Goal: Task Accomplishment & Management: Manage account settings

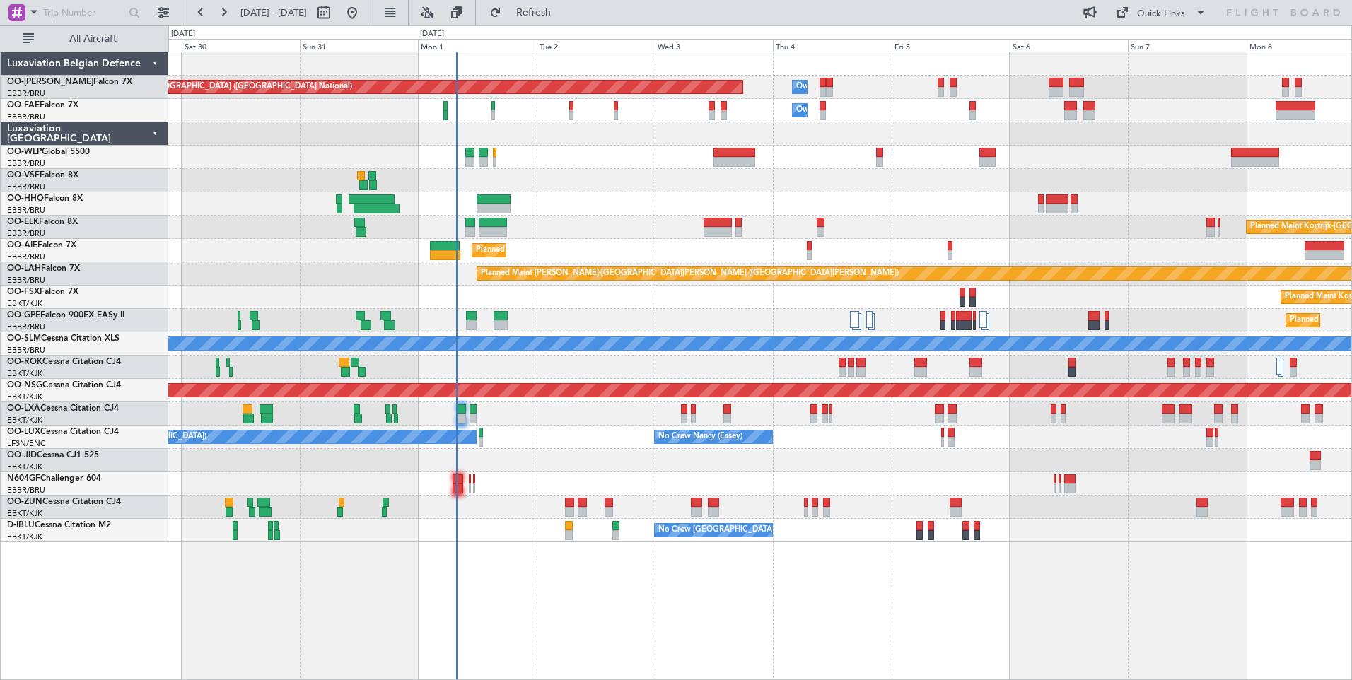
click at [558, 535] on div "Planned Maint Brussels (Brussels National) Owner Melsbroek Air Base Owner Melsb…" at bounding box center [759, 366] width 1183 height 628
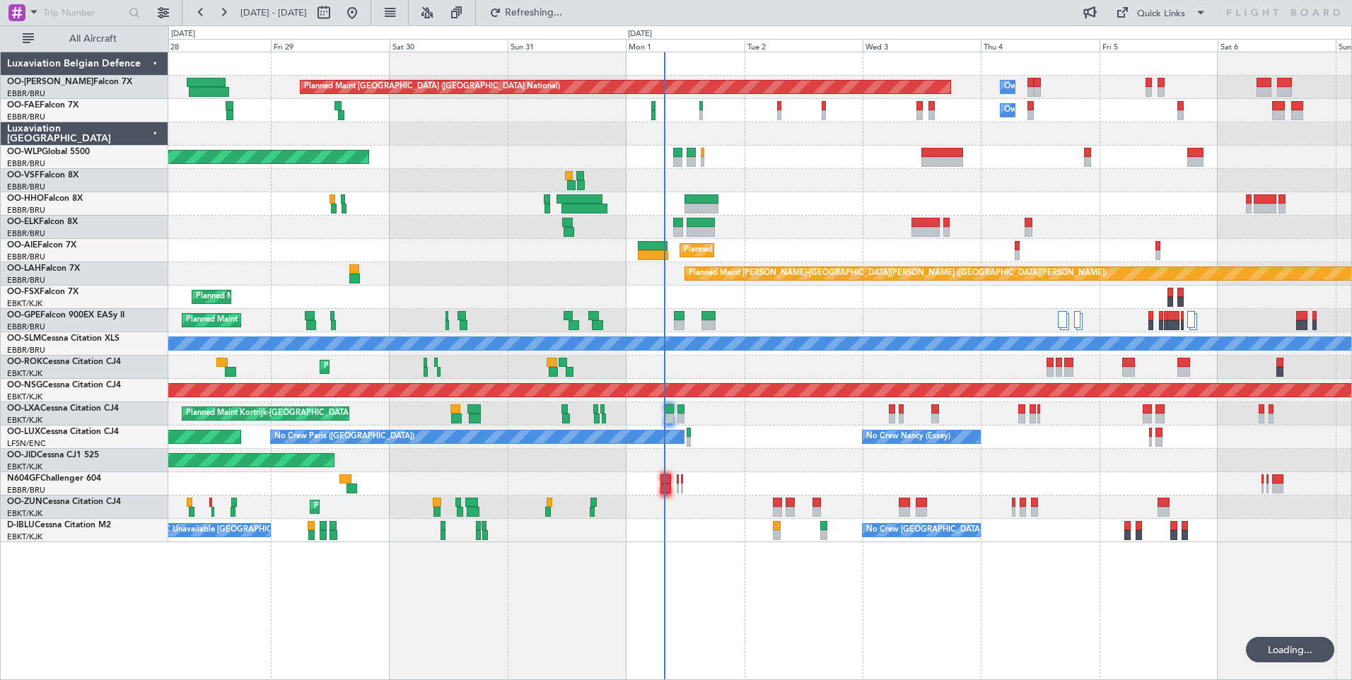
click at [790, 589] on div "Planned Maint Brussels (Brussels National) Owner Melsbroek Air Base Owner Melsb…" at bounding box center [759, 366] width 1183 height 628
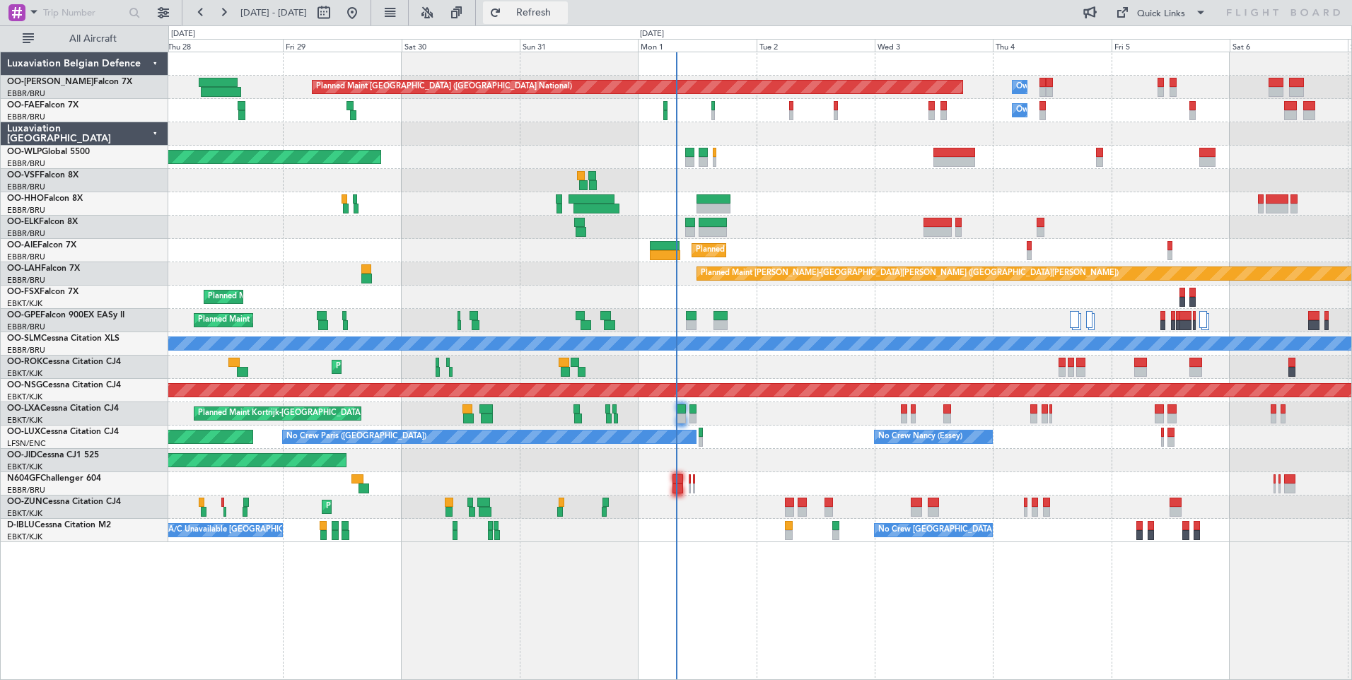
click at [563, 8] on span "Refresh" at bounding box center [533, 13] width 59 height 10
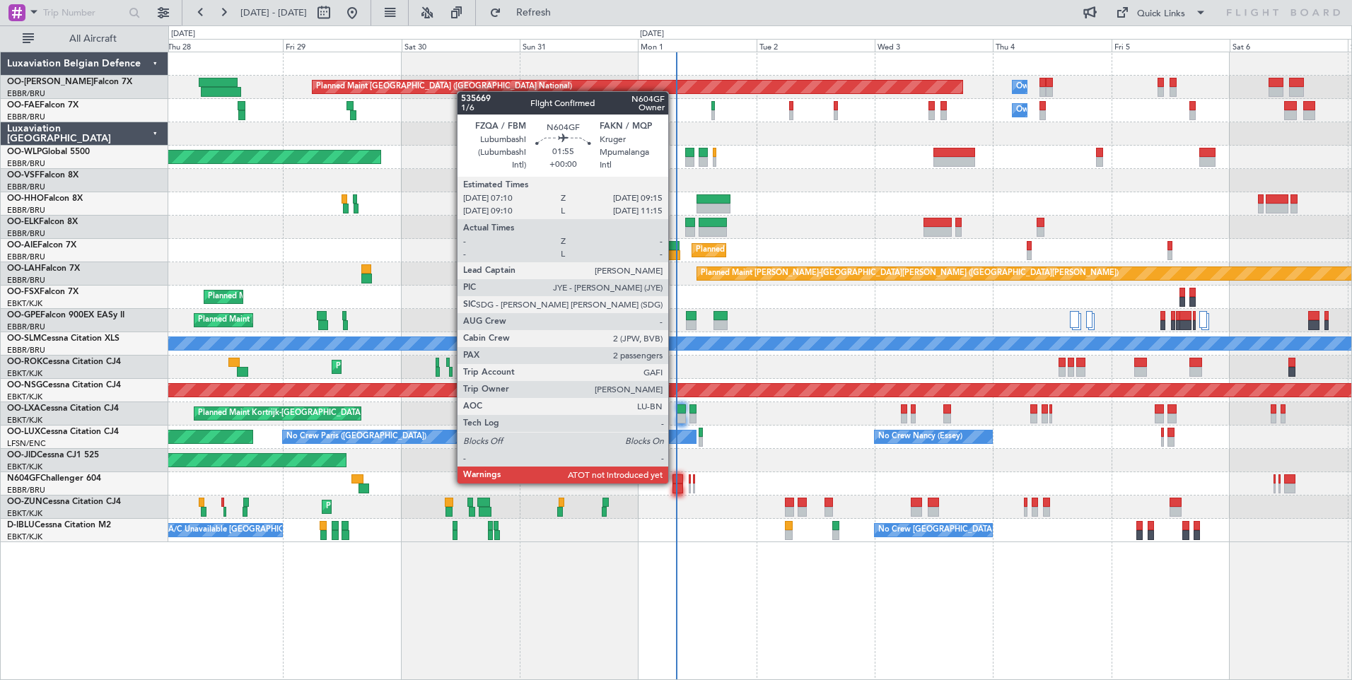
click at [674, 482] on div at bounding box center [677, 479] width 11 height 10
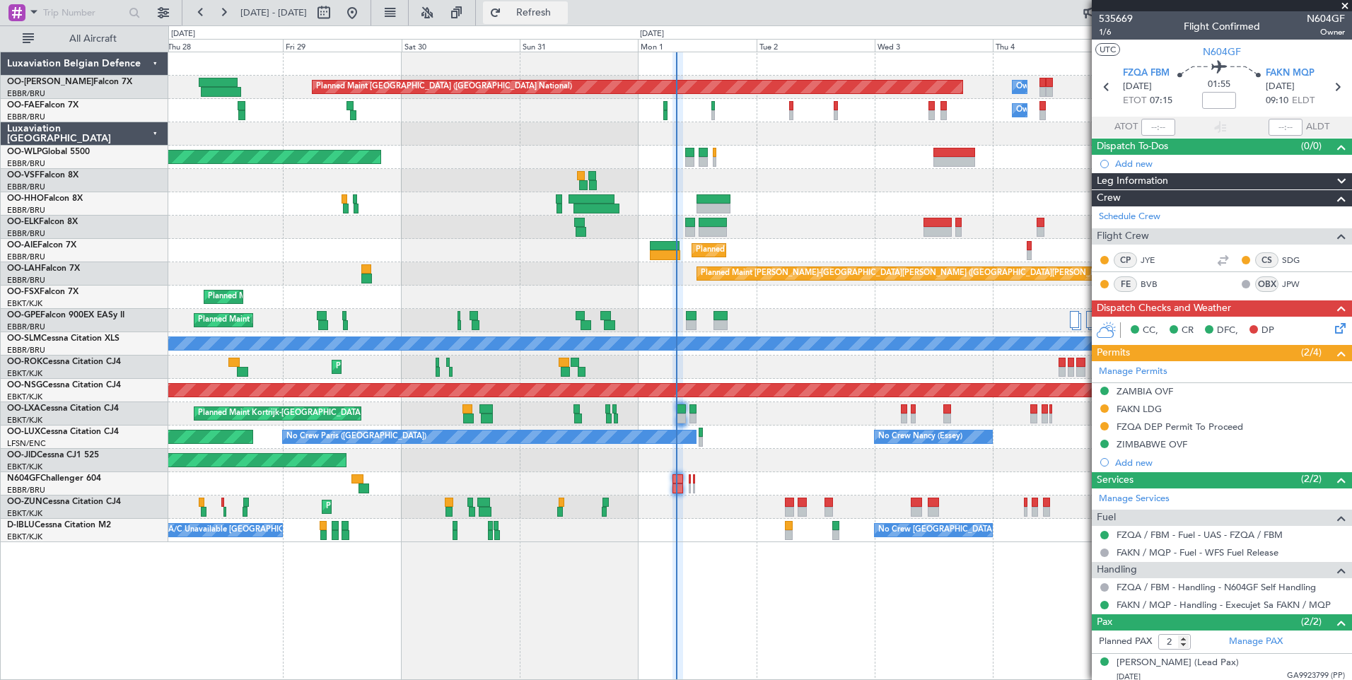
click at [563, 13] on span "Refresh" at bounding box center [533, 13] width 59 height 10
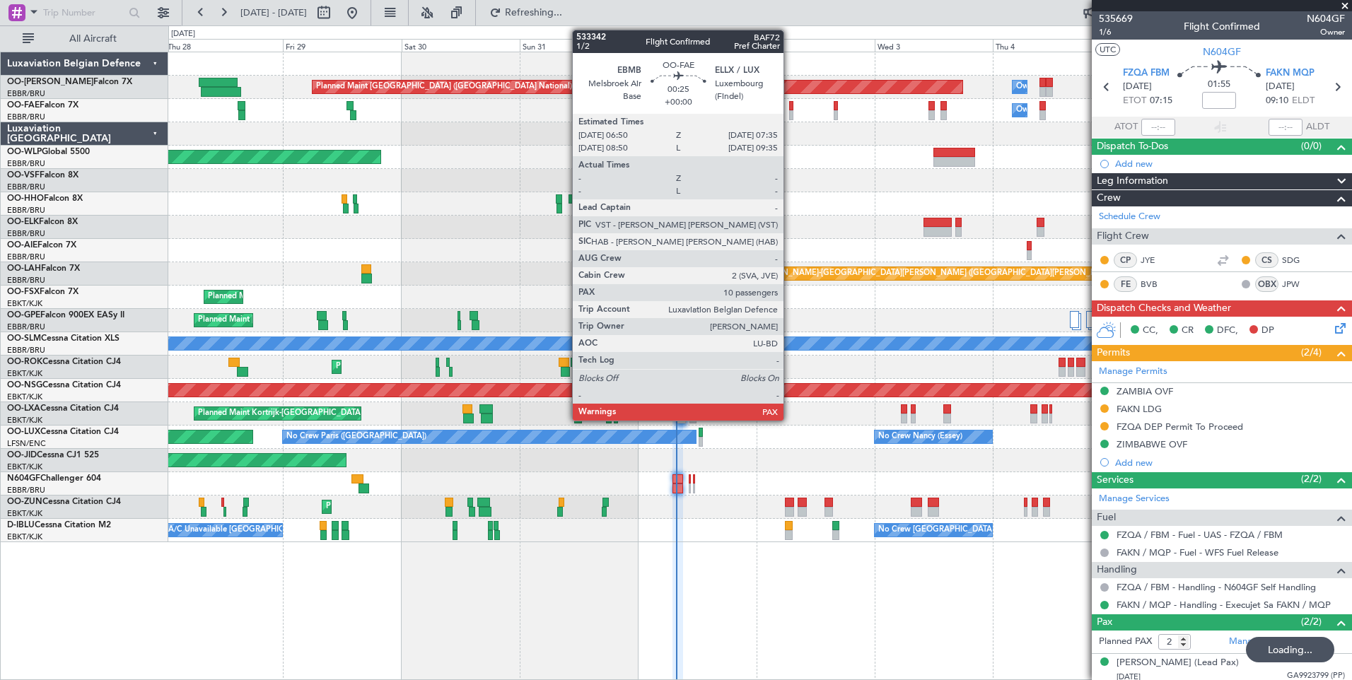
click at [790, 115] on div at bounding box center [791, 115] width 4 height 10
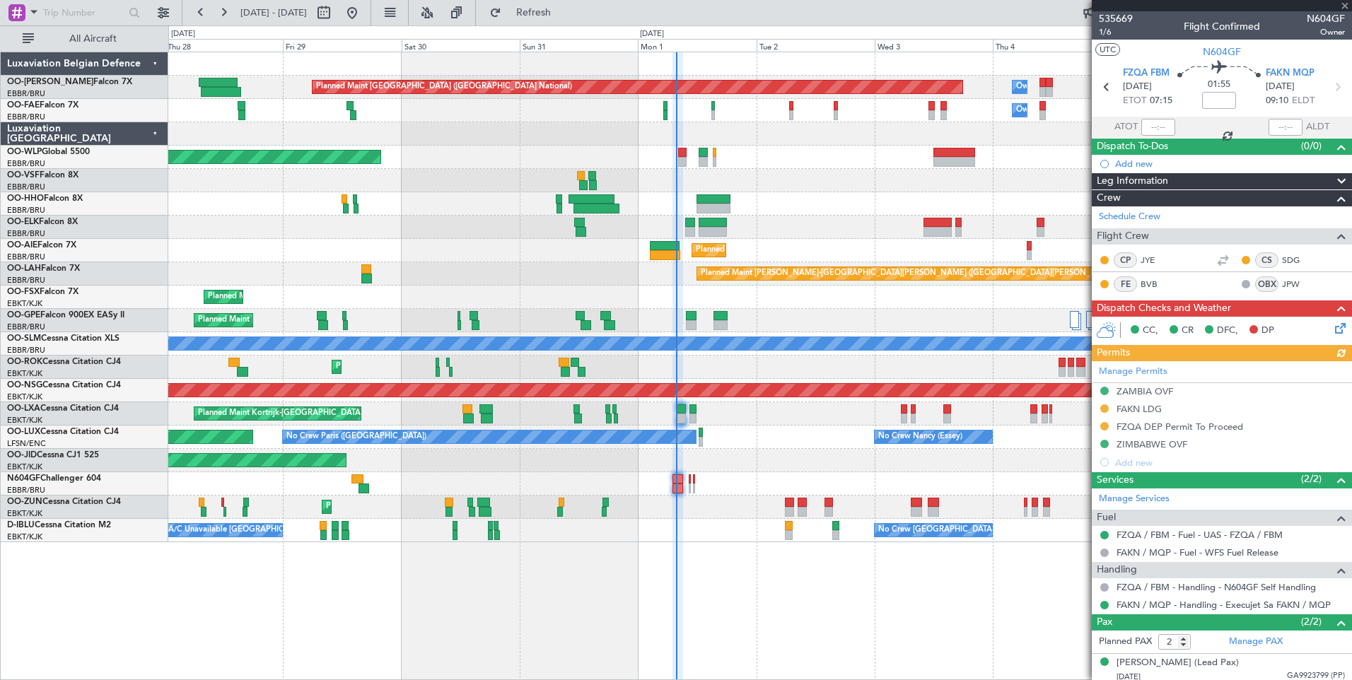
type input "10"
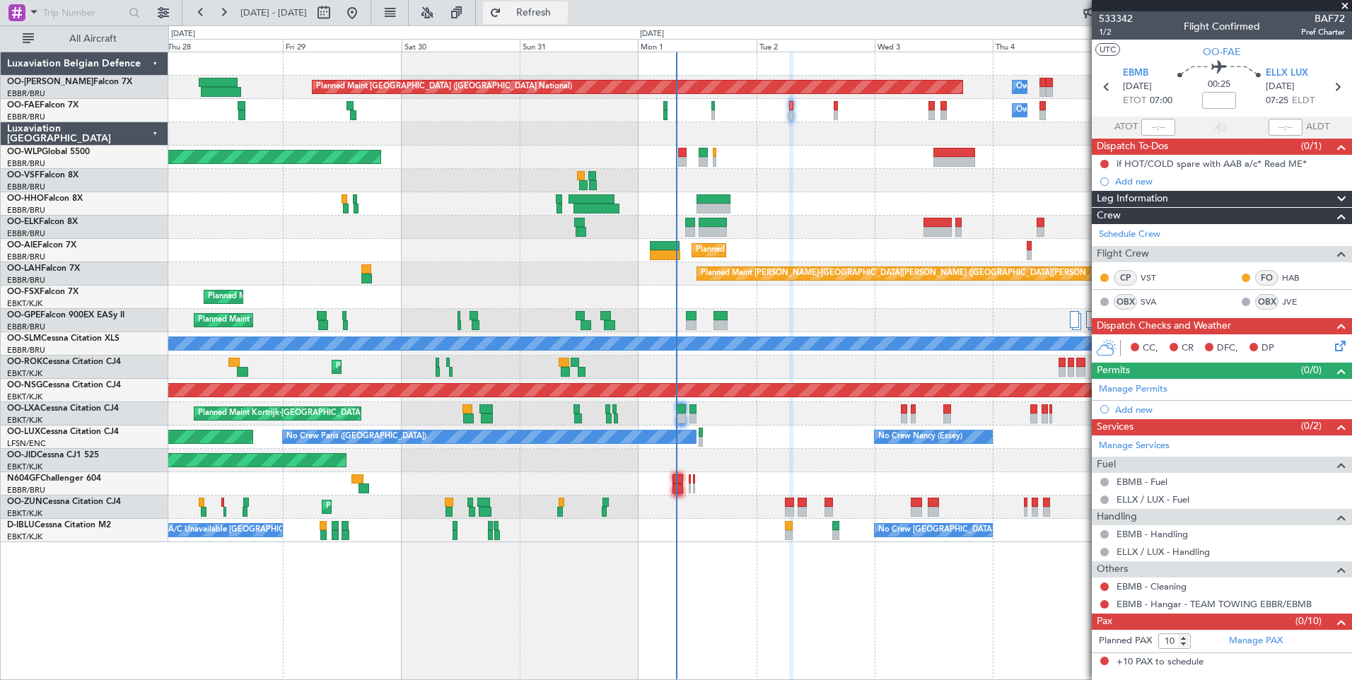
click at [563, 17] on span "Refresh" at bounding box center [533, 13] width 59 height 10
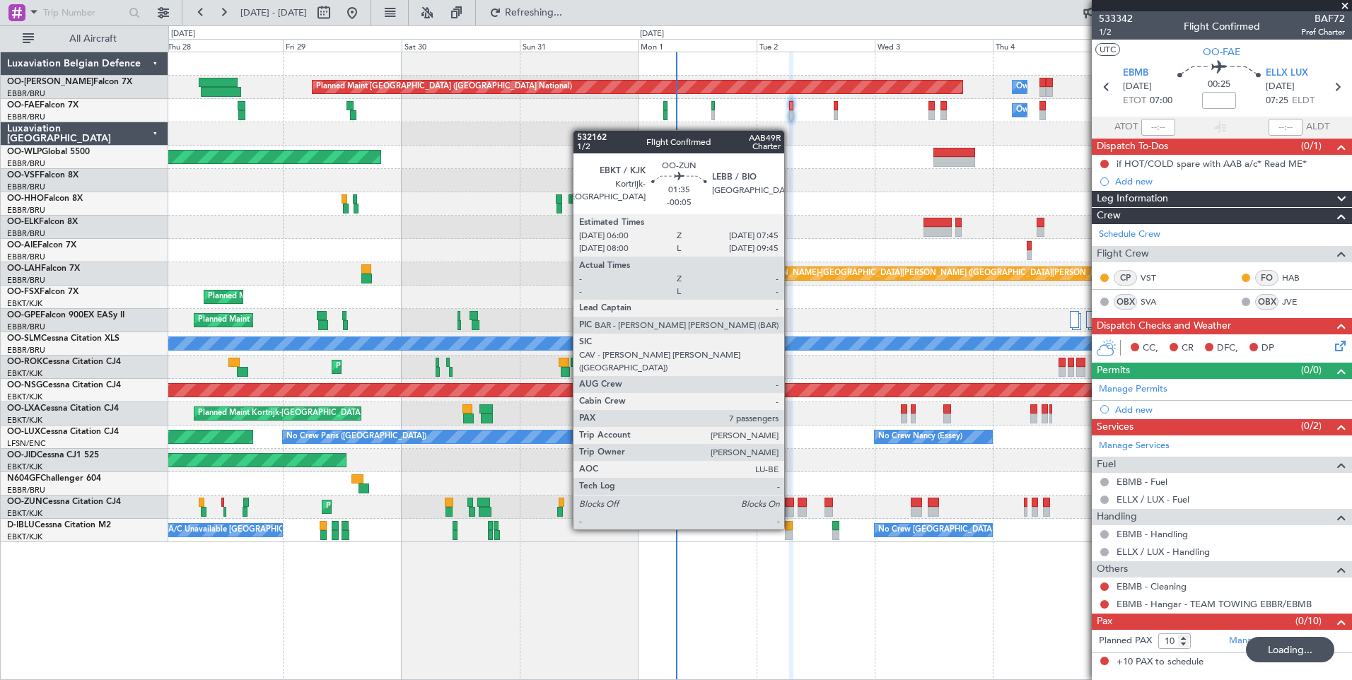
click at [790, 503] on div at bounding box center [789, 503] width 9 height 10
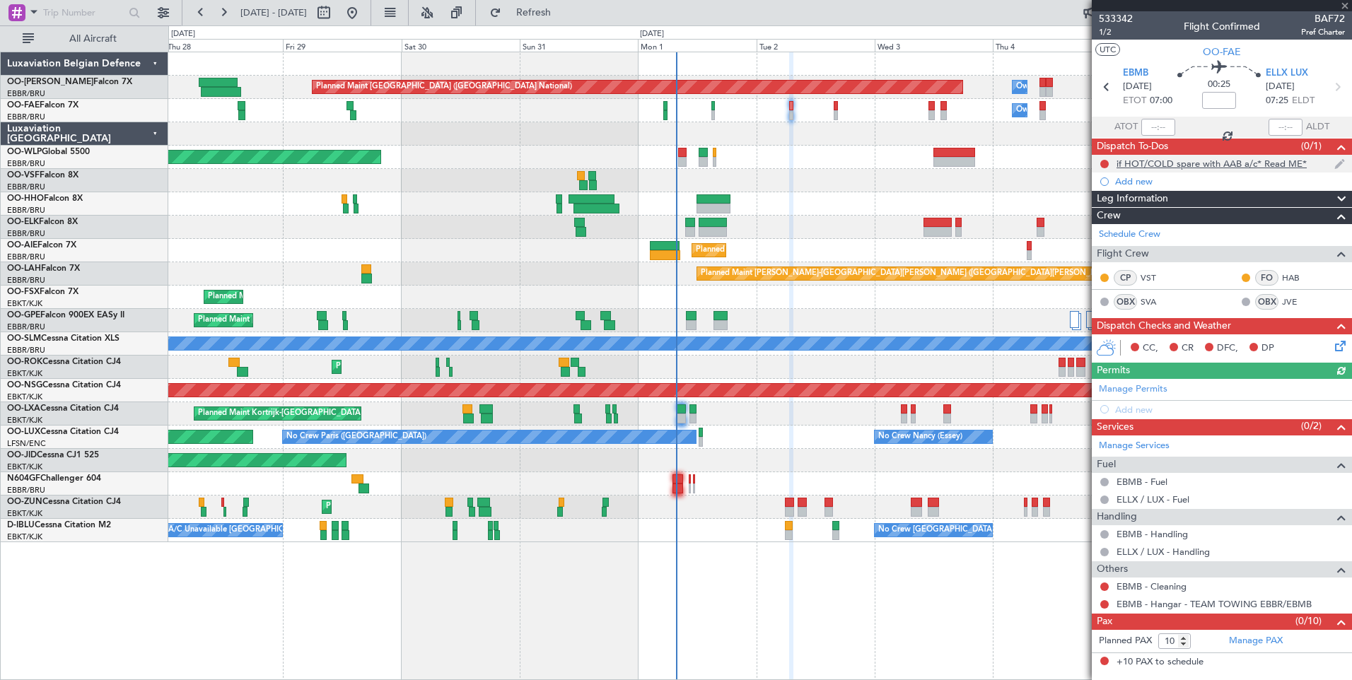
type input "-00:05"
type input "7"
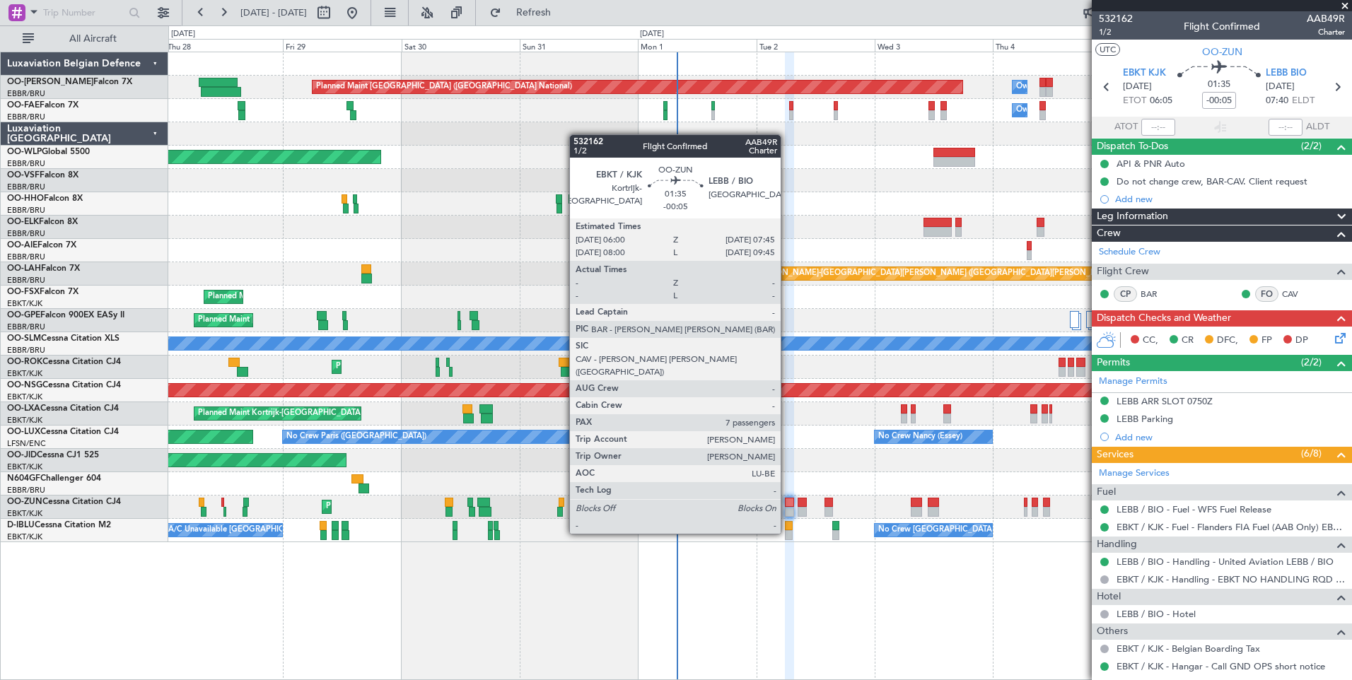
click at [787, 507] on div at bounding box center [789, 512] width 9 height 10
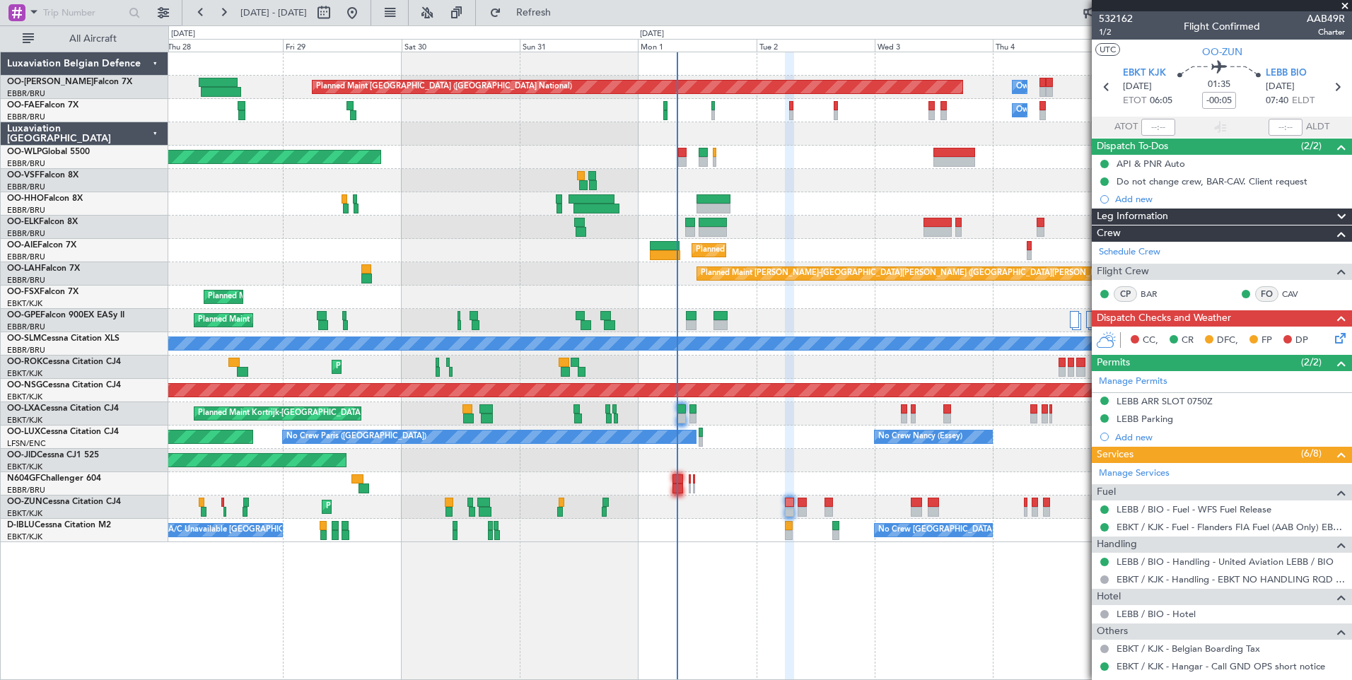
click at [787, 102] on div "Owner Melsbroek Air Base" at bounding box center [759, 110] width 1183 height 23
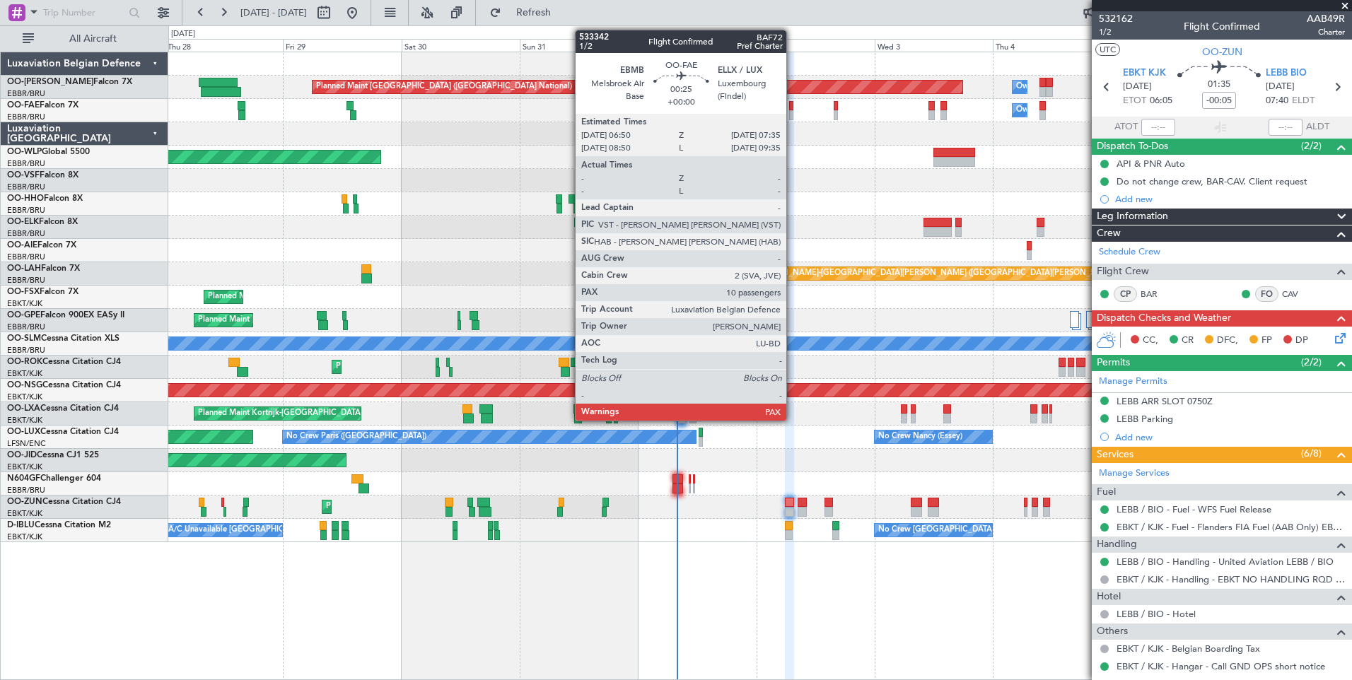
click at [792, 103] on div at bounding box center [791, 106] width 4 height 10
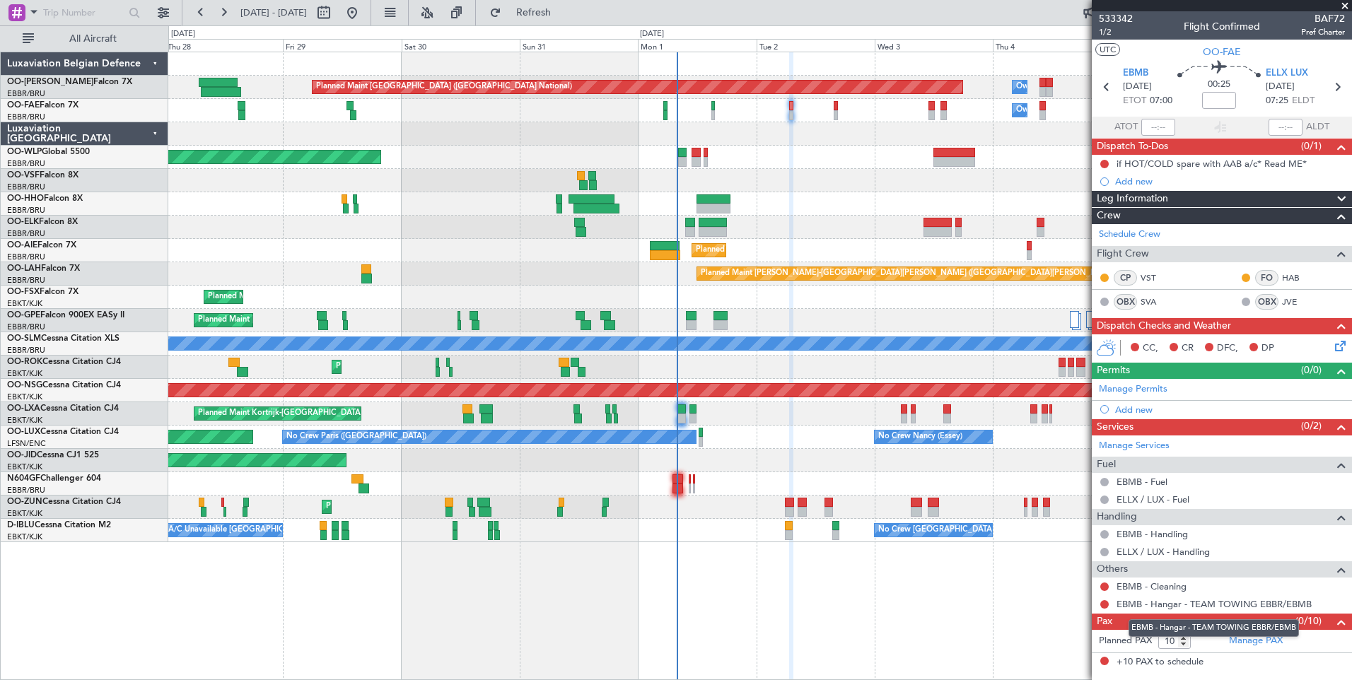
click at [1277, 643] on mat-tooltip-component "EBMB - Hangar - TEAM TOWING EBBR/EBMB" at bounding box center [1213, 627] width 190 height 37
click at [1243, 642] on link "Manage PAX" at bounding box center [1256, 641] width 54 height 14
click at [1115, 234] on link "Schedule Crew" at bounding box center [1128, 235] width 61 height 14
click at [1255, 633] on div "EBMB - Hangar - TEAM TOWING EBBR/EBMB" at bounding box center [1213, 628] width 170 height 18
click at [1250, 643] on link "Manage PAX" at bounding box center [1256, 641] width 54 height 14
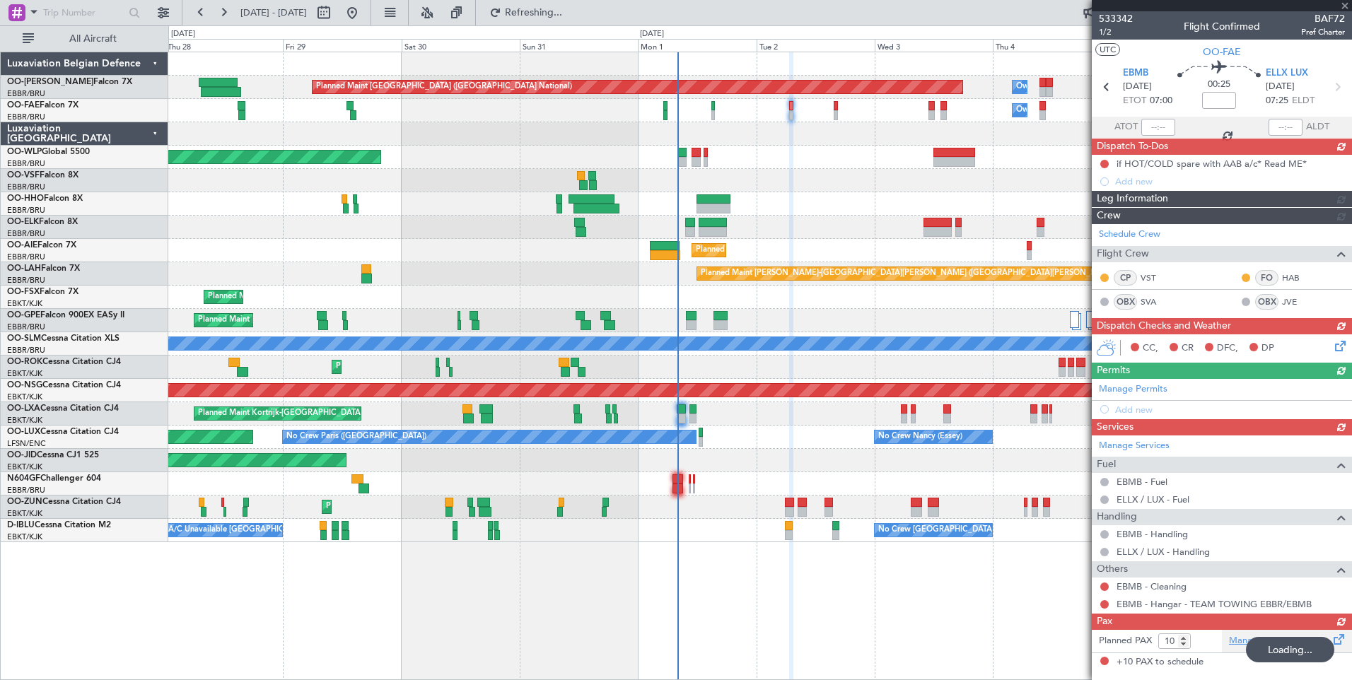
click at [1243, 637] on div "Planned PAX 10 Manage PAX +10 PAX to schedule" at bounding box center [1221, 651] width 260 height 42
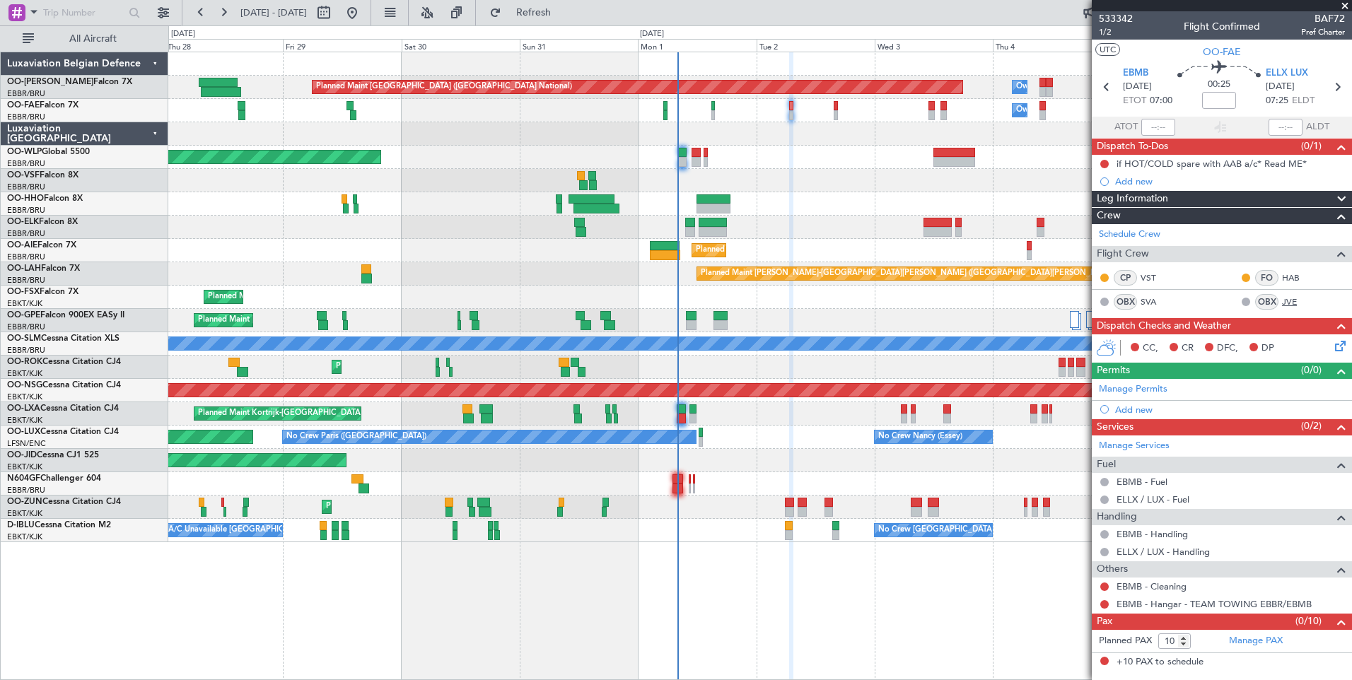
click at [1057, 644] on div "Planned Maint Brussels (Brussels National) Owner Melsbroek Air Base Owner Melsb…" at bounding box center [759, 366] width 1183 height 628
click at [1120, 235] on link "Schedule Crew" at bounding box center [1128, 235] width 61 height 14
click at [560, 8] on span "Refresh" at bounding box center [533, 13] width 59 height 10
click at [1336, 234] on span at bounding box center [1338, 230] width 17 height 11
click at [1260, 636] on link "Manage PAX" at bounding box center [1256, 641] width 54 height 14
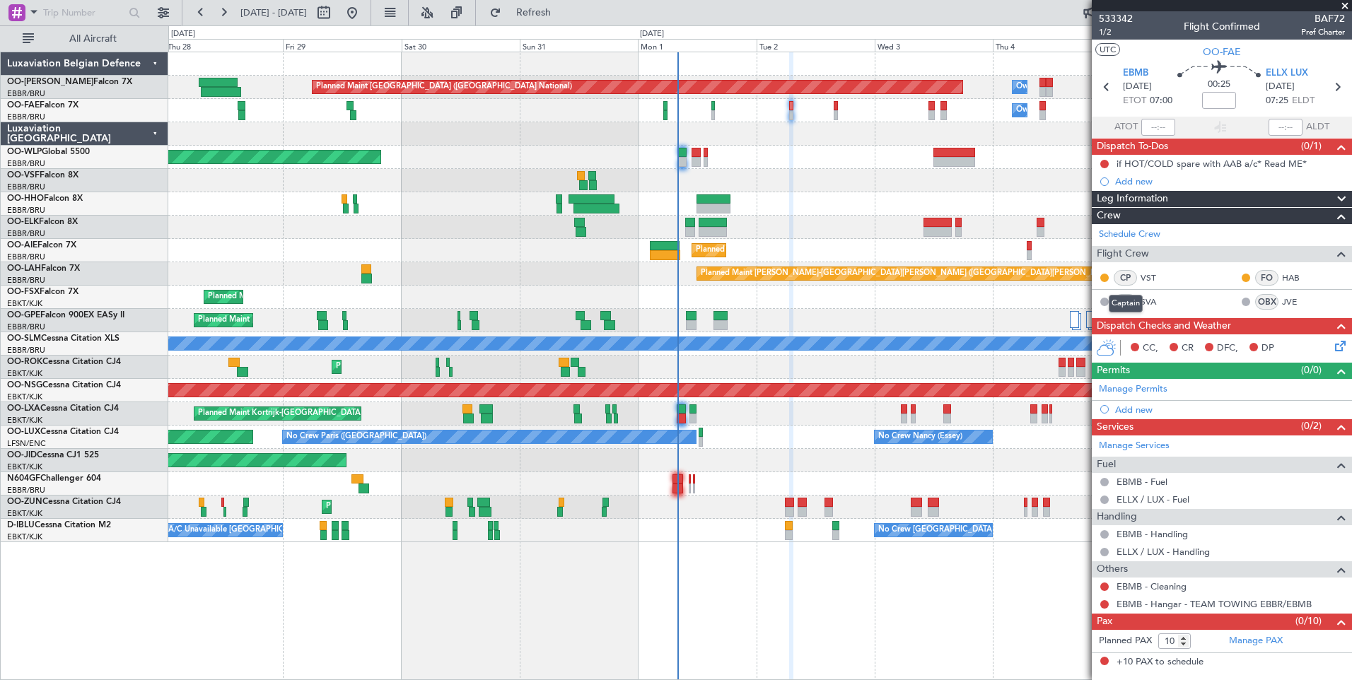
click at [1145, 299] on mat-tooltip-component "Captain" at bounding box center [1125, 303] width 54 height 37
click at [1292, 298] on link "JVE" at bounding box center [1298, 301] width 32 height 13
click at [1247, 637] on mat-tooltip-component "Incomplete" at bounding box center [1221, 647] width 65 height 37
click at [1260, 638] on link "Manage PAX" at bounding box center [1256, 641] width 54 height 14
click at [1120, 233] on link "Schedule Crew" at bounding box center [1128, 235] width 61 height 14
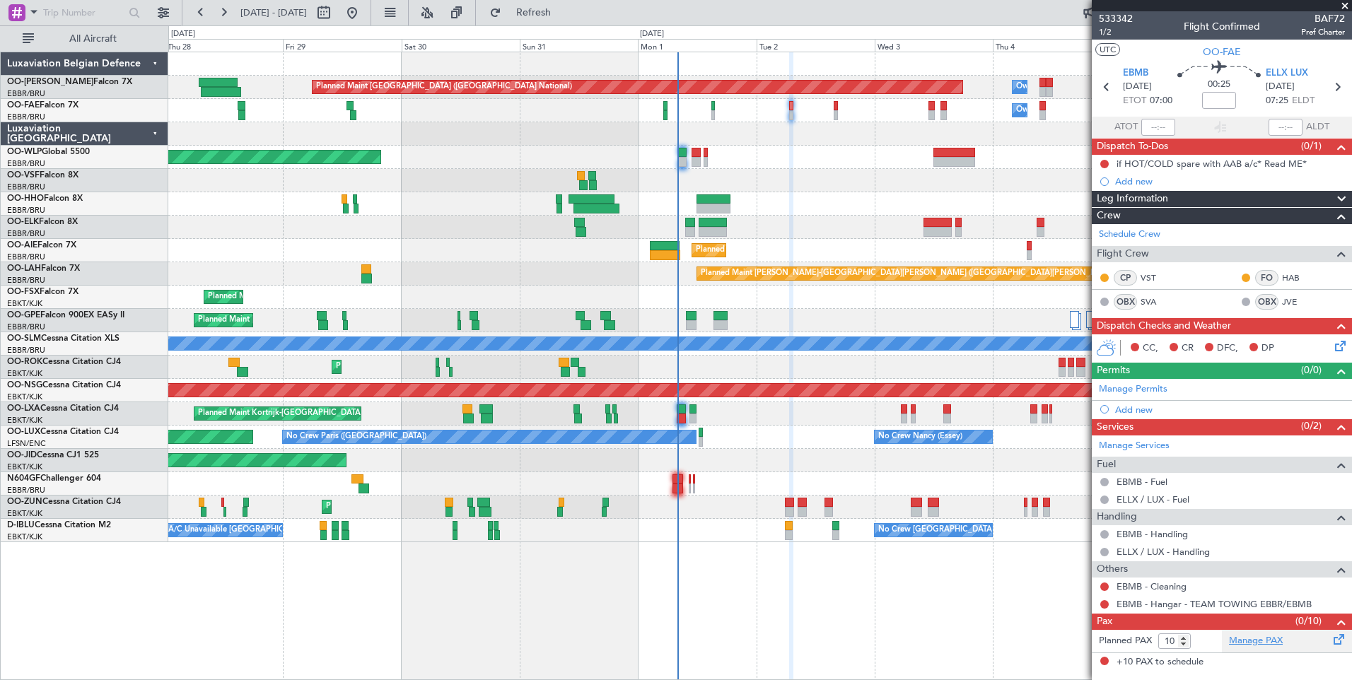
click at [1233, 638] on link "Manage PAX" at bounding box center [1256, 641] width 54 height 14
click at [1276, 640] on link "Manage PAX" at bounding box center [1256, 641] width 54 height 14
click at [568, 1] on button "Refresh" at bounding box center [525, 12] width 85 height 23
click at [1284, 297] on link "JVE" at bounding box center [1298, 301] width 32 height 13
click at [1273, 636] on div "EBMB - Hangar - TEAM TOWING EBBR/EBMB" at bounding box center [1213, 628] width 170 height 18
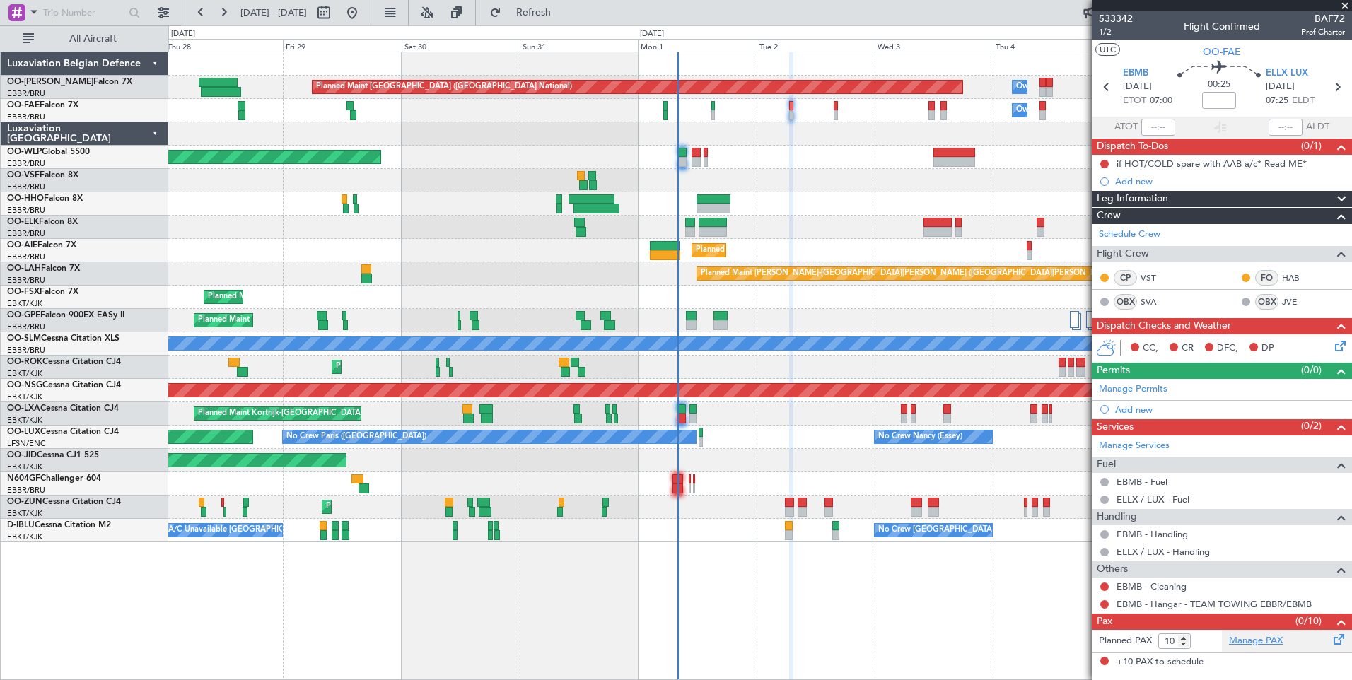
click at [1266, 643] on link "Manage PAX" at bounding box center [1256, 641] width 54 height 14
click at [553, 16] on span "Refresh" at bounding box center [533, 13] width 59 height 10
click at [1237, 643] on link "Manage PAX" at bounding box center [1256, 641] width 54 height 14
click at [563, 16] on span "Refresh" at bounding box center [533, 13] width 59 height 10
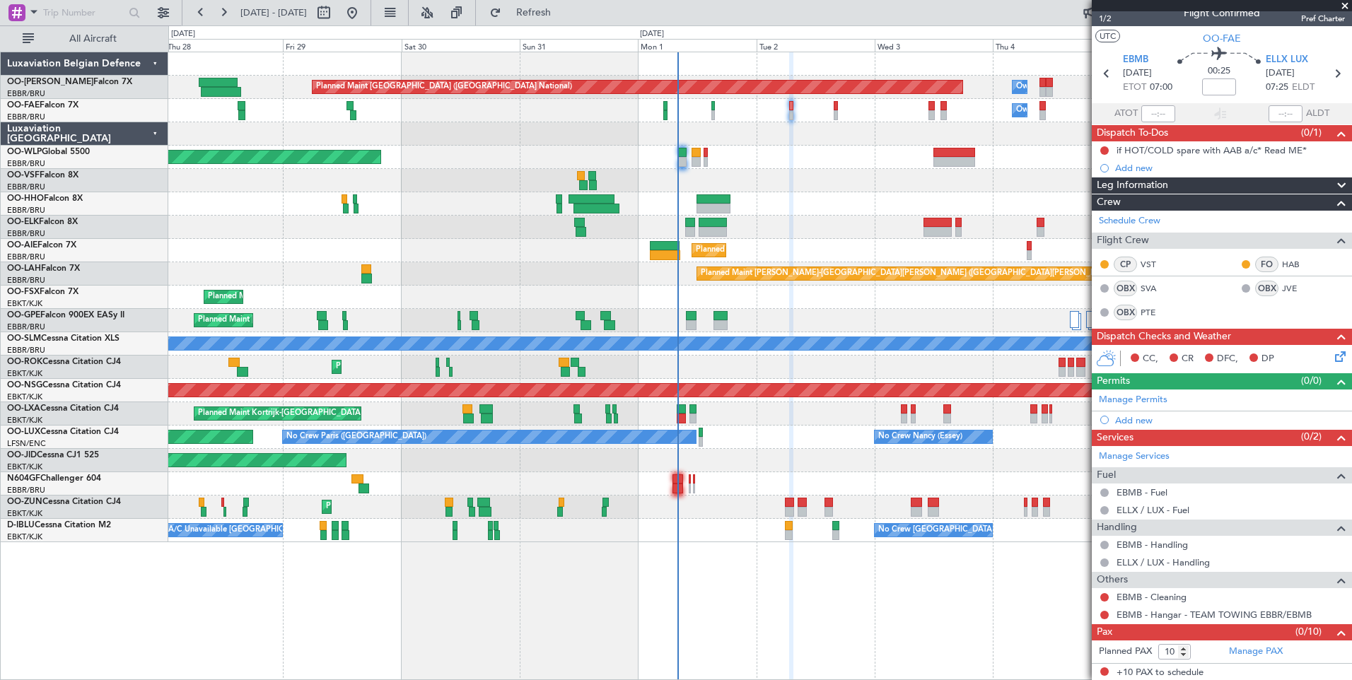
scroll to position [15, 0]
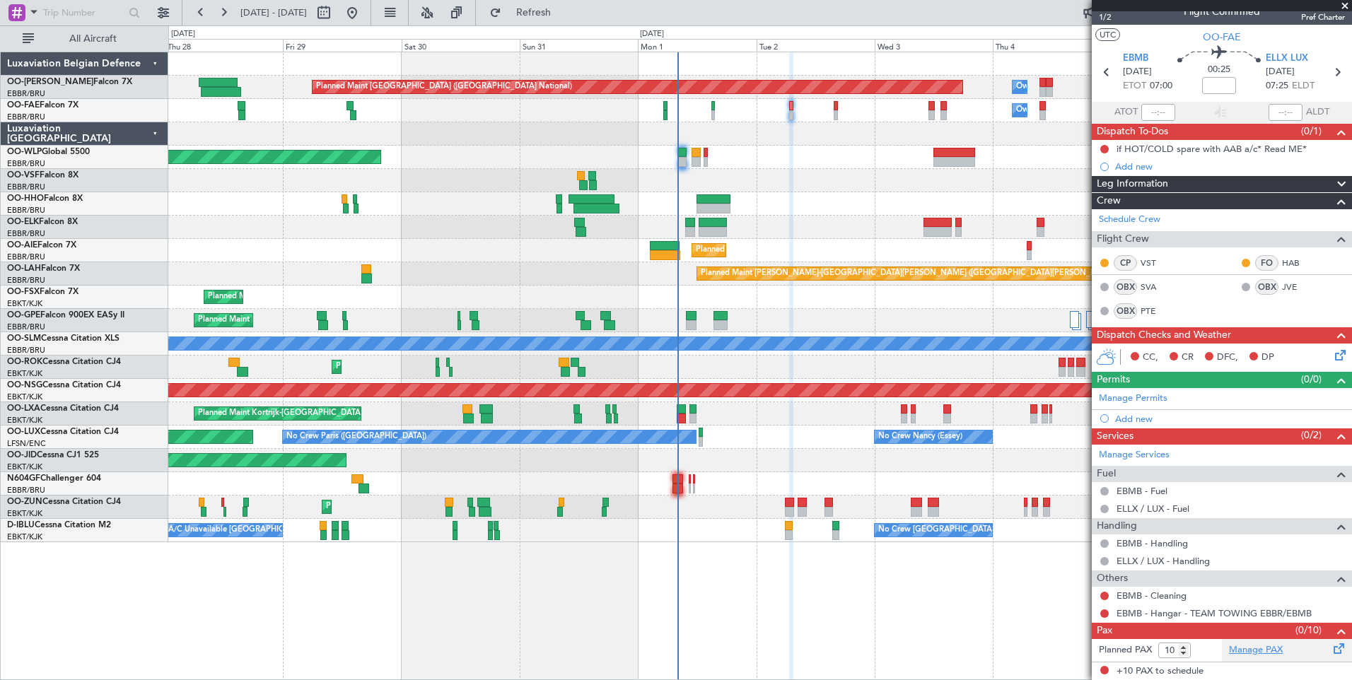
click at [1235, 649] on link "Manage PAX" at bounding box center [1256, 650] width 54 height 14
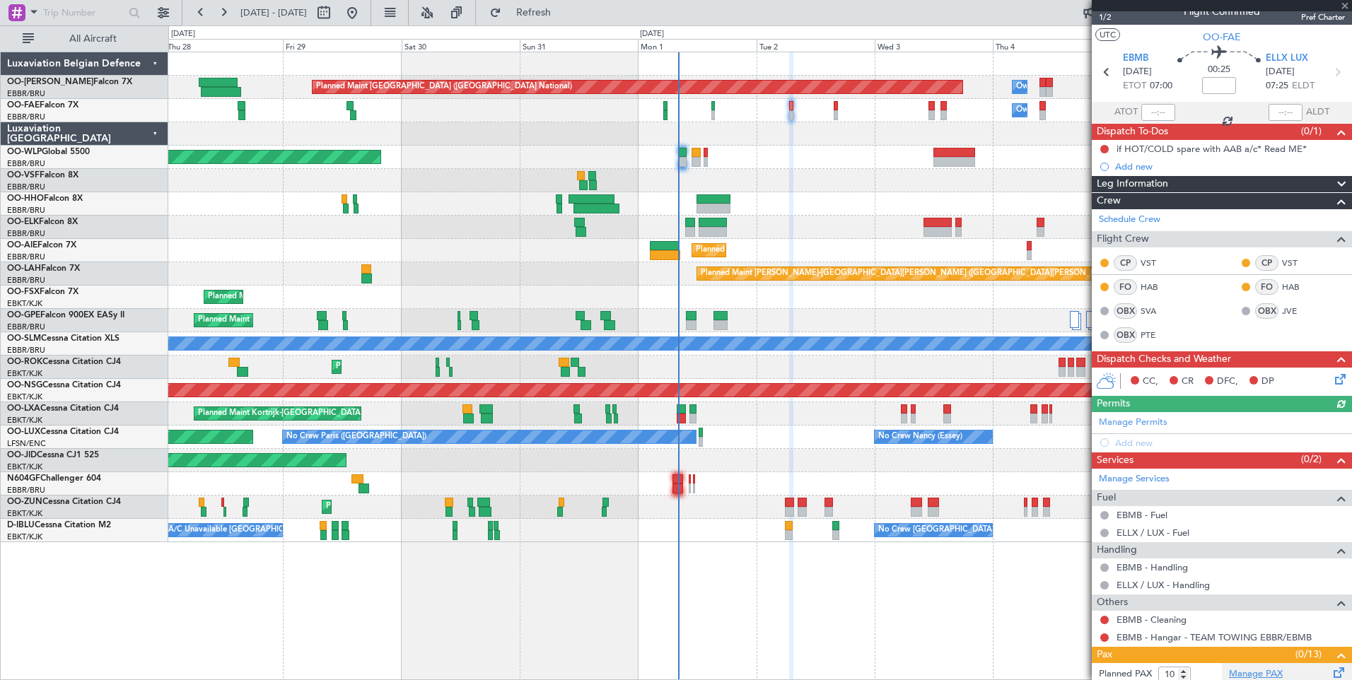
type input "13"
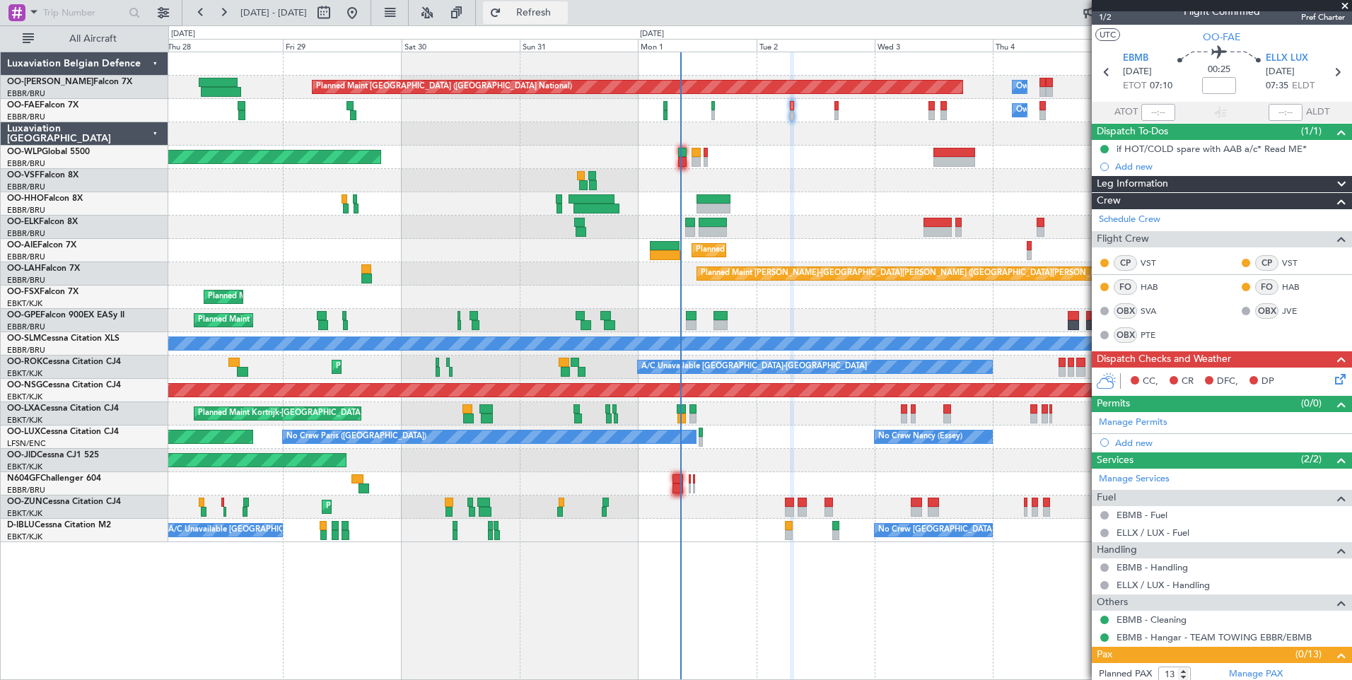
click at [563, 16] on span "Refresh" at bounding box center [533, 13] width 59 height 10
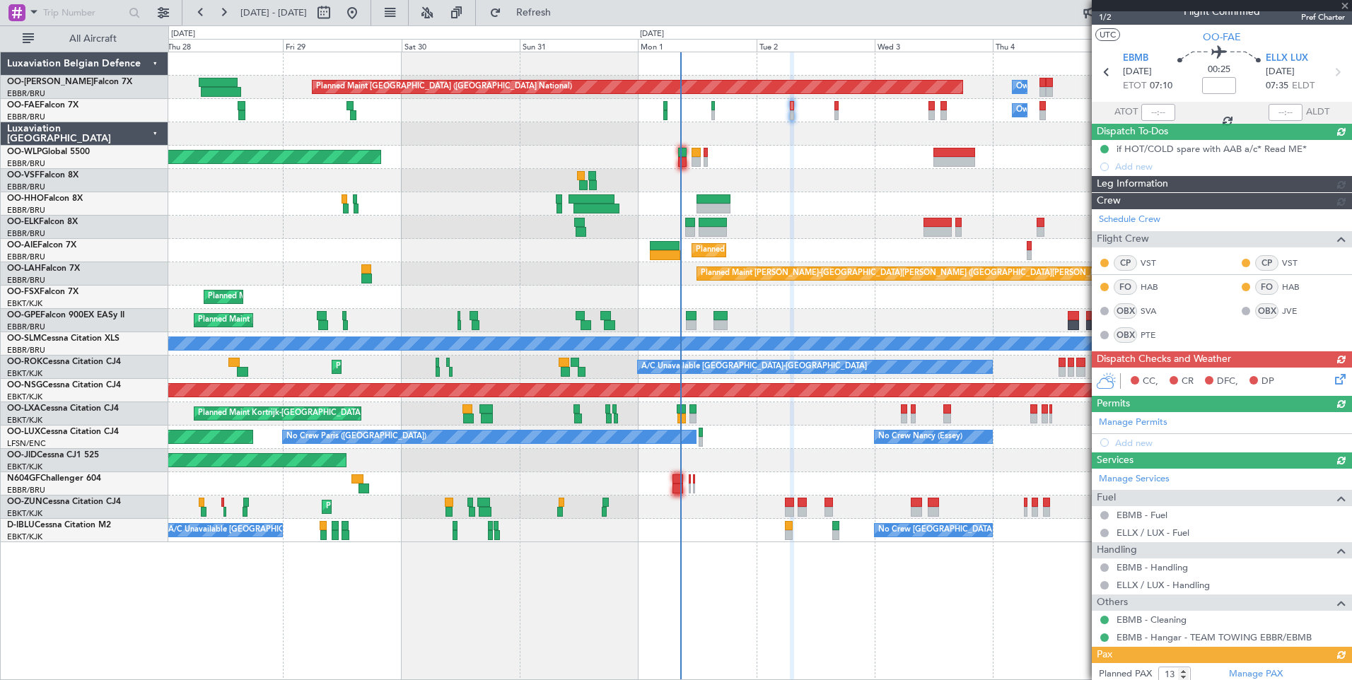
click at [787, 102] on div "Owner Melsbroek Air Base" at bounding box center [759, 110] width 1183 height 23
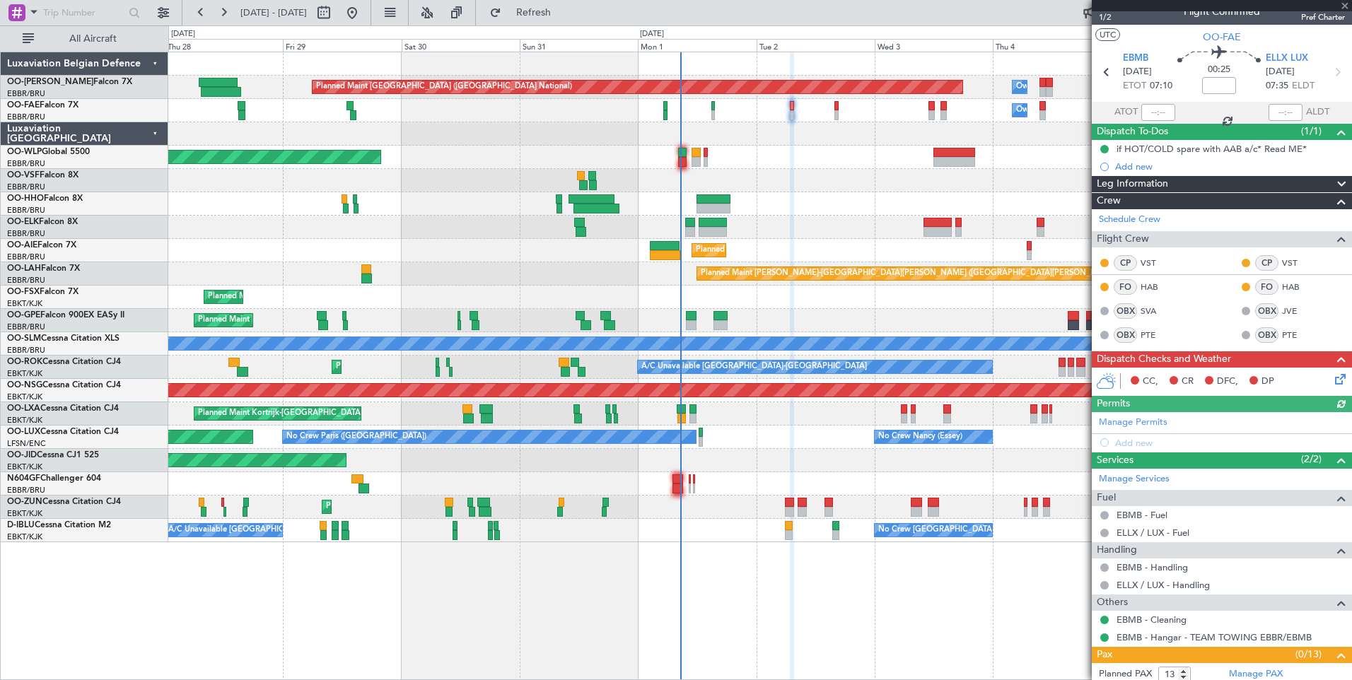
scroll to position [0, 0]
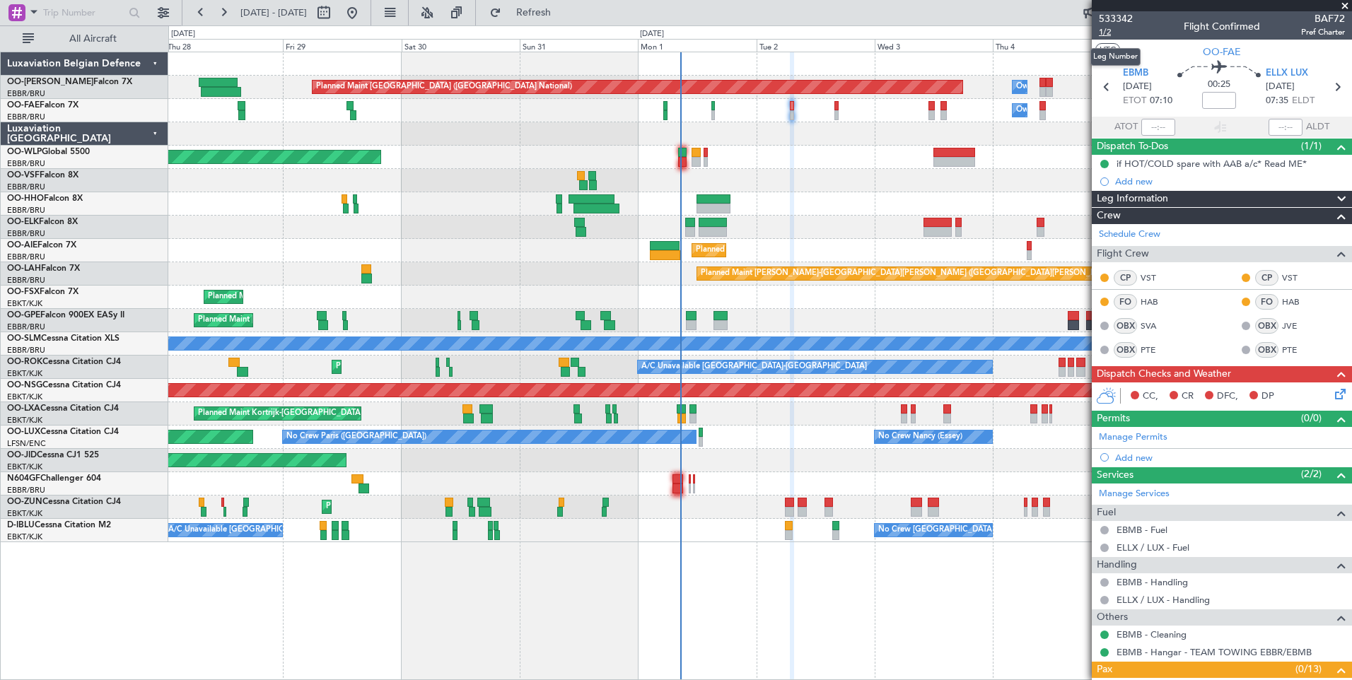
click at [1102, 32] on span "1/2" at bounding box center [1115, 32] width 34 height 12
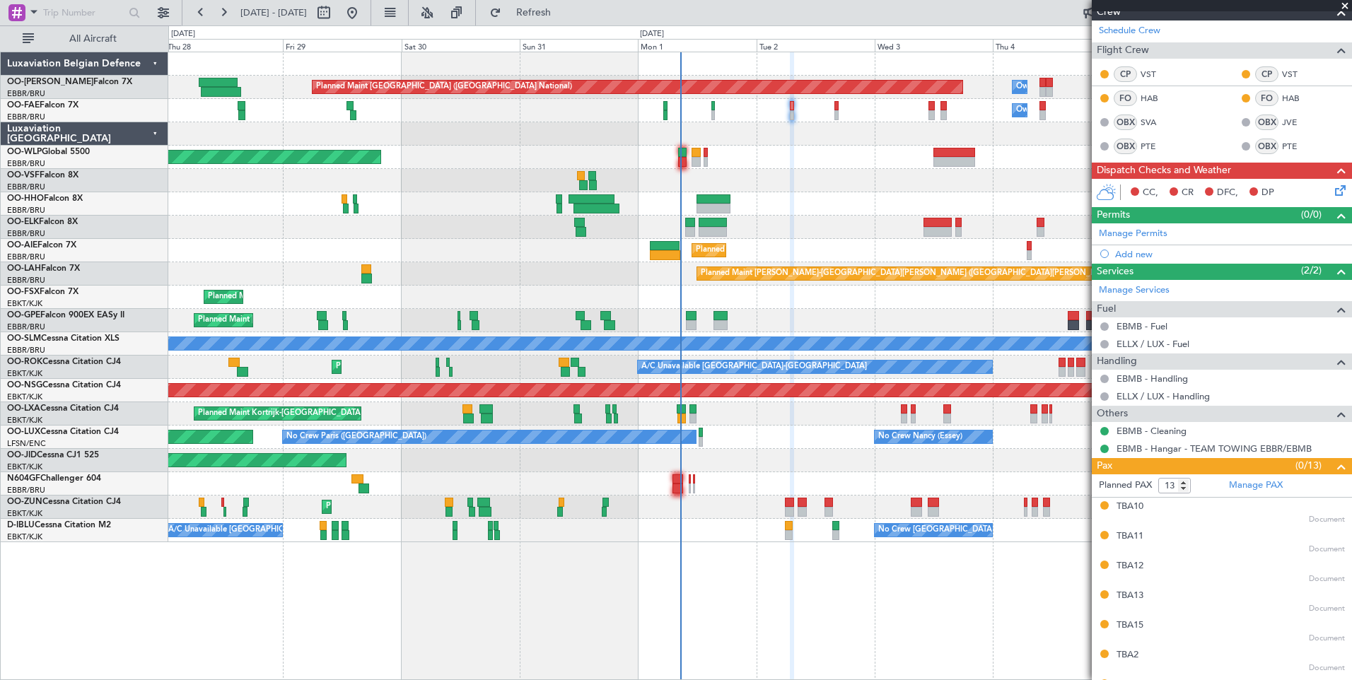
scroll to position [283, 0]
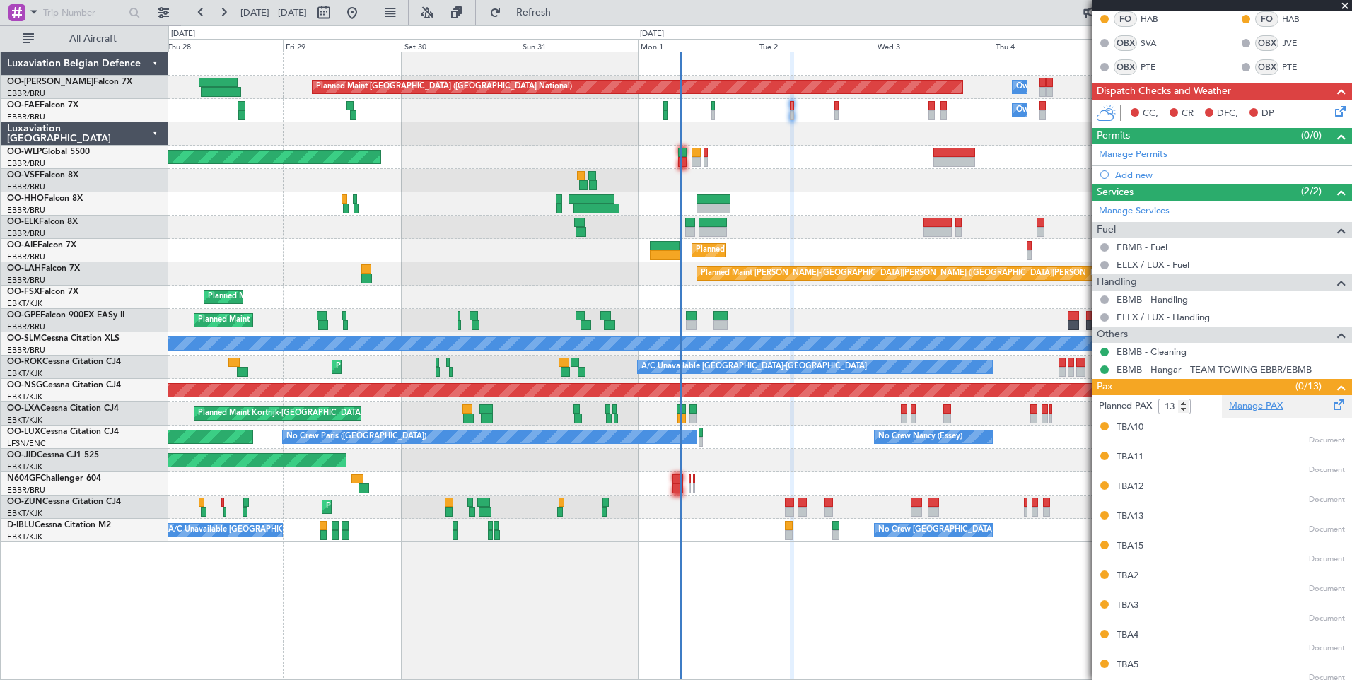
click at [1258, 410] on link "Manage PAX" at bounding box center [1256, 406] width 54 height 14
click at [539, 4] on button "Refresh" at bounding box center [525, 12] width 85 height 23
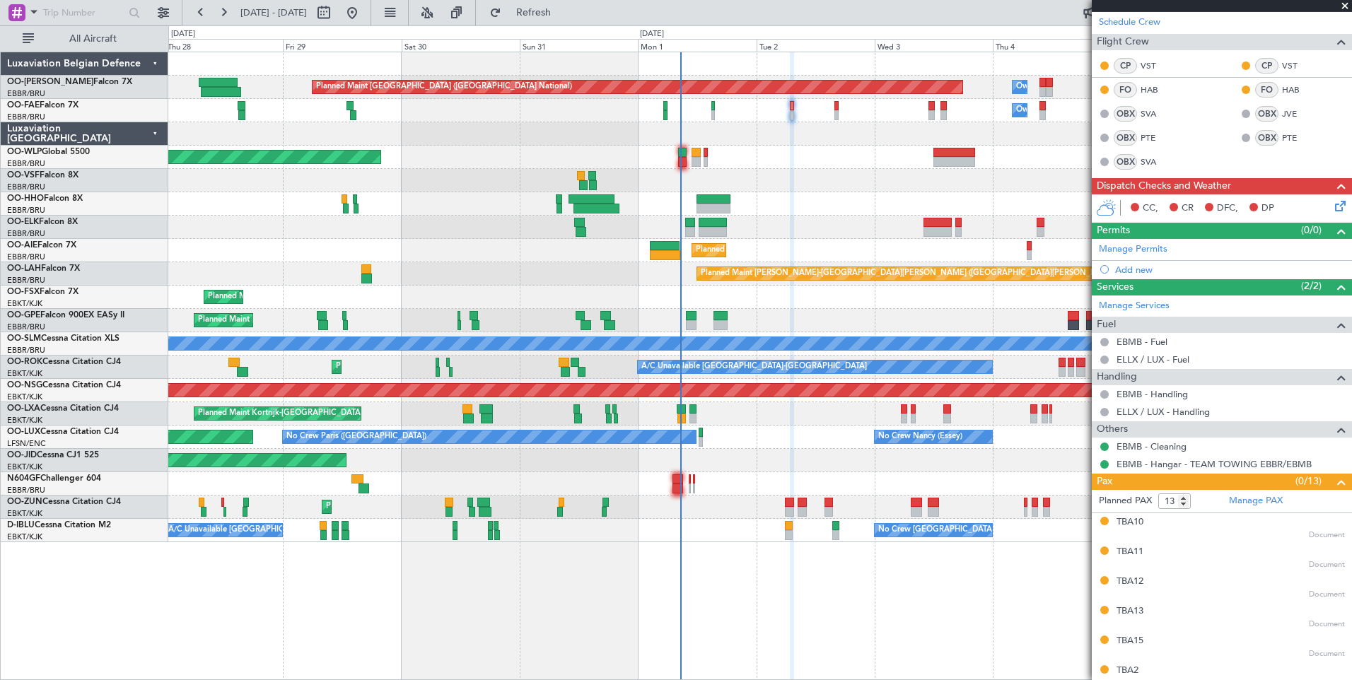
scroll to position [0, 0]
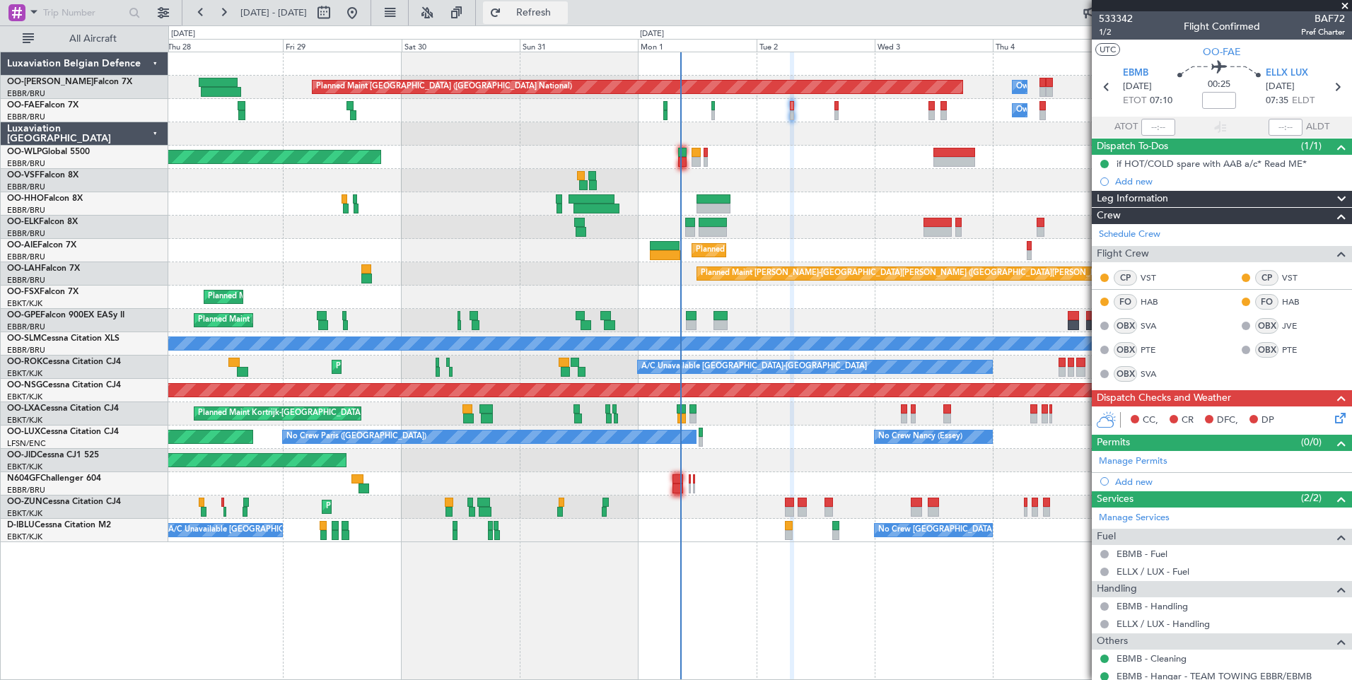
click at [542, 13] on button "Refresh" at bounding box center [525, 12] width 85 height 23
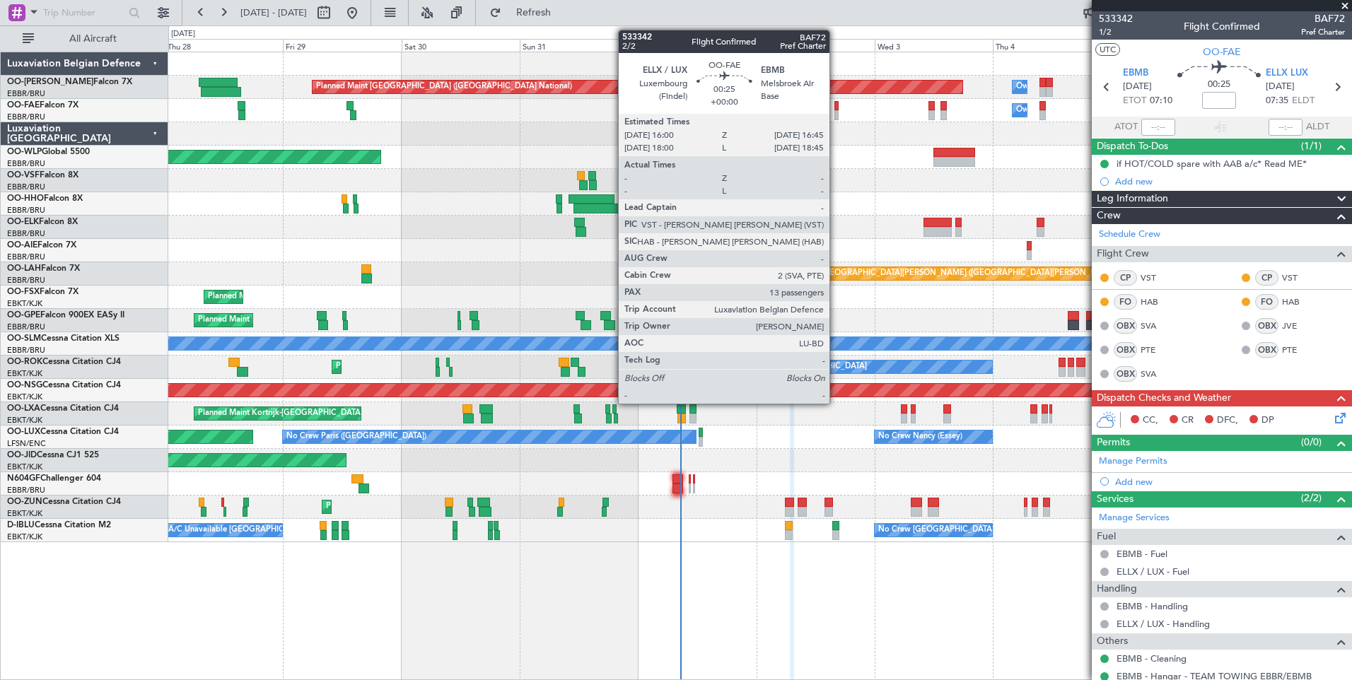
click at [836, 108] on div at bounding box center [836, 106] width 4 height 10
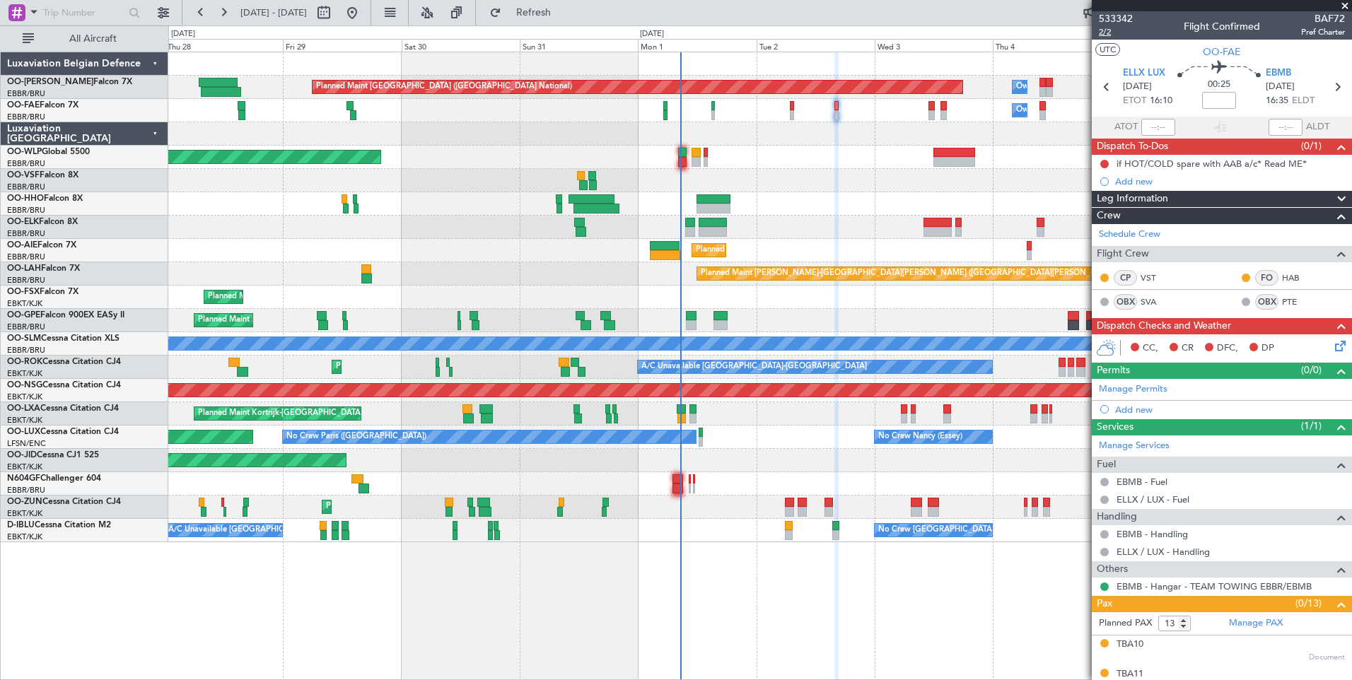
click at [1106, 34] on span "2/2" at bounding box center [1115, 32] width 34 height 12
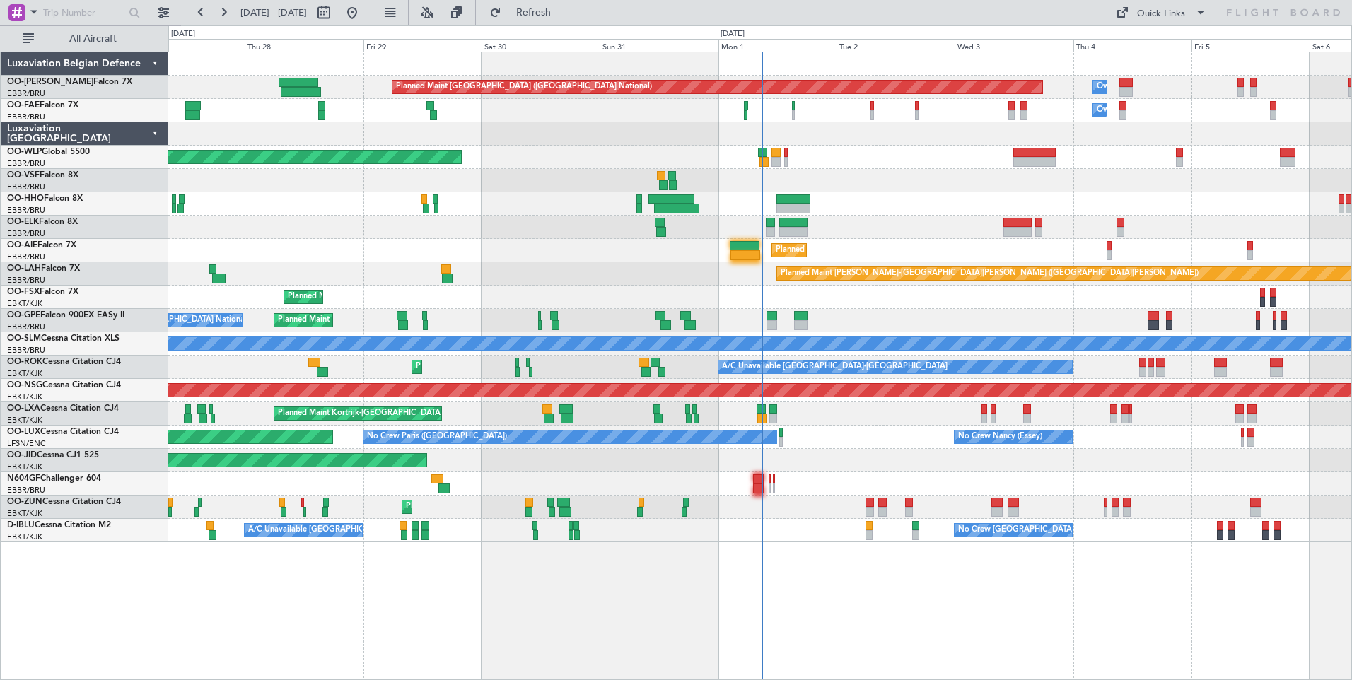
drag, startPoint x: 583, startPoint y: 20, endPoint x: 597, endPoint y: 91, distance: 72.1
click at [568, 20] on button "Refresh" at bounding box center [525, 12] width 85 height 23
click at [563, 11] on span "Refresh" at bounding box center [533, 13] width 59 height 10
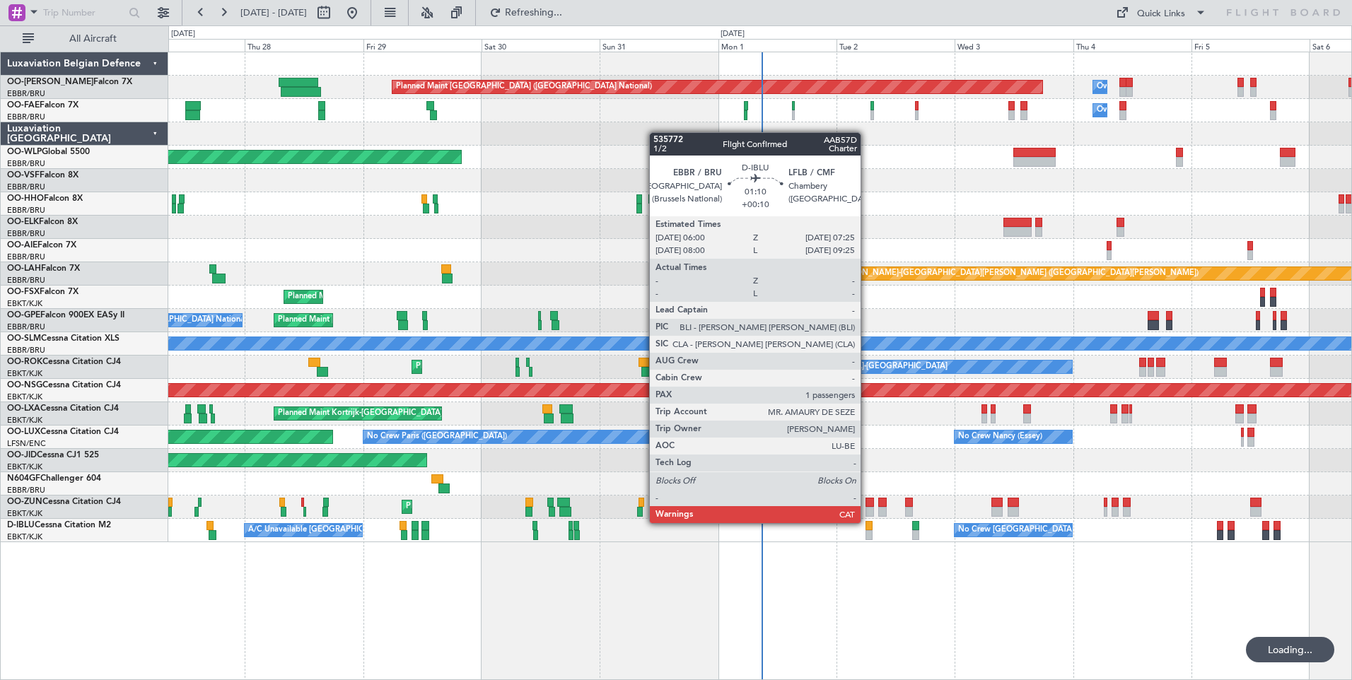
click at [867, 523] on div at bounding box center [868, 526] width 7 height 10
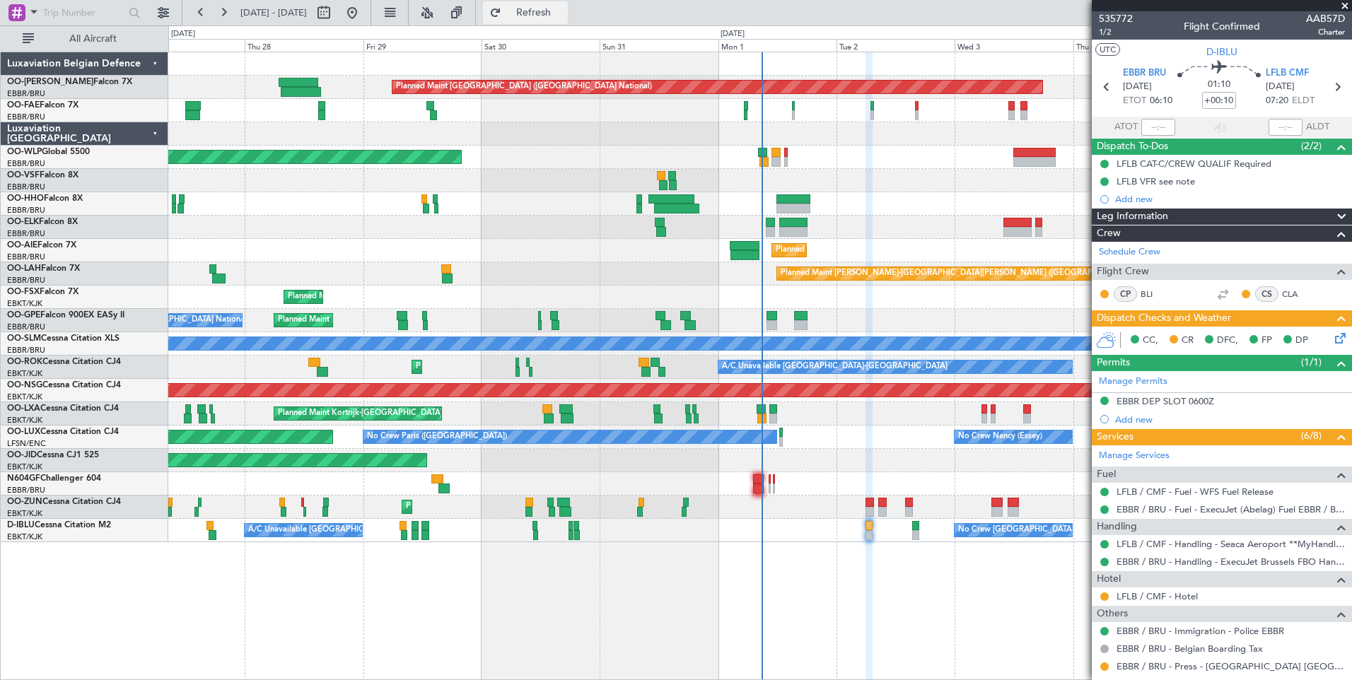
click at [563, 10] on span "Refresh" at bounding box center [533, 13] width 59 height 10
click at [561, 17] on span "Refresh" at bounding box center [533, 13] width 59 height 10
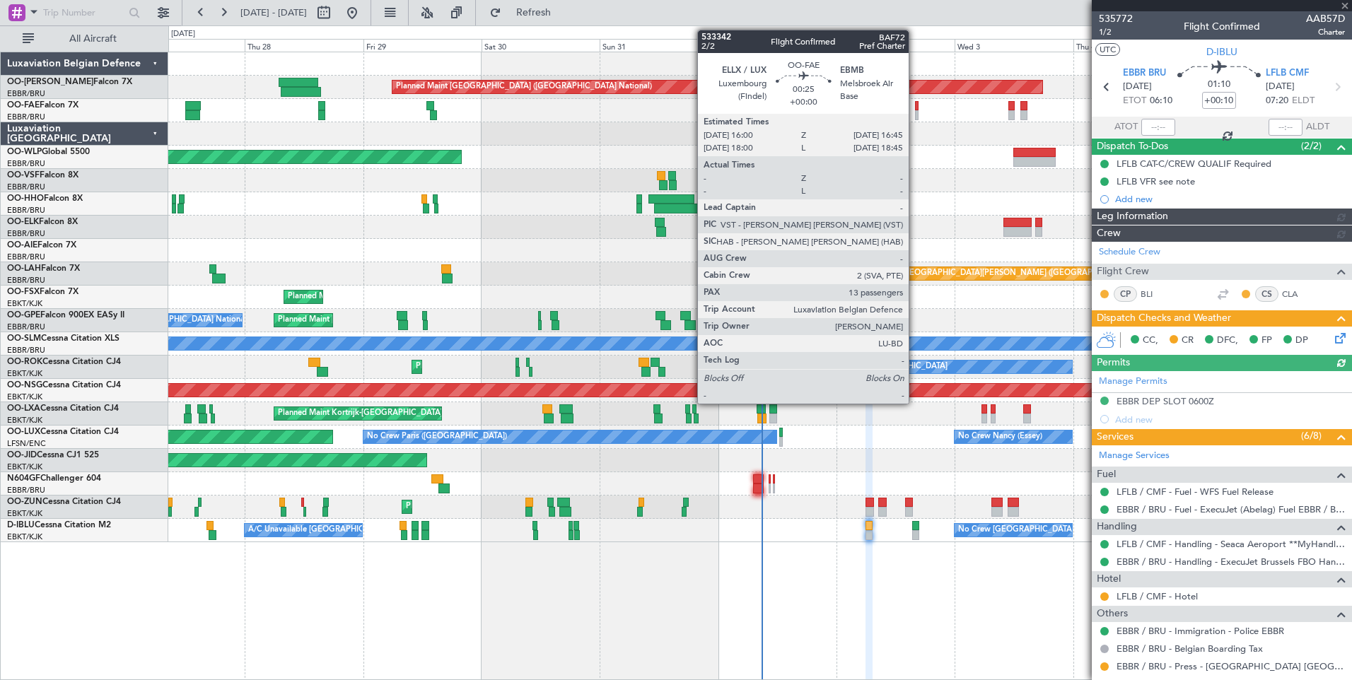
click at [915, 110] on div at bounding box center [917, 115] width 4 height 10
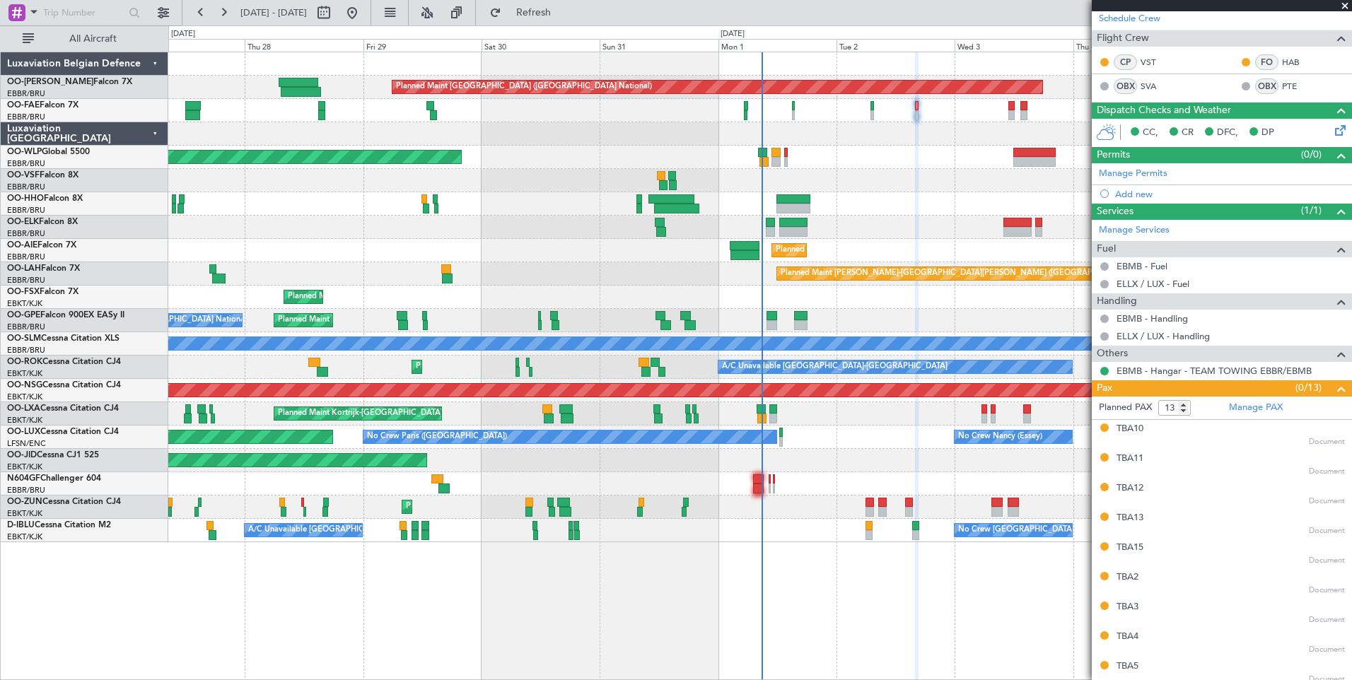
scroll to position [141, 0]
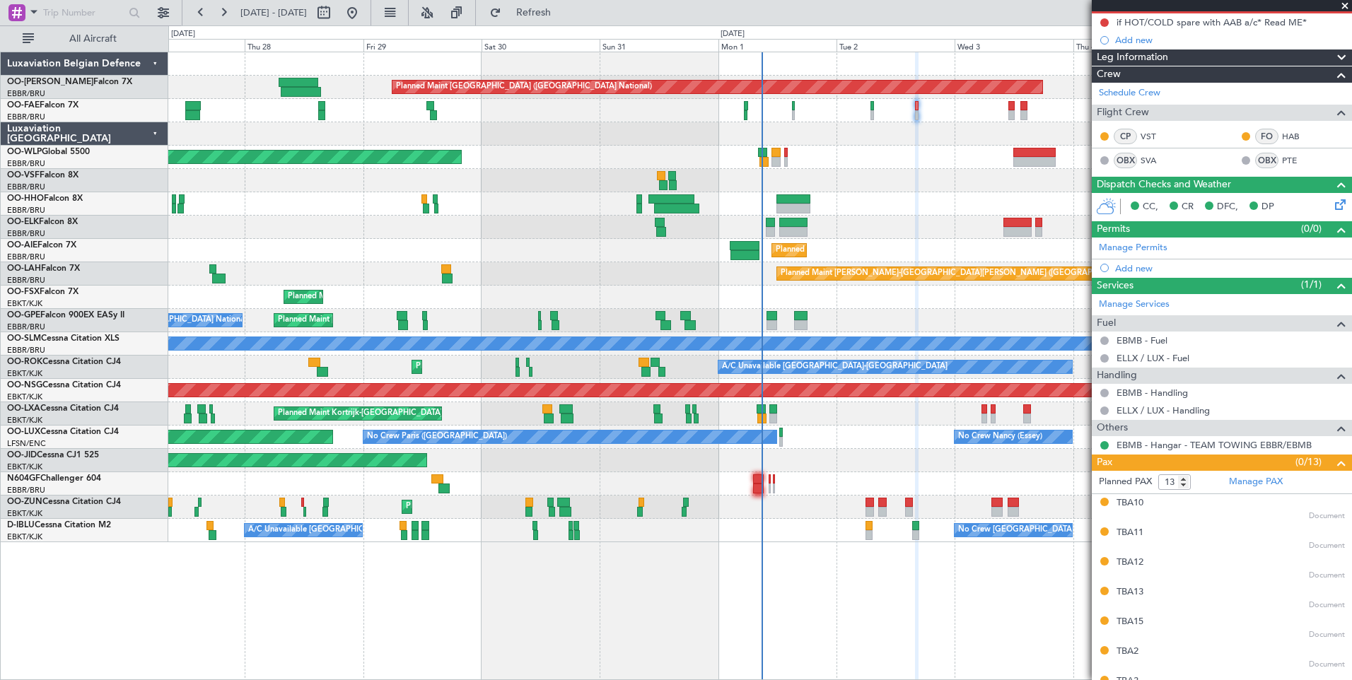
drag, startPoint x: 594, startPoint y: 16, endPoint x: 812, endPoint y: 102, distance: 234.6
click at [563, 16] on span "Refresh" at bounding box center [533, 13] width 59 height 10
click at [563, 18] on span "Refresh" at bounding box center [533, 13] width 59 height 10
drag, startPoint x: 553, startPoint y: 2, endPoint x: 563, endPoint y: 35, distance: 34.5
click at [553, 2] on button "Refresh" at bounding box center [525, 12] width 85 height 23
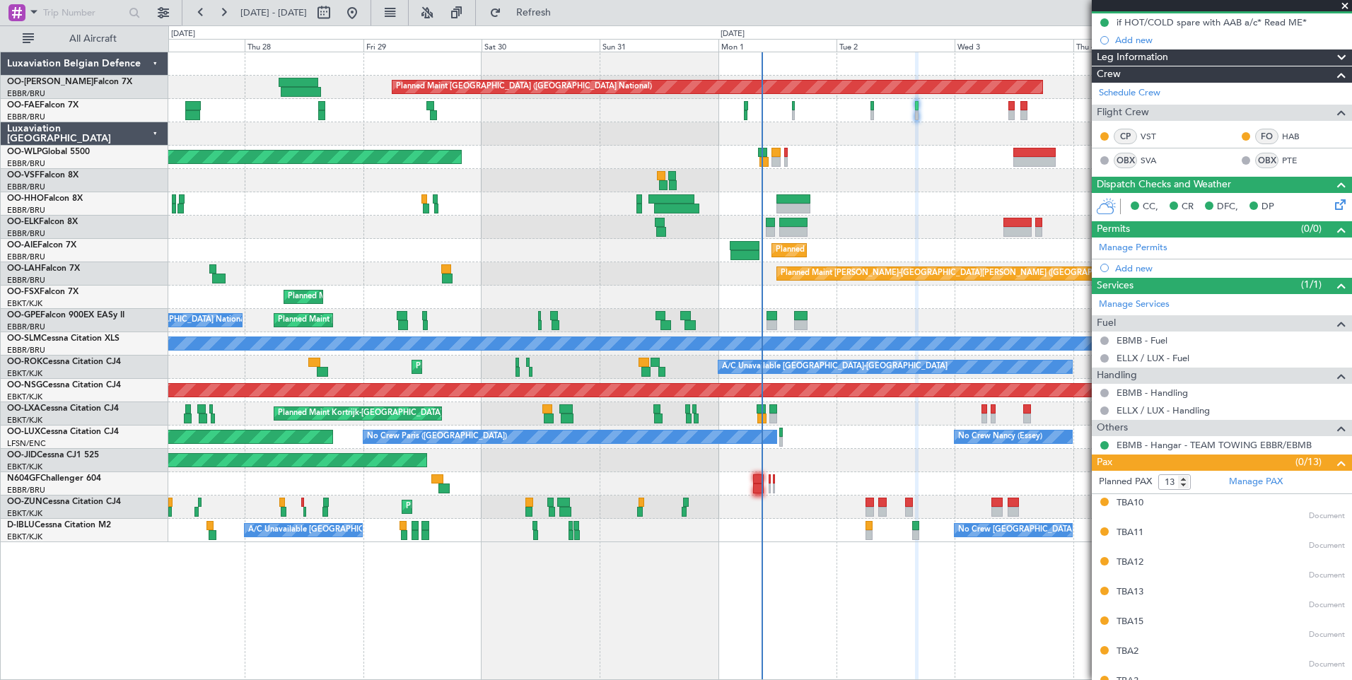
click at [437, 621] on div "Planned Maint Brussels (Brussels National) Owner Melsbroek Air Base Owner Melsb…" at bounding box center [759, 366] width 1183 height 628
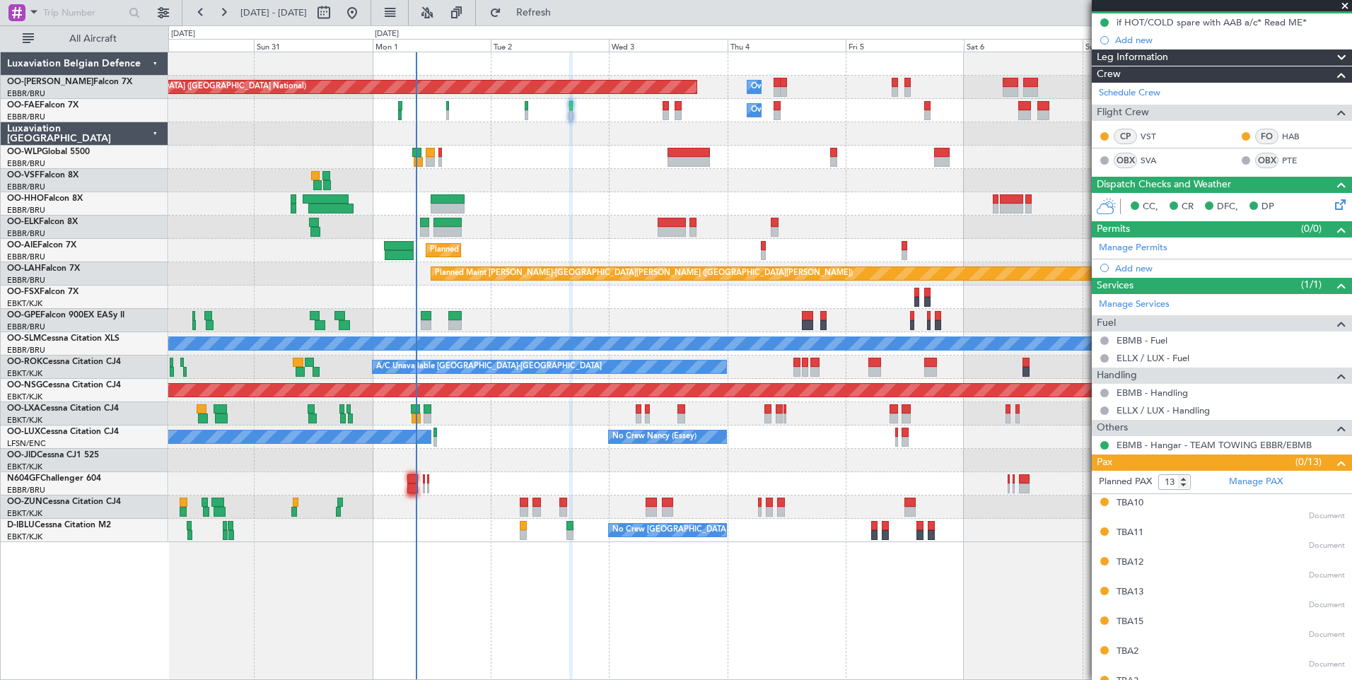
click at [396, 575] on div "Planned Maint Brussels (Brussels National) Owner Melsbroek Air Base Owner Melsb…" at bounding box center [759, 366] width 1183 height 628
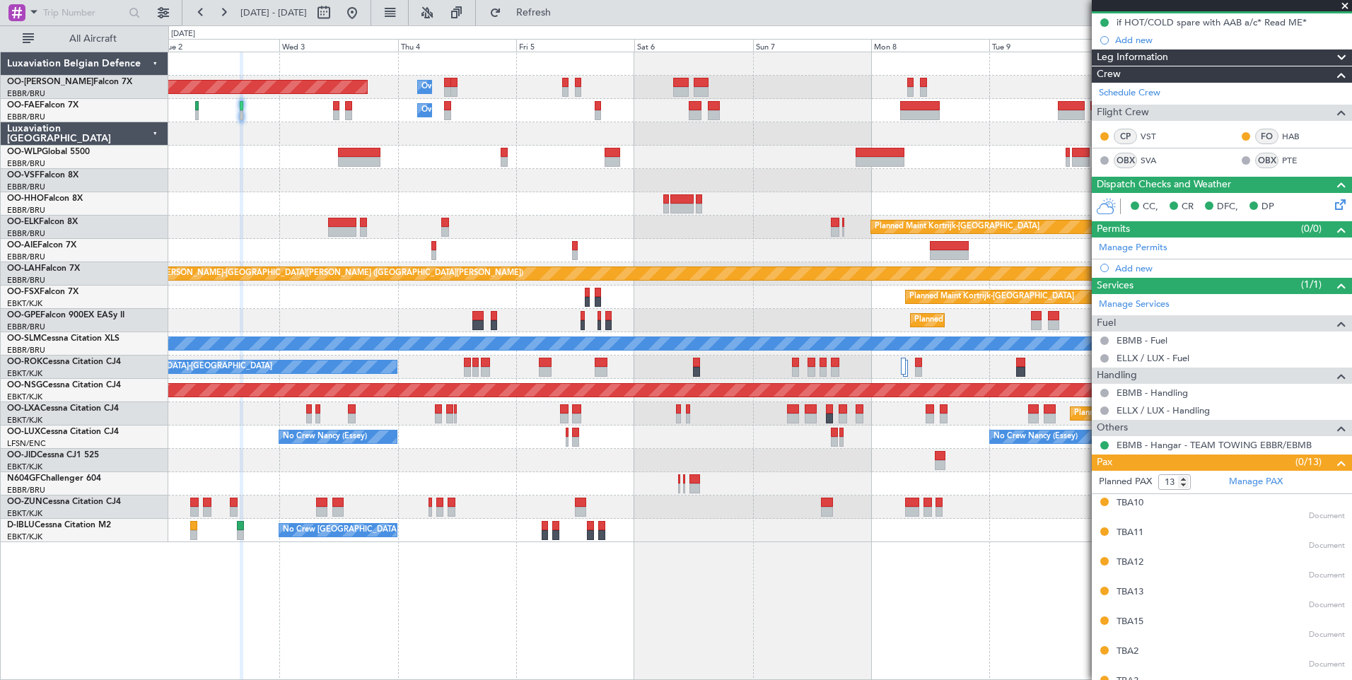
click at [528, 618] on div "Planned Maint Brussels (Brussels National) Owner Melsbroek Air Base Owner Melsb…" at bounding box center [759, 366] width 1183 height 628
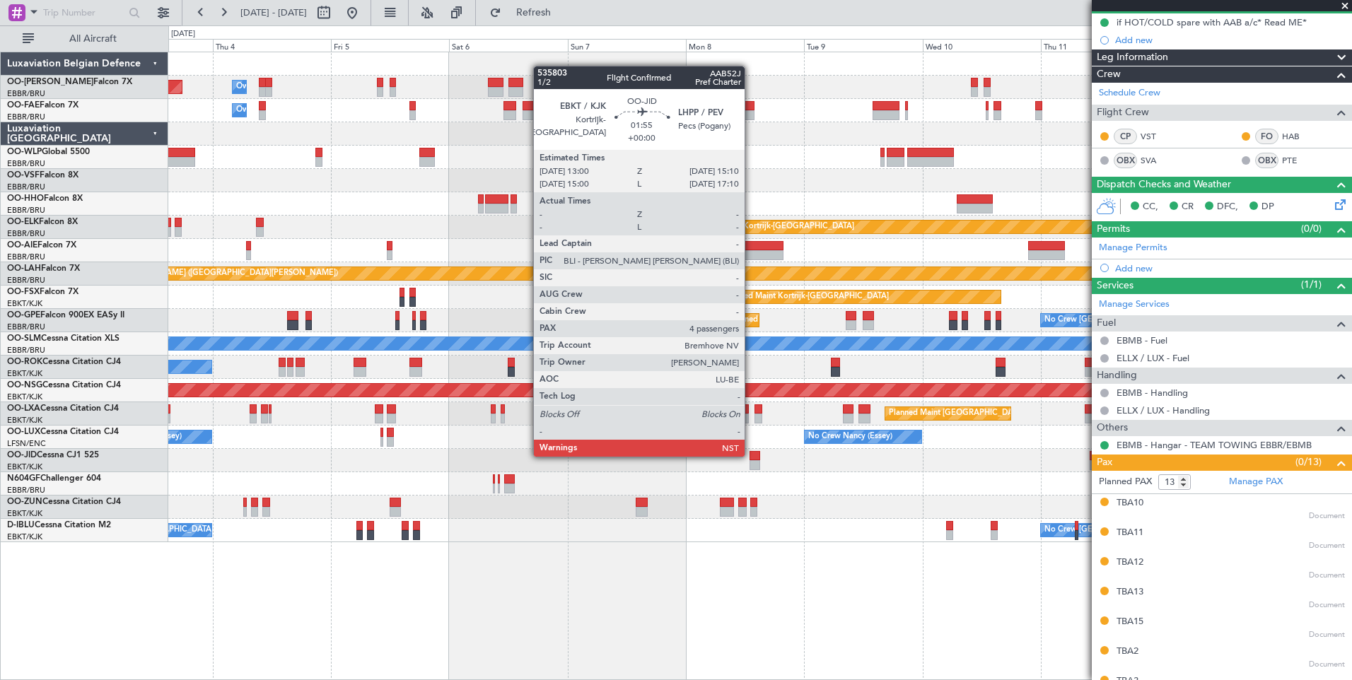
click at [751, 455] on div at bounding box center [754, 456] width 11 height 10
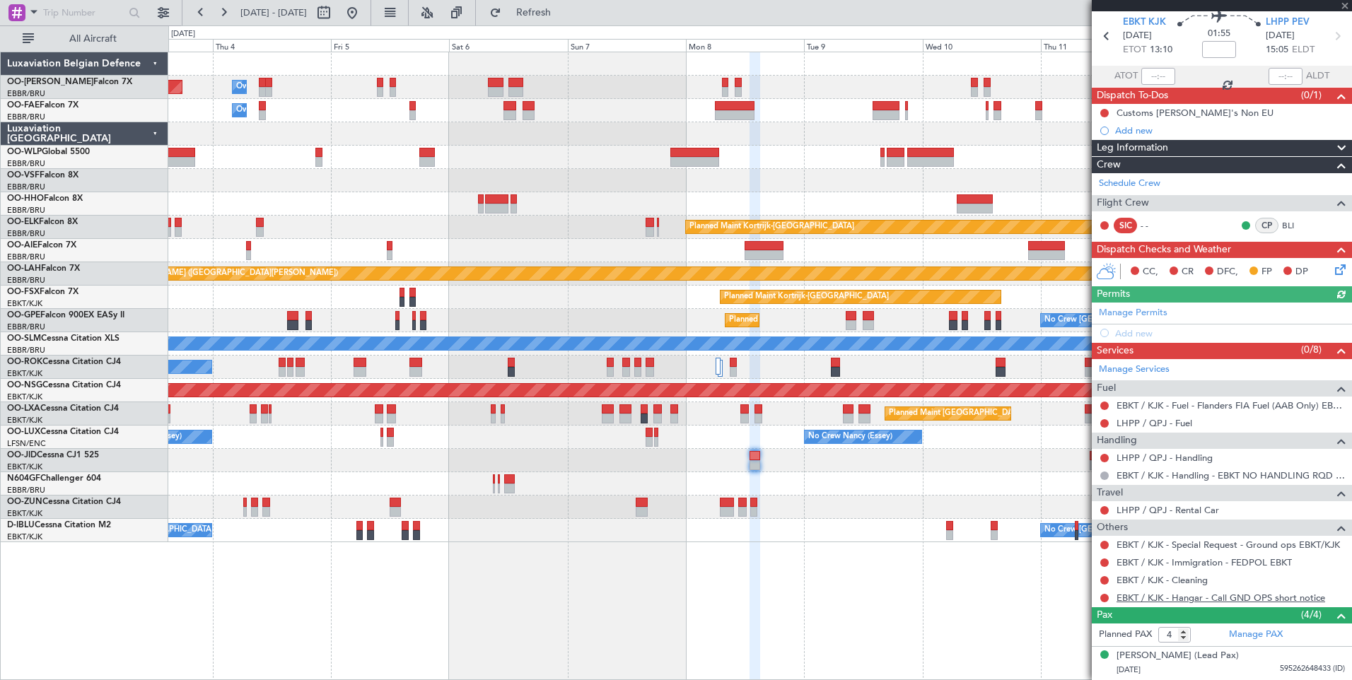
scroll to position [71, 0]
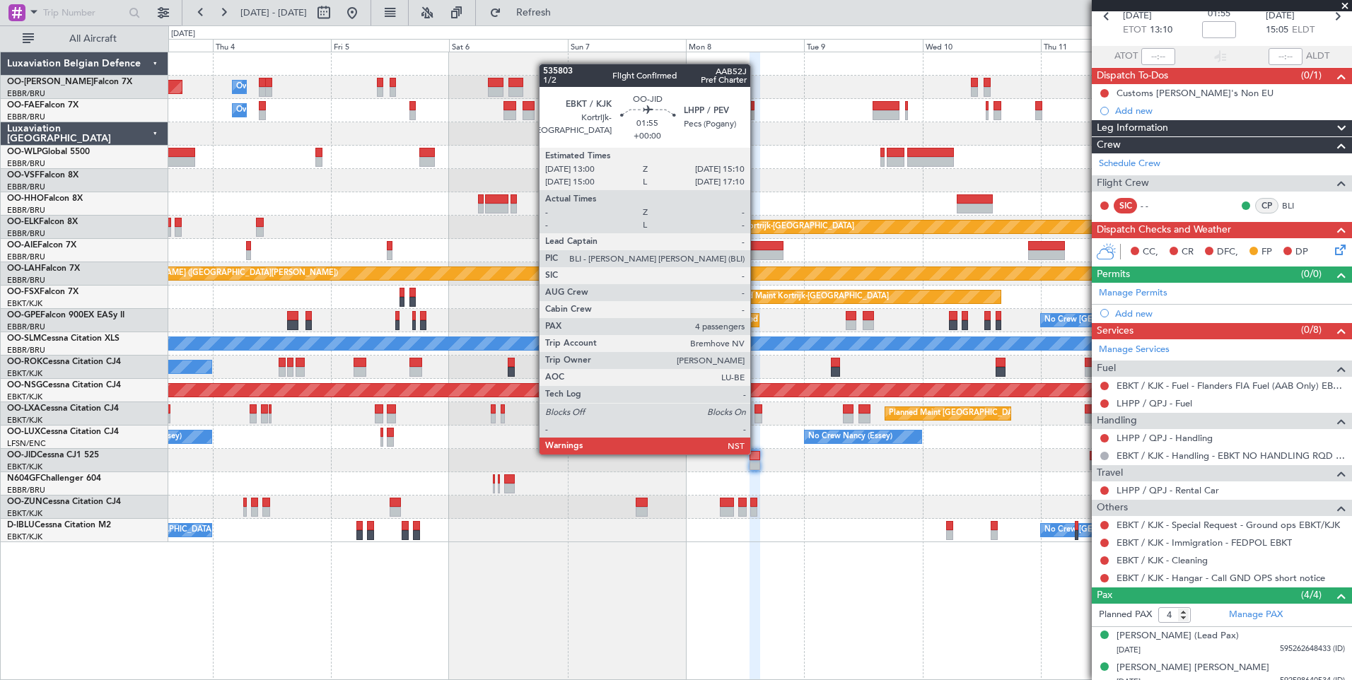
click at [756, 453] on div at bounding box center [754, 456] width 11 height 10
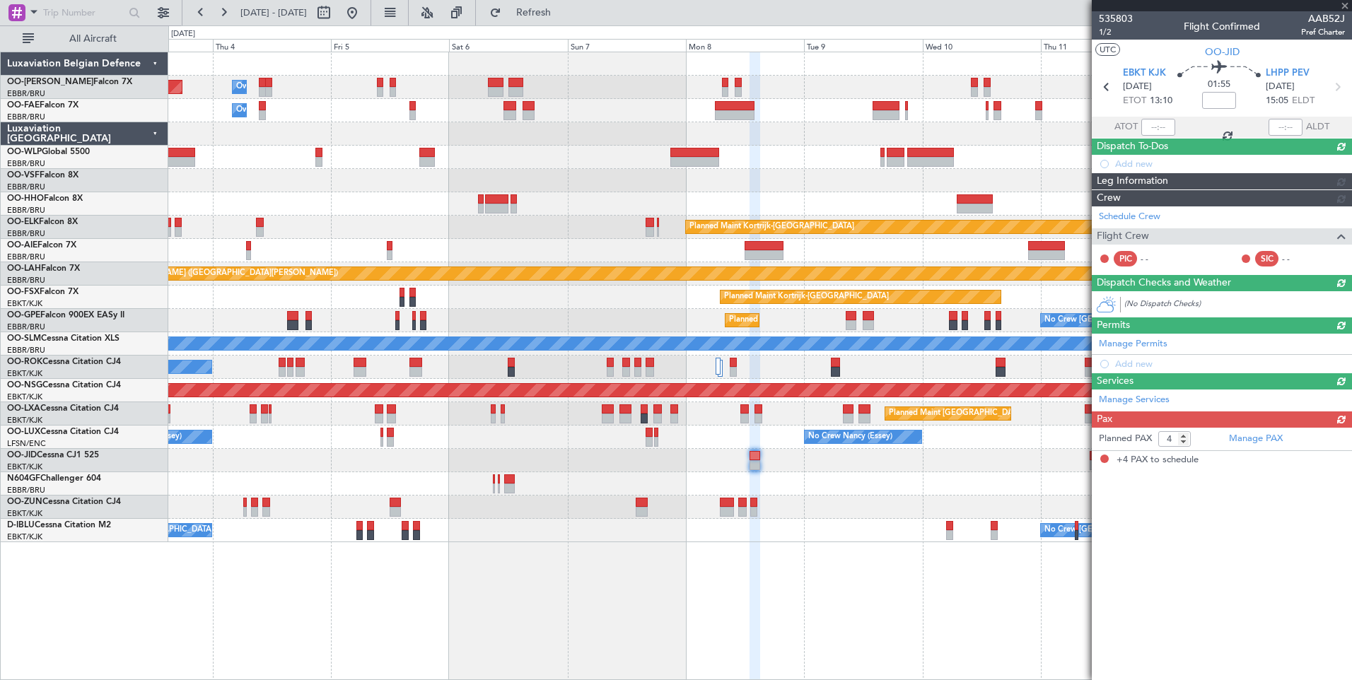
scroll to position [0, 0]
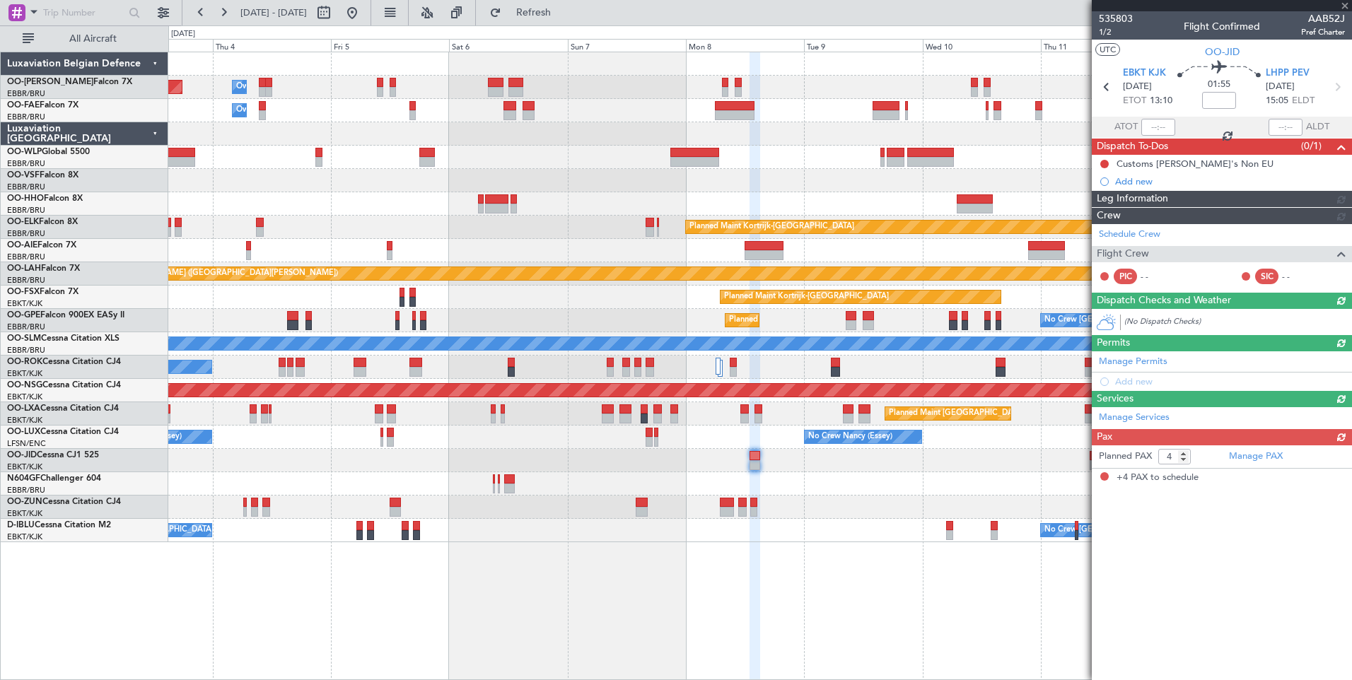
click at [702, 580] on div "Planned Maint Brussels (Brussels National) Owner Melsbroek Air Base Owner Melsb…" at bounding box center [759, 366] width 1183 height 628
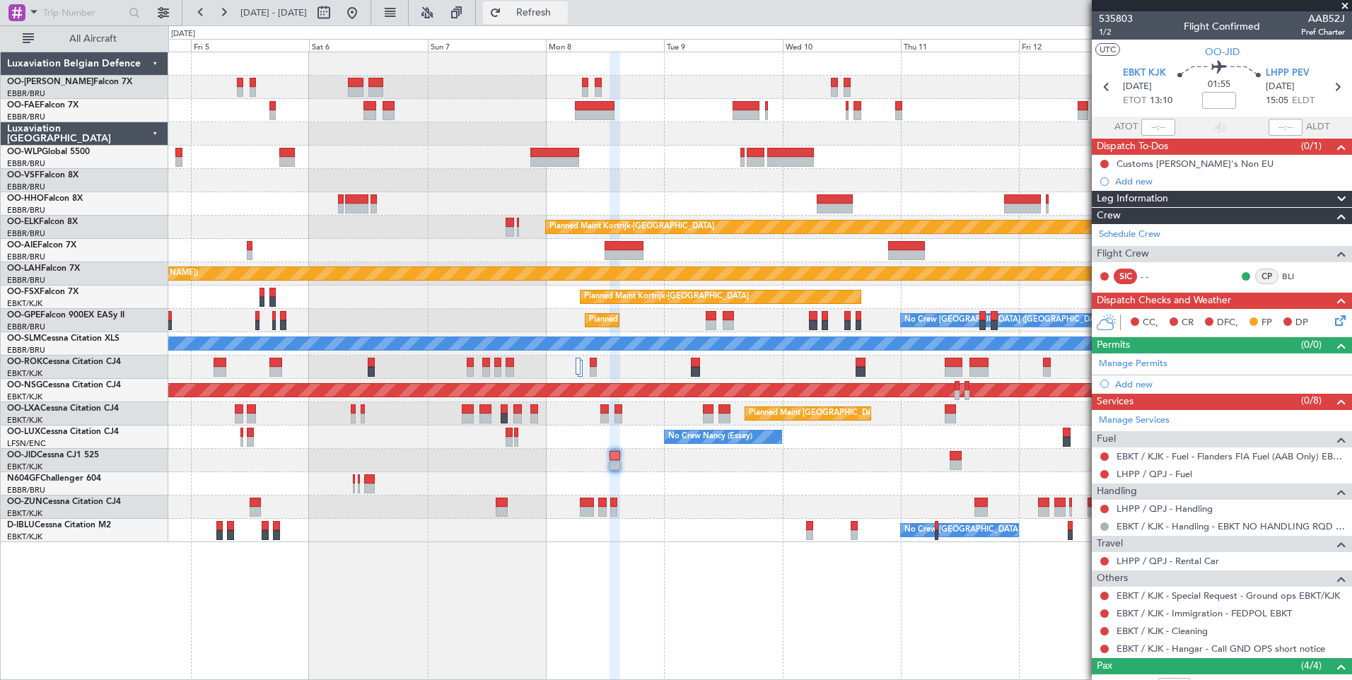
click at [558, 19] on button "Refresh" at bounding box center [525, 12] width 85 height 23
click at [1038, 618] on div "Owner Melsbroek Air Base Planned Maint Brussels (Brussels National) Owner Melsb…" at bounding box center [759, 366] width 1183 height 628
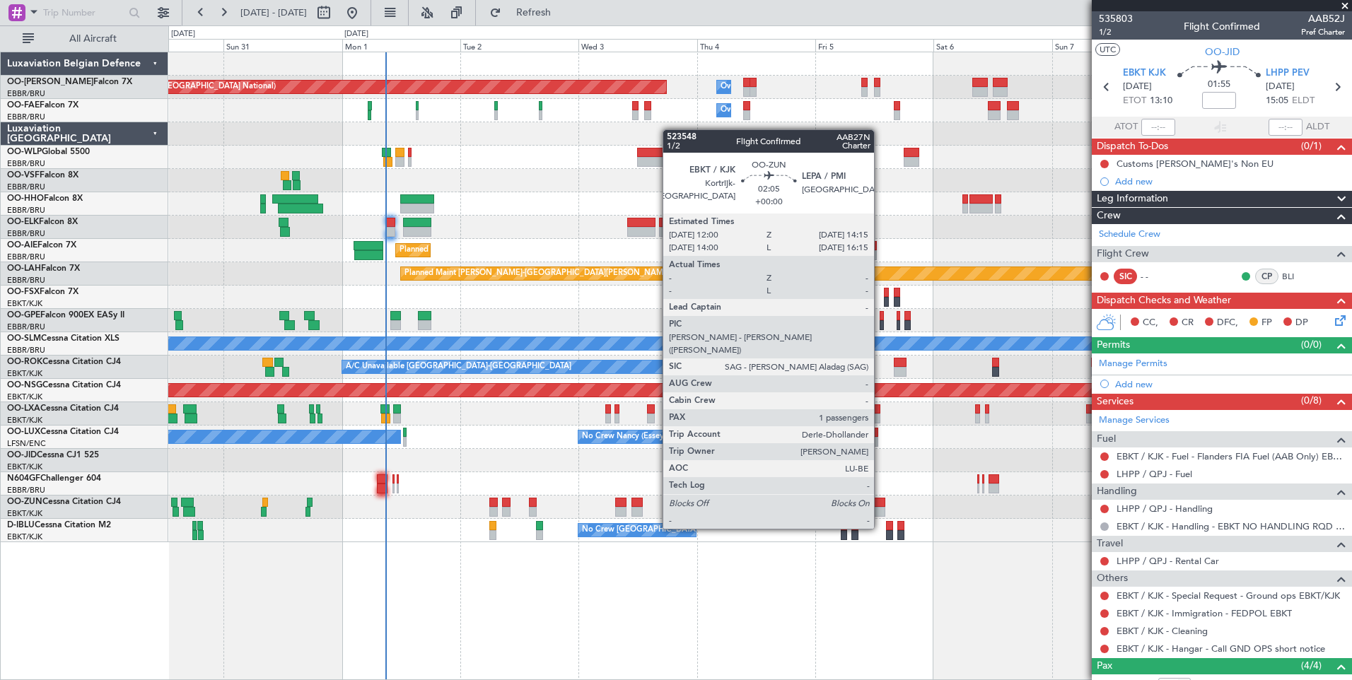
click at [880, 502] on div at bounding box center [879, 503] width 11 height 10
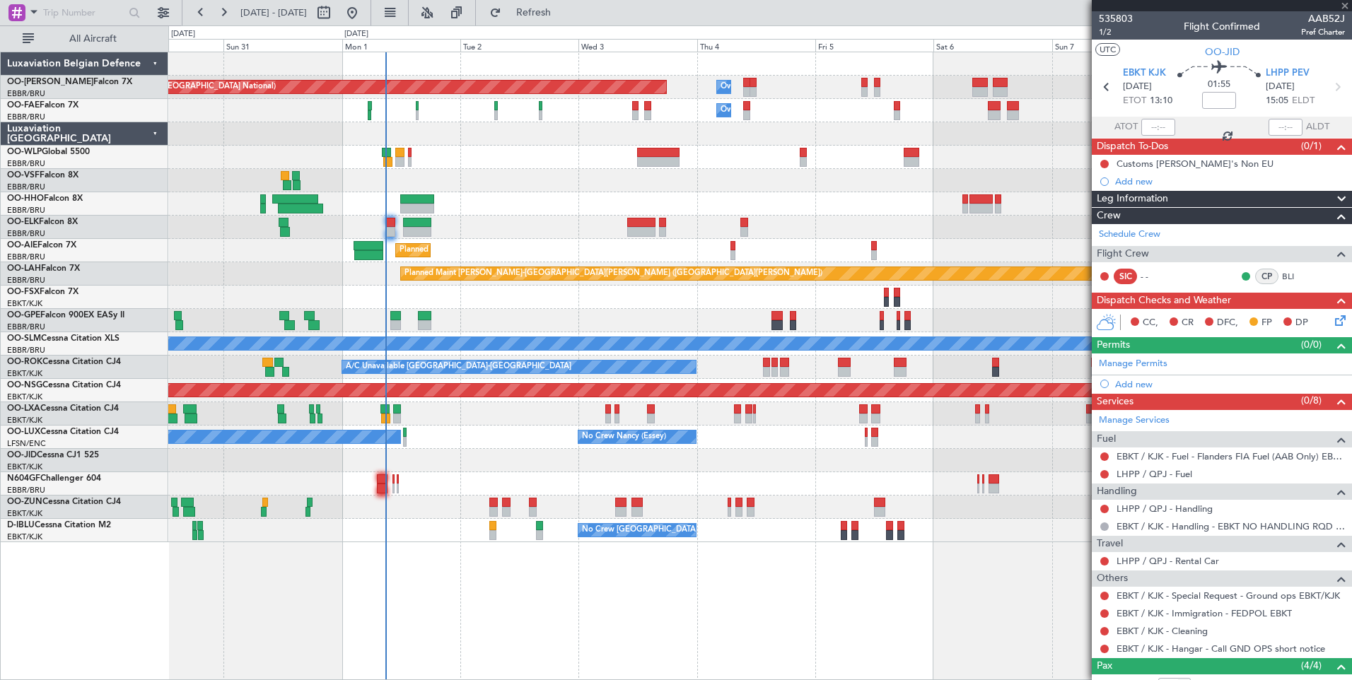
click at [641, 589] on div "Planned Maint Brussels (Brussels National) Owner Melsbroek Air Base Owner Melsb…" at bounding box center [759, 366] width 1183 height 628
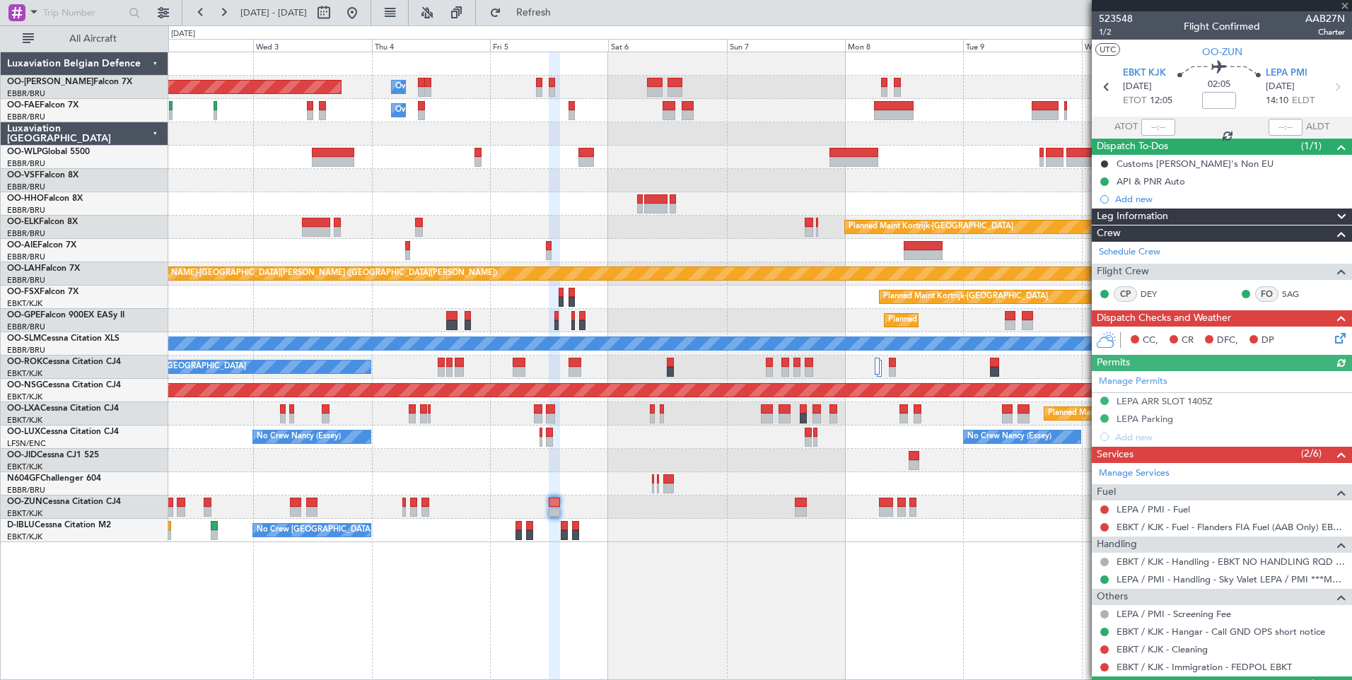
click at [647, 603] on div "Planned Maint Brussels (Brussels National) Owner Melsbroek Air Base Owner Melsb…" at bounding box center [759, 366] width 1183 height 628
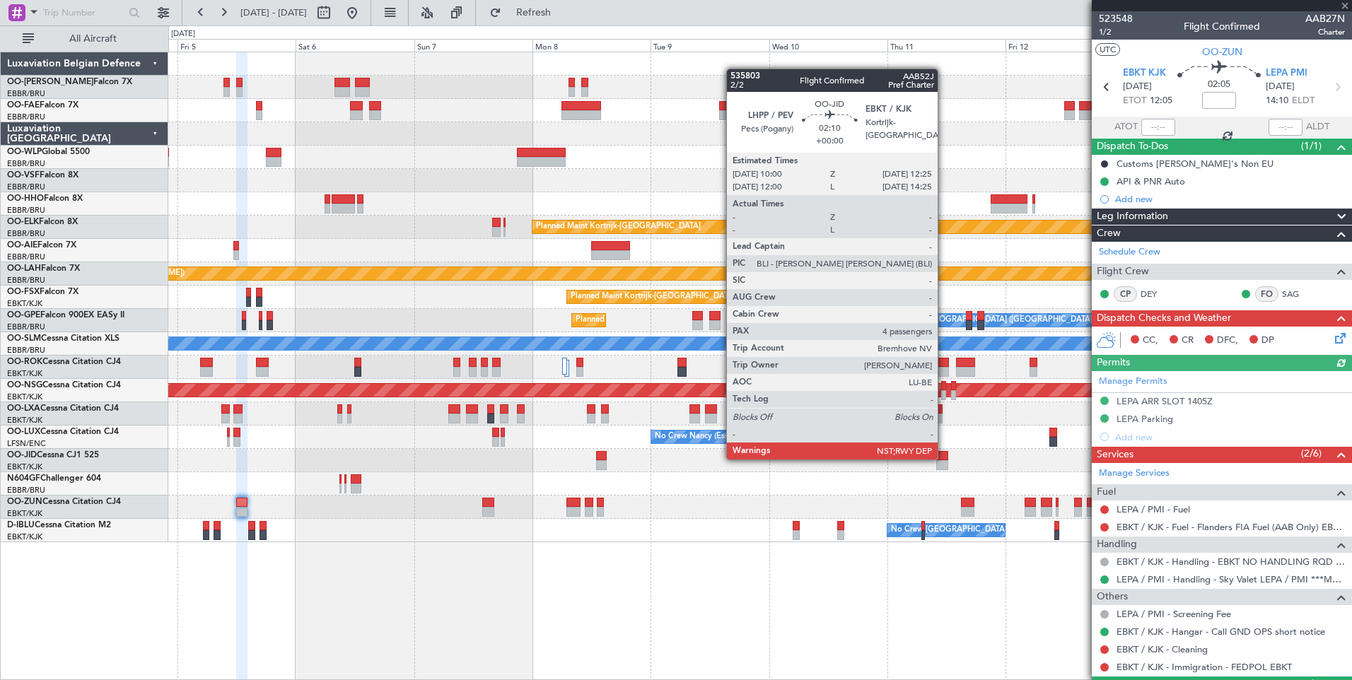
click at [944, 458] on div at bounding box center [942, 456] width 12 height 10
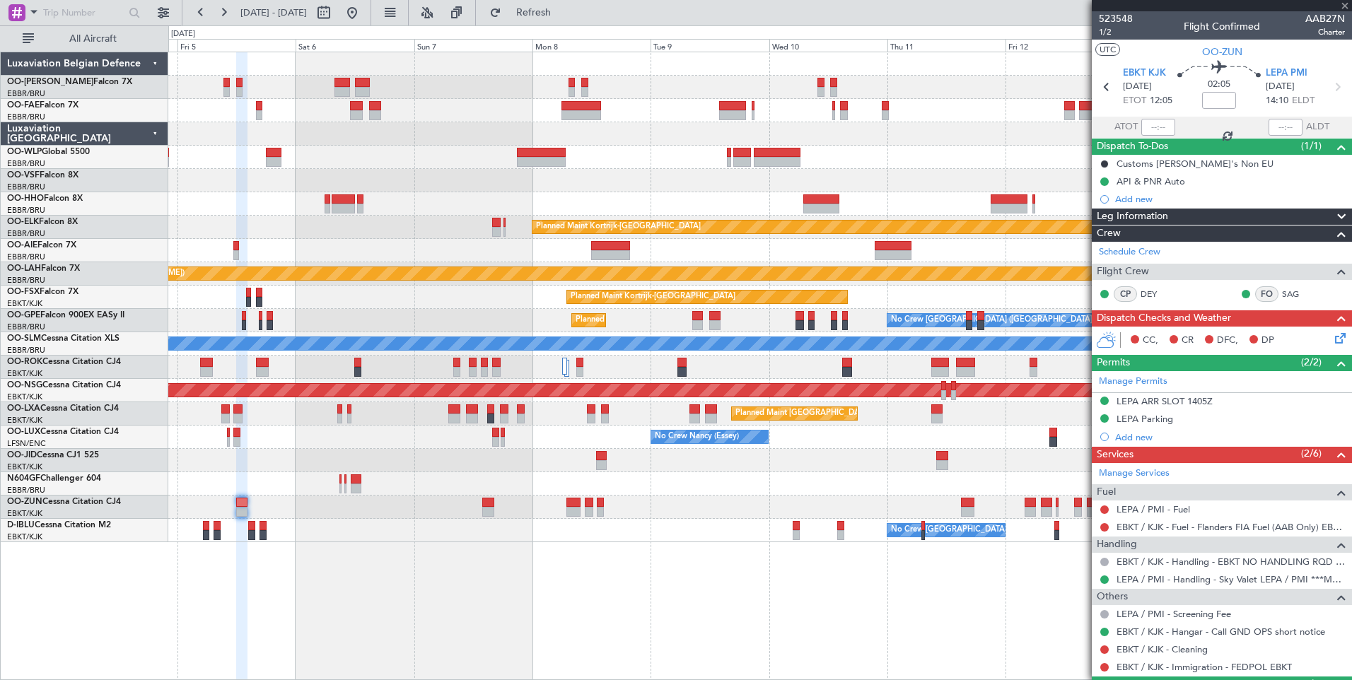
type input "4"
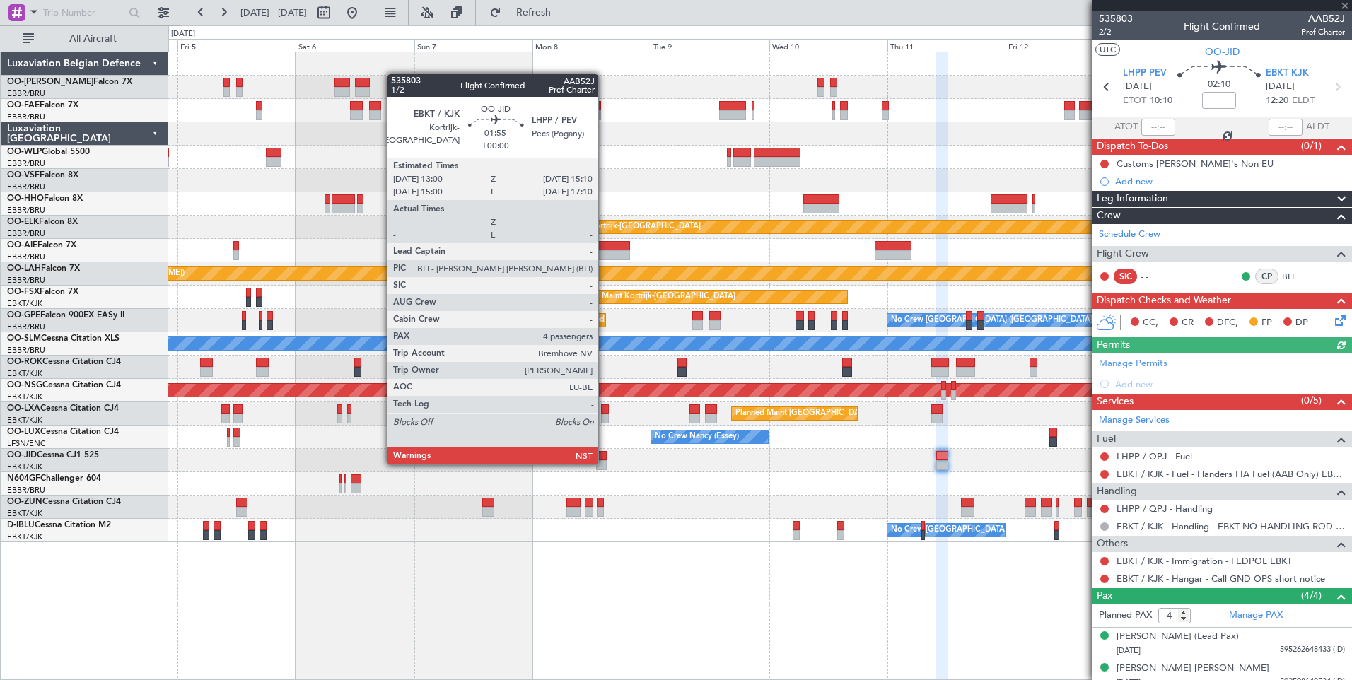
click at [604, 463] on div at bounding box center [601, 465] width 11 height 10
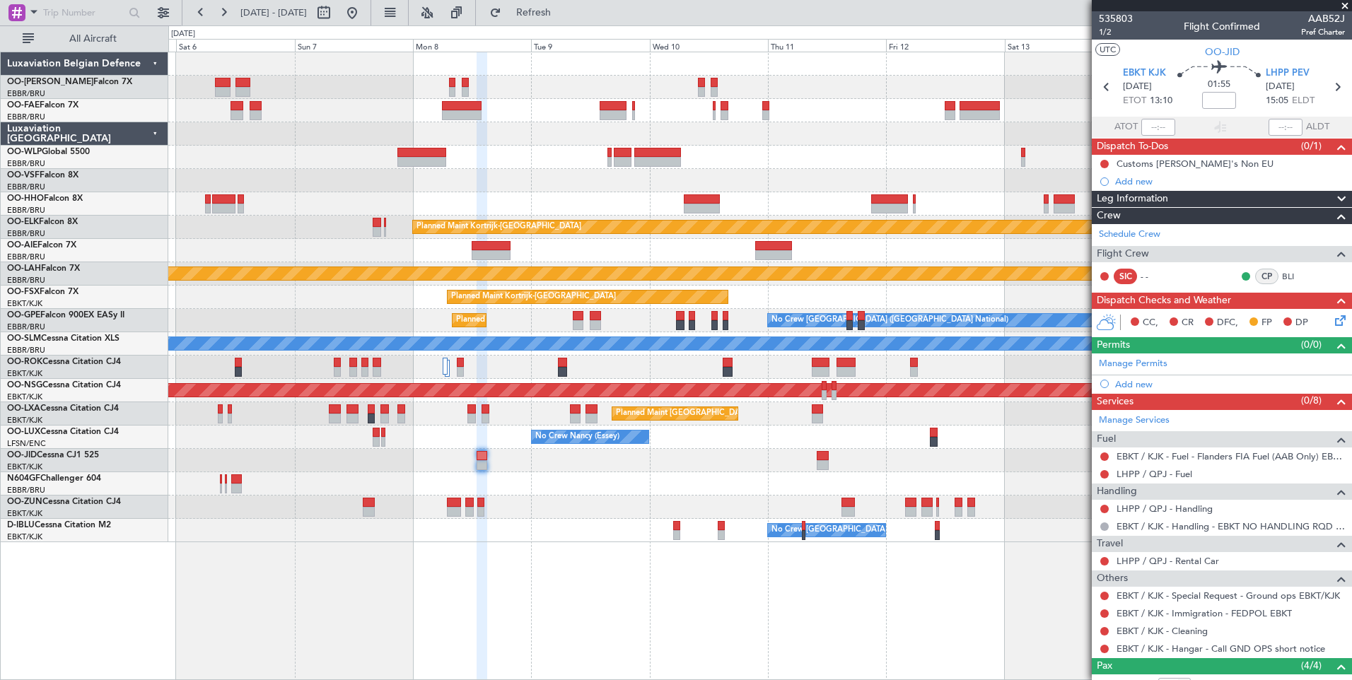
click at [863, 595] on div "Owner Melsbroek Air Base Planned Maint Brussels (Brussels National) Owner Melsb…" at bounding box center [759, 366] width 1183 height 628
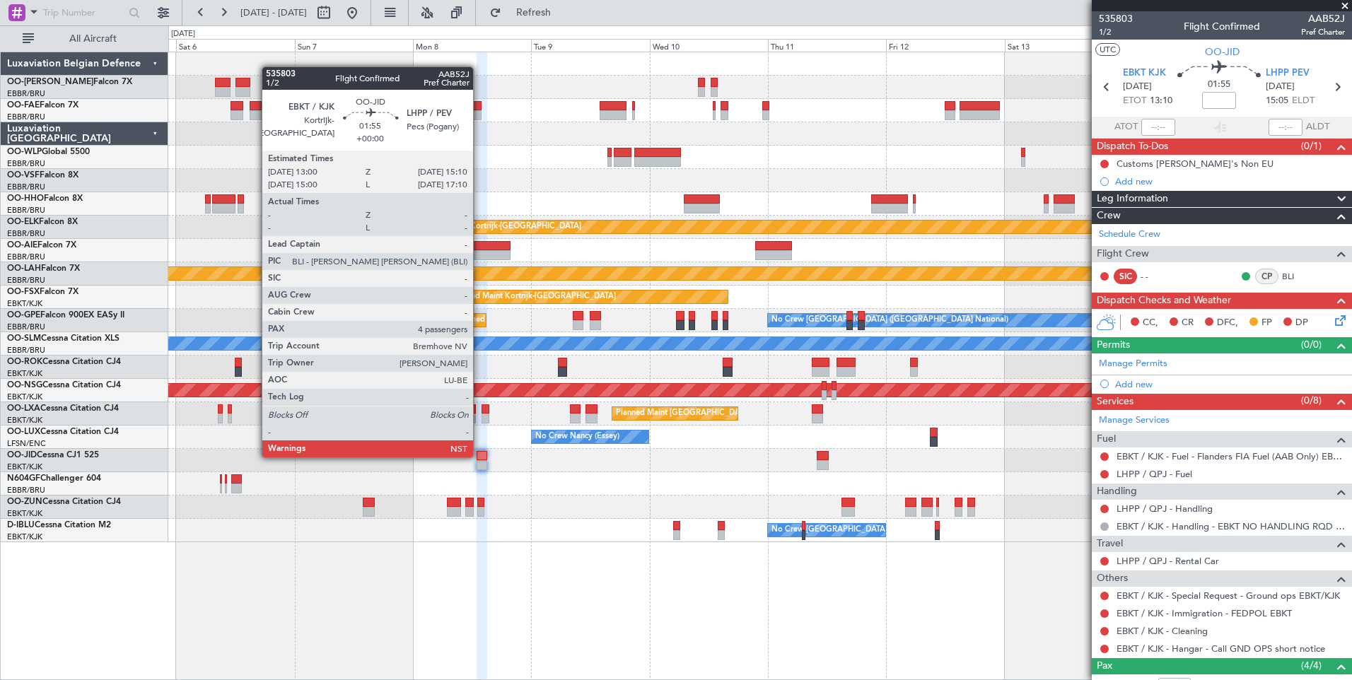
click at [479, 456] on div at bounding box center [481, 456] width 11 height 10
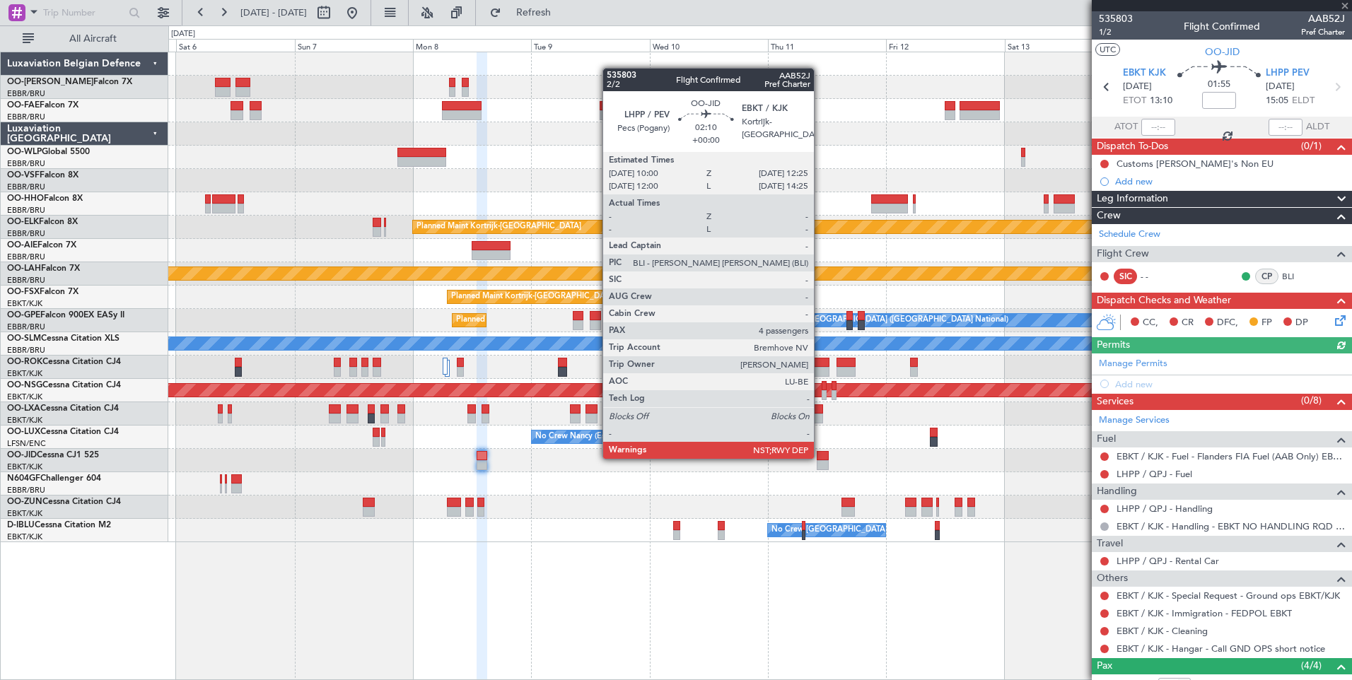
click at [820, 457] on div at bounding box center [822, 456] width 12 height 10
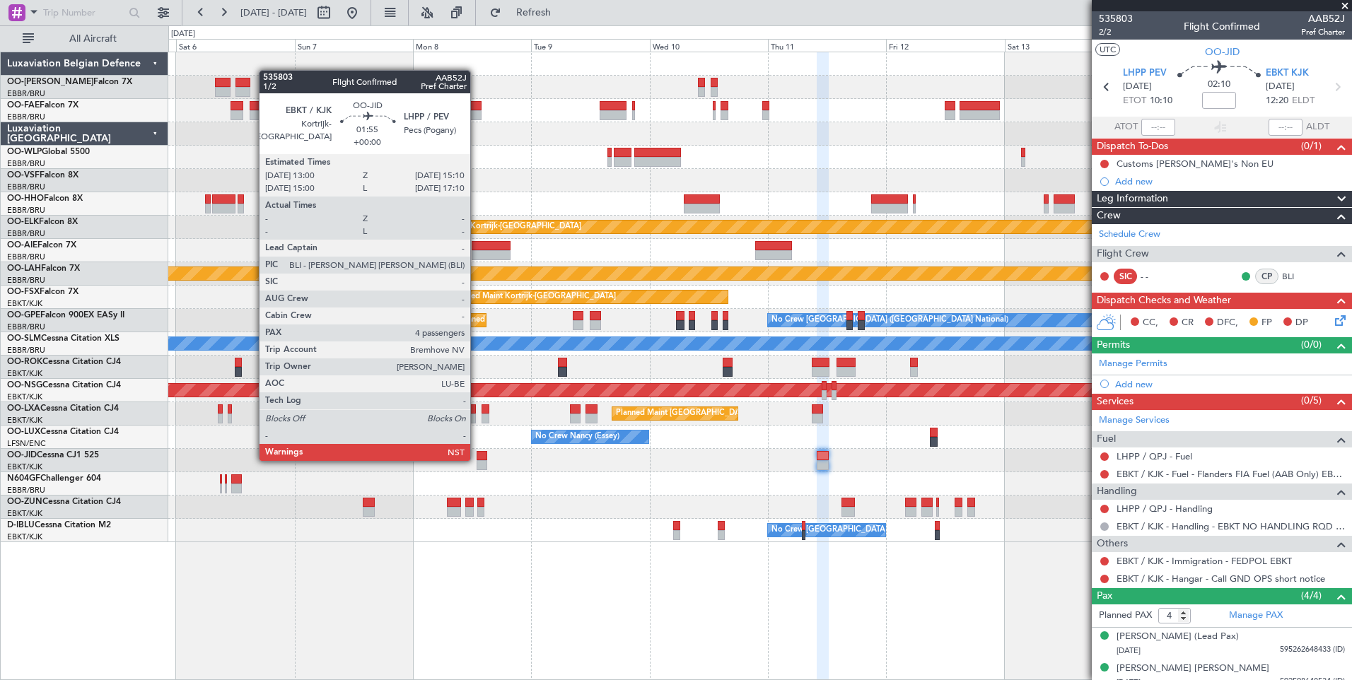
click at [476, 459] on div at bounding box center [481, 456] width 11 height 10
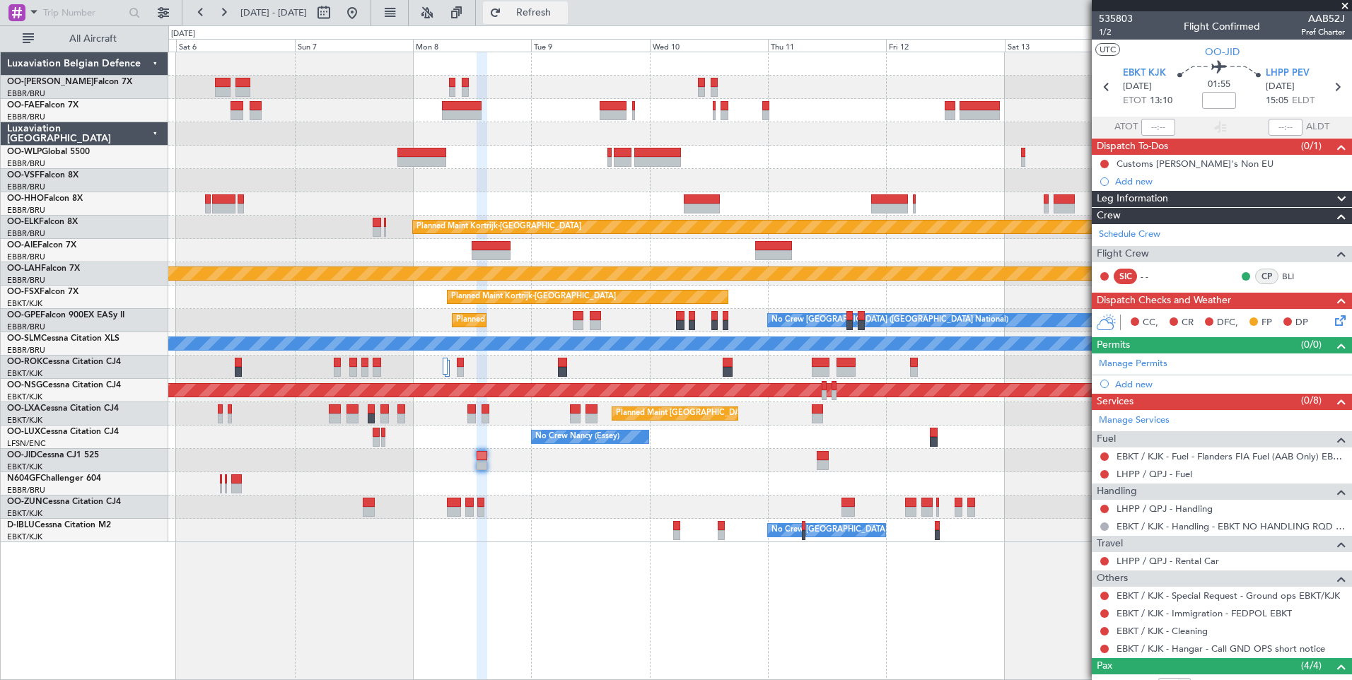
click at [560, 18] on button "Refresh" at bounding box center [525, 12] width 85 height 23
click at [563, 11] on span "Refresh" at bounding box center [533, 13] width 59 height 10
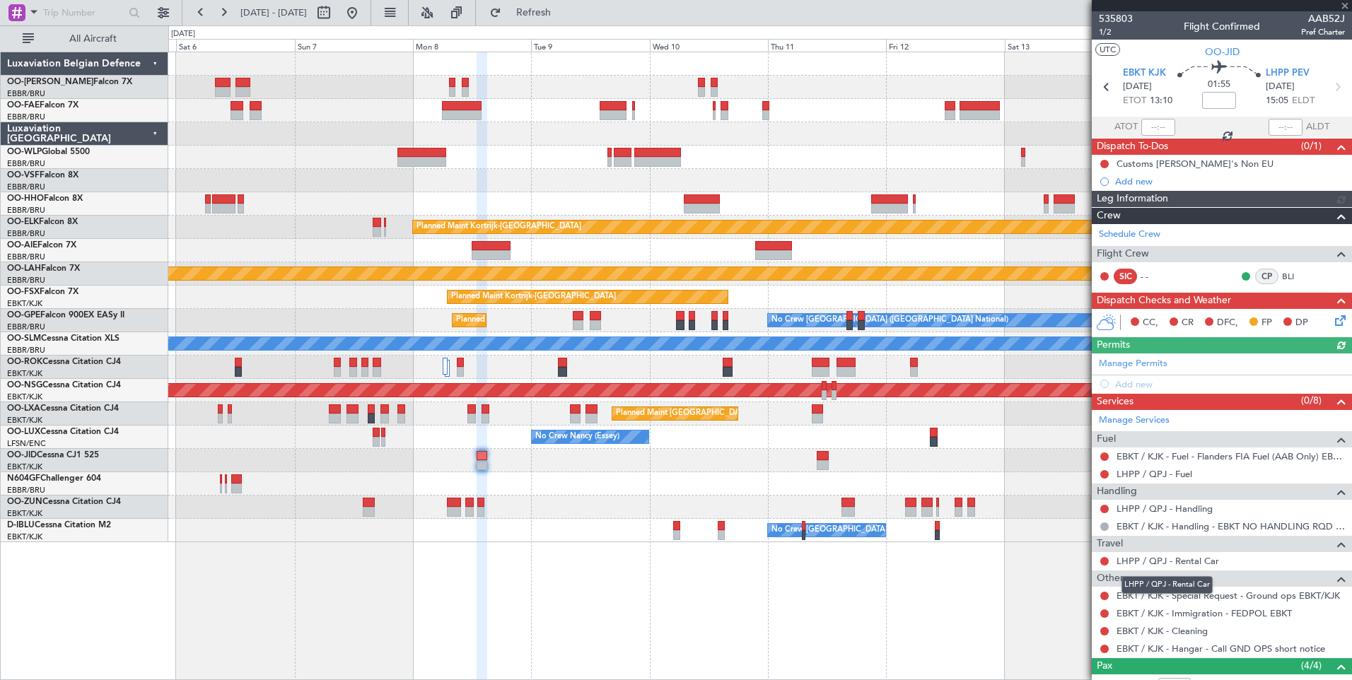
click at [1169, 563] on link "LHPP / QPJ - Rental Car" at bounding box center [1167, 561] width 102 height 12
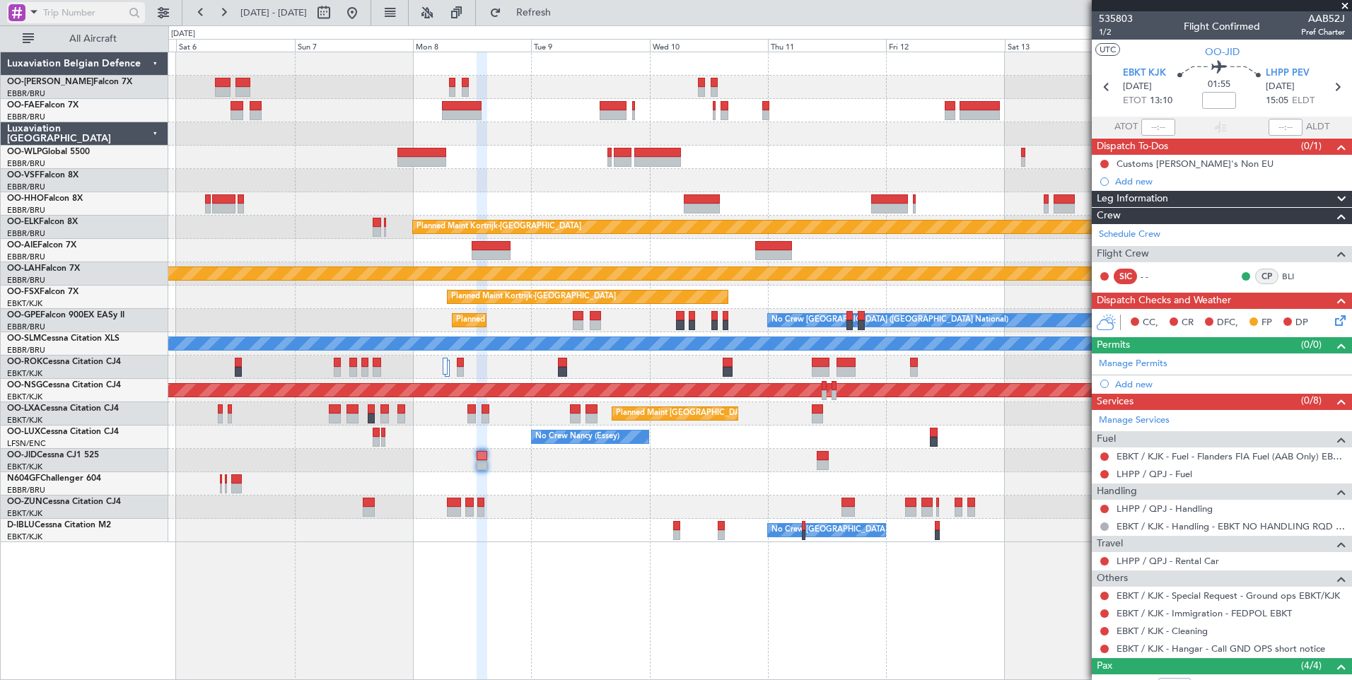
click at [37, 15] on span at bounding box center [33, 12] width 17 height 18
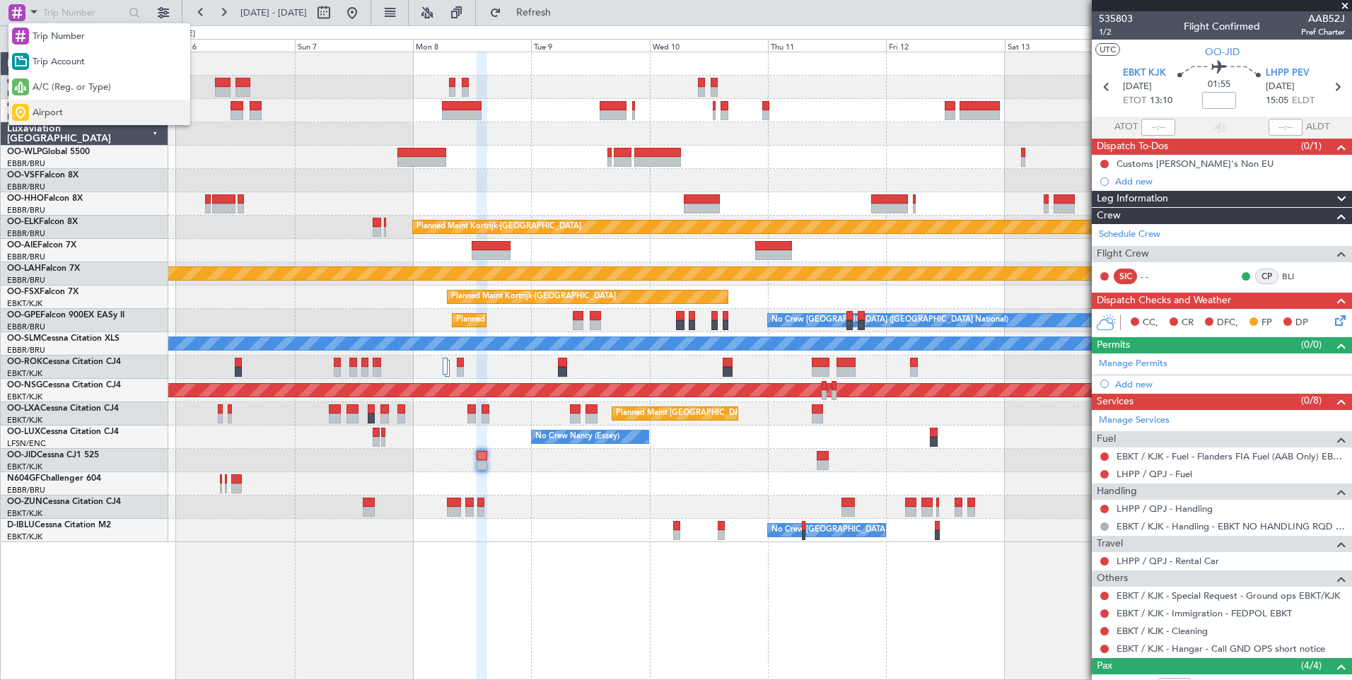
click at [42, 107] on span "Airport" at bounding box center [48, 113] width 30 height 14
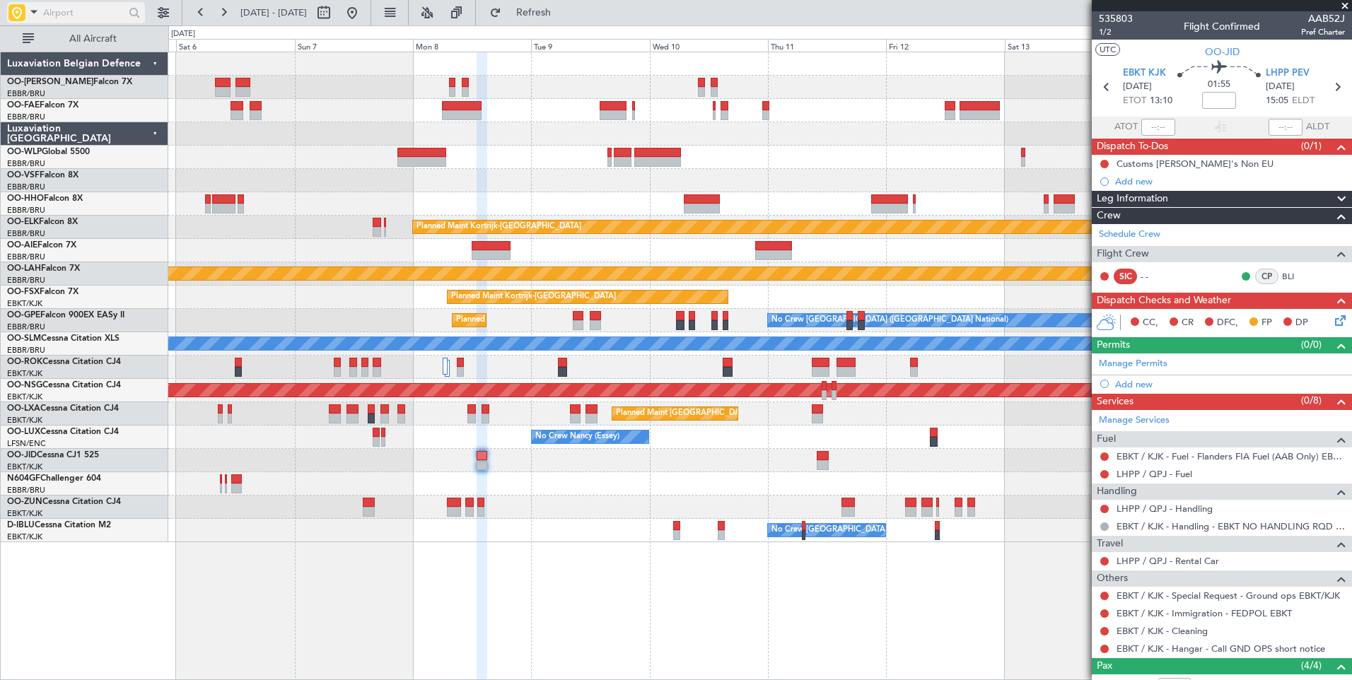
click at [94, 21] on input "text" at bounding box center [83, 12] width 81 height 21
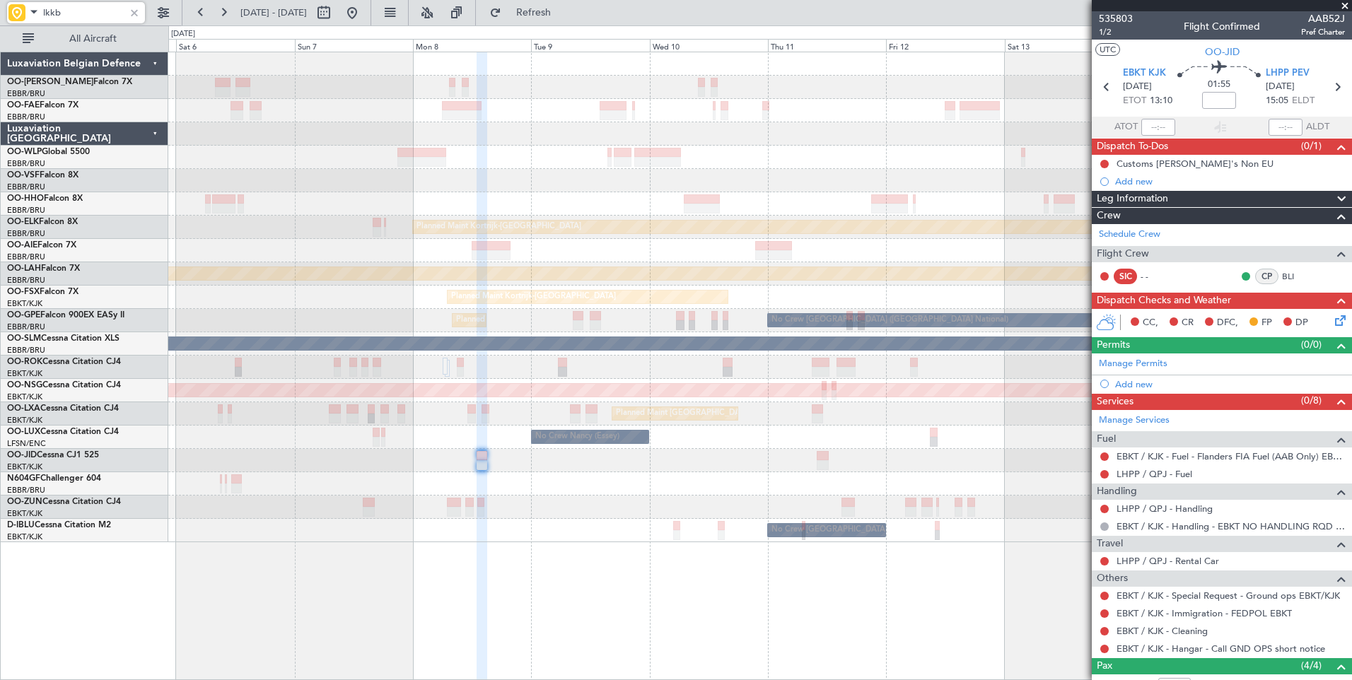
type input "lkkb"
click at [226, 8] on button at bounding box center [223, 12] width 23 height 23
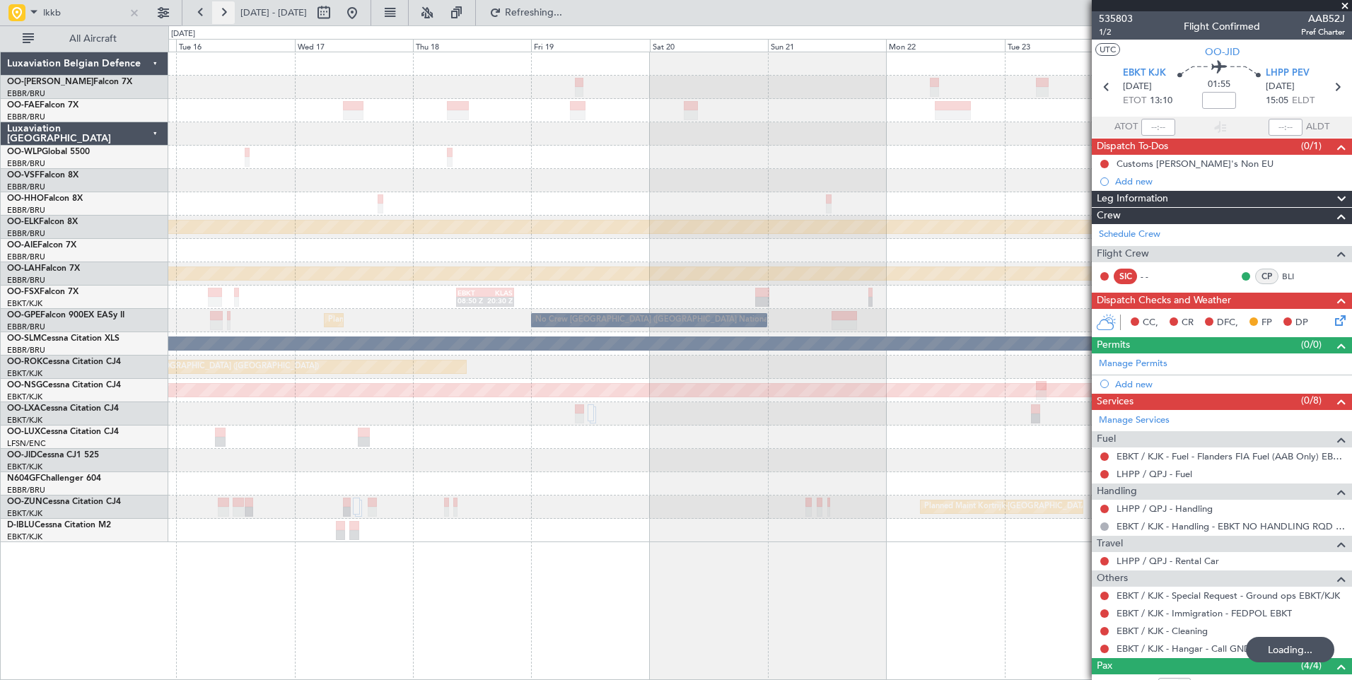
click at [226, 8] on button at bounding box center [223, 12] width 23 height 23
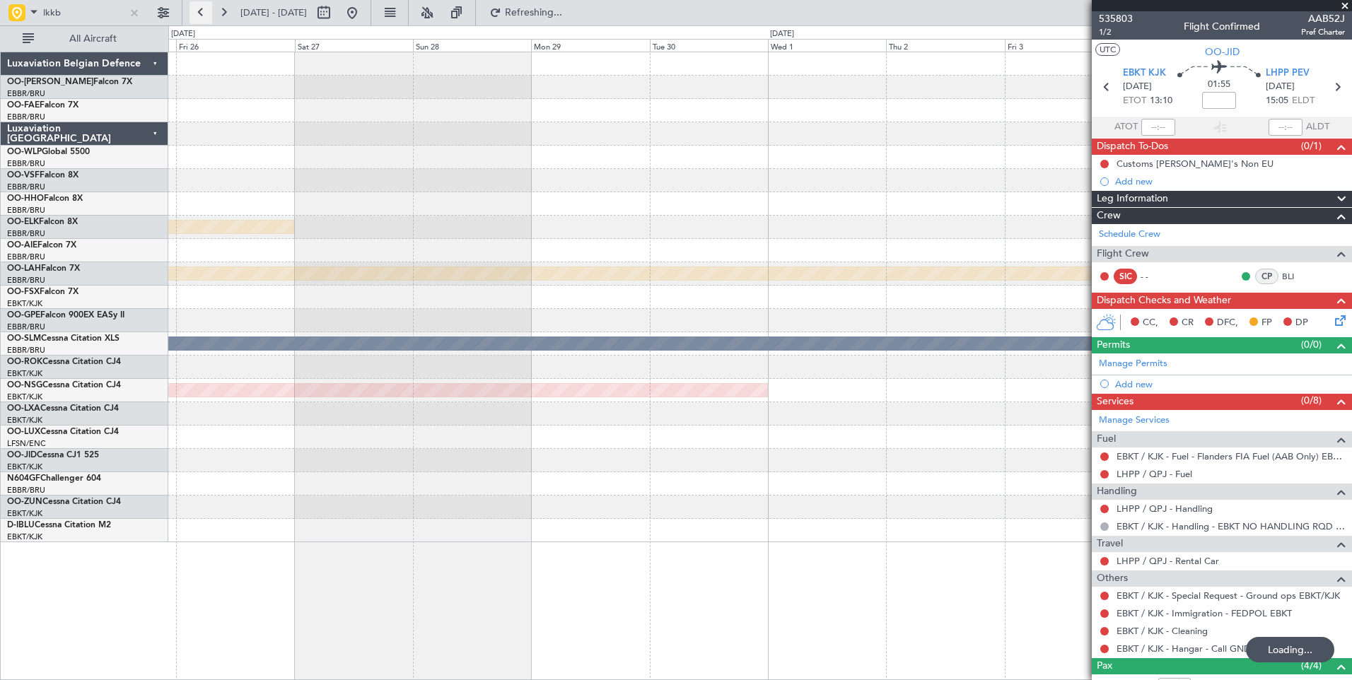
click at [197, 9] on button at bounding box center [200, 12] width 23 height 23
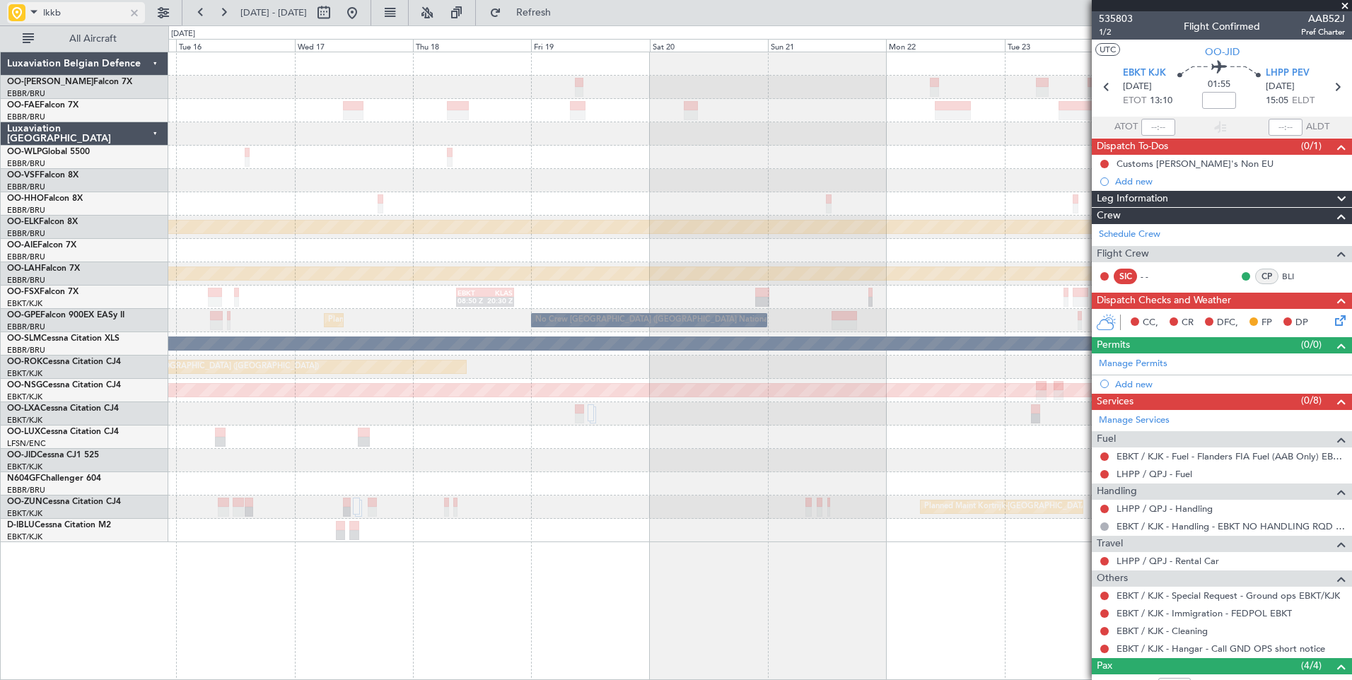
click at [37, 11] on span at bounding box center [33, 12] width 17 height 18
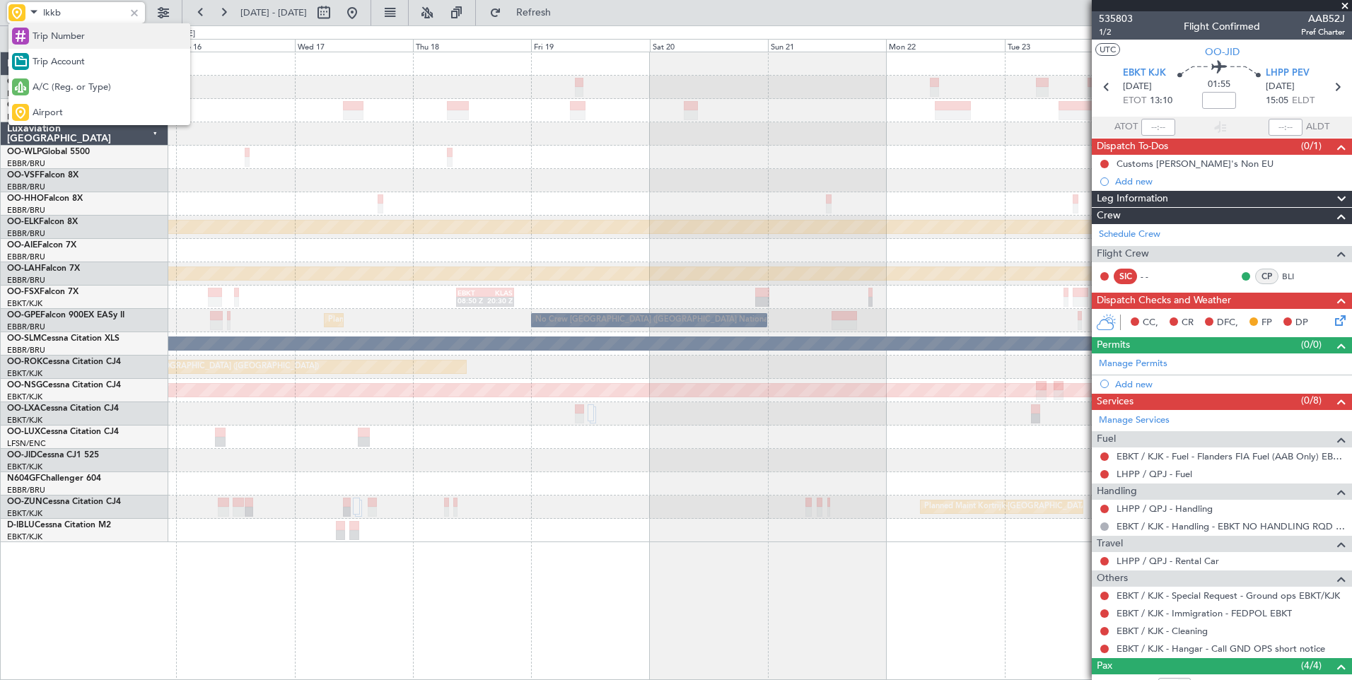
click at [35, 37] on span "Trip Number" at bounding box center [59, 37] width 52 height 14
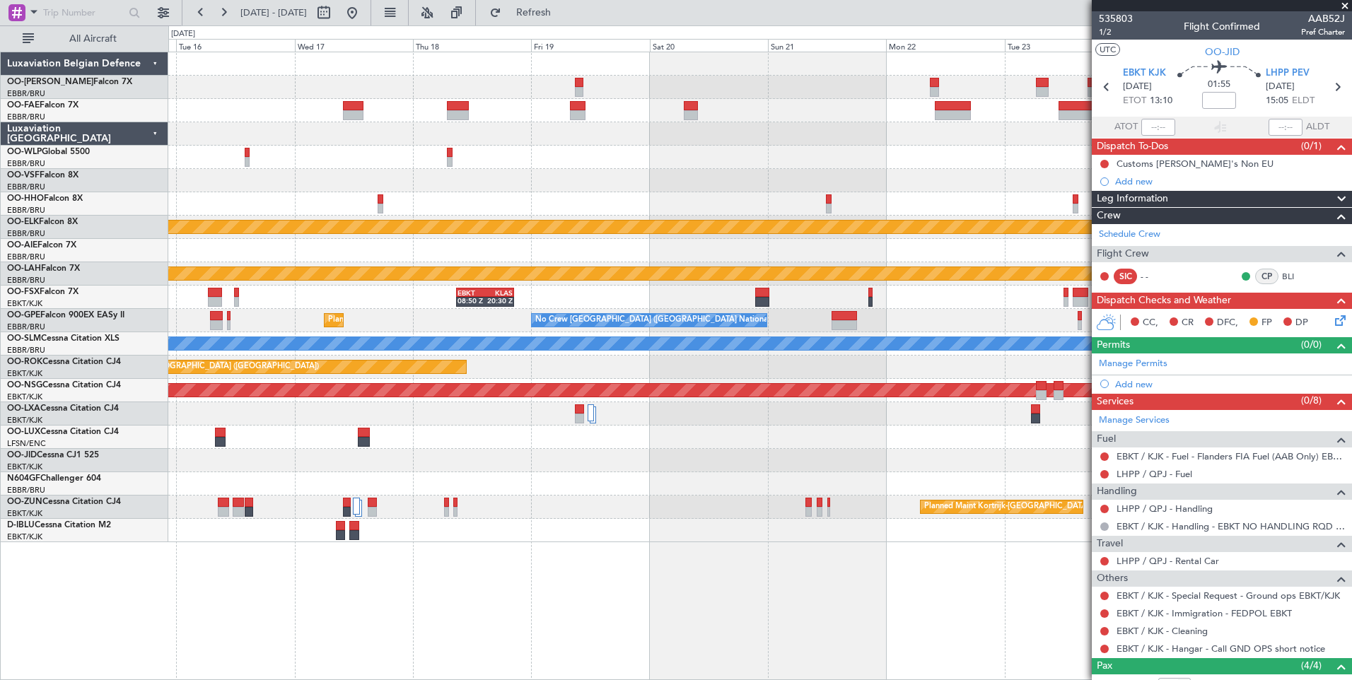
click at [871, 549] on div "Planned Maint Kortrijk-Wevelgem Planned Maint Alton-st Louis (St Louis Regl) EB…" at bounding box center [759, 366] width 1183 height 628
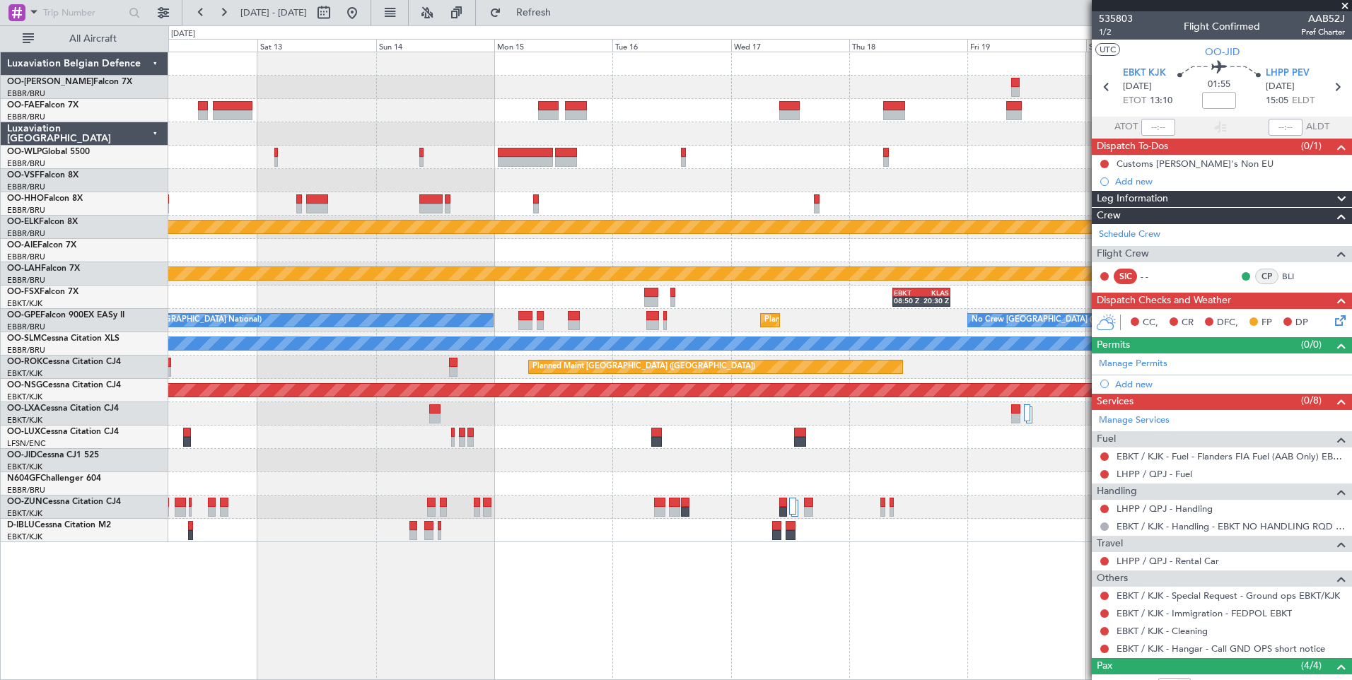
click at [795, 606] on div "Planned Maint Kortrijk-Wevelgem Planned Maint Alton-st Louis (St Louis Regl) EB…" at bounding box center [759, 366] width 1183 height 628
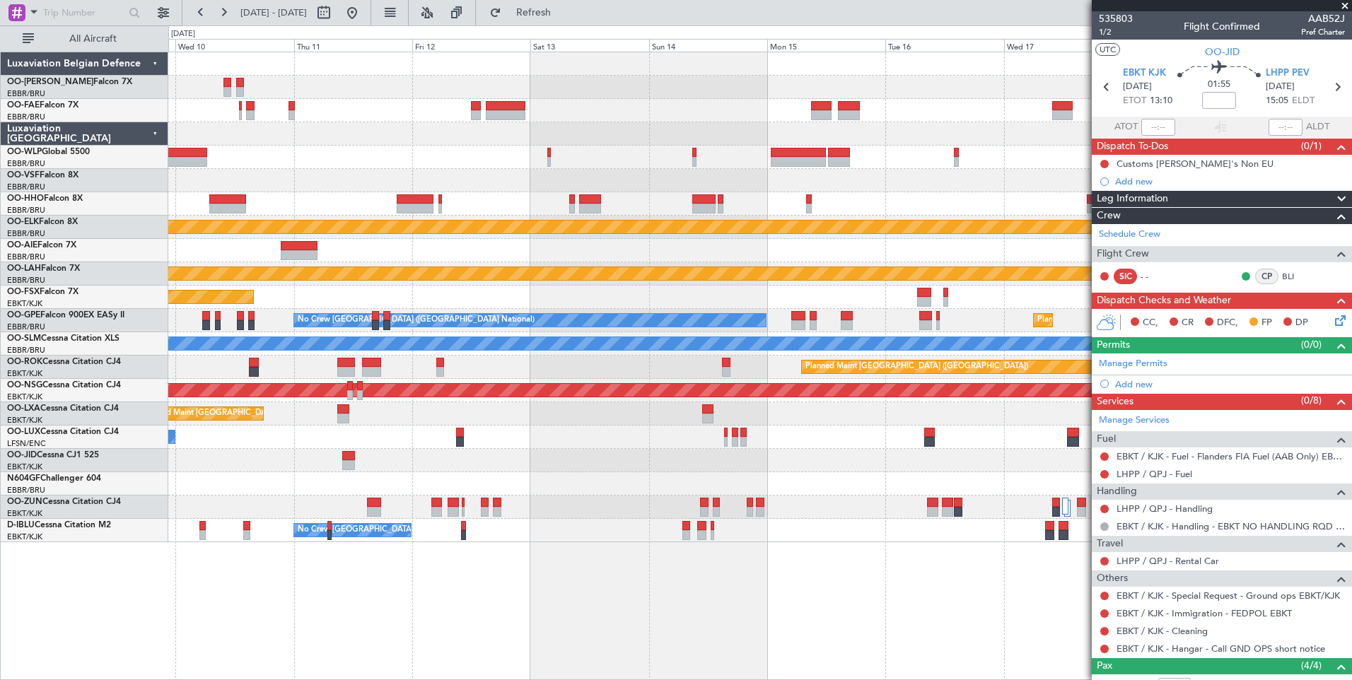
click at [968, 542] on div "Planned Maint Kortrijk-Wevelgem Planned Maint Alton-st Louis (St Louis Regl) EB…" at bounding box center [759, 366] width 1183 height 628
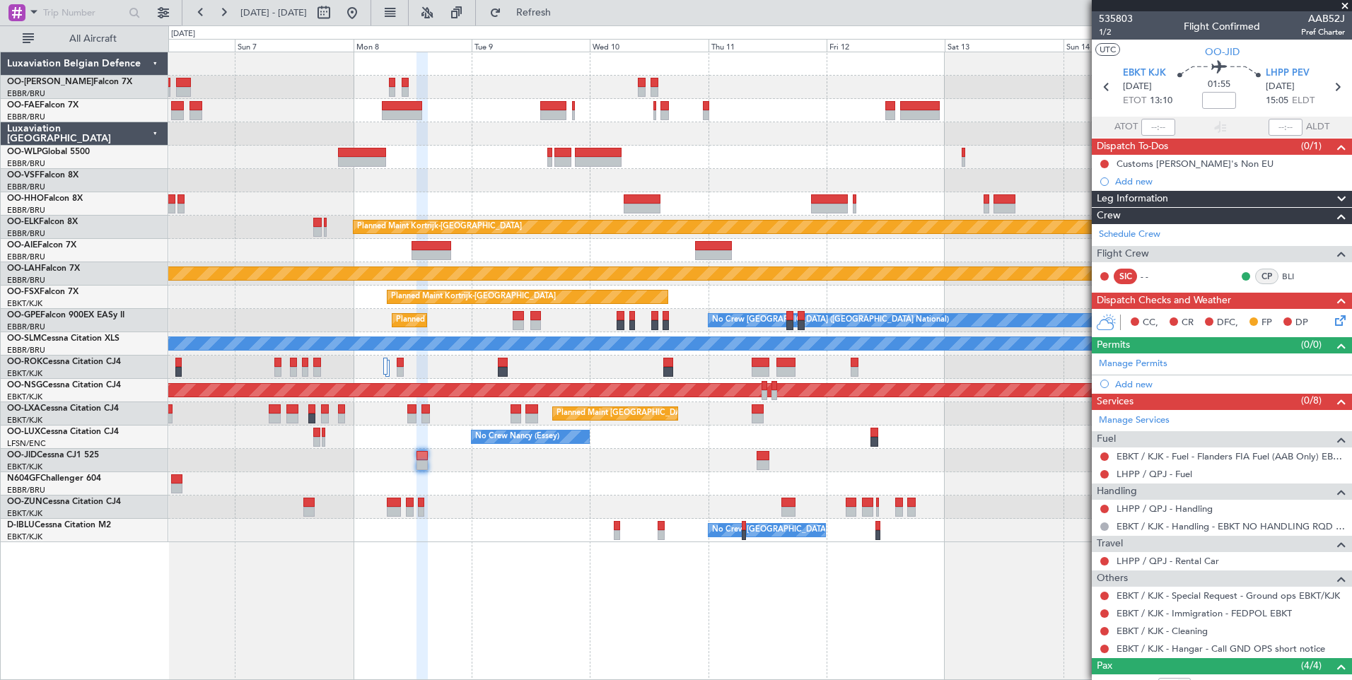
click at [865, 547] on div "Owner Melsbroek Air Base Owner Melsbroek Air Base Planned Maint Kortrijk-Wevelg…" at bounding box center [759, 366] width 1183 height 628
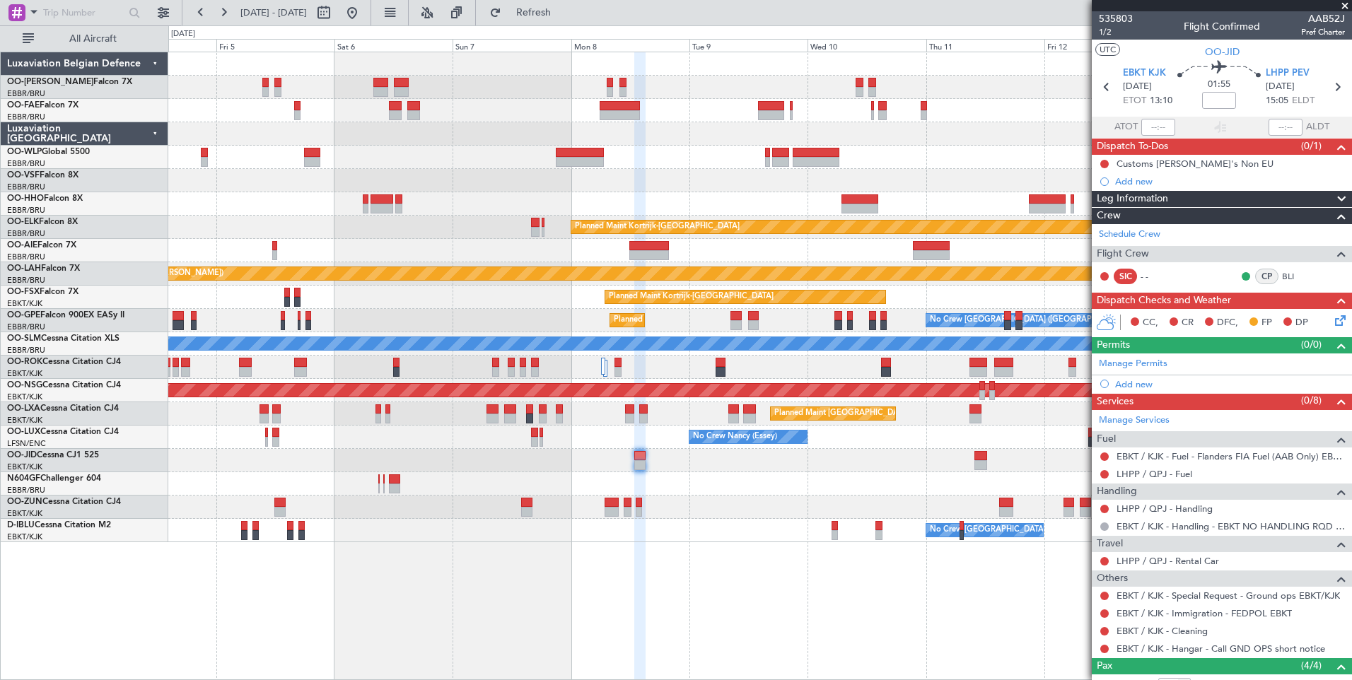
click at [975, 537] on div "Owner Melsbroek Air Base Planned Maint Brussels (Brussels National) Owner Melsb…" at bounding box center [759, 366] width 1183 height 628
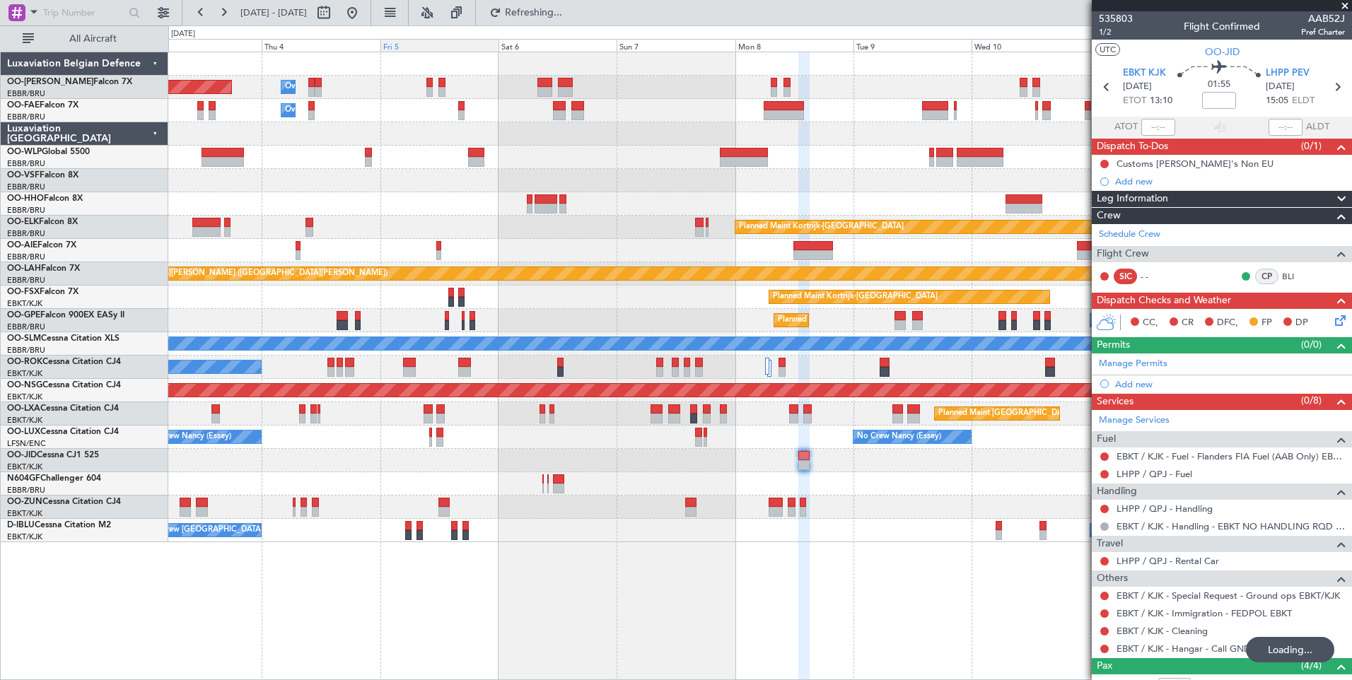
click at [568, 21] on button "Refreshing..." at bounding box center [525, 12] width 85 height 23
click at [363, 16] on button at bounding box center [352, 12] width 23 height 23
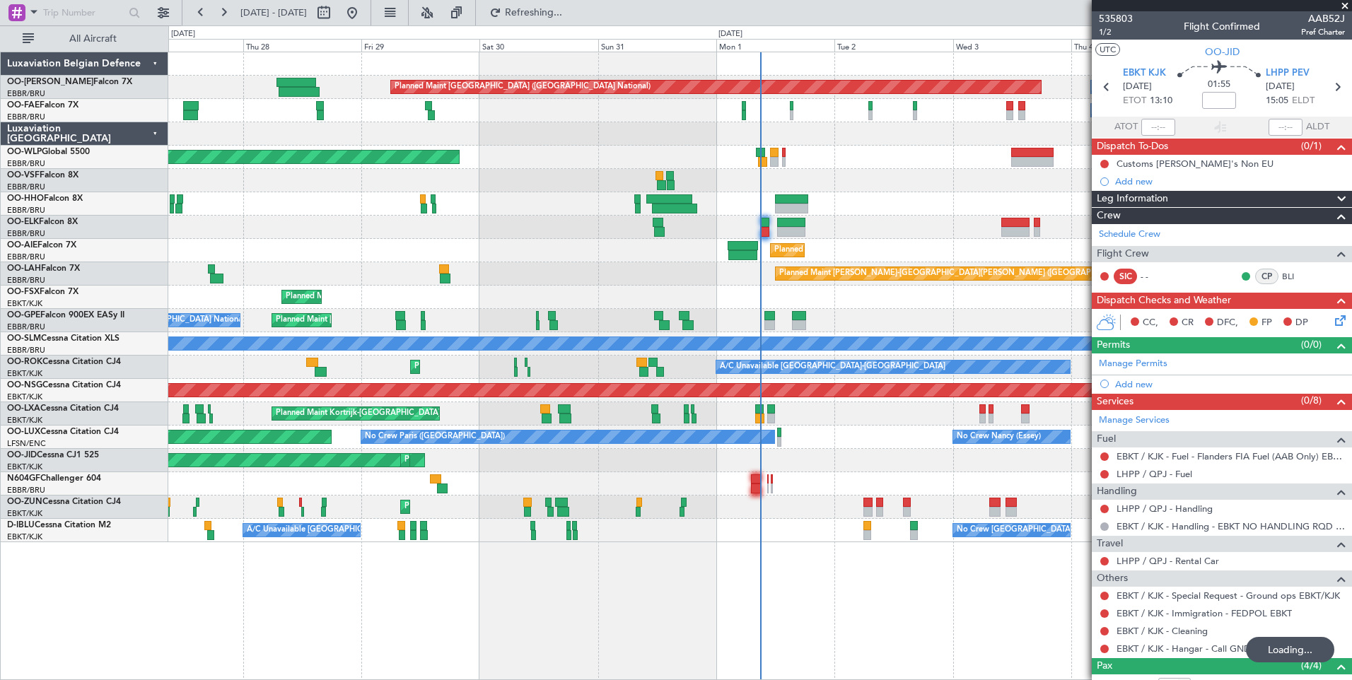
click at [816, 645] on div "Planned Maint Brussels (Brussels National) Owner Melsbroek Air Base Owner Melsb…" at bounding box center [759, 366] width 1183 height 628
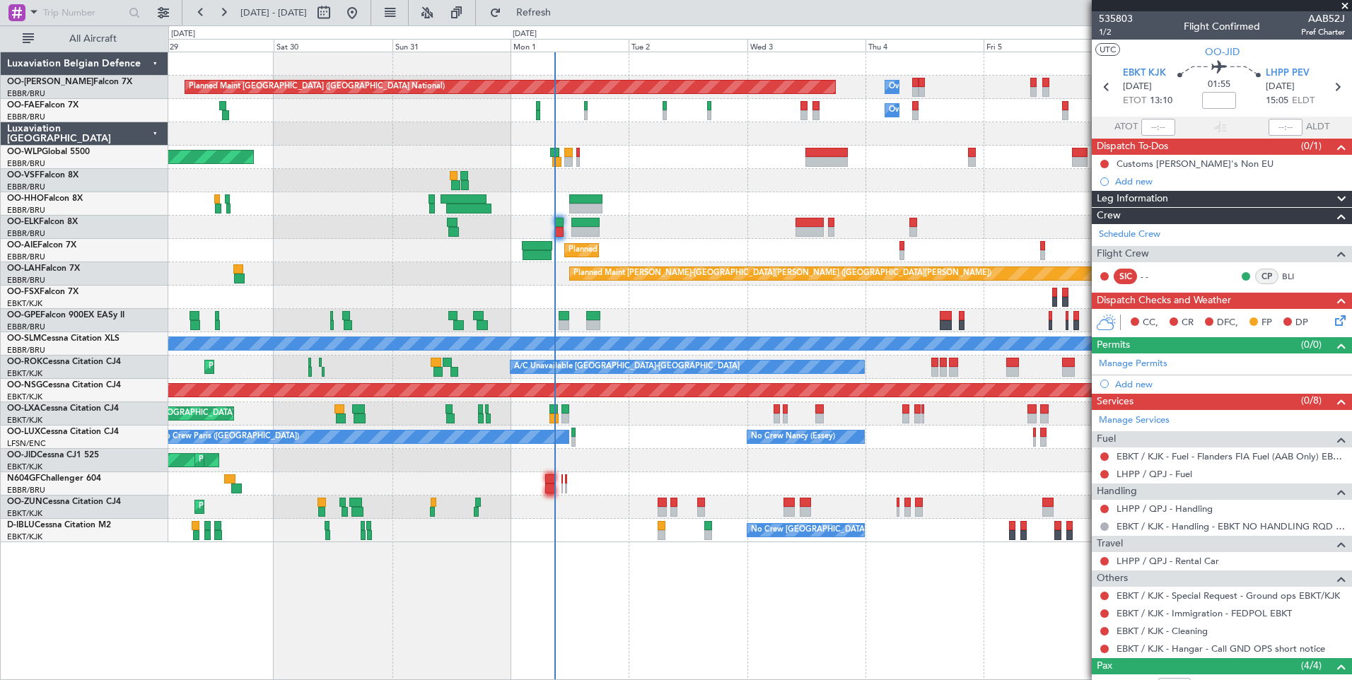
click at [638, 652] on div "Planned Maint Brussels (Brussels National) Owner Melsbroek Air Base Owner Melsb…" at bounding box center [759, 366] width 1183 height 628
click at [1343, 2] on span at bounding box center [1344, 6] width 14 height 13
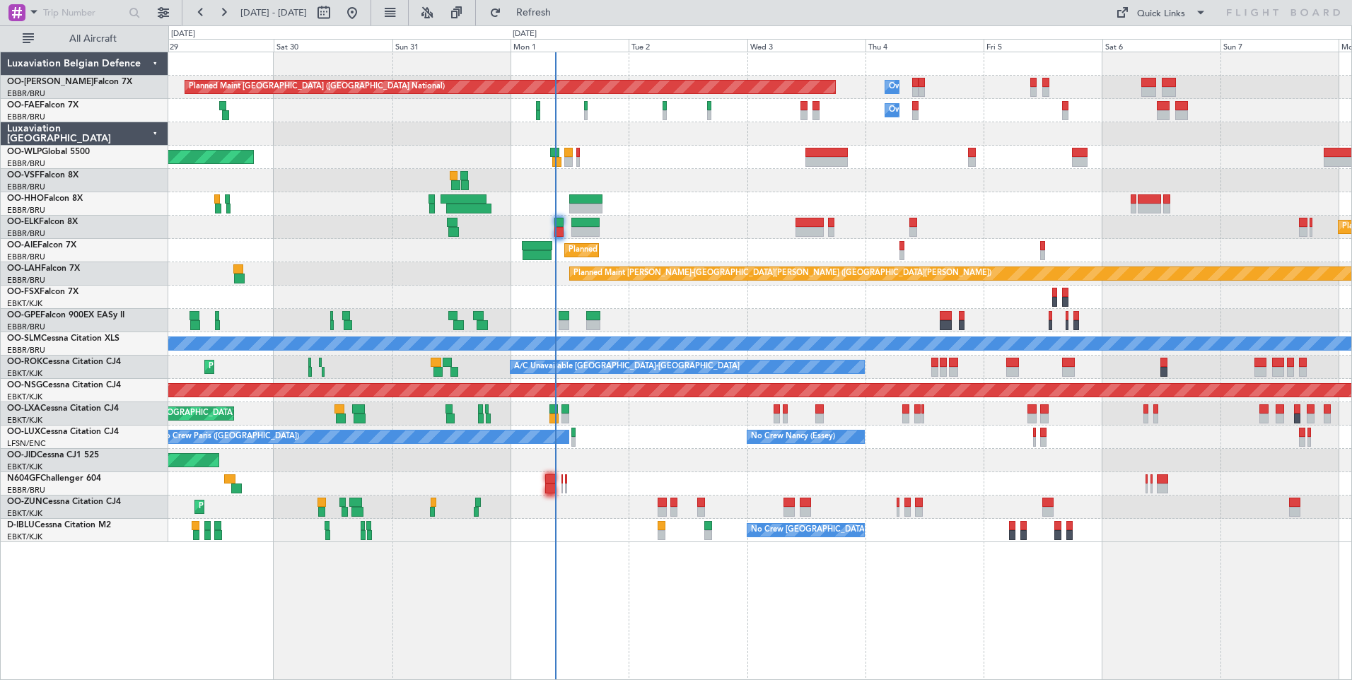
type input "0"
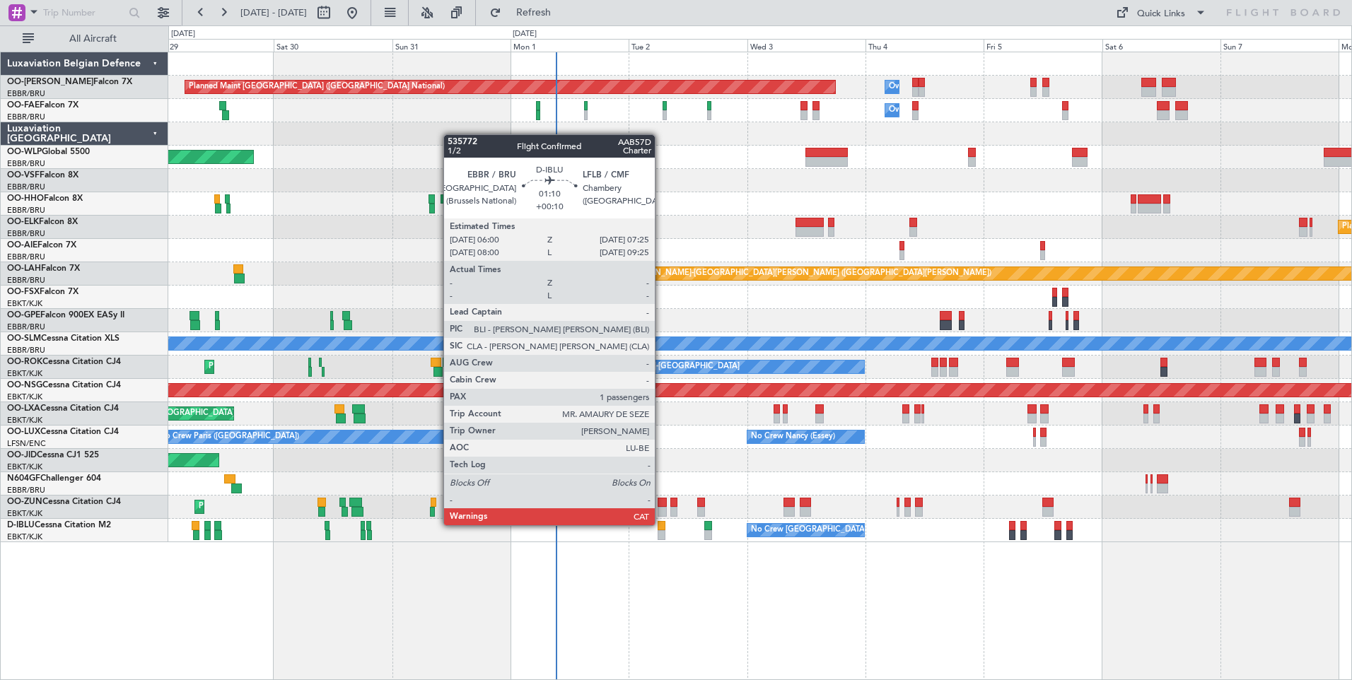
click at [661, 525] on div at bounding box center [660, 526] width 7 height 10
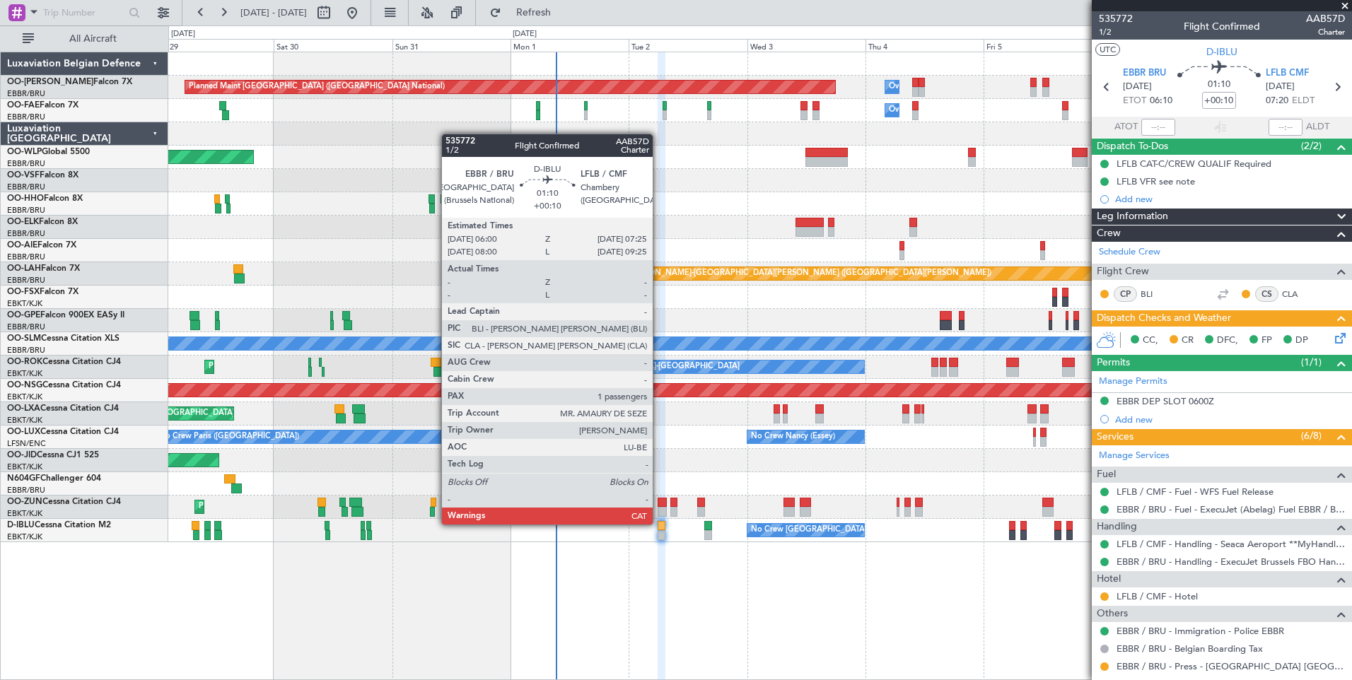
click at [659, 524] on div at bounding box center [660, 526] width 7 height 10
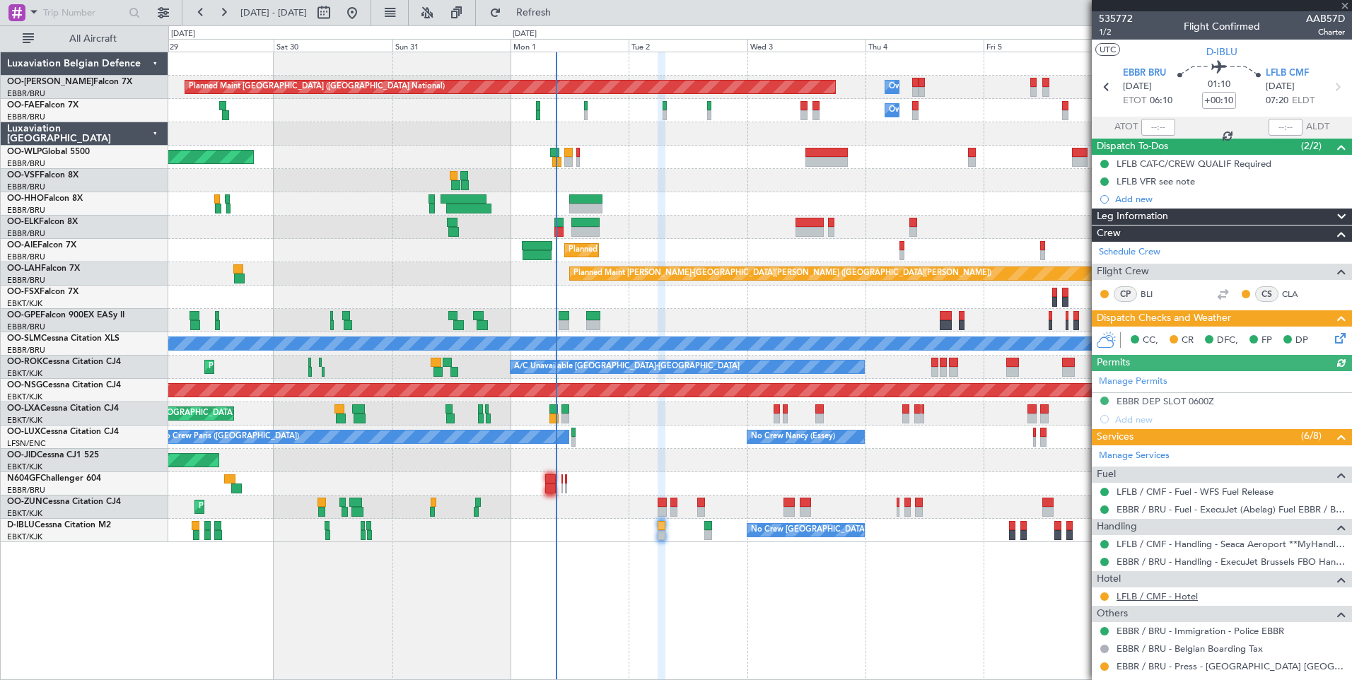
click at [1168, 596] on link "LFLB / CMF - Hotel" at bounding box center [1156, 596] width 81 height 12
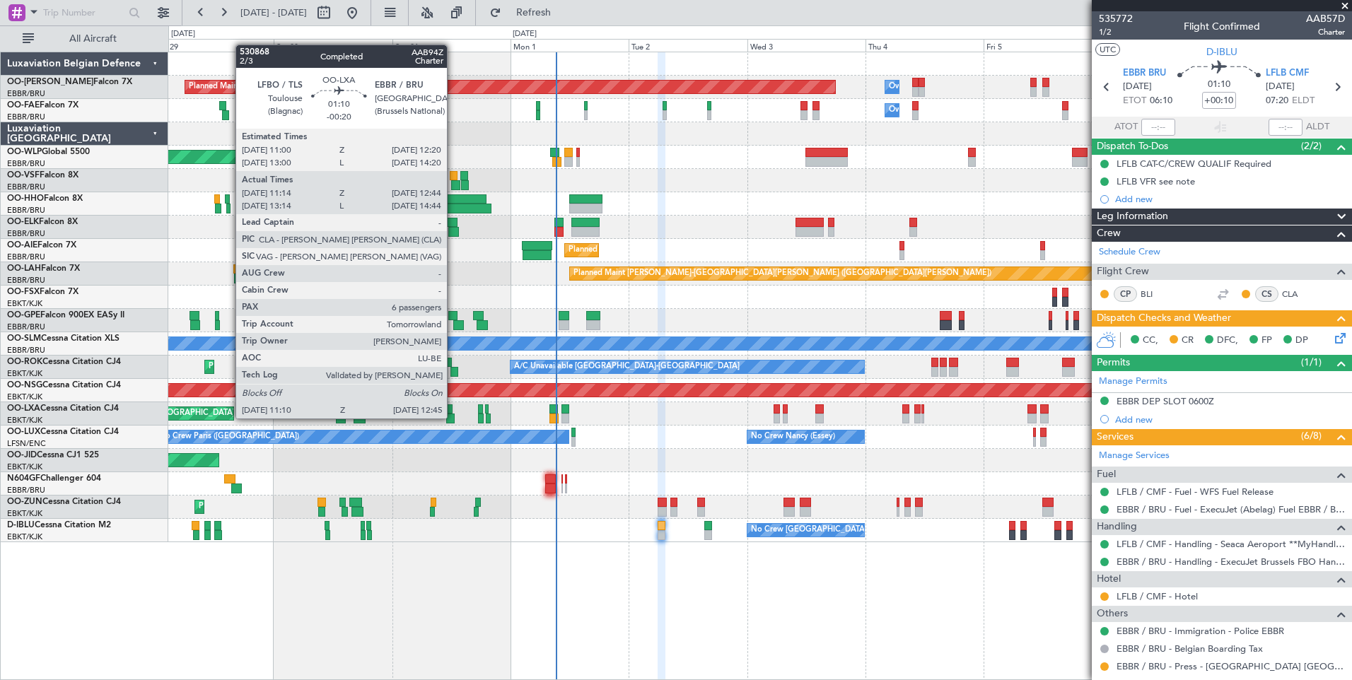
click at [453, 418] on div at bounding box center [450, 419] width 8 height 10
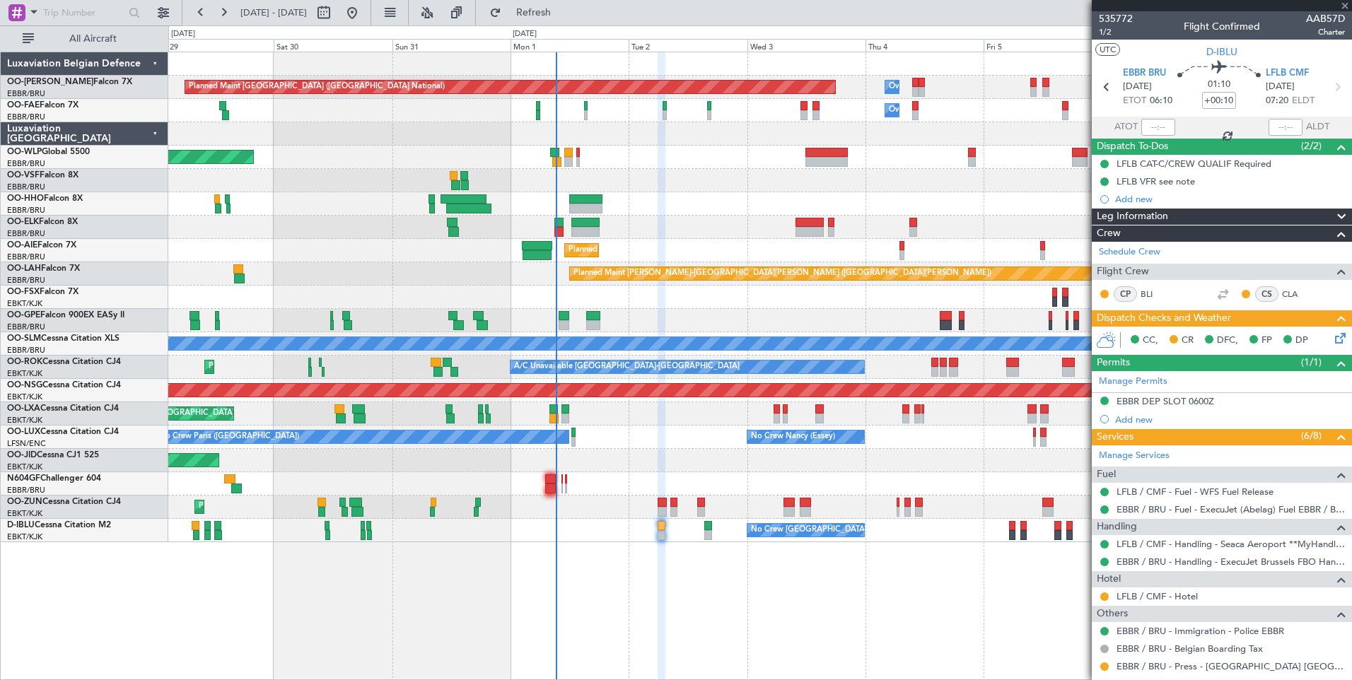
type input "-00:20"
type input "11:19"
type input "12:39"
type input "6"
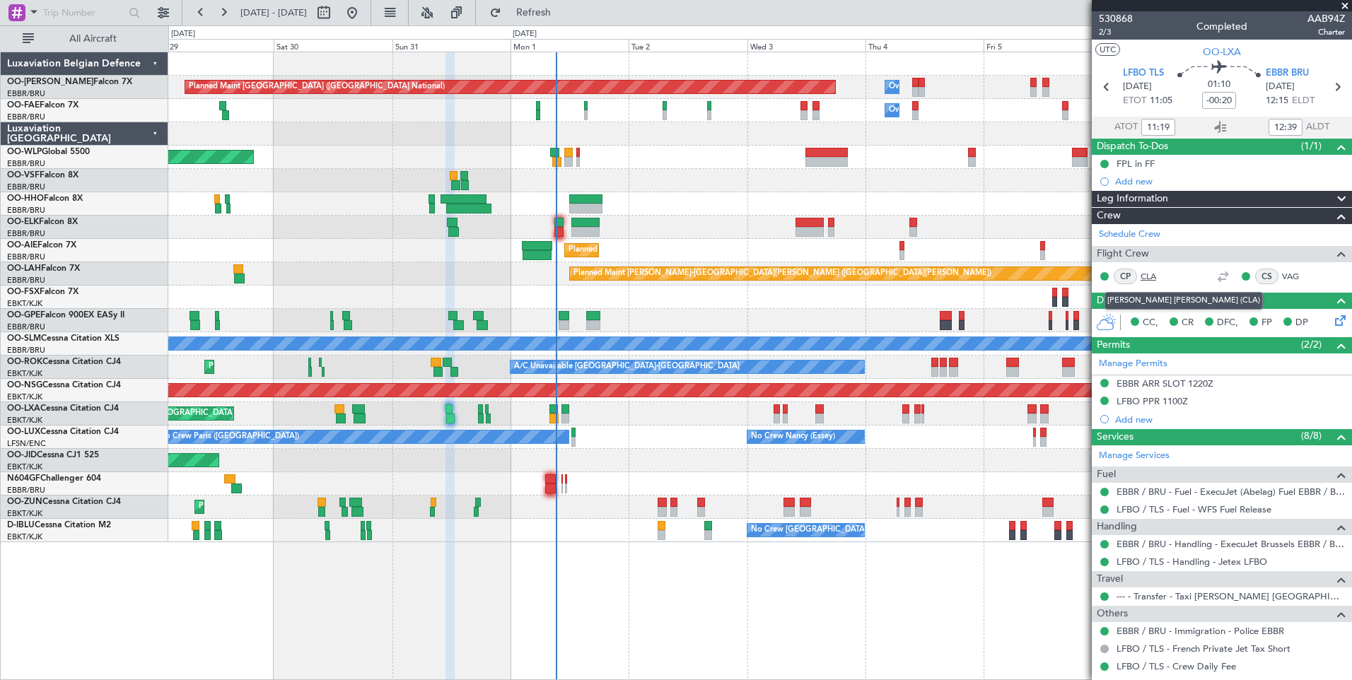
click at [1156, 275] on link "CLA" at bounding box center [1156, 276] width 32 height 13
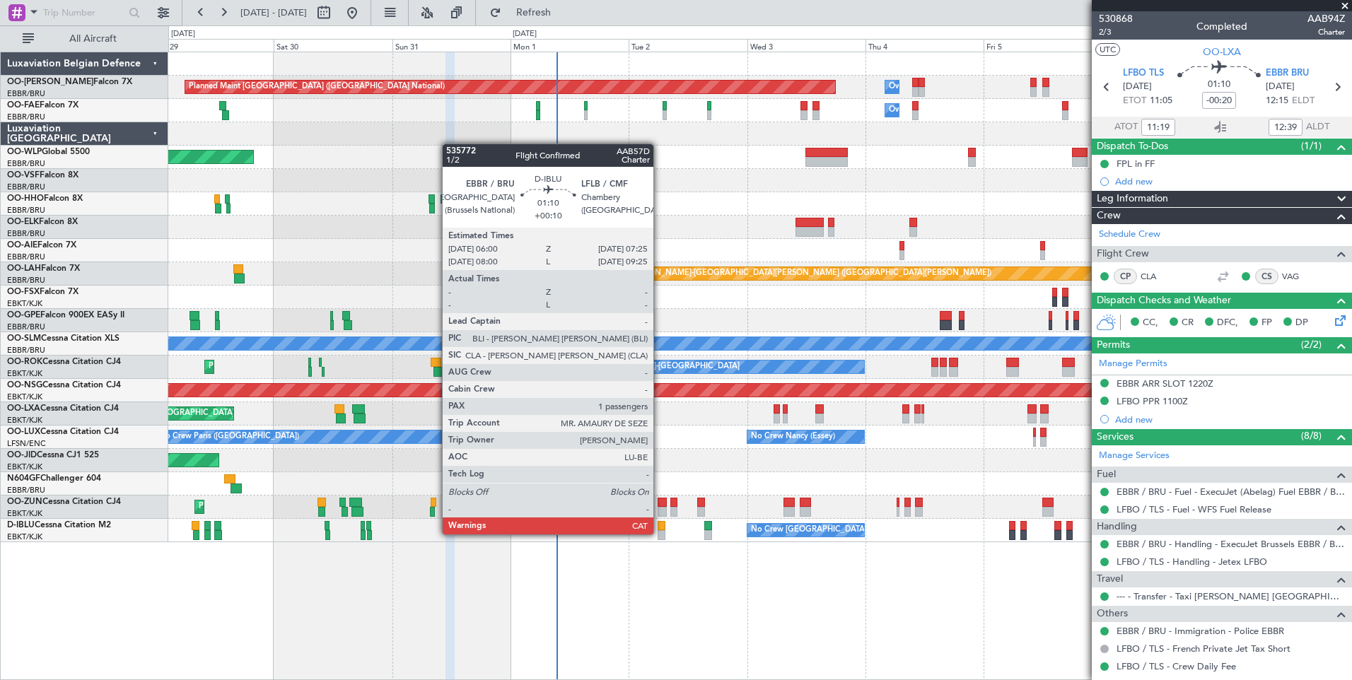
click at [660, 534] on div at bounding box center [660, 535] width 7 height 10
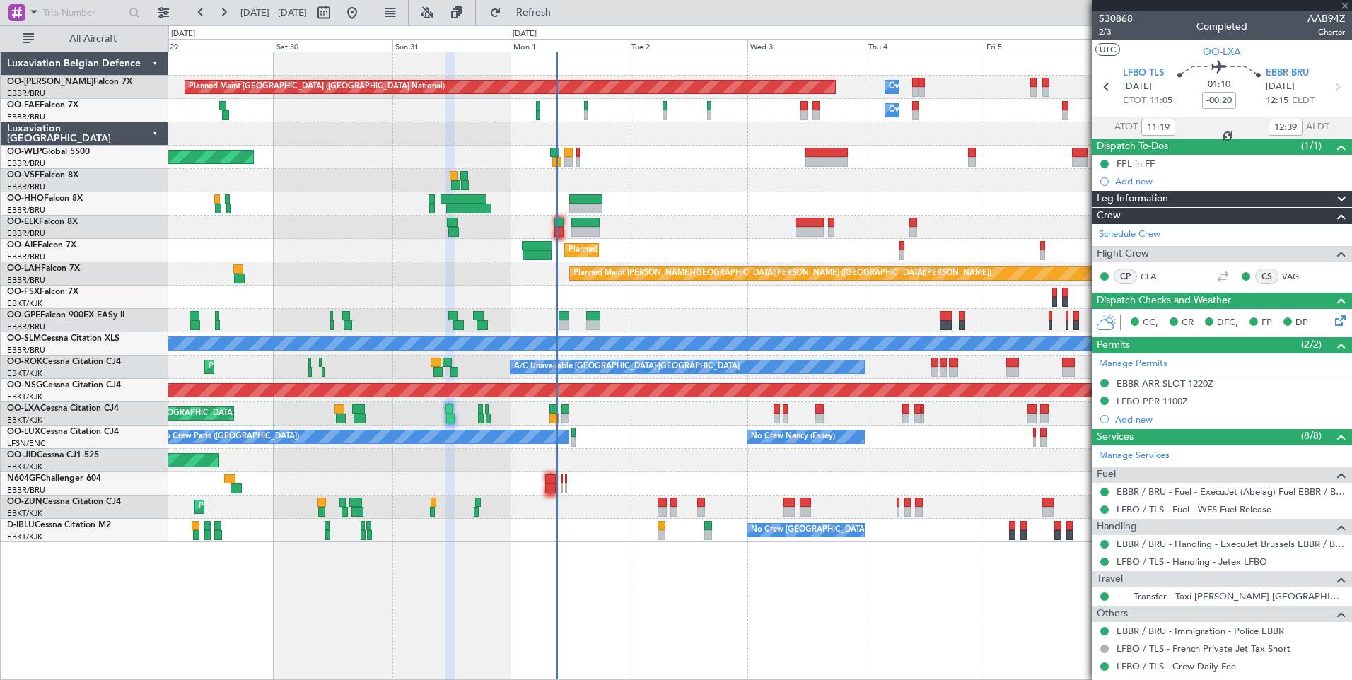
type input "+00:10"
type input "1"
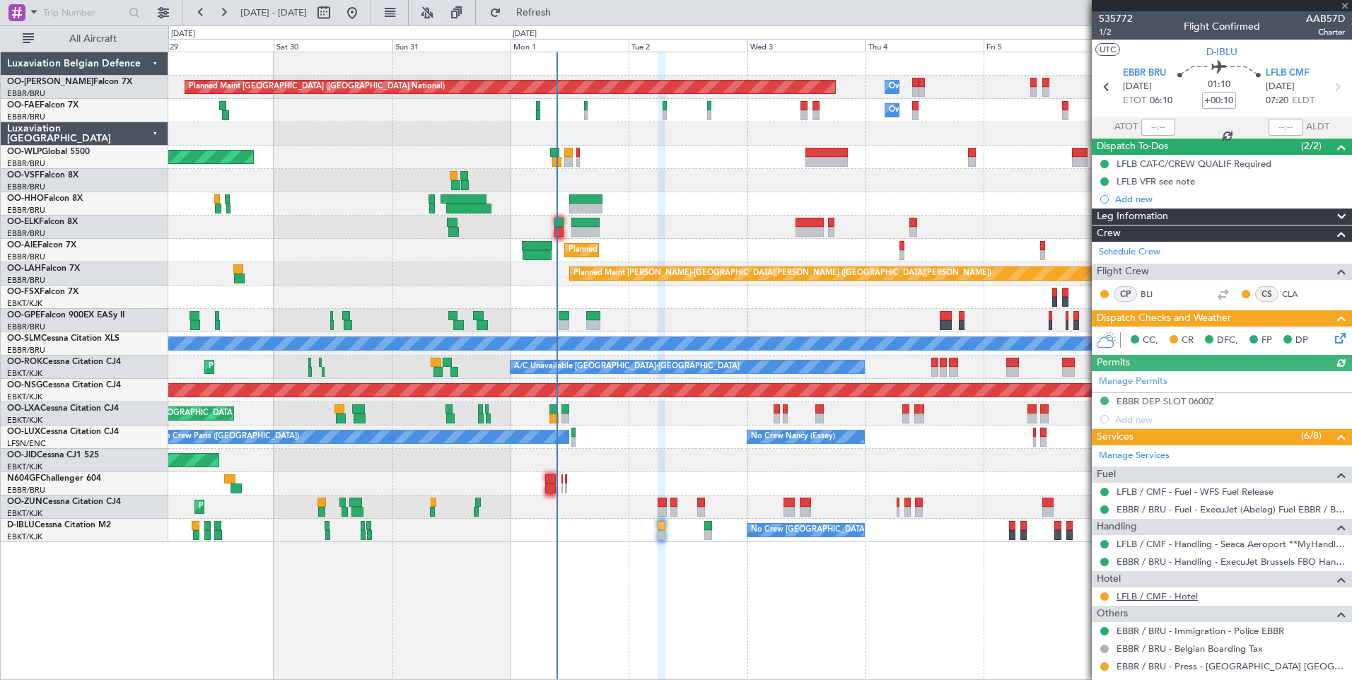
click at [1183, 597] on link "LFLB / CMF - Hotel" at bounding box center [1156, 596] width 81 height 12
click at [568, 22] on button "Refresh" at bounding box center [525, 12] width 85 height 23
click at [1182, 593] on link "LFLB / CMF - Hotel" at bounding box center [1156, 596] width 81 height 12
click at [539, 2] on button "Refresh" at bounding box center [525, 12] width 85 height 23
click at [1107, 595] on button at bounding box center [1104, 596] width 8 height 8
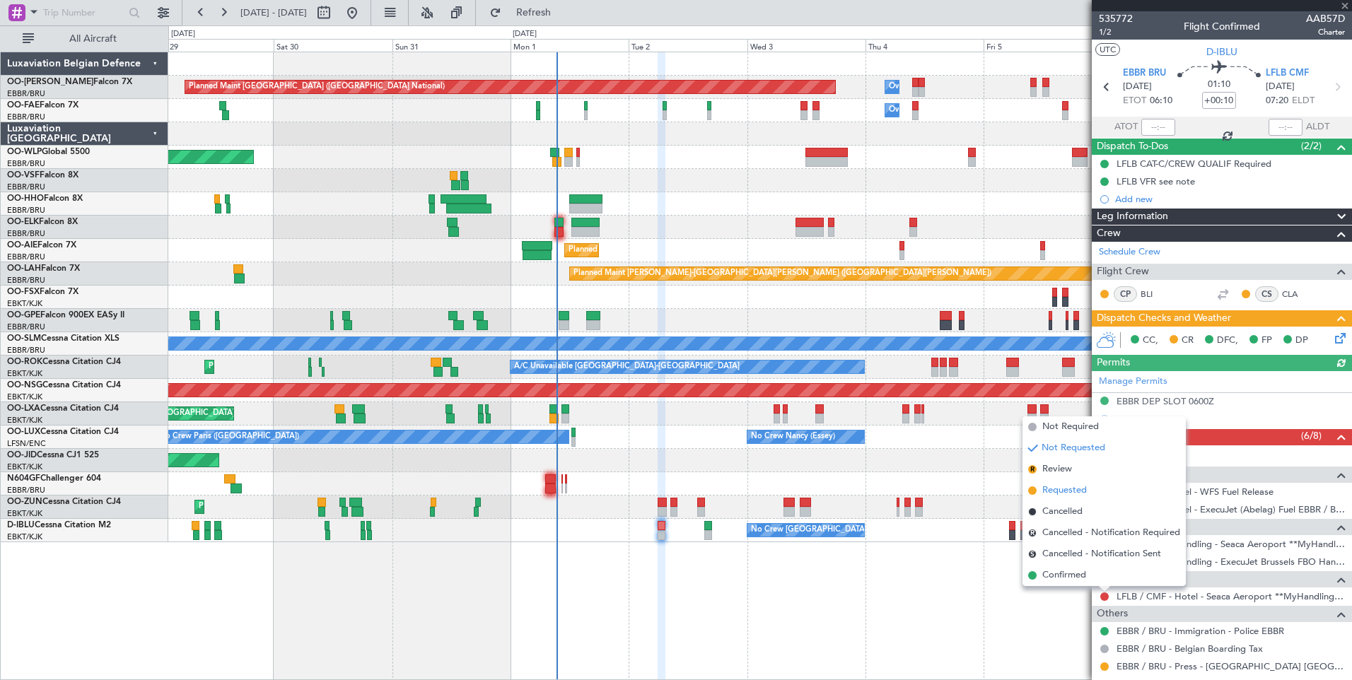
click at [1063, 490] on span "Requested" at bounding box center [1064, 490] width 45 height 14
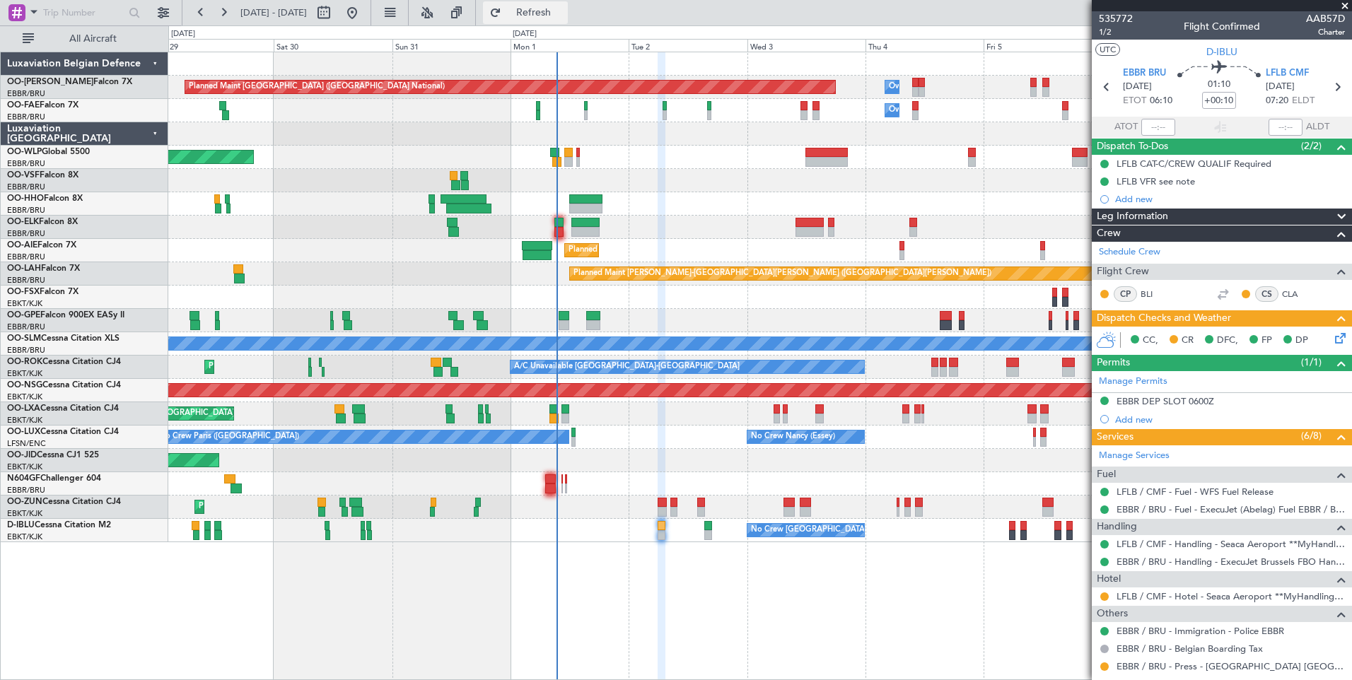
click at [540, 10] on button "Refresh" at bounding box center [525, 12] width 85 height 23
click at [563, 16] on span "Refresh" at bounding box center [533, 13] width 59 height 10
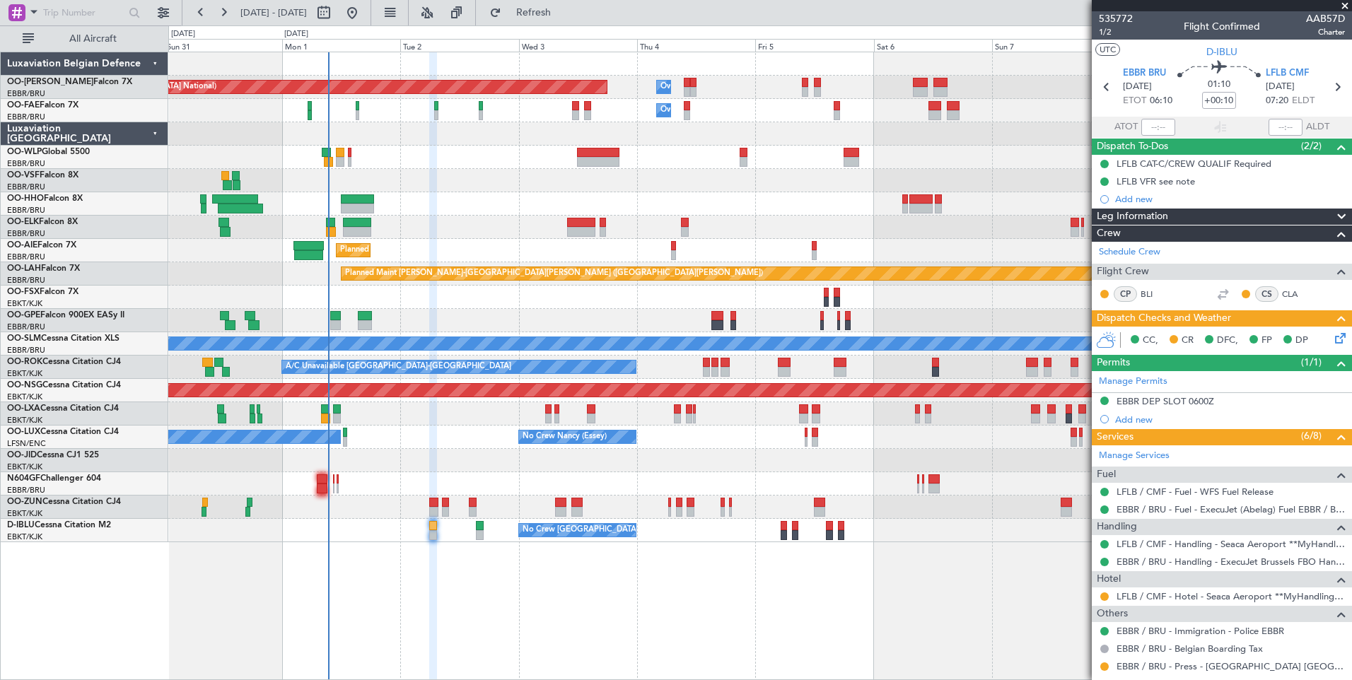
click at [541, 282] on div "Planned Maint [PERSON_NAME]-[GEOGRAPHIC_DATA][PERSON_NAME] ([GEOGRAPHIC_DATA][P…" at bounding box center [759, 273] width 1183 height 23
click at [467, 269] on div "Planned Maint Brussels (Brussels National) Owner Melsbroek Air Base Owner Melsb…" at bounding box center [759, 297] width 1183 height 490
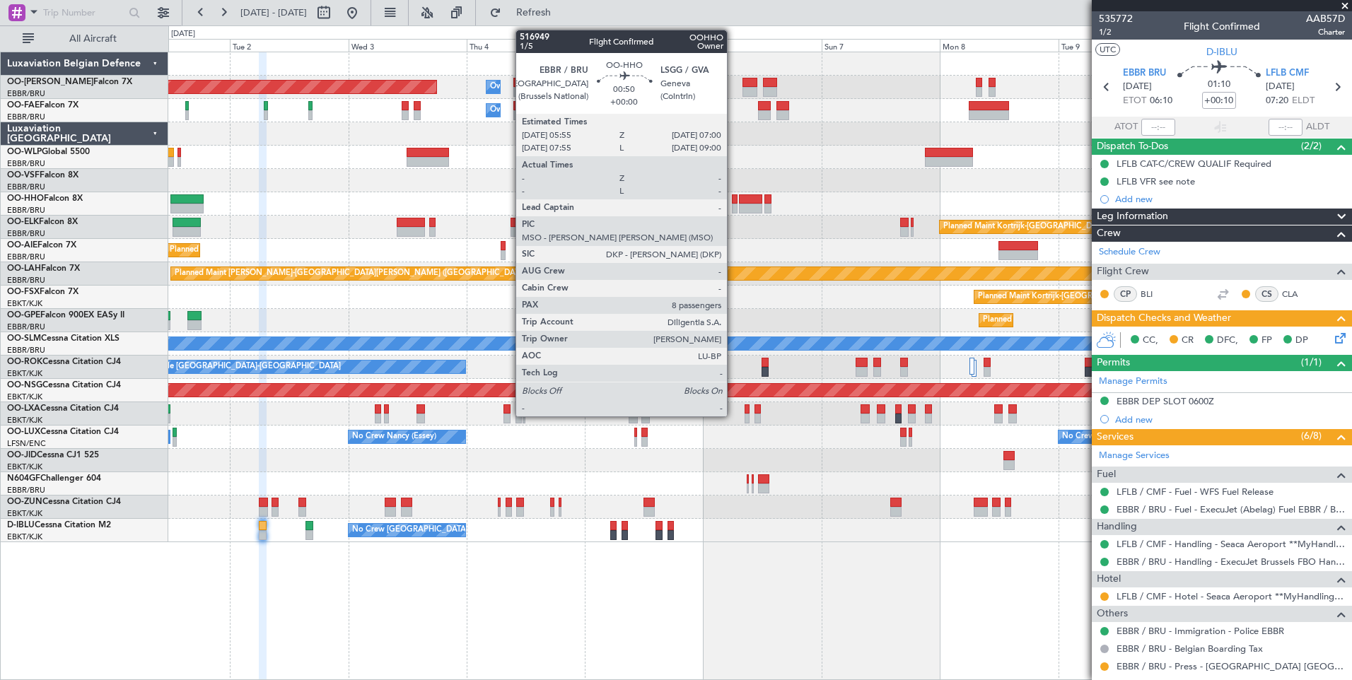
click at [733, 197] on div at bounding box center [735, 199] width 6 height 10
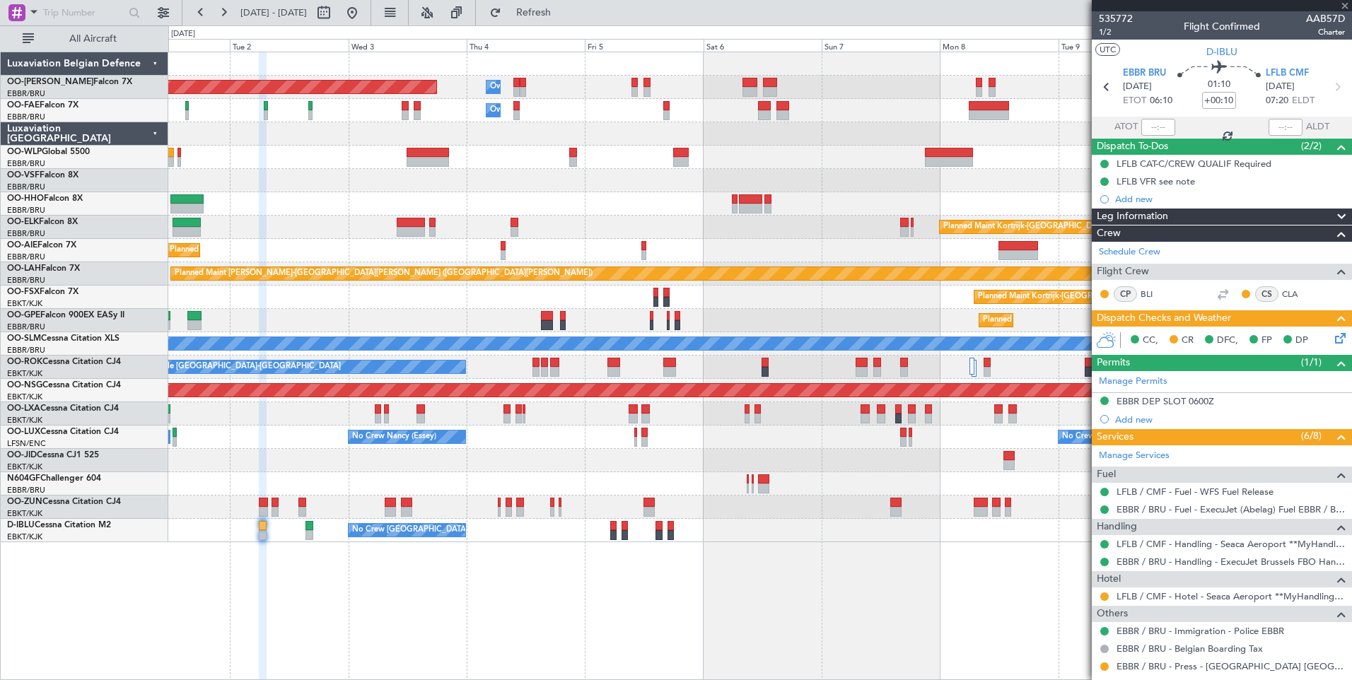
type input "8"
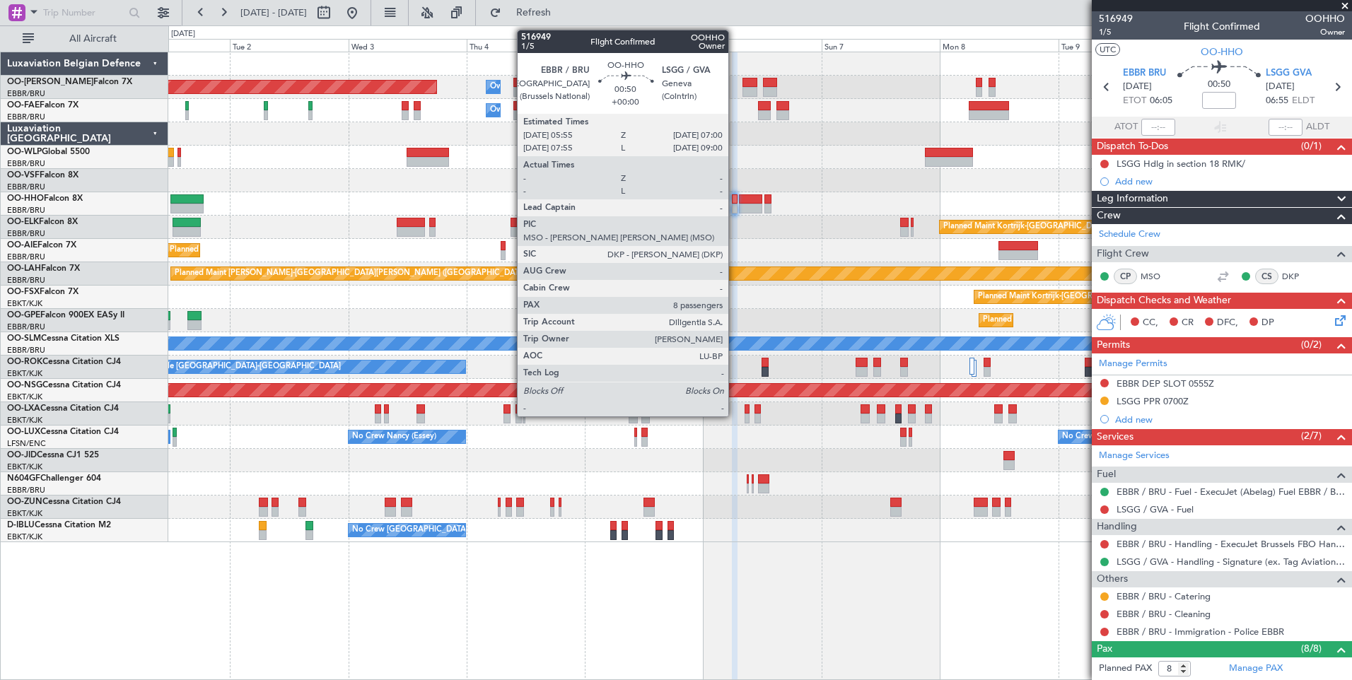
click at [734, 195] on div at bounding box center [735, 199] width 6 height 10
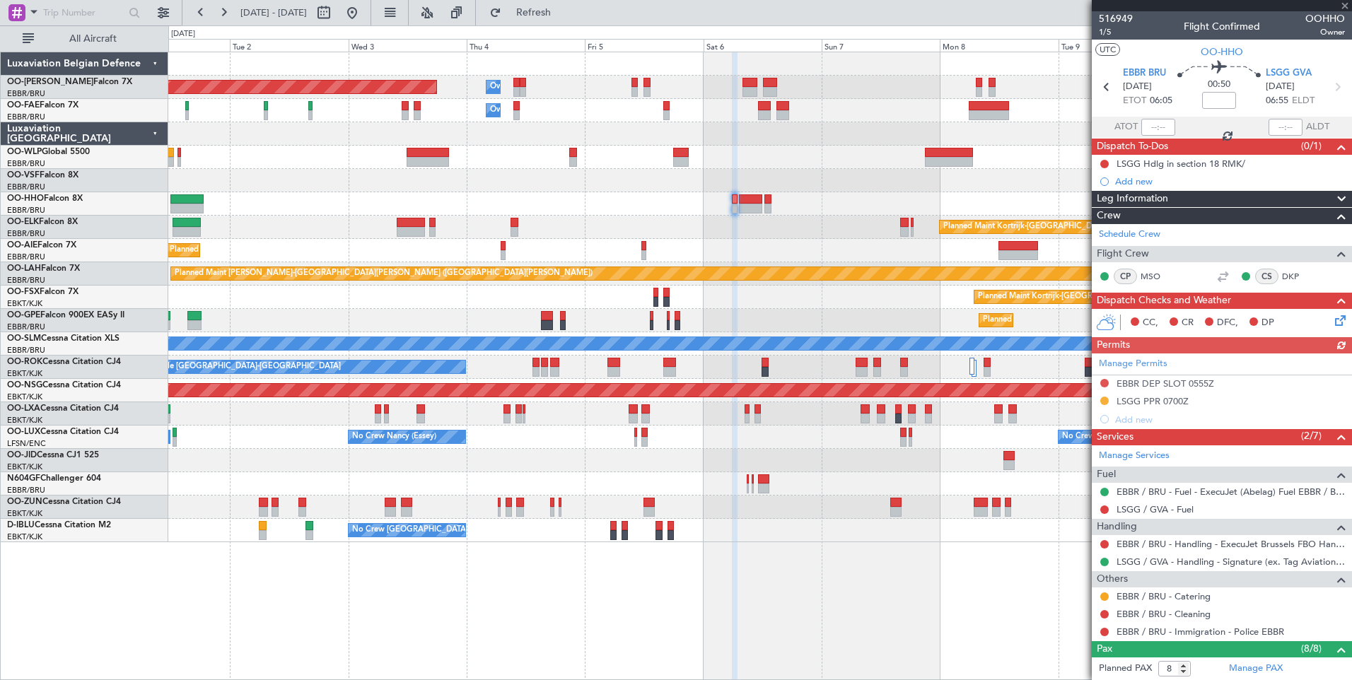
click at [1157, 401] on div "Manage Permits EBBR DEP SLOT 0555Z LSGG PPR 0700Z Add new" at bounding box center [1221, 390] width 260 height 75
click at [1174, 394] on mat-tooltip-component "EBBR DEP SLOT 0555Z" at bounding box center [1165, 407] width 108 height 37
click at [1187, 403] on div "LSGG PPR 0700Z" at bounding box center [1152, 401] width 72 height 12
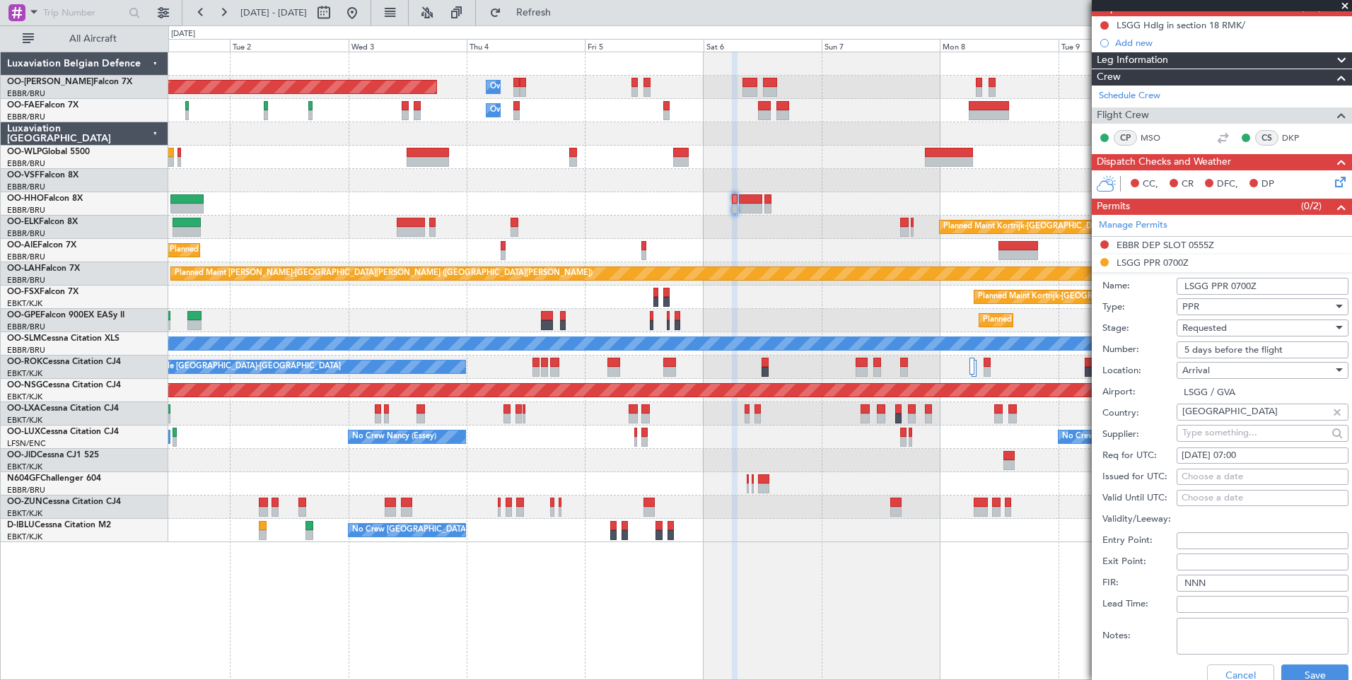
scroll to position [212, 0]
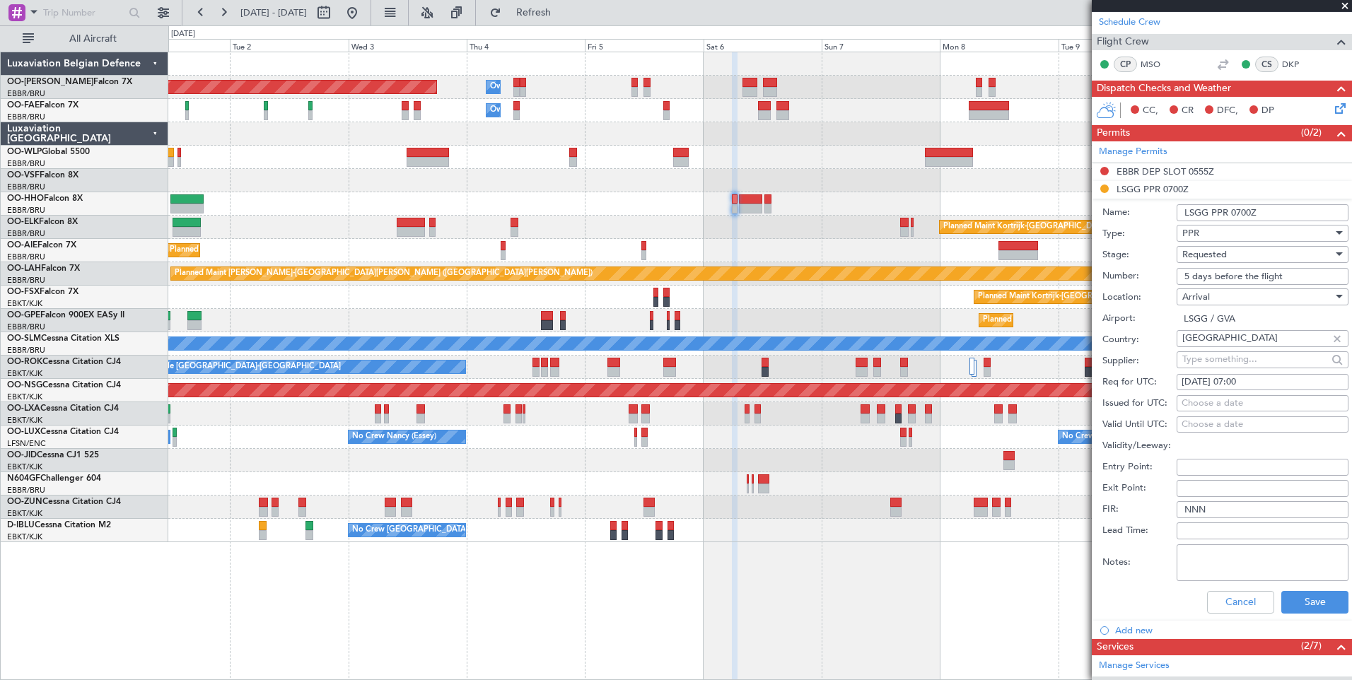
click at [1199, 404] on div "Choose a date" at bounding box center [1262, 404] width 162 height 14
select select "9"
select select "2025"
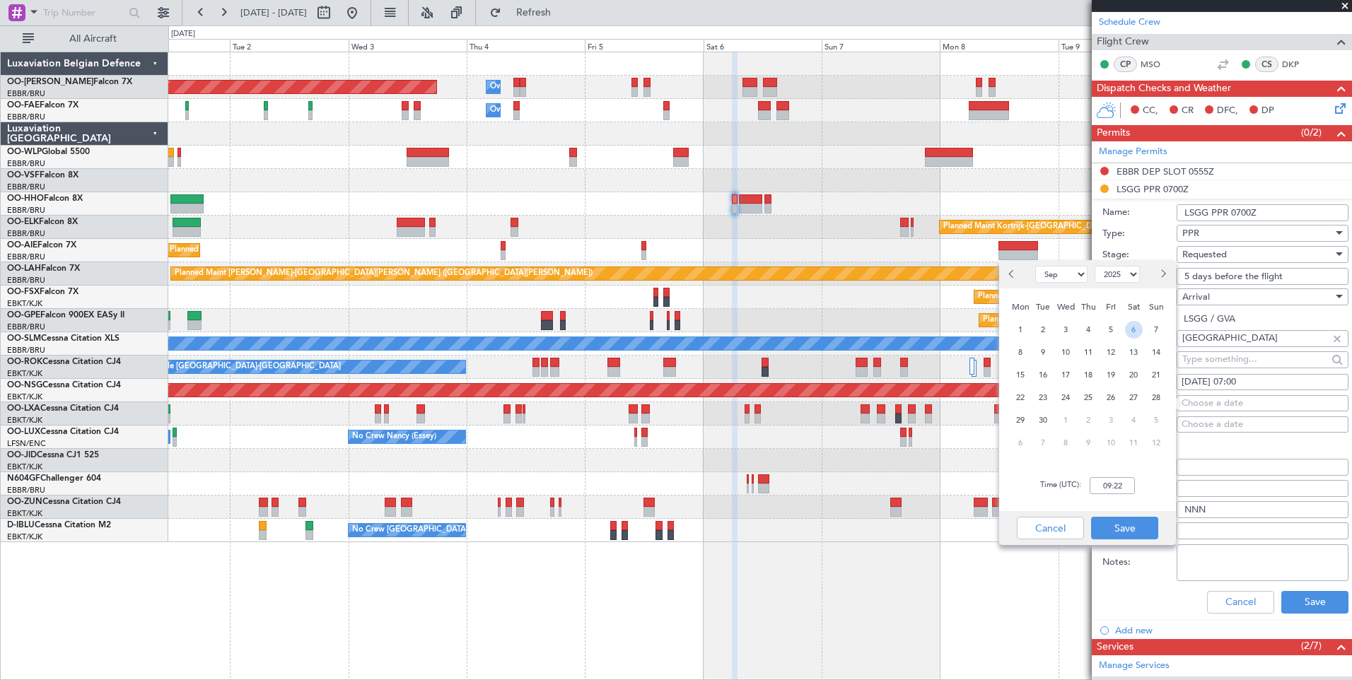
click at [1129, 328] on span "6" at bounding box center [1134, 330] width 18 height 18
drag, startPoint x: 1120, startPoint y: 489, endPoint x: 1120, endPoint y: 471, distance: 18.4
click at [1120, 488] on input "00:00" at bounding box center [1111, 485] width 45 height 17
type input "07:00"
click at [1139, 520] on button "Save" at bounding box center [1124, 528] width 67 height 23
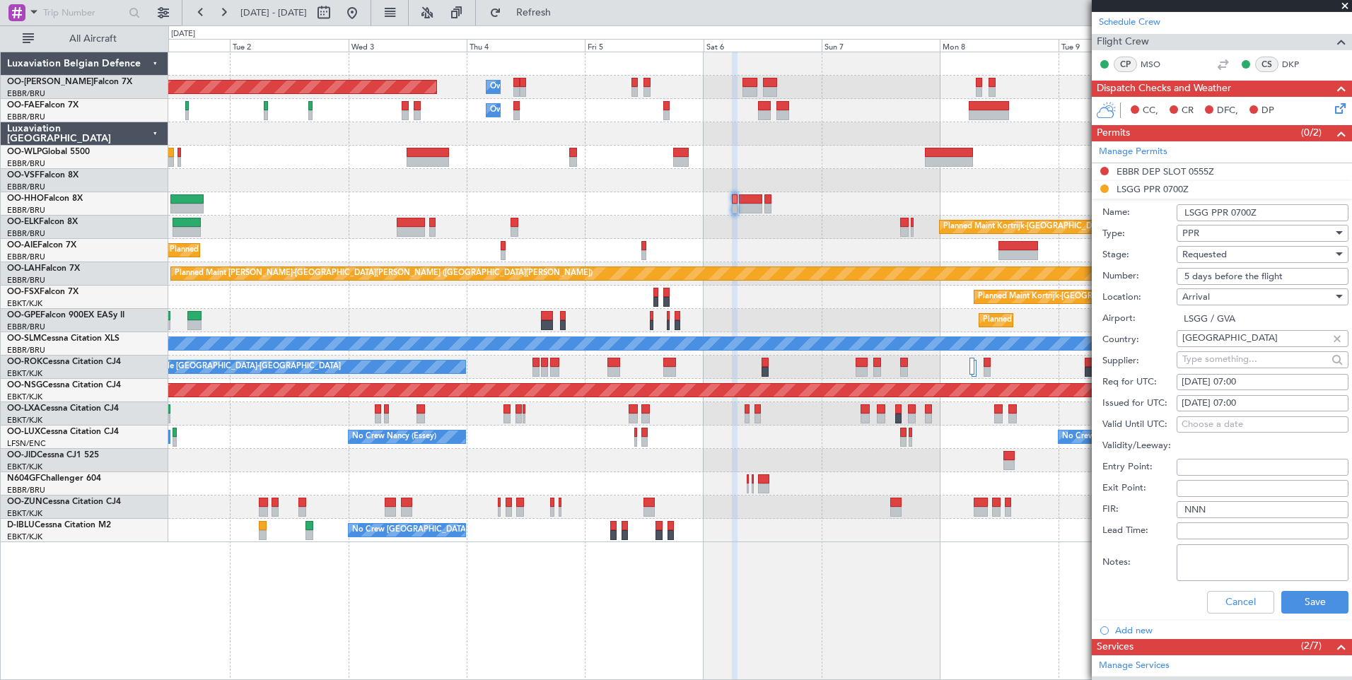
click at [1278, 376] on div "[DATE] 07:00" at bounding box center [1262, 382] width 162 height 14
select select "10"
select select "2025"
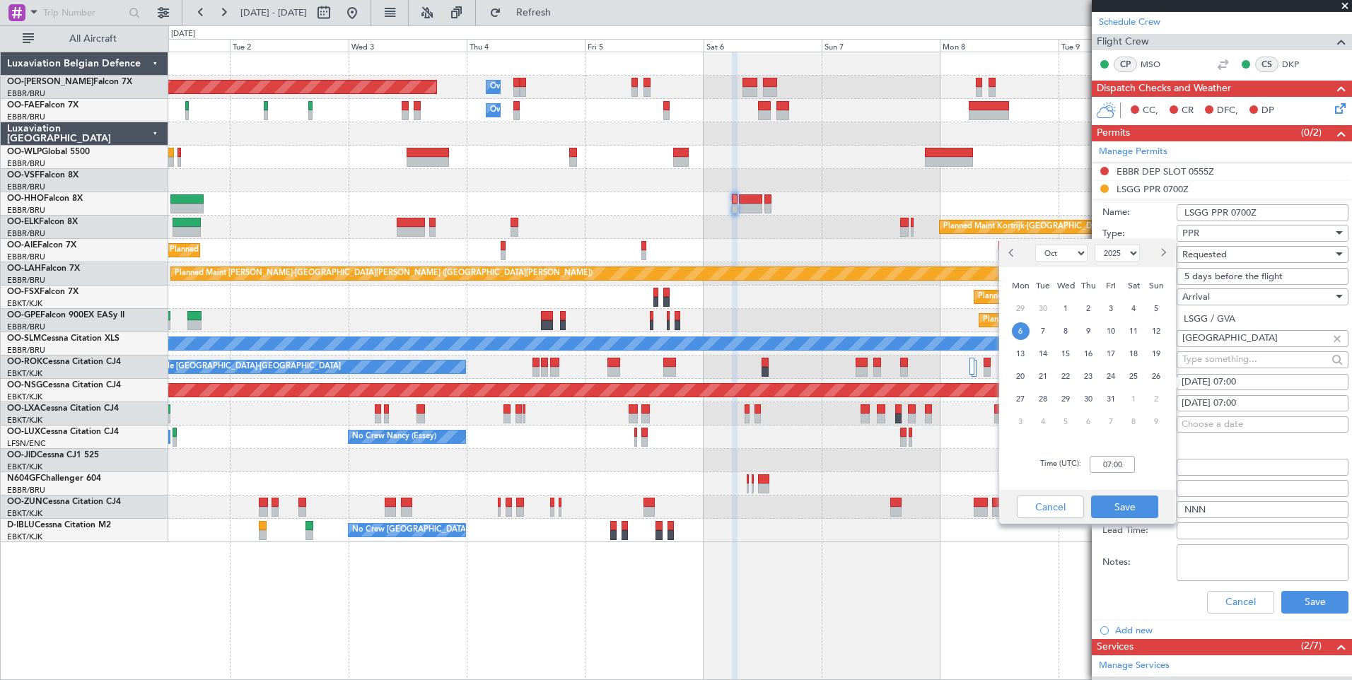
click at [1022, 328] on span "6" at bounding box center [1021, 331] width 18 height 18
type input "00:00"
click at [1012, 253] on span "Previous month" at bounding box center [1013, 252] width 8 height 8
select select "9"
click at [1130, 309] on span "6" at bounding box center [1134, 309] width 18 height 18
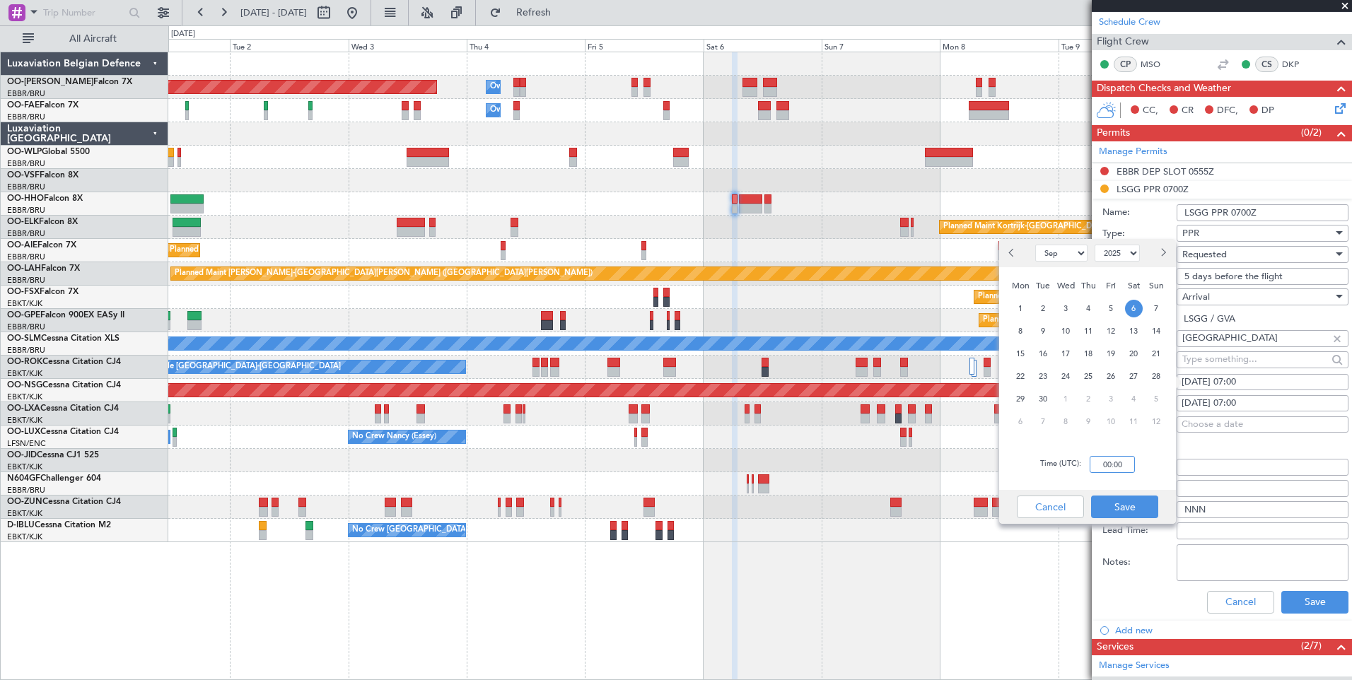
click at [1127, 462] on input "00:00" at bounding box center [1111, 464] width 45 height 17
type input "0700"
click at [1112, 511] on button "Save" at bounding box center [1124, 507] width 67 height 23
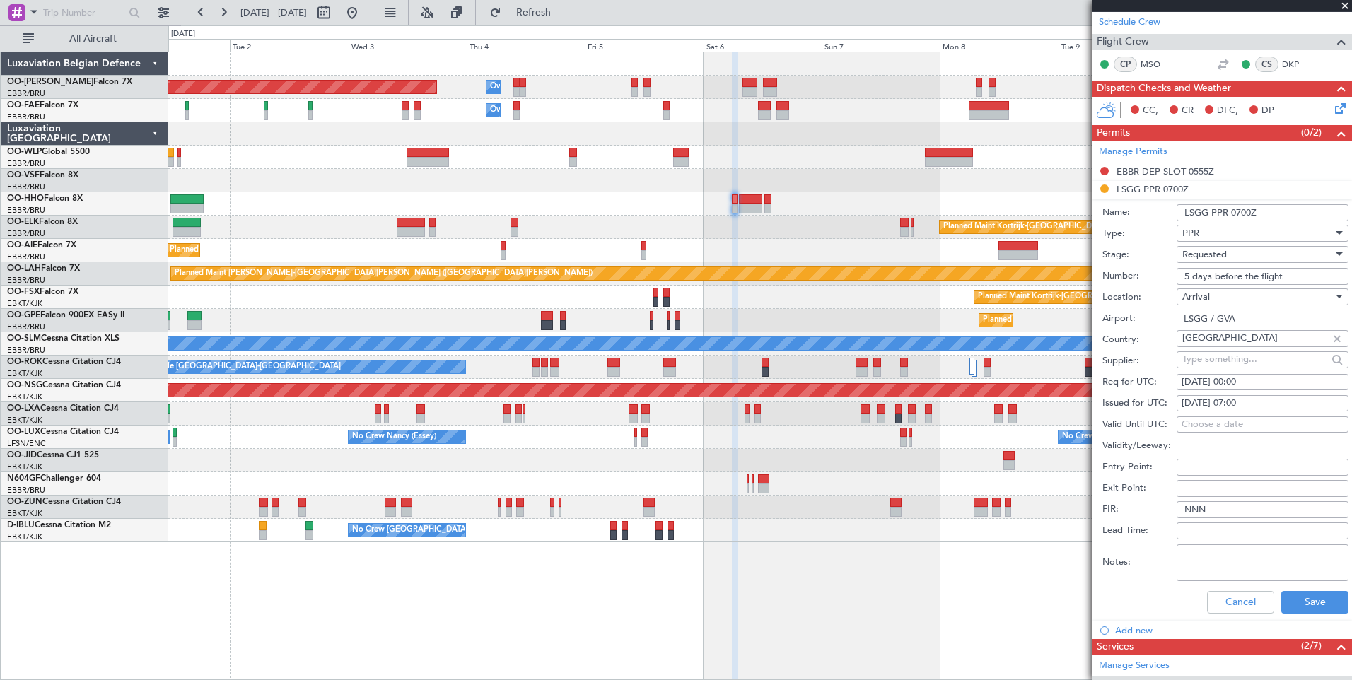
click at [1193, 561] on textarea "Notes:" at bounding box center [1262, 562] width 172 height 37
paste textarea "06:40 to 06:59 UTC"
type textarea "06:40 to 06:59 UTC"
drag, startPoint x: 1296, startPoint y: 279, endPoint x: 1125, endPoint y: 281, distance: 171.8
click at [1125, 281] on div "Number: 5 days before the flight" at bounding box center [1225, 276] width 246 height 21
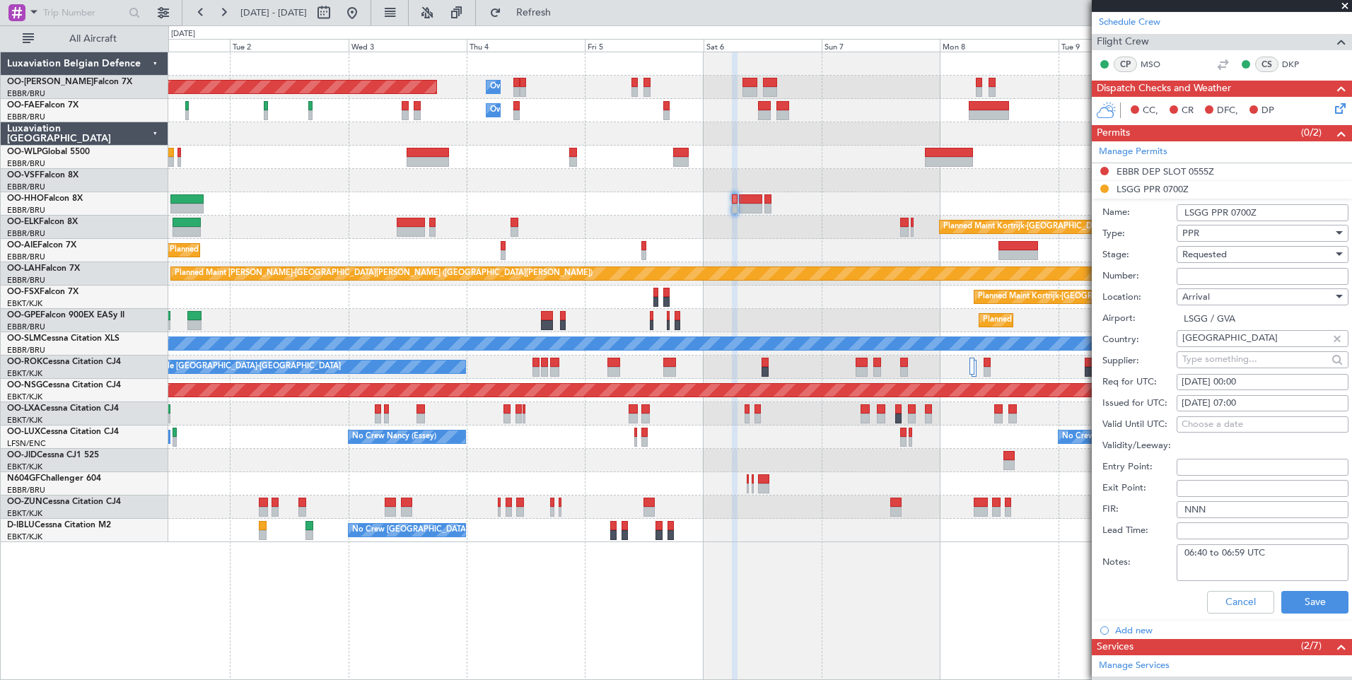
paste input "090606302A"
type input "090606302A"
click at [1289, 605] on button "Save" at bounding box center [1314, 602] width 67 height 23
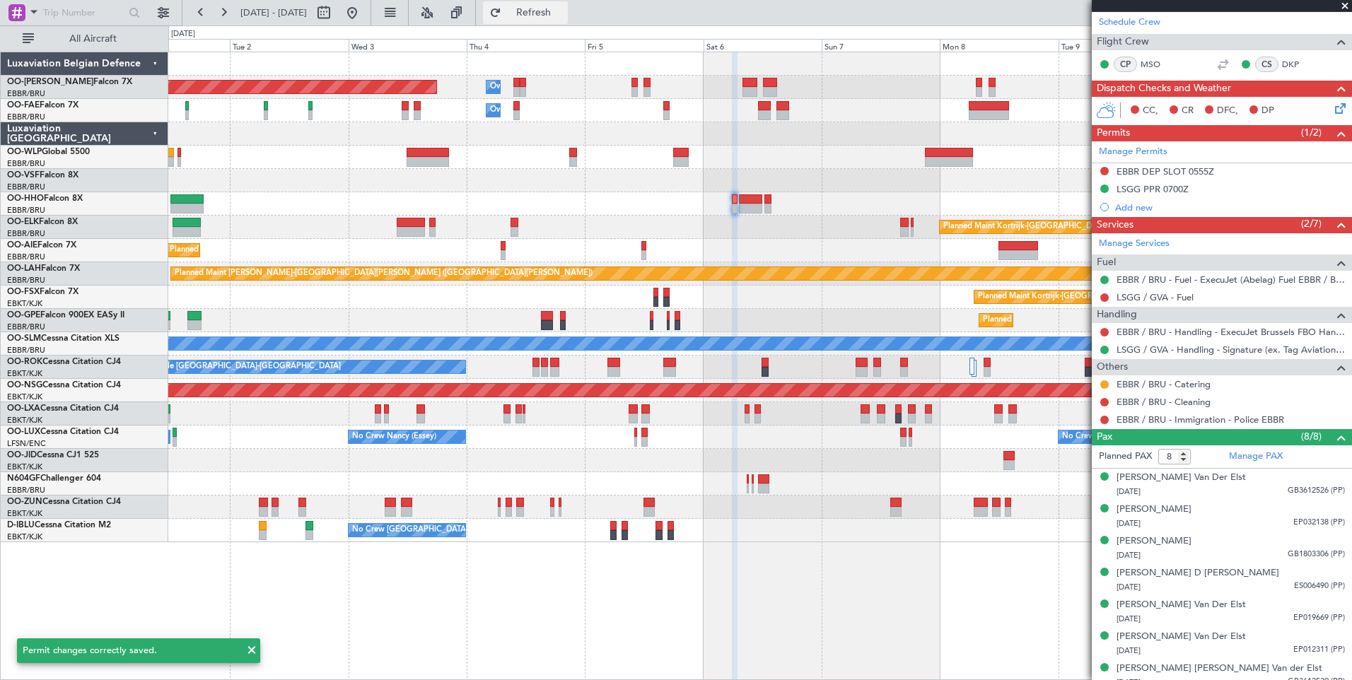
click at [563, 8] on span "Refresh" at bounding box center [533, 13] width 59 height 10
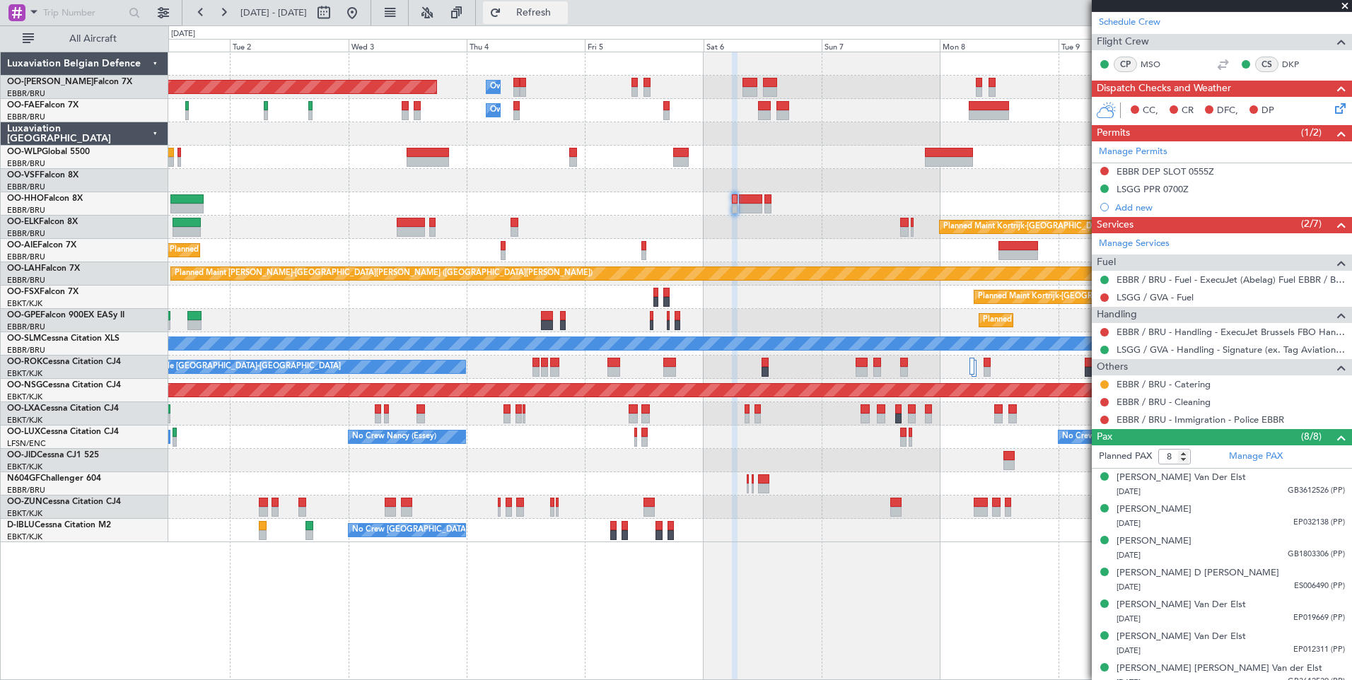
click at [556, 16] on span "Refresh" at bounding box center [533, 13] width 59 height 10
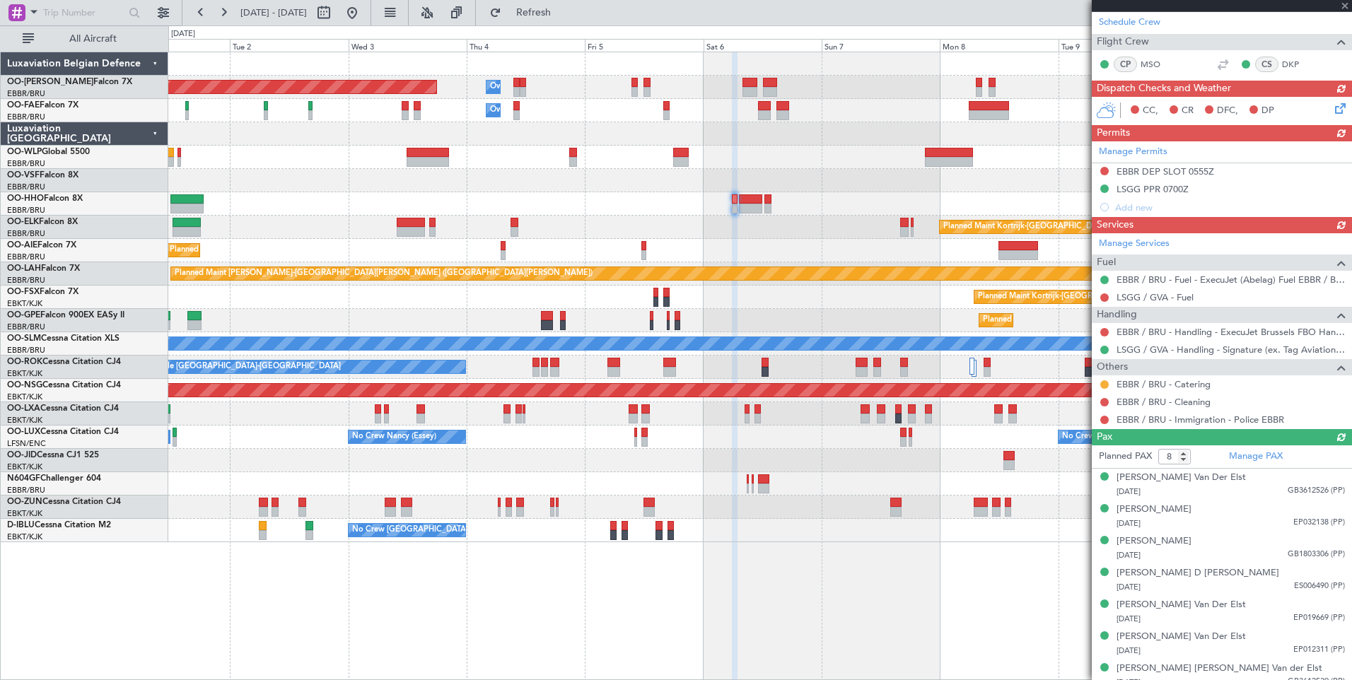
click at [1342, 3] on div at bounding box center [1221, 5] width 260 height 11
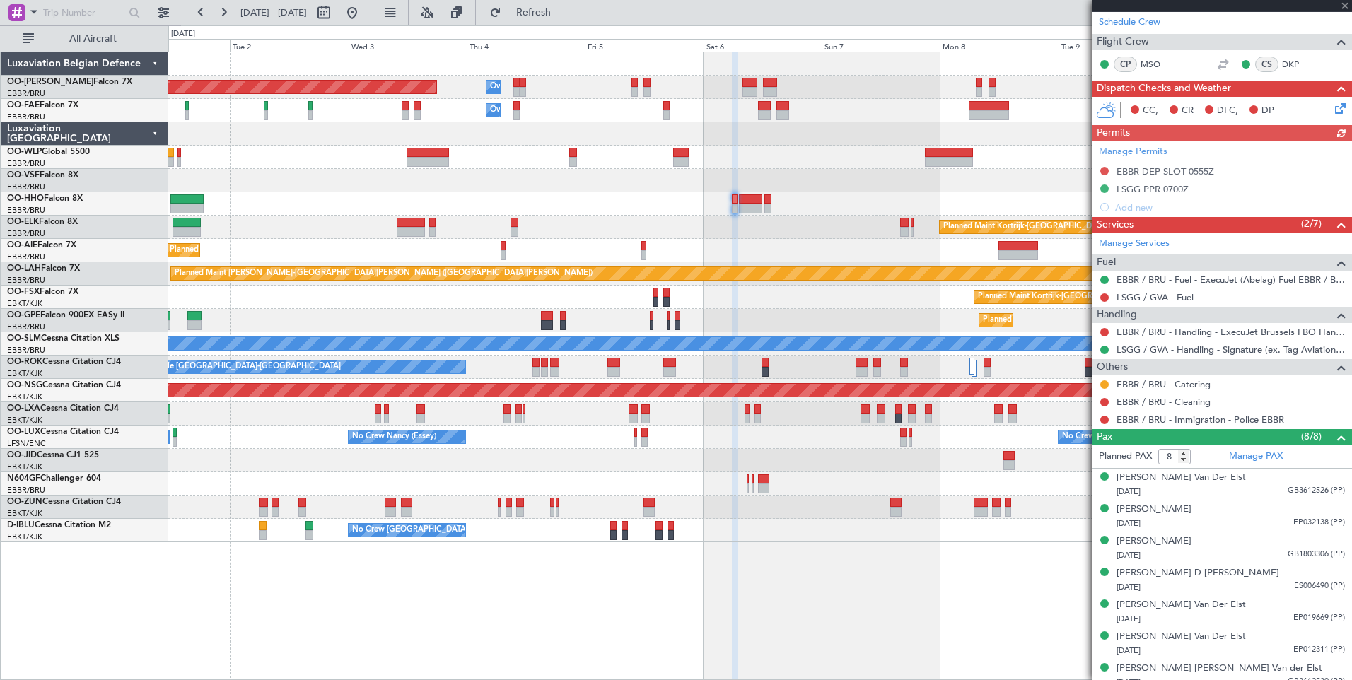
click at [1347, 4] on div at bounding box center [1221, 5] width 260 height 11
click at [1345, 7] on span at bounding box center [1344, 6] width 14 height 13
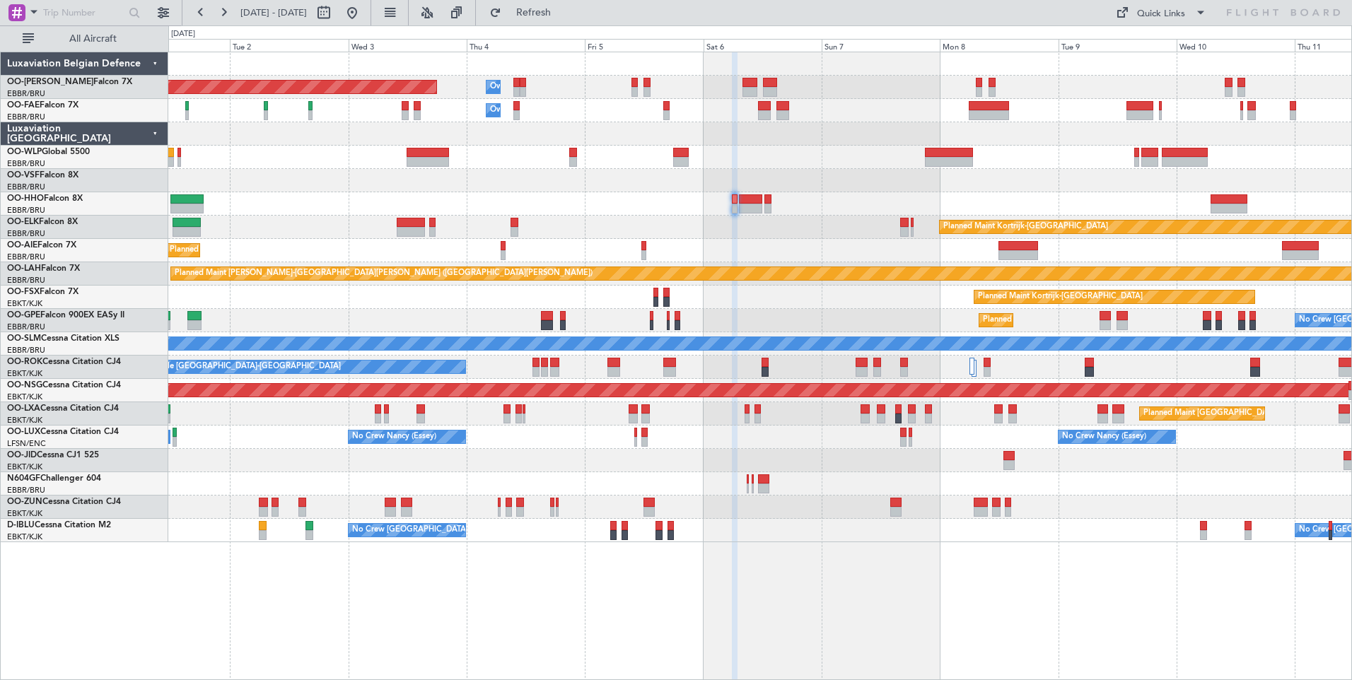
type input "0"
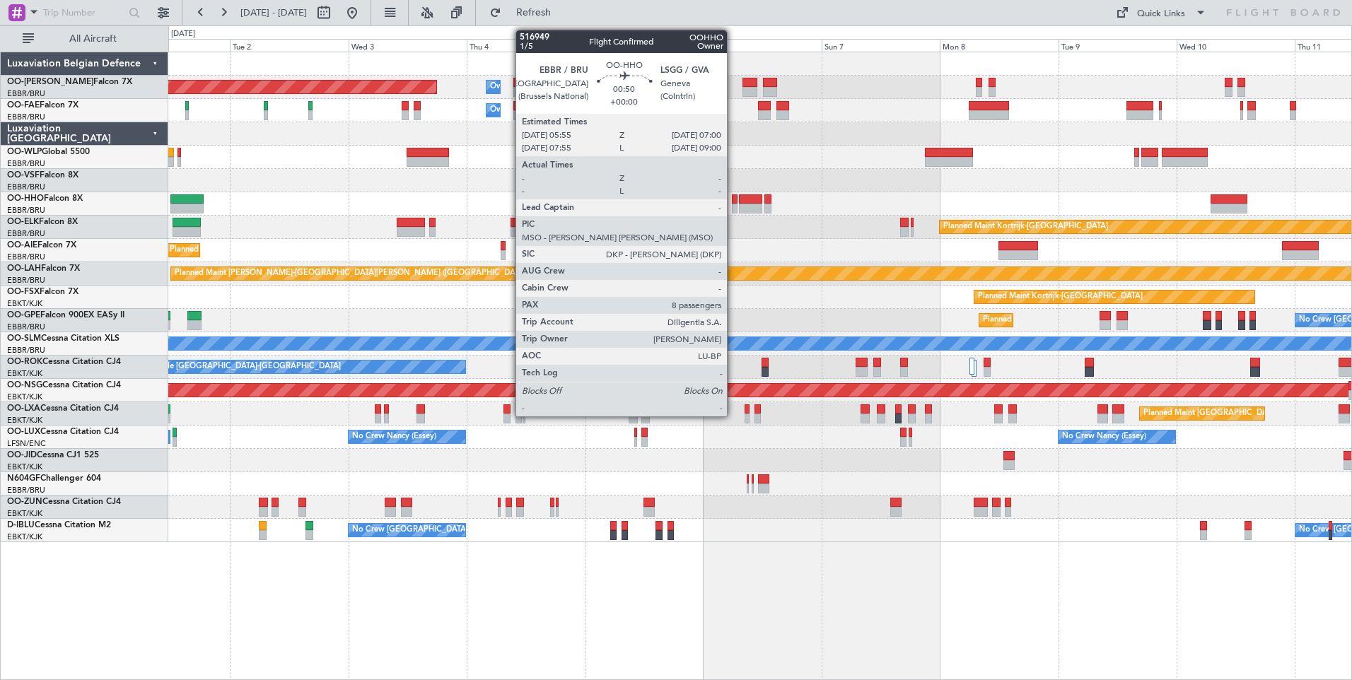
click at [733, 202] on div at bounding box center [735, 199] width 6 height 10
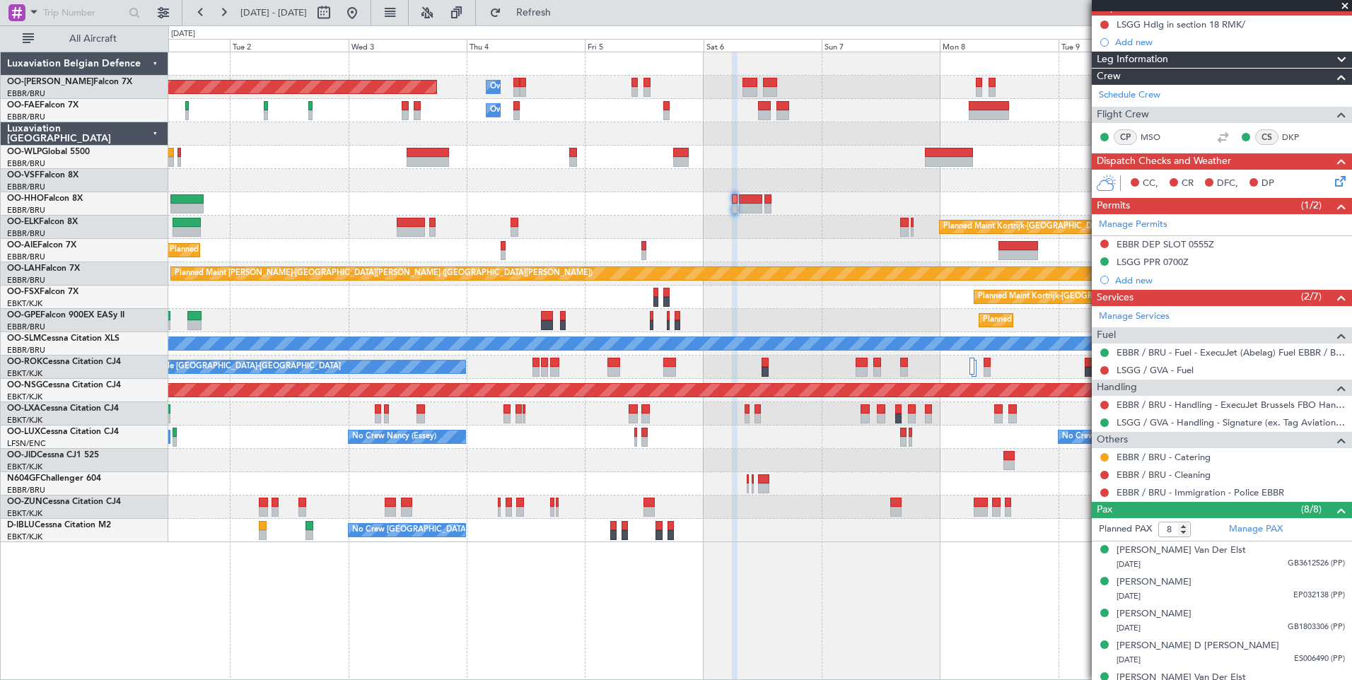
scroll to position [141, 0]
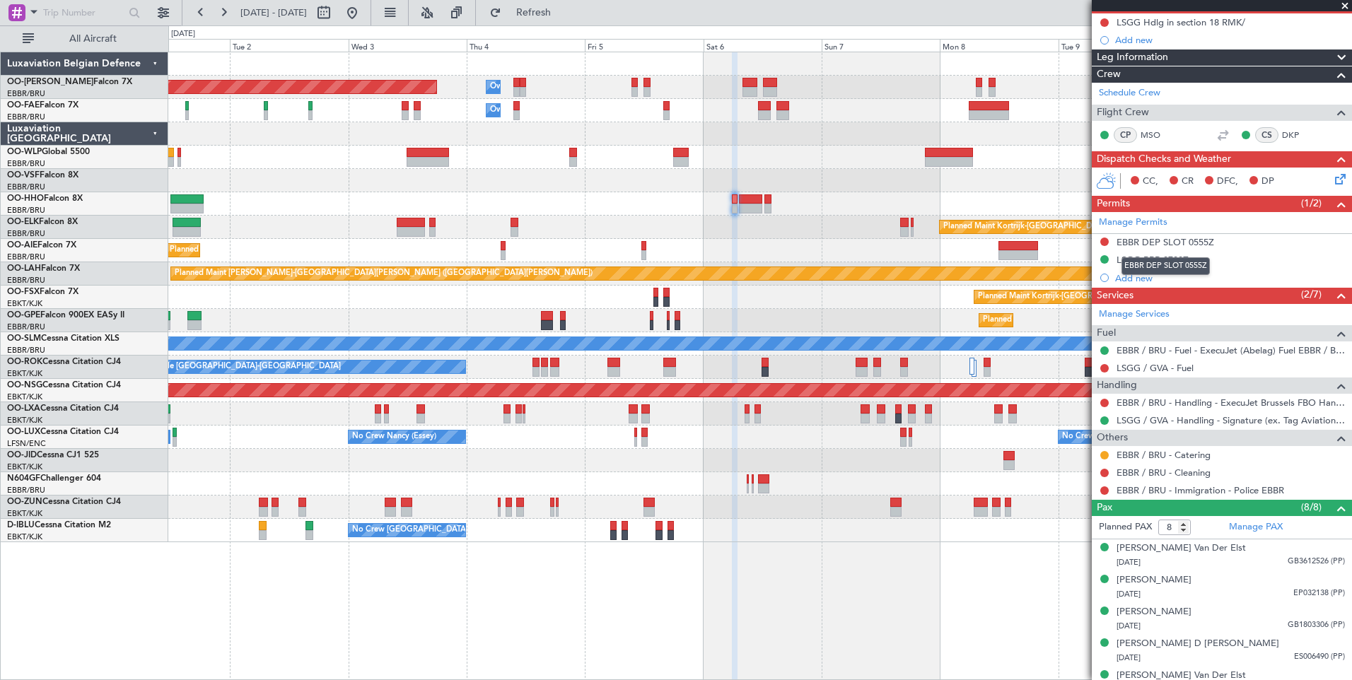
click at [1147, 255] on mat-tooltip-component "EBBR DEP SLOT 0555Z" at bounding box center [1165, 265] width 108 height 37
click at [1168, 254] on mat-tooltip-component "EBBR DEP SLOT 0555Z" at bounding box center [1165, 265] width 108 height 37
click at [1175, 255] on div "LSGG PPR 0700Z" at bounding box center [1152, 260] width 72 height 12
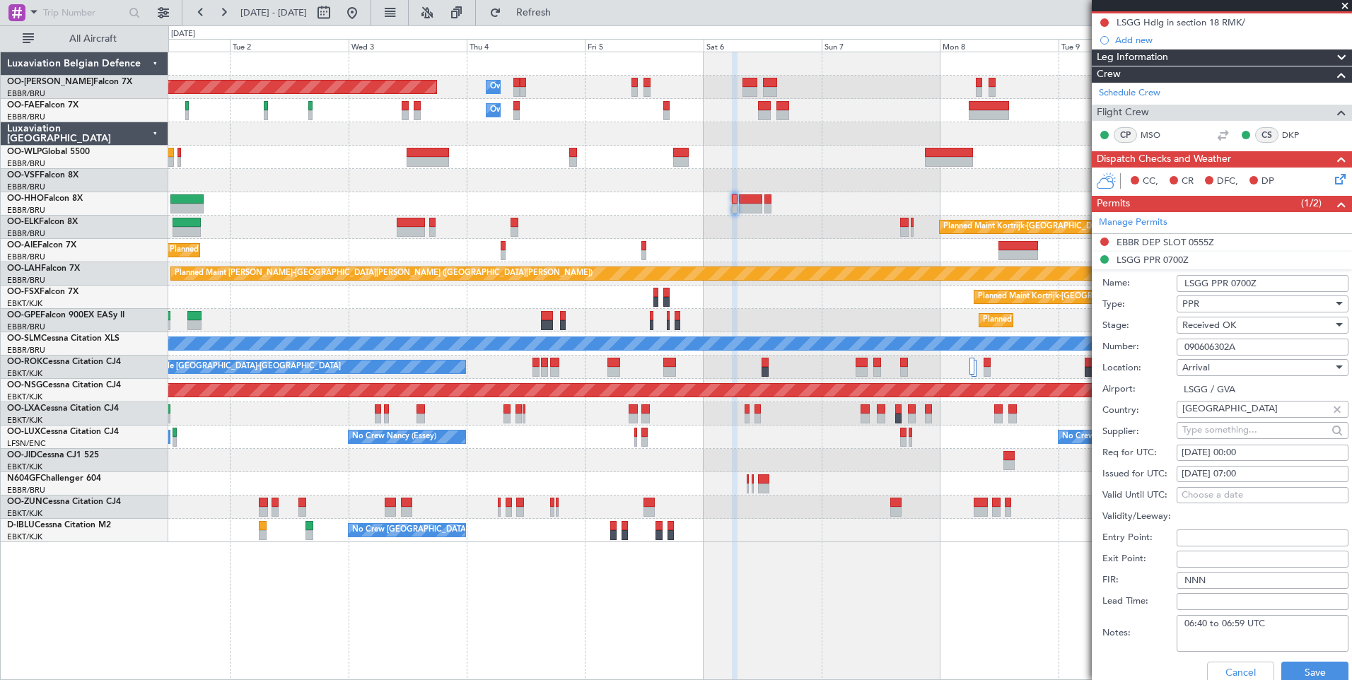
click at [1253, 453] on div "06/09/2025 00:00" at bounding box center [1262, 453] width 162 height 14
select select "9"
select select "2025"
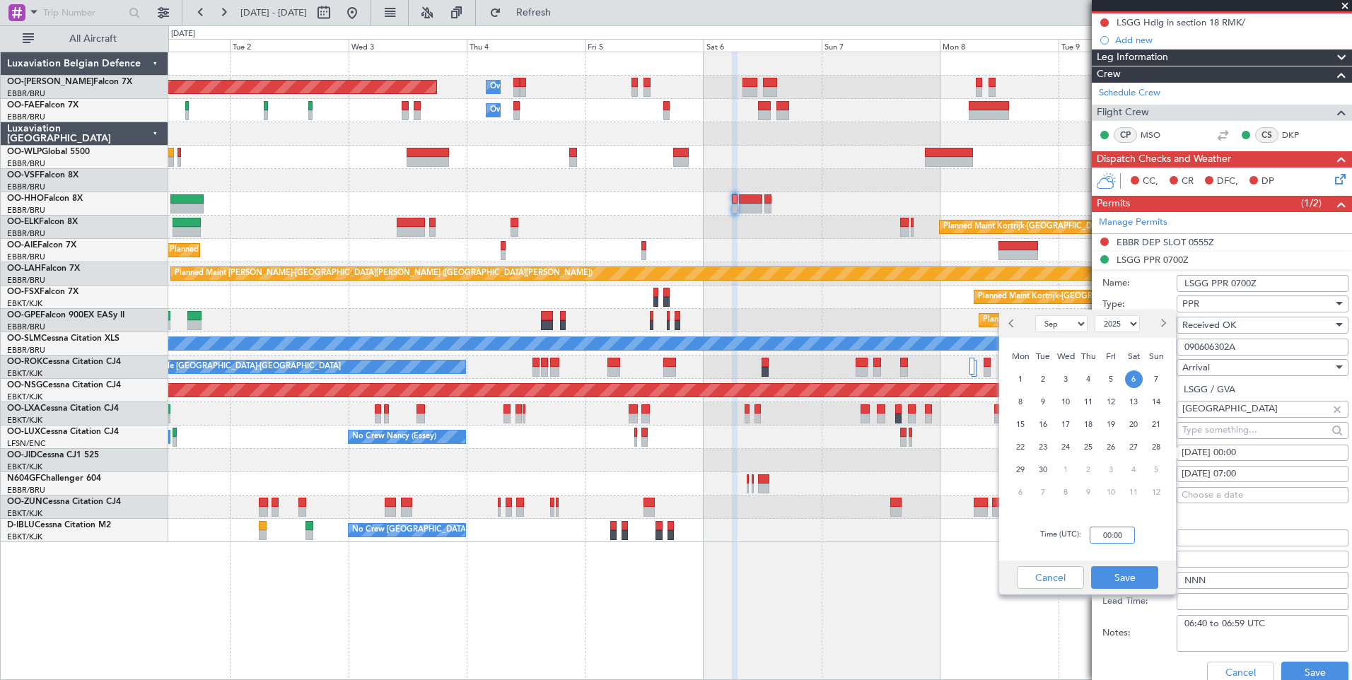
click at [1110, 542] on input "00:00" at bounding box center [1111, 535] width 45 height 17
type input "07:00"
click at [1132, 580] on button "Save" at bounding box center [1124, 577] width 67 height 23
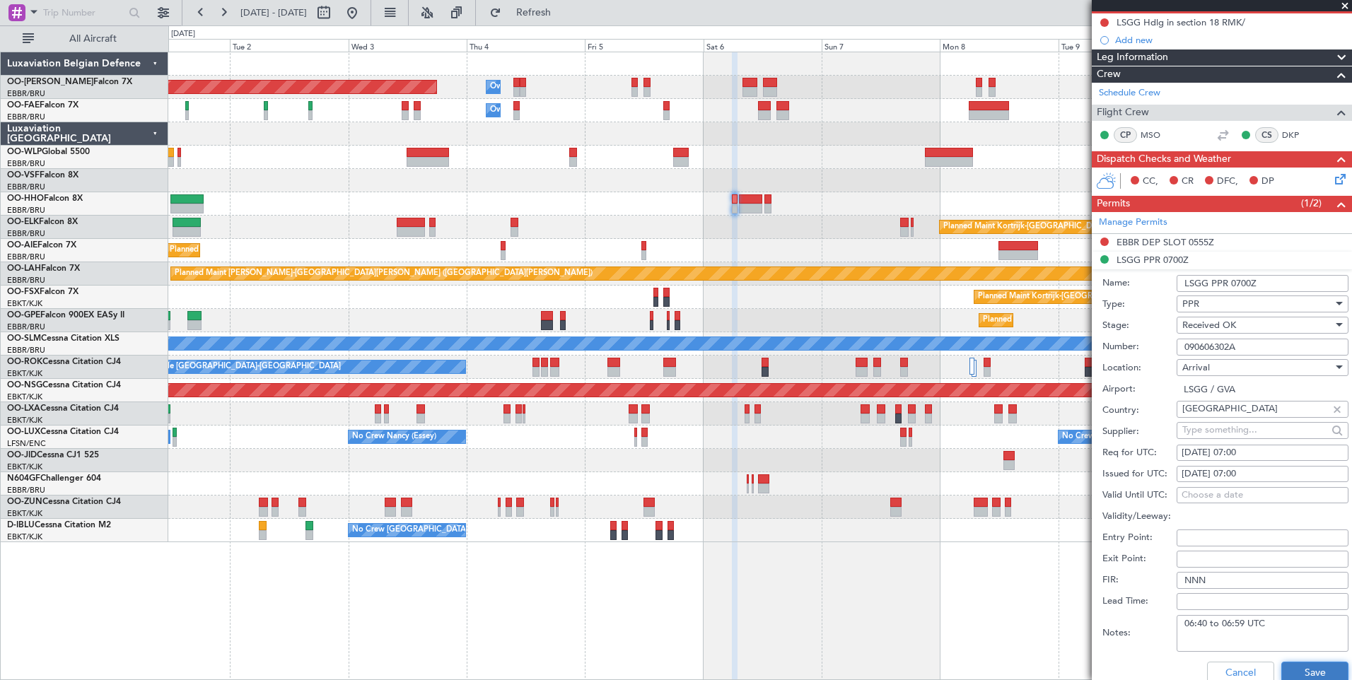
click at [1300, 669] on button "Save" at bounding box center [1314, 673] width 67 height 23
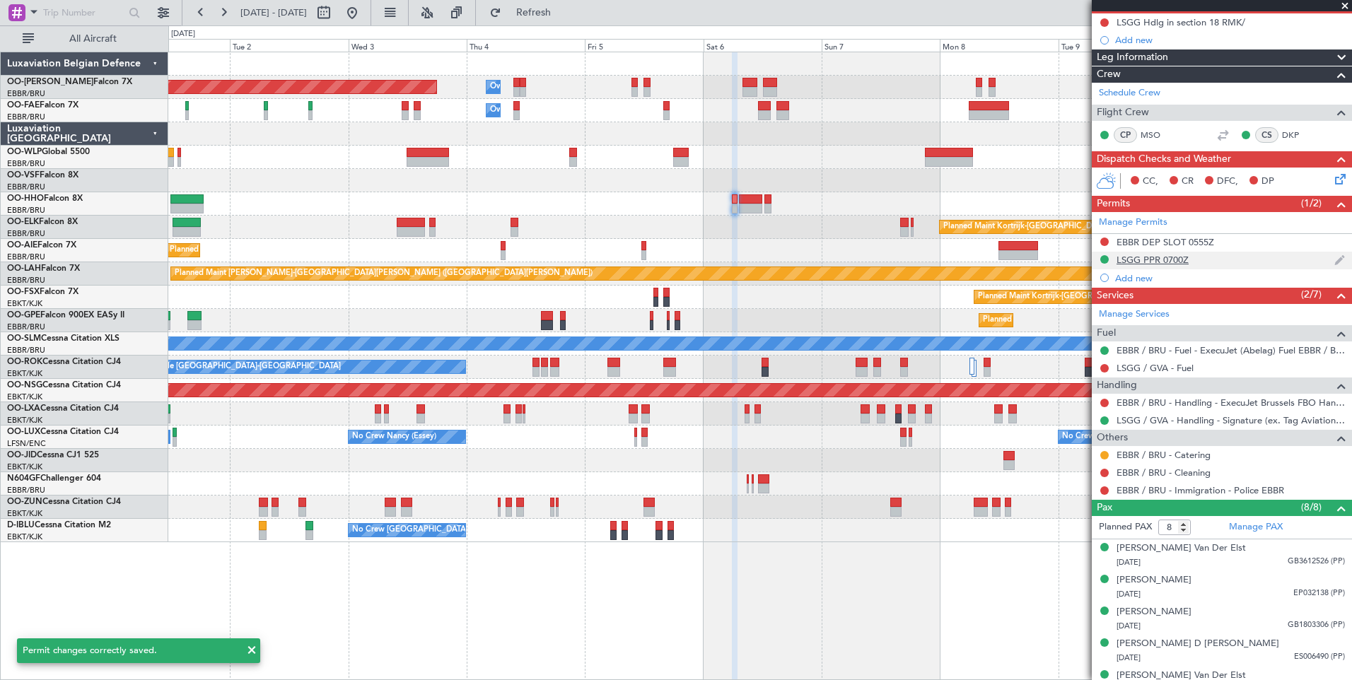
click at [1162, 262] on div "LSGG PPR 0700Z" at bounding box center [1152, 260] width 72 height 12
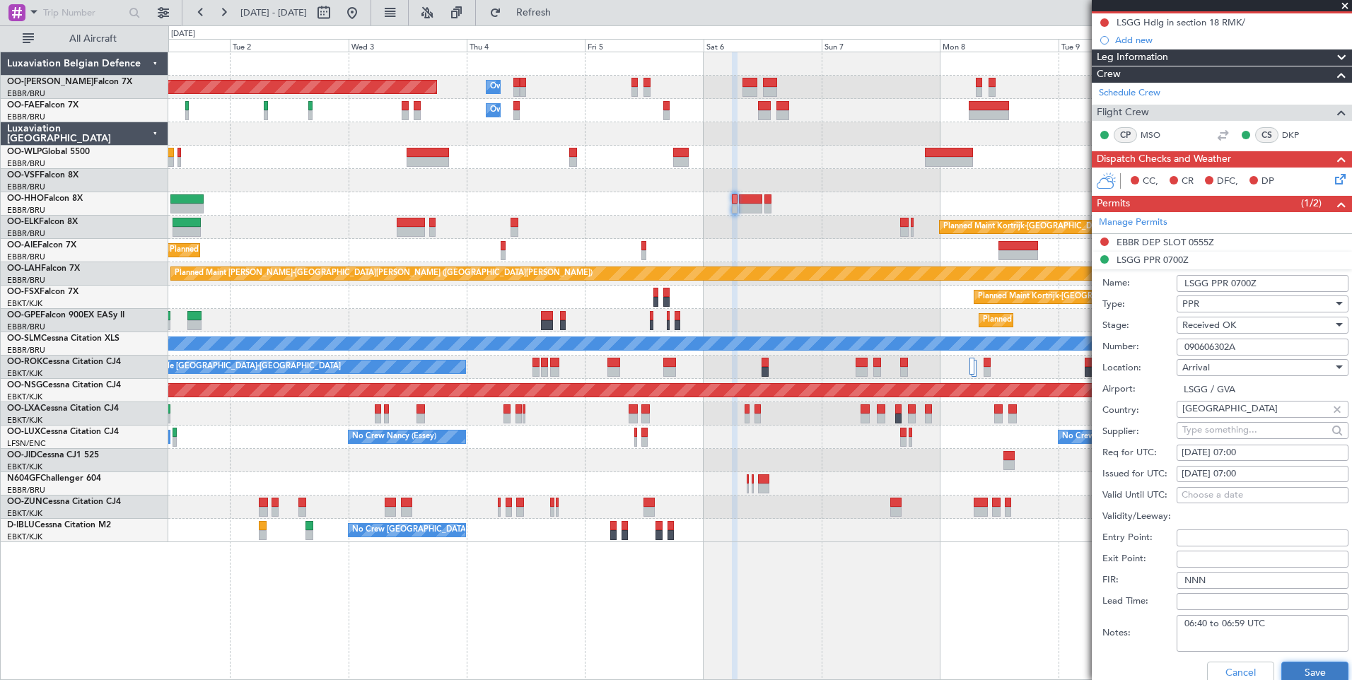
click at [1284, 667] on button "Save" at bounding box center [1314, 673] width 67 height 23
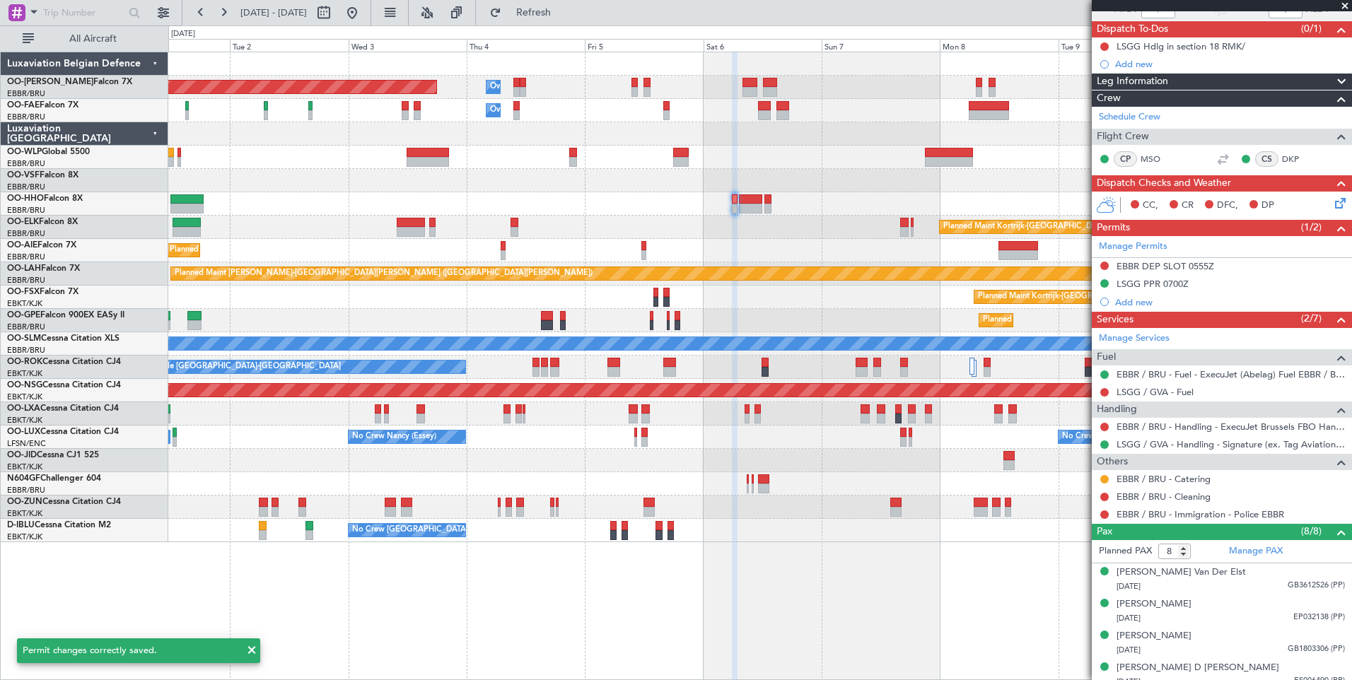
scroll to position [0, 0]
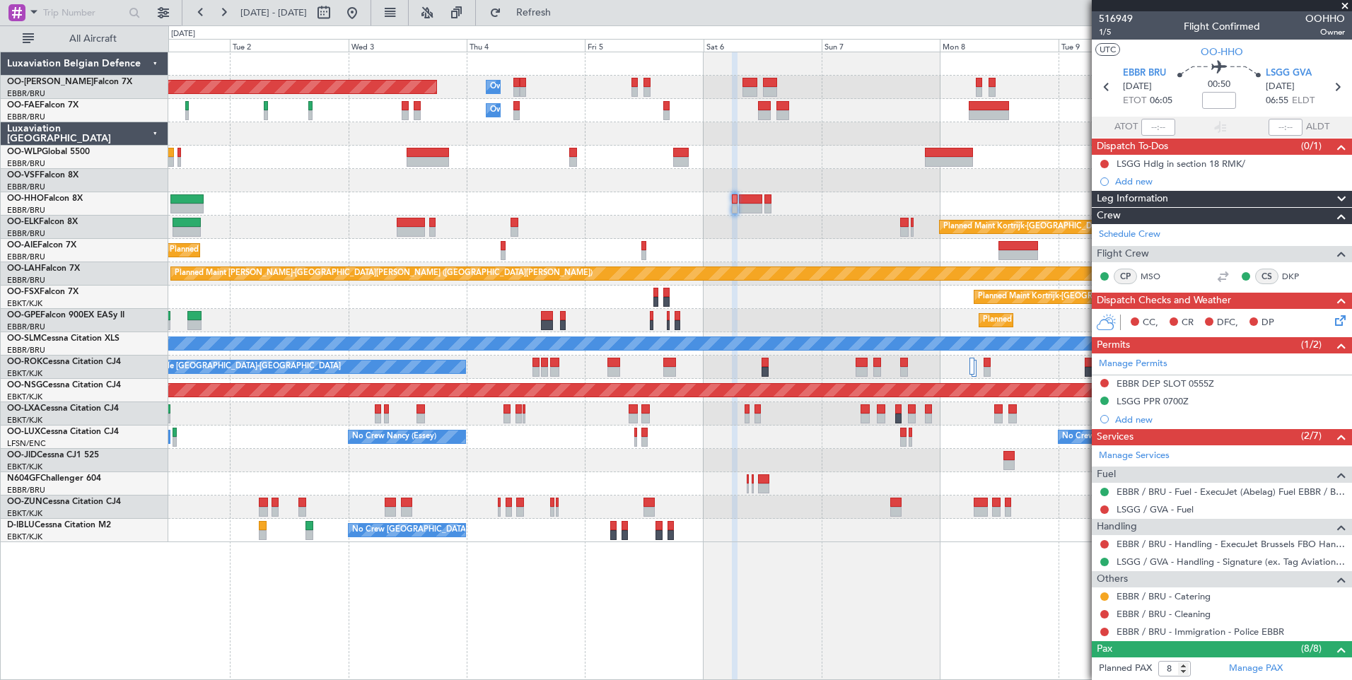
drag, startPoint x: 563, startPoint y: 6, endPoint x: 640, endPoint y: 160, distance: 172.3
click at [563, 8] on span "Refresh" at bounding box center [533, 13] width 59 height 10
click at [1181, 404] on div "LSGG PPR 0700Z" at bounding box center [1152, 401] width 72 height 12
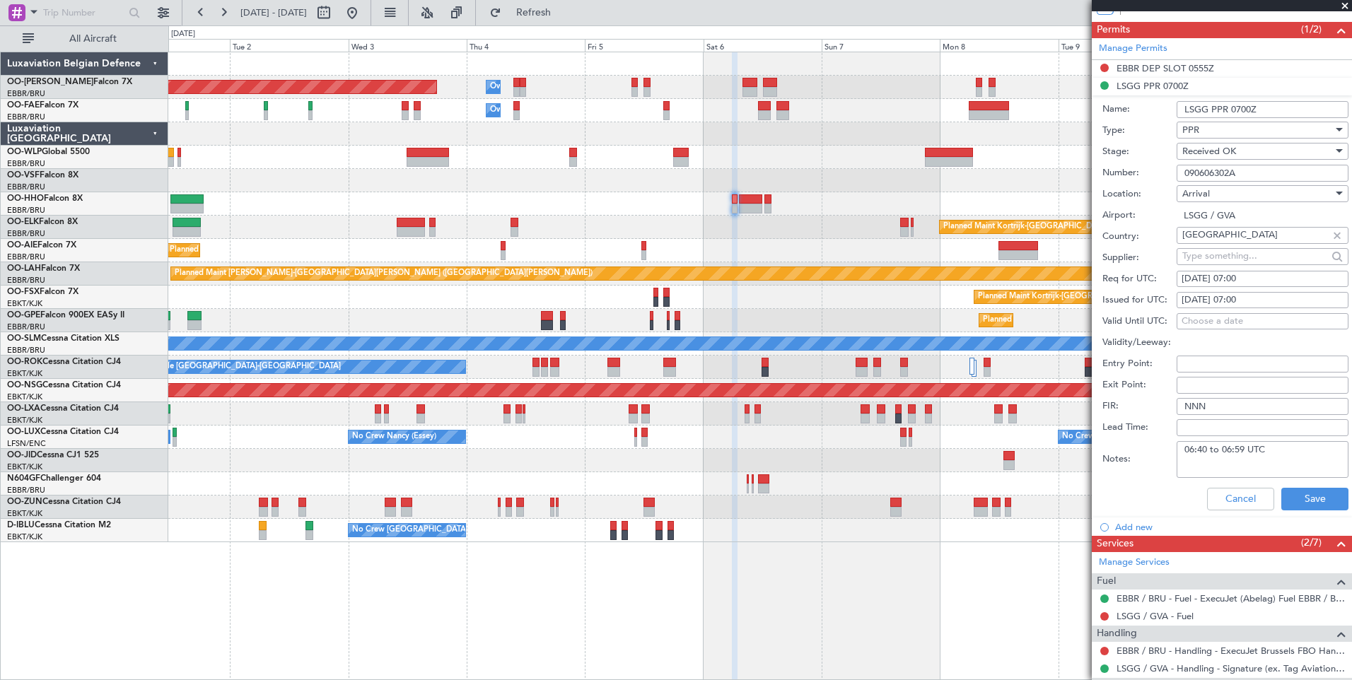
scroll to position [353, 0]
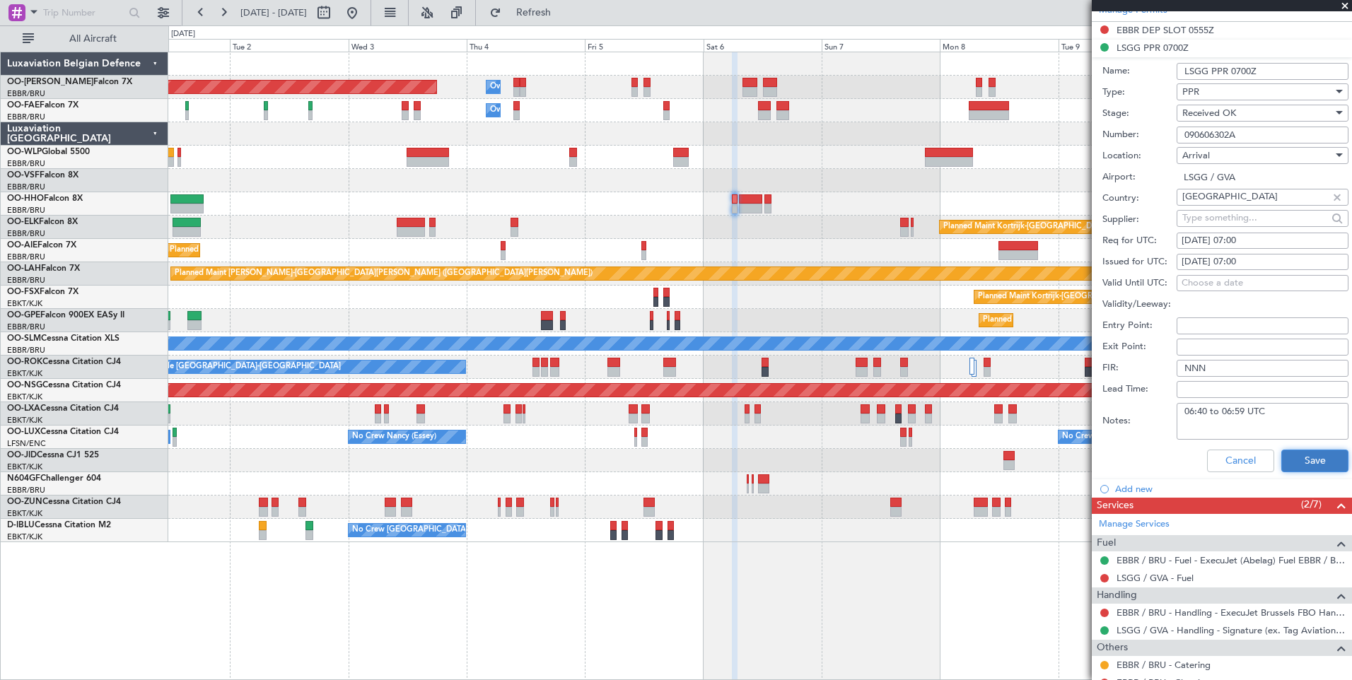
click at [1300, 461] on button "Save" at bounding box center [1314, 461] width 67 height 23
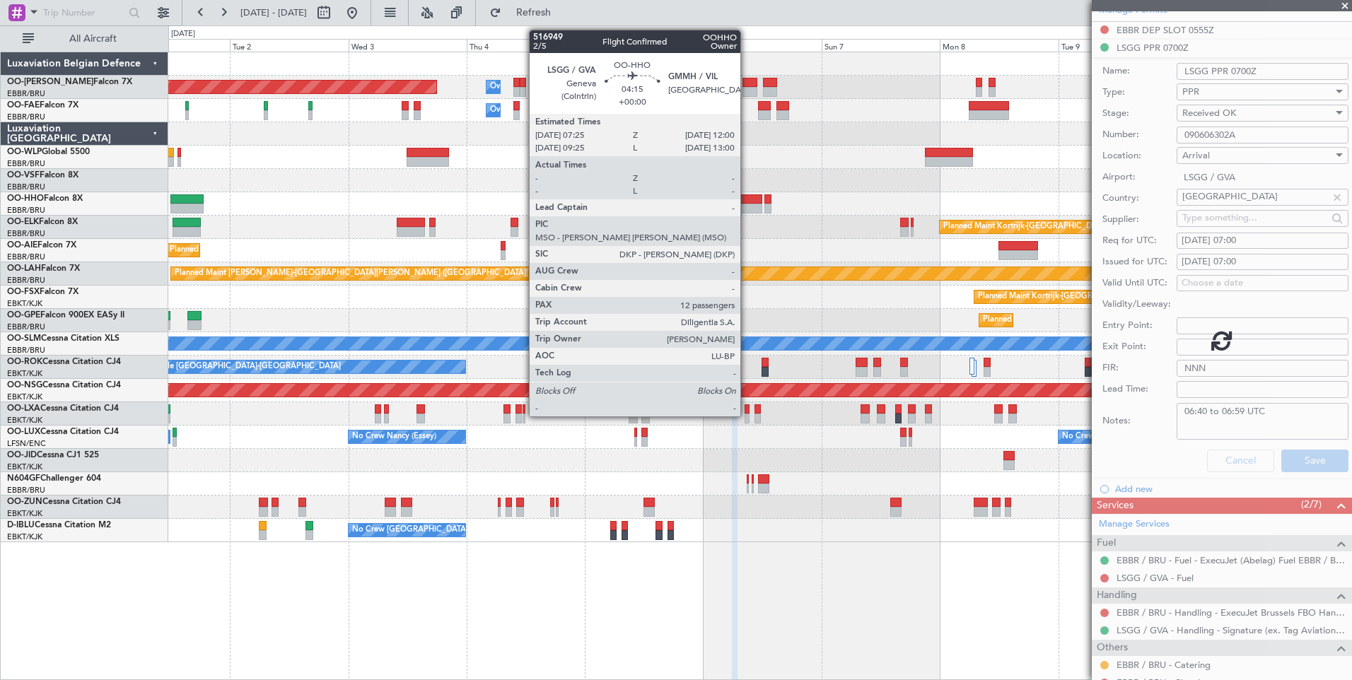
scroll to position [254, 0]
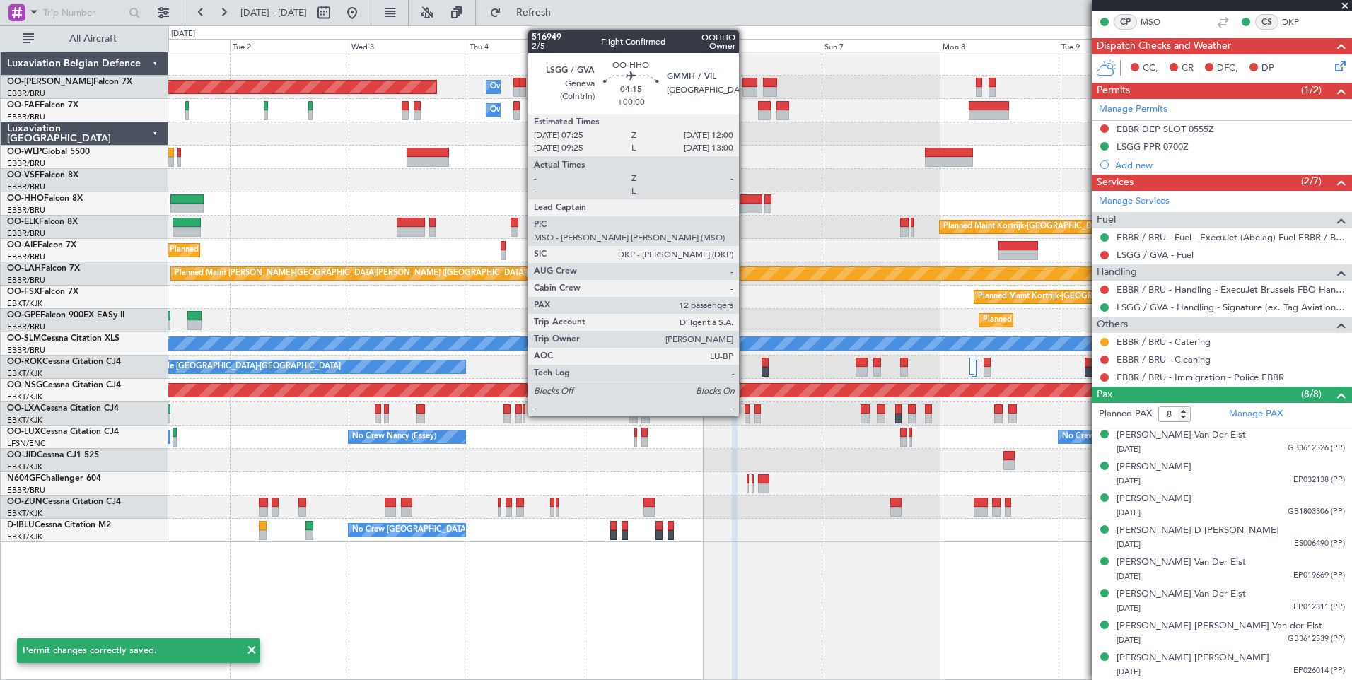
click at [745, 202] on div at bounding box center [750, 199] width 23 height 10
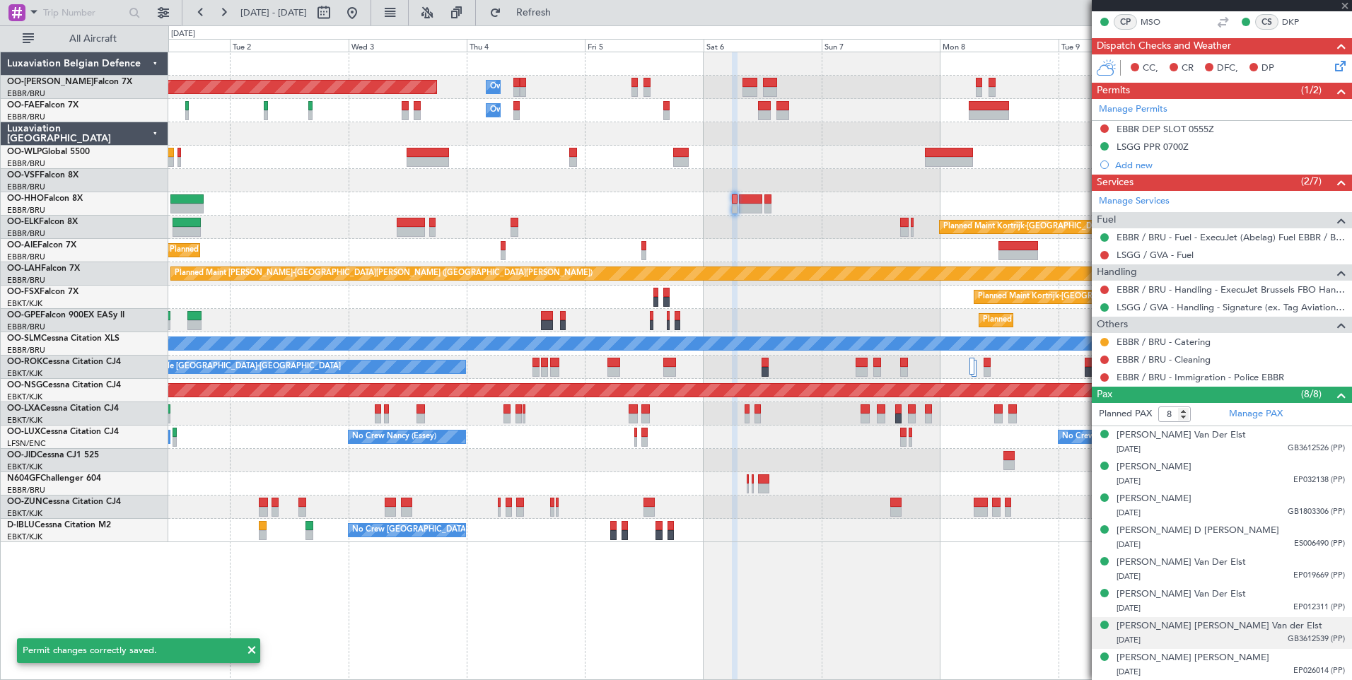
type input "12"
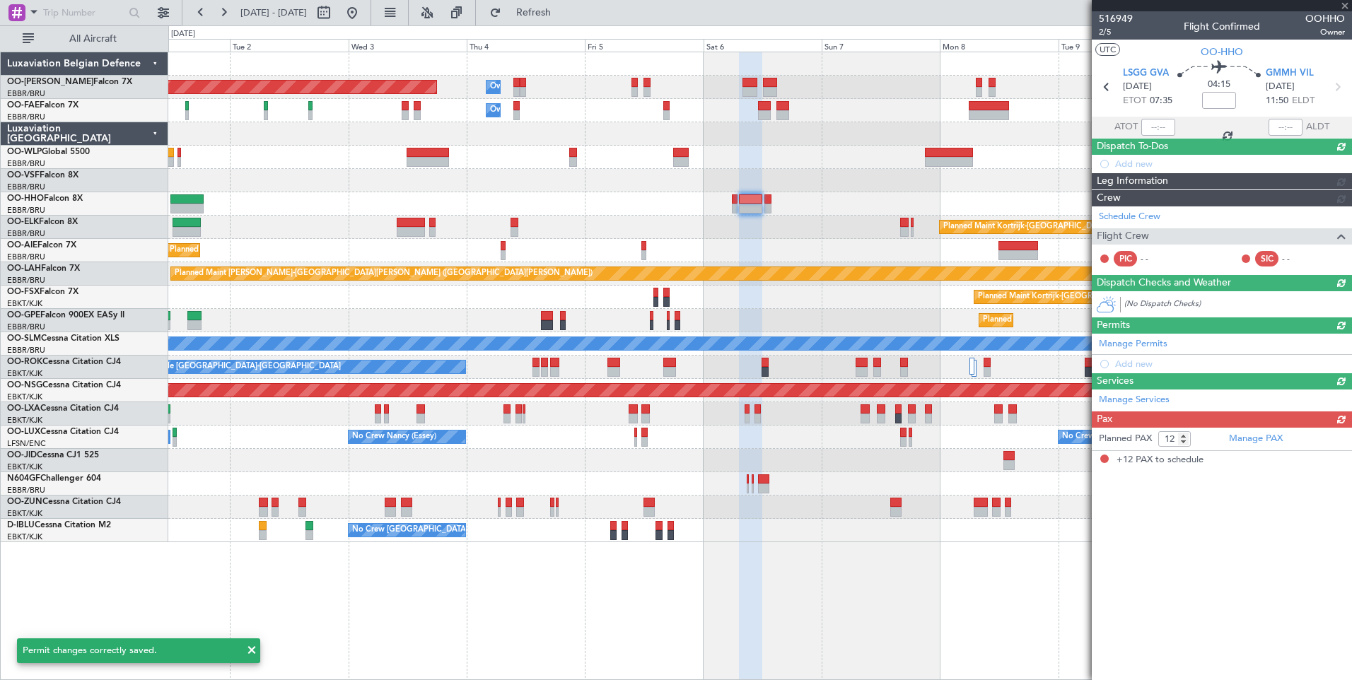
scroll to position [0, 0]
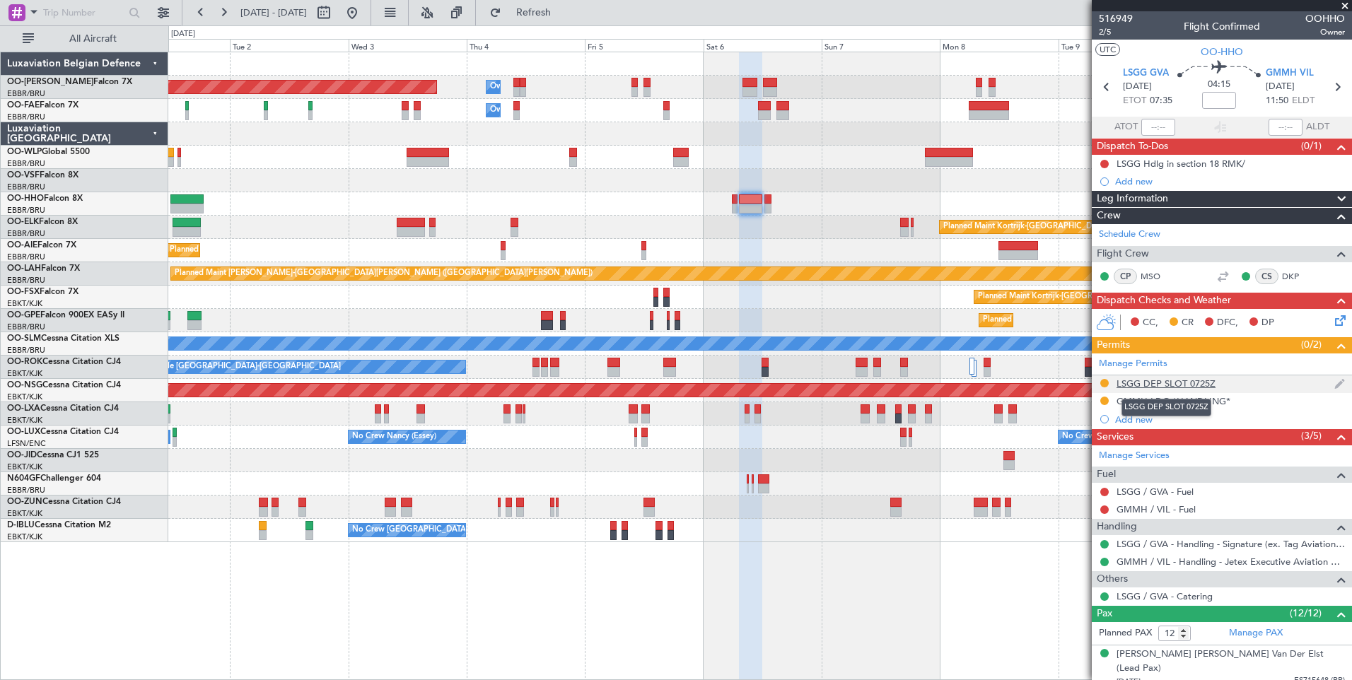
click at [1176, 383] on div "LSGG DEP SLOT 0725Z" at bounding box center [1165, 383] width 99 height 12
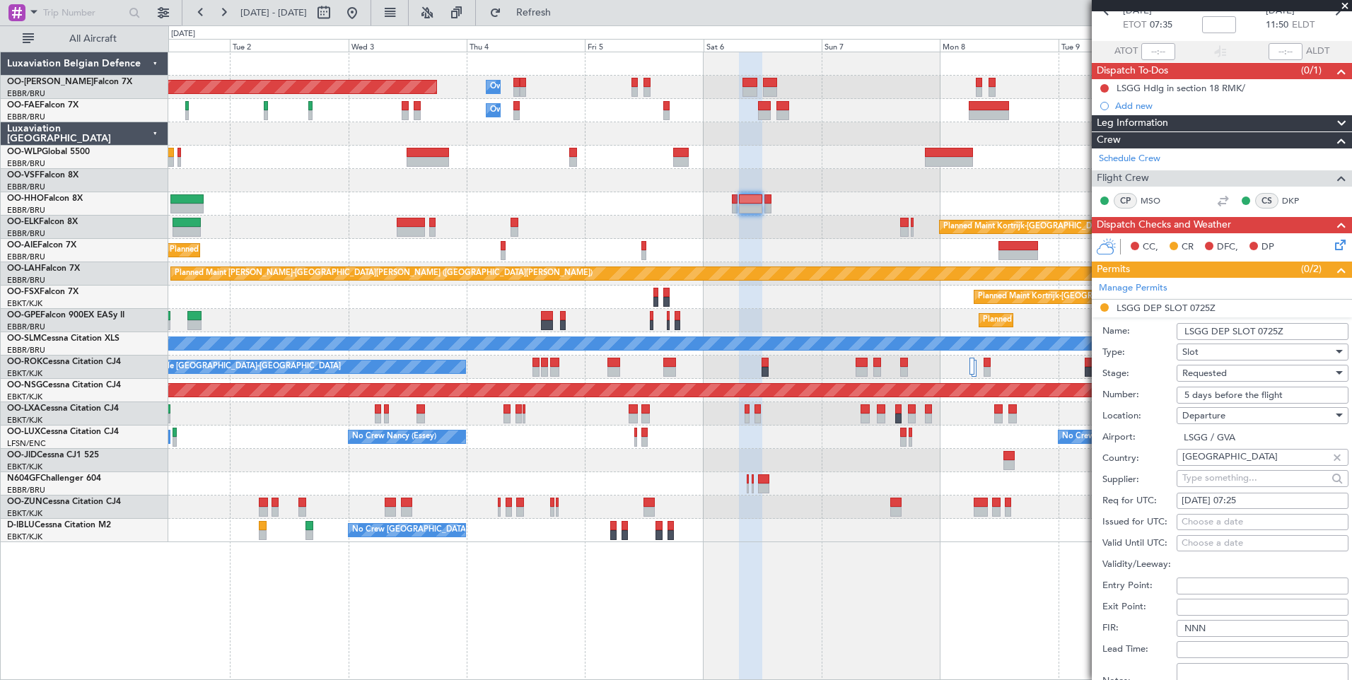
scroll to position [141, 0]
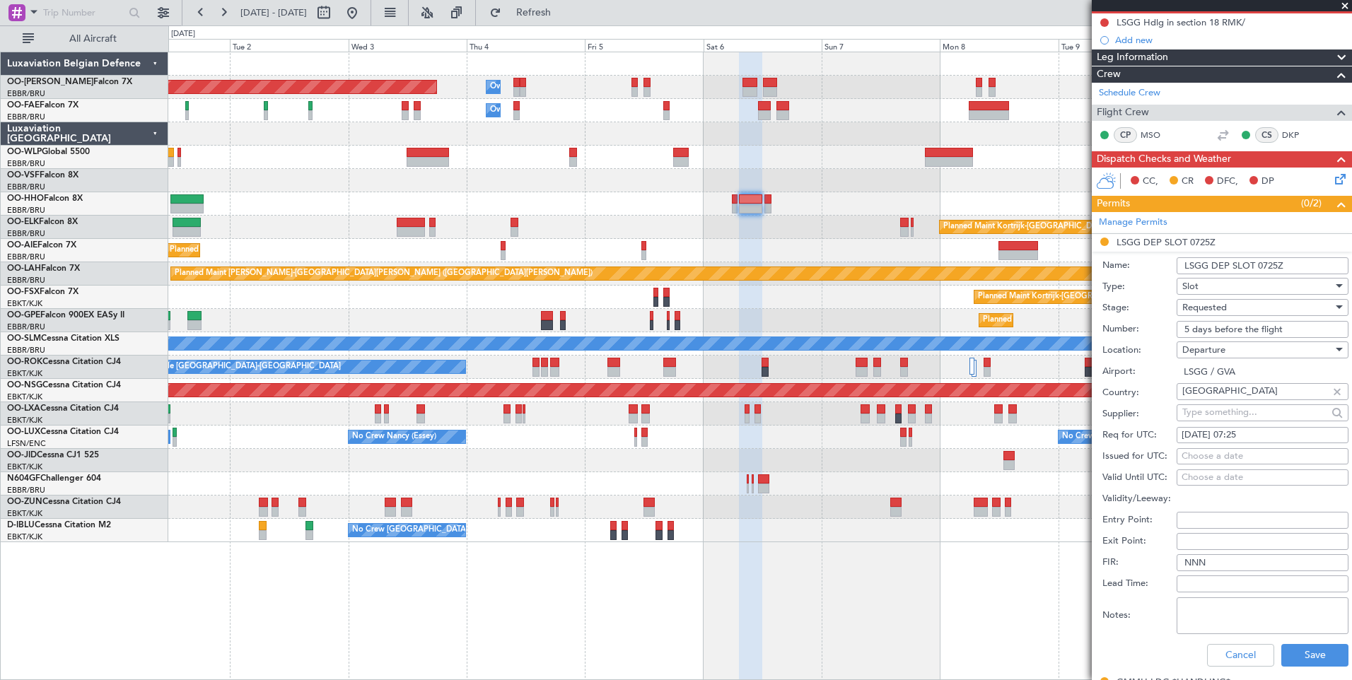
click at [1248, 450] on div "Choose a date" at bounding box center [1262, 457] width 162 height 14
select select "9"
select select "2025"
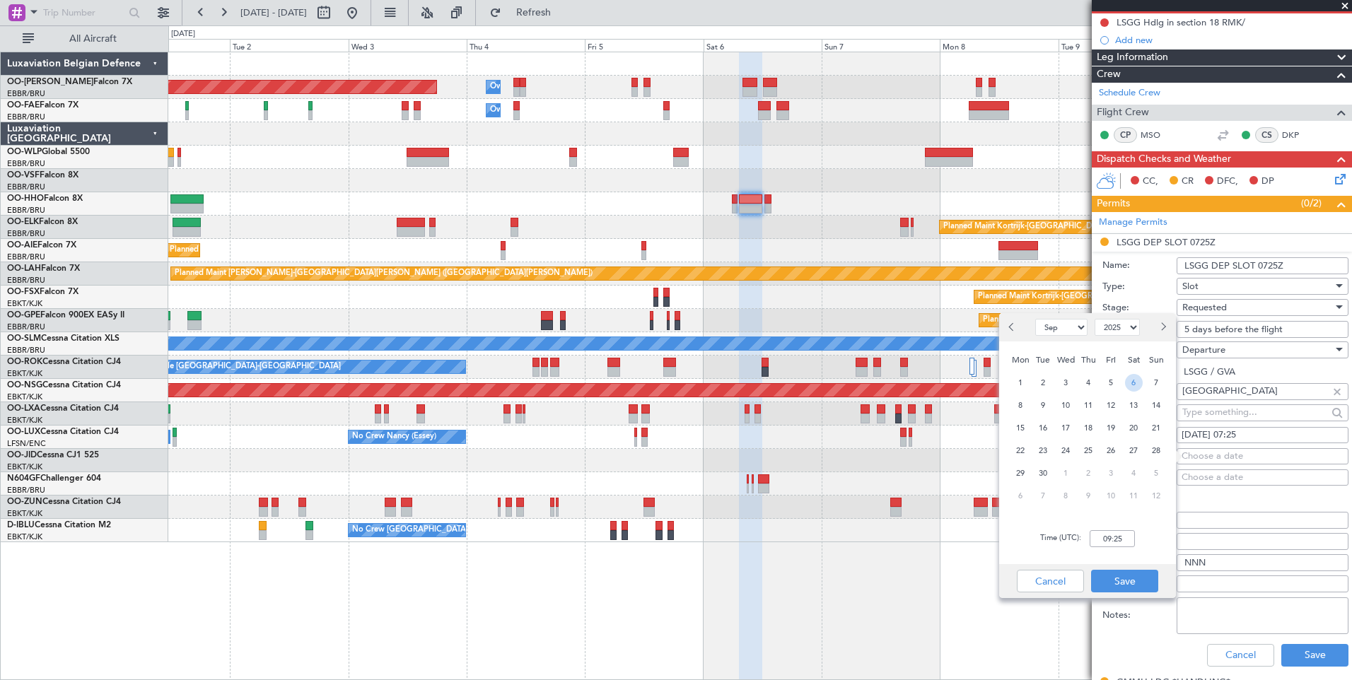
click at [1131, 386] on span "6" at bounding box center [1134, 383] width 18 height 18
click at [1127, 546] on input "00:00" at bounding box center [1111, 538] width 45 height 17
type input "07:15"
click at [1131, 585] on button "Save" at bounding box center [1124, 581] width 67 height 23
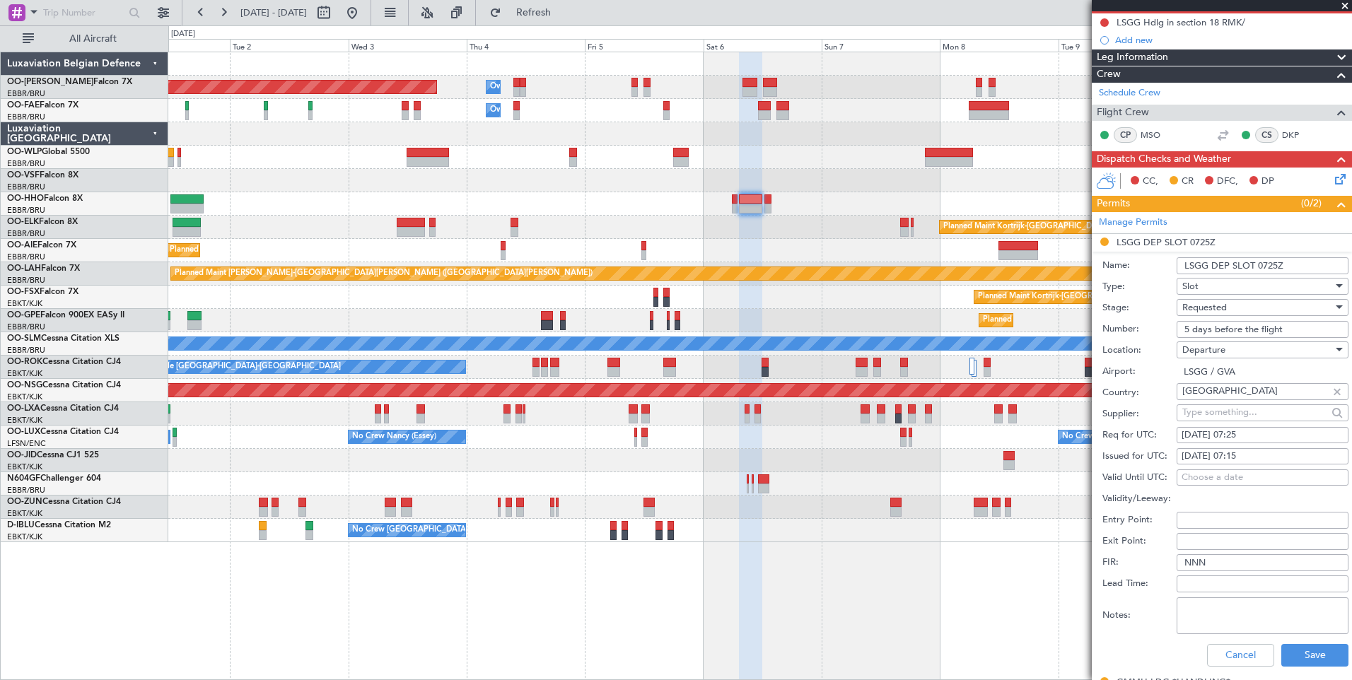
click at [1271, 455] on div "06/09/2025 07:15" at bounding box center [1262, 457] width 162 height 14
select select "9"
select select "2025"
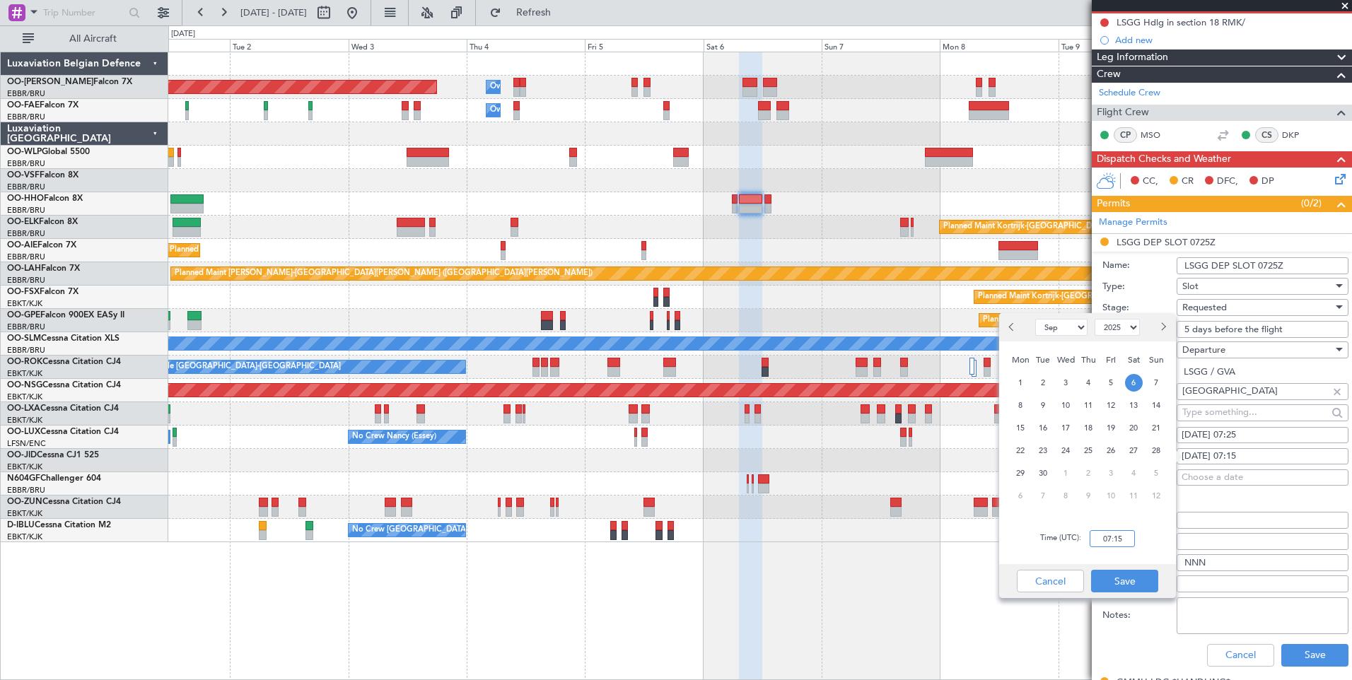
click at [1113, 545] on input "07:15" at bounding box center [1111, 538] width 45 height 17
type input "07:25"
click at [1140, 585] on button "Save" at bounding box center [1124, 581] width 67 height 23
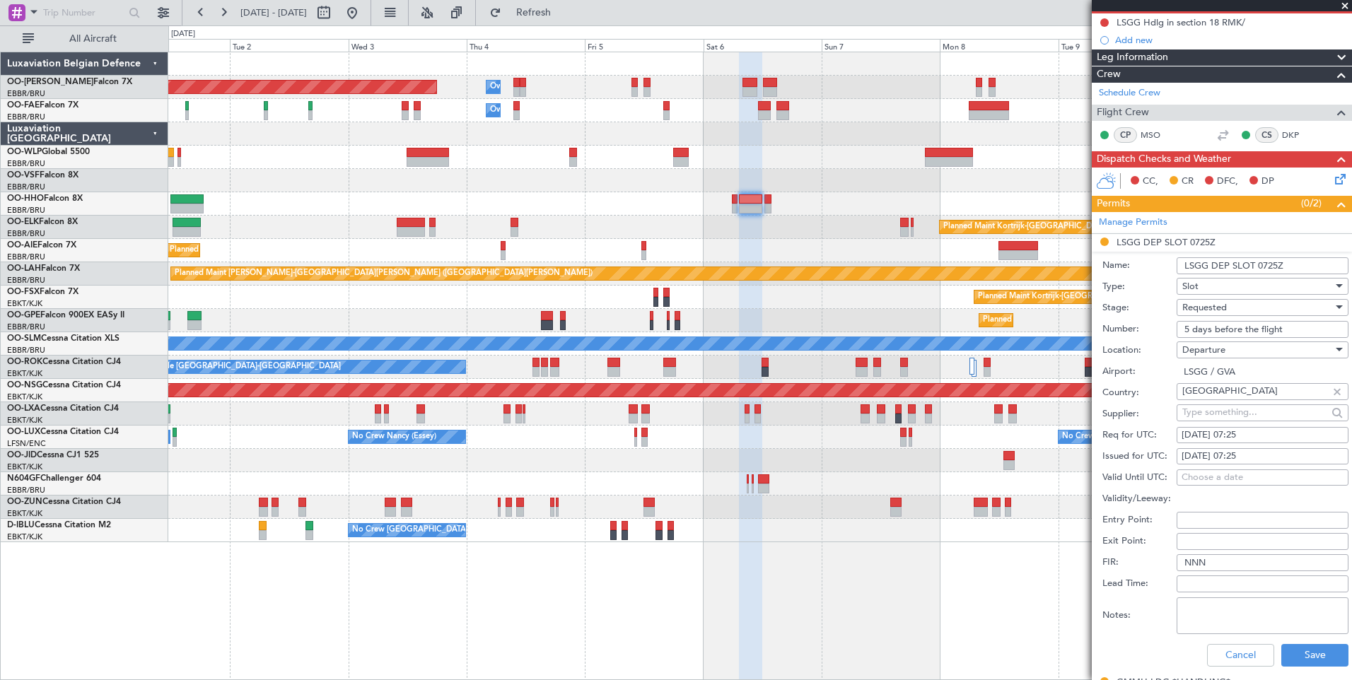
click at [1257, 613] on textarea "Notes:" at bounding box center [1262, 615] width 172 height 37
paste textarea "07:00 to 07:19 UTC"
type textarea "07:00 to 07:19 UTC"
drag, startPoint x: 1285, startPoint y: 329, endPoint x: 1107, endPoint y: 307, distance: 179.6
click at [1108, 307] on form "Name: LSGG DEP SLOT 0725Z Type: Slot Stage: Requested Number: 5 days before the…" at bounding box center [1221, 463] width 260 height 422
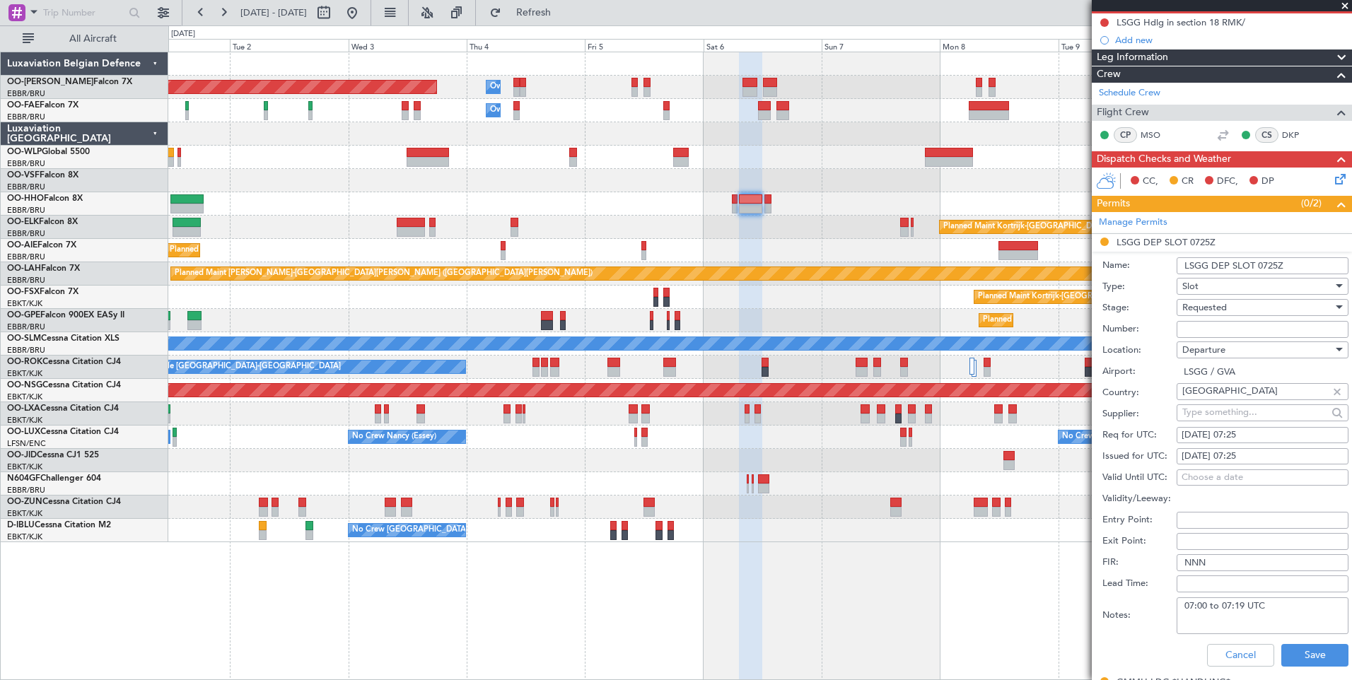
paste input "090607106D"
type input "090607106D"
click at [1299, 650] on button "Save" at bounding box center [1314, 655] width 67 height 23
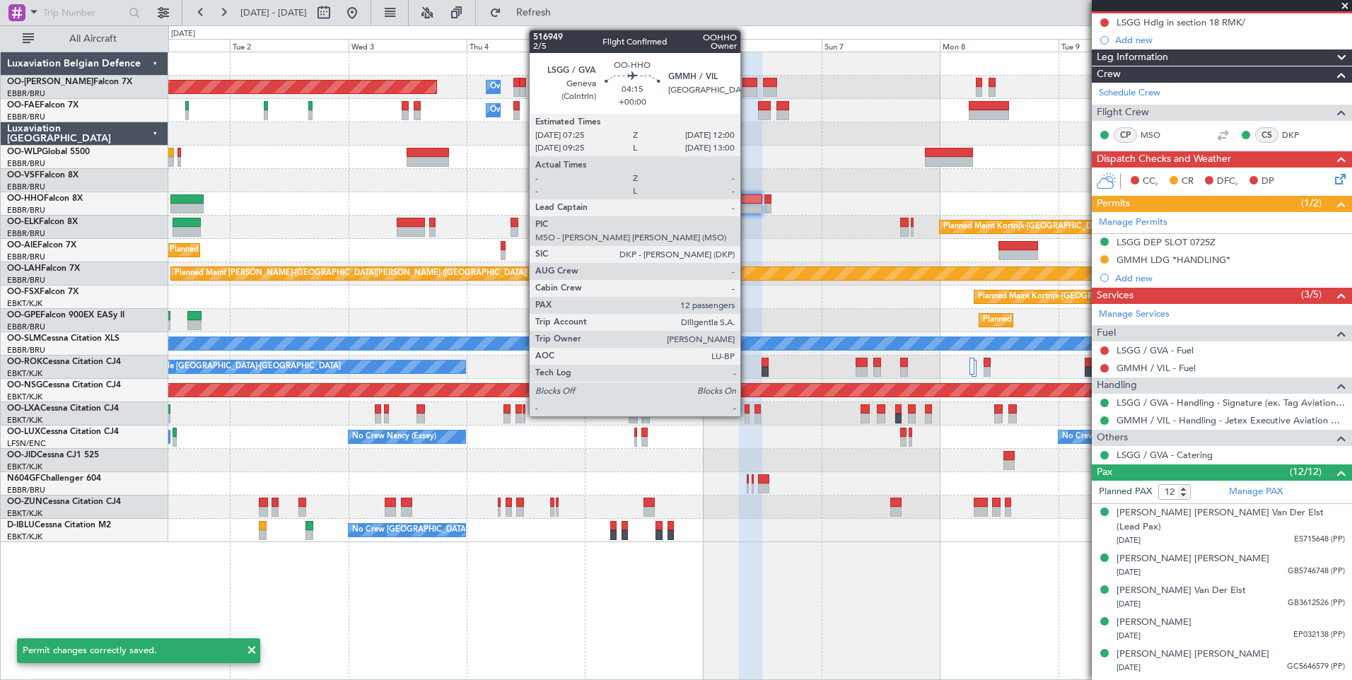
click at [746, 195] on div at bounding box center [750, 199] width 23 height 10
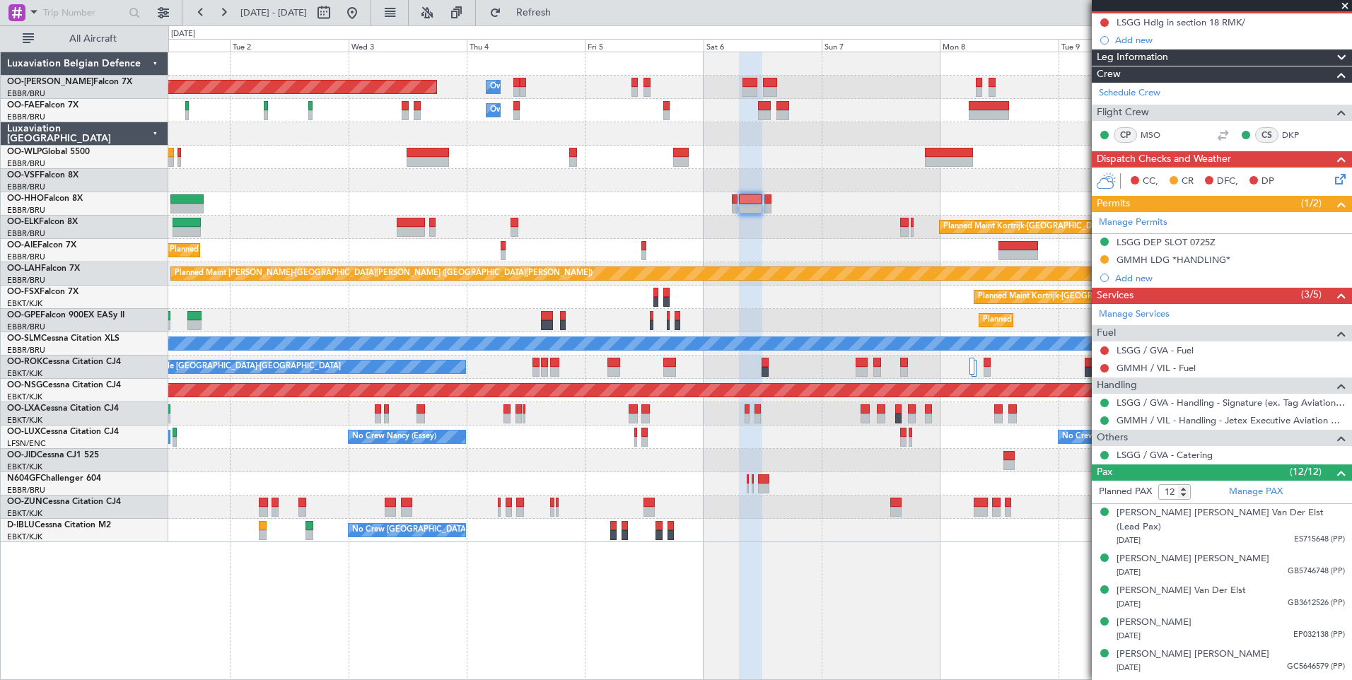
click at [1176, 242] on div "LSGG DEP SLOT 0725Z" at bounding box center [1165, 242] width 99 height 12
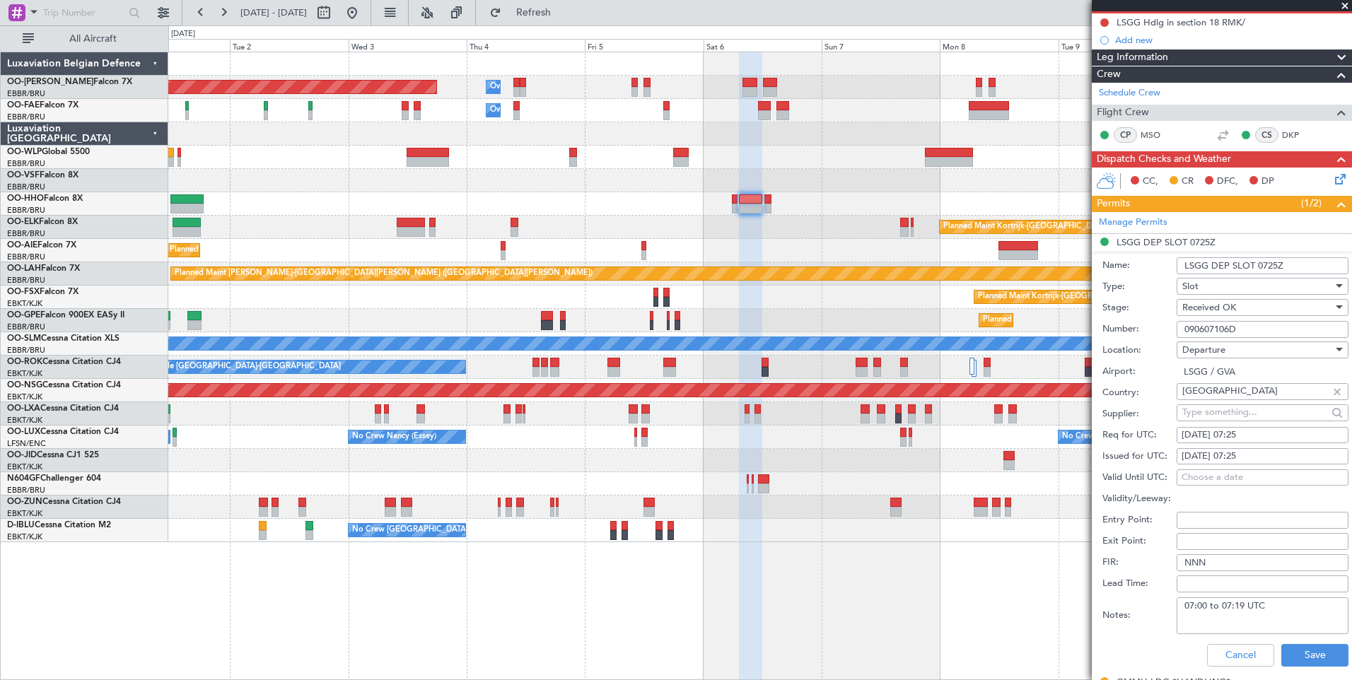
scroll to position [283, 0]
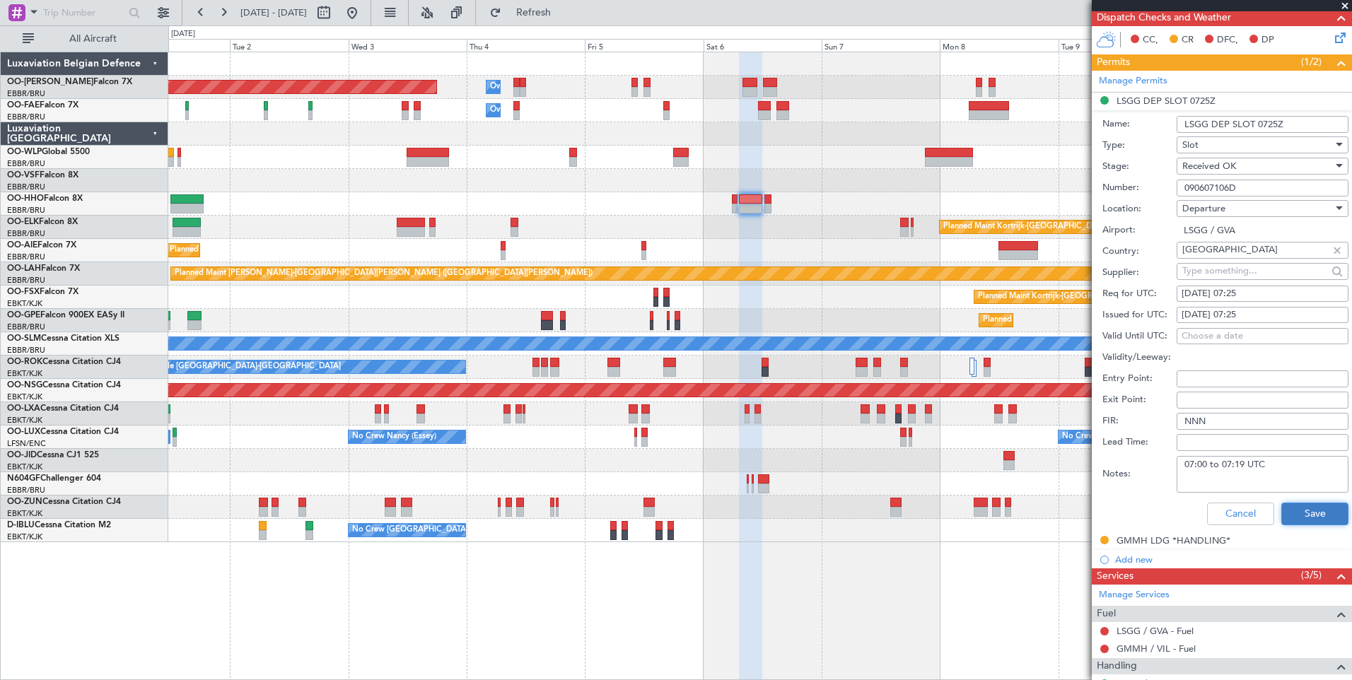
click at [1317, 510] on button "Save" at bounding box center [1314, 514] width 67 height 23
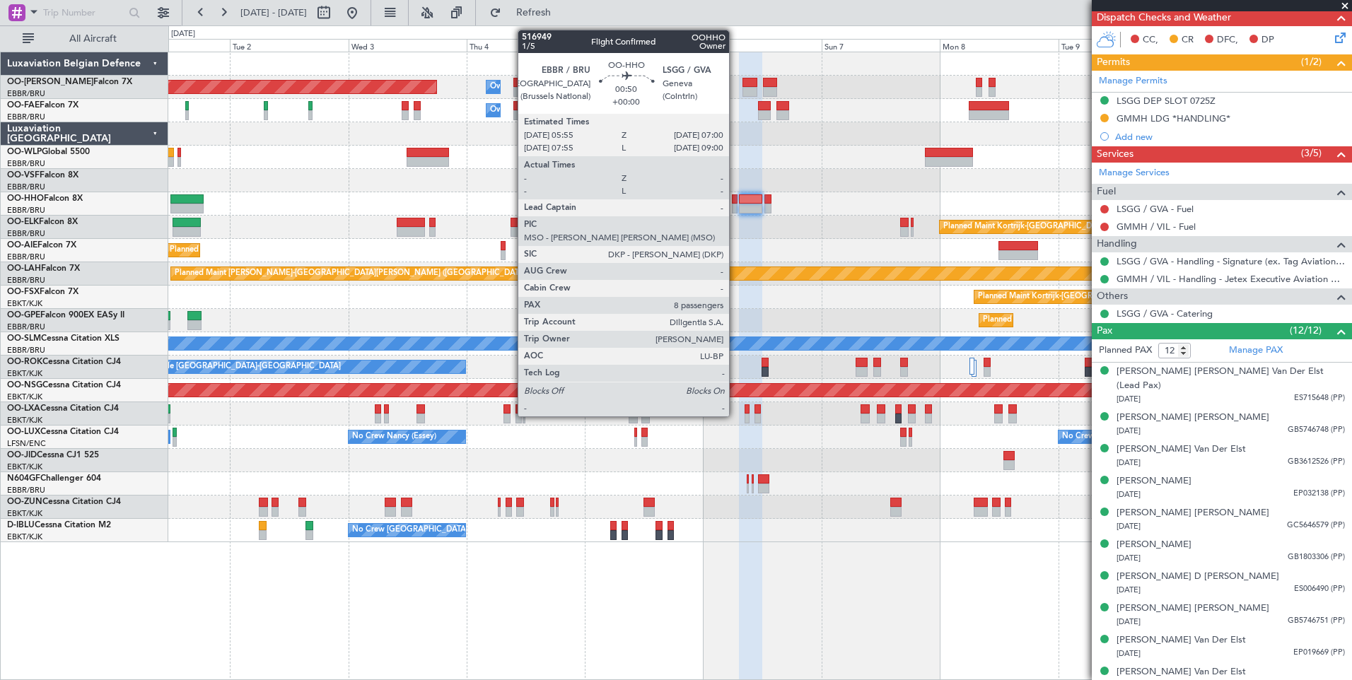
click at [735, 201] on div at bounding box center [735, 199] width 6 height 10
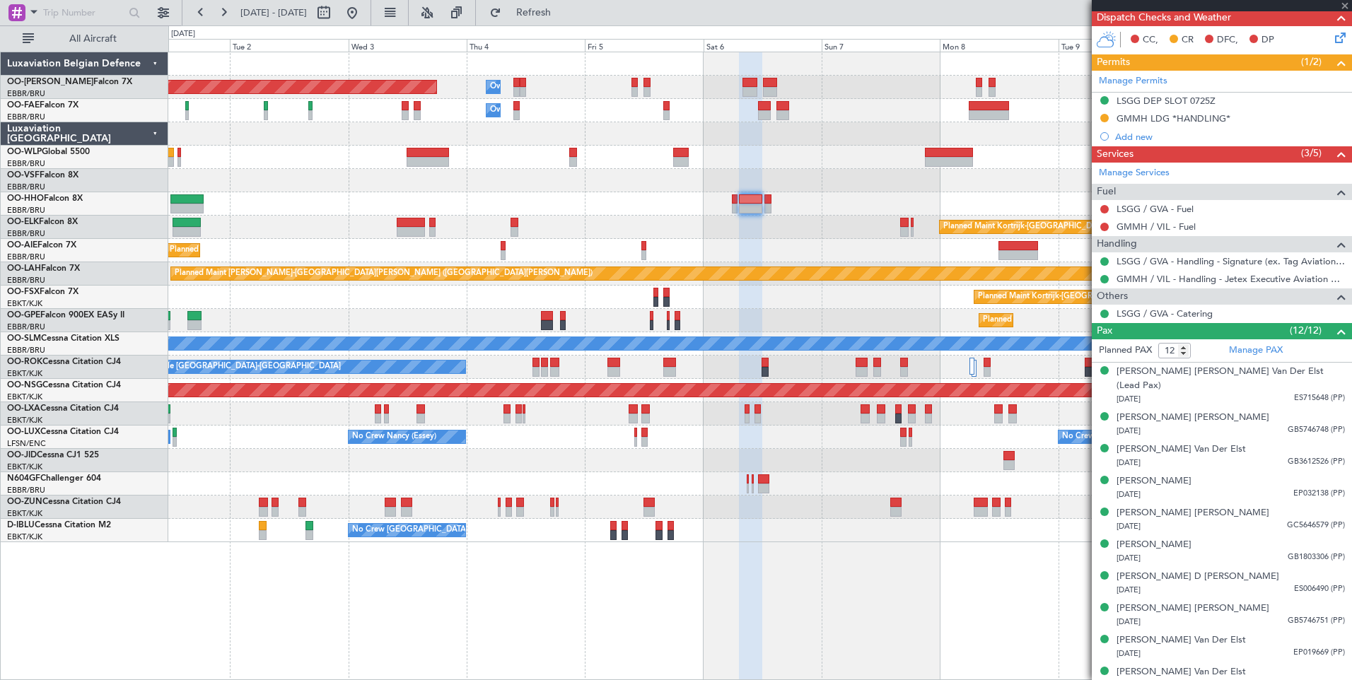
type input "8"
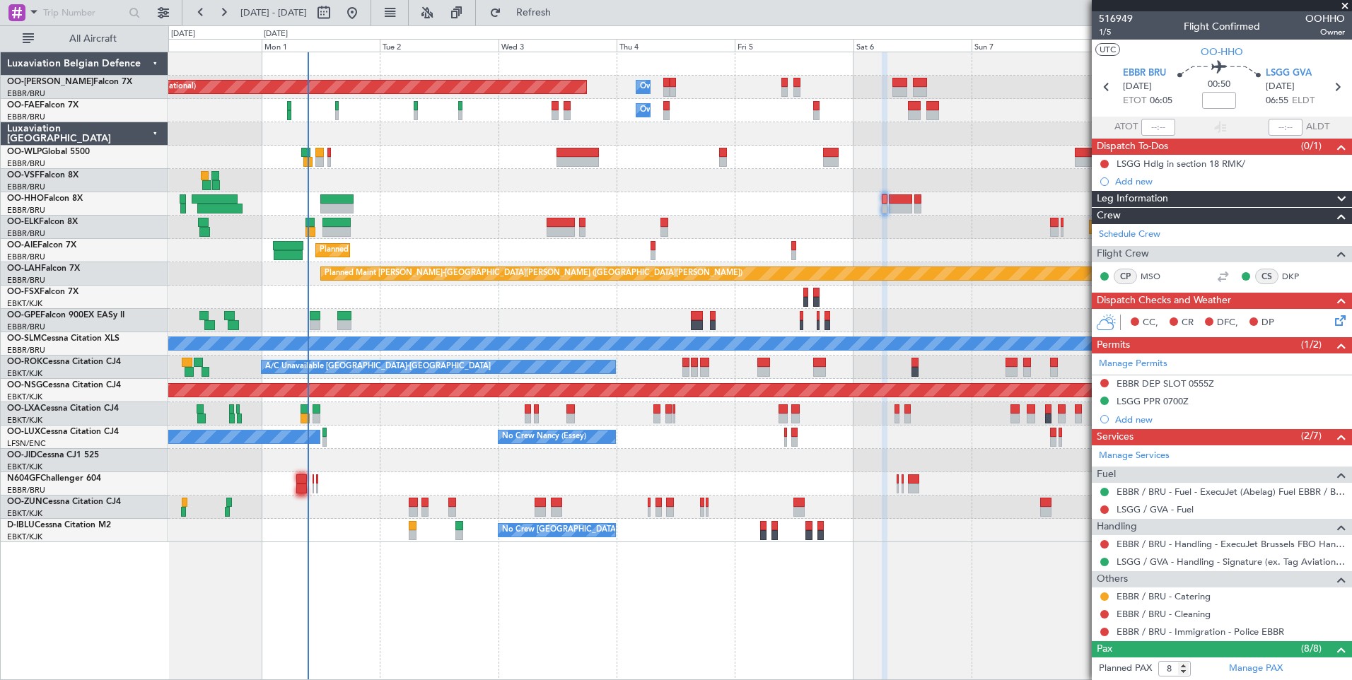
click at [481, 626] on div "Planned Maint Brussels (Brussels National) Owner Melsbroek Air Base Owner Melsb…" at bounding box center [759, 366] width 1183 height 628
click at [392, 84] on div "Planned Maint Brussels (Brussels National) Owner Melsbroek Air Base Owner Melsb…" at bounding box center [759, 297] width 1183 height 490
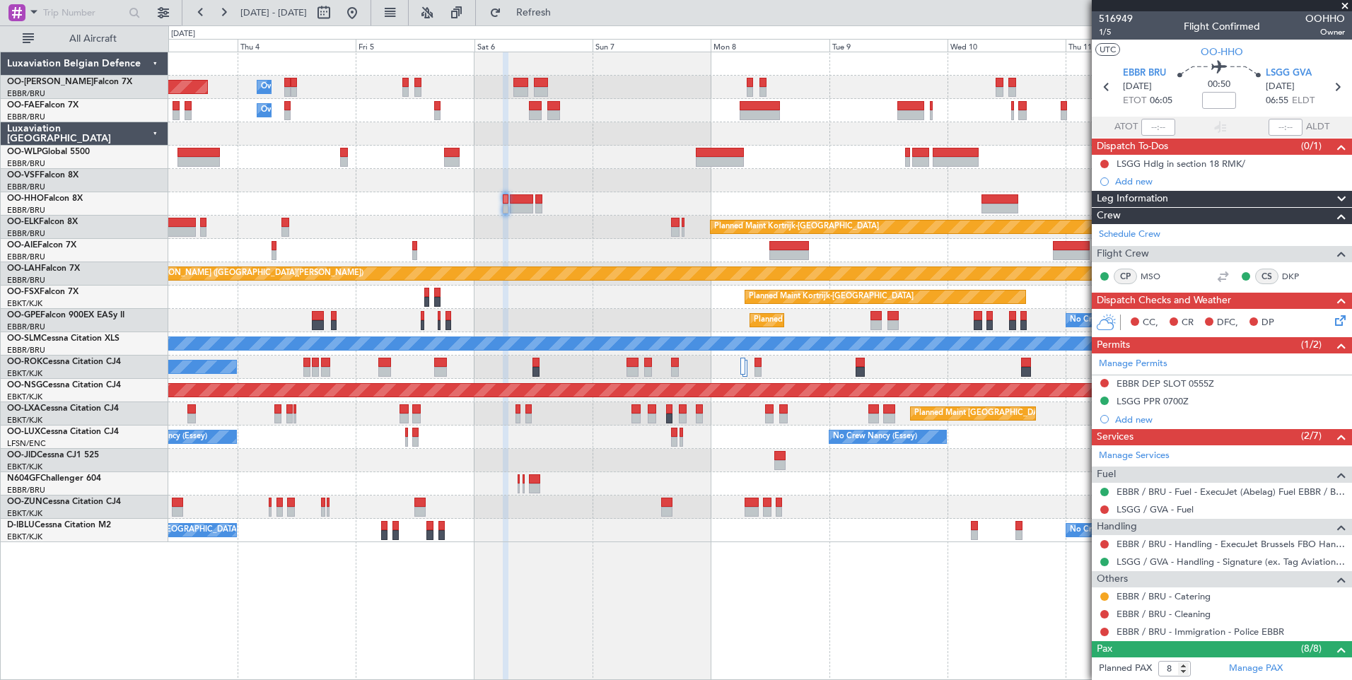
click at [646, 141] on div "Planned Maint Brussels (Brussels National) Owner Melsbroek Air Base Owner Melsb…" at bounding box center [759, 297] width 1183 height 490
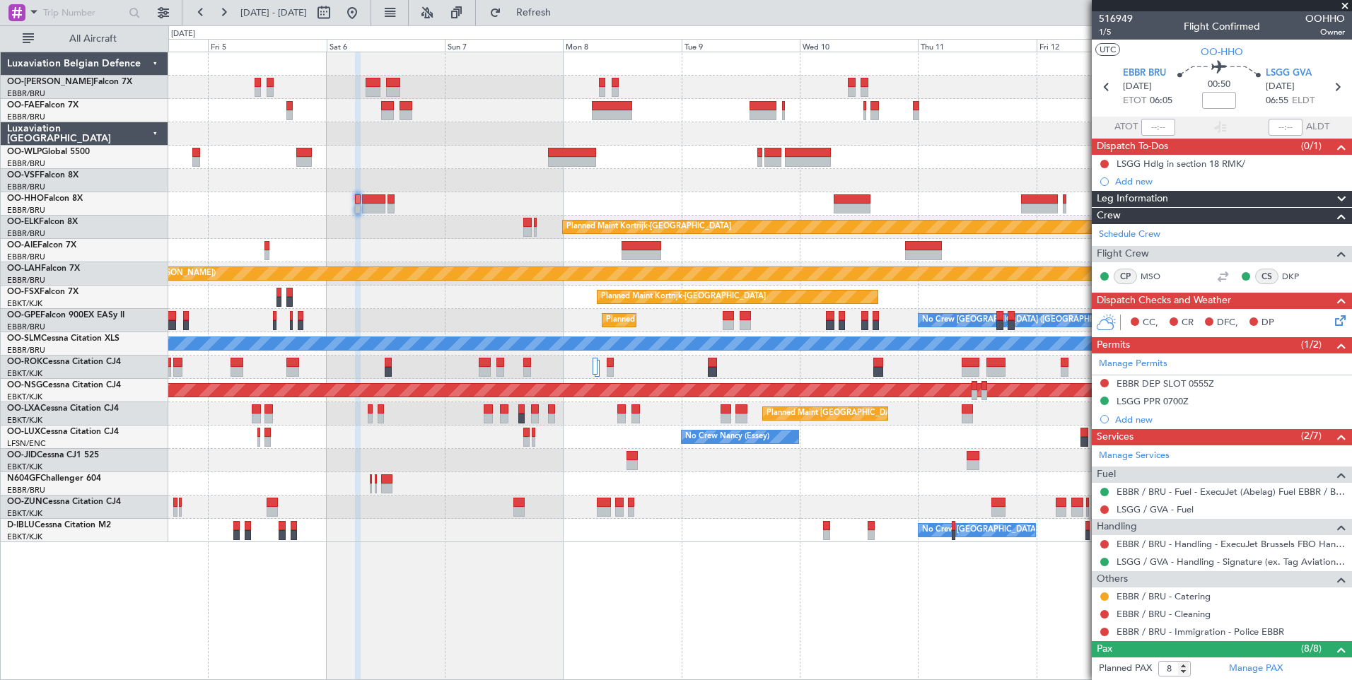
click at [604, 161] on div "Owner Melsbroek Air Base Planned Maint Brussels (Brussels National) Owner Melsb…" at bounding box center [759, 297] width 1183 height 490
click at [700, 189] on div at bounding box center [759, 180] width 1183 height 23
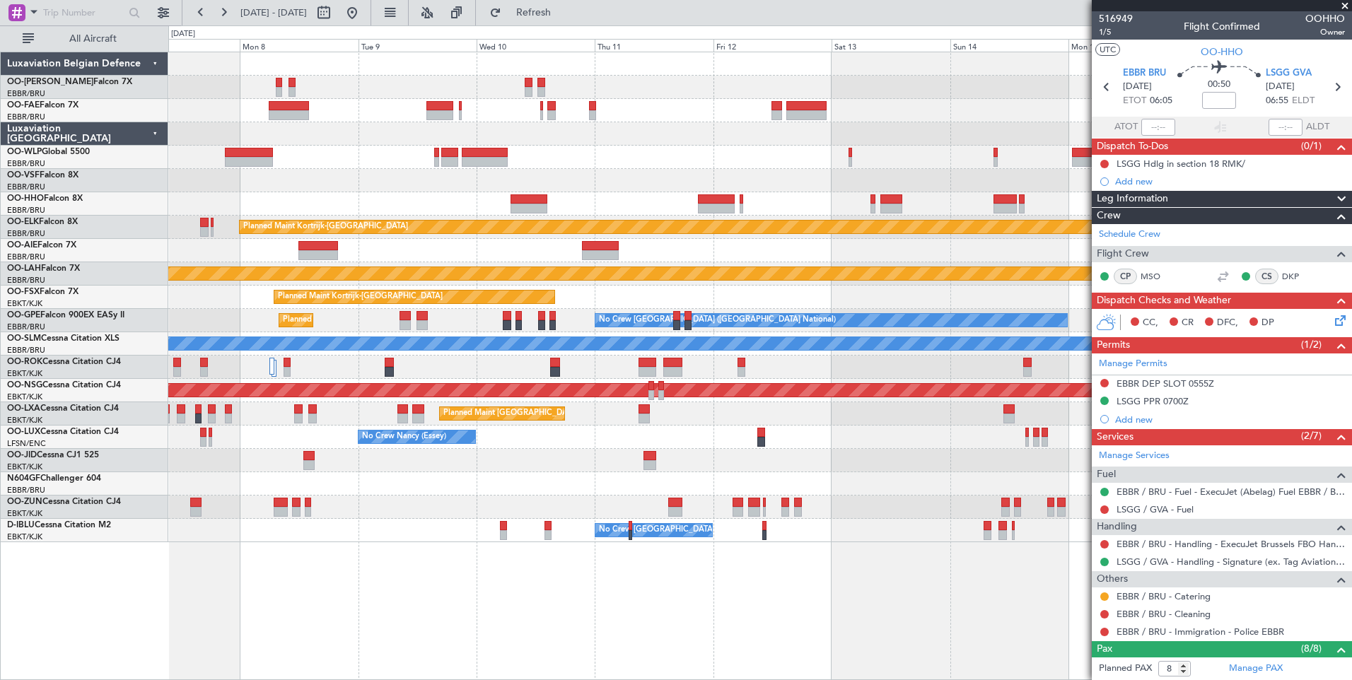
click at [482, 256] on div "Planned Maint Kortrijk-Wevelgem Planned Maint Alton-st Louis (St Louis Regl) Pl…" at bounding box center [759, 297] width 1183 height 490
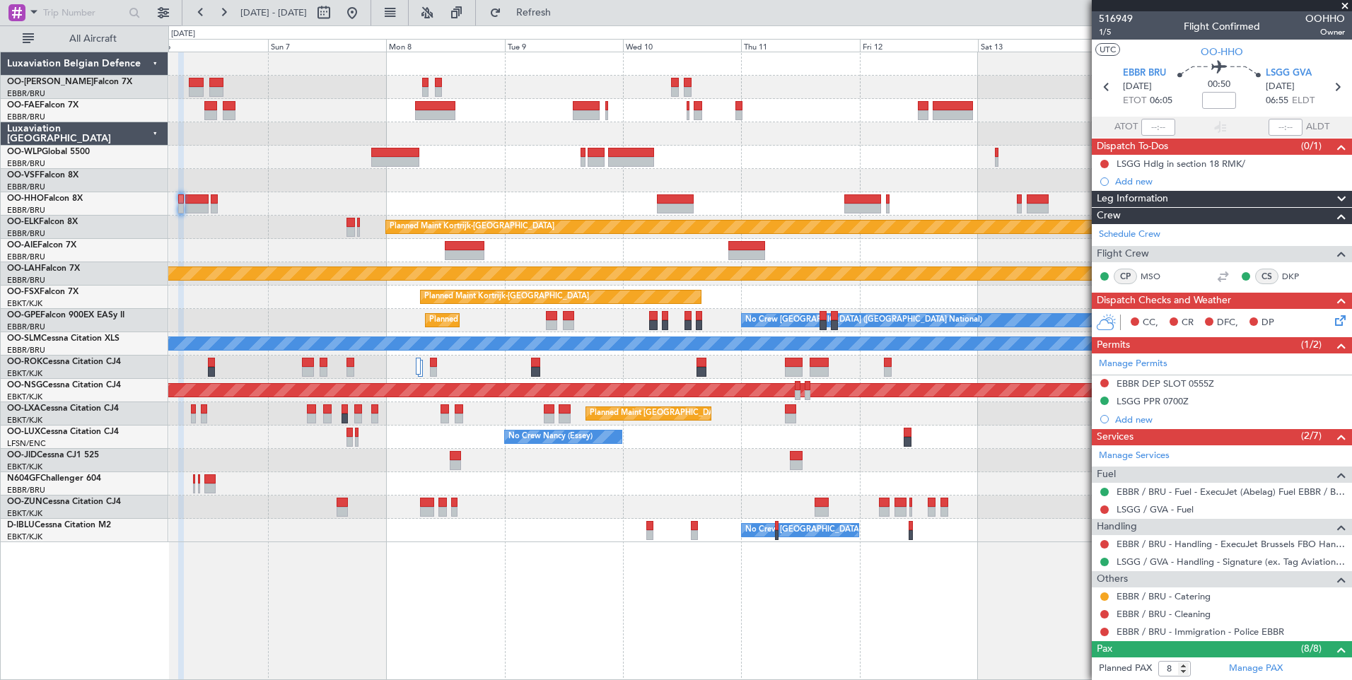
click at [1052, 305] on div "Planned Maint Kortrijk-[GEOGRAPHIC_DATA]" at bounding box center [759, 297] width 1183 height 23
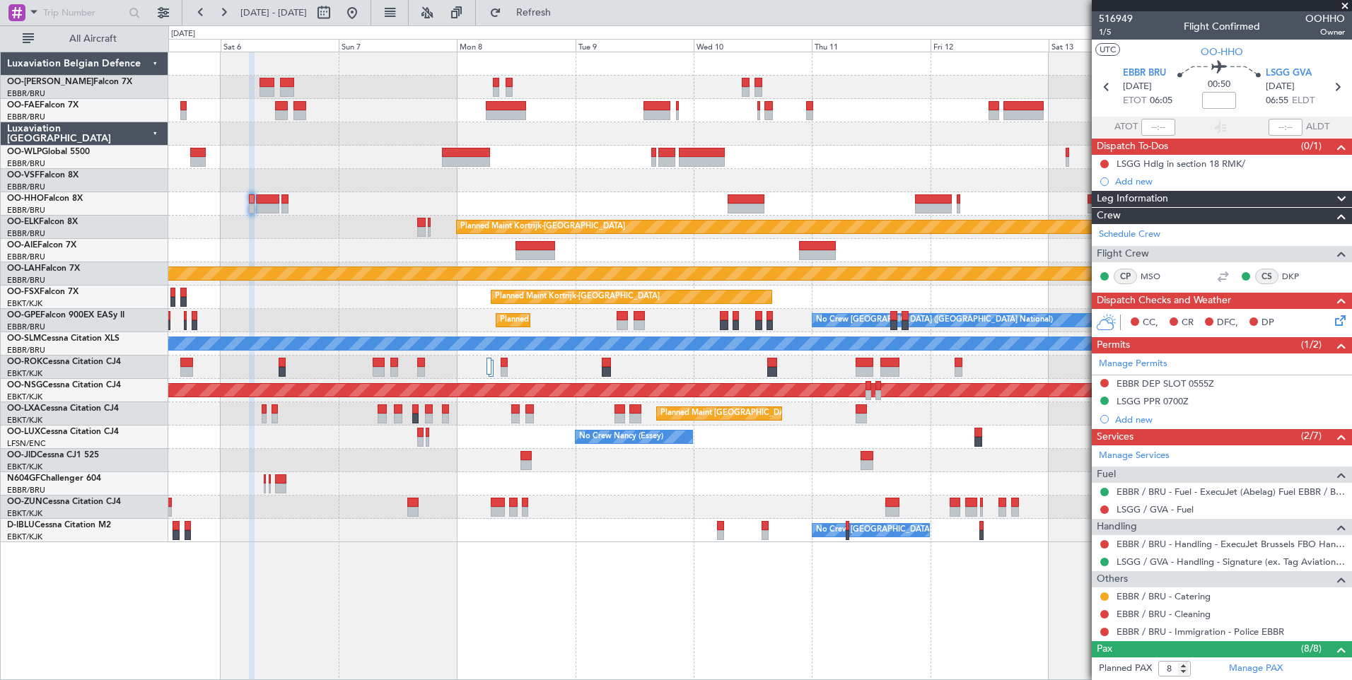
click at [752, 173] on div "Owner Melsbroek Air Base Planned Maint Brussels (Brussels National) Owner Melsb…" at bounding box center [759, 297] width 1183 height 490
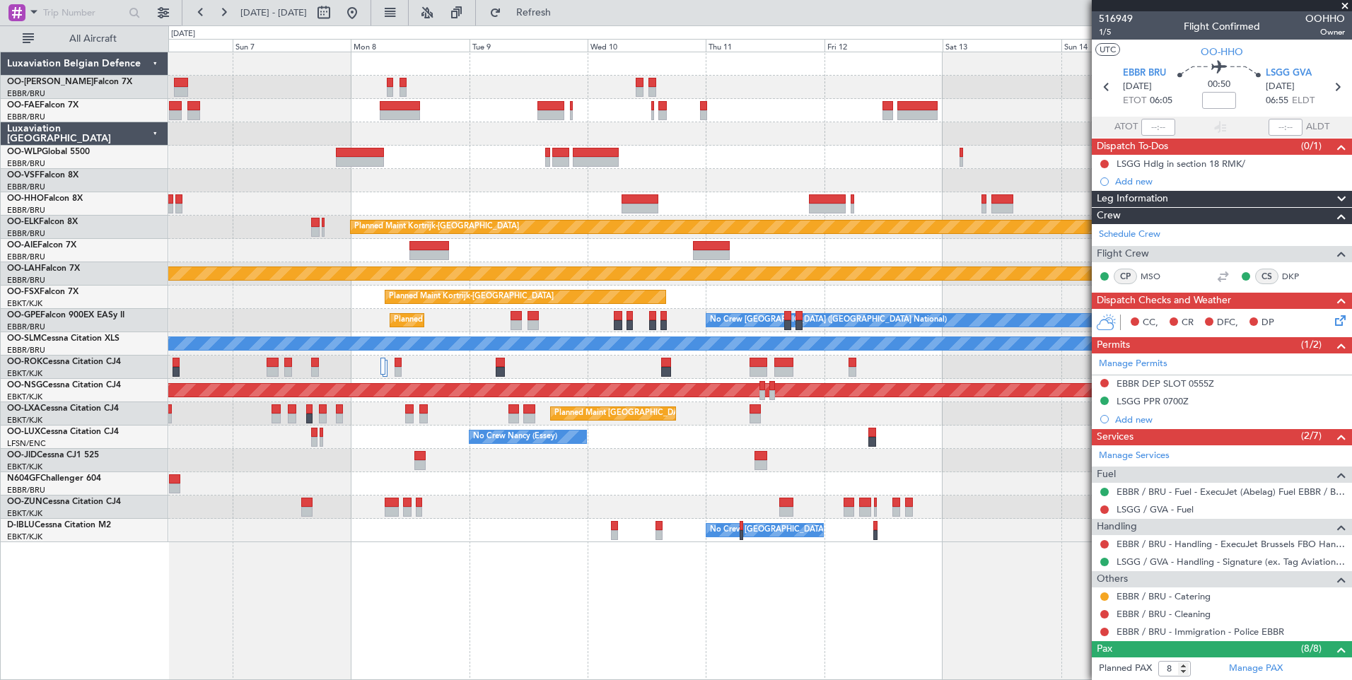
click at [590, 527] on div "Owner Melsbroek Air Base Owner Melsbroek Air Base Planned Maint Kortrijk-Wevelg…" at bounding box center [759, 297] width 1183 height 490
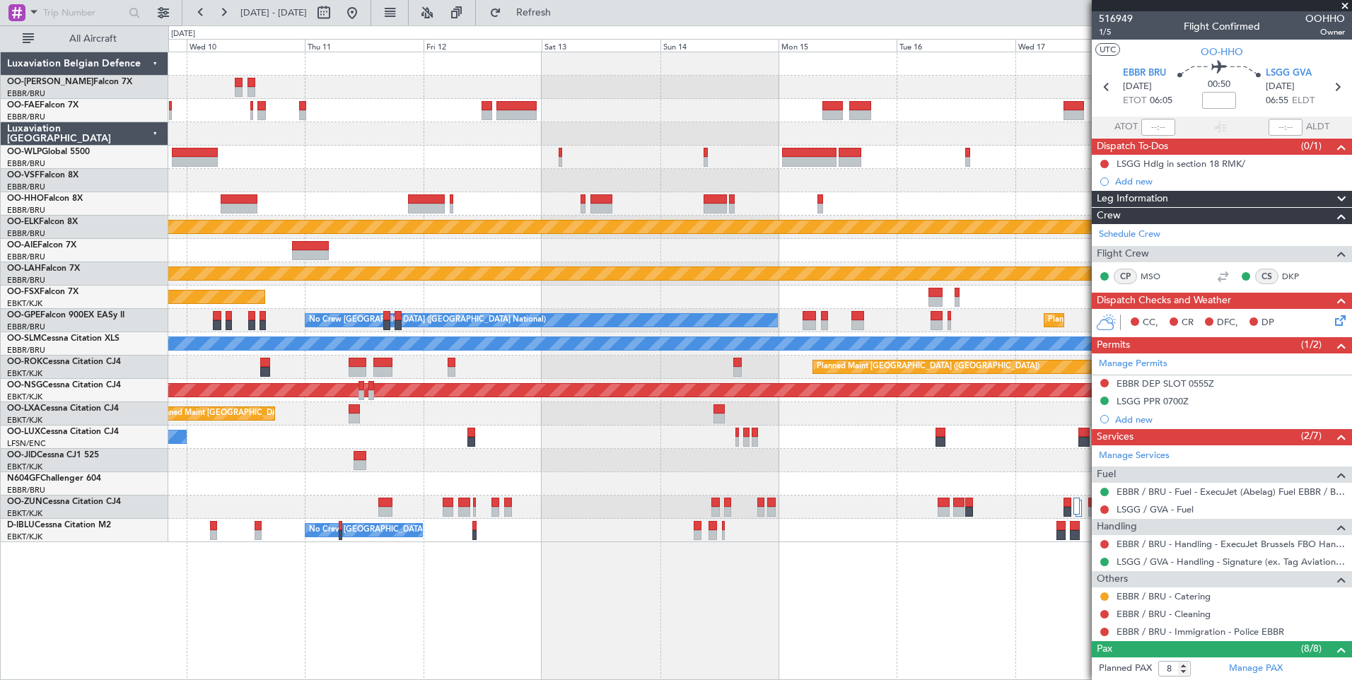
click at [852, 590] on div "Planned Maint Kortrijk-Wevelgem Planned Maint Alton-st Louis (St Louis Regl) Pl…" at bounding box center [759, 366] width 1183 height 628
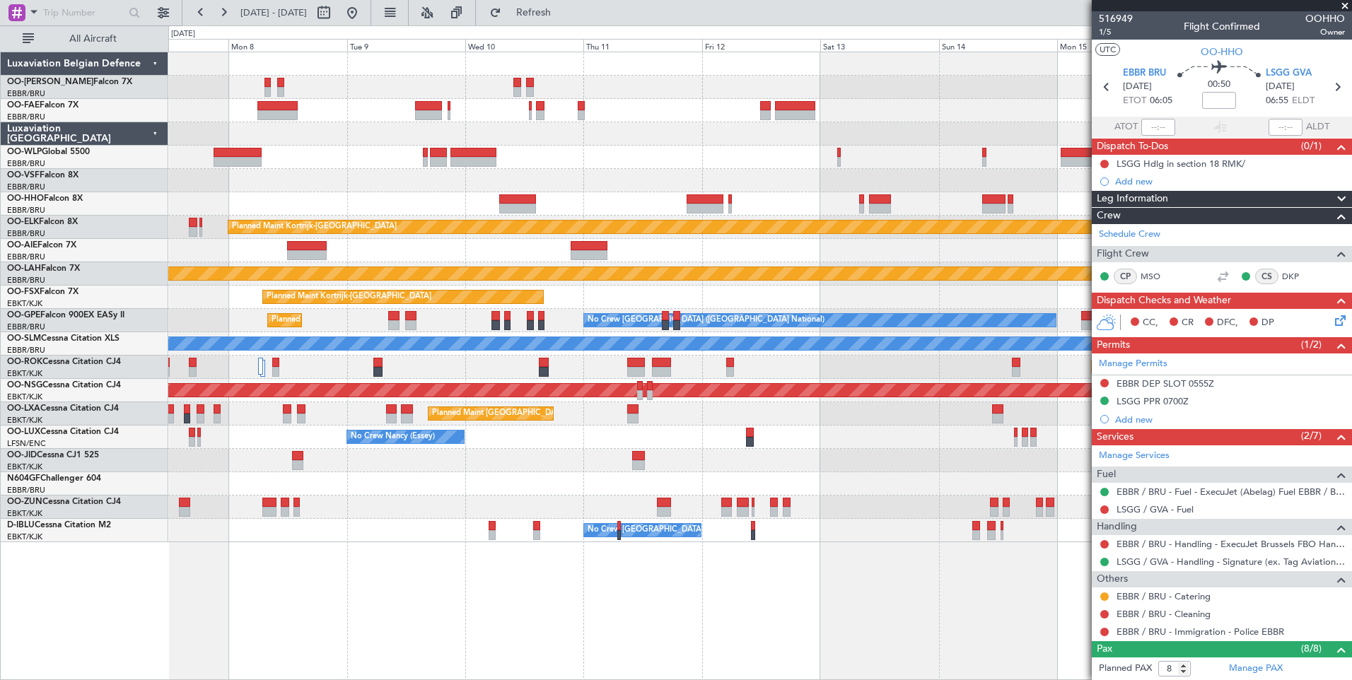
click at [683, 582] on div "Planned Maint Kortrijk-Wevelgem Planned Maint Alton-st Louis (St Louis Regl) Pl…" at bounding box center [759, 366] width 1183 height 628
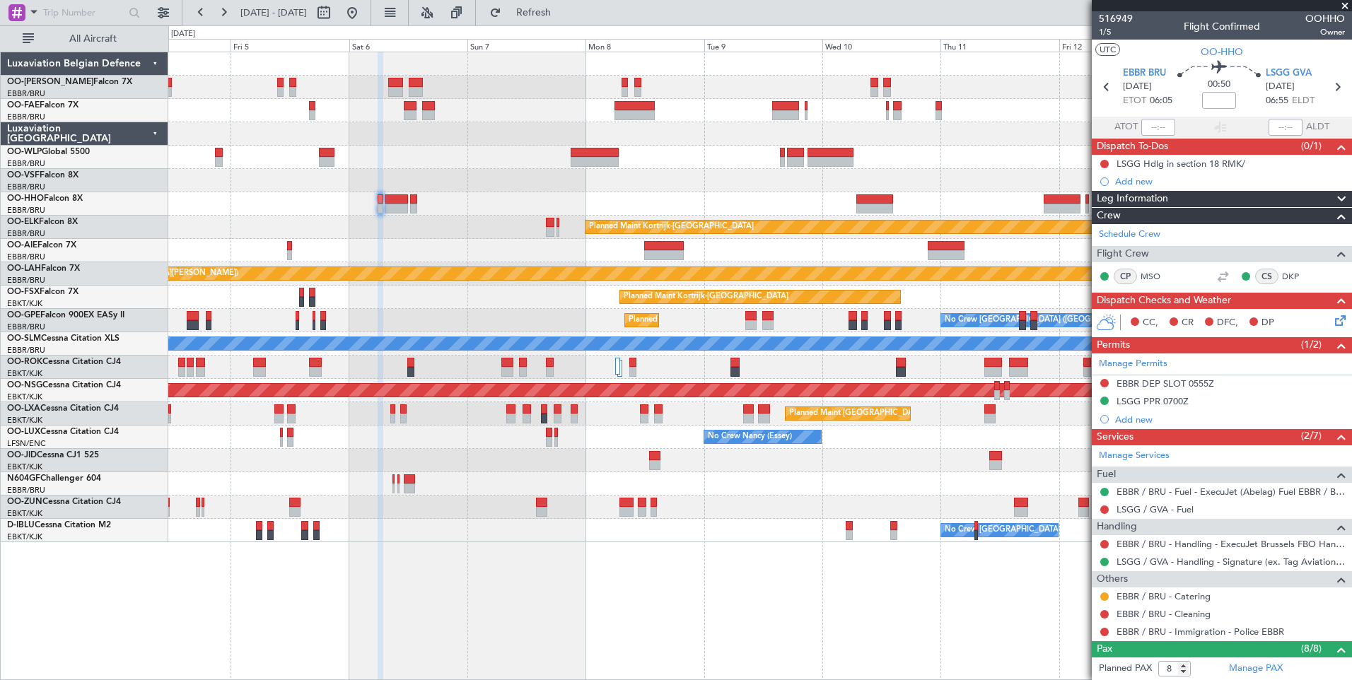
click at [707, 581] on div "Owner Melsbroek Air Base Planned Maint Brussels (Brussels National) Owner Melsb…" at bounding box center [759, 366] width 1183 height 628
click at [649, 582] on div "Owner Melsbroek Air Base Planned Maint Brussels (Brussels National) Owner Melsb…" at bounding box center [759, 366] width 1183 height 628
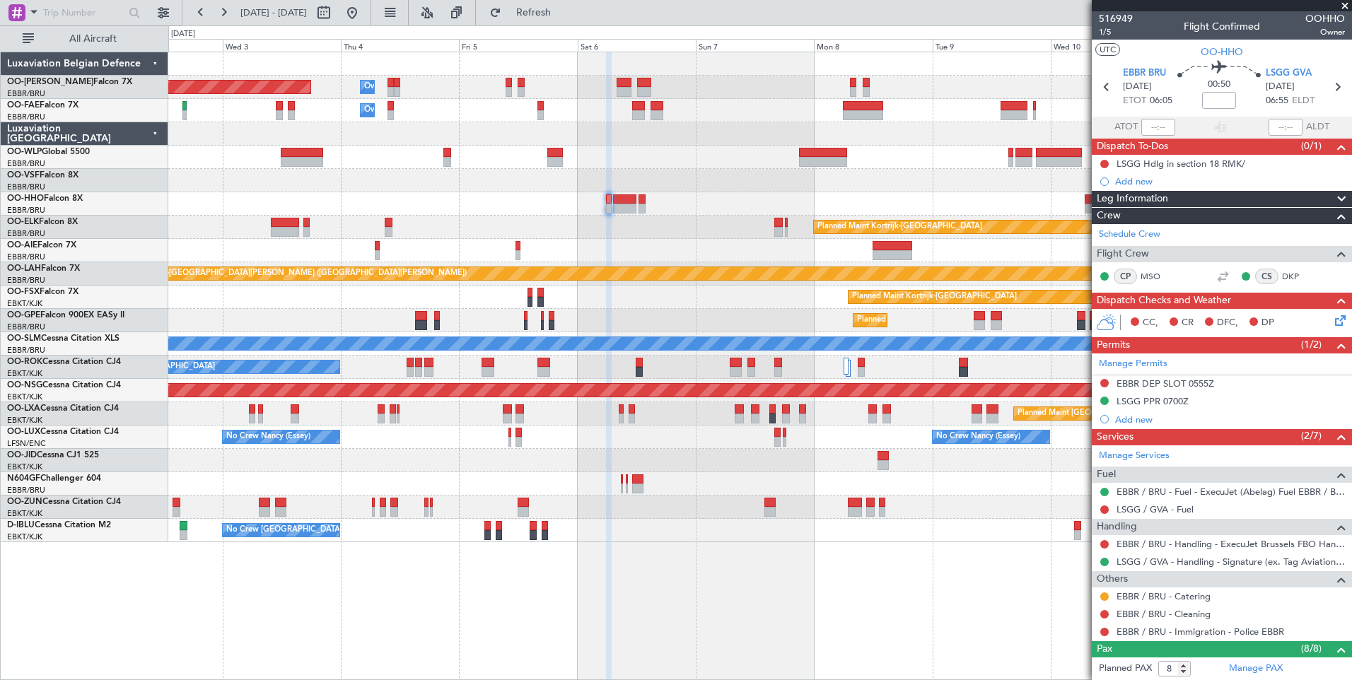
click at [614, 580] on div "Owner Melsbroek Air Base Planned Maint Brussels (Brussels National) Owner Melsb…" at bounding box center [759, 366] width 1183 height 628
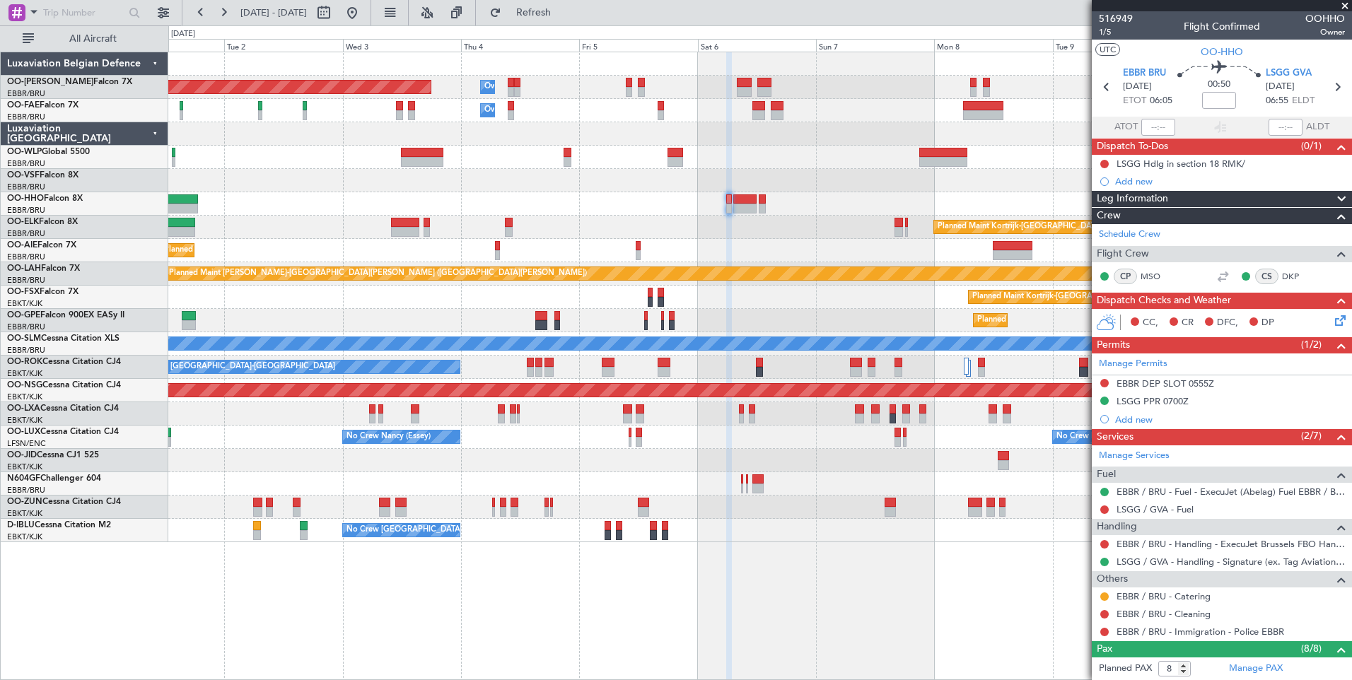
click at [615, 579] on div "Owner Melsbroek Air Base Planned Maint Brussels (Brussels National) Owner Melsb…" at bounding box center [759, 366] width 1183 height 628
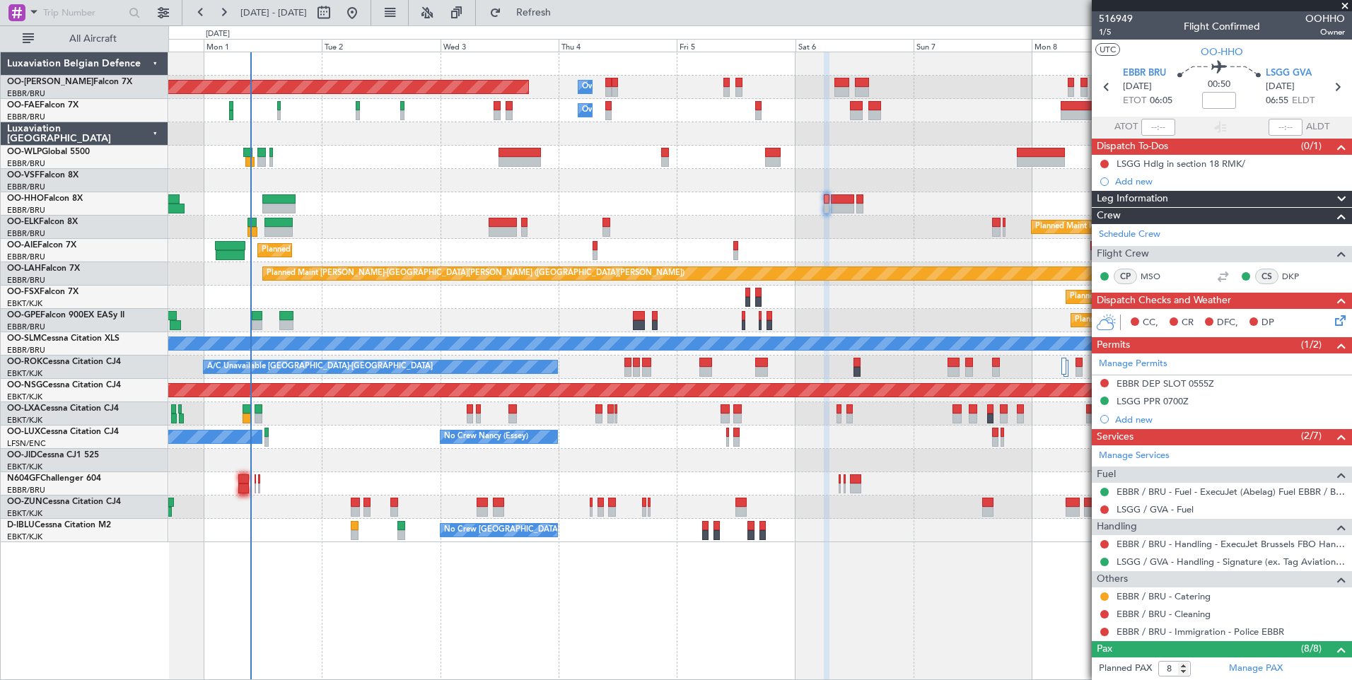
click at [567, 592] on div "Owner Melsbroek Air Base Planned Maint Brussels (Brussels National) Owner Melsb…" at bounding box center [759, 366] width 1183 height 628
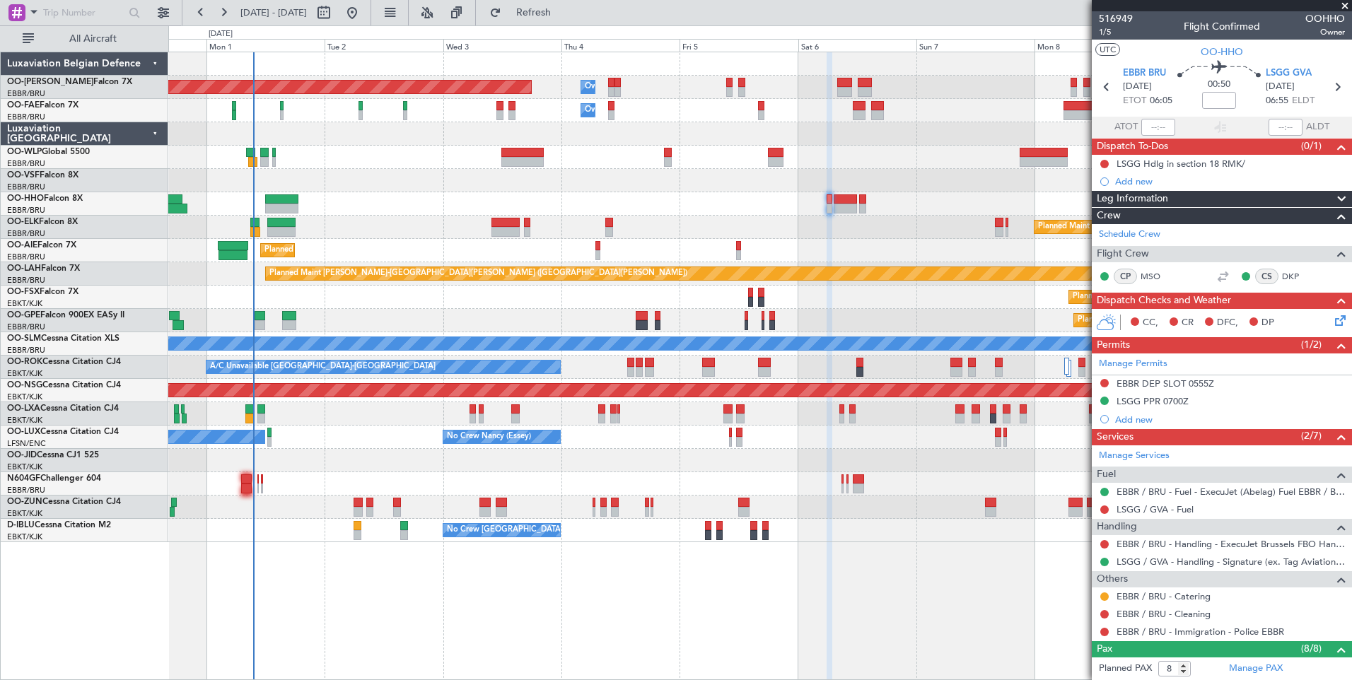
click at [333, 600] on div "Owner Melsbroek Air Base Planned Maint Brussels (Brussels National) Owner Melsb…" at bounding box center [759, 366] width 1183 height 628
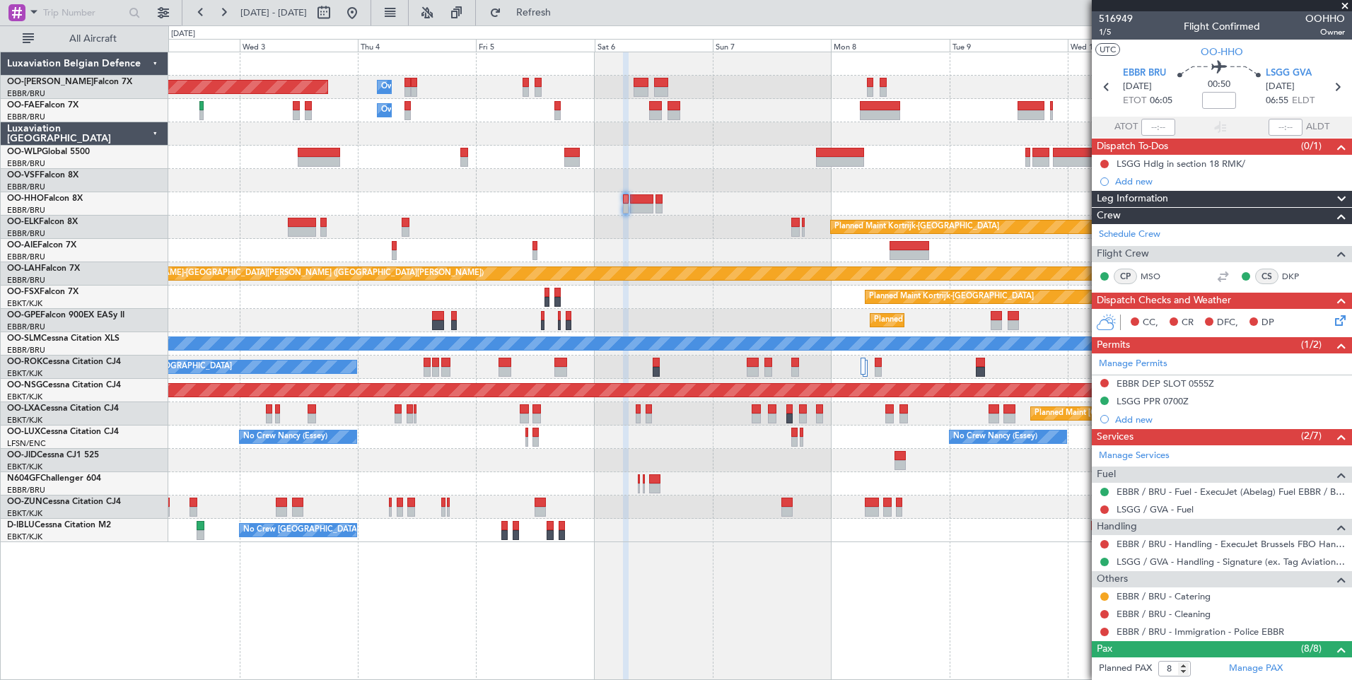
click at [635, 633] on div "Owner Melsbroek Air Base Planned Maint Brussels (Brussels National) Owner Melsb…" at bounding box center [759, 366] width 1183 height 628
click at [544, 635] on div "Owner Melsbroek Air Base Planned Maint Brussels (Brussels National) Owner Melsb…" at bounding box center [759, 366] width 1183 height 628
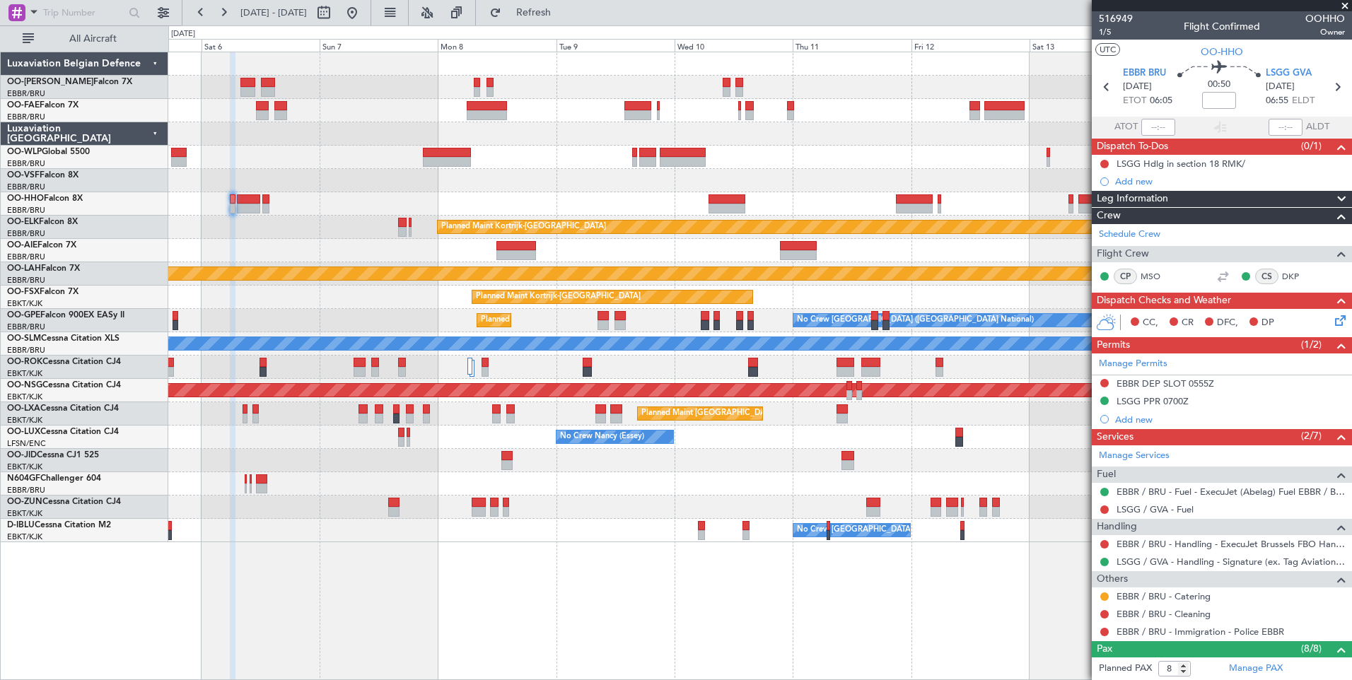
click at [542, 612] on div "Owner Melsbroek Air Base Planned Maint Brussels (Brussels National) Owner Melsb…" at bounding box center [759, 366] width 1183 height 628
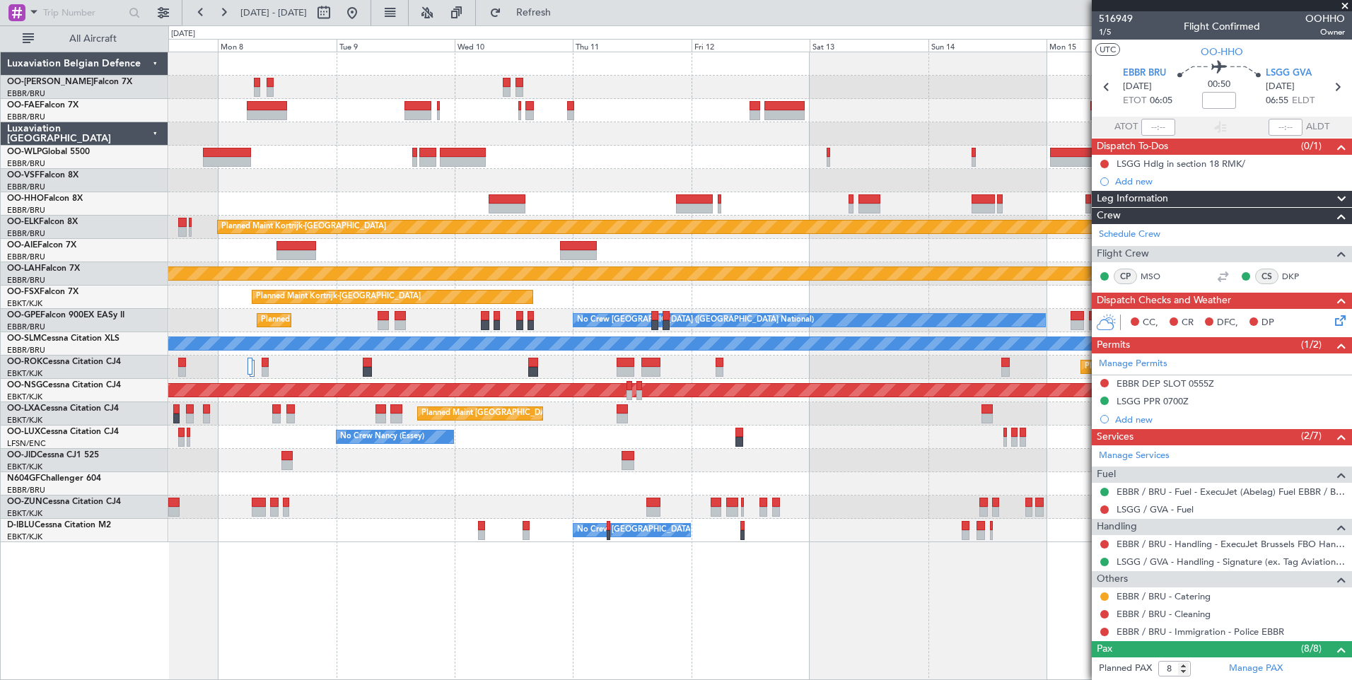
click at [618, 599] on div "Planned Maint Kortrijk-Wevelgem Planned Maint Alton-st Louis (St Louis Regl) Pl…" at bounding box center [759, 366] width 1183 height 628
click at [539, 277] on div "Planned Maint Kortrijk-Wevelgem Planned Maint Alton-st Louis (St Louis Regl) Pl…" at bounding box center [759, 297] width 1183 height 490
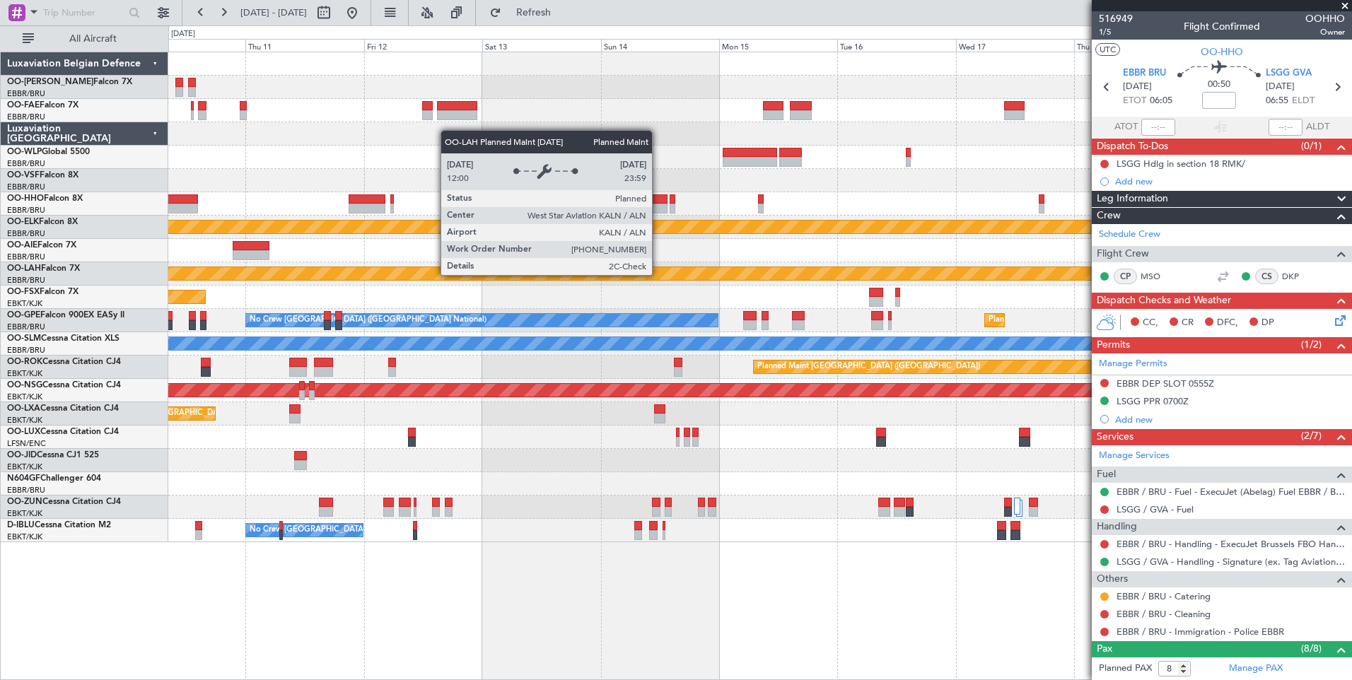
click at [325, 248] on div "Planned Maint Kortrijk-Wevelgem Planned Maint Alton-st Louis (St Louis Regl) Pl…" at bounding box center [759, 297] width 1183 height 490
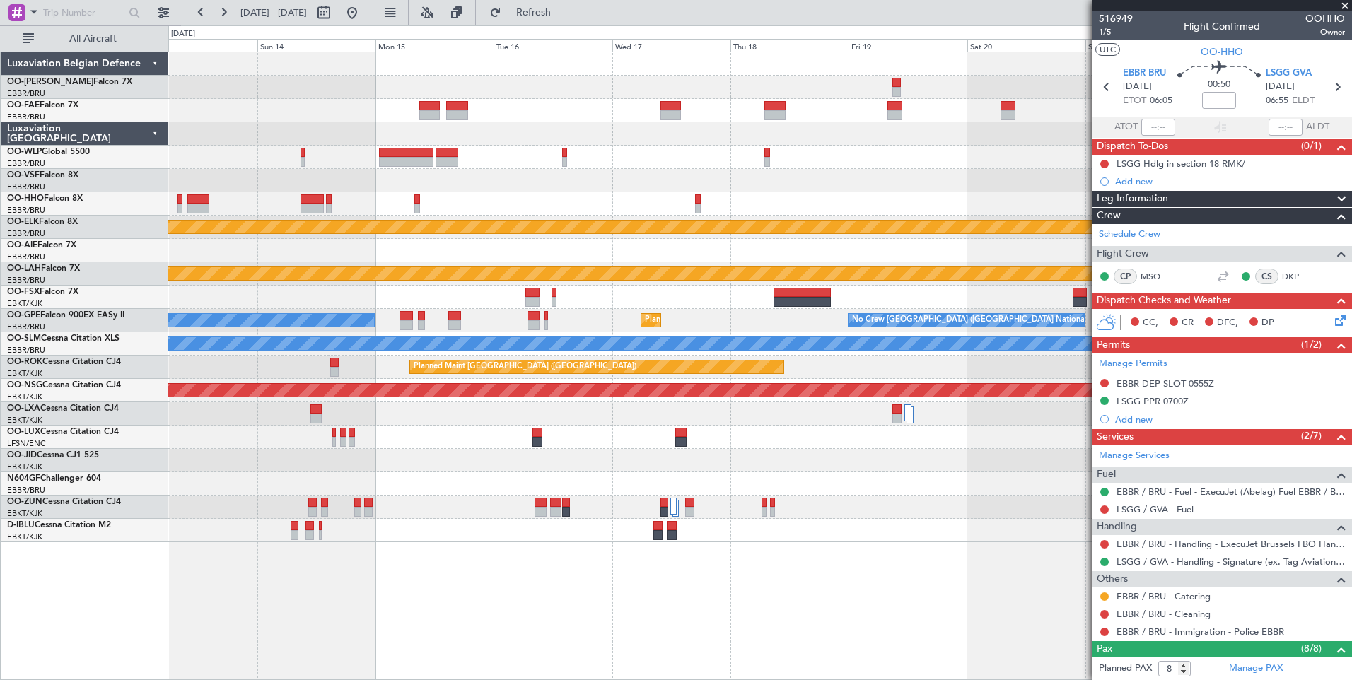
click at [259, 256] on div "Planned Maint Kortrijk-Wevelgem Planned Maint Alton-st Louis (St Louis Regl) No…" at bounding box center [759, 297] width 1183 height 490
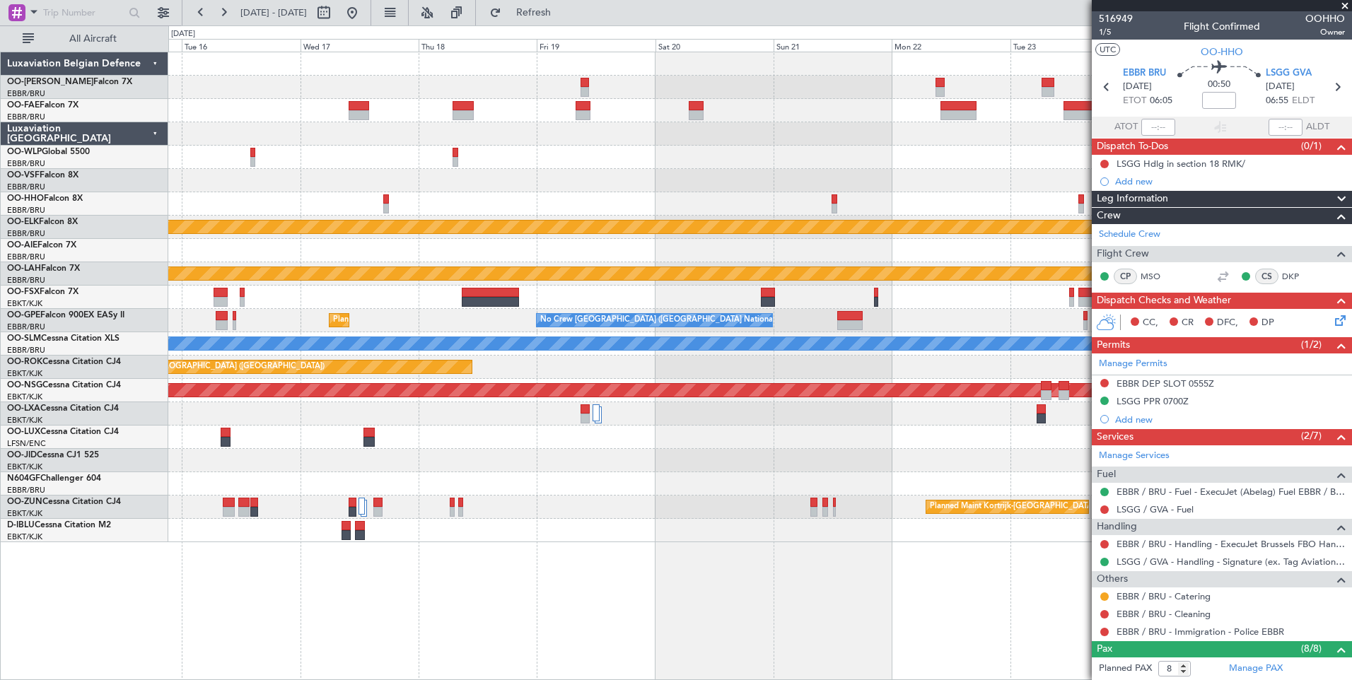
click at [406, 313] on div "Planned Maint Brussels (Brussels National) No Crew Brussels (Brussels National)…" at bounding box center [759, 320] width 1183 height 23
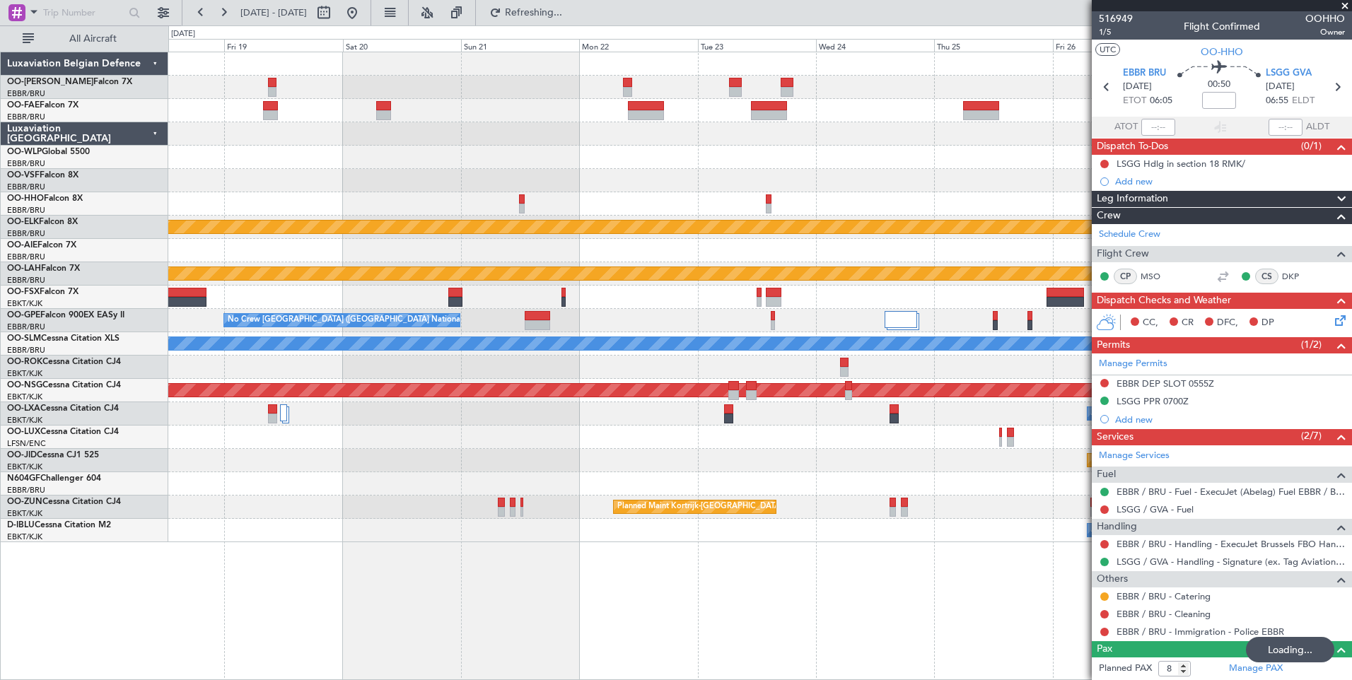
click at [669, 206] on div at bounding box center [759, 203] width 1183 height 23
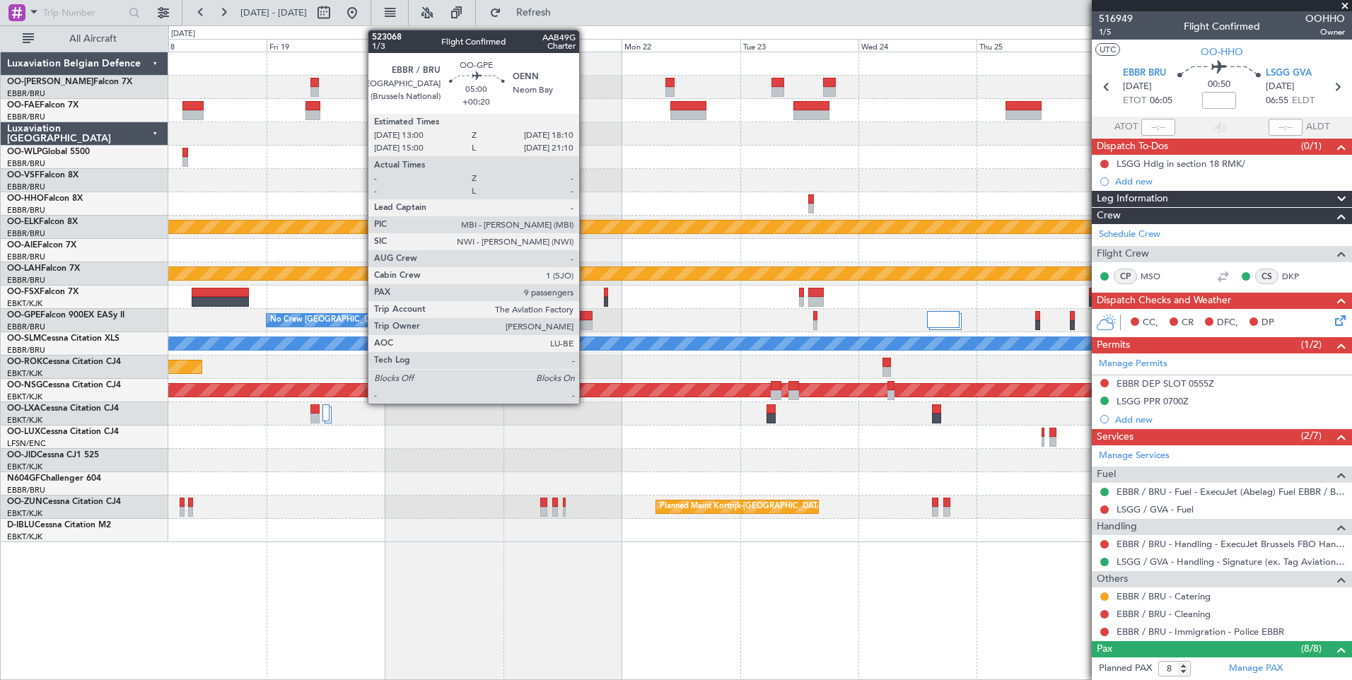
click at [585, 319] on div at bounding box center [580, 316] width 26 height 10
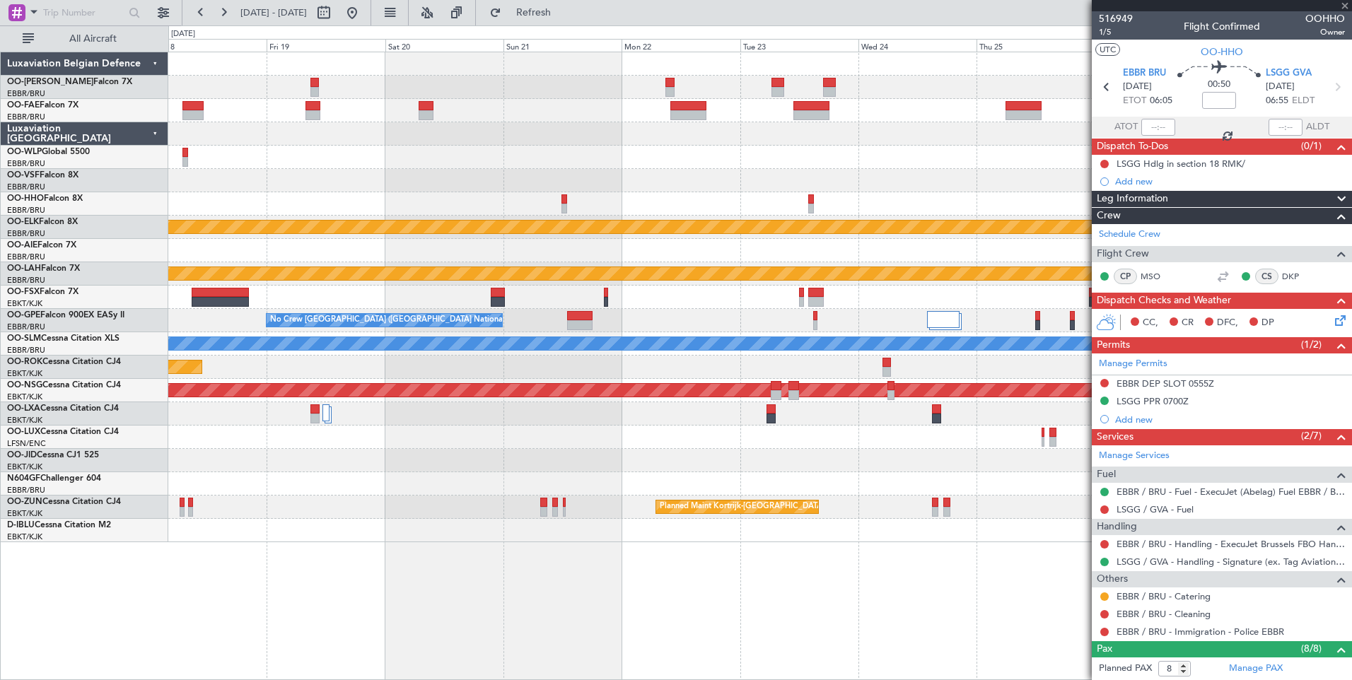
type input "+00:20"
type input "9"
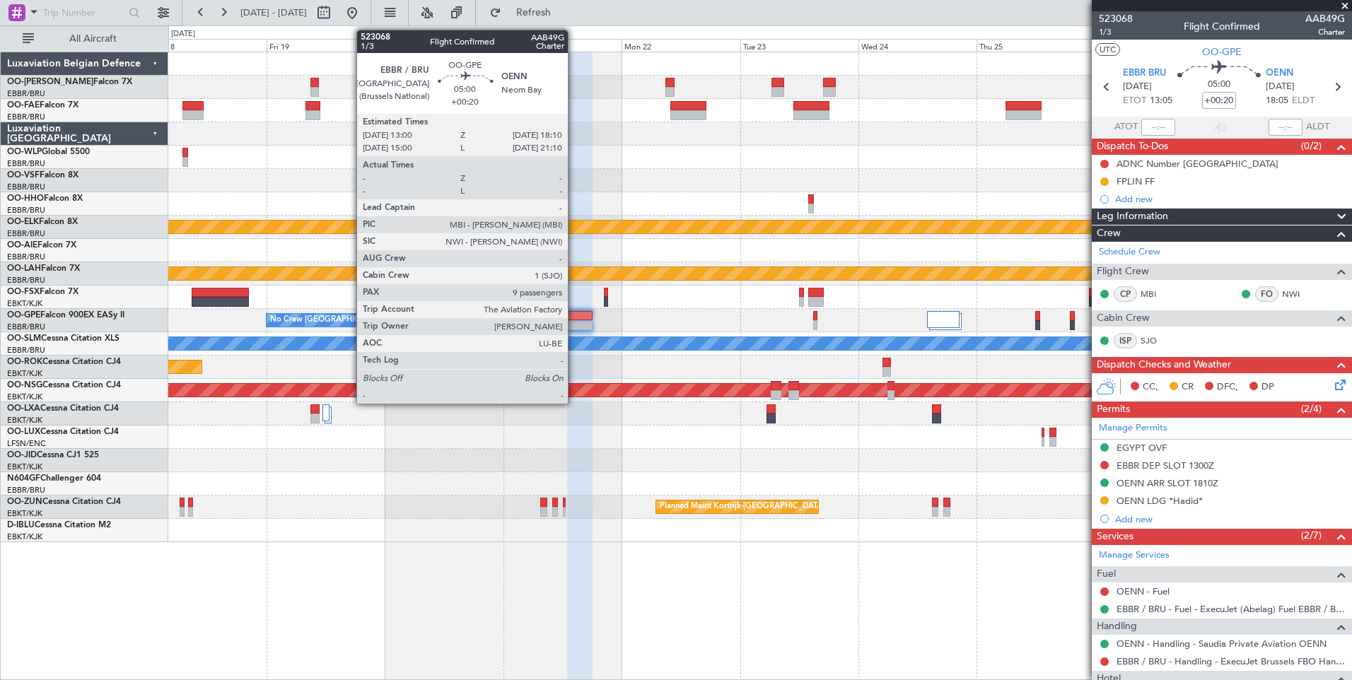
click at [574, 315] on div at bounding box center [580, 316] width 26 height 10
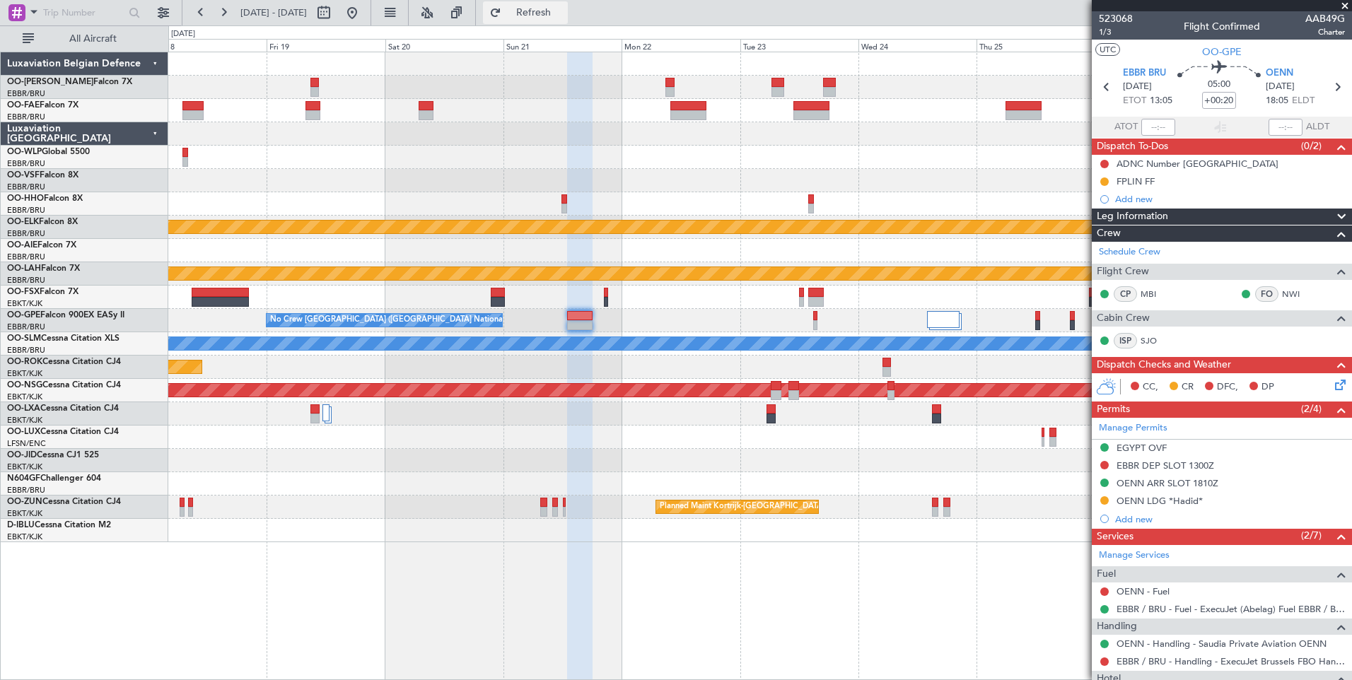
click at [561, 8] on span "Refresh" at bounding box center [533, 13] width 59 height 10
click at [996, 451] on div "Owner Melsbroek Air Base Owner Melsbroek Air Base Planned Maint Kortrijk-Wevelg…" at bounding box center [759, 297] width 1183 height 490
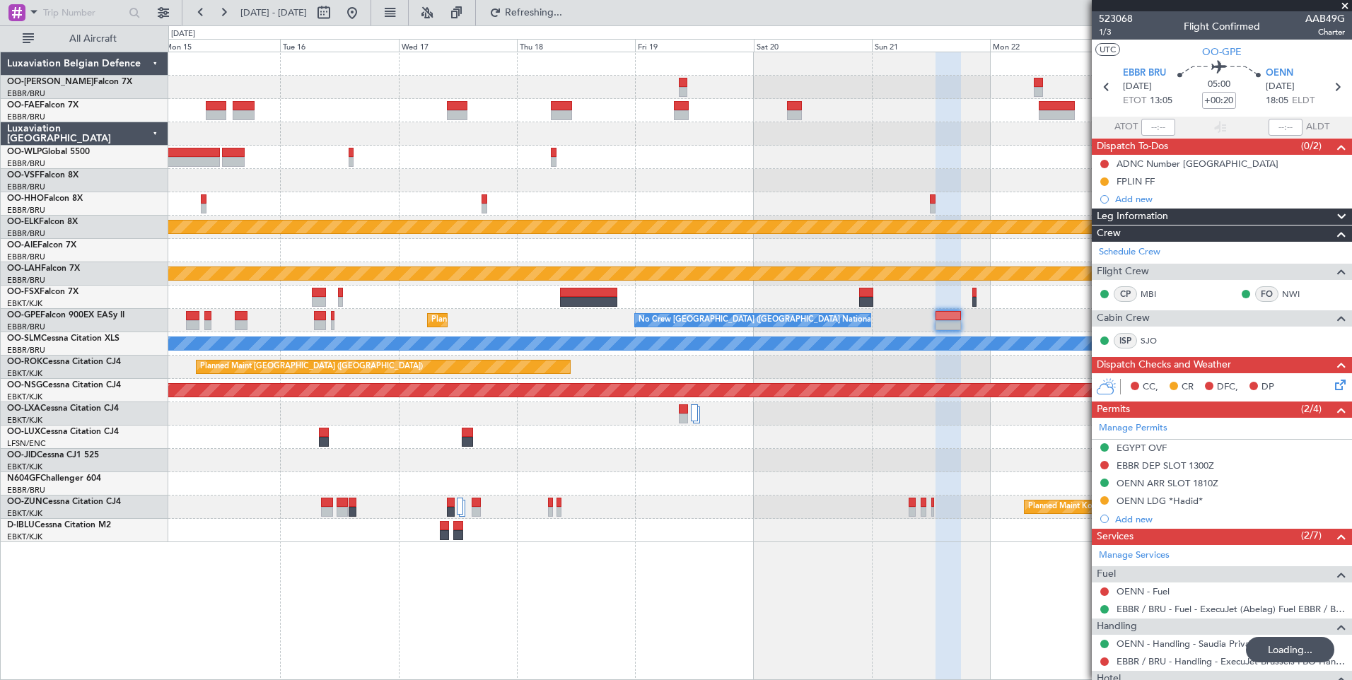
click at [779, 504] on div "Planned Maint Kortrijk-[GEOGRAPHIC_DATA]" at bounding box center [759, 507] width 1183 height 23
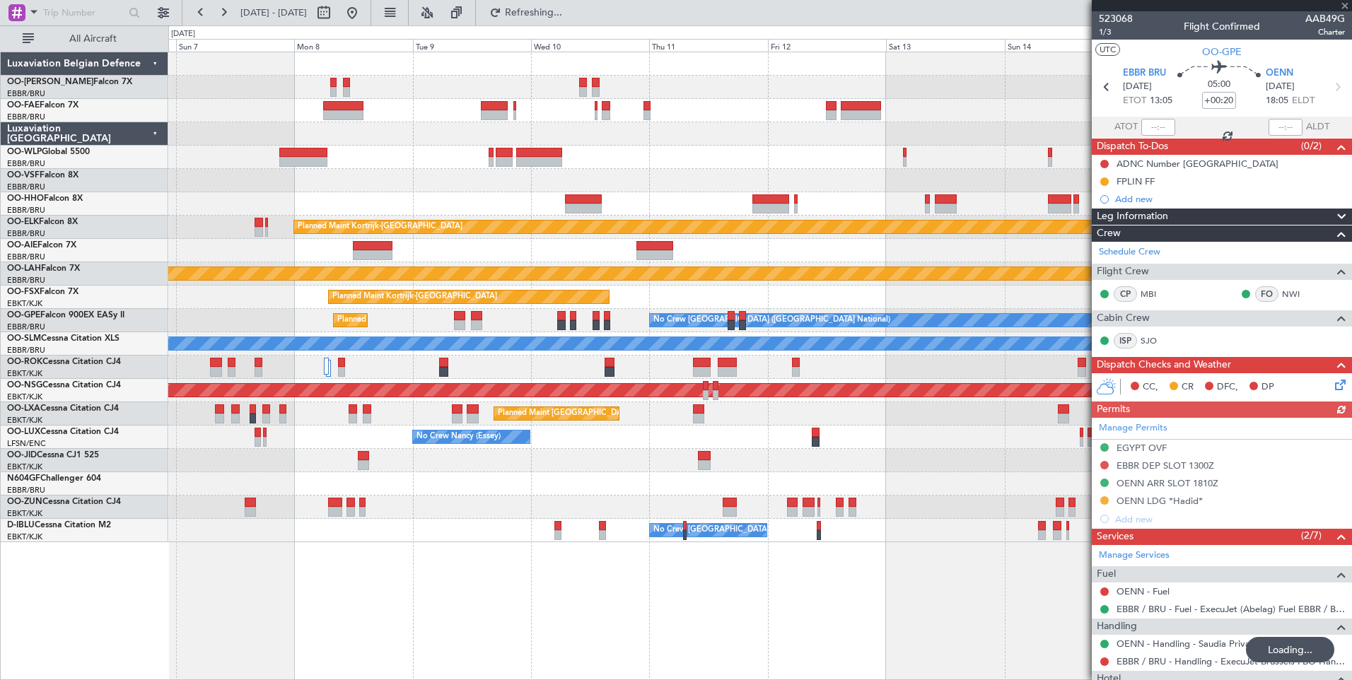
click at [720, 616] on div "Planned Maint Kortrijk-Wevelgem Planned Maint Alton-st Louis (St Louis Regl) Pl…" at bounding box center [759, 366] width 1183 height 628
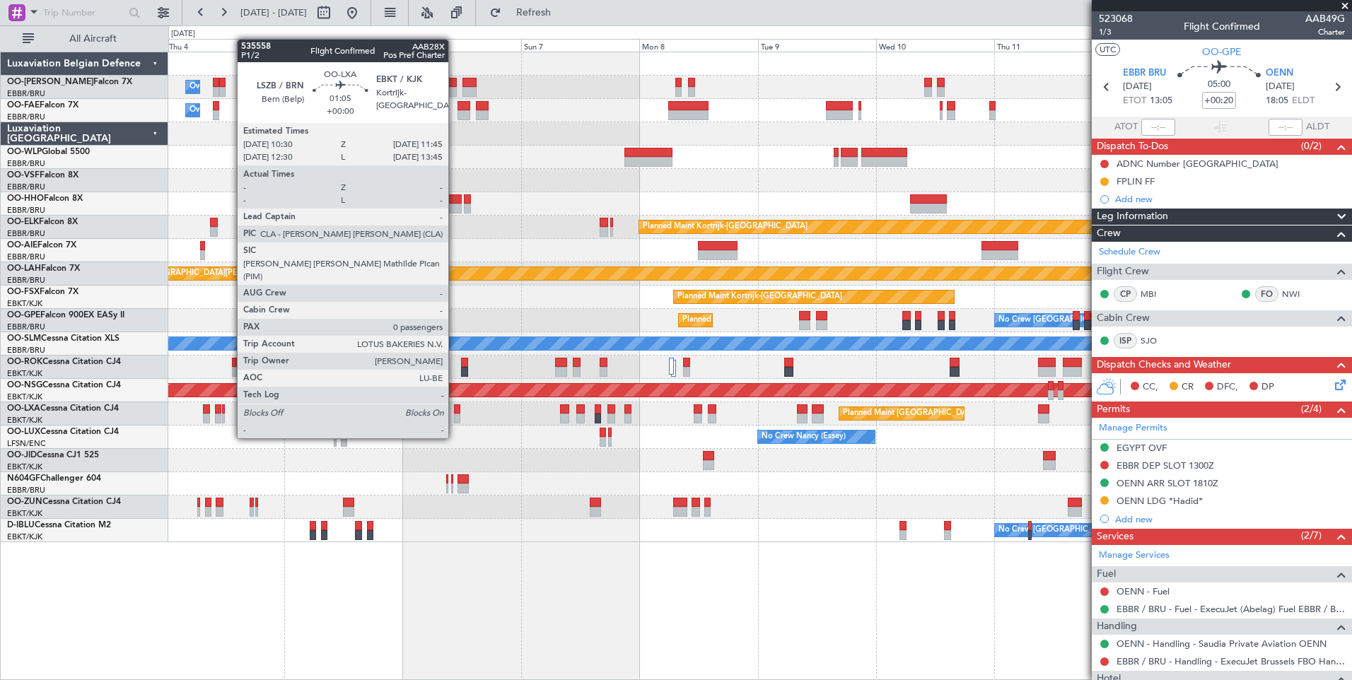
click at [455, 411] on div at bounding box center [457, 409] width 6 height 10
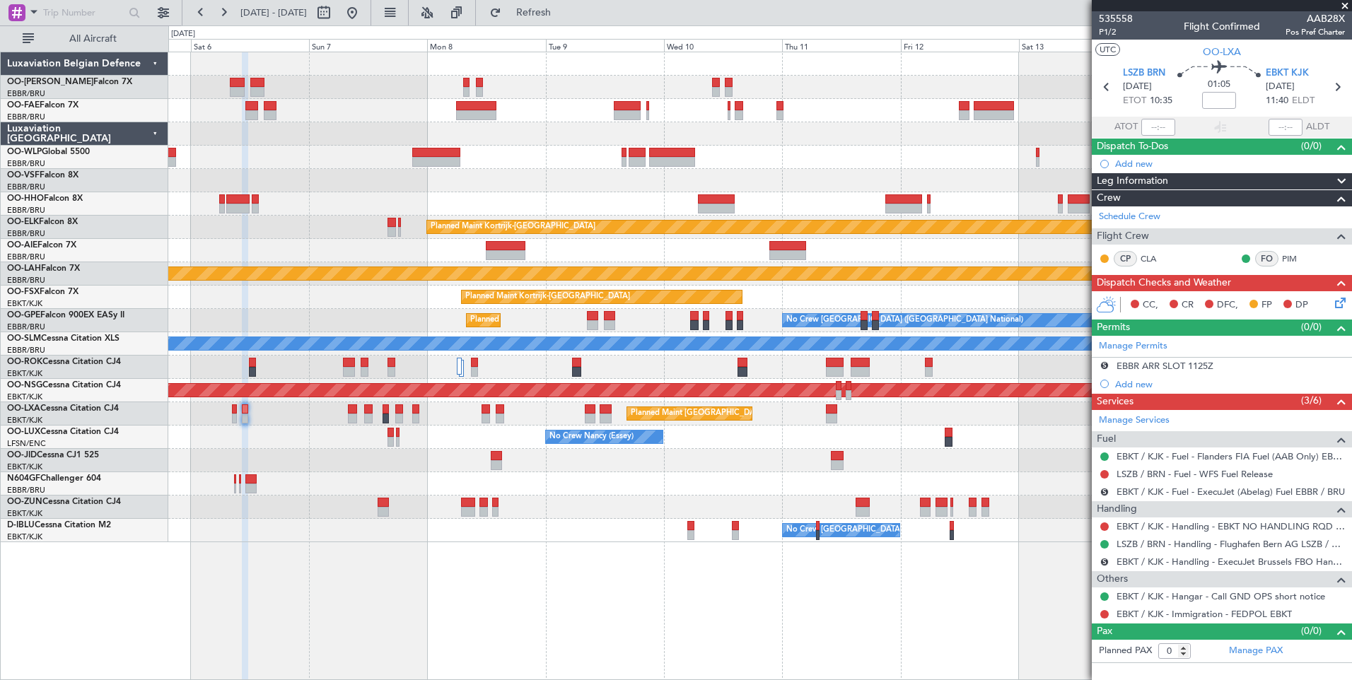
click at [692, 629] on div "Owner Melsbroek Air Base Planned Maint Brussels (Brussels National) Owner Melsb…" at bounding box center [759, 366] width 1183 height 628
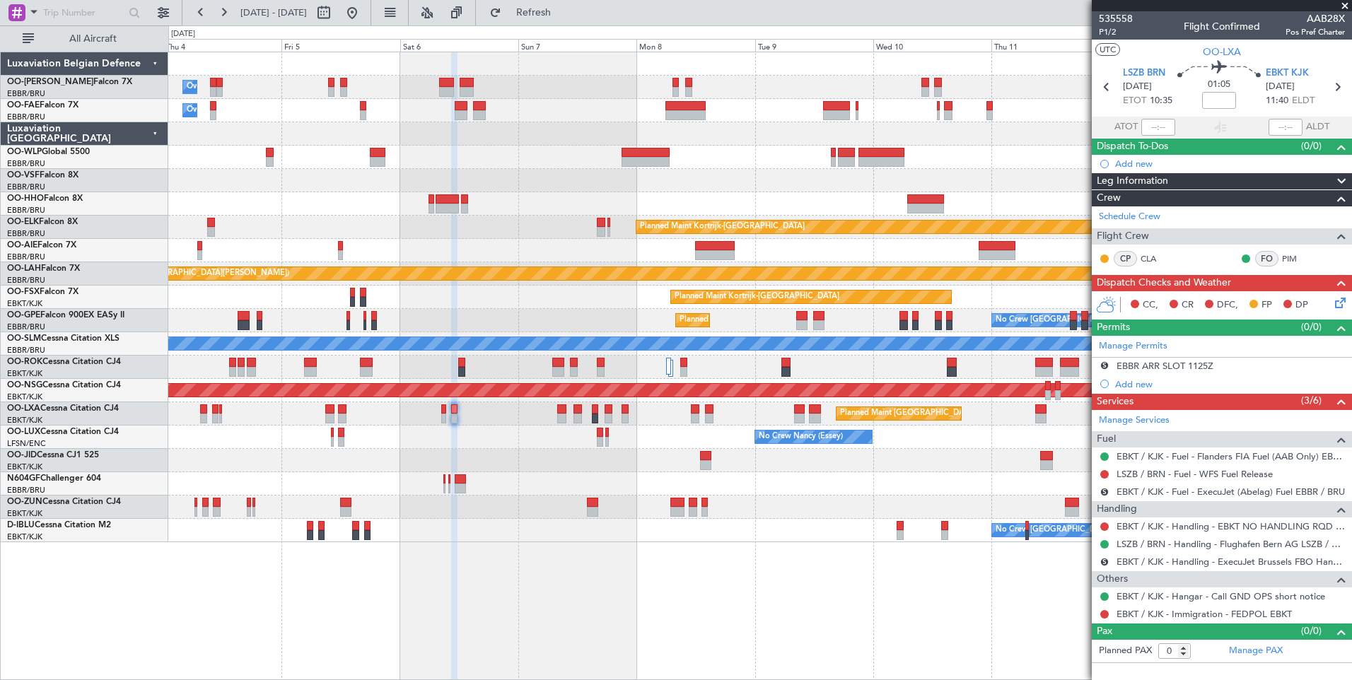
click at [607, 551] on div "Owner Melsbroek Air Base Planned Maint Brussels (Brussels National) Owner Melsb…" at bounding box center [759, 366] width 1183 height 628
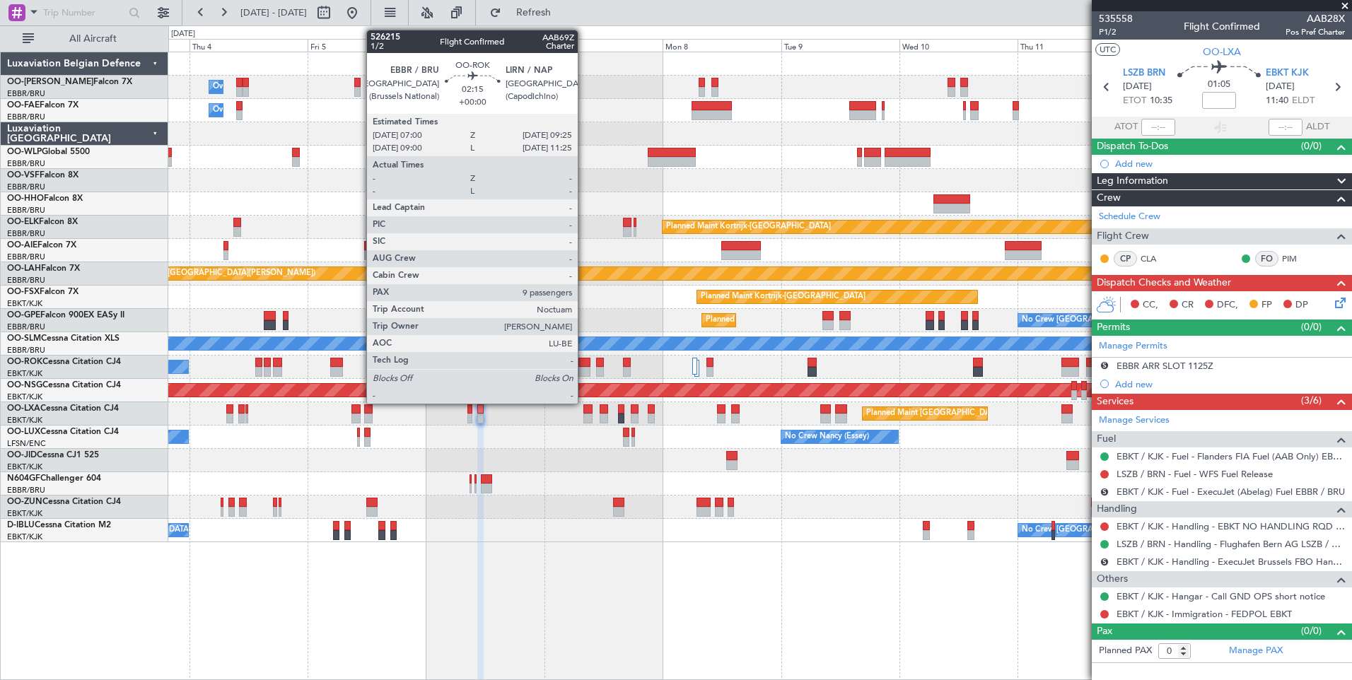
click at [584, 364] on div at bounding box center [584, 363] width 12 height 10
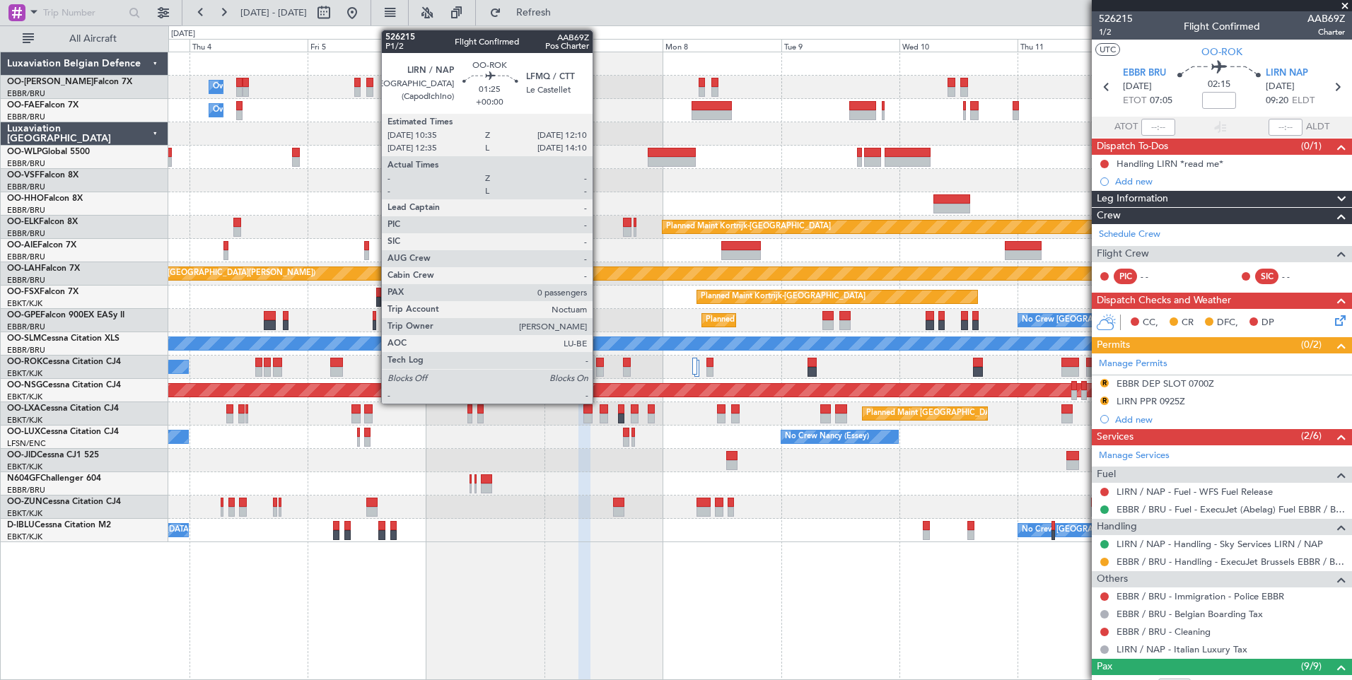
click at [599, 363] on div at bounding box center [600, 363] width 8 height 10
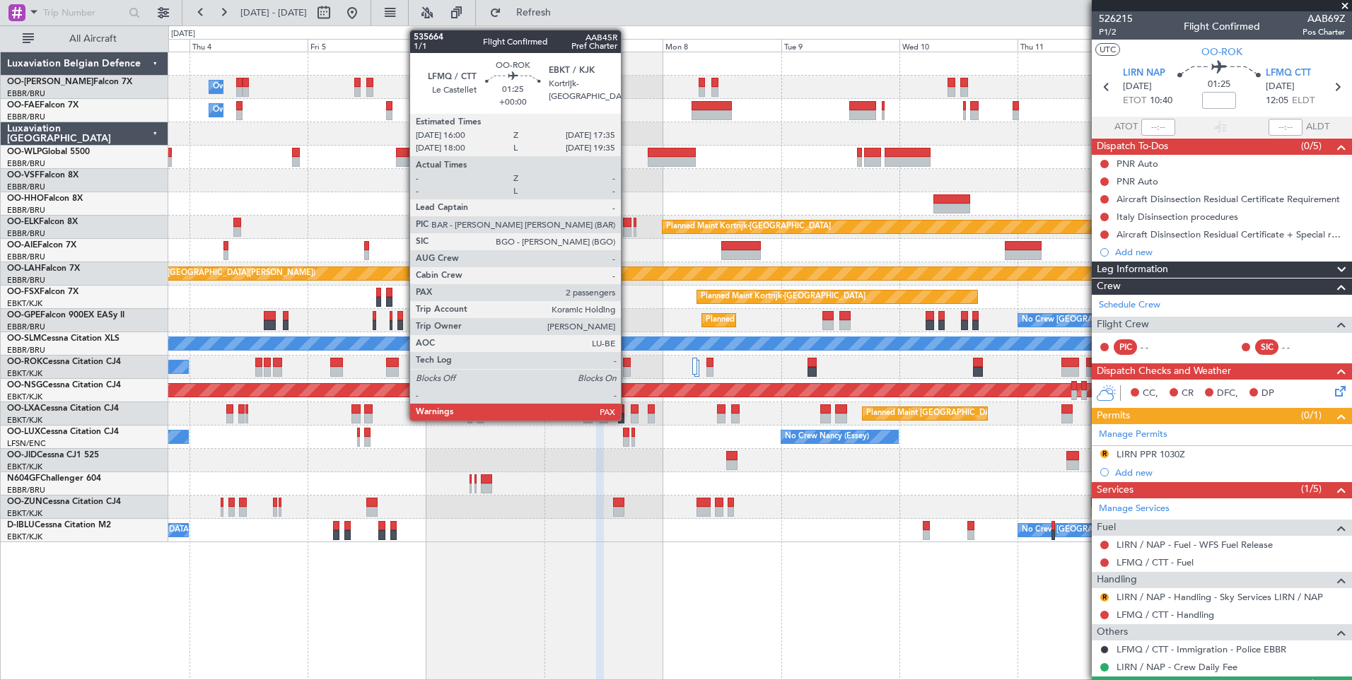
click at [627, 358] on div at bounding box center [627, 363] width 8 height 10
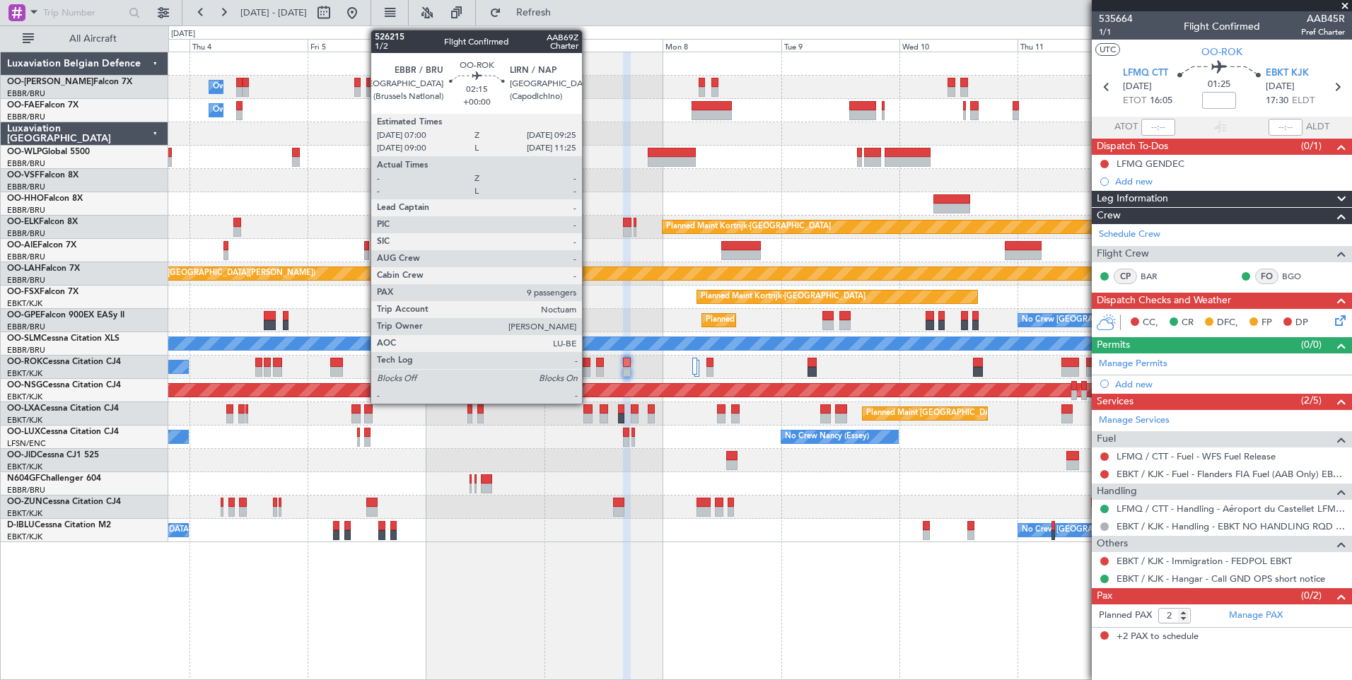
click at [588, 359] on div at bounding box center [584, 363] width 12 height 10
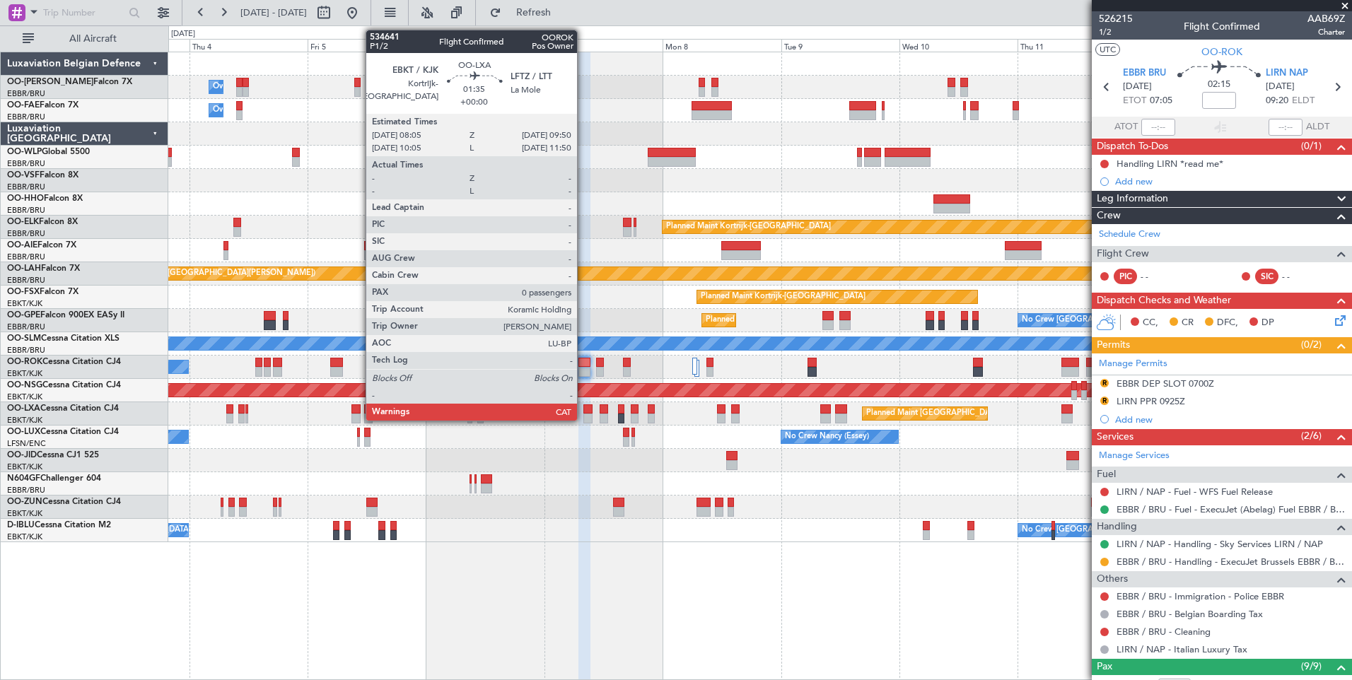
click at [583, 410] on div at bounding box center [587, 409] width 9 height 10
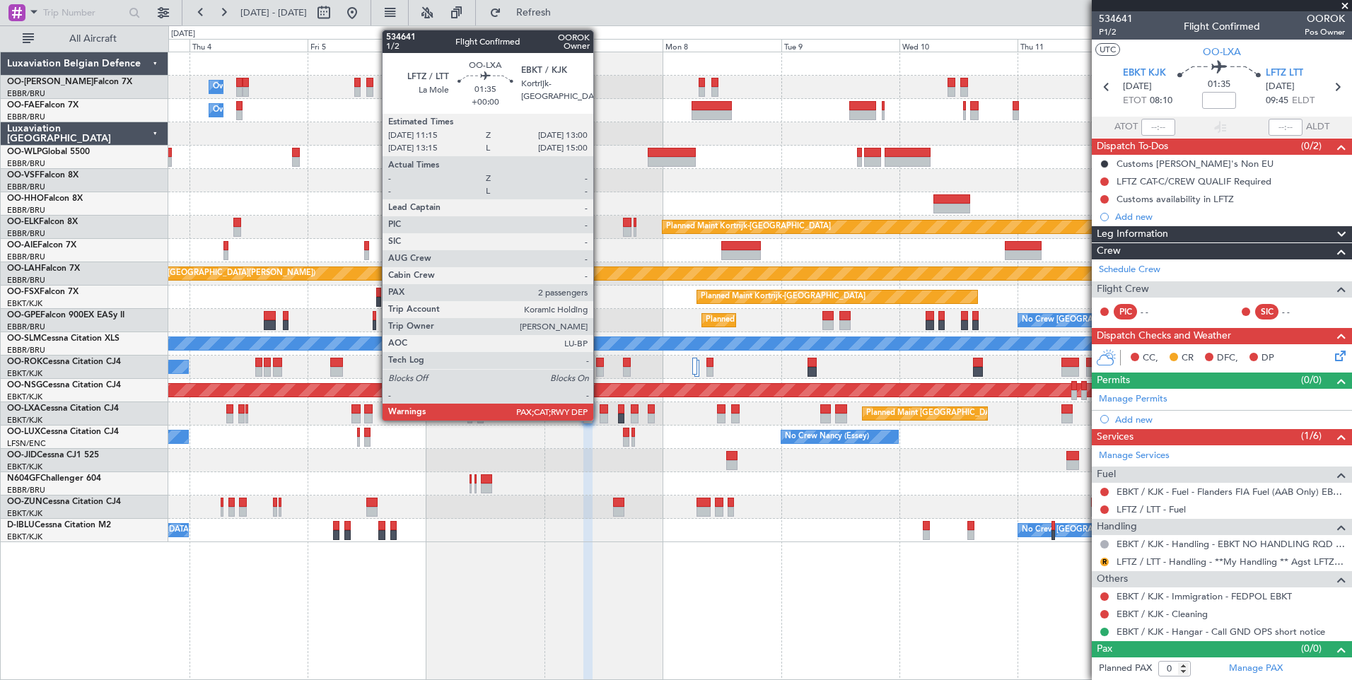
click at [599, 409] on div at bounding box center [603, 409] width 9 height 10
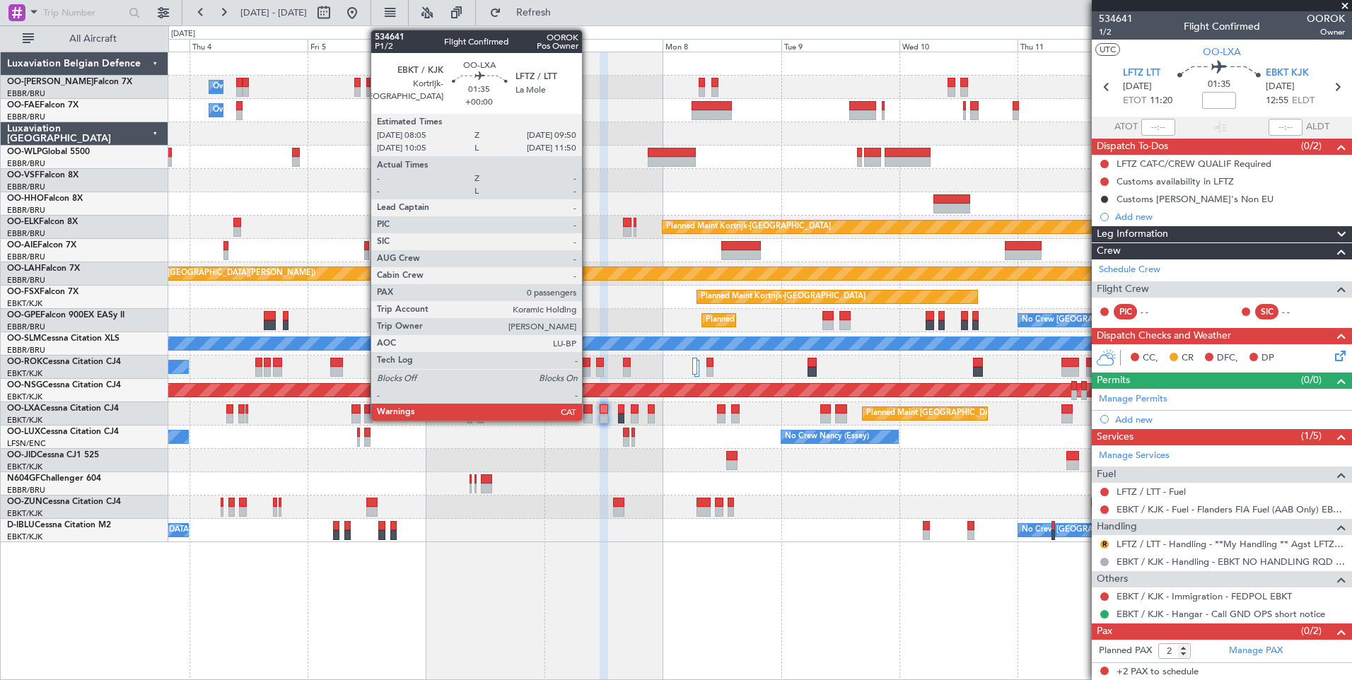
click at [588, 409] on div at bounding box center [587, 409] width 9 height 10
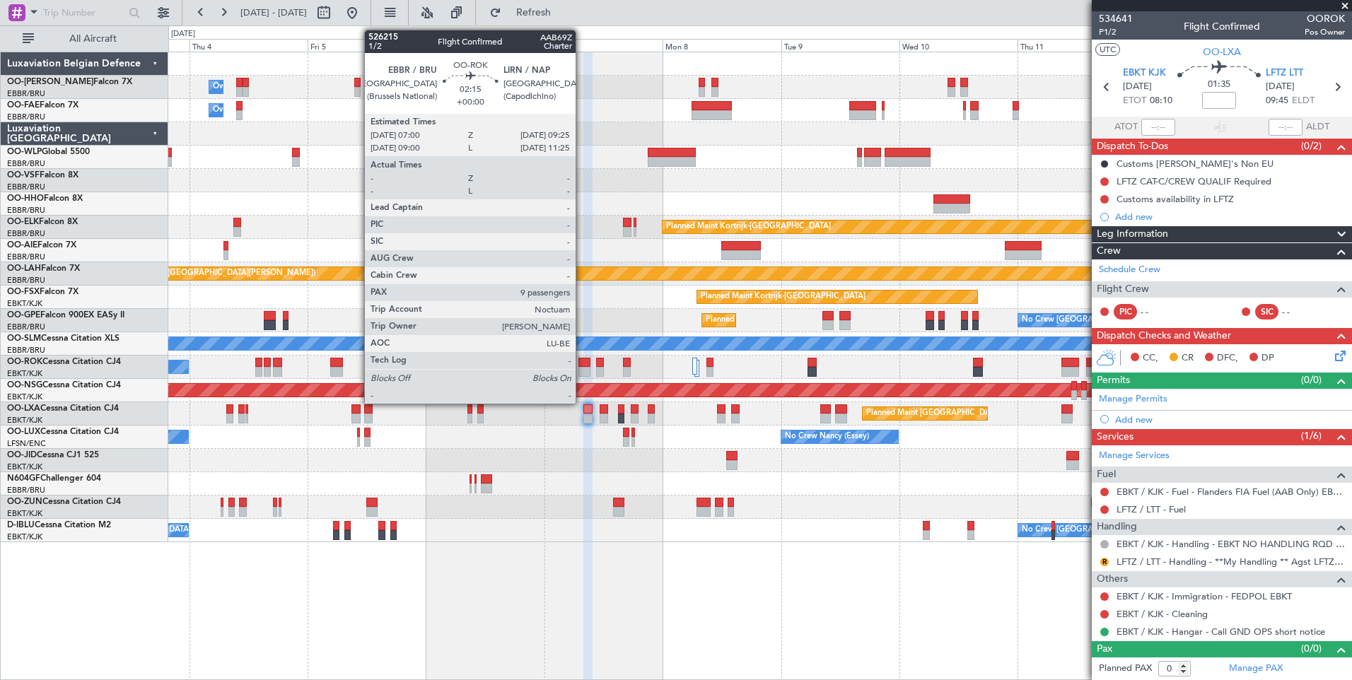
click at [582, 366] on div at bounding box center [584, 363] width 12 height 10
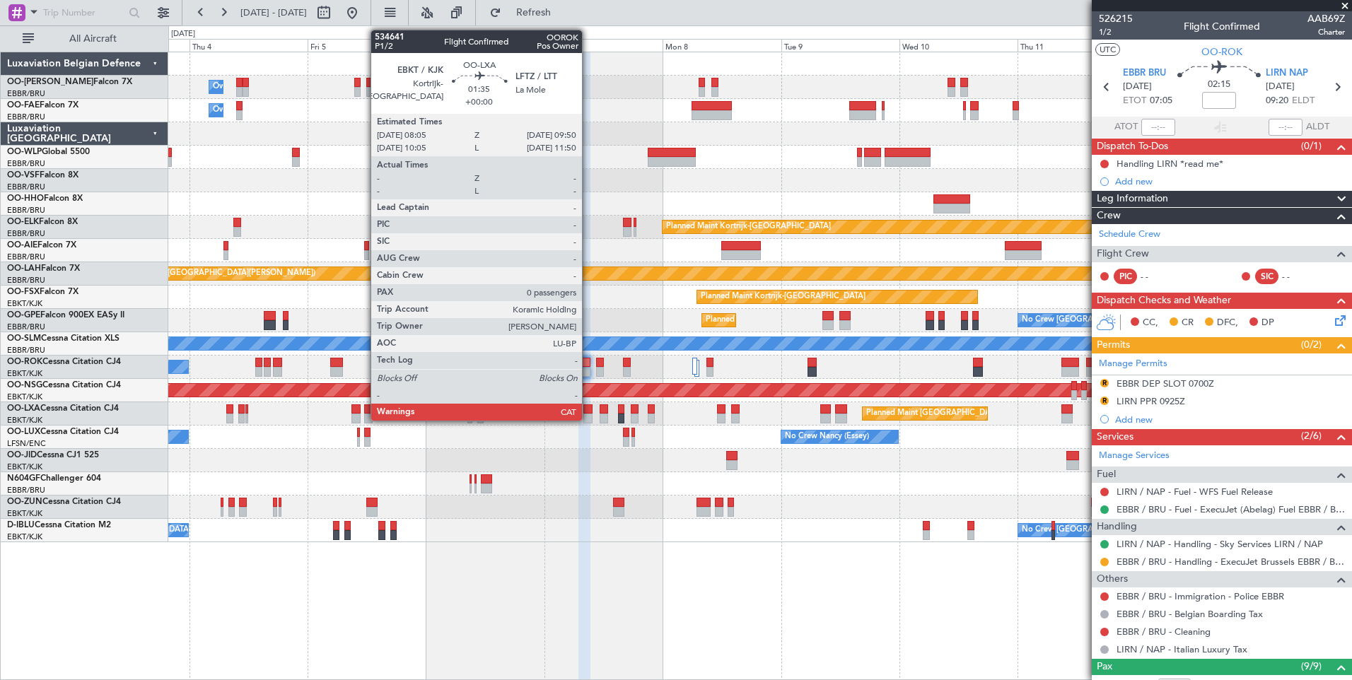
click at [588, 411] on div at bounding box center [587, 409] width 9 height 10
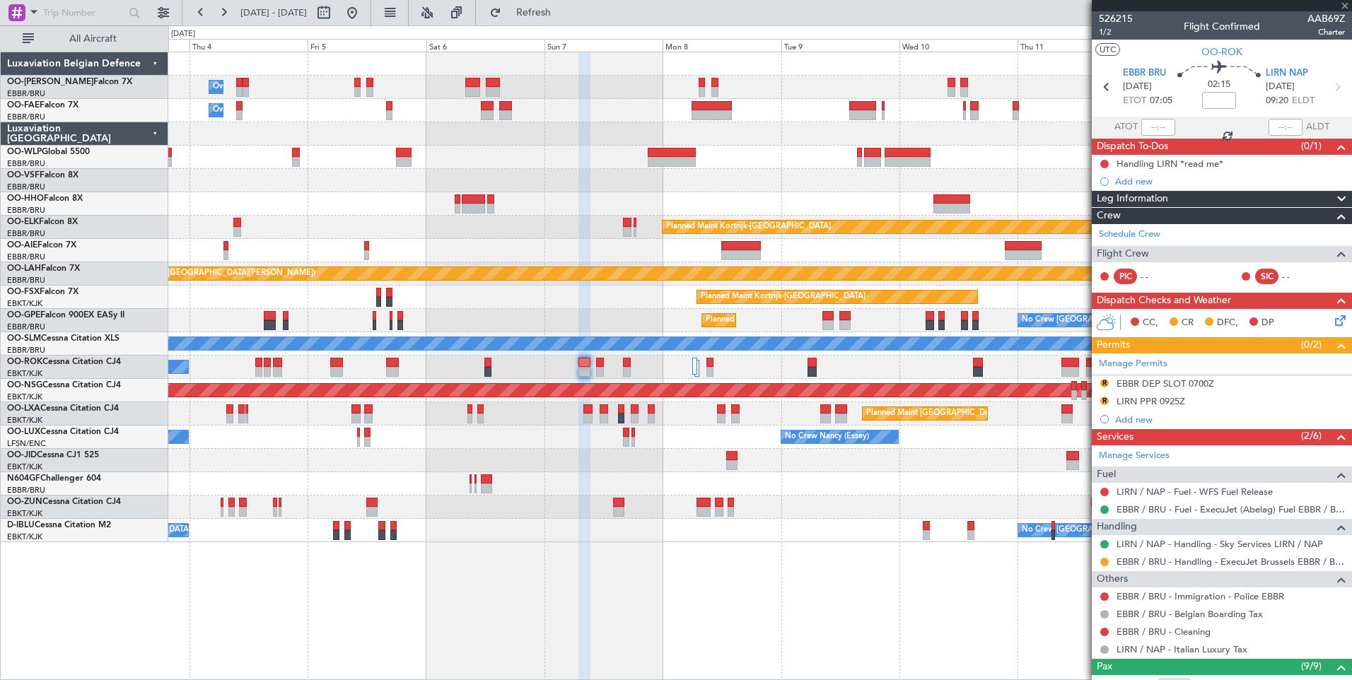
type input "0"
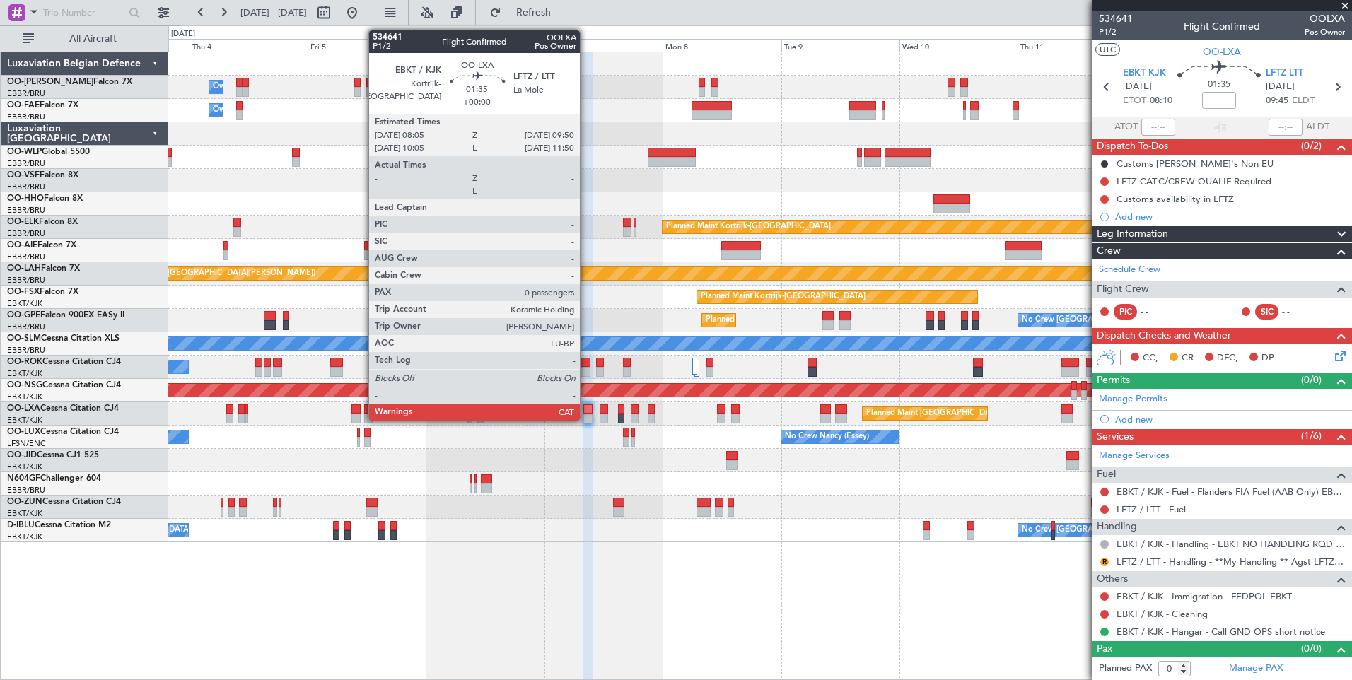
click at [586, 411] on div at bounding box center [587, 409] width 9 height 10
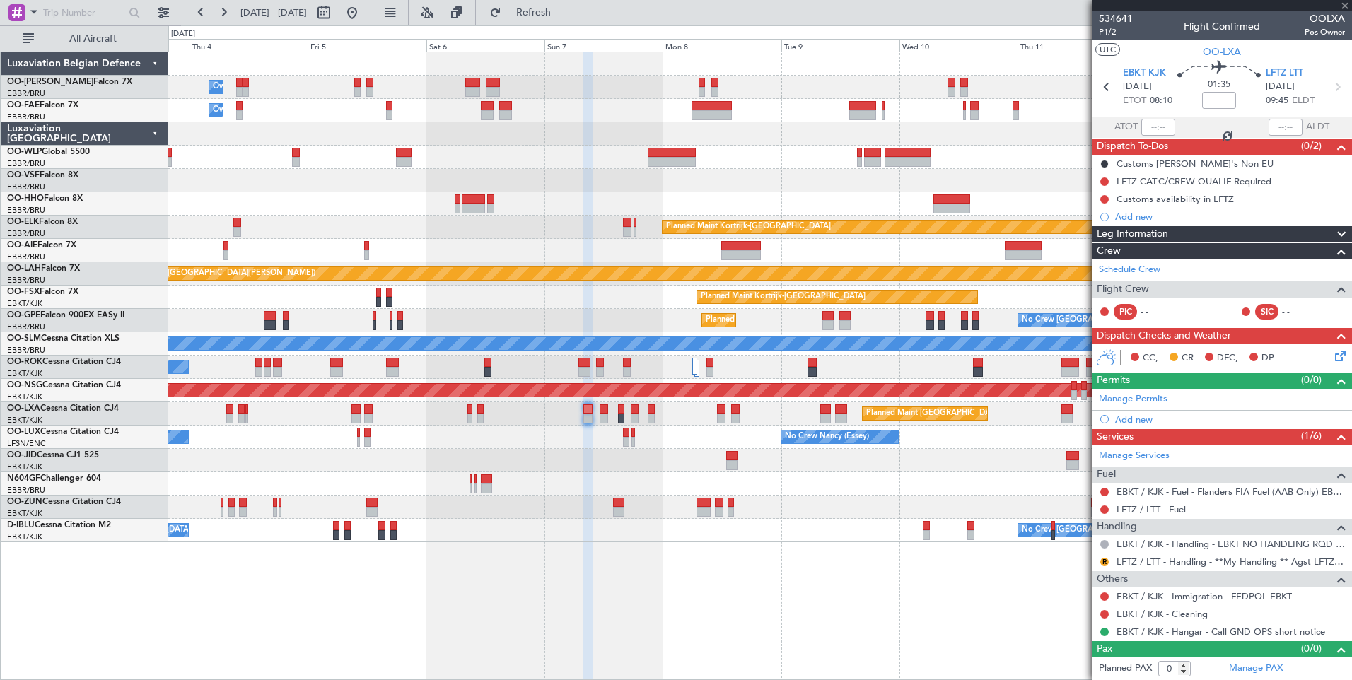
click at [606, 411] on div at bounding box center [603, 409] width 9 height 10
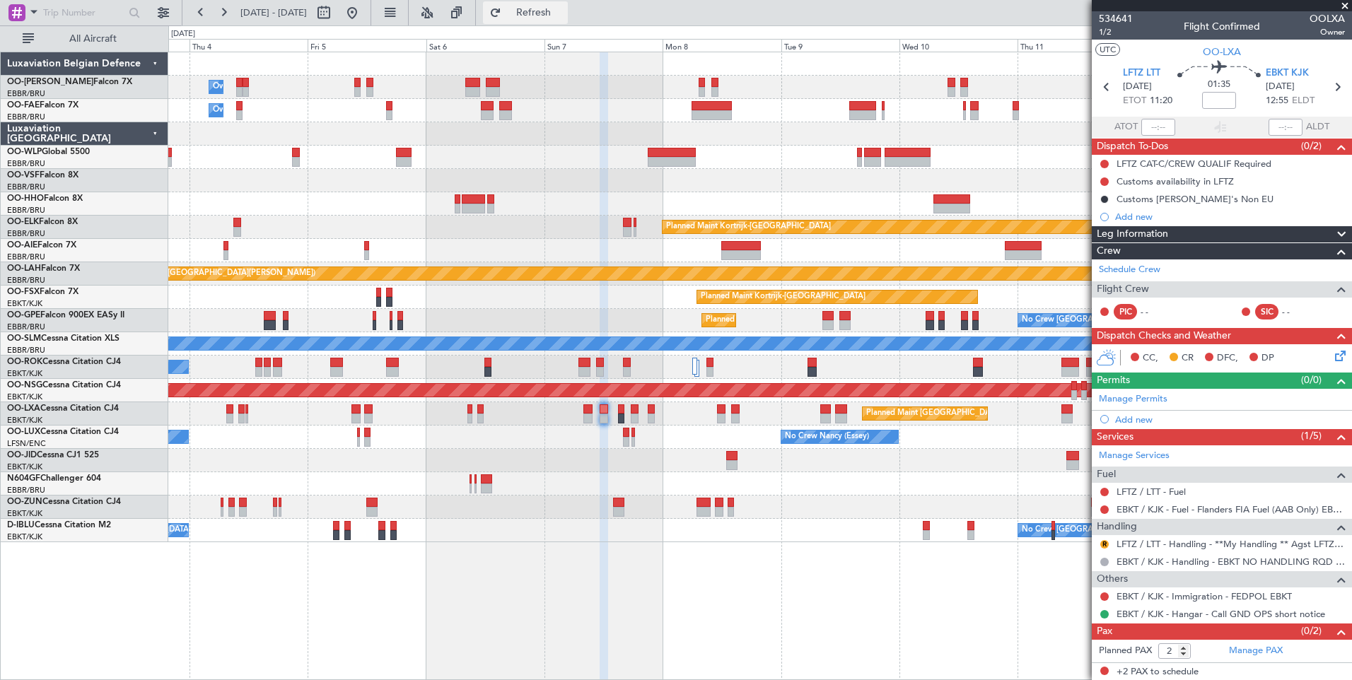
click at [544, 21] on button "Refresh" at bounding box center [525, 12] width 85 height 23
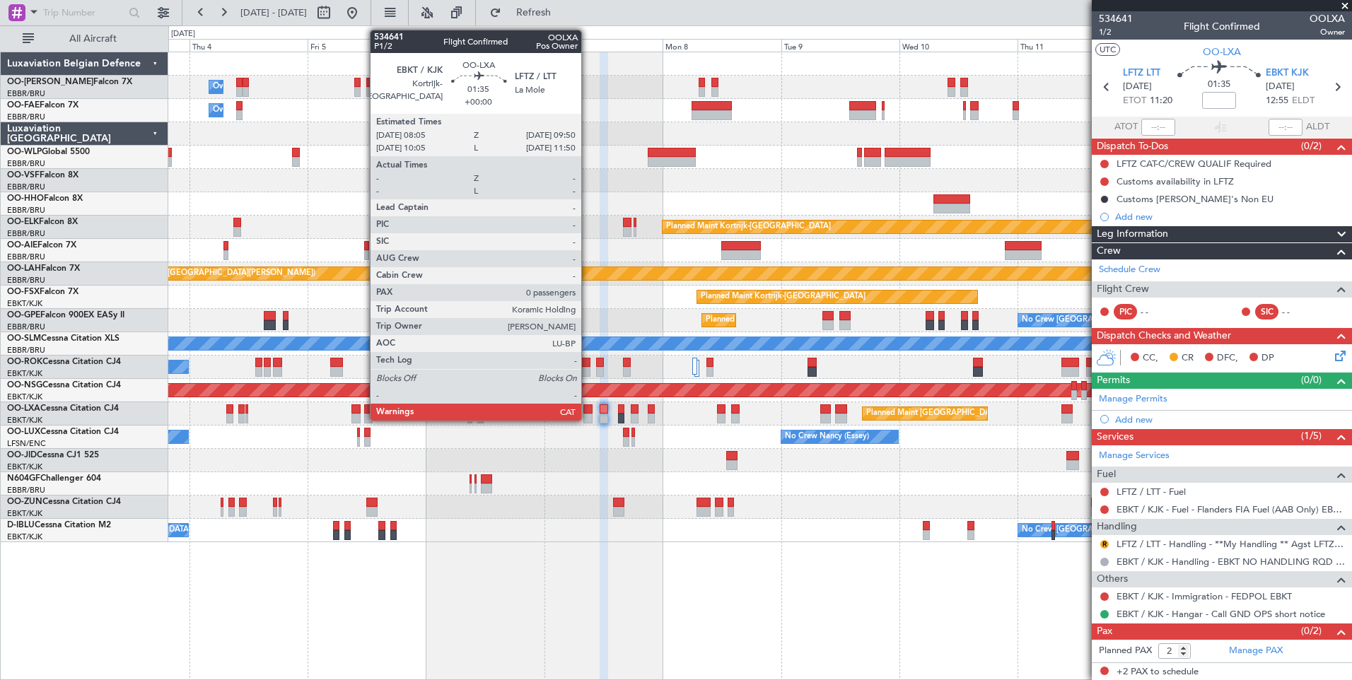
click at [587, 412] on div at bounding box center [587, 409] width 9 height 10
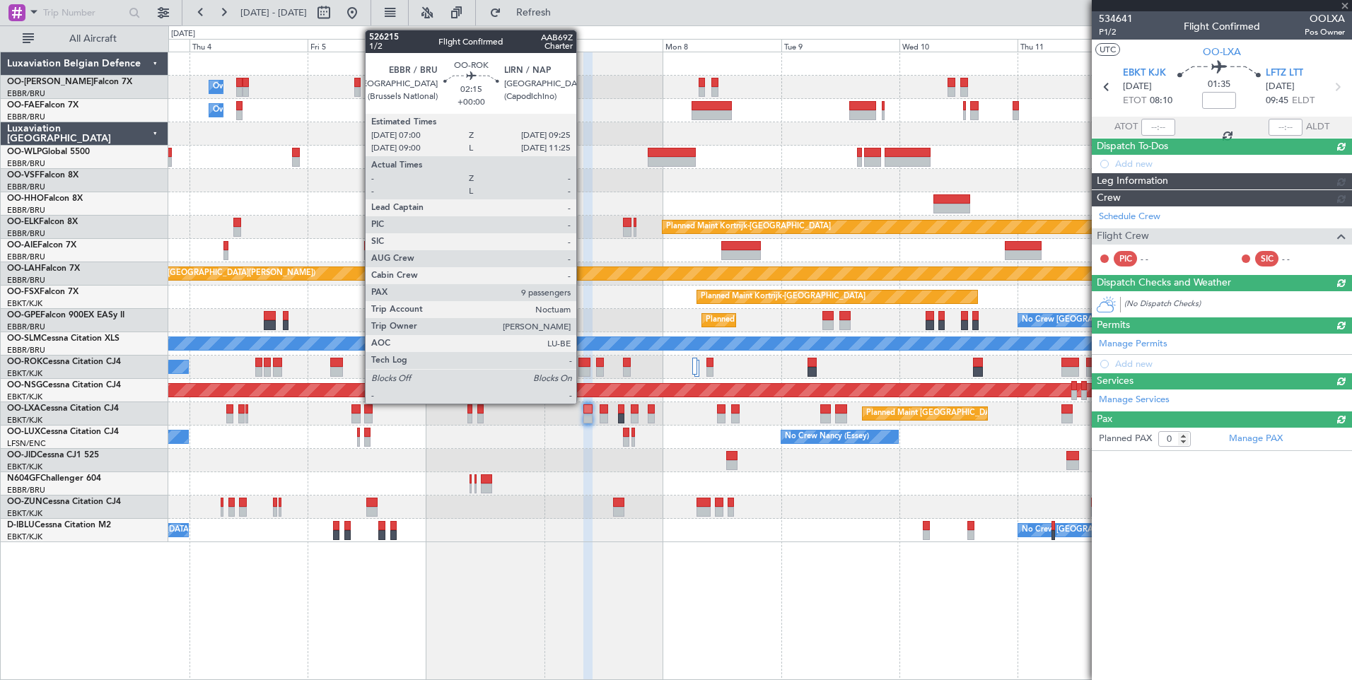
click at [581, 361] on div at bounding box center [584, 363] width 12 height 10
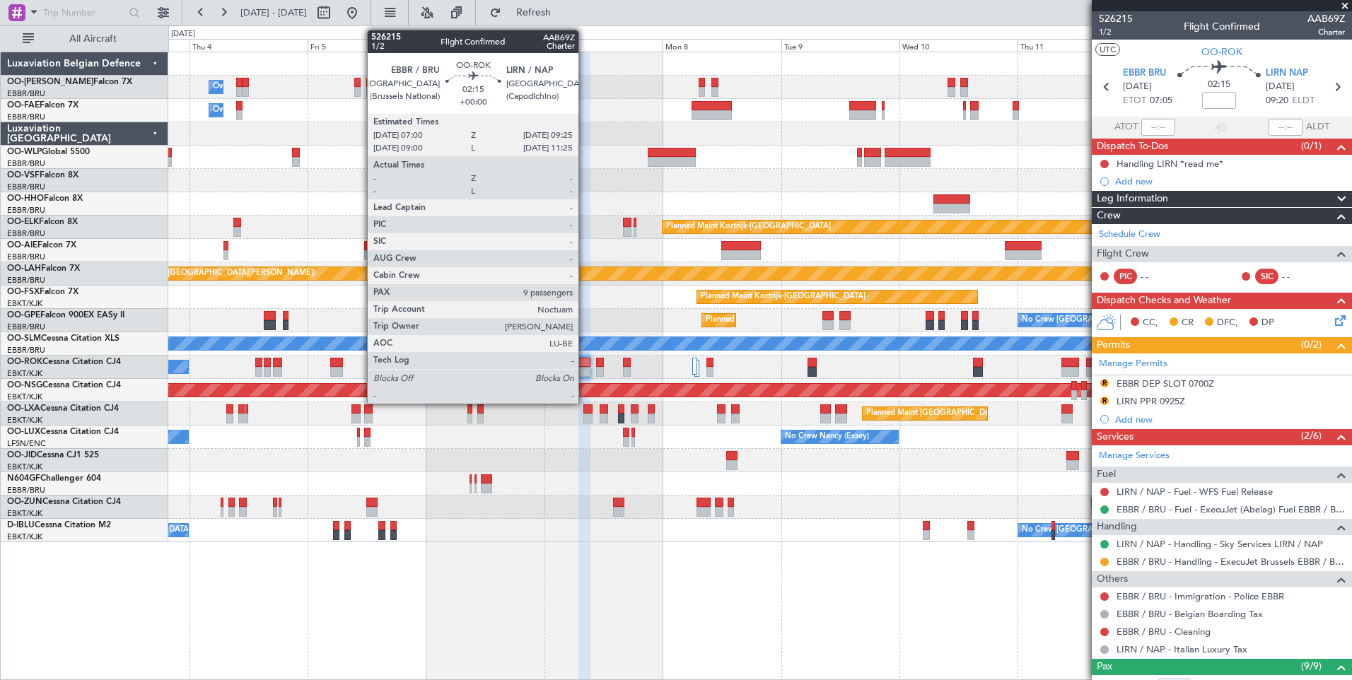
click at [585, 363] on div at bounding box center [584, 363] width 12 height 10
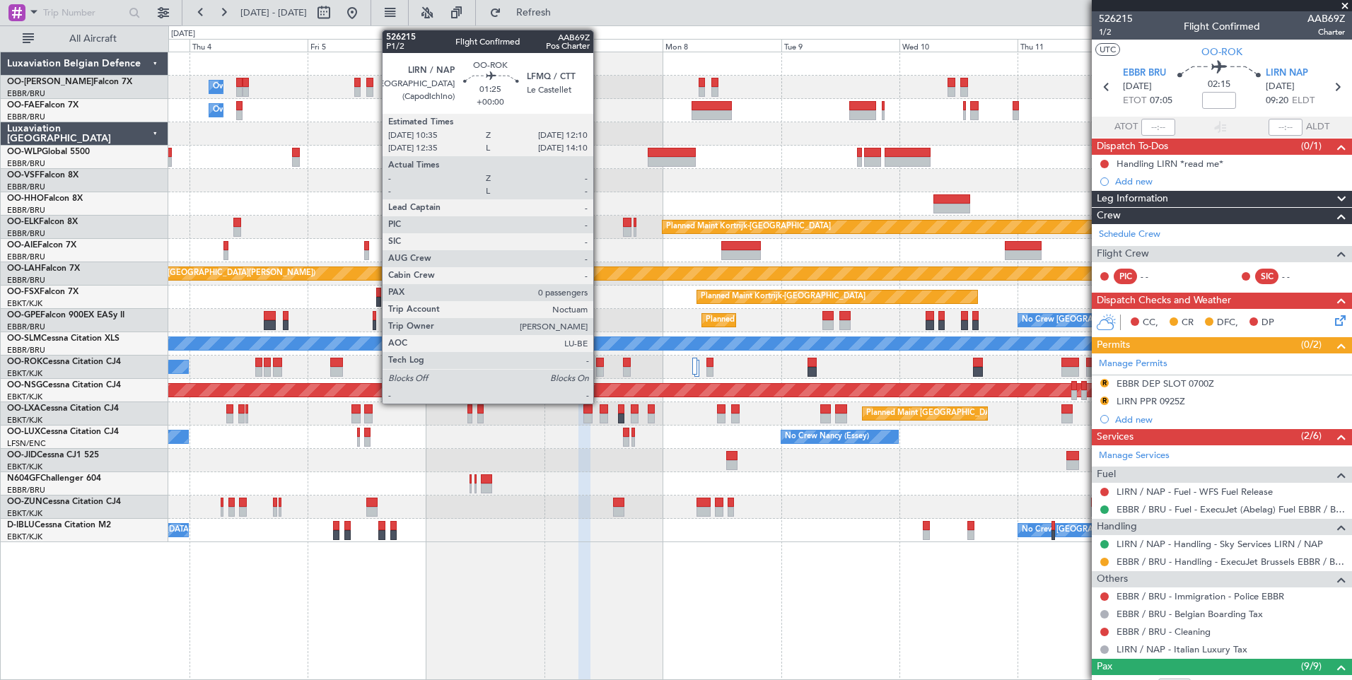
click at [599, 367] on div at bounding box center [600, 372] width 8 height 10
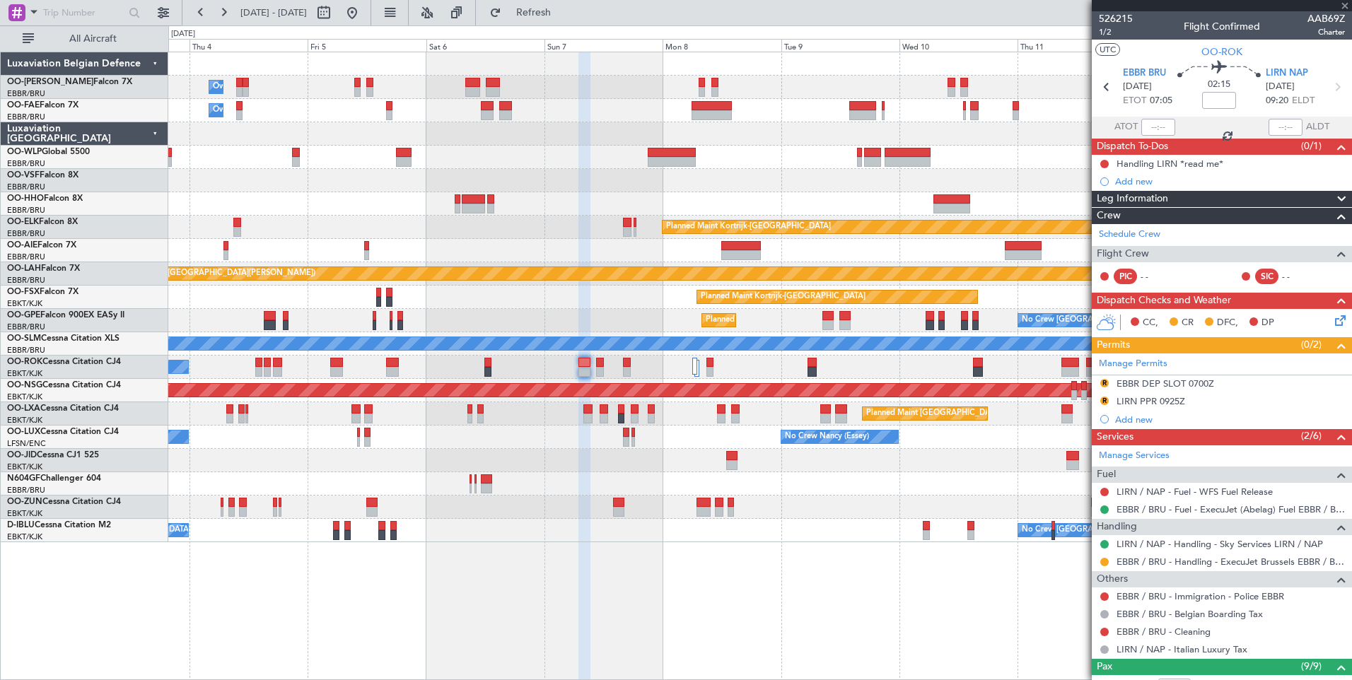
type input "0"
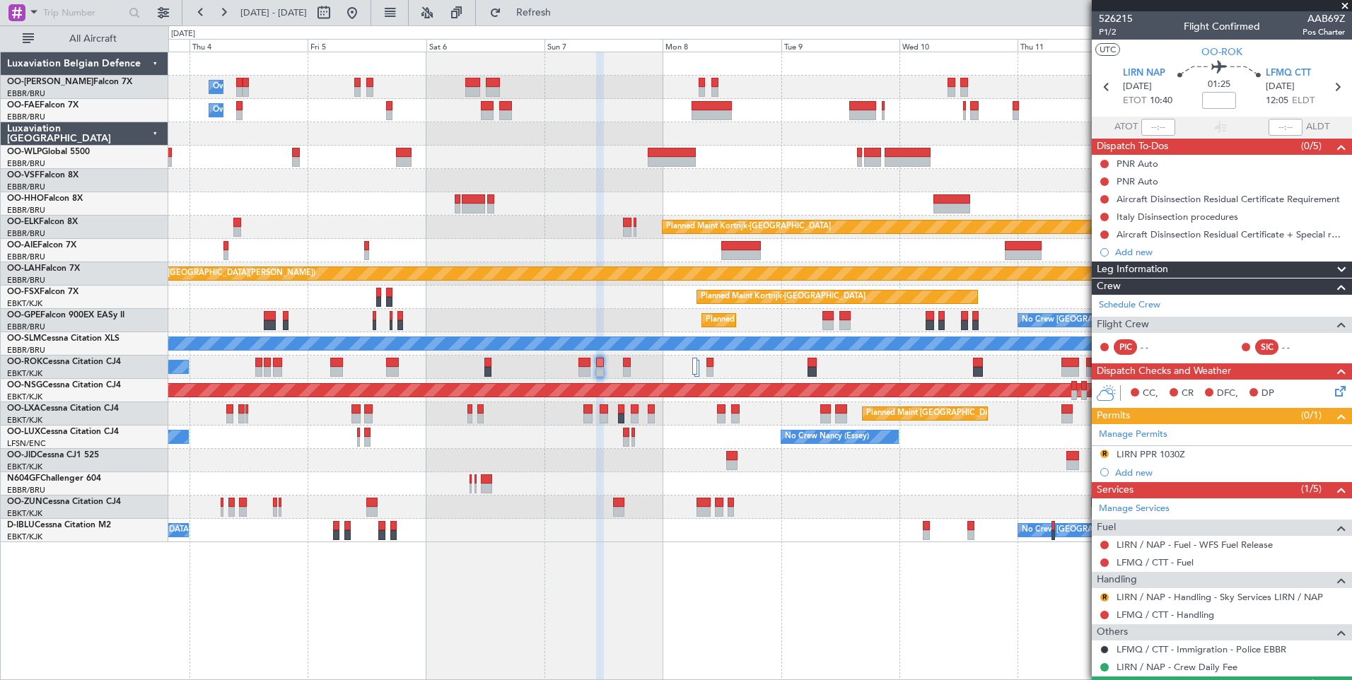
click at [879, 592] on div "Owner Melsbroek Air Base Planned Maint Brussels (Brussels National) Owner Melsb…" at bounding box center [759, 366] width 1183 height 628
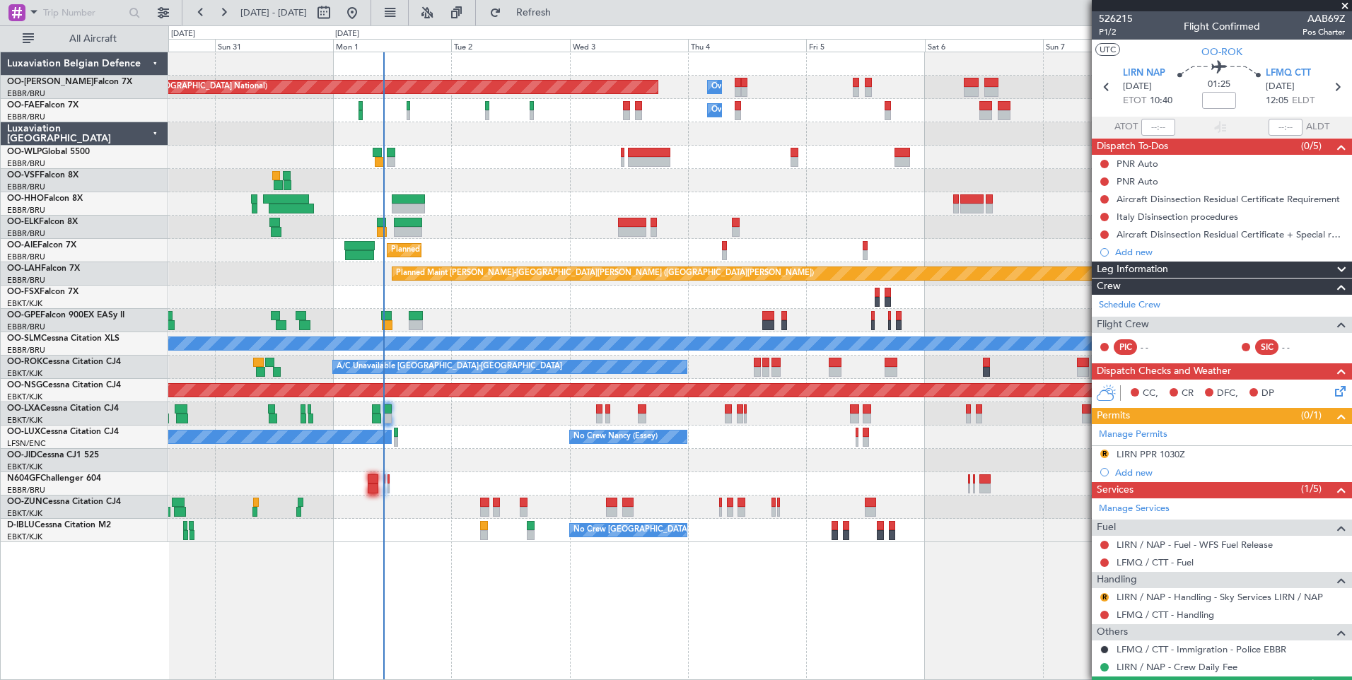
click at [821, 647] on div "Owner Melsbroek Air Base Planned Maint Brussels (Brussels National) Owner Melsb…" at bounding box center [759, 366] width 1183 height 628
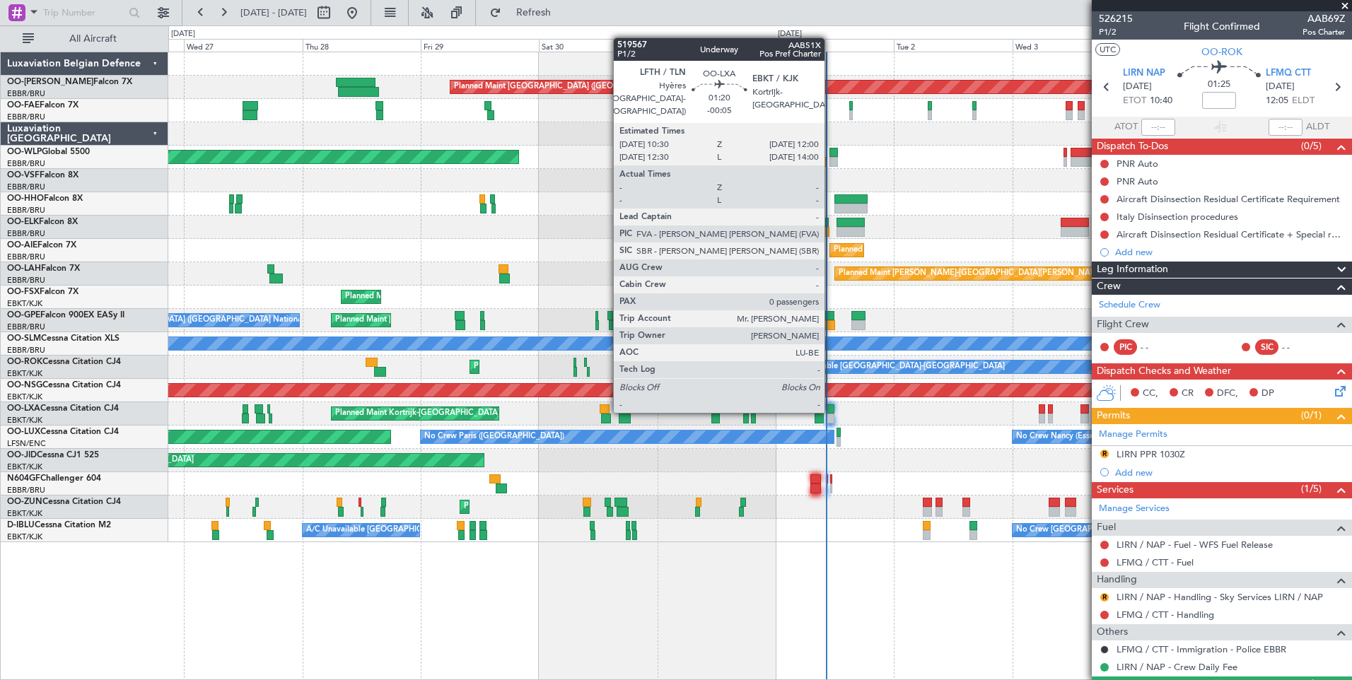
click at [831, 410] on div at bounding box center [830, 409] width 8 height 10
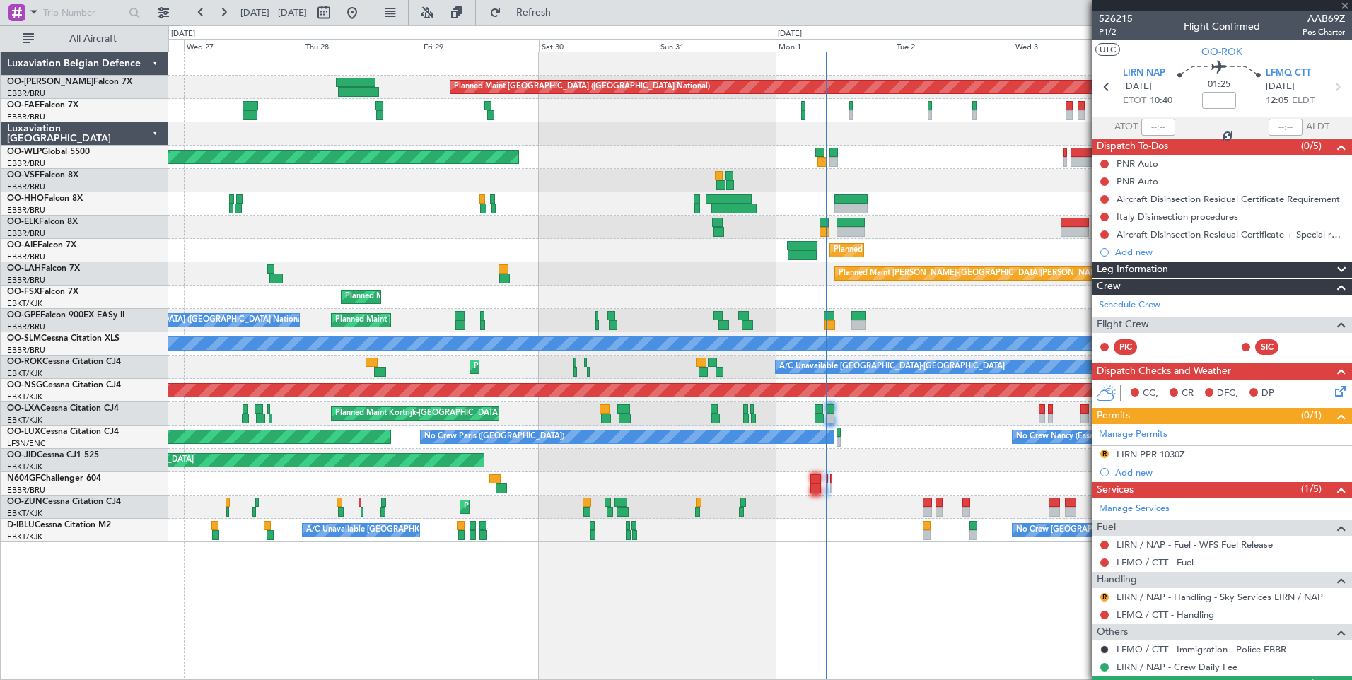
type input "-00:05"
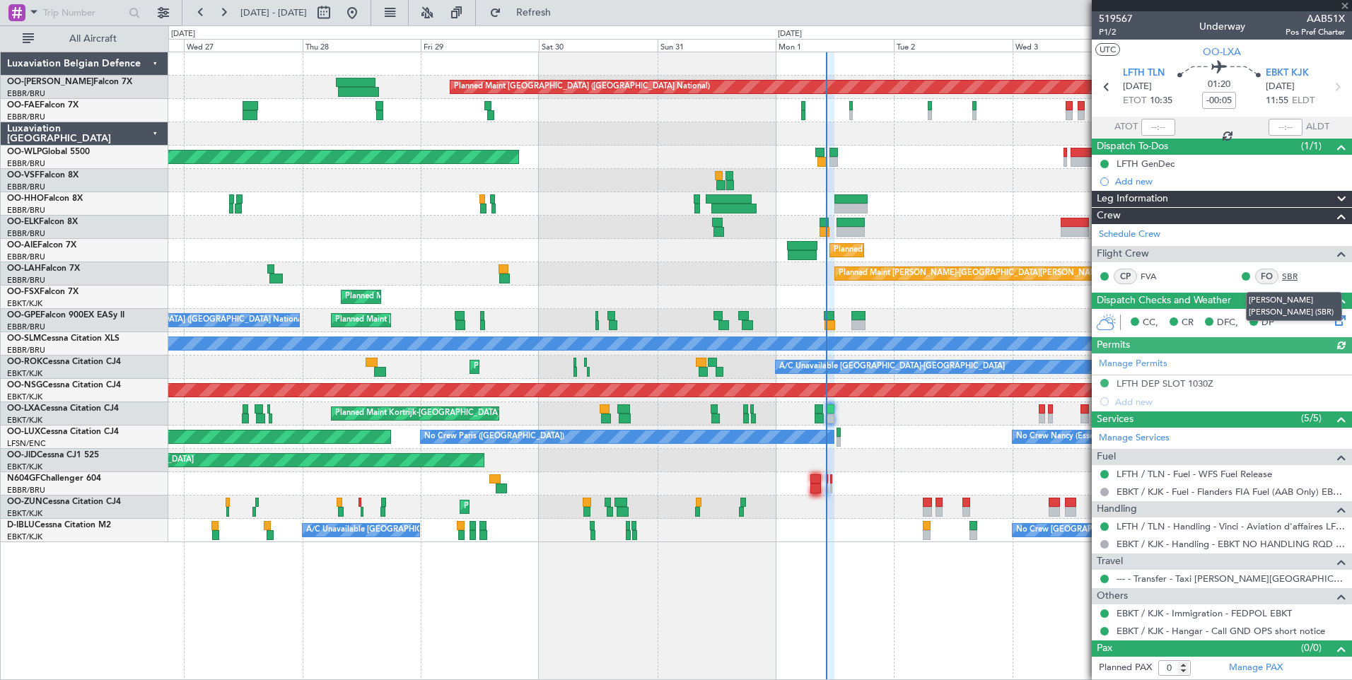
click at [1294, 274] on link "SBR" at bounding box center [1298, 276] width 32 height 13
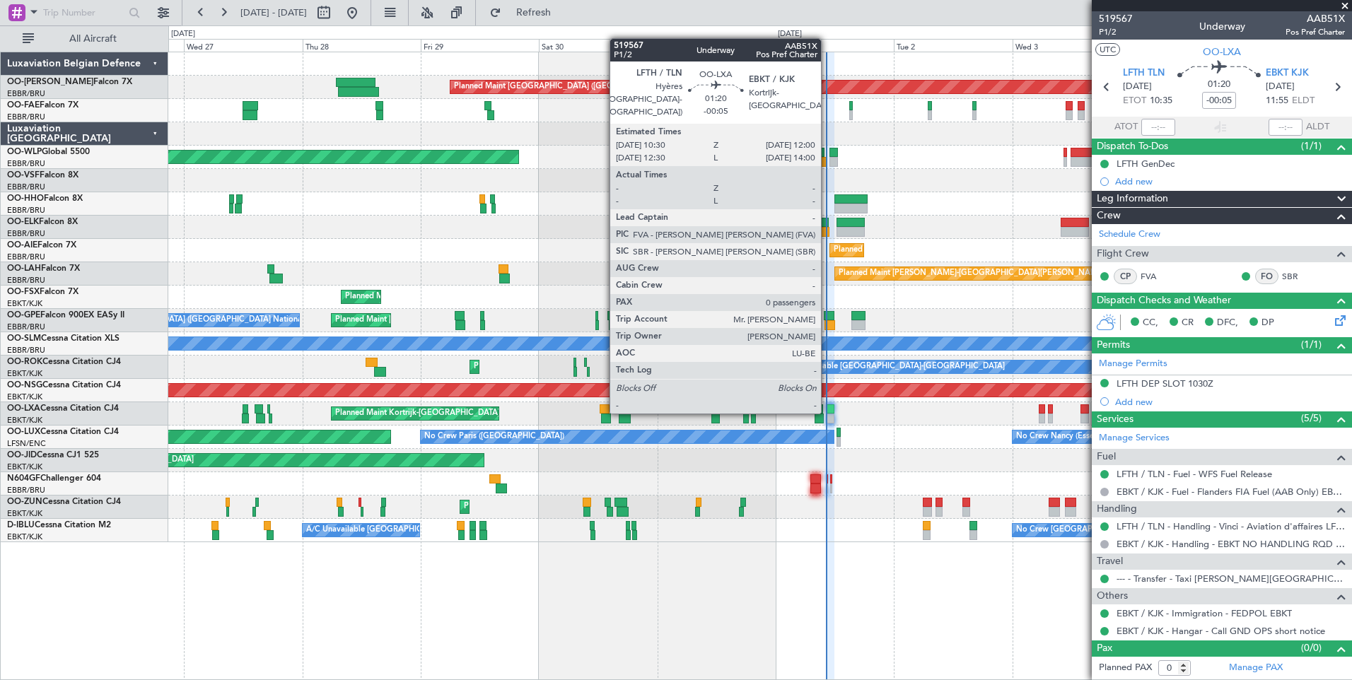
click at [827, 411] on div at bounding box center [830, 409] width 8 height 10
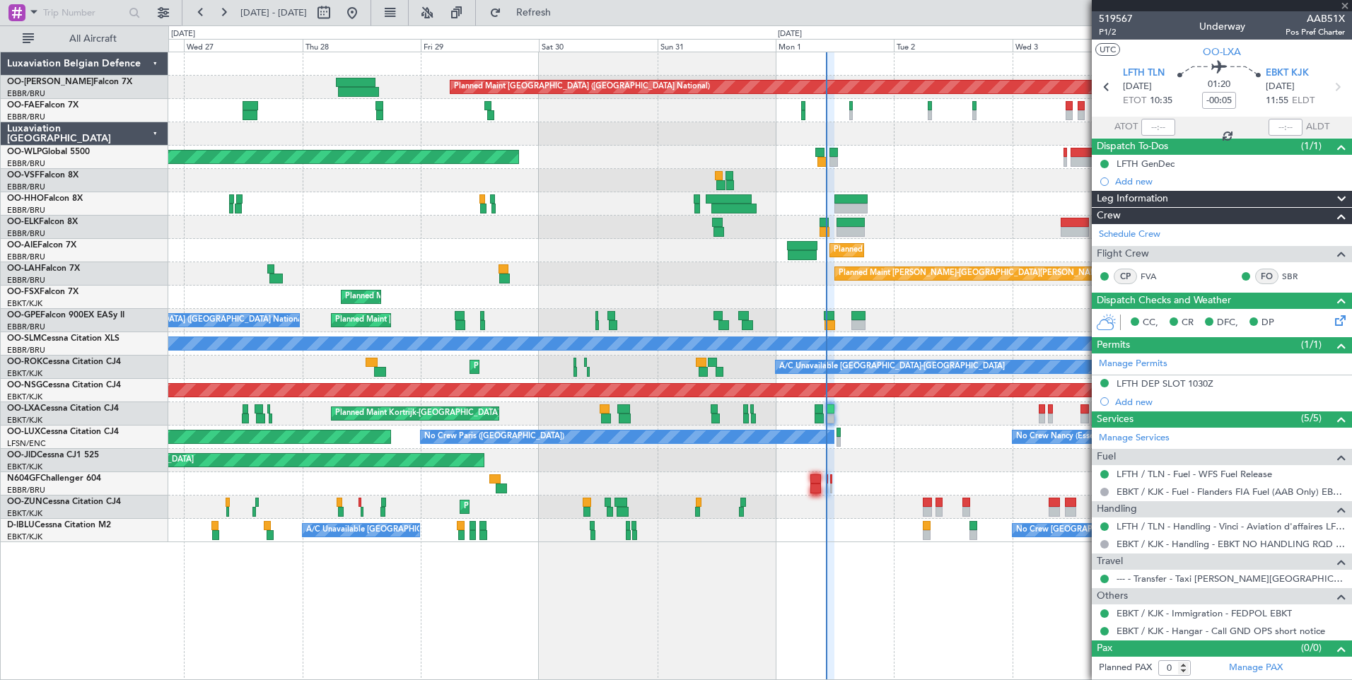
click at [828, 410] on div at bounding box center [830, 409] width 8 height 10
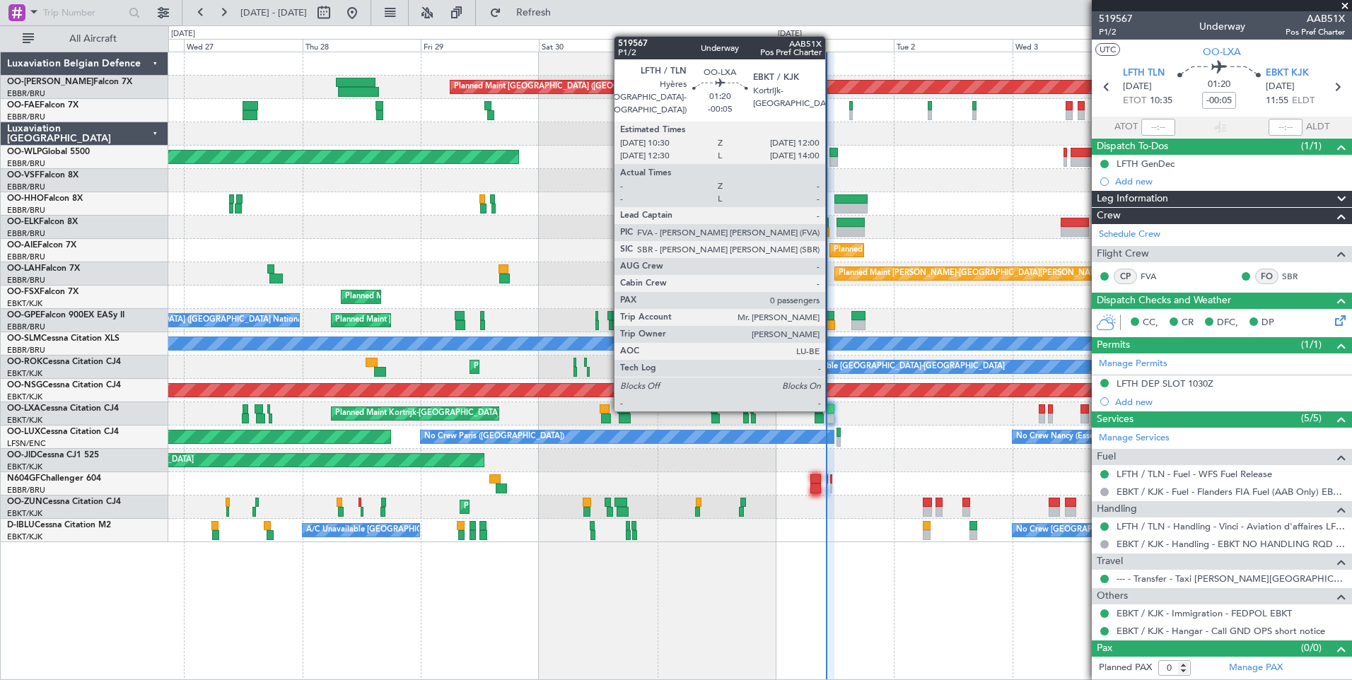
click at [831, 409] on div at bounding box center [830, 409] width 8 height 10
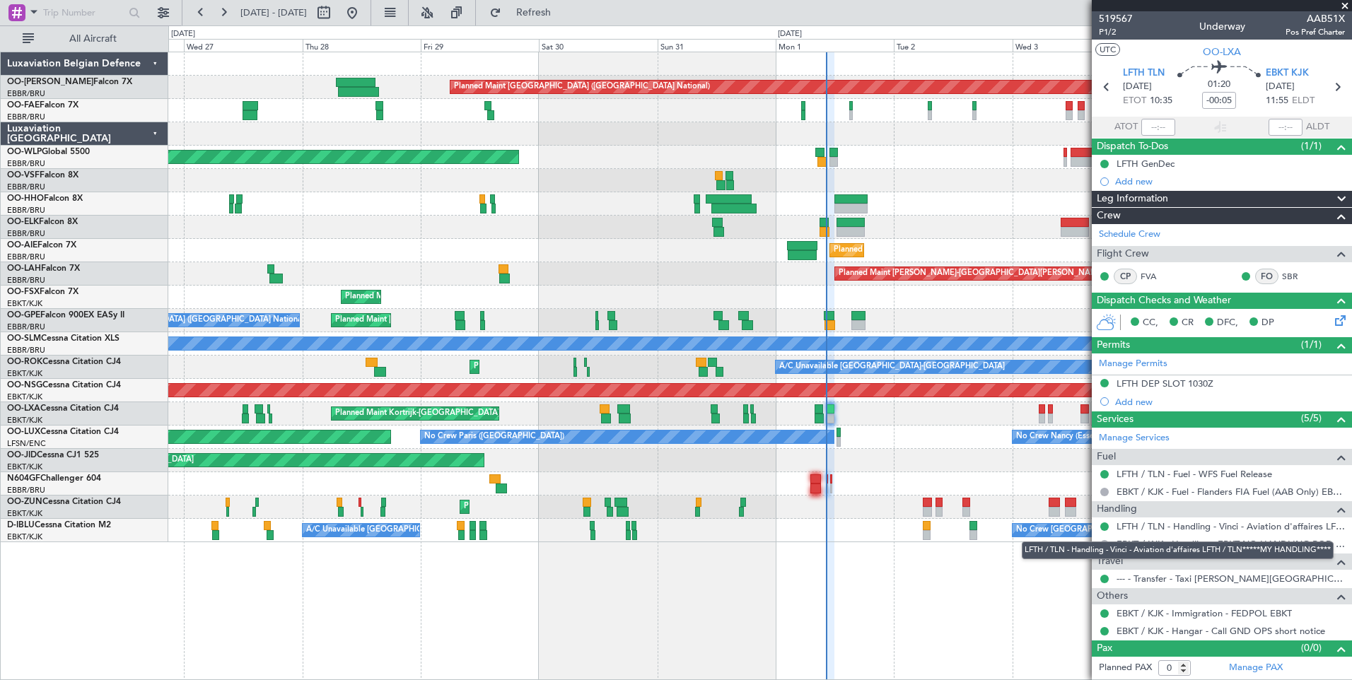
click at [1212, 543] on div "LFTH / TLN - Handling - Vinci - Aviation d'affaires LFTH / TLN*****MY HANDLING*…" at bounding box center [1177, 550] width 312 height 18
click at [1171, 540] on link "EBKT / KJK - Handling - EBKT NO HANDLING RQD FOR CJ" at bounding box center [1230, 544] width 228 height 12
click at [563, 11] on span "Refresh" at bounding box center [533, 13] width 59 height 10
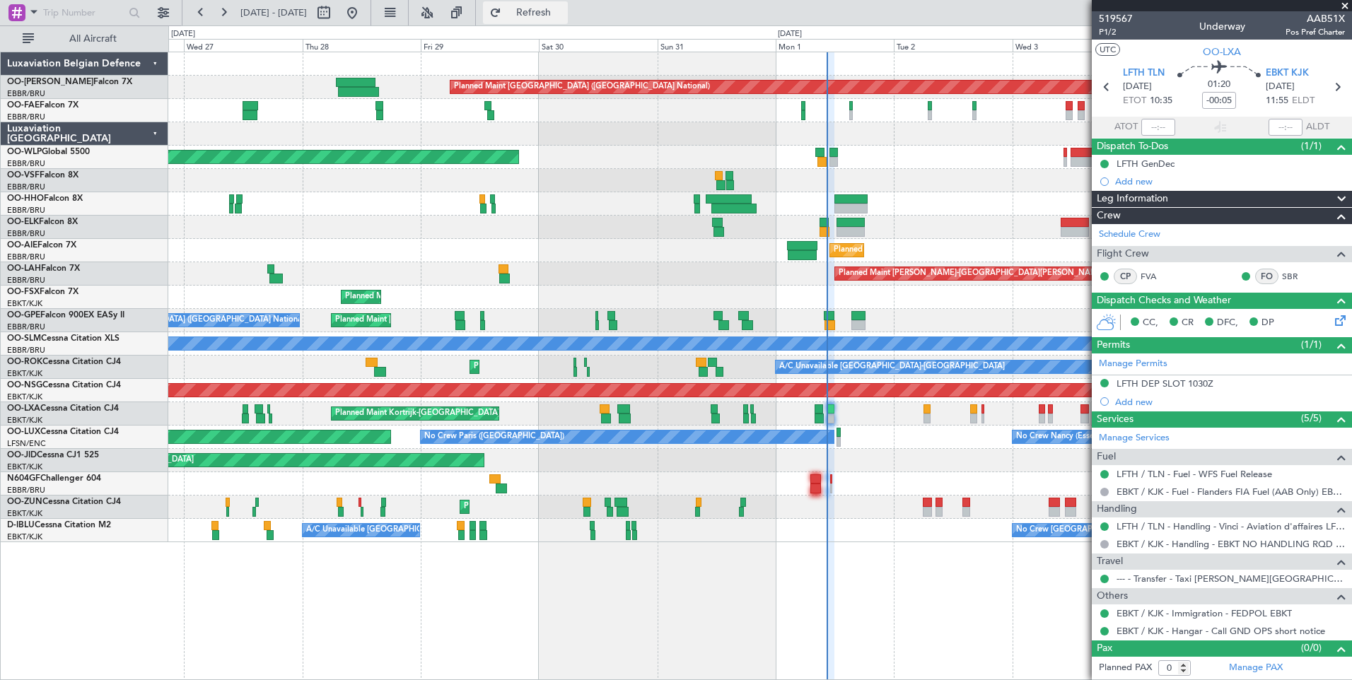
click at [563, 13] on span "Refresh" at bounding box center [533, 13] width 59 height 10
click at [602, 582] on div "Planned Maint Brussels (Brussels National) Owner Melsbroek Air Base Owner Melsb…" at bounding box center [759, 366] width 1183 height 628
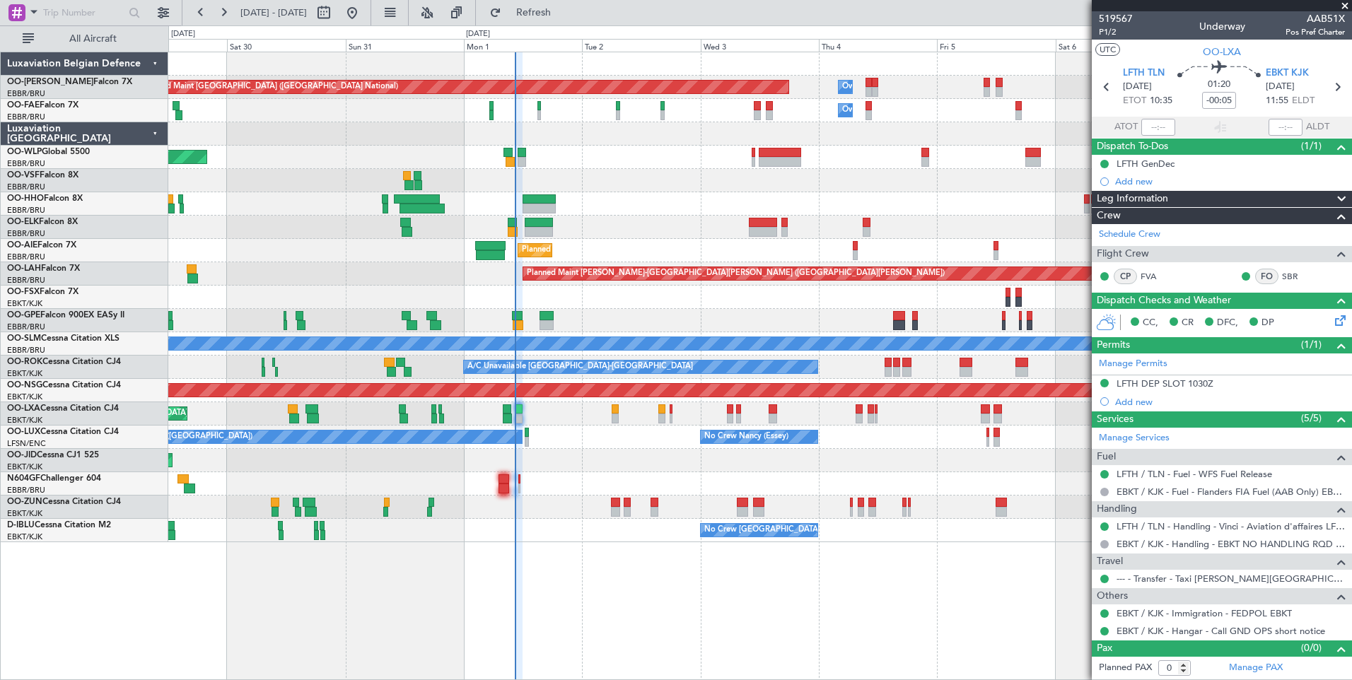
click at [708, 602] on div "Planned Maint Brussels (Brussels National) Owner Melsbroek Air Base Owner Melsb…" at bounding box center [759, 366] width 1183 height 628
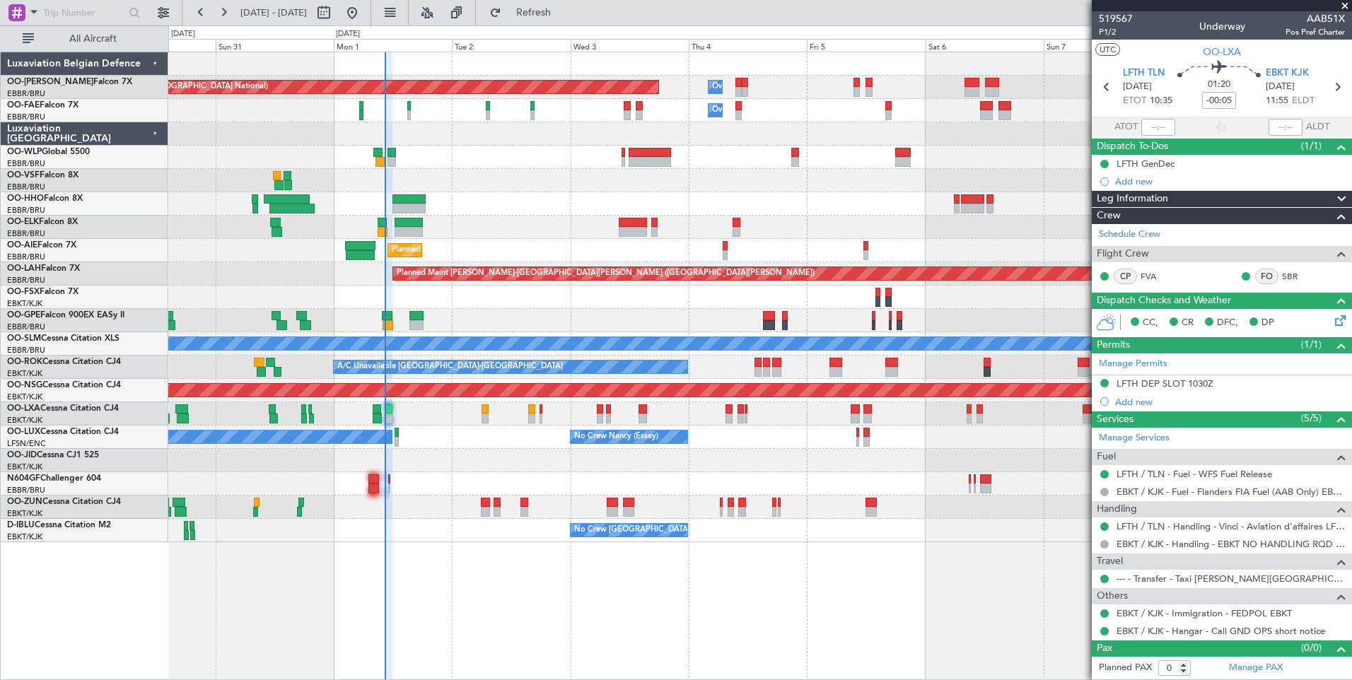
click at [707, 616] on div "Planned Maint Brussels (Brussels National) Owner Melsbroek Air Base Owner Melsb…" at bounding box center [759, 366] width 1183 height 628
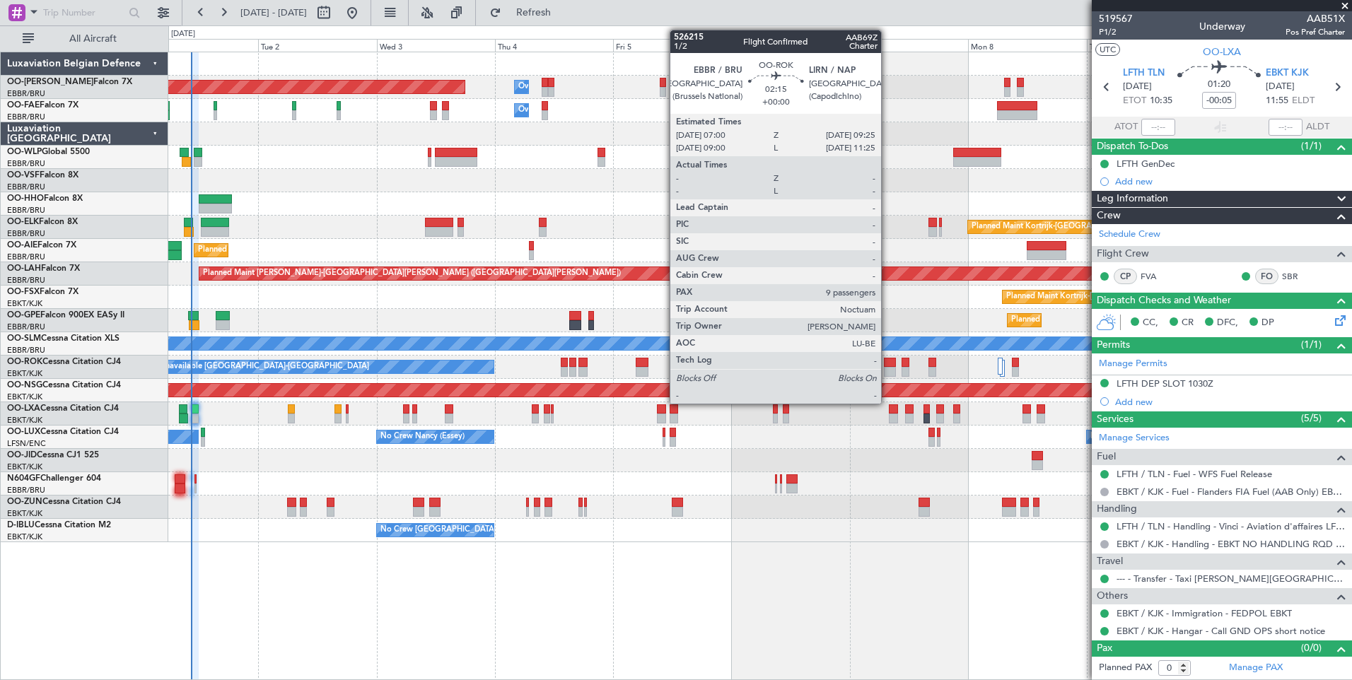
click at [887, 367] on div at bounding box center [890, 372] width 12 height 10
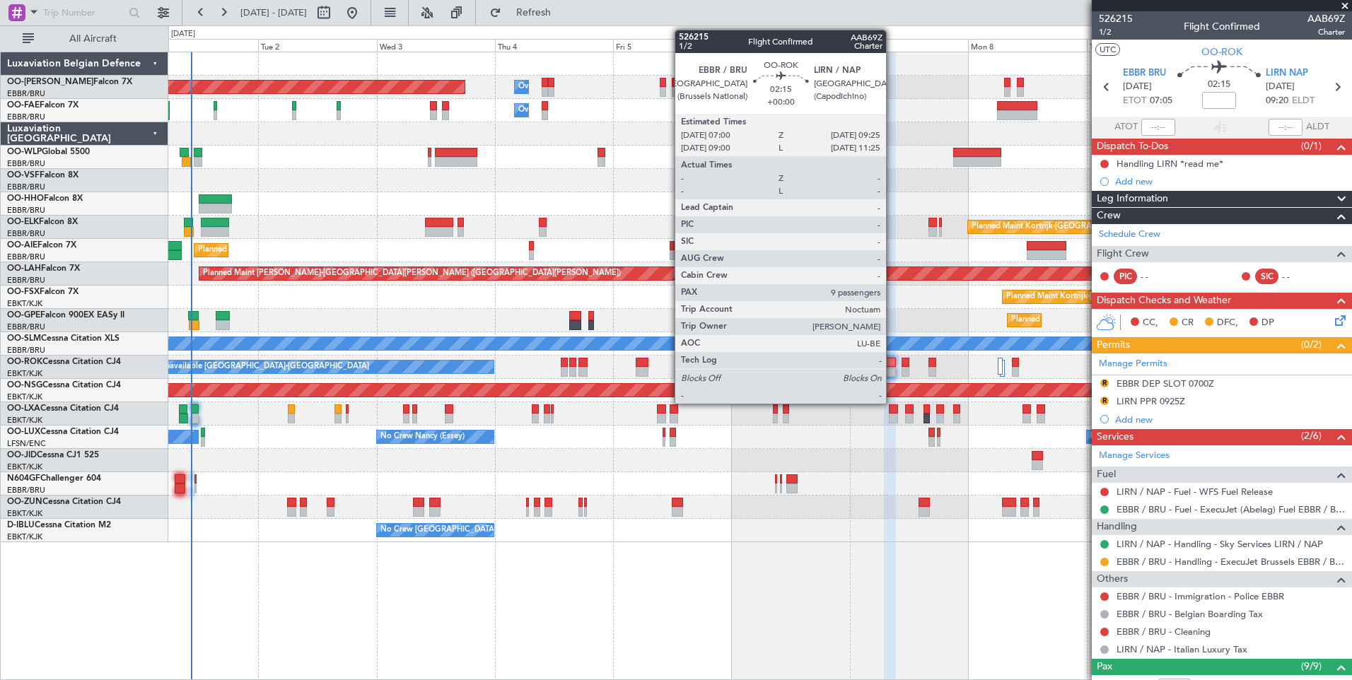
click at [892, 362] on div at bounding box center [890, 363] width 12 height 10
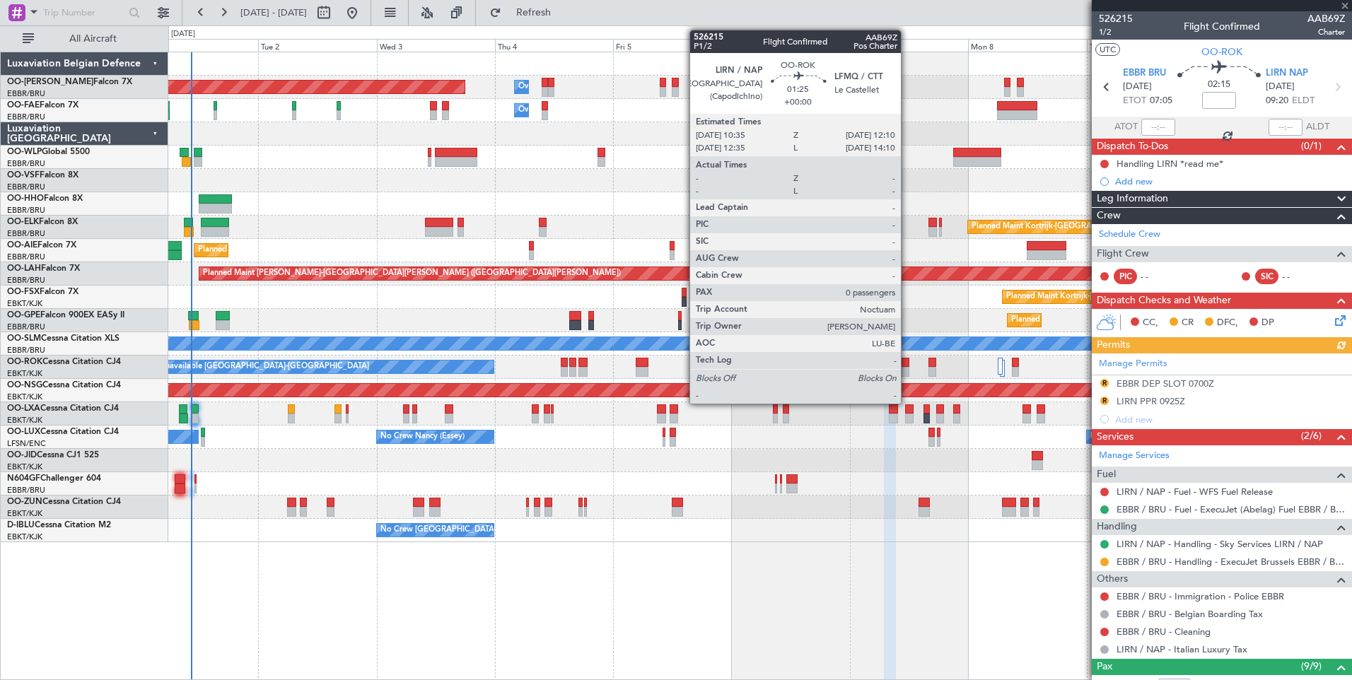
click at [907, 360] on div at bounding box center [905, 363] width 8 height 10
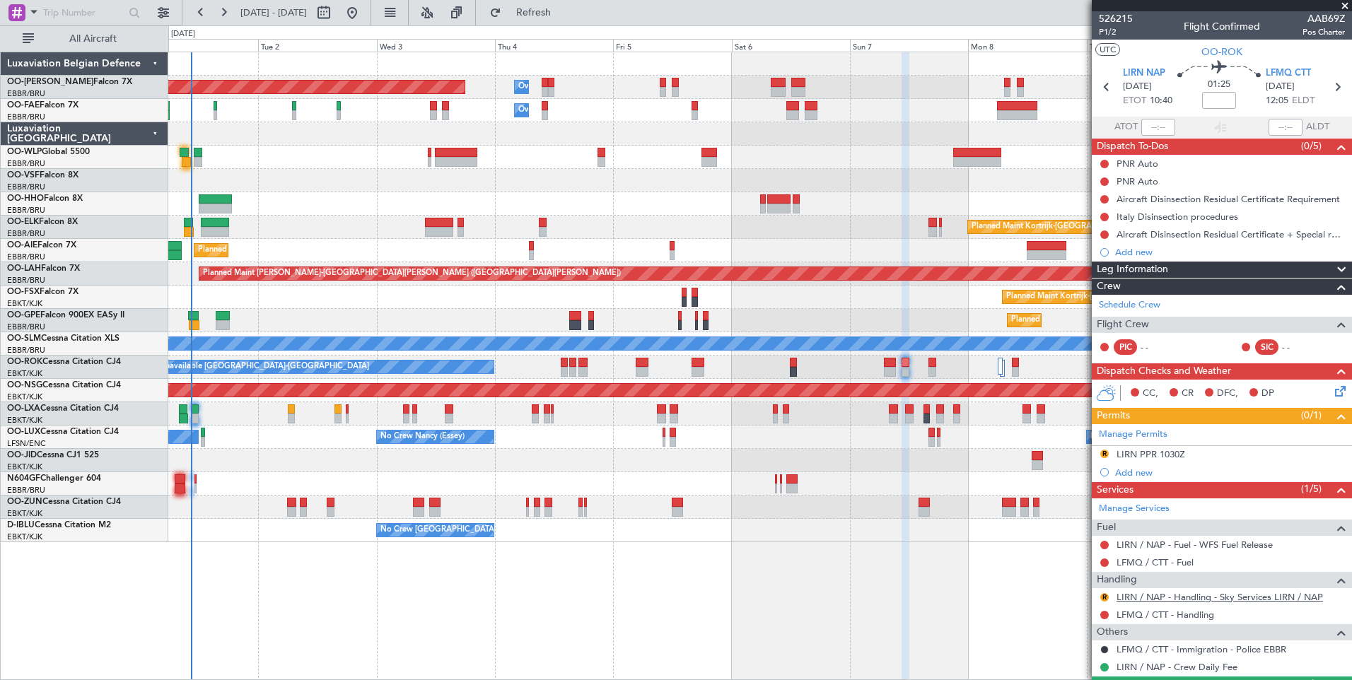
click at [1271, 600] on link "LIRN / NAP - Handling - Sky Services LIRN / NAP" at bounding box center [1219, 597] width 206 height 12
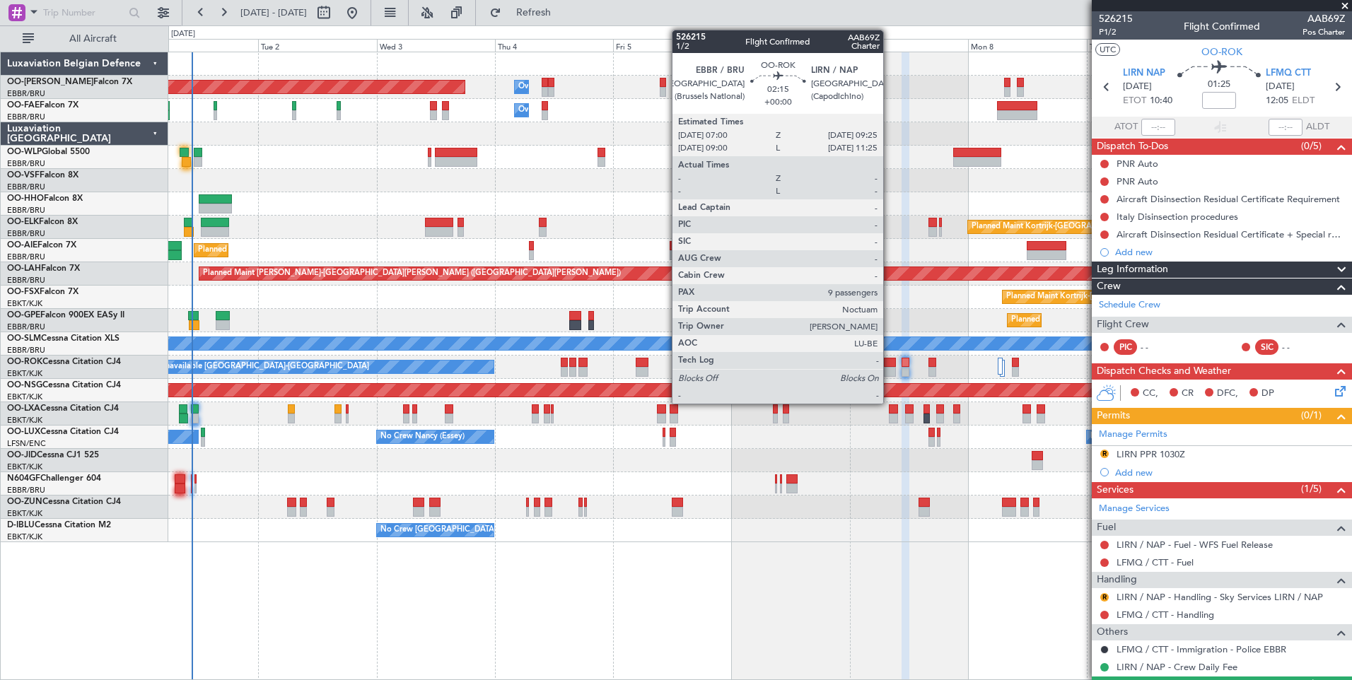
click at [890, 363] on div at bounding box center [890, 363] width 12 height 10
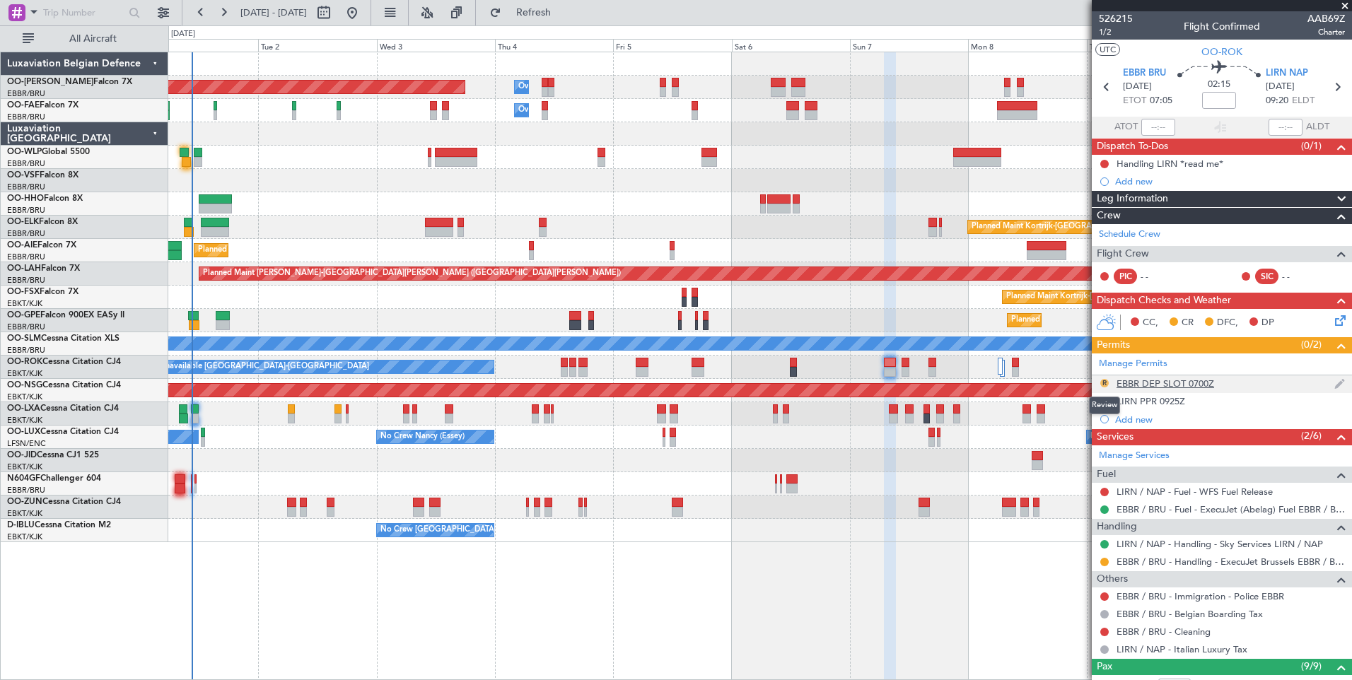
click at [1102, 383] on button "R" at bounding box center [1104, 383] width 8 height 8
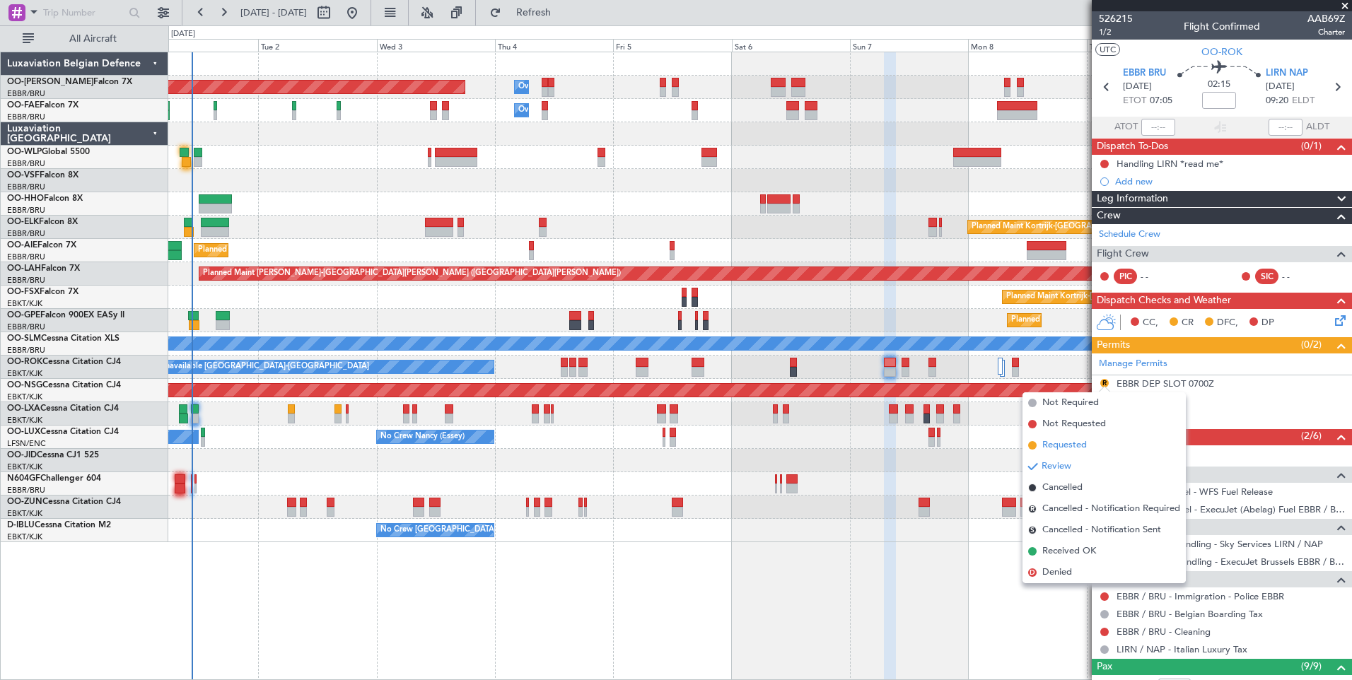
click at [1073, 448] on span "Requested" at bounding box center [1064, 445] width 45 height 14
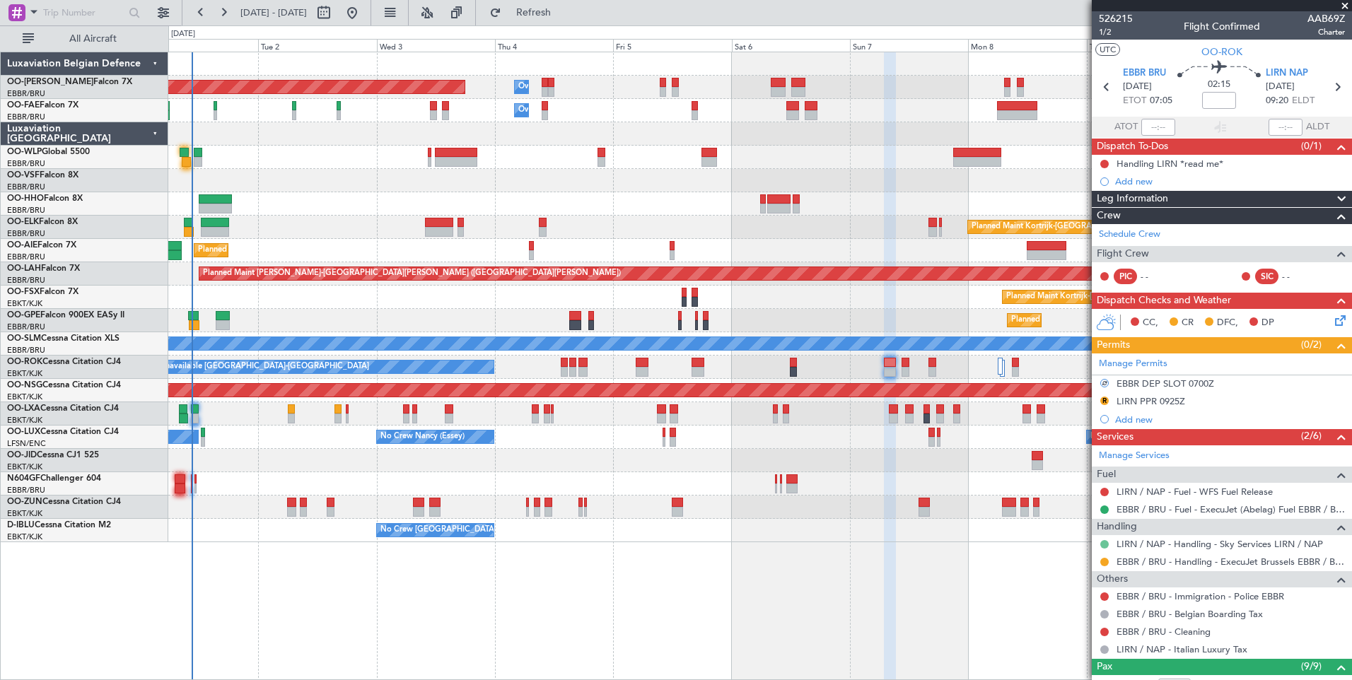
click at [1103, 545] on button at bounding box center [1104, 544] width 8 height 8
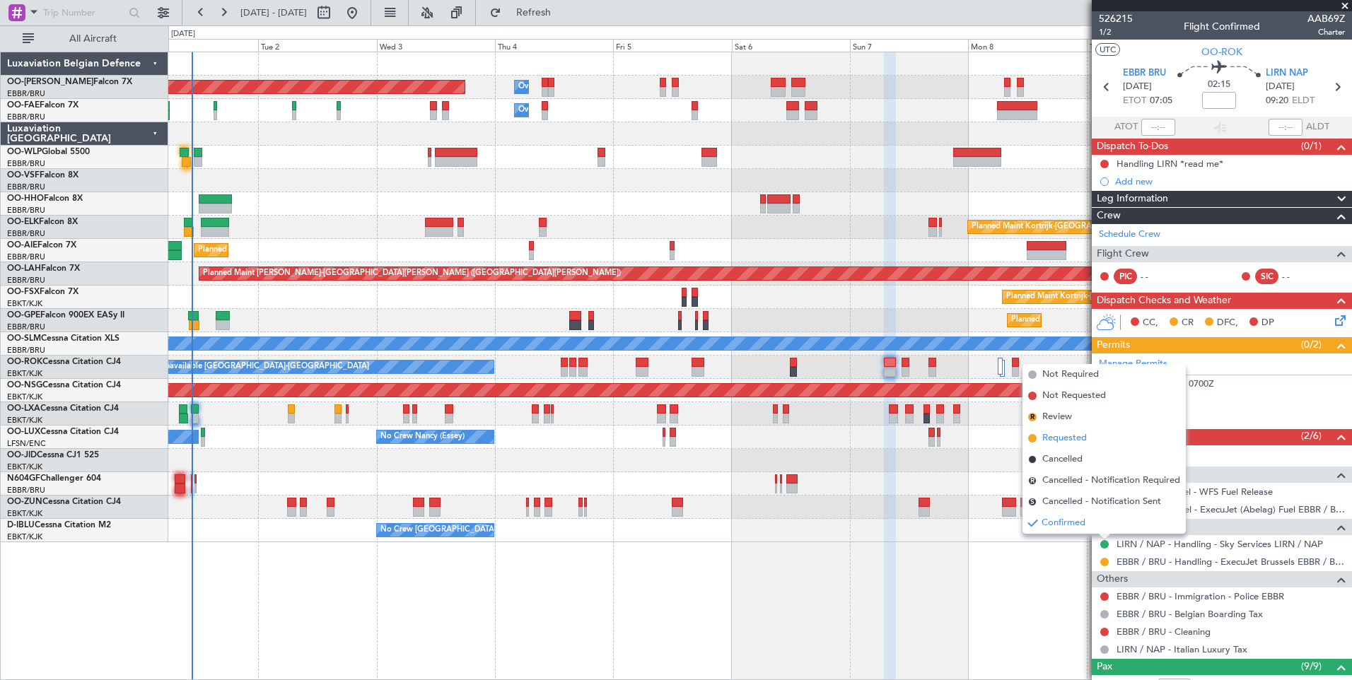
click at [1079, 438] on span "Requested" at bounding box center [1064, 438] width 45 height 14
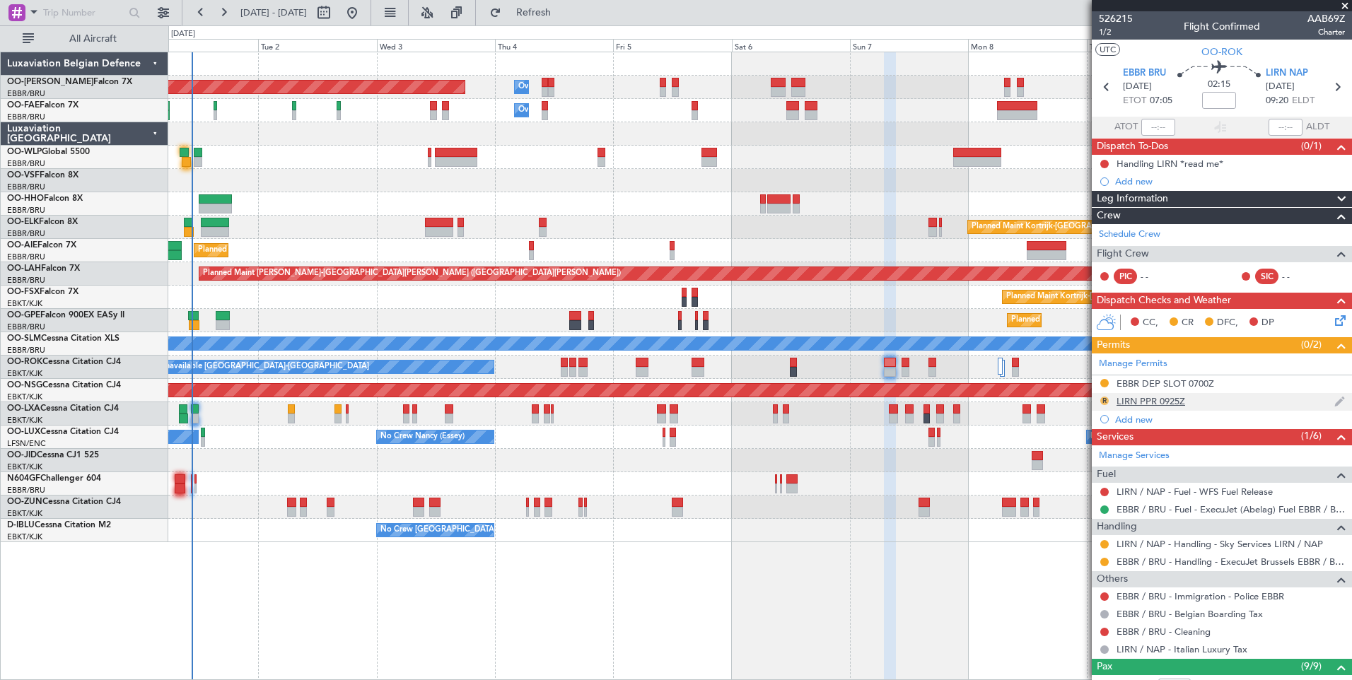
click at [1105, 401] on button "R" at bounding box center [1104, 401] width 8 height 8
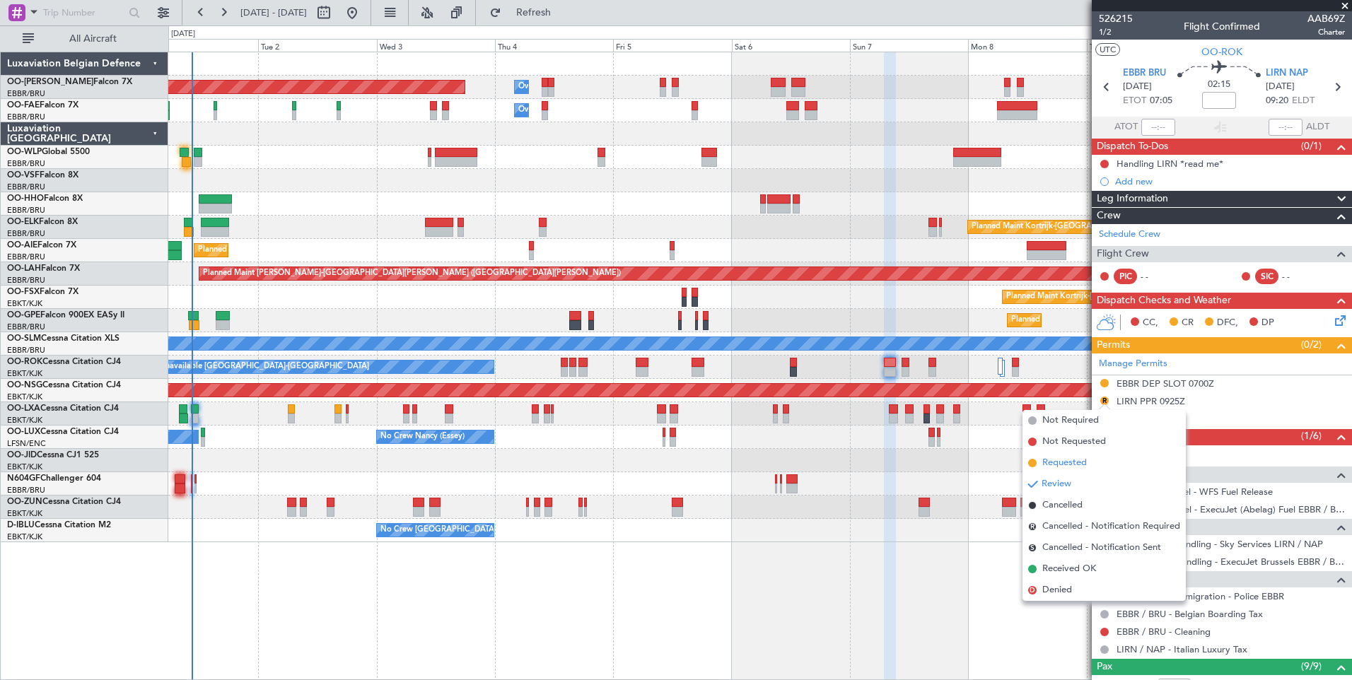
click at [1065, 462] on span "Requested" at bounding box center [1064, 463] width 45 height 14
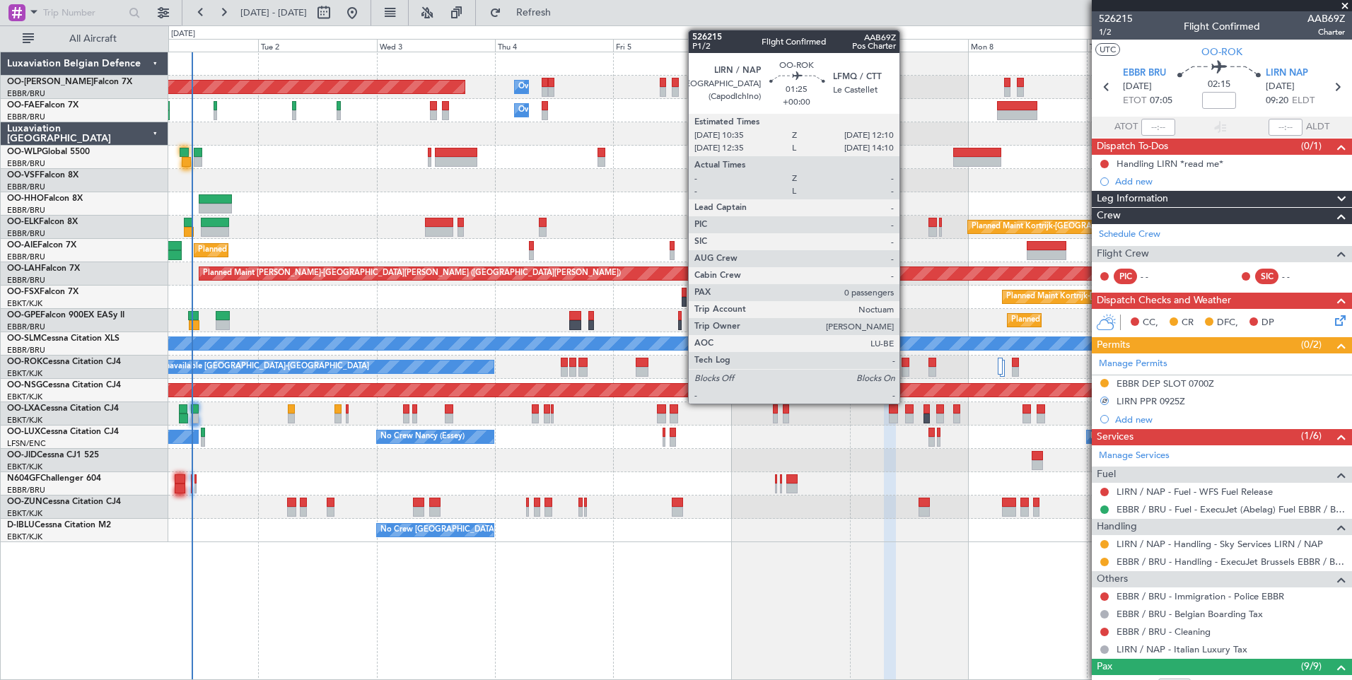
click at [905, 365] on div at bounding box center [905, 363] width 8 height 10
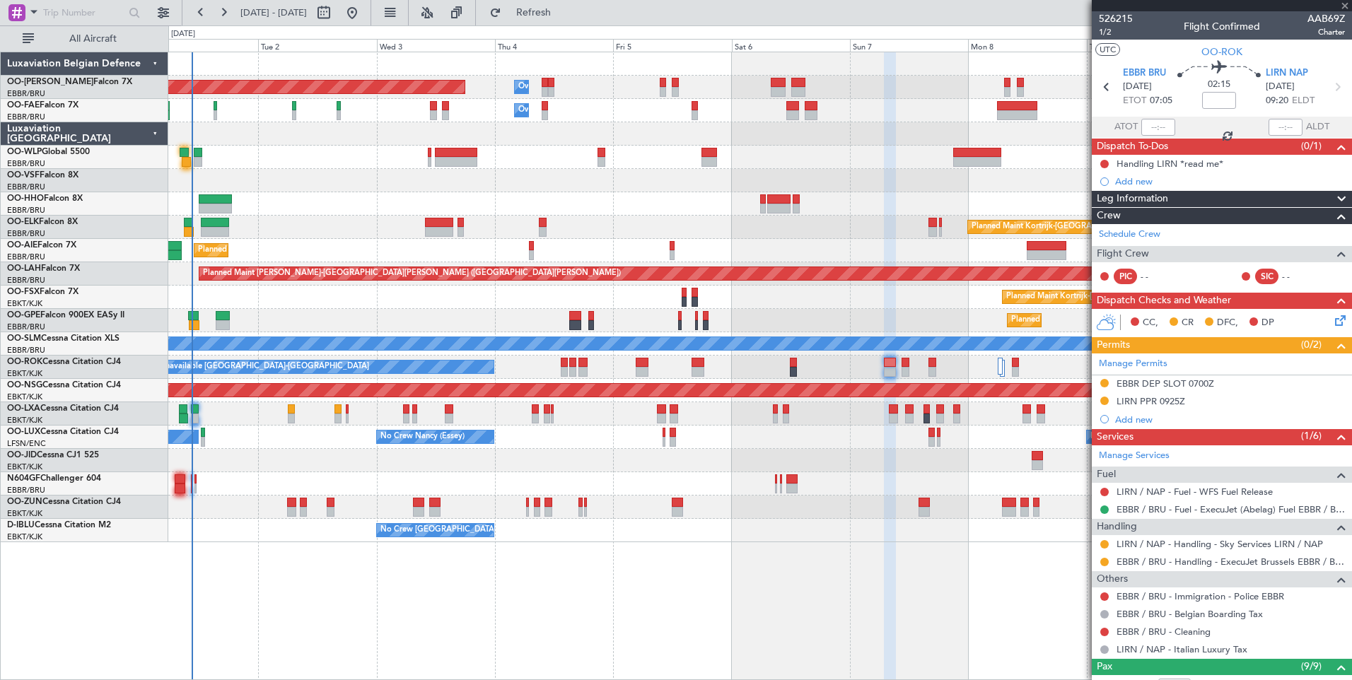
type input "0"
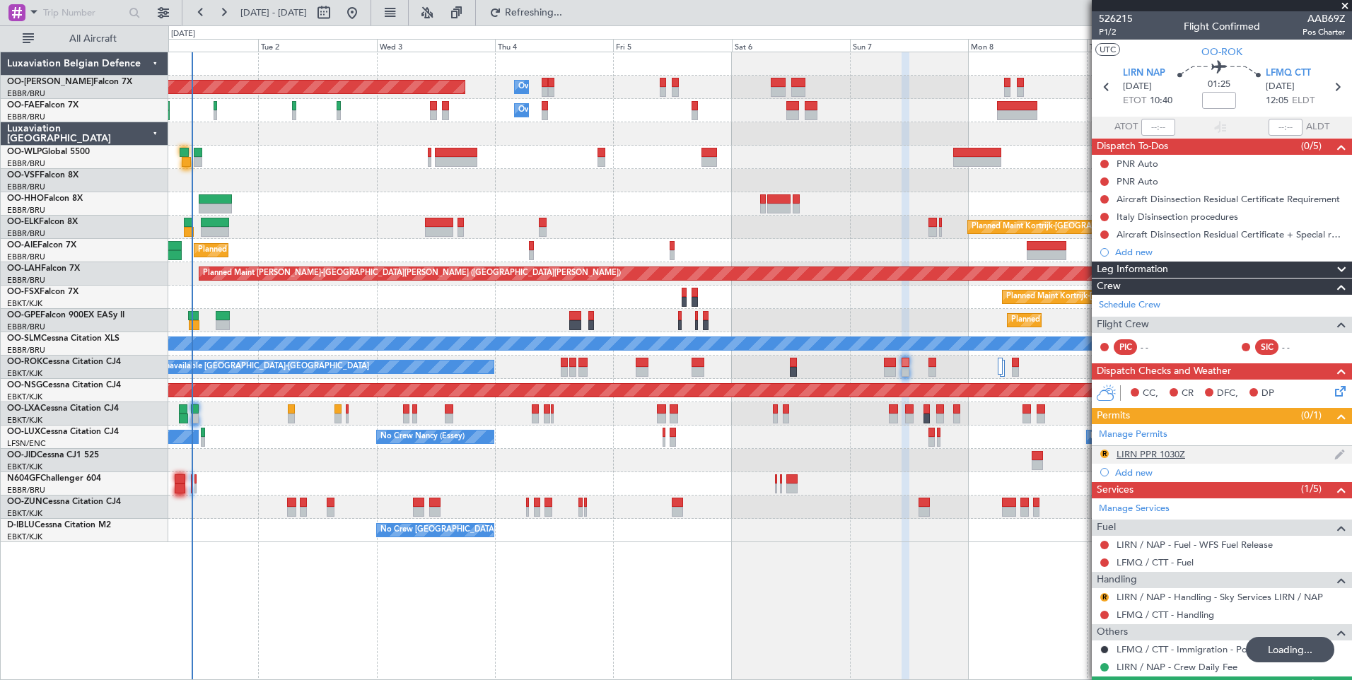
click at [1195, 454] on div "R LIRN PPR 1030Z" at bounding box center [1221, 455] width 260 height 18
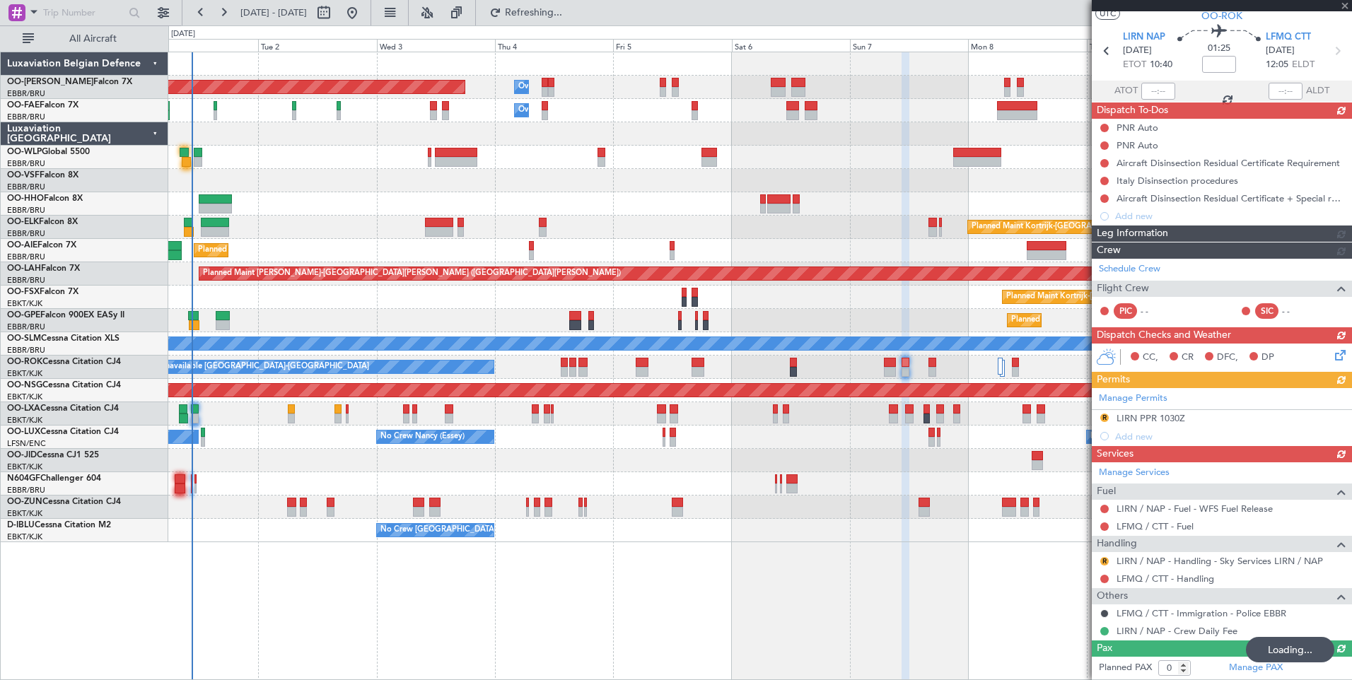
scroll to position [35, 0]
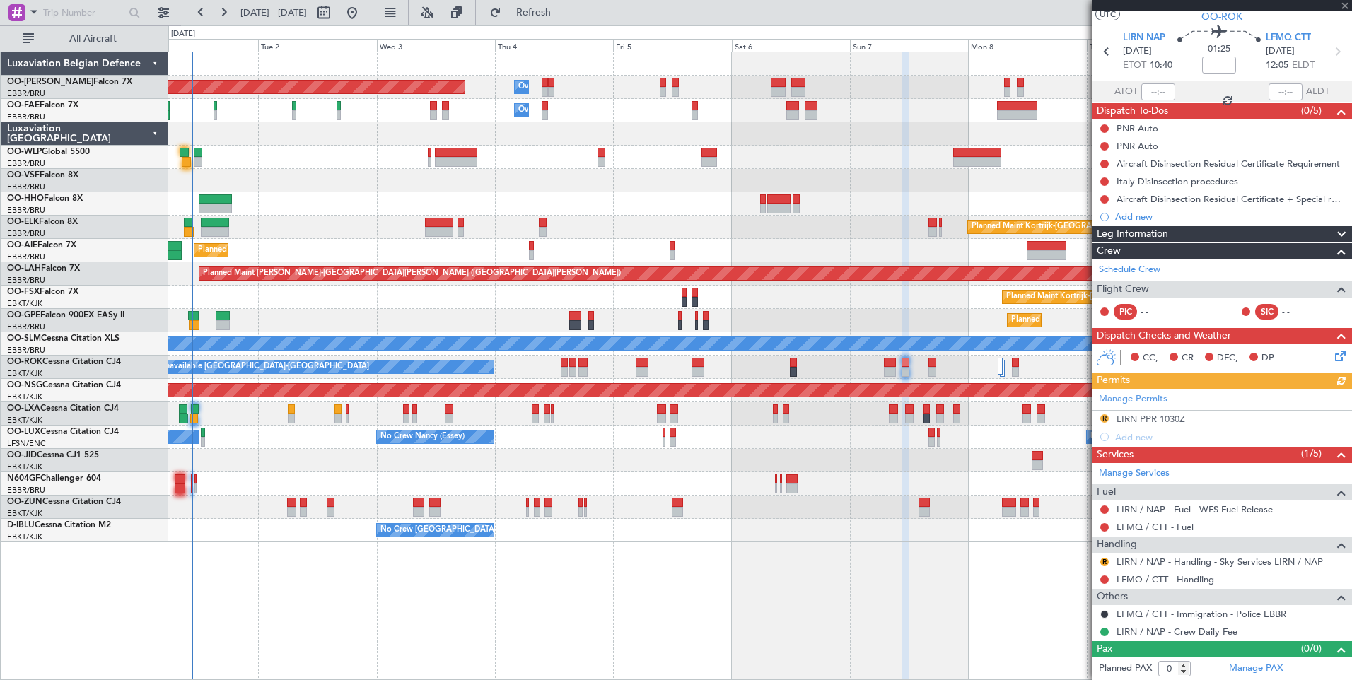
click at [1152, 421] on div "Manage Permits R LIRN PPR 1030Z Add new" at bounding box center [1221, 417] width 260 height 57
click at [1142, 419] on div "LIRN PPR 1030Z" at bounding box center [1150, 419] width 69 height 12
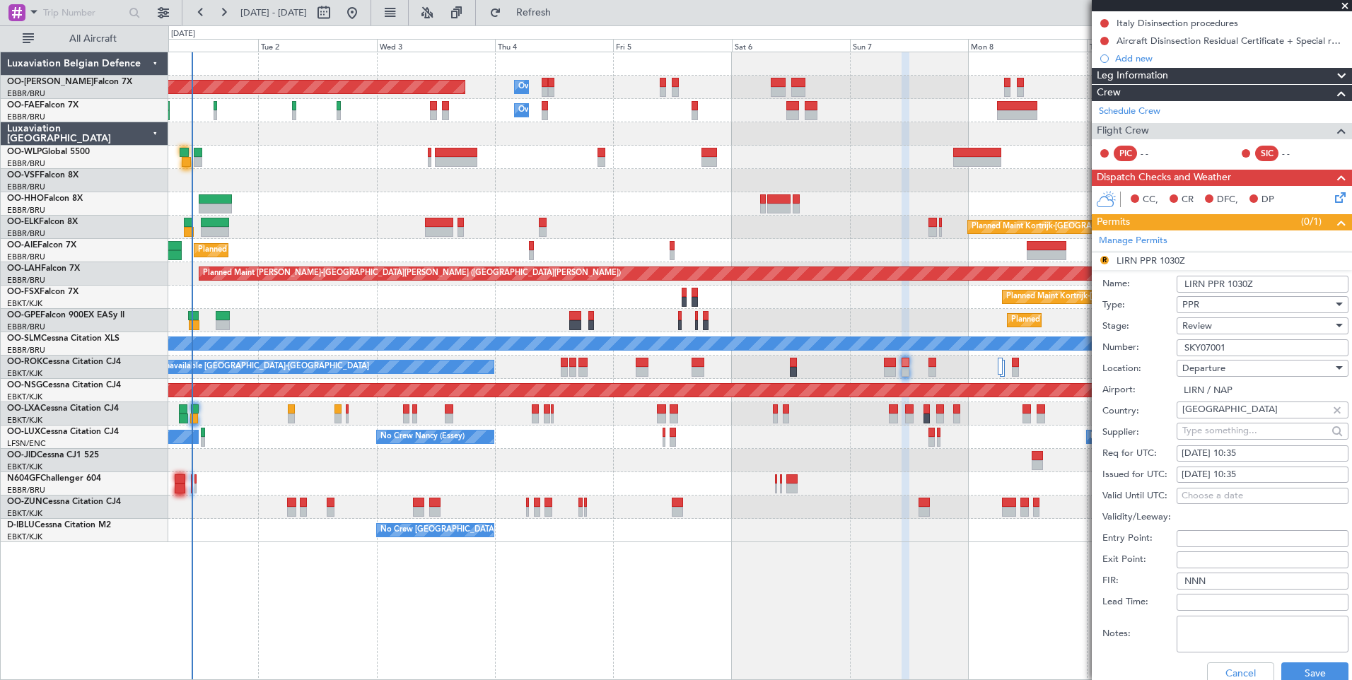
scroll to position [212, 0]
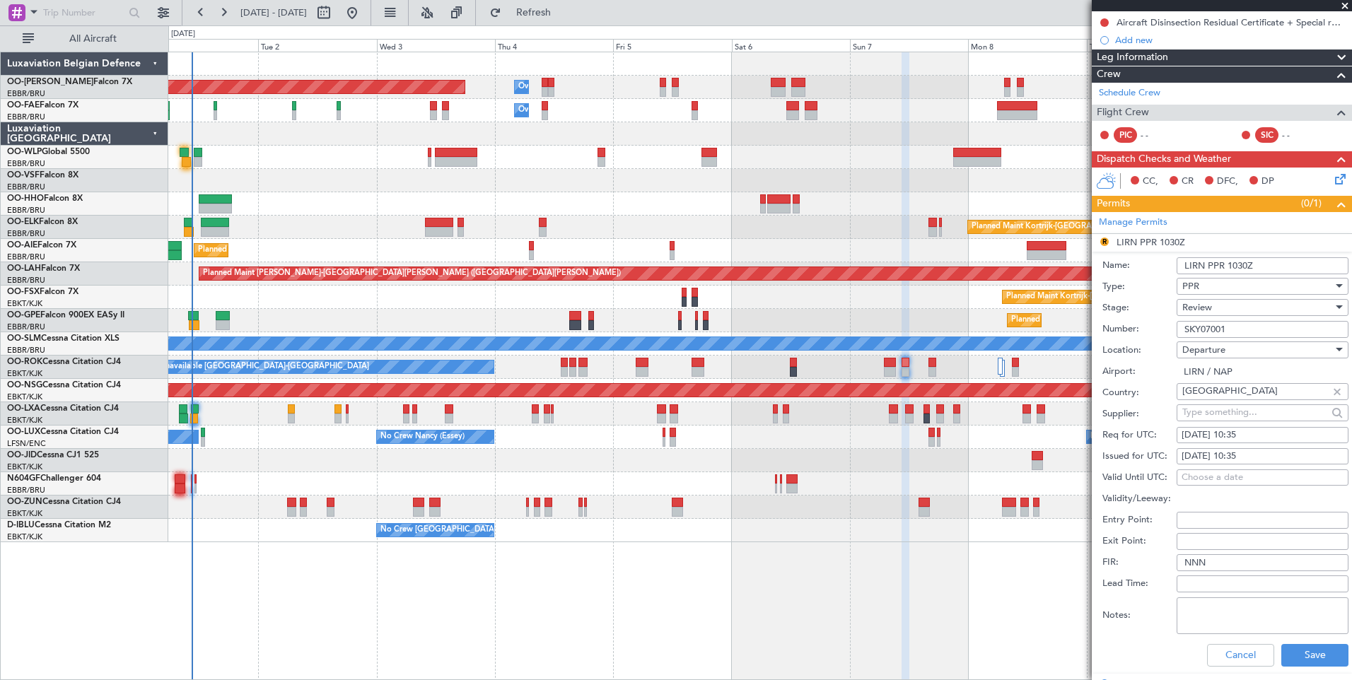
click at [1242, 269] on input "LIRN PPR 1030Z" at bounding box center [1262, 265] width 172 height 17
type input "LIRN PPR 1035Z"
click at [1294, 655] on button "Save" at bounding box center [1314, 655] width 67 height 23
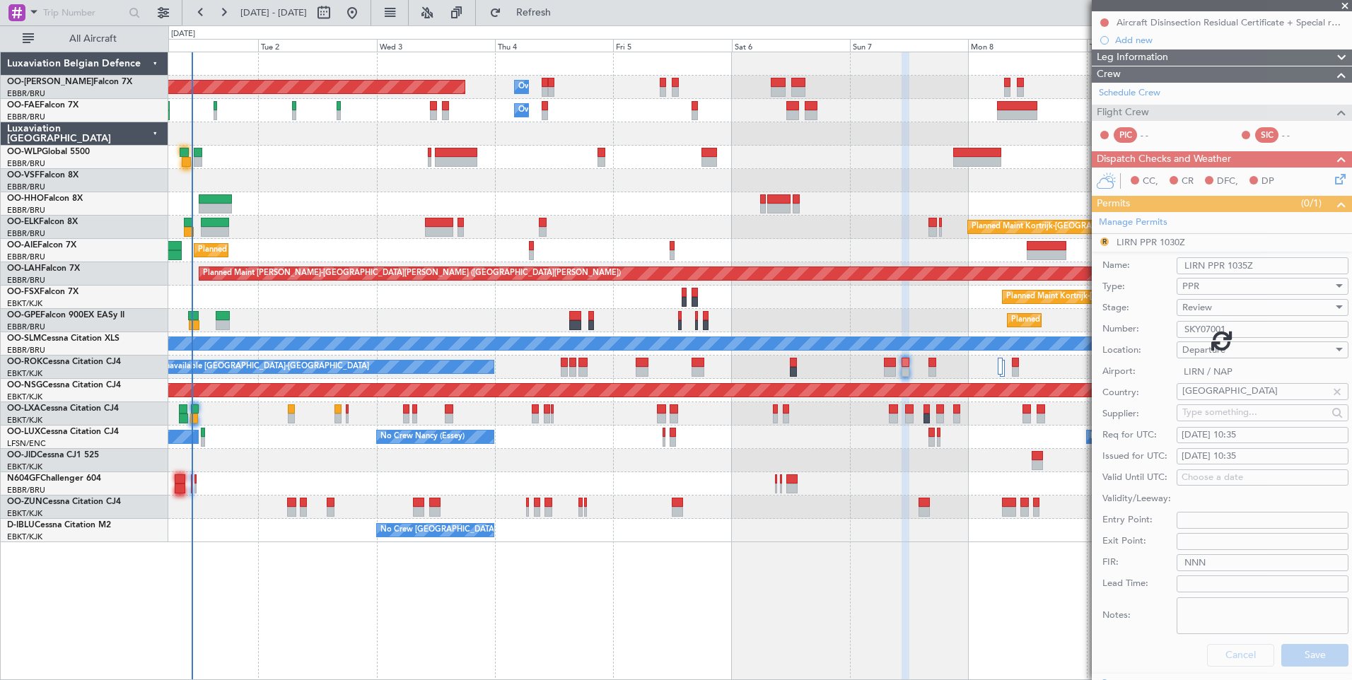
scroll to position [35, 0]
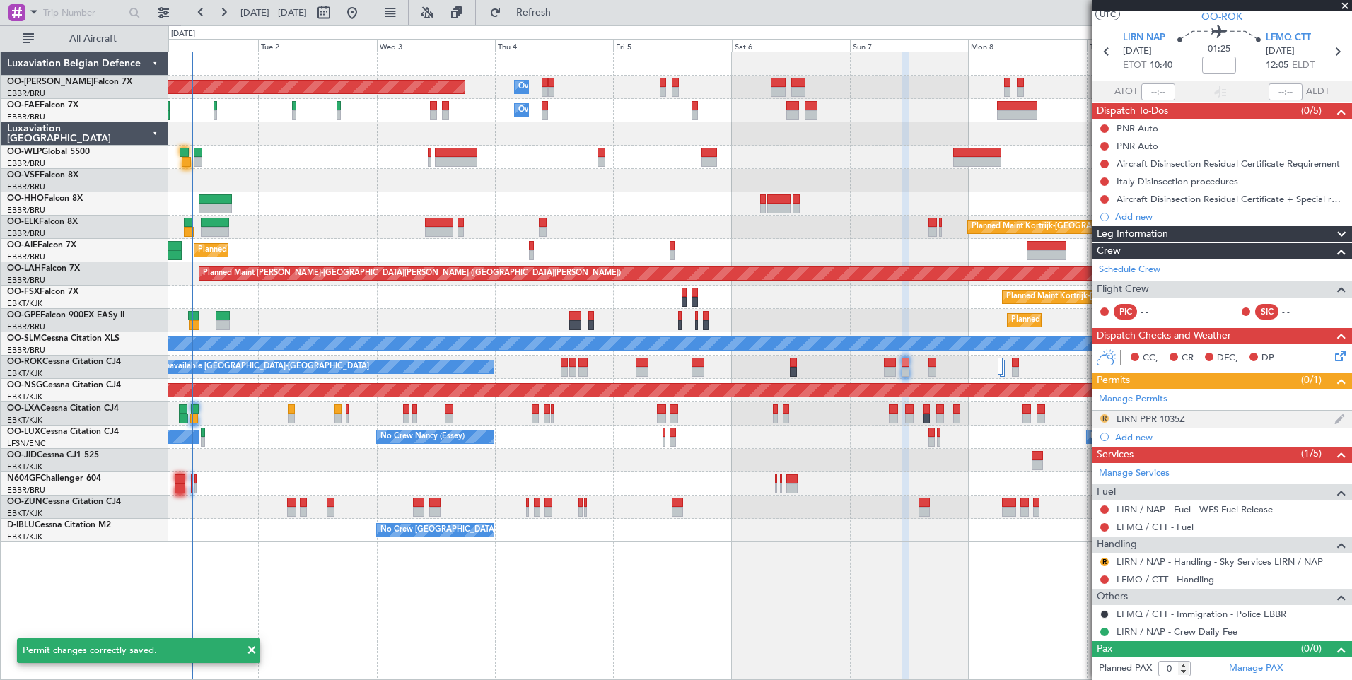
click at [1103, 417] on button "R" at bounding box center [1104, 418] width 8 height 8
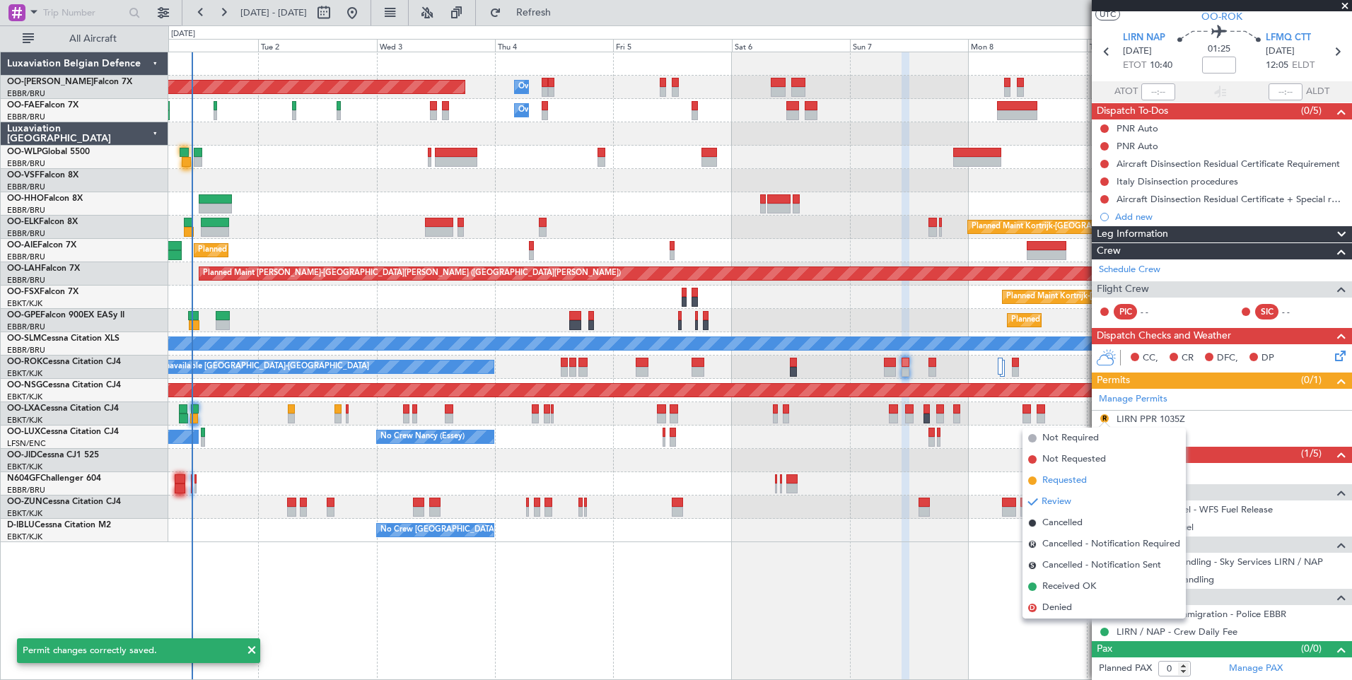
click at [1074, 479] on span "Requested" at bounding box center [1064, 481] width 45 height 14
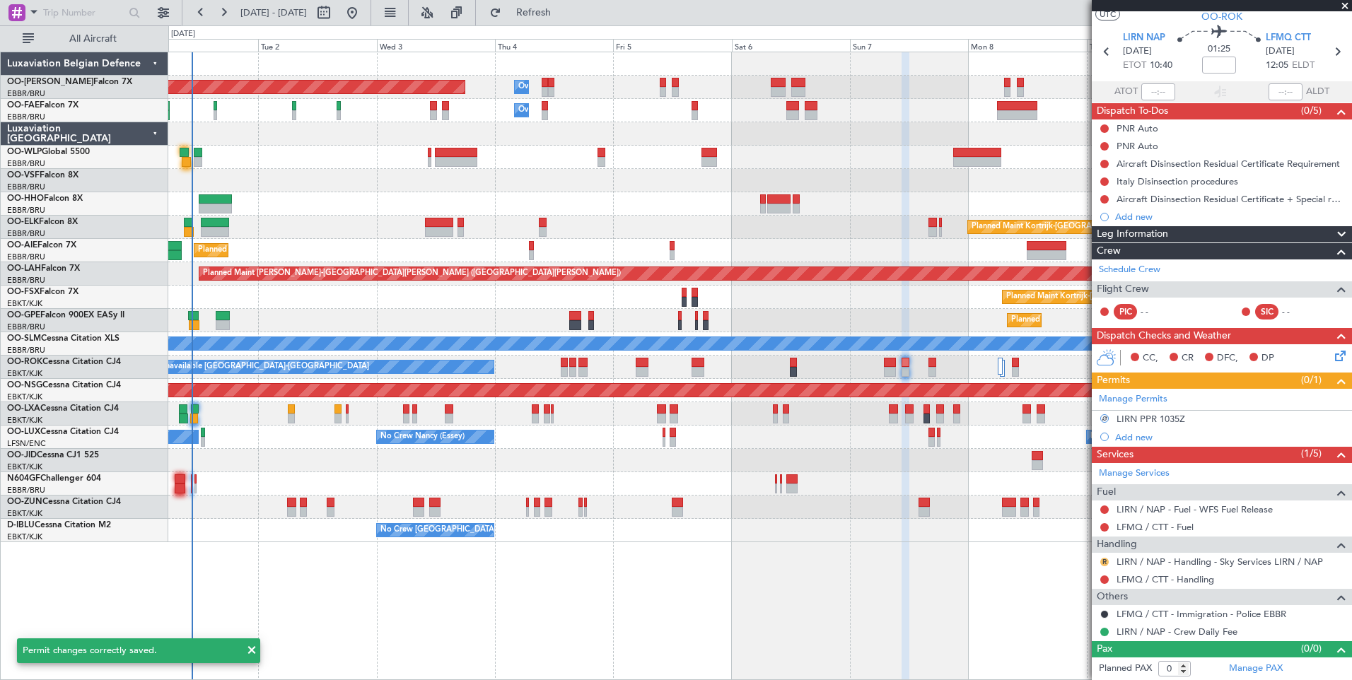
click at [1106, 564] on button "R" at bounding box center [1104, 562] width 8 height 8
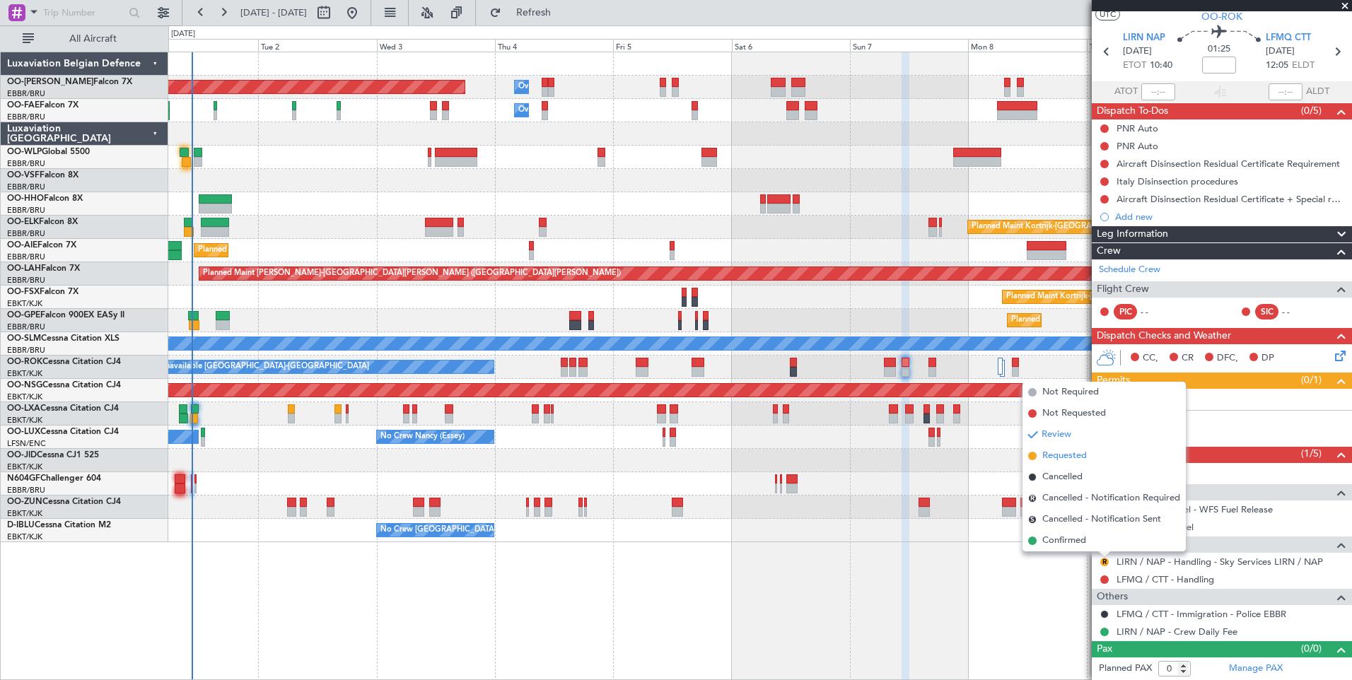
click at [1068, 454] on span "Requested" at bounding box center [1064, 456] width 45 height 14
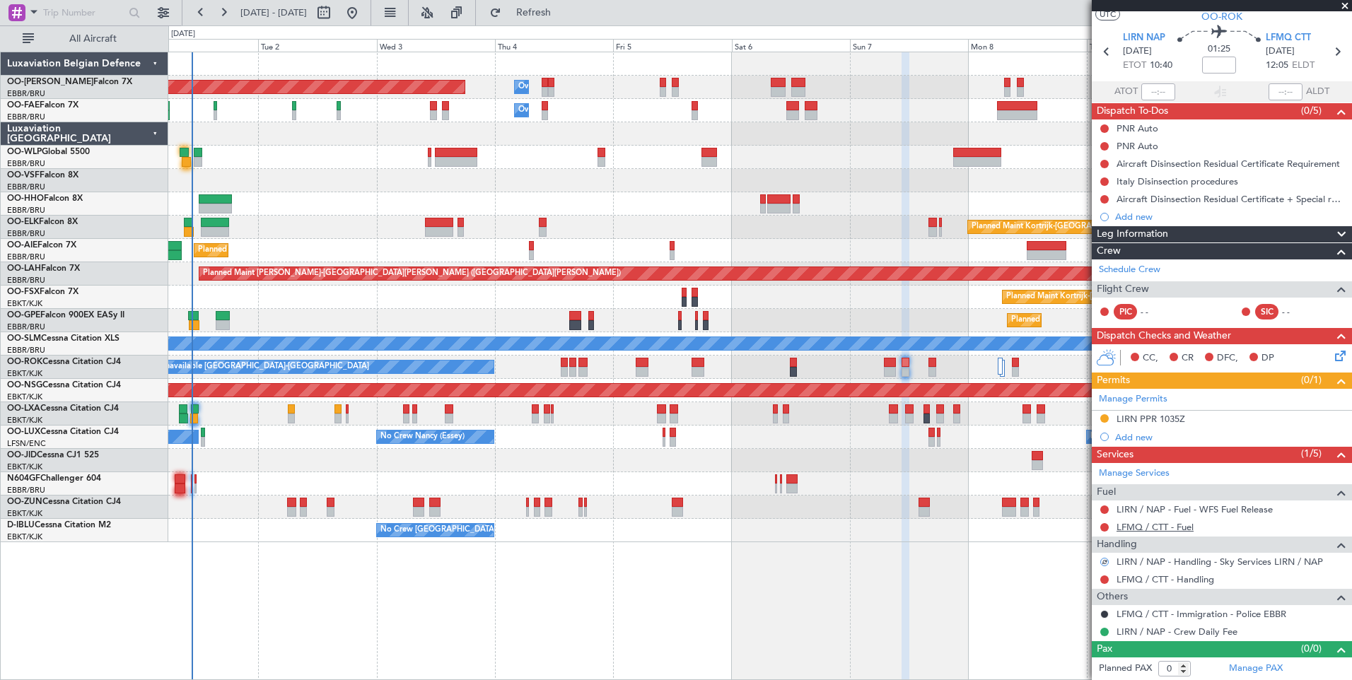
click at [1178, 531] on link "LFMQ / CTT - Fuel" at bounding box center [1154, 527] width 77 height 12
click at [563, 10] on span "Refresh" at bounding box center [533, 13] width 59 height 10
click at [1187, 575] on mat-tooltip-component "LIRN / NAP - Handling - Sky Services LIRN / NAP" at bounding box center [1219, 585] width 200 height 37
click at [1161, 580] on link "LFMQ / CTT - Handling" at bounding box center [1165, 579] width 98 height 12
click at [563, 17] on span "Refresh" at bounding box center [533, 13] width 59 height 10
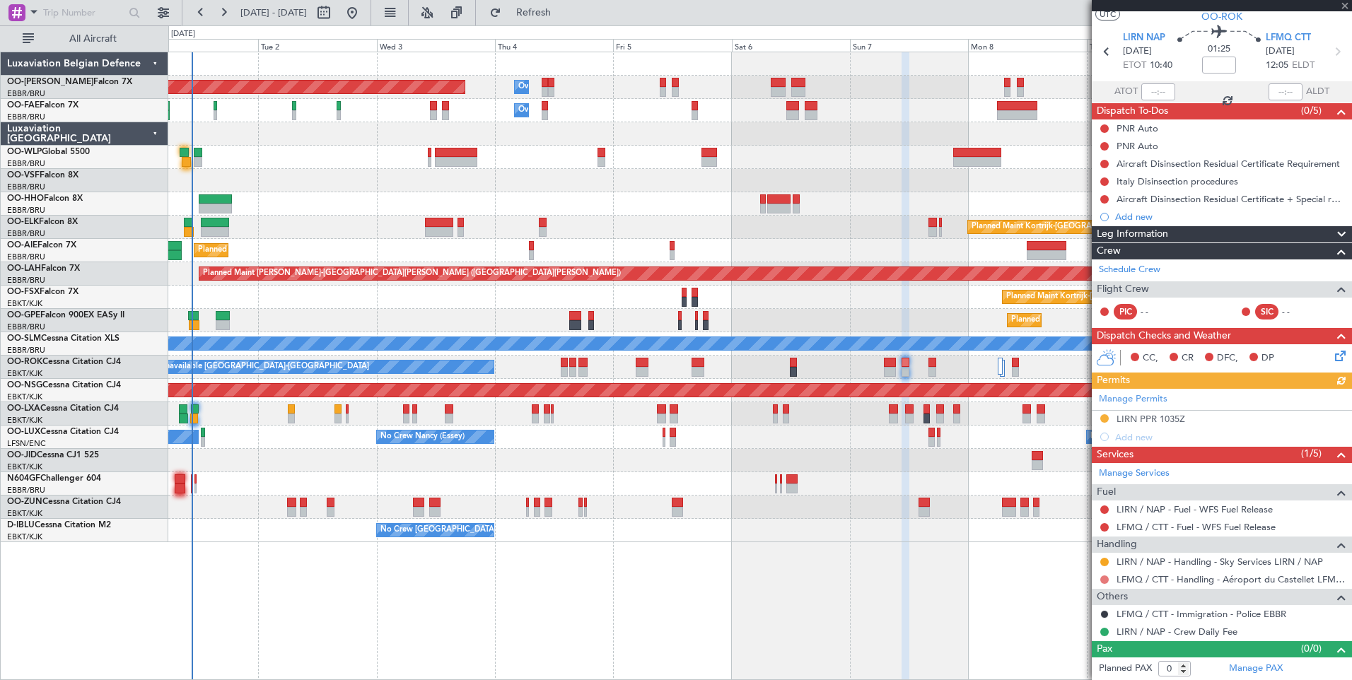
click at [1103, 577] on button at bounding box center [1104, 579] width 8 height 8
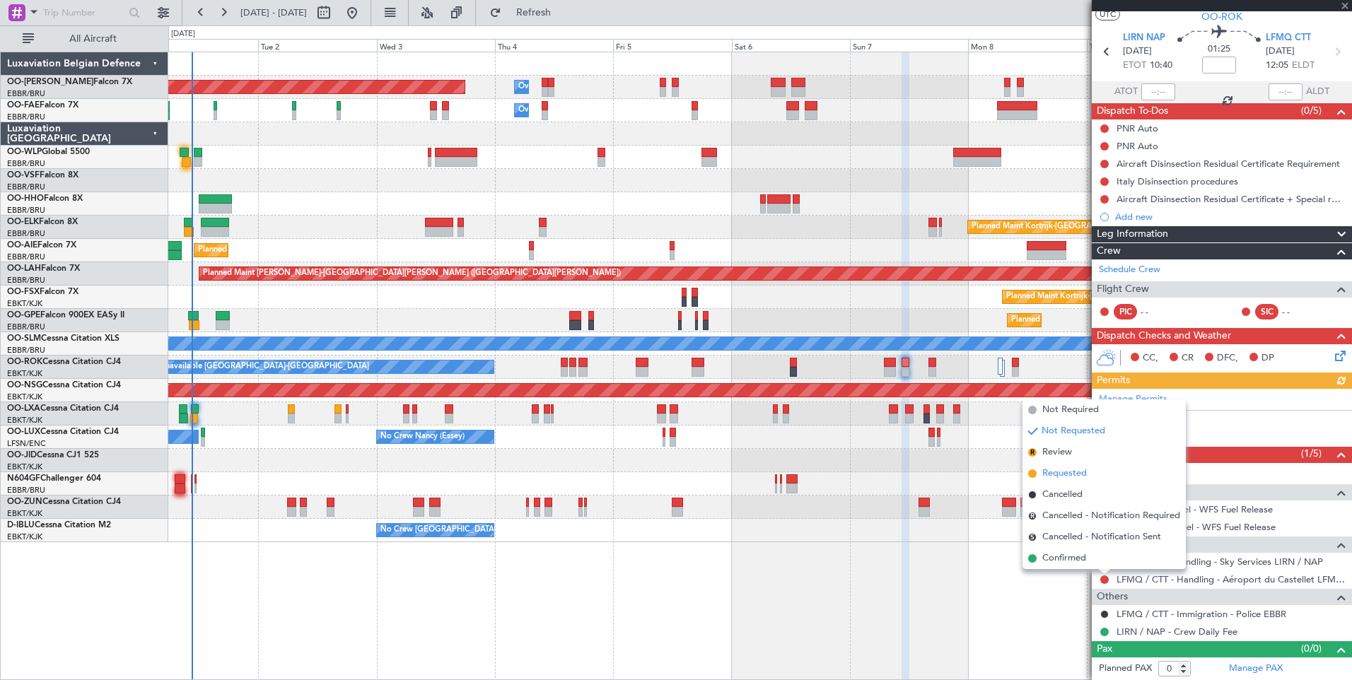
click at [1062, 473] on span "Requested" at bounding box center [1064, 474] width 45 height 14
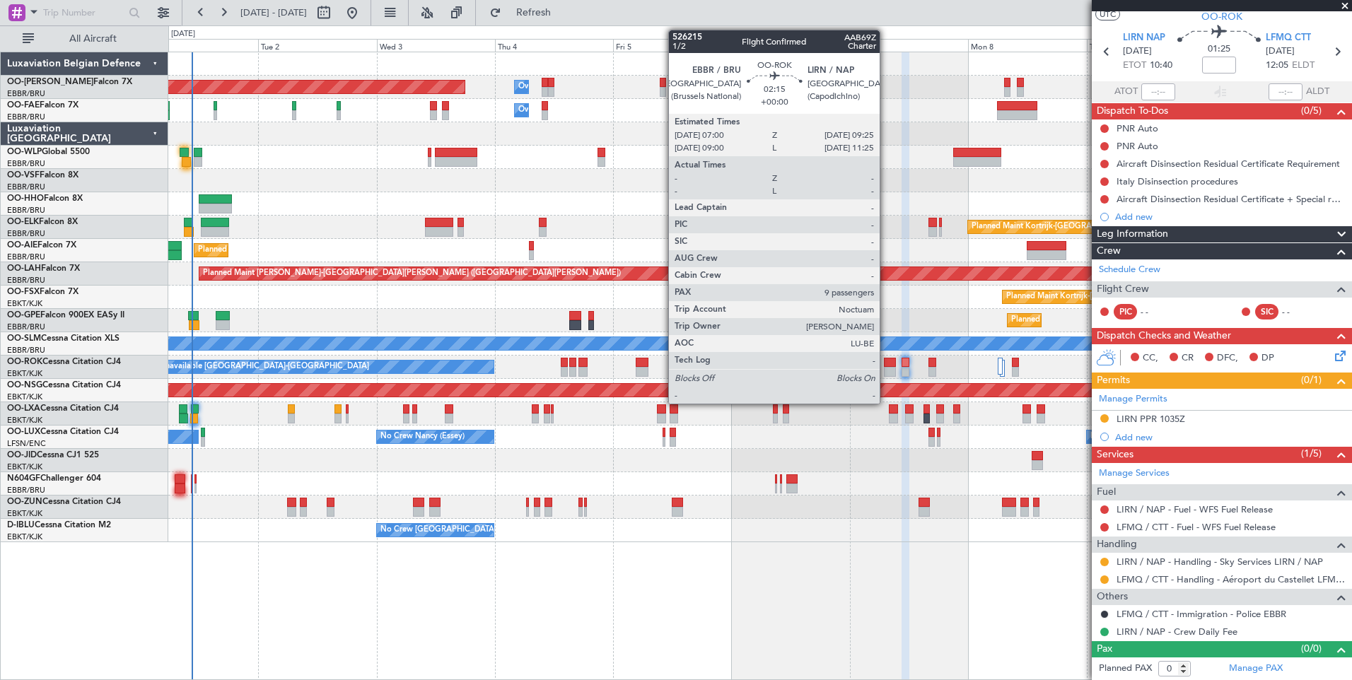
click at [886, 359] on div at bounding box center [890, 363] width 12 height 10
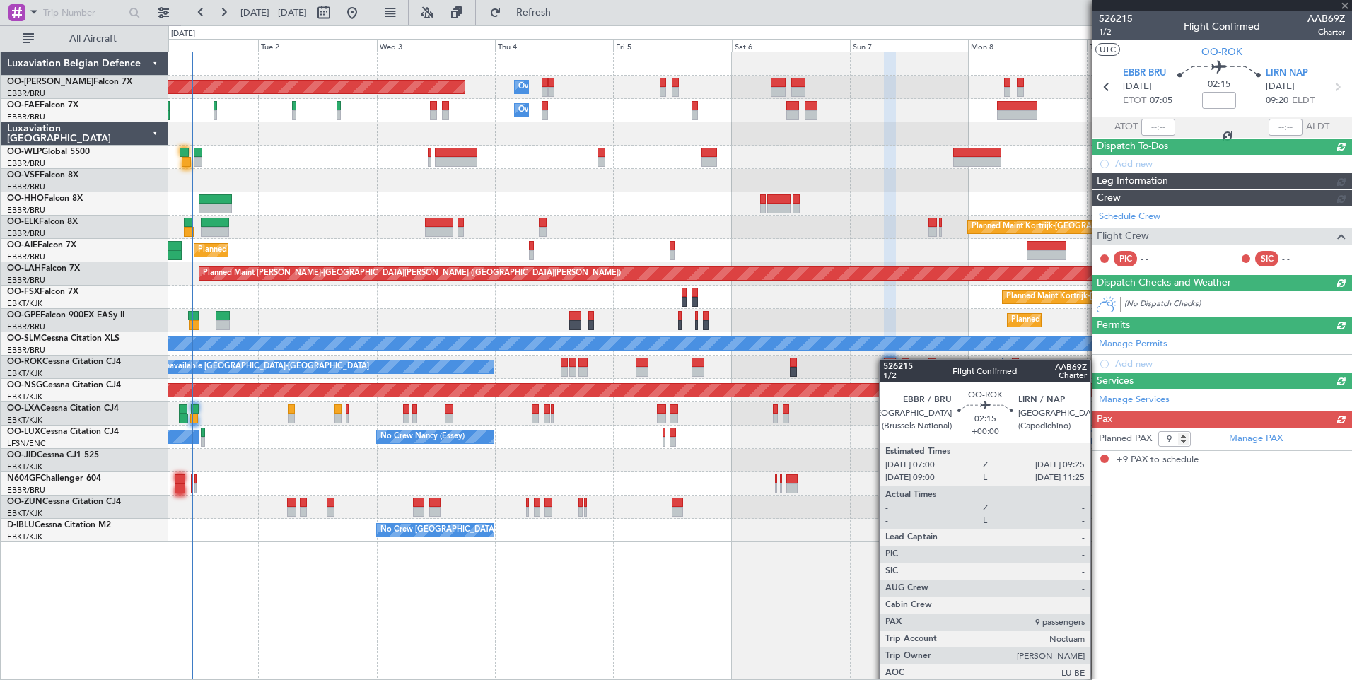
scroll to position [0, 0]
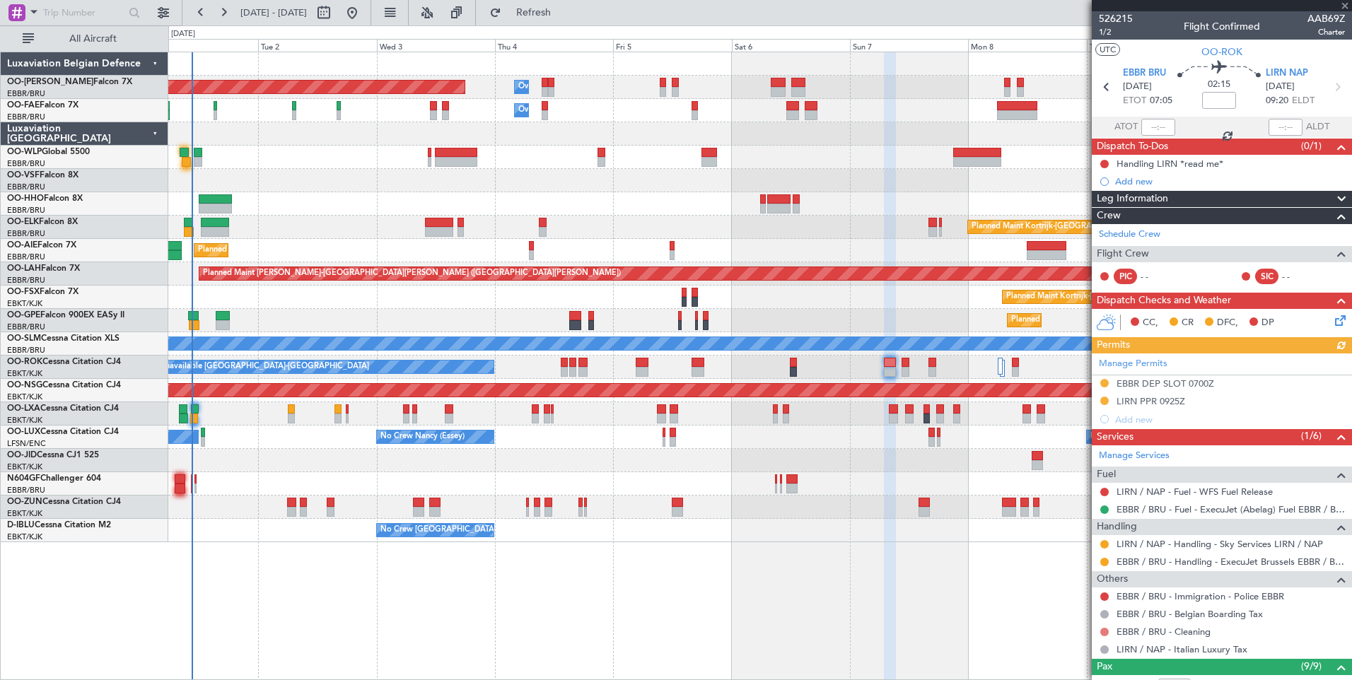
click at [1101, 628] on button at bounding box center [1104, 632] width 8 height 8
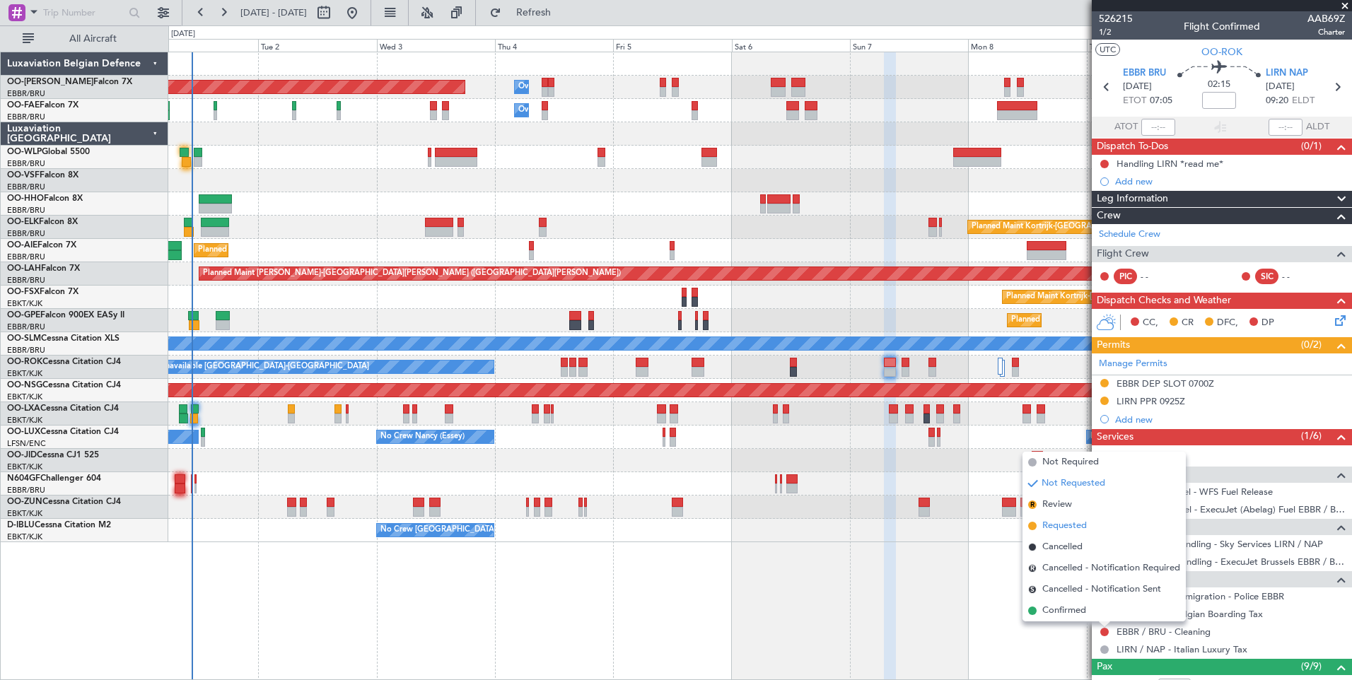
click at [1060, 527] on span "Requested" at bounding box center [1064, 526] width 45 height 14
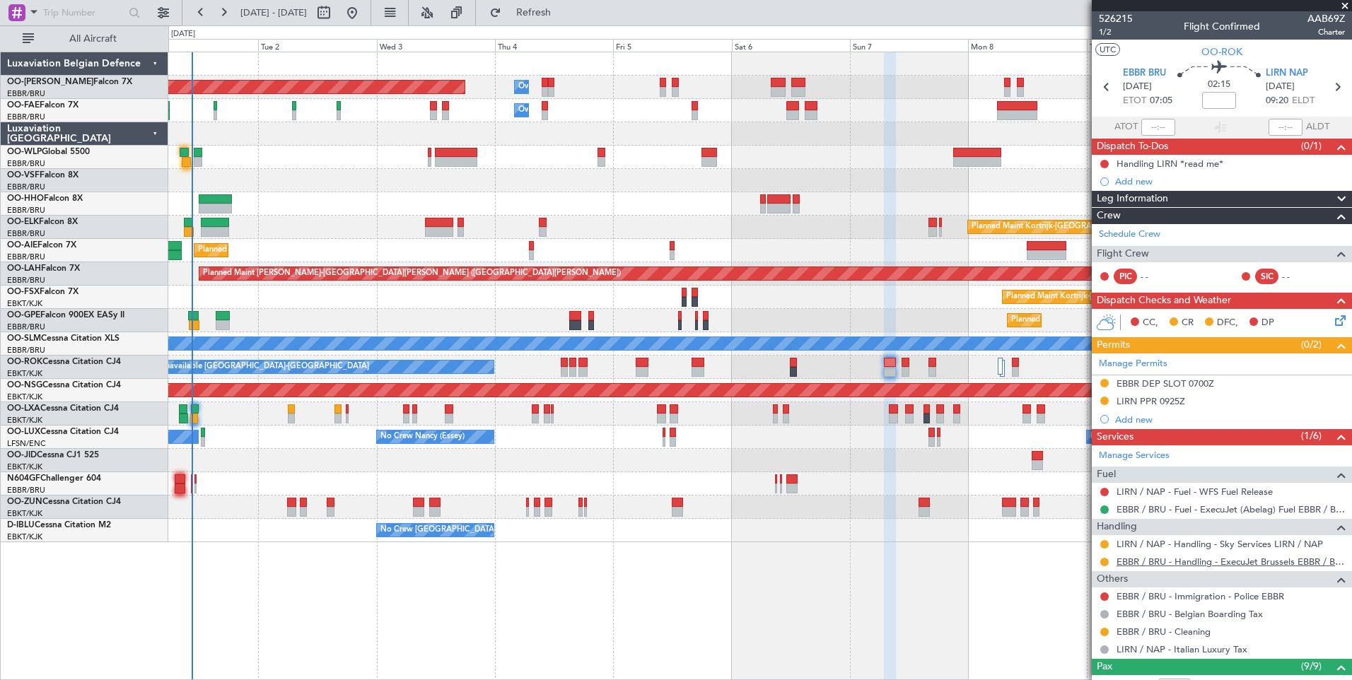
click at [1270, 565] on link "EBBR / BRU - Handling - ExecuJet Brussels EBBR / BRU" at bounding box center [1230, 562] width 228 height 12
click at [545, 11] on button "Refresh" at bounding box center [525, 12] width 85 height 23
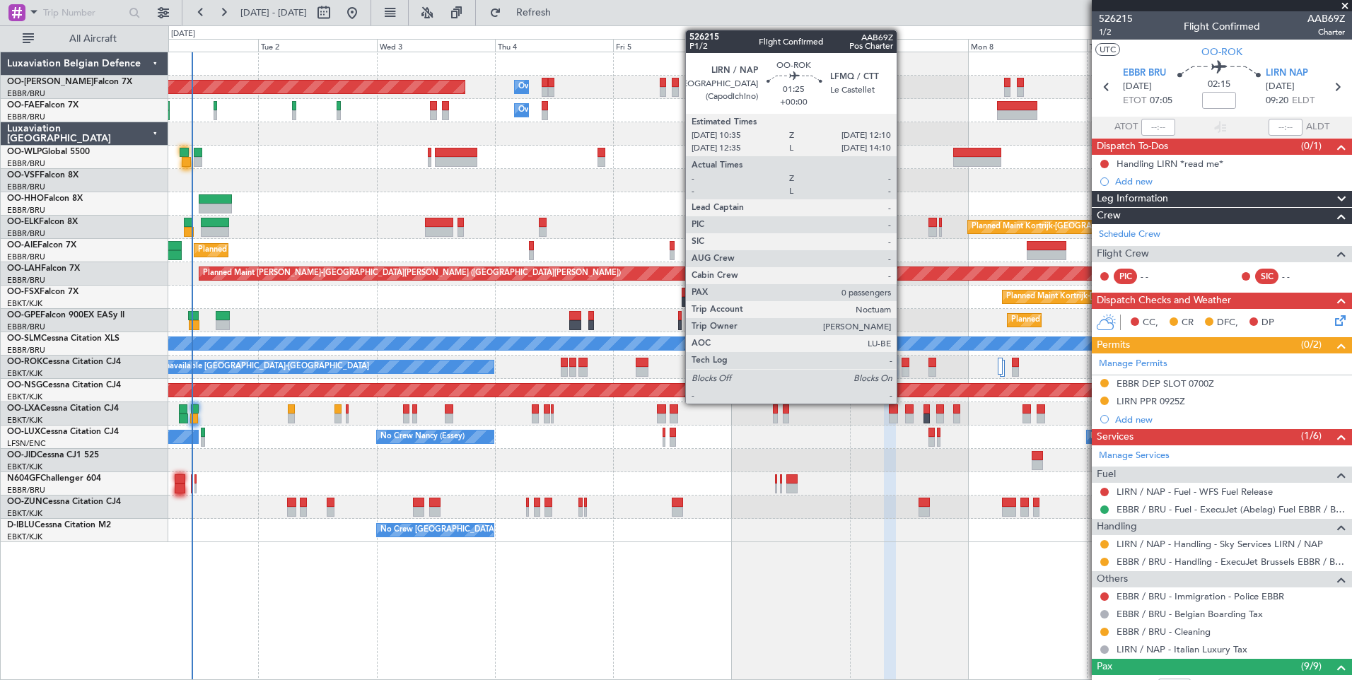
click at [903, 361] on div at bounding box center [905, 363] width 8 height 10
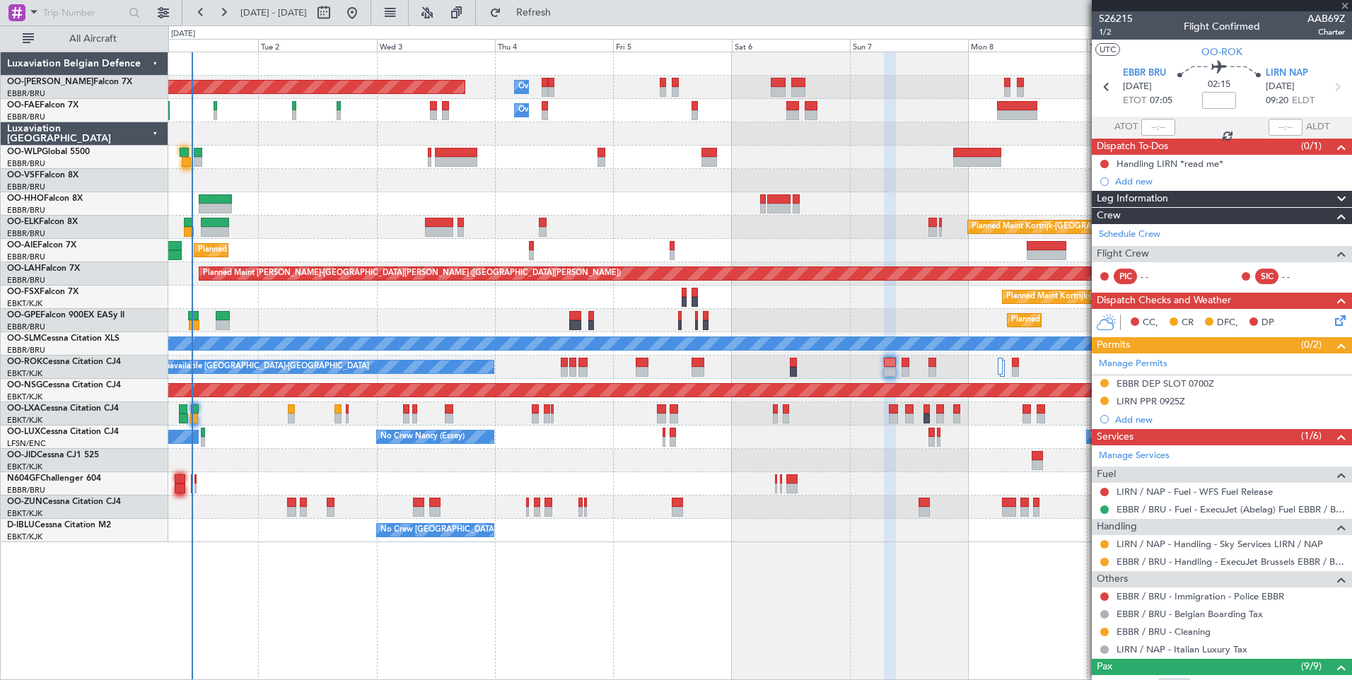
type input "0"
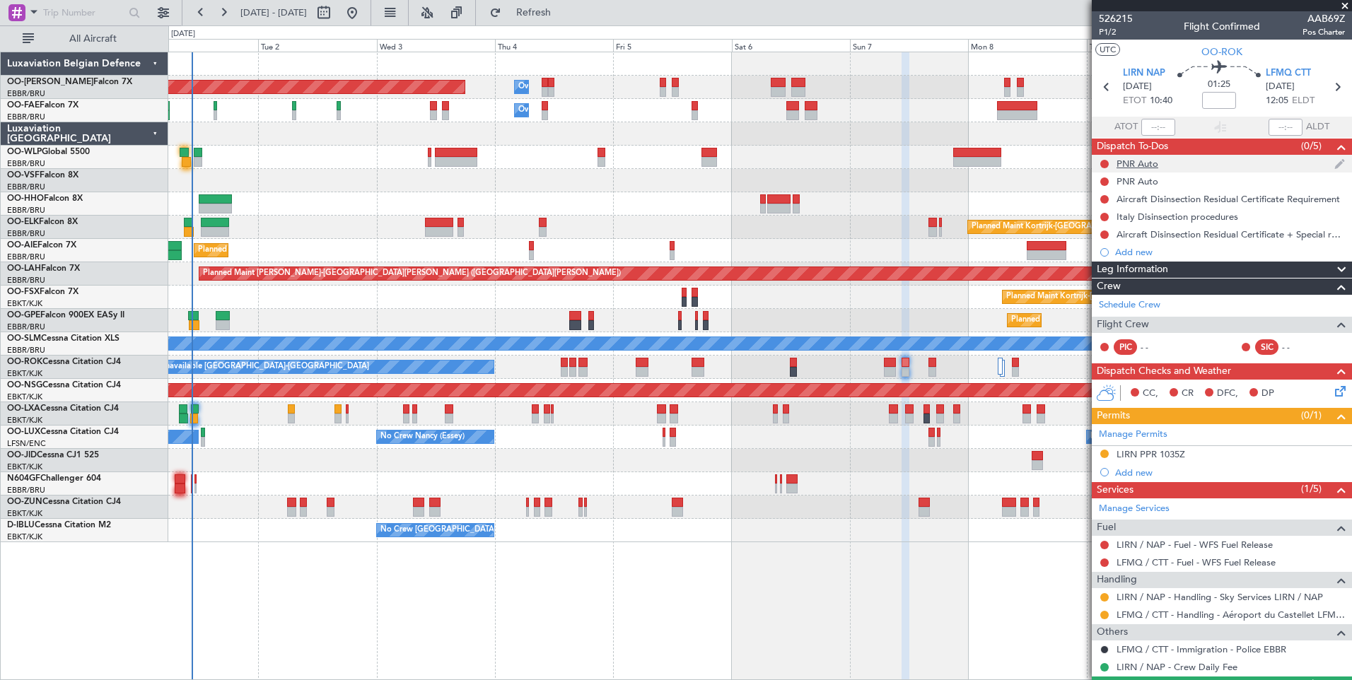
click at [1103, 158] on div at bounding box center [1103, 163] width 11 height 11
click at [1105, 162] on button at bounding box center [1104, 164] width 8 height 8
click at [1086, 228] on li "Completed" at bounding box center [1104, 226] width 75 height 21
click at [1104, 186] on div at bounding box center [1103, 181] width 11 height 11
click at [1102, 180] on button at bounding box center [1104, 181] width 8 height 8
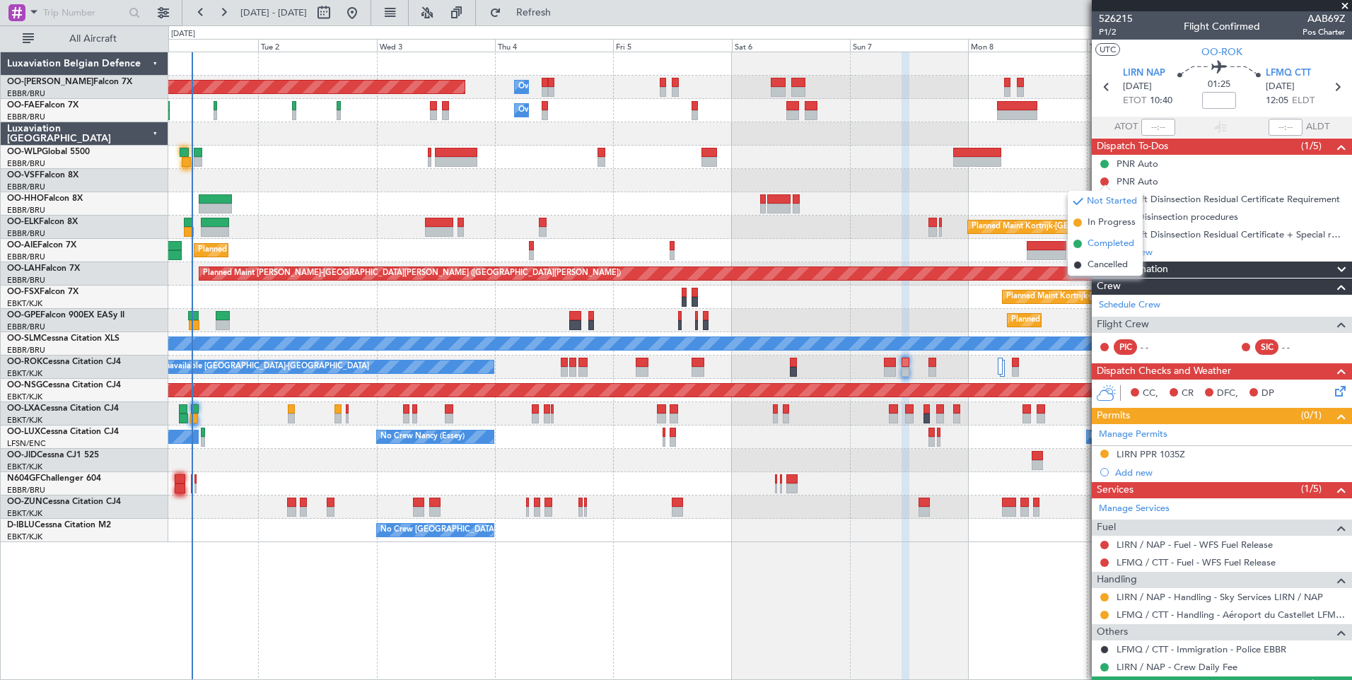
click at [1098, 244] on span "Completed" at bounding box center [1110, 244] width 47 height 14
click at [1104, 199] on button at bounding box center [1104, 199] width 8 height 8
drag, startPoint x: 1086, startPoint y: 284, endPoint x: 1092, endPoint y: 231, distance: 53.4
click at [1085, 285] on li "Cancelled" at bounding box center [1104, 282] width 75 height 21
click at [1104, 217] on button at bounding box center [1104, 217] width 8 height 8
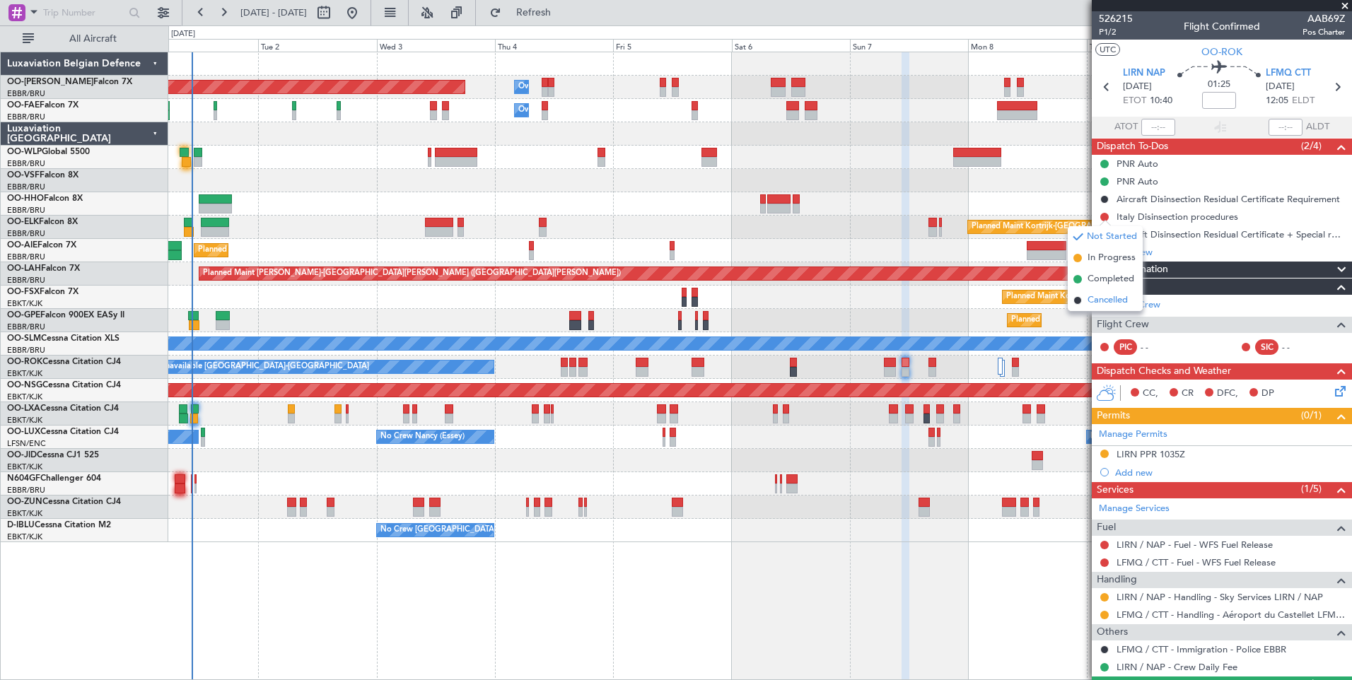
click at [1101, 312] on div "Schedule Crew" at bounding box center [1221, 305] width 260 height 21
click at [1107, 298] on span "Cancelled" at bounding box center [1107, 300] width 40 height 14
click at [1106, 233] on button at bounding box center [1104, 234] width 8 height 8
click at [1101, 312] on span "Cancelled" at bounding box center [1107, 318] width 40 height 14
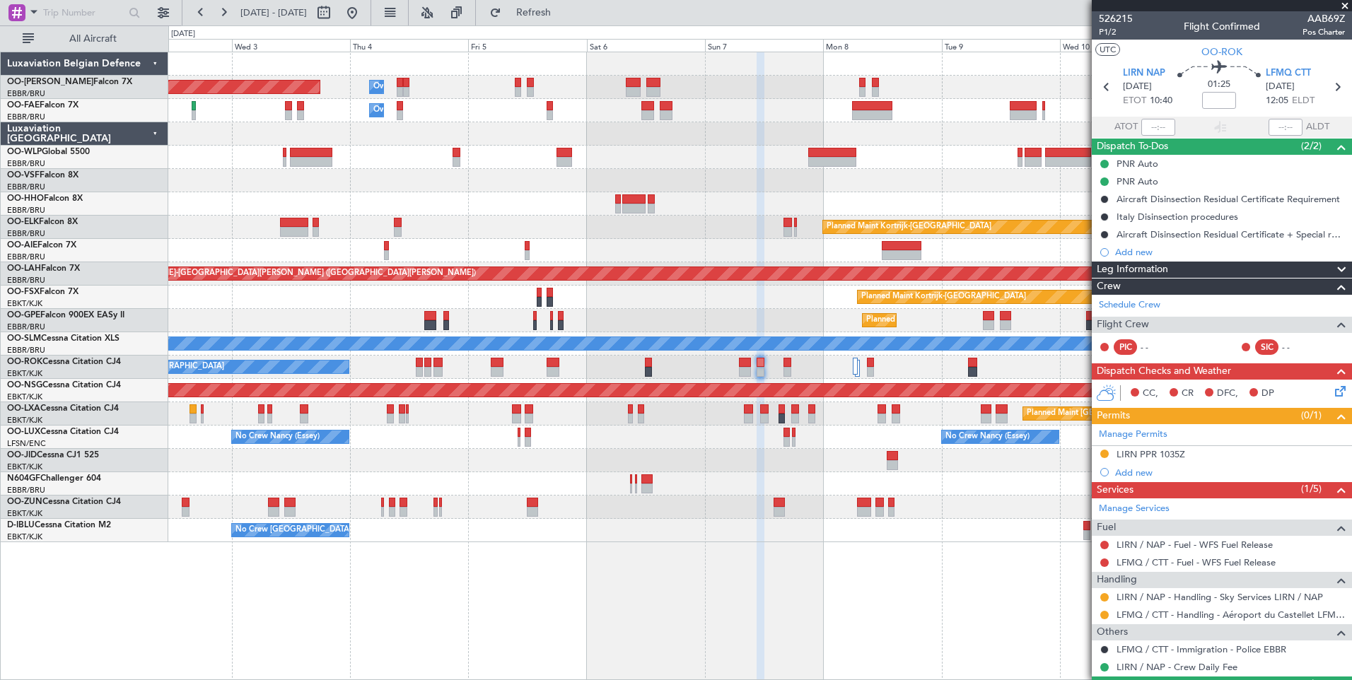
click at [777, 590] on div "Planned Maint [GEOGRAPHIC_DATA] ([GEOGRAPHIC_DATA] National) Owner [GEOGRAPHIC_…" at bounding box center [759, 366] width 1183 height 628
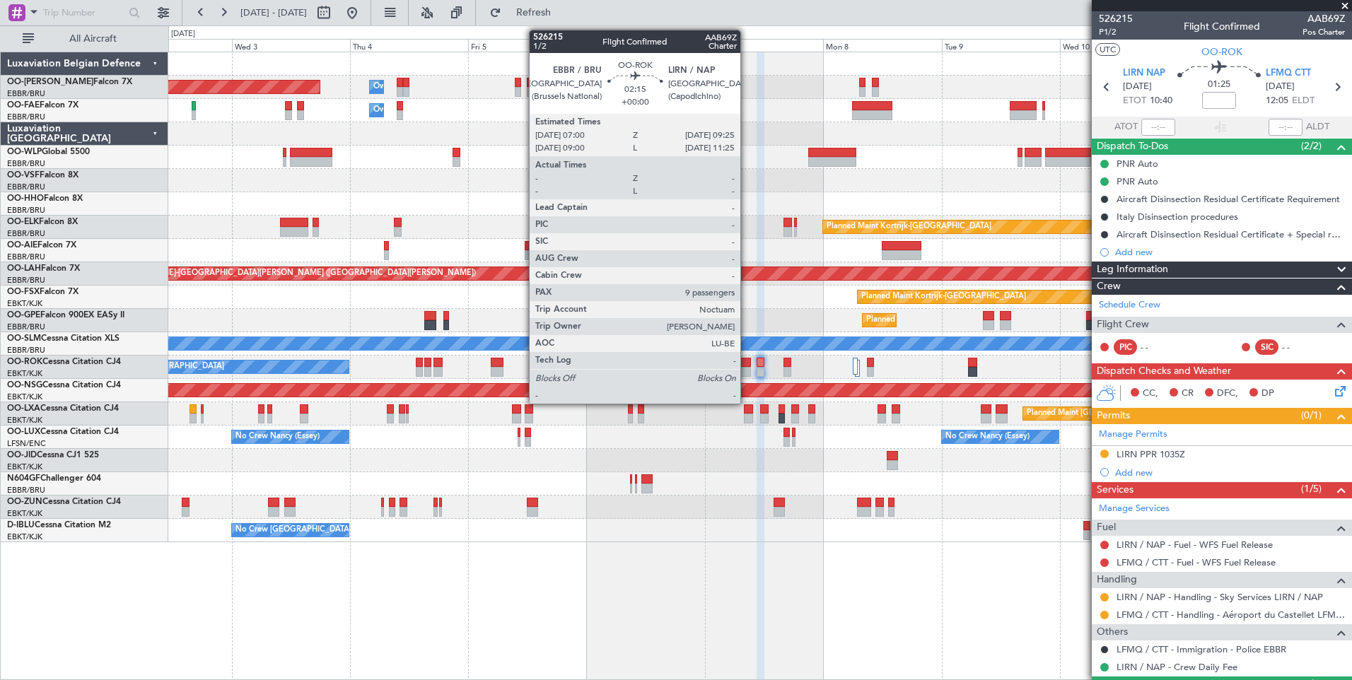
click at [746, 361] on div at bounding box center [745, 363] width 12 height 10
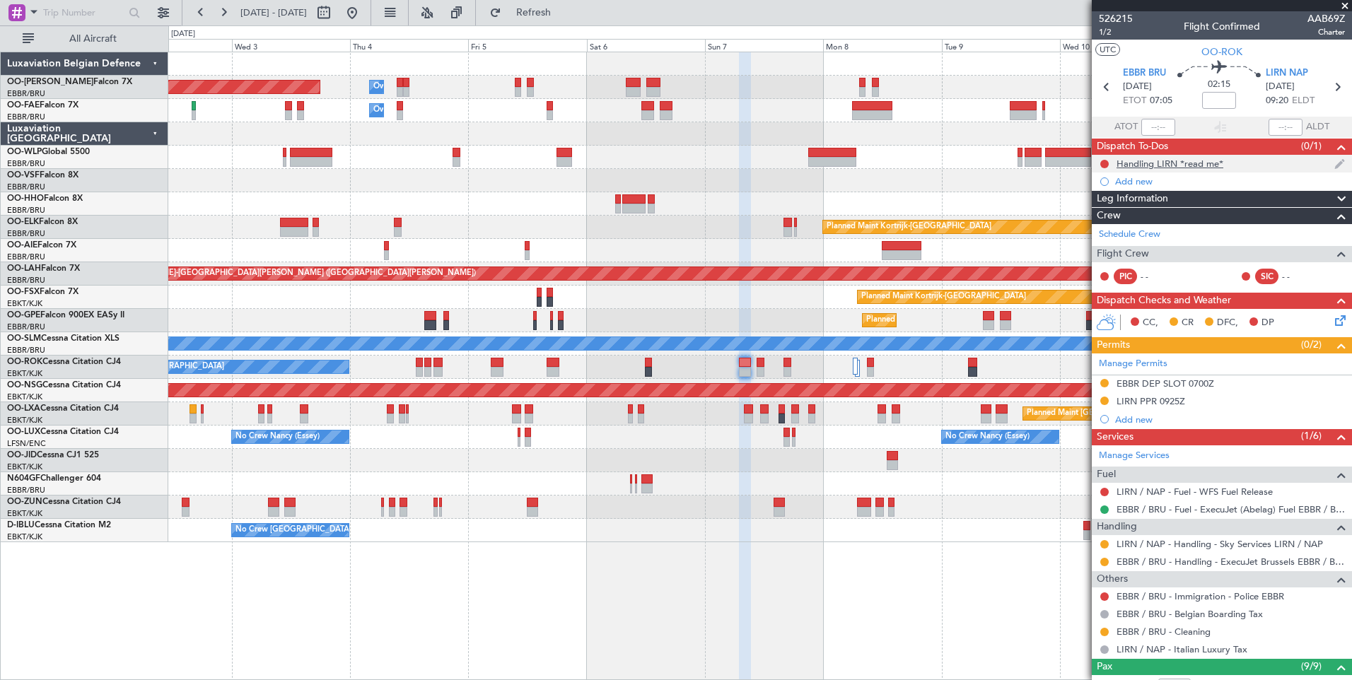
click at [1180, 163] on div "Handling LIRN *read me*" at bounding box center [1169, 164] width 107 height 12
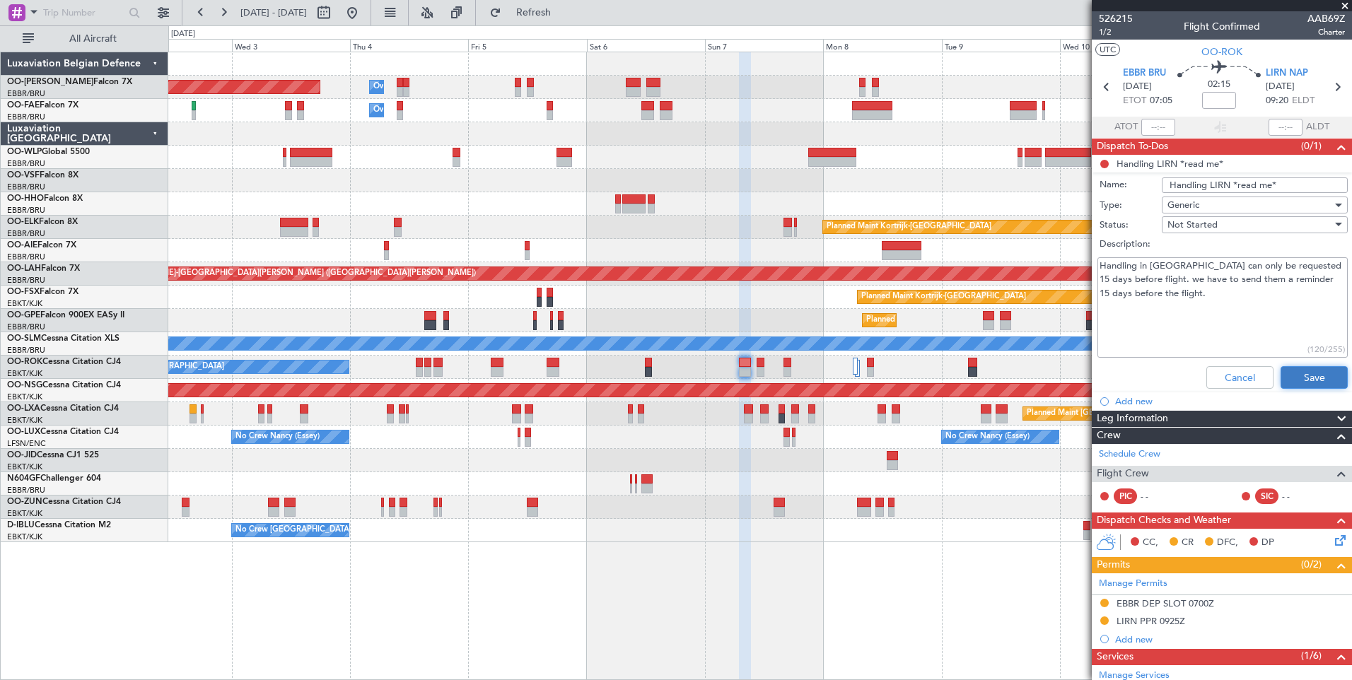
click at [1289, 372] on button "Save" at bounding box center [1313, 377] width 67 height 23
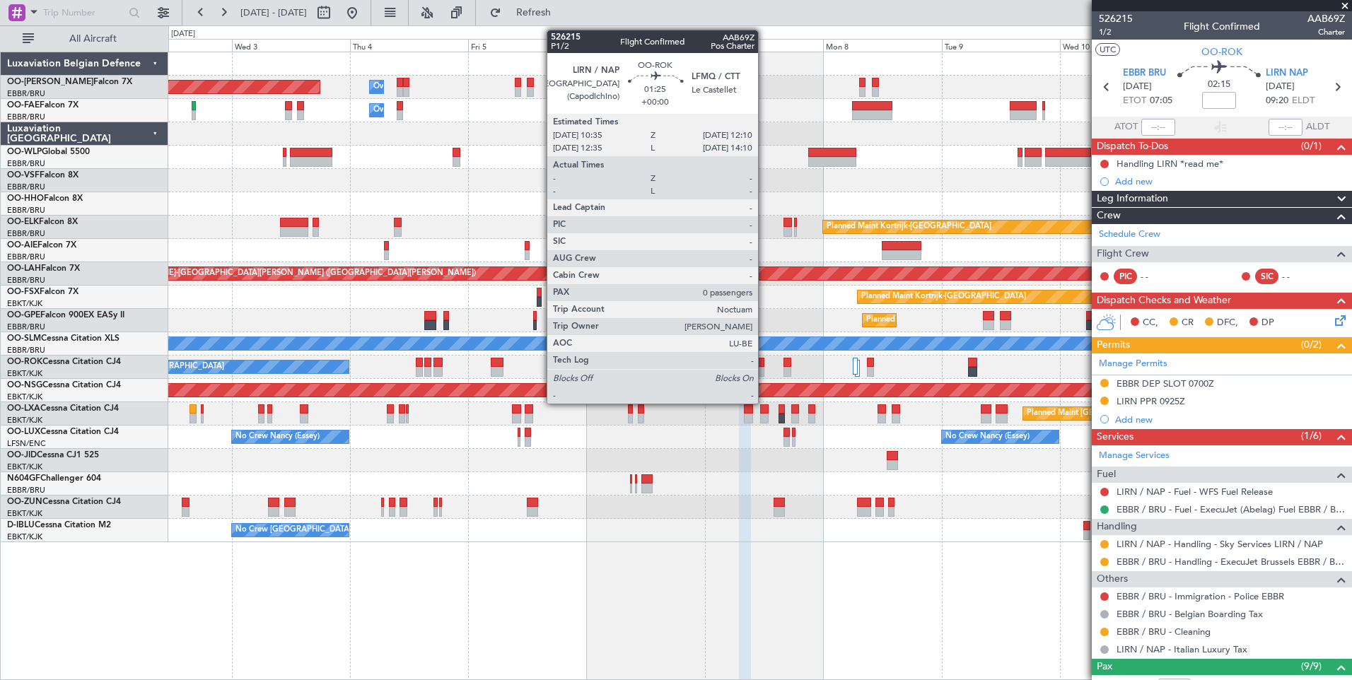
click at [764, 361] on div at bounding box center [760, 363] width 8 height 10
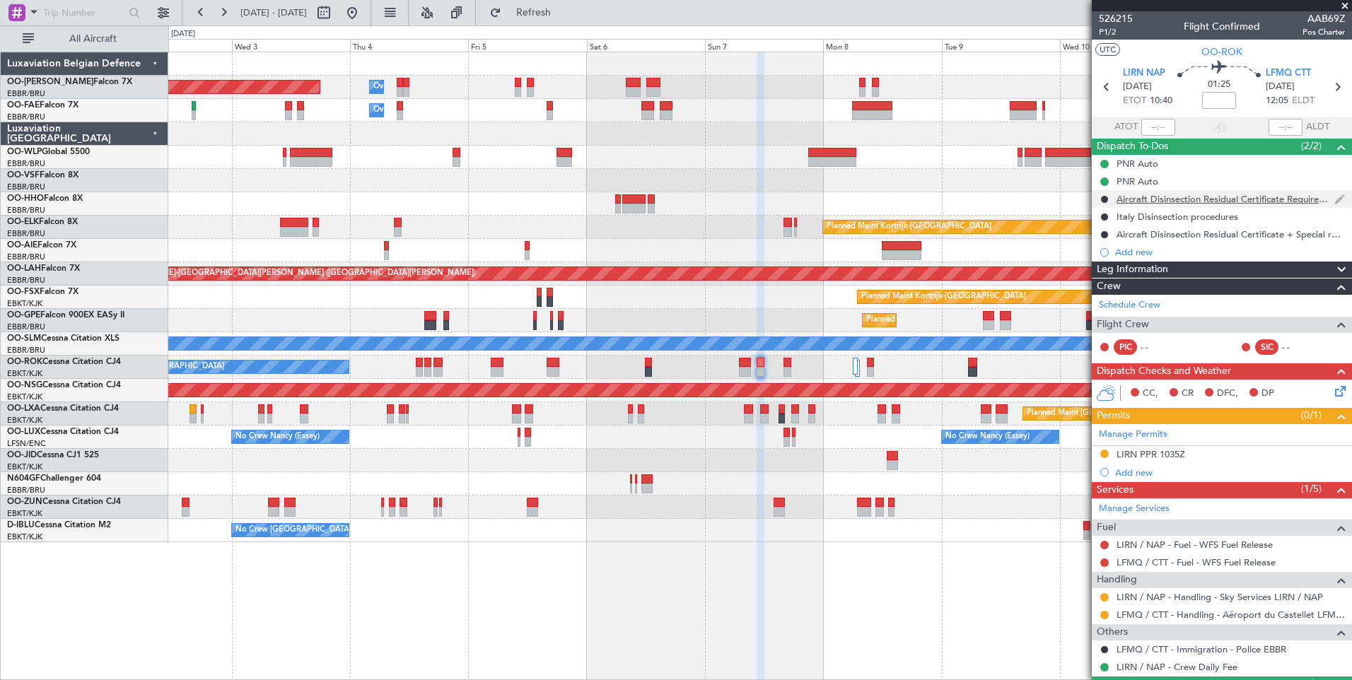
scroll to position [35, 0]
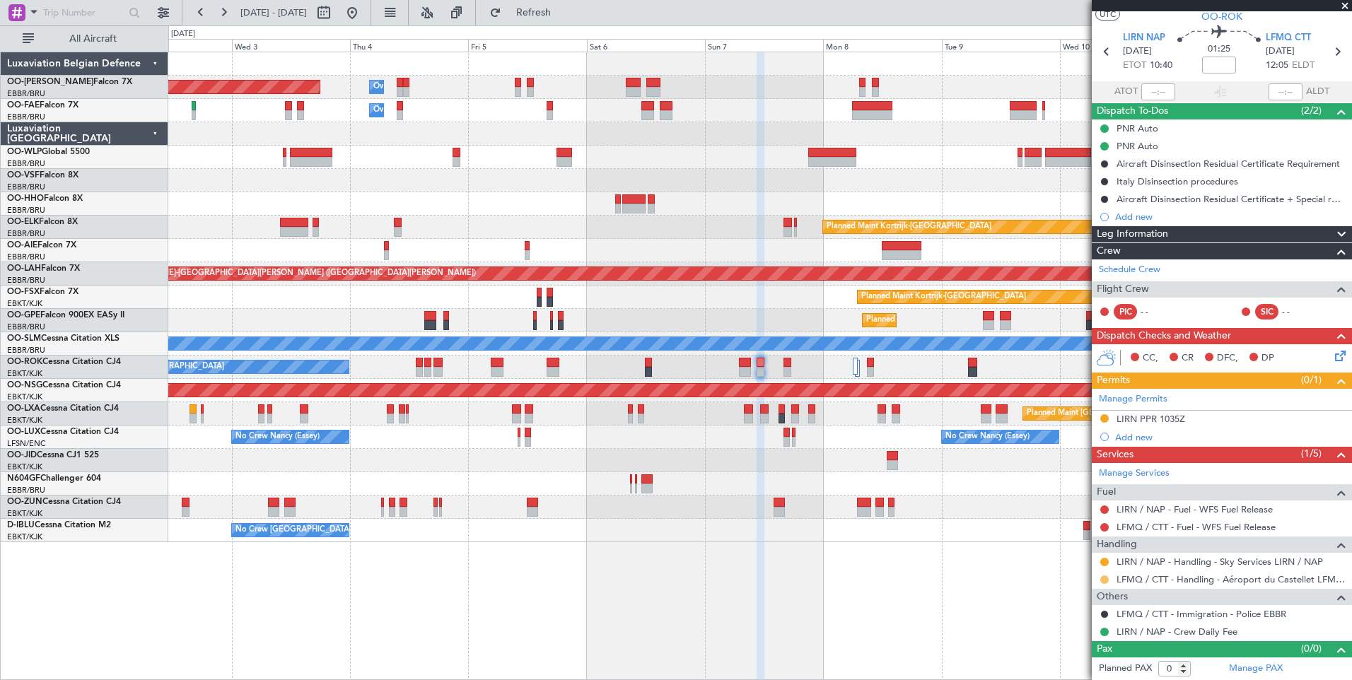
click at [1103, 576] on button at bounding box center [1104, 579] width 8 height 8
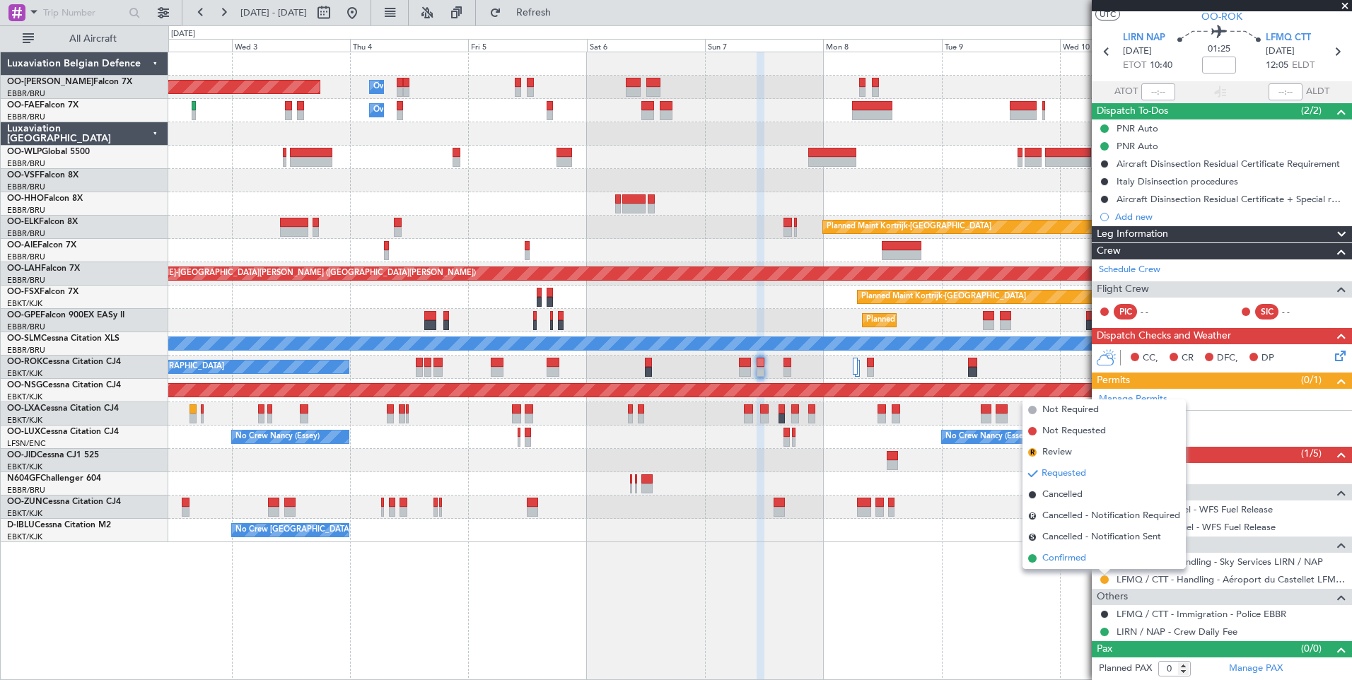
click at [1073, 558] on span "Confirmed" at bounding box center [1064, 558] width 44 height 14
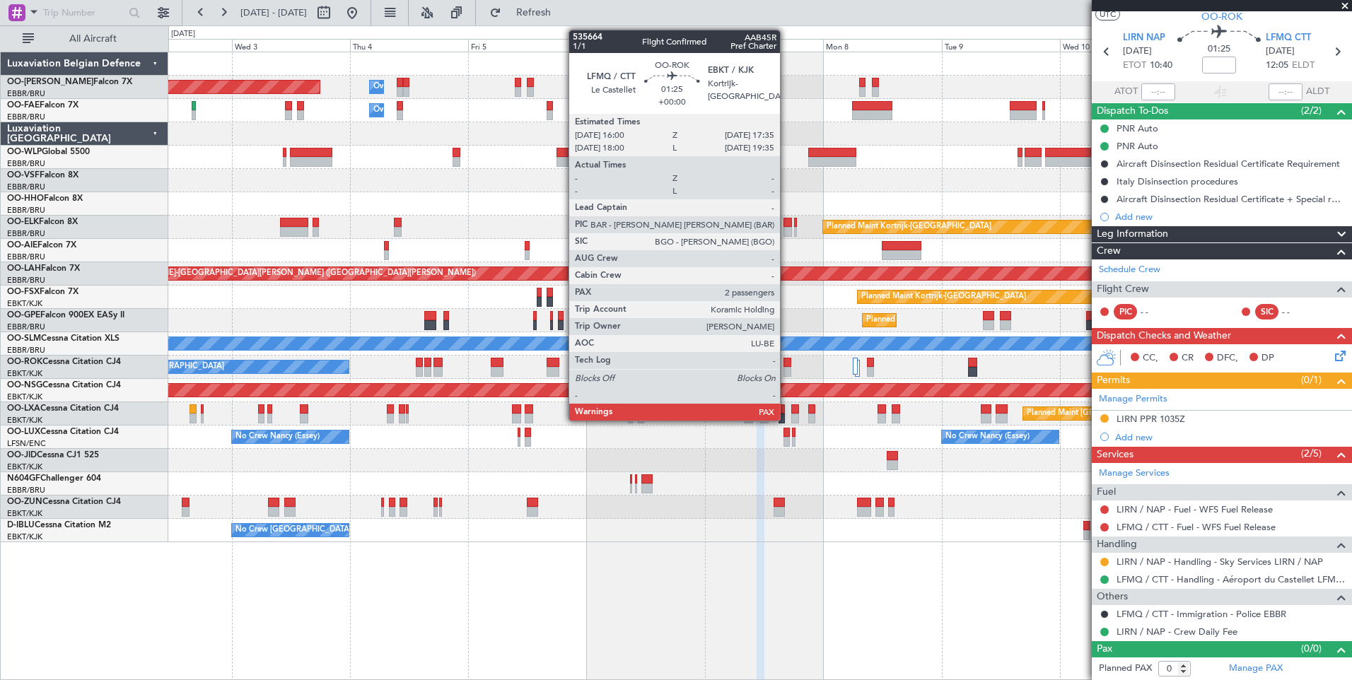
click at [786, 359] on div at bounding box center [787, 363] width 8 height 10
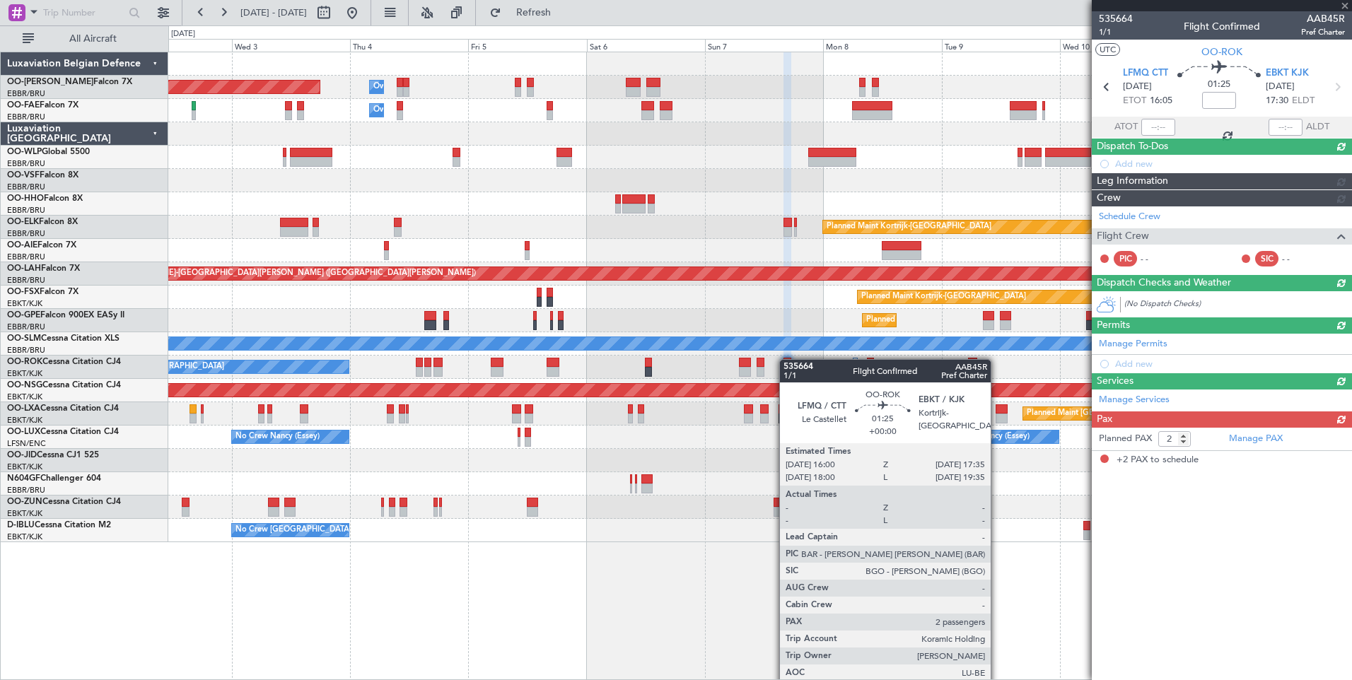
scroll to position [0, 0]
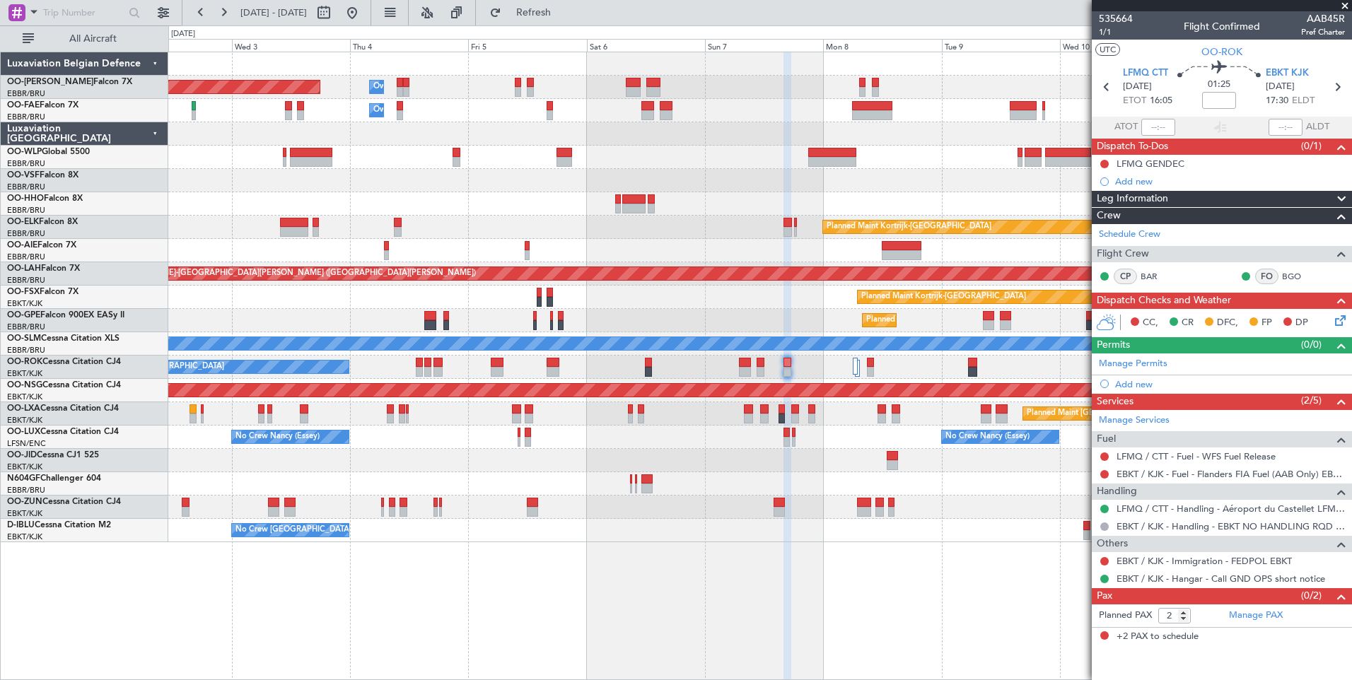
drag, startPoint x: 1102, startPoint y: 474, endPoint x: 1098, endPoint y: 481, distance: 8.5
click at [1102, 474] on button at bounding box center [1104, 474] width 8 height 8
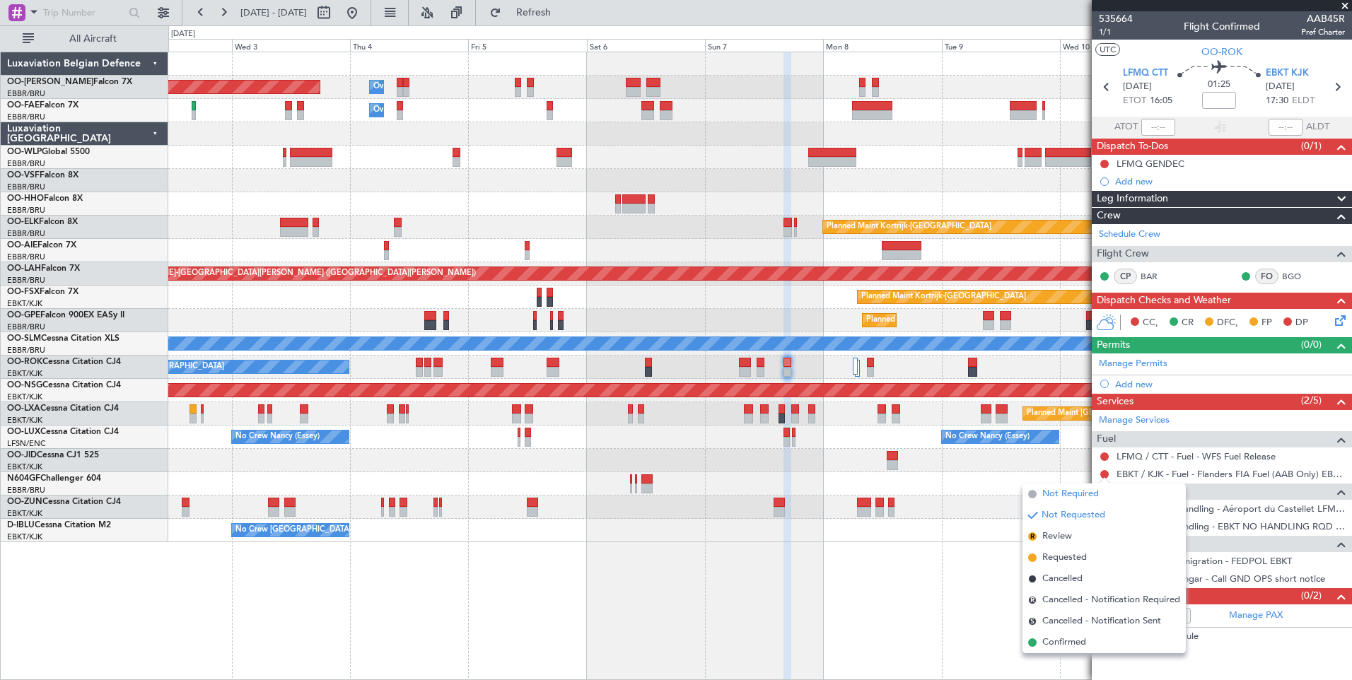
click at [1069, 489] on span "Not Required" at bounding box center [1070, 494] width 57 height 14
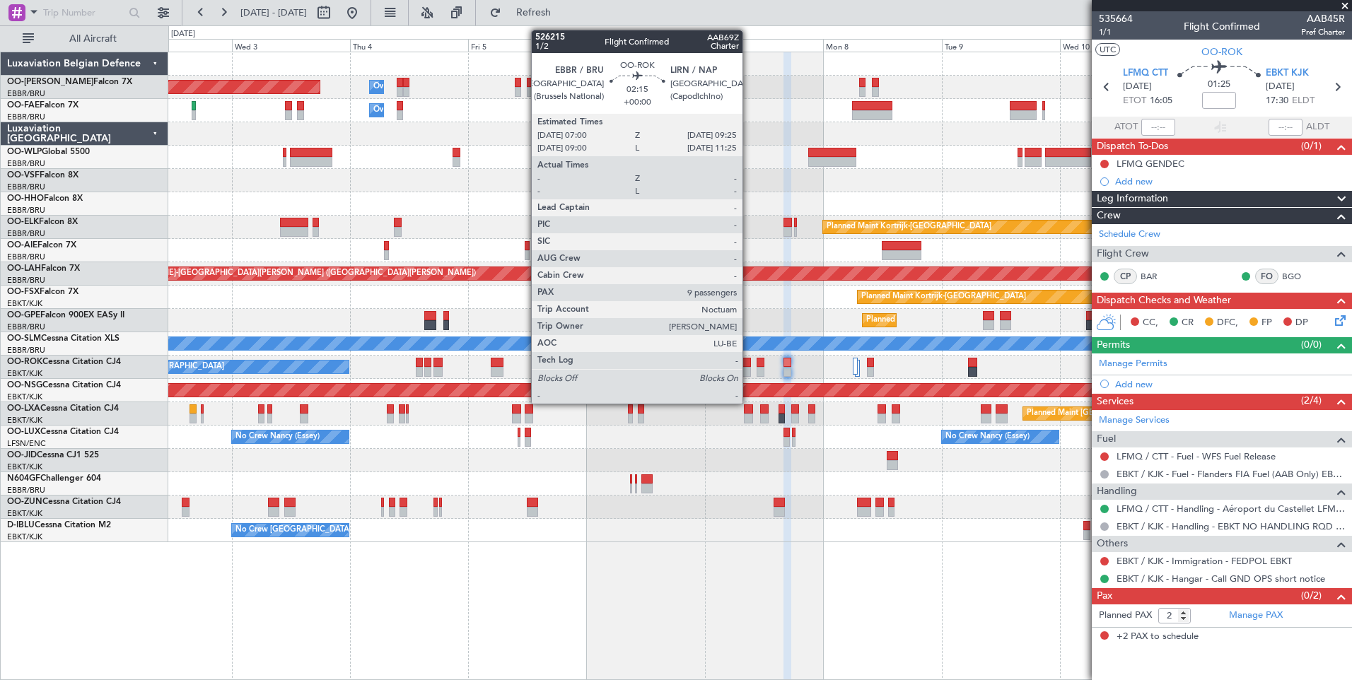
click at [749, 359] on div at bounding box center [745, 363] width 12 height 10
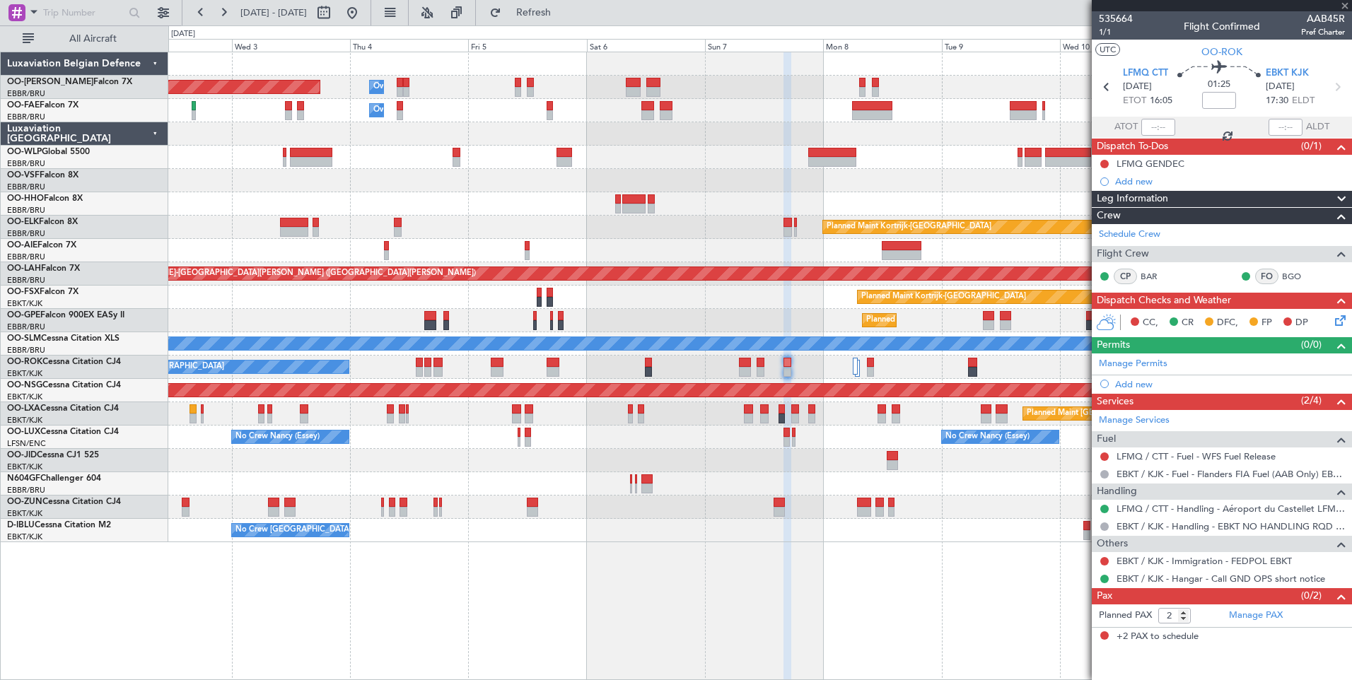
type input "9"
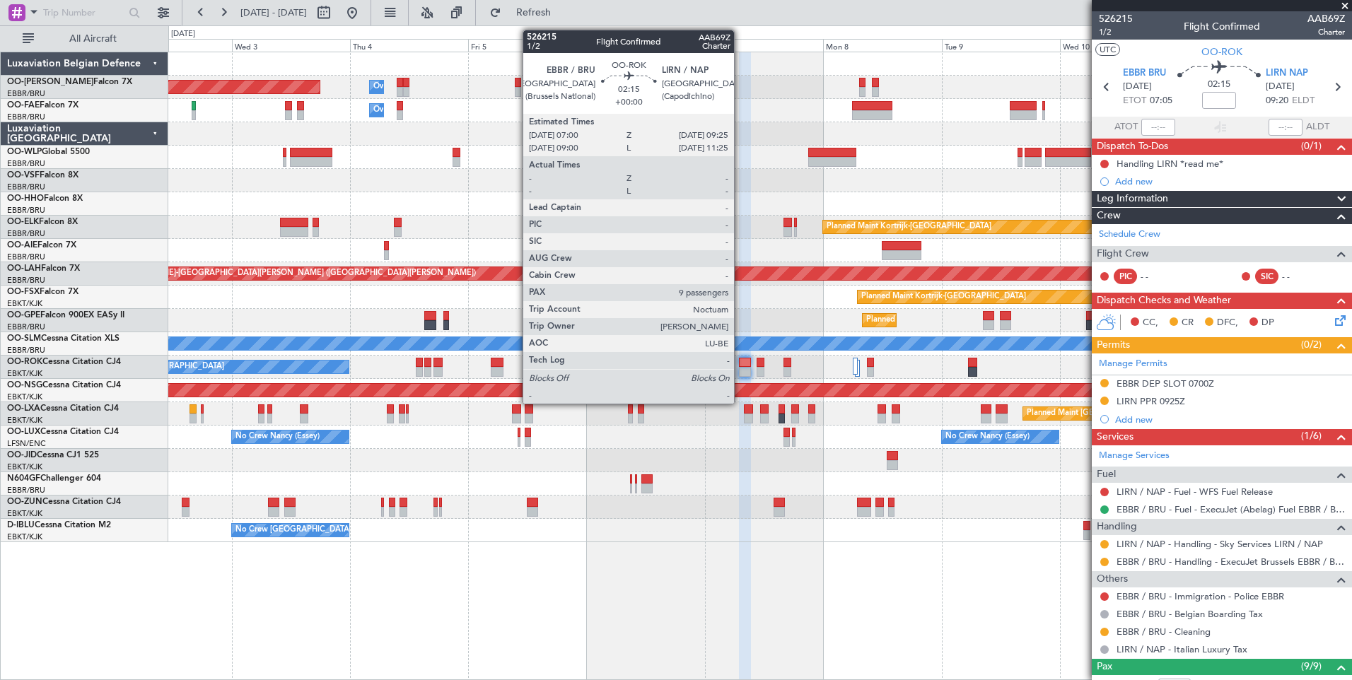
click at [740, 362] on div at bounding box center [745, 363] width 12 height 10
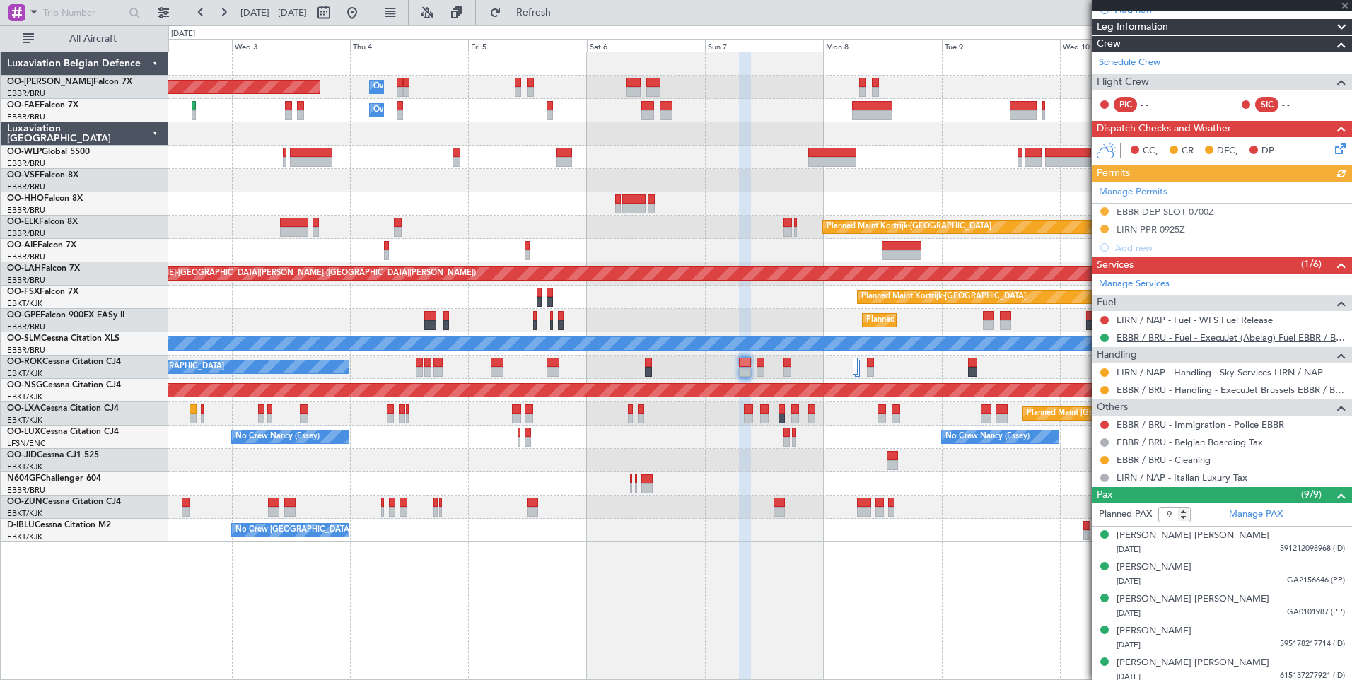
scroll to position [212, 0]
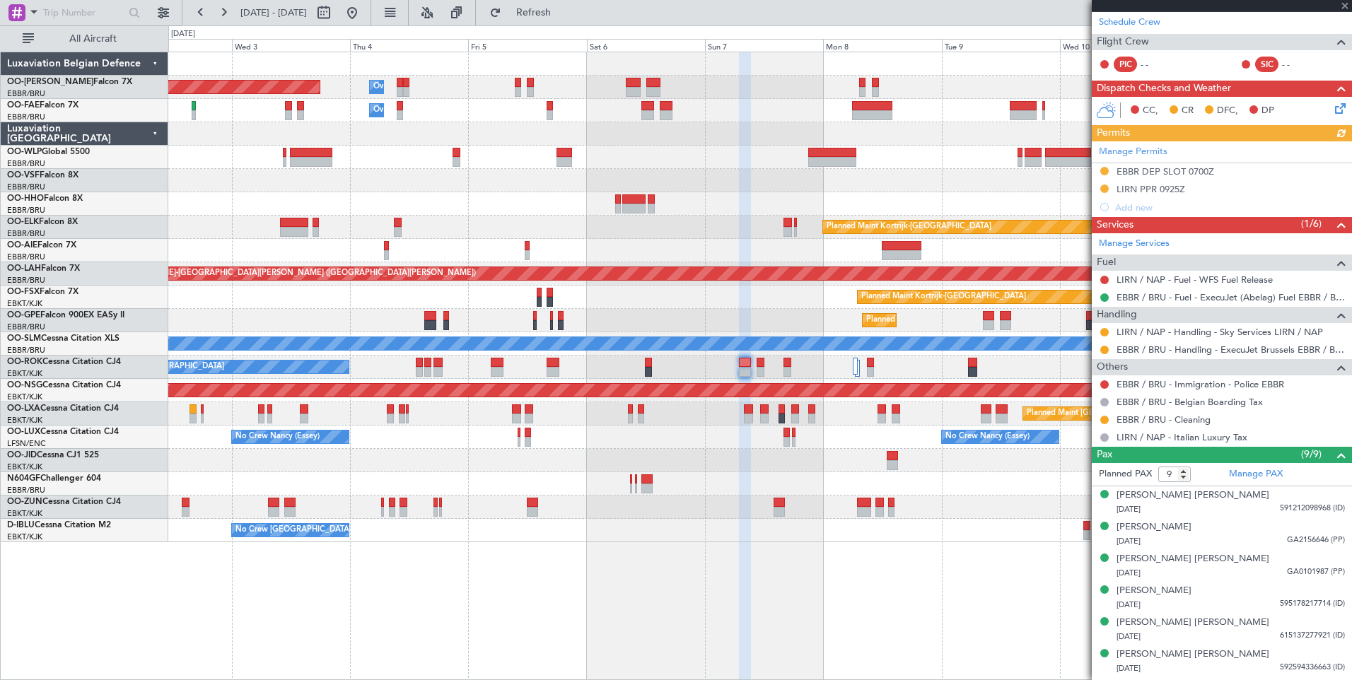
click at [1166, 187] on div "Manage Permits EBBR DEP SLOT 0700Z LIRN PPR 0925Z Add new" at bounding box center [1221, 178] width 260 height 75
click at [1176, 185] on div "LIRN PPR 0925Z" at bounding box center [1150, 189] width 69 height 12
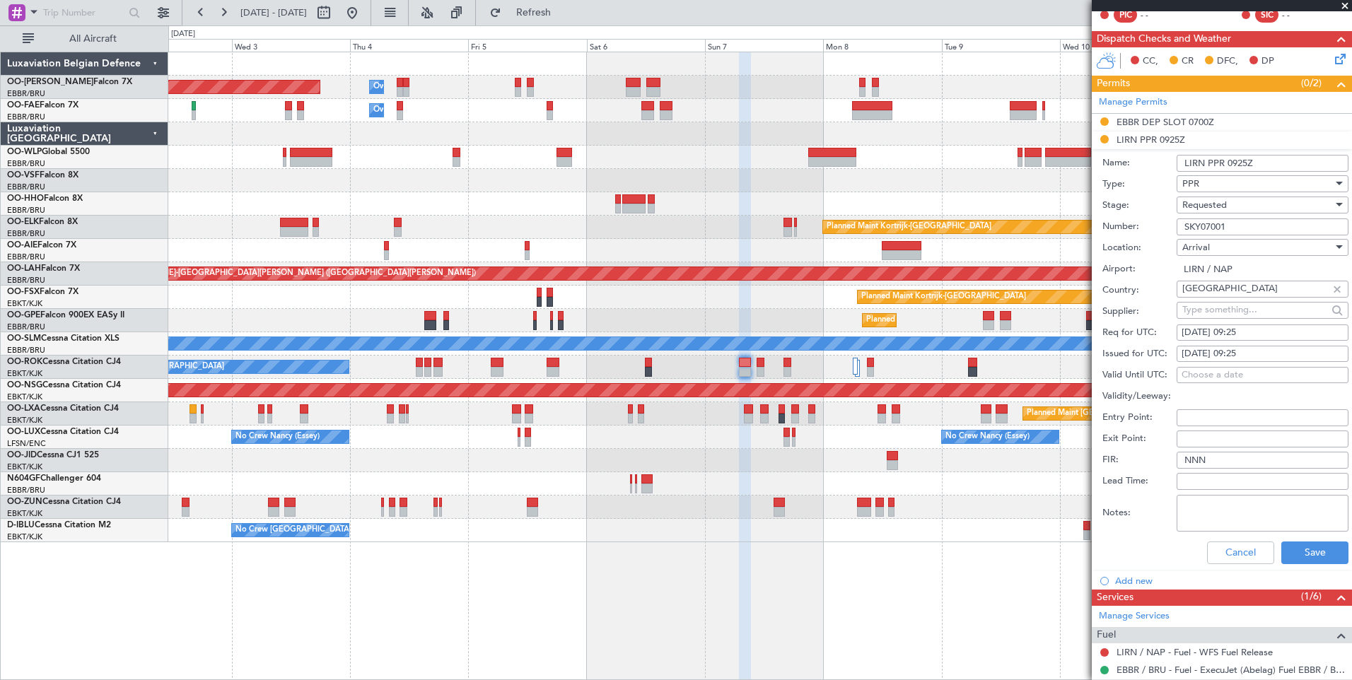
scroll to position [283, 0]
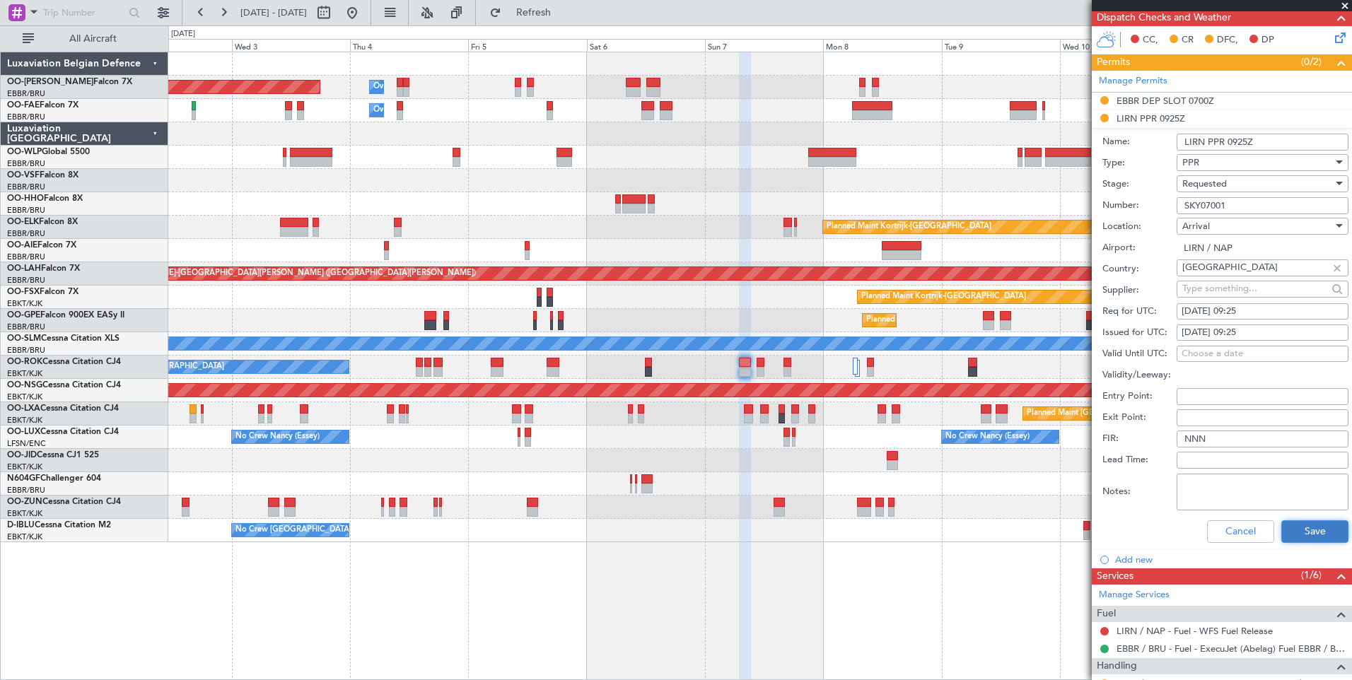
click at [1282, 531] on button "Save" at bounding box center [1314, 531] width 67 height 23
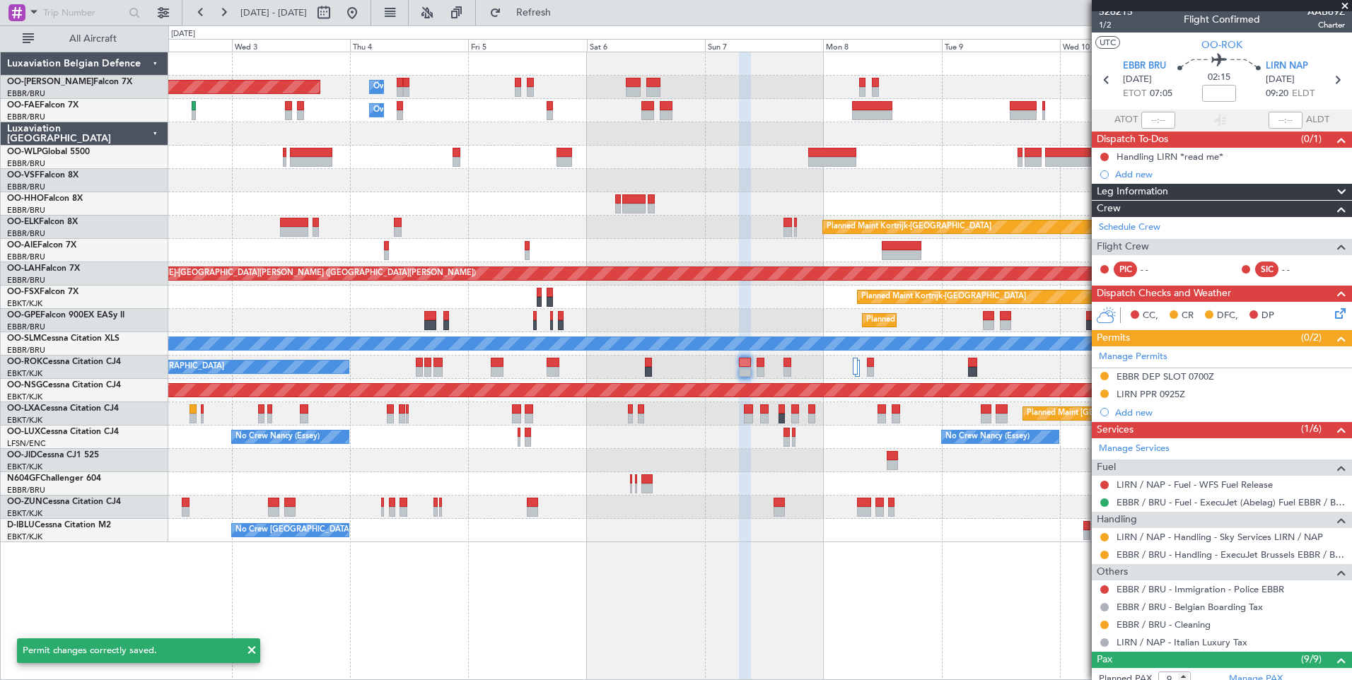
scroll to position [0, 0]
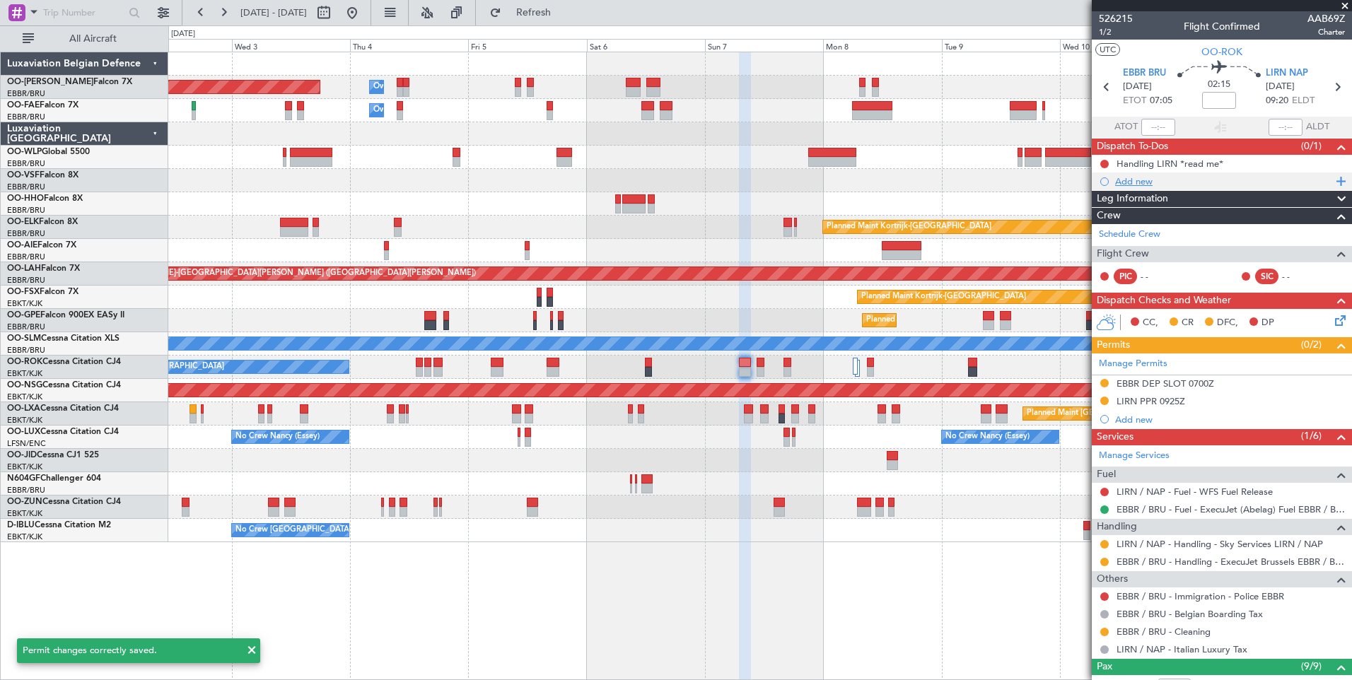
click at [1186, 172] on div "Add new" at bounding box center [1221, 181] width 260 height 18
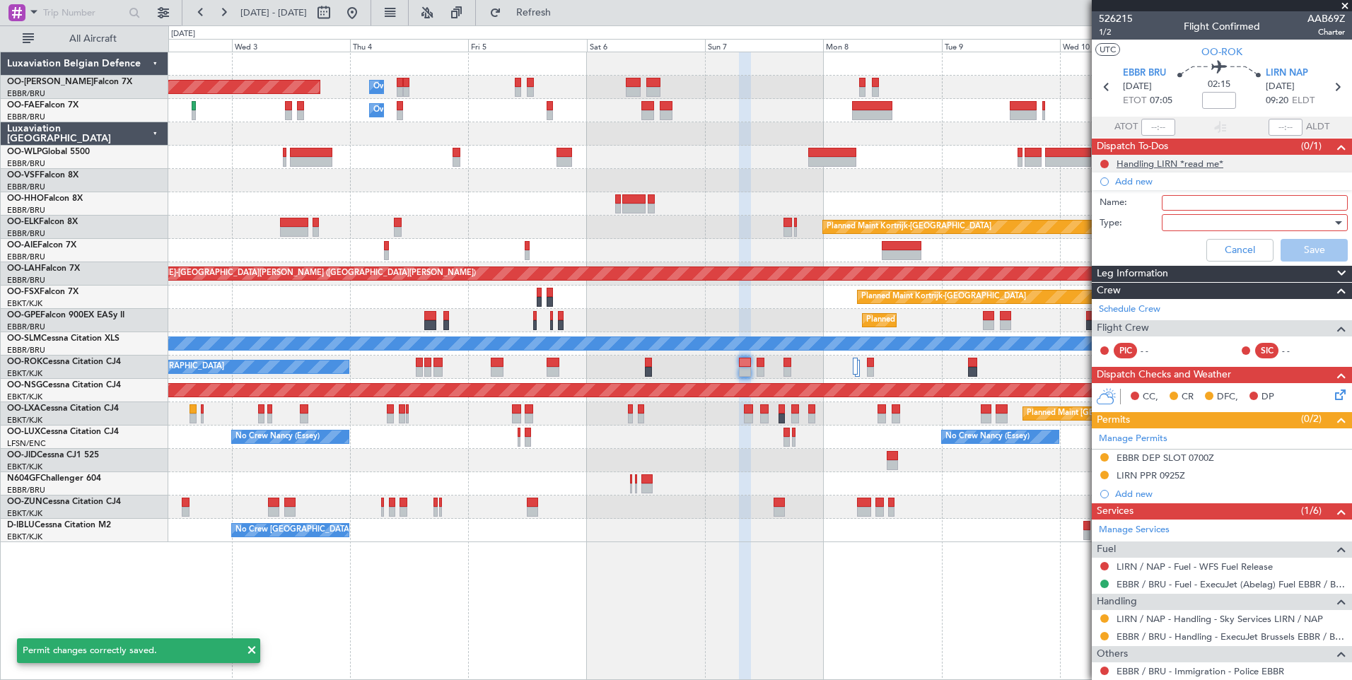
click at [1187, 163] on div "Handling LIRN *read me*" at bounding box center [1169, 164] width 107 height 12
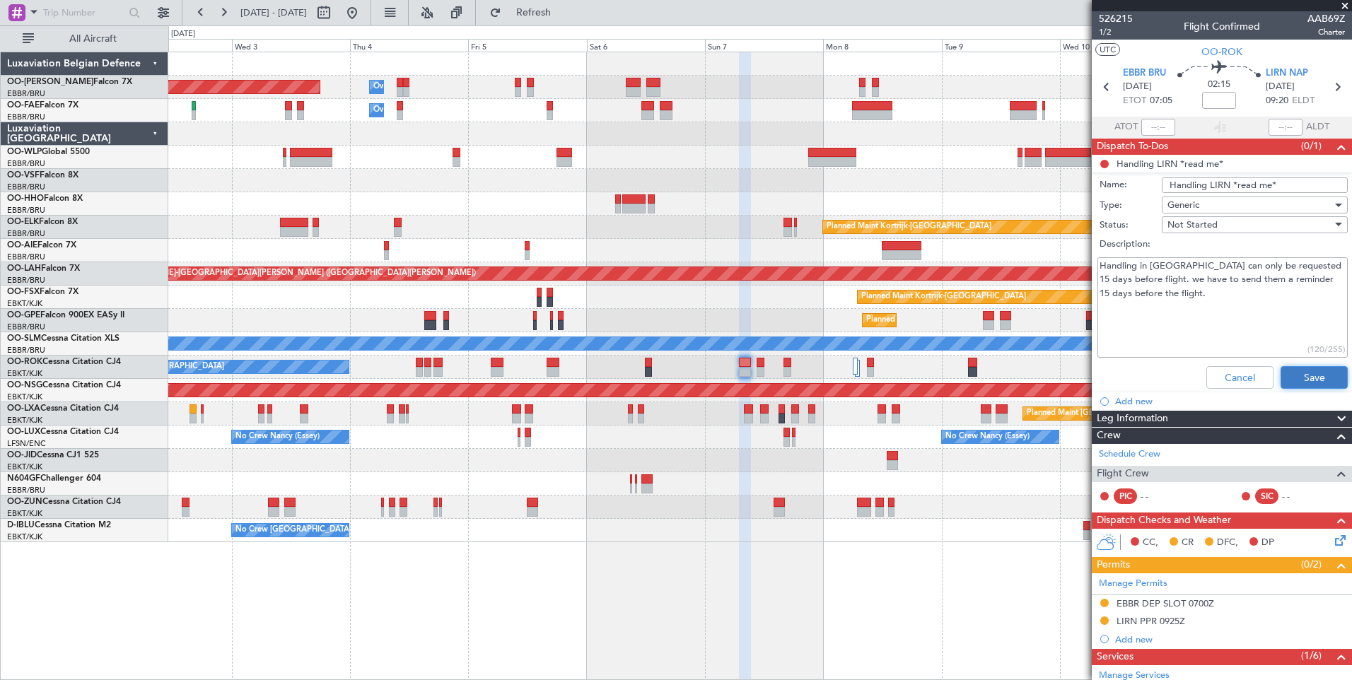
click at [1292, 383] on button "Save" at bounding box center [1313, 377] width 67 height 23
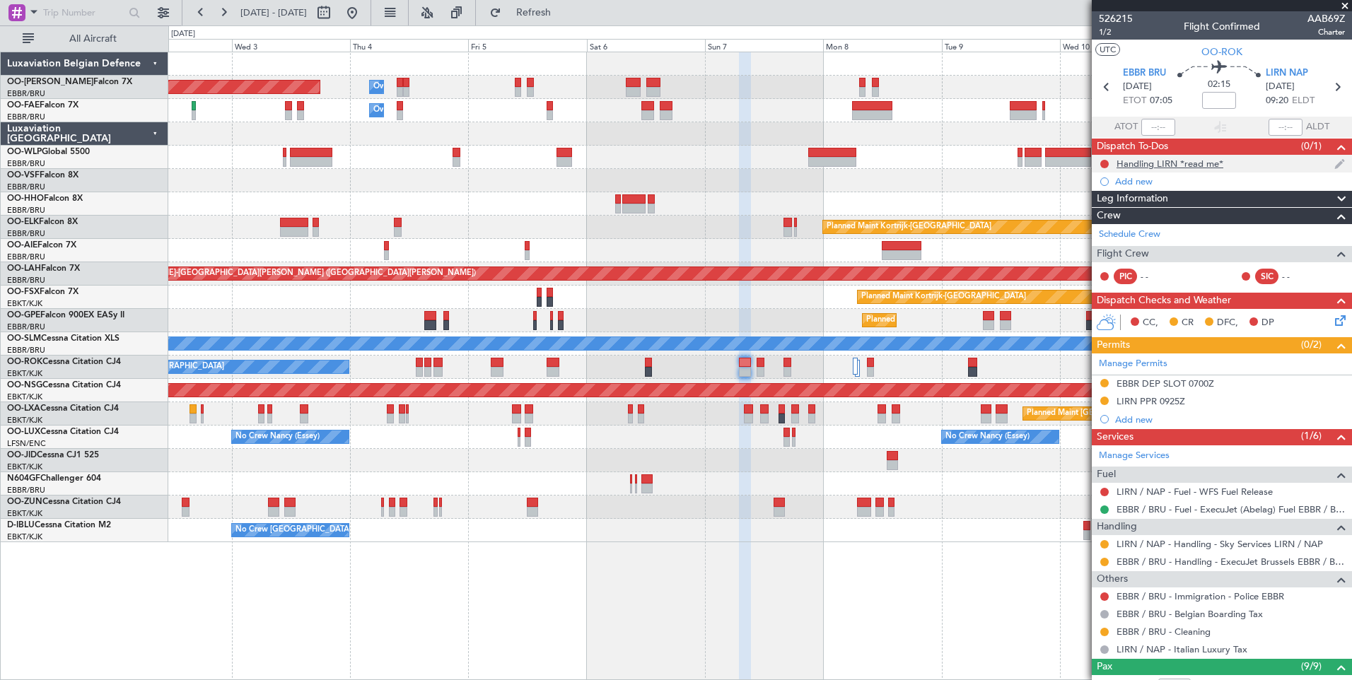
click at [1135, 158] on div "Handling LIRN *read me*" at bounding box center [1169, 164] width 107 height 12
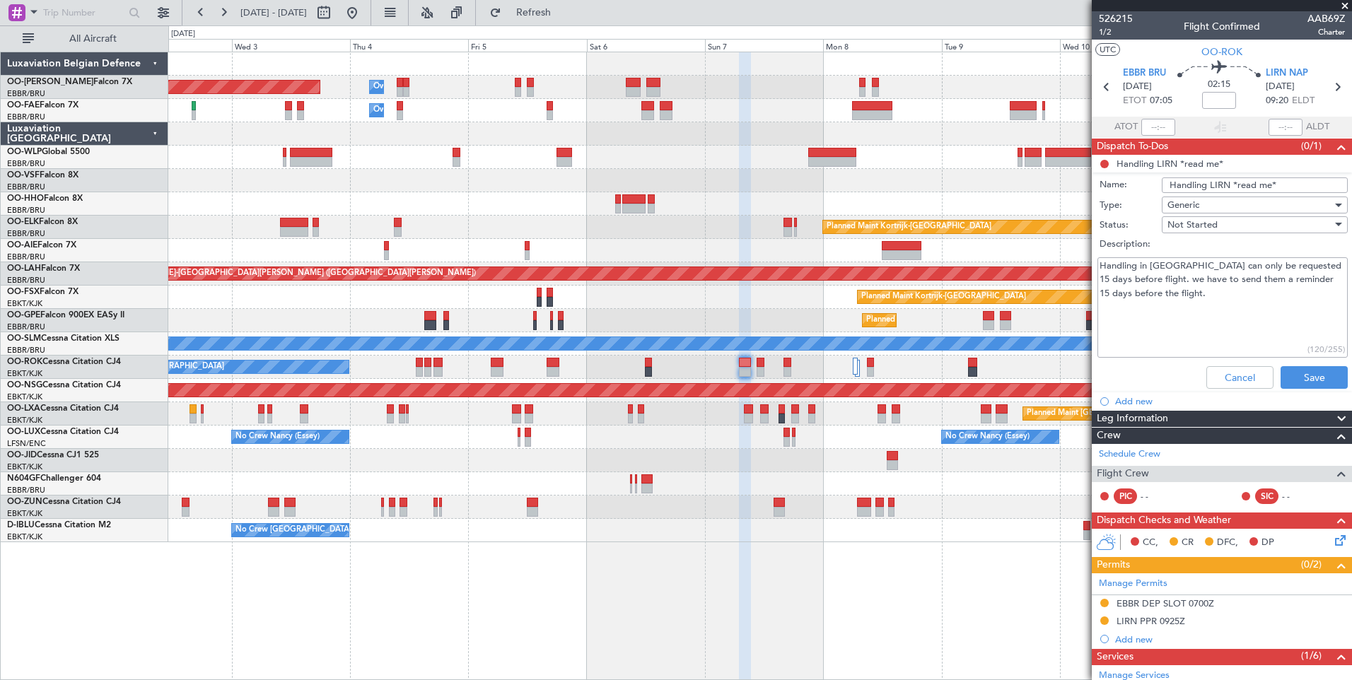
drag, startPoint x: 1102, startPoint y: 265, endPoint x: 1168, endPoint y: 307, distance: 78.4
click at [1168, 307] on textarea "Handling in [GEOGRAPHIC_DATA] can only be requested 15 days before flight. we h…" at bounding box center [1222, 307] width 250 height 101
paste textarea "For tail change we will keep the change and we will update once the last tail w…"
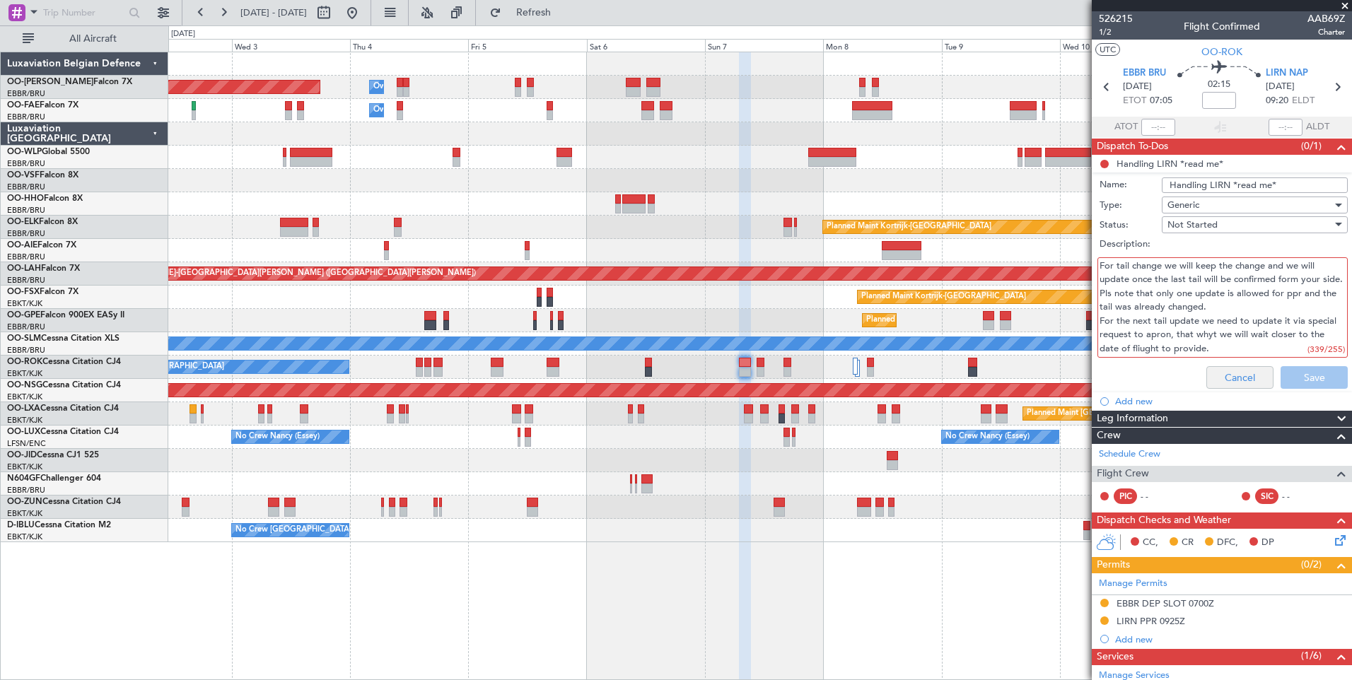
scroll to position [39, 0]
click at [1231, 309] on textarea "For tail change we will keep the change and we will update once the last tail w…" at bounding box center [1222, 307] width 250 height 101
drag, startPoint x: 1118, startPoint y: 325, endPoint x: 1315, endPoint y: 346, distance: 197.6
click at [1125, 325] on textarea "For tail change we will keep the change and we will update once the last tail w…" at bounding box center [1222, 307] width 250 height 101
click at [1207, 345] on textarea "For tail change we will keep the change and we will update once the last tail w…" at bounding box center [1222, 307] width 250 height 101
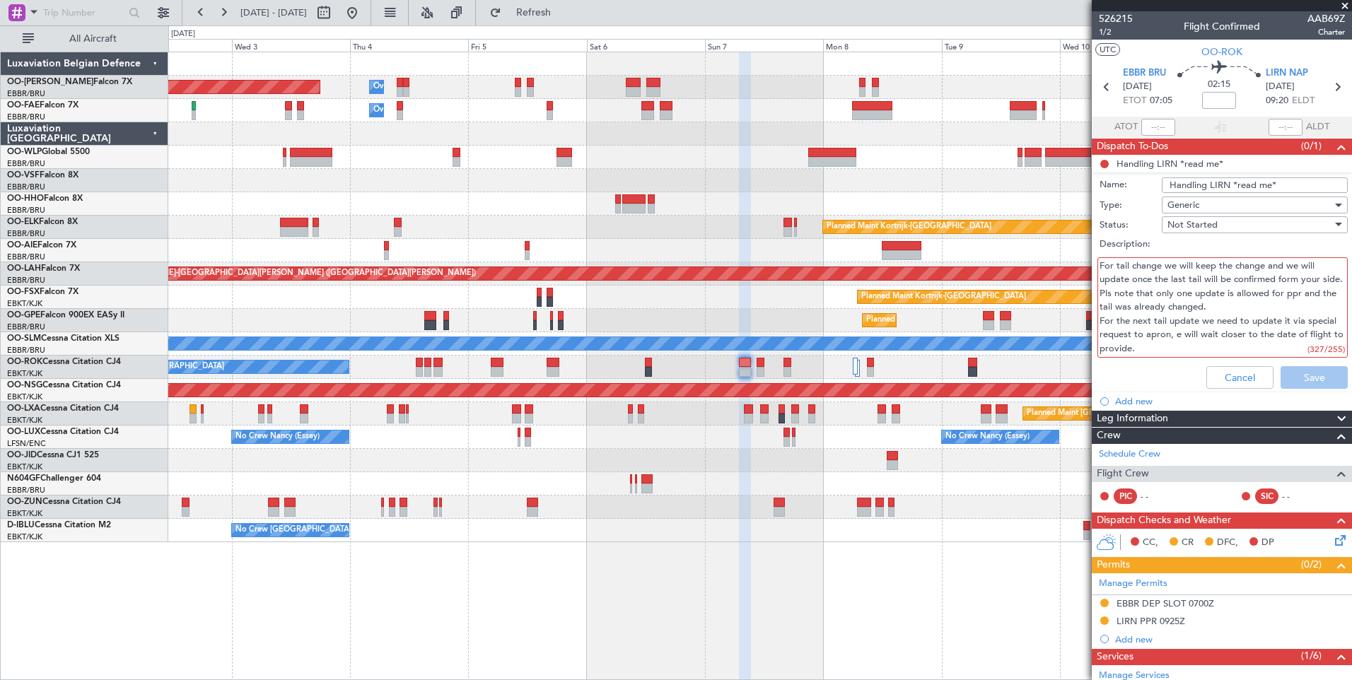
click at [1178, 325] on textarea "For tail change we will keep the change and we will update once the last tail w…" at bounding box center [1222, 307] width 250 height 101
click at [1207, 307] on textarea "For tail change we will keep the change and we will update once the last tail w…" at bounding box center [1222, 307] width 250 height 101
click at [1185, 339] on textarea "For tail change we will keep the change and we will update once the last tail w…" at bounding box center [1222, 307] width 250 height 101
drag, startPoint x: 1178, startPoint y: 324, endPoint x: 1185, endPoint y: 322, distance: 7.9
click at [1185, 322] on textarea "For tail change we will keep the change and we will update once the last tail w…" at bounding box center [1222, 307] width 250 height 101
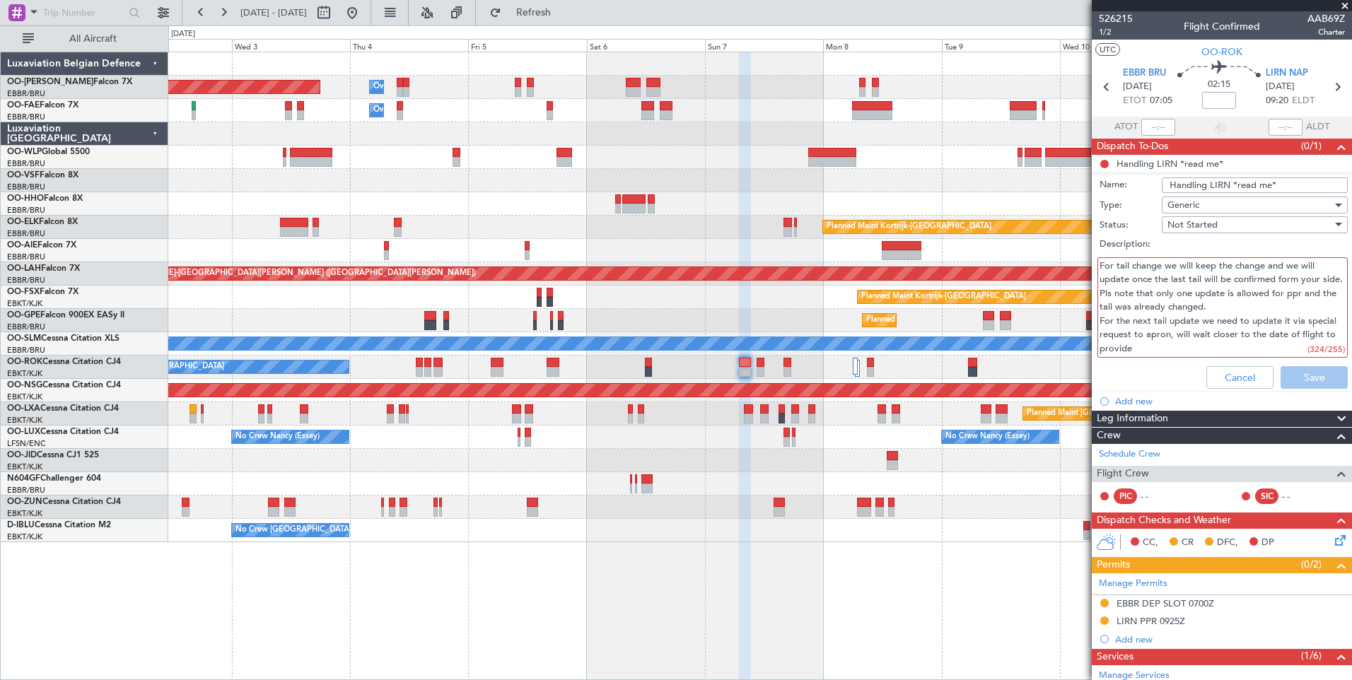
scroll to position [0, 0]
drag, startPoint x: 1109, startPoint y: 264, endPoint x: 1095, endPoint y: 268, distance: 14.6
click at [1095, 268] on div "For tail change we will keep the change and we will update once the last tail w…" at bounding box center [1221, 307] width 274 height 107
click at [1117, 264] on textarea "For tail change we will keep the change and we will update once the last tail w…" at bounding box center [1222, 307] width 250 height 101
drag, startPoint x: 1154, startPoint y: 307, endPoint x: 1098, endPoint y: 310, distance: 55.2
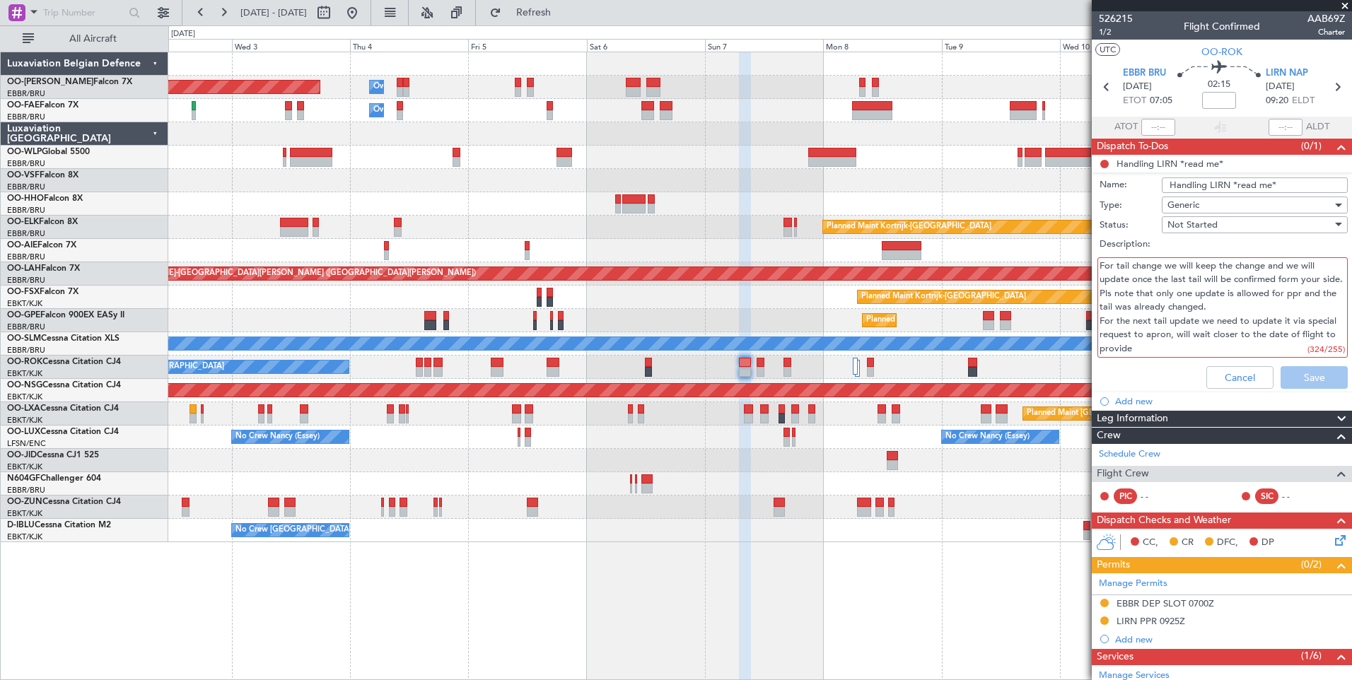
click at [1098, 310] on textarea "For tail change we will keep the change and we will update once the last tail w…" at bounding box center [1222, 307] width 250 height 101
click at [1166, 279] on textarea "For tail change we will keep the change and we will update once the last tail w…" at bounding box center [1222, 307] width 250 height 101
click at [1222, 346] on textarea "For tail change we will keep the change and we will update once the last tail w…" at bounding box center [1222, 307] width 250 height 101
drag, startPoint x: 1130, startPoint y: 292, endPoint x: 1093, endPoint y: 291, distance: 36.8
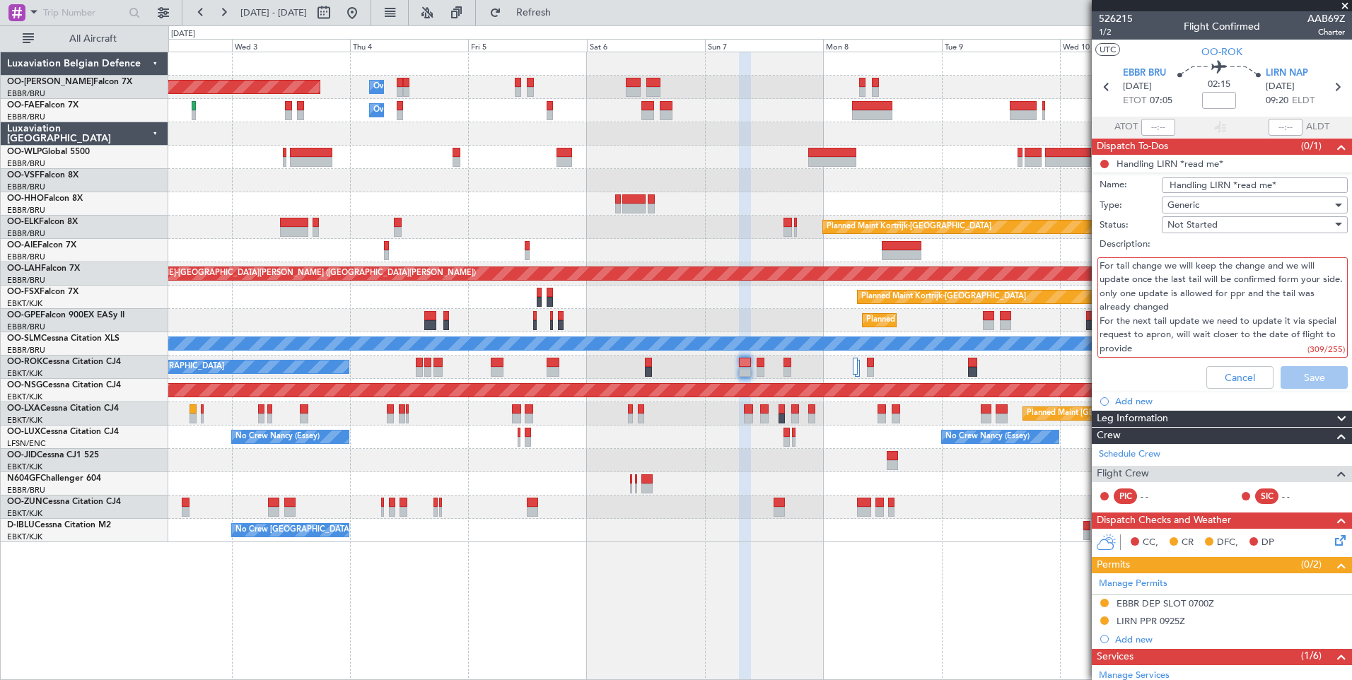
click at [1093, 291] on div "For tail change we will keep the change and we will update once the last tail w…" at bounding box center [1221, 307] width 274 height 107
click at [1180, 339] on textarea "For tail change we will keep the change and we will update once the last tail w…" at bounding box center [1222, 307] width 250 height 101
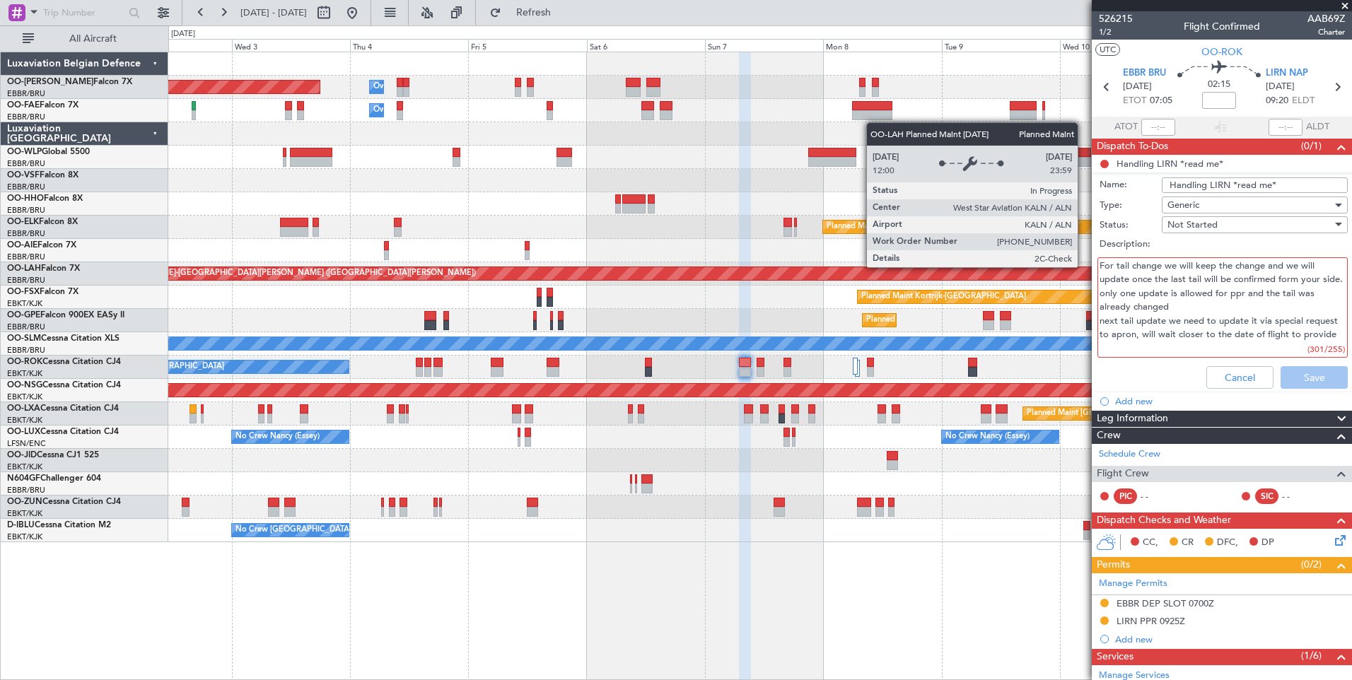
drag, startPoint x: 1115, startPoint y: 264, endPoint x: 1081, endPoint y: 266, distance: 34.0
click at [1081, 266] on fb-app "[DATE] - [DATE] Refresh Quick Links All Aircraft Planned Maint [GEOGRAPHIC_DATA…" at bounding box center [676, 345] width 1352 height 669
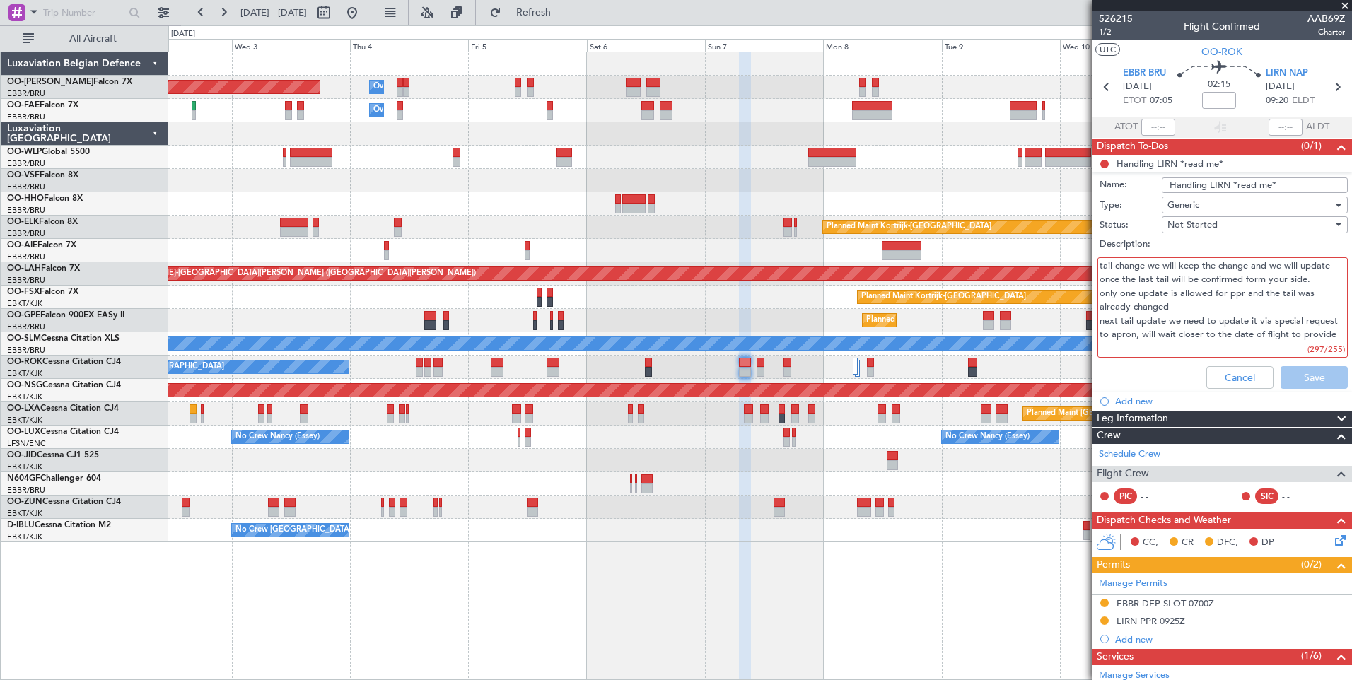
click at [1188, 290] on textarea "tail change we will keep the change and we will update once the last tail will …" at bounding box center [1222, 307] width 250 height 101
drag, startPoint x: 1149, startPoint y: 266, endPoint x: 1159, endPoint y: 267, distance: 10.7
click at [1159, 267] on textarea "tail change we will keep the change and we will update once the last tail will …" at bounding box center [1222, 307] width 250 height 101
drag, startPoint x: 1253, startPoint y: 264, endPoint x: 1267, endPoint y: 264, distance: 14.8
click at [1267, 264] on textarea "tail change will keep the change and we will update once the last tail will be …" at bounding box center [1222, 307] width 250 height 101
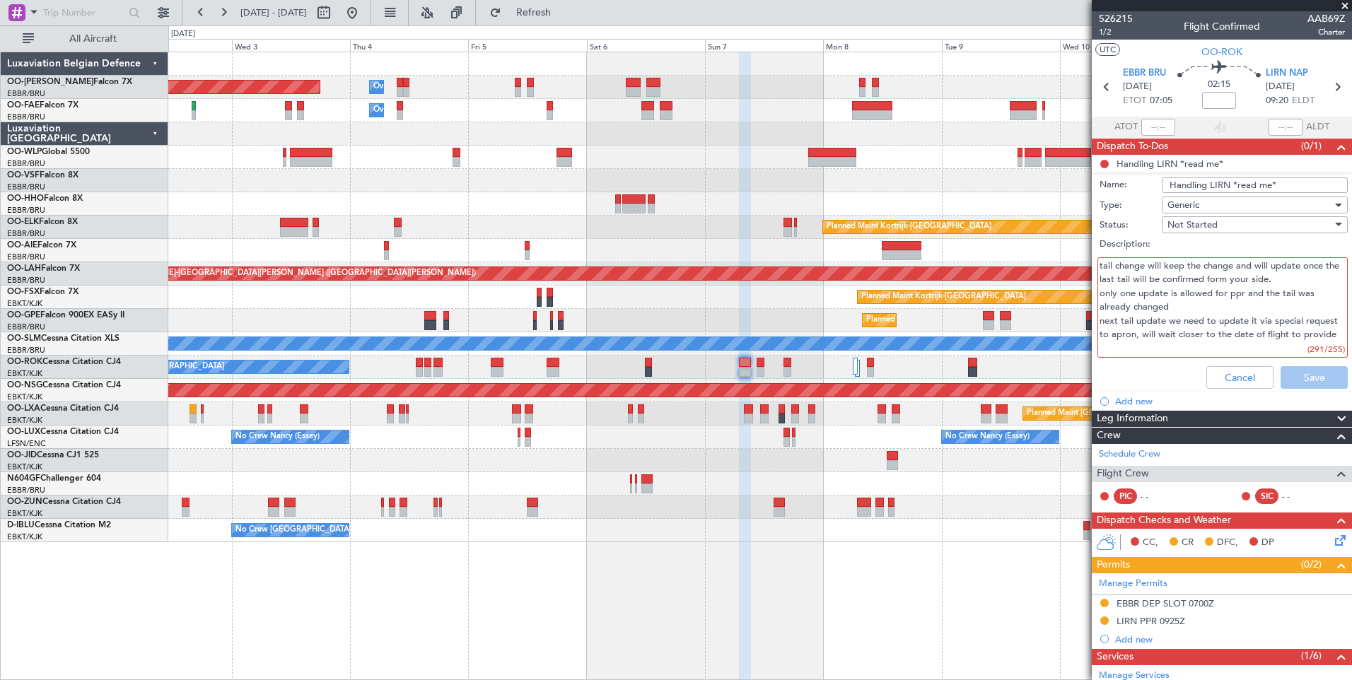
scroll to position [28, 0]
click at [1113, 307] on textarea "tail change will keep the change and will update once the last tail will be con…" at bounding box center [1222, 307] width 250 height 101
drag, startPoint x: 1138, startPoint y: 305, endPoint x: 1086, endPoint y: 302, distance: 52.4
click at [1086, 302] on fb-app "[DATE] - [DATE] Refresh Quick Links All Aircraft Planned Maint [GEOGRAPHIC_DATA…" at bounding box center [676, 345] width 1352 height 669
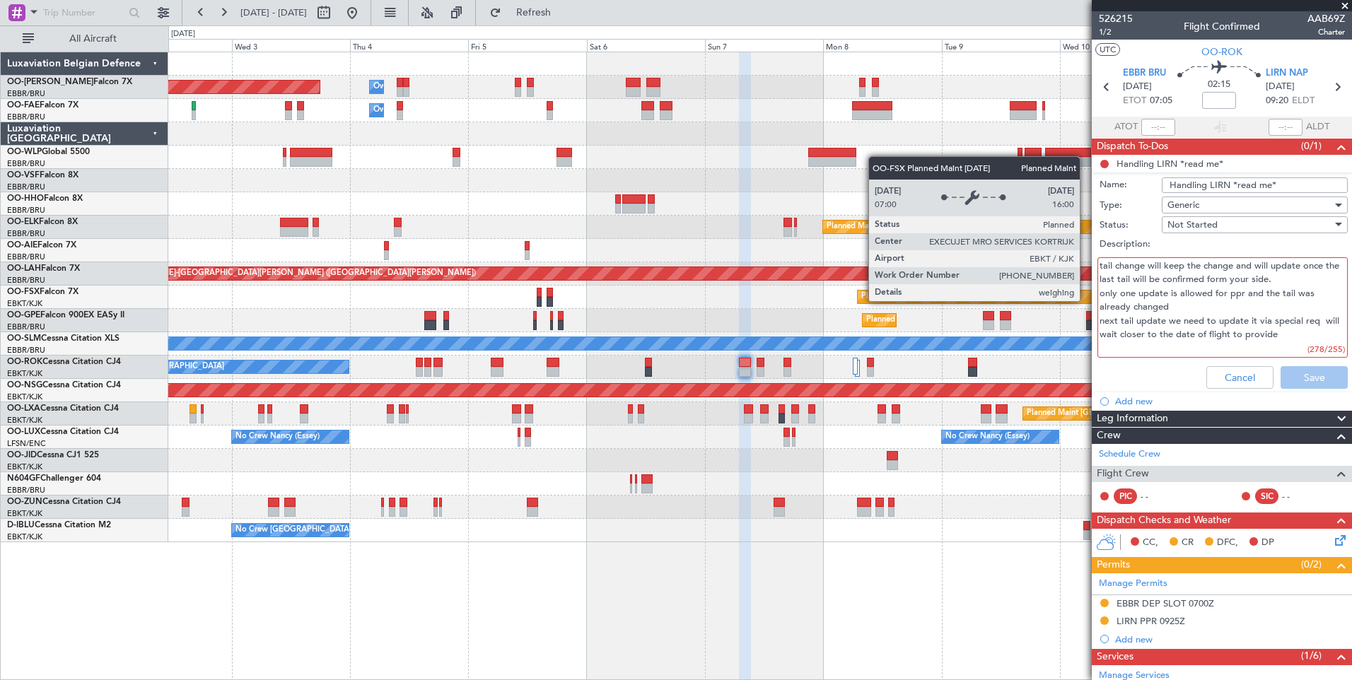
scroll to position [13, 0]
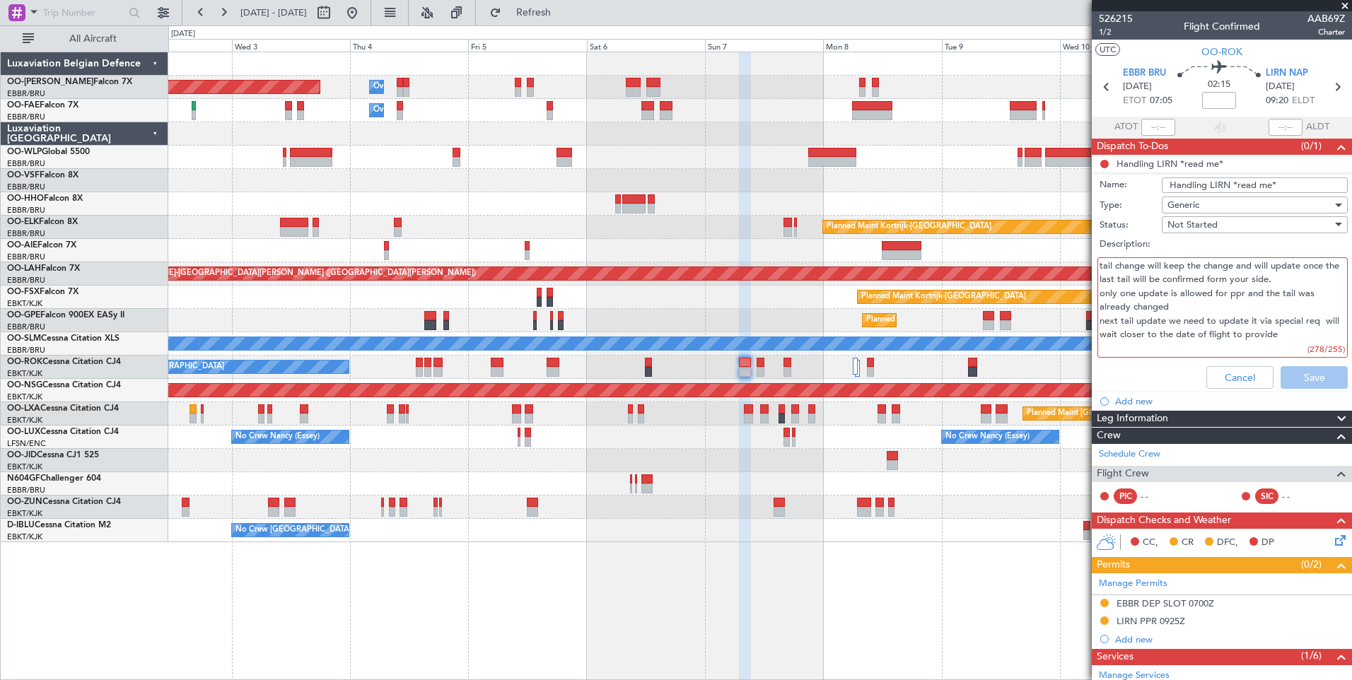
drag, startPoint x: 1102, startPoint y: 264, endPoint x: 1354, endPoint y: 341, distance: 263.4
click at [1351, 341] on html "[DATE] - [DATE] Refresh Quick Links All Aircraft Planned Maint [GEOGRAPHIC_DATA…" at bounding box center [676, 340] width 1352 height 680
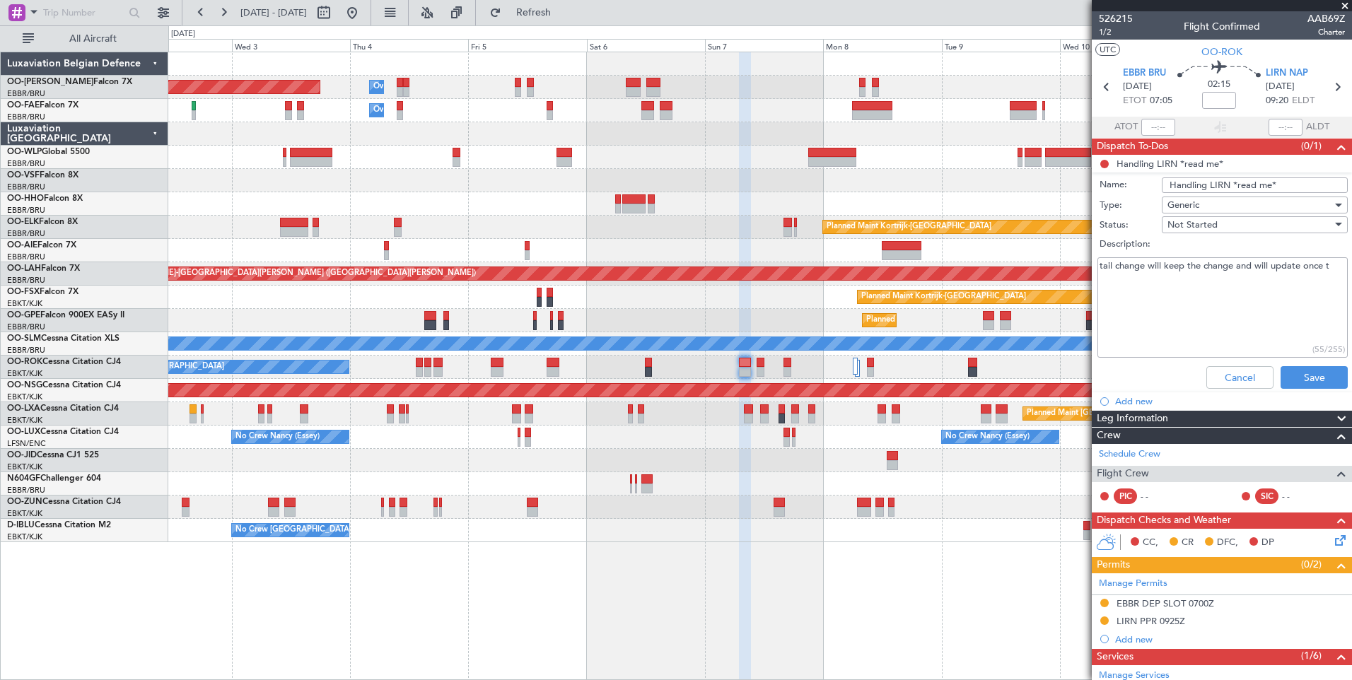
click at [1323, 269] on textarea "tail change will keep the change and will update once t" at bounding box center [1222, 307] width 250 height 101
drag, startPoint x: 1295, startPoint y: 264, endPoint x: 1306, endPoint y: 267, distance: 11.0
click at [1306, 267] on textarea "tail change will keep the change and will update once" at bounding box center [1222, 307] width 250 height 101
drag, startPoint x: 1301, startPoint y: 267, endPoint x: 1327, endPoint y: 266, distance: 25.5
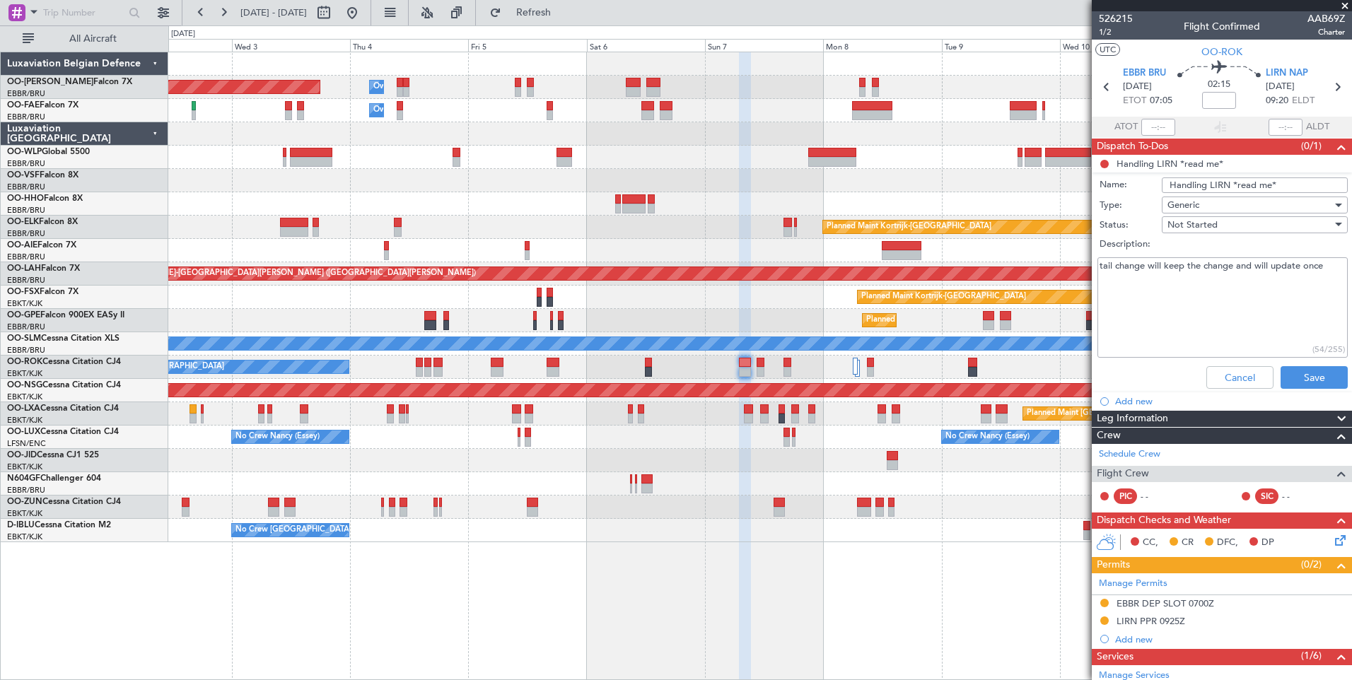
click at [1327, 266] on textarea "tail change will keep the change and will update once" at bounding box center [1222, 307] width 250 height 101
type textarea "tail change will keep the change and will update closer to dof"
click at [1300, 374] on button "Save" at bounding box center [1313, 377] width 67 height 23
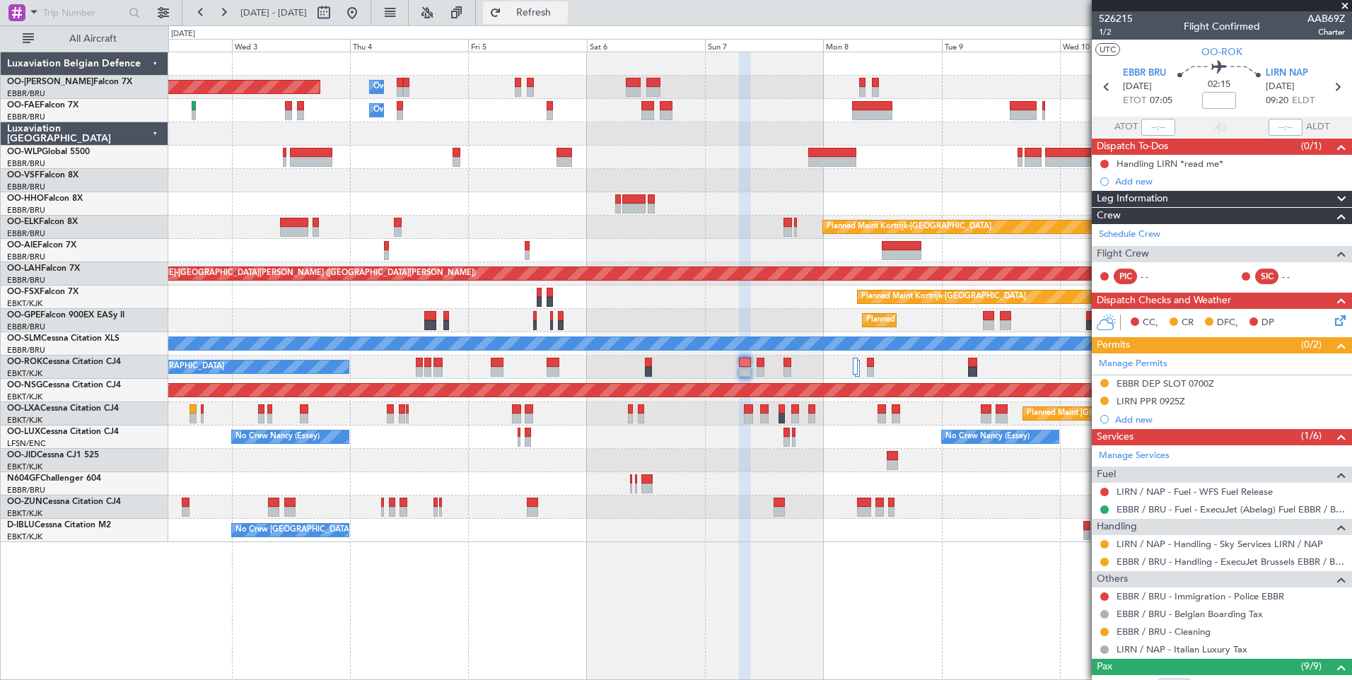
click at [563, 13] on span "Refresh" at bounding box center [533, 13] width 59 height 10
click at [734, 360] on div "A/C Unavailable [GEOGRAPHIC_DATA]-[GEOGRAPHIC_DATA]" at bounding box center [759, 367] width 1183 height 23
click at [736, 360] on div "A/C Unavailable [GEOGRAPHIC_DATA]-[GEOGRAPHIC_DATA]" at bounding box center [759, 367] width 1183 height 23
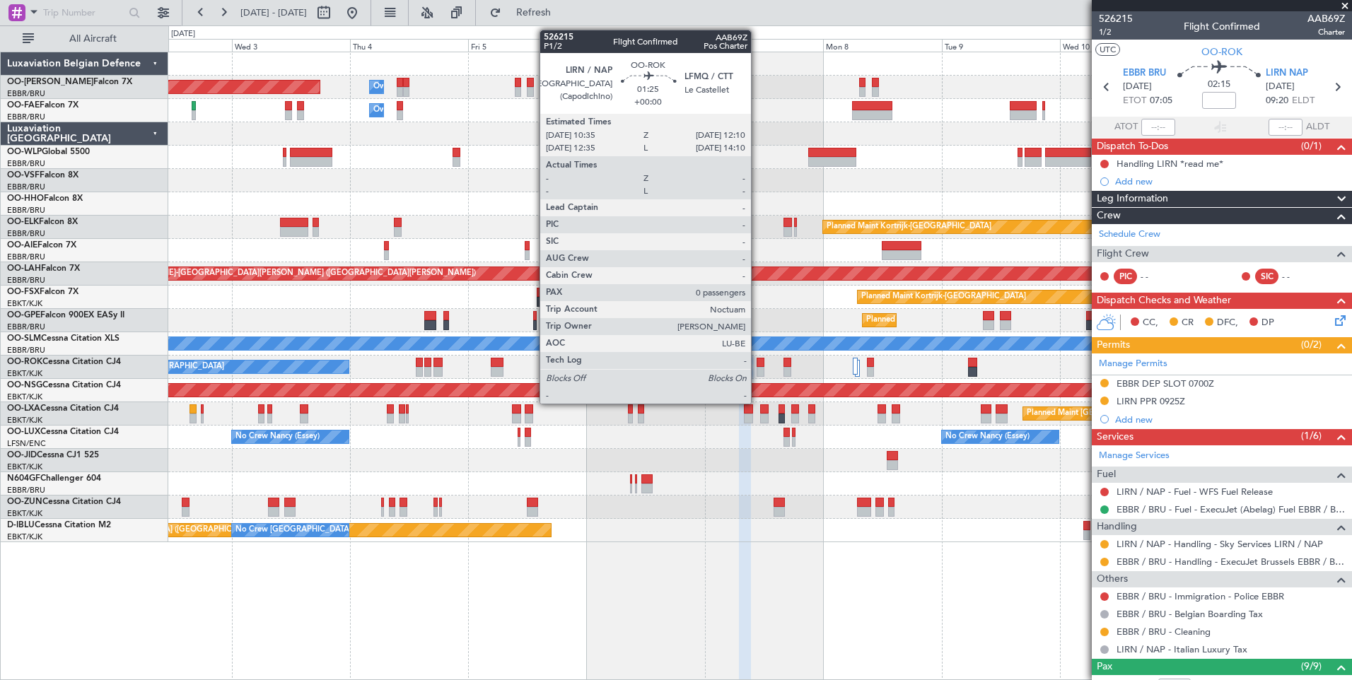
click at [757, 363] on div at bounding box center [760, 363] width 8 height 10
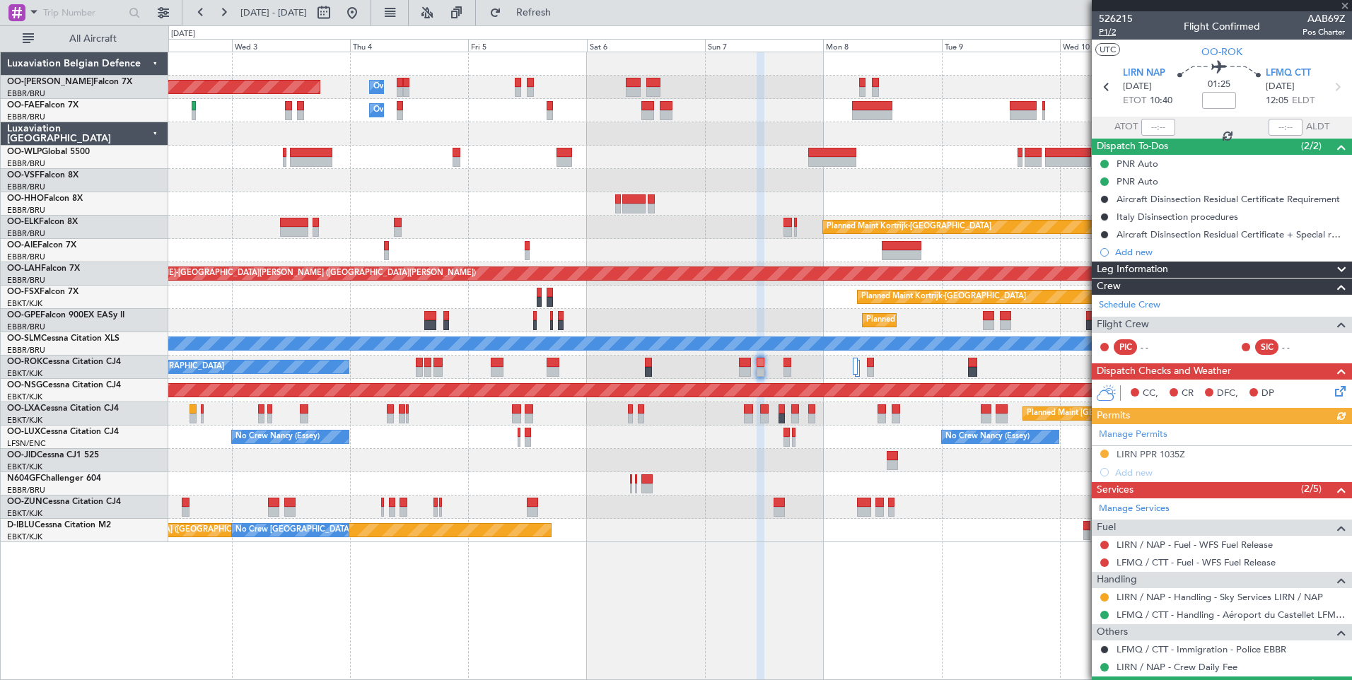
click at [1110, 35] on span "P1/2" at bounding box center [1115, 32] width 34 height 12
click at [554, 14] on span "Refresh" at bounding box center [533, 13] width 59 height 10
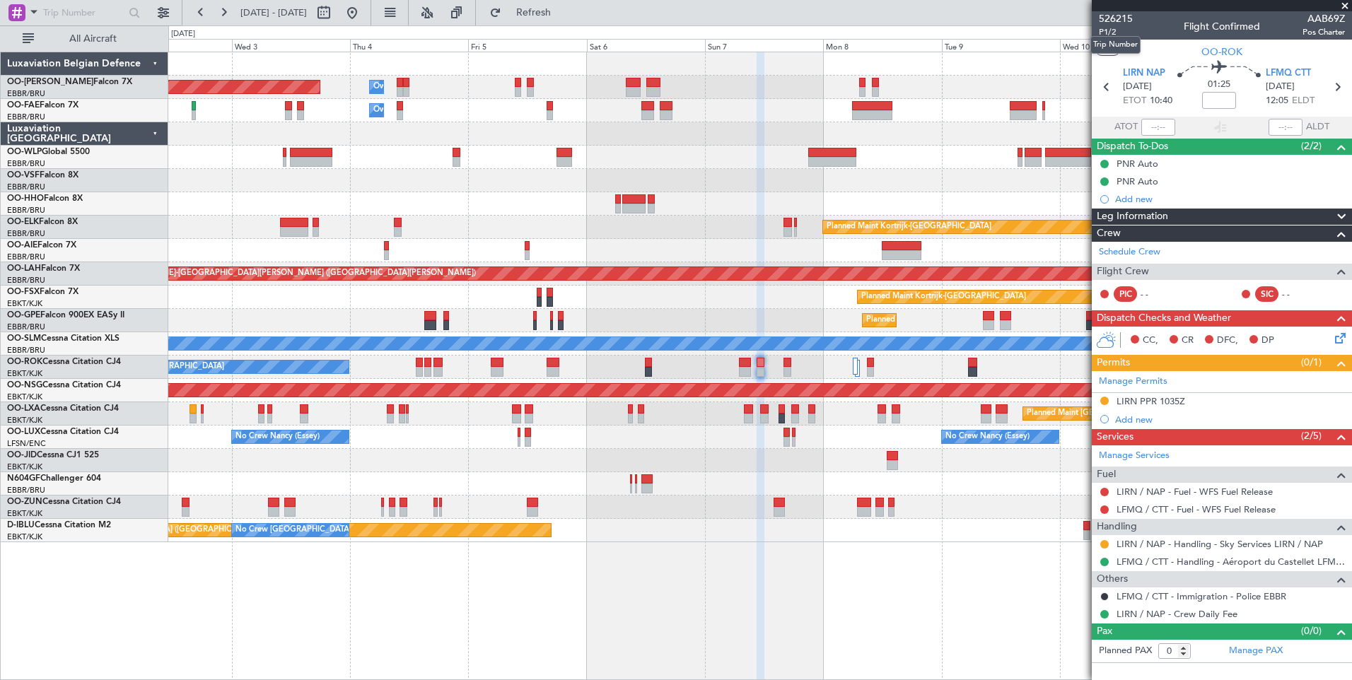
click at [1103, 35] on mat-tooltip-component "Trip Number" at bounding box center [1115, 44] width 70 height 37
click at [1108, 36] on div "Trip Number" at bounding box center [1115, 45] width 50 height 18
click at [1104, 31] on span "P1/2" at bounding box center [1115, 32] width 34 height 12
click at [575, 8] on fb-refresh-button "Refresh" at bounding box center [525, 12] width 99 height 25
click at [563, 17] on span "Refresh" at bounding box center [533, 13] width 59 height 10
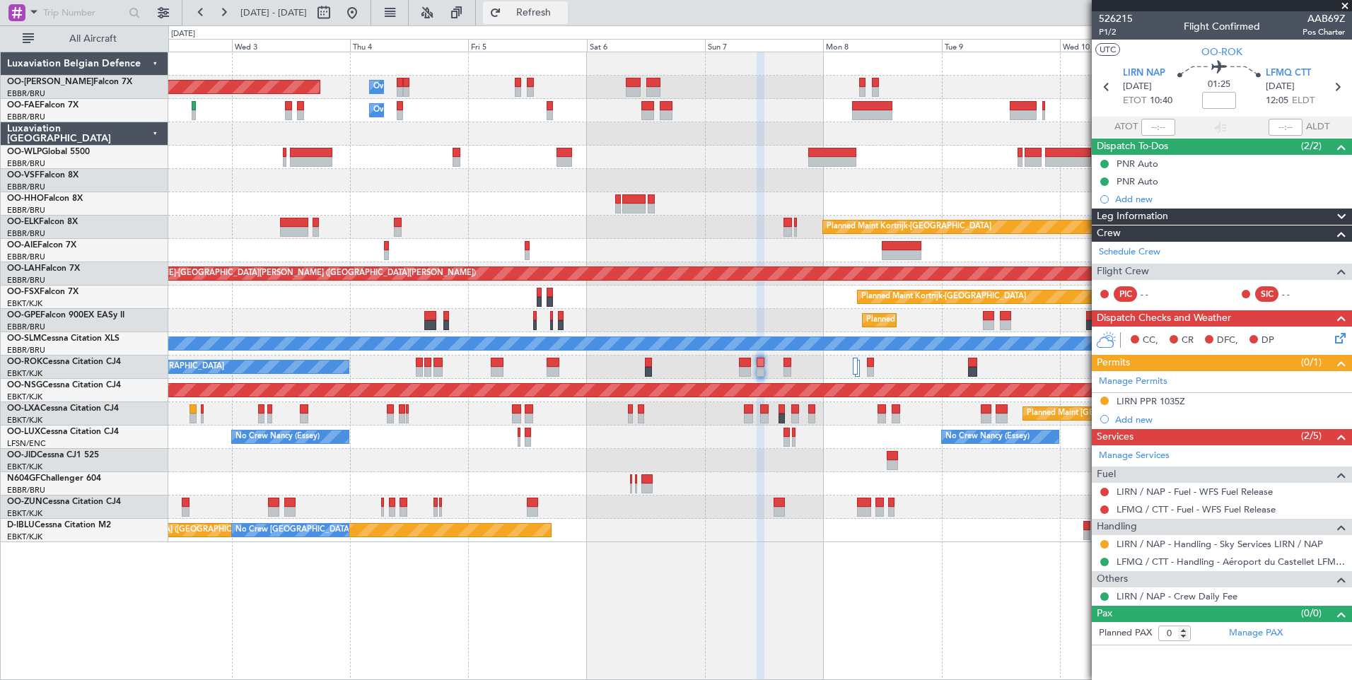
click at [562, 13] on span "Refresh" at bounding box center [533, 13] width 59 height 10
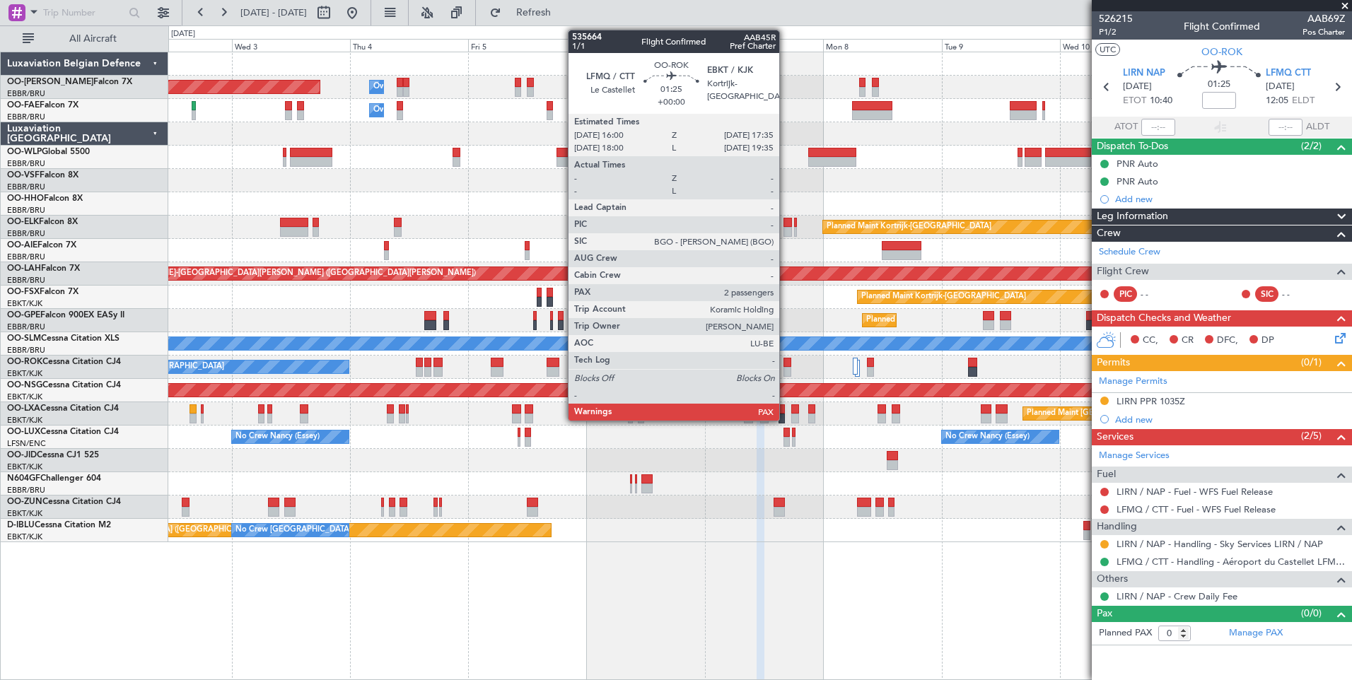
click at [785, 367] on div at bounding box center [787, 372] width 8 height 10
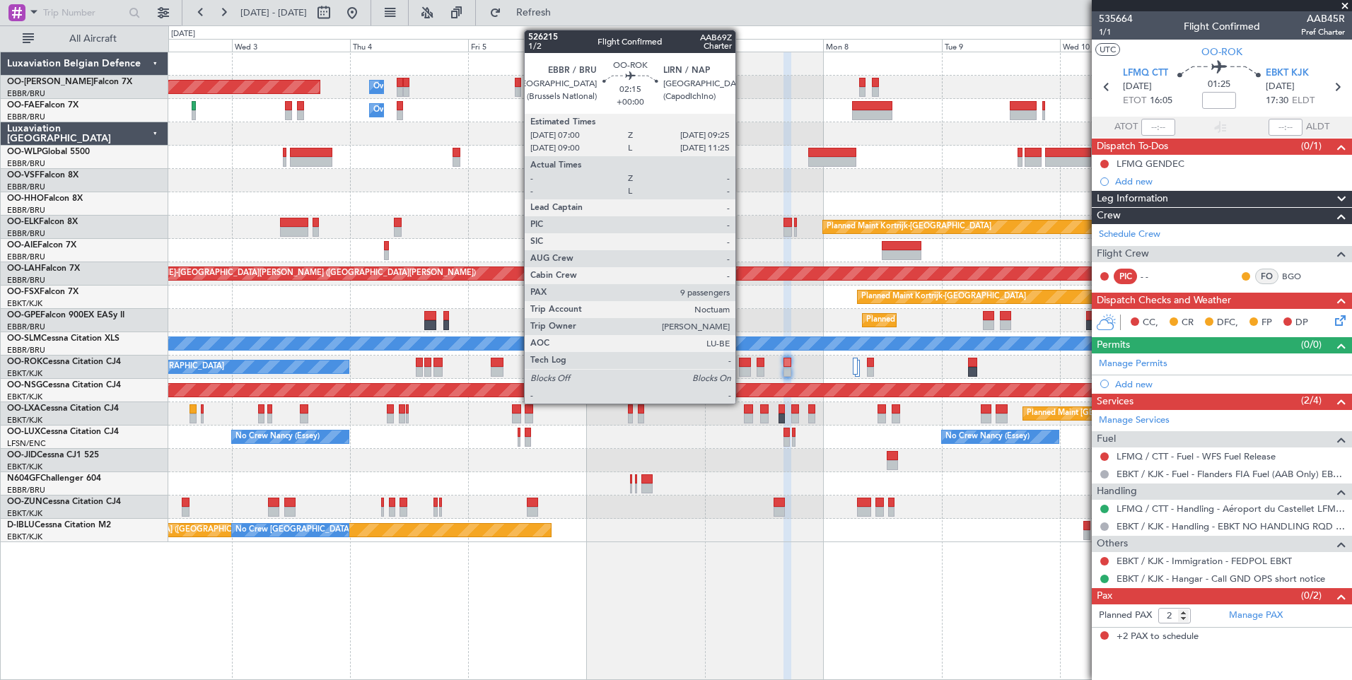
click at [741, 370] on div at bounding box center [745, 372] width 12 height 10
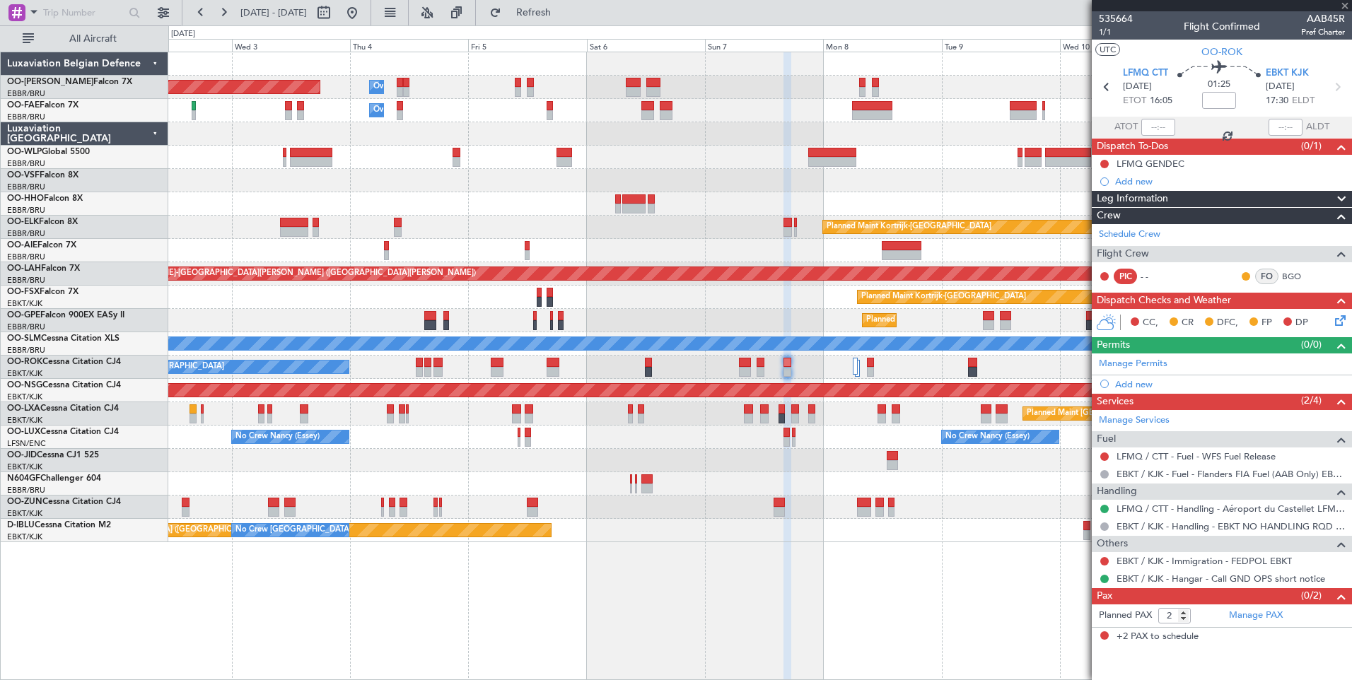
type input "9"
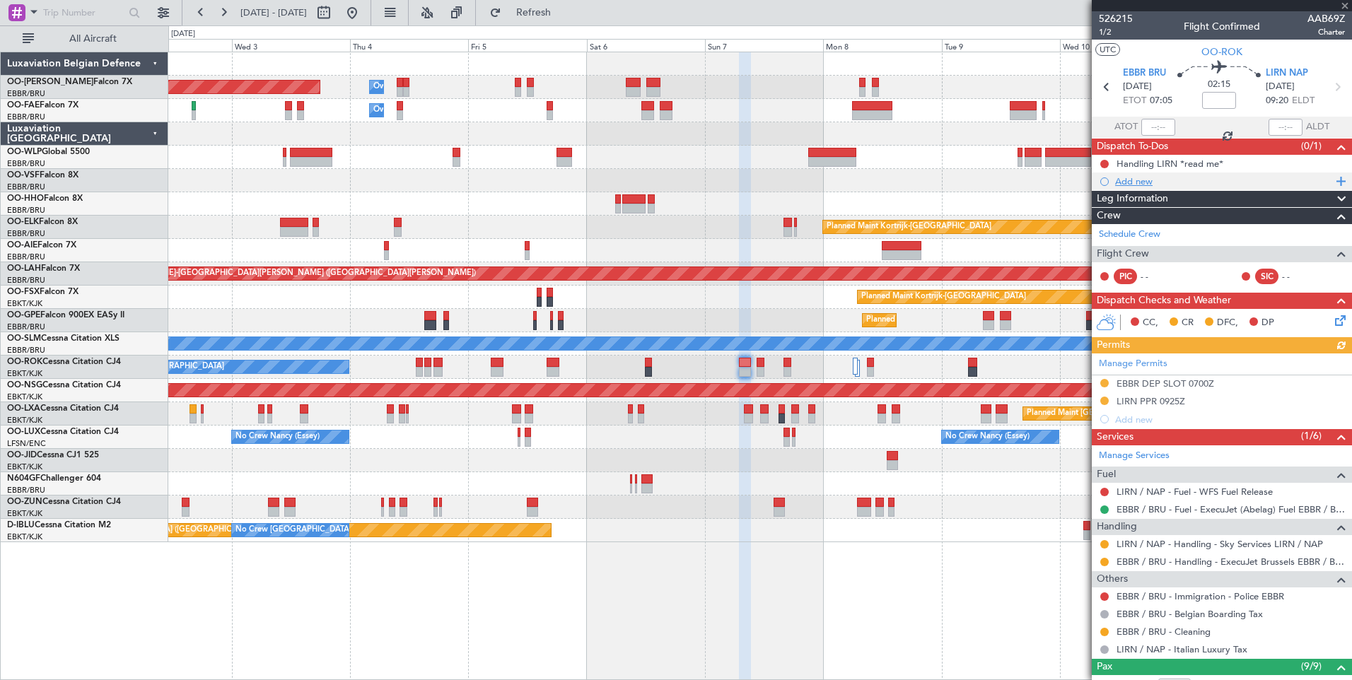
click at [1148, 184] on div "Add new" at bounding box center [1223, 181] width 217 height 12
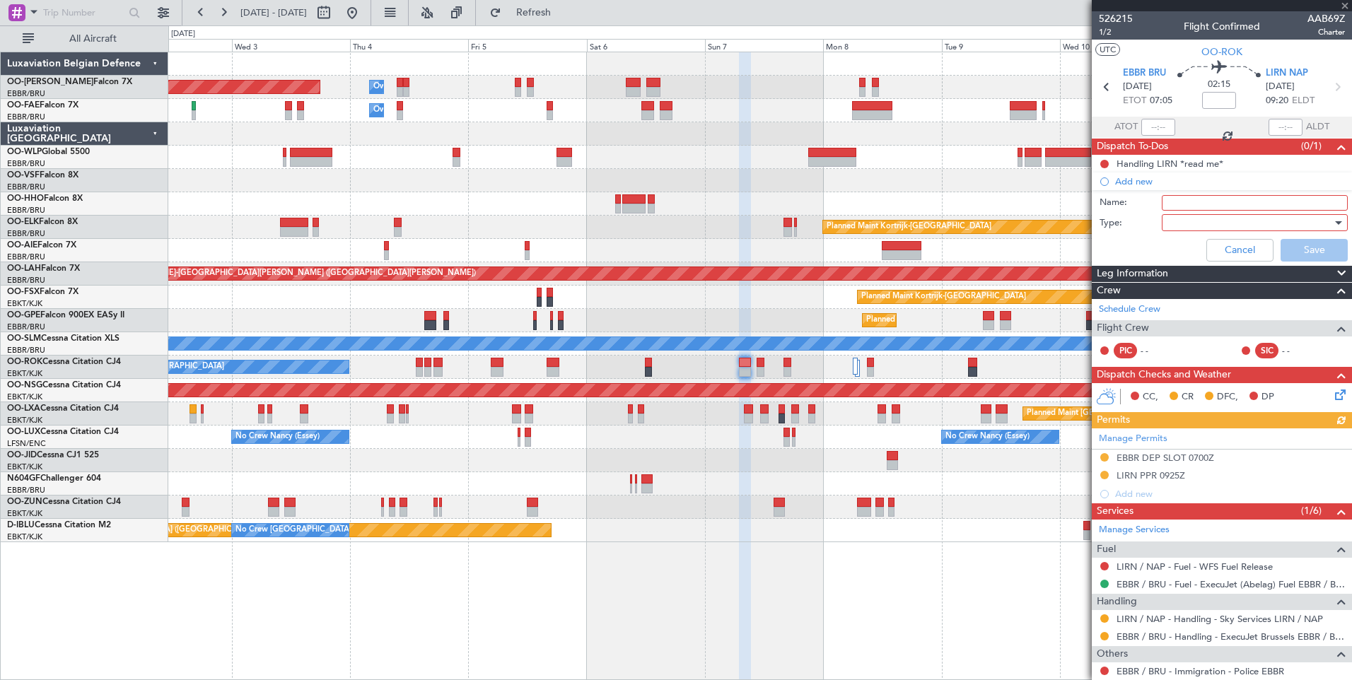
click at [1163, 202] on input "Name:" at bounding box center [1254, 203] width 186 height 16
type input "CHECK TAXI WITH CREW"
click at [1239, 225] on div at bounding box center [1249, 222] width 165 height 21
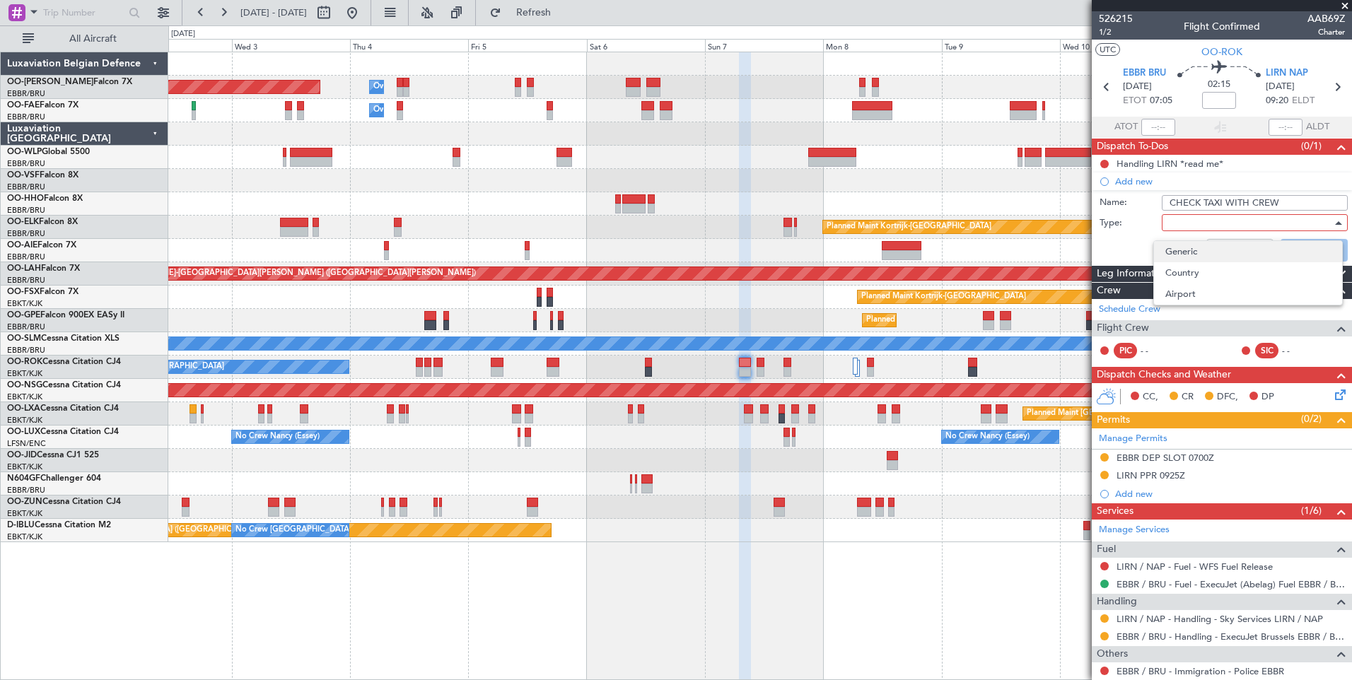
click at [1190, 247] on span "Generic" at bounding box center [1247, 251] width 165 height 21
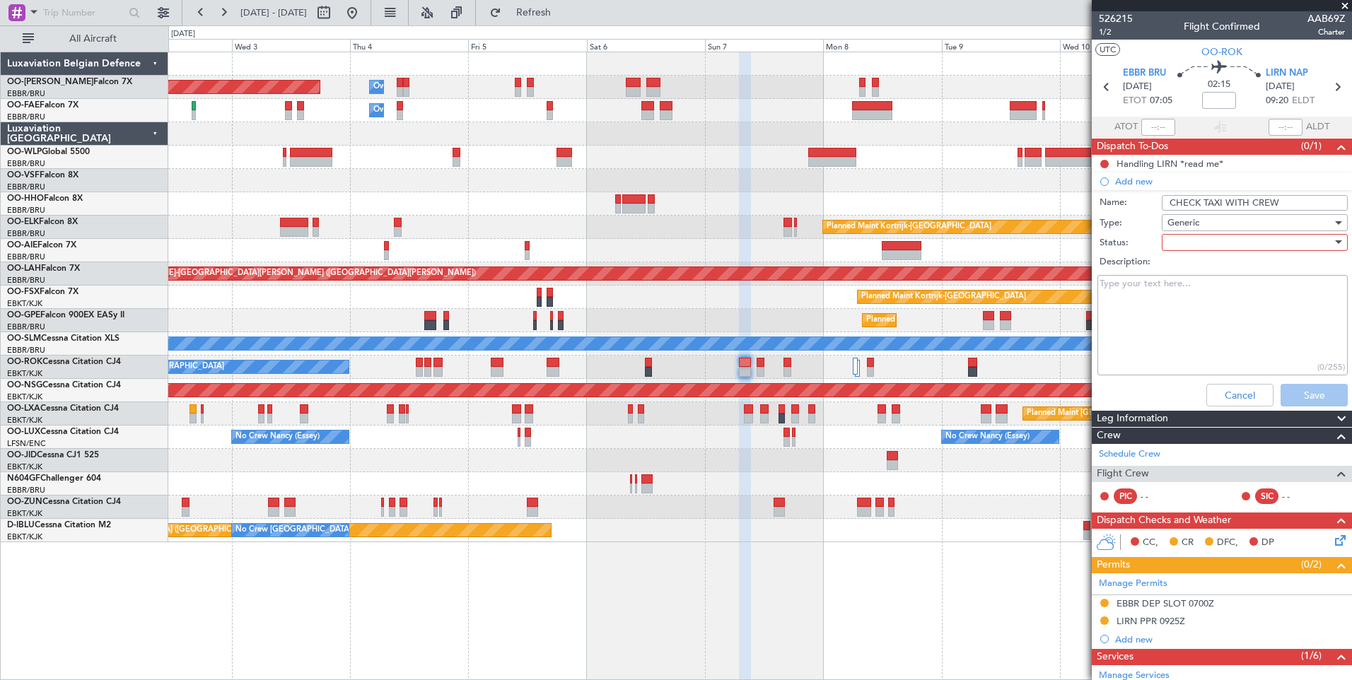
click at [1193, 244] on div at bounding box center [1249, 242] width 165 height 21
click at [1186, 261] on span "Not Started" at bounding box center [1247, 270] width 165 height 21
click at [1311, 399] on button "Save" at bounding box center [1313, 395] width 67 height 23
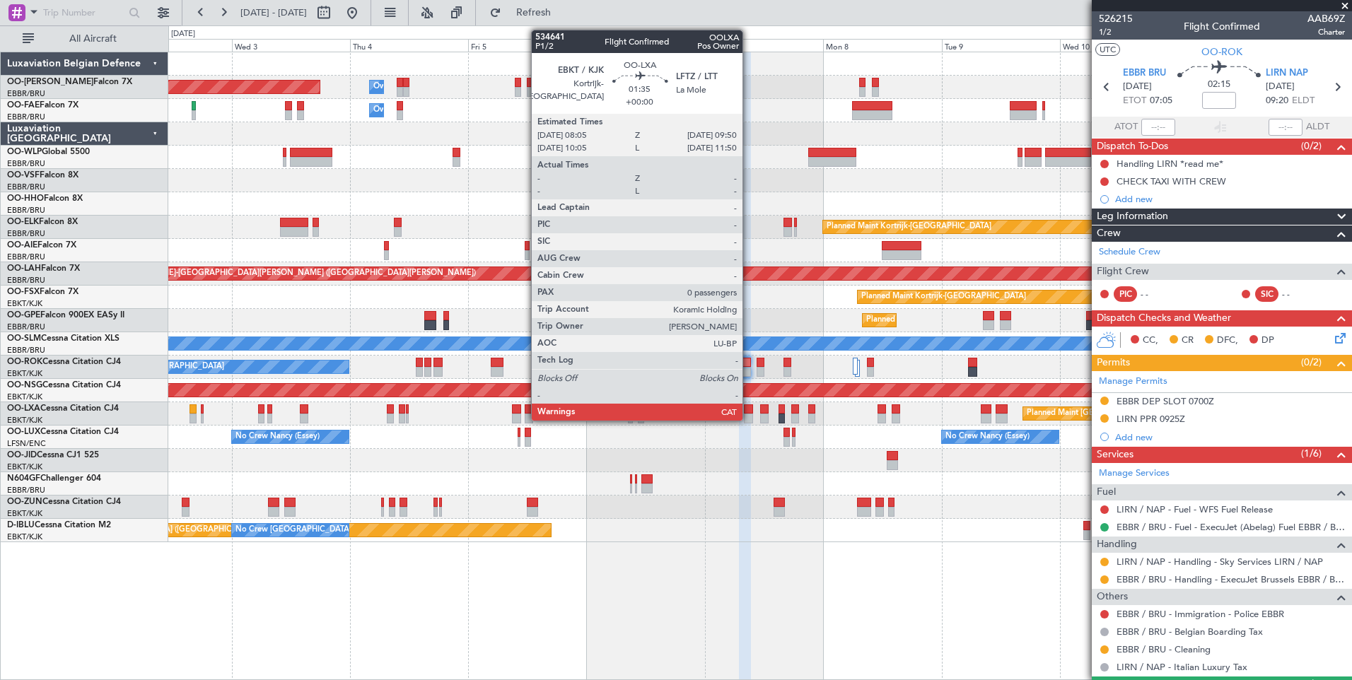
click at [749, 410] on div at bounding box center [748, 409] width 9 height 10
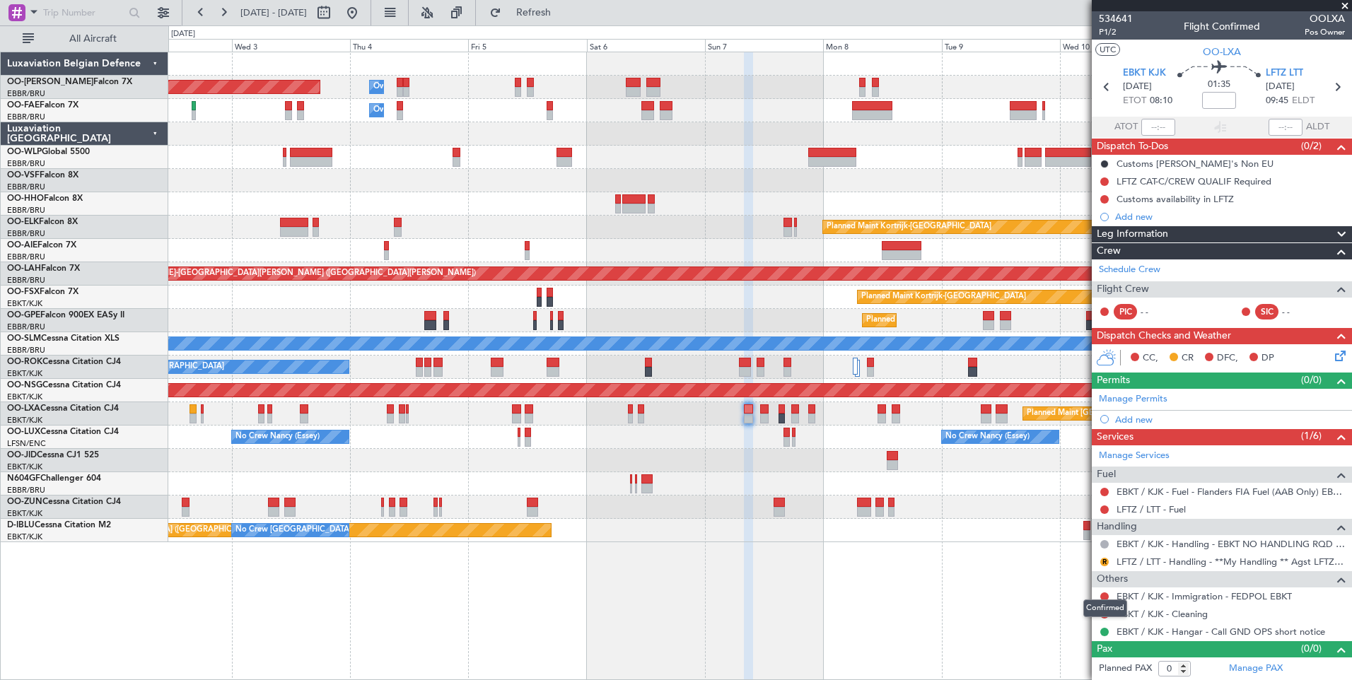
click at [1101, 613] on div "Confirmed" at bounding box center [1105, 608] width 44 height 18
click at [1104, 618] on mat-tooltip-component "Not Requested" at bounding box center [1105, 636] width 80 height 37
click at [1103, 610] on div at bounding box center [1103, 614] width 11 height 11
click at [1101, 611] on button at bounding box center [1104, 614] width 8 height 8
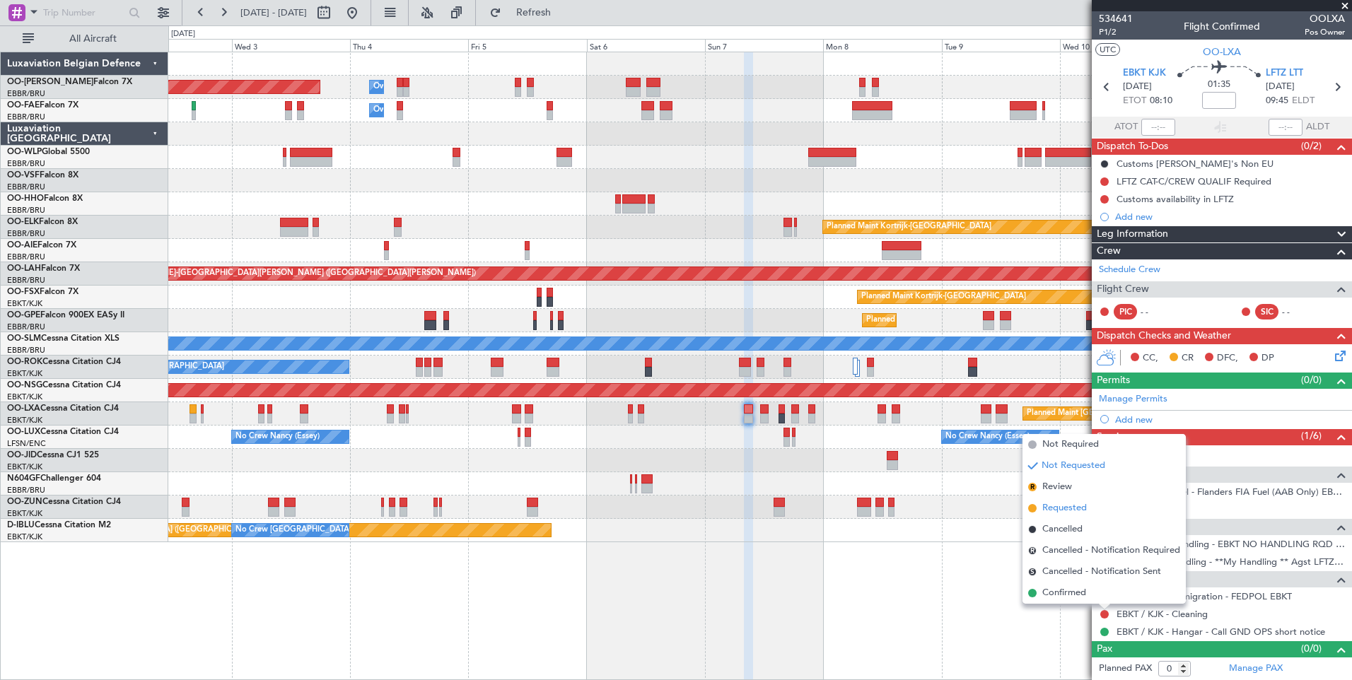
click at [1067, 504] on span "Requested" at bounding box center [1064, 508] width 45 height 14
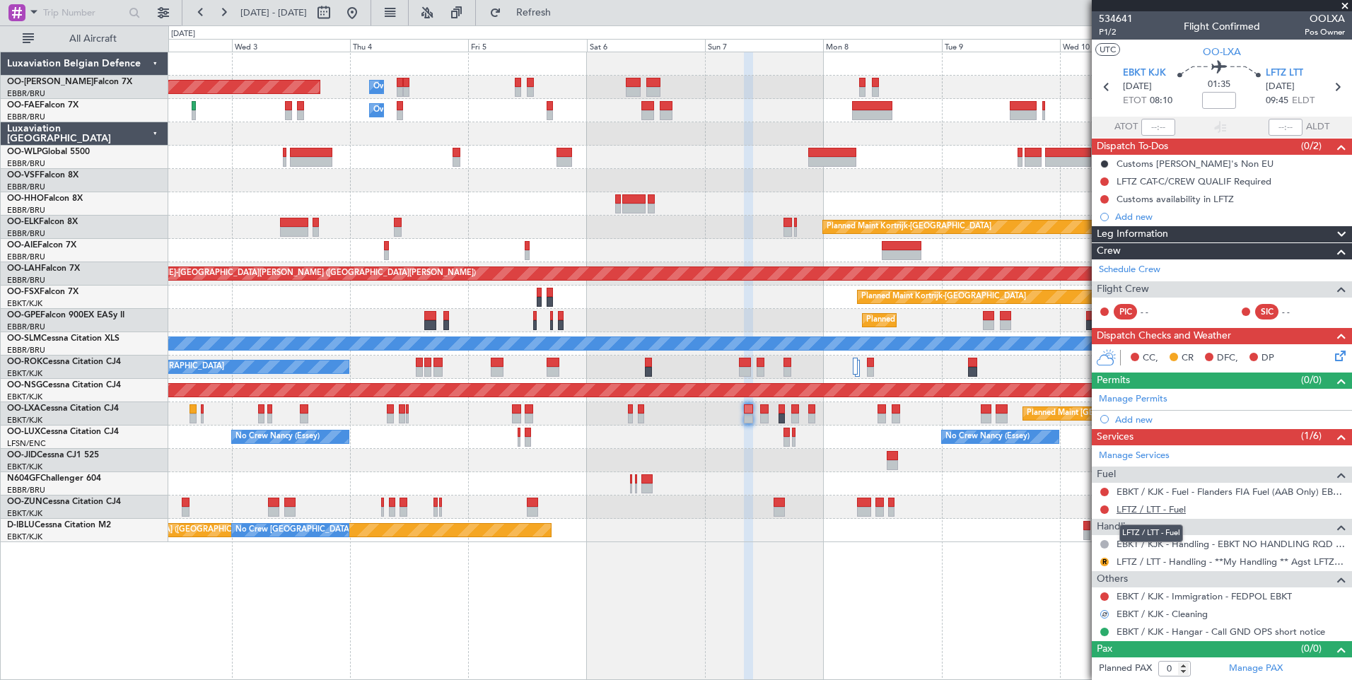
click at [1165, 503] on link "LFTZ / LTT - Fuel" at bounding box center [1150, 509] width 69 height 12
click at [547, 11] on button "Refresh" at bounding box center [525, 12] width 85 height 23
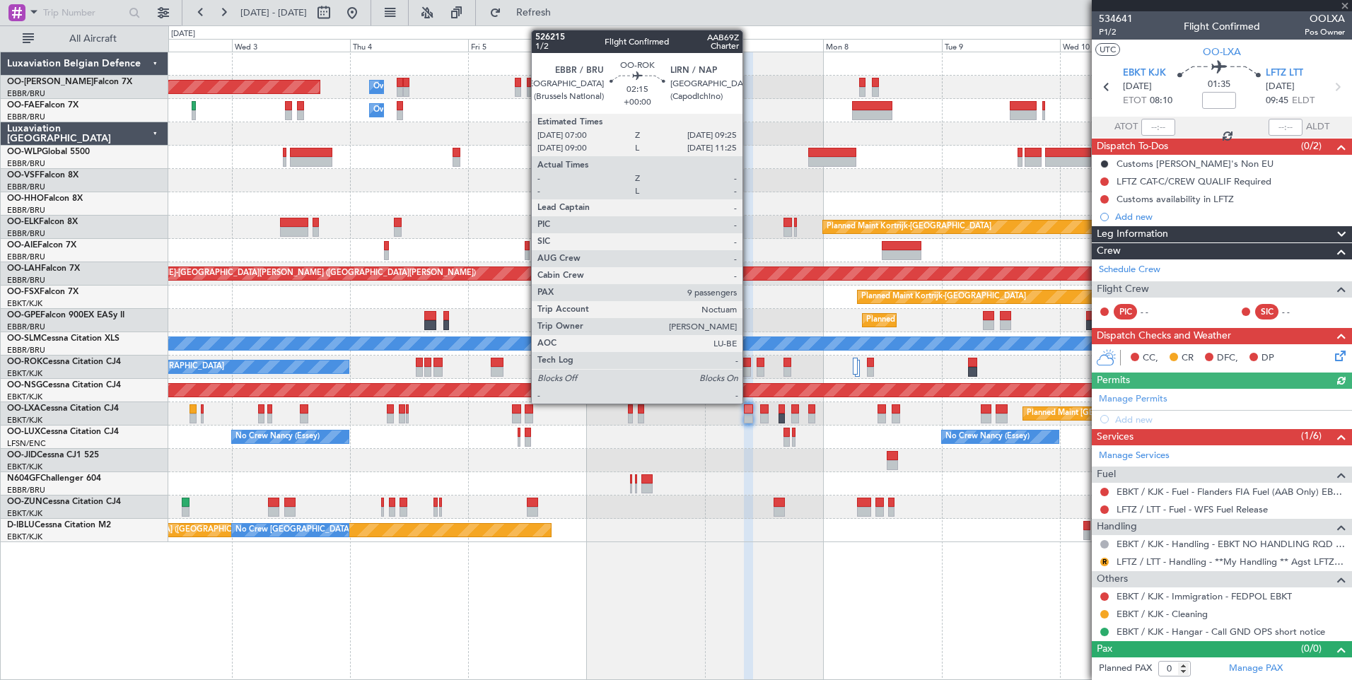
click at [749, 368] on div at bounding box center [745, 372] width 12 height 10
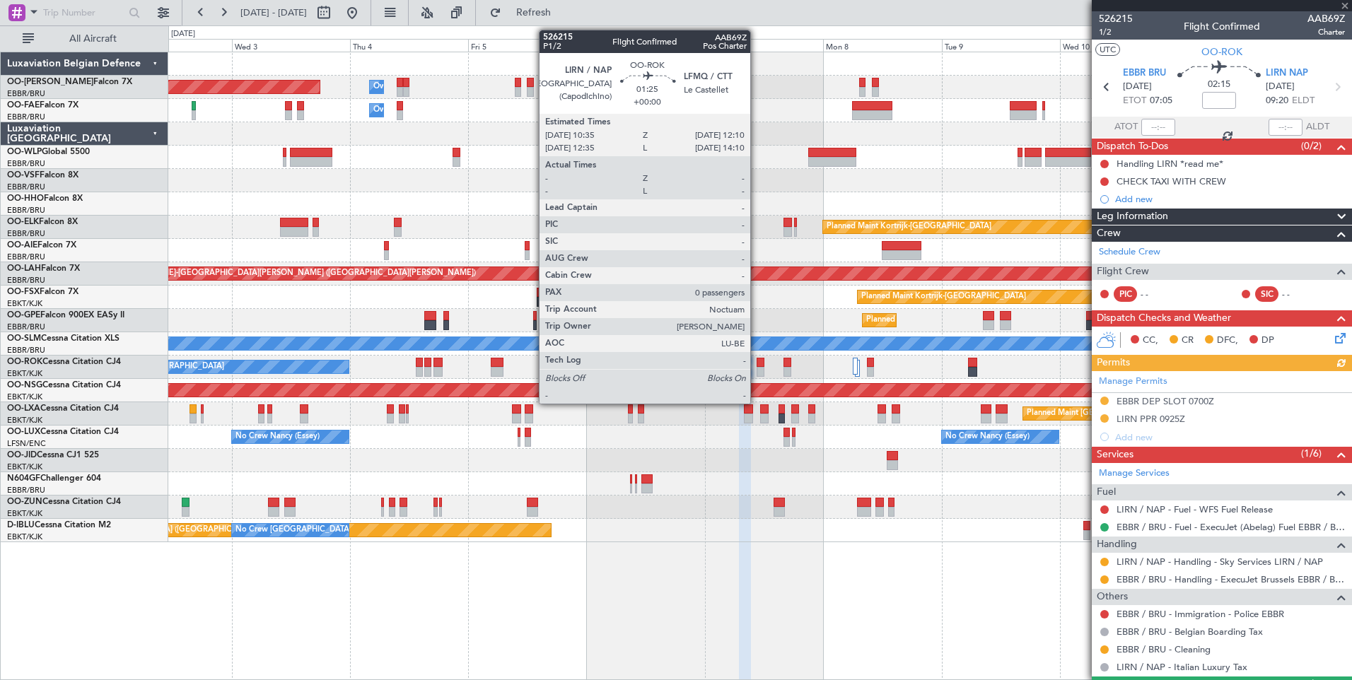
click at [756, 358] on div at bounding box center [760, 363] width 8 height 10
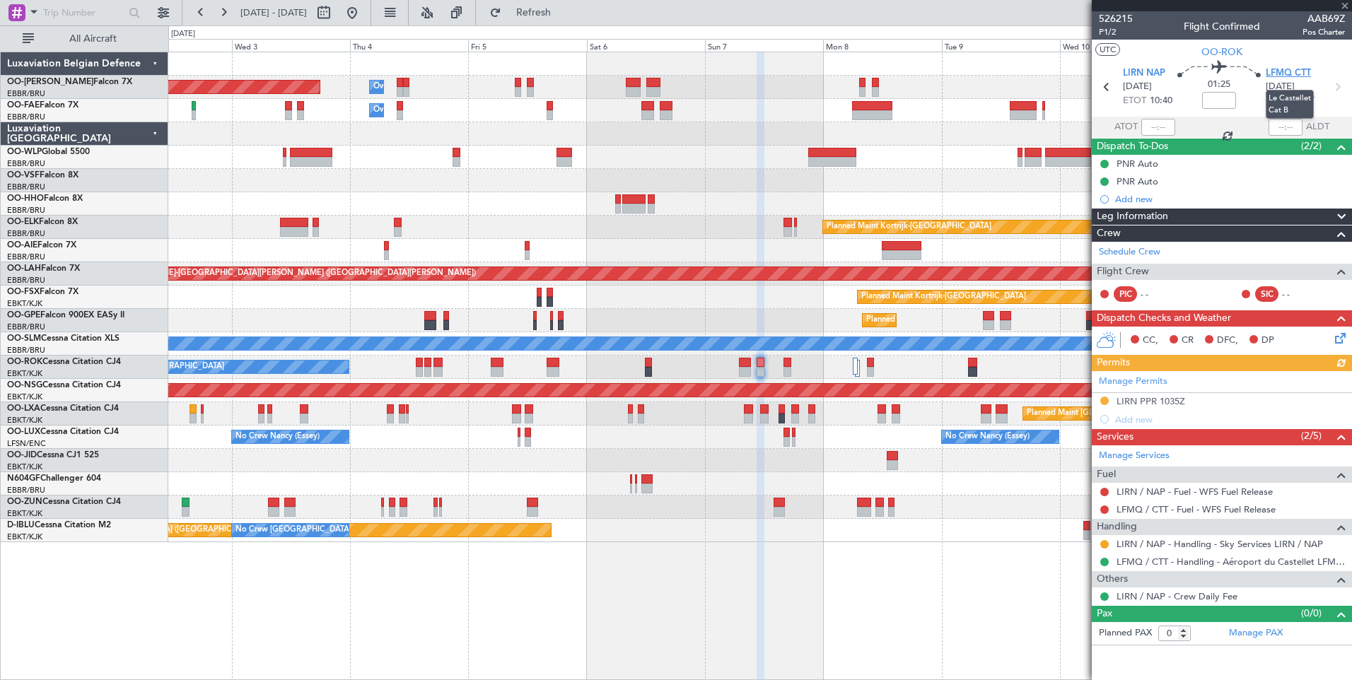
click at [1293, 71] on span "LFMQ CTT" at bounding box center [1287, 73] width 45 height 14
click at [1139, 70] on span "LIRN NAP" at bounding box center [1143, 73] width 42 height 14
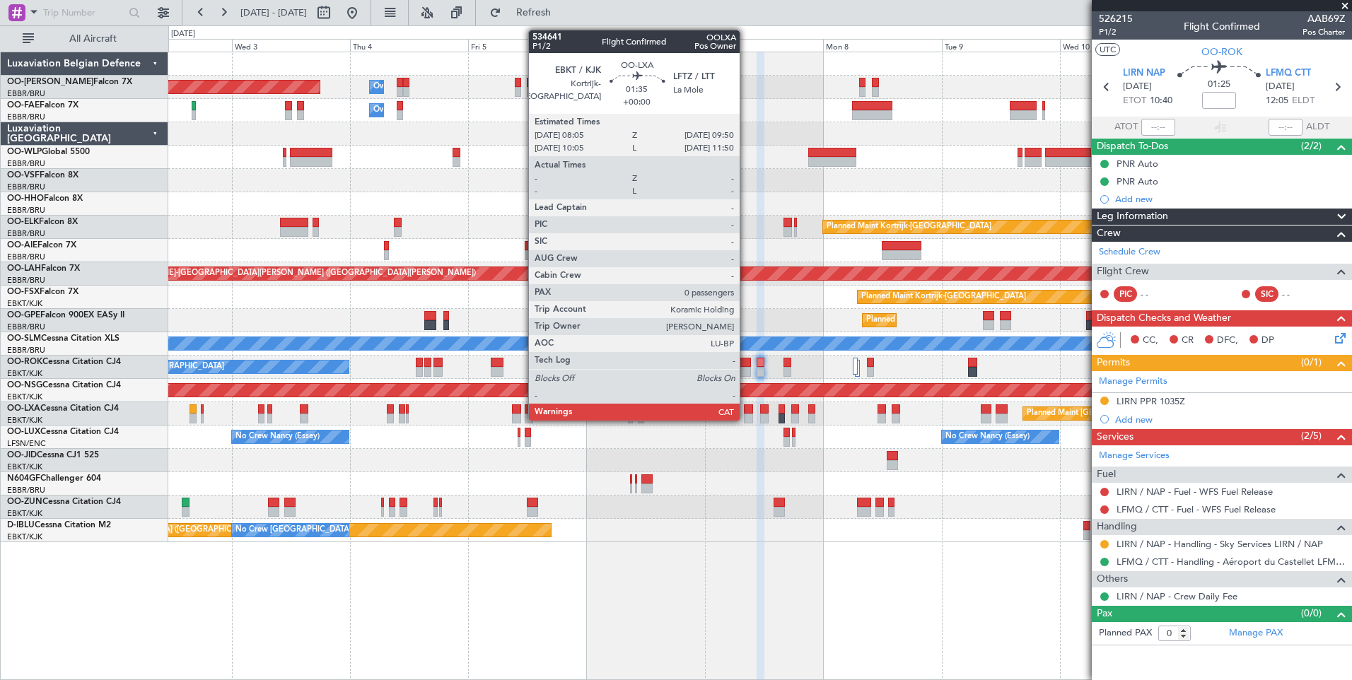
click at [746, 409] on div at bounding box center [748, 409] width 9 height 10
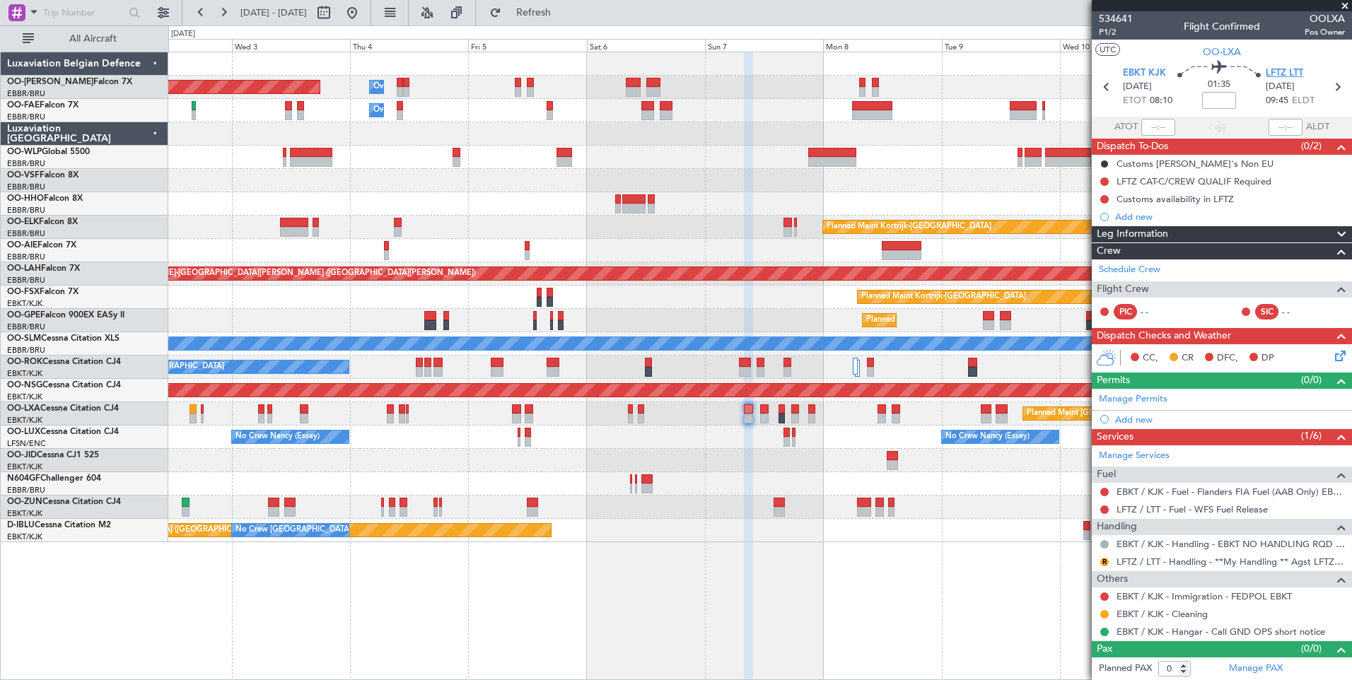
click at [1277, 66] on span "LFTZ LTT" at bounding box center [1283, 73] width 37 height 14
click at [1106, 561] on button "R" at bounding box center [1104, 562] width 8 height 8
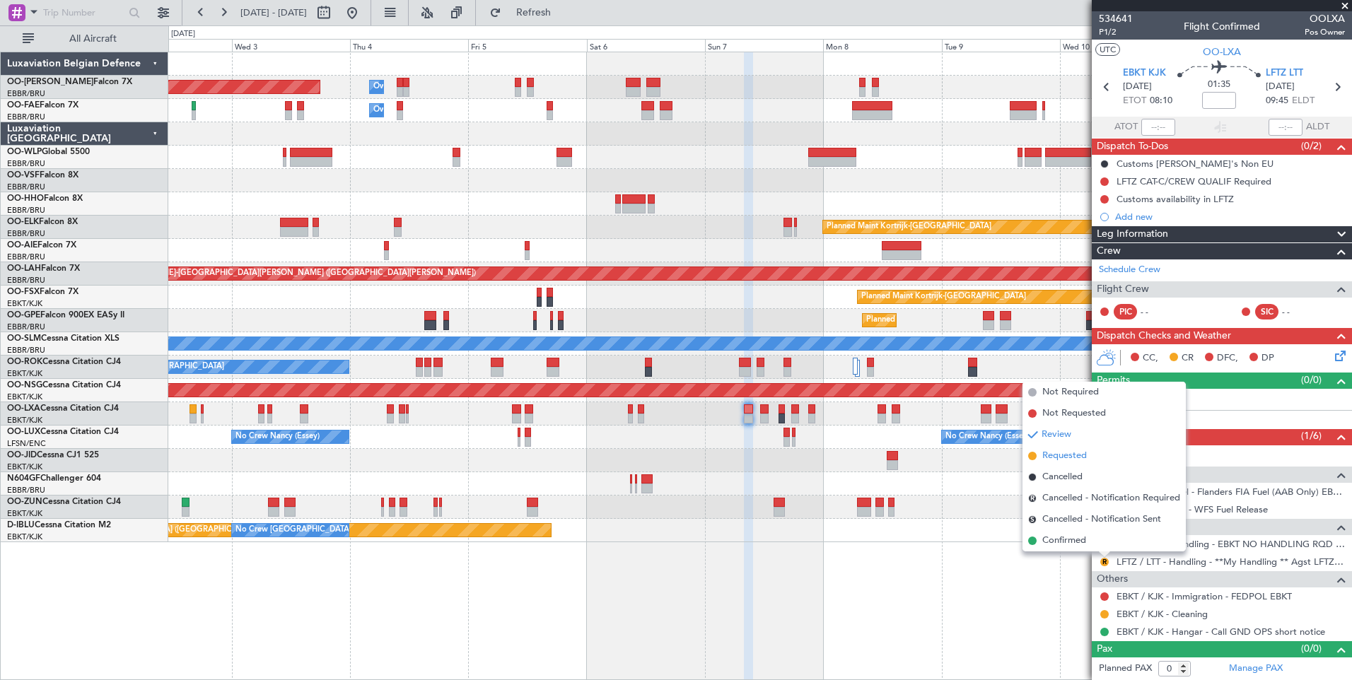
click at [1063, 452] on span "Requested" at bounding box center [1064, 456] width 45 height 14
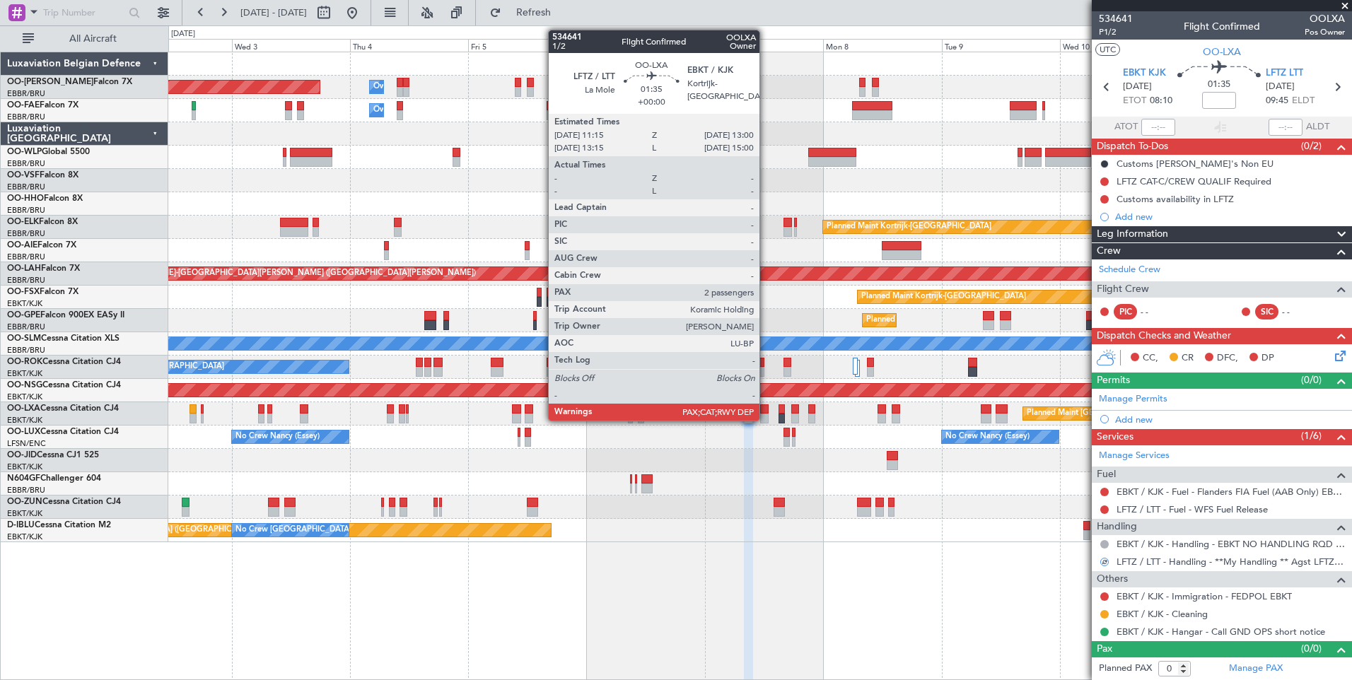
click at [762, 413] on div at bounding box center [764, 409] width 9 height 10
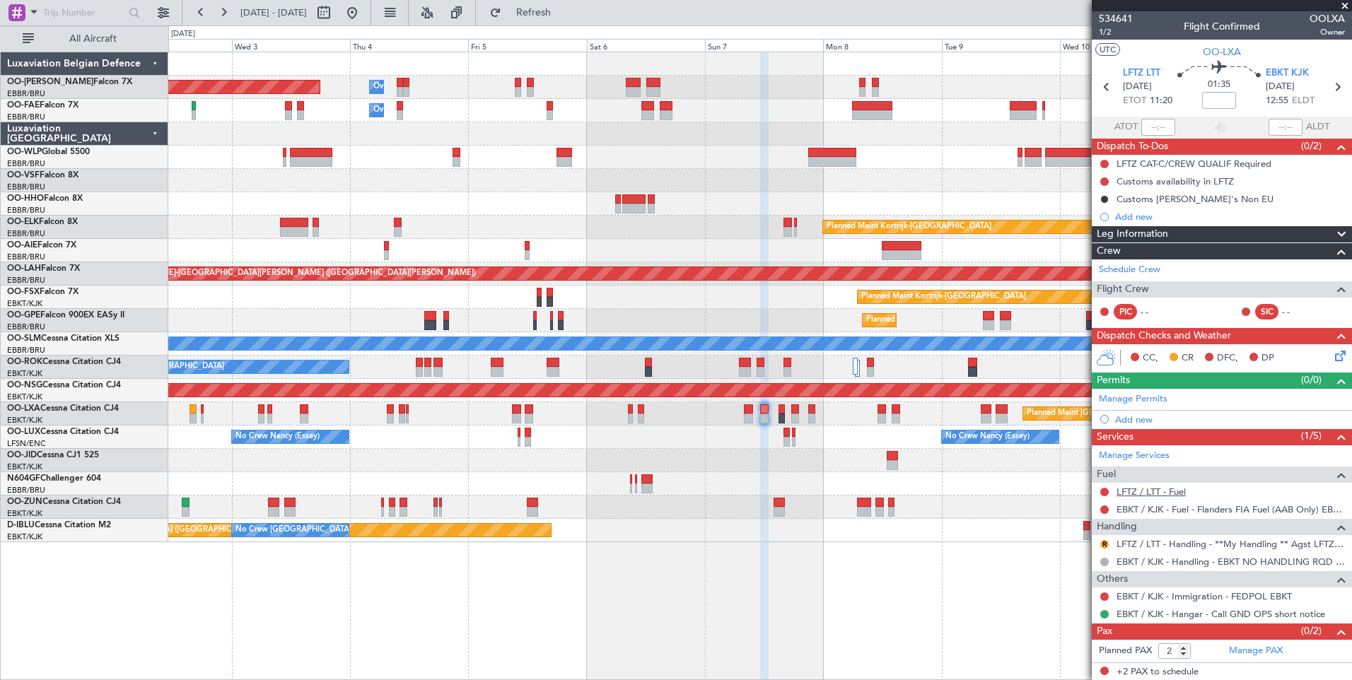
click at [1173, 491] on link "LFTZ / LTT - Fuel" at bounding box center [1150, 492] width 69 height 12
click at [1106, 544] on button "R" at bounding box center [1104, 544] width 8 height 8
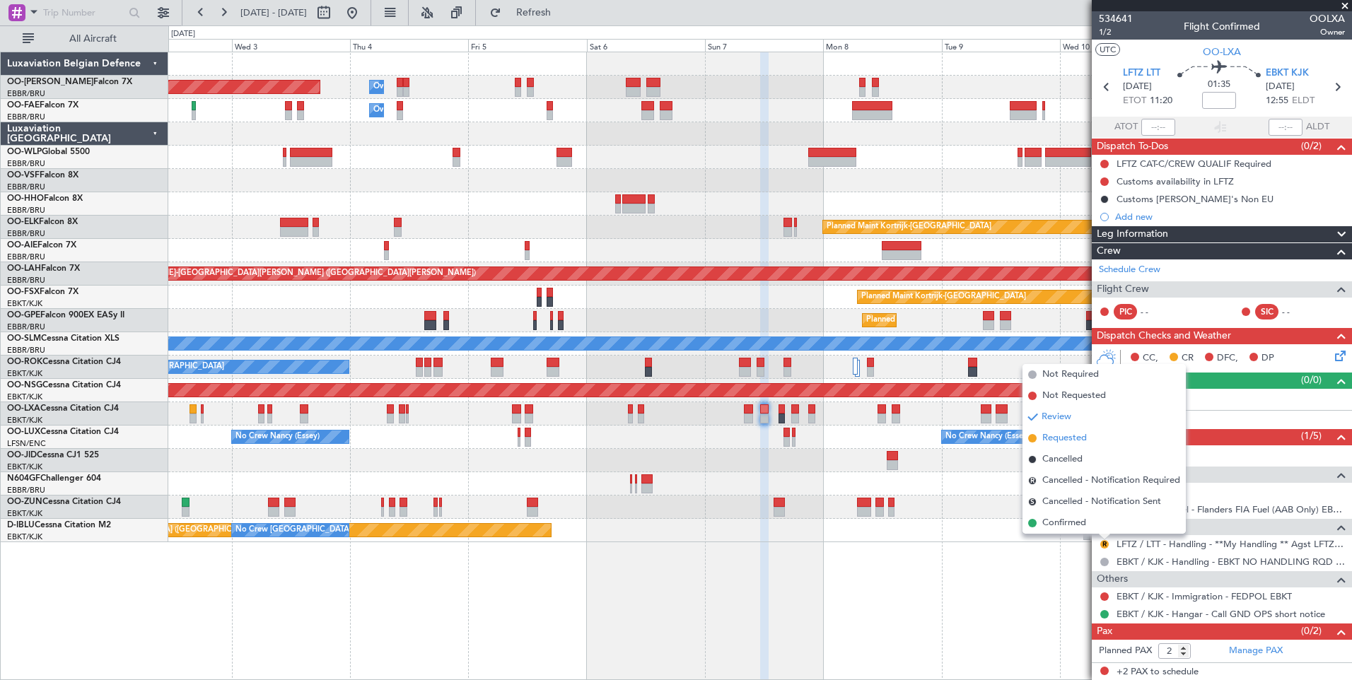
click at [1069, 436] on span "Requested" at bounding box center [1064, 438] width 45 height 14
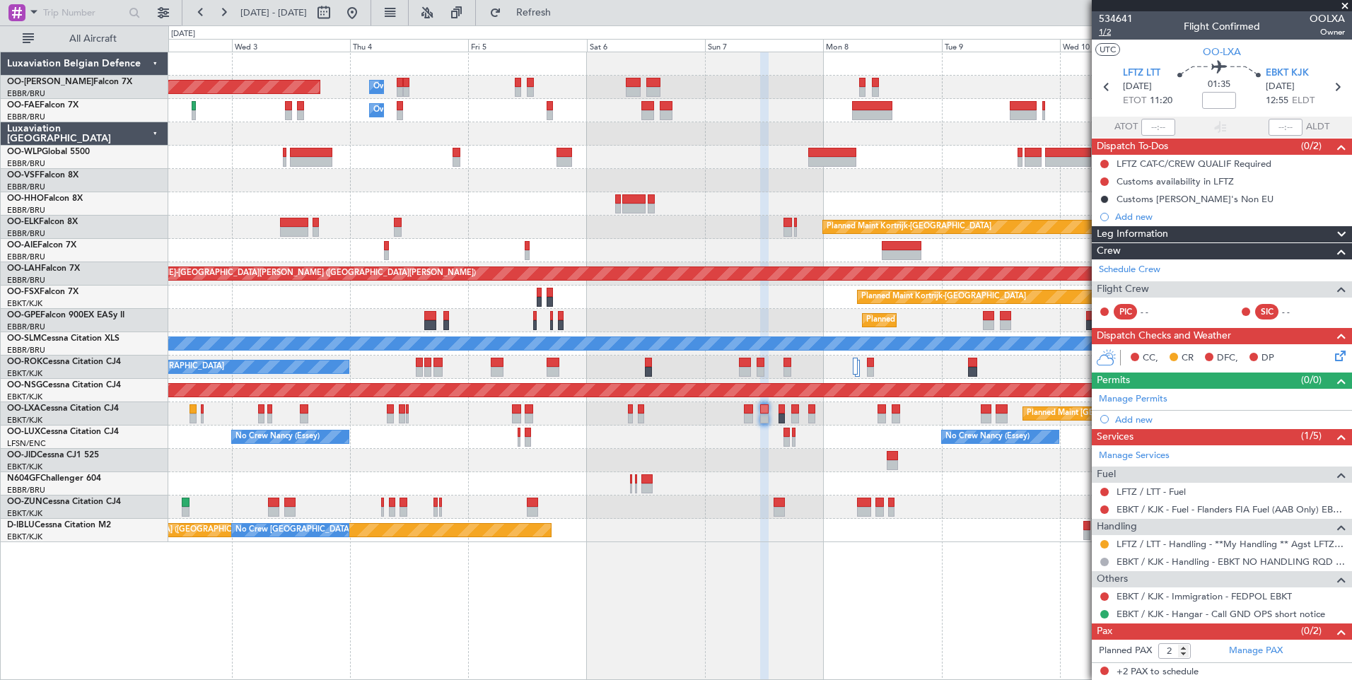
click at [1108, 34] on span "1/2" at bounding box center [1115, 32] width 34 height 12
click at [563, 18] on span "Refresh" at bounding box center [533, 13] width 59 height 10
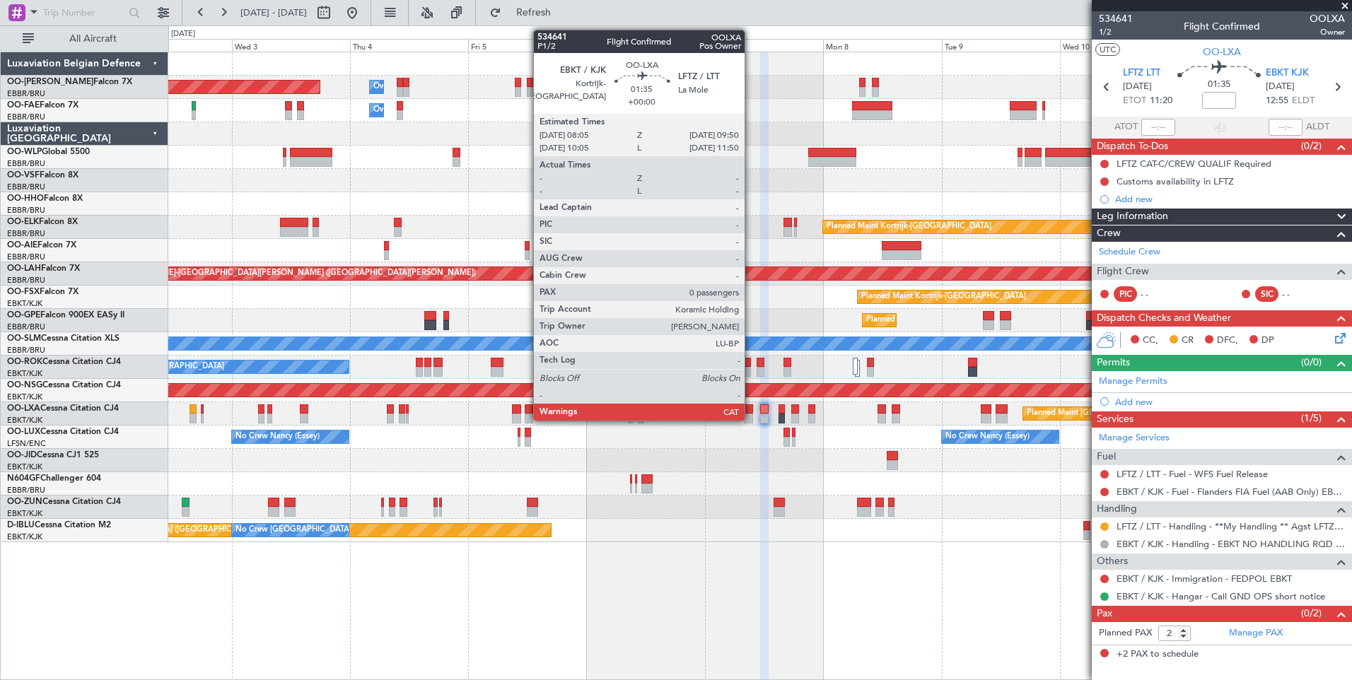
click at [751, 413] on div at bounding box center [748, 409] width 9 height 10
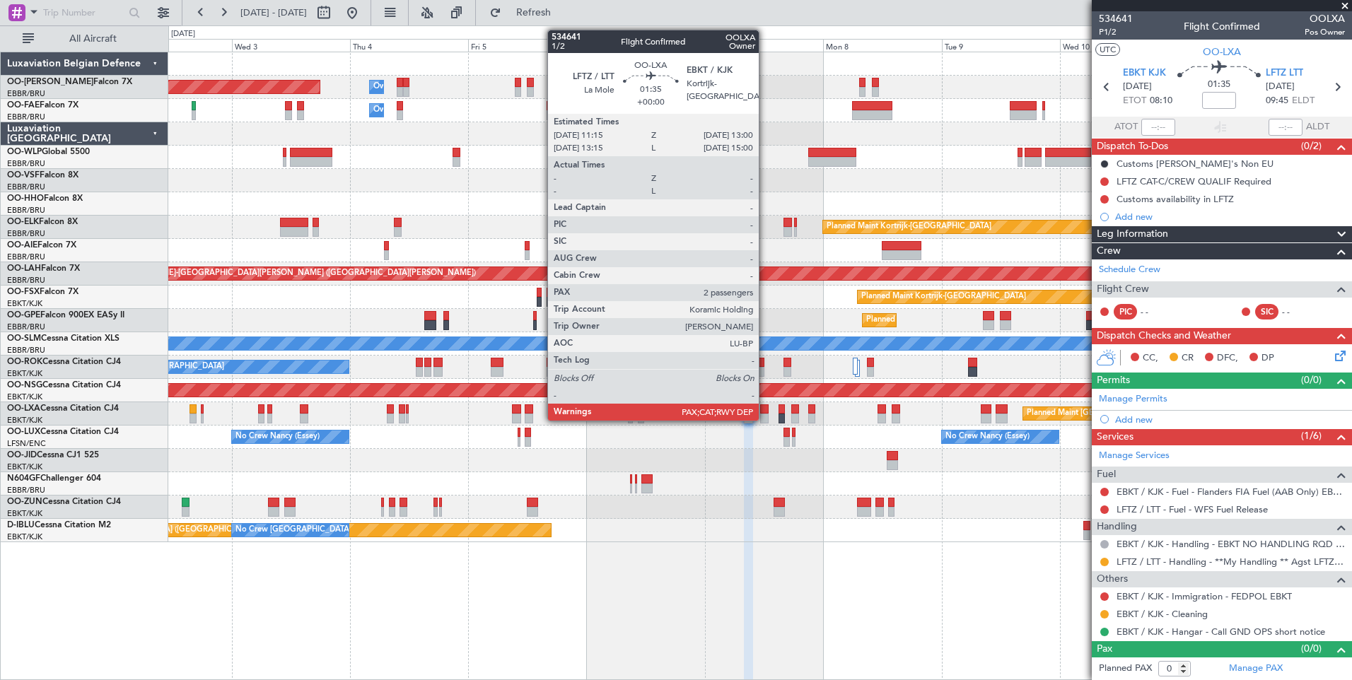
click at [765, 411] on div at bounding box center [764, 409] width 9 height 10
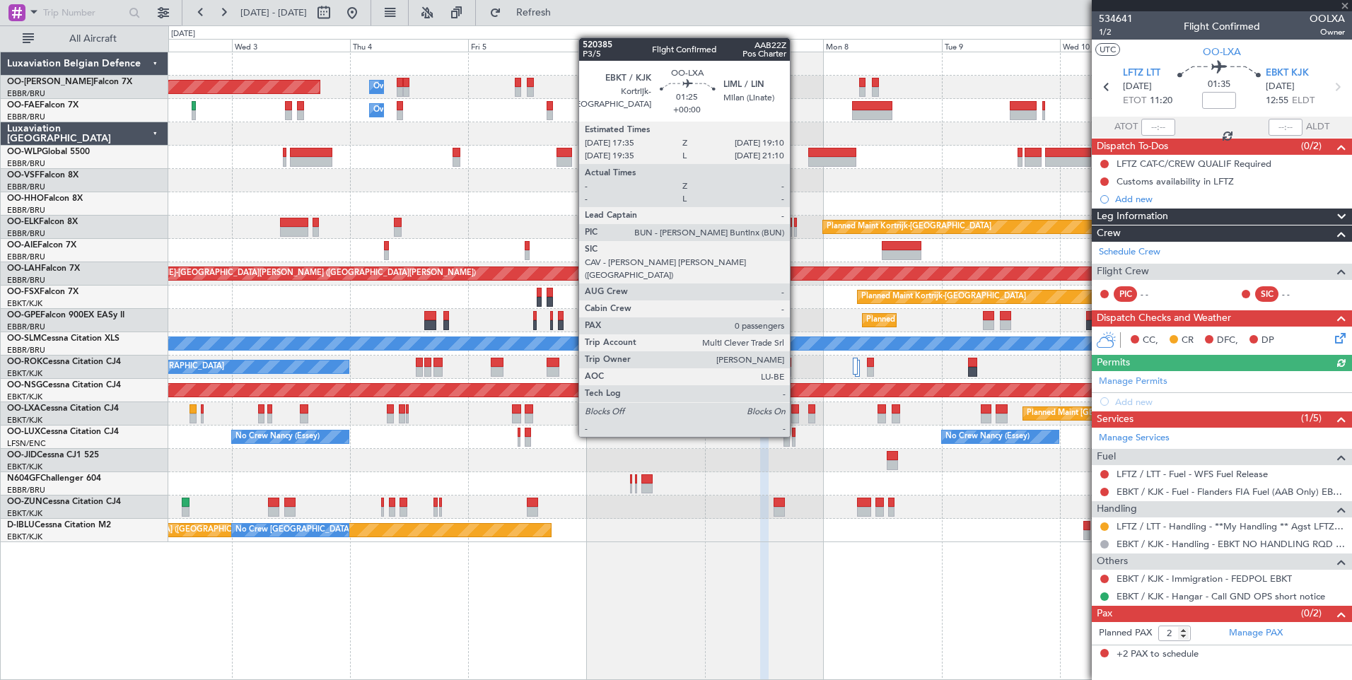
click at [796, 410] on div at bounding box center [795, 409] width 8 height 10
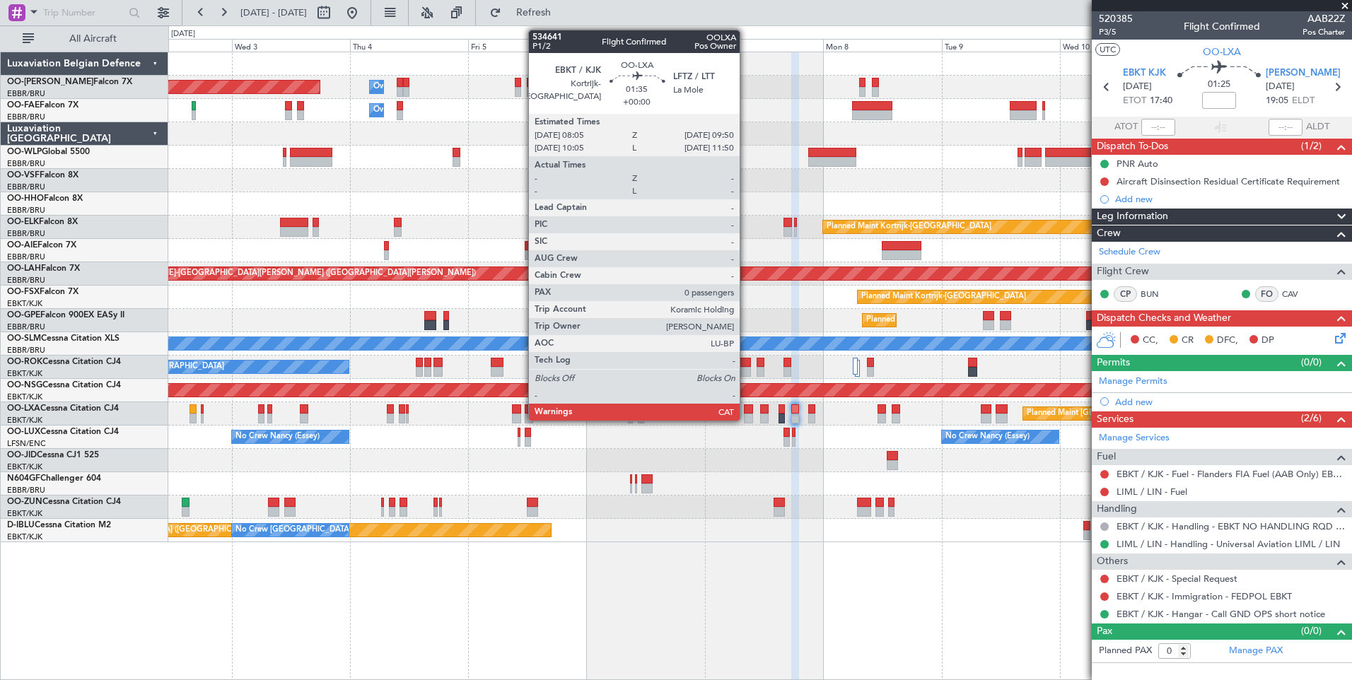
click at [746, 409] on div at bounding box center [748, 409] width 9 height 10
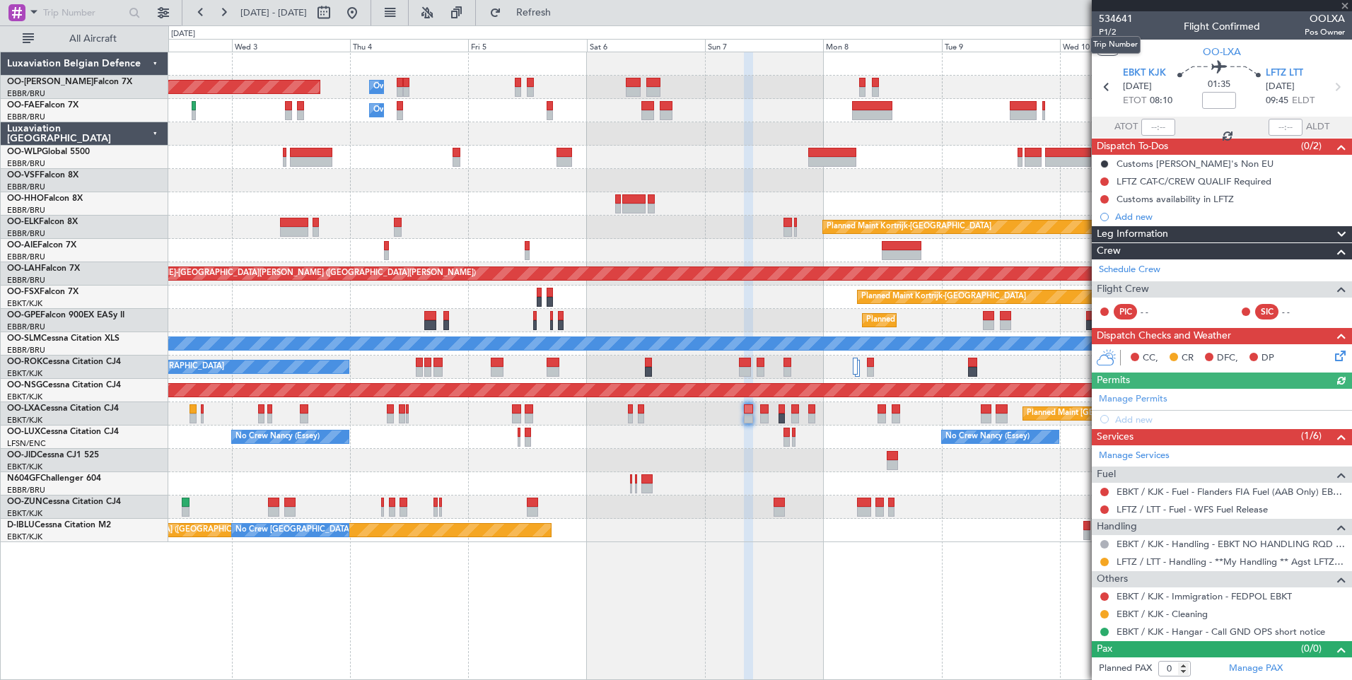
click at [1109, 29] on mat-tooltip-component "Trip Number" at bounding box center [1115, 44] width 70 height 37
click at [1120, 32] on span "P1/2" at bounding box center [1115, 32] width 34 height 12
click at [545, 13] on button "Refresh" at bounding box center [525, 12] width 85 height 23
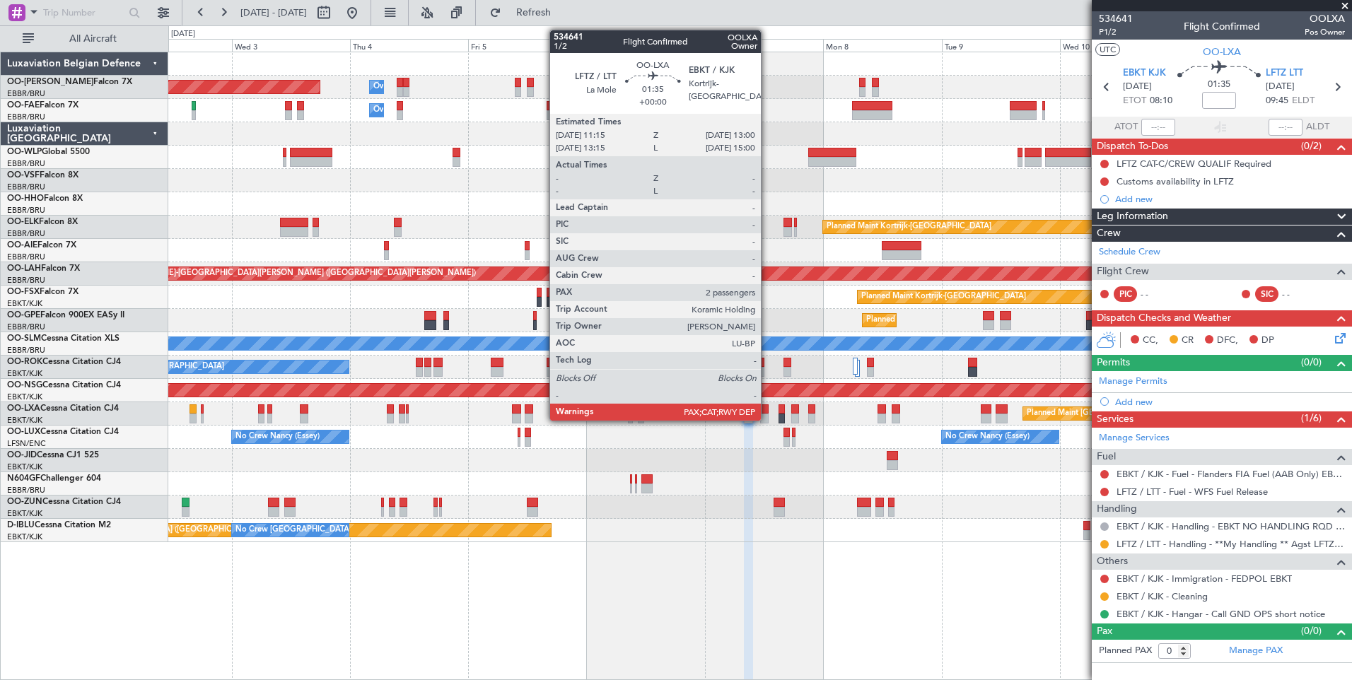
click at [767, 411] on div at bounding box center [764, 409] width 9 height 10
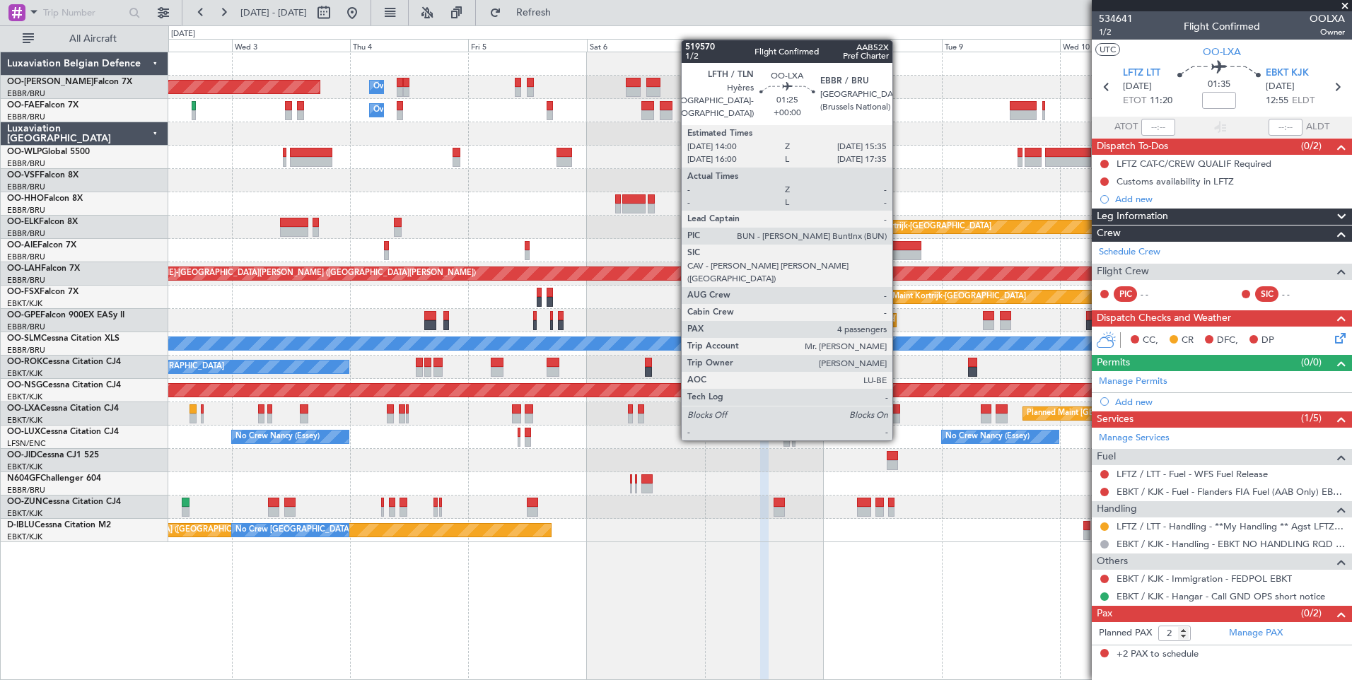
click at [898, 414] on div at bounding box center [895, 419] width 8 height 10
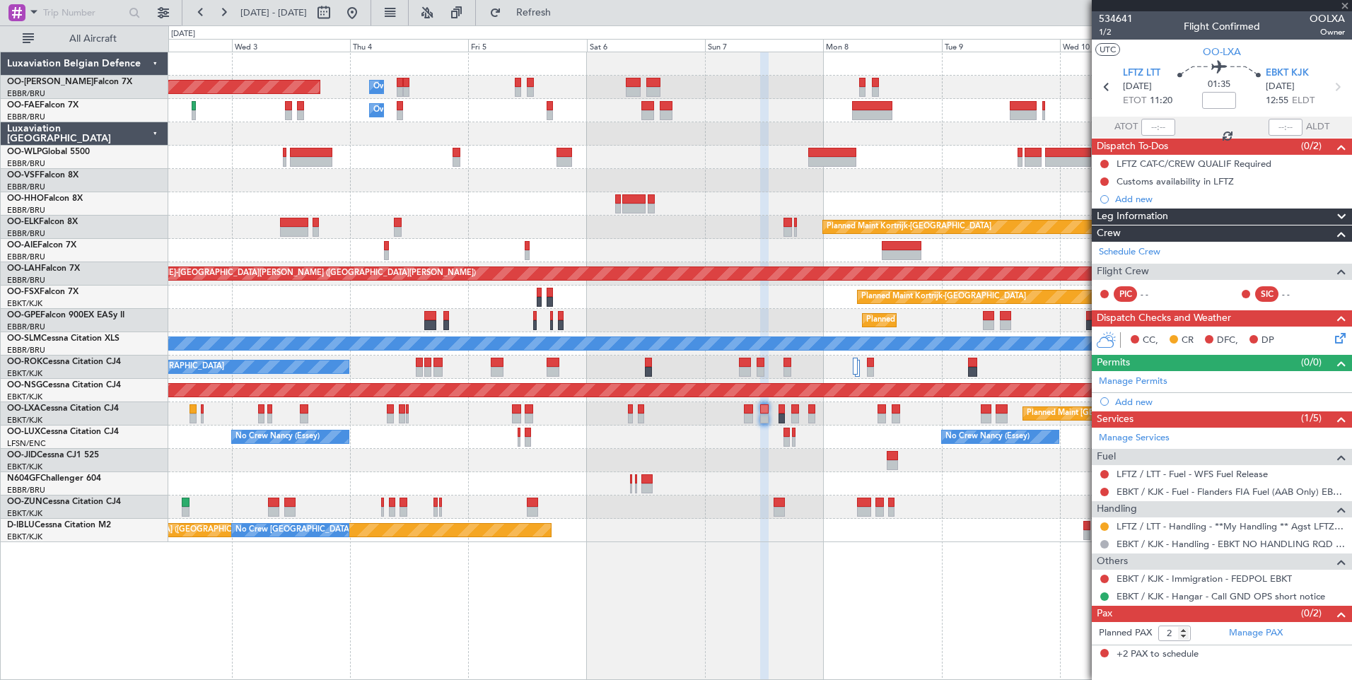
type input "4"
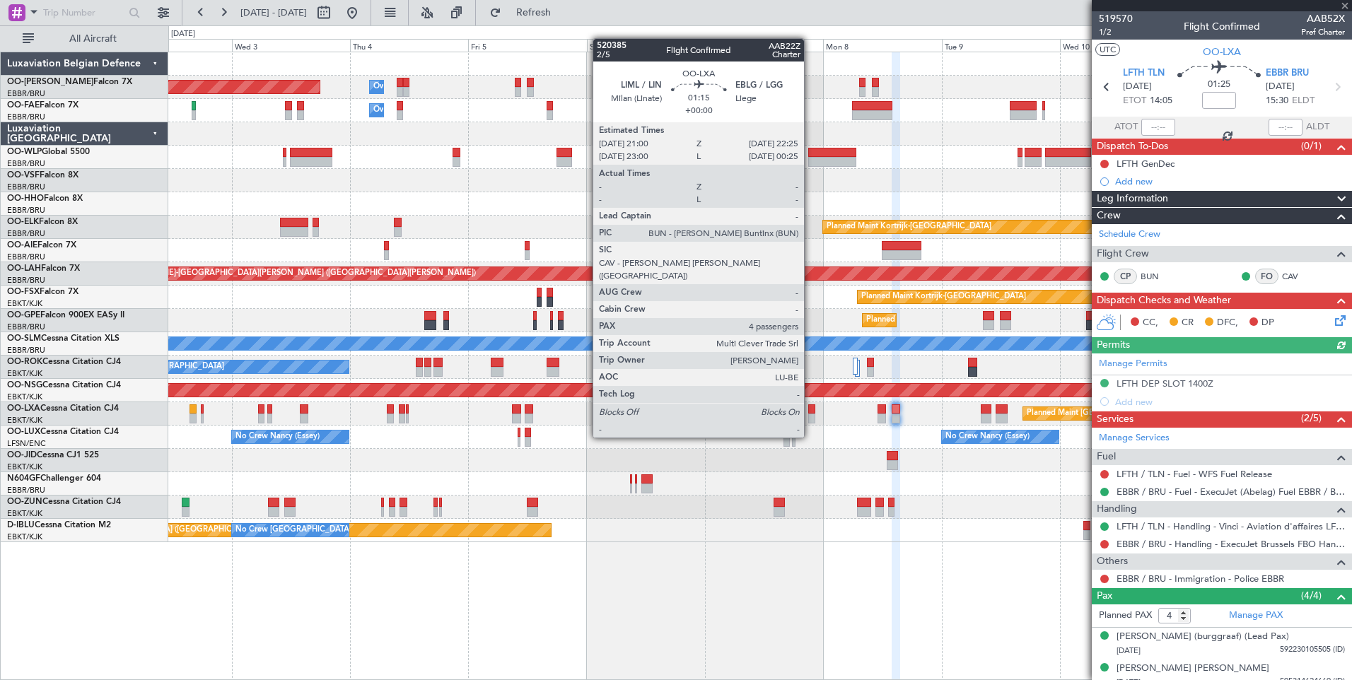
click at [810, 411] on div at bounding box center [811, 409] width 7 height 10
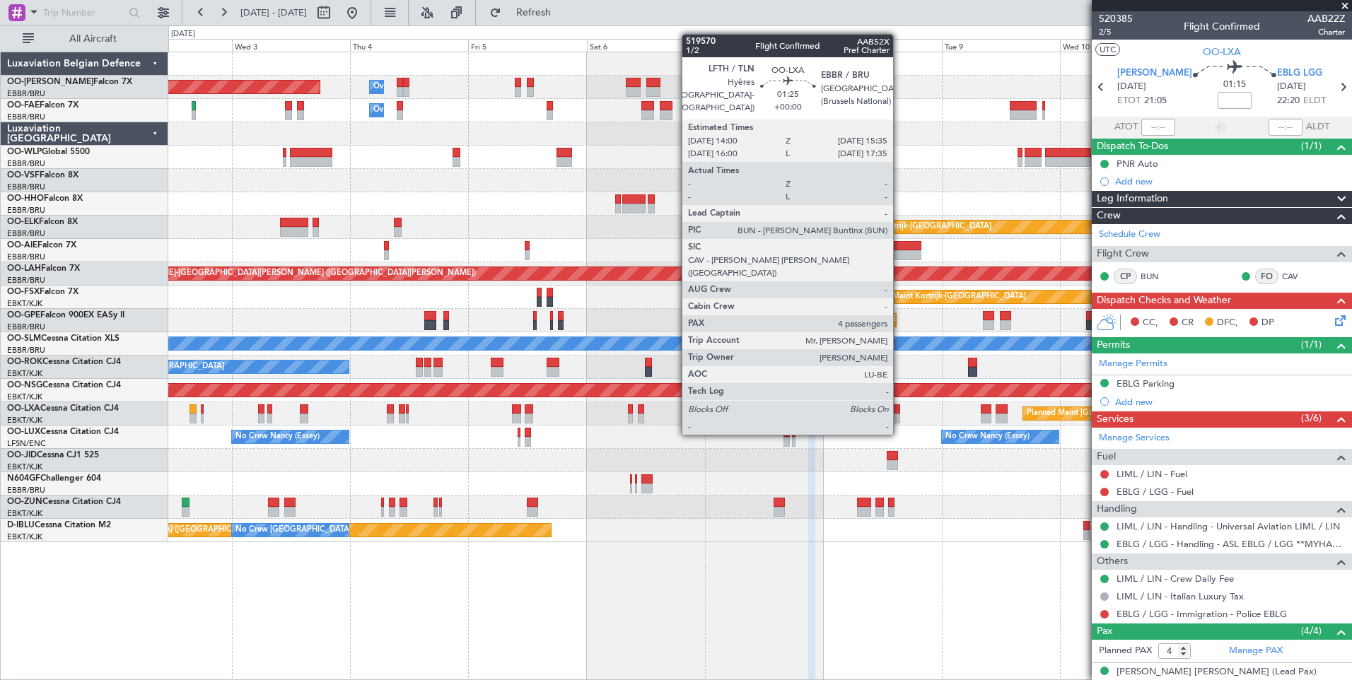
click at [899, 408] on div at bounding box center [895, 409] width 8 height 10
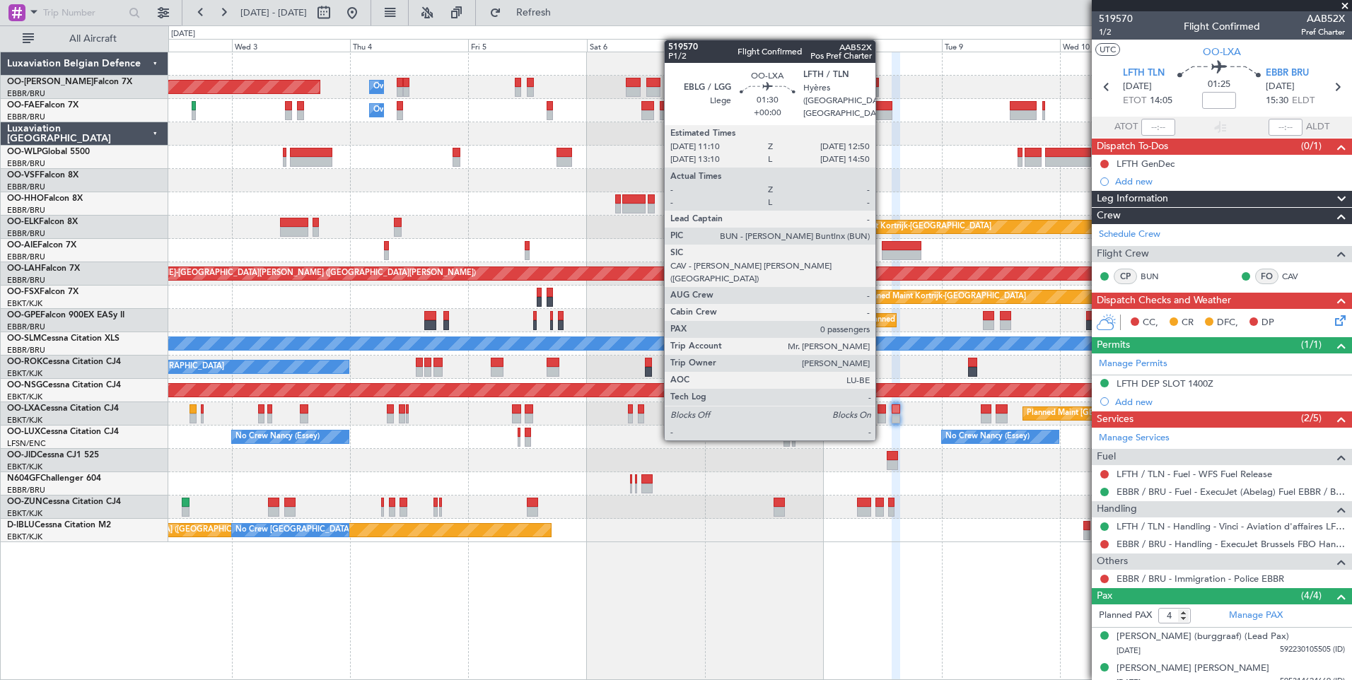
click at [881, 412] on div at bounding box center [881, 409] width 8 height 10
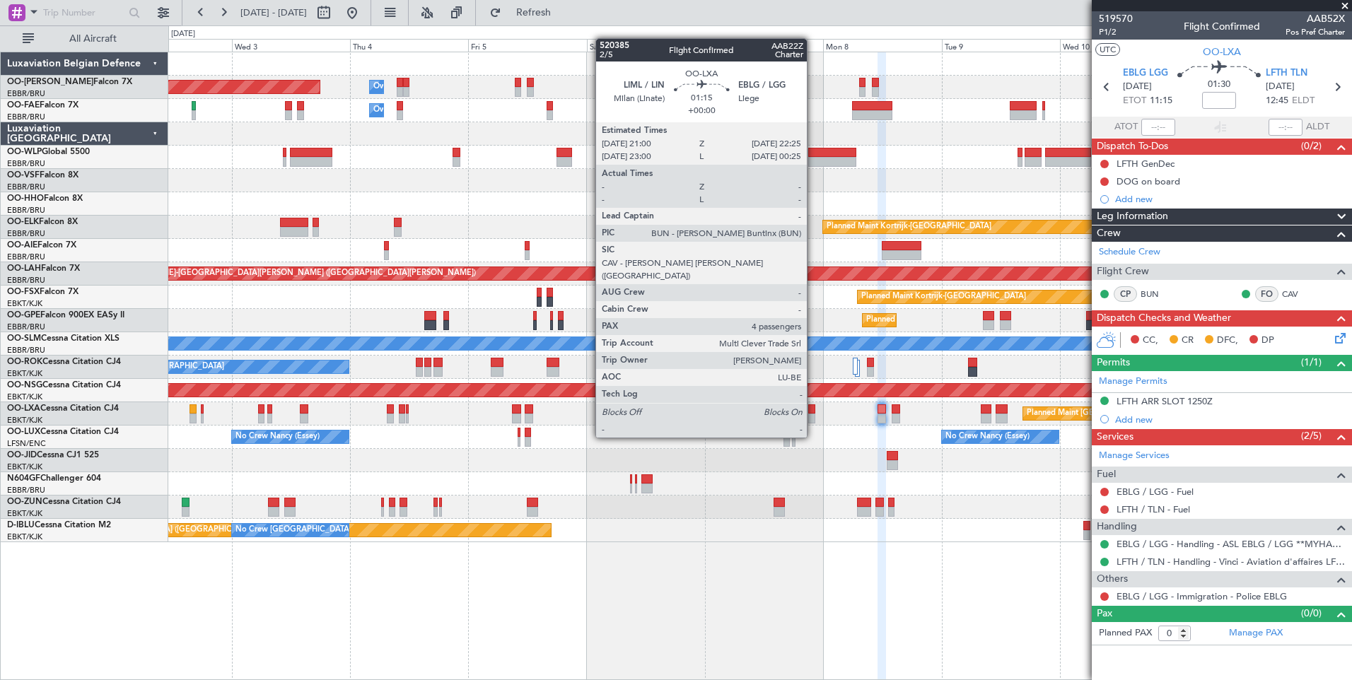
click at [813, 411] on div at bounding box center [811, 409] width 7 height 10
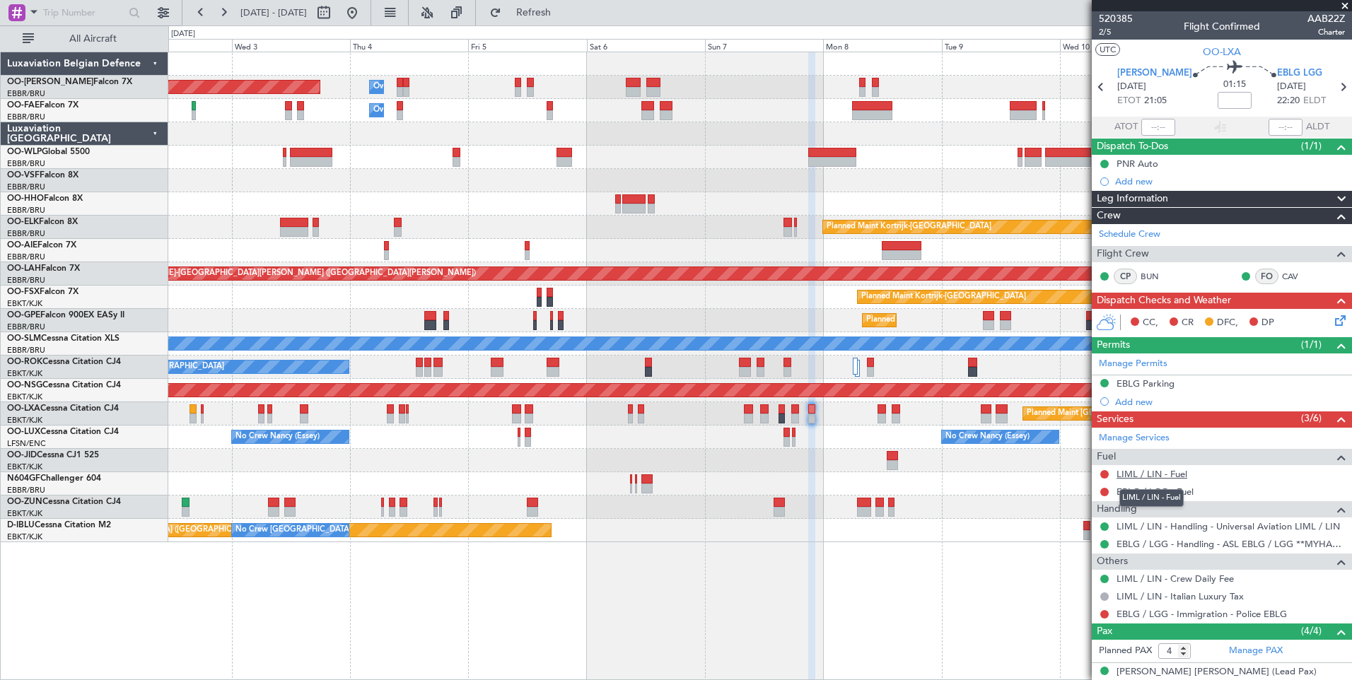
click at [1163, 474] on link "LIML / LIN - Fuel" at bounding box center [1151, 474] width 71 height 12
click at [563, 13] on span "Refresh" at bounding box center [533, 13] width 59 height 10
click at [1167, 493] on link "EBLG / LGG - Fuel" at bounding box center [1154, 492] width 77 height 12
click at [563, 17] on span "Refresh" at bounding box center [533, 13] width 59 height 10
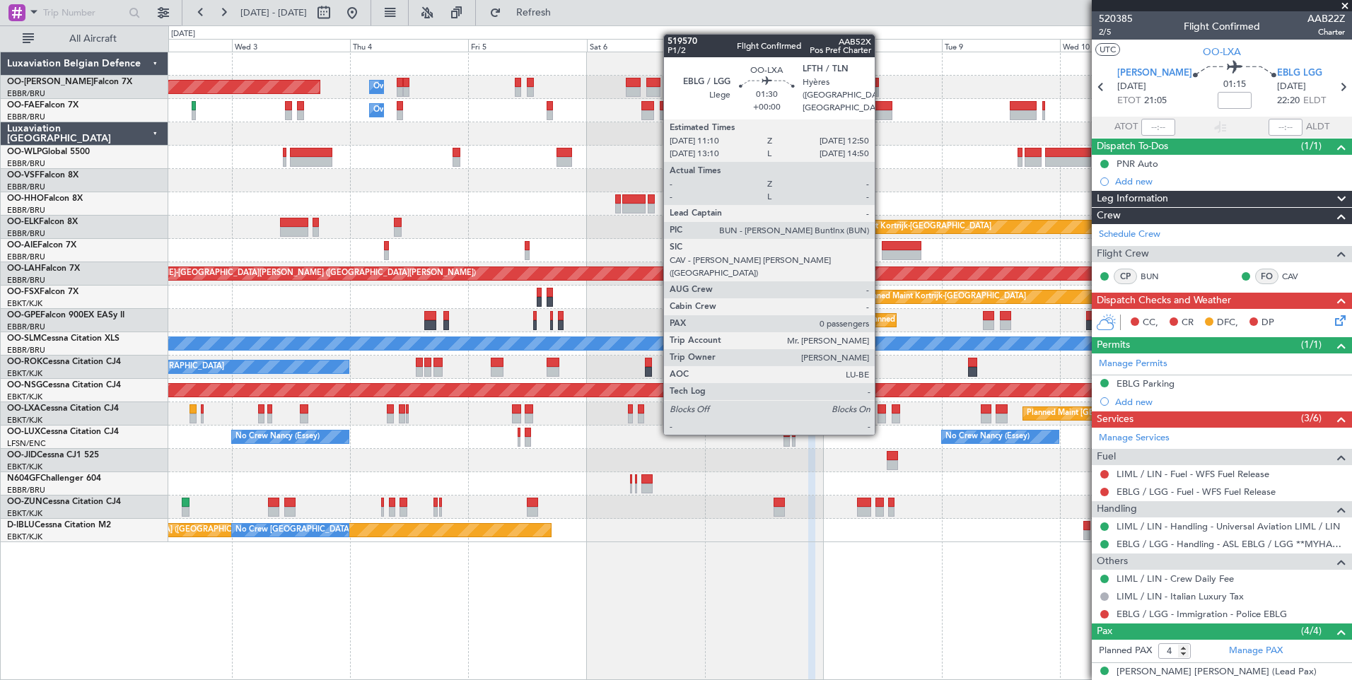
click at [881, 406] on div at bounding box center [881, 409] width 8 height 10
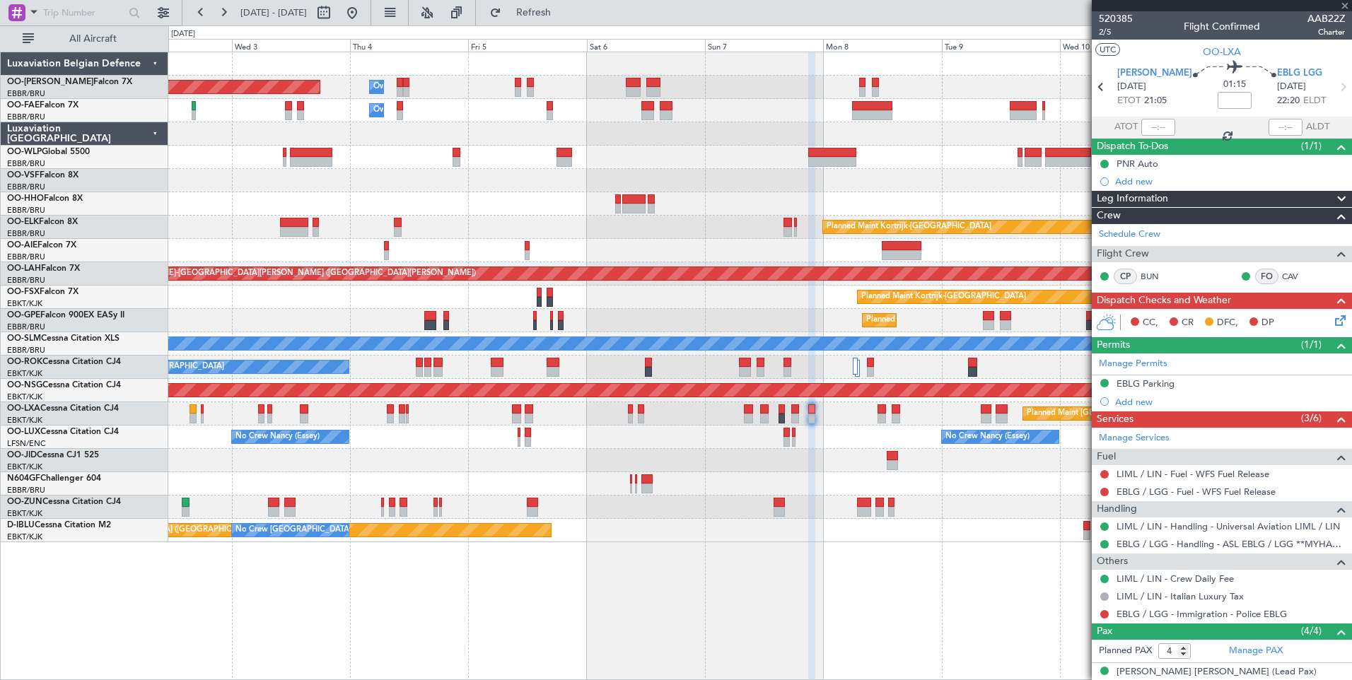
type input "0"
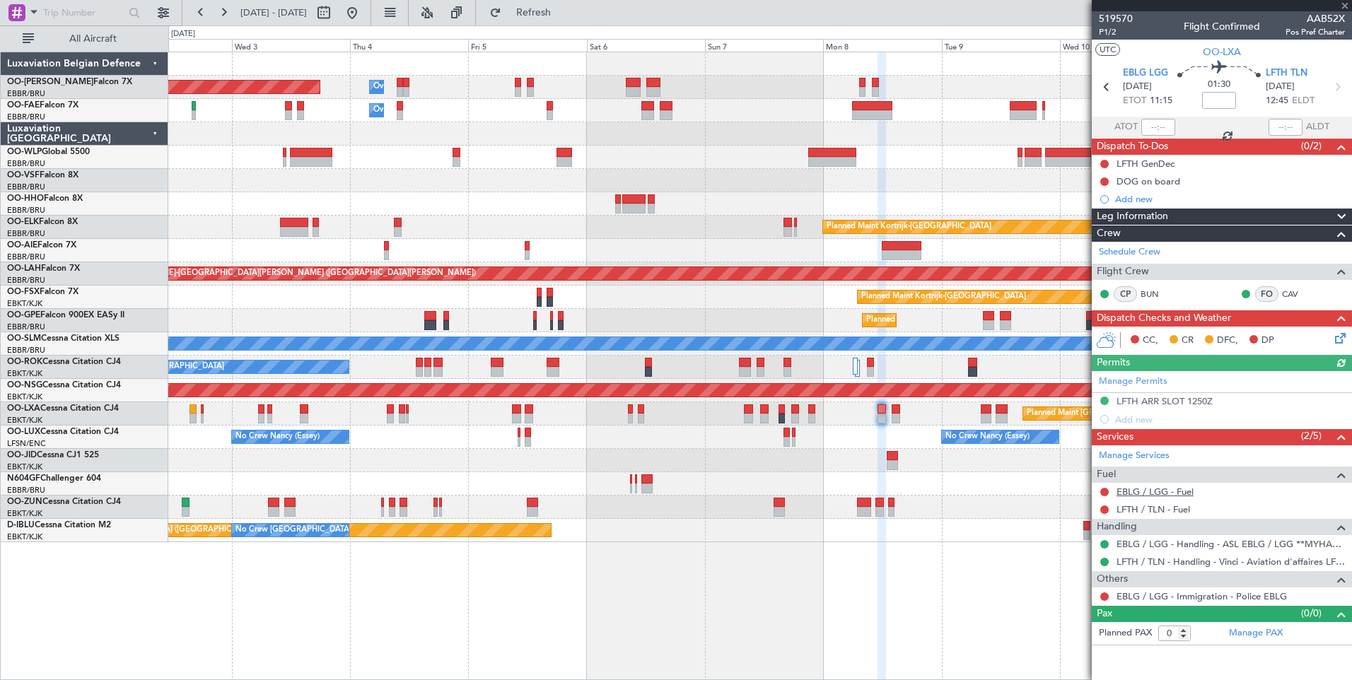
click at [1165, 488] on link "EBLG / LGG - Fuel" at bounding box center [1154, 492] width 77 height 12
click at [563, 8] on span "Refresh" at bounding box center [533, 13] width 59 height 10
click at [1178, 512] on link "LFTH / TLN - Fuel" at bounding box center [1153, 509] width 74 height 12
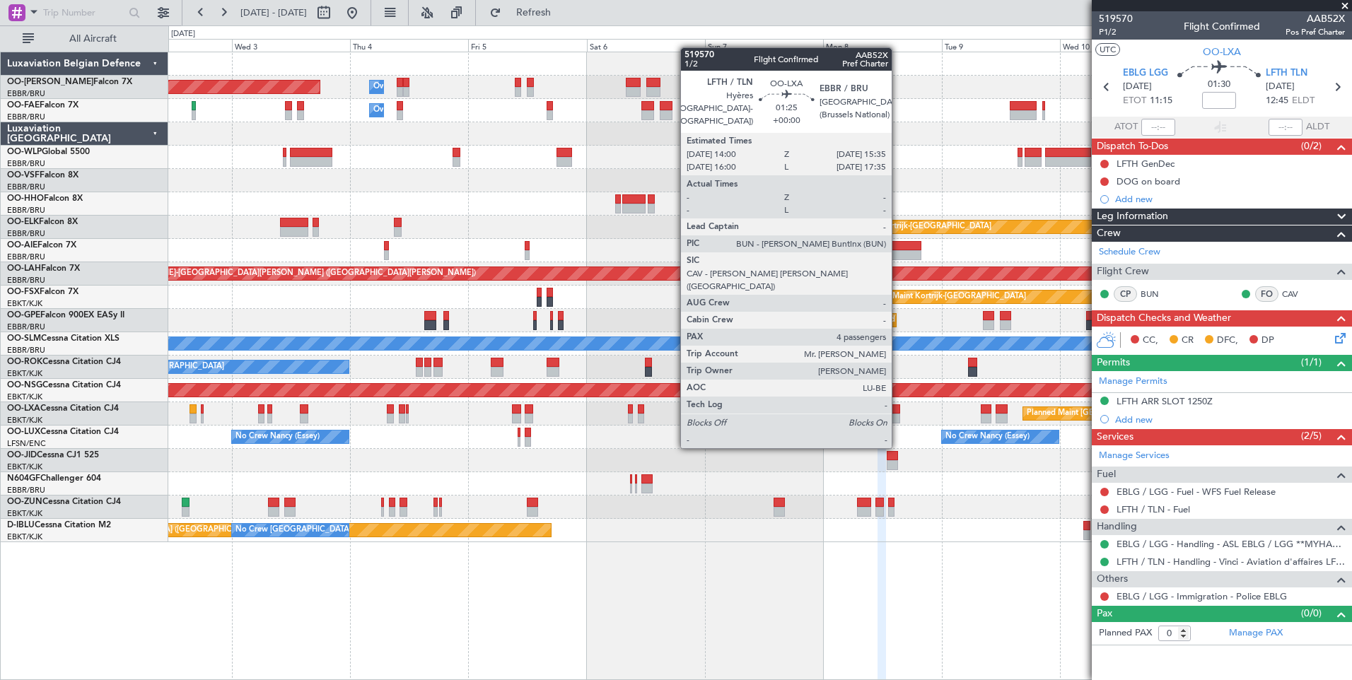
click at [890, 413] on div "Planned Maint [GEOGRAPHIC_DATA] ([GEOGRAPHIC_DATA] National)" at bounding box center [759, 413] width 1183 height 23
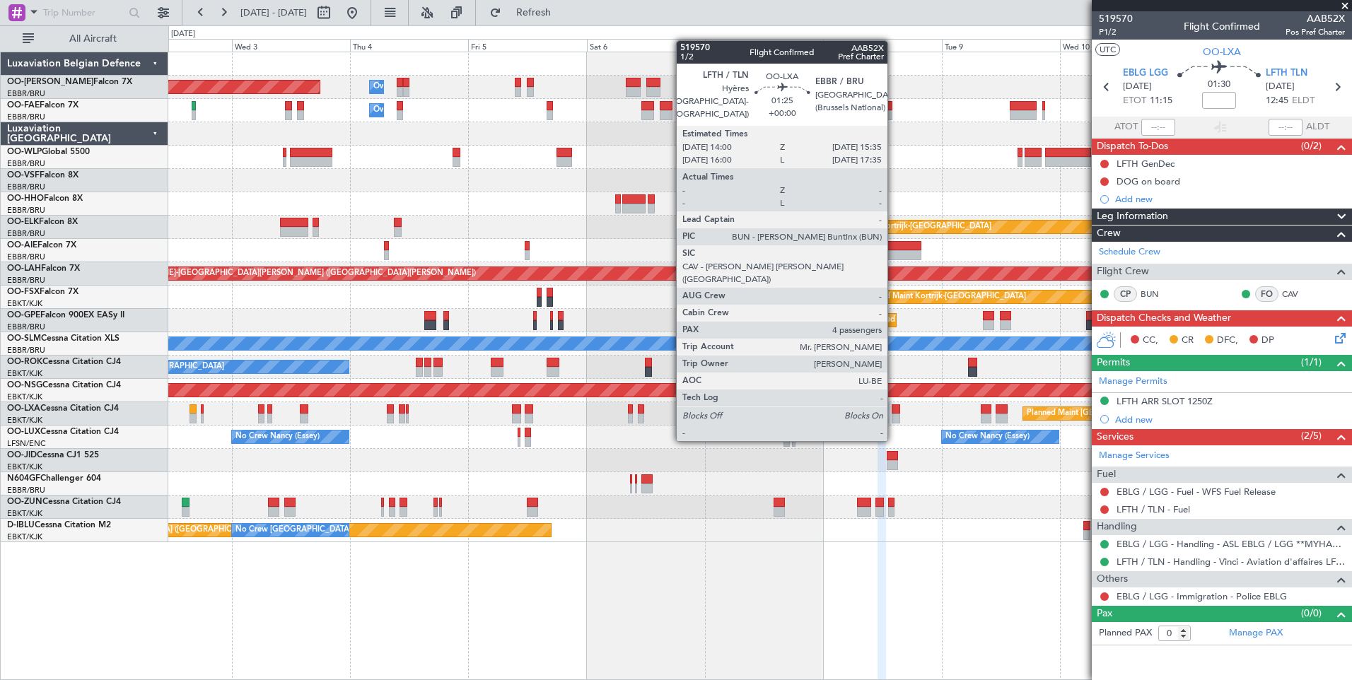
click at [893, 414] on div at bounding box center [895, 419] width 8 height 10
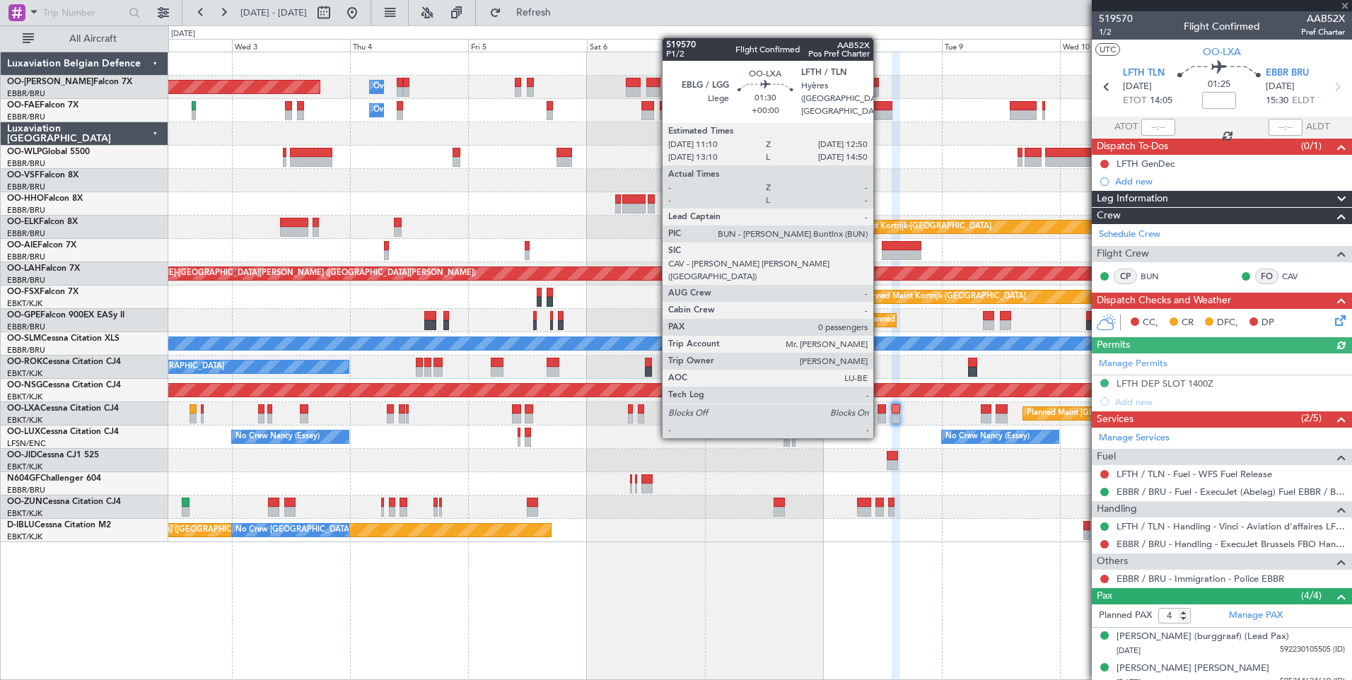
click at [879, 410] on div at bounding box center [881, 409] width 8 height 10
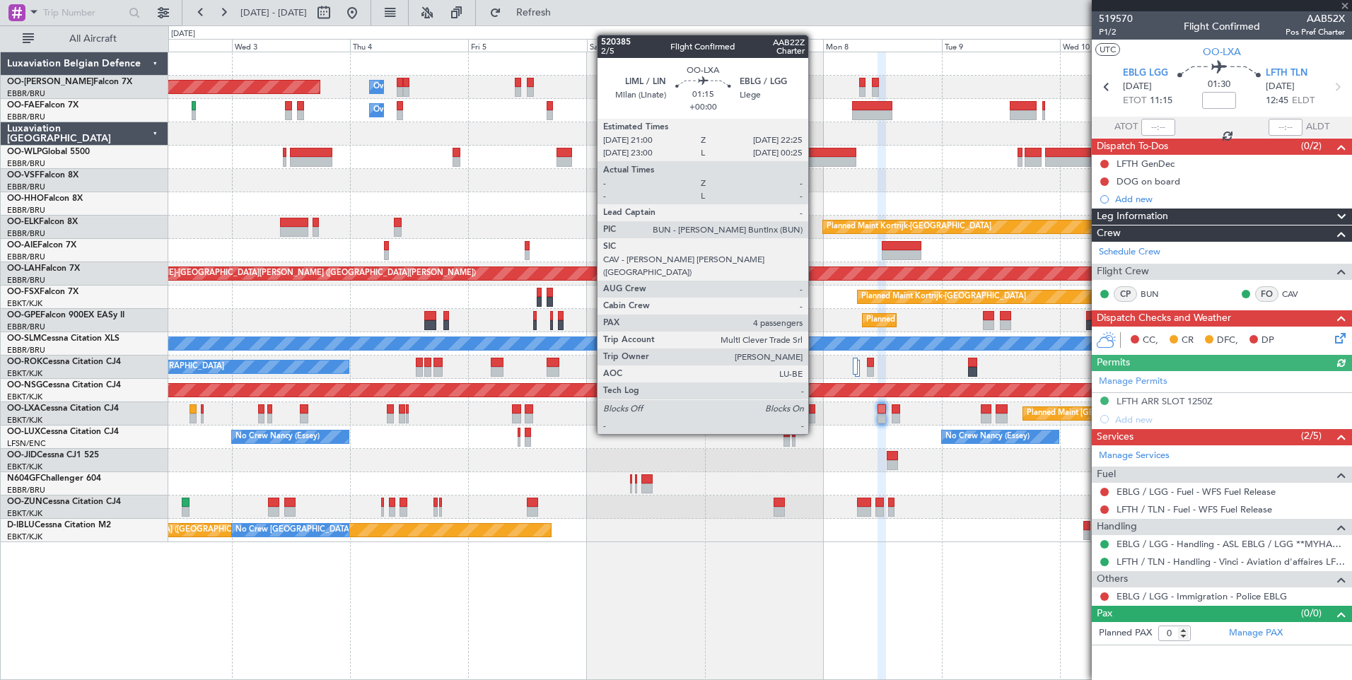
click at [814, 407] on div at bounding box center [811, 409] width 7 height 10
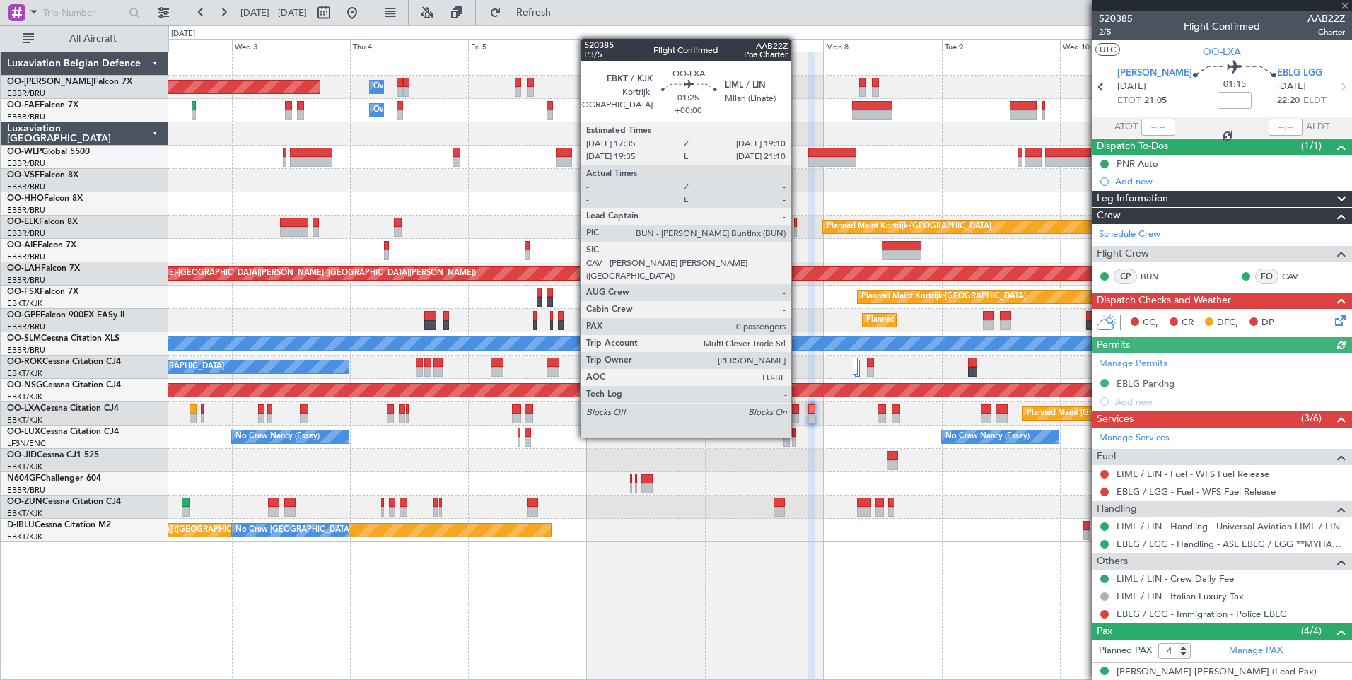
click at [797, 411] on div at bounding box center [795, 409] width 8 height 10
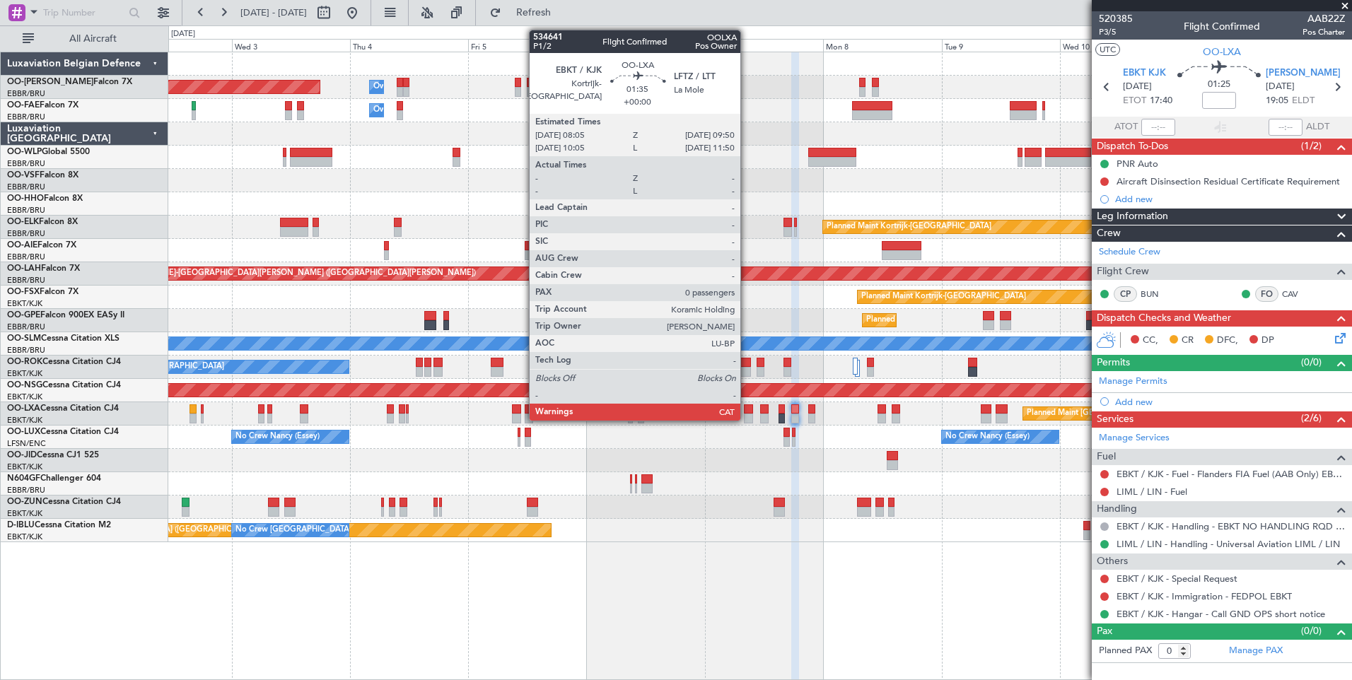
click at [746, 406] on div at bounding box center [748, 409] width 9 height 10
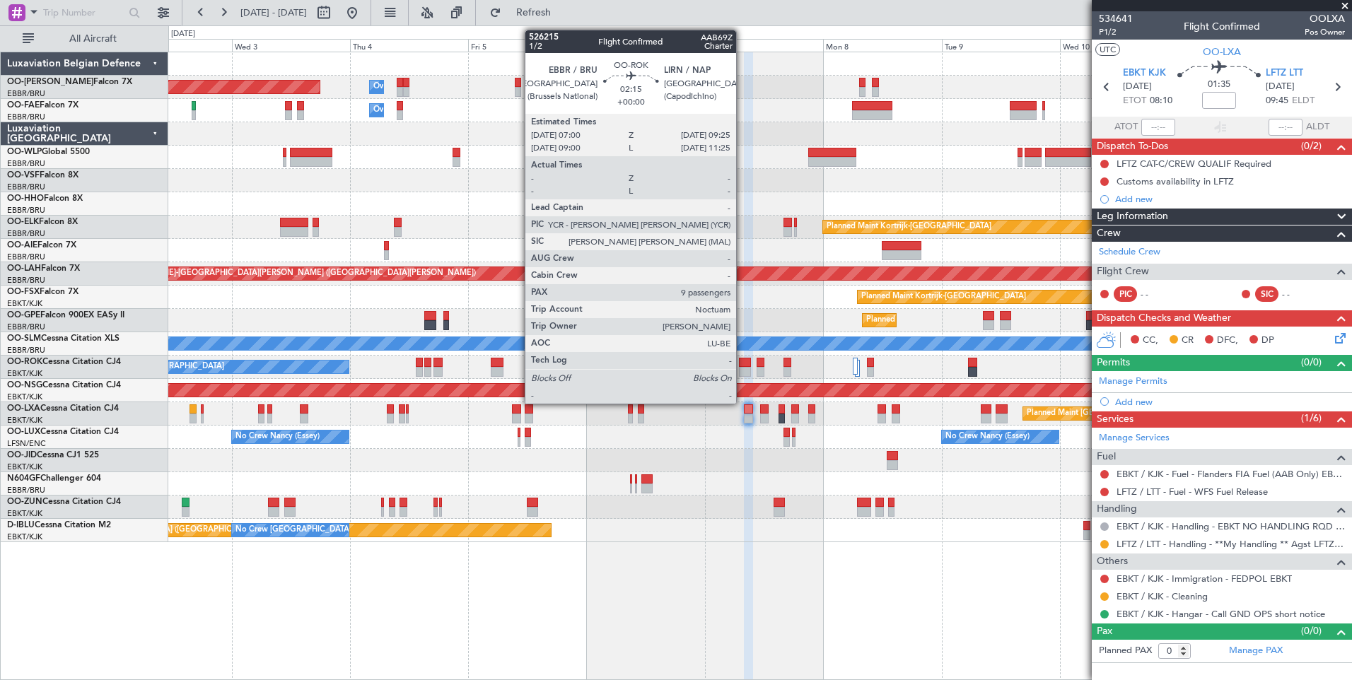
click at [742, 364] on div at bounding box center [745, 363] width 12 height 10
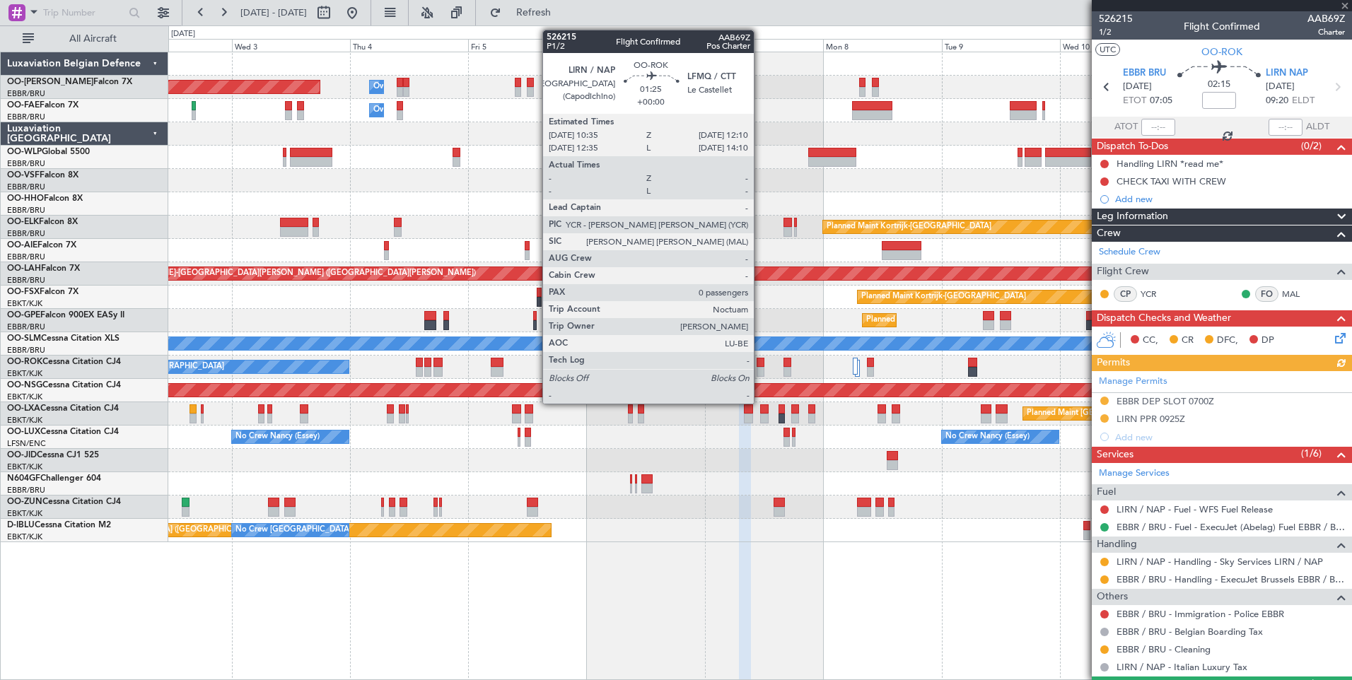
click at [760, 365] on div at bounding box center [760, 363] width 8 height 10
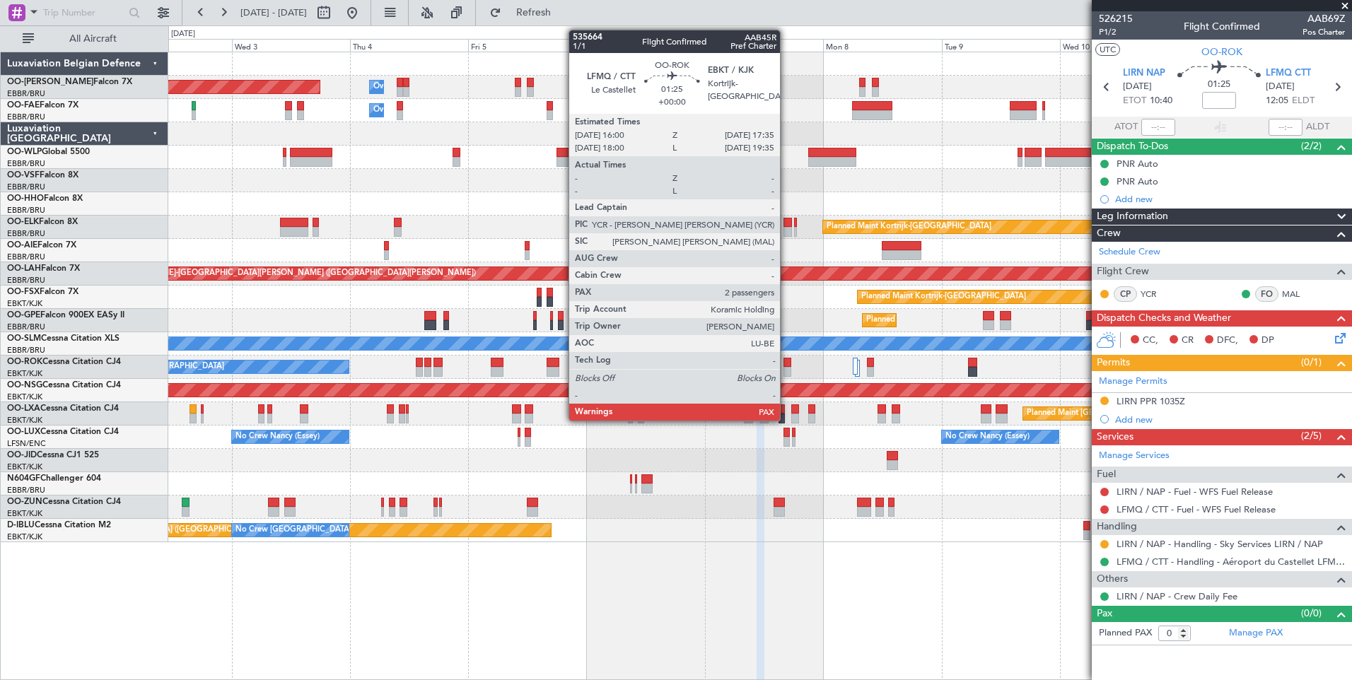
click at [786, 360] on div at bounding box center [787, 363] width 8 height 10
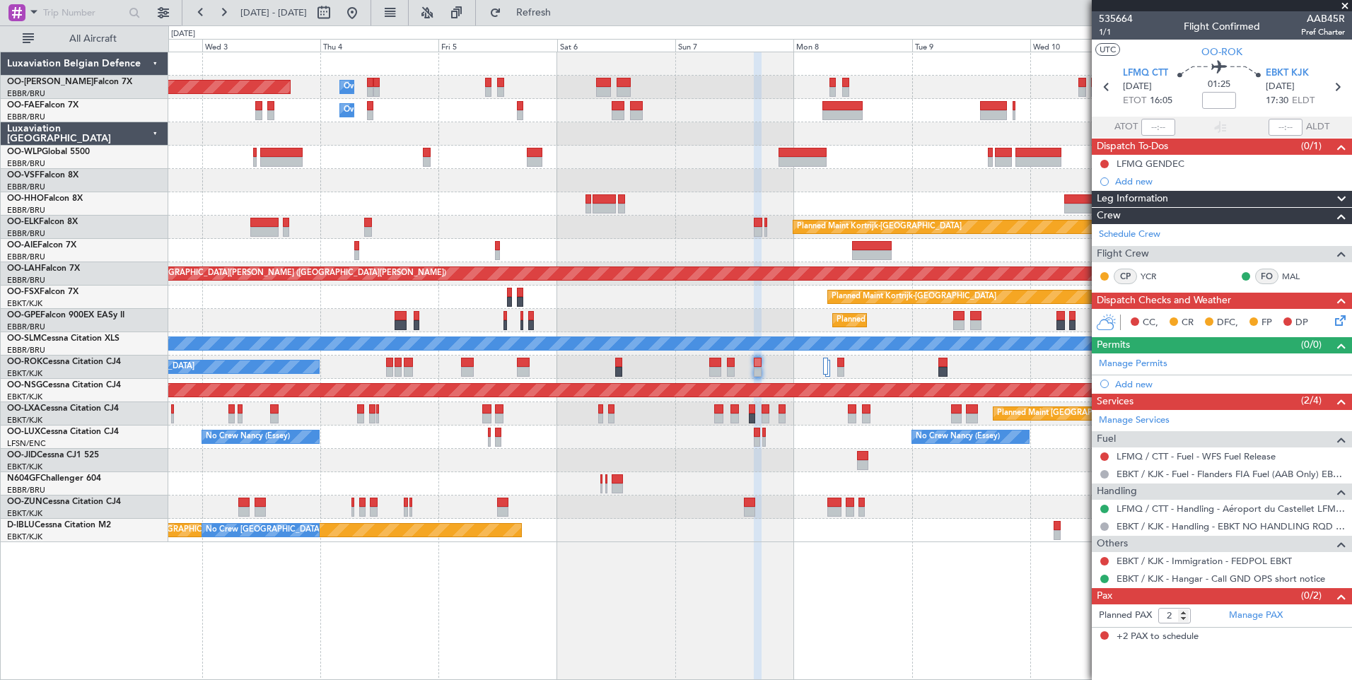
click at [719, 155] on div "Planned Maint [GEOGRAPHIC_DATA] ([GEOGRAPHIC_DATA] National) Owner [GEOGRAPHIC_…" at bounding box center [759, 297] width 1183 height 490
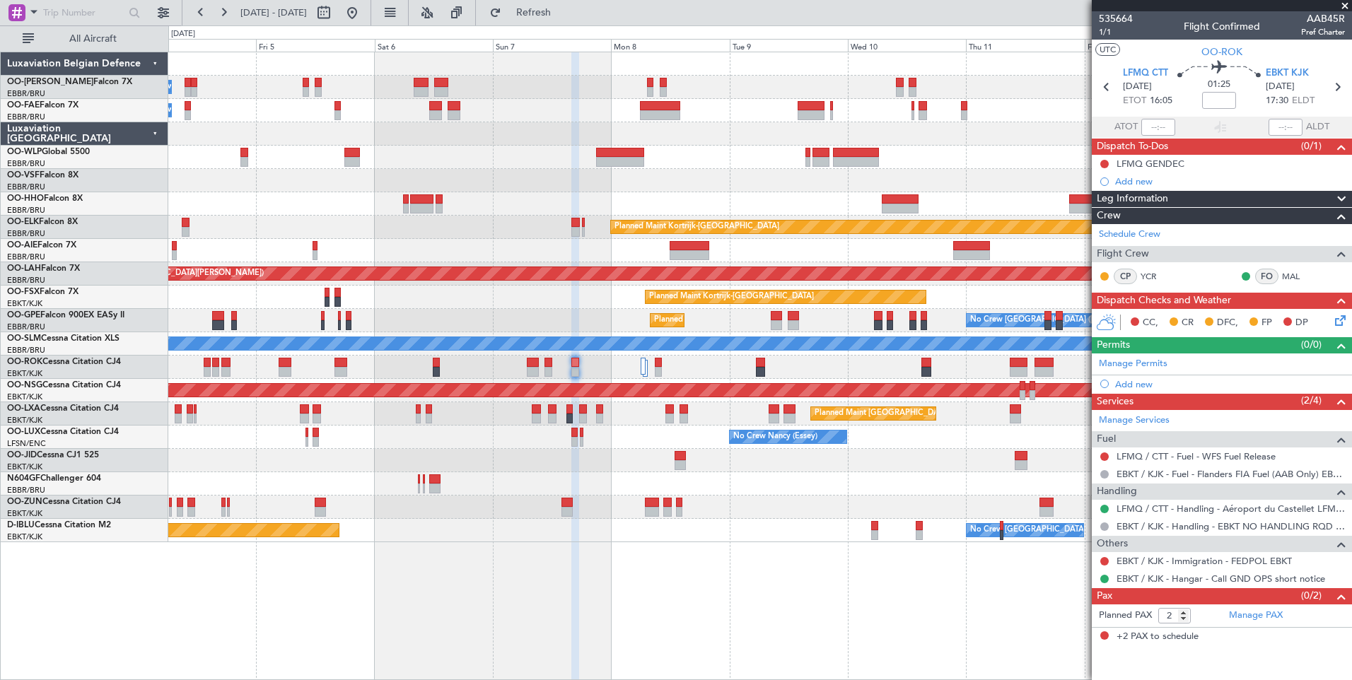
click at [670, 217] on div "Planned Maint Kortrijk-[GEOGRAPHIC_DATA]" at bounding box center [759, 227] width 1183 height 23
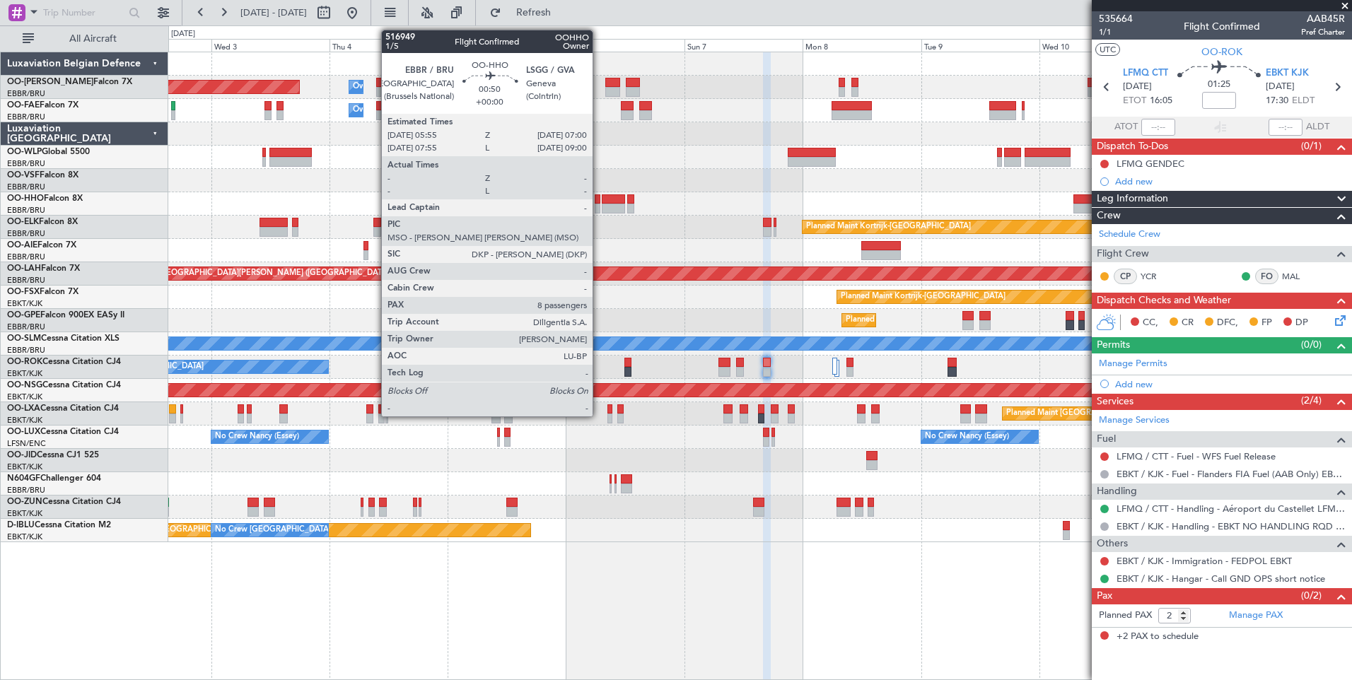
click at [599, 199] on div at bounding box center [597, 199] width 6 height 10
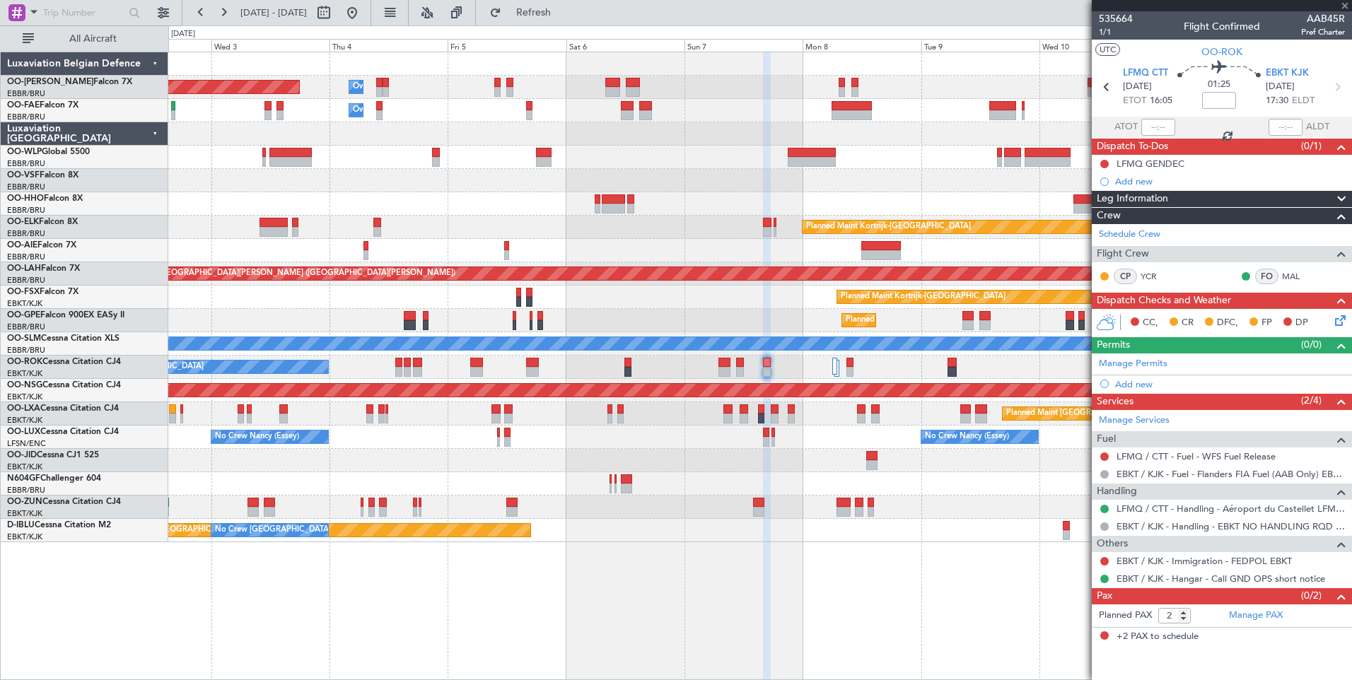
click at [593, 201] on div at bounding box center [759, 203] width 1183 height 23
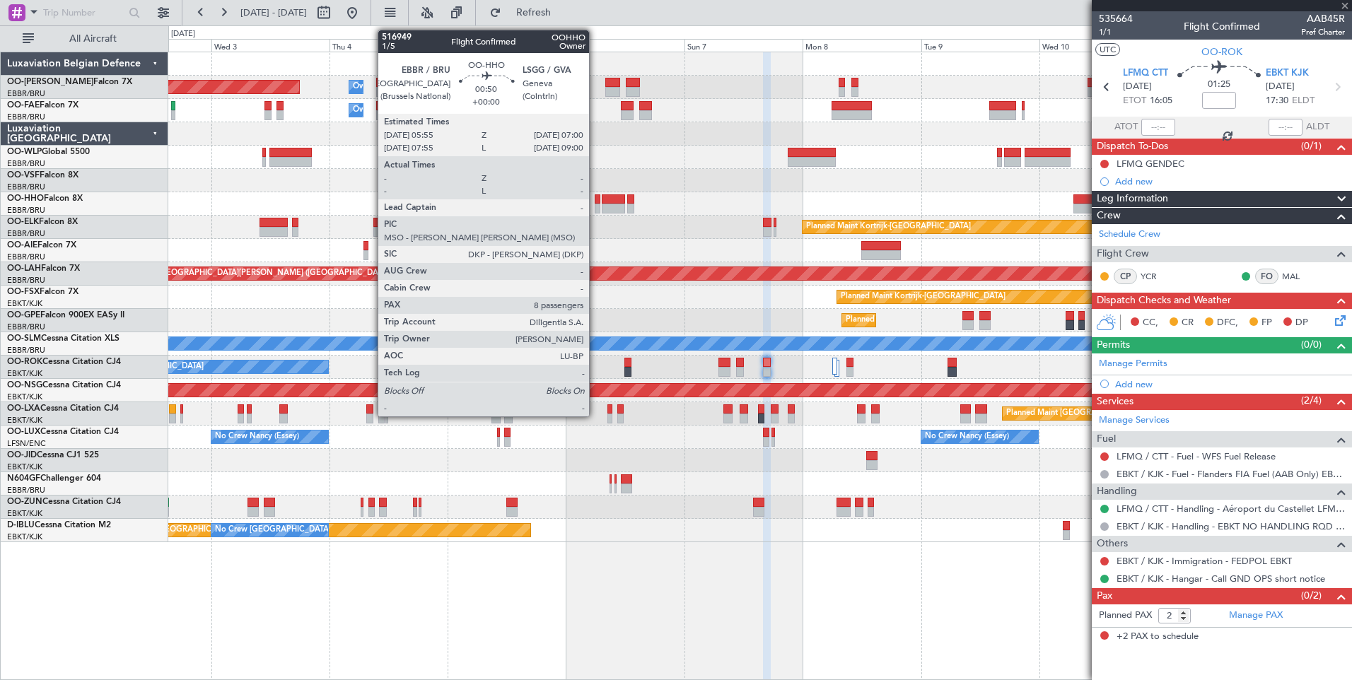
click at [595, 200] on div at bounding box center [597, 199] width 6 height 10
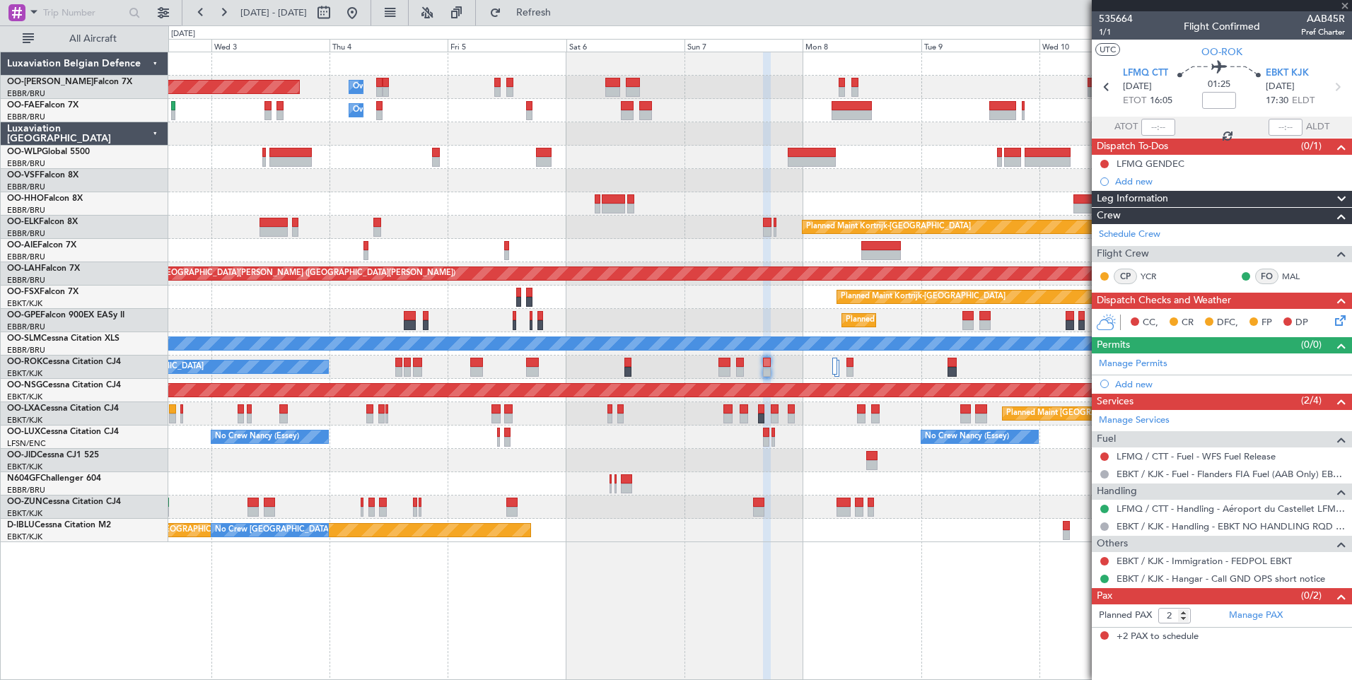
type input "8"
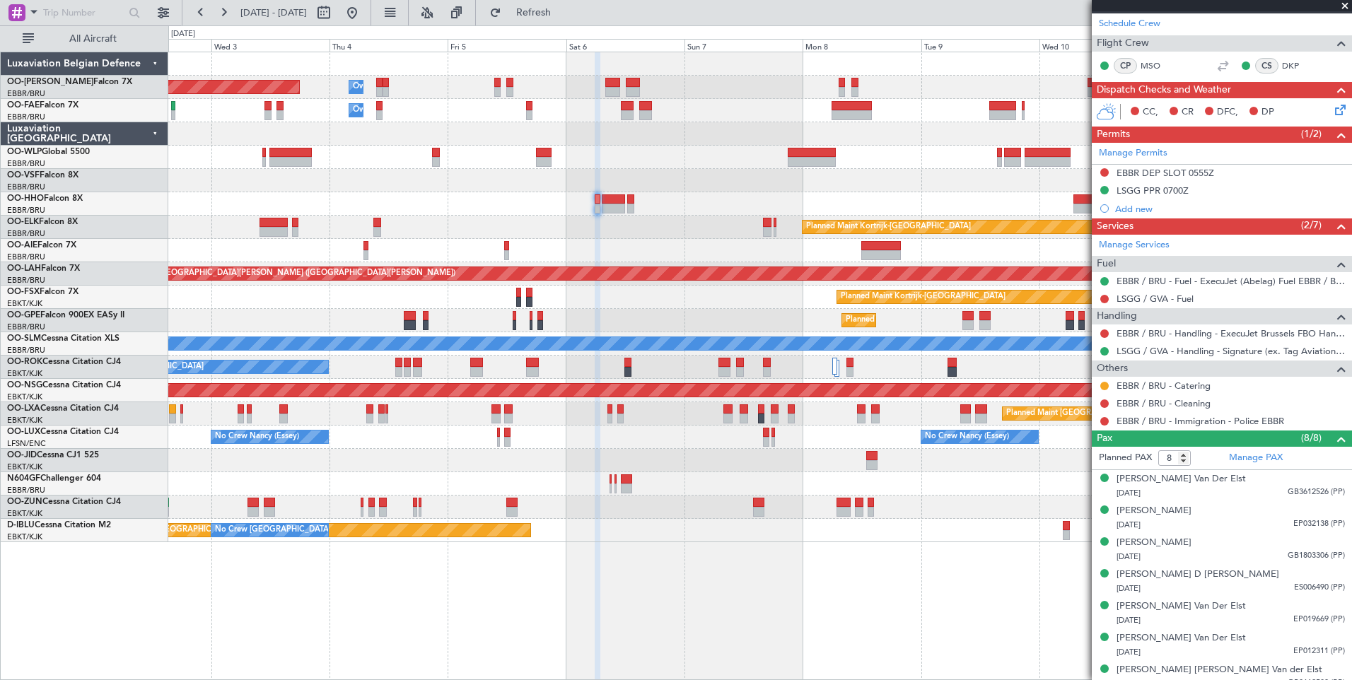
scroll to position [212, 0]
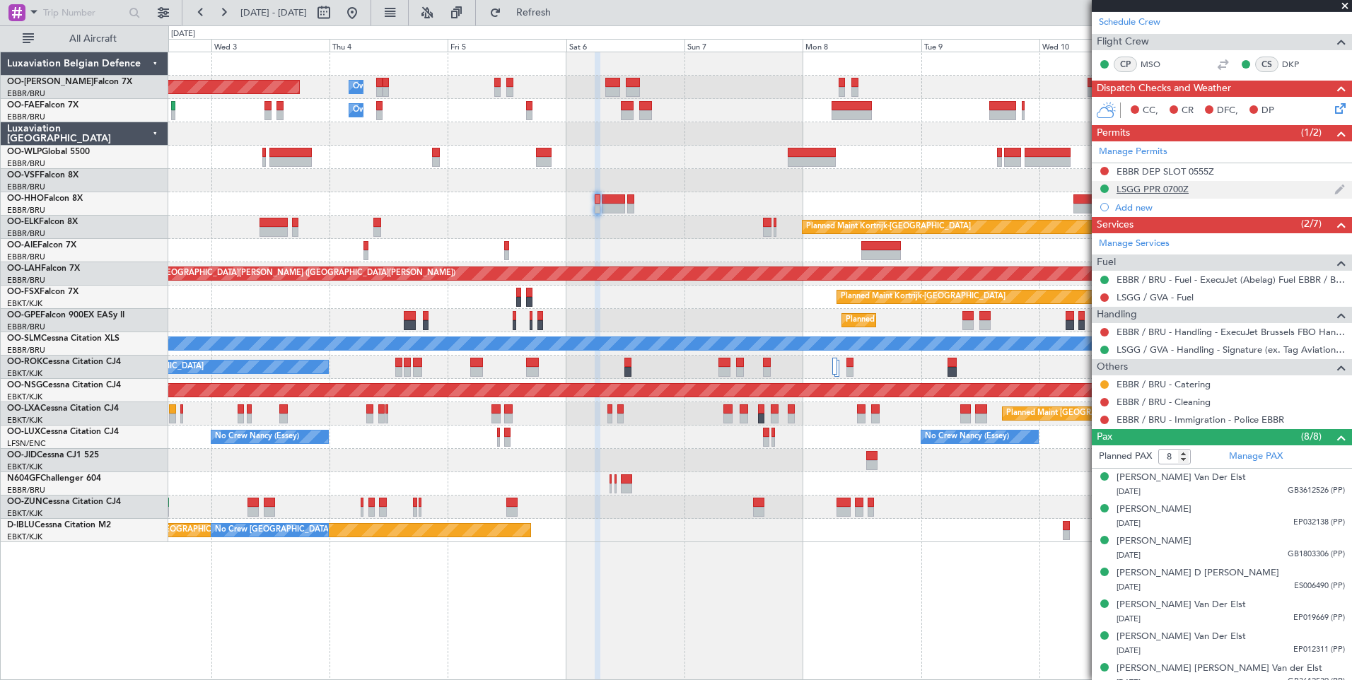
click at [1154, 187] on div "LSGG PPR 0700Z" at bounding box center [1152, 189] width 72 height 12
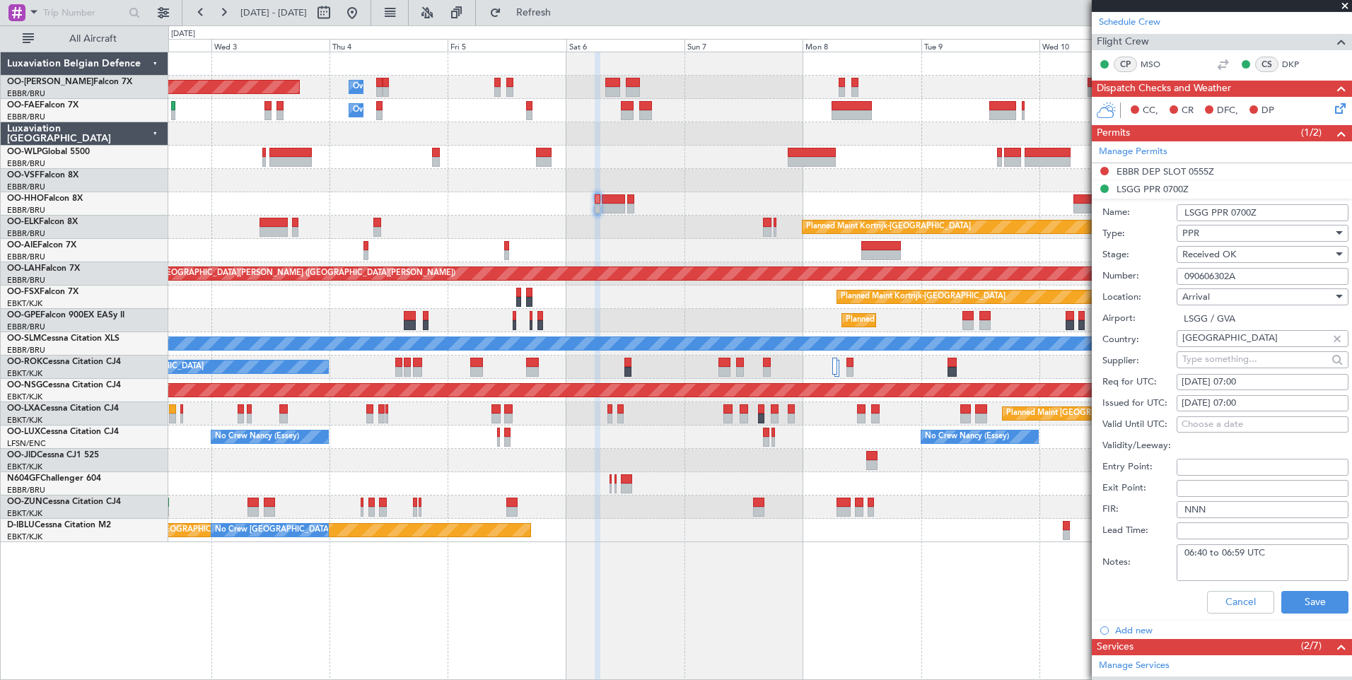
click at [1296, 551] on textarea "06:40 to 06:59 UTC" at bounding box center [1262, 562] width 172 height 37
paste textarea "the slots are valid for your schedule"
type textarea "06:40 to 06:59 UTC the slots are valid for your schedule"
click at [1306, 602] on button "Save" at bounding box center [1314, 602] width 67 height 23
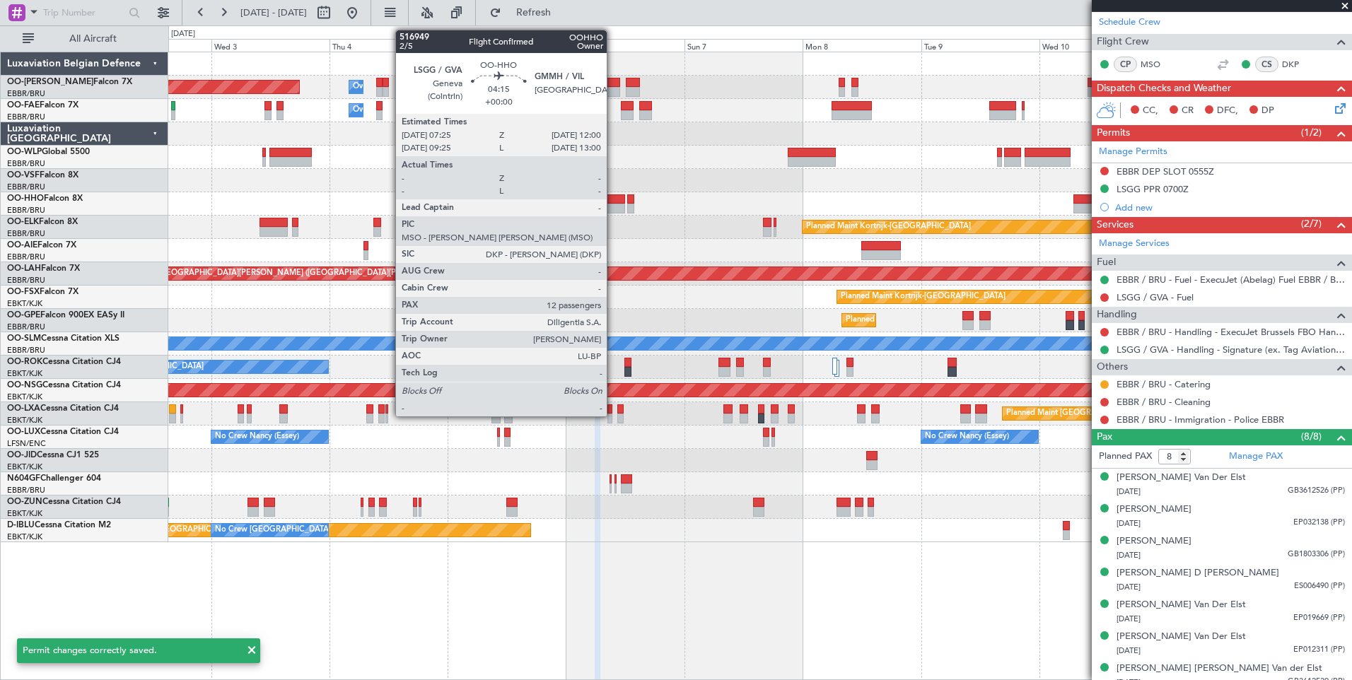
click at [613, 199] on div at bounding box center [613, 199] width 23 height 10
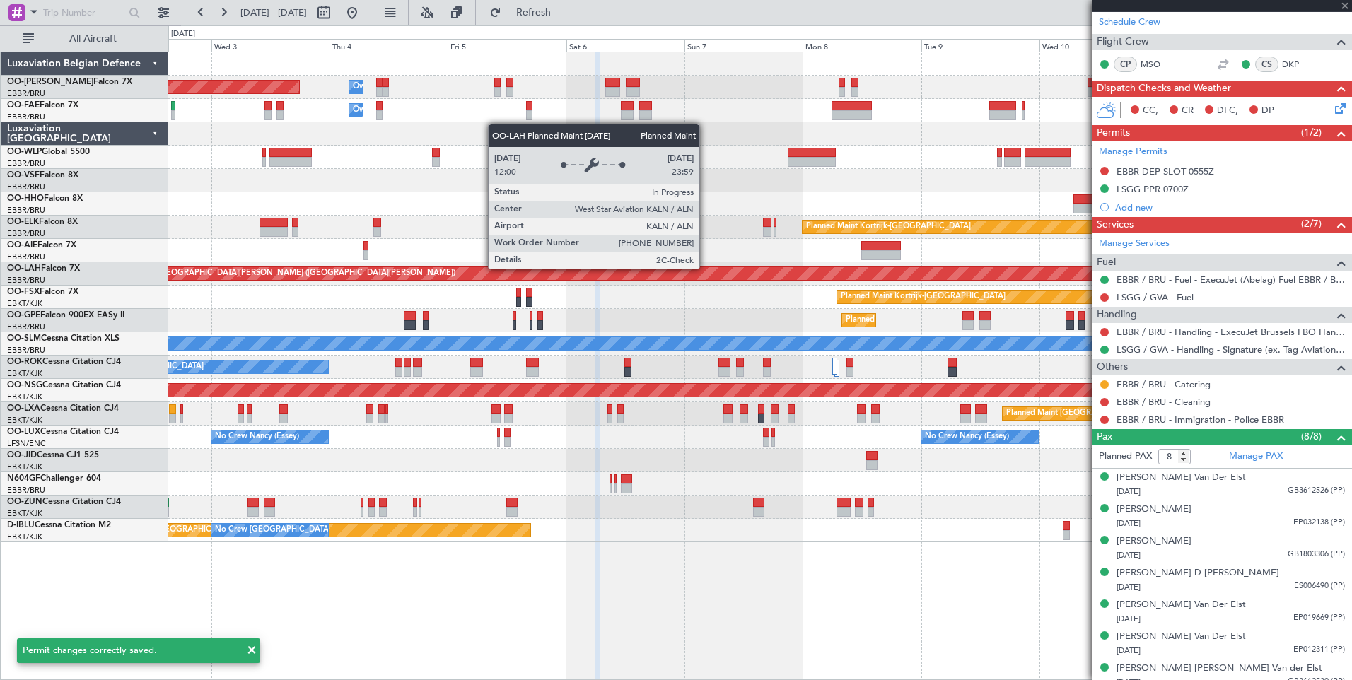
type input "12"
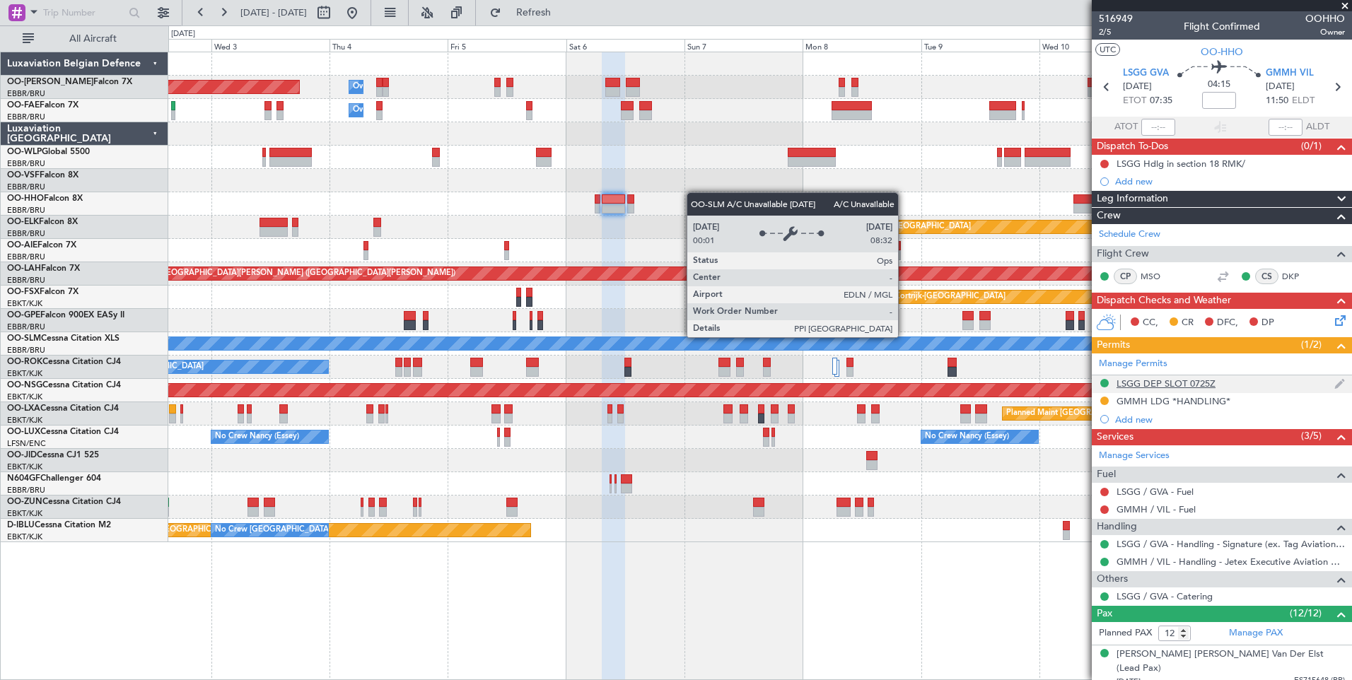
click at [1173, 384] on div "LSGG DEP SLOT 0725Z" at bounding box center [1165, 383] width 99 height 12
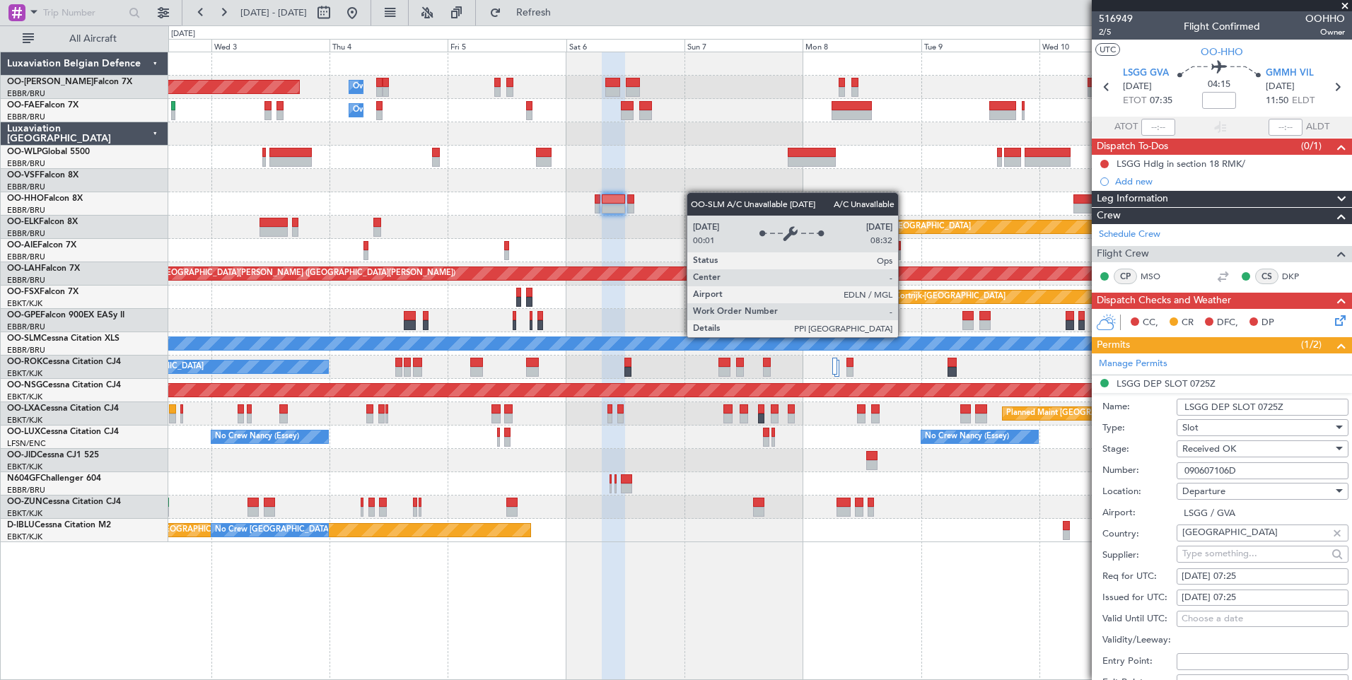
scroll to position [212, 0]
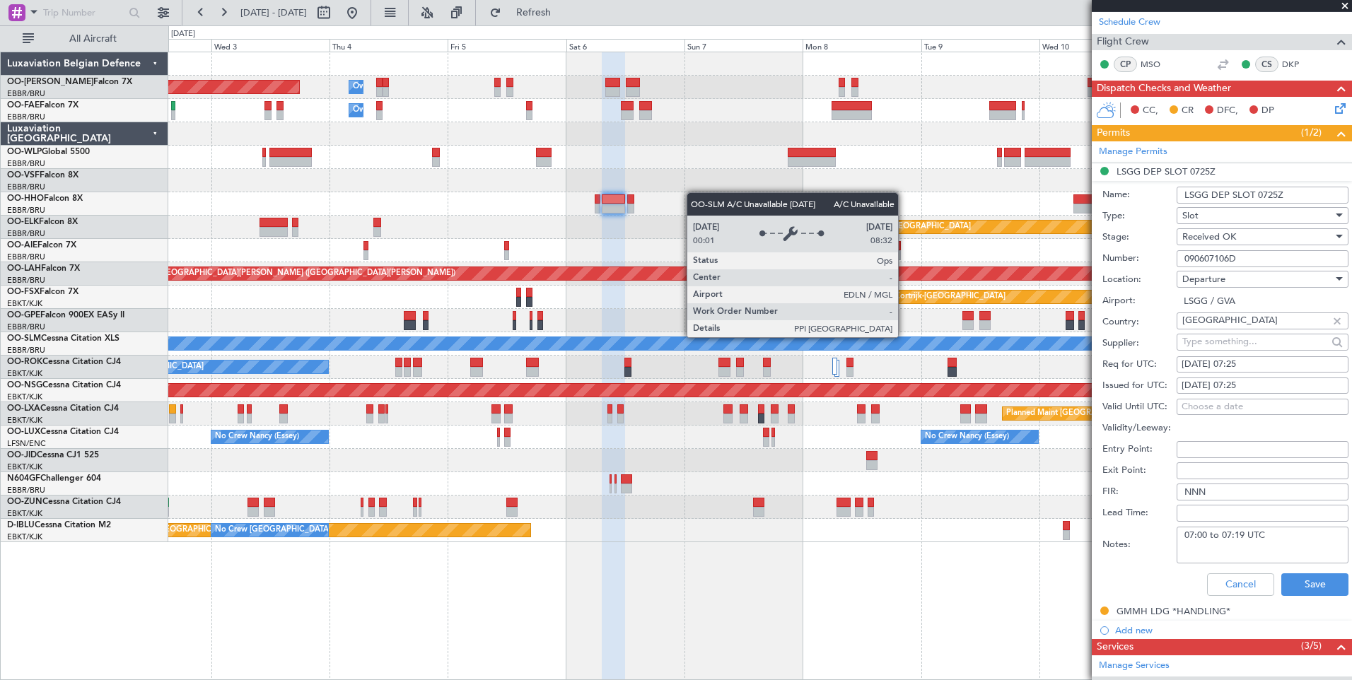
click at [1286, 544] on textarea "07:00 to 07:19 UTC" at bounding box center [1262, 545] width 172 height 37
paste textarea "the slots are valid for your schedule"
type textarea "07:00 to 07:19 UTC the slots are valid for your schedule"
click at [1307, 576] on button "Save" at bounding box center [1314, 584] width 67 height 23
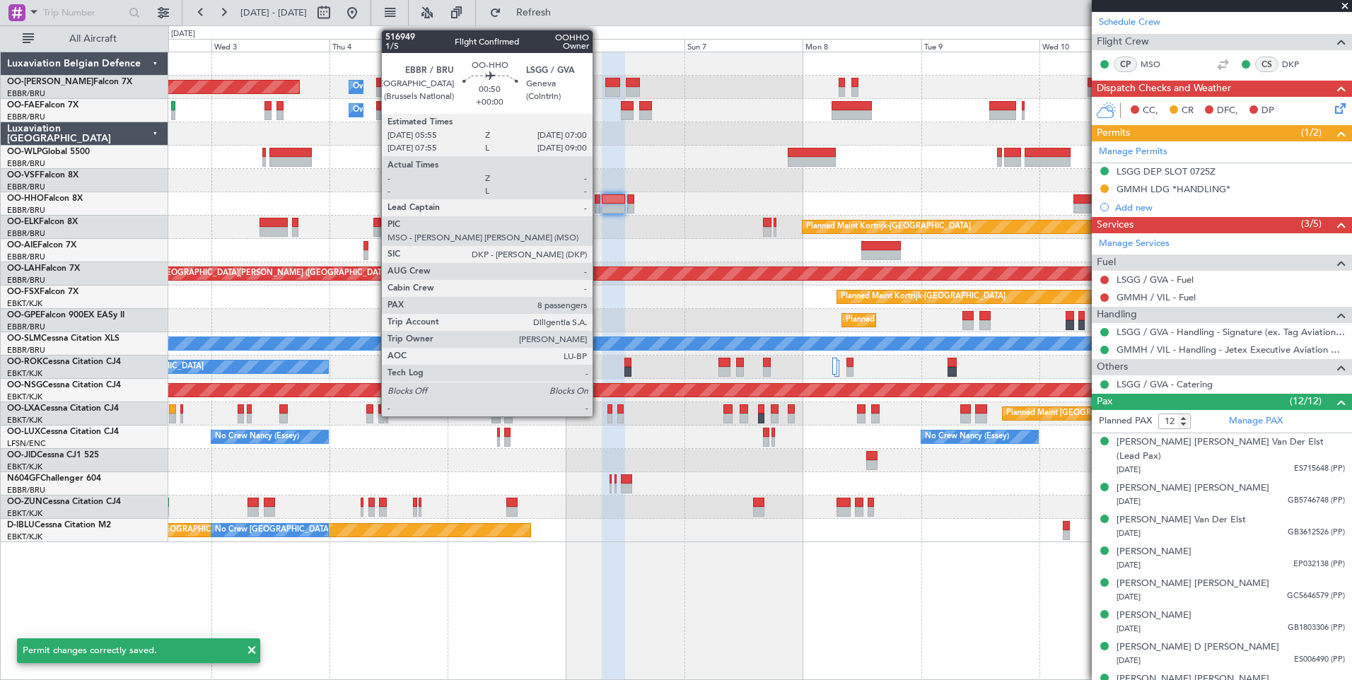
click at [599, 199] on div at bounding box center [597, 199] width 6 height 10
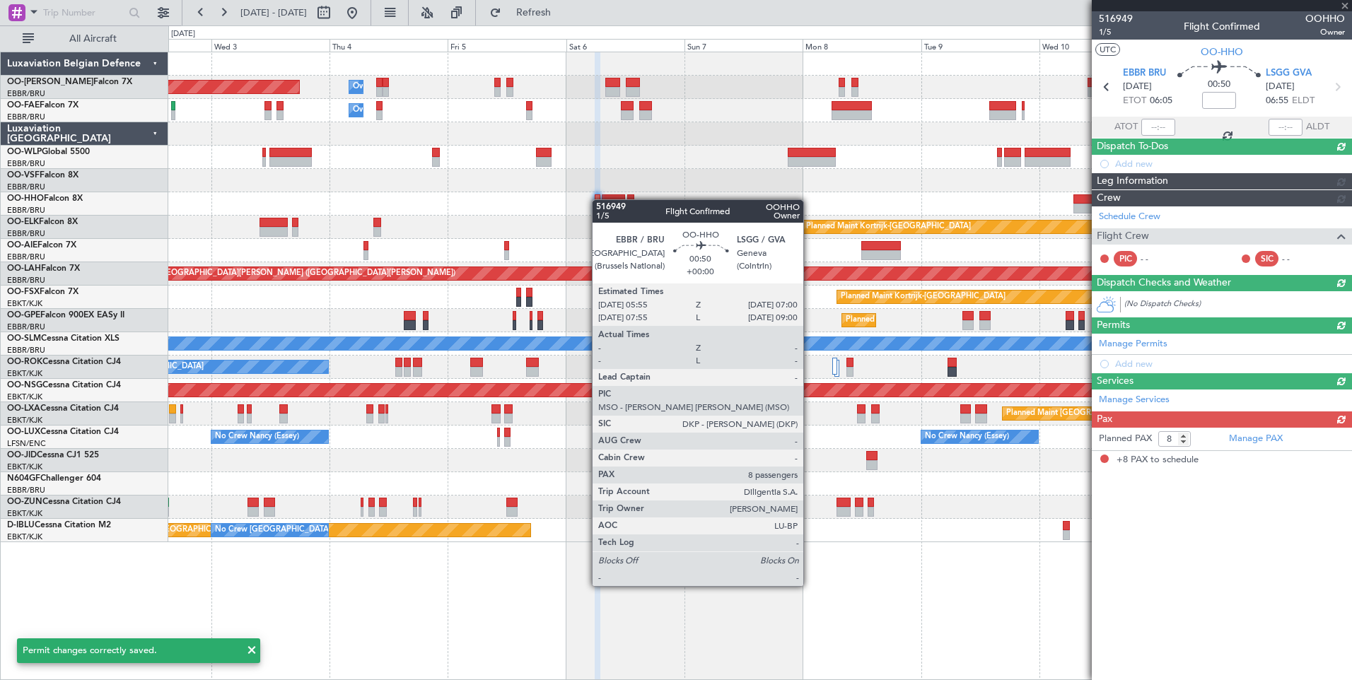
scroll to position [0, 0]
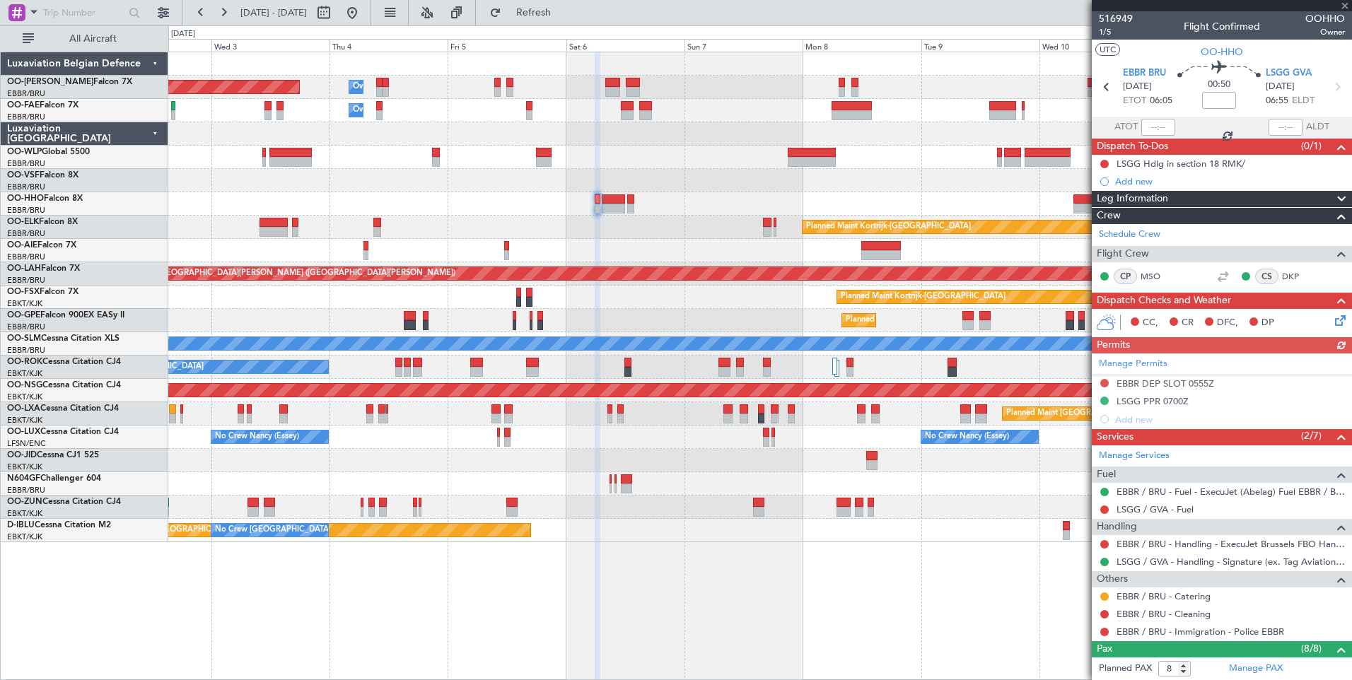
click at [1168, 398] on div "Manage Permits EBBR DEP SLOT 0555Z LSGG PPR 0700Z Add new" at bounding box center [1221, 390] width 260 height 75
click at [1171, 401] on div "LSGG PPR 0700Z" at bounding box center [1152, 401] width 72 height 12
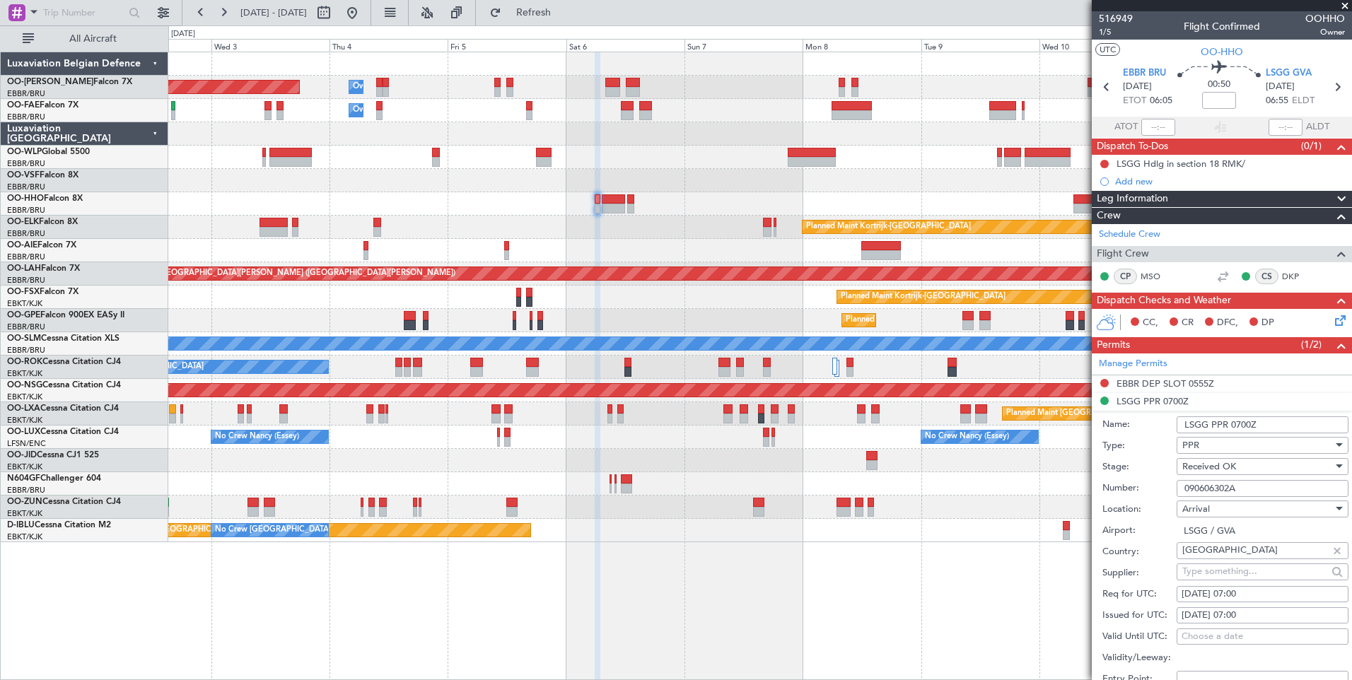
scroll to position [212, 0]
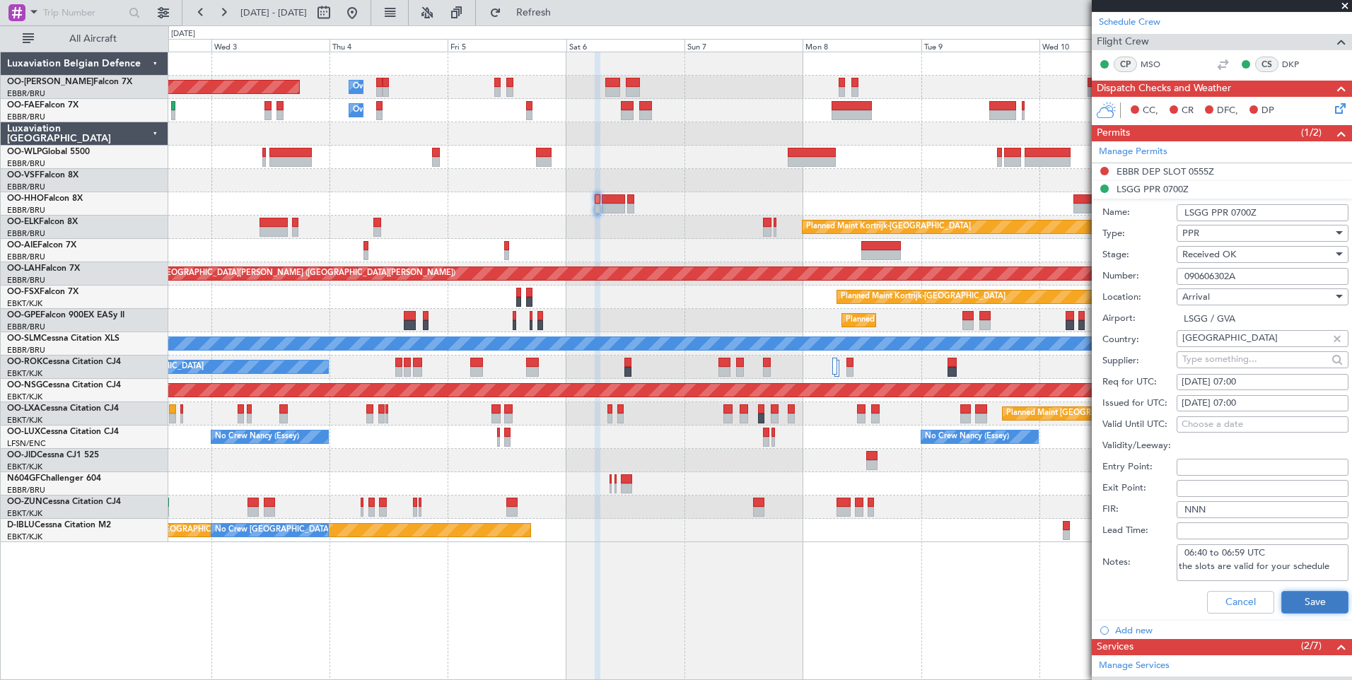
click at [1315, 597] on button "Save" at bounding box center [1314, 602] width 67 height 23
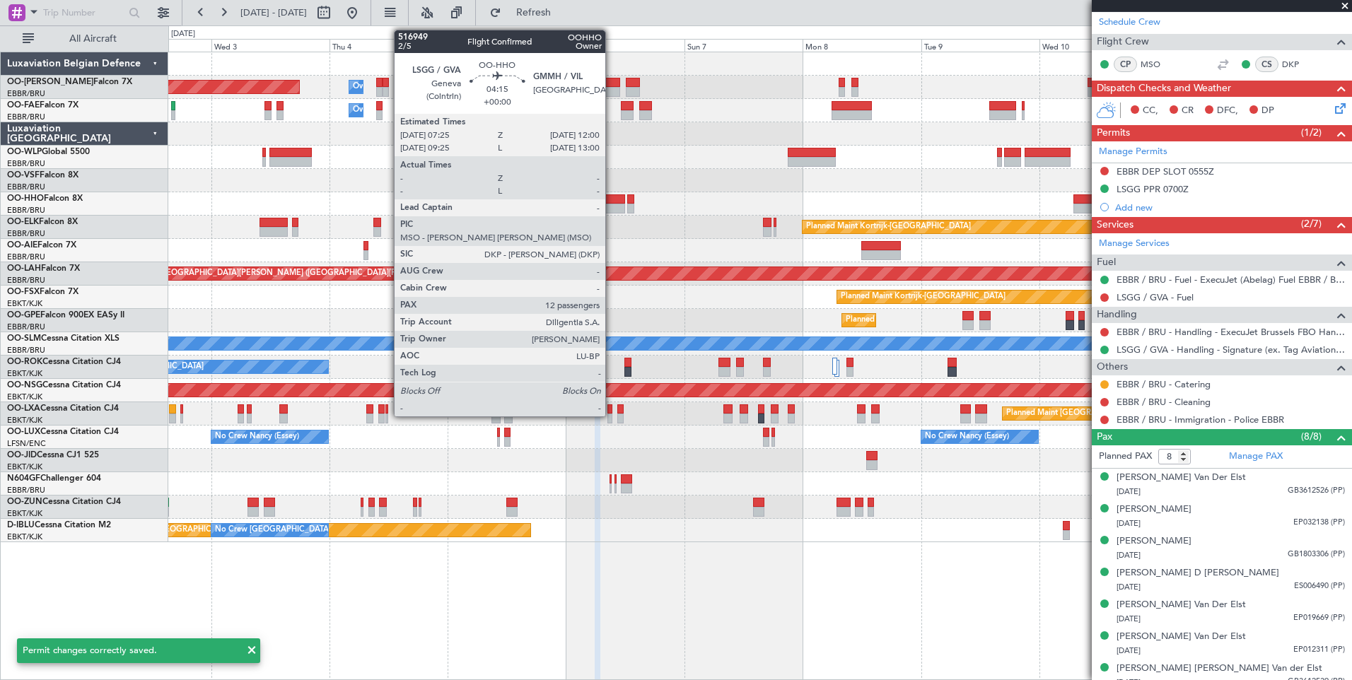
click at [611, 201] on div at bounding box center [613, 199] width 23 height 10
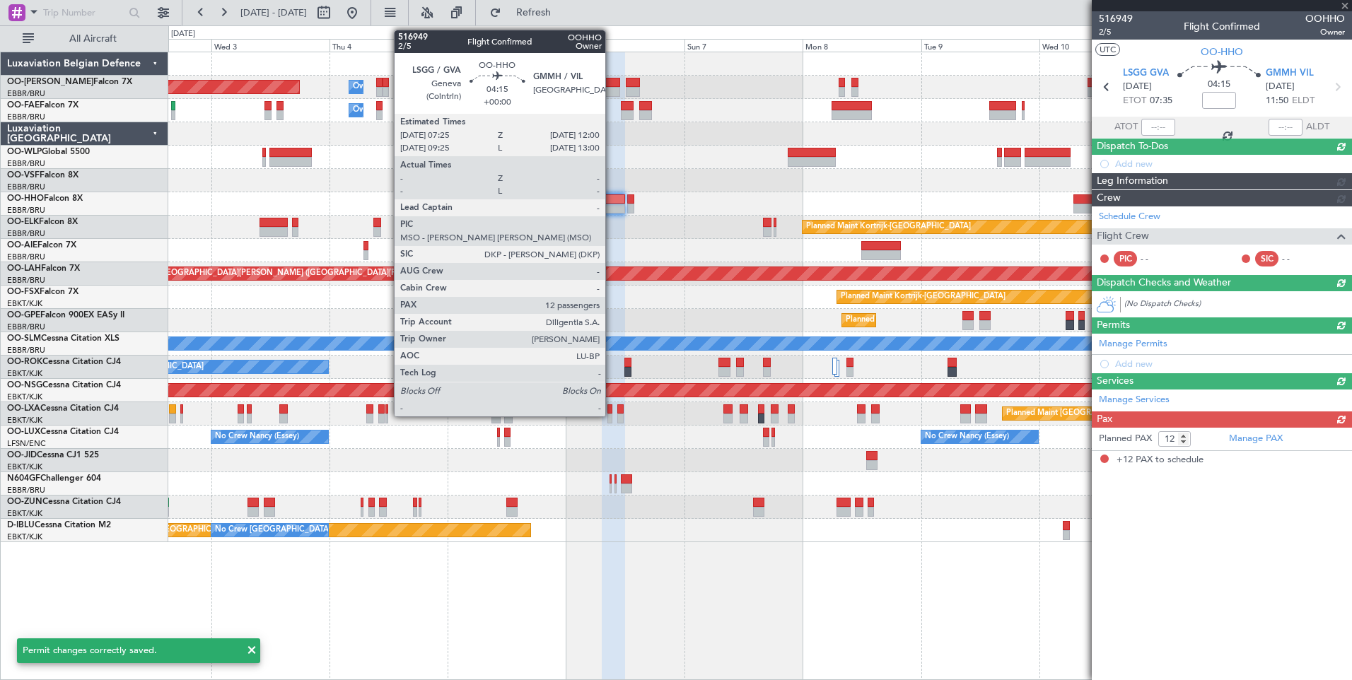
scroll to position [0, 0]
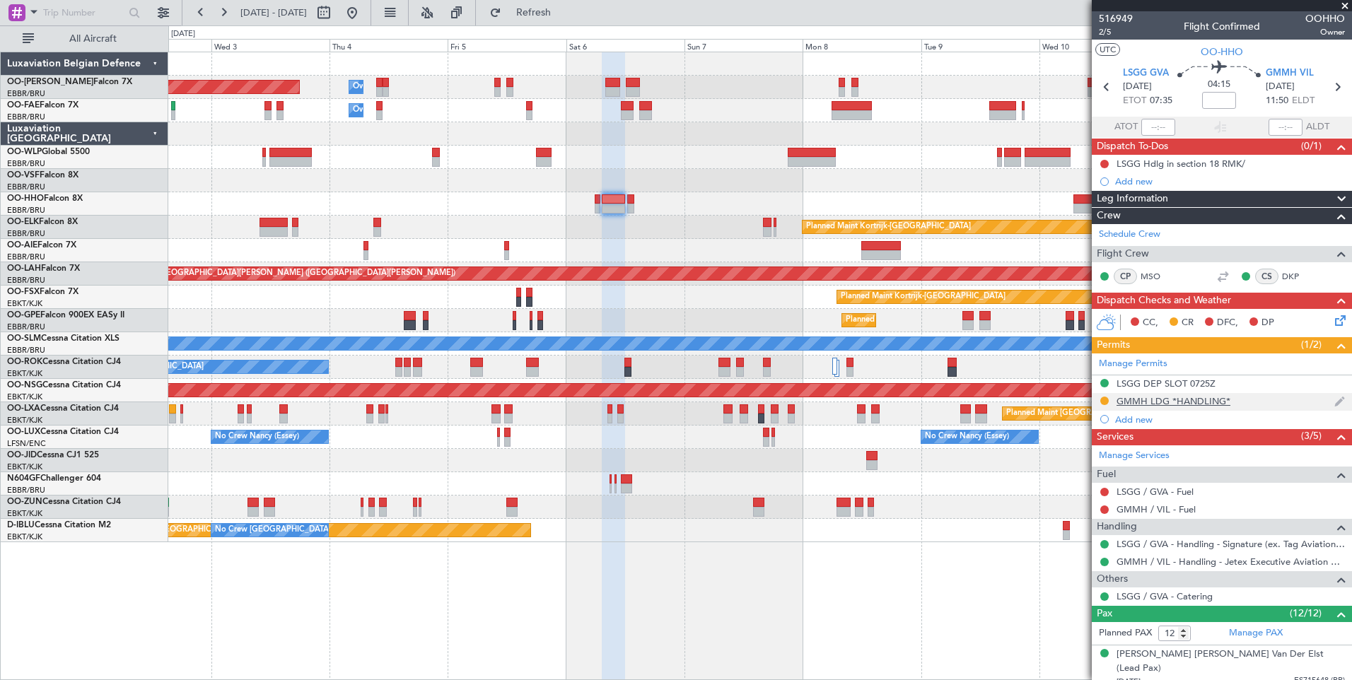
click at [1166, 395] on div "GMMH LDG *HANDLING*" at bounding box center [1173, 401] width 114 height 12
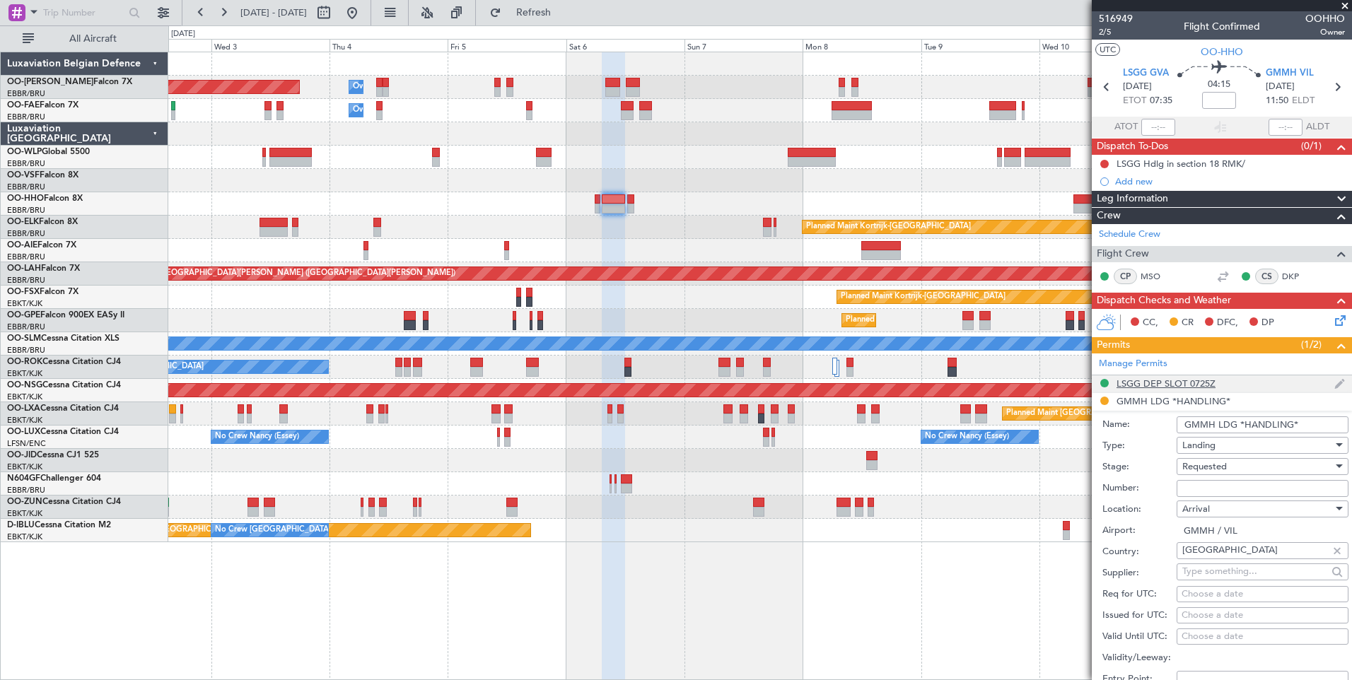
click at [1167, 386] on div "LSGG DEP SLOT 0725Z" at bounding box center [1165, 383] width 99 height 12
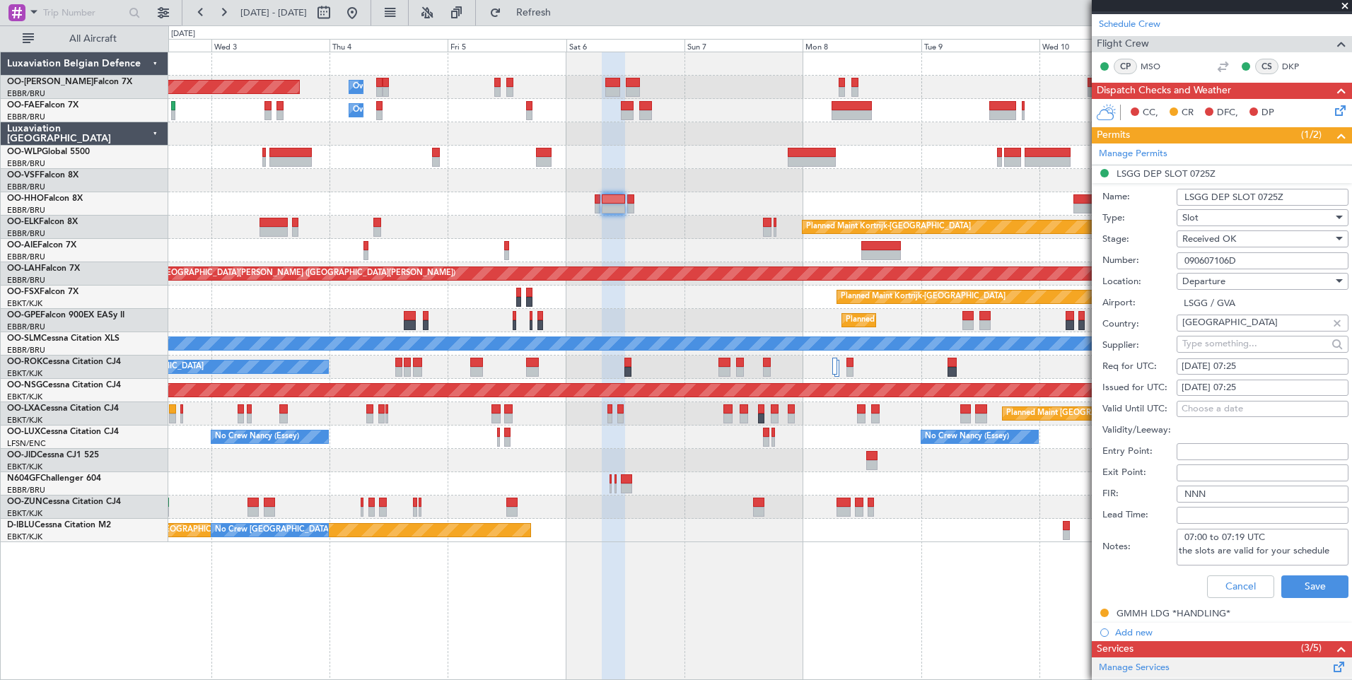
scroll to position [212, 0]
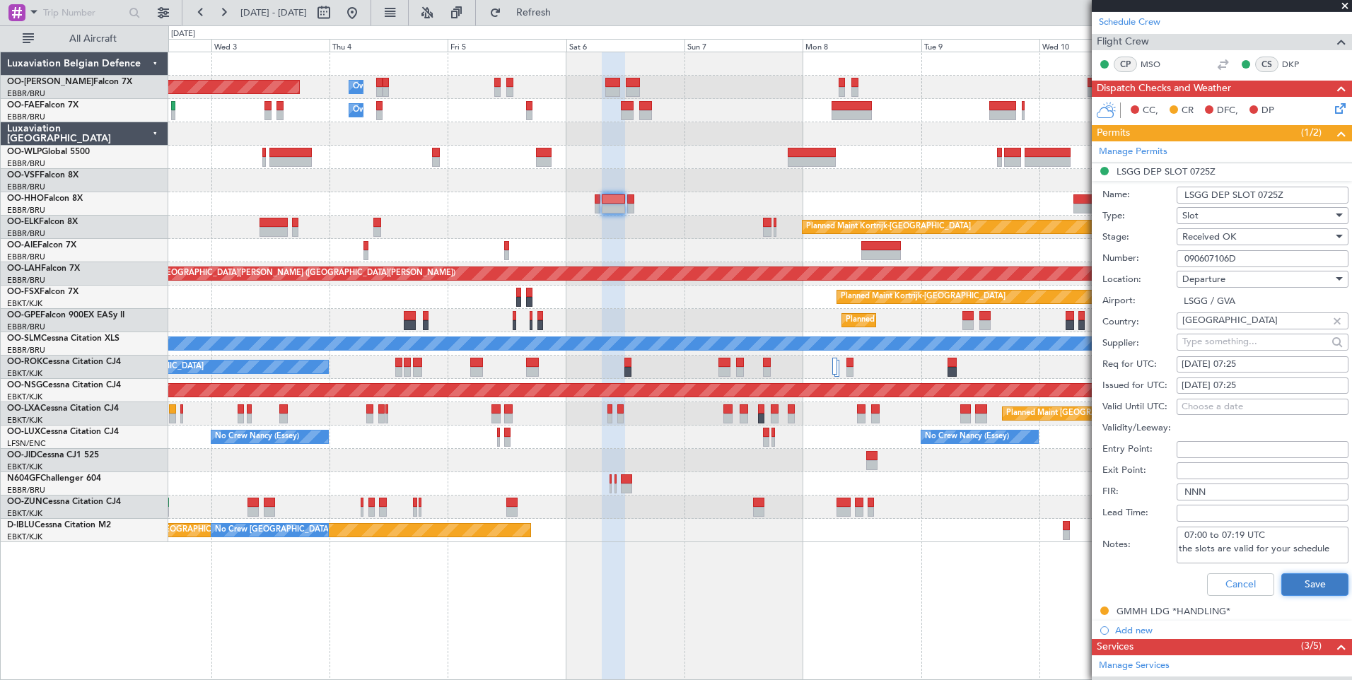
click at [1301, 587] on button "Save" at bounding box center [1314, 584] width 67 height 23
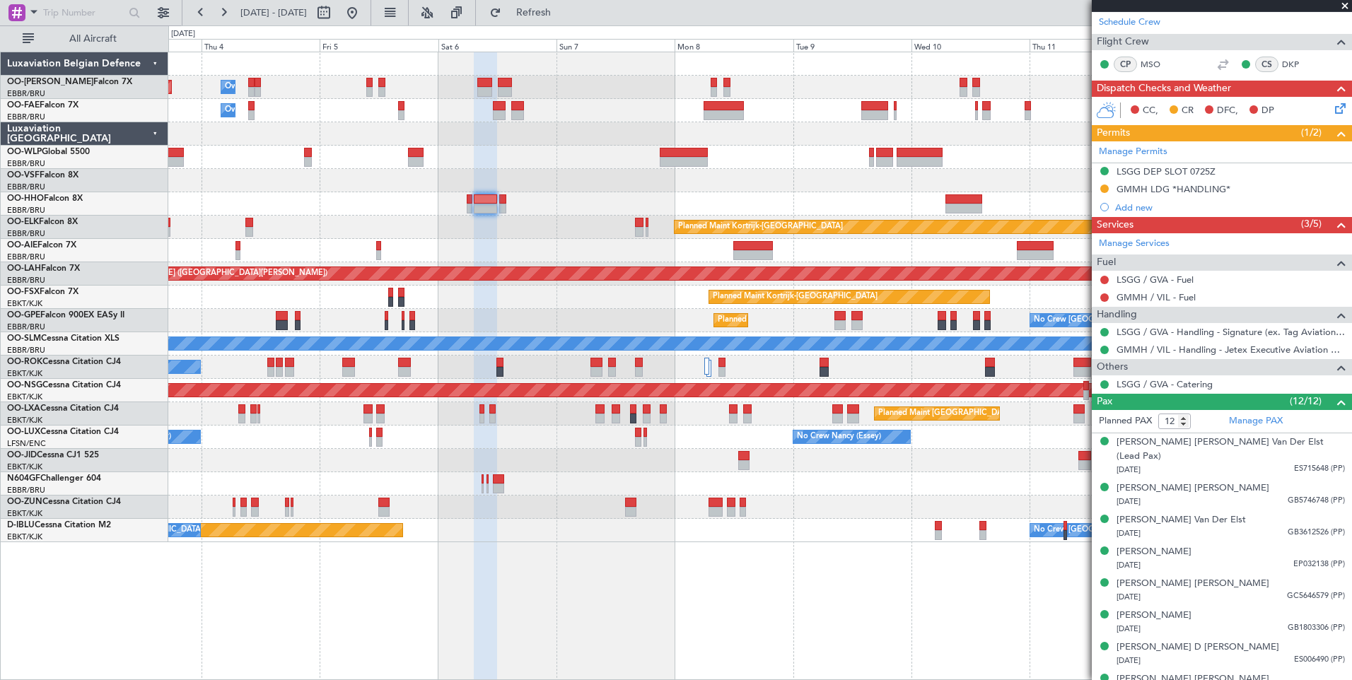
click at [588, 560] on div "Planned Maint Brussels (Brussels National) Owner Melsbroek Air Base Owner Melsb…" at bounding box center [759, 366] width 1183 height 628
click at [588, 559] on div "Planned Maint Brussels (Brussels National) Owner Melsbroek Air Base Owner Melsb…" at bounding box center [759, 366] width 1183 height 628
click at [768, 554] on div "Planned Maint Brussels (Brussels National) Owner Melsbroek Air Base Owner Melsb…" at bounding box center [759, 366] width 1183 height 628
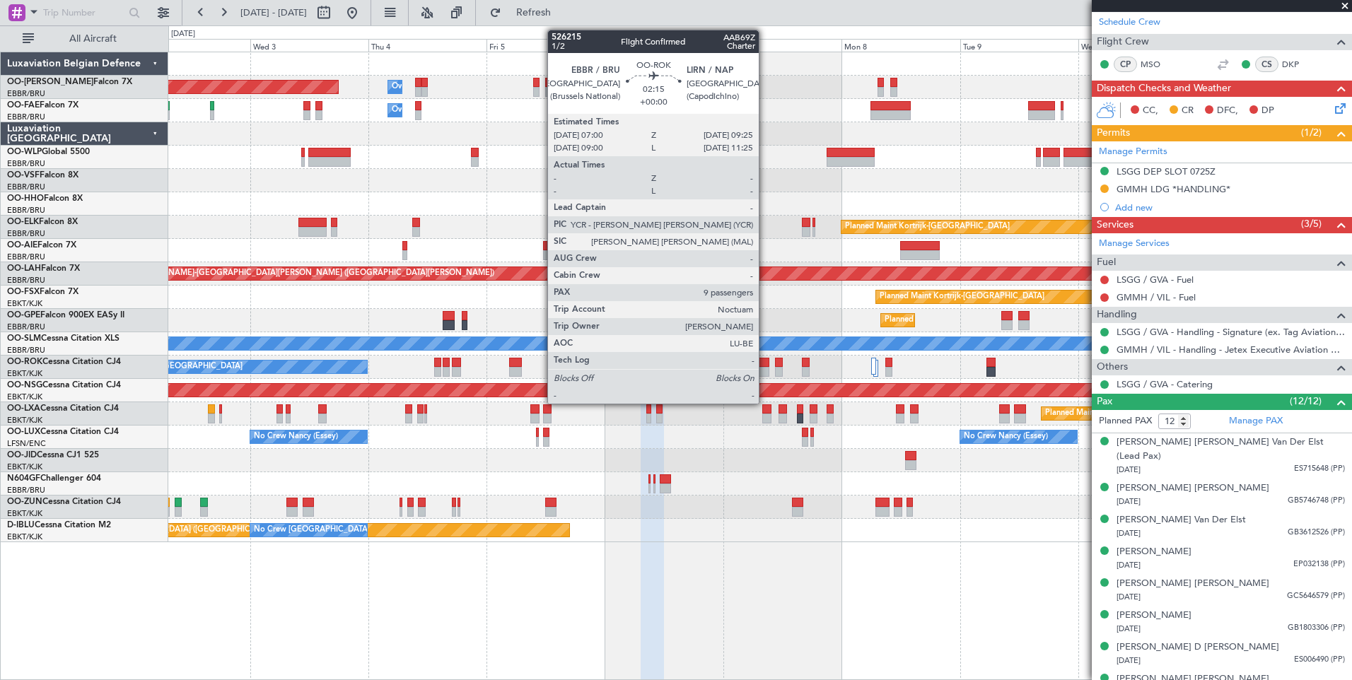
click at [765, 359] on div at bounding box center [763, 363] width 12 height 10
type input "9"
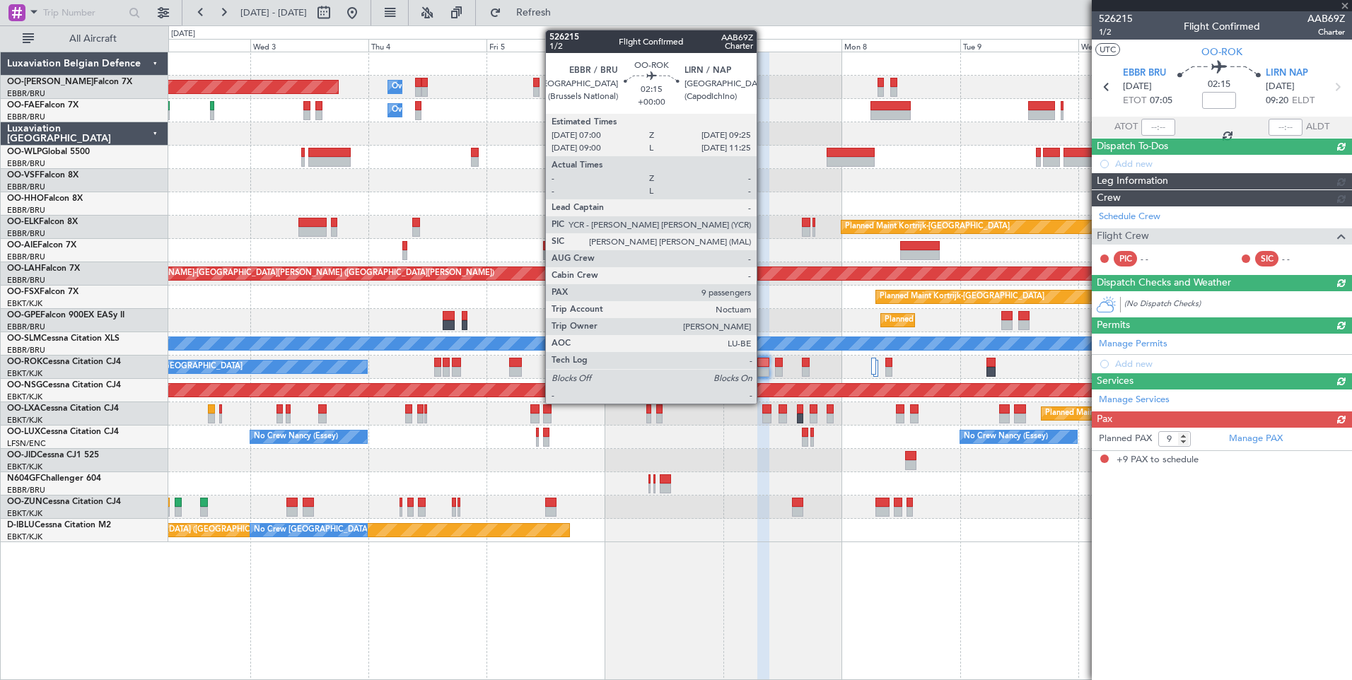
scroll to position [0, 0]
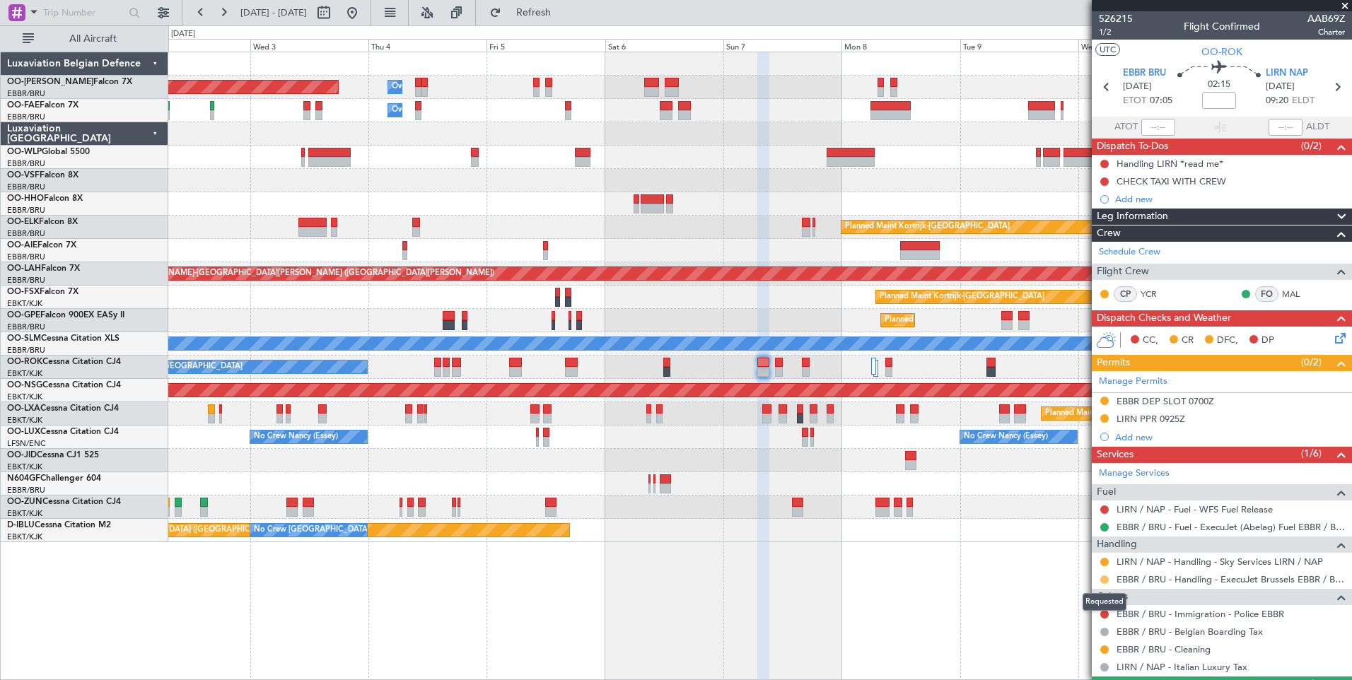
click at [1101, 579] on button at bounding box center [1104, 579] width 8 height 8
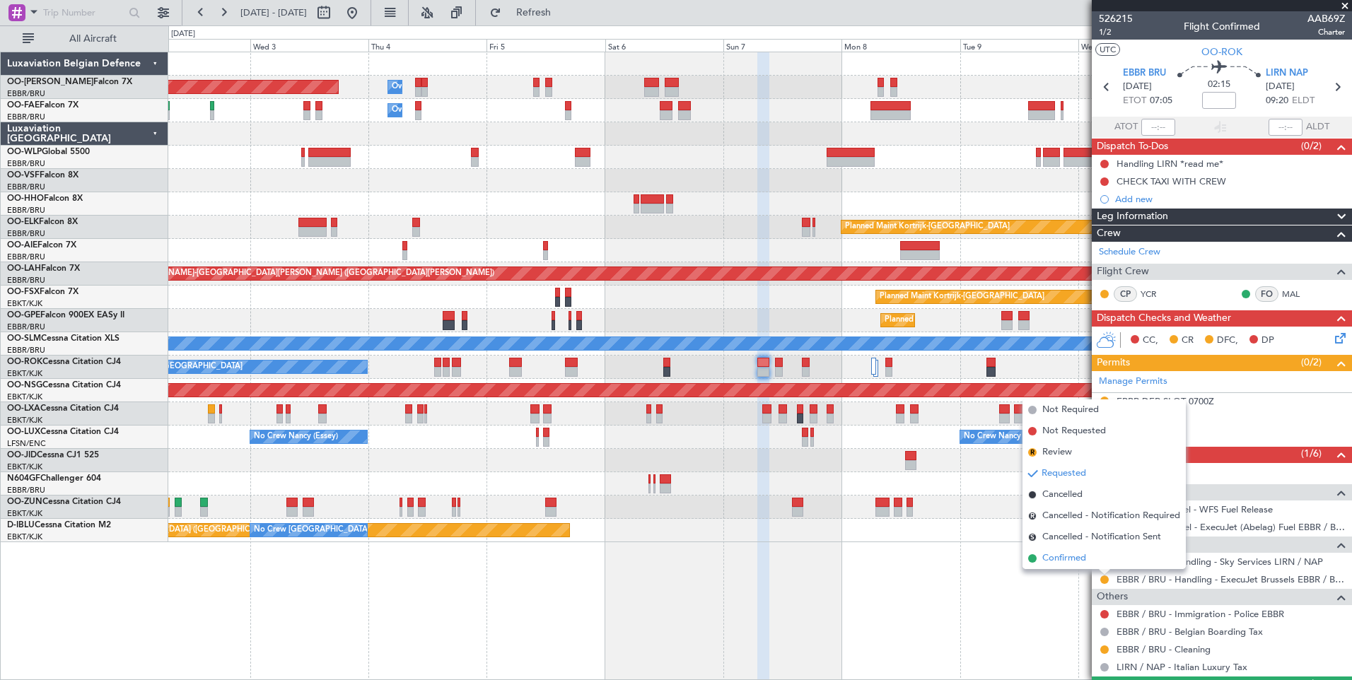
click at [1071, 561] on span "Confirmed" at bounding box center [1064, 558] width 44 height 14
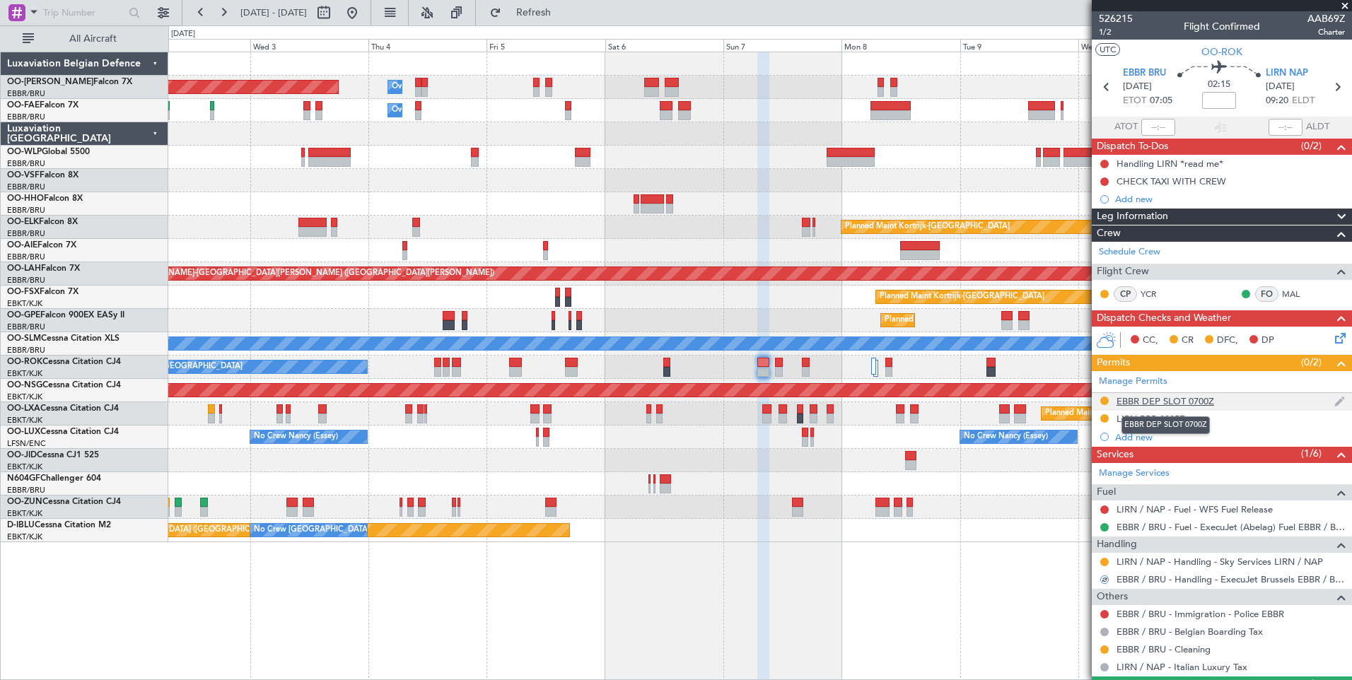
click at [1188, 403] on div "EBBR DEP SLOT 0700Z" at bounding box center [1165, 401] width 98 height 12
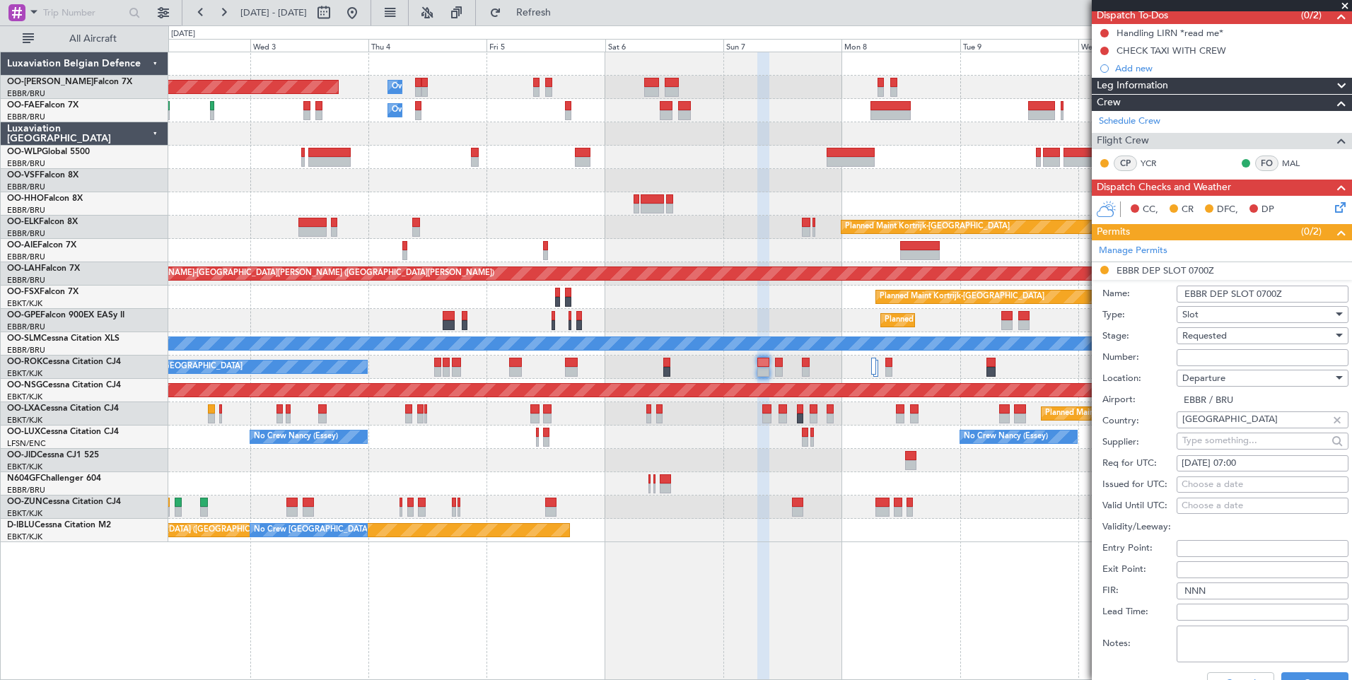
scroll to position [141, 0]
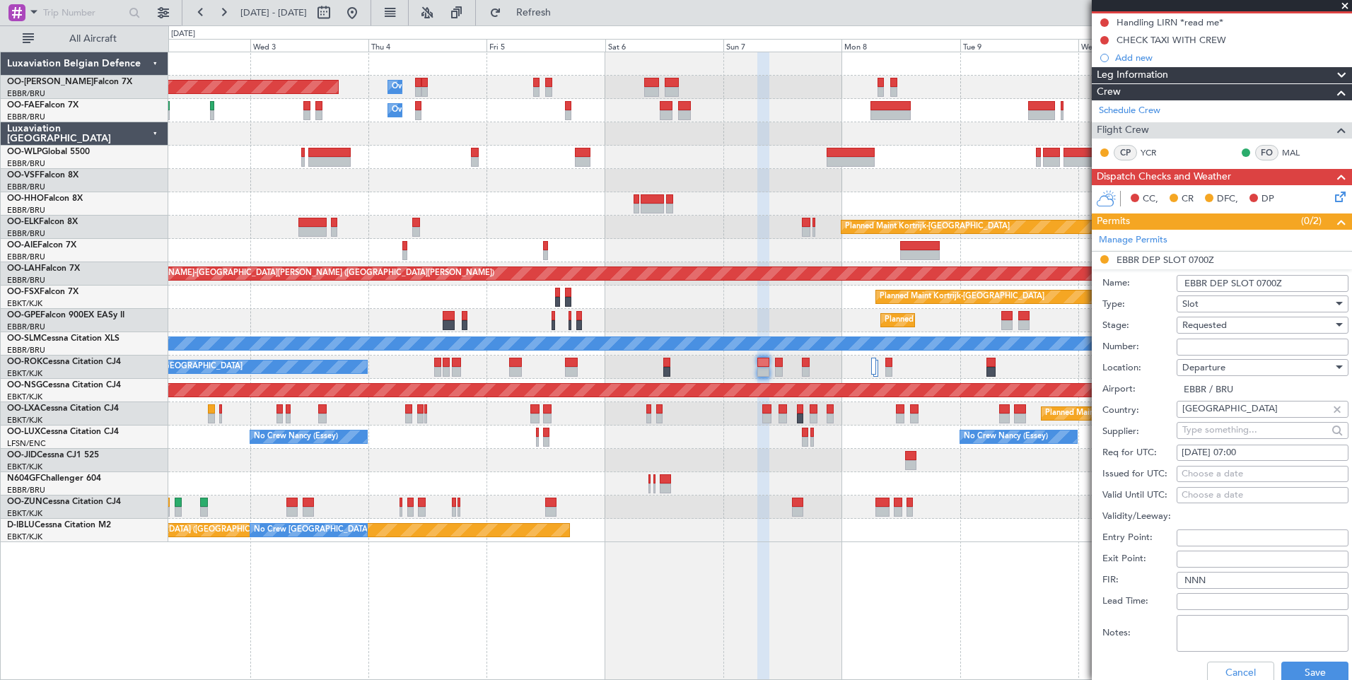
click at [1255, 468] on div "Choose a date" at bounding box center [1262, 474] width 162 height 14
select select "9"
select select "2025"
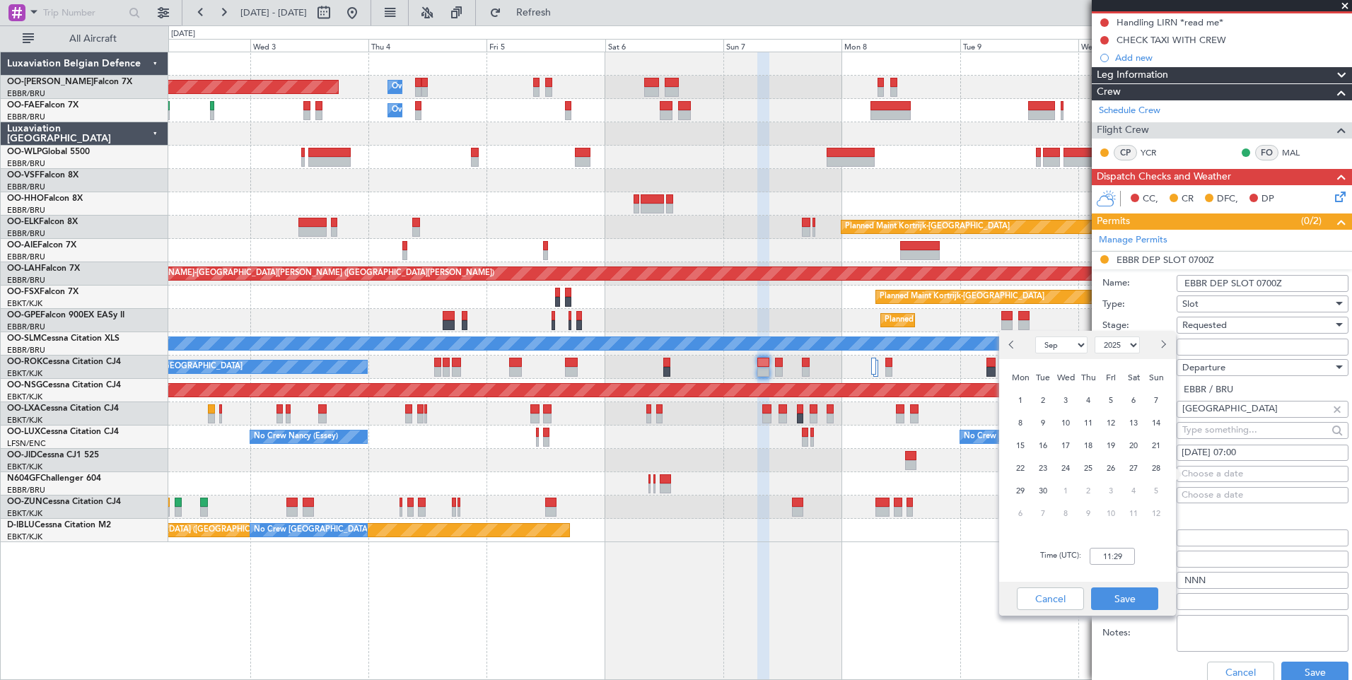
click at [1151, 400] on span "7" at bounding box center [1156, 401] width 18 height 18
click at [1109, 554] on input "00:00" at bounding box center [1111, 556] width 45 height 17
type input "0700"
click at [1120, 592] on button "Save" at bounding box center [1124, 598] width 67 height 23
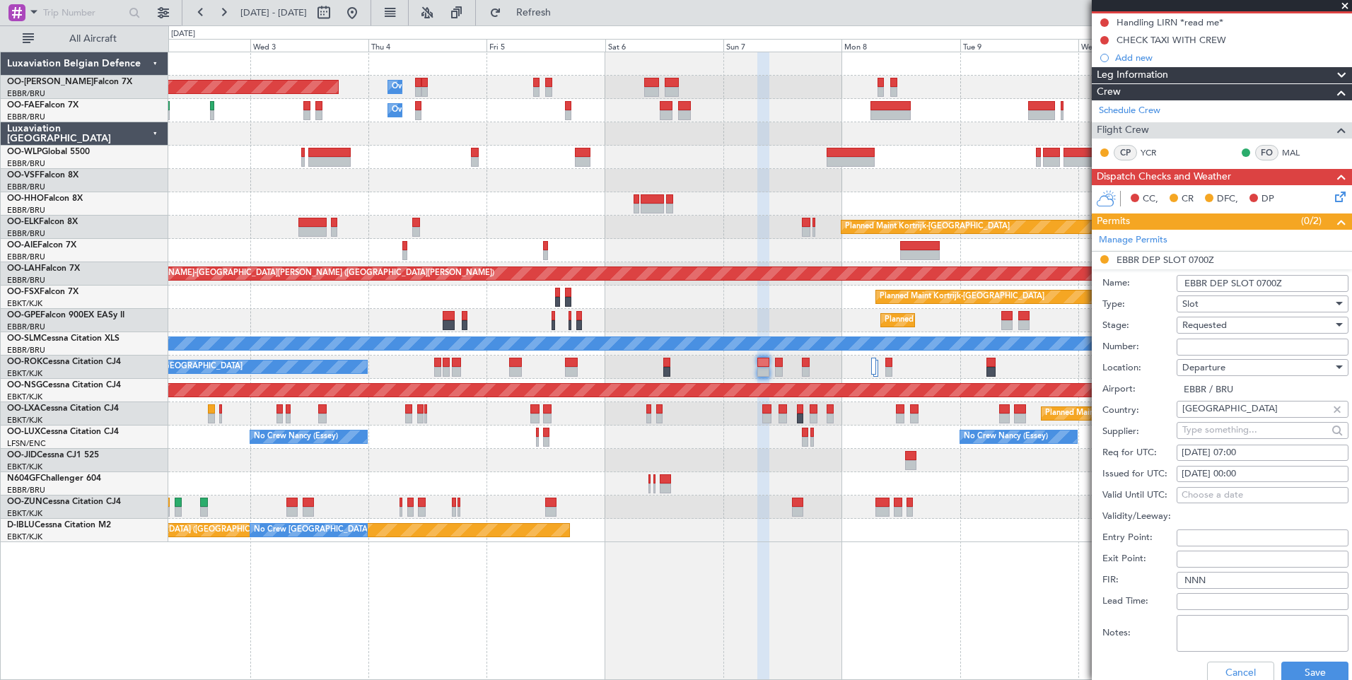
click at [1255, 474] on div "07/09/2025 00:00" at bounding box center [1262, 474] width 162 height 14
select select "9"
select select "2025"
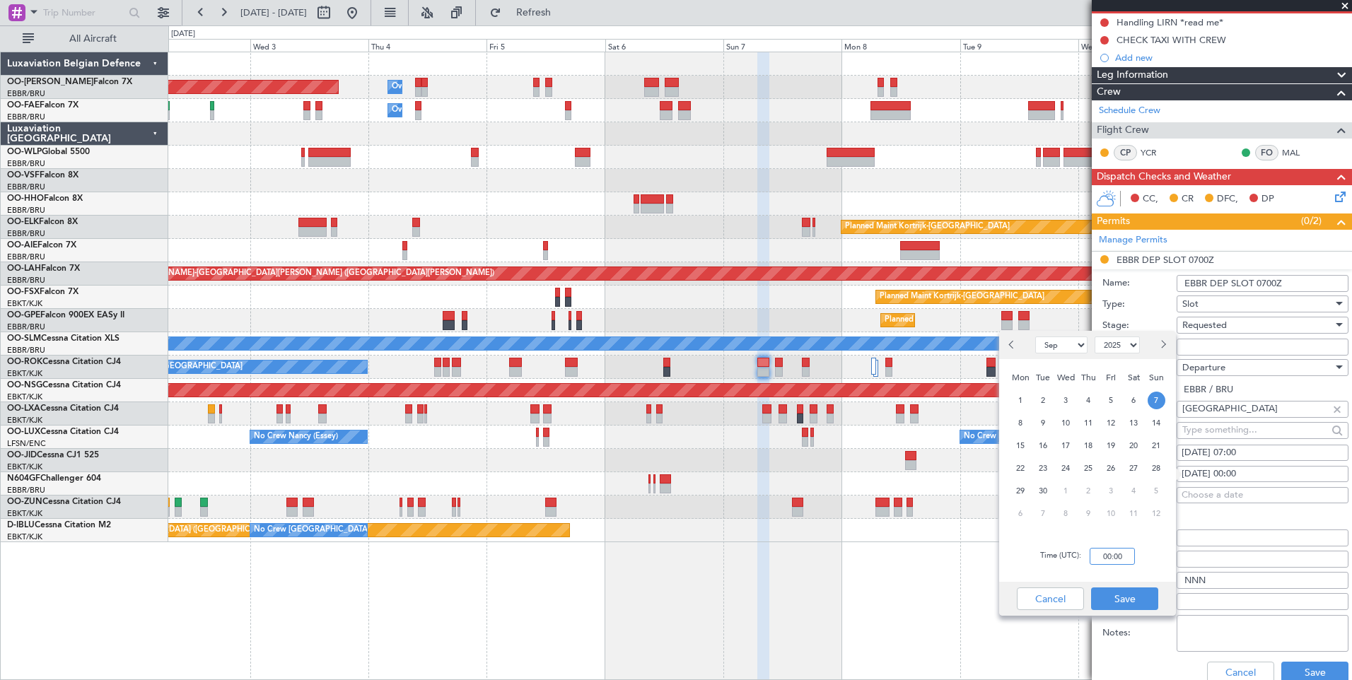
click at [1120, 551] on input "00:00" at bounding box center [1111, 556] width 45 height 17
type input "07:00"
click at [1125, 594] on button "Save" at bounding box center [1124, 598] width 67 height 23
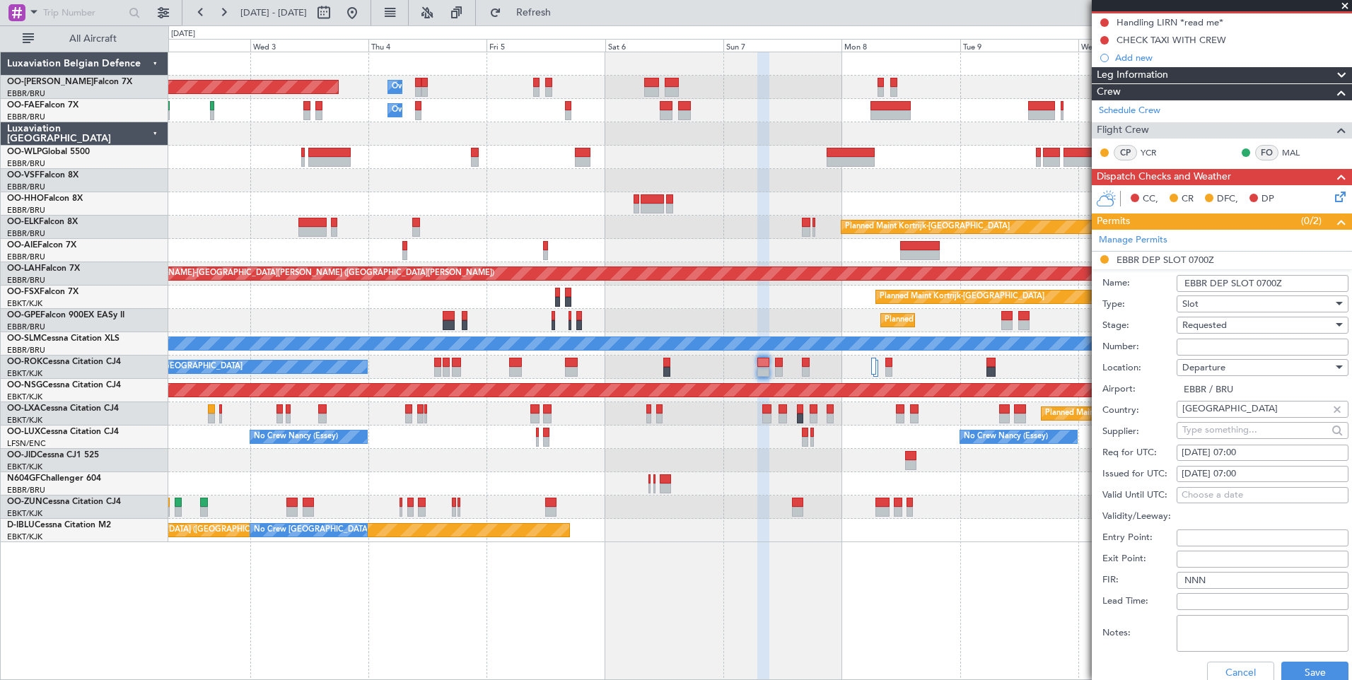
click at [1229, 348] on input "Number:" at bounding box center [1262, 347] width 172 height 17
paste input "EBBRAAB5713D"
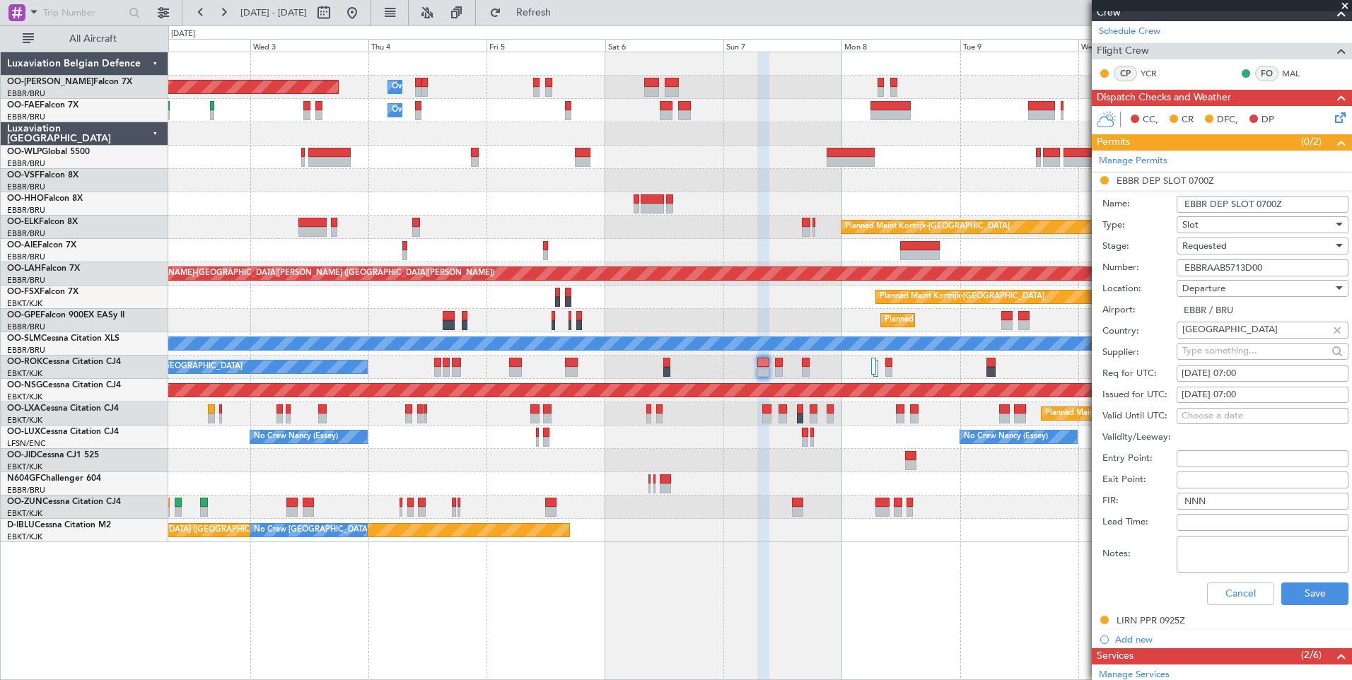
scroll to position [353, 0]
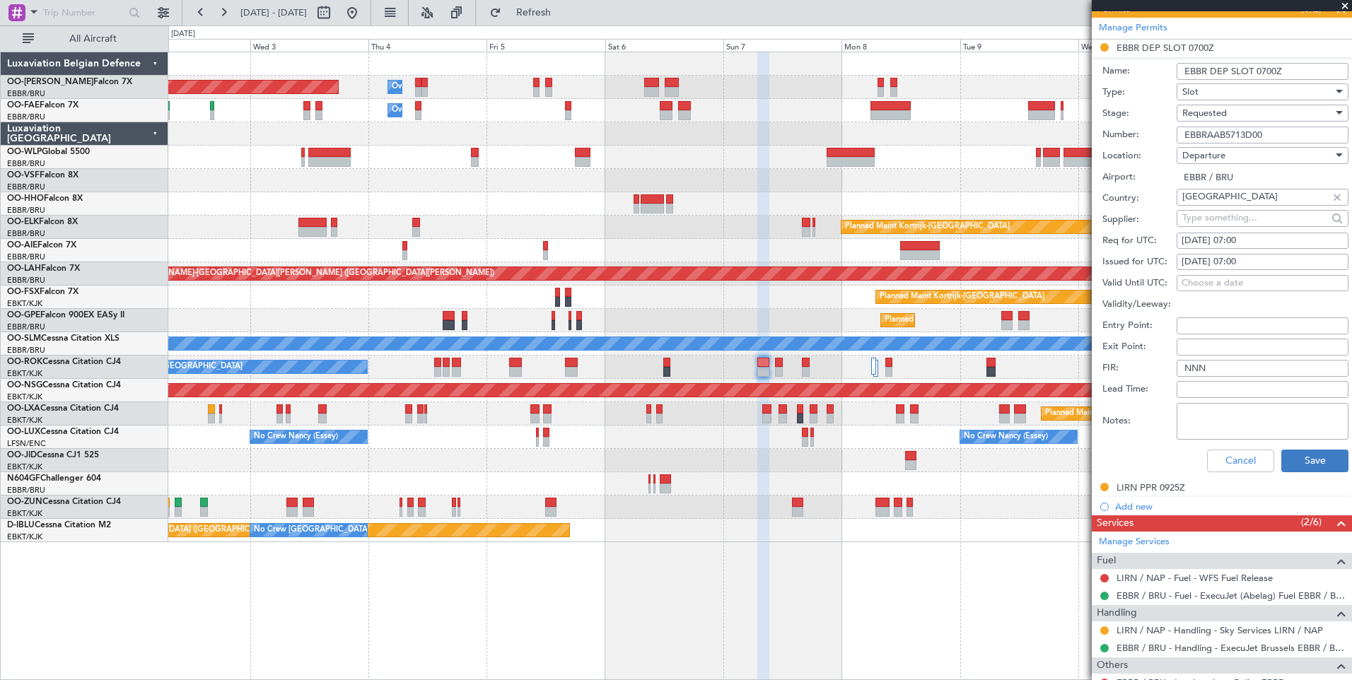
type input "EBBRAAB5713D00"
click at [1316, 467] on button "Save" at bounding box center [1314, 461] width 67 height 23
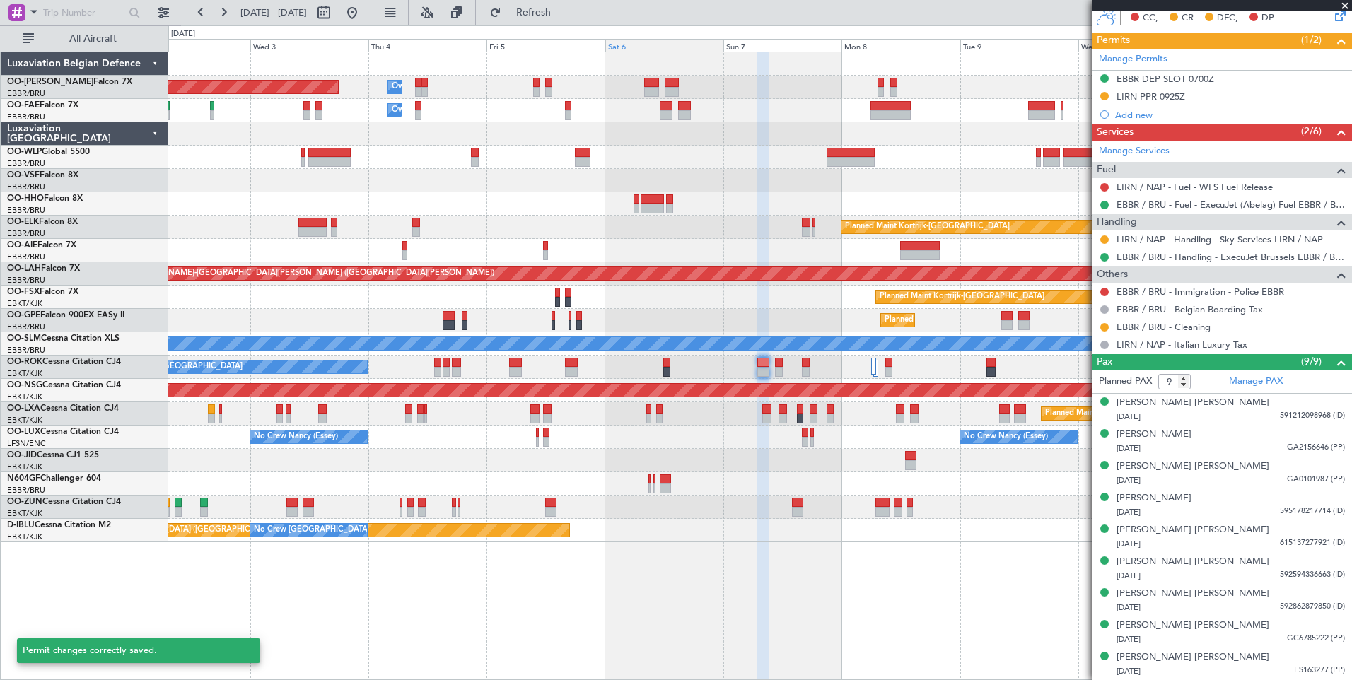
scroll to position [322, 0]
click at [563, 18] on span "Refresh" at bounding box center [533, 13] width 59 height 10
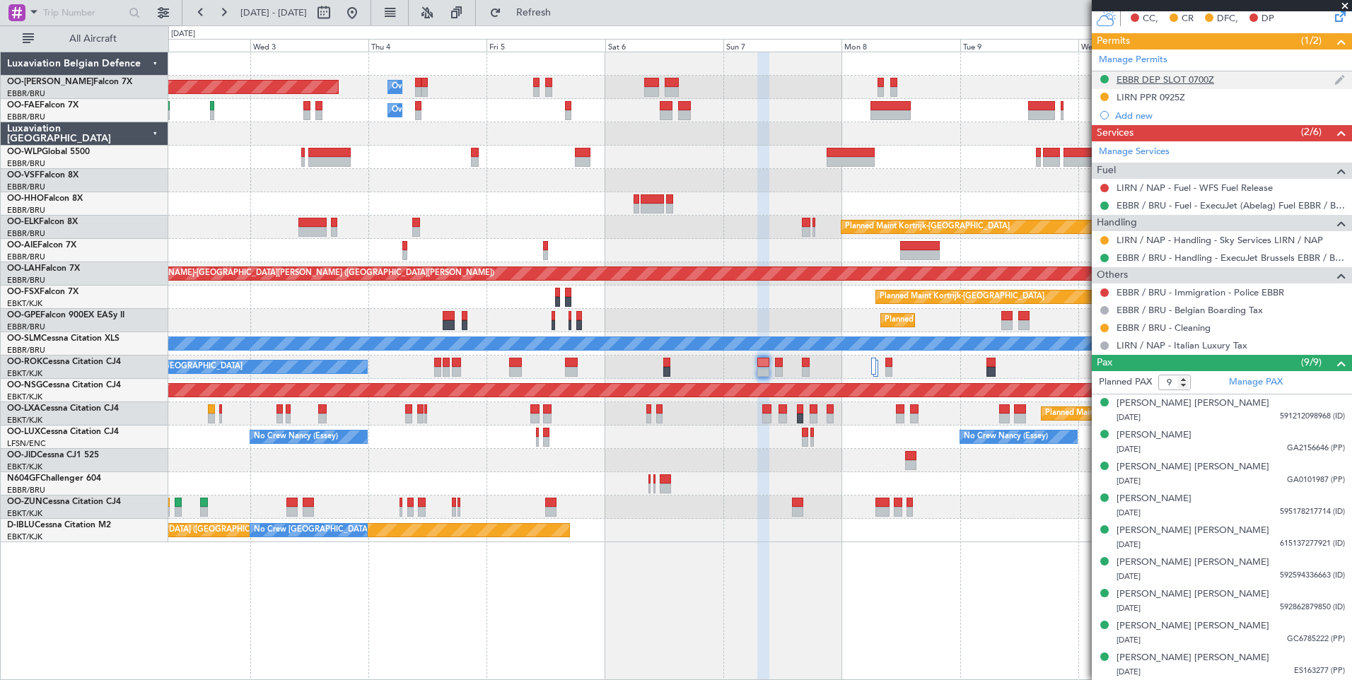
click at [1178, 85] on div "EBBR DEP SLOT 0700Z" at bounding box center [1221, 80] width 260 height 18
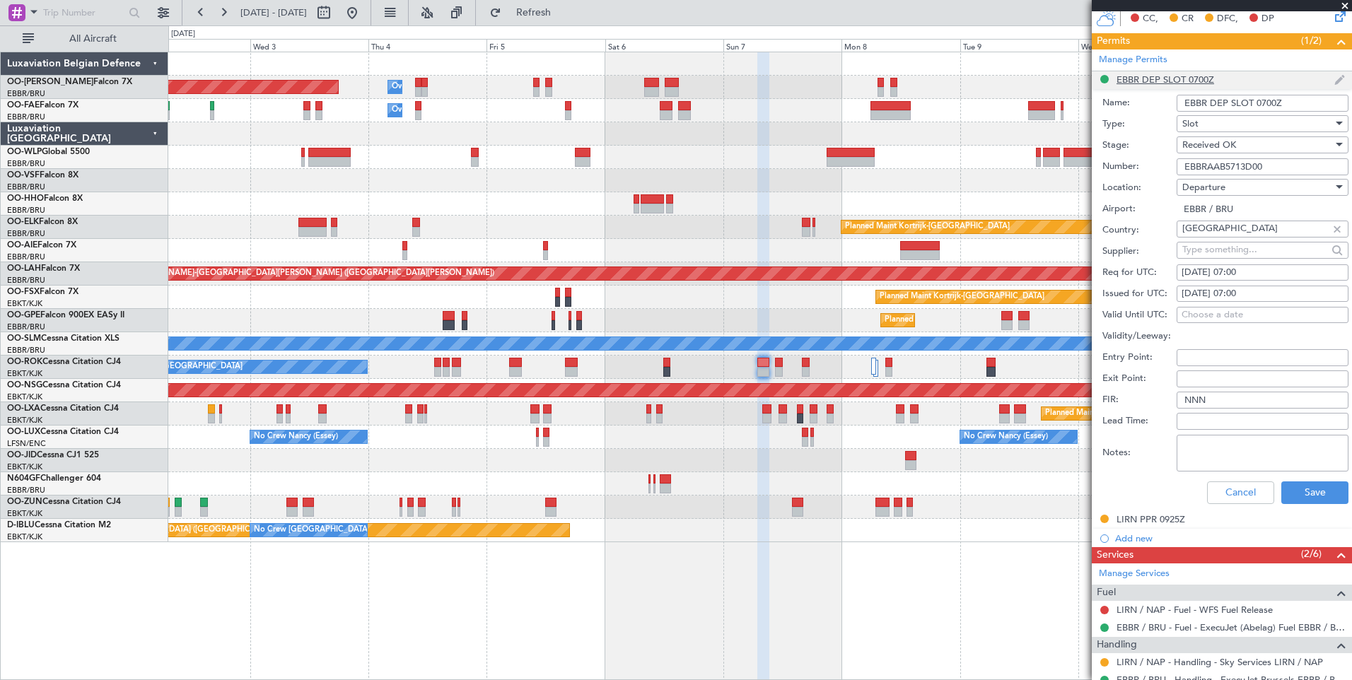
scroll to position [353, 0]
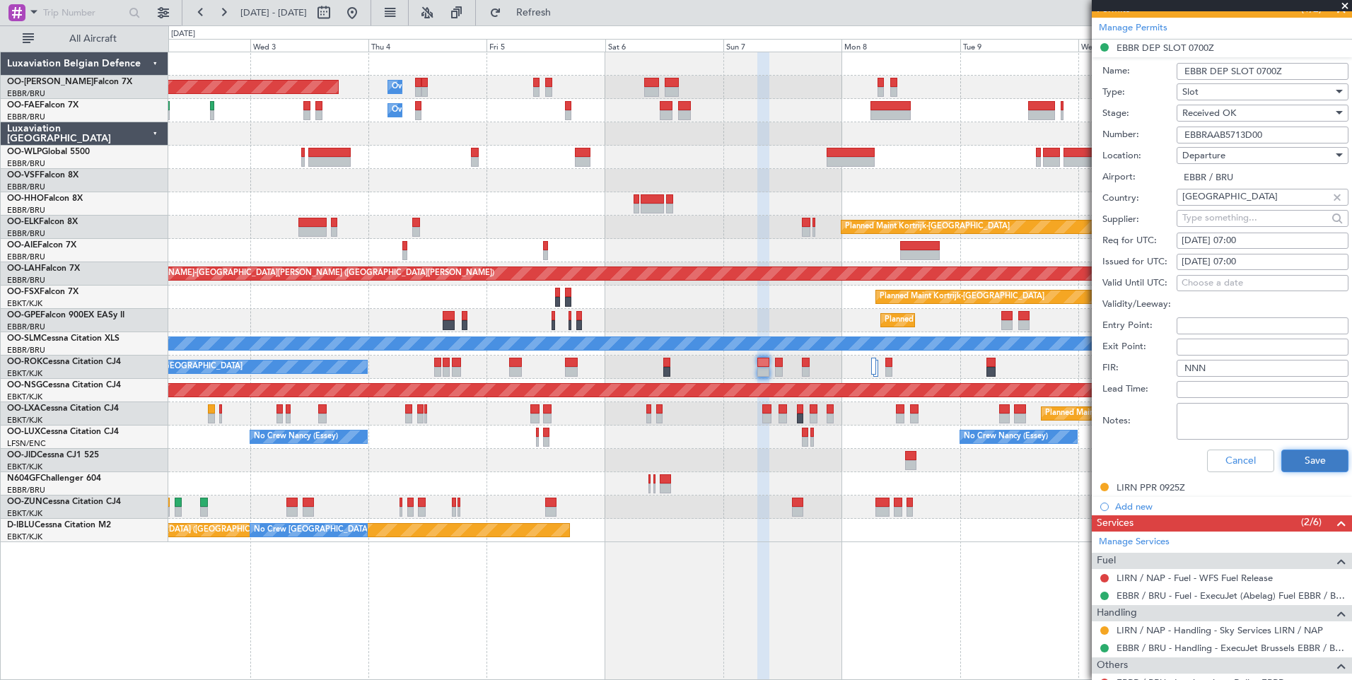
click at [1306, 455] on button "Save" at bounding box center [1314, 461] width 67 height 23
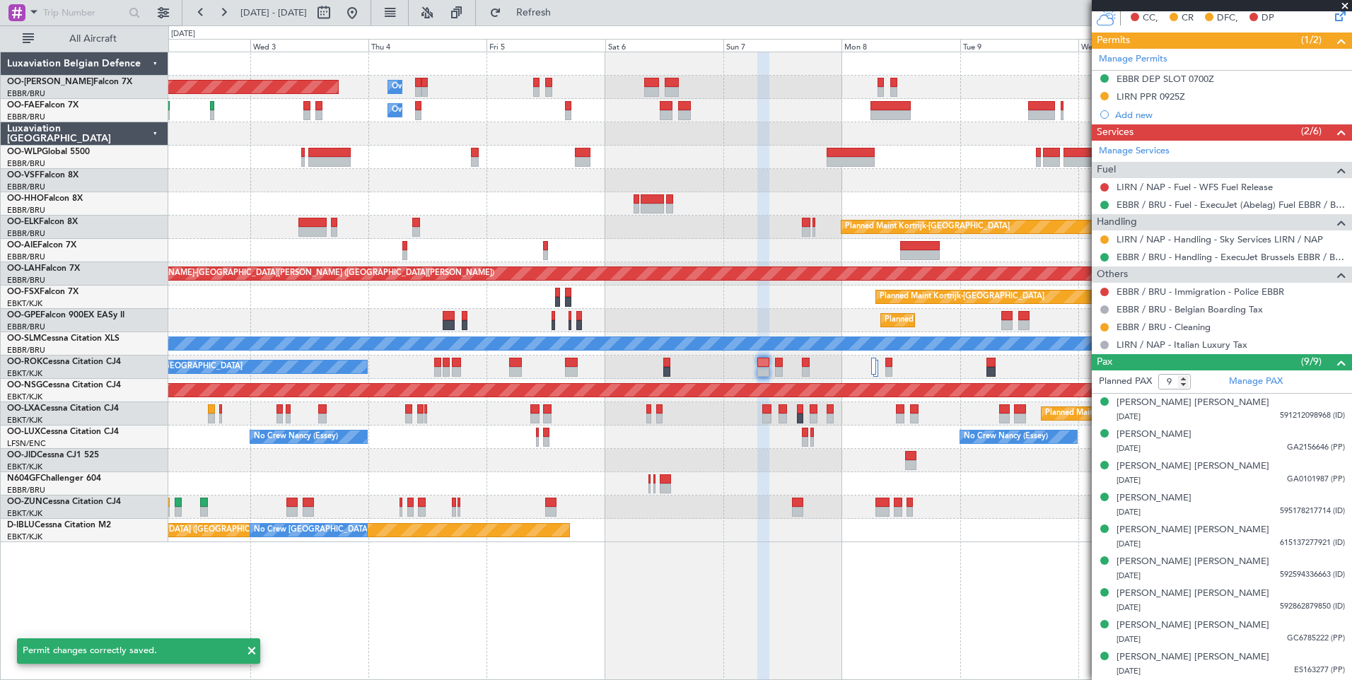
scroll to position [322, 0]
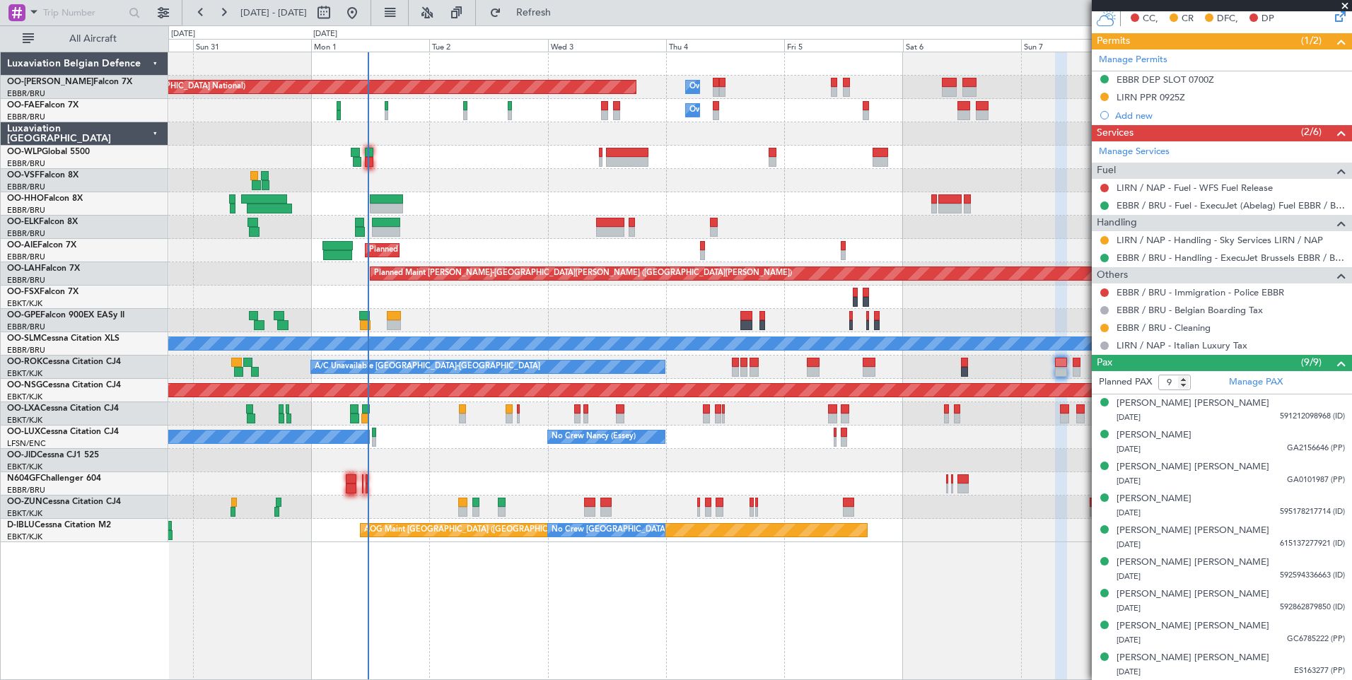
click at [649, 599] on div "Planned Maint Brussels (Brussels National) Owner Melsbroek Air Base Owner Melsb…" at bounding box center [759, 366] width 1183 height 628
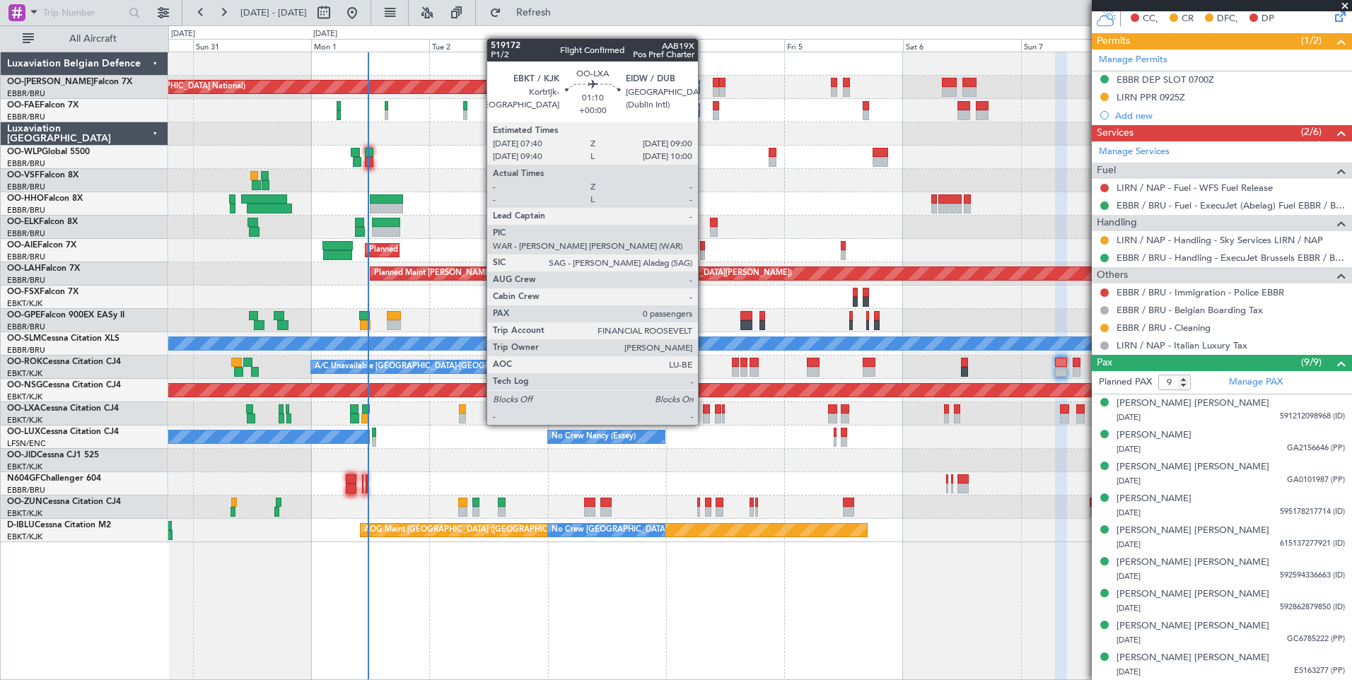
click at [704, 411] on div at bounding box center [706, 409] width 7 height 10
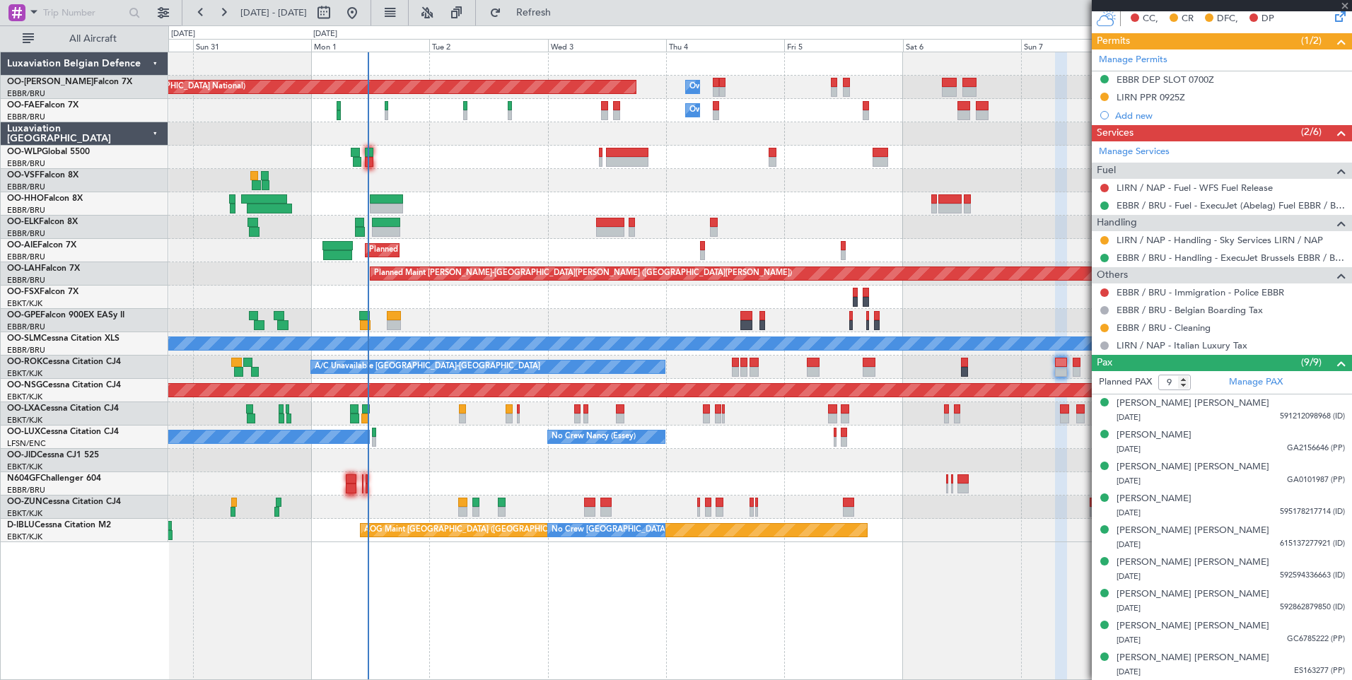
type input "0"
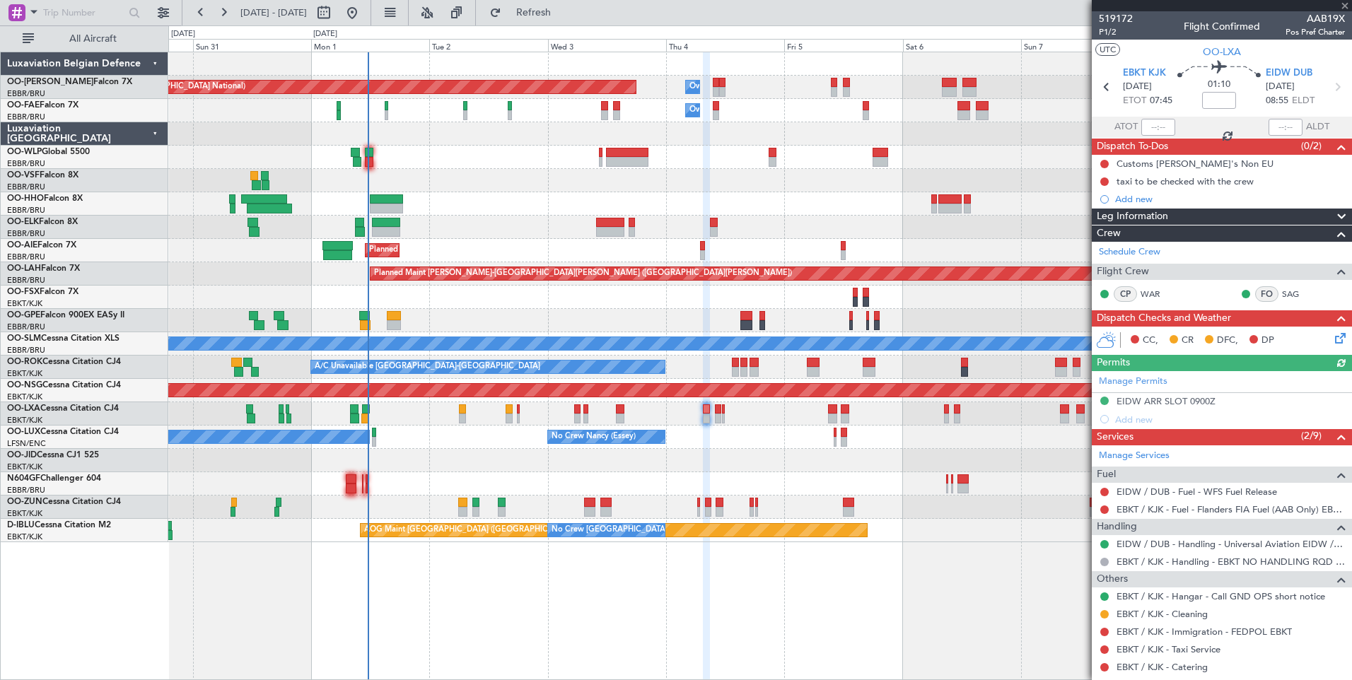
scroll to position [53, 0]
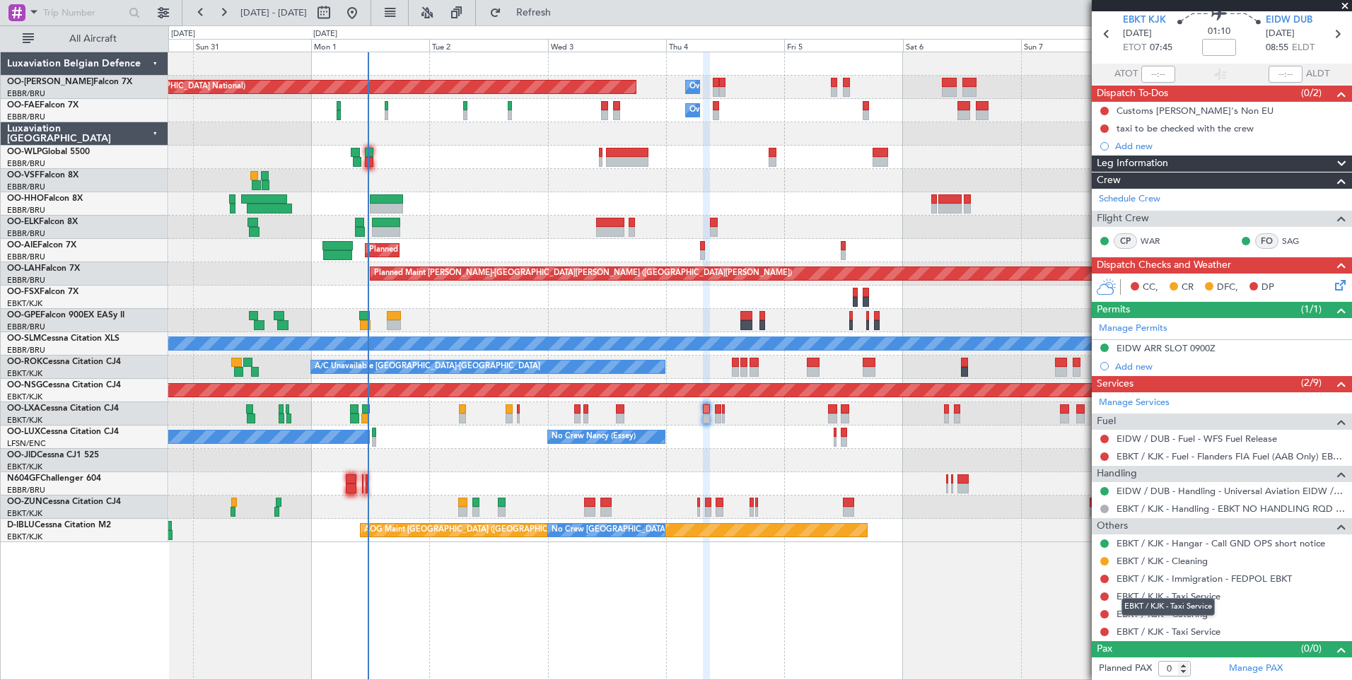
click at [1176, 612] on div "EBKT / KJK - Taxi Service" at bounding box center [1167, 607] width 93 height 18
click at [1144, 611] on link "EBKT / KJK - Catering" at bounding box center [1161, 614] width 91 height 12
click at [1181, 593] on mat-tooltip-component "EBKT / KJK - Taxi Service" at bounding box center [1167, 606] width 113 height 37
click at [1187, 594] on link "EBKT / KJK - Taxi Service" at bounding box center [1168, 596] width 104 height 12
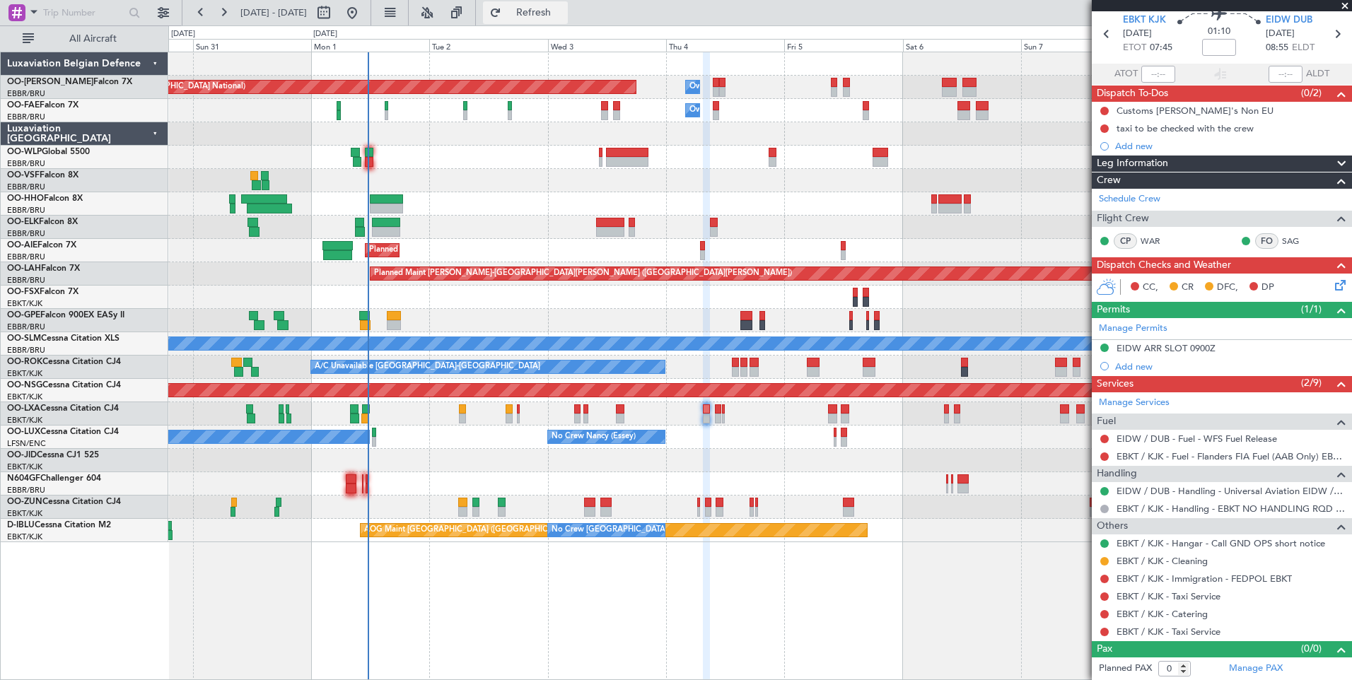
click at [563, 8] on span "Refresh" at bounding box center [533, 13] width 59 height 10
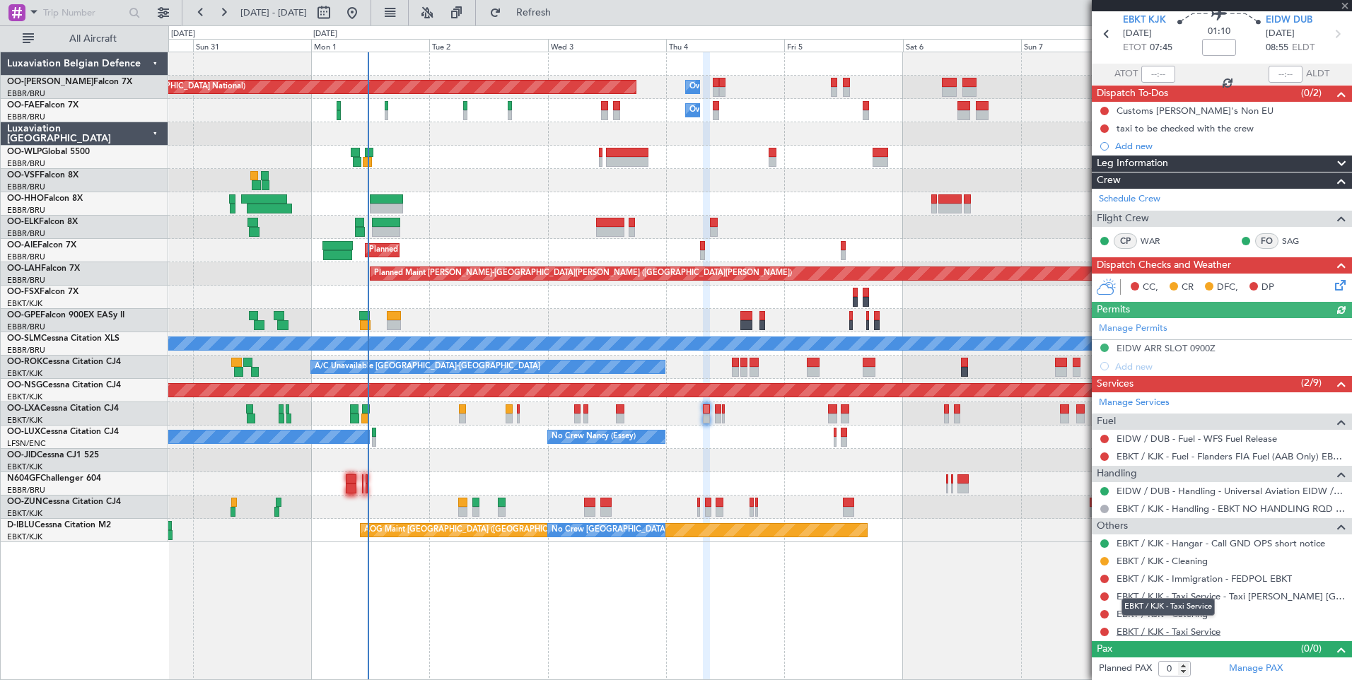
click at [1169, 633] on link "EBKT / KJK - Taxi Service" at bounding box center [1168, 632] width 104 height 12
click at [1237, 600] on link "EBKT / KJK - Taxi Service - Taxi Sam Kortrijk" at bounding box center [1230, 596] width 228 height 12
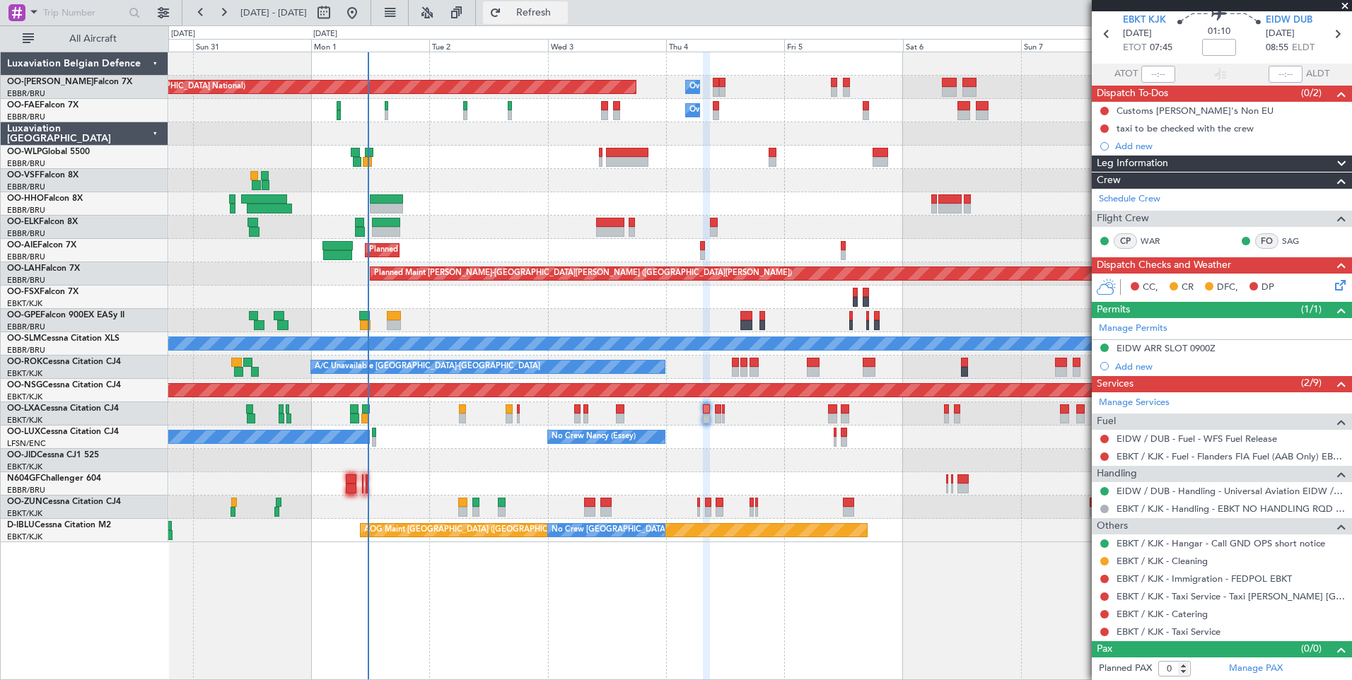
click at [563, 11] on span "Refresh" at bounding box center [533, 13] width 59 height 10
click at [1195, 634] on mat-tooltip-component "Complete" at bounding box center [1216, 622] width 61 height 37
click at [1174, 631] on link "EBKT / KJK - Taxi Service" at bounding box center [1168, 632] width 104 height 12
click at [1177, 616] on mat-tooltip-component "EBKT / KJK - Taxi Service" at bounding box center [1167, 606] width 113 height 37
click at [1197, 621] on div "Complete" at bounding box center [1216, 623] width 41 height 18
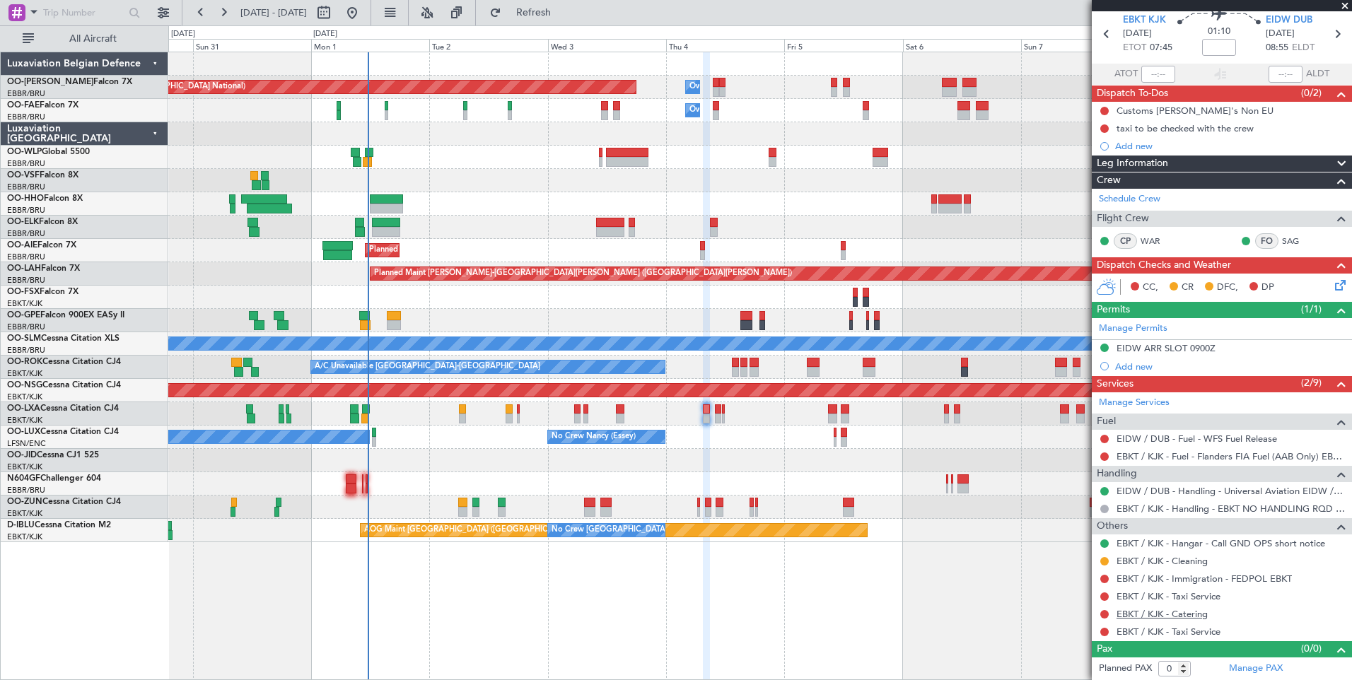
click at [1185, 611] on link "EBKT / KJK - Catering" at bounding box center [1161, 614] width 91 height 12
click at [568, 23] on button "Refresh" at bounding box center [525, 12] width 85 height 23
click at [1140, 611] on link "EBKT / KJK - Catering - Le Pistolet Original" at bounding box center [1206, 614] width 180 height 12
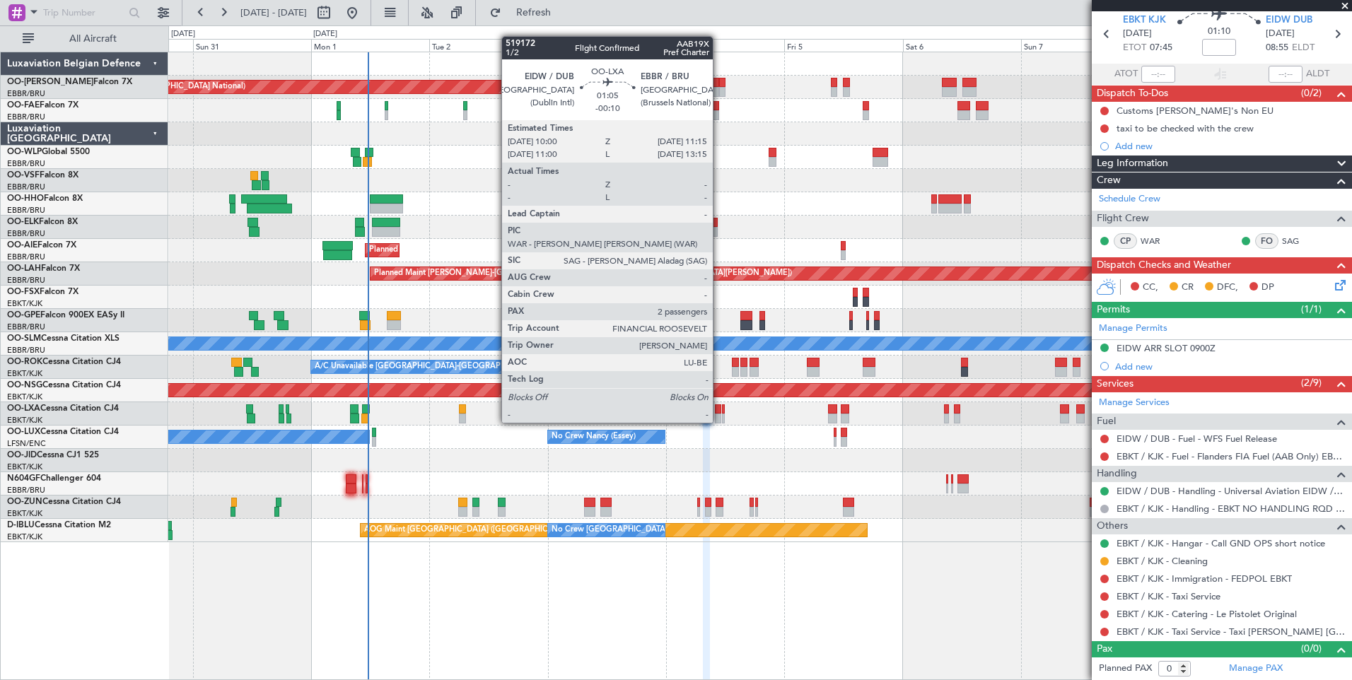
click at [719, 410] on div at bounding box center [718, 409] width 6 height 10
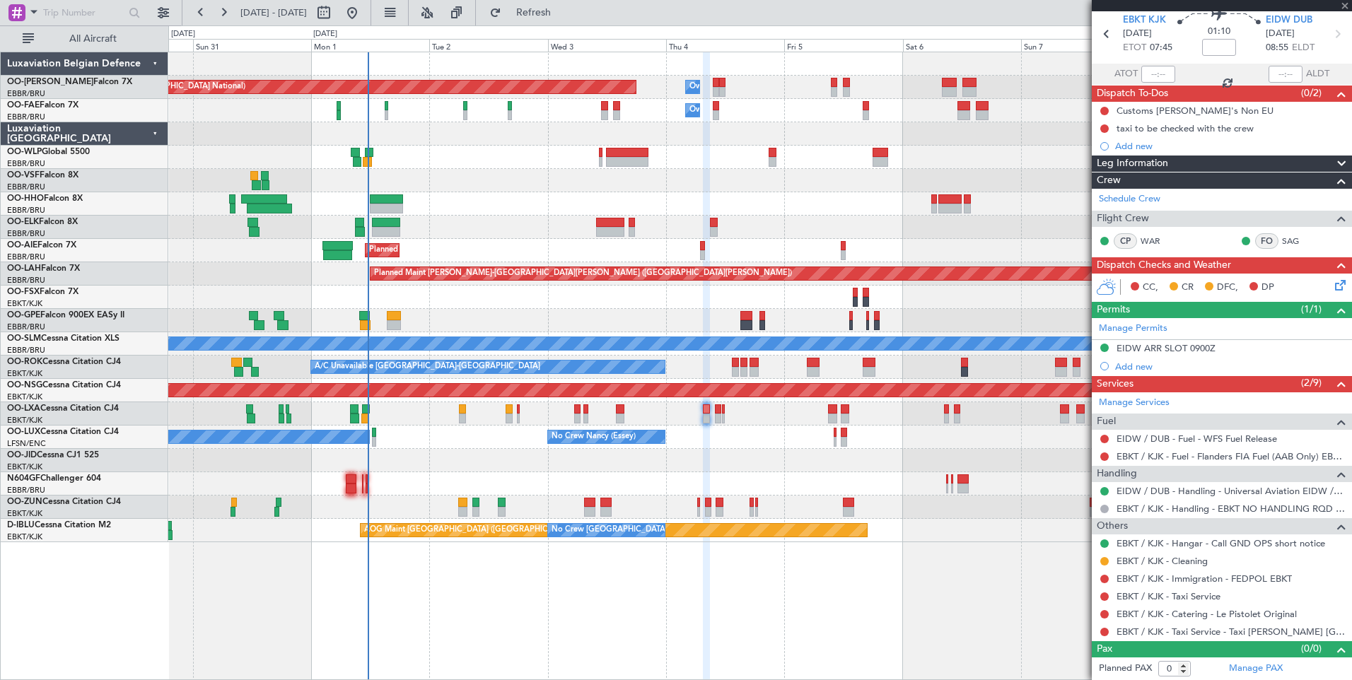
type input "-00:10"
type input "2"
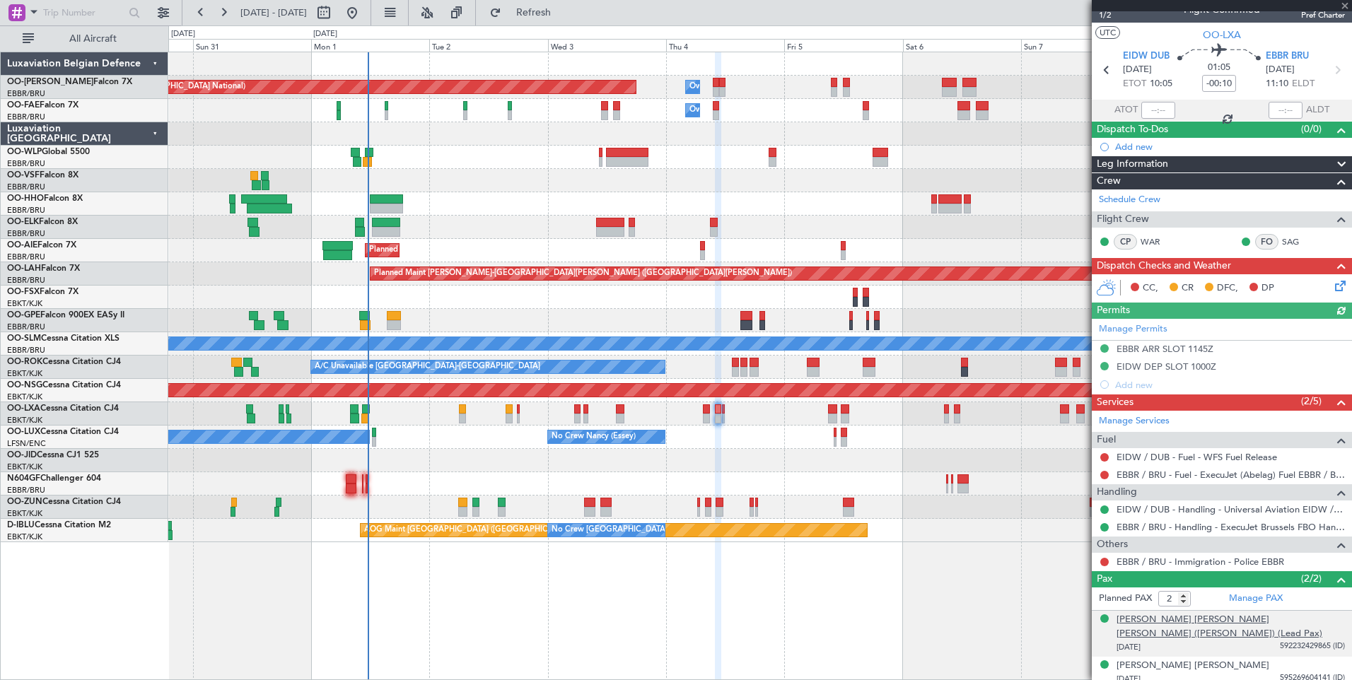
scroll to position [25, 0]
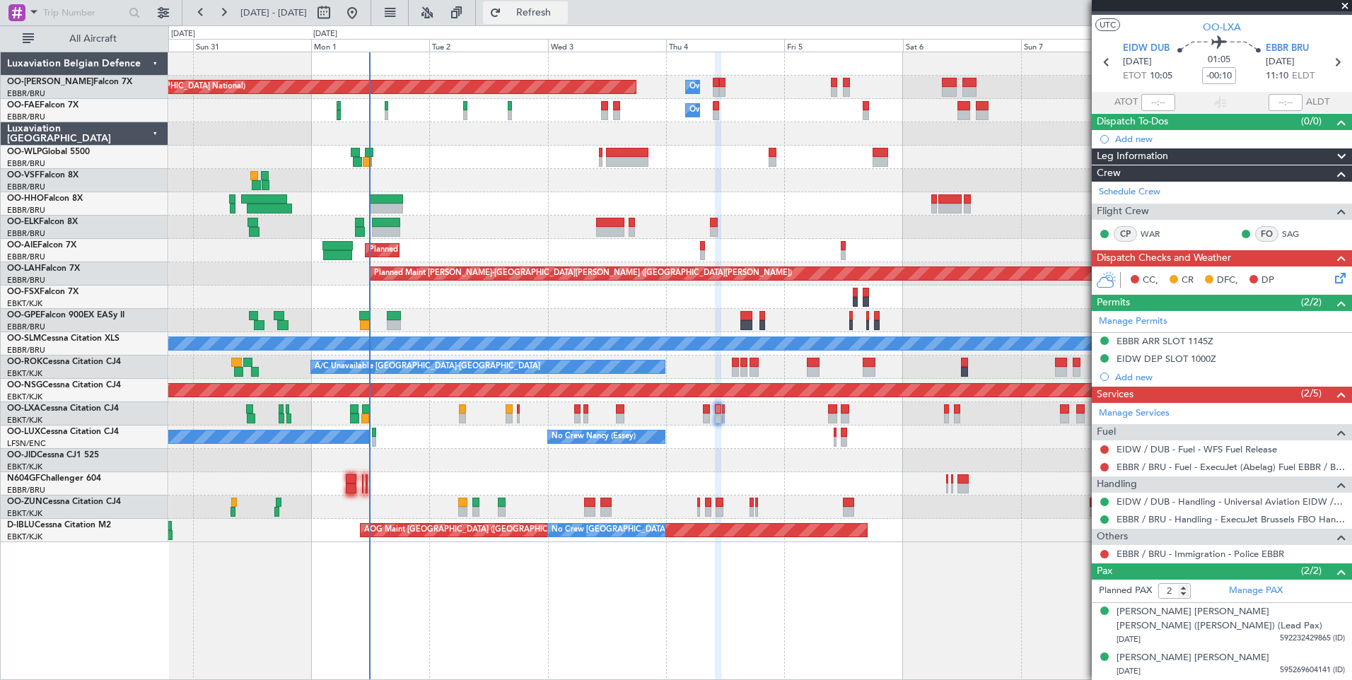
click at [563, 16] on span "Refresh" at bounding box center [533, 13] width 59 height 10
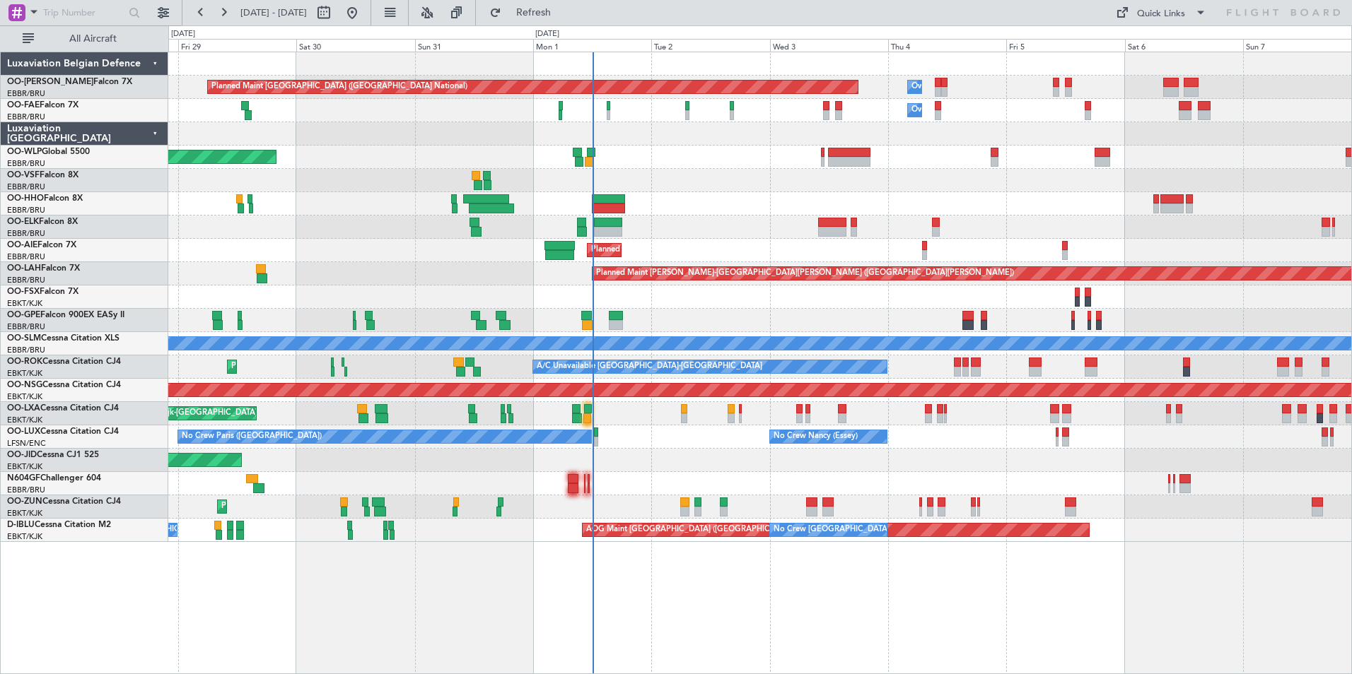
click at [691, 617] on div "Planned Maint [GEOGRAPHIC_DATA] ([GEOGRAPHIC_DATA] National) Owner [GEOGRAPHIC_…" at bounding box center [759, 363] width 1183 height 623
click at [563, 8] on span "Refresh" at bounding box center [533, 13] width 59 height 10
click at [547, 13] on button "Refresh" at bounding box center [525, 12] width 85 height 23
click at [568, 20] on button "Refresh" at bounding box center [525, 12] width 85 height 23
click at [535, 15] on button "Refresh" at bounding box center [525, 12] width 85 height 23
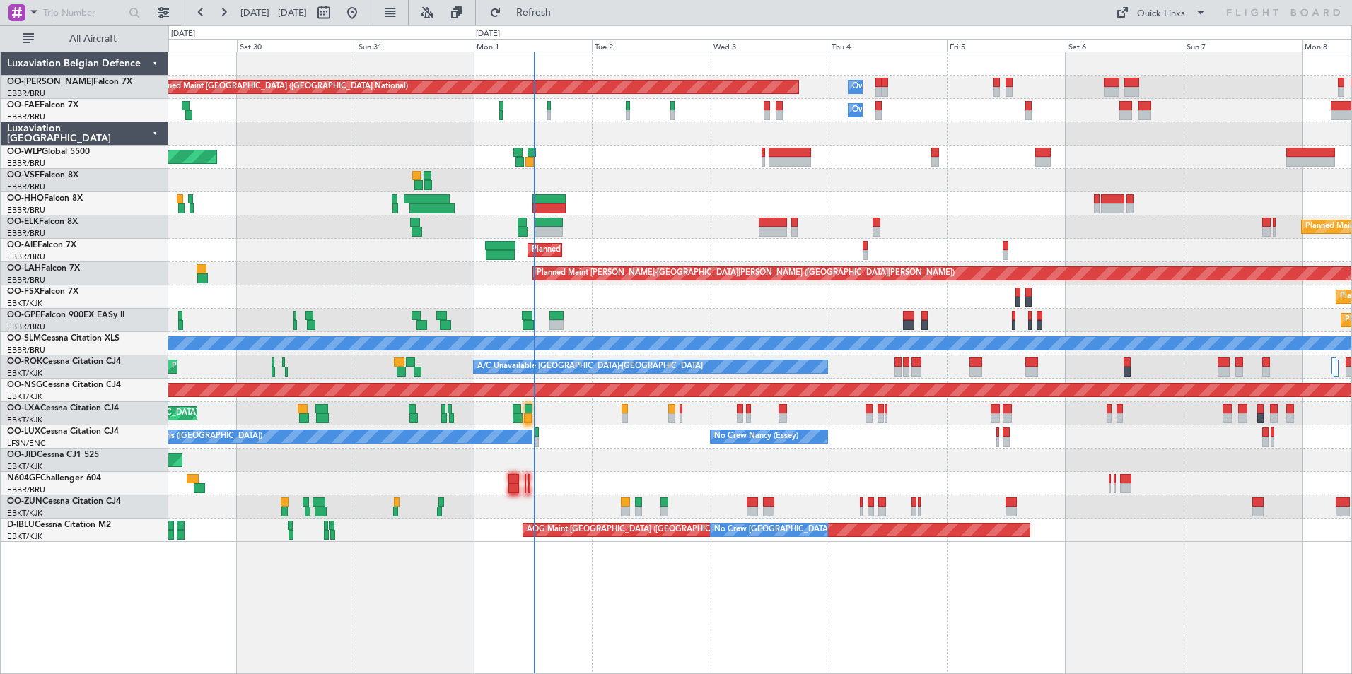
click at [859, 467] on div "AOG Maint Kortrijk-[GEOGRAPHIC_DATA] Planned Maint [GEOGRAPHIC_DATA]-[GEOGRAPHI…" at bounding box center [759, 460] width 1183 height 23
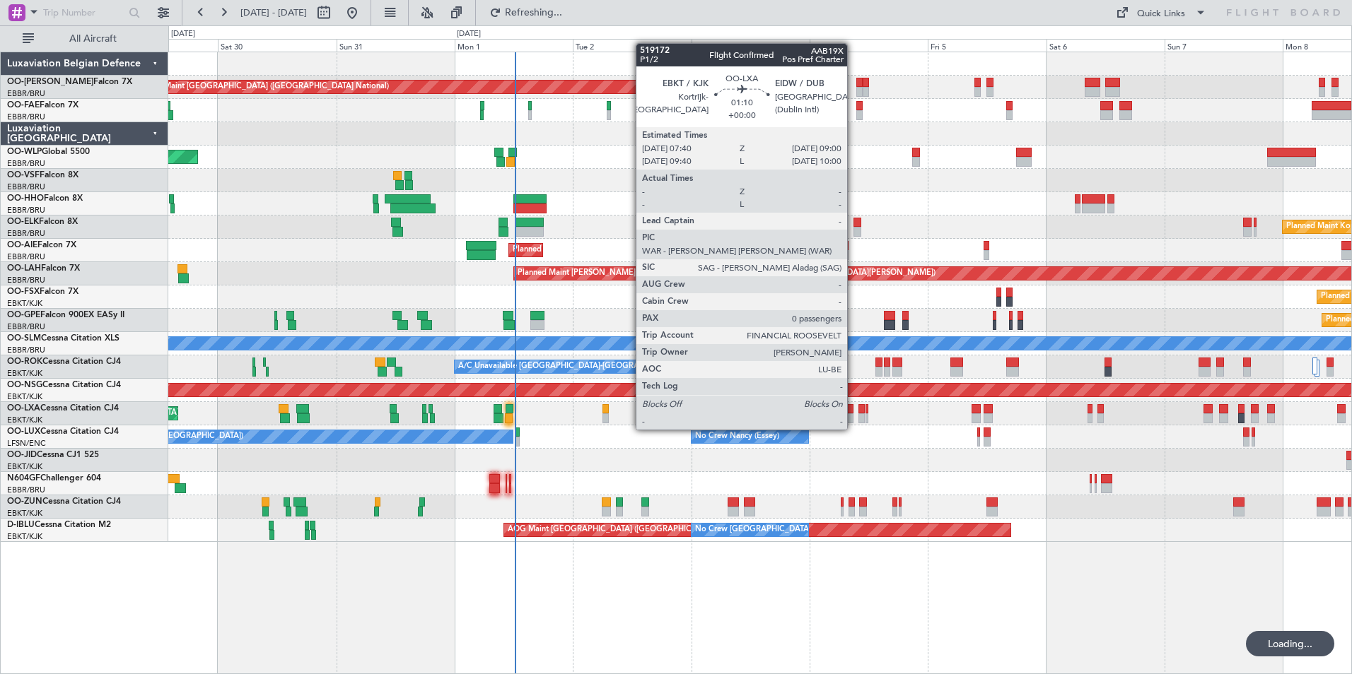
click at [853, 416] on div at bounding box center [849, 419] width 7 height 10
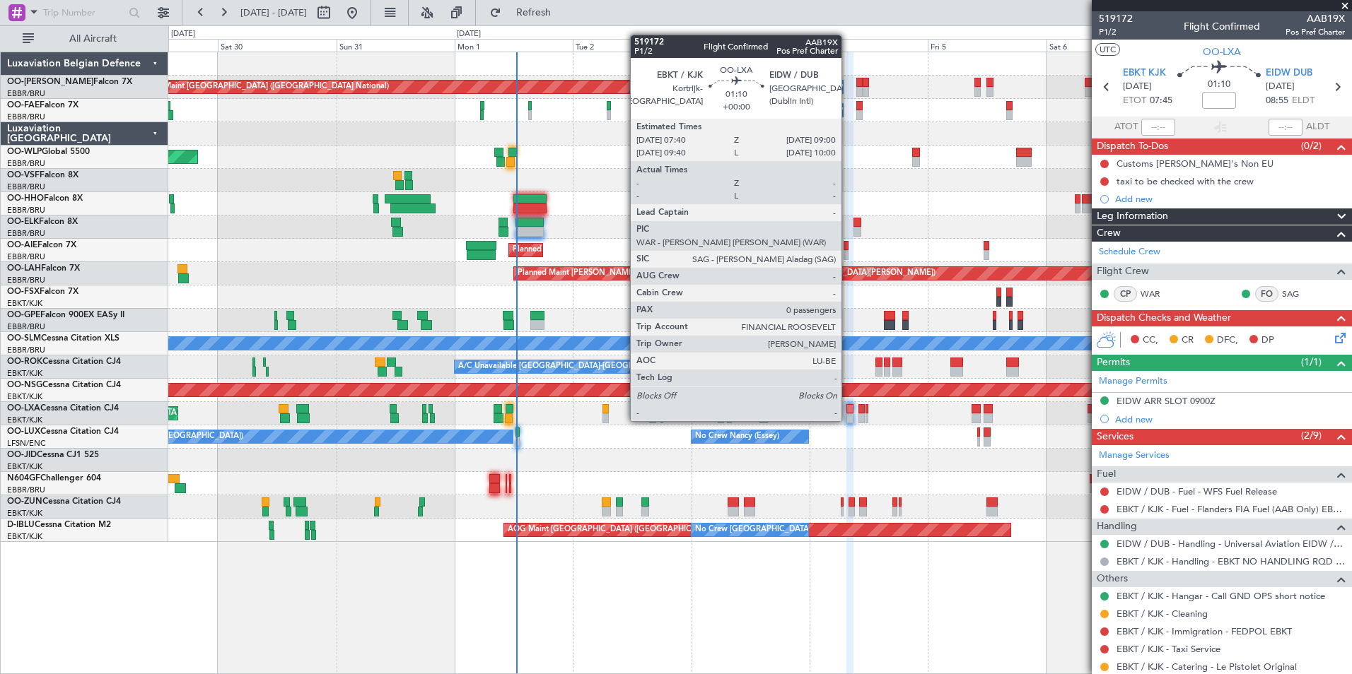
click at [852, 406] on div at bounding box center [849, 409] width 7 height 10
click at [848, 408] on div at bounding box center [849, 409] width 7 height 10
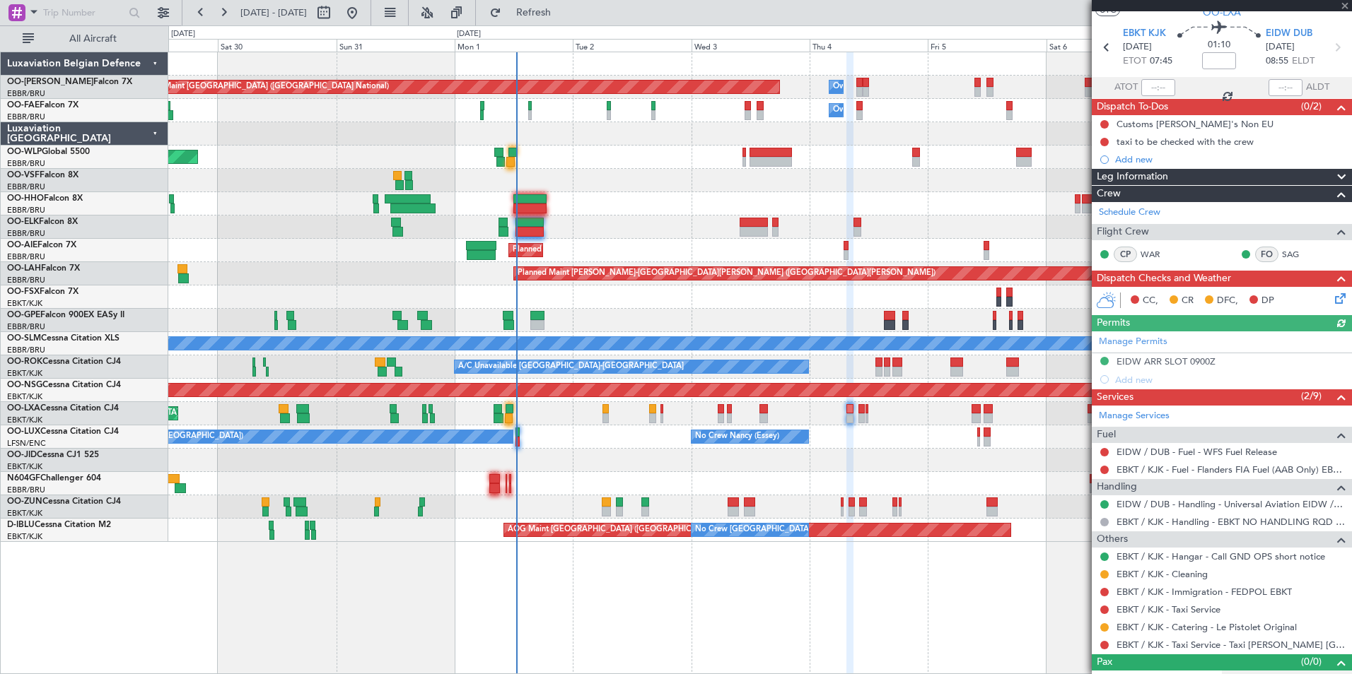
scroll to position [59, 0]
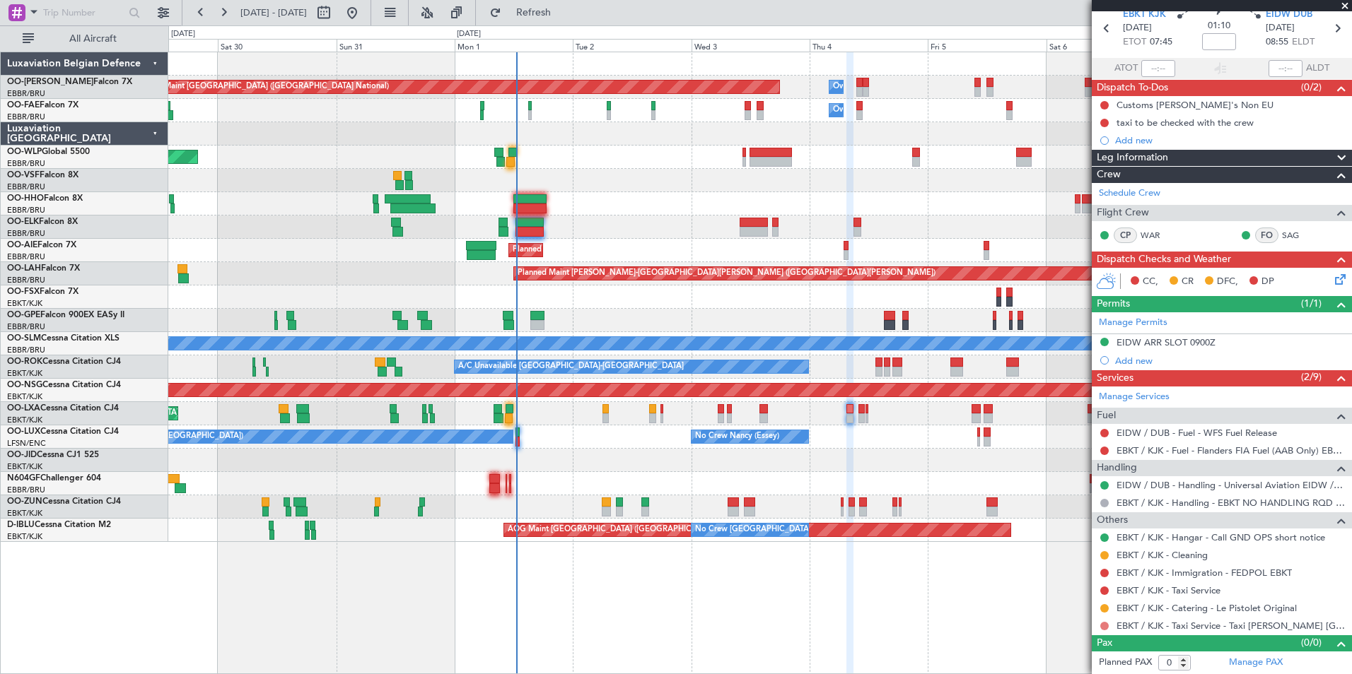
click at [1107, 626] on button at bounding box center [1104, 626] width 8 height 8
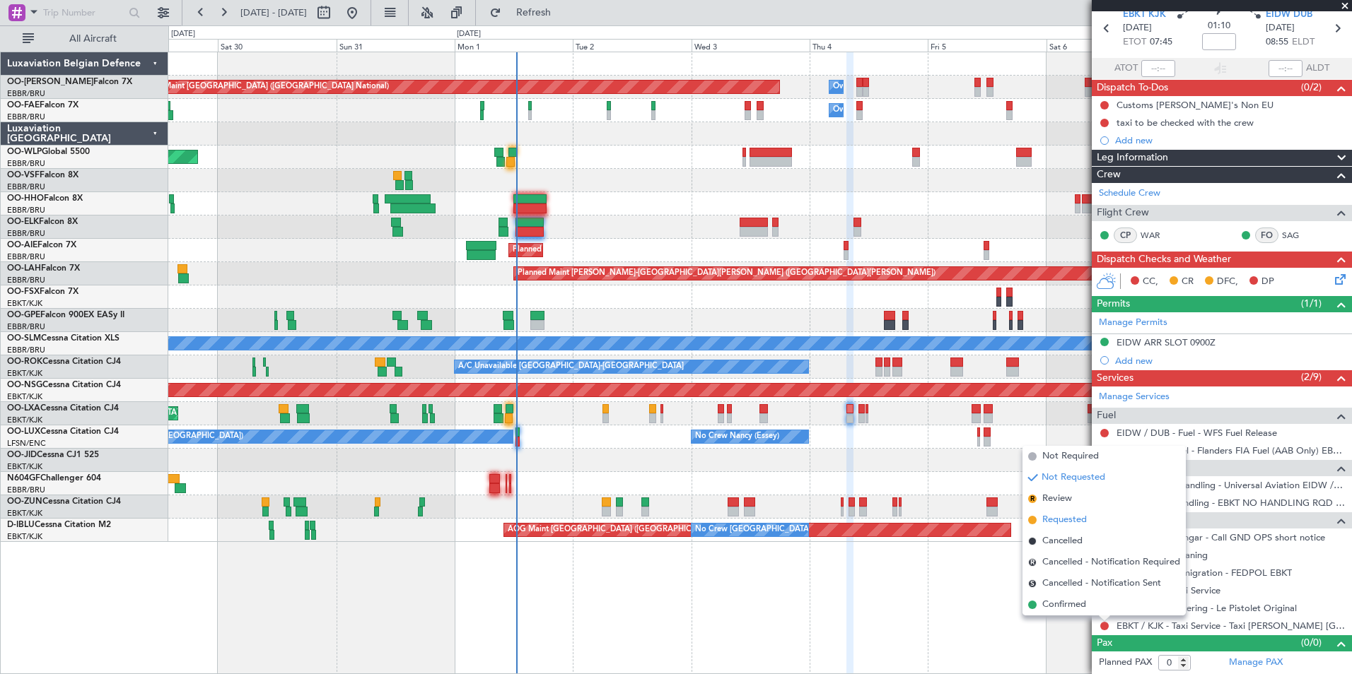
click at [1057, 518] on span "Requested" at bounding box center [1064, 520] width 45 height 14
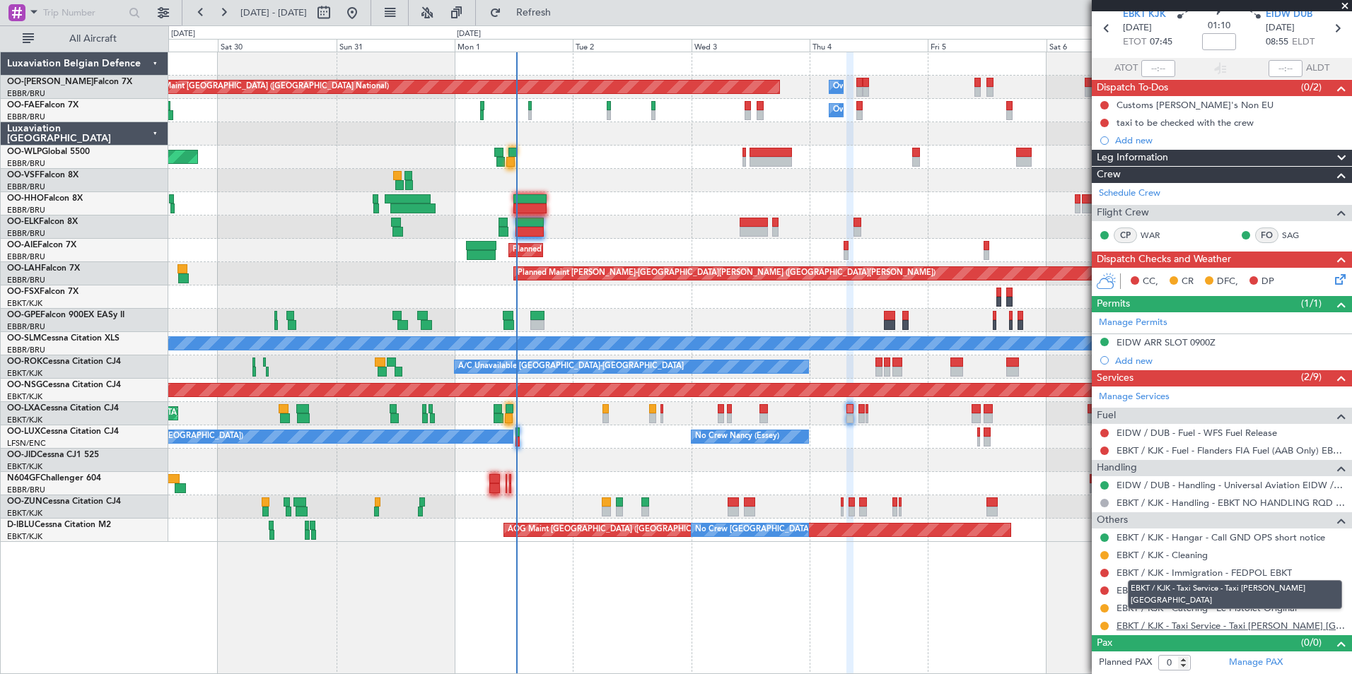
click at [1270, 626] on link "EBKT / KJK - Taxi Service - Taxi [PERSON_NAME] [GEOGRAPHIC_DATA]" at bounding box center [1230, 626] width 228 height 12
click at [1146, 622] on link "EBKT / KJK - Taxi Service - Taxi [PERSON_NAME] [GEOGRAPHIC_DATA]" at bounding box center [1230, 626] width 228 height 12
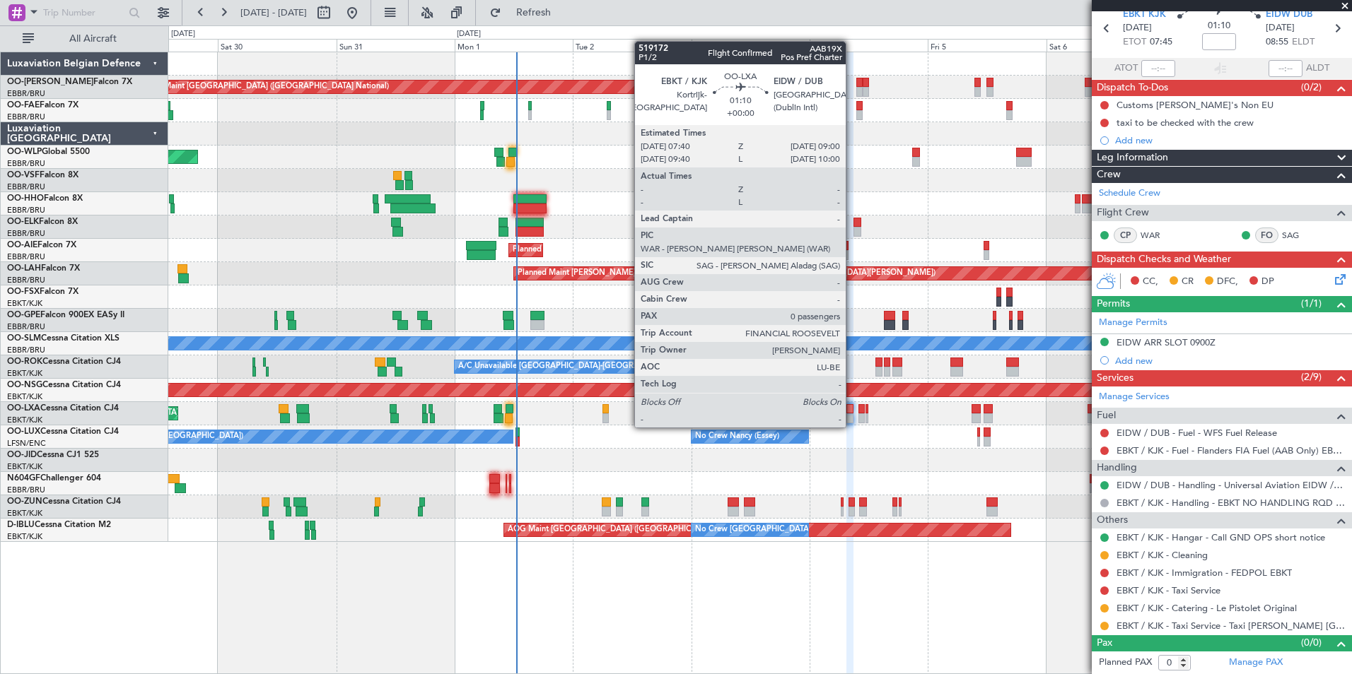
click at [852, 414] on div at bounding box center [849, 419] width 7 height 10
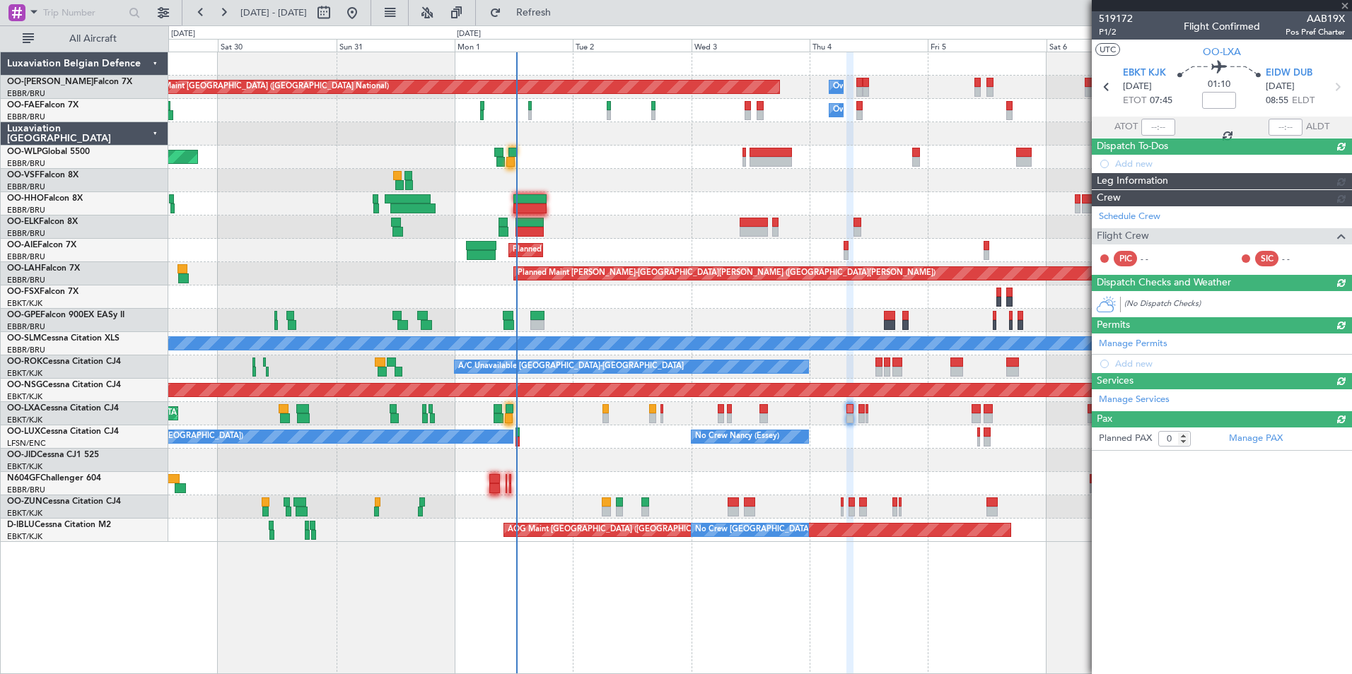
scroll to position [0, 0]
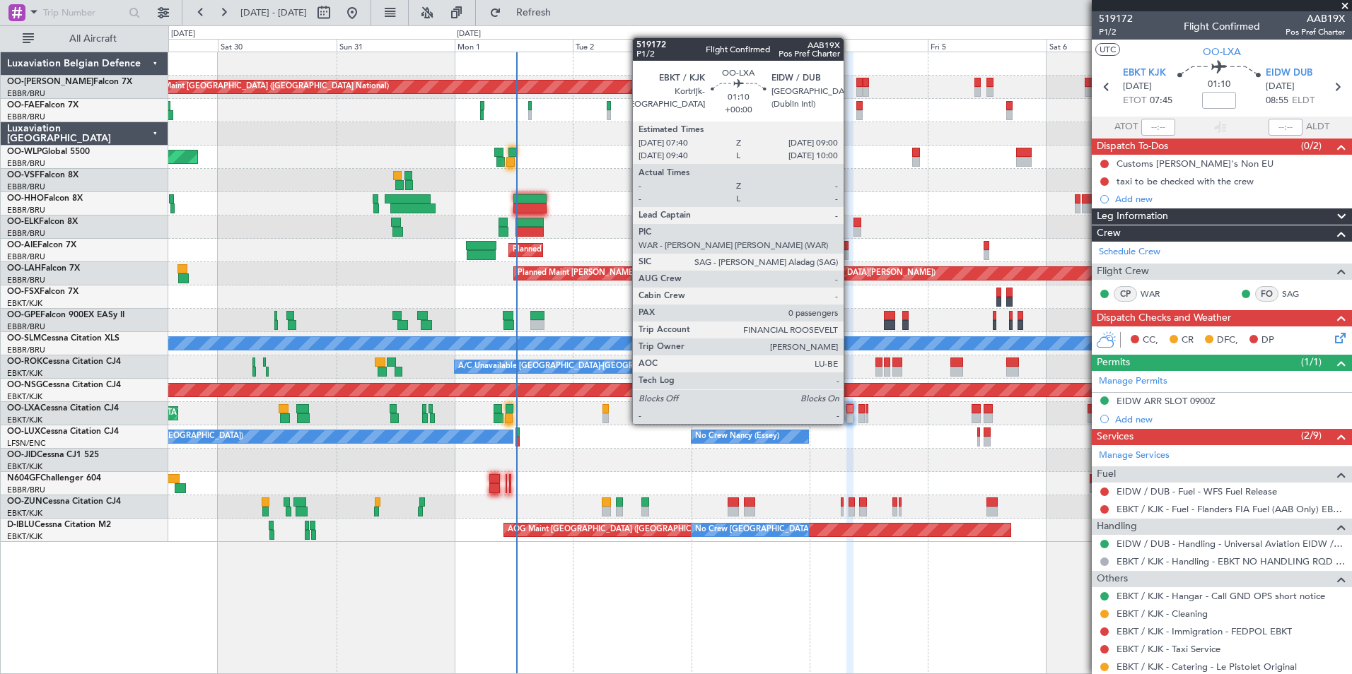
click at [850, 410] on div at bounding box center [849, 409] width 7 height 10
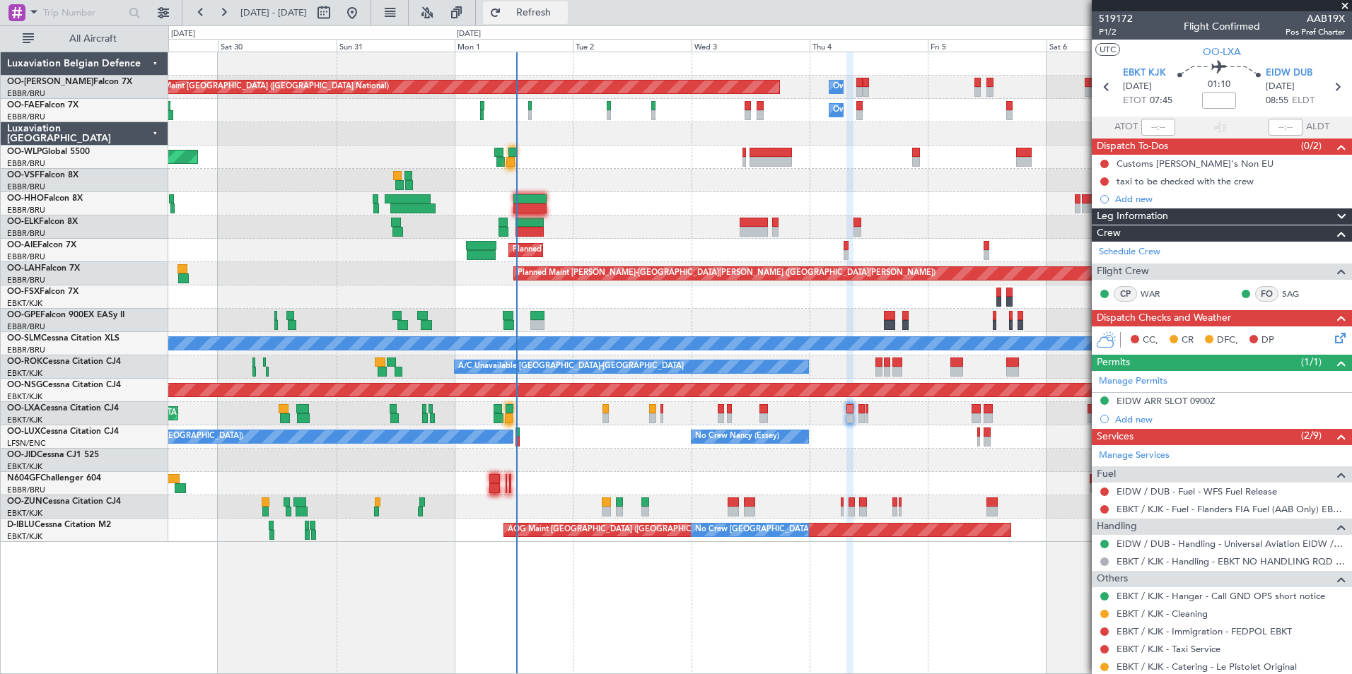
click at [563, 16] on span "Refresh" at bounding box center [533, 13] width 59 height 10
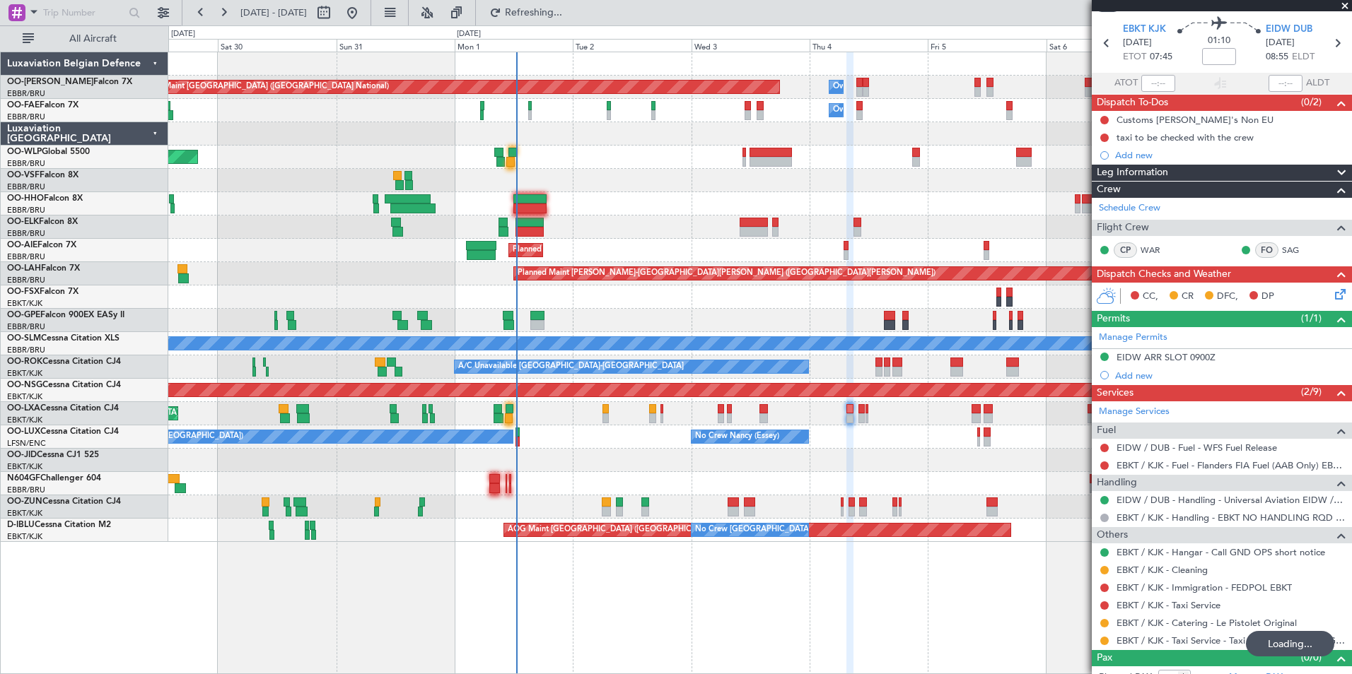
scroll to position [59, 0]
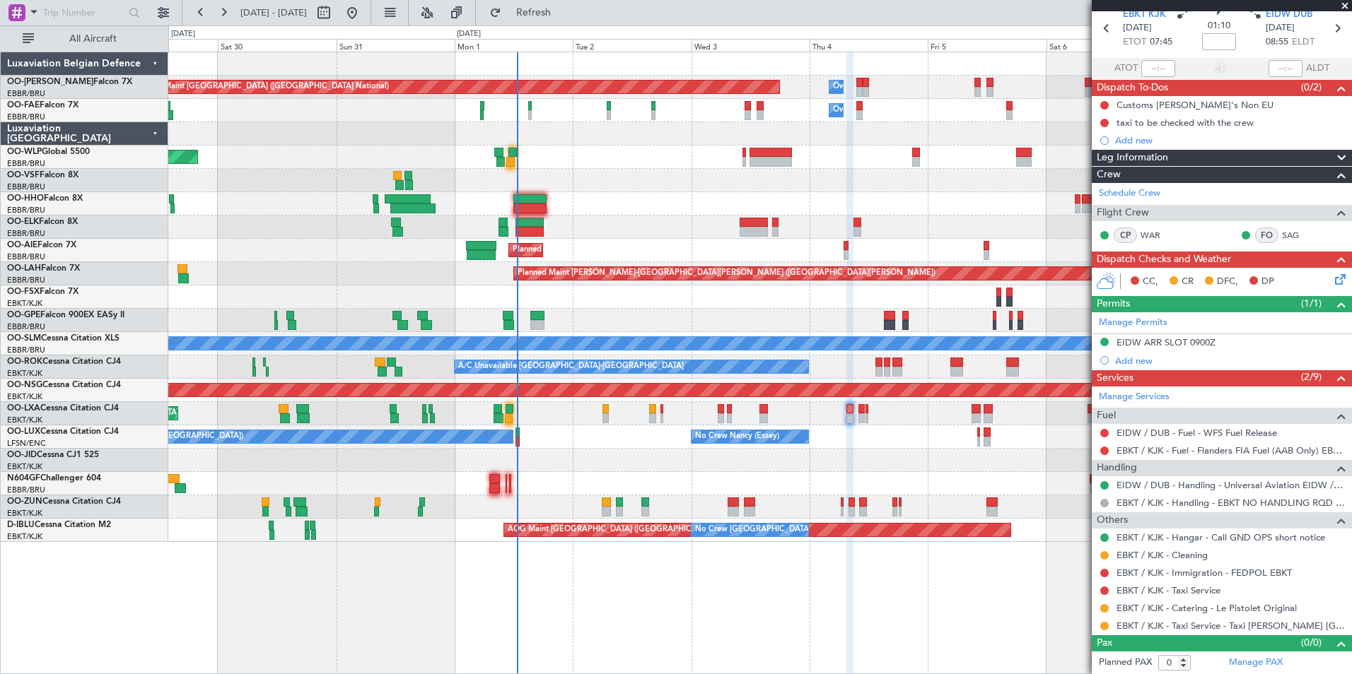
click at [518, 645] on div "Planned Maint [GEOGRAPHIC_DATA] ([GEOGRAPHIC_DATA] National) Owner [GEOGRAPHIC_…" at bounding box center [759, 363] width 1183 height 623
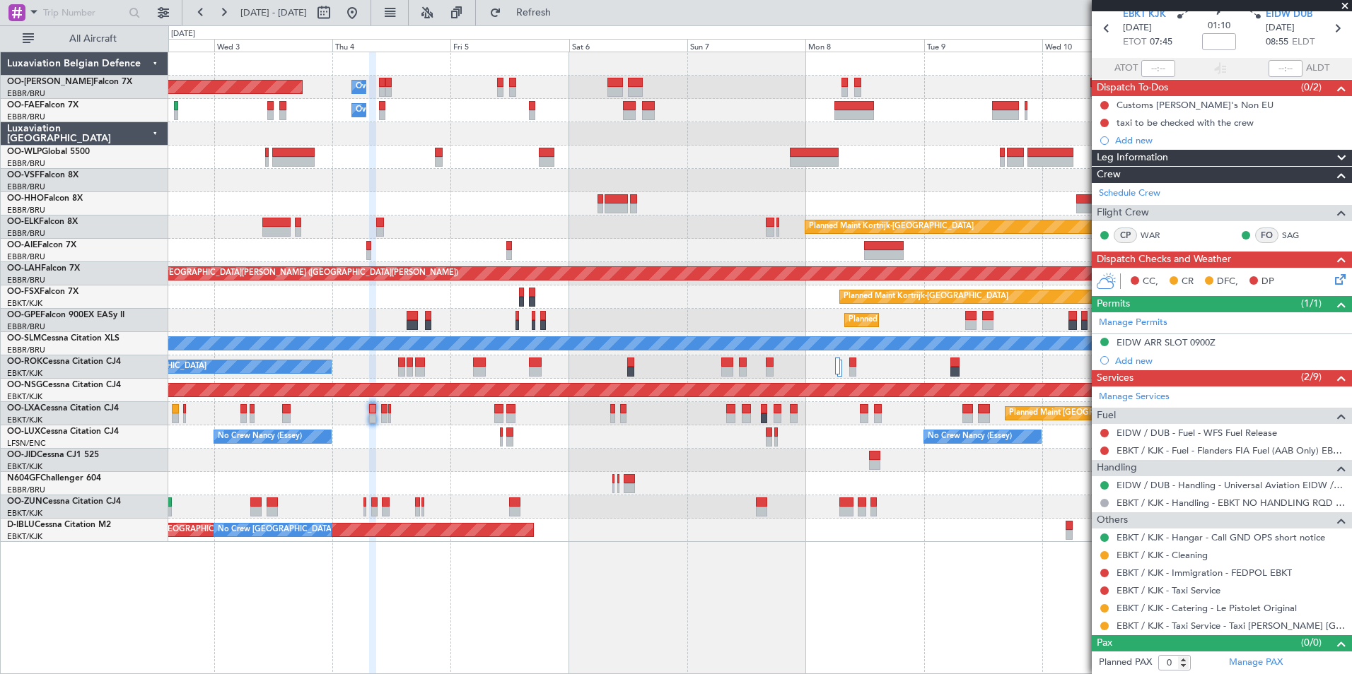
click at [556, 606] on div "Planned Maint [GEOGRAPHIC_DATA] ([GEOGRAPHIC_DATA] National) Owner [GEOGRAPHIC_…" at bounding box center [759, 363] width 1183 height 623
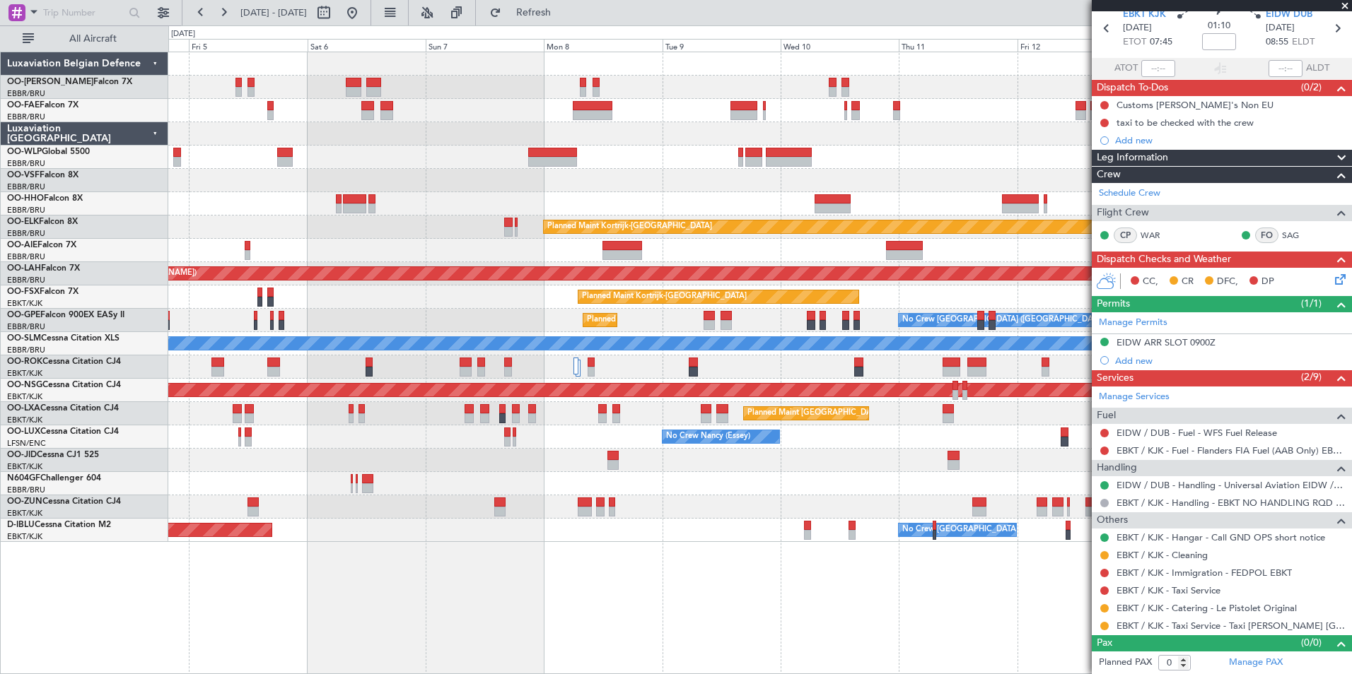
click at [571, 624] on div "Owner Melsbroek Air Base Planned Maint [GEOGRAPHIC_DATA] ([GEOGRAPHIC_DATA]) Ow…" at bounding box center [759, 363] width 1183 height 623
click at [652, 610] on div "Owner Melsbroek Air Base Planned Maint [GEOGRAPHIC_DATA] ([GEOGRAPHIC_DATA]) Ow…" at bounding box center [759, 363] width 1183 height 623
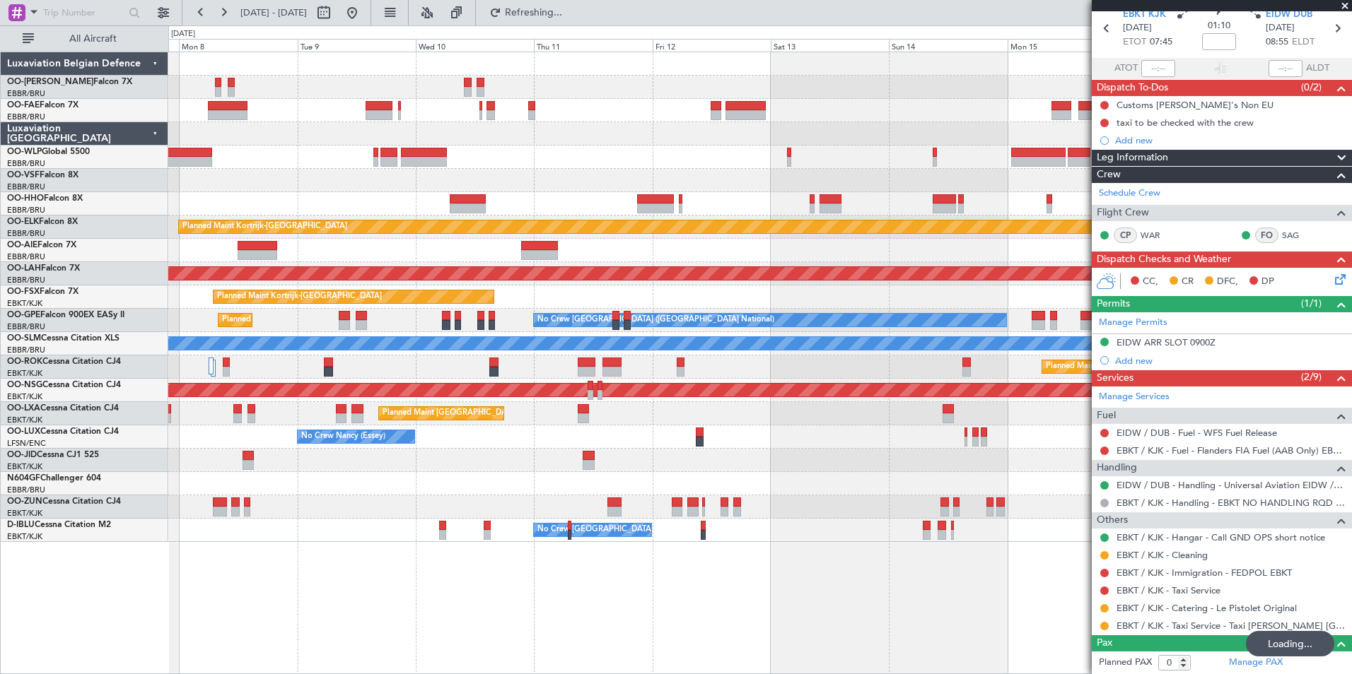
click at [689, 626] on div "Planned Maint Kortrijk-[GEOGRAPHIC_DATA] Planned [GEOGRAPHIC_DATA][PERSON_NAME]…" at bounding box center [759, 363] width 1183 height 623
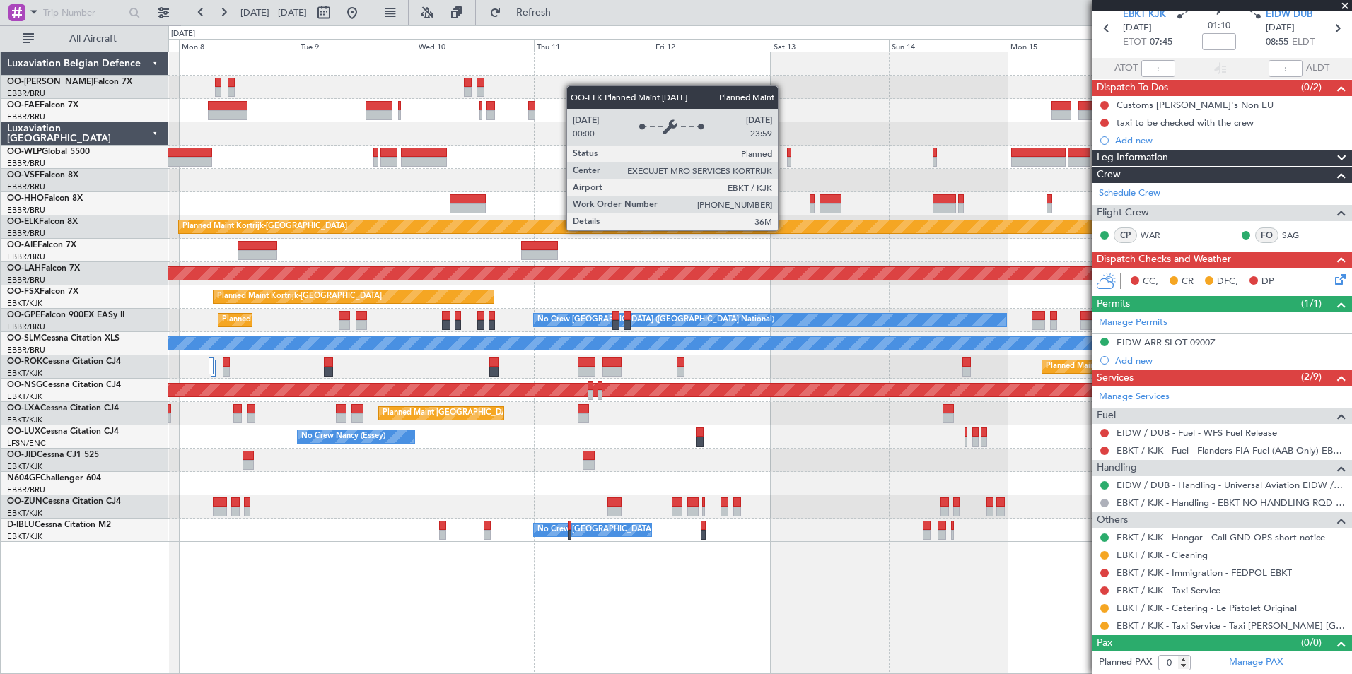
click at [519, 252] on div "Planned Maint Kortrijk-[GEOGRAPHIC_DATA] Planned [GEOGRAPHIC_DATA][PERSON_NAME]…" at bounding box center [759, 297] width 1183 height 490
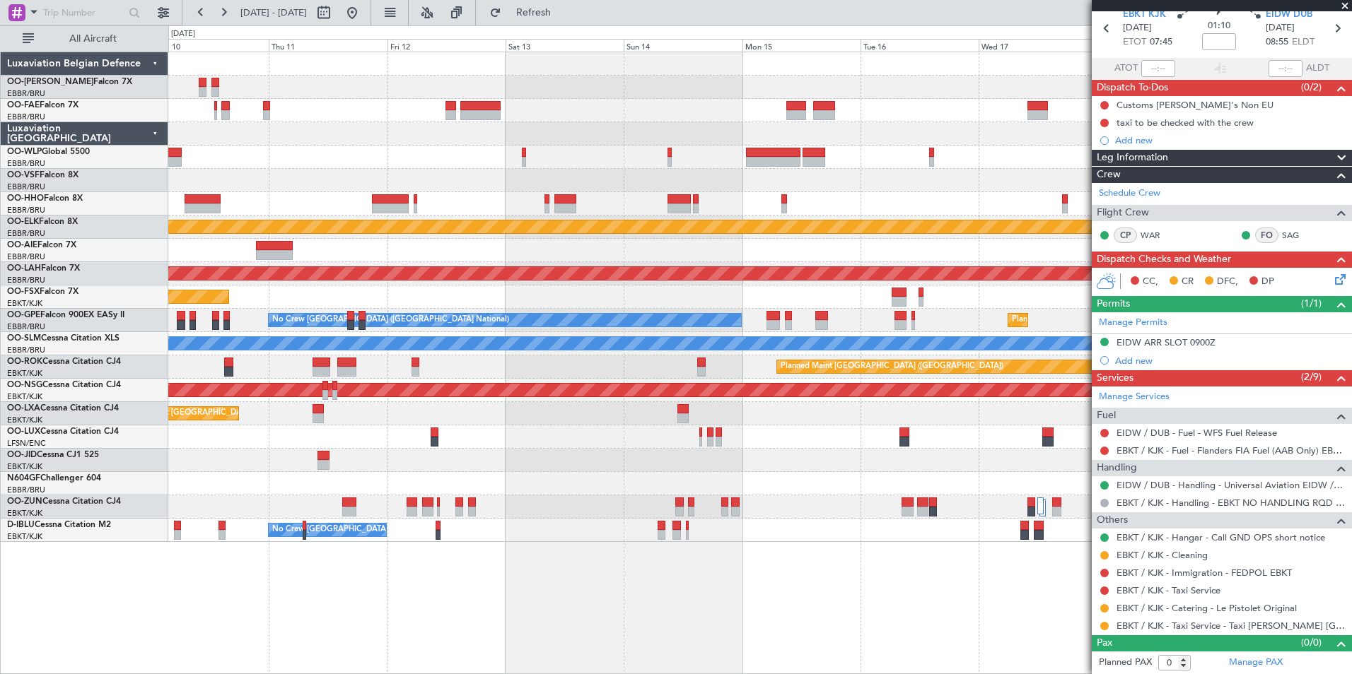
click at [449, 251] on div "Planned Maint Kortrijk-[GEOGRAPHIC_DATA] Planned [GEOGRAPHIC_DATA][PERSON_NAME]…" at bounding box center [759, 297] width 1183 height 490
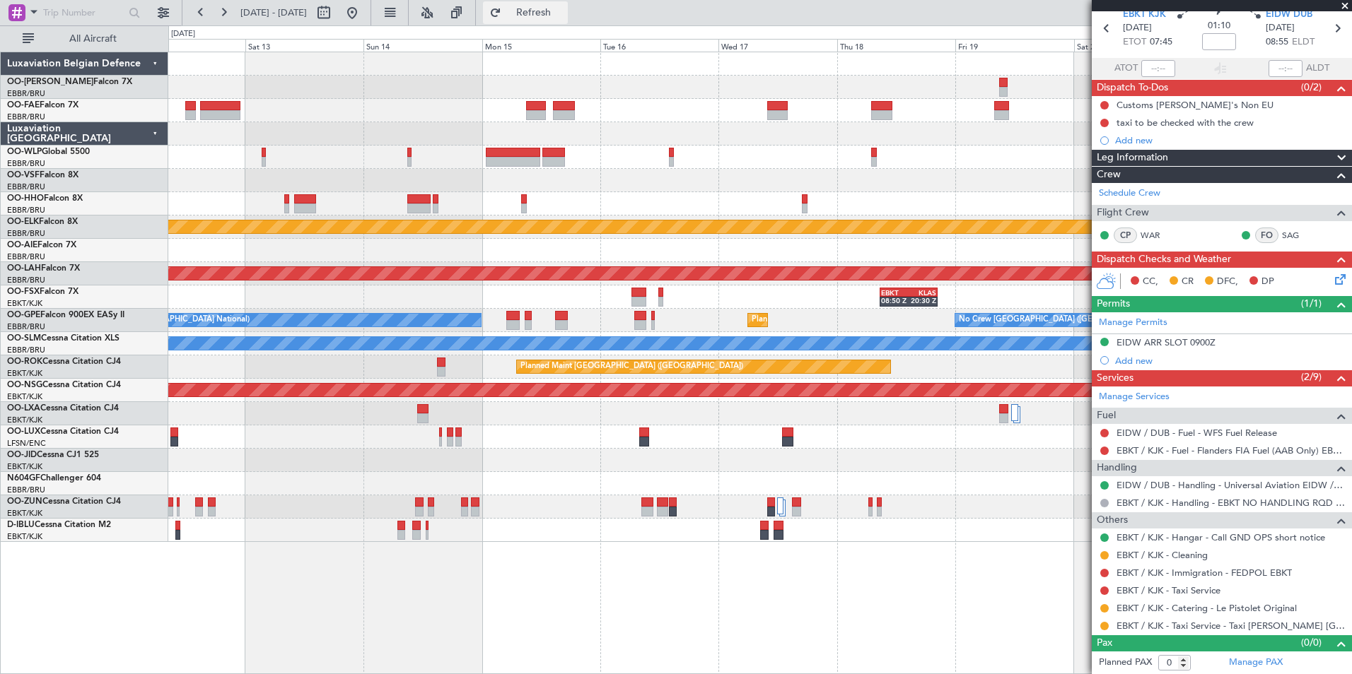
click at [558, 23] on button "Refresh" at bounding box center [525, 12] width 85 height 23
click at [1083, 638] on div "Planned Maint Kortrijk-[GEOGRAPHIC_DATA] Planned [GEOGRAPHIC_DATA][PERSON_NAME]…" at bounding box center [759, 363] width 1183 height 623
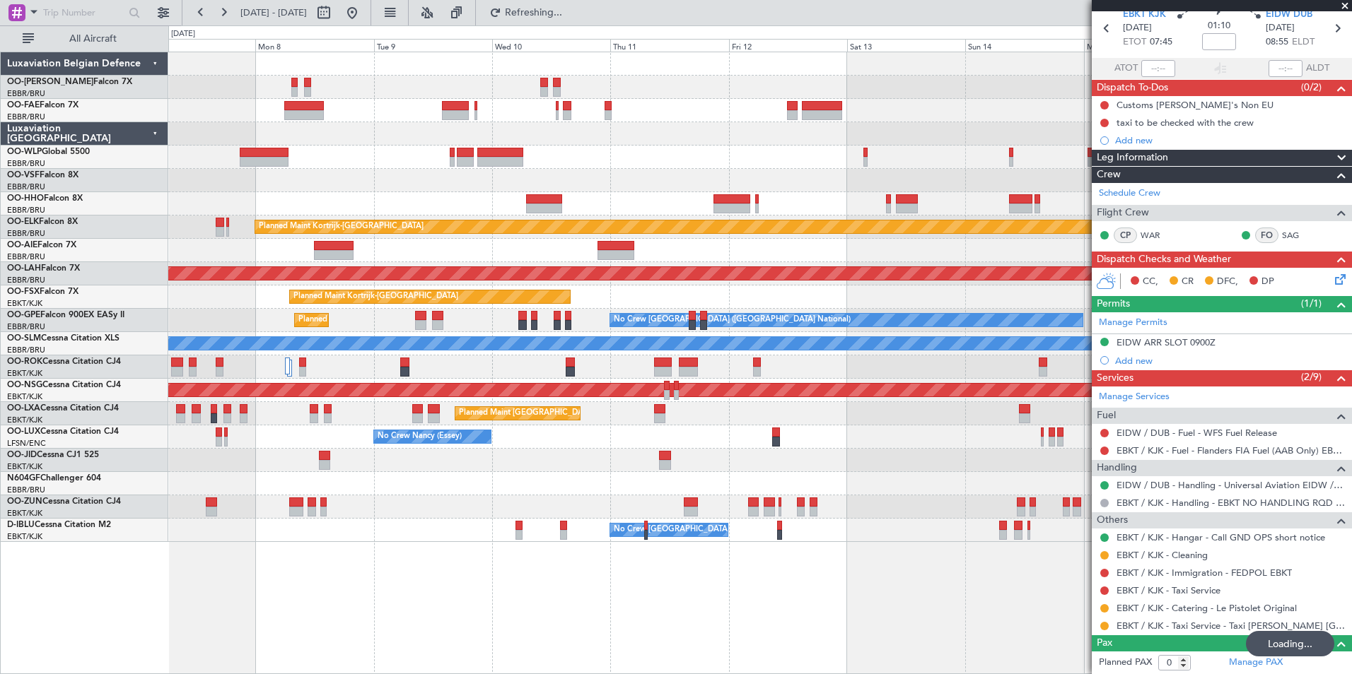
click at [994, 637] on div "Planned Maint Kortrijk-[GEOGRAPHIC_DATA] Planned [GEOGRAPHIC_DATA][PERSON_NAME]…" at bounding box center [759, 363] width 1183 height 623
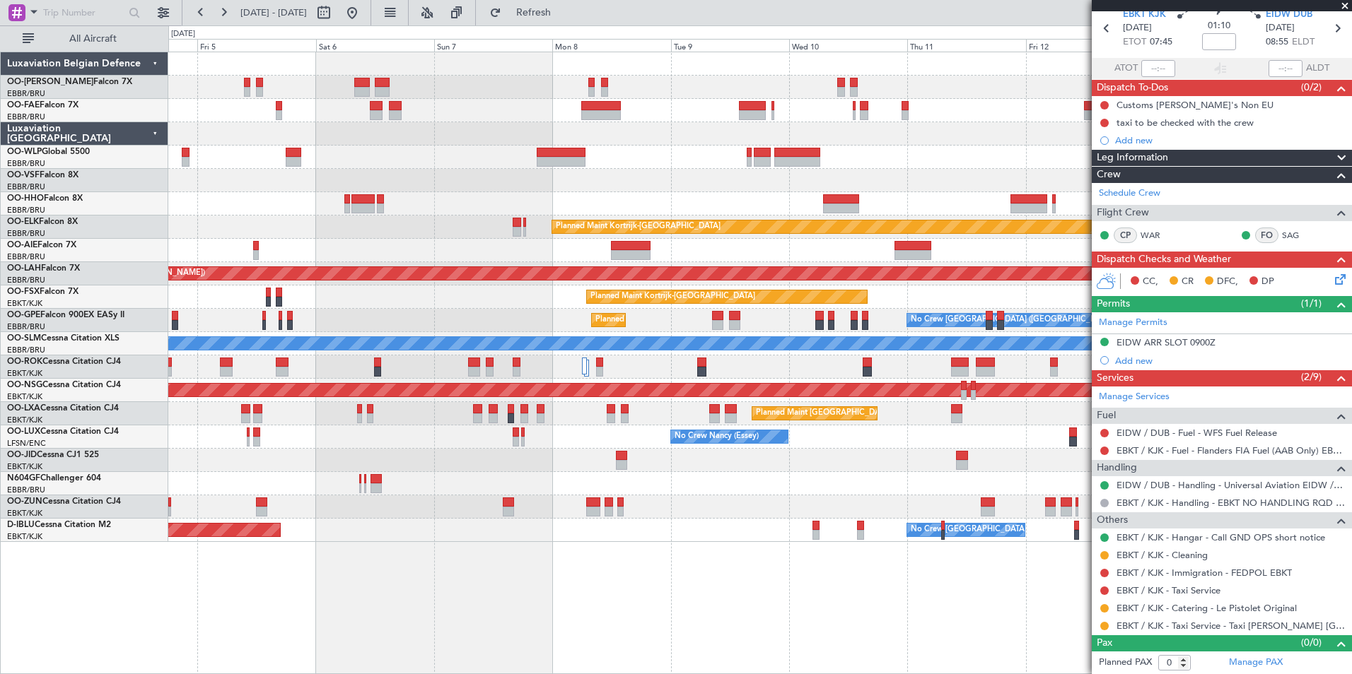
click at [722, 589] on div "Owner Melsbroek Air Base Planned Maint [GEOGRAPHIC_DATA] ([GEOGRAPHIC_DATA]) Ow…" at bounding box center [759, 363] width 1183 height 623
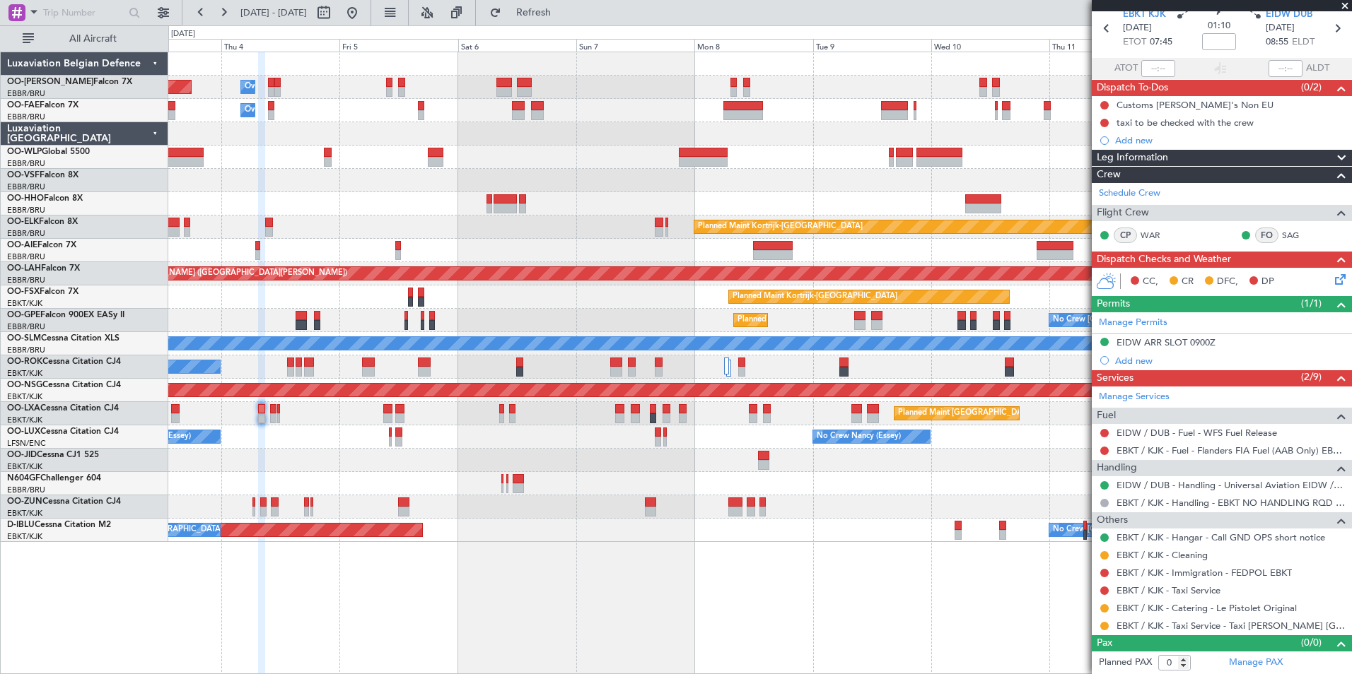
click at [672, 565] on div "Planned Maint [GEOGRAPHIC_DATA] ([GEOGRAPHIC_DATA] National) Owner [GEOGRAPHIC_…" at bounding box center [759, 363] width 1183 height 623
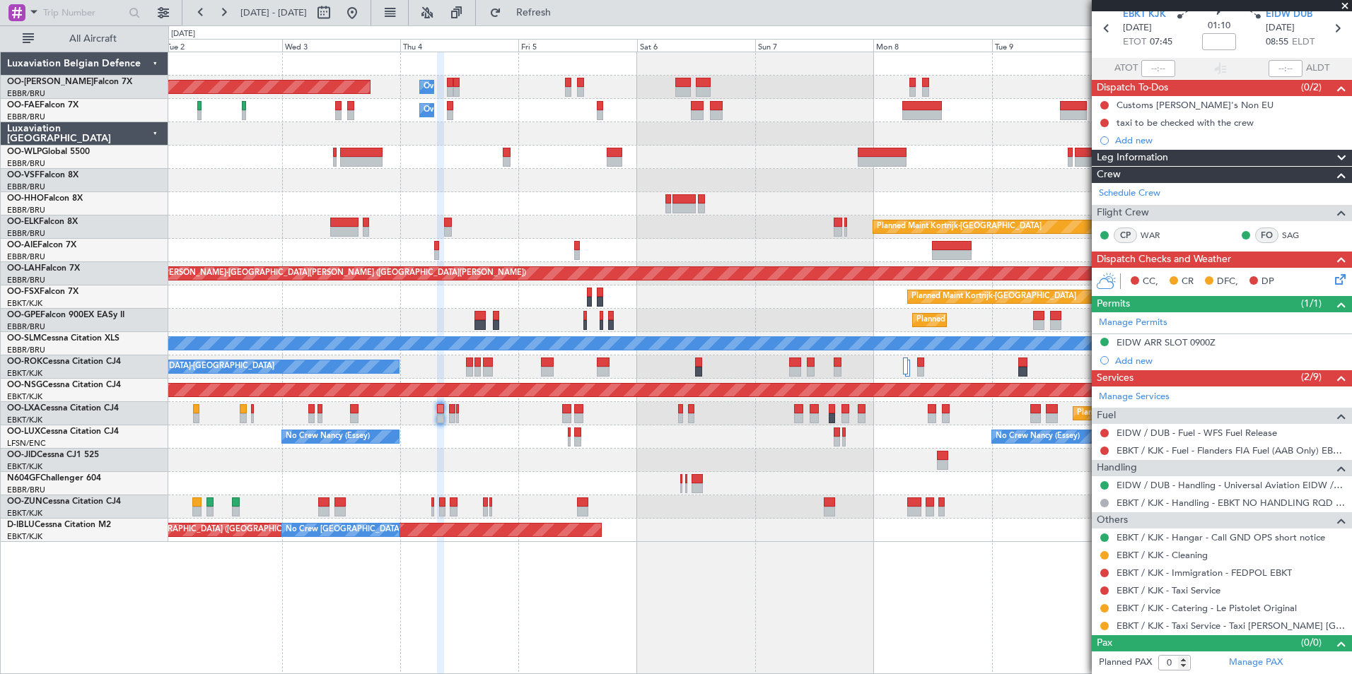
click at [754, 591] on div "Planned Maint [GEOGRAPHIC_DATA] ([GEOGRAPHIC_DATA] National) Owner [GEOGRAPHIC_…" at bounding box center [759, 363] width 1183 height 623
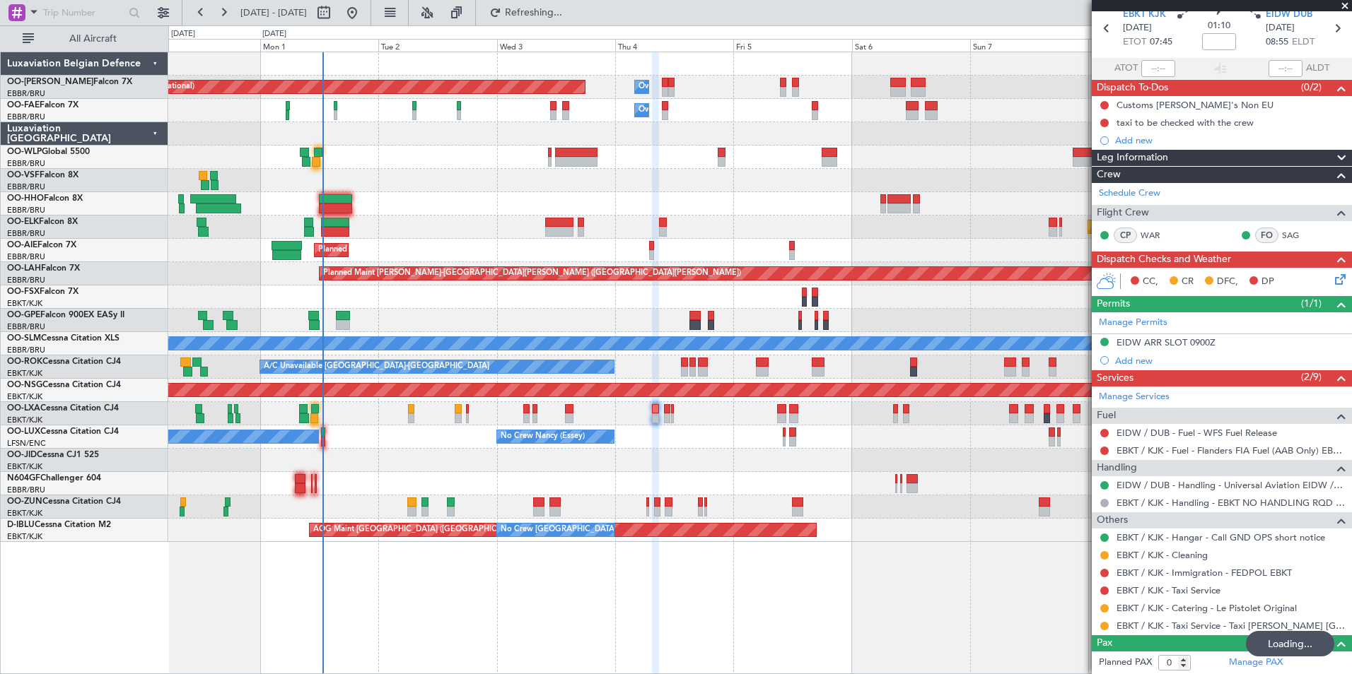
click at [524, 575] on div "Planned Maint [GEOGRAPHIC_DATA] ([GEOGRAPHIC_DATA] National) Owner [GEOGRAPHIC_…" at bounding box center [759, 363] width 1183 height 623
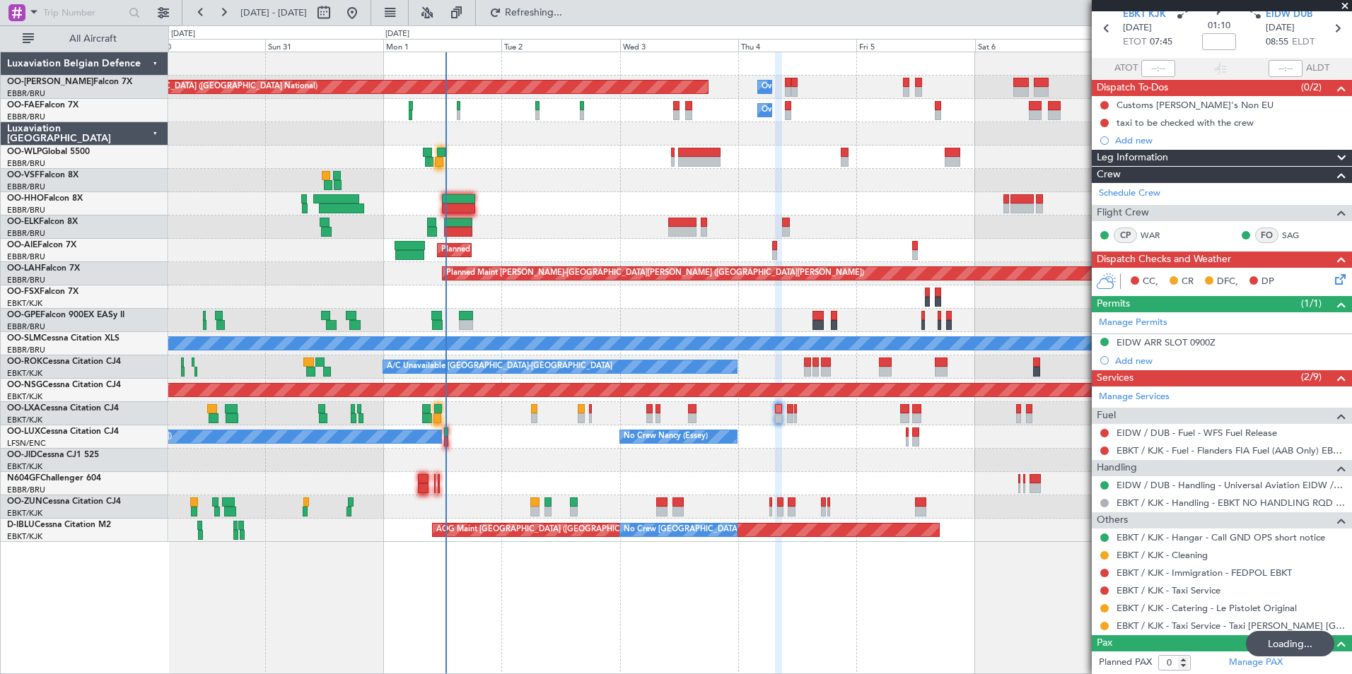
click at [443, 421] on div "Planned Maint Kortrijk-[GEOGRAPHIC_DATA] Planned Maint [GEOGRAPHIC_DATA] ([GEOG…" at bounding box center [759, 413] width 1183 height 23
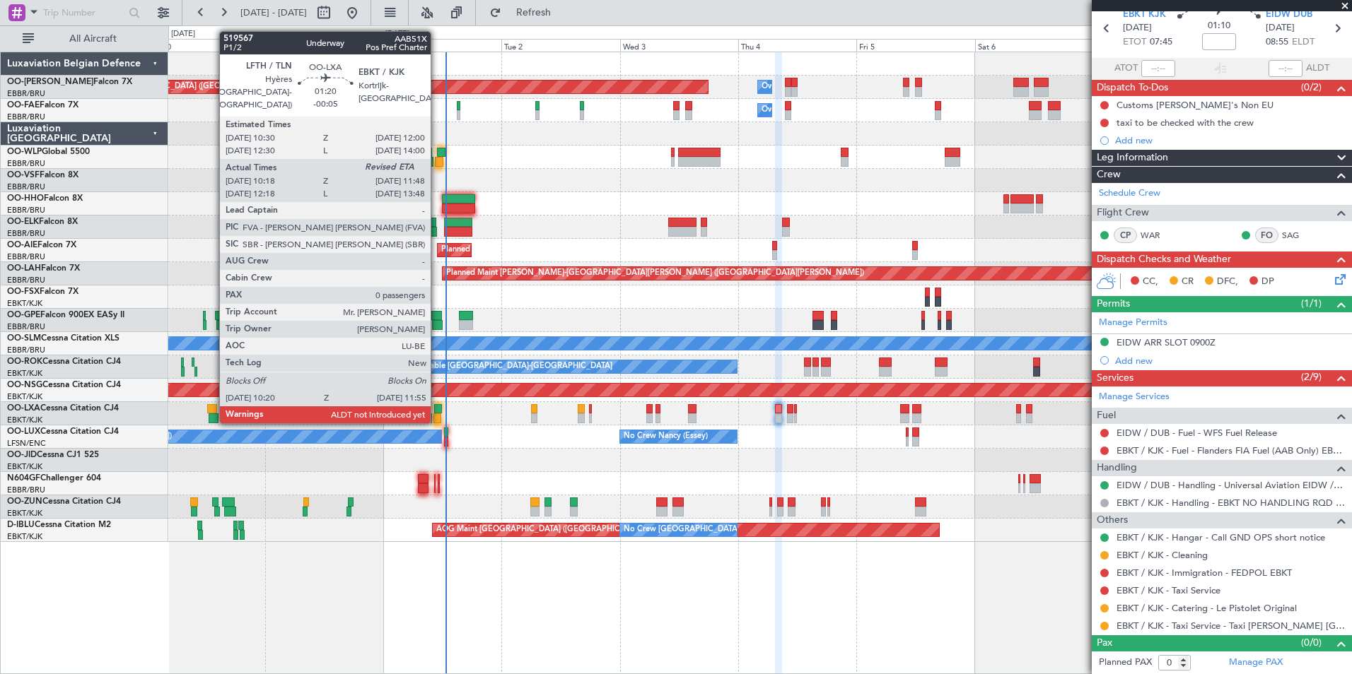
click at [438, 420] on div at bounding box center [437, 419] width 8 height 10
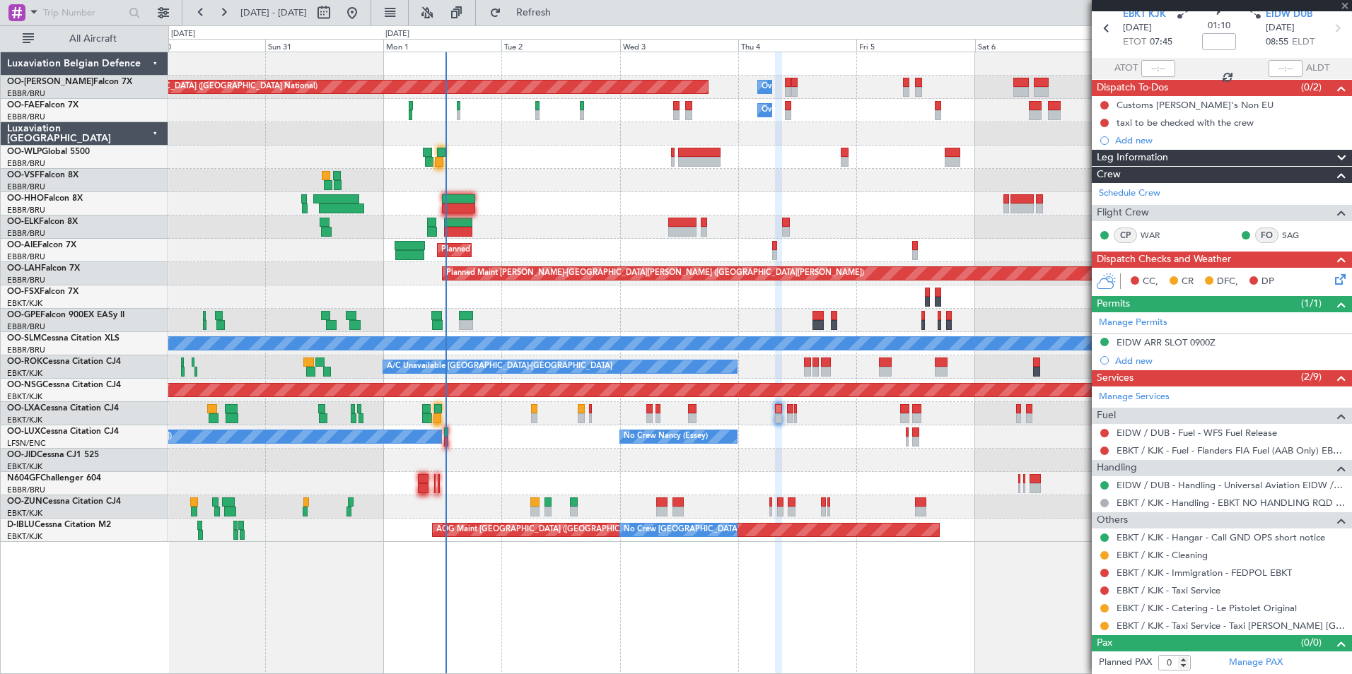
scroll to position [0, 0]
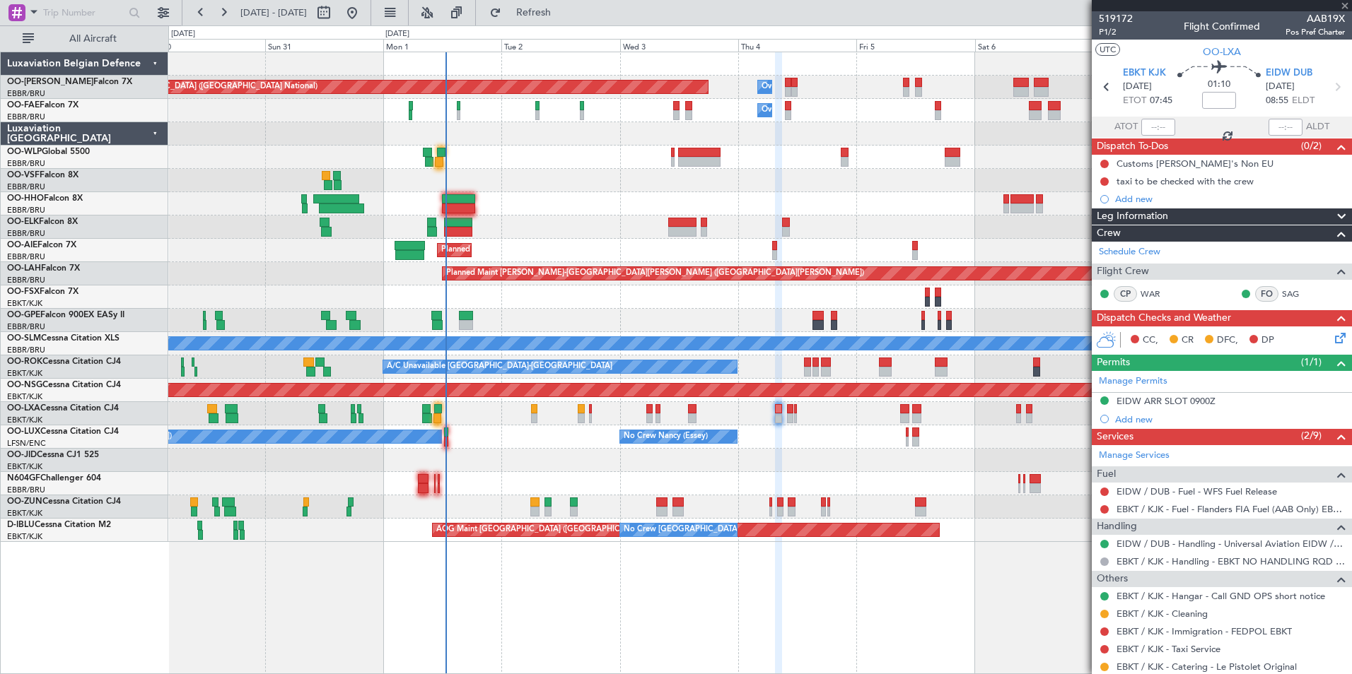
type input "-00:05"
type input "10:23"
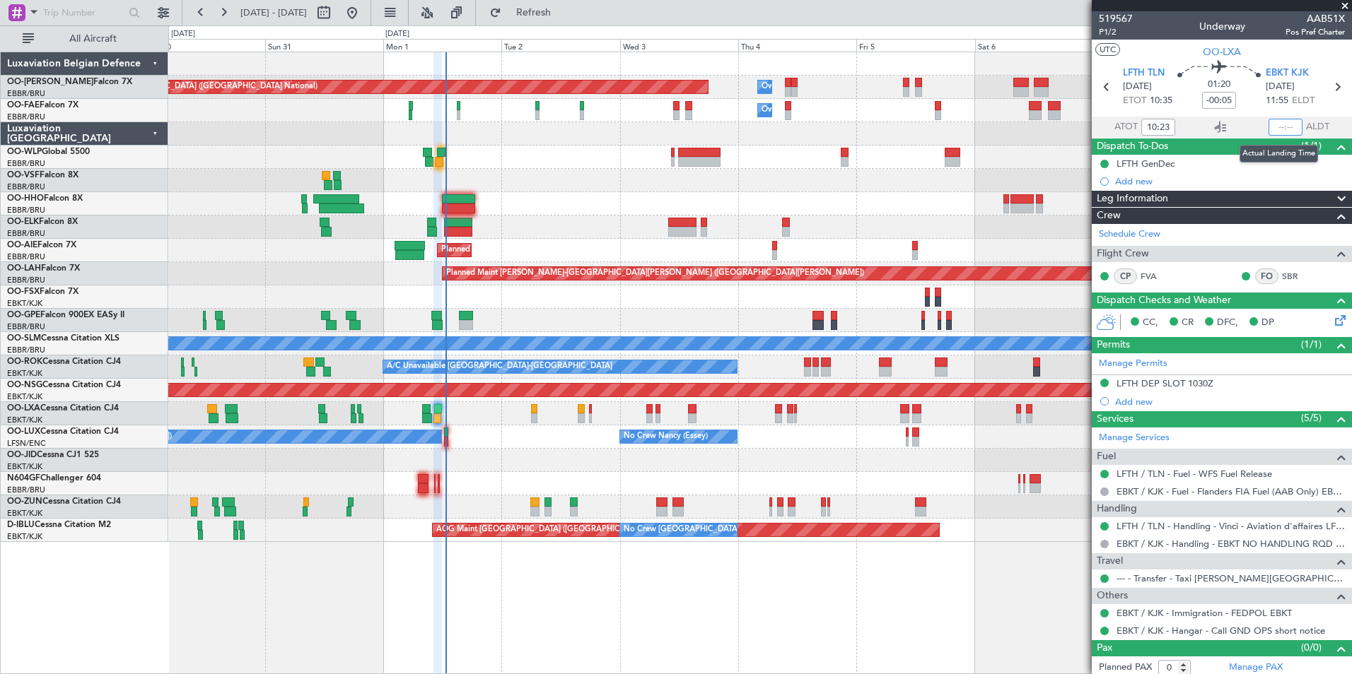
click at [1277, 127] on input "text" at bounding box center [1285, 127] width 34 height 17
type input "11:46"
click at [554, 12] on span "Refresh" at bounding box center [533, 13] width 59 height 10
click at [553, 20] on button "Refresh" at bounding box center [525, 12] width 85 height 23
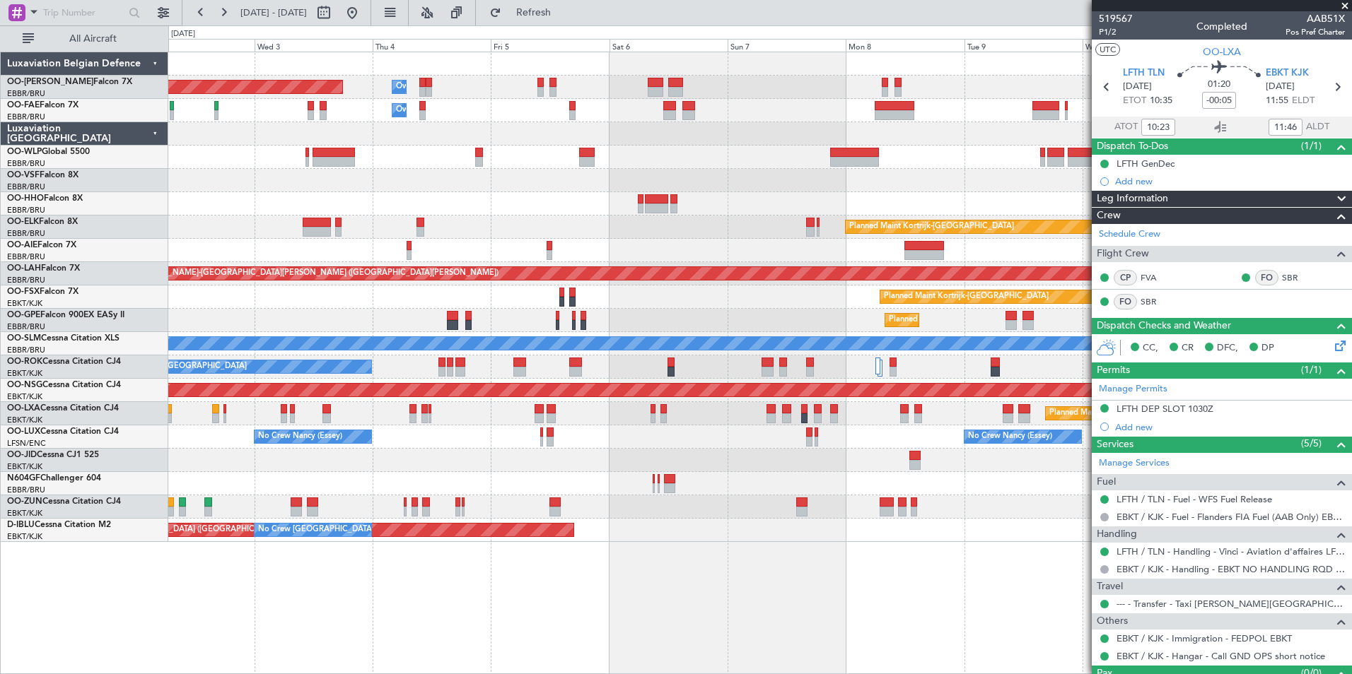
click at [678, 595] on div "Planned Maint Brussels (Brussels National) Owner Melsbroek Air Base Owner Melsb…" at bounding box center [759, 363] width 1183 height 623
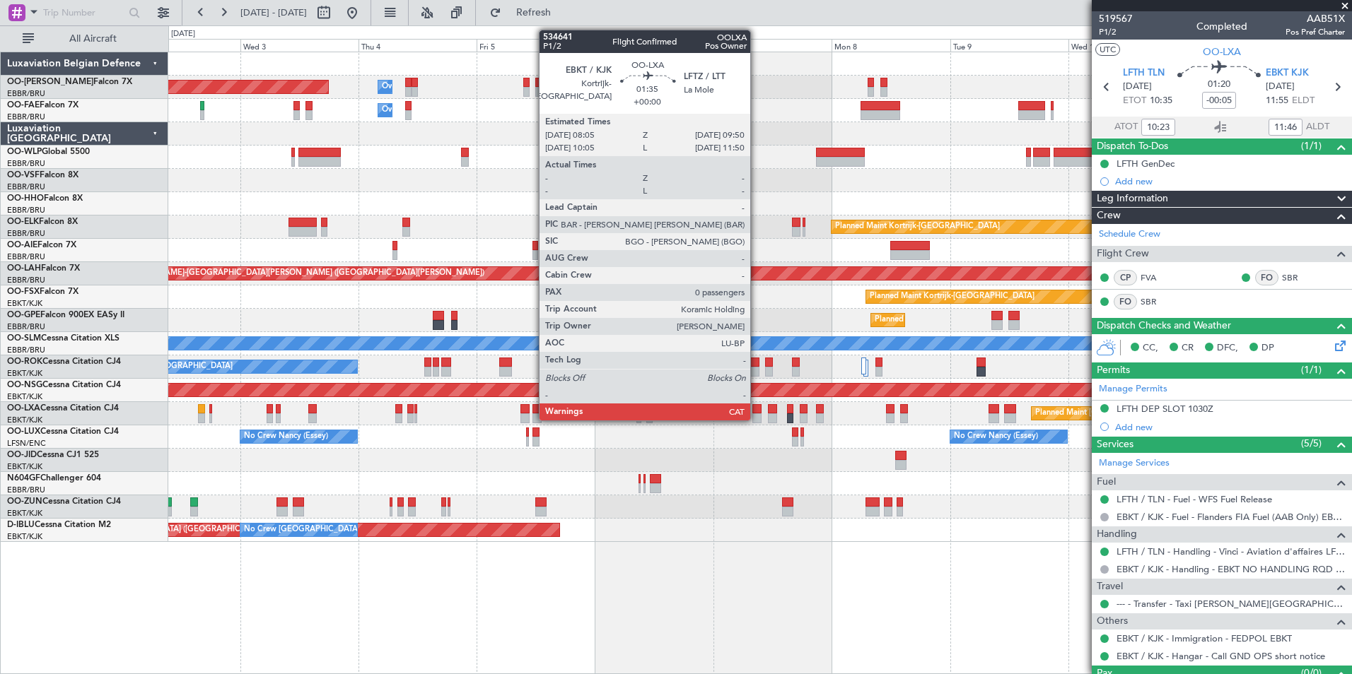
click at [756, 405] on div at bounding box center [756, 409] width 9 height 10
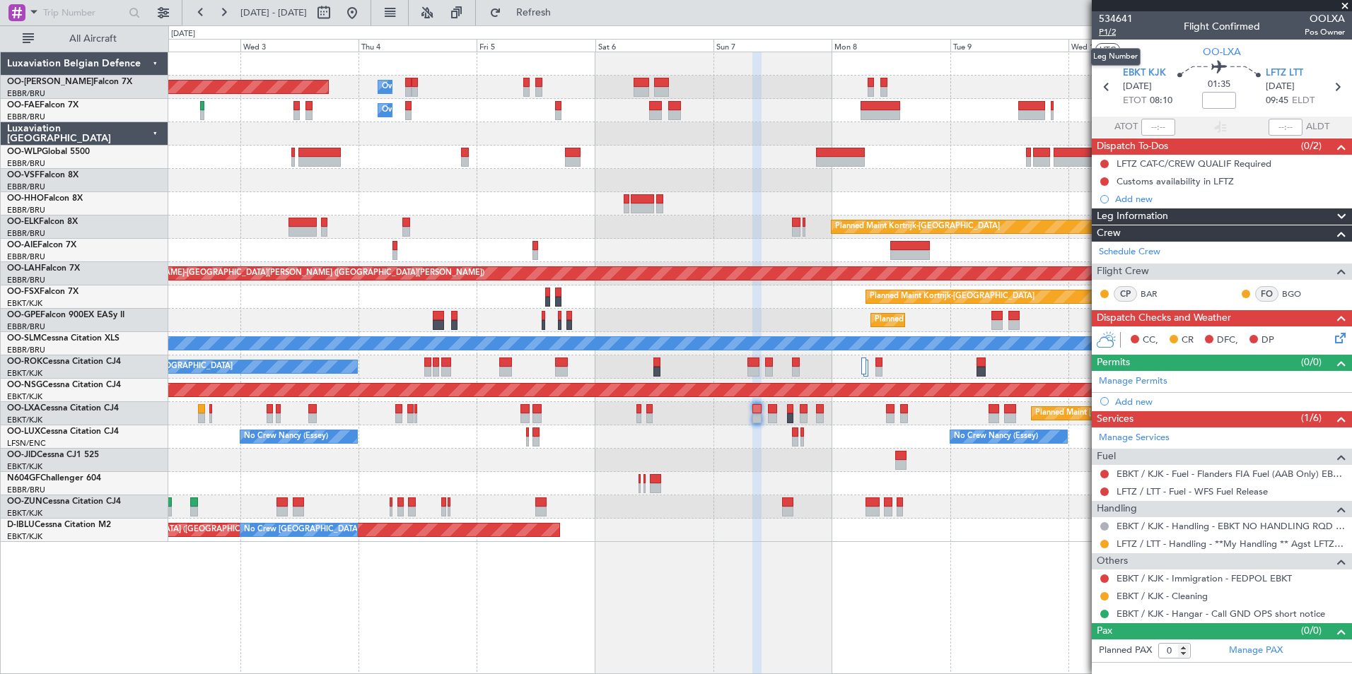
click at [1110, 36] on span "P1/2" at bounding box center [1115, 32] width 34 height 12
click at [541, 11] on button "Refresh" at bounding box center [525, 12] width 85 height 23
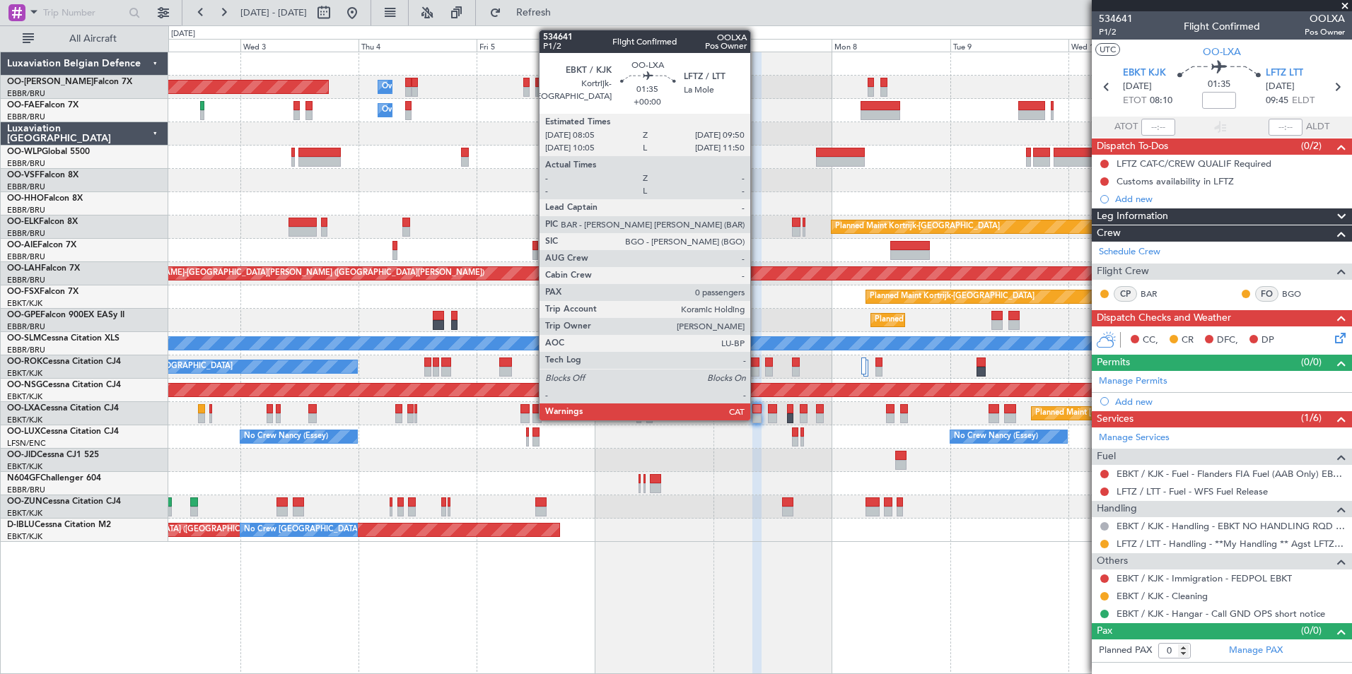
click at [756, 409] on div at bounding box center [756, 409] width 9 height 10
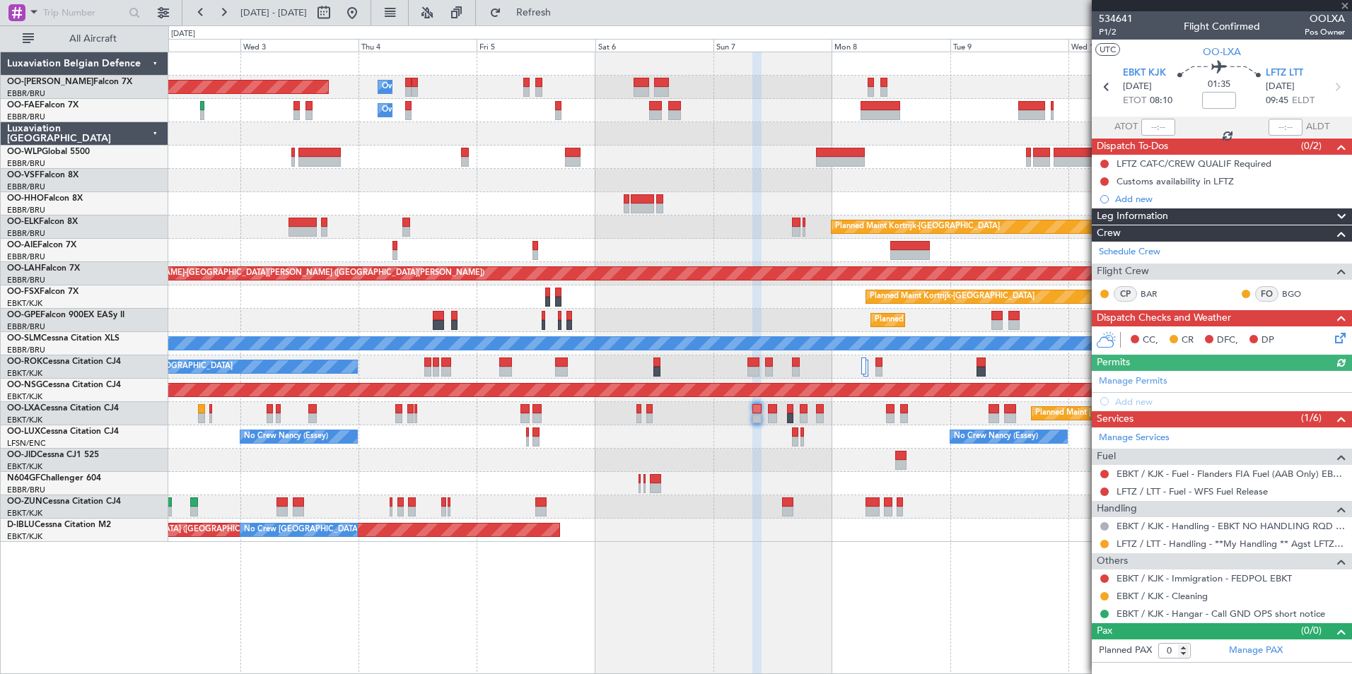
click at [773, 408] on div at bounding box center [772, 409] width 9 height 10
type input "2"
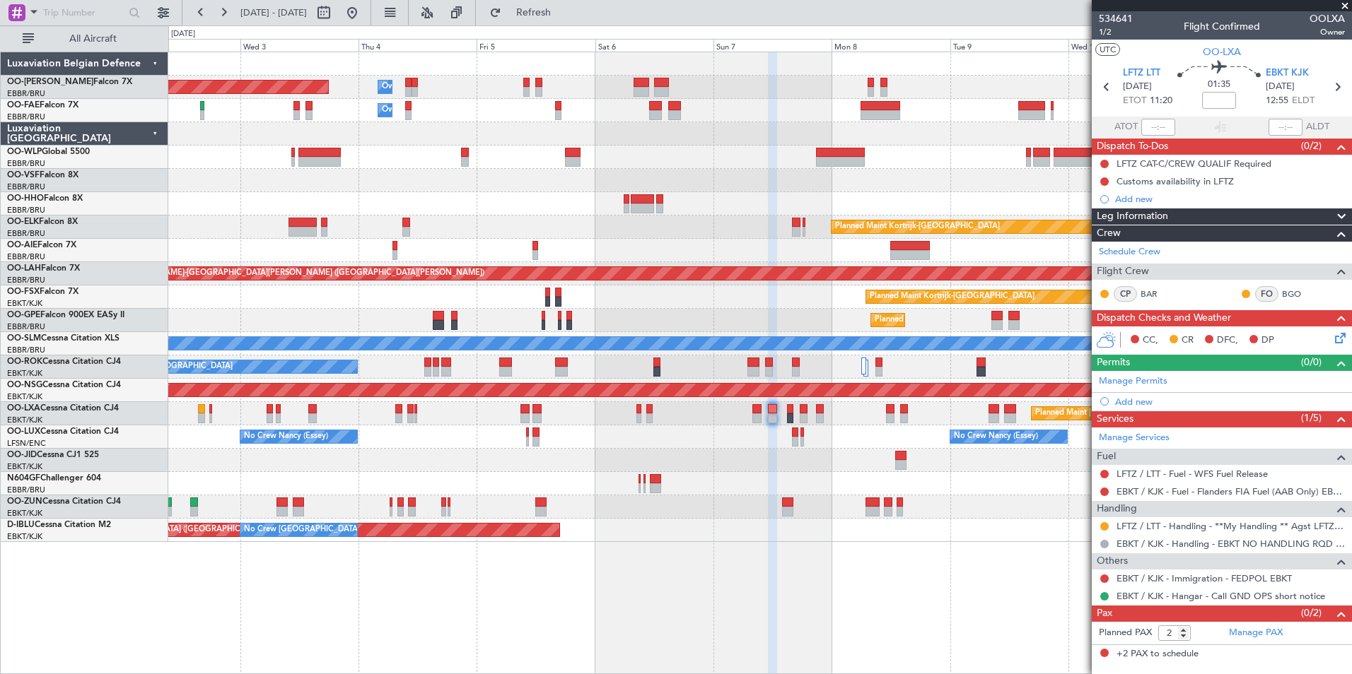
click at [690, 176] on div at bounding box center [759, 180] width 1183 height 23
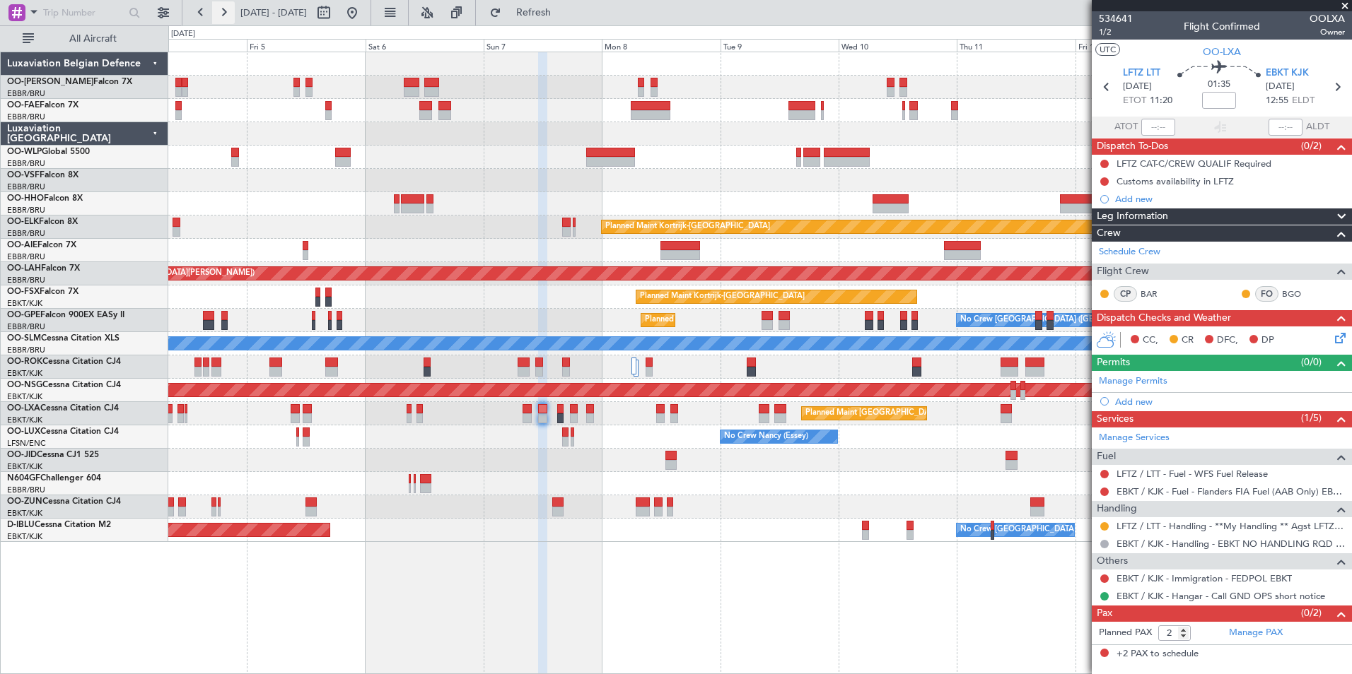
click at [229, 13] on button at bounding box center [223, 12] width 23 height 23
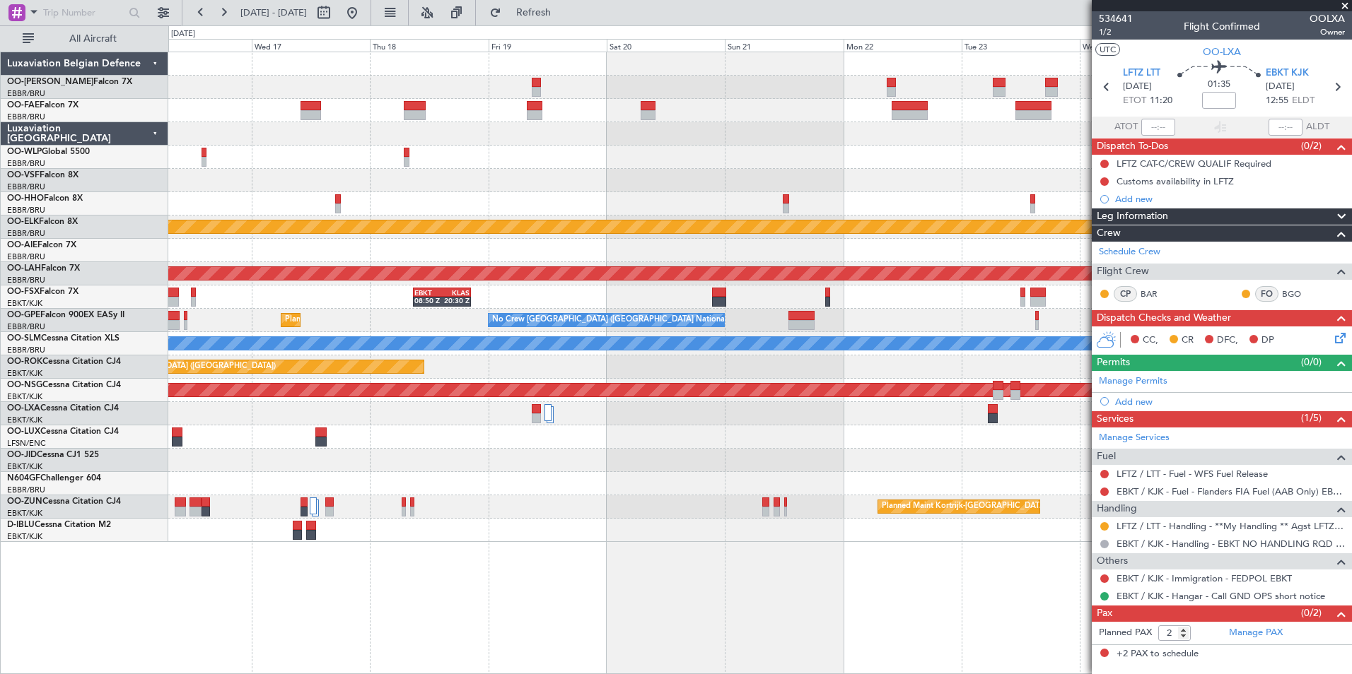
click at [531, 216] on div "Planned Maint Kortrijk-Wevelgem Planned Maint Alton-st Louis (St Louis Regl) EB…" at bounding box center [759, 297] width 1183 height 490
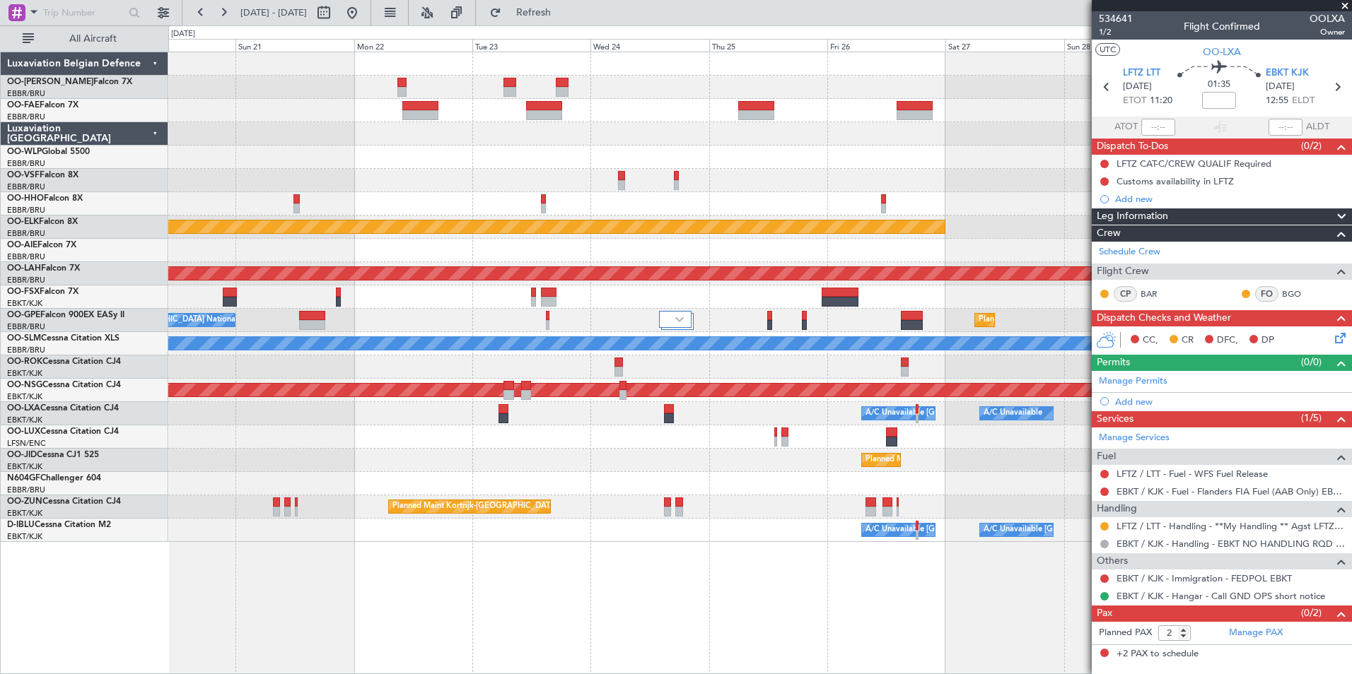
click at [614, 199] on div "Owner Melsbroek Air Base Owner Melsbroek Air Base Planned Maint Kortrijk-Wevelg…" at bounding box center [759, 297] width 1183 height 490
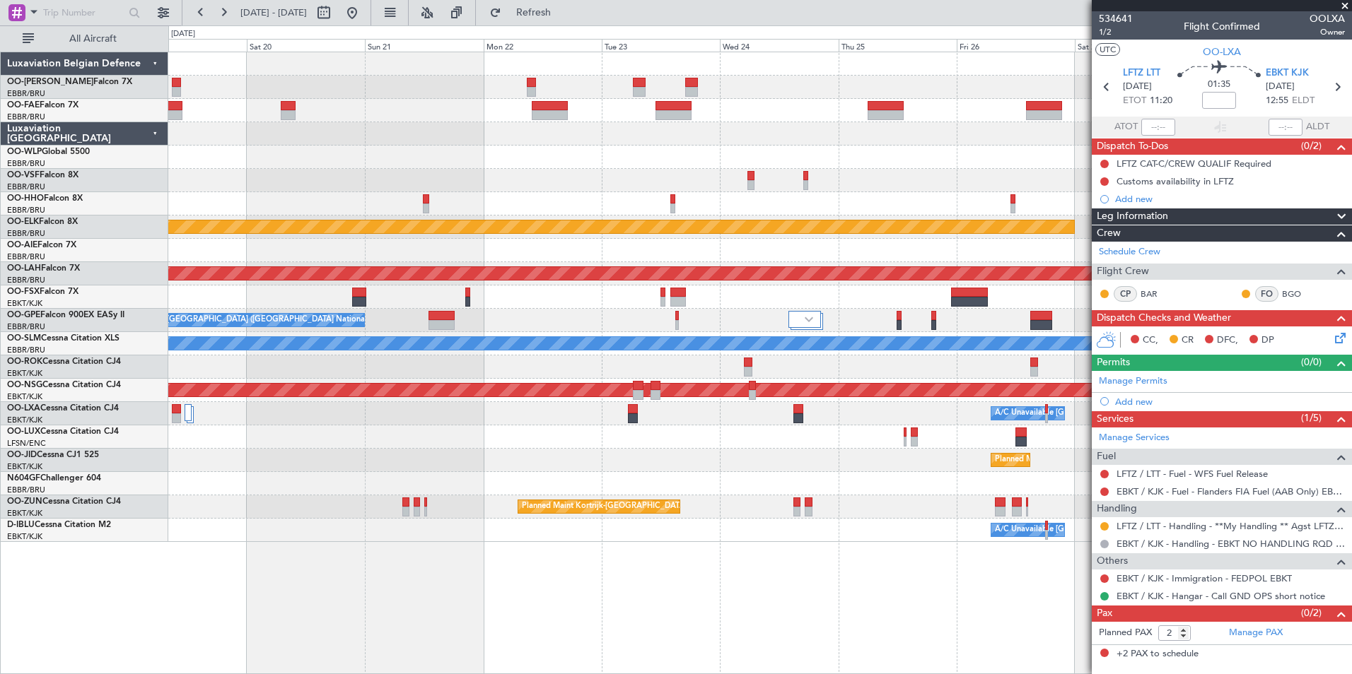
click at [673, 183] on div at bounding box center [759, 180] width 1183 height 23
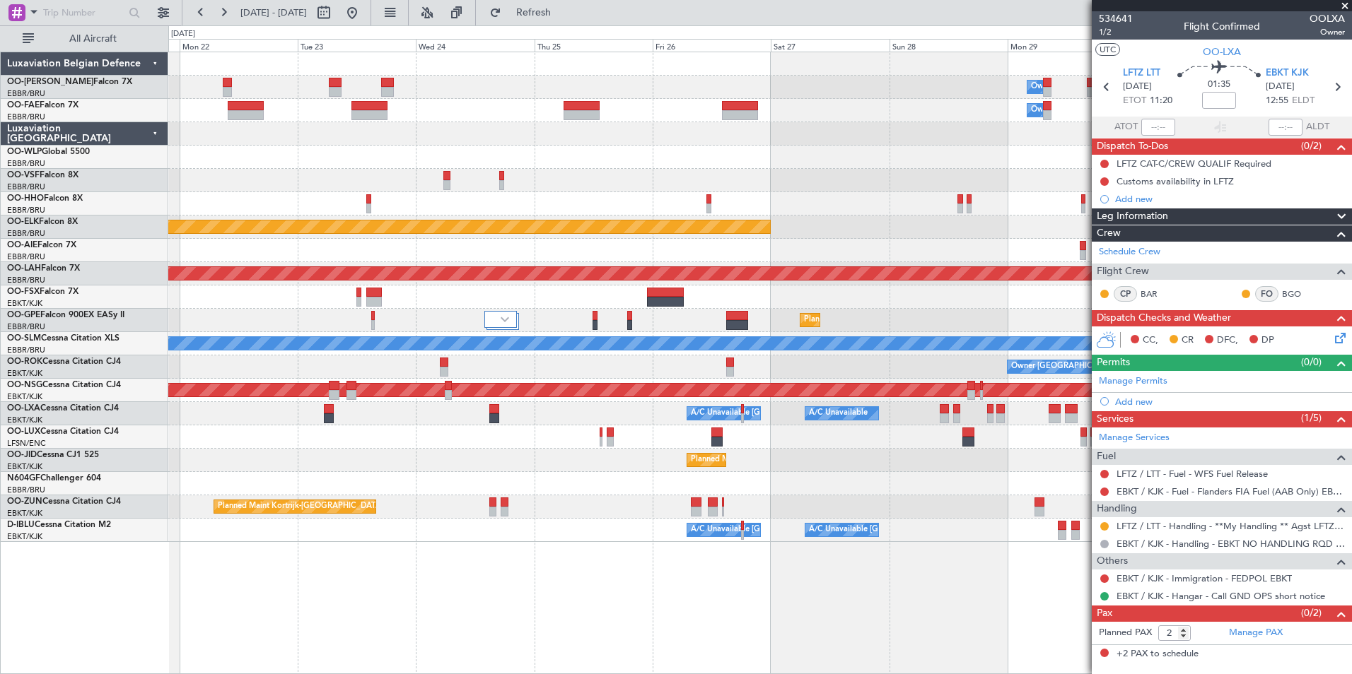
click at [539, 205] on div "Owner Melsbroek Air Base Owner Melsbroek Air Base Planned Maint Kortrijk-Wevelg…" at bounding box center [759, 297] width 1183 height 490
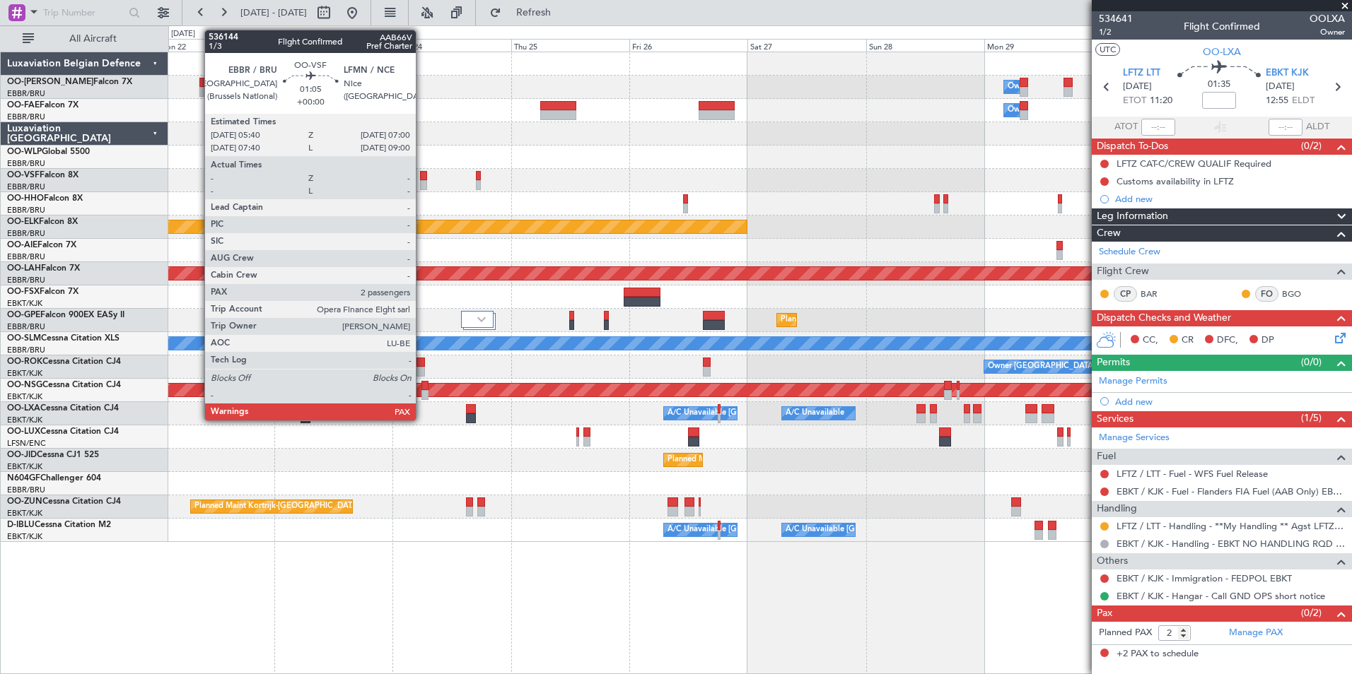
click at [422, 185] on div at bounding box center [423, 185] width 7 height 10
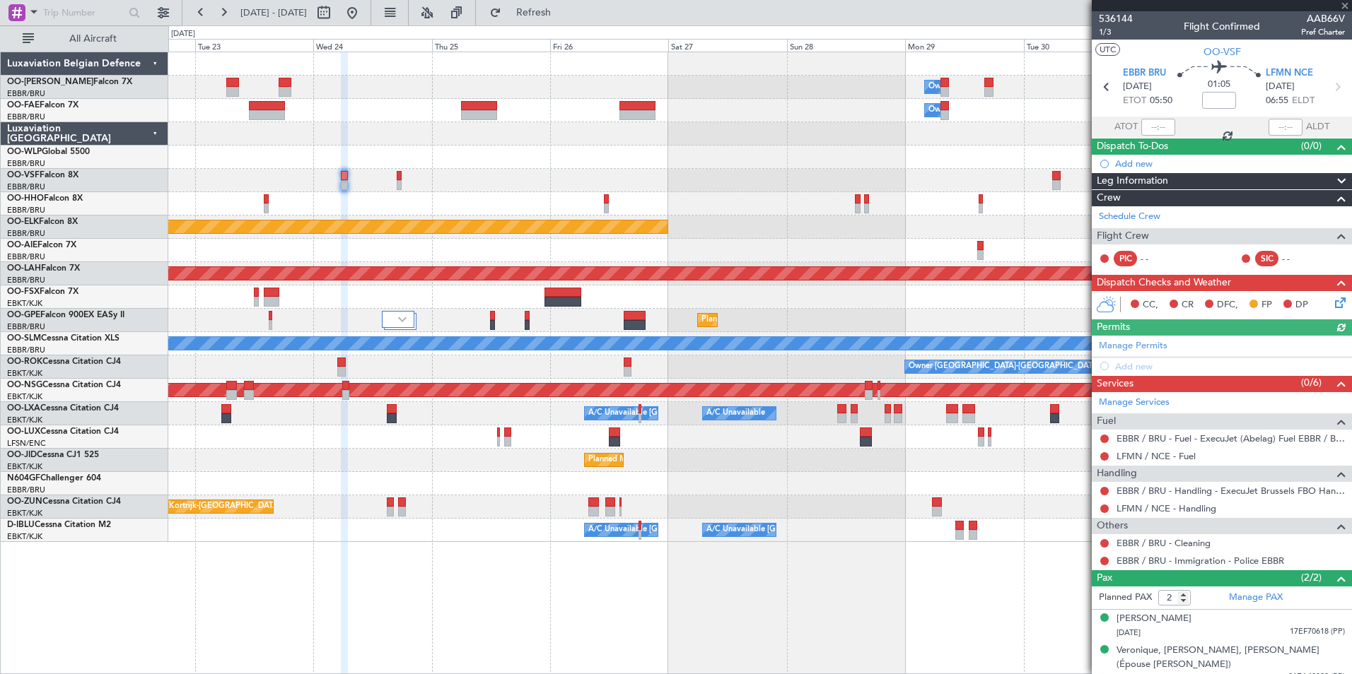
click at [534, 192] on div at bounding box center [759, 203] width 1183 height 23
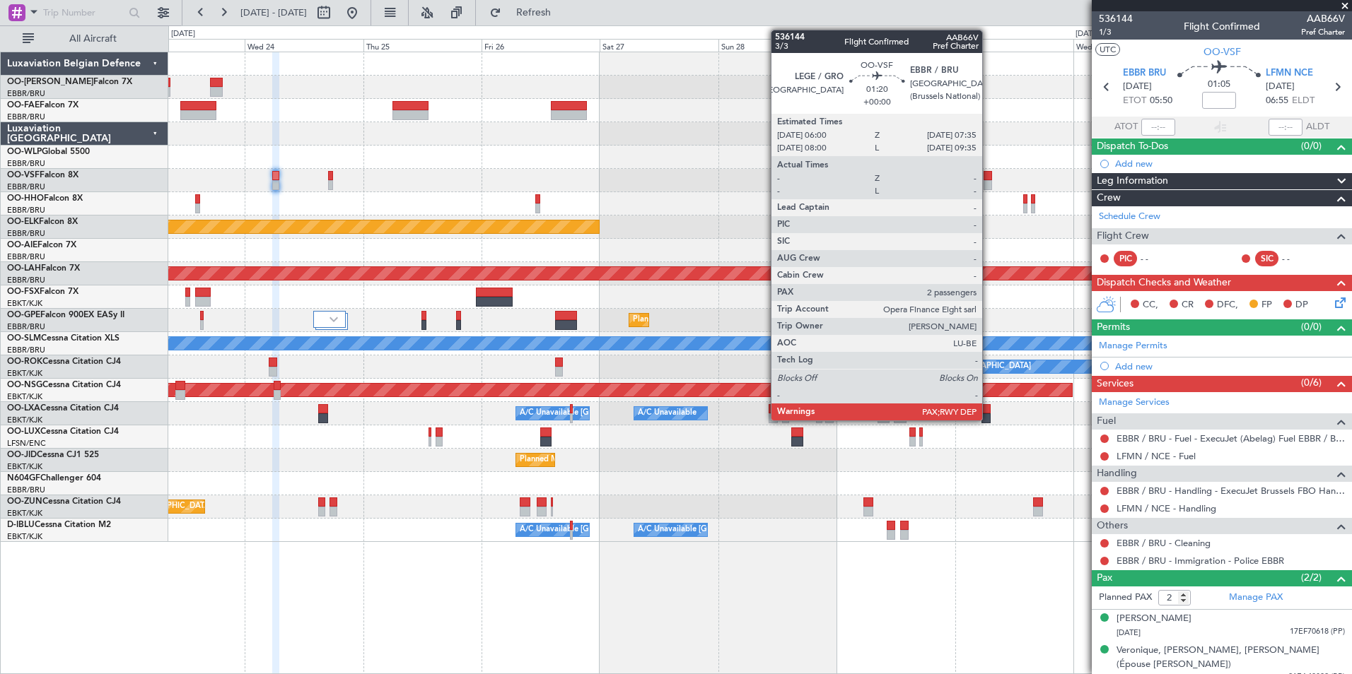
click at [988, 178] on div at bounding box center [987, 176] width 8 height 10
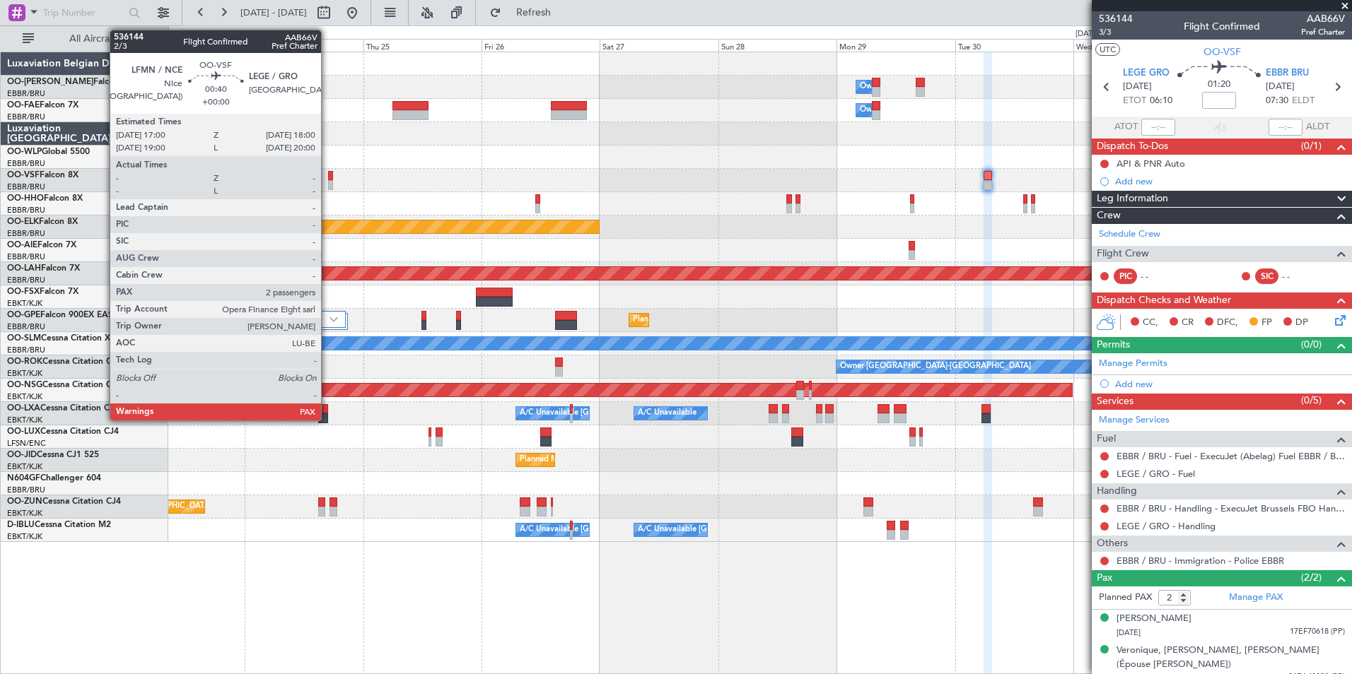
click at [328, 172] on div at bounding box center [330, 176] width 5 height 10
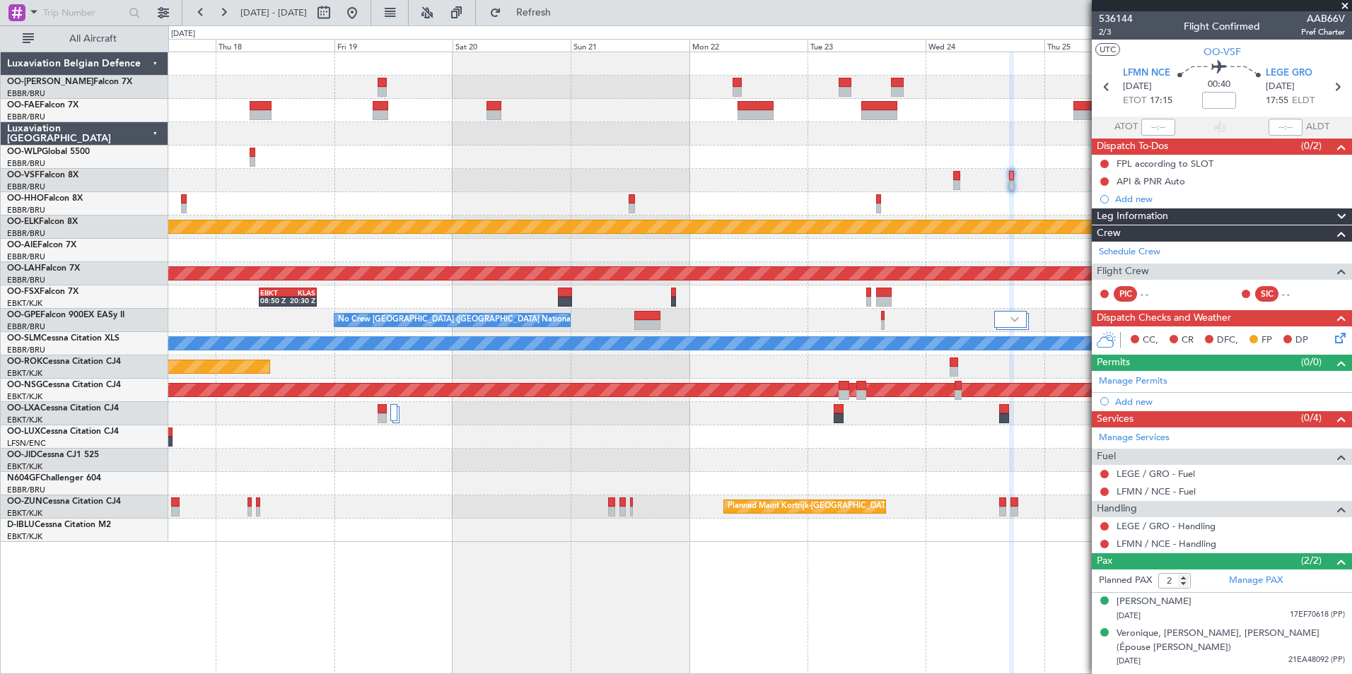
click at [1296, 254] on fb-app "23 Sep 2025 - 03 Oct 2025 Refresh Quick Links All Aircraft Owner Melsbroek Air …" at bounding box center [676, 343] width 1352 height 664
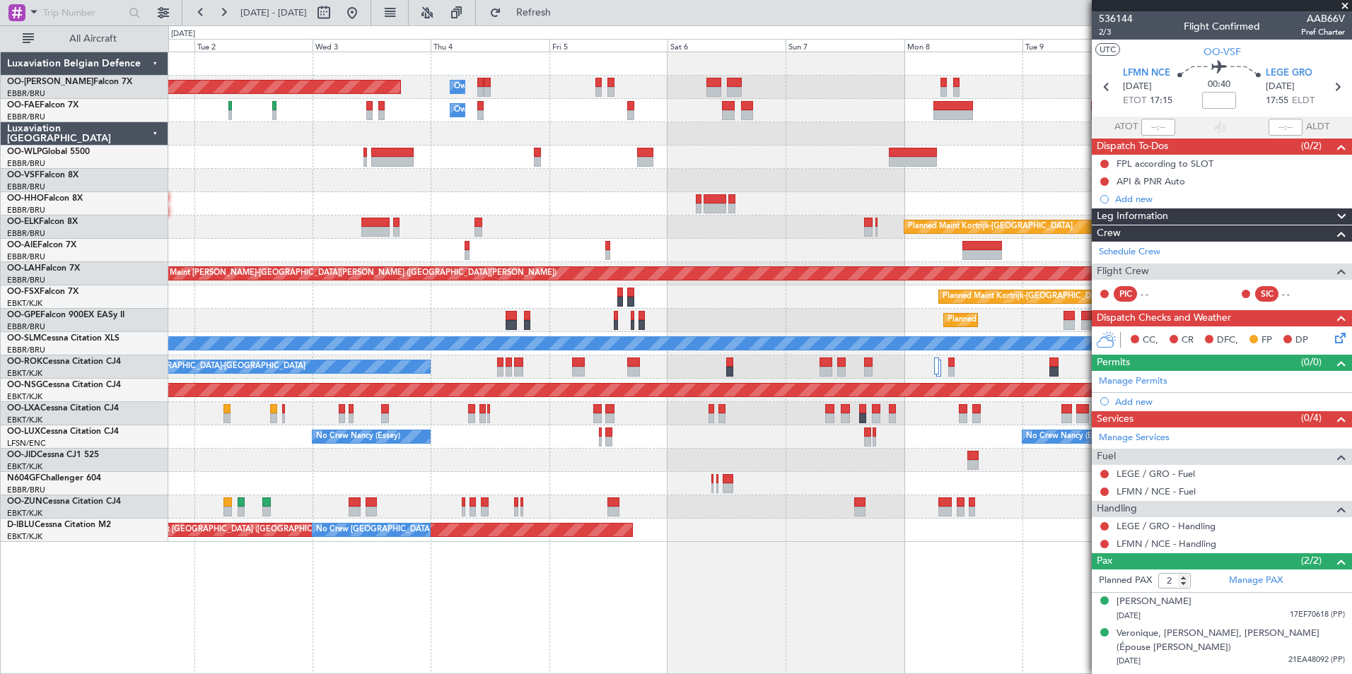
click at [657, 206] on div "Owner Melsbroek Air Base Planned Maint Brussels (Brussels National) Owner Melsb…" at bounding box center [676, 349] width 1352 height 649
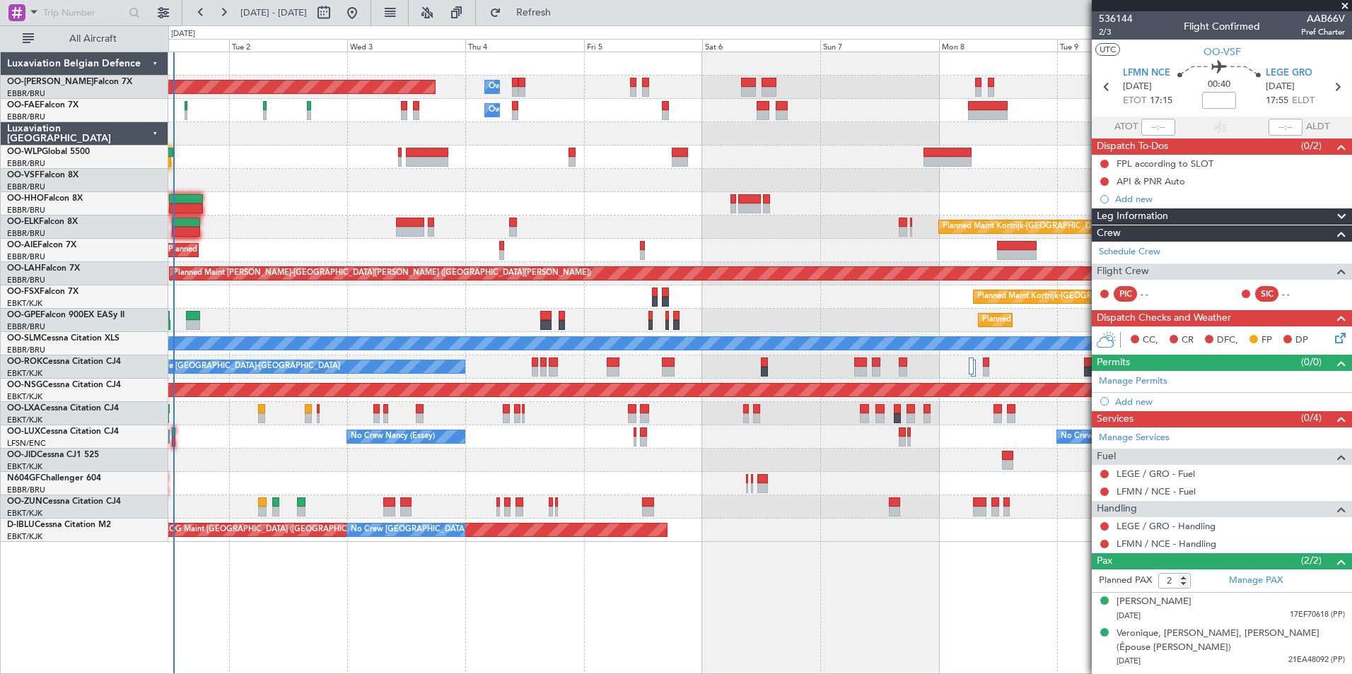
click at [437, 211] on div at bounding box center [759, 203] width 1183 height 23
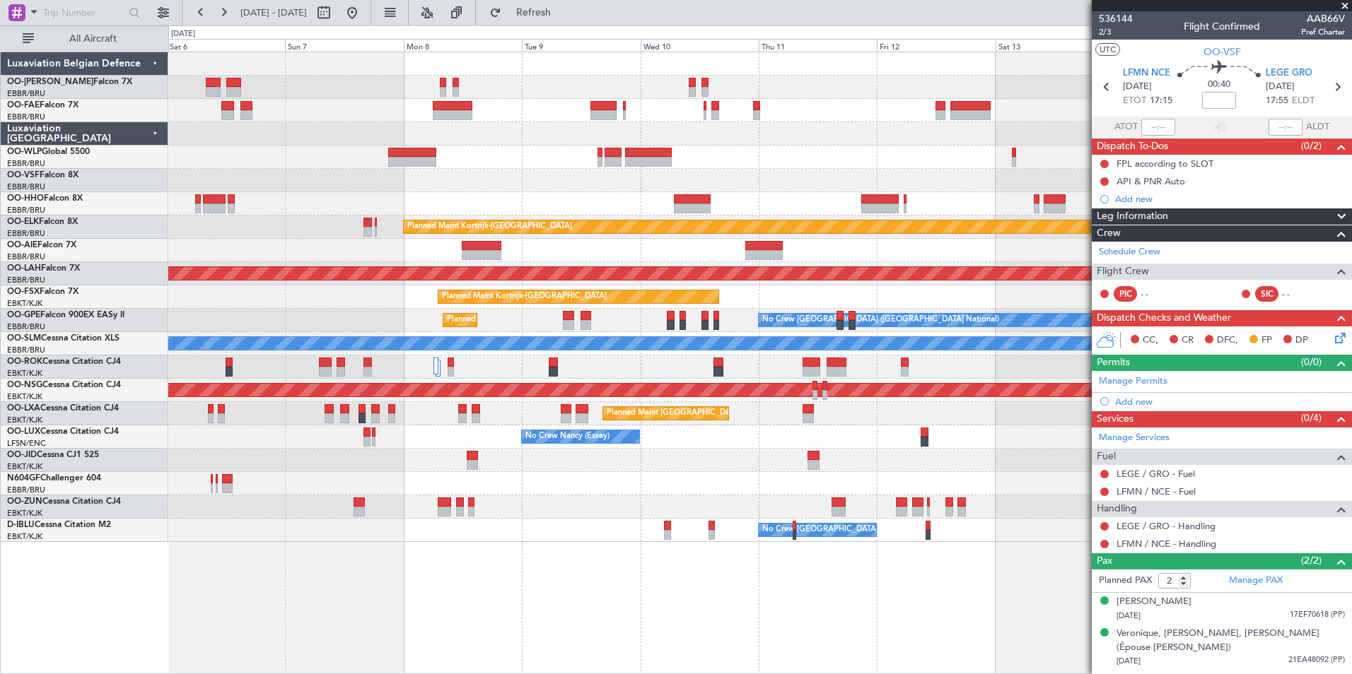
click at [317, 180] on div at bounding box center [759, 180] width 1183 height 23
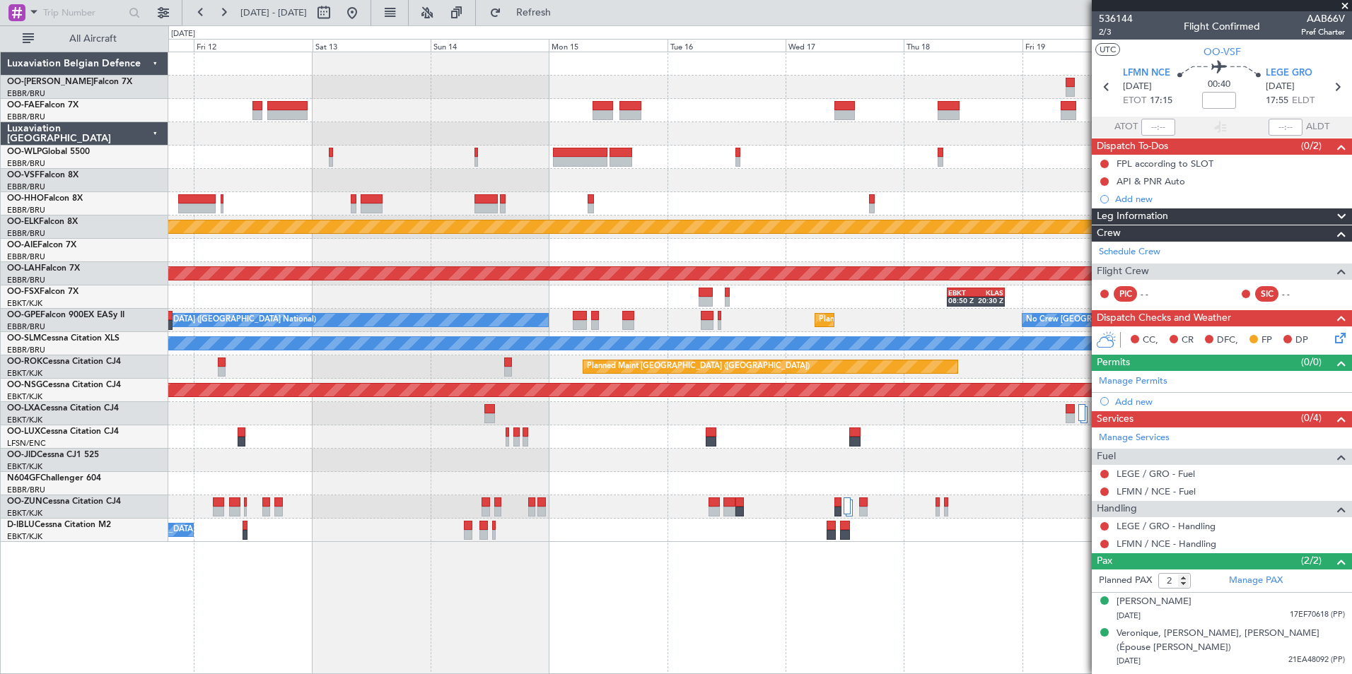
click at [200, 183] on div at bounding box center [759, 180] width 1183 height 23
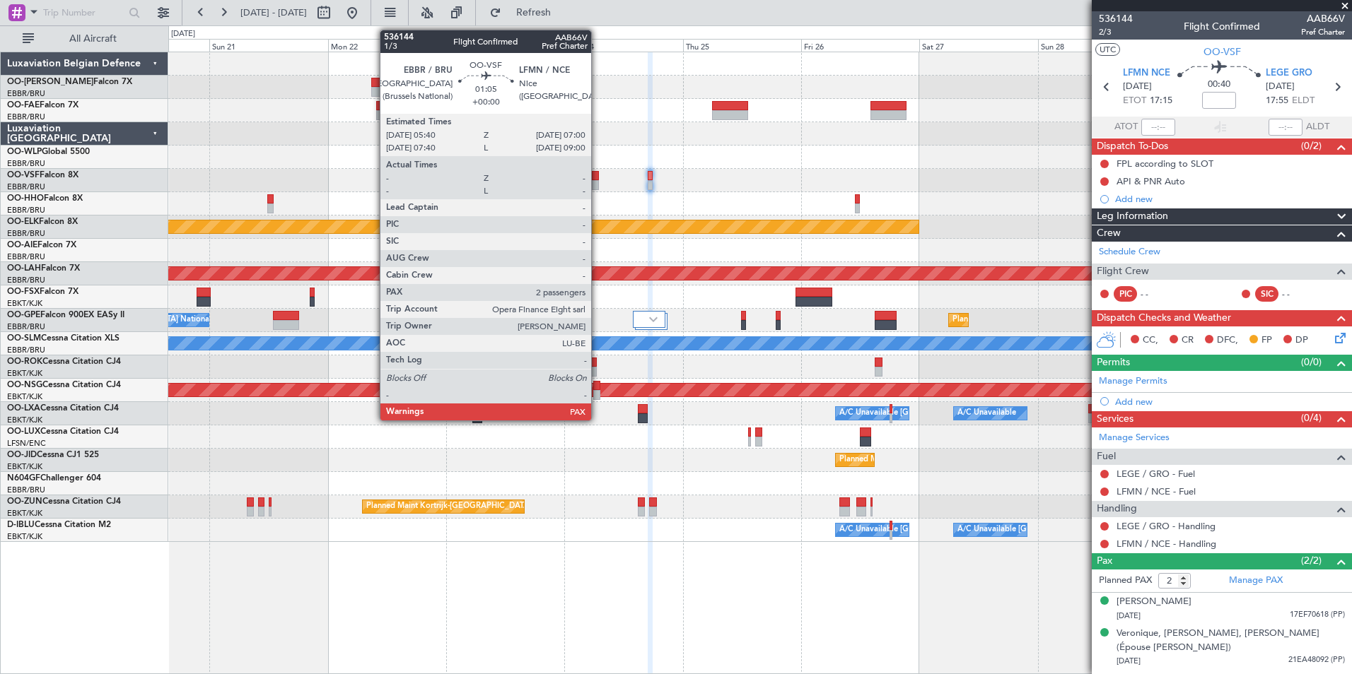
click at [597, 178] on div at bounding box center [595, 176] width 7 height 10
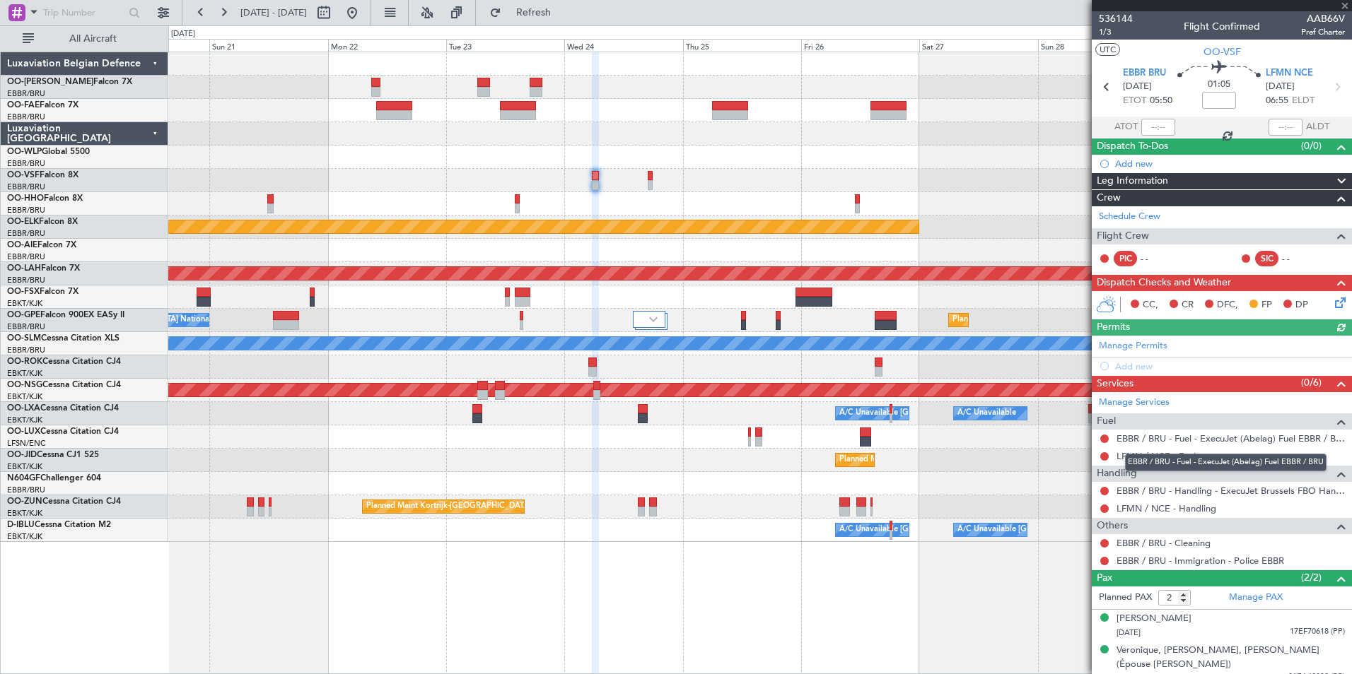
click at [1183, 455] on div "EBBR / BRU - Fuel - ExecuJet (Abelag) Fuel EBBR / BRU" at bounding box center [1225, 463] width 201 height 18
click at [1148, 459] on link "LFMN / NCE - Fuel" at bounding box center [1155, 456] width 79 height 12
click at [541, 10] on button "Refresh" at bounding box center [525, 12] width 85 height 23
click at [37, 13] on span at bounding box center [33, 12] width 17 height 18
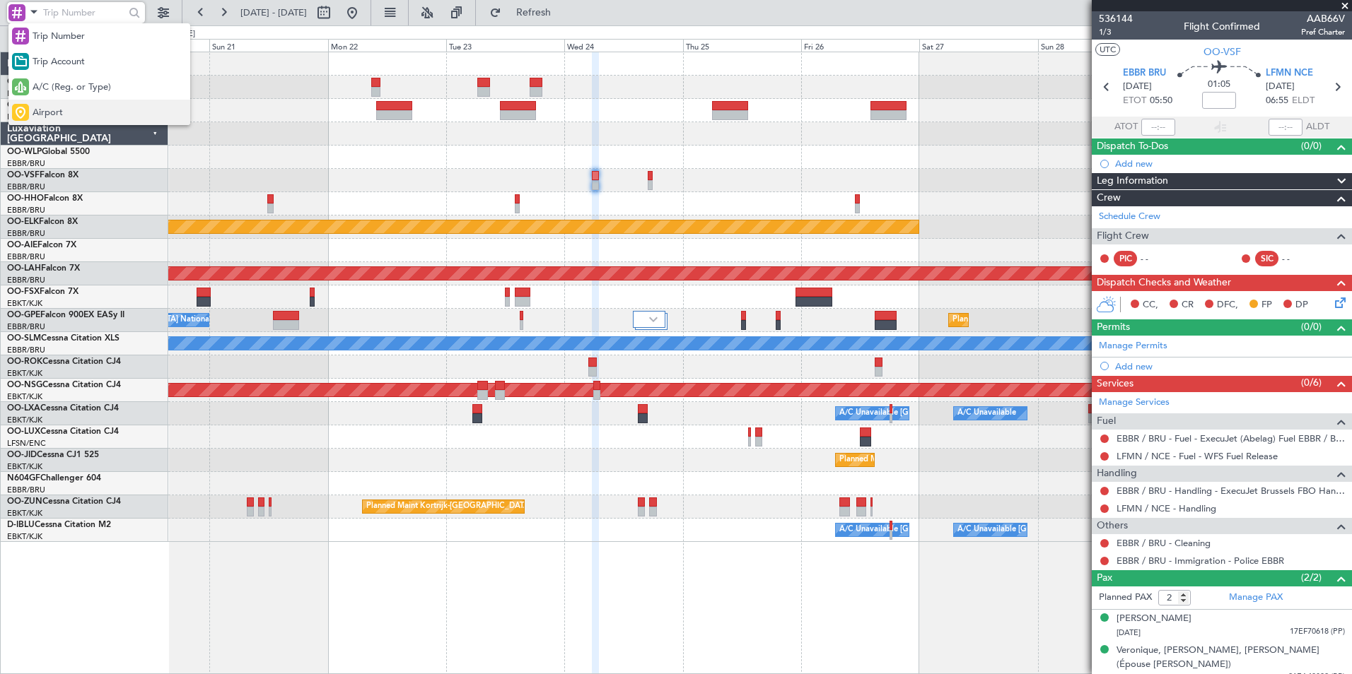
click at [34, 115] on span "Airport" at bounding box center [48, 113] width 30 height 14
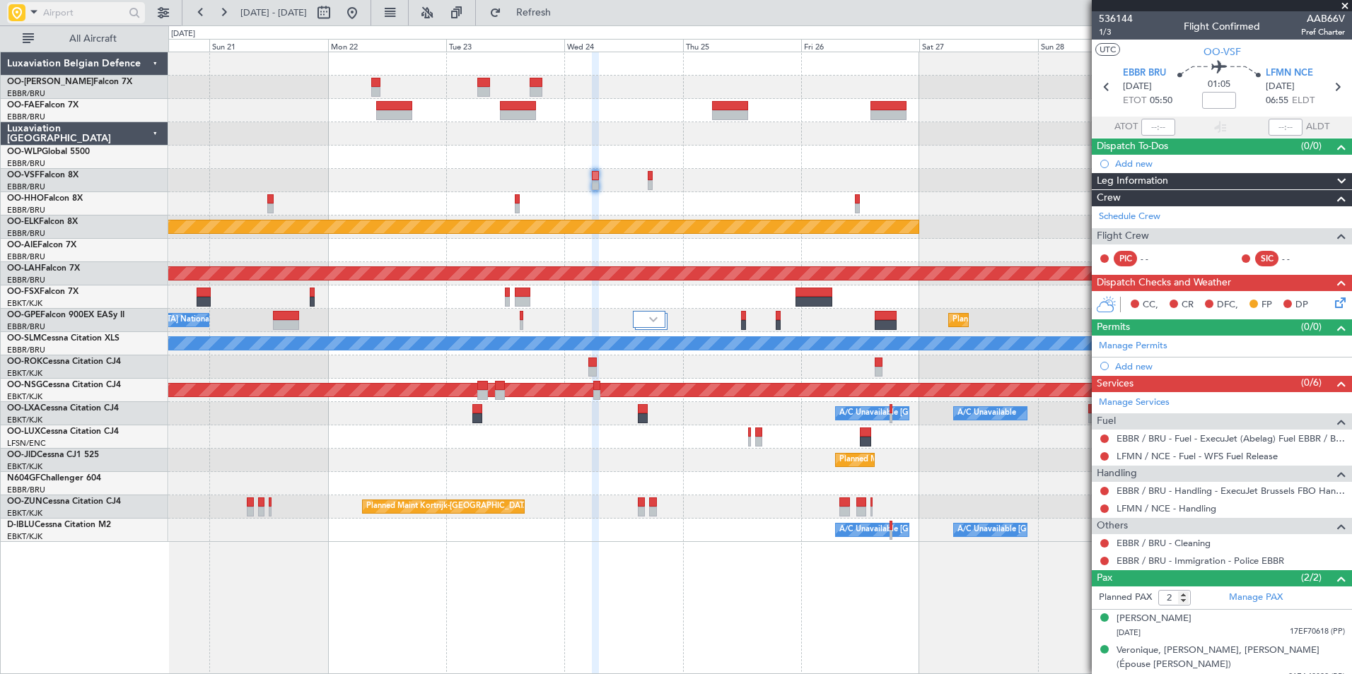
click at [100, 10] on input "text" at bounding box center [83, 12] width 81 height 21
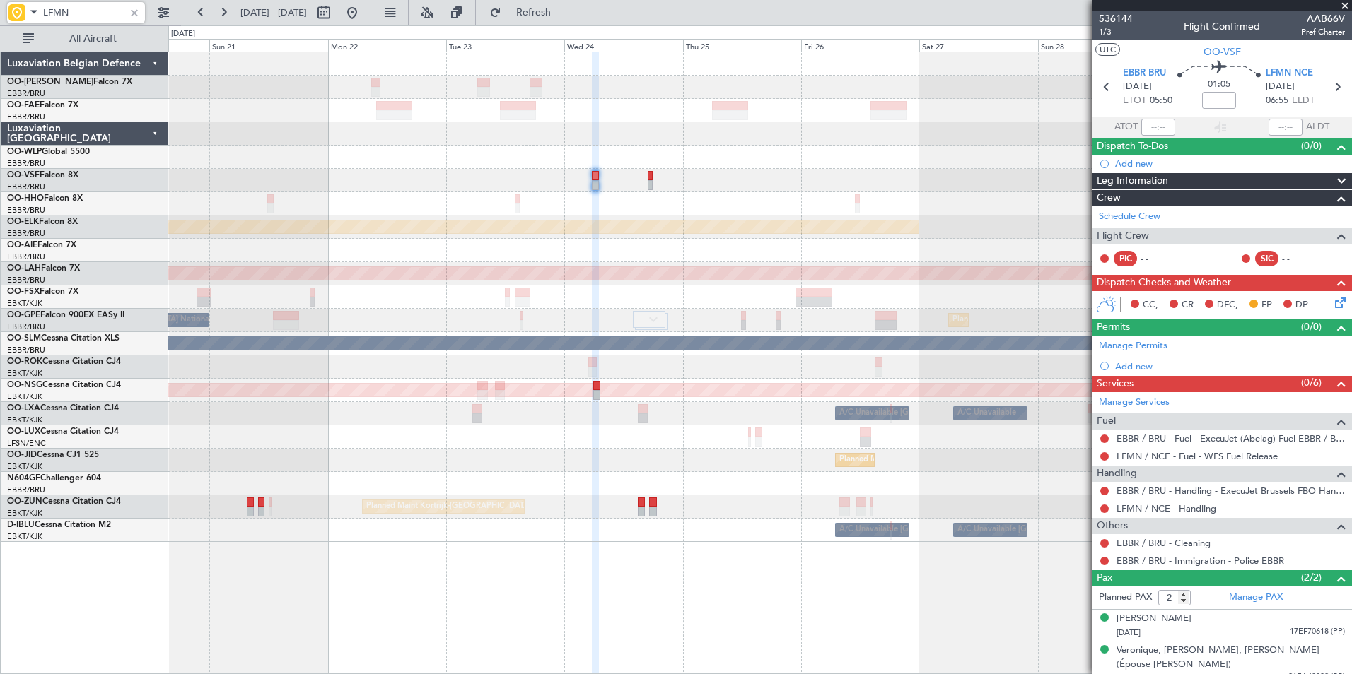
type input "LFMN"
click at [197, 9] on button at bounding box center [200, 12] width 23 height 23
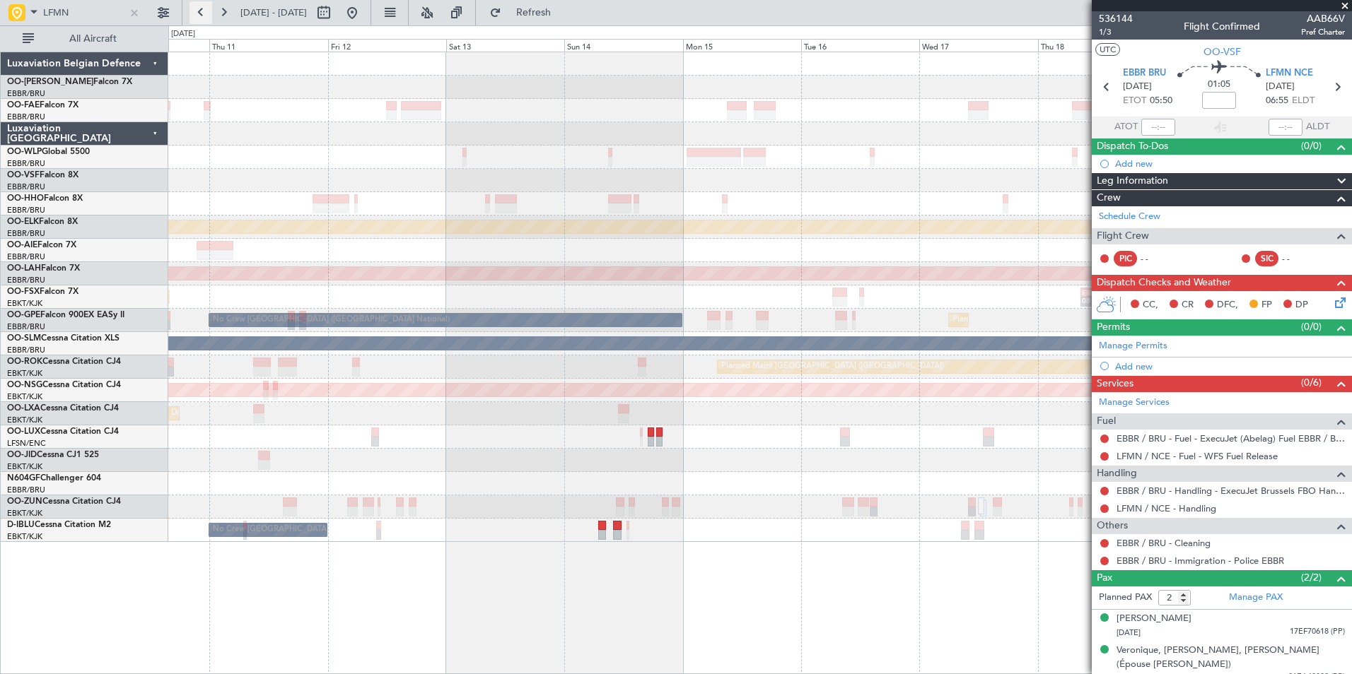
click at [197, 9] on button at bounding box center [200, 12] width 23 height 23
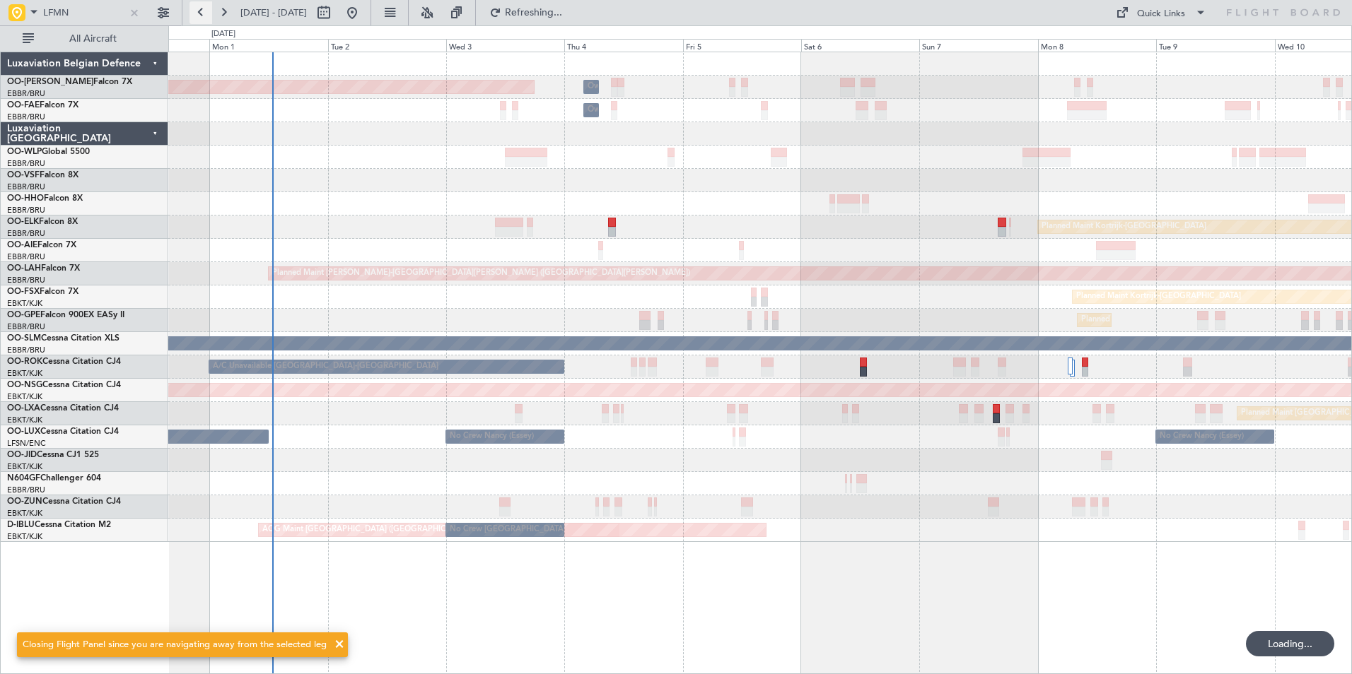
click at [197, 9] on button at bounding box center [200, 12] width 23 height 23
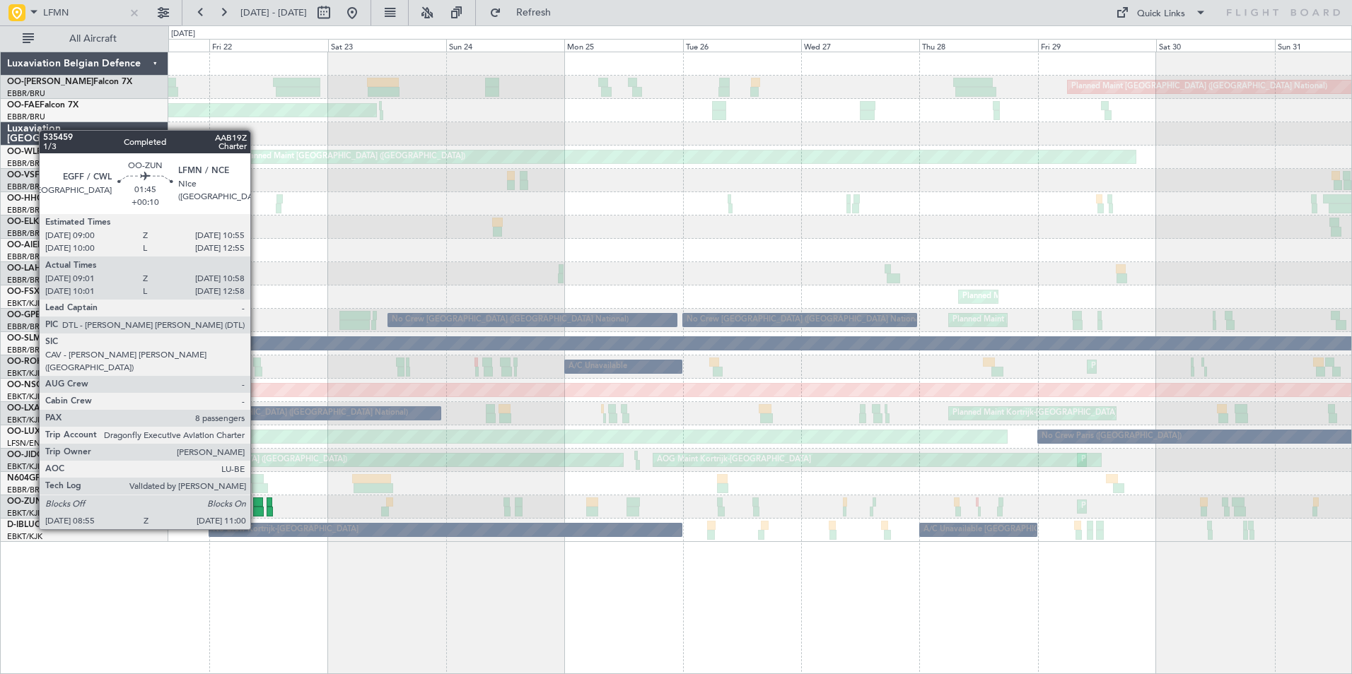
click at [257, 503] on div at bounding box center [258, 503] width 10 height 10
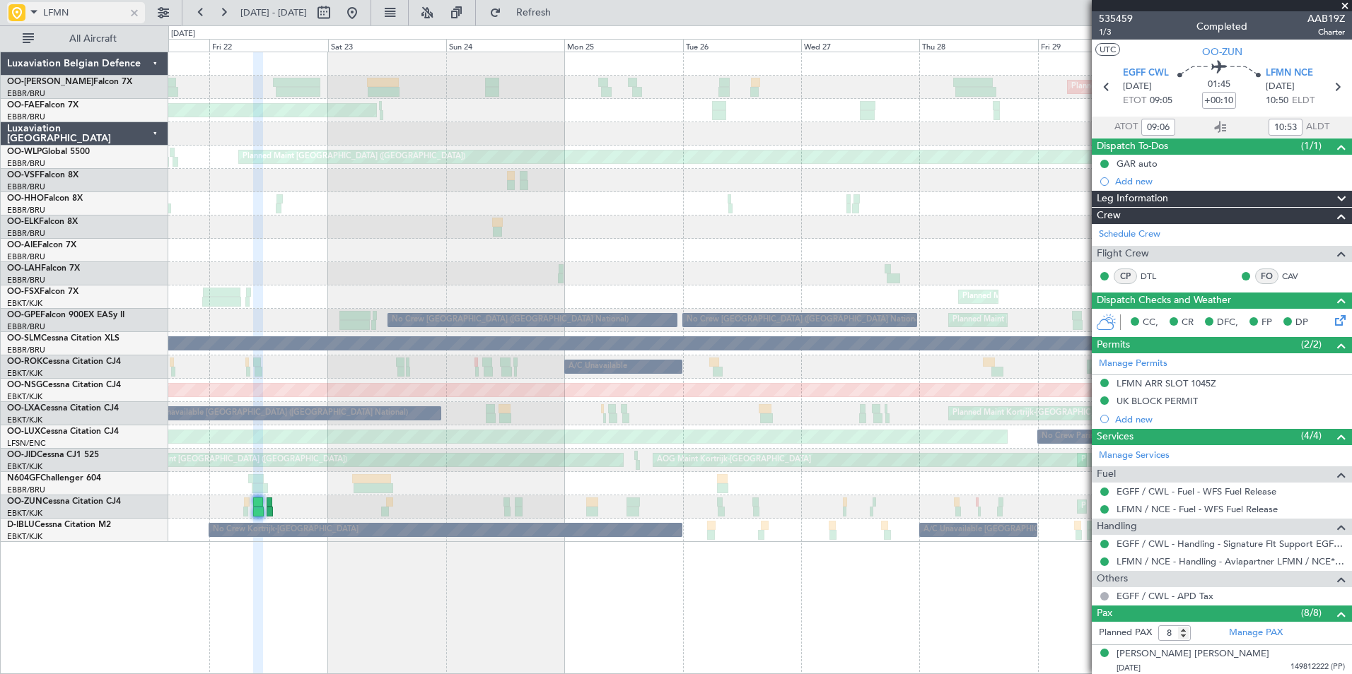
click at [33, 11] on span at bounding box center [33, 12] width 17 height 18
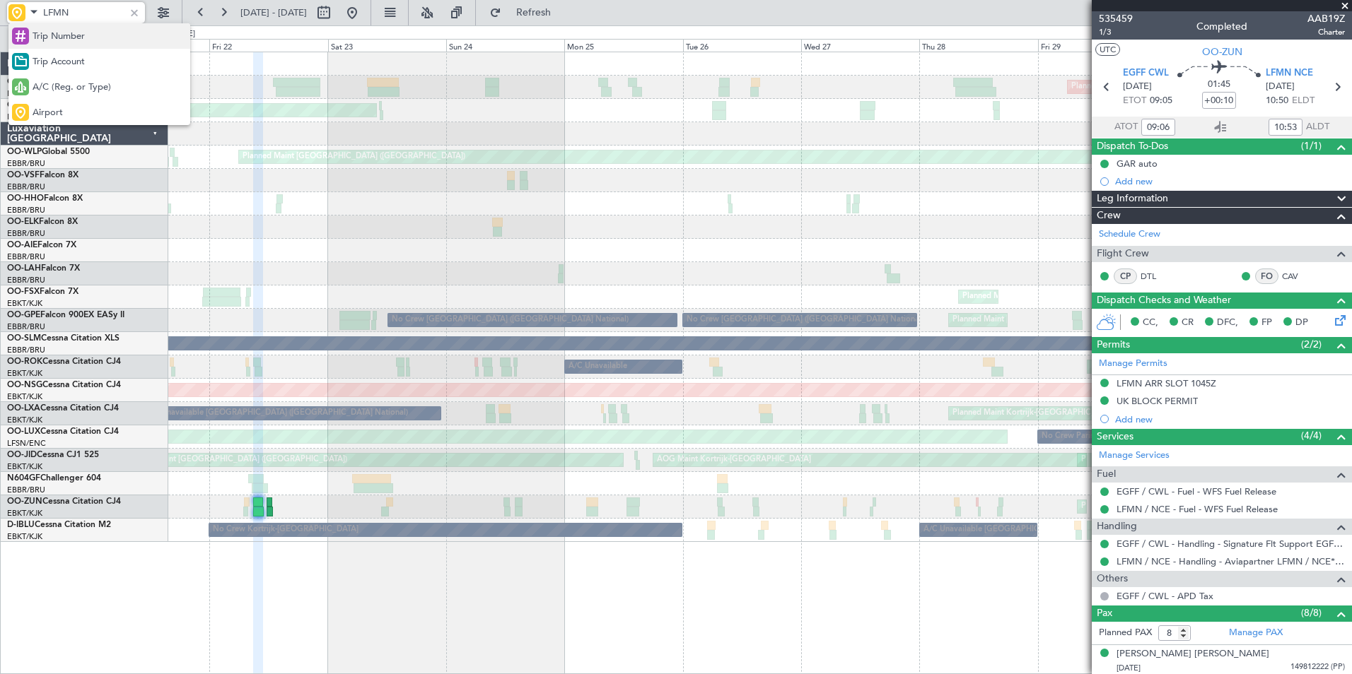
click at [36, 40] on span "Trip Number" at bounding box center [59, 37] width 52 height 14
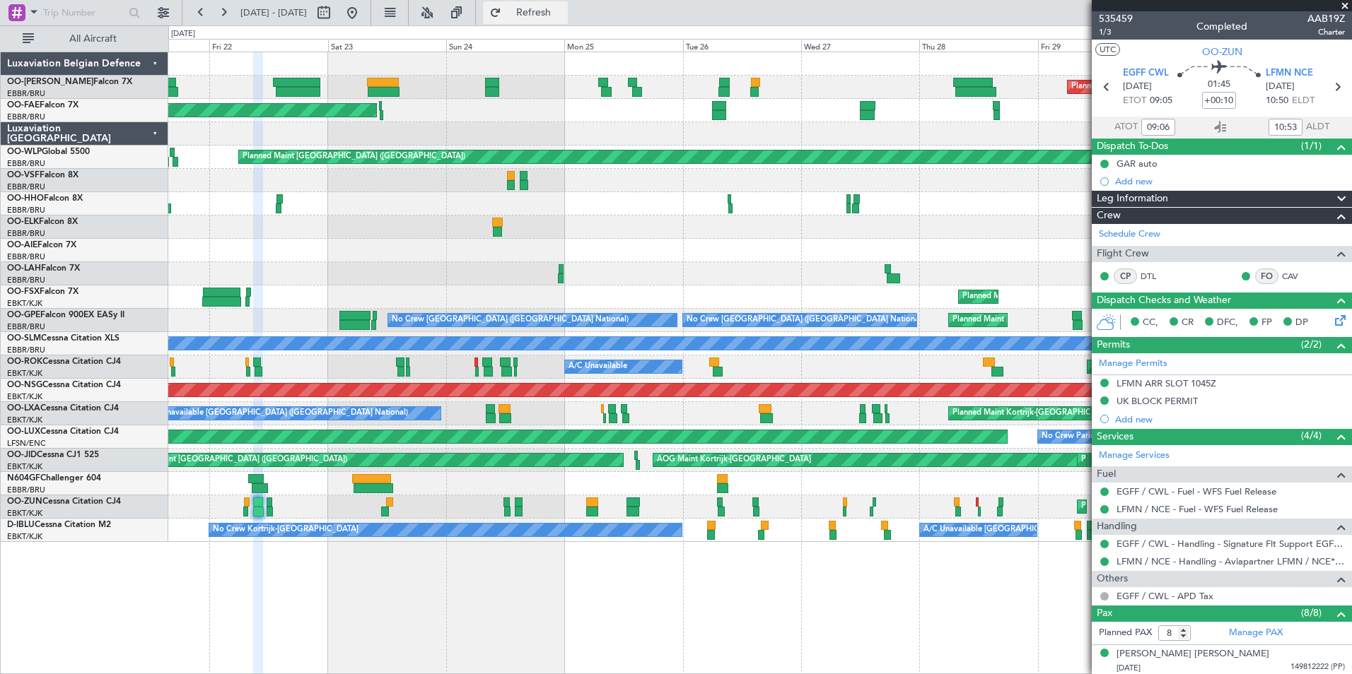
click at [568, 20] on button "Refresh" at bounding box center [525, 12] width 85 height 23
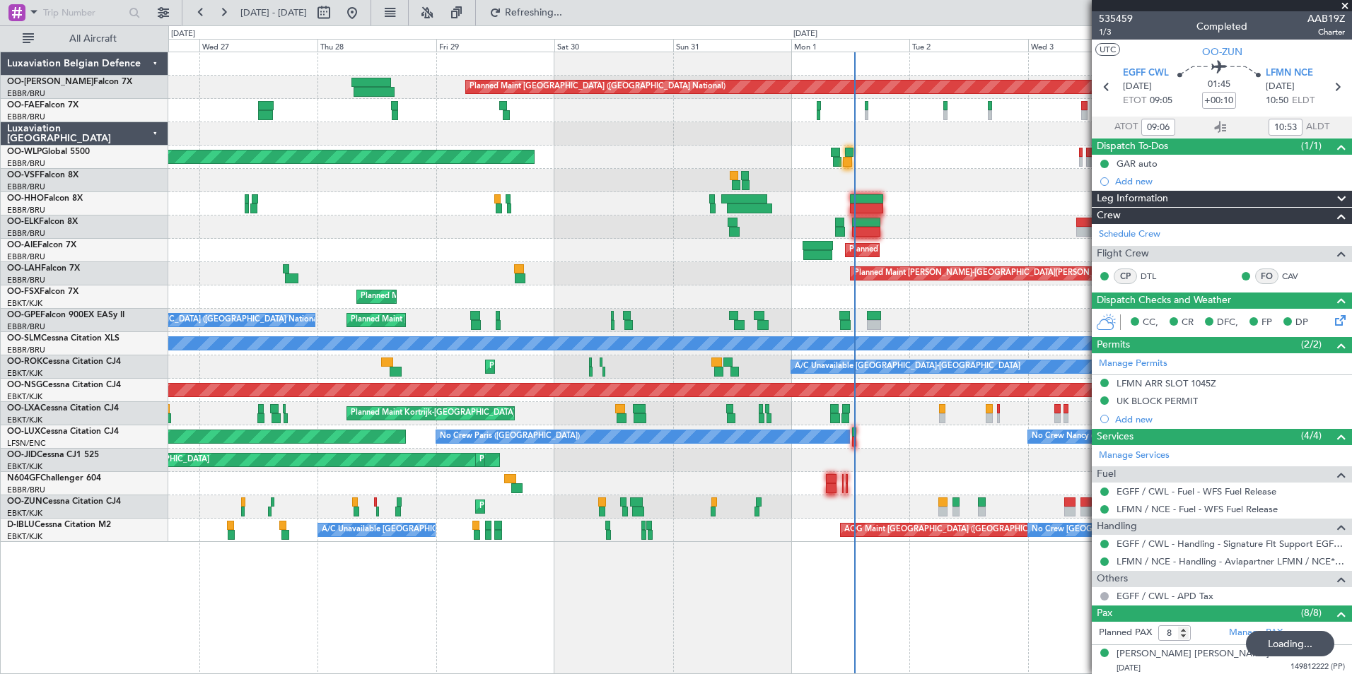
click at [206, 614] on div "Planned Maint Brussels (Brussels National) Owner Melsbroek Air Base Owner Melsb…" at bounding box center [759, 363] width 1183 height 623
click at [253, 641] on div "Planned Maint Brussels (Brussels National) Owner Melsbroek Air Base Owner Melsb…" at bounding box center [759, 363] width 1183 height 623
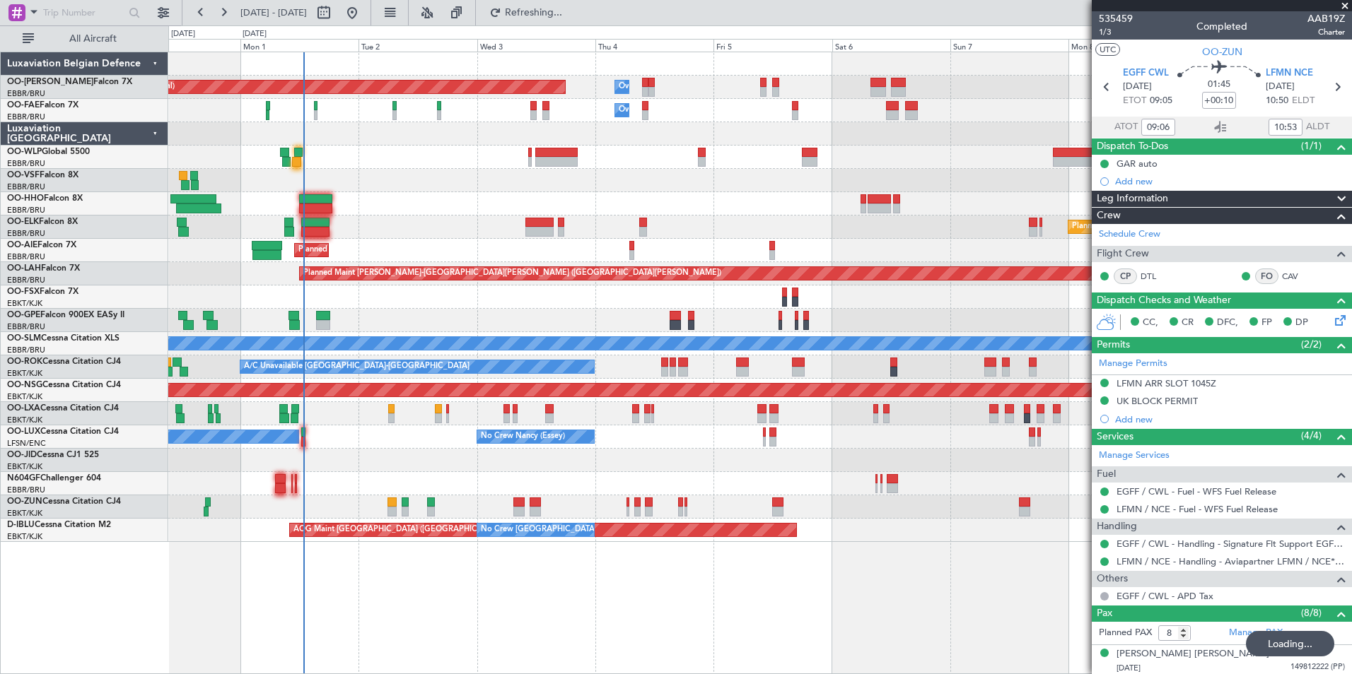
click at [446, 623] on div "Planned Maint Brussels (Brussels National) Owner Melsbroek Air Base Owner Melsb…" at bounding box center [759, 363] width 1183 height 623
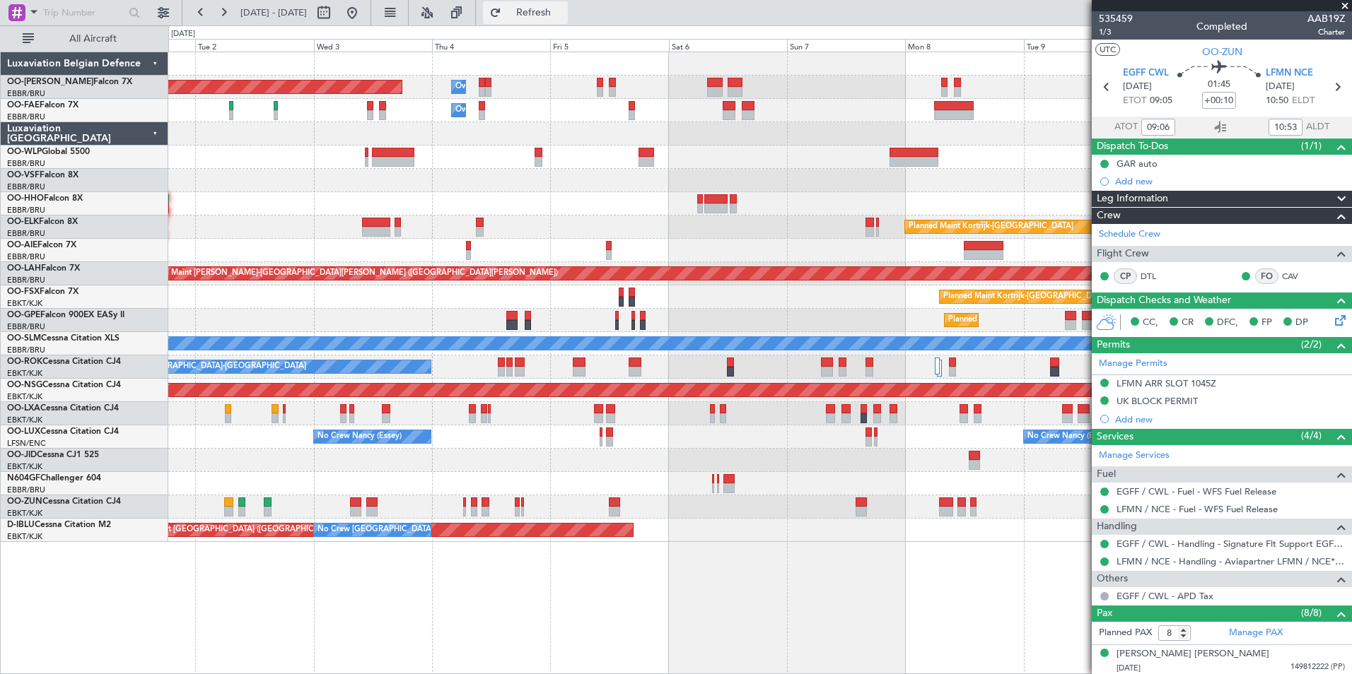
click at [563, 13] on span "Refresh" at bounding box center [533, 13] width 59 height 10
click at [252, 557] on div "Planned Maint [GEOGRAPHIC_DATA] ([GEOGRAPHIC_DATA] National) Owner [GEOGRAPHIC_…" at bounding box center [759, 363] width 1183 height 623
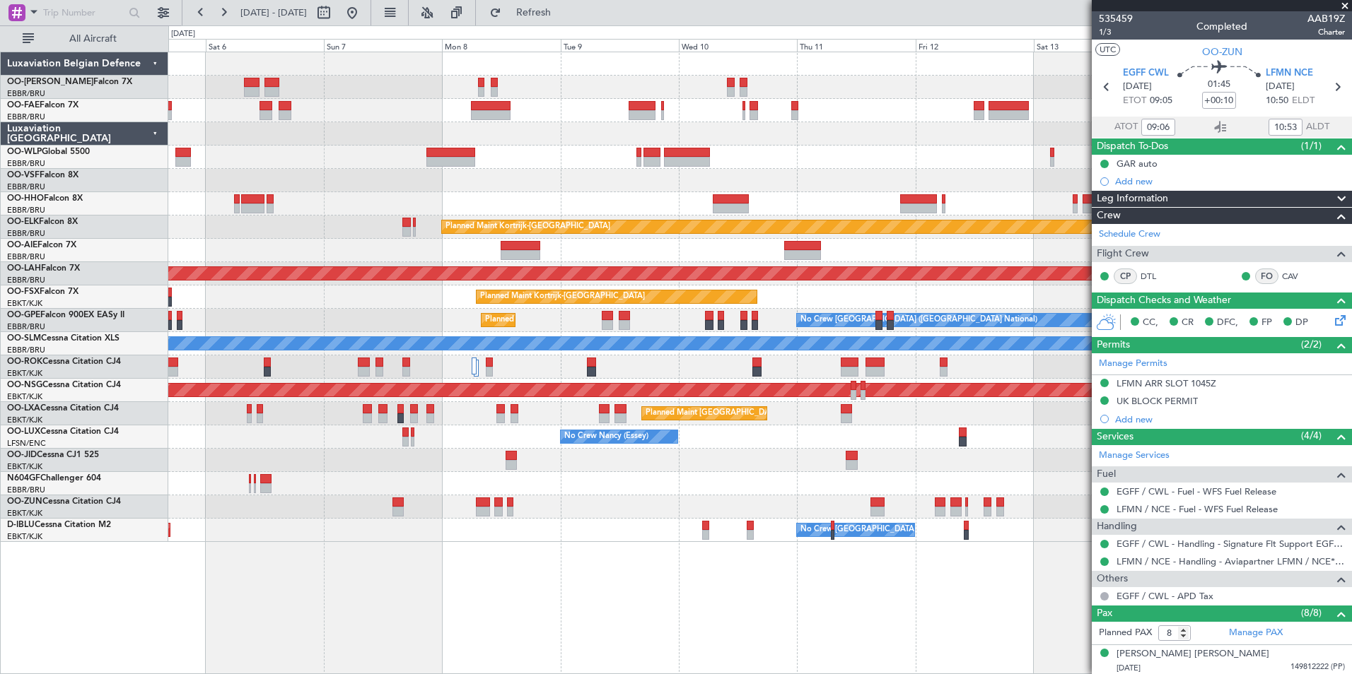
click at [235, 498] on div "Owner Melsbroek Air Base Planned Maint [GEOGRAPHIC_DATA] ([GEOGRAPHIC_DATA]) Ow…" at bounding box center [759, 363] width 1183 height 623
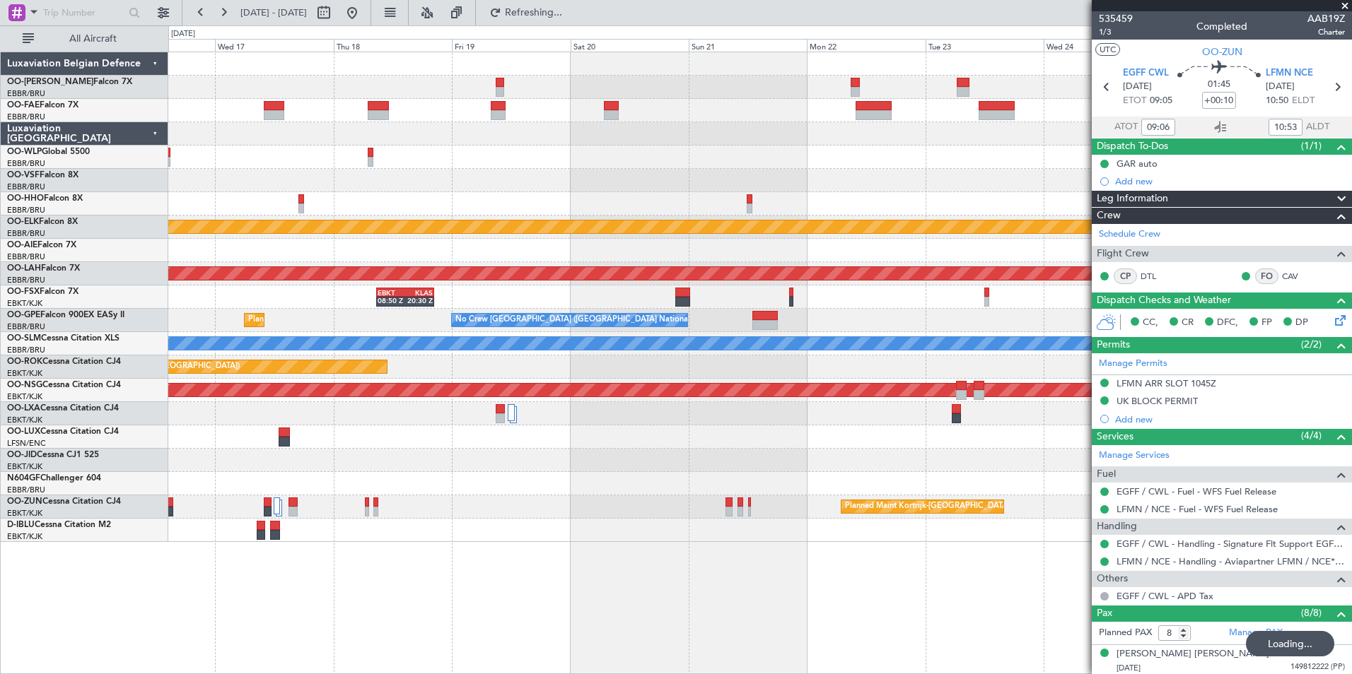
click at [138, 541] on div "Planned Maint Kortrijk-[GEOGRAPHIC_DATA] Planned [GEOGRAPHIC_DATA][PERSON_NAME]…" at bounding box center [676, 349] width 1352 height 649
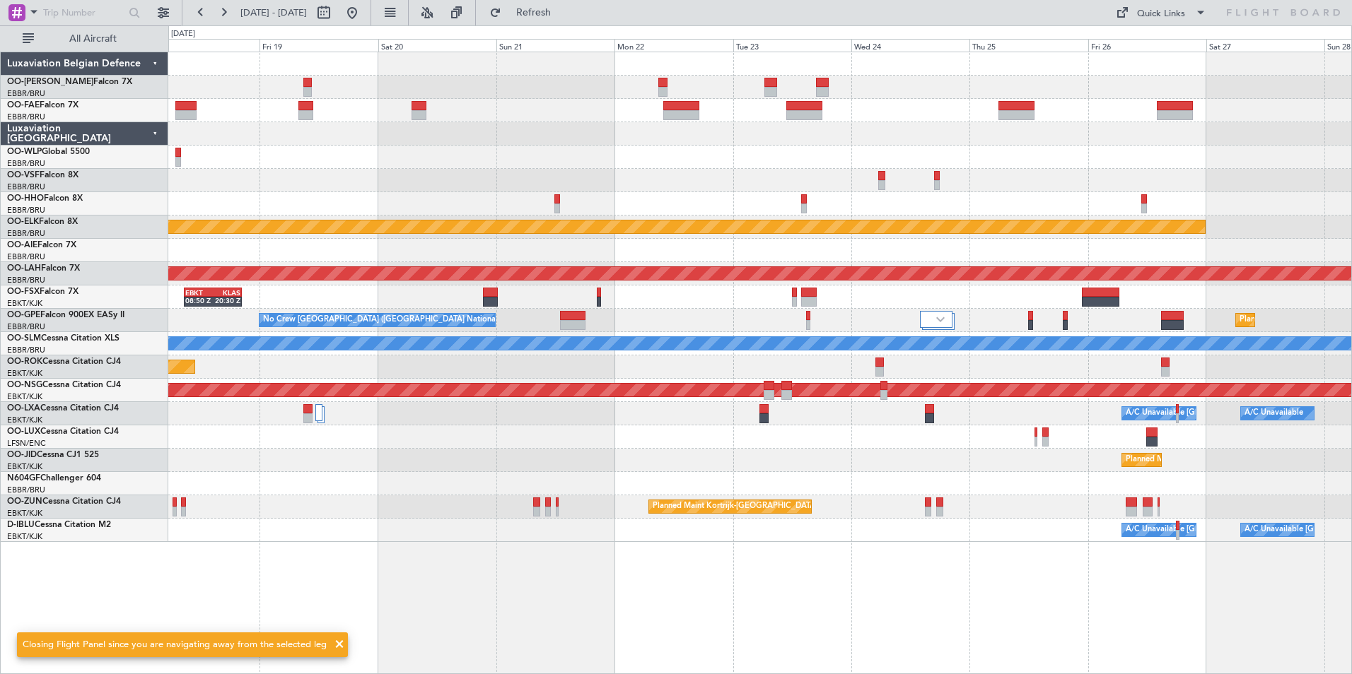
click at [761, 238] on div "Planned Maint Kortrijk-[GEOGRAPHIC_DATA] Planned [GEOGRAPHIC_DATA][PERSON_NAME]…" at bounding box center [759, 297] width 1183 height 490
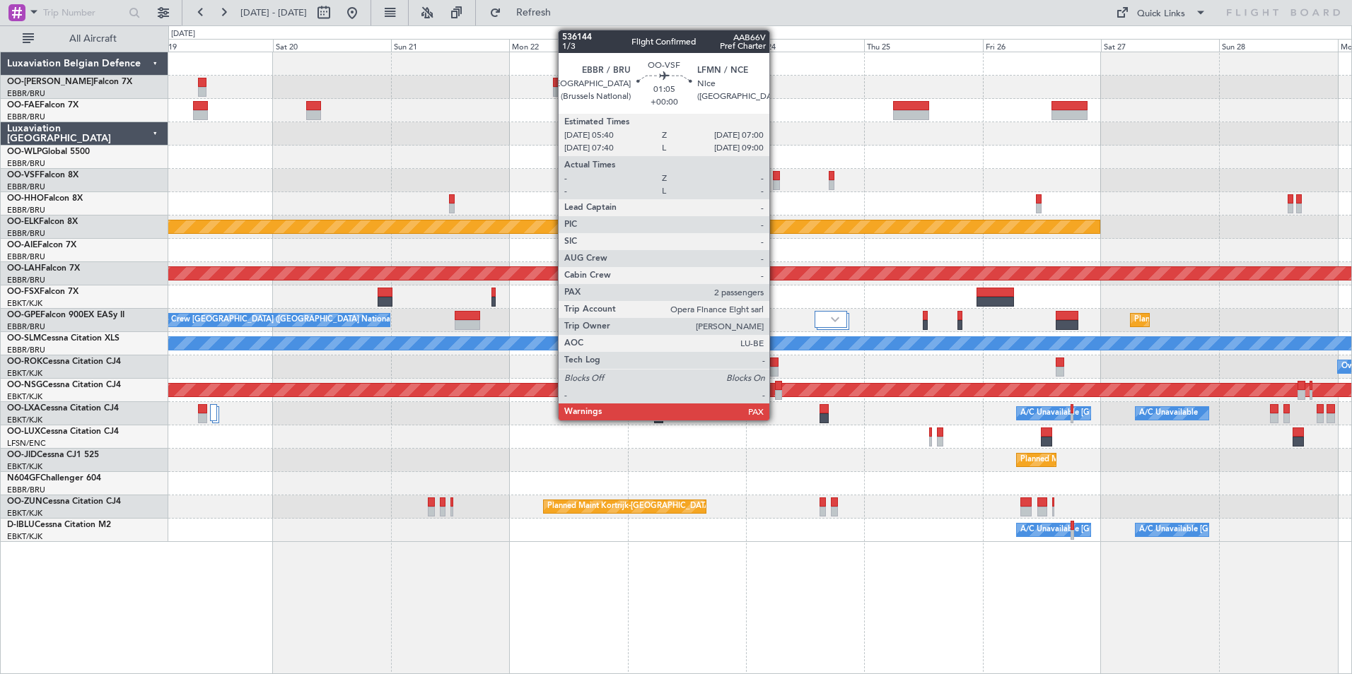
click at [775, 173] on div at bounding box center [776, 176] width 7 height 10
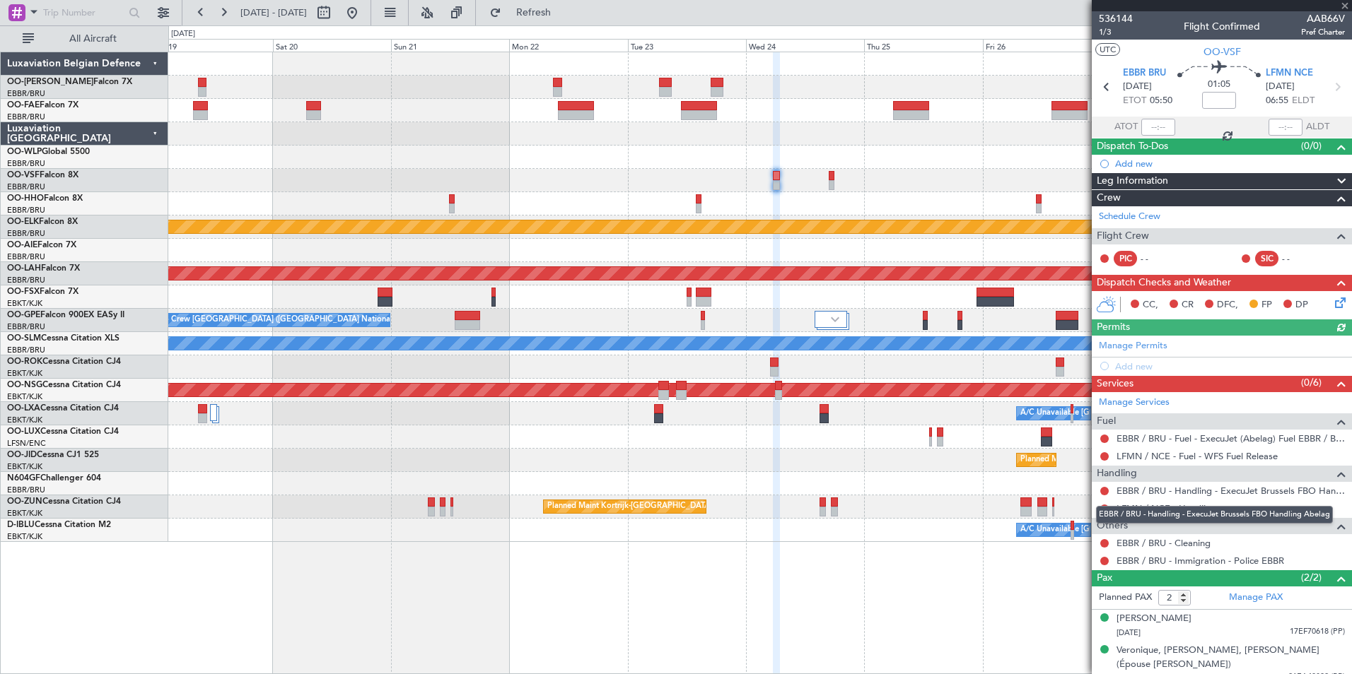
click at [1196, 507] on div "EBBR / BRU - Handling - ExecuJet Brussels FBO Handling Abelag" at bounding box center [1214, 515] width 237 height 18
click at [1207, 508] on link "LFMN / NCE - Handling" at bounding box center [1166, 509] width 100 height 12
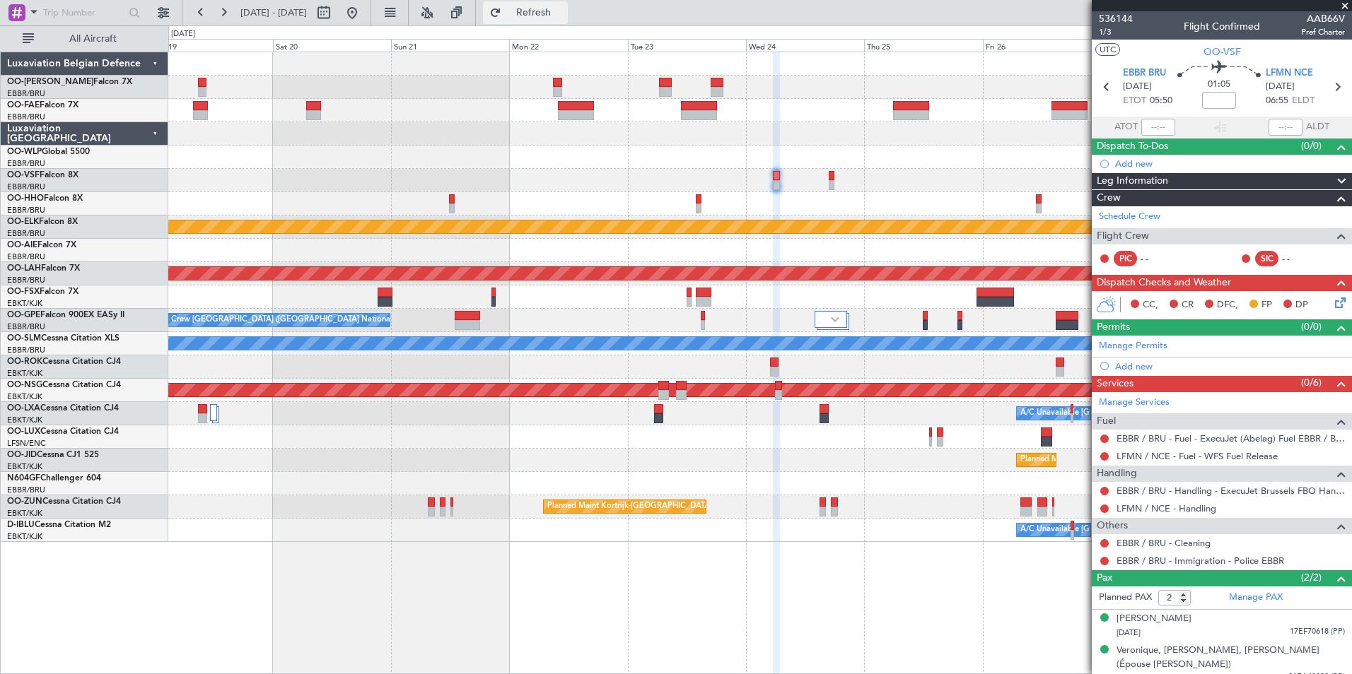
click at [557, 15] on span "Refresh" at bounding box center [533, 13] width 59 height 10
click at [1103, 541] on button at bounding box center [1104, 543] width 8 height 8
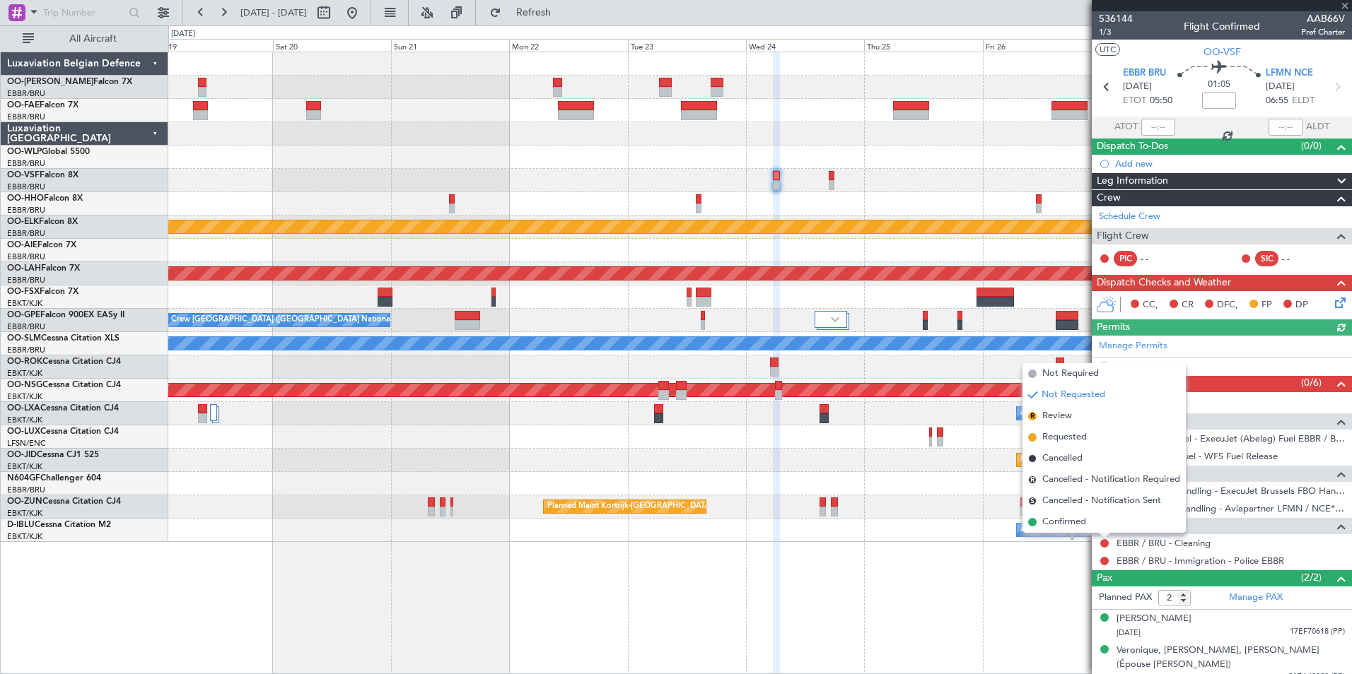
click at [1053, 430] on li "Requested" at bounding box center [1103, 437] width 163 height 21
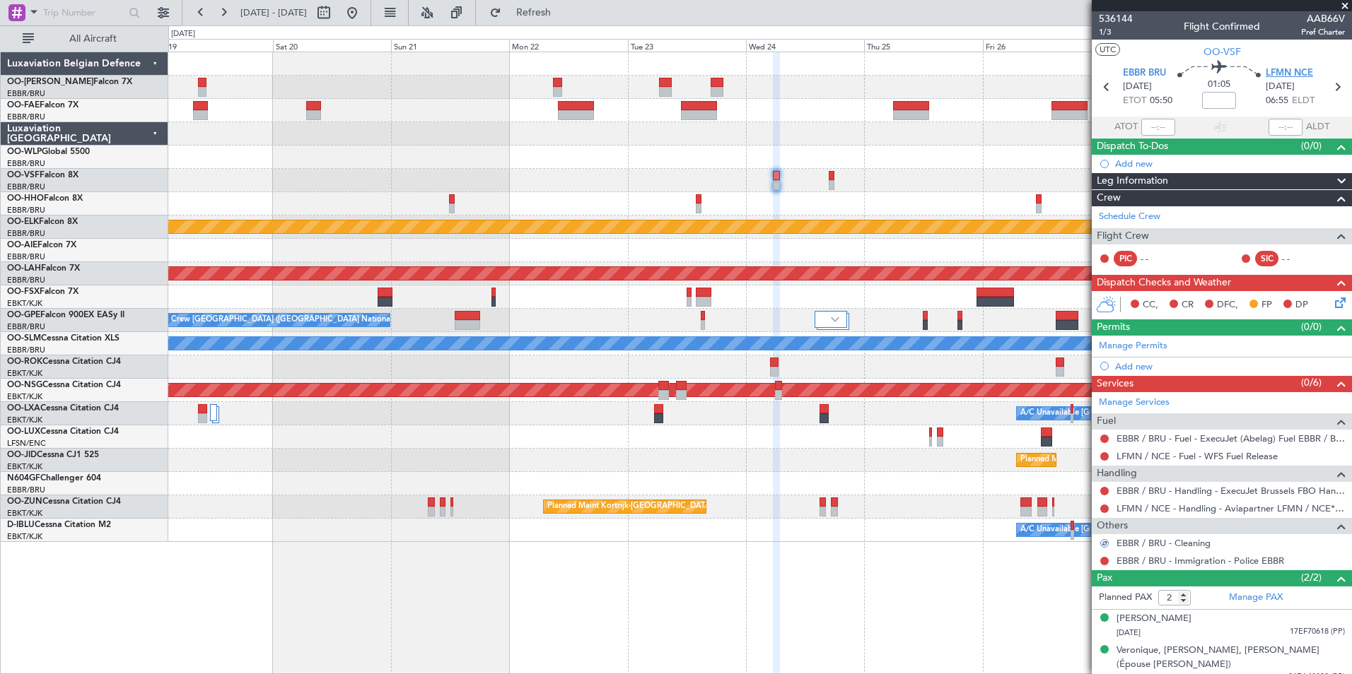
click at [1272, 74] on span "LFMN NCE" at bounding box center [1288, 73] width 47 height 14
click at [563, 11] on span "Refresh" at bounding box center [533, 13] width 59 height 10
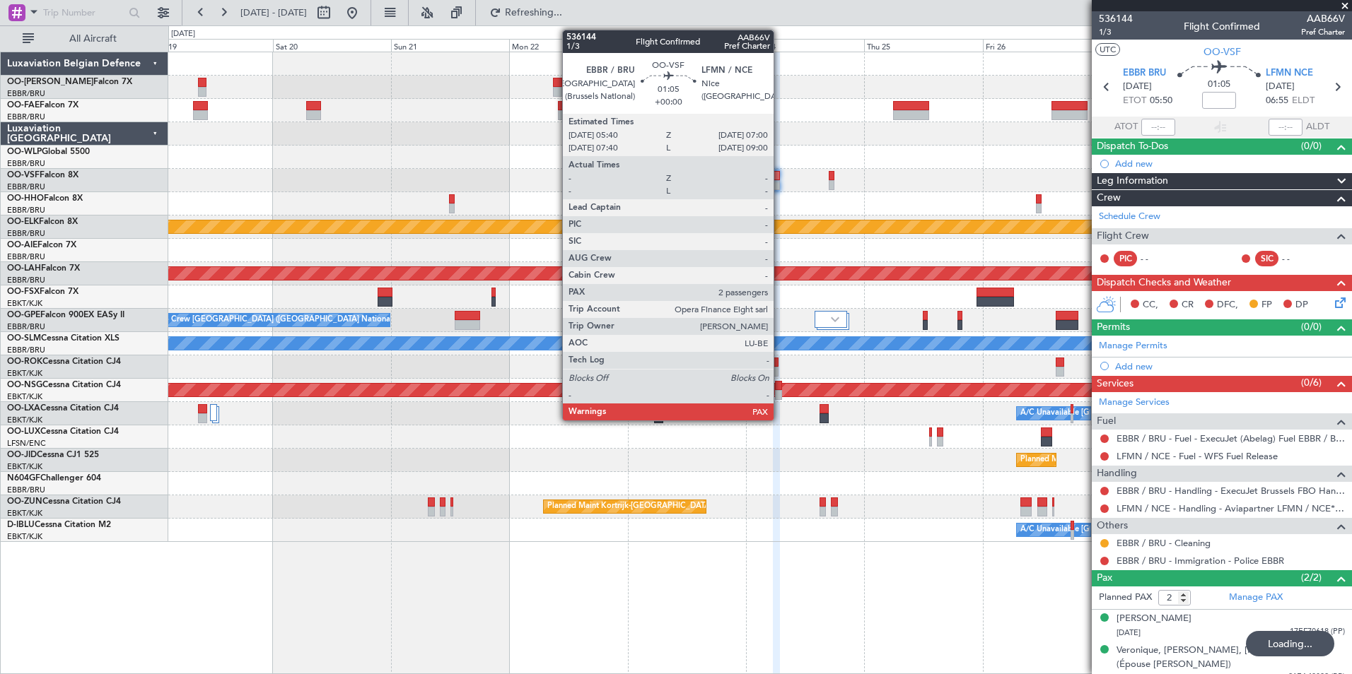
click at [780, 184] on div at bounding box center [776, 185] width 7 height 10
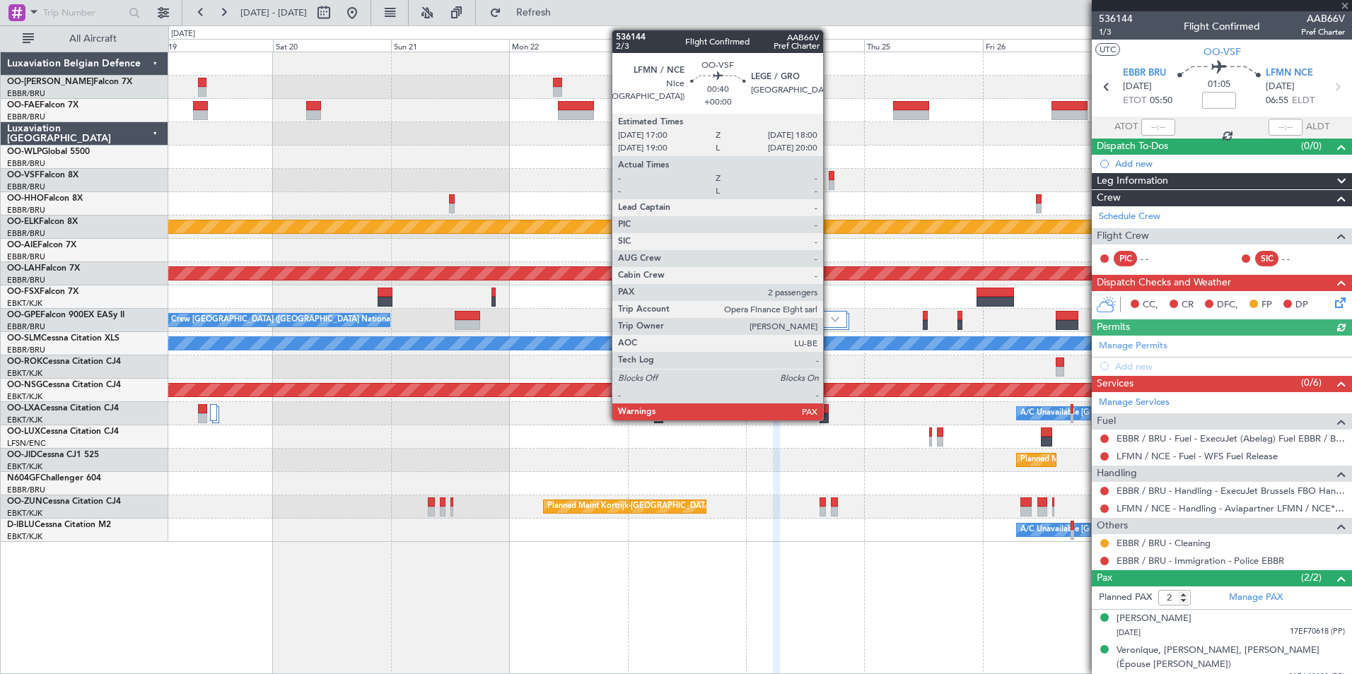
click at [829, 175] on div at bounding box center [830, 176] width 5 height 10
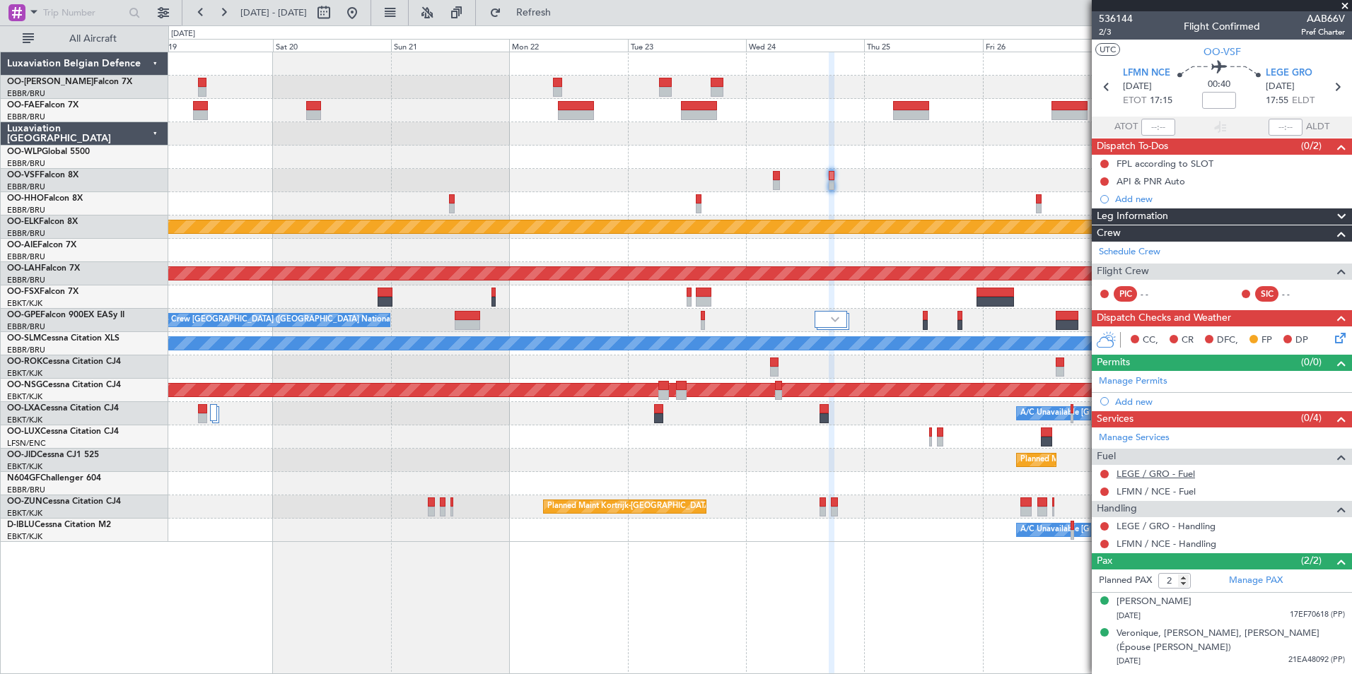
click at [1162, 474] on link "LEGE / GRO - Fuel" at bounding box center [1155, 474] width 78 height 12
click at [1154, 473] on link "LEGE / GRO - Fuel" at bounding box center [1155, 474] width 78 height 12
click at [1180, 493] on link "LFMN / NCE - Fuel" at bounding box center [1155, 492] width 79 height 12
click at [1174, 528] on link "LEGE / GRO - Handling" at bounding box center [1165, 526] width 99 height 12
click at [1187, 545] on mat-tooltip-component "LEGE / GRO - Handling" at bounding box center [1166, 550] width 110 height 37
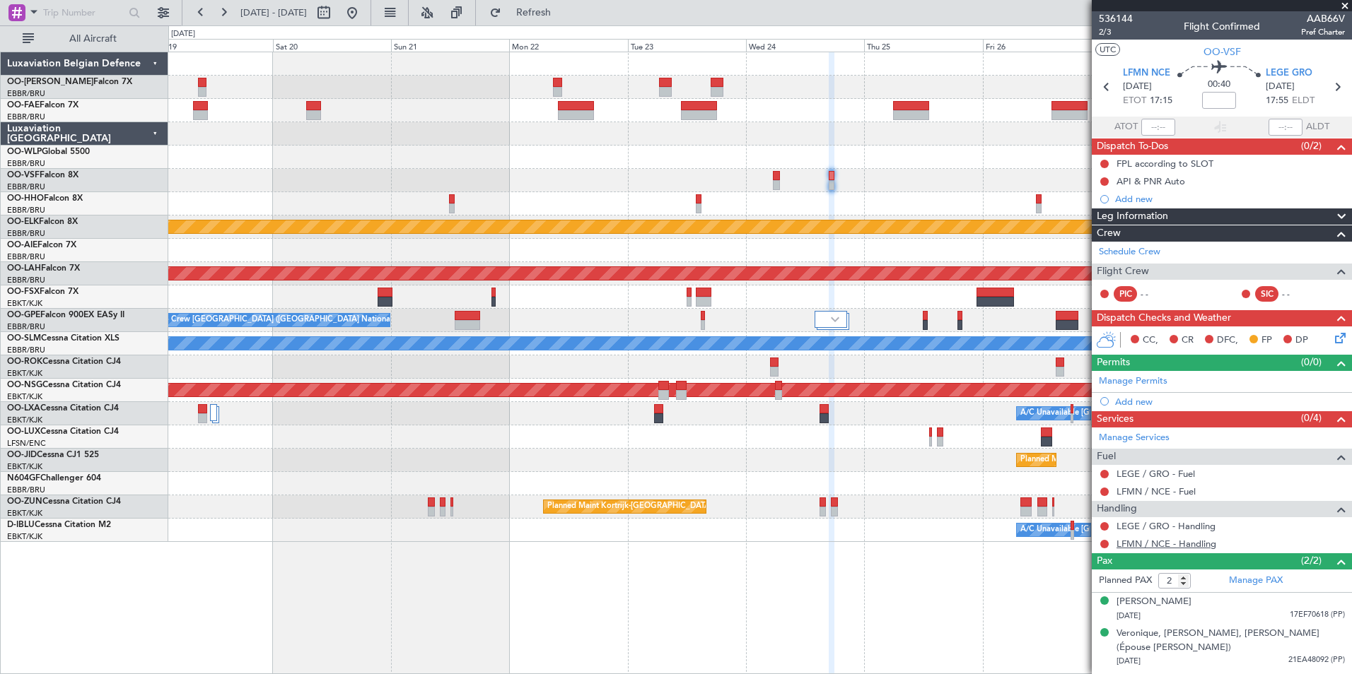
click at [1180, 541] on link "LFMN / NCE - Handling" at bounding box center [1166, 544] width 100 height 12
click at [563, 12] on span "Refresh" at bounding box center [533, 13] width 59 height 10
click at [639, 607] on div "Owner Melsbroek Air Base Owner [GEOGRAPHIC_DATA] Planned Maint [GEOGRAPHIC_DATA…" at bounding box center [759, 363] width 1183 height 623
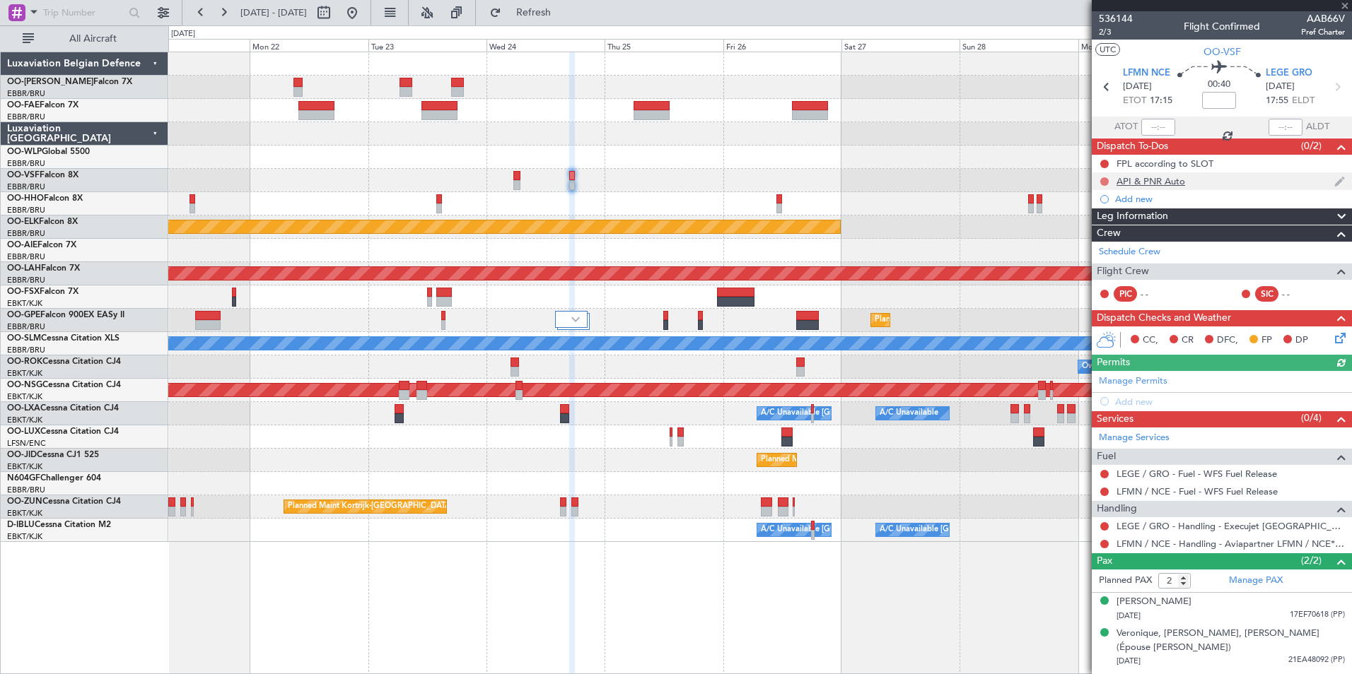
click at [1104, 180] on button at bounding box center [1104, 181] width 8 height 8
click at [1089, 238] on span "Completed" at bounding box center [1110, 244] width 47 height 14
click at [1285, 69] on span "LEGE GRO" at bounding box center [1288, 73] width 47 height 14
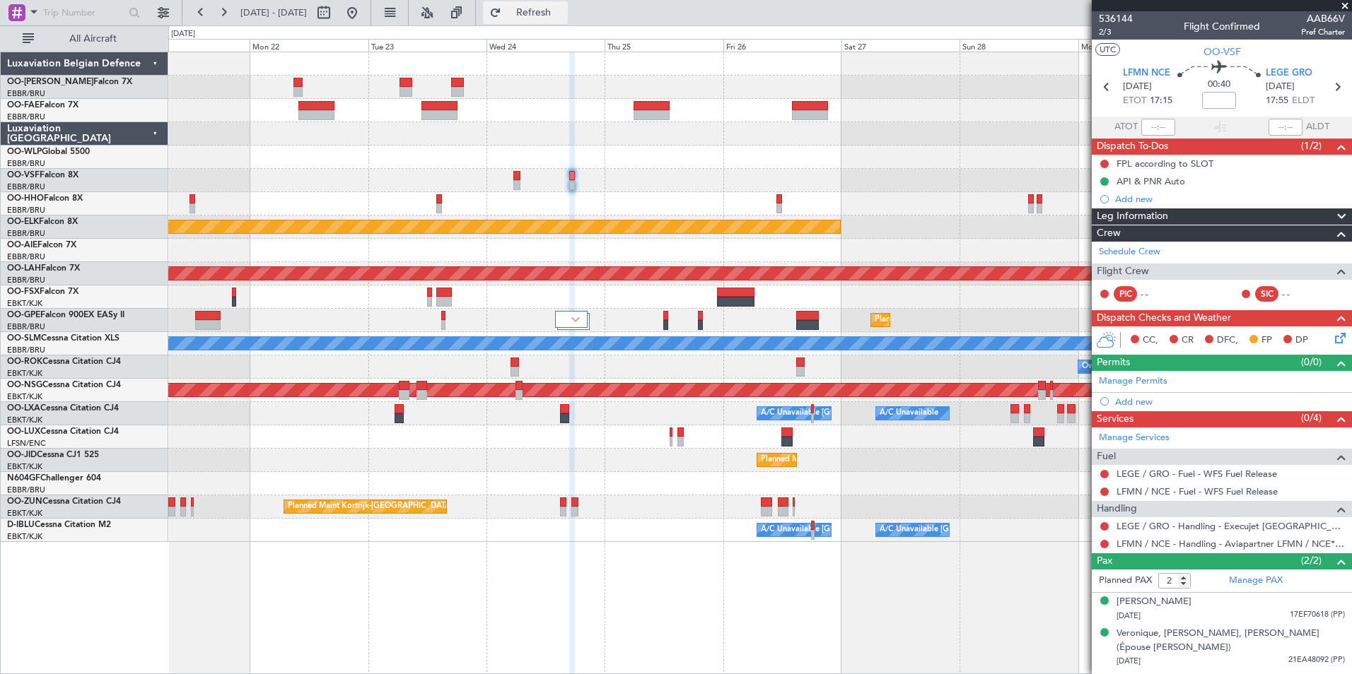
click at [563, 11] on span "Refresh" at bounding box center [533, 13] width 59 height 10
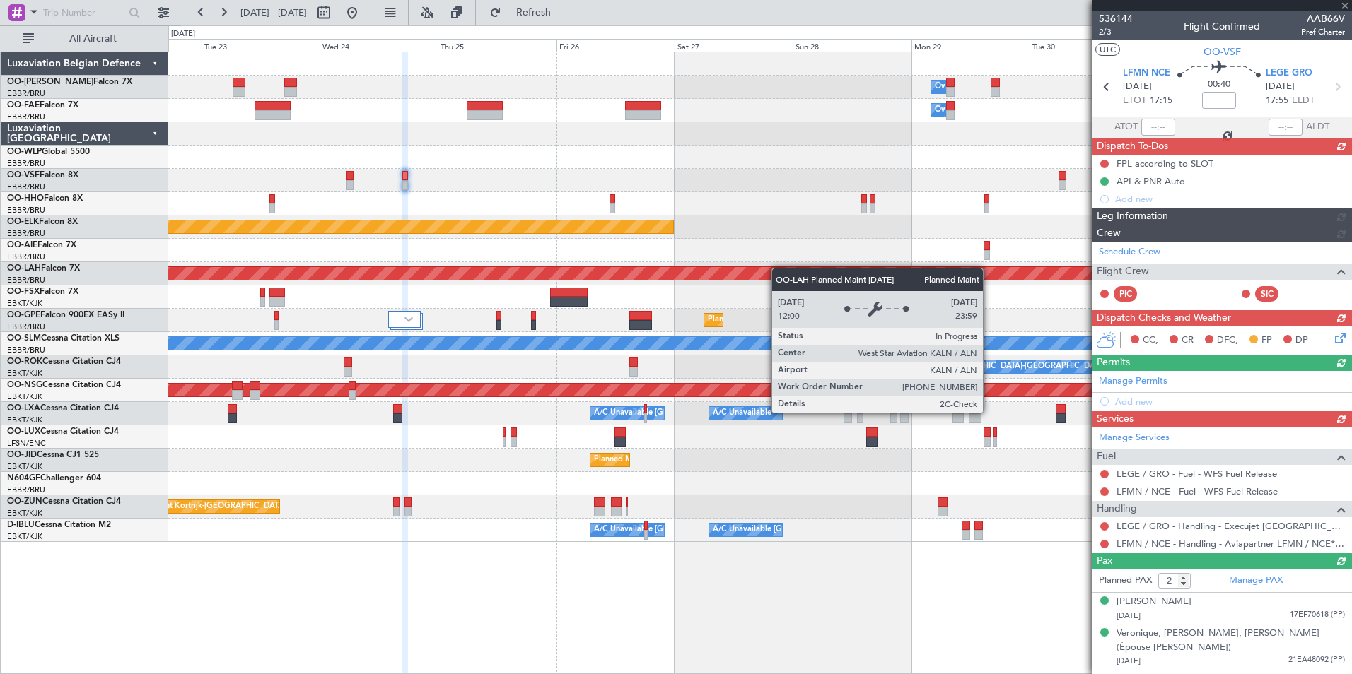
click at [751, 271] on div "Owner Melsbroek Air Base Owner [GEOGRAPHIC_DATA] Planned Maint [GEOGRAPHIC_DATA…" at bounding box center [759, 297] width 1183 height 490
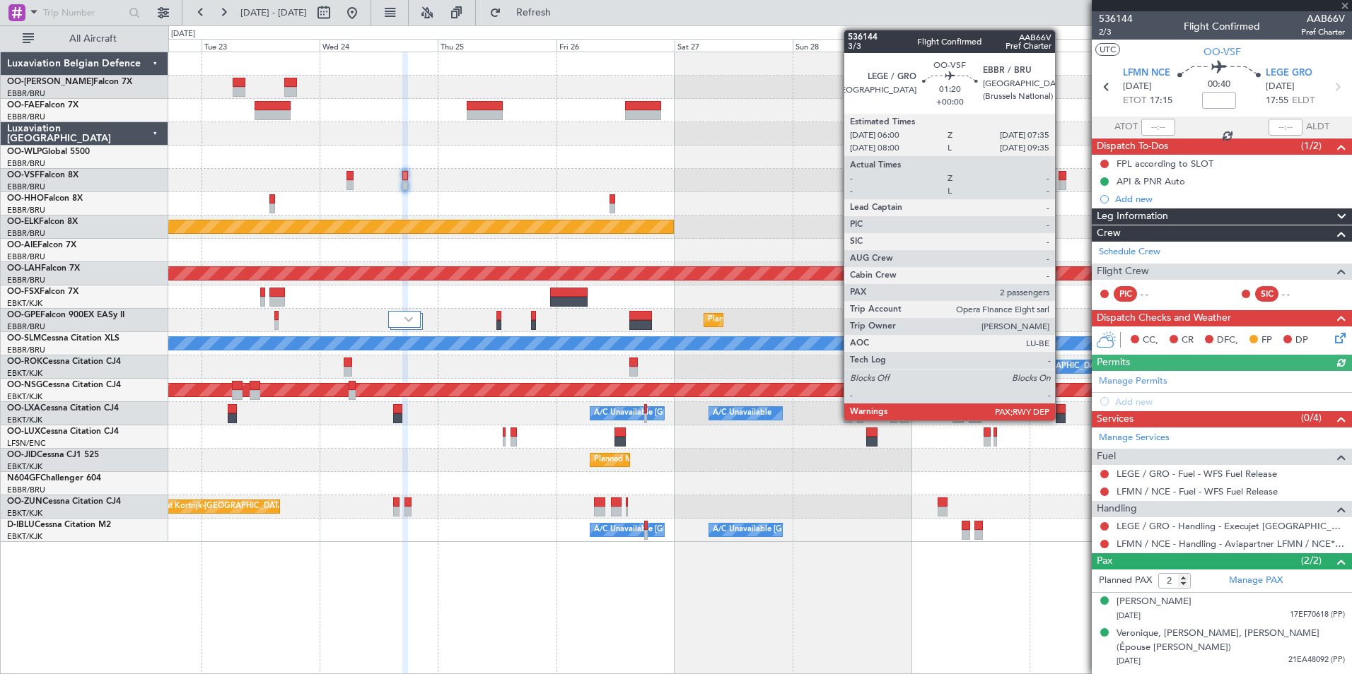
click at [1061, 179] on div at bounding box center [1062, 176] width 8 height 10
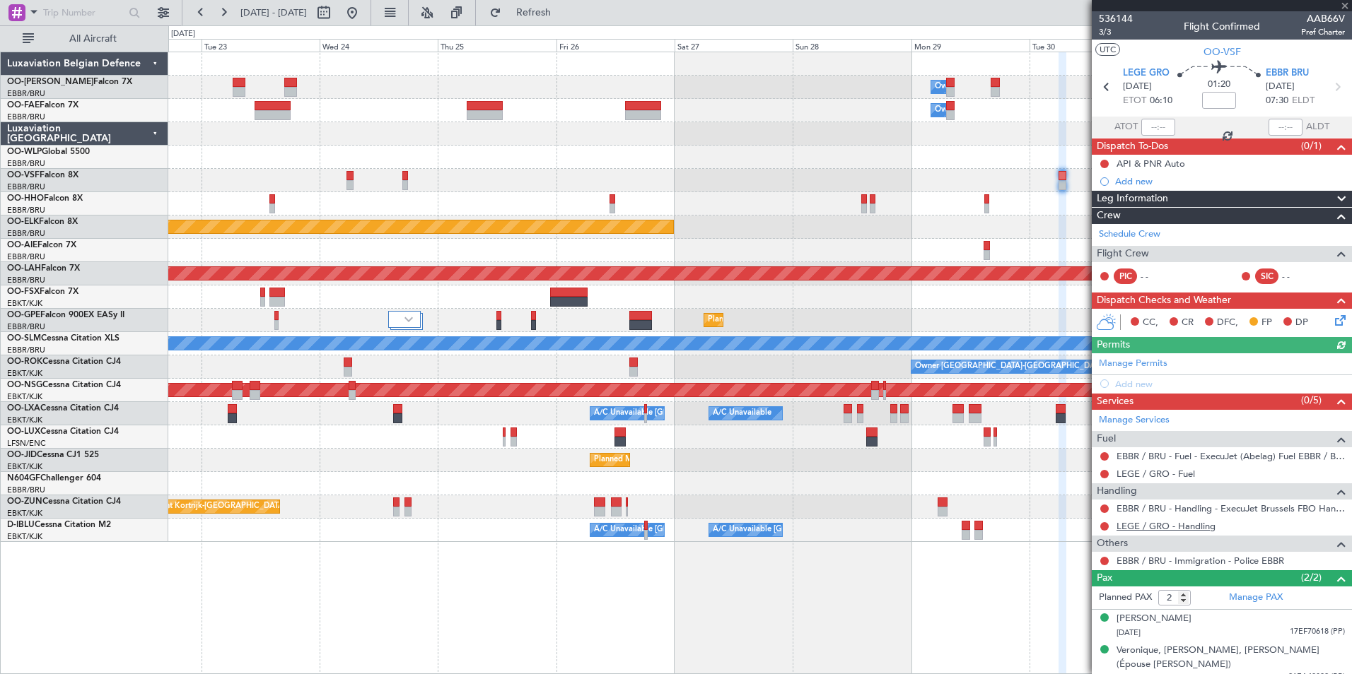
click at [1163, 521] on link "LEGE / GRO - Handling" at bounding box center [1165, 526] width 99 height 12
click at [1103, 160] on button at bounding box center [1104, 164] width 8 height 8
click at [1123, 230] on span "Completed" at bounding box center [1110, 226] width 47 height 14
click at [1225, 471] on div "EBBR / BRU - Fuel - ExecuJet (Abelag) Fuel EBBR / BRU" at bounding box center [1225, 471] width 0 height 0
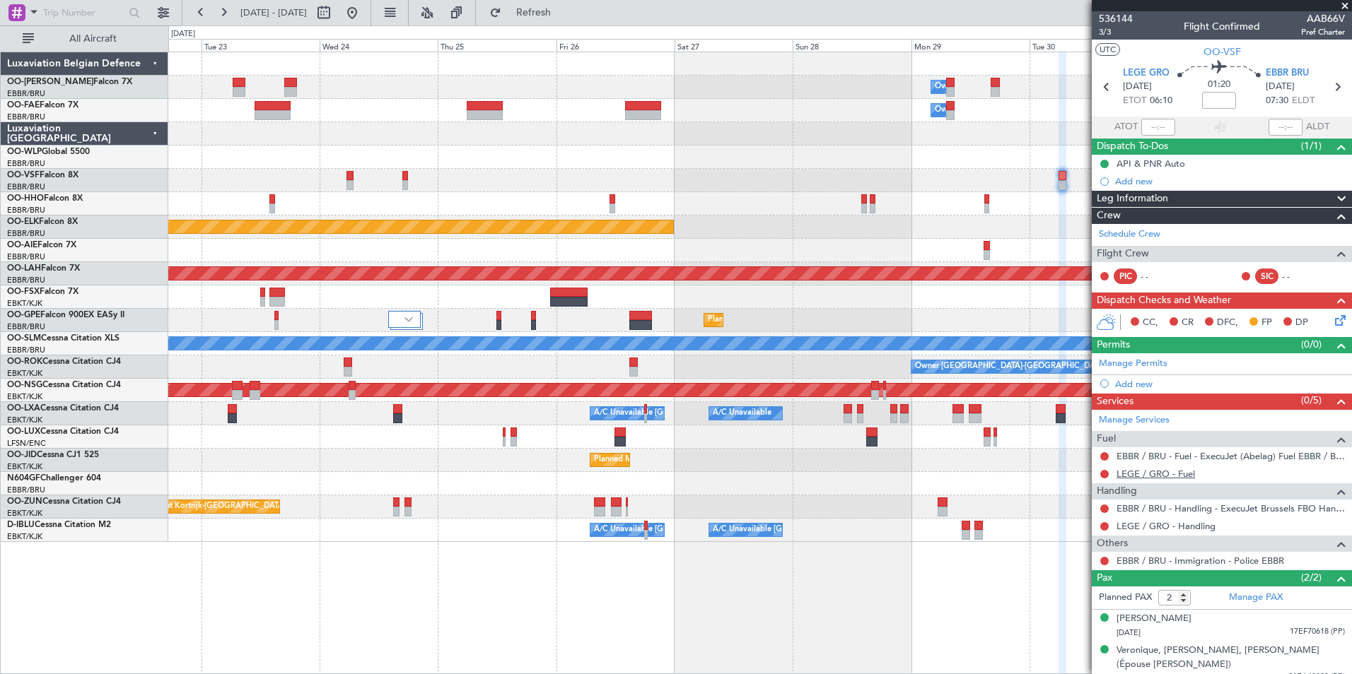
click at [1154, 476] on link "LEGE / GRO - Fuel" at bounding box center [1155, 474] width 78 height 12
click at [563, 18] on span "Refresh" at bounding box center [533, 13] width 59 height 10
click at [1130, 381] on div "Add new" at bounding box center [1223, 384] width 217 height 12
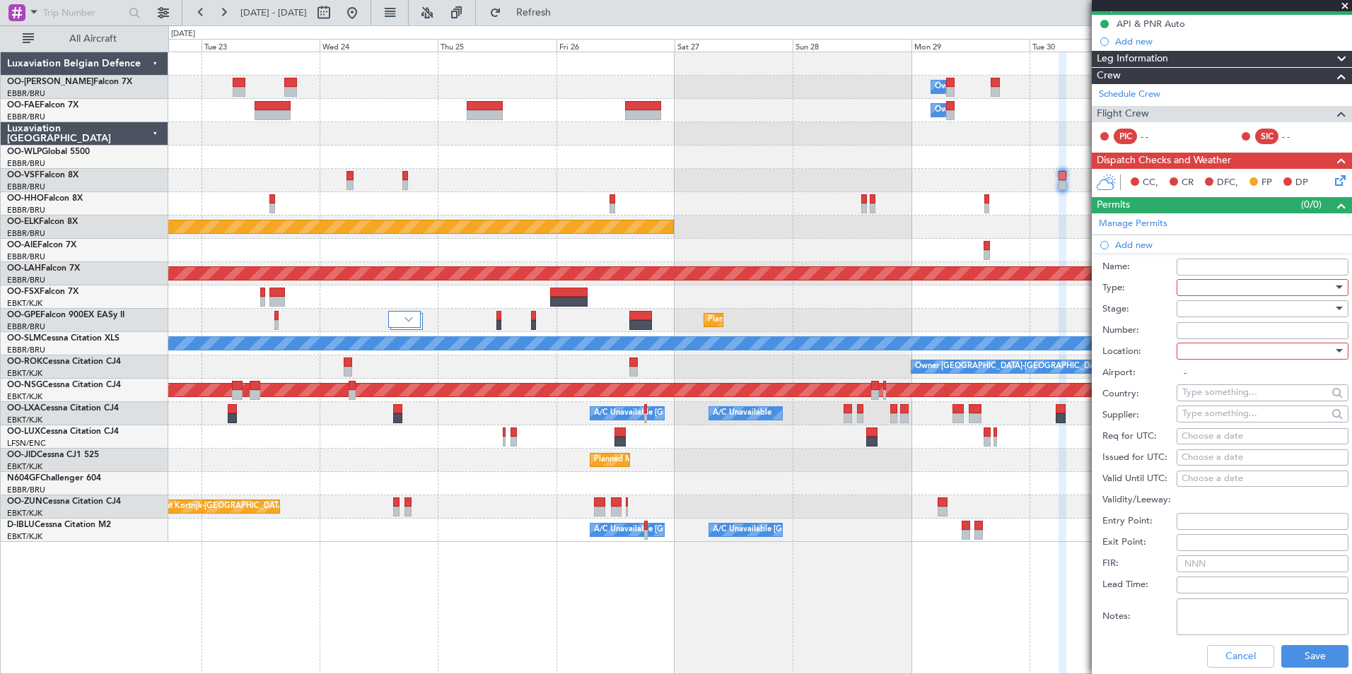
scroll to position [141, 0]
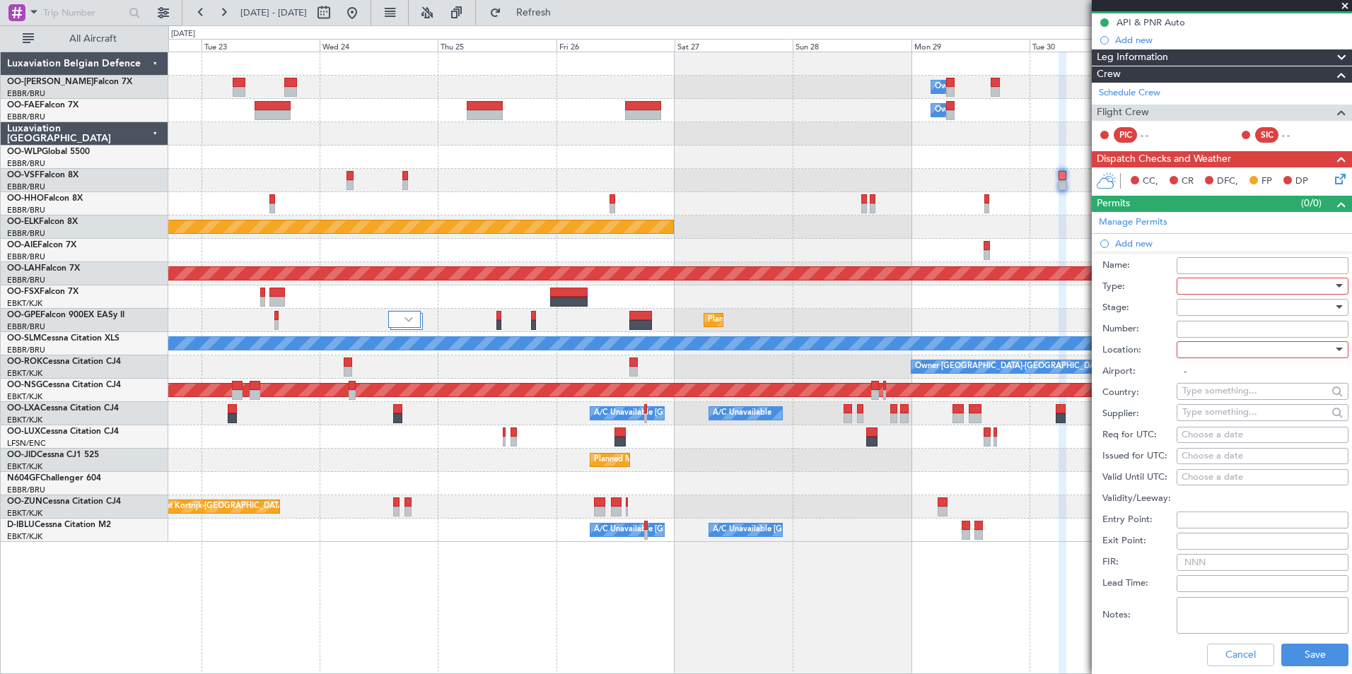
click at [1217, 283] on div at bounding box center [1257, 286] width 151 height 21
click at [1215, 424] on span "Slot" at bounding box center [1257, 419] width 148 height 21
click at [1199, 342] on div at bounding box center [1257, 349] width 151 height 21
click at [1211, 425] on span "Arrival" at bounding box center [1257, 420] width 148 height 21
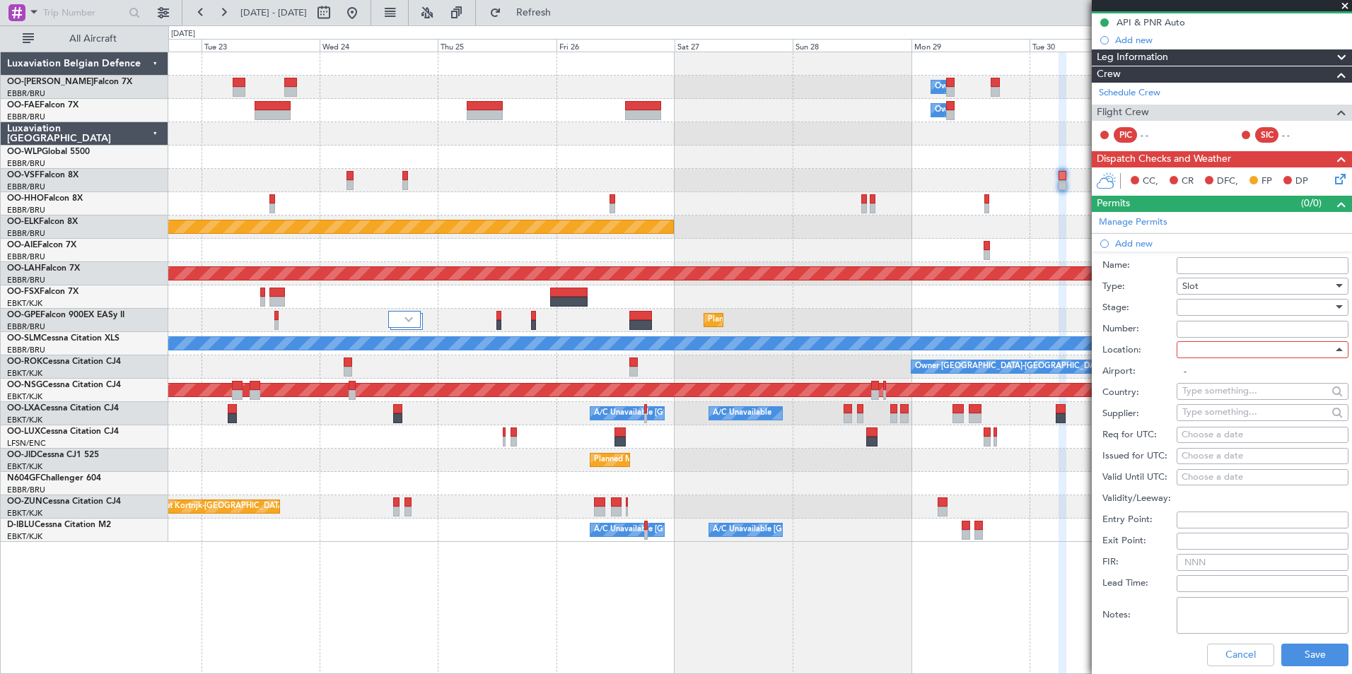
type input "EBBR / BRU"
click at [1218, 430] on div "Choose a date" at bounding box center [1262, 435] width 162 height 14
select select "9"
select select "2025"
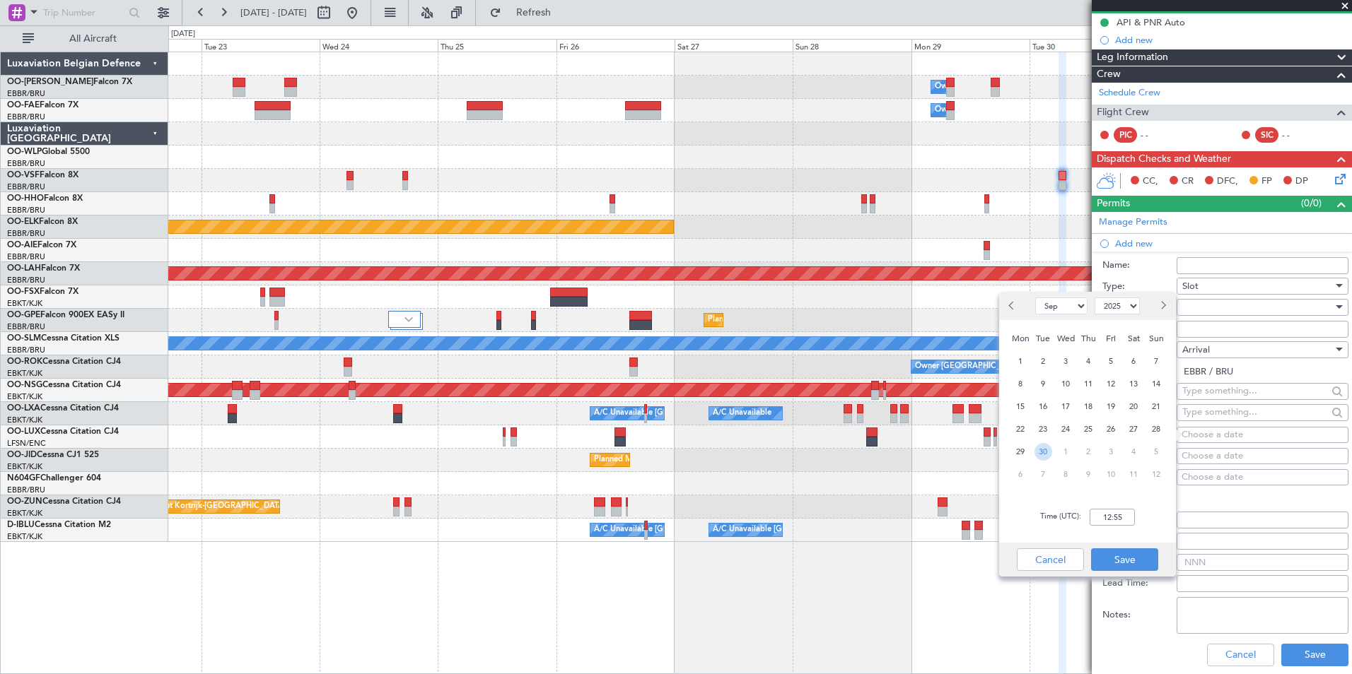
click at [1040, 445] on span "30" at bounding box center [1043, 452] width 18 height 18
click at [1113, 515] on input "00:00" at bounding box center [1111, 517] width 45 height 17
type input "07:35"
click at [1138, 560] on button "Save" at bounding box center [1124, 560] width 67 height 23
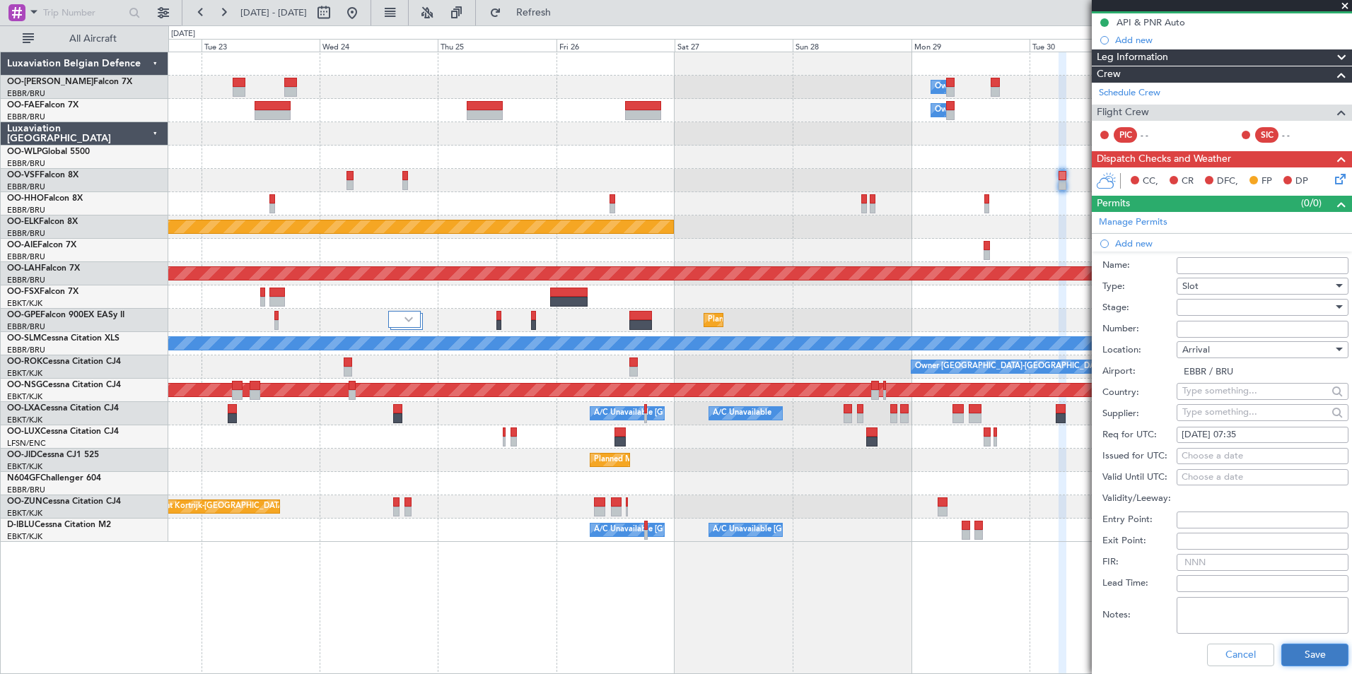
click at [1311, 664] on button "Save" at bounding box center [1314, 655] width 67 height 23
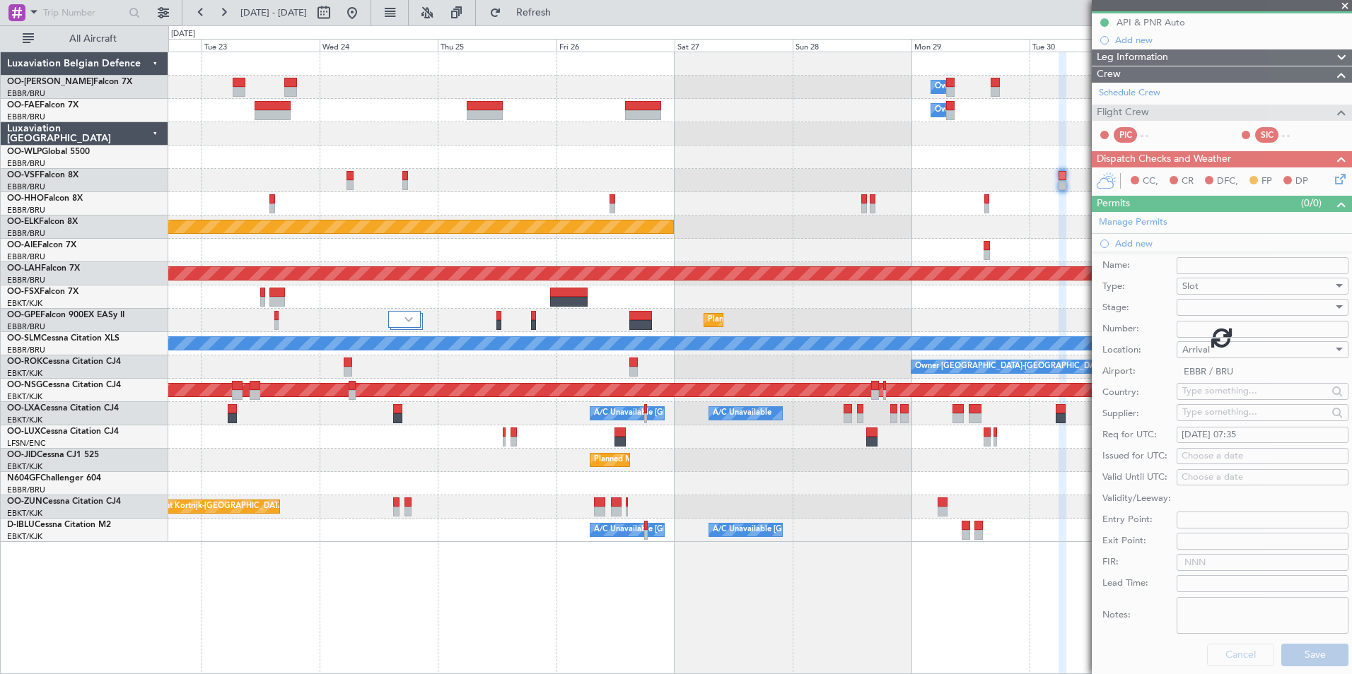
scroll to position [30, 0]
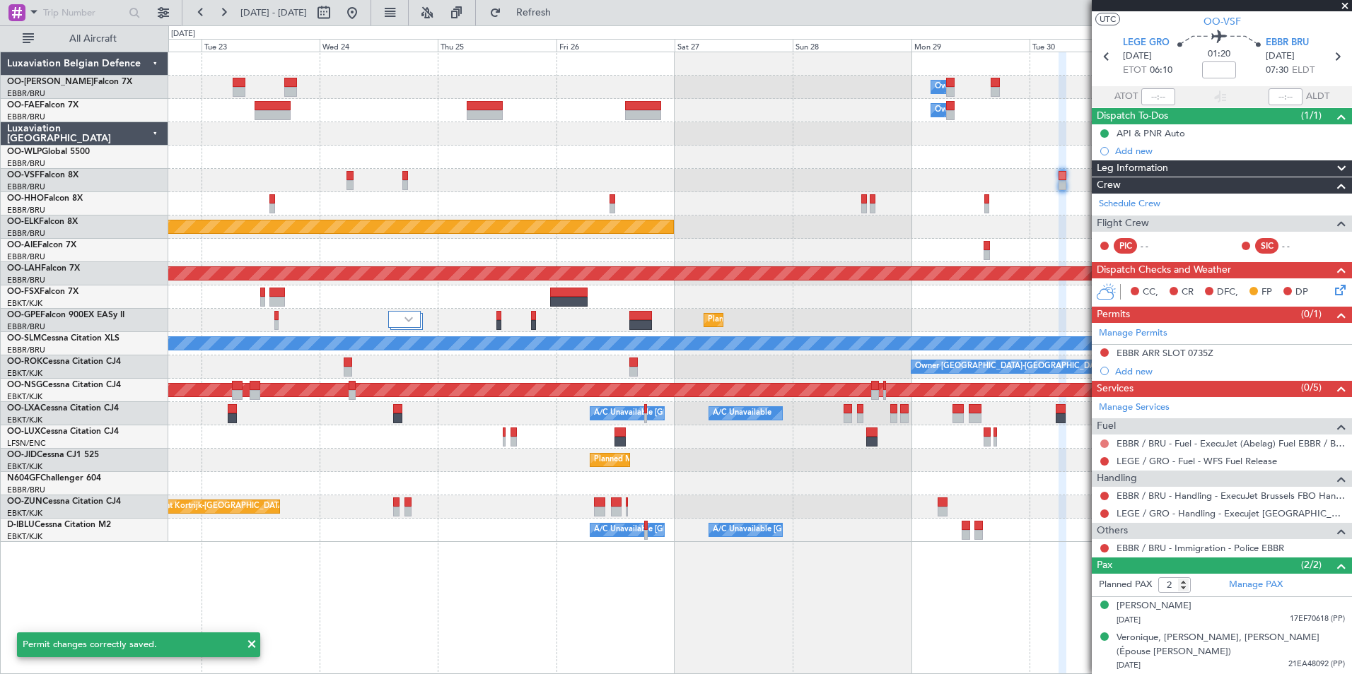
click at [1101, 441] on button at bounding box center [1104, 444] width 8 height 8
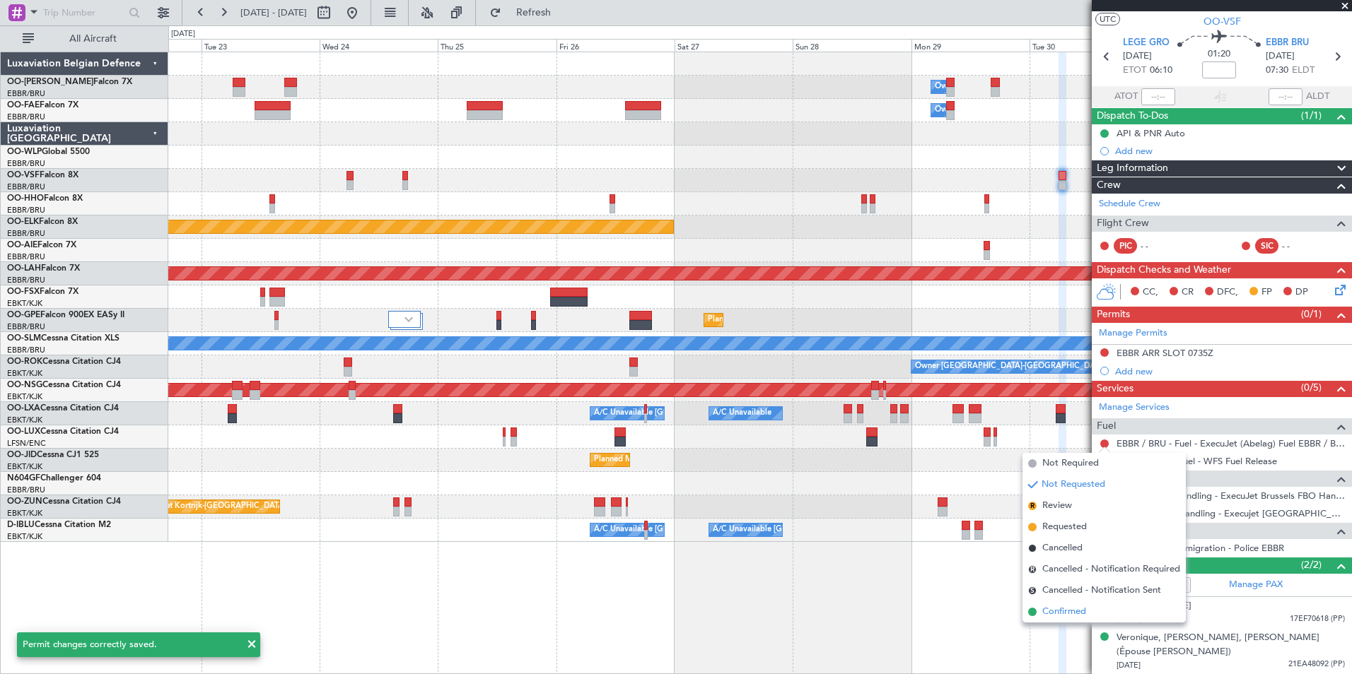
click at [1081, 610] on span "Confirmed" at bounding box center [1064, 612] width 44 height 14
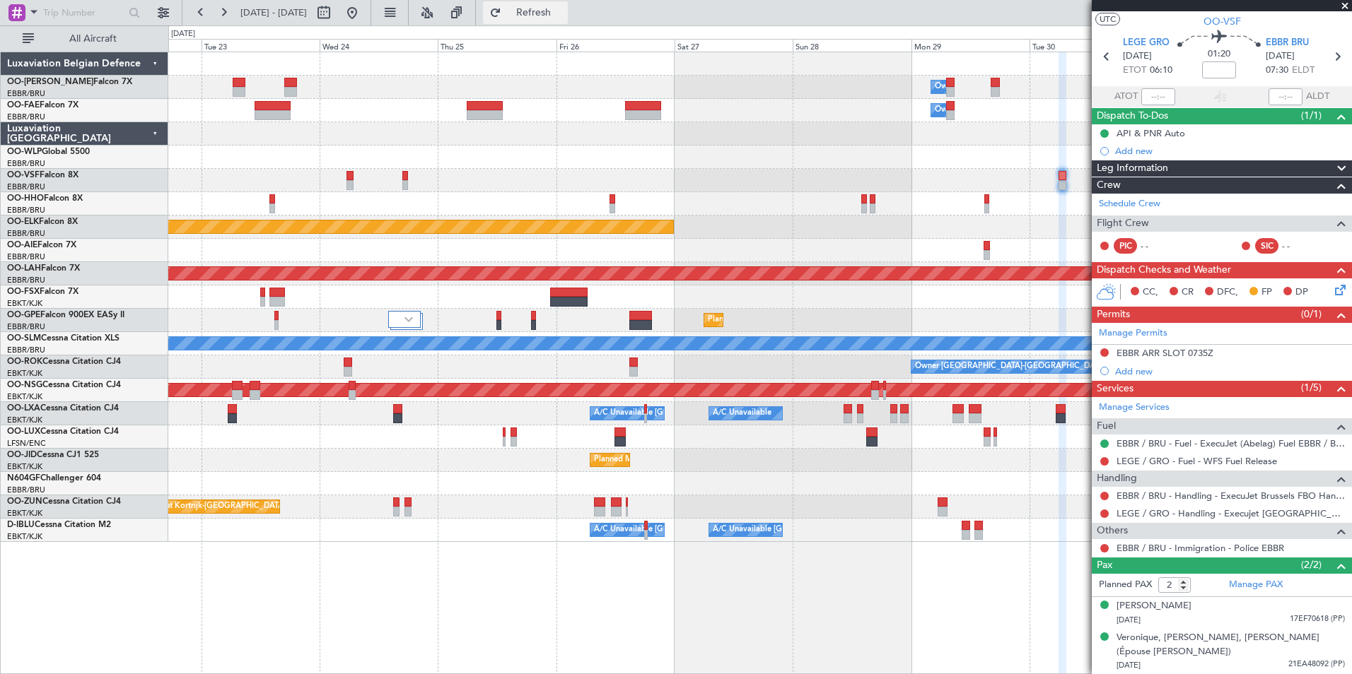
click at [563, 10] on span "Refresh" at bounding box center [533, 13] width 59 height 10
click at [1205, 357] on div "EBBR ARR SLOT 0735Z" at bounding box center [1164, 353] width 97 height 12
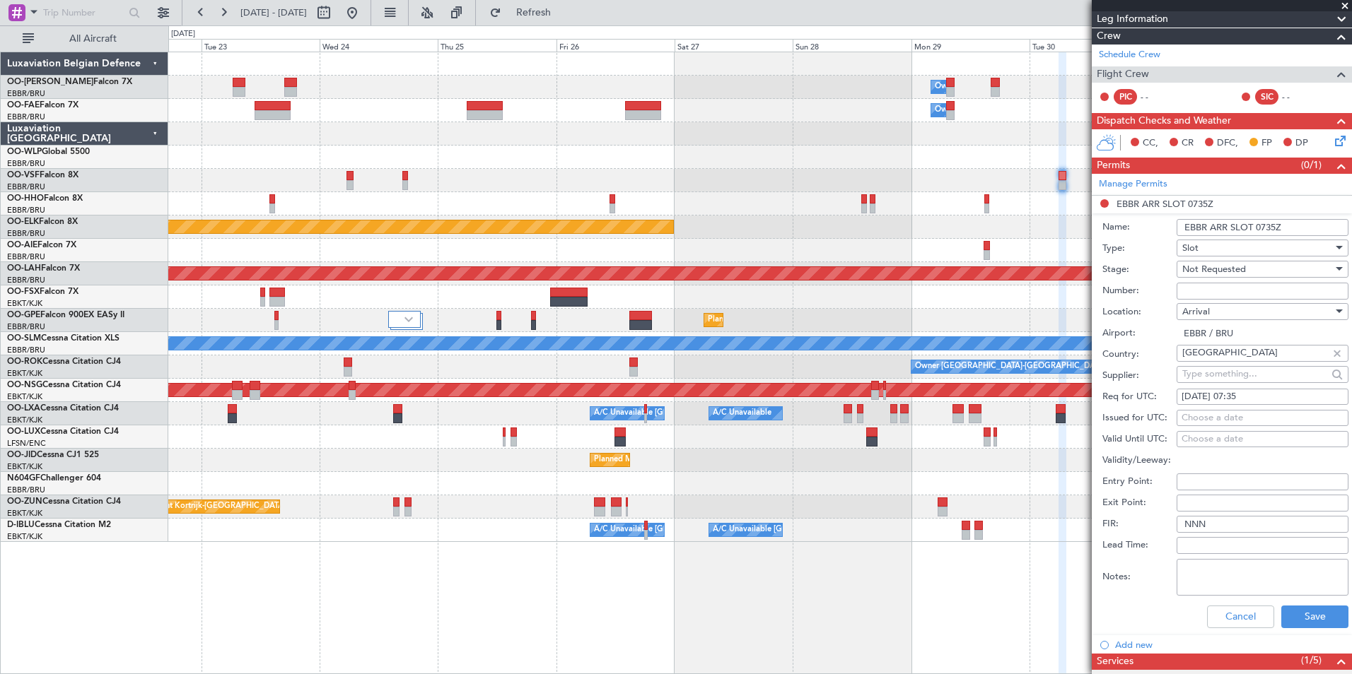
scroll to position [313, 0]
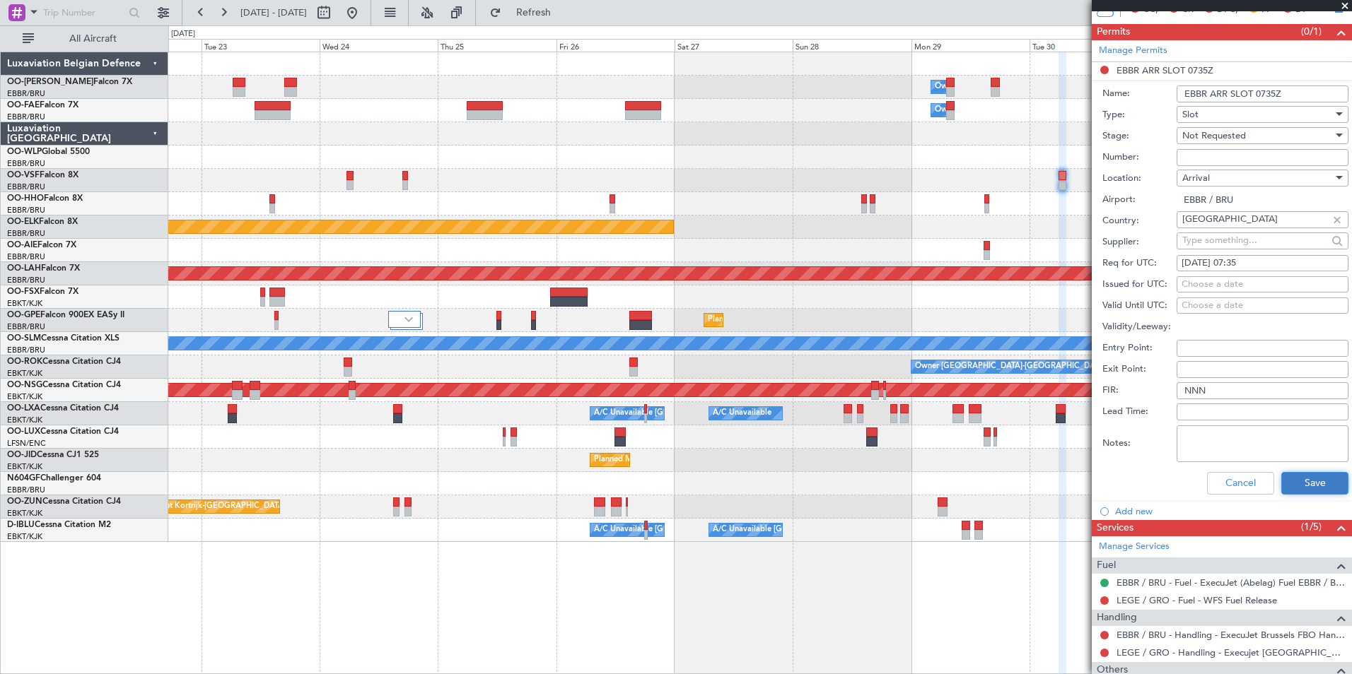
click at [1301, 485] on button "Save" at bounding box center [1314, 483] width 67 height 23
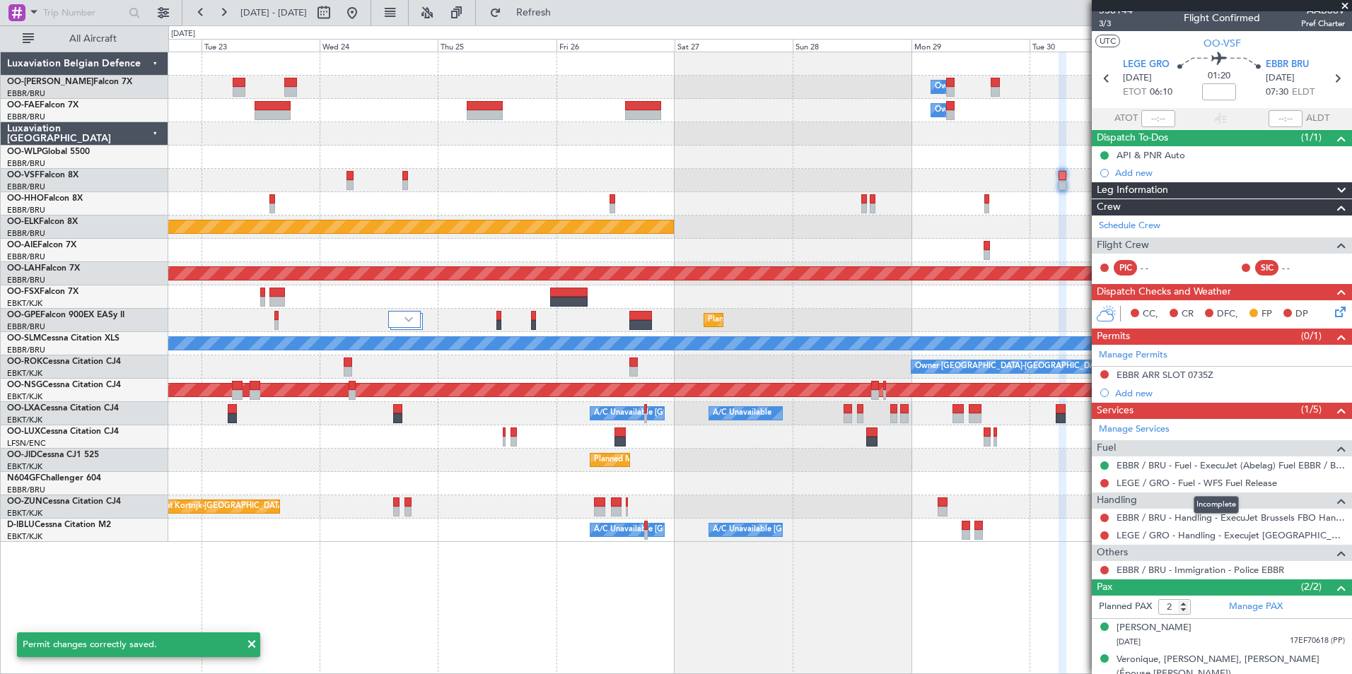
scroll to position [0, 0]
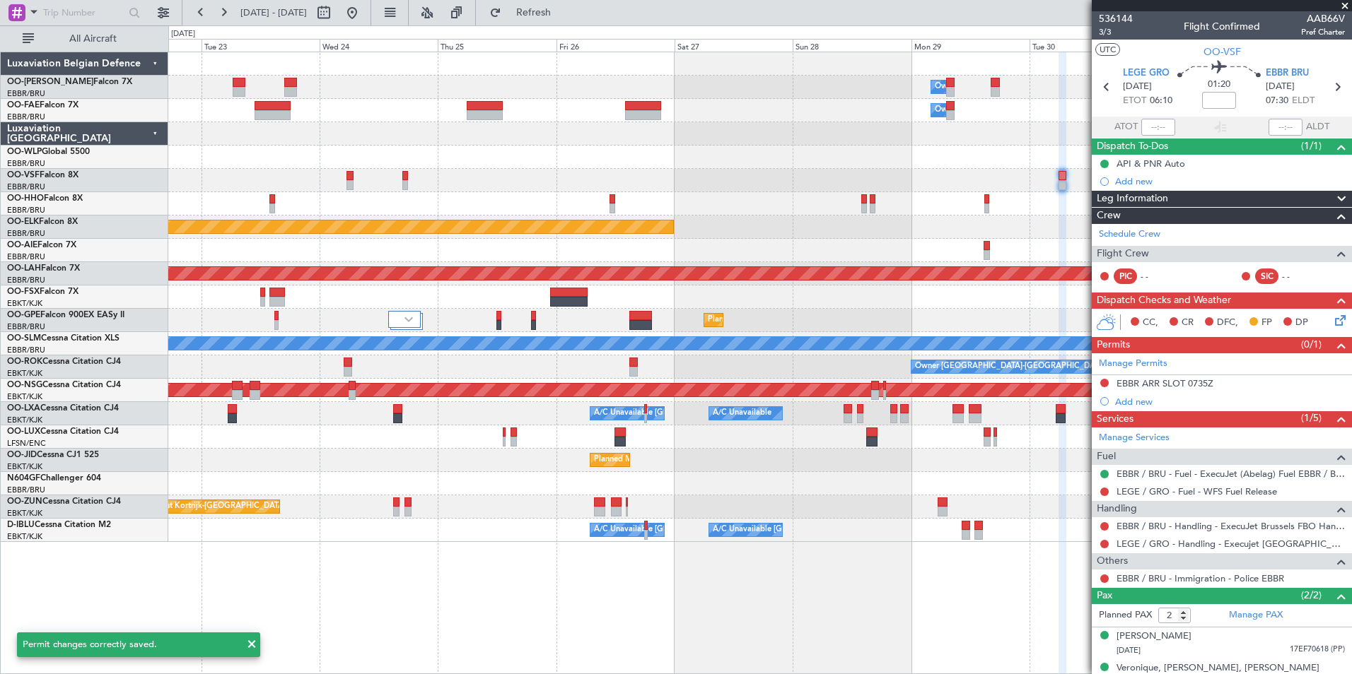
click at [1344, 6] on span at bounding box center [1344, 6] width 14 height 13
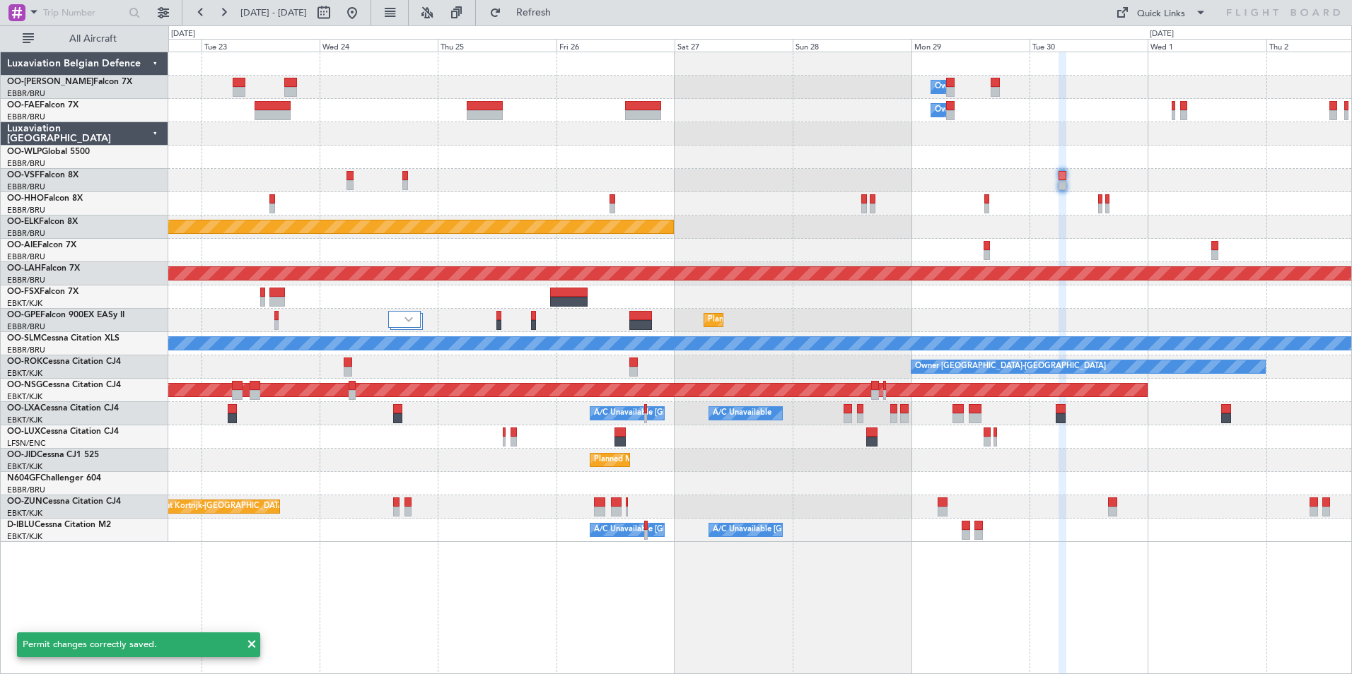
type input "0"
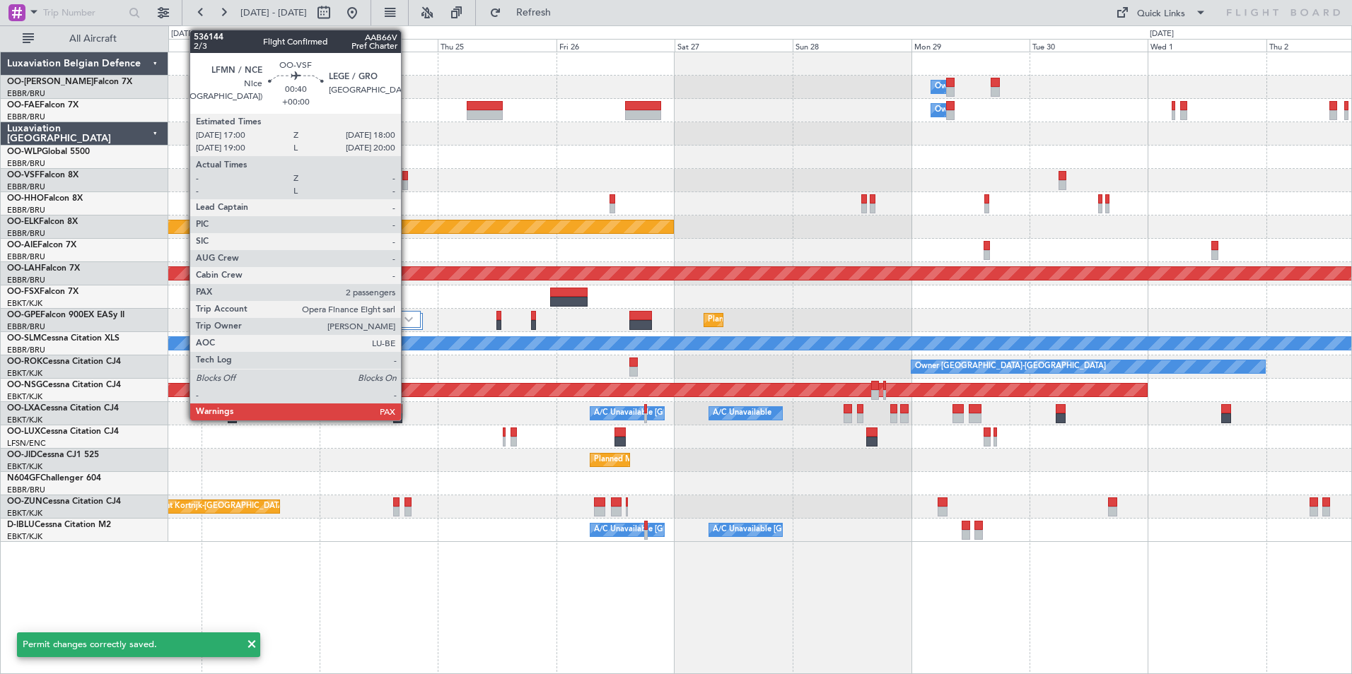
click at [407, 175] on div at bounding box center [404, 176] width 5 height 10
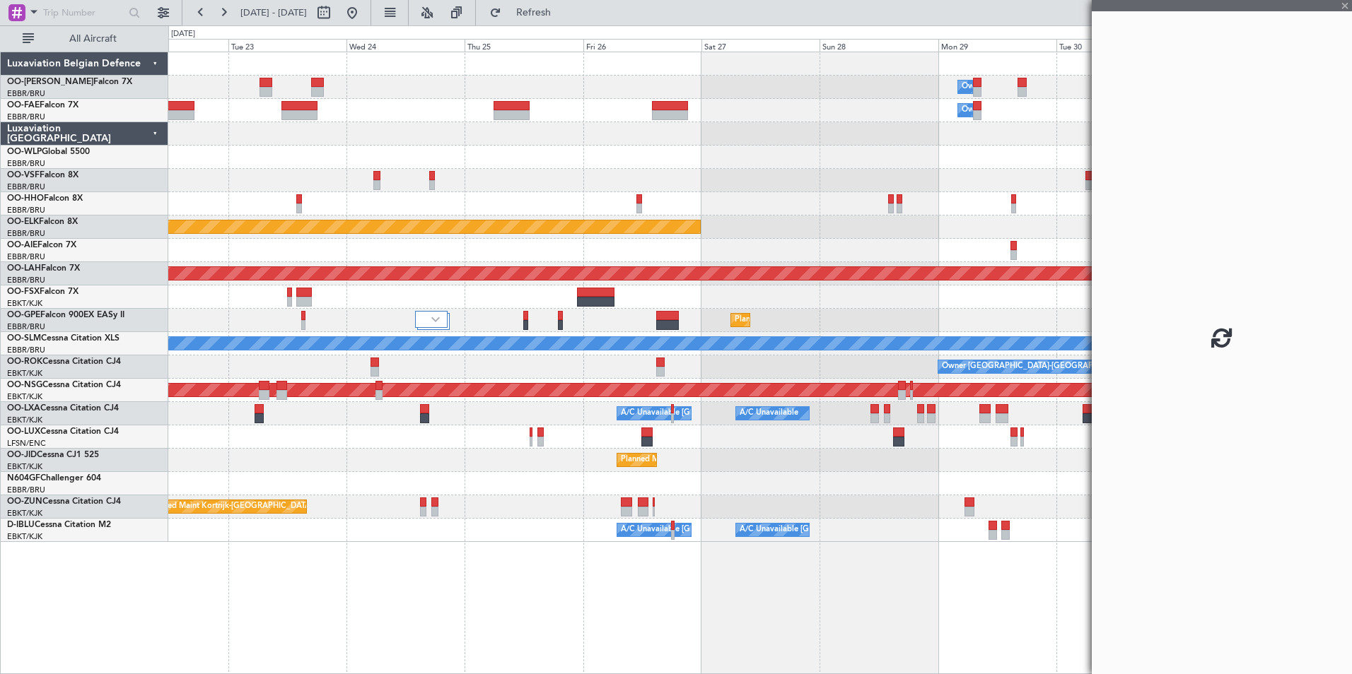
click at [447, 208] on div at bounding box center [759, 203] width 1183 height 23
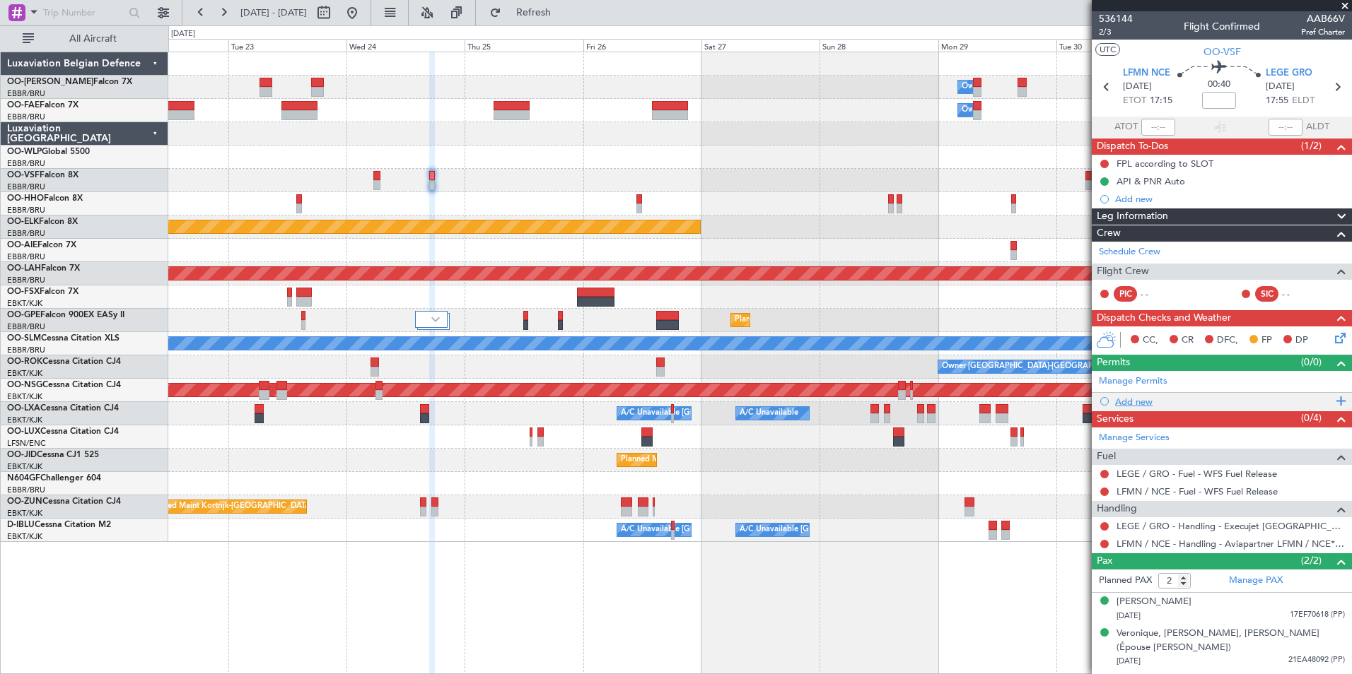
click at [1143, 403] on div "Add new" at bounding box center [1223, 402] width 217 height 12
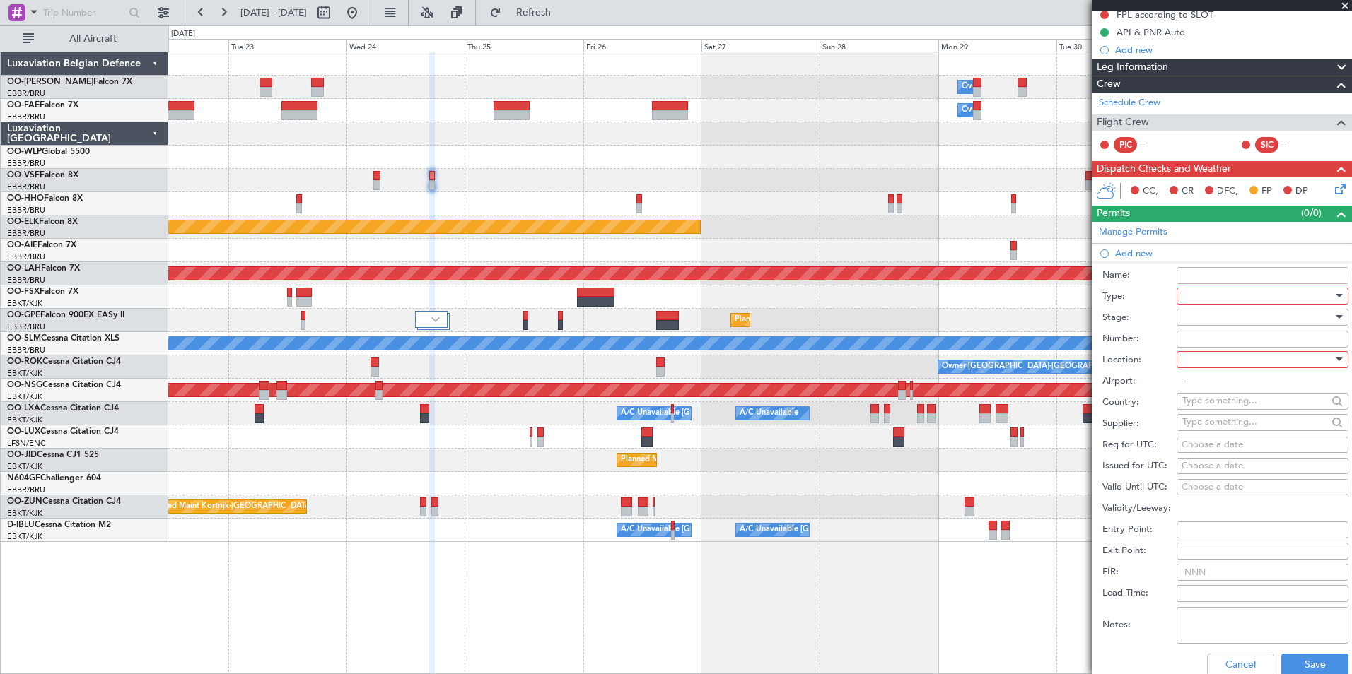
scroll to position [71, 0]
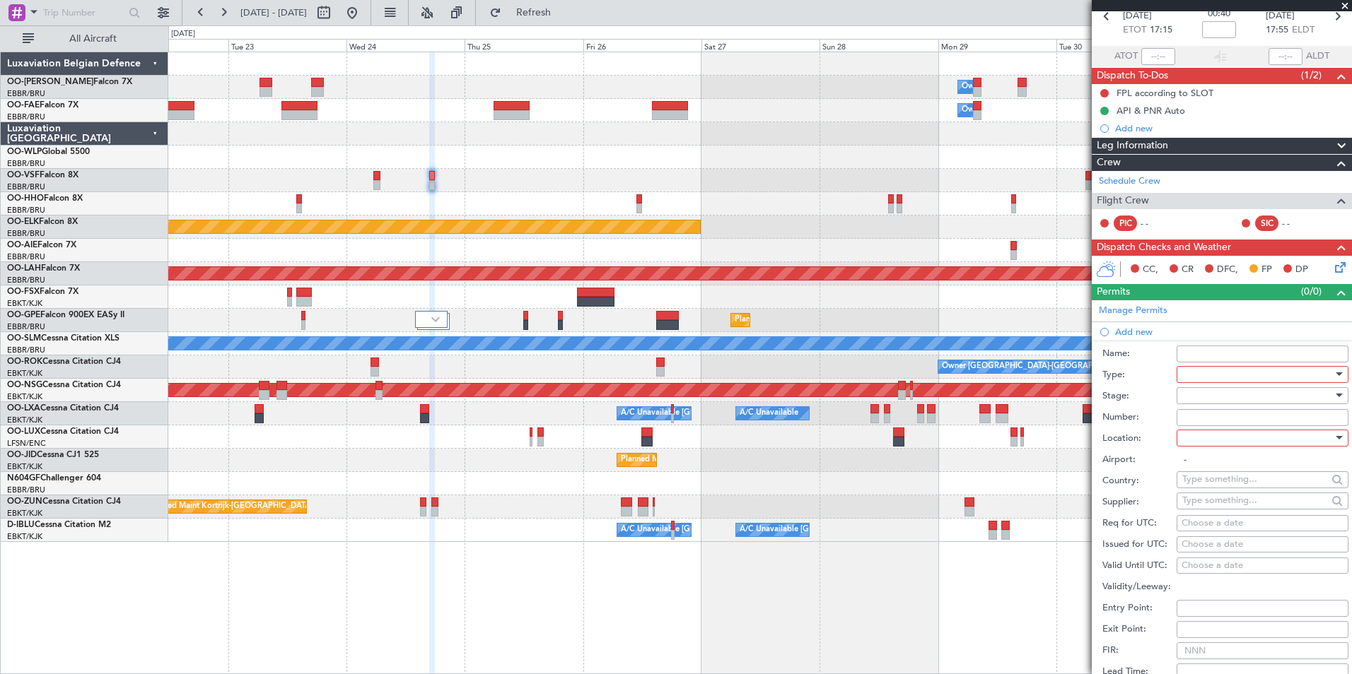
click at [1200, 372] on div at bounding box center [1257, 374] width 151 height 21
click at [1201, 457] on span "Parking" at bounding box center [1257, 452] width 148 height 21
click at [1199, 442] on div at bounding box center [1257, 438] width 151 height 21
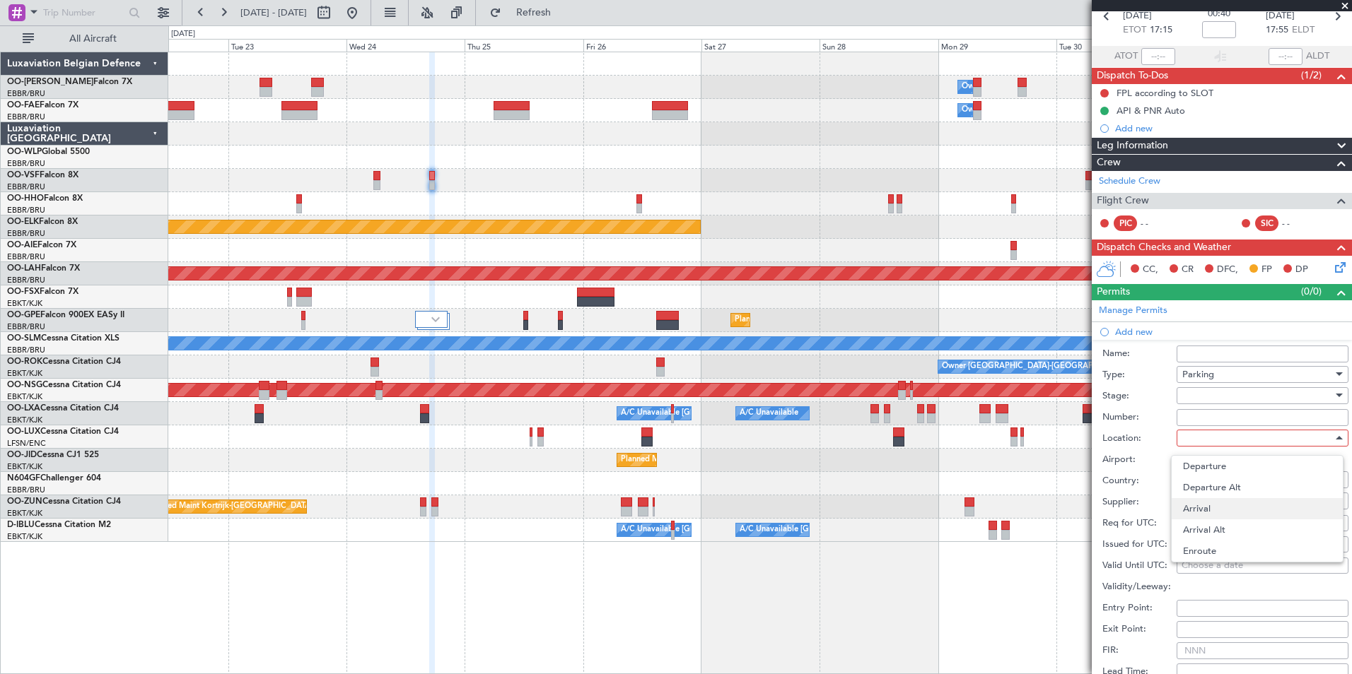
click at [1198, 500] on span "Arrival" at bounding box center [1257, 508] width 148 height 21
type input "LEGE / GRO"
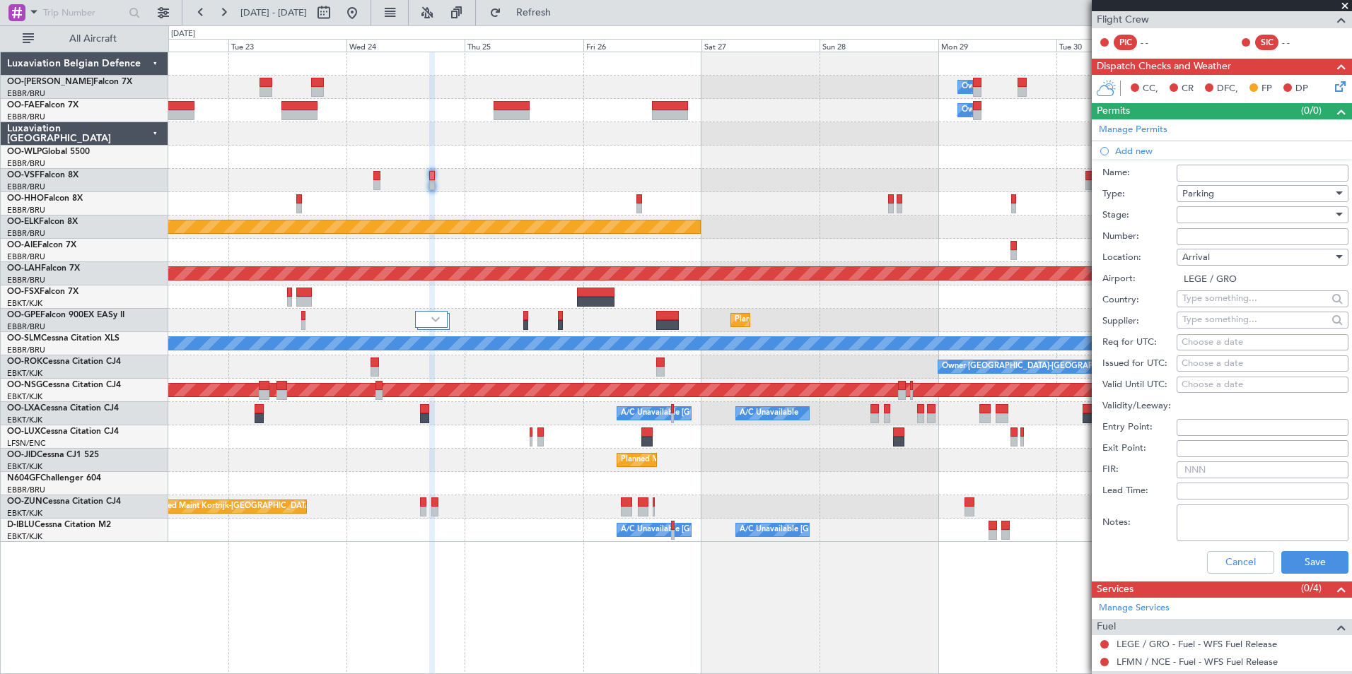
scroll to position [353, 0]
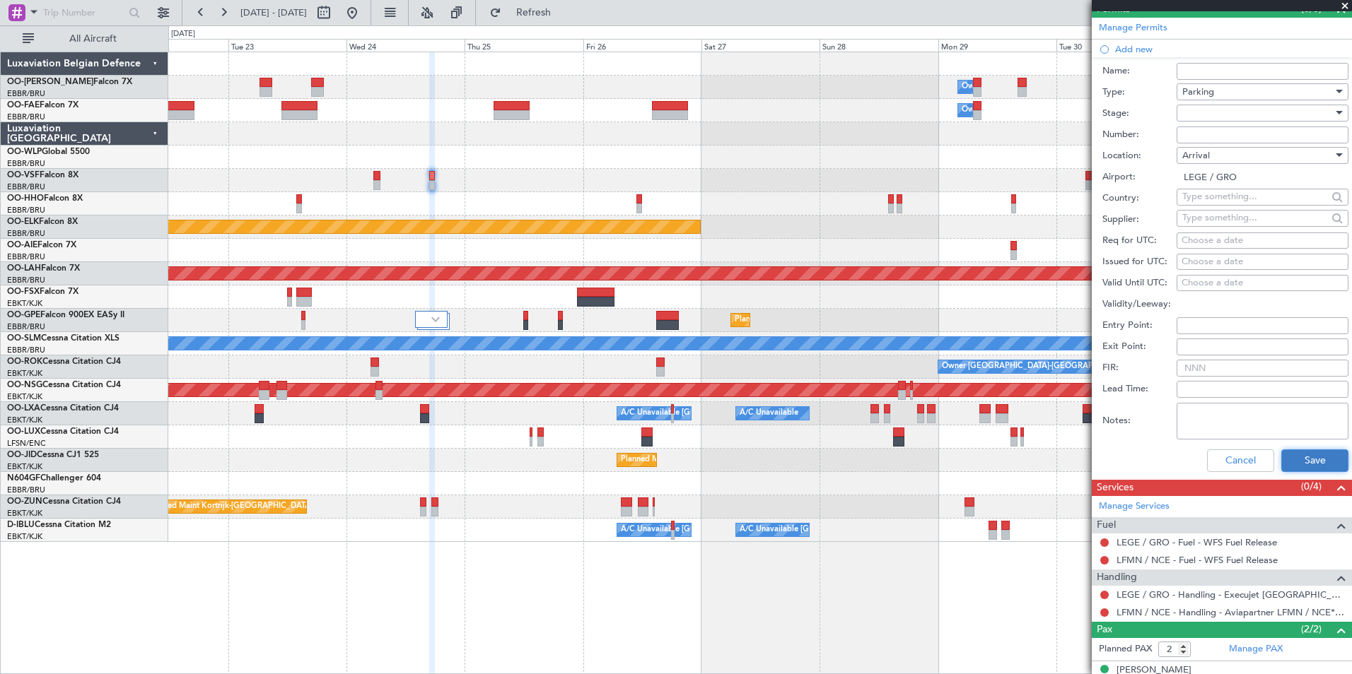
click at [1296, 458] on button "Save" at bounding box center [1314, 461] width 67 height 23
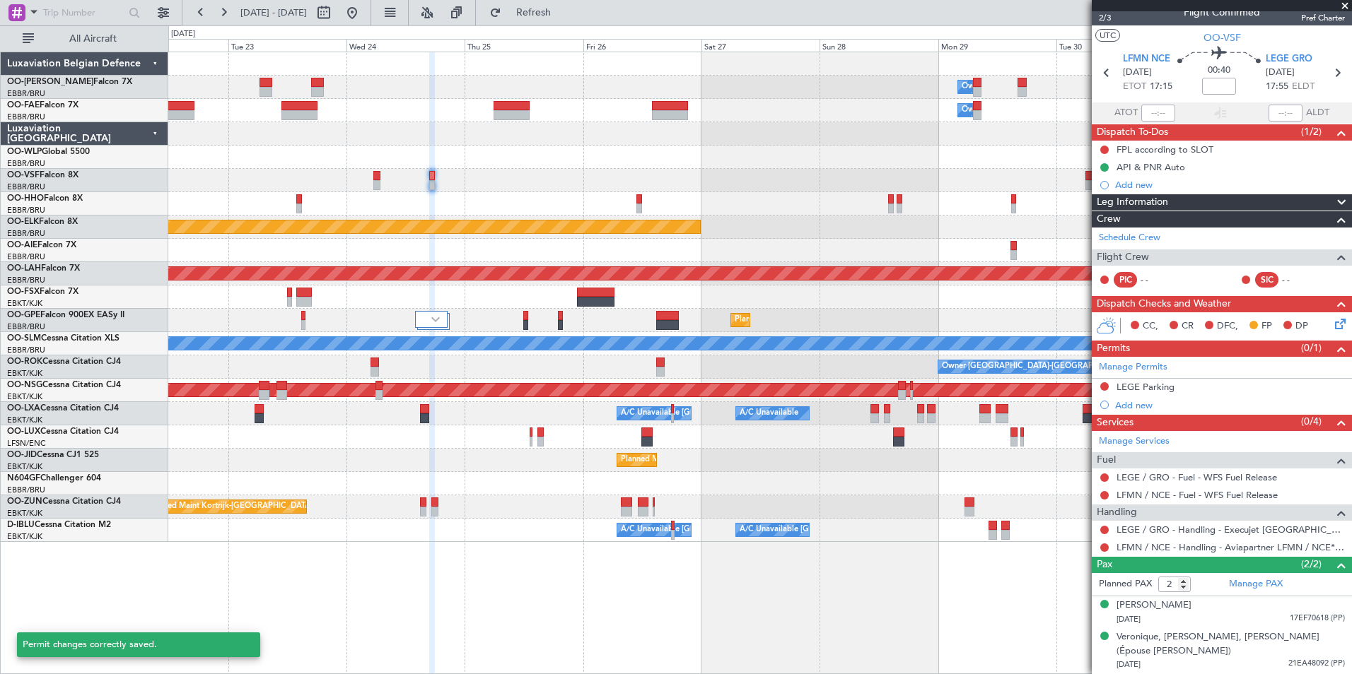
scroll to position [13, 0]
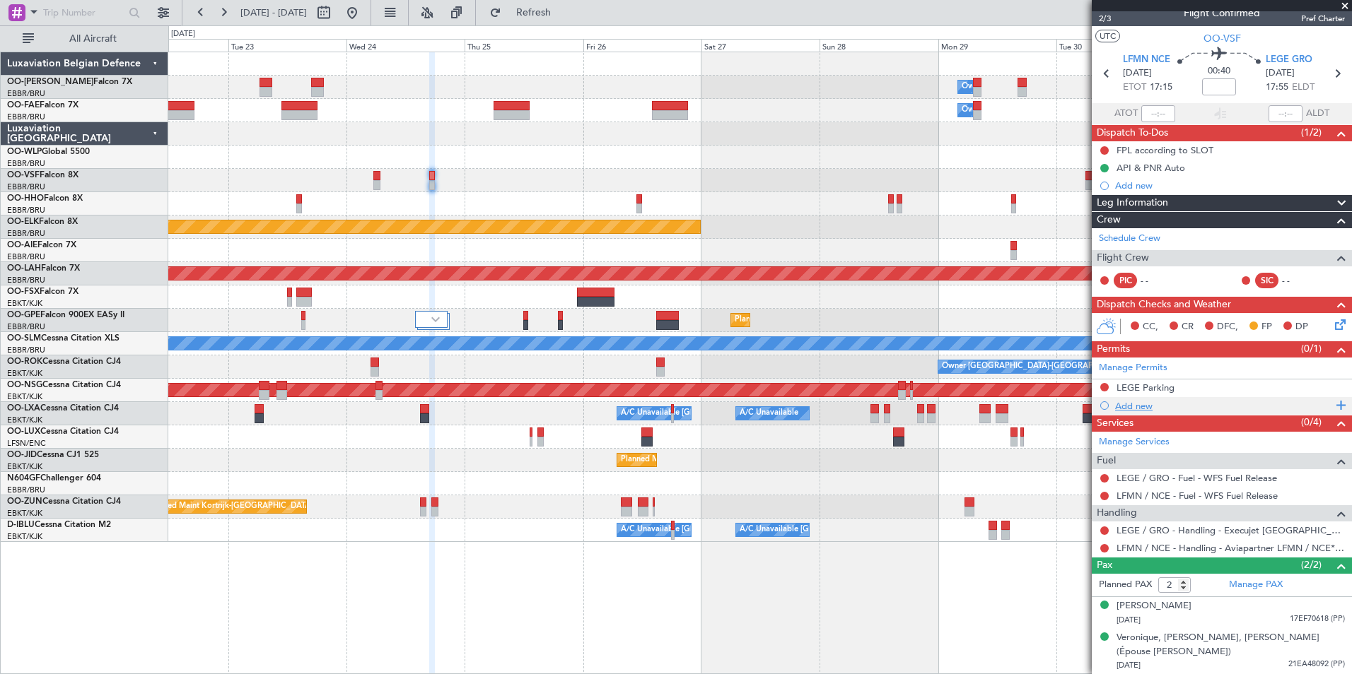
click at [1154, 406] on div "Add new" at bounding box center [1223, 406] width 217 height 12
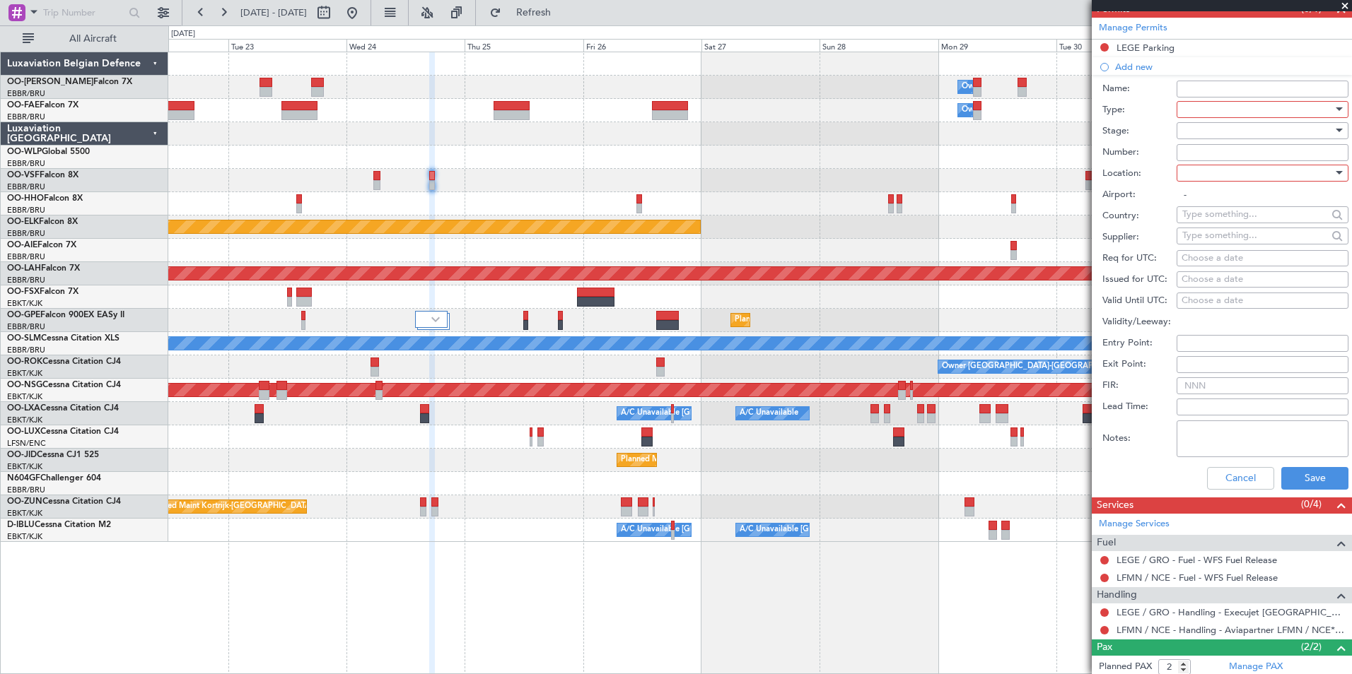
click at [1209, 173] on div at bounding box center [1257, 173] width 151 height 21
click at [1203, 202] on span "Departure" at bounding box center [1257, 201] width 148 height 21
type input "LFMN / NCE"
click at [1217, 113] on div at bounding box center [1257, 109] width 151 height 21
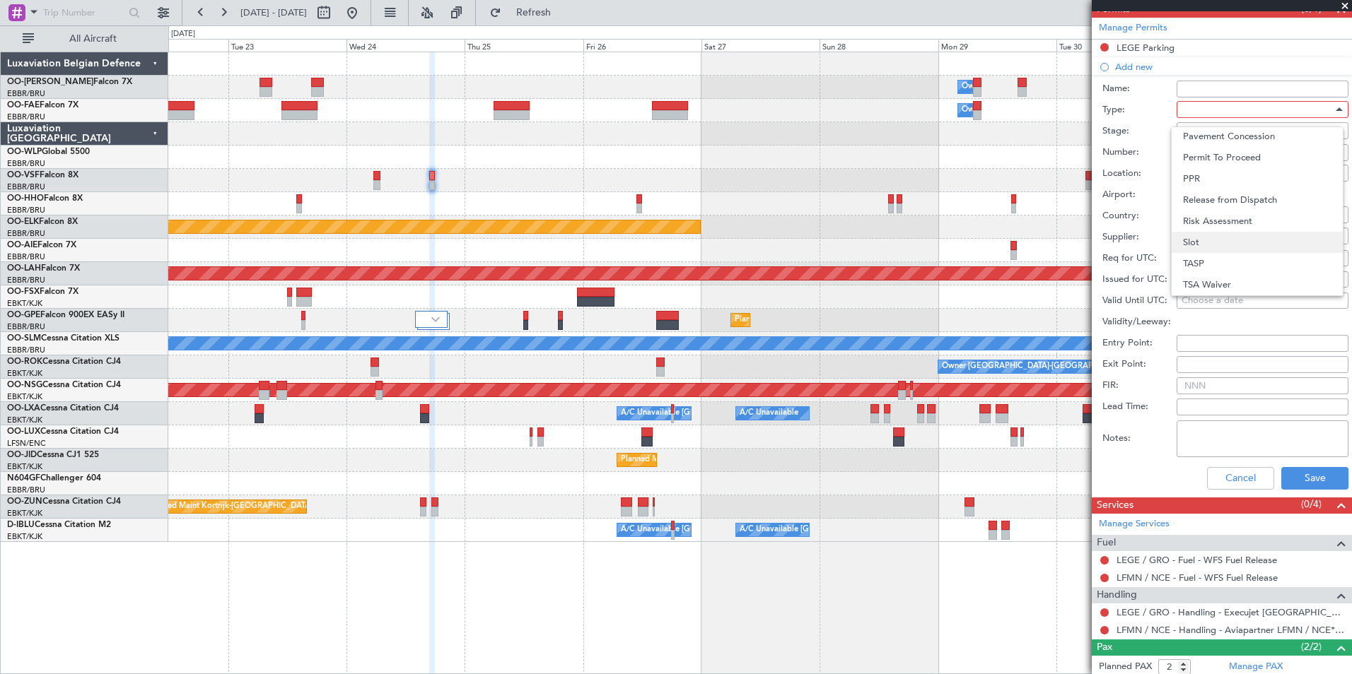
click at [1191, 240] on span "Slot" at bounding box center [1257, 242] width 148 height 21
click at [1224, 259] on div "Choose a date" at bounding box center [1262, 259] width 162 height 14
select select "9"
select select "2025"
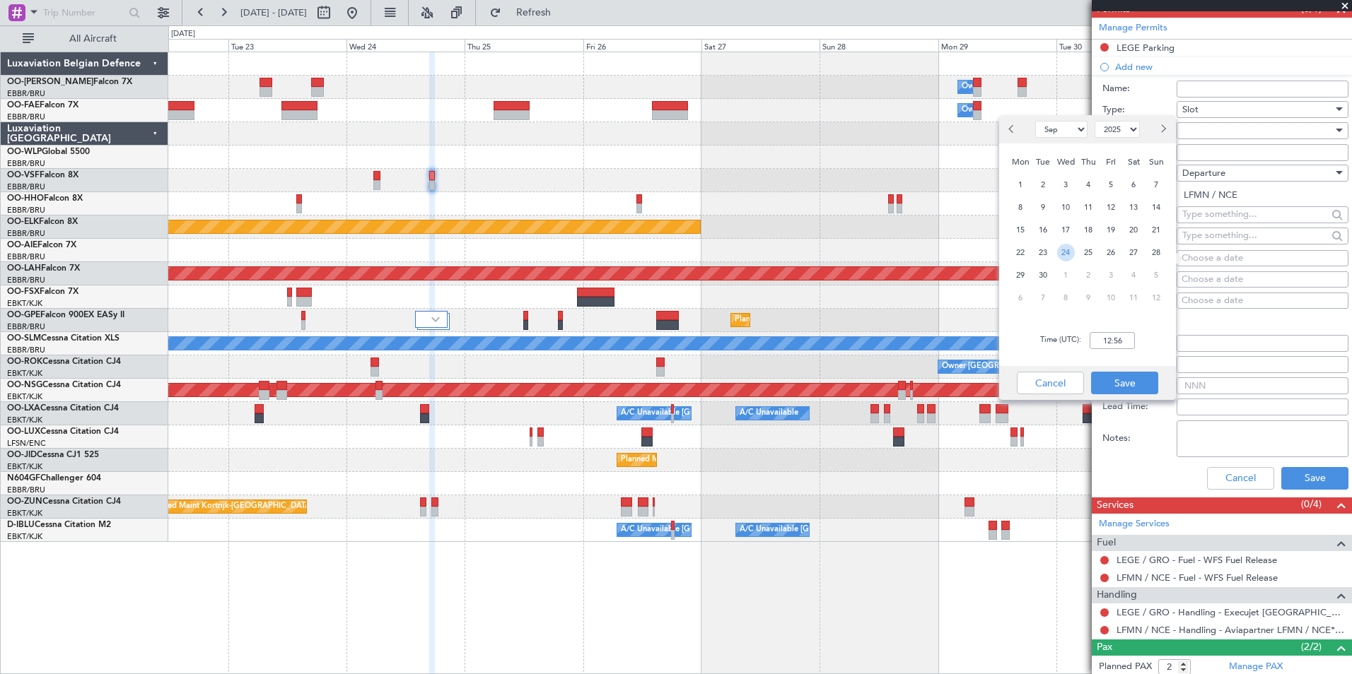
click at [1061, 249] on span "24" at bounding box center [1066, 253] width 18 height 18
click at [1120, 346] on input "00:00" at bounding box center [1111, 340] width 45 height 17
type input "17:00"
click at [1129, 380] on button "Save" at bounding box center [1124, 383] width 67 height 23
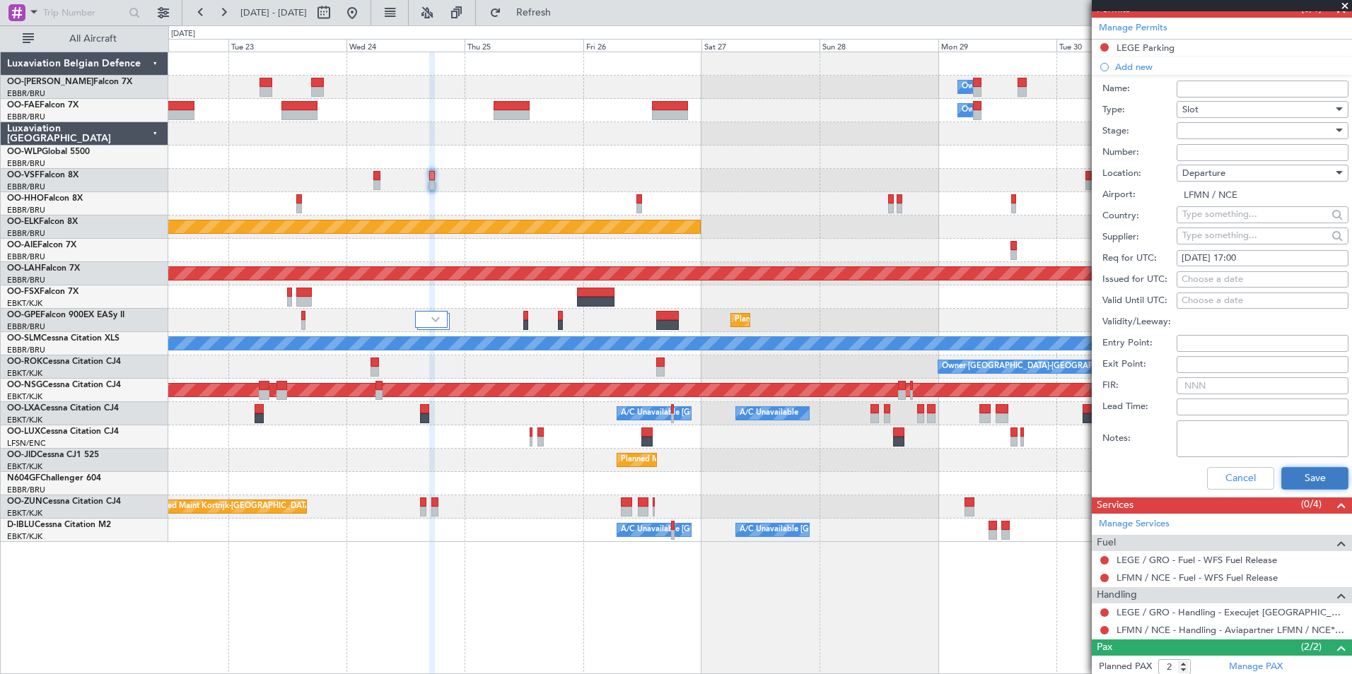
click at [1297, 473] on button "Save" at bounding box center [1314, 478] width 67 height 23
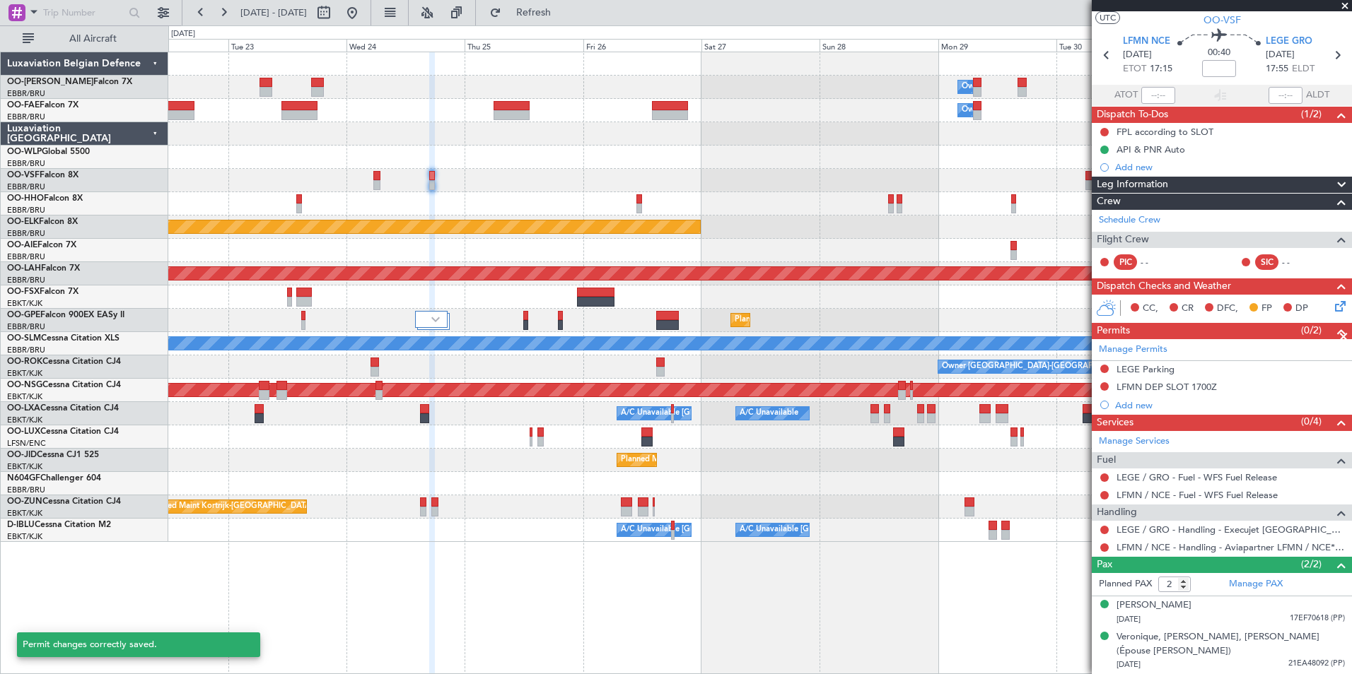
scroll to position [31, 0]
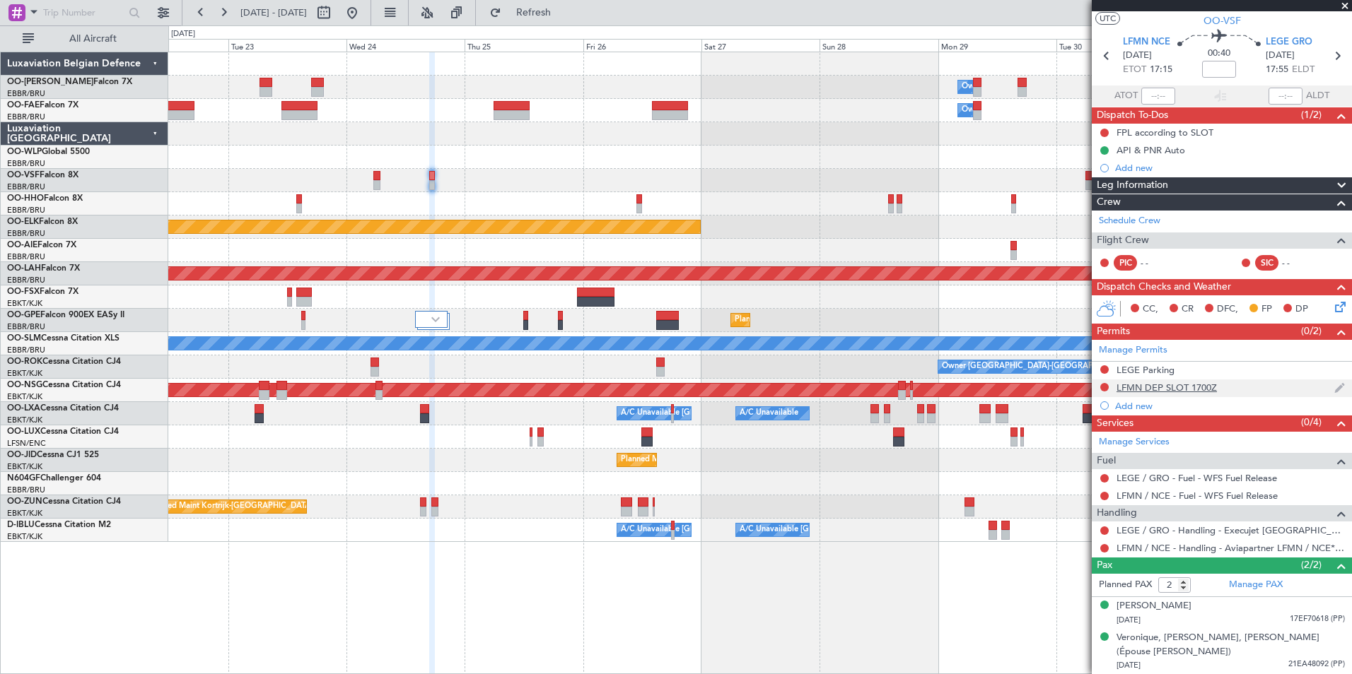
click at [1196, 387] on div "LFMN DEP SLOT 1700Z" at bounding box center [1166, 388] width 100 height 12
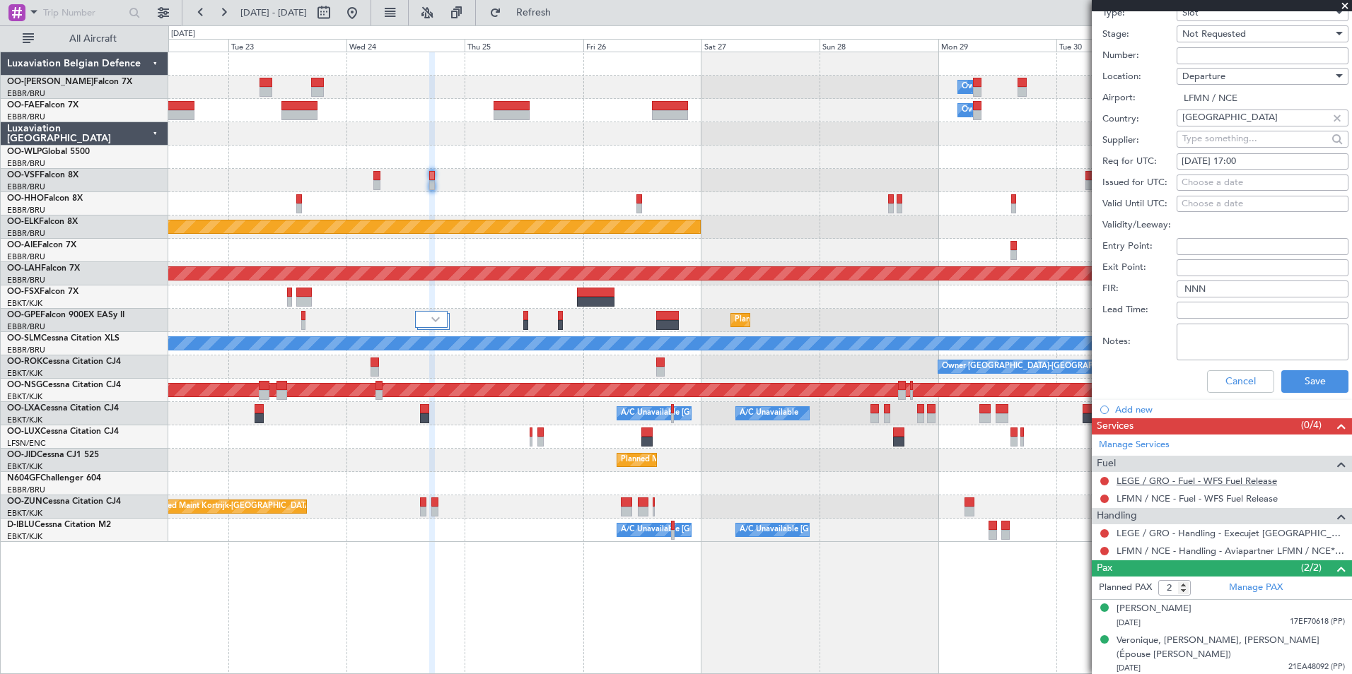
scroll to position [453, 0]
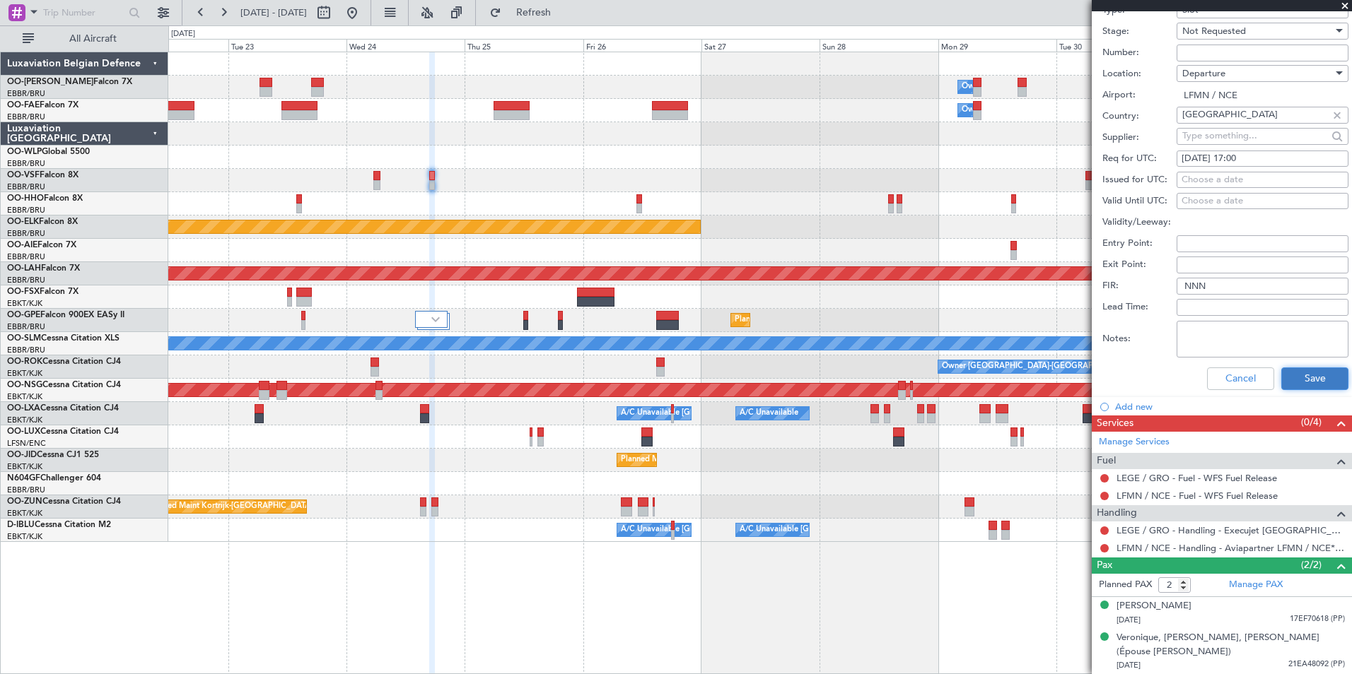
click at [1289, 374] on button "Save" at bounding box center [1314, 379] width 67 height 23
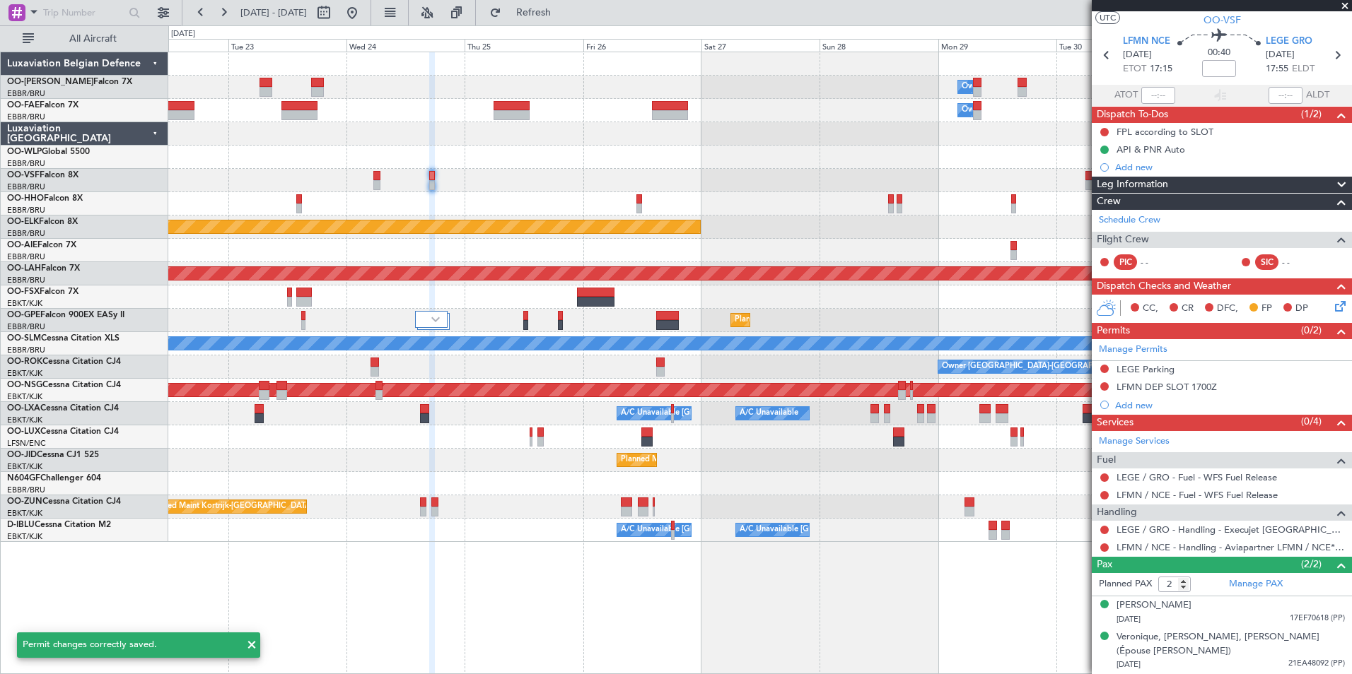
scroll to position [31, 0]
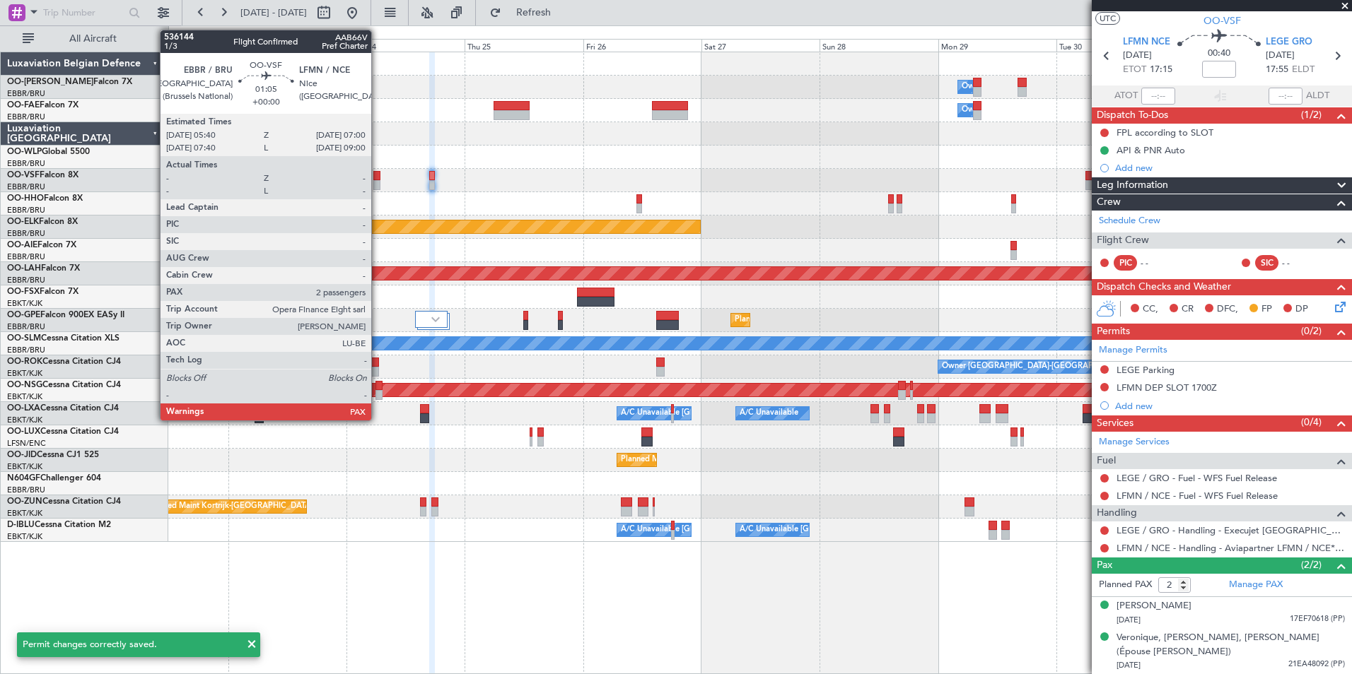
click at [376, 177] on div at bounding box center [376, 176] width 7 height 10
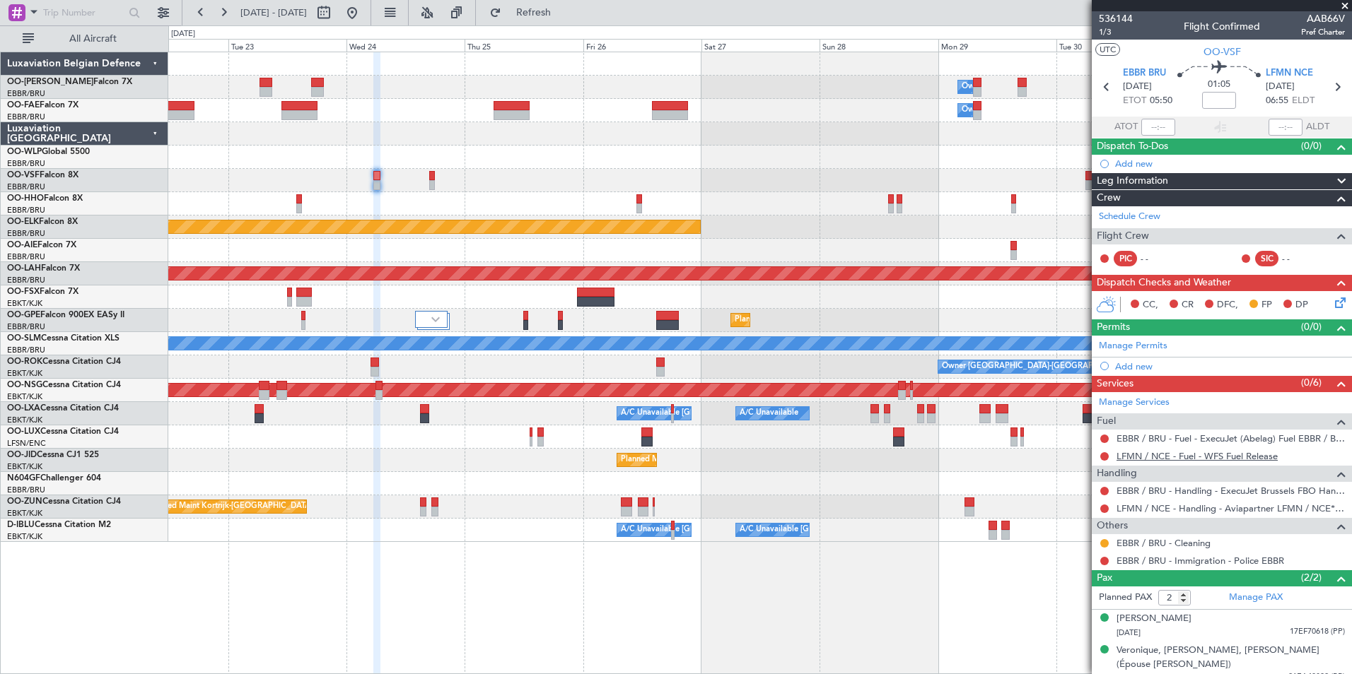
scroll to position [13, 0]
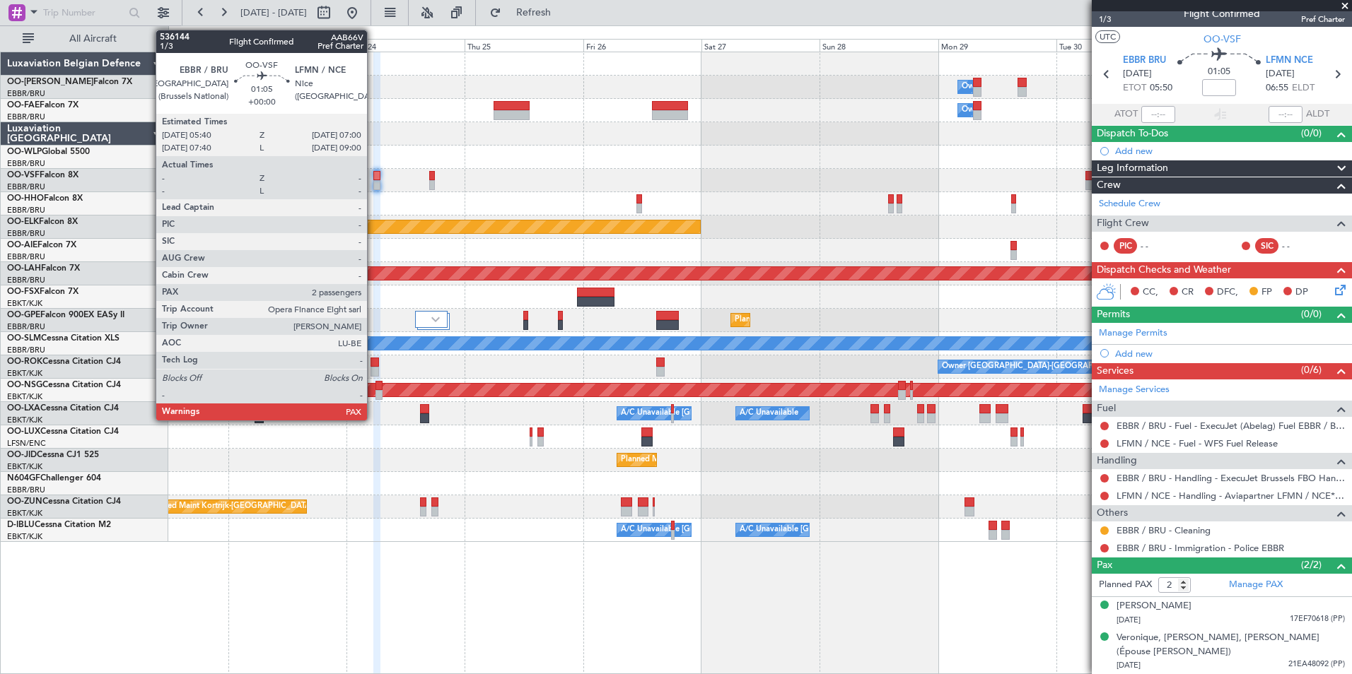
click at [373, 176] on div at bounding box center [376, 176] width 7 height 10
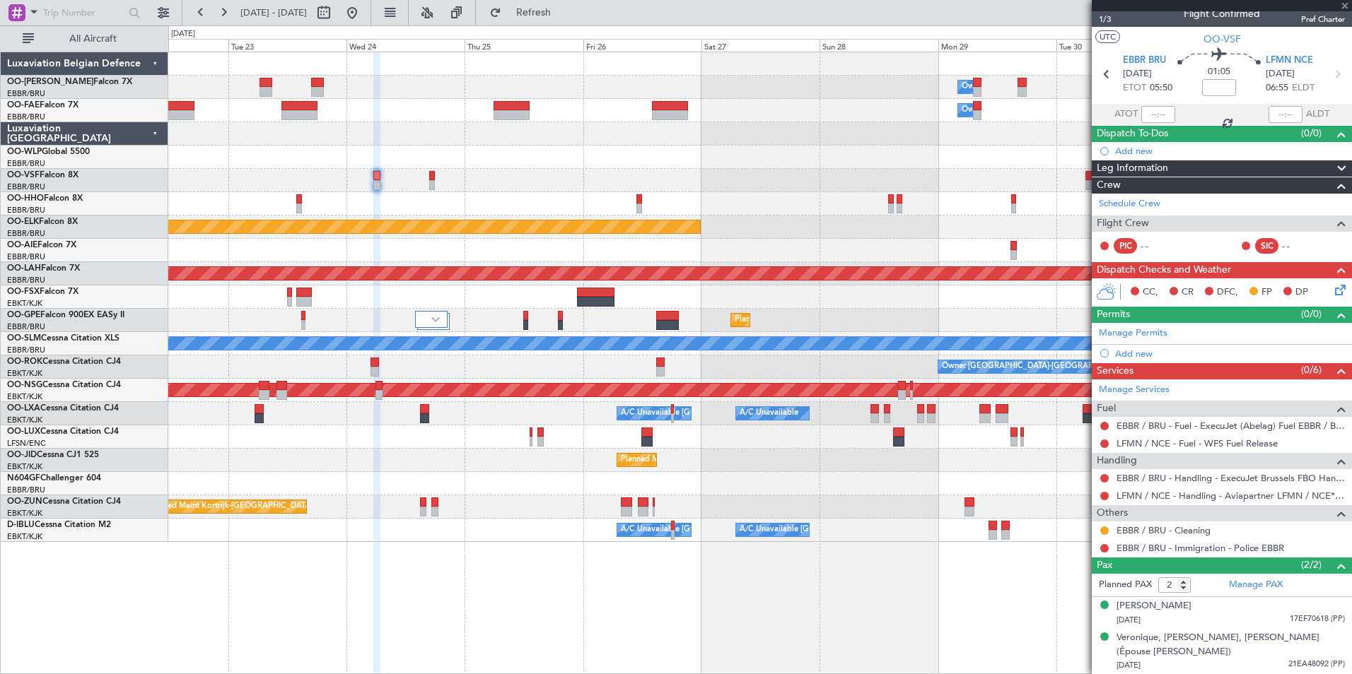
scroll to position [0, 0]
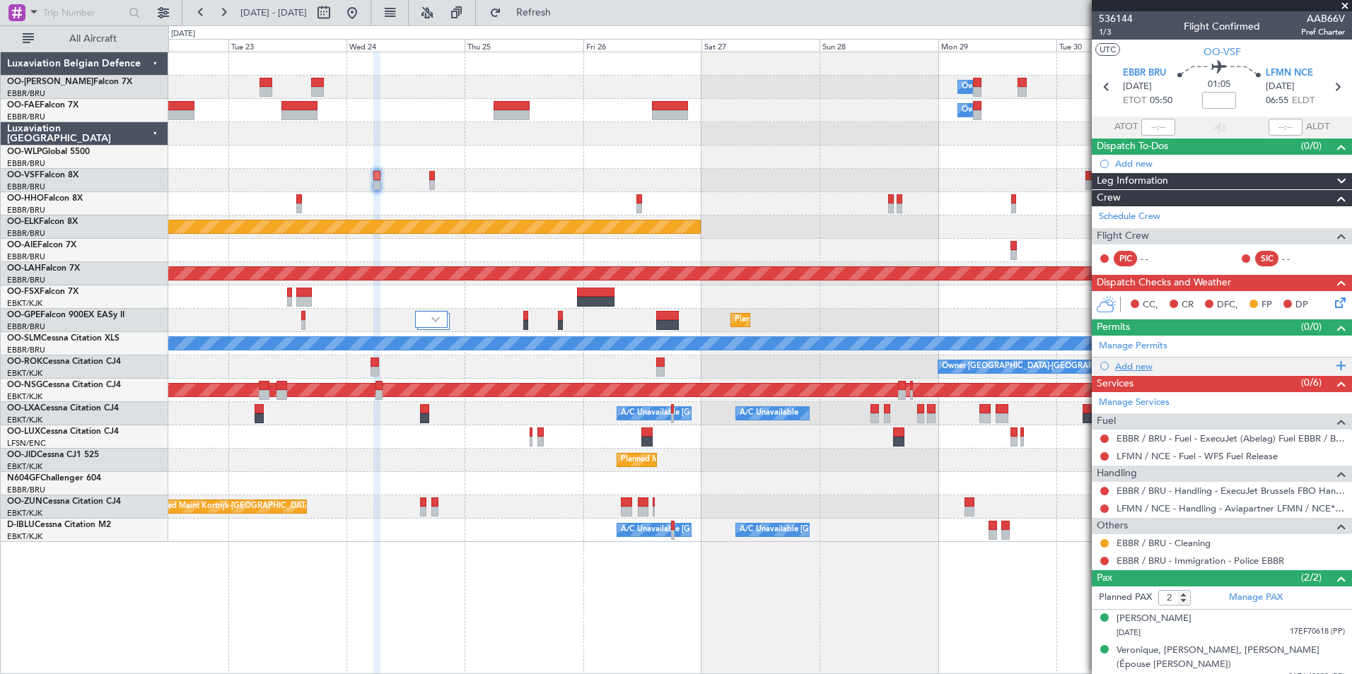
click at [1132, 364] on div "Add new" at bounding box center [1223, 366] width 217 height 12
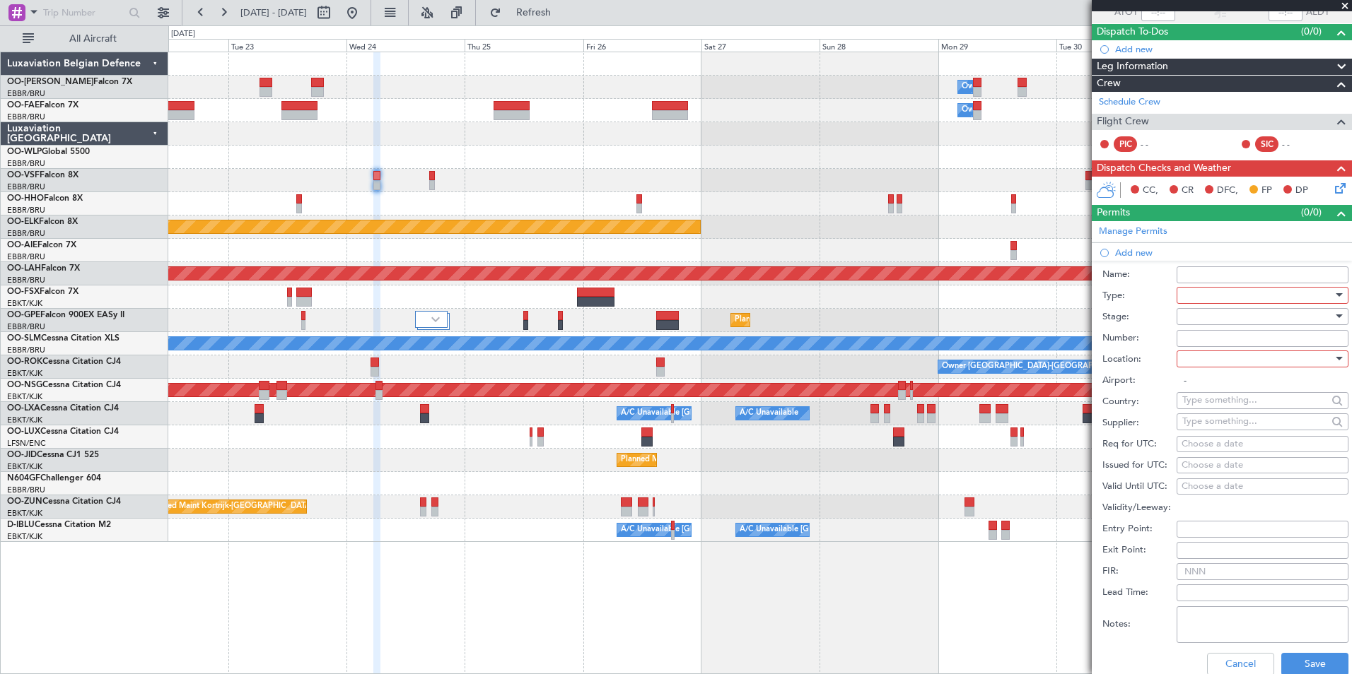
scroll to position [141, 0]
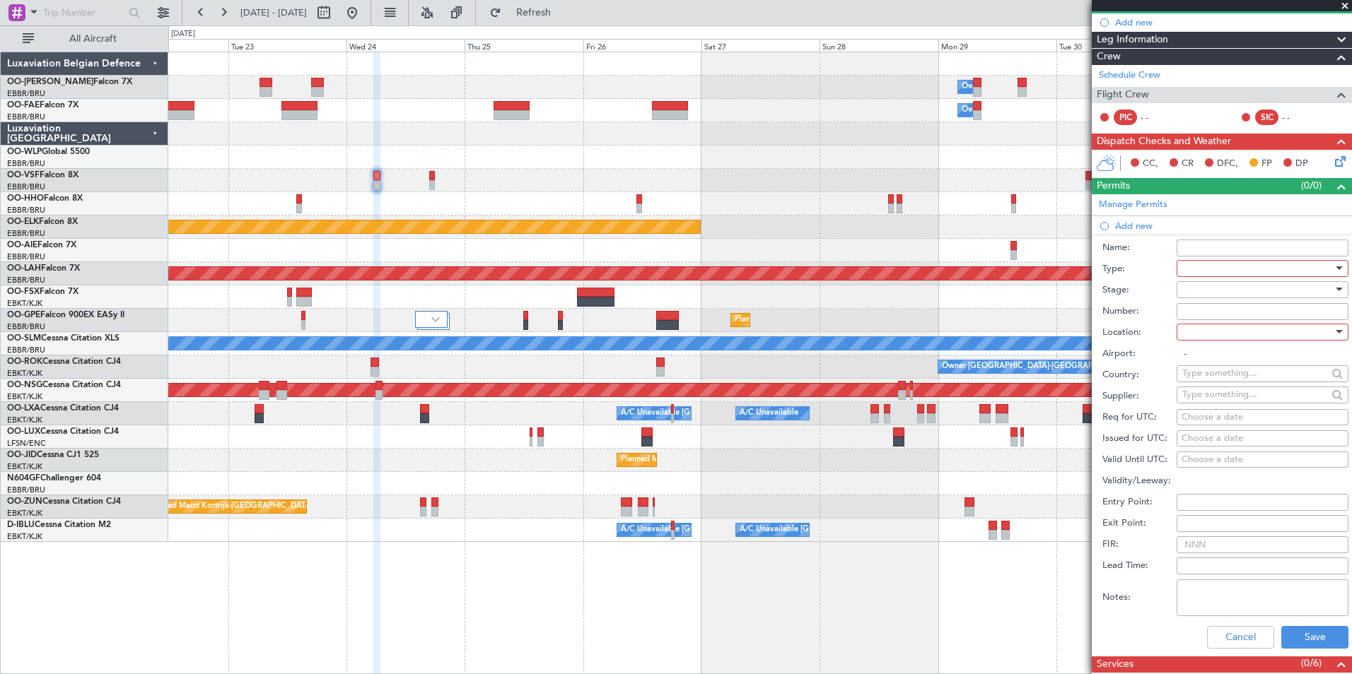
click at [1202, 270] on div at bounding box center [1257, 268] width 151 height 21
click at [1191, 409] on span "Slot" at bounding box center [1257, 401] width 148 height 21
click at [1185, 332] on div at bounding box center [1257, 332] width 151 height 21
click at [1197, 399] on span "Arrival" at bounding box center [1257, 402] width 148 height 21
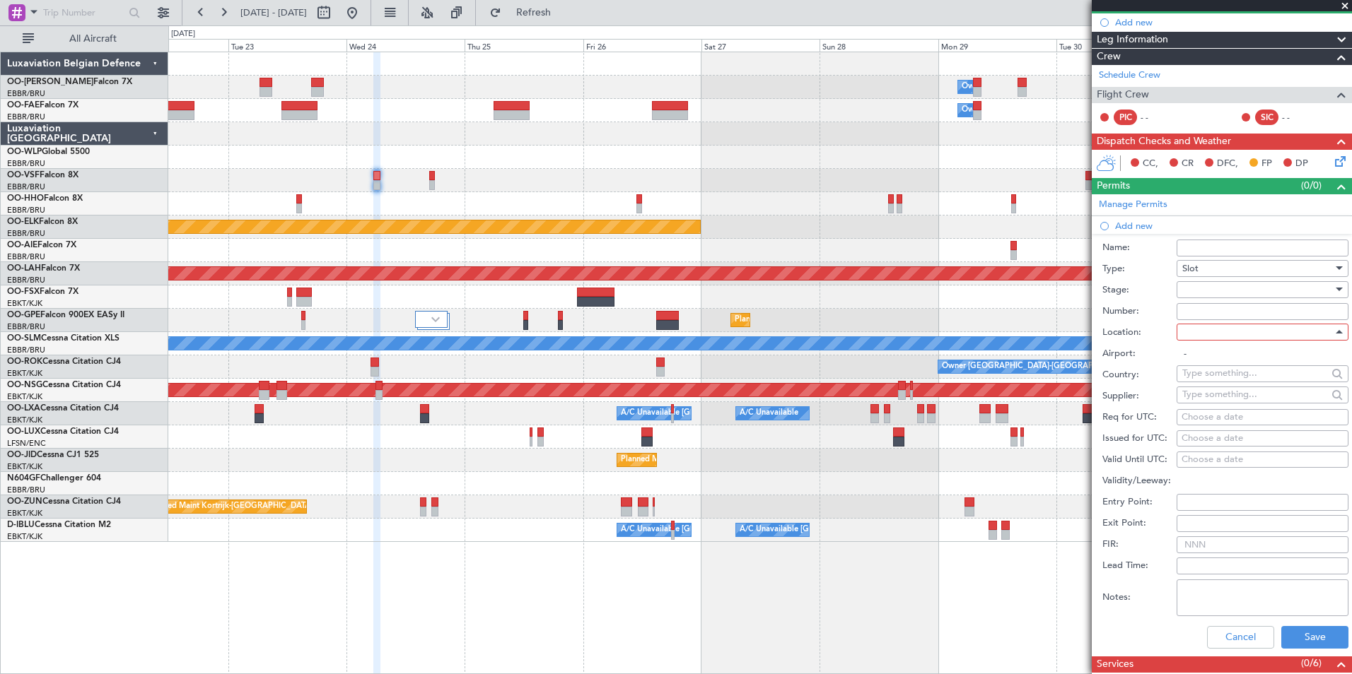
type input "LFMN / NCE"
click at [1197, 418] on div "Choose a date" at bounding box center [1262, 418] width 162 height 14
select select "9"
select select "2025"
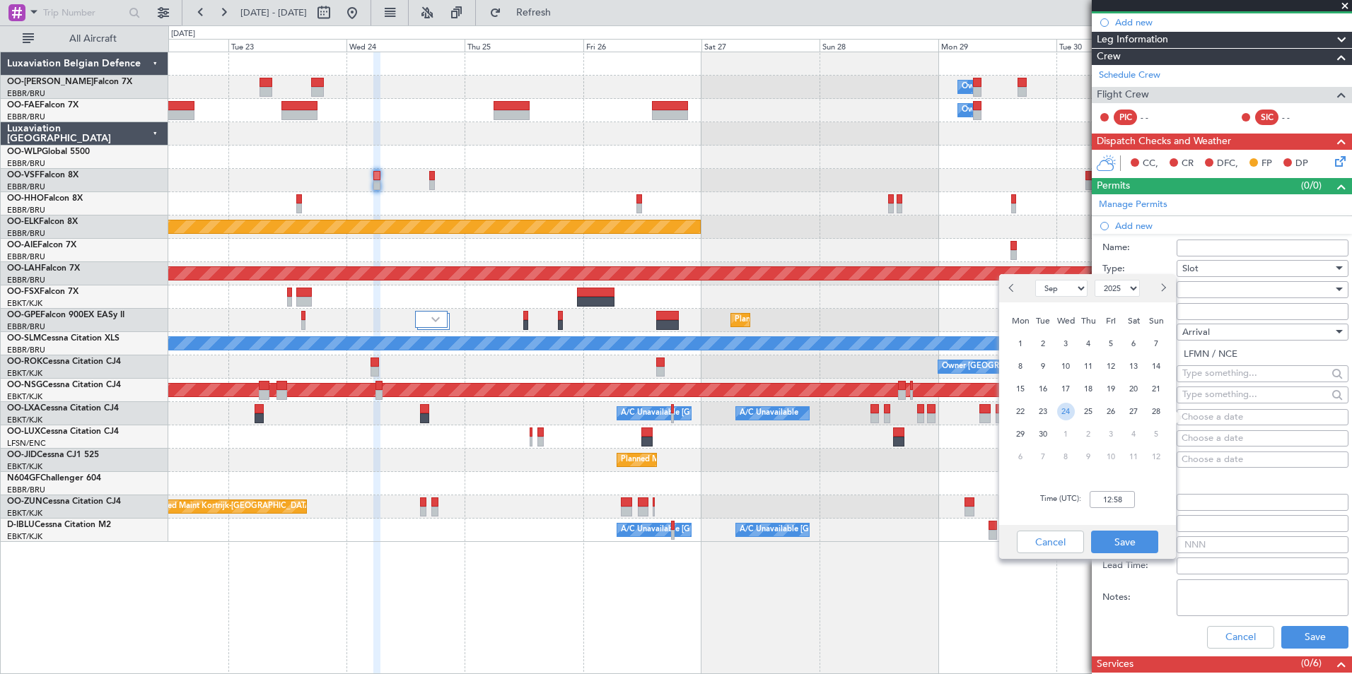
click at [1066, 408] on span "24" at bounding box center [1066, 412] width 18 height 18
click at [1101, 500] on input "00:00" at bounding box center [1111, 499] width 45 height 17
type input "07:00"
click at [1130, 546] on button "Save" at bounding box center [1124, 542] width 67 height 23
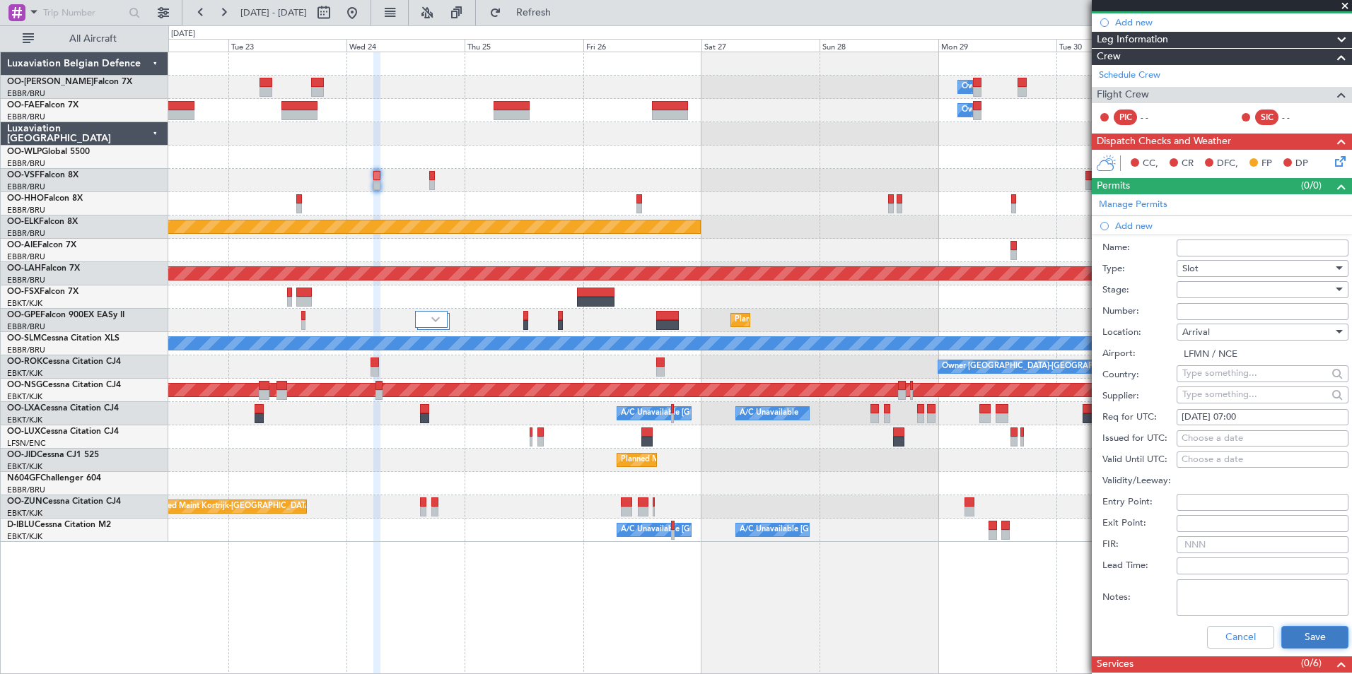
click at [1281, 628] on button "Save" at bounding box center [1314, 637] width 67 height 23
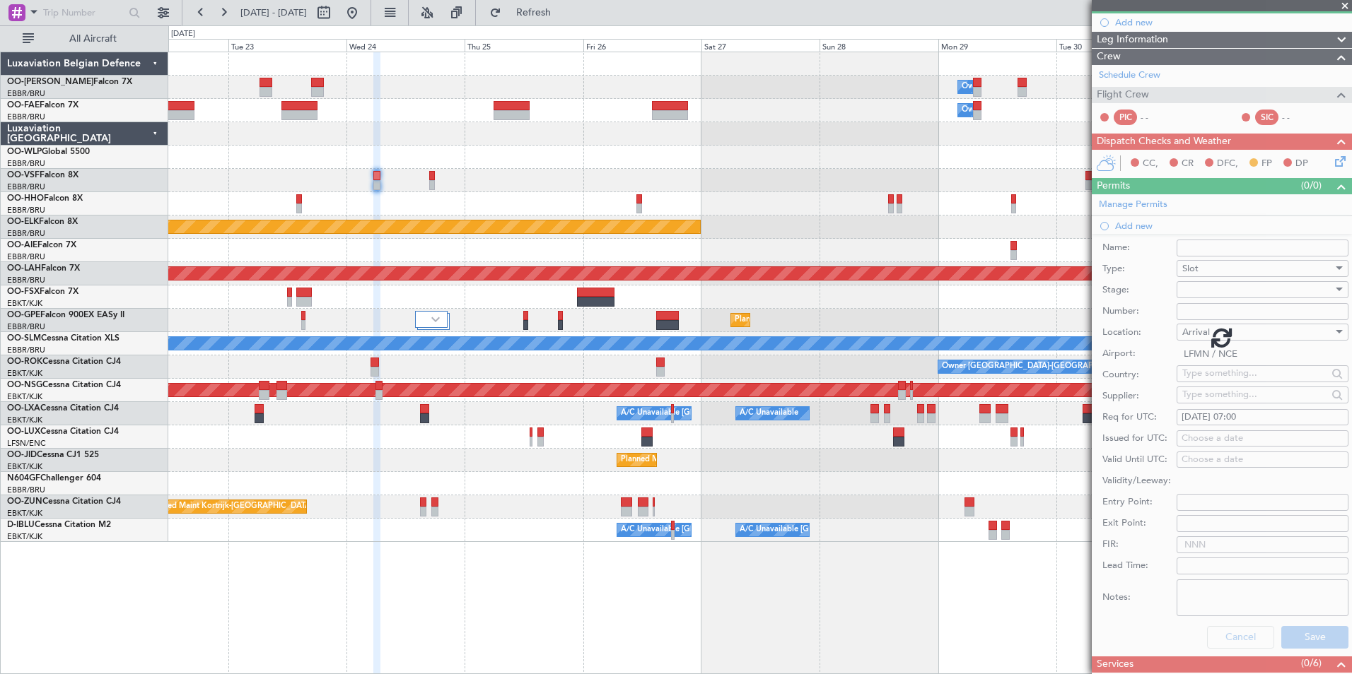
scroll to position [30, 0]
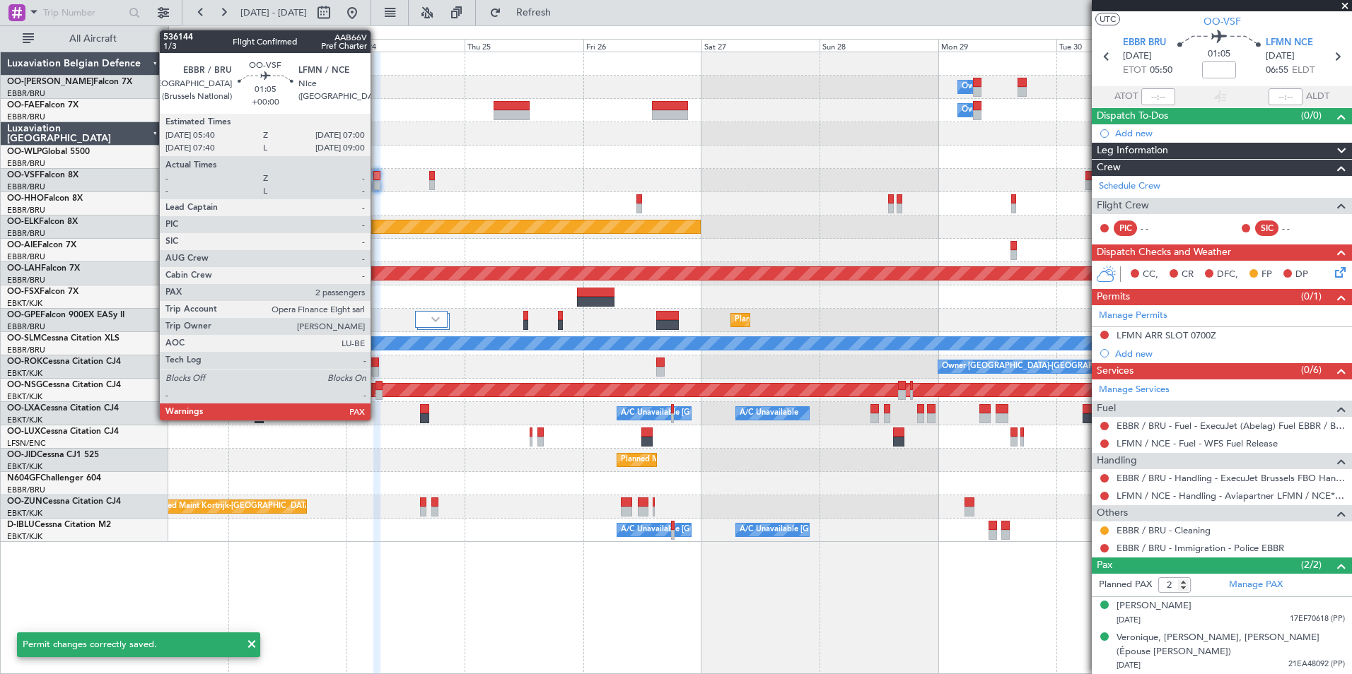
click at [377, 177] on div at bounding box center [376, 176] width 7 height 10
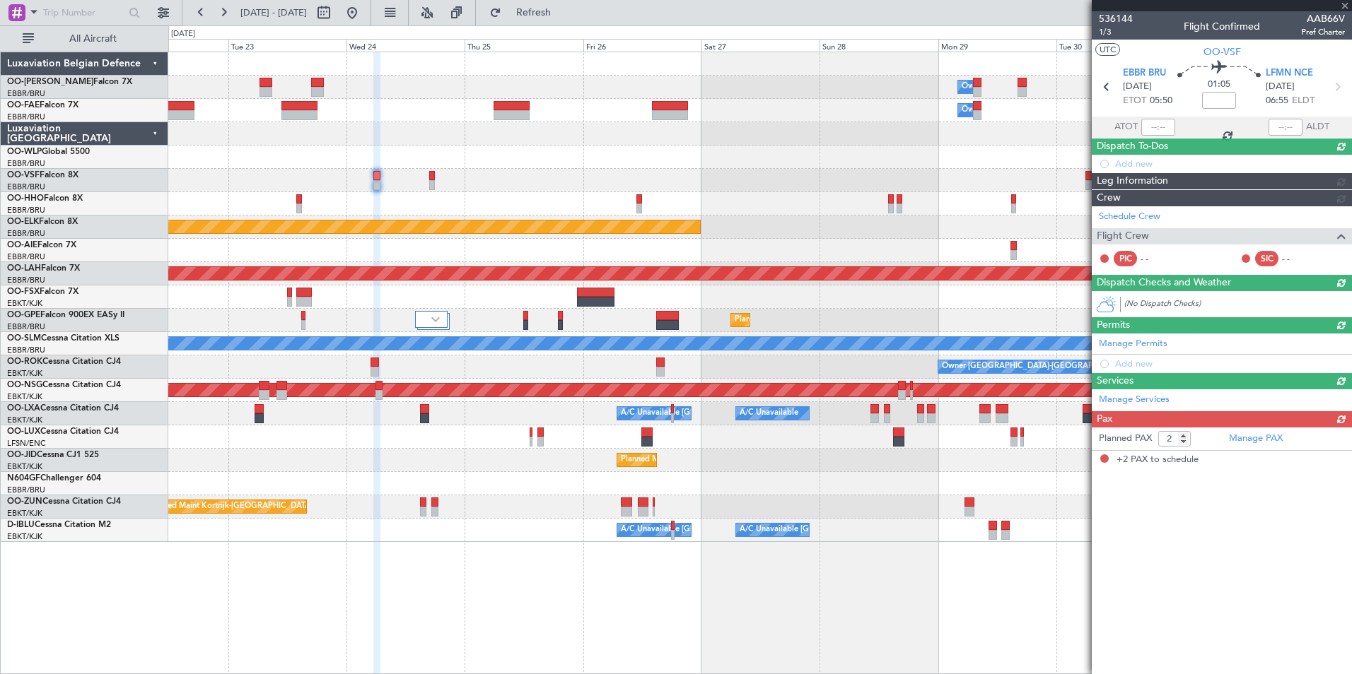
scroll to position [0, 0]
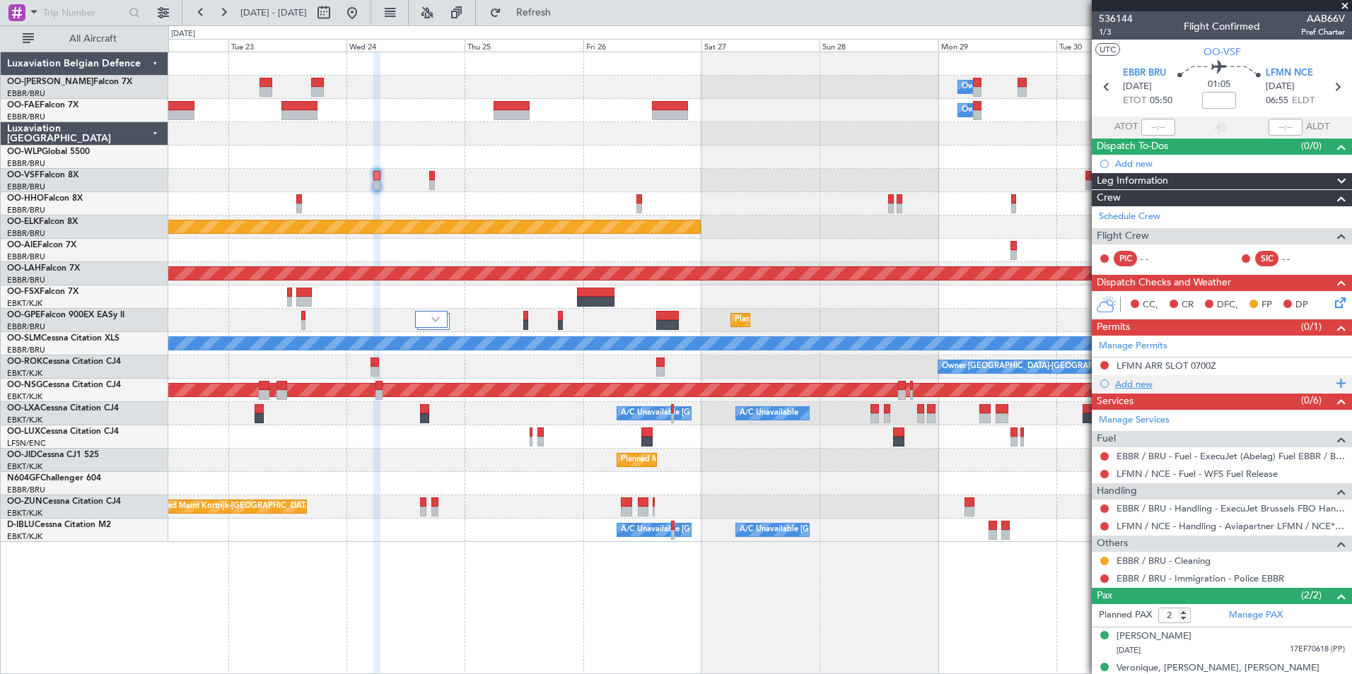
click at [1130, 383] on div "Add new" at bounding box center [1223, 384] width 217 height 12
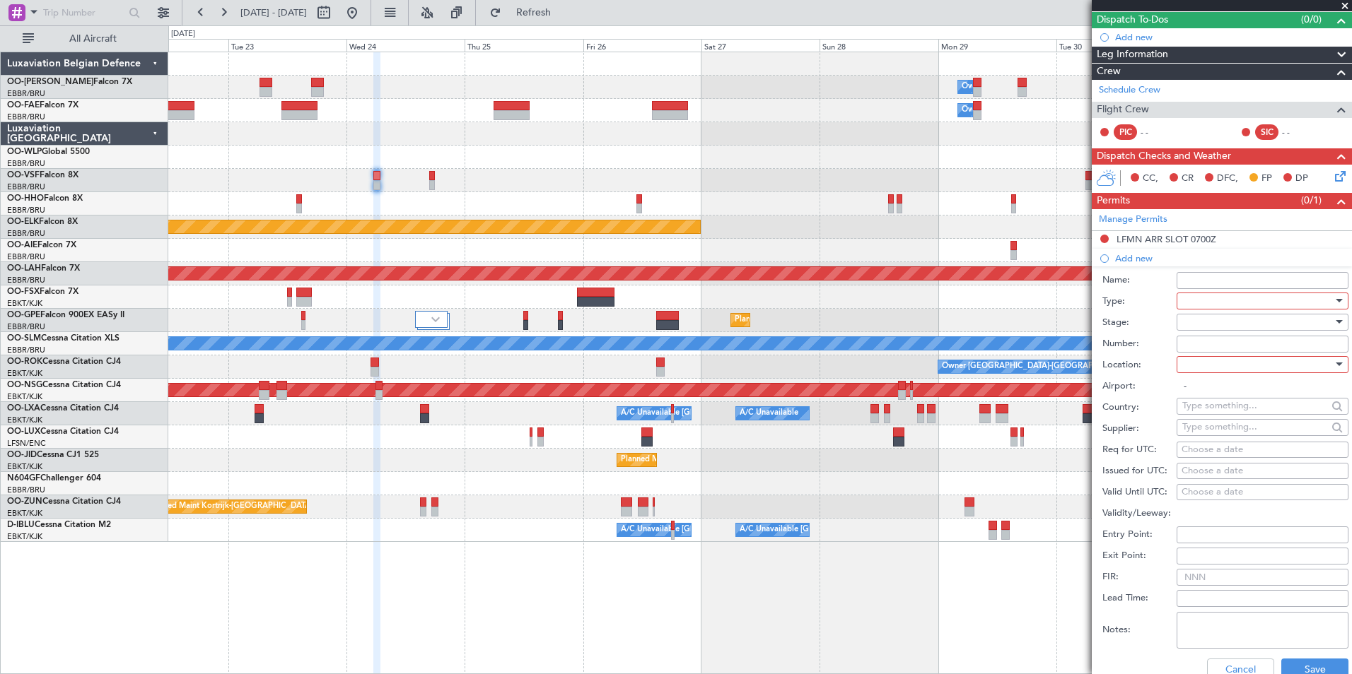
scroll to position [212, 0]
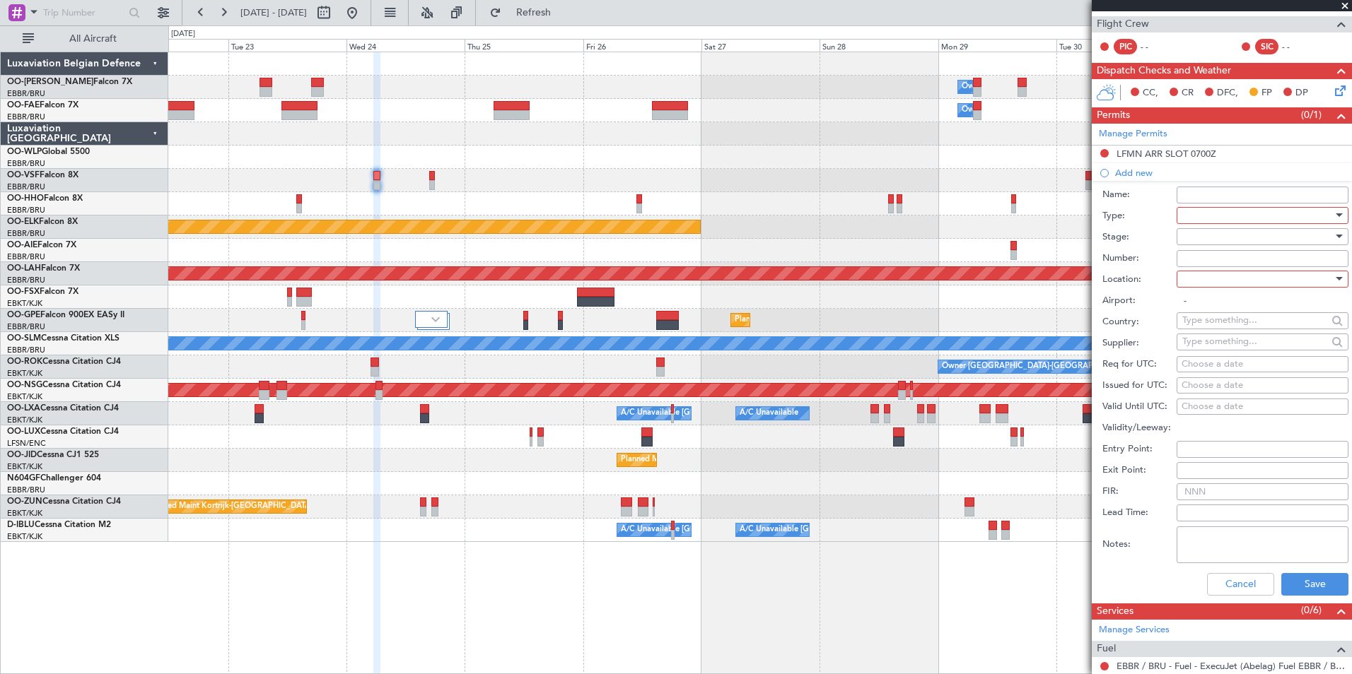
click at [1183, 214] on div at bounding box center [1257, 215] width 151 height 21
click at [1209, 342] on span "Slot" at bounding box center [1257, 349] width 148 height 21
click at [1203, 269] on div at bounding box center [1257, 279] width 151 height 21
click at [1195, 302] on span "Departure" at bounding box center [1257, 307] width 148 height 21
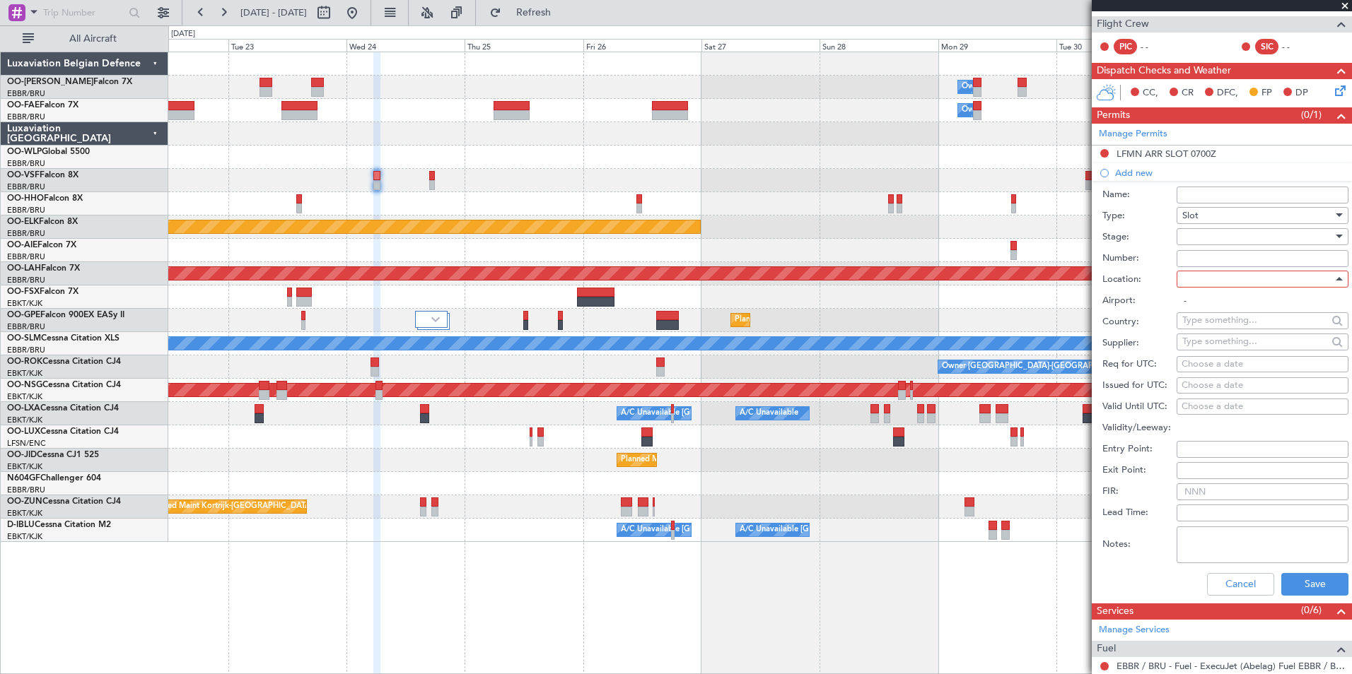
type input "EBBR / BRU"
click at [1245, 361] on div "Choose a date" at bounding box center [1262, 365] width 162 height 14
select select "9"
select select "2025"
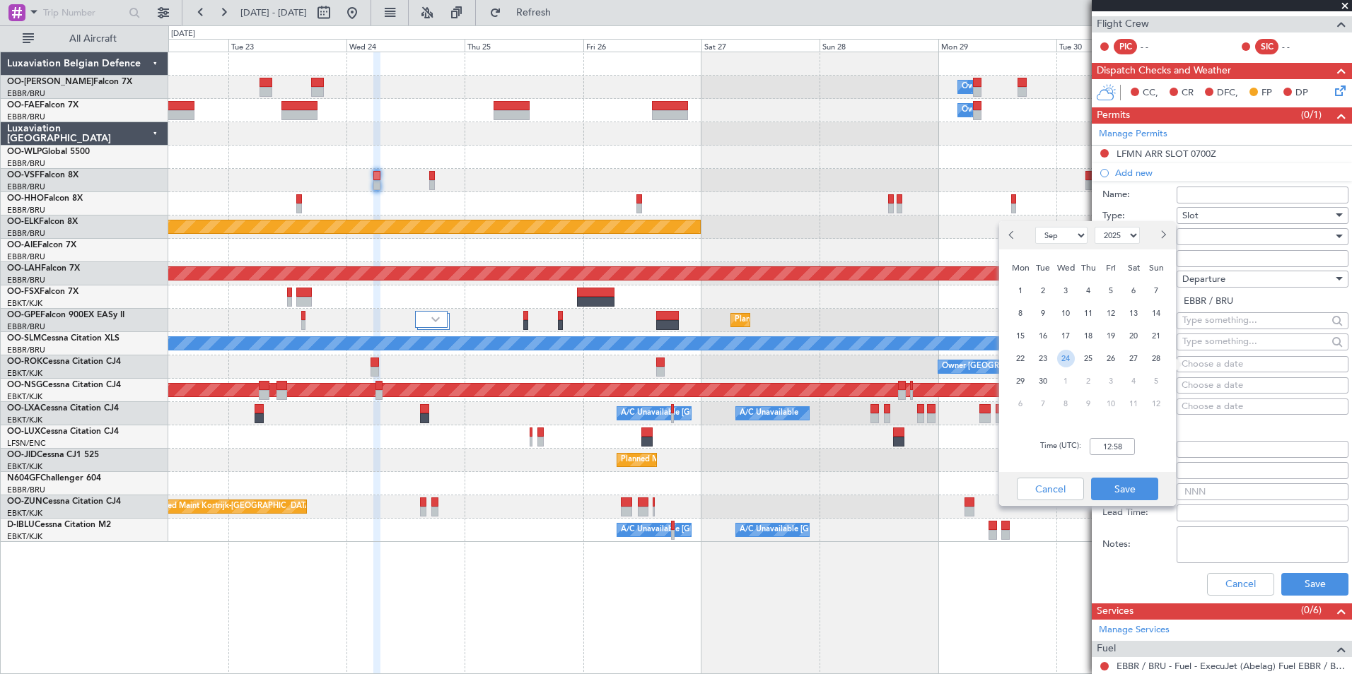
drag, startPoint x: 1060, startPoint y: 358, endPoint x: 1112, endPoint y: 459, distance: 113.8
click at [1060, 358] on span "24" at bounding box center [1066, 359] width 18 height 18
click at [1126, 453] on input "00:00" at bounding box center [1111, 446] width 45 height 17
type input "05:40"
click at [1123, 488] on button "Save" at bounding box center [1124, 489] width 67 height 23
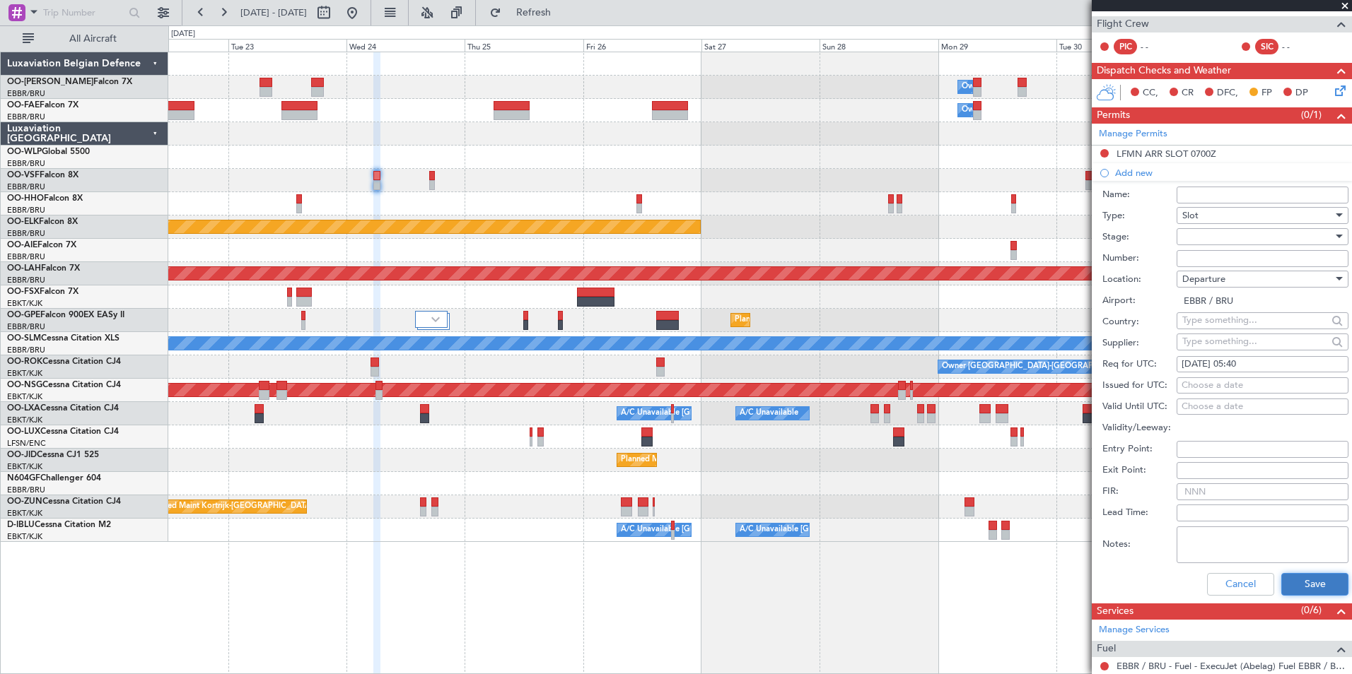
click at [1311, 585] on button "Save" at bounding box center [1314, 584] width 67 height 23
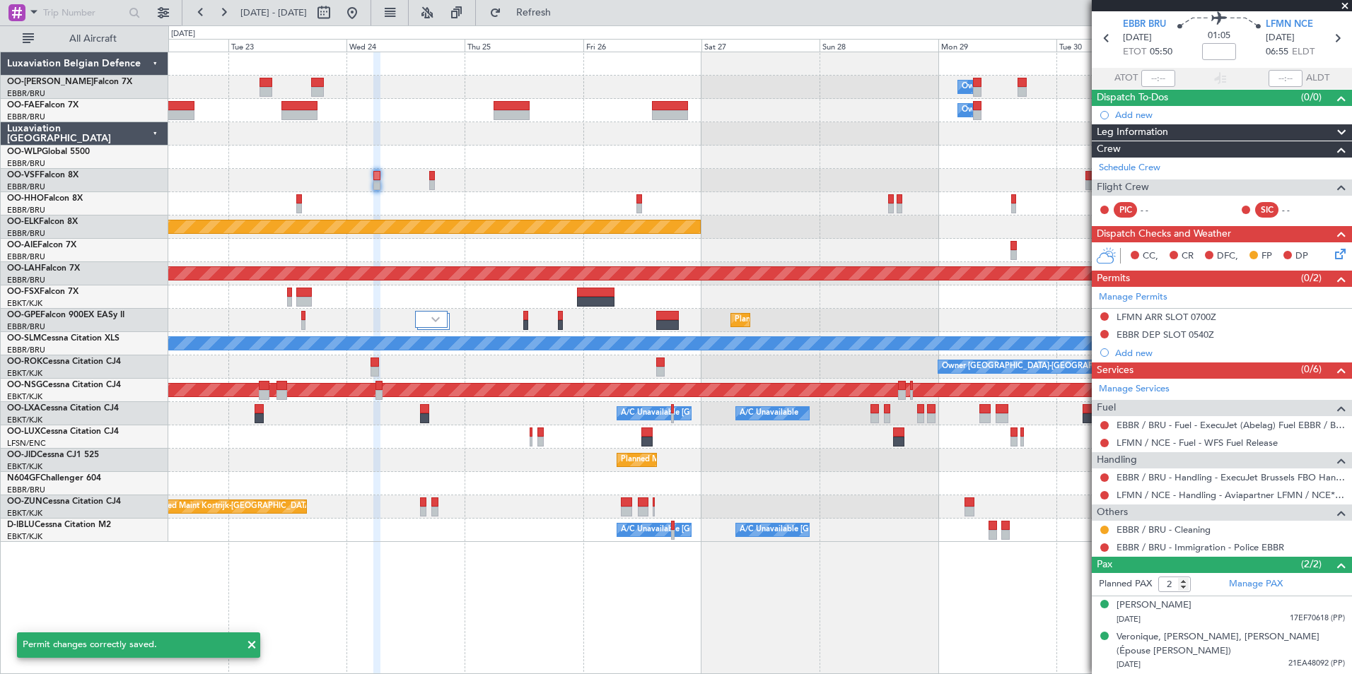
scroll to position [48, 0]
click at [1106, 423] on button at bounding box center [1104, 426] width 8 height 8
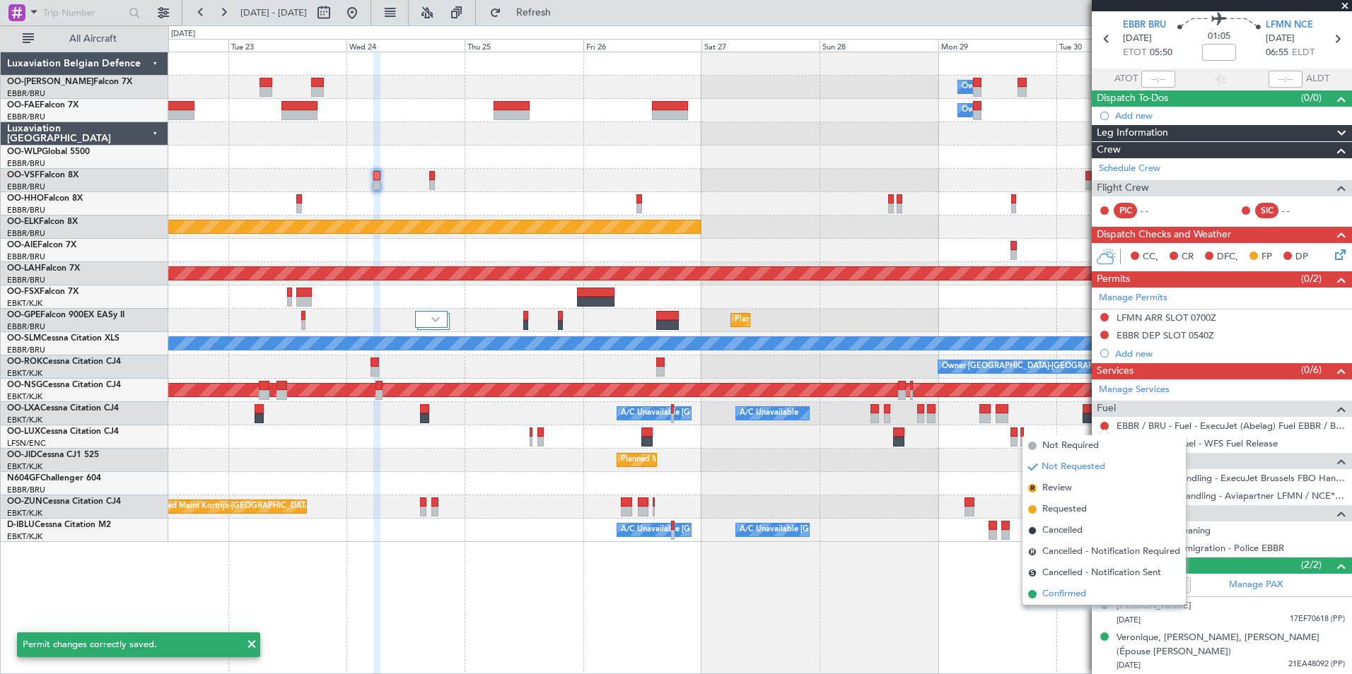
click at [1064, 597] on span "Confirmed" at bounding box center [1064, 594] width 44 height 14
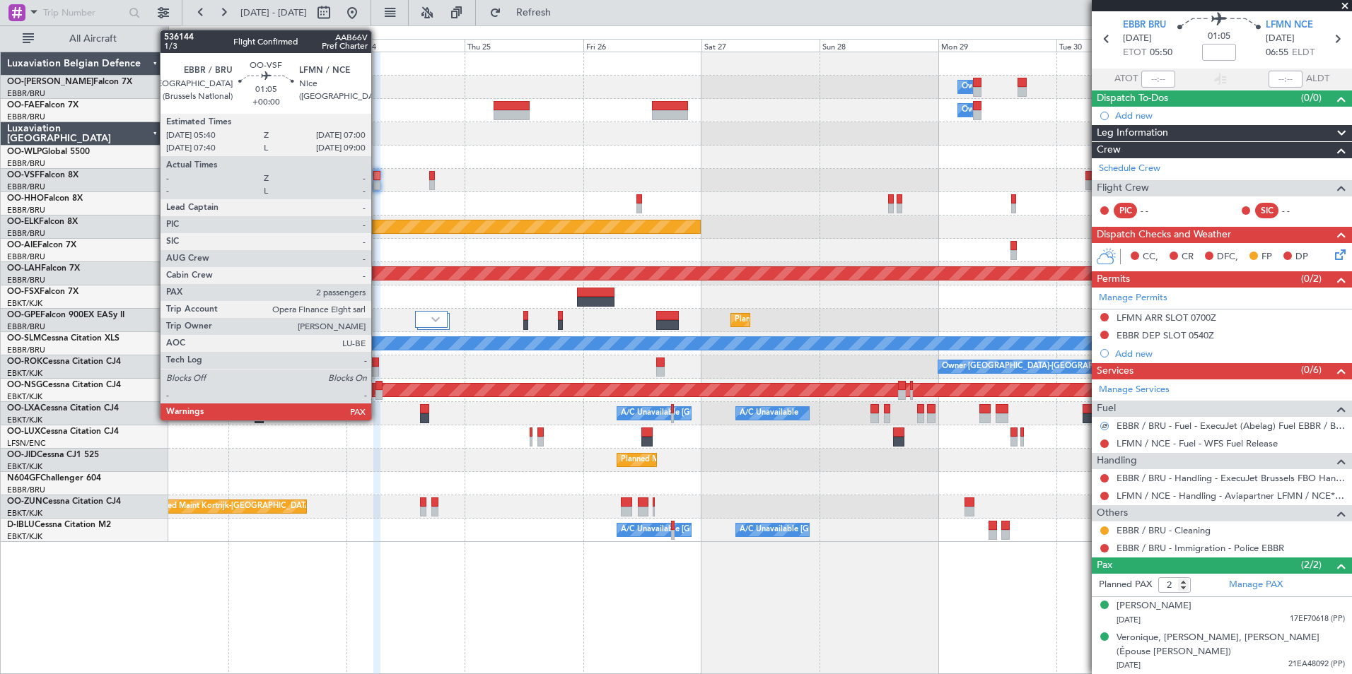
click at [377, 181] on div at bounding box center [376, 185] width 7 height 10
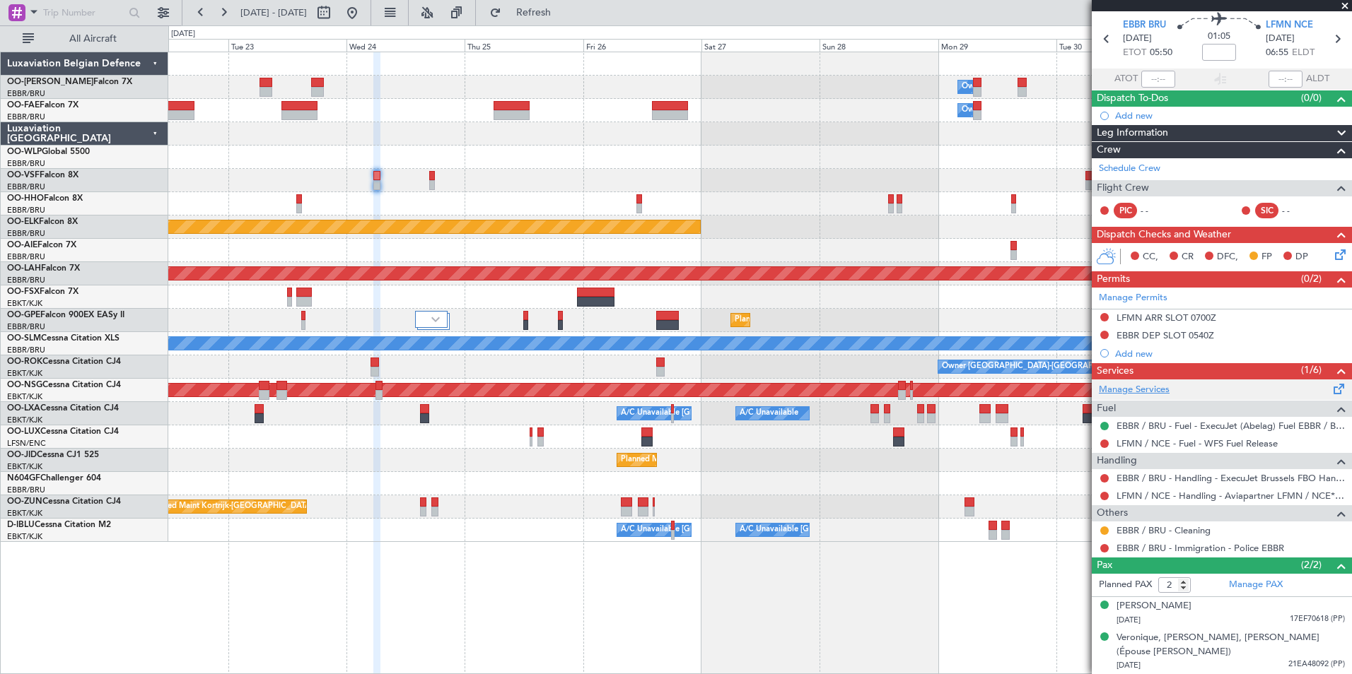
click at [1121, 392] on link "Manage Services" at bounding box center [1133, 390] width 71 height 14
click at [563, 18] on span "Refresh" at bounding box center [533, 13] width 59 height 10
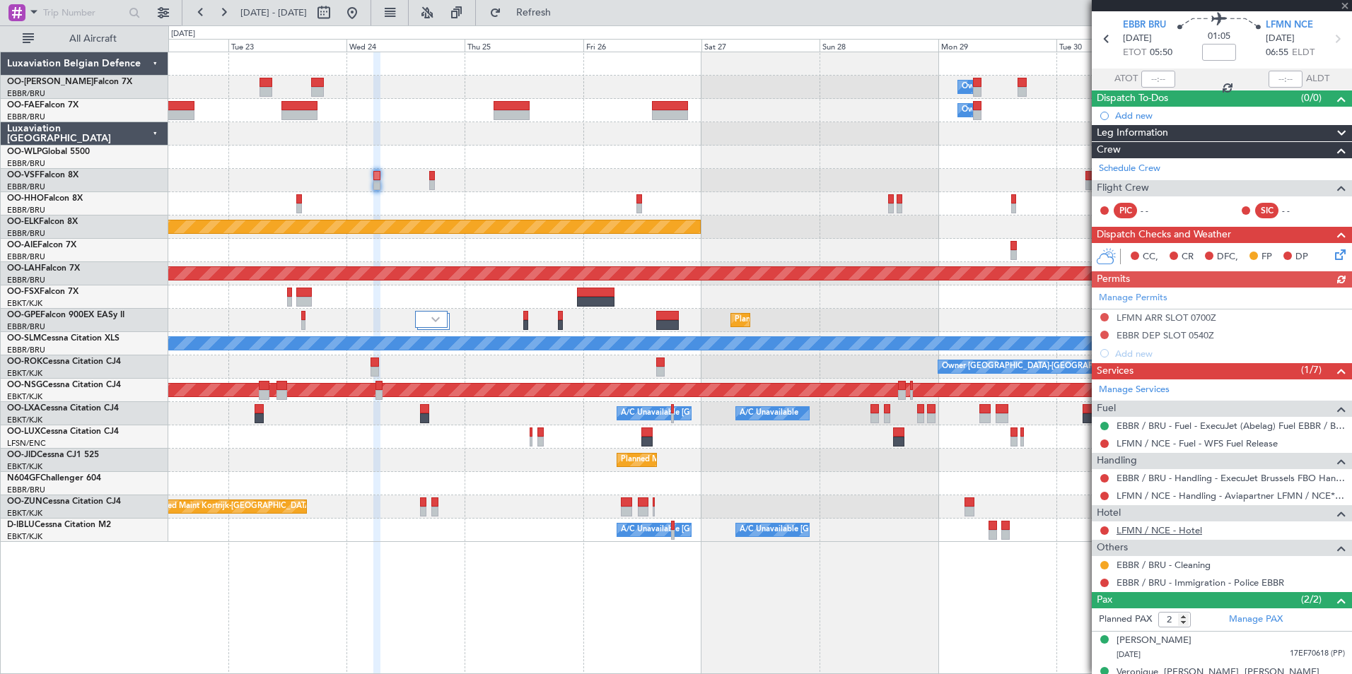
click at [1192, 532] on link "LFMN / NCE - Hotel" at bounding box center [1159, 530] width 86 height 12
click at [563, 11] on span "Refresh" at bounding box center [533, 13] width 59 height 10
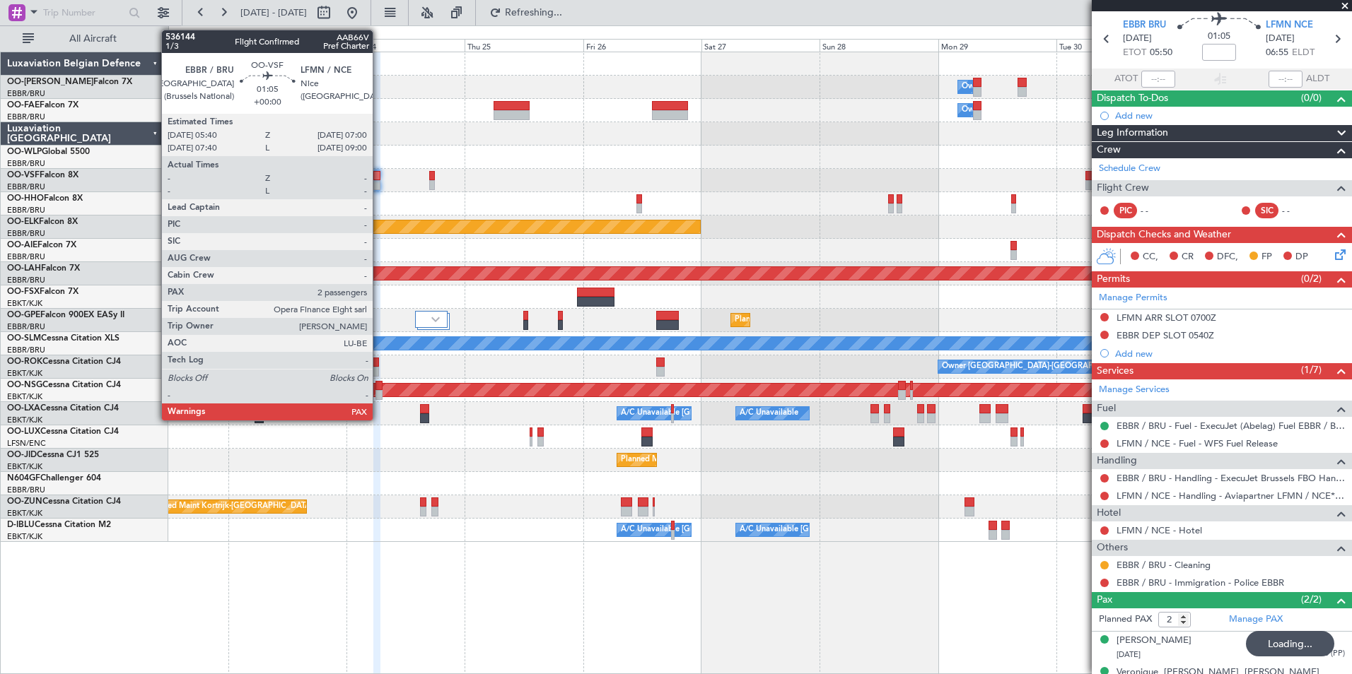
click at [379, 174] on div at bounding box center [376, 176] width 7 height 10
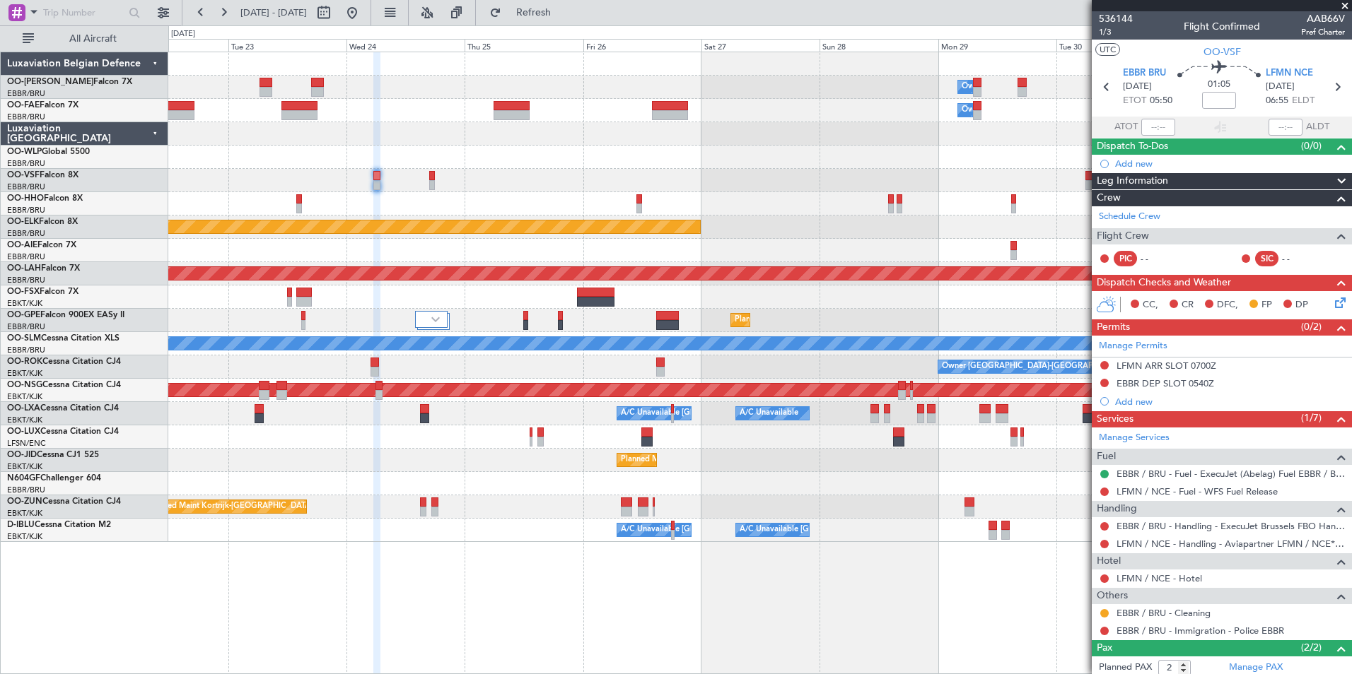
drag, startPoint x: 567, startPoint y: 18, endPoint x: 500, endPoint y: 88, distance: 97.0
click at [563, 18] on span "Refresh" at bounding box center [533, 13] width 59 height 10
click at [435, 180] on div at bounding box center [759, 180] width 1183 height 23
click at [1123, 576] on link "LFMN / NCE - Hotel" at bounding box center [1159, 579] width 86 height 12
click at [561, 11] on span "Refresh" at bounding box center [533, 13] width 59 height 10
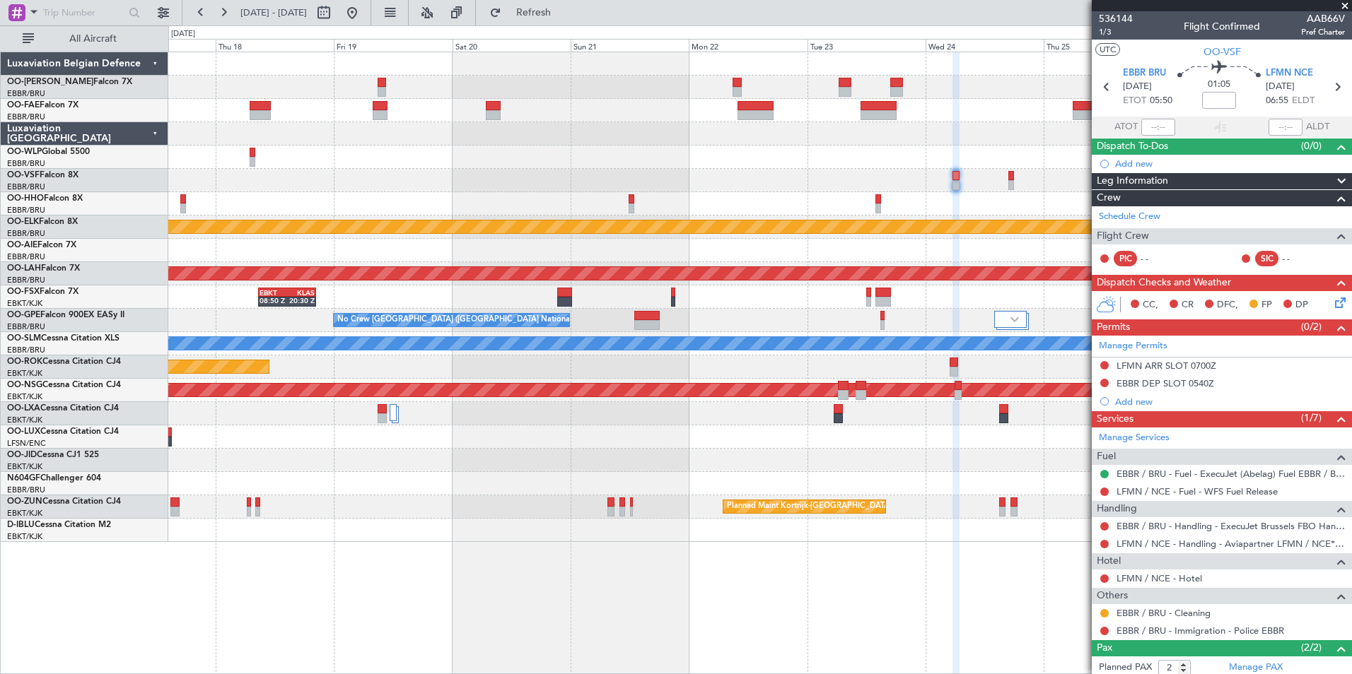
click at [1043, 580] on div "Owner Melsbroek Air Base Owner Melsbroek Air Base Planned Maint Kortrijk-Wevelg…" at bounding box center [759, 363] width 1183 height 623
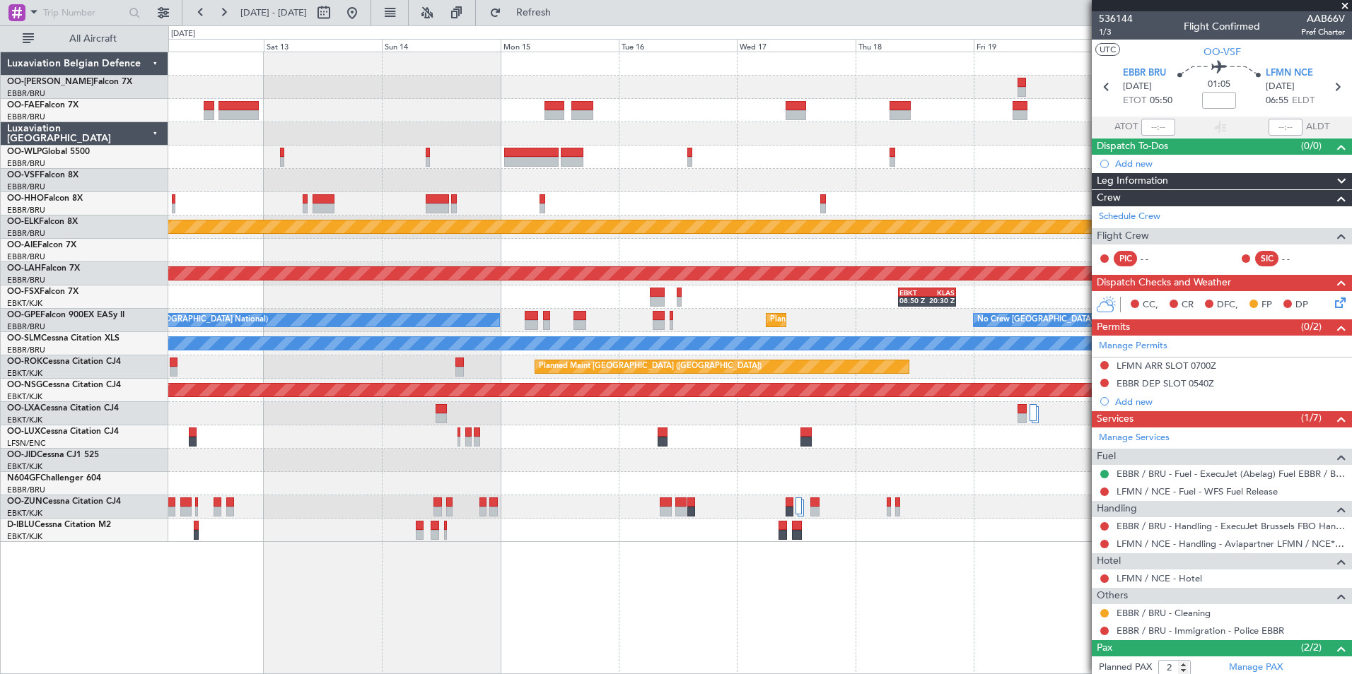
click at [1170, 518] on fb-app "22 Sep 2025 - 02 Oct 2025 Refresh Quick Links All Aircraft Planned Maint Kortri…" at bounding box center [676, 343] width 1352 height 664
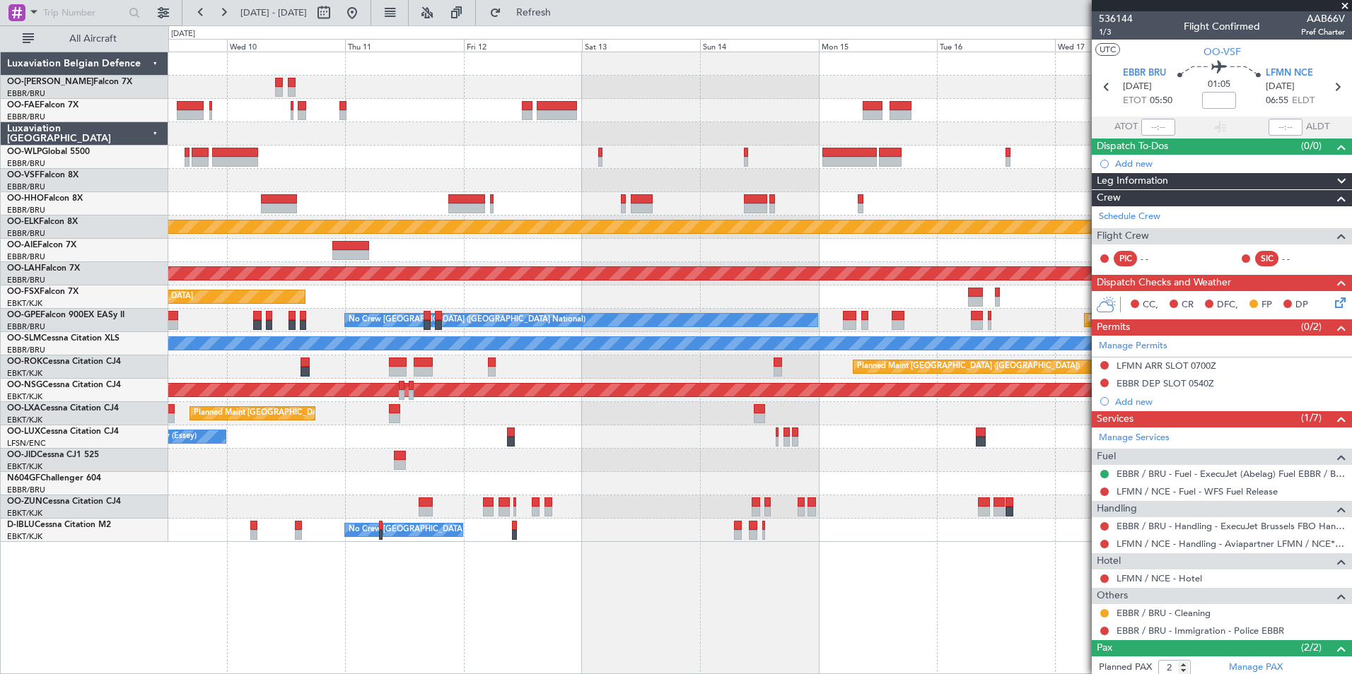
drag, startPoint x: 546, startPoint y: 16, endPoint x: 405, endPoint y: 28, distance: 141.9
click at [544, 16] on button "Refresh" at bounding box center [525, 12] width 85 height 23
click at [371, 11] on fb-range-datepicker "09 Sep 2025 - 19 Sep 2025" at bounding box center [276, 12] width 189 height 25
click at [363, 12] on button at bounding box center [352, 12] width 23 height 23
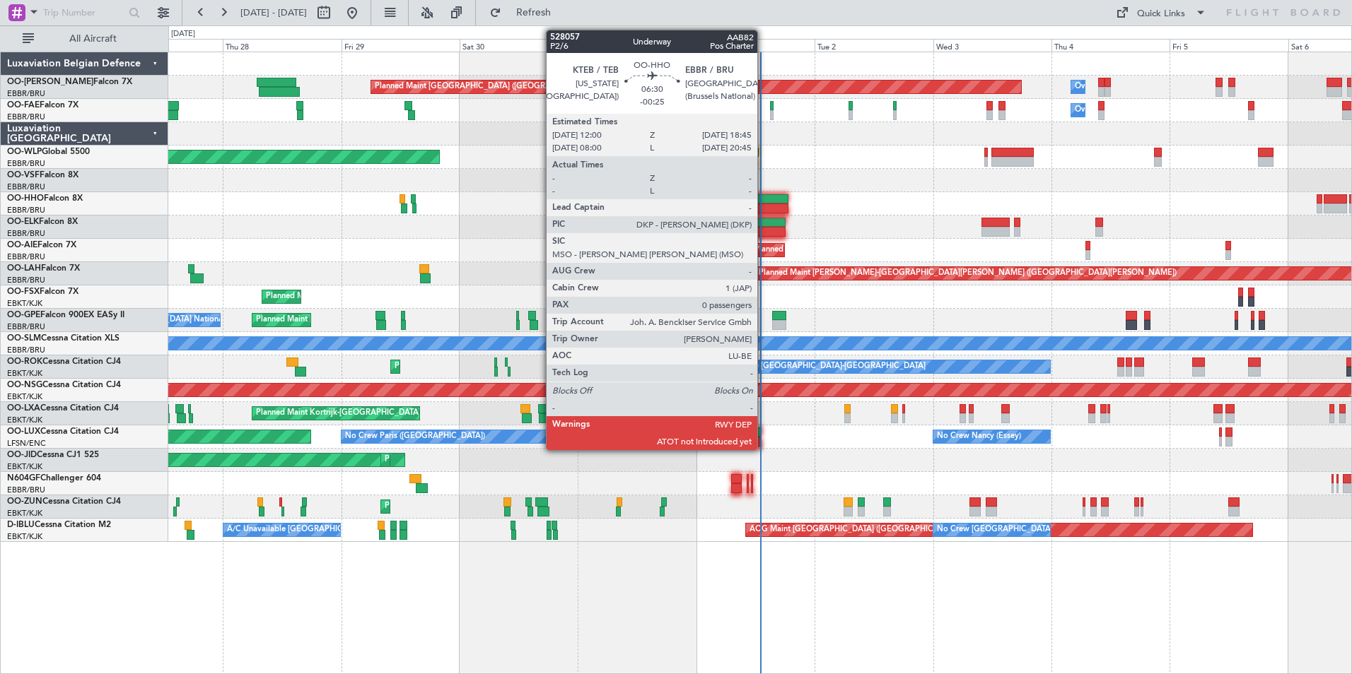
click at [763, 198] on div at bounding box center [771, 199] width 34 height 10
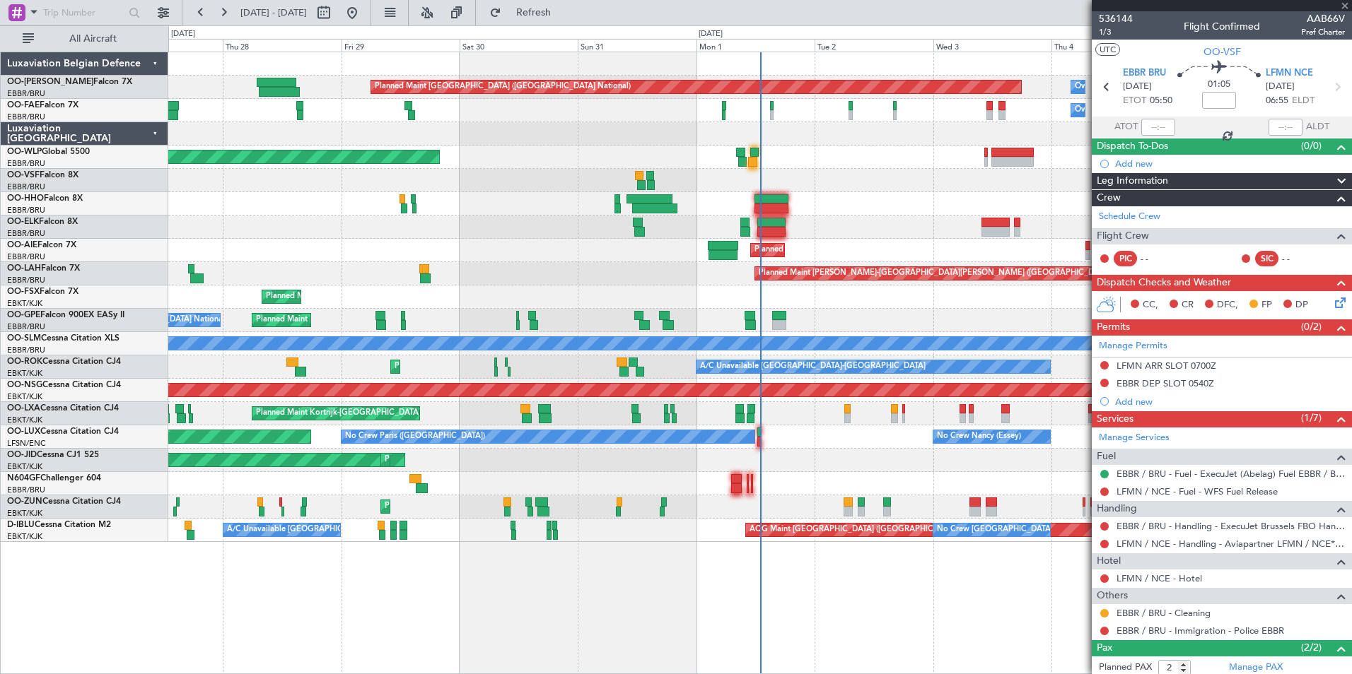
type input "-00:25"
type input "0"
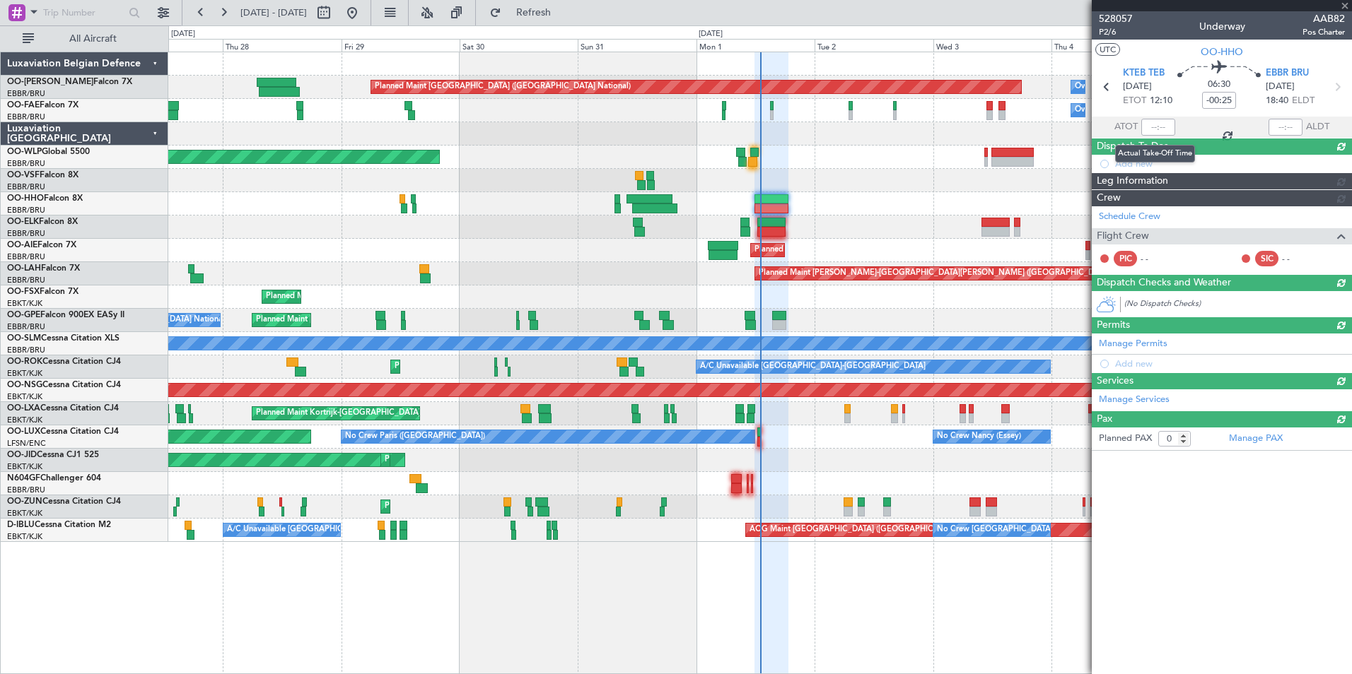
click at [1149, 125] on div at bounding box center [1158, 127] width 34 height 17
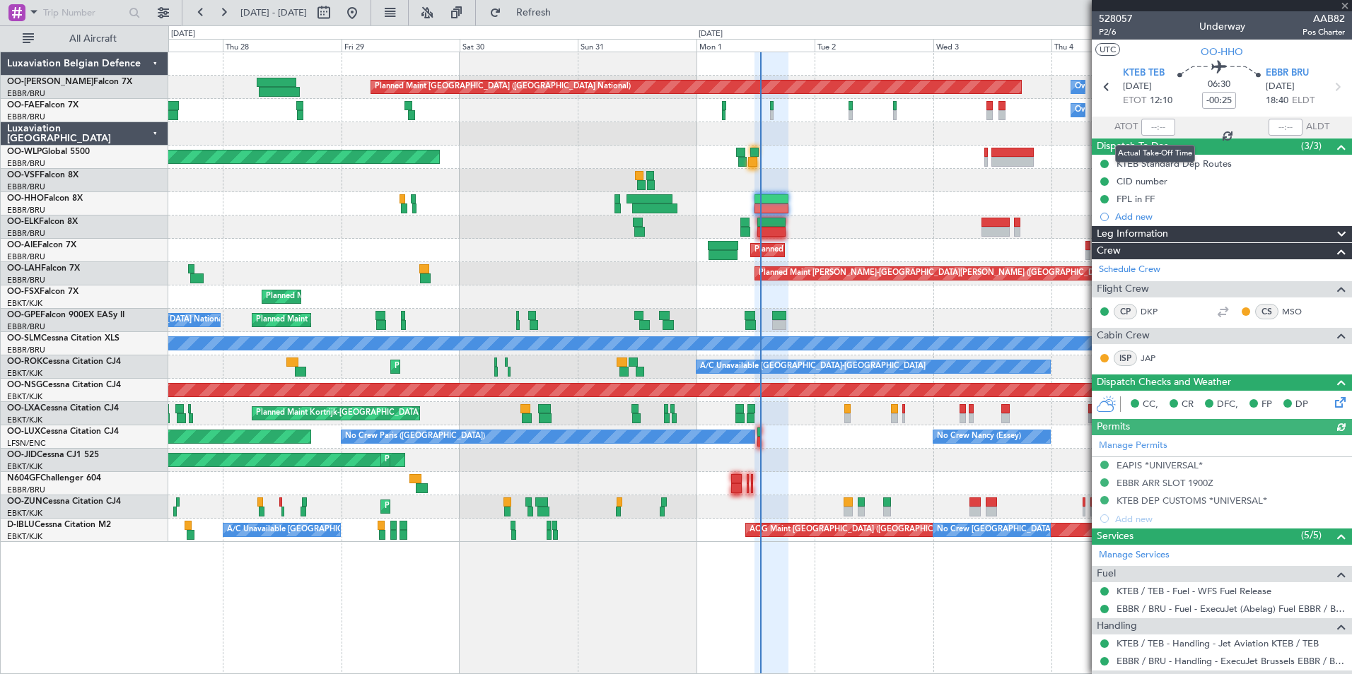
click at [1146, 127] on div at bounding box center [1158, 127] width 34 height 17
click at [1145, 124] on input "text" at bounding box center [1158, 127] width 34 height 17
click at [1144, 53] on mat-tooltip-component "Trip Number" at bounding box center [1115, 44] width 70 height 37
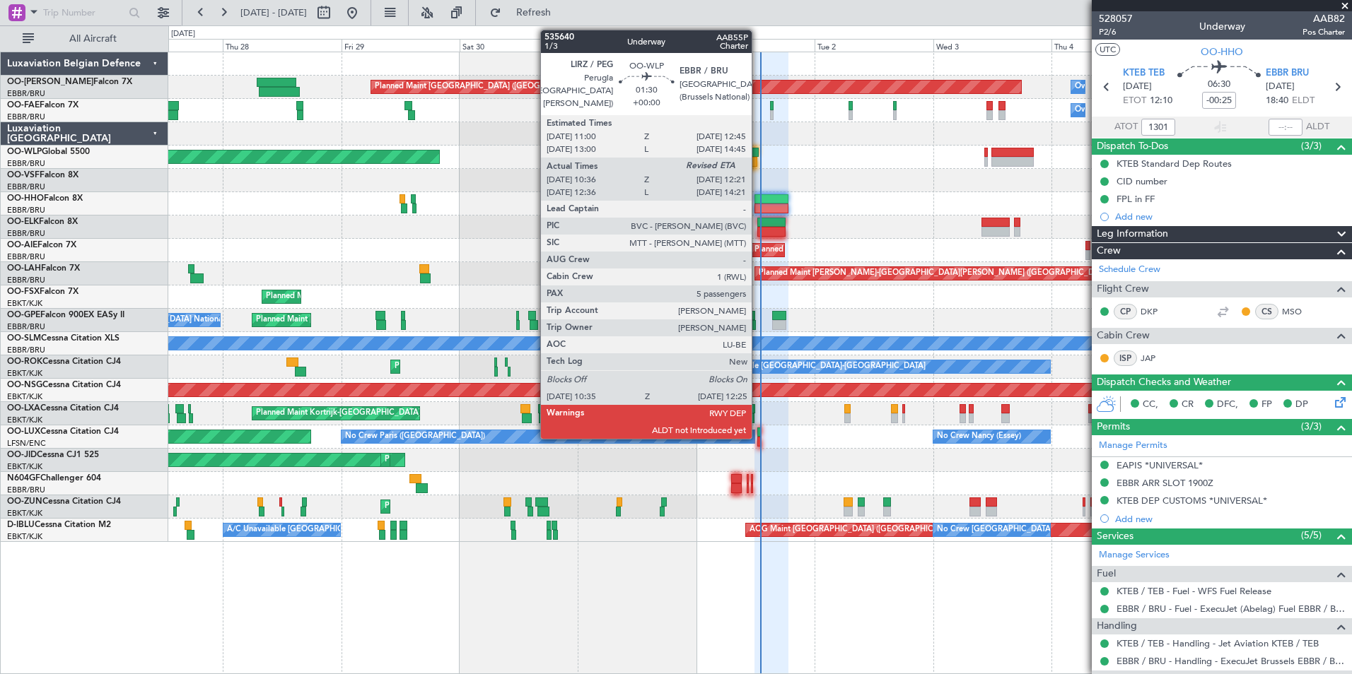
type input "13:01"
click at [755, 148] on div at bounding box center [754, 153] width 9 height 10
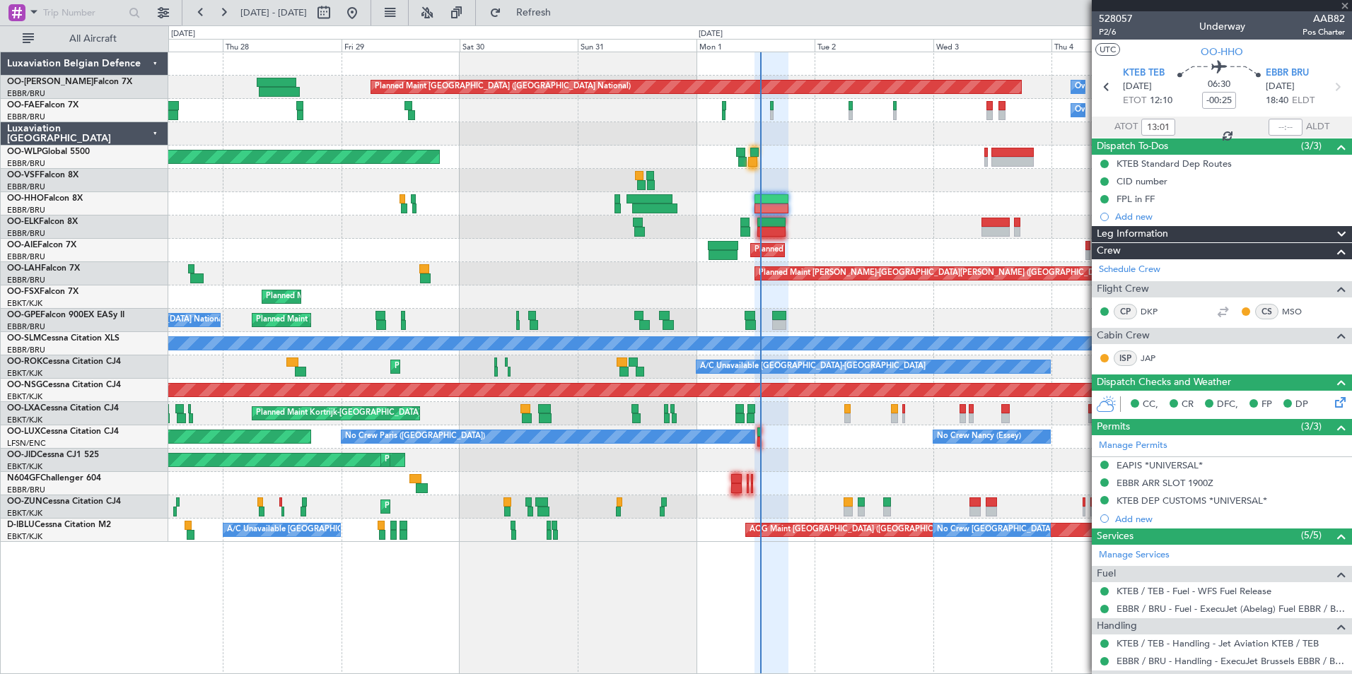
type input "10:46"
type input "5"
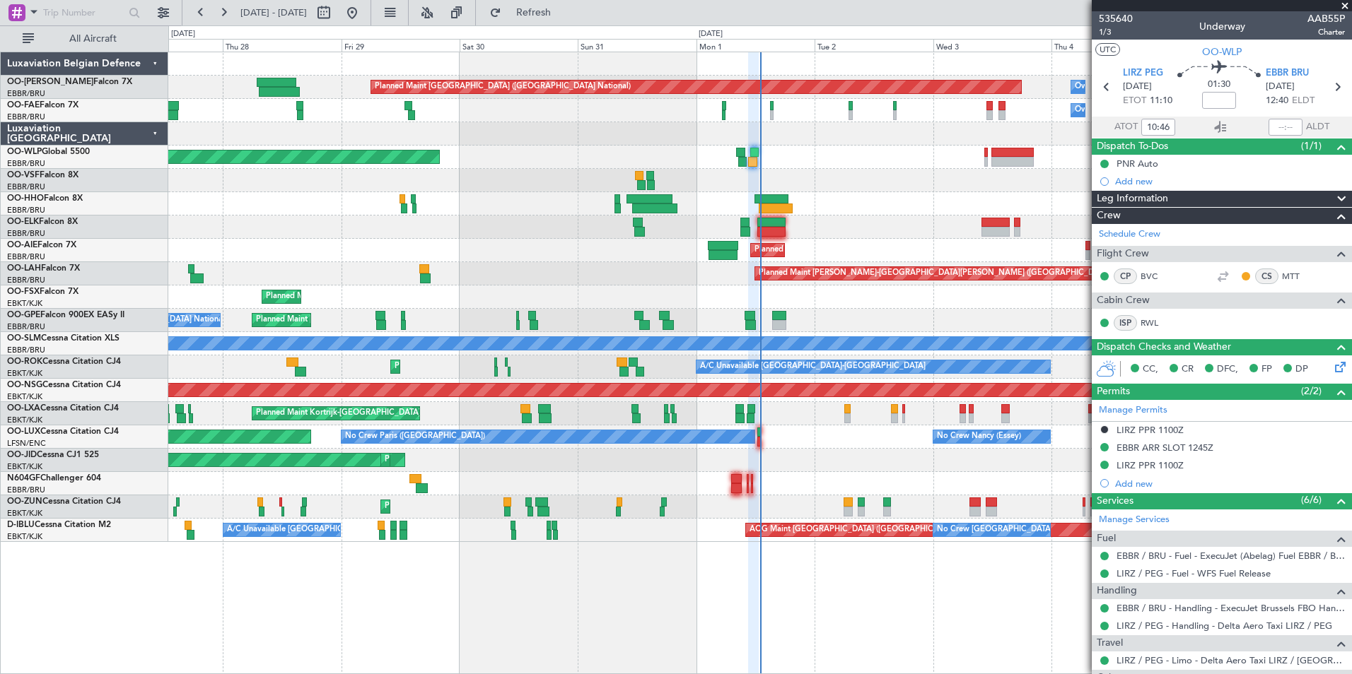
click at [757, 157] on div "Planned Maint [GEOGRAPHIC_DATA] ([GEOGRAPHIC_DATA])" at bounding box center [759, 157] width 1183 height 23
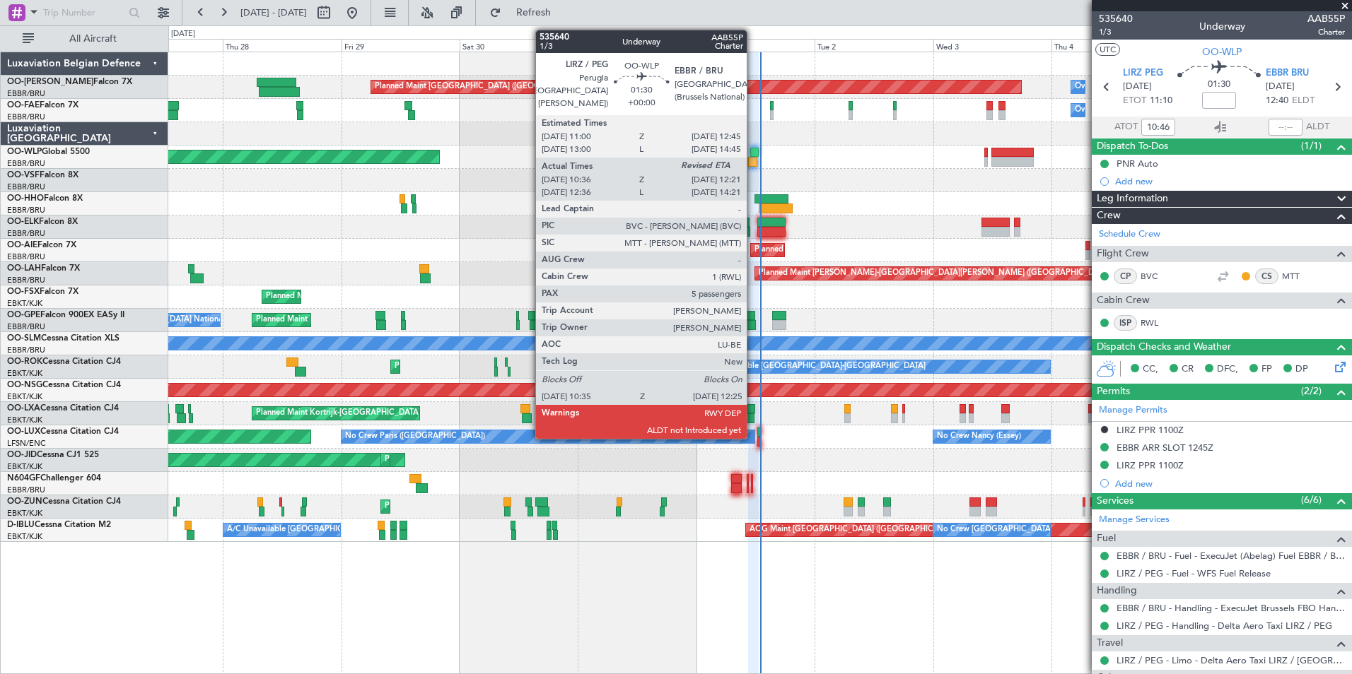
click at [753, 155] on div at bounding box center [754, 153] width 9 height 10
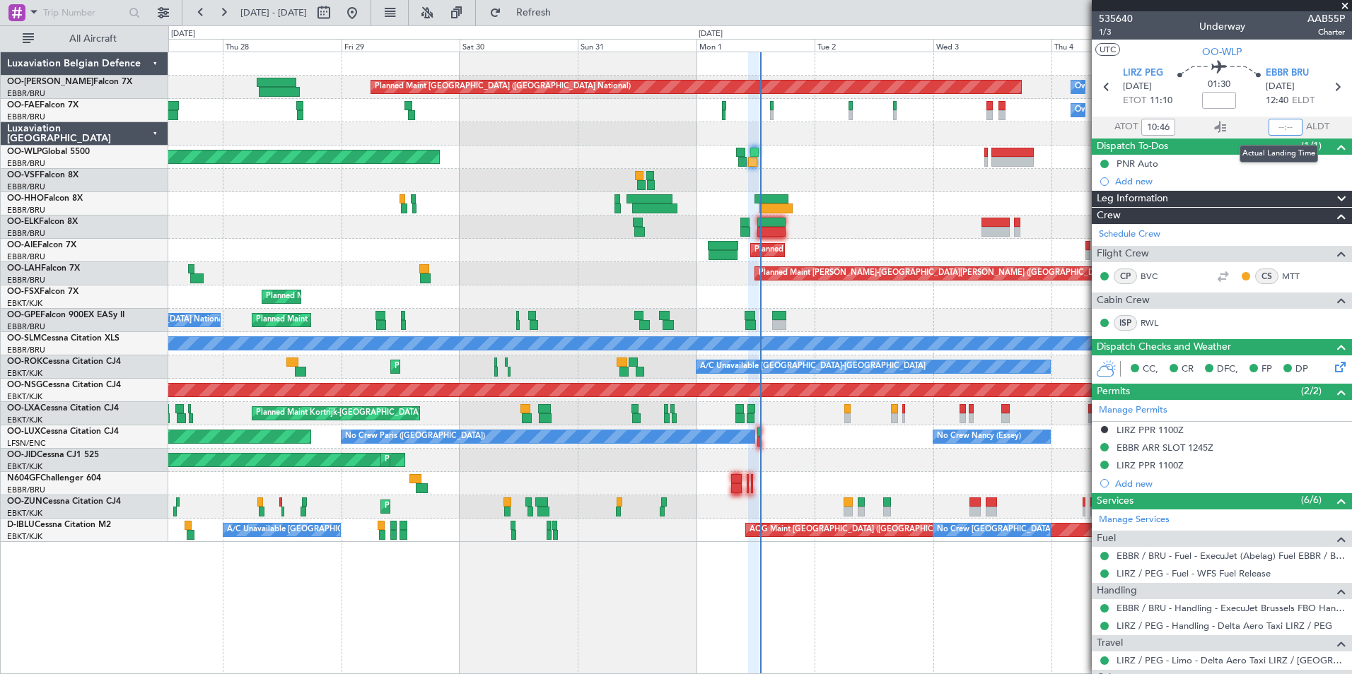
click at [1270, 123] on input "text" at bounding box center [1285, 127] width 34 height 17
type input "12:16"
click at [1341, 2] on span at bounding box center [1344, 6] width 14 height 13
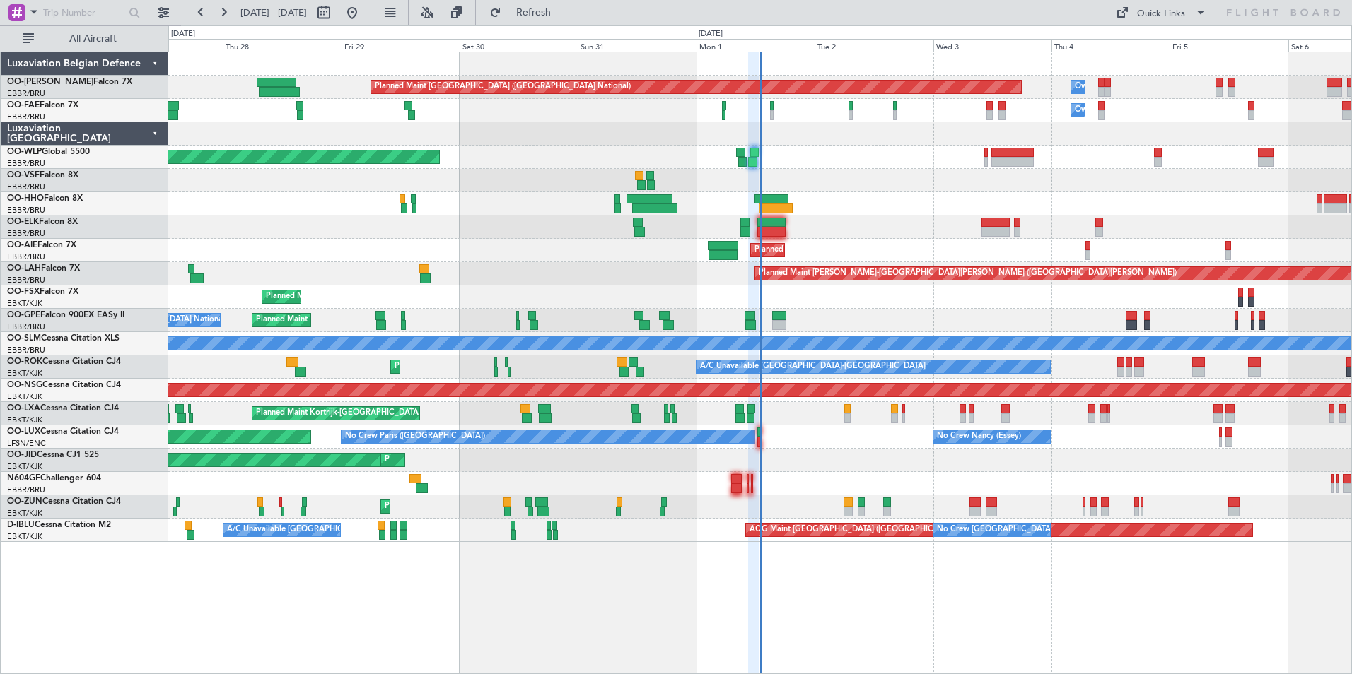
type input "0"
click at [568, 21] on button "Refresh" at bounding box center [525, 12] width 85 height 23
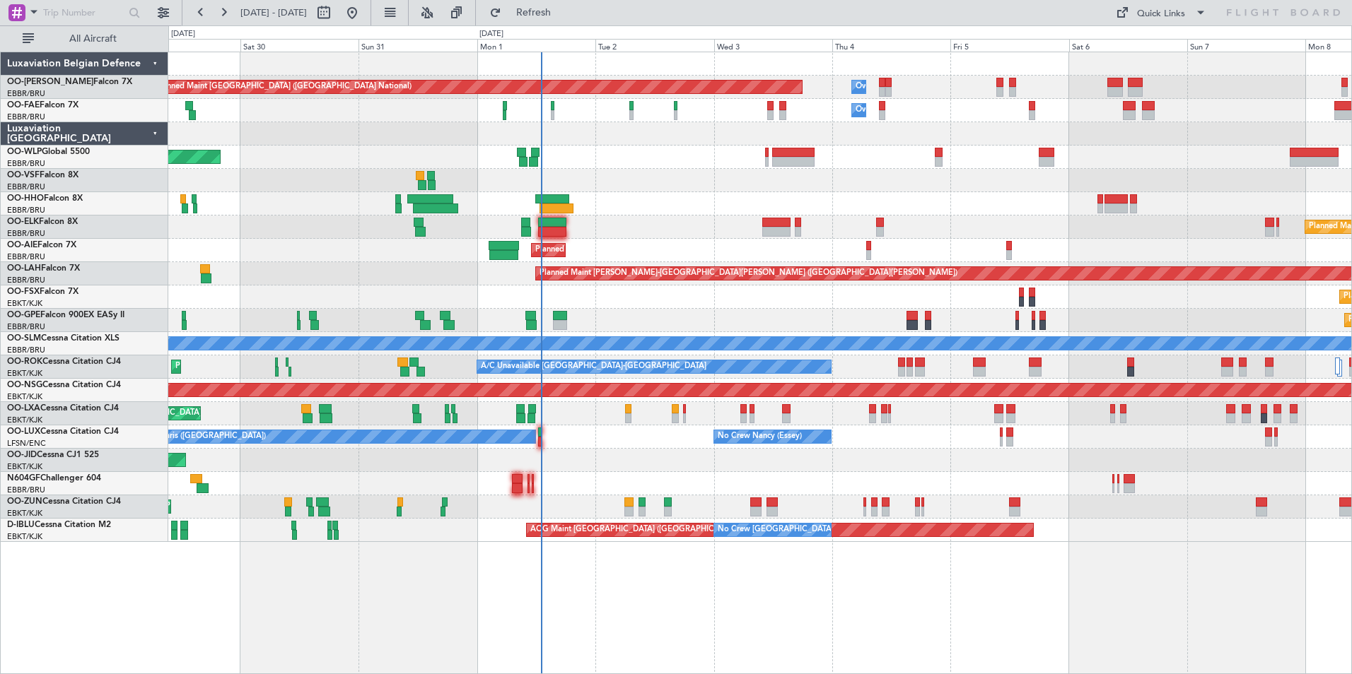
click at [657, 632] on div "Planned Maint Brussels (Brussels National) Owner Melsbroek Air Base Owner Melsb…" at bounding box center [759, 363] width 1183 height 623
click at [555, 18] on button "Refresh" at bounding box center [525, 12] width 85 height 23
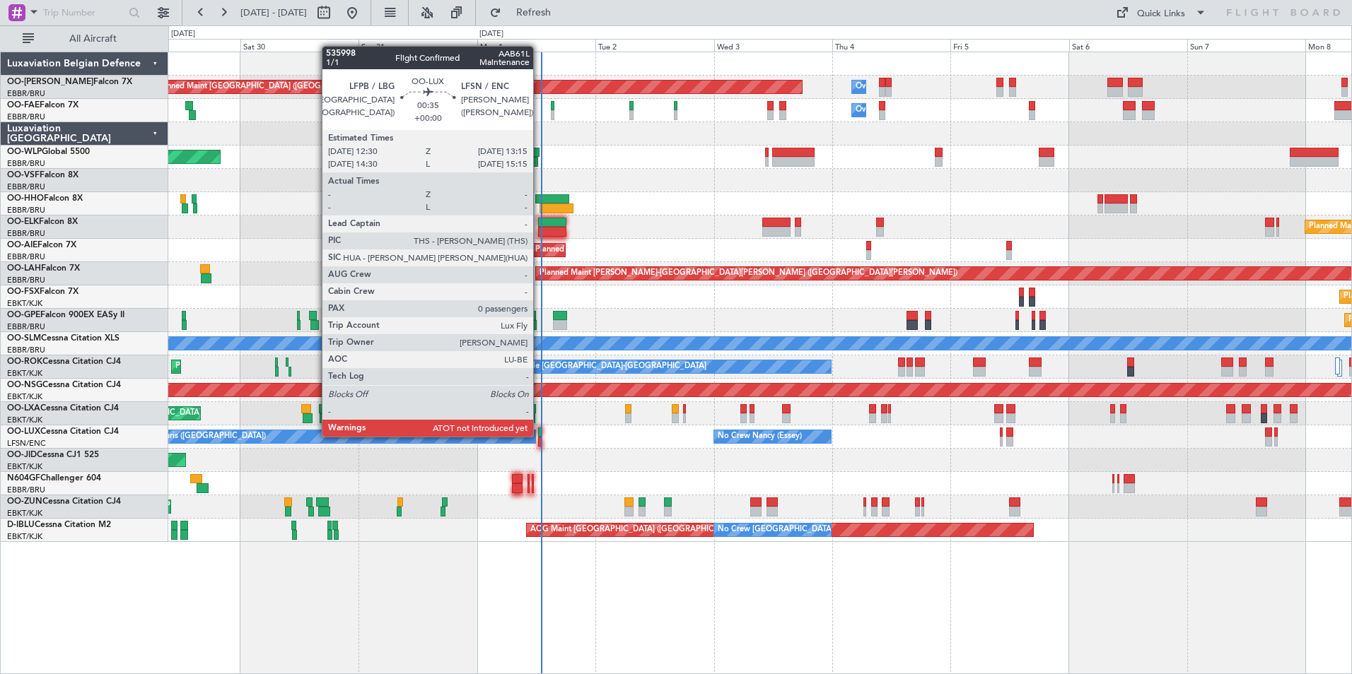
click at [539, 435] on div at bounding box center [540, 433] width 4 height 10
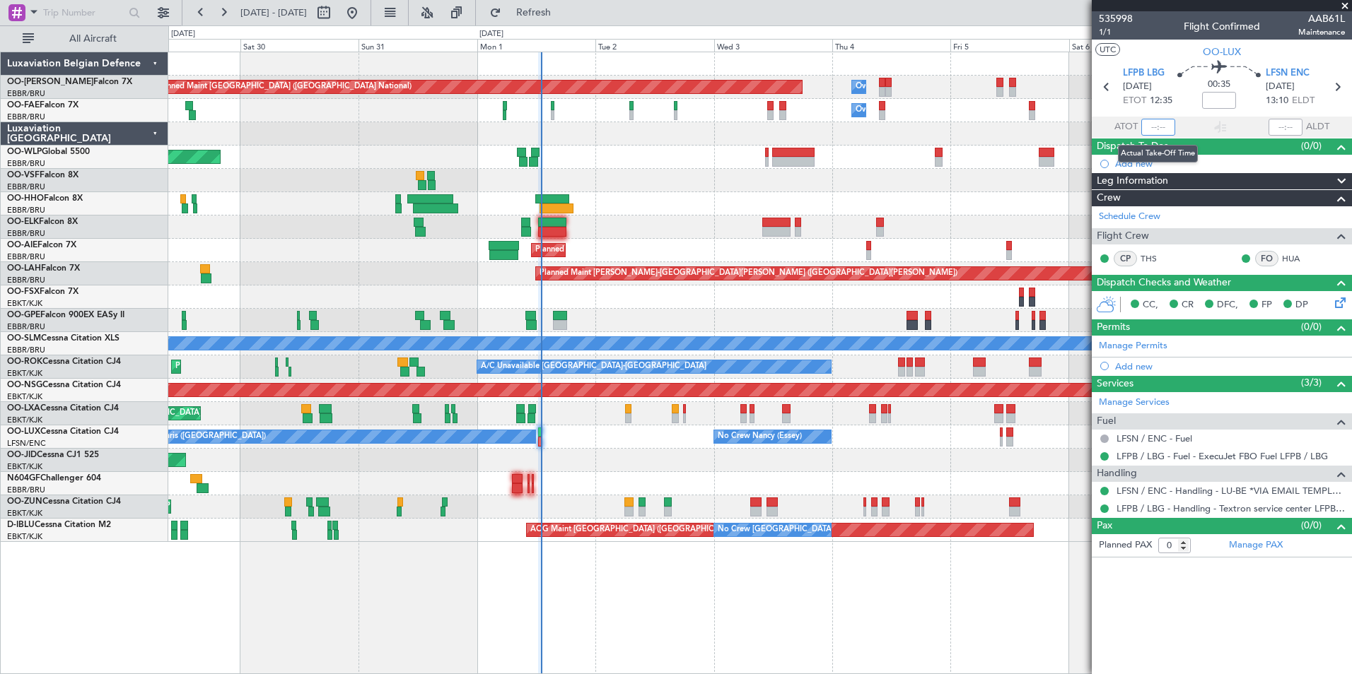
click at [1149, 121] on input "text" at bounding box center [1158, 127] width 34 height 17
click at [1172, 51] on section "UTC OO-LUX" at bounding box center [1221, 50] width 260 height 21
drag, startPoint x: 604, startPoint y: 16, endPoint x: 540, endPoint y: 228, distance: 221.4
click at [563, 16] on span "Refresh" at bounding box center [533, 13] width 59 height 10
click at [536, 432] on div "No Crew Nancy (Essey) No Crew Paris (Le Bourget) No Crew Nancy (Essey) Planned …" at bounding box center [759, 437] width 1183 height 23
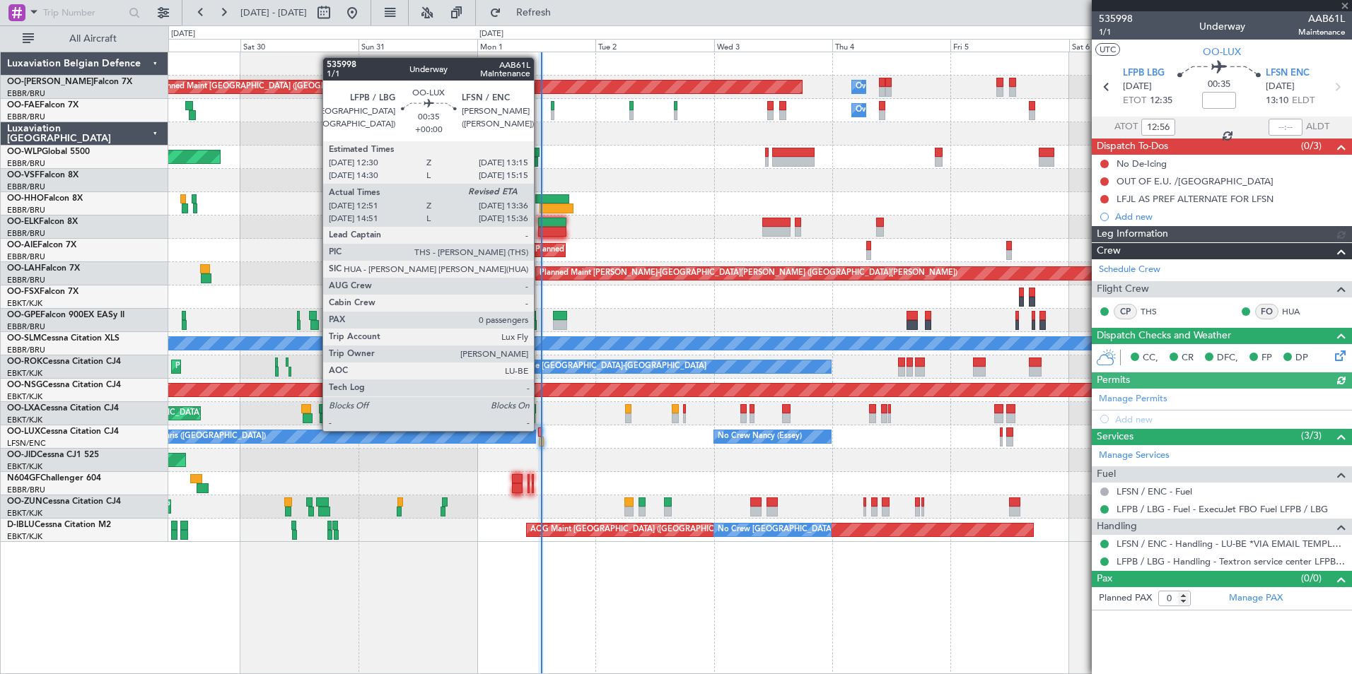
click at [540, 430] on div at bounding box center [540, 433] width 4 height 10
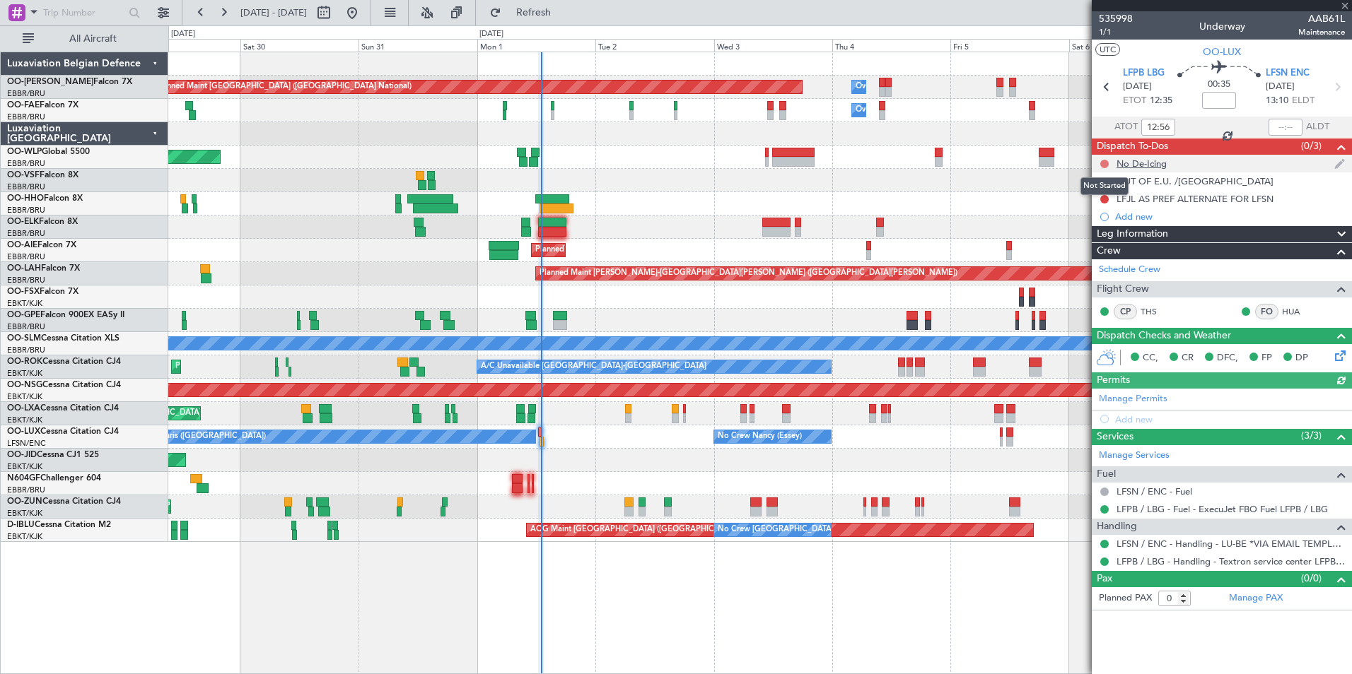
click at [1100, 163] on button at bounding box center [1104, 164] width 8 height 8
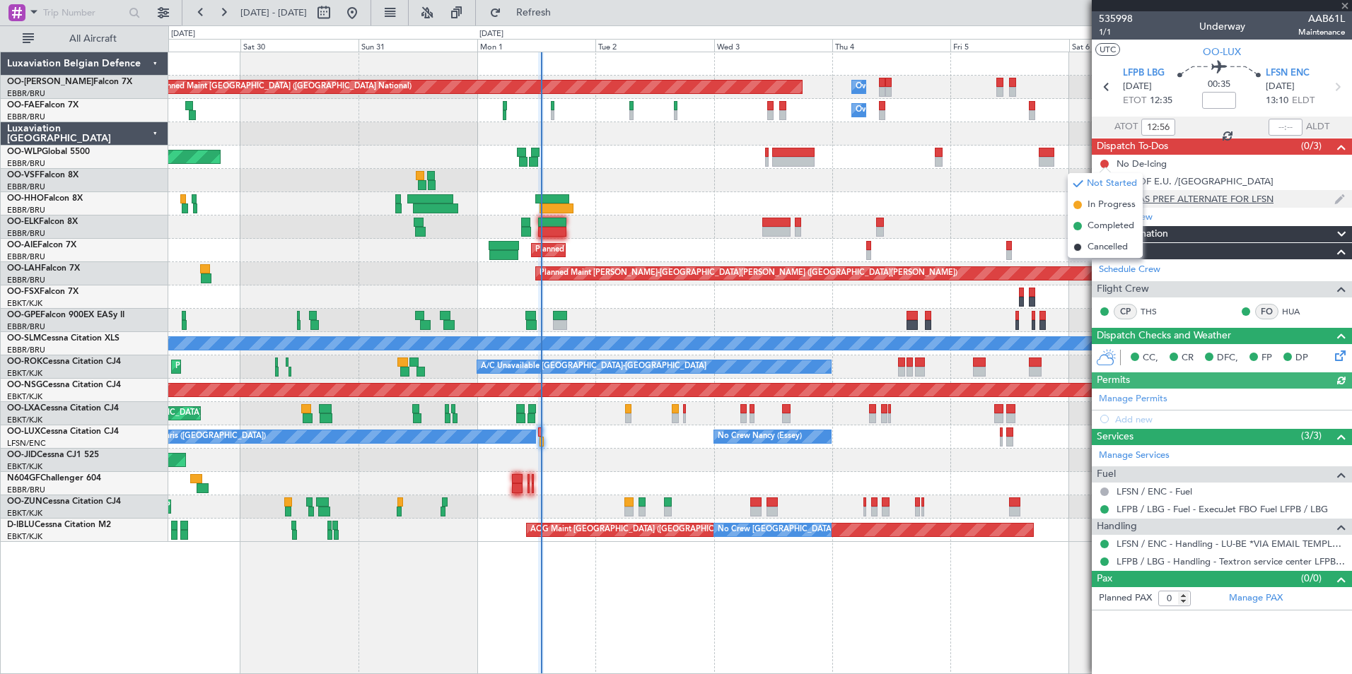
drag, startPoint x: 1096, startPoint y: 241, endPoint x: 1106, endPoint y: 199, distance: 42.9
click at [1098, 240] on span "Cancelled" at bounding box center [1107, 247] width 40 height 14
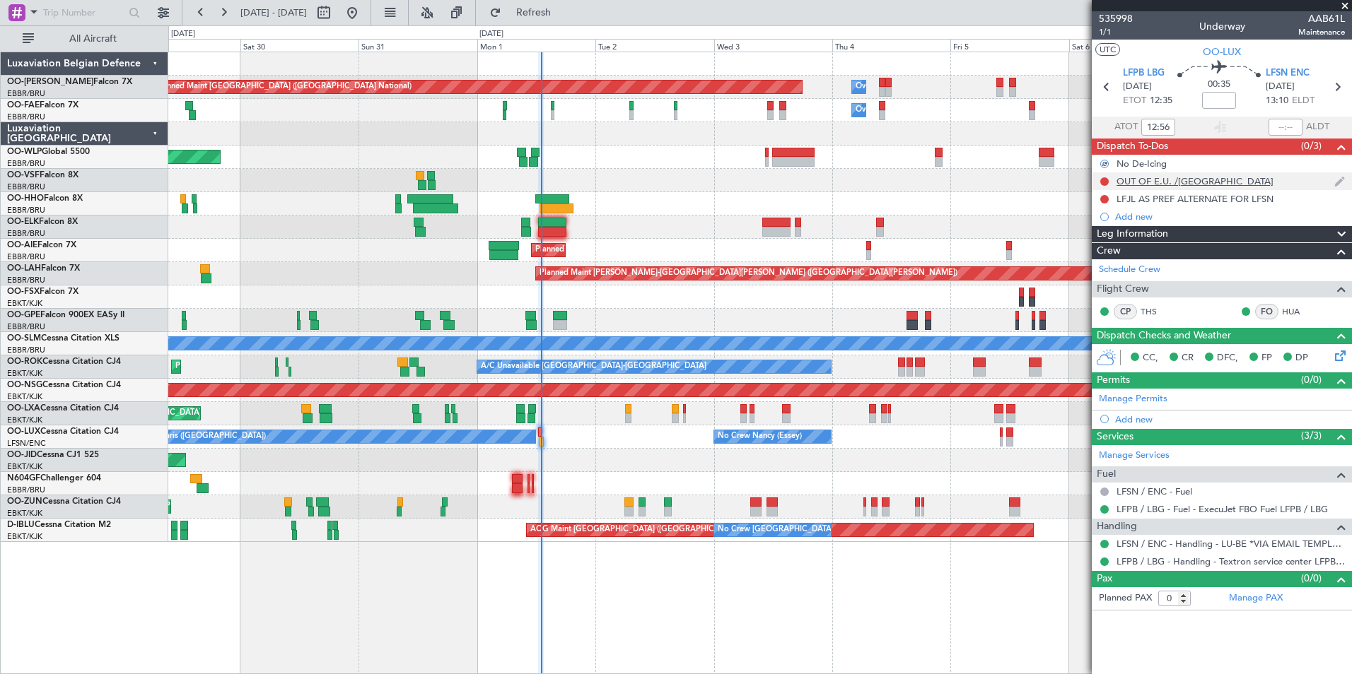
click at [1105, 186] on div at bounding box center [1103, 181] width 11 height 11
click at [1102, 170] on div "No De-Icing" at bounding box center [1221, 164] width 260 height 18
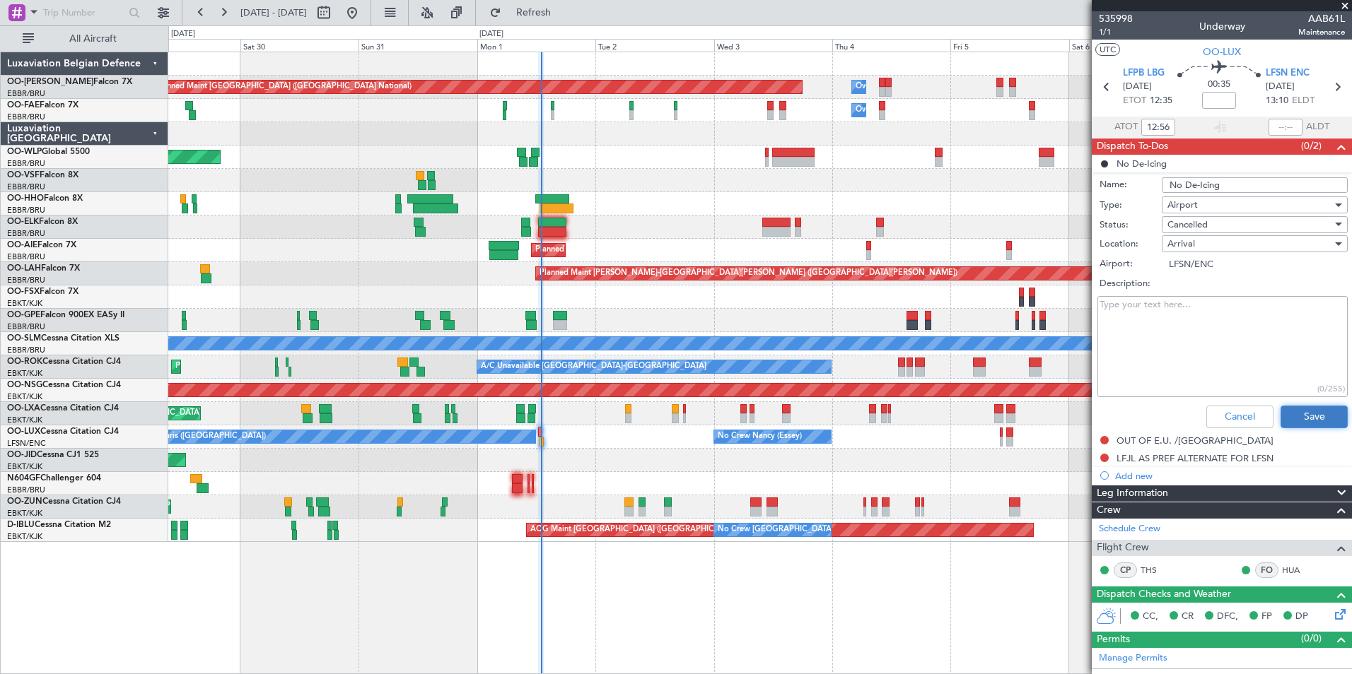
click at [1321, 408] on button "Save" at bounding box center [1313, 417] width 67 height 23
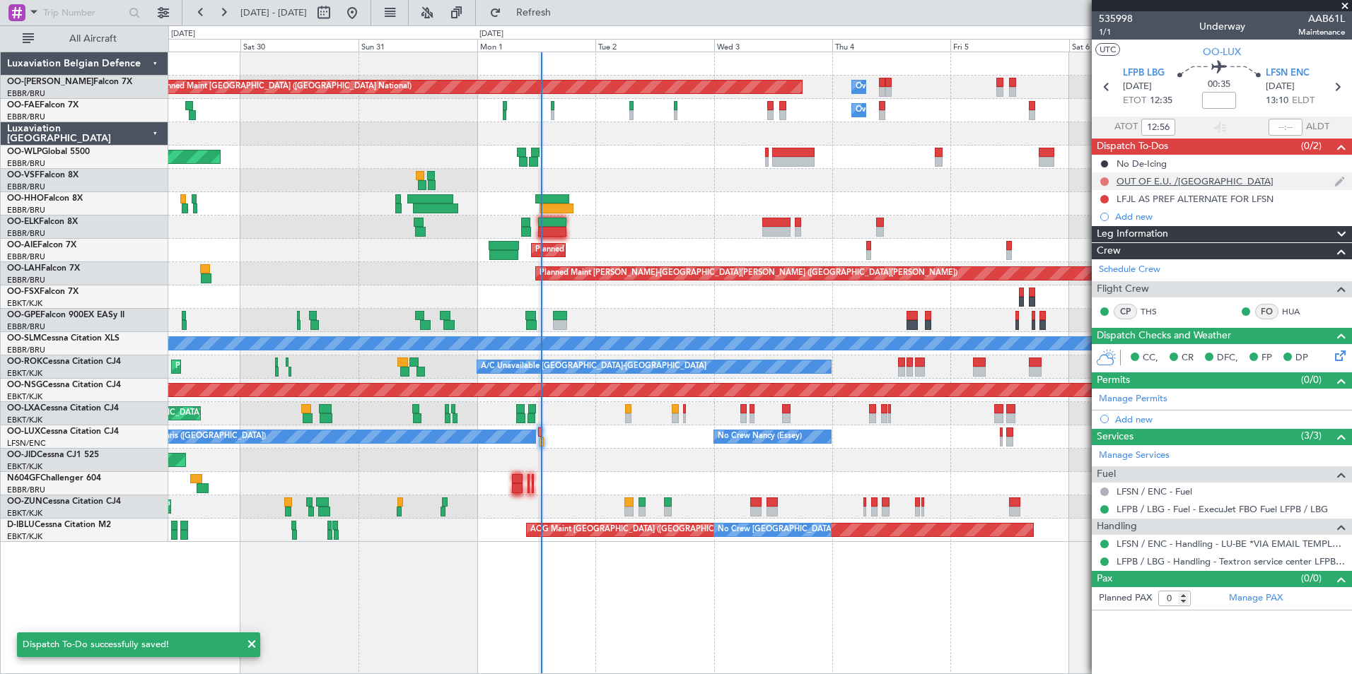
click at [1101, 179] on button at bounding box center [1104, 181] width 8 height 8
click at [1110, 265] on span "Cancelled" at bounding box center [1107, 265] width 40 height 14
click at [1103, 201] on button at bounding box center [1104, 199] width 8 height 8
click at [1115, 276] on span "Cancelled" at bounding box center [1107, 283] width 40 height 14
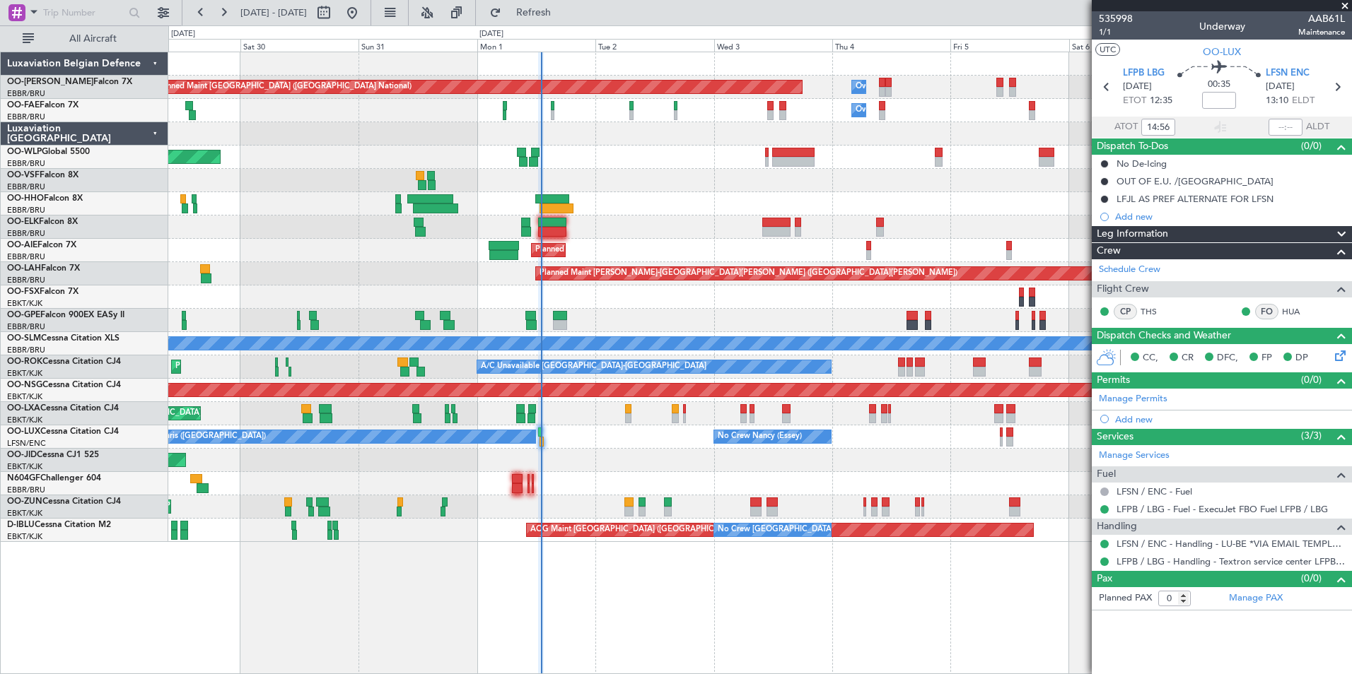
type input "12:56"
click at [1101, 30] on span "1/1" at bounding box center [1115, 32] width 34 height 12
click at [562, 19] on button "Refresh" at bounding box center [525, 12] width 85 height 23
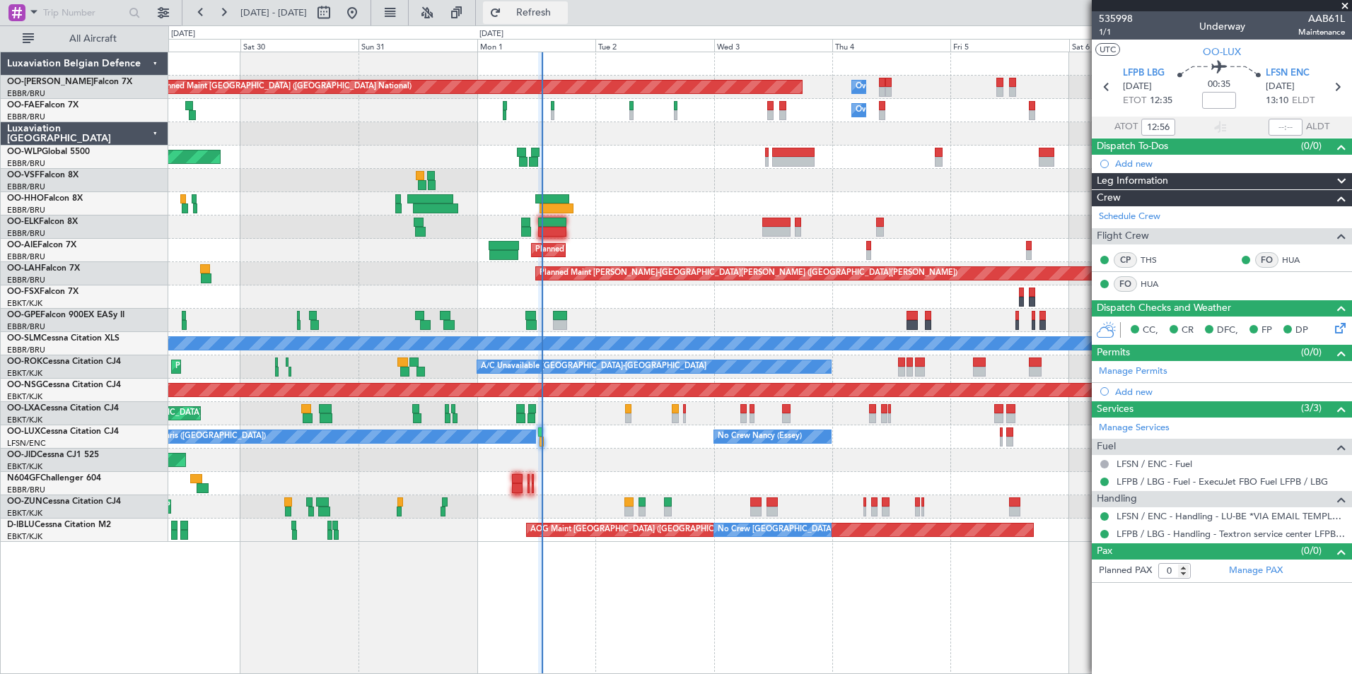
click at [557, 12] on span "Refresh" at bounding box center [533, 13] width 59 height 10
click at [558, 4] on button "Refresh" at bounding box center [525, 12] width 85 height 23
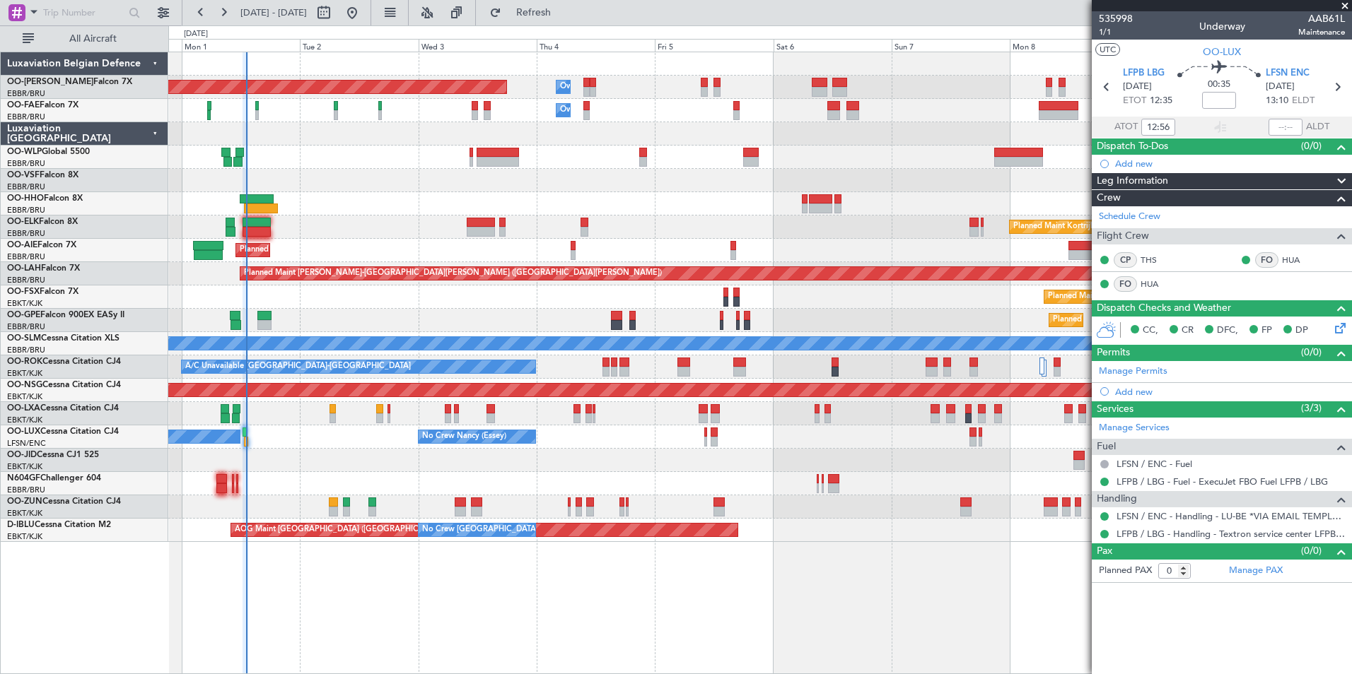
click at [602, 210] on div at bounding box center [759, 203] width 1183 height 23
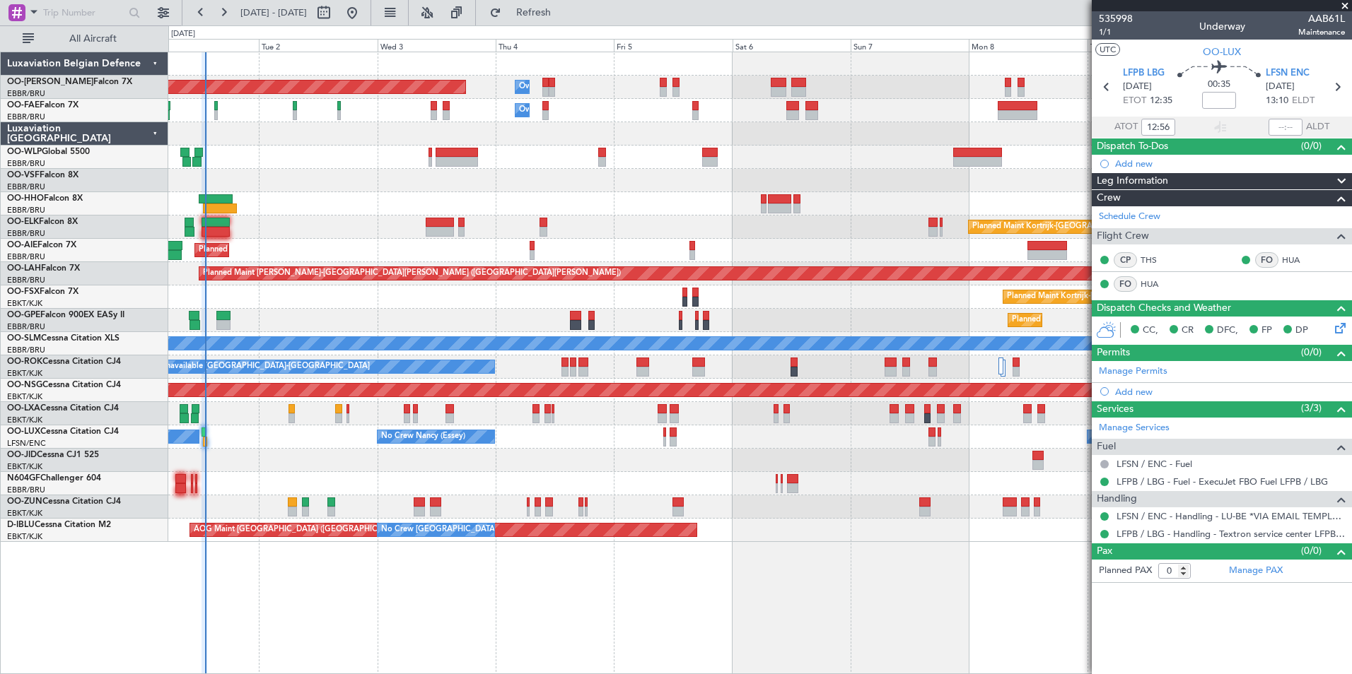
click at [380, 184] on div "Planned Maint Brussels (Brussels National) Owner Melsbroek Air Base Owner Melsb…" at bounding box center [759, 297] width 1183 height 490
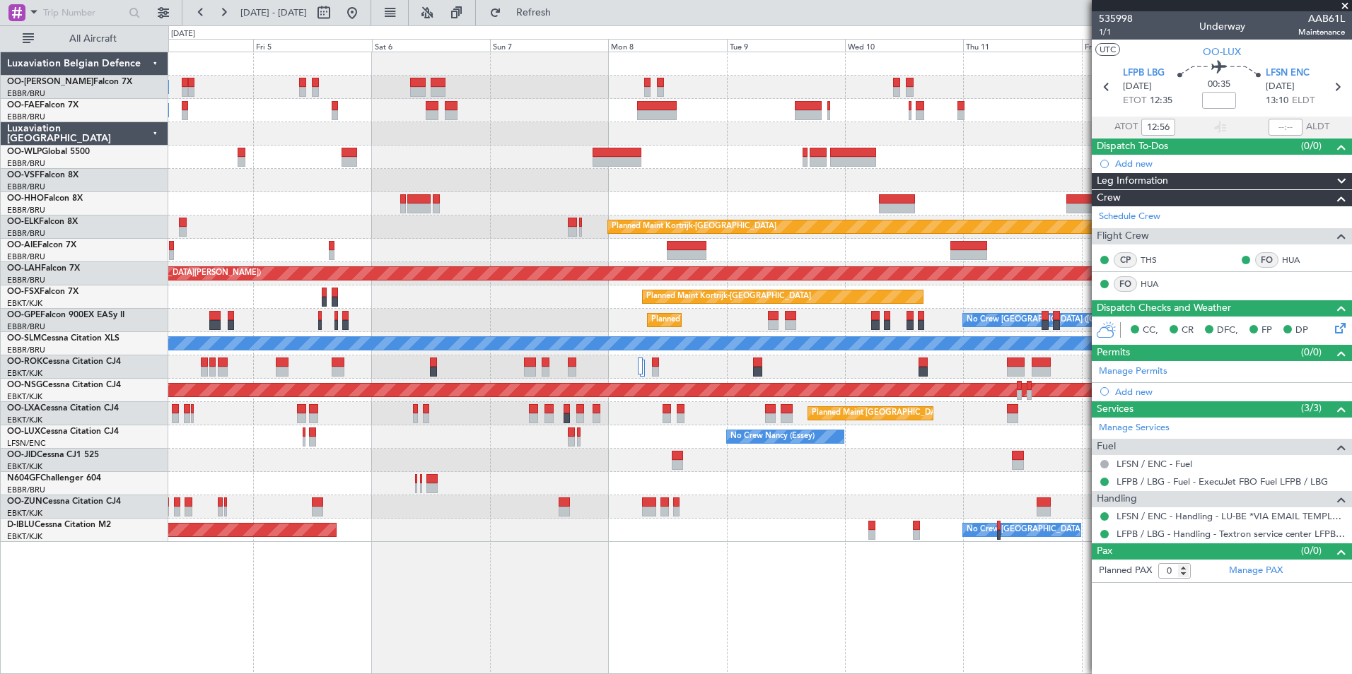
click at [405, 221] on div "Owner Melsbroek Air Base Planned Maint Brussels (Brussels National) Owner Melsb…" at bounding box center [759, 297] width 1183 height 490
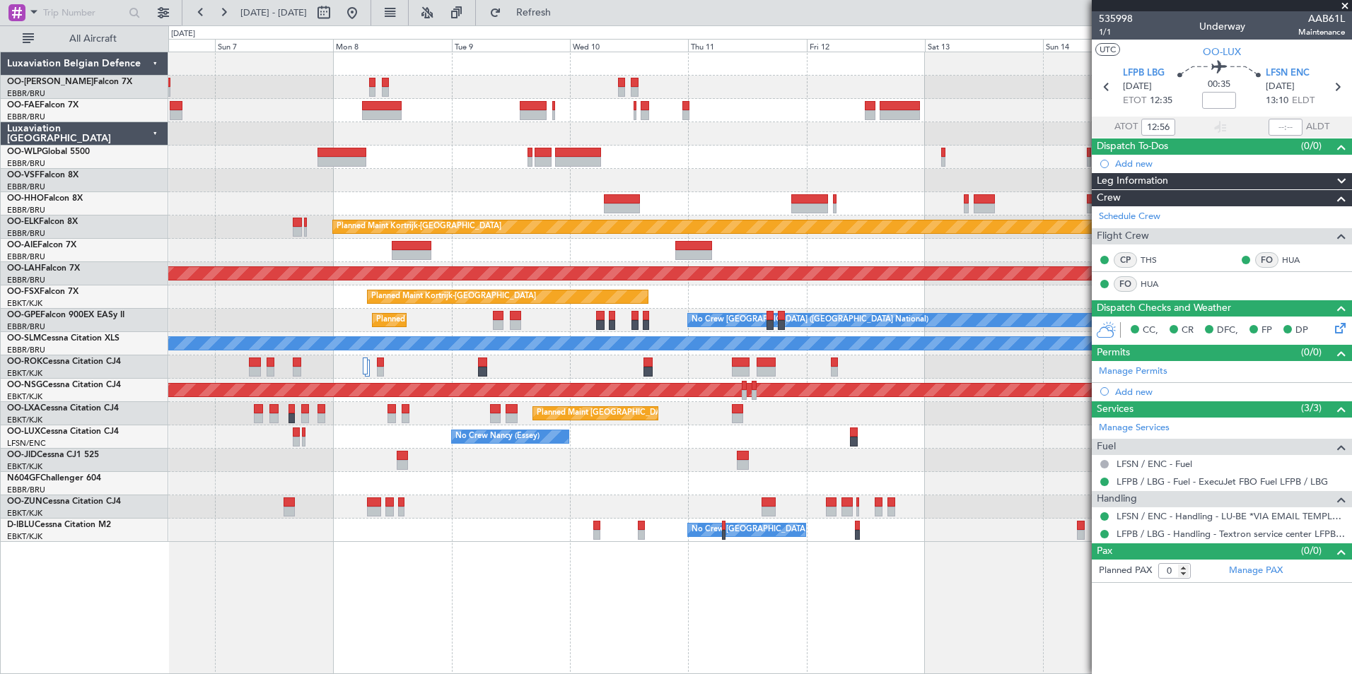
click at [0, 464] on html "29 Aug 2025 - 08 Sep 2025 Refresh Quick Links All Aircraft Owner Melsbroek Air …" at bounding box center [676, 337] width 1352 height 674
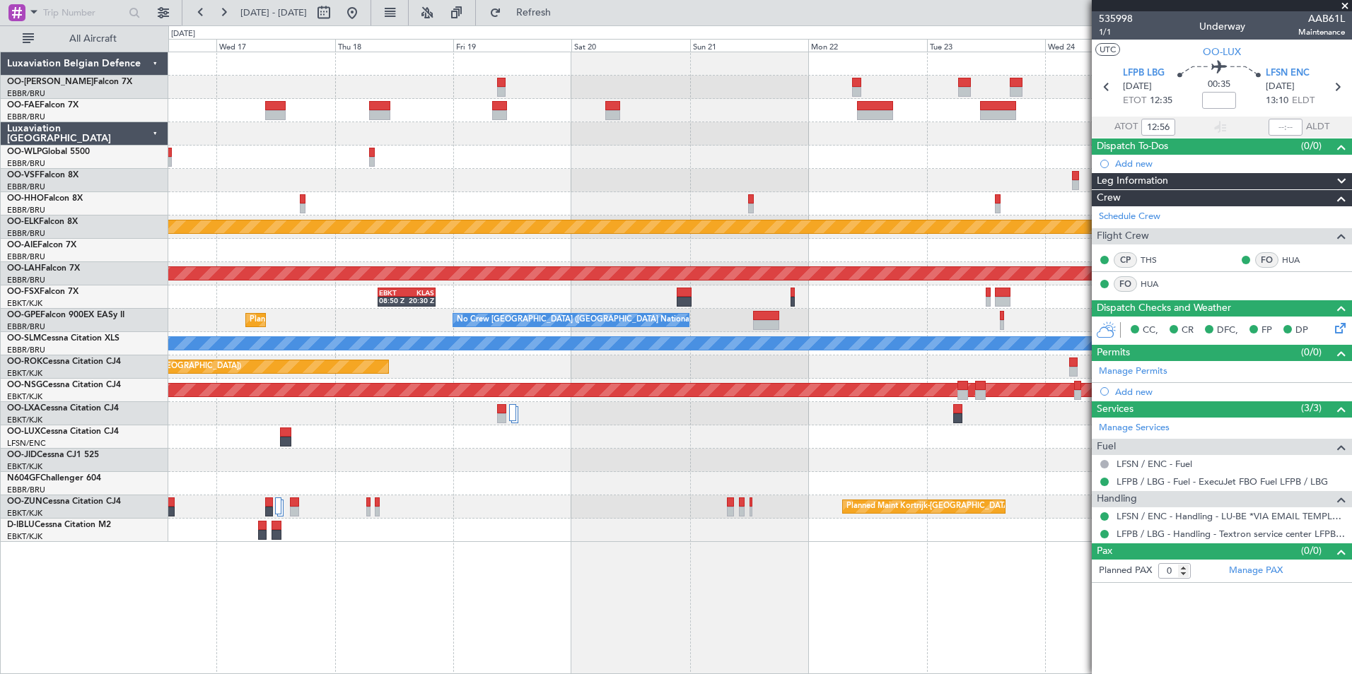
click at [159, 473] on div "Planned Maint Kortrijk-Wevelgem Planned Maint Alton-st Louis (St Louis Regl) EB…" at bounding box center [676, 349] width 1352 height 649
click at [218, 493] on div "Planned Maint Kortrijk-Wevelgem Planned Maint Alton-st Louis (St Louis Regl) EB…" at bounding box center [759, 297] width 1183 height 490
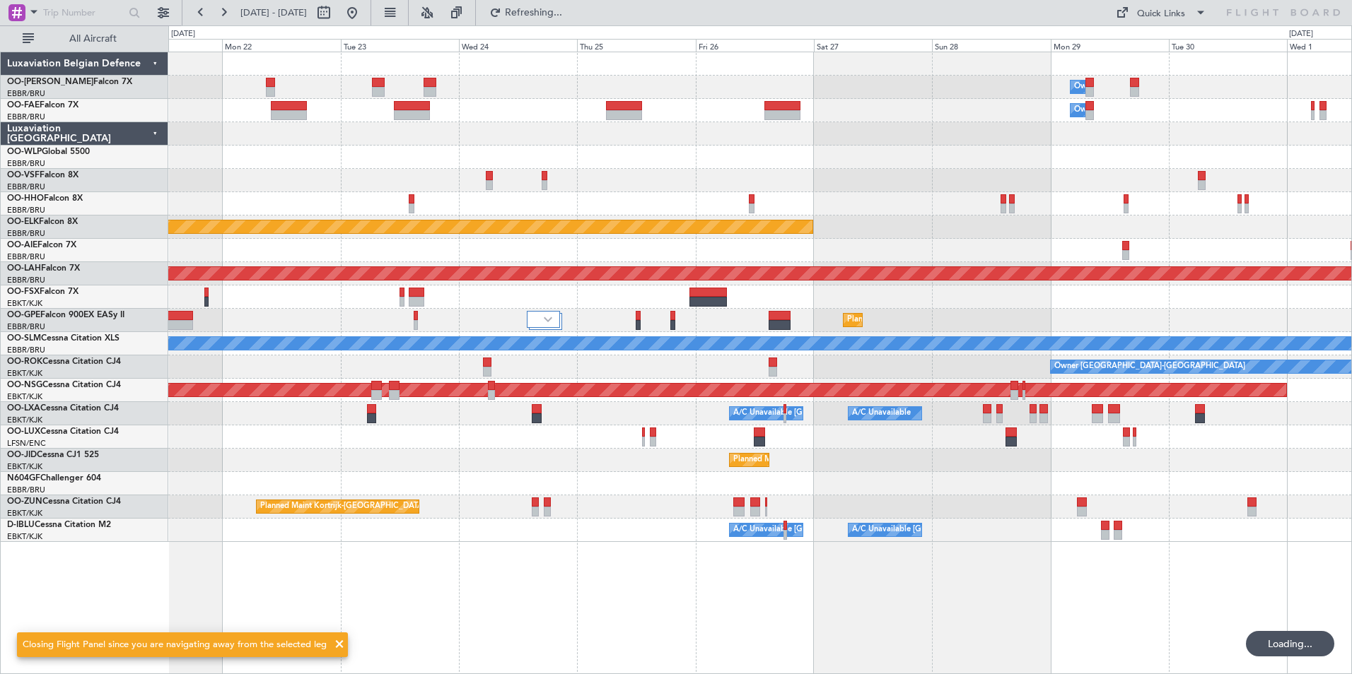
click at [448, 613] on div "Owner Melsbroek Air Base Owner Melsbroek Air Base Planned Maint Kortrijk-Wevelg…" at bounding box center [759, 363] width 1183 height 623
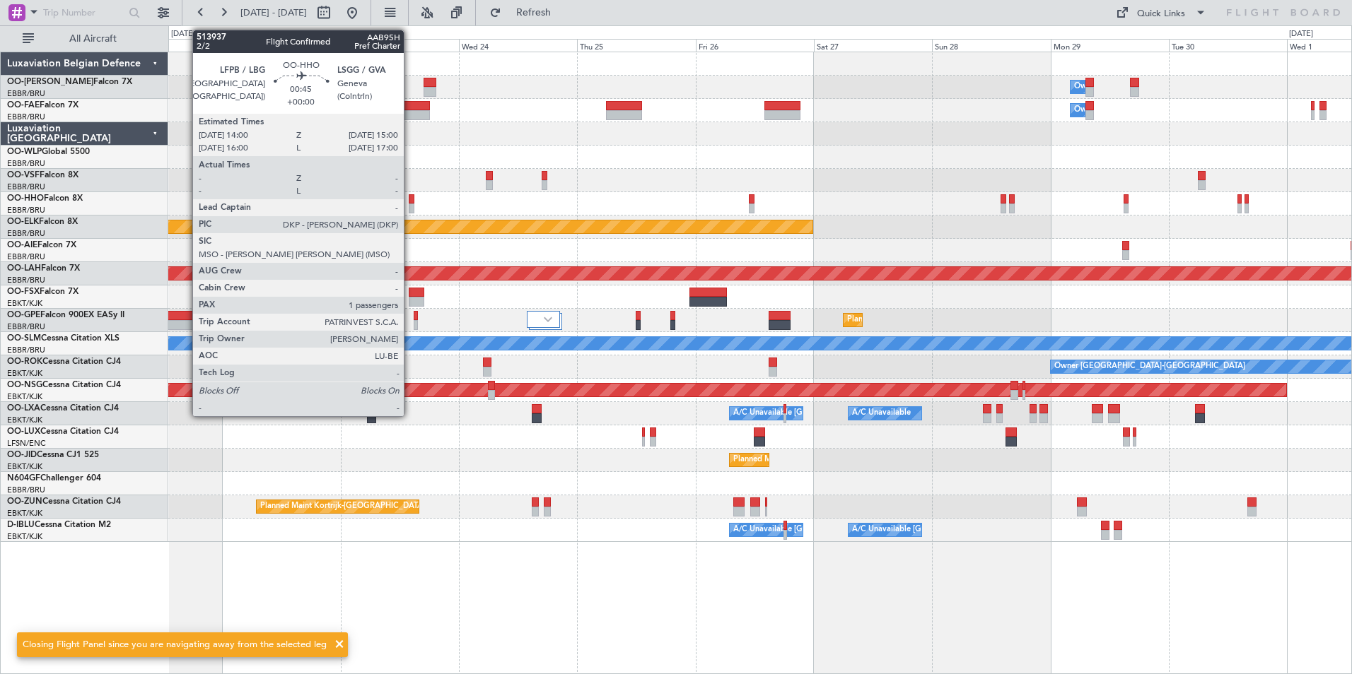
click at [410, 197] on div at bounding box center [411, 199] width 5 height 10
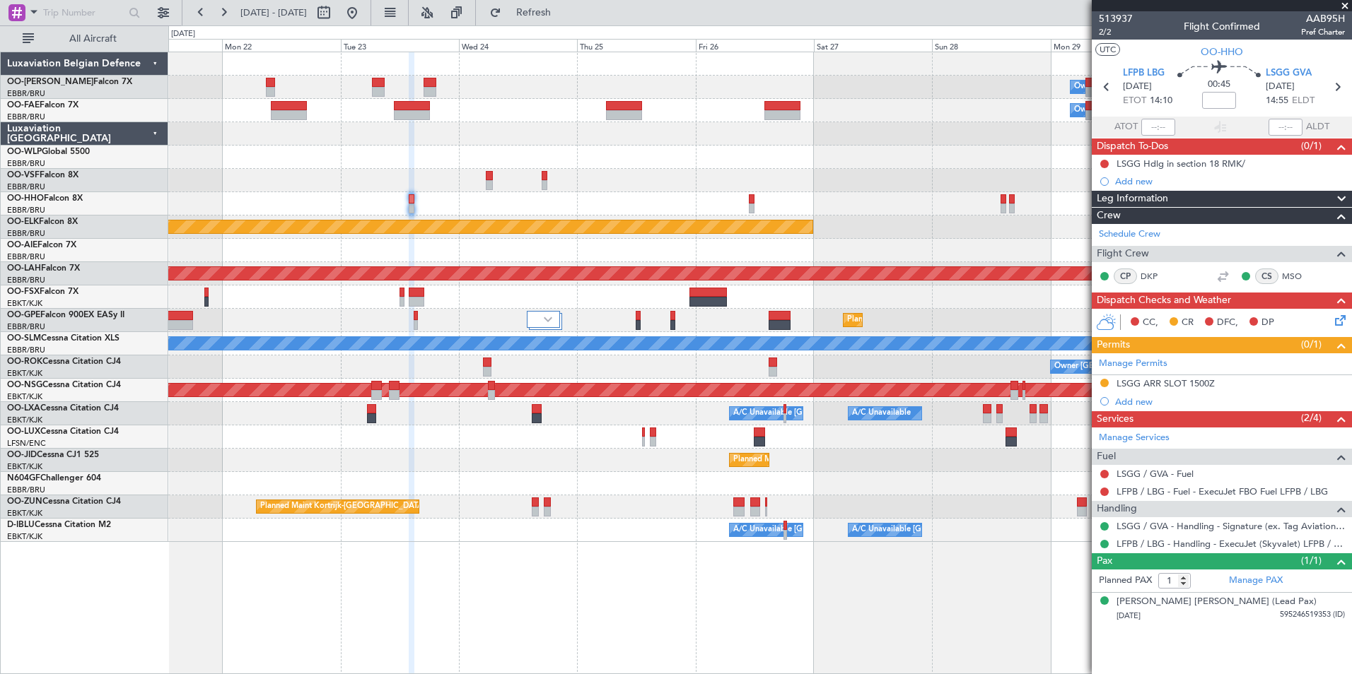
click at [414, 197] on div at bounding box center [759, 203] width 1183 height 23
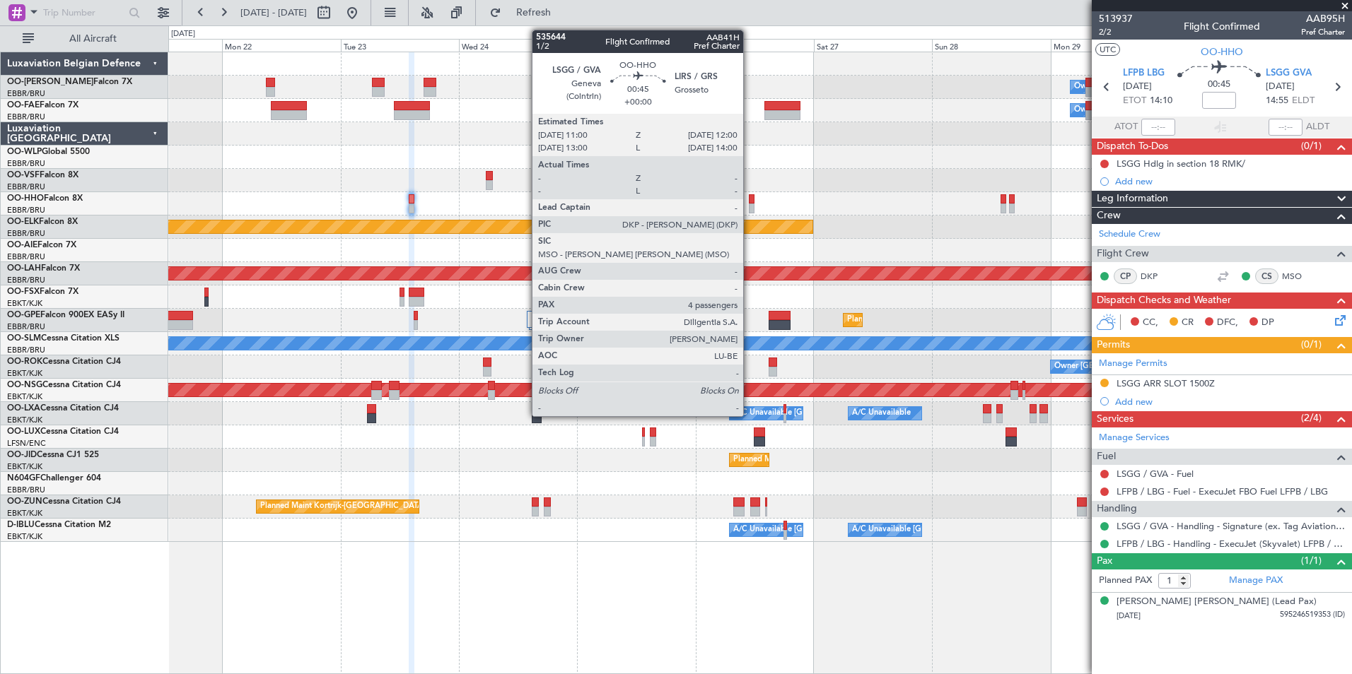
click at [749, 204] on div at bounding box center [751, 209] width 5 height 10
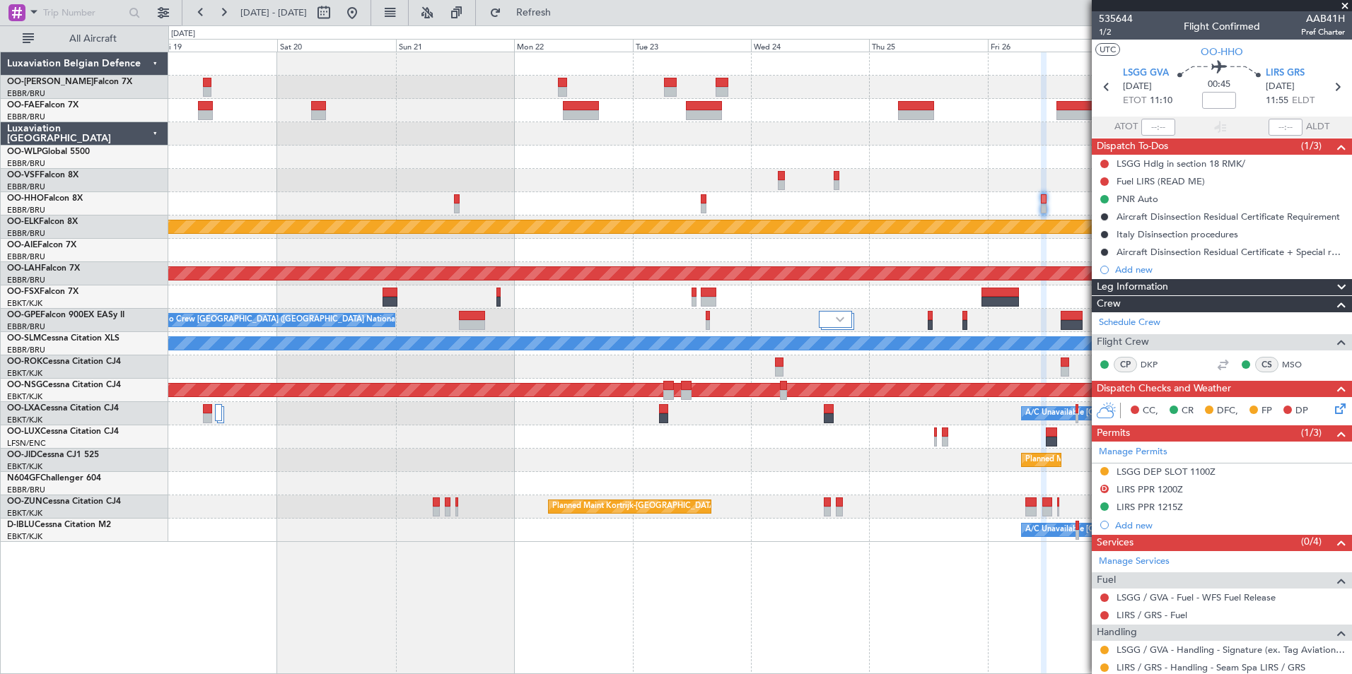
click at [793, 267] on div "Owner Melsbroek Air Base Owner Melsbroek Air Base Planned Maint Kortrijk-Wevelg…" at bounding box center [759, 297] width 1183 height 490
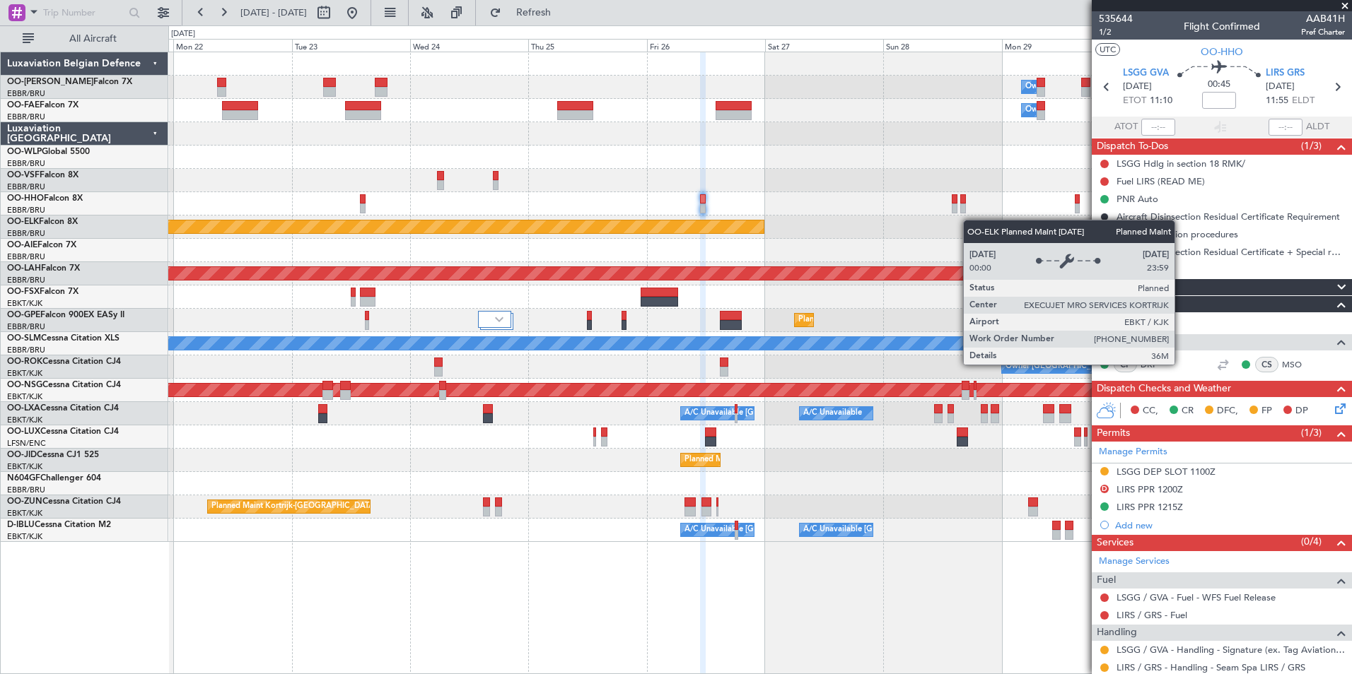
click at [609, 221] on div "Planned Maint Kortrijk-[GEOGRAPHIC_DATA]" at bounding box center [759, 227] width 1183 height 23
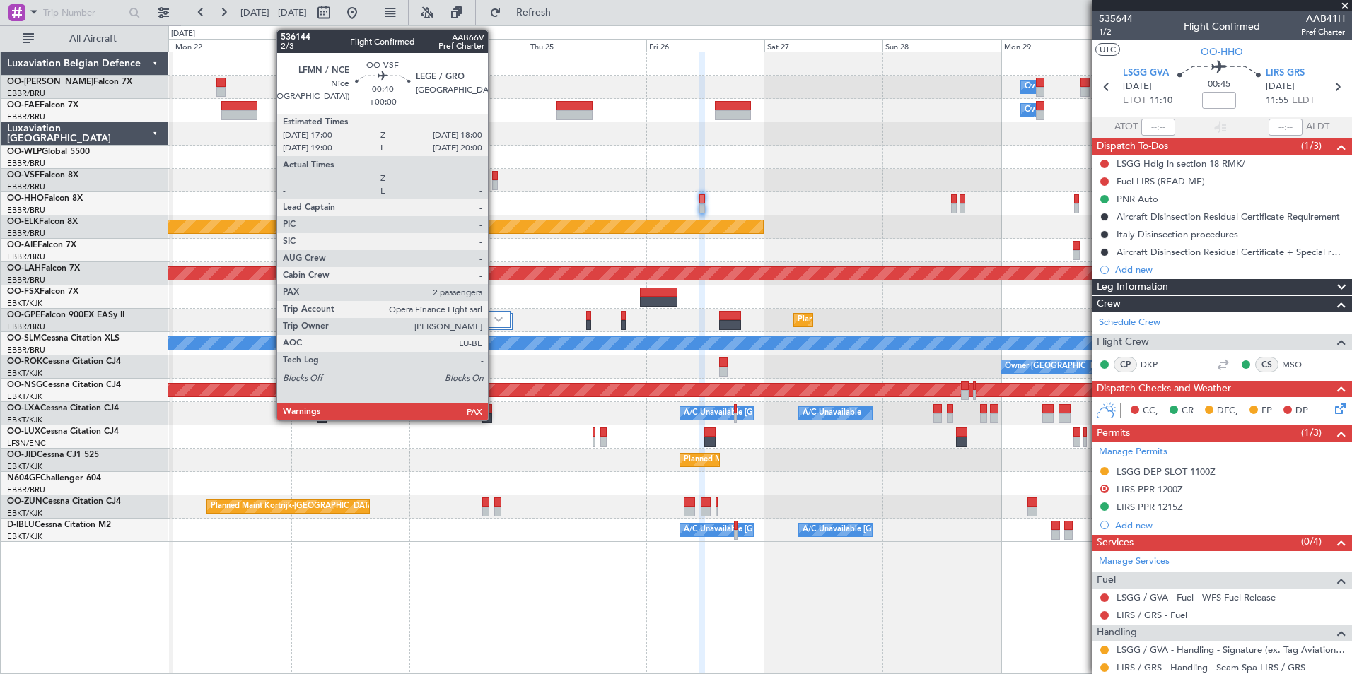
click at [494, 172] on div at bounding box center [494, 176] width 5 height 10
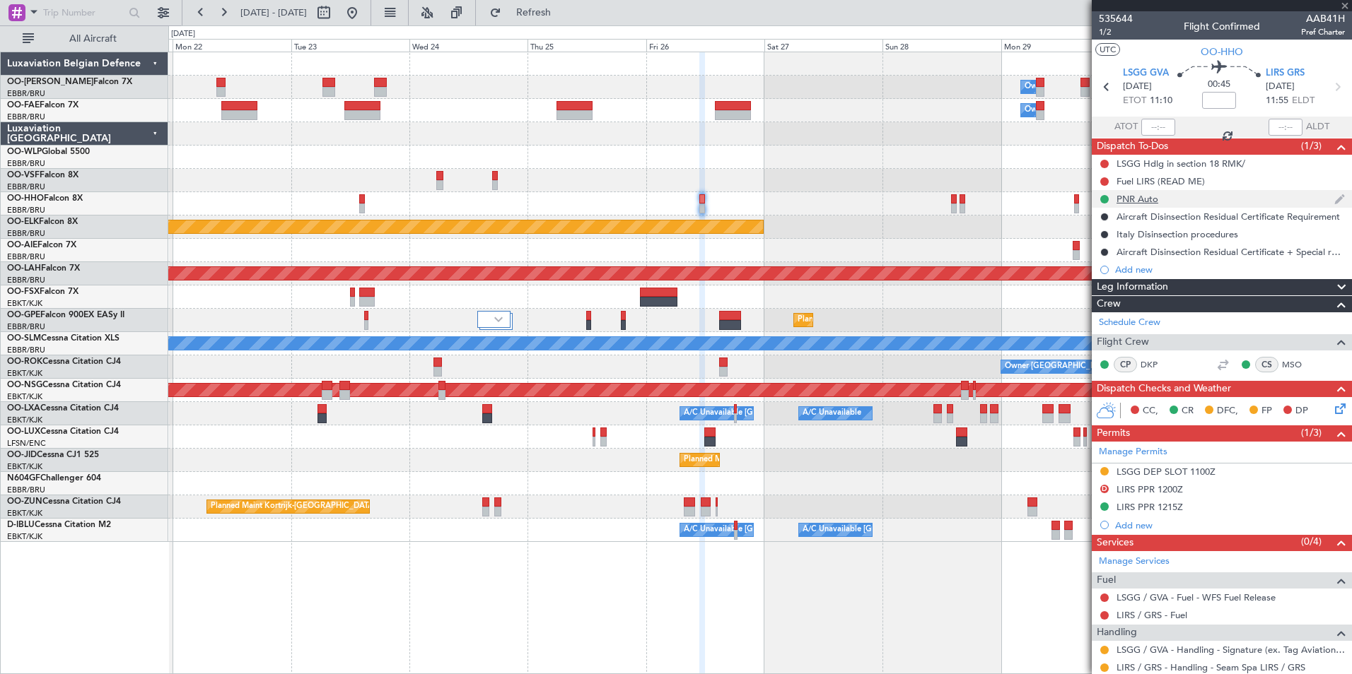
type input "2"
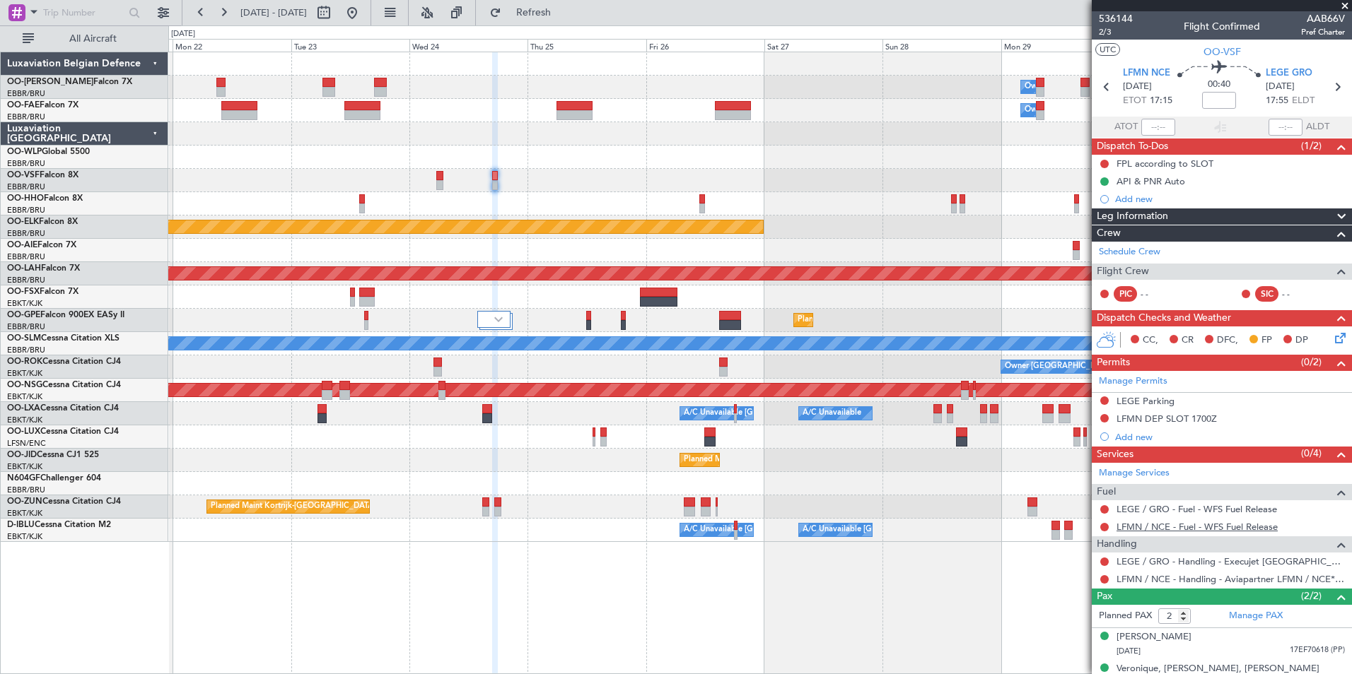
click at [1191, 531] on link "LFMN / NCE - Fuel - WFS Fuel Release" at bounding box center [1196, 527] width 161 height 12
click at [1130, 577] on mat-tooltip-component "LEGE / GRO - Handling - Execujet [GEOGRAPHIC_DATA] [PERSON_NAME] / GRO" at bounding box center [1232, 591] width 240 height 49
click at [1201, 578] on link "LFMN / NCE - Handling - Aviapartner LFMN / NCE*****MY HANDLING****" at bounding box center [1230, 579] width 228 height 12
click at [556, 14] on span "Refresh" at bounding box center [533, 13] width 59 height 10
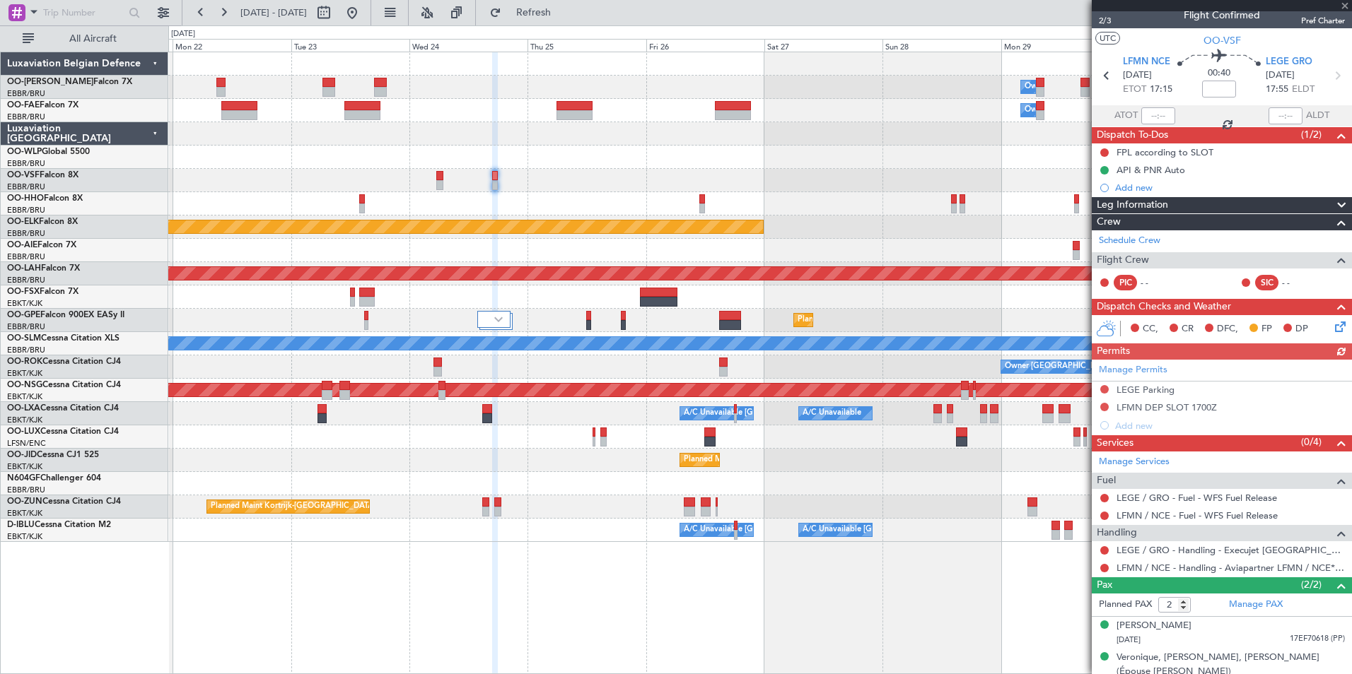
scroll to position [31, 0]
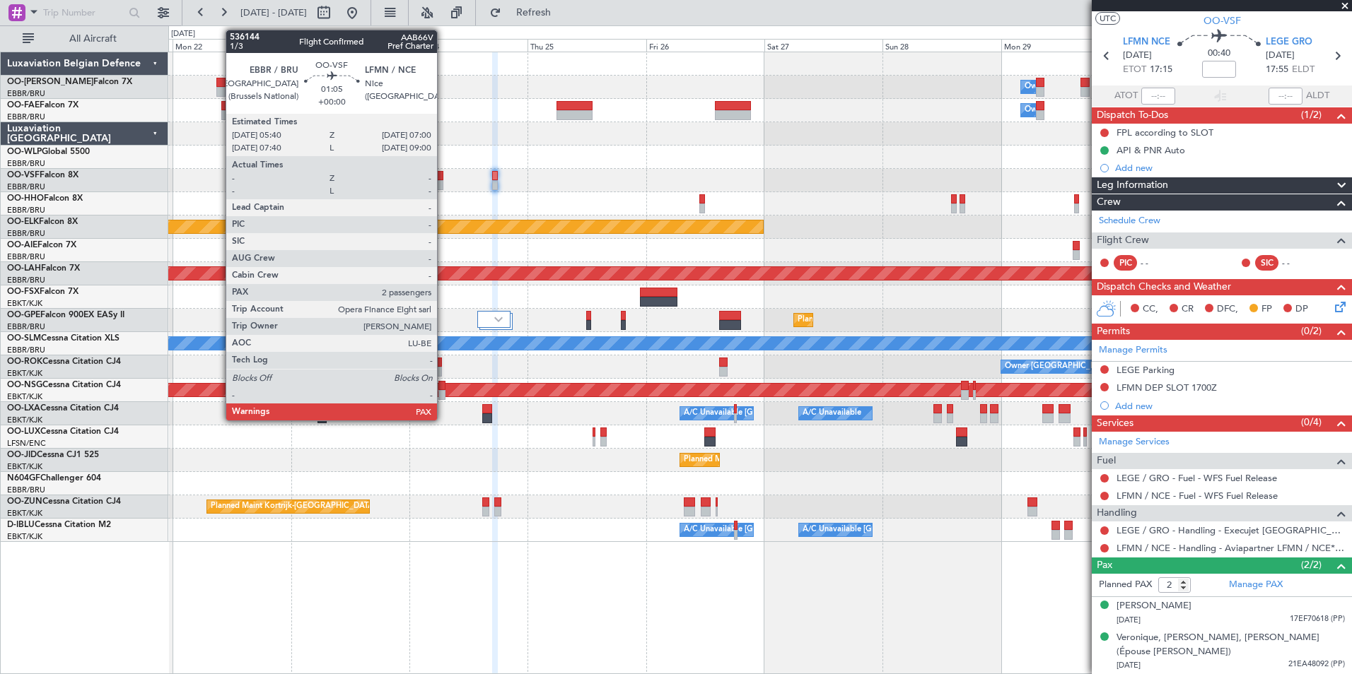
click at [443, 180] on div at bounding box center [439, 176] width 7 height 10
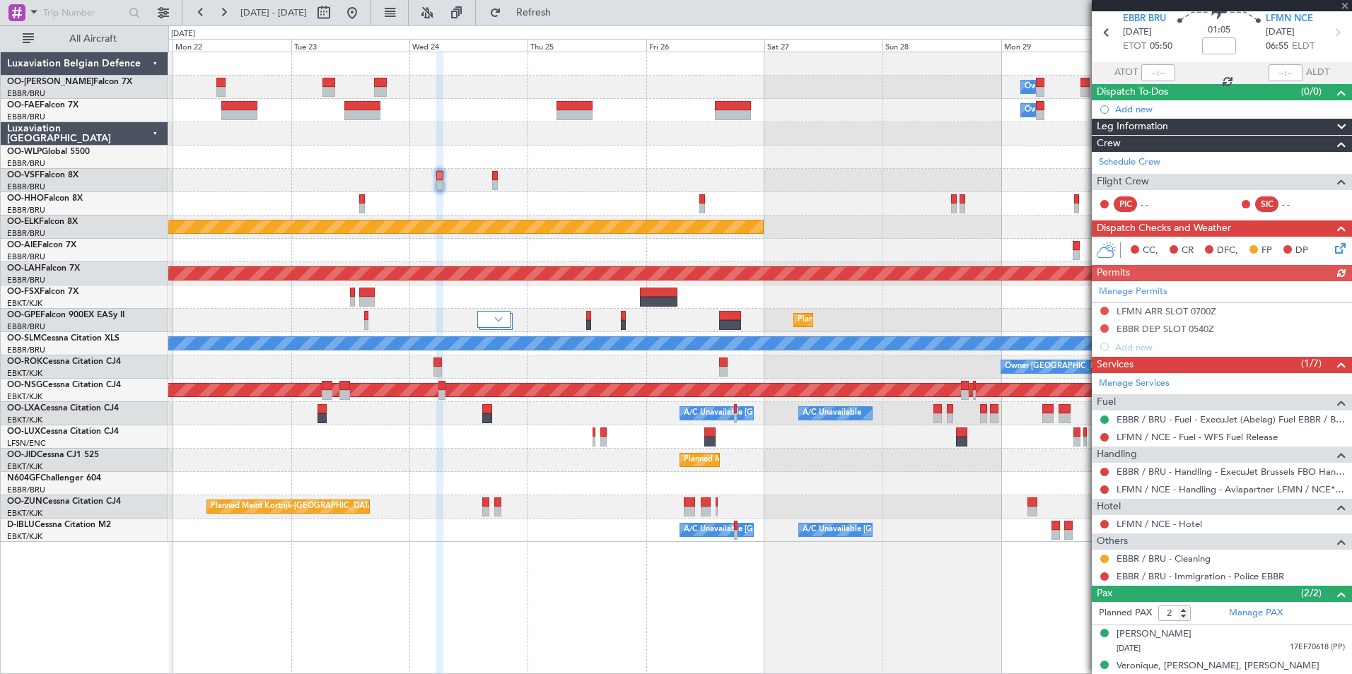
scroll to position [83, 0]
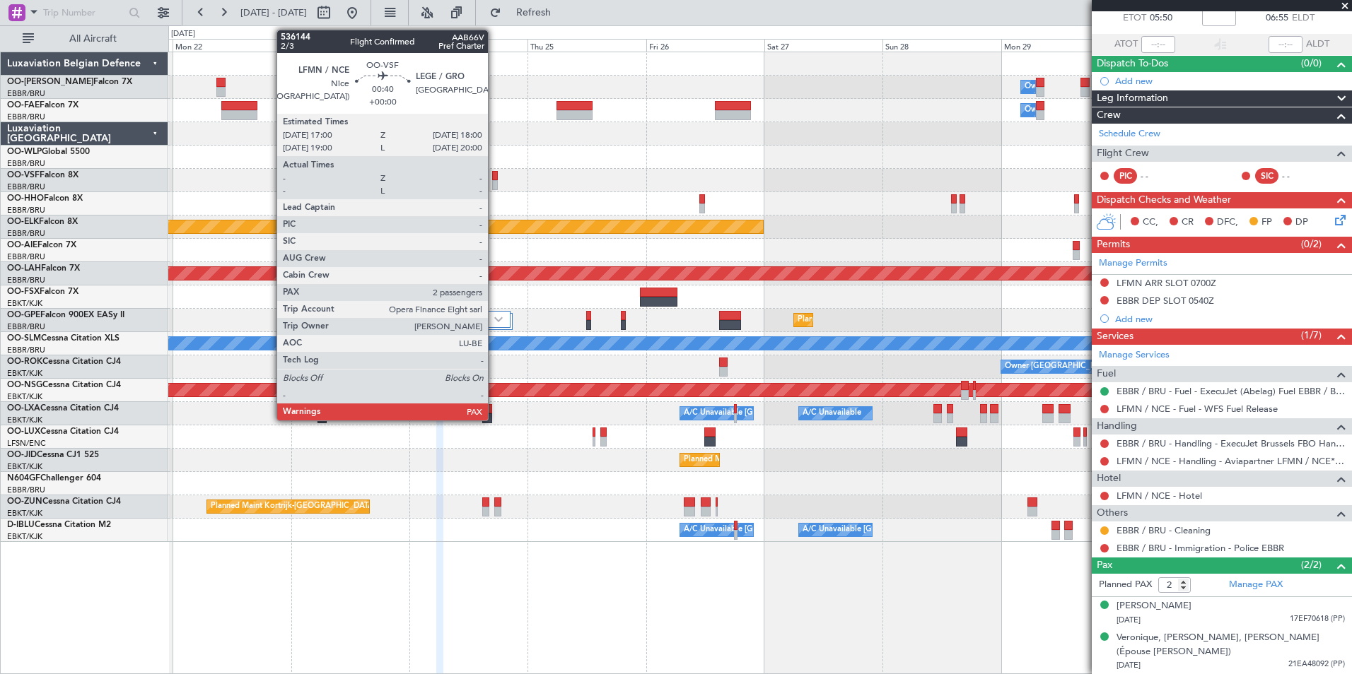
click at [494, 172] on div at bounding box center [494, 176] width 5 height 10
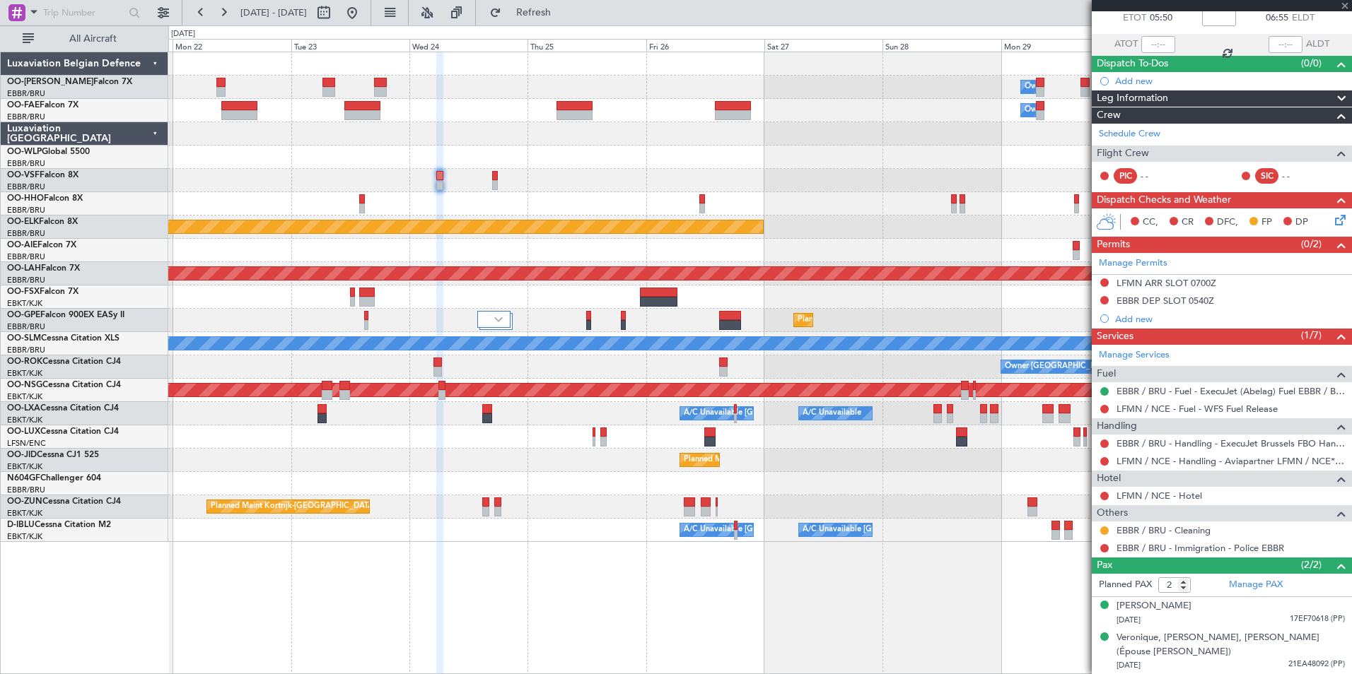
scroll to position [0, 0]
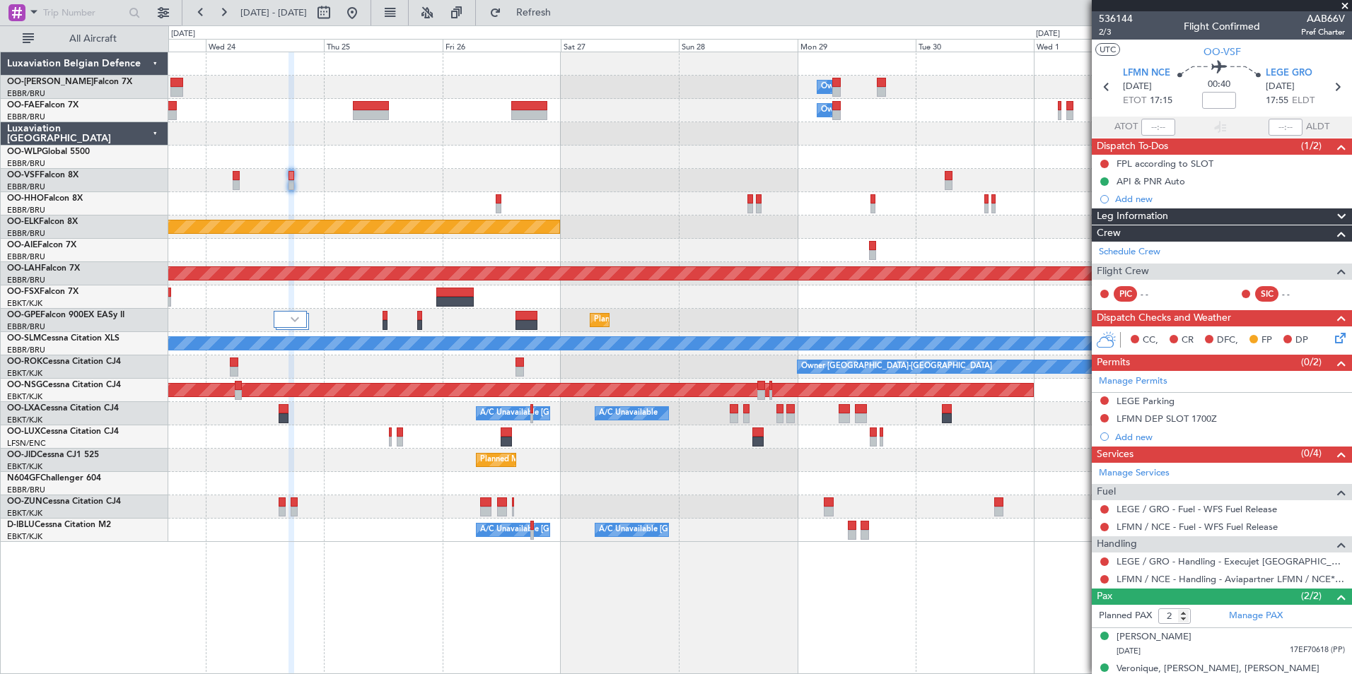
click at [640, 206] on div "Owner Melsbroek Air Base Owner [GEOGRAPHIC_DATA] Planned Maint [GEOGRAPHIC_DATA…" at bounding box center [759, 297] width 1183 height 490
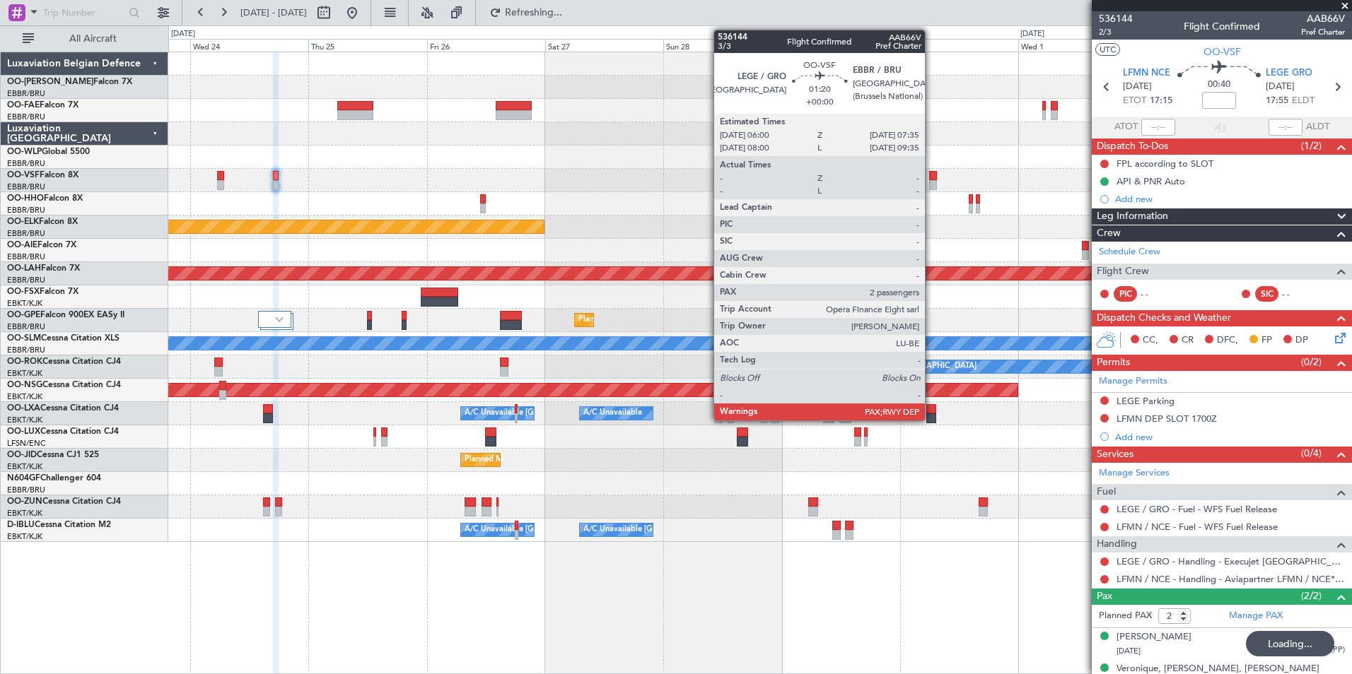
click at [931, 180] on div at bounding box center [933, 176] width 8 height 10
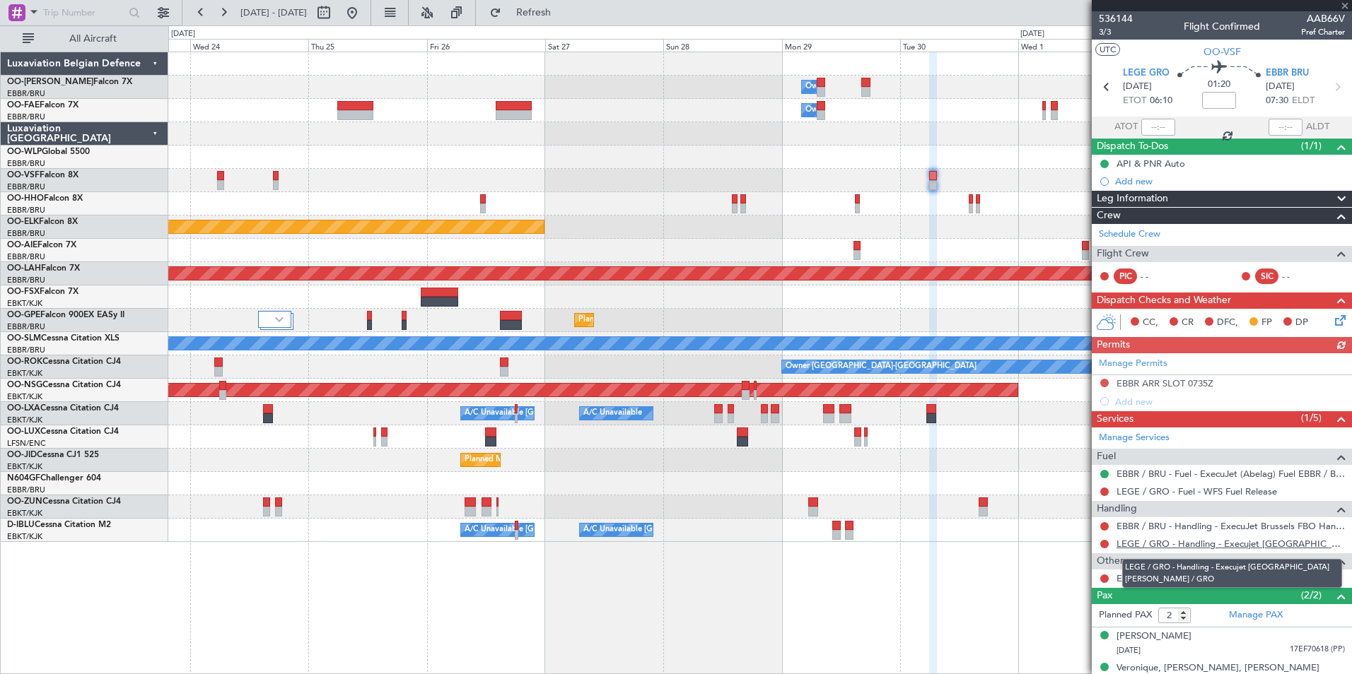
click at [1215, 549] on link "LEGE / GRO - Handling - Execujet [GEOGRAPHIC_DATA] [PERSON_NAME] / GRO" at bounding box center [1230, 544] width 228 height 12
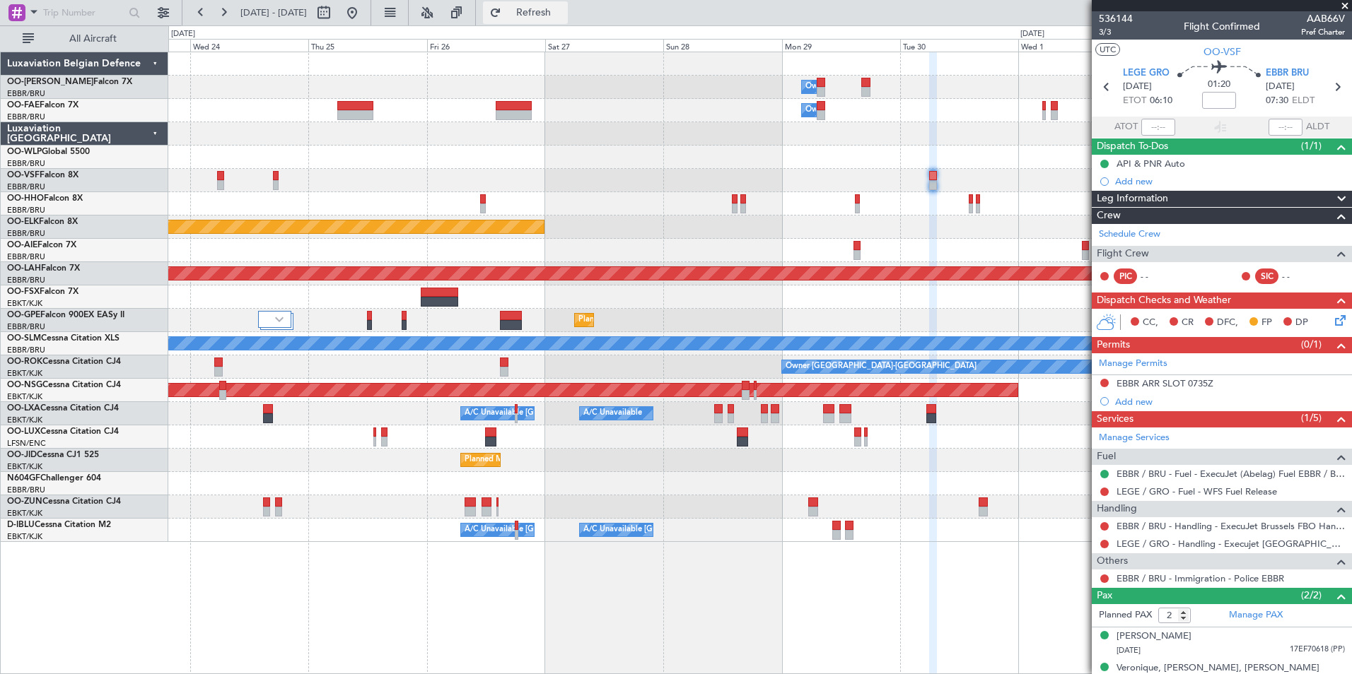
click at [563, 11] on span "Refresh" at bounding box center [533, 13] width 59 height 10
click at [1316, 272] on fb-app "[DATE] - [DATE] Refresh Quick Links All Aircraft Owner [GEOGRAPHIC_DATA] Owner …" at bounding box center [676, 343] width 1352 height 664
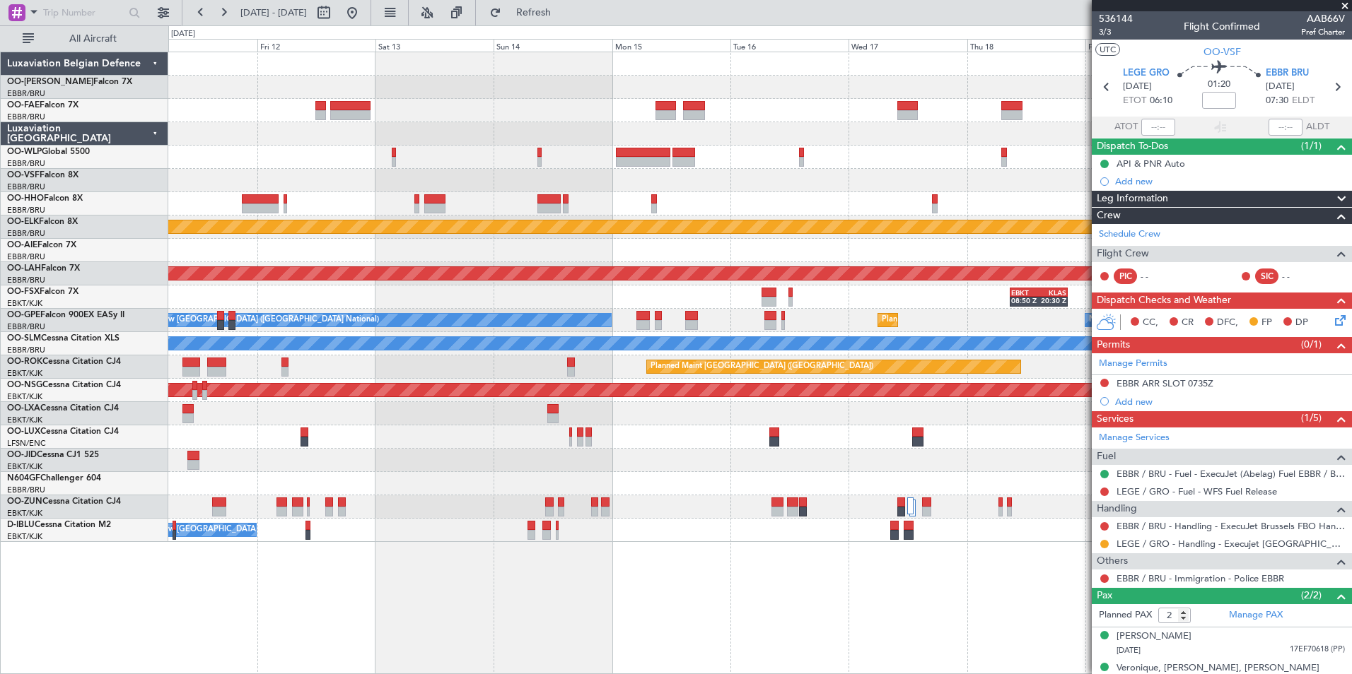
click at [1212, 332] on body "[DATE] - [DATE] Refresh Quick Links All Aircraft Planned Maint [GEOGRAPHIC_DATA…" at bounding box center [676, 337] width 1352 height 674
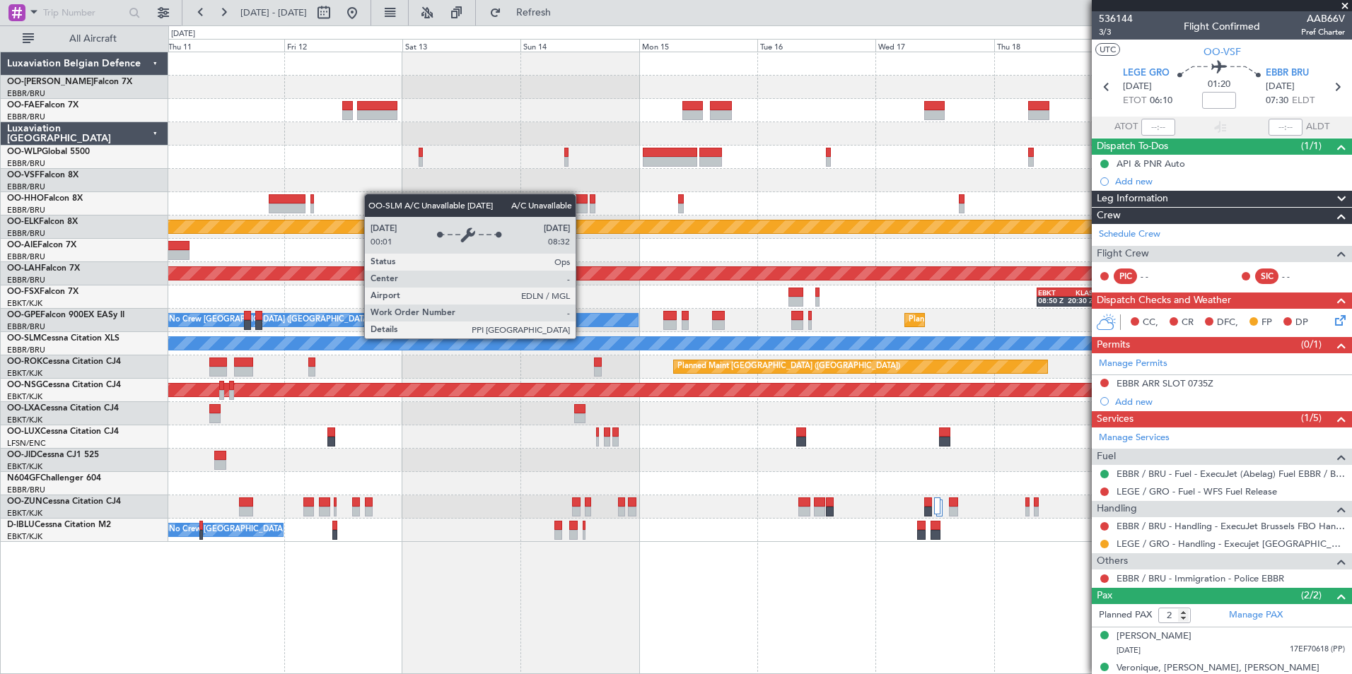
click at [1115, 338] on fb-app "[DATE] - [DATE] Refresh Quick Links All Aircraft Planned Maint [GEOGRAPHIC_DATA…" at bounding box center [676, 343] width 1352 height 664
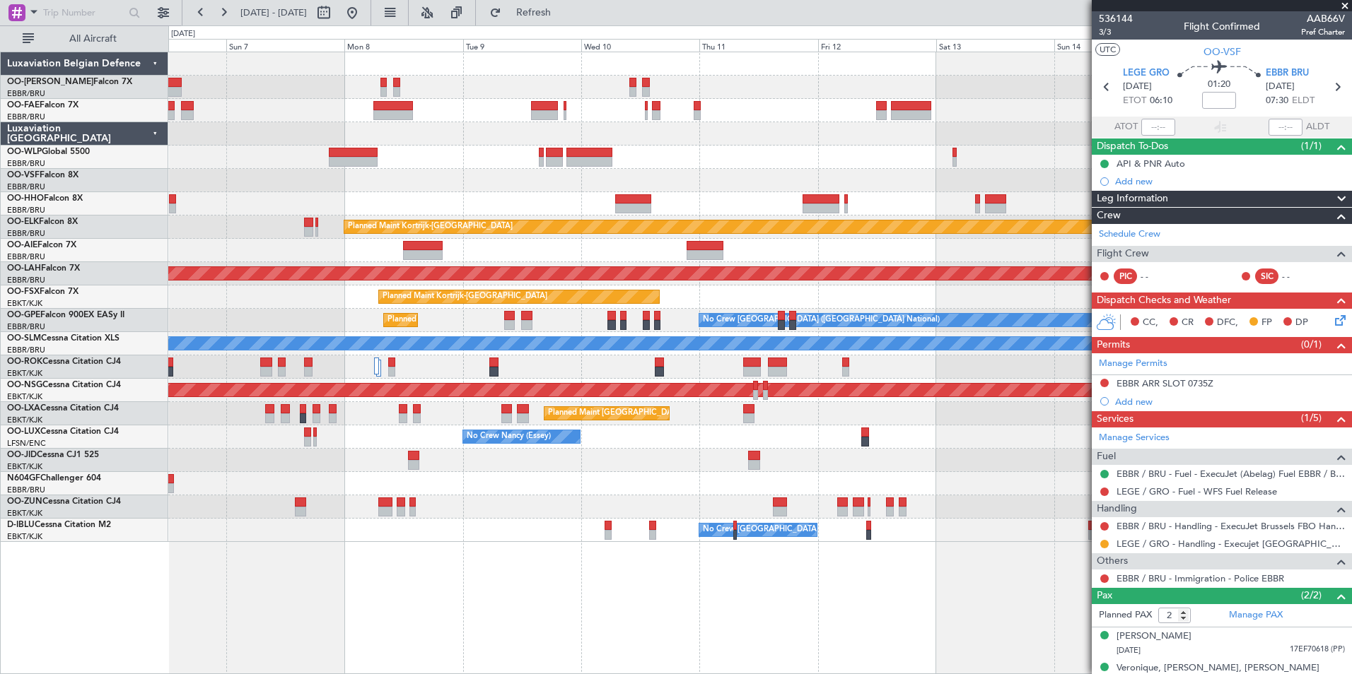
click at [1134, 398] on fb-app "[DATE] - [DATE] Refresh Quick Links All Aircraft Owner [GEOGRAPHIC_DATA] Owner …" at bounding box center [676, 343] width 1352 height 664
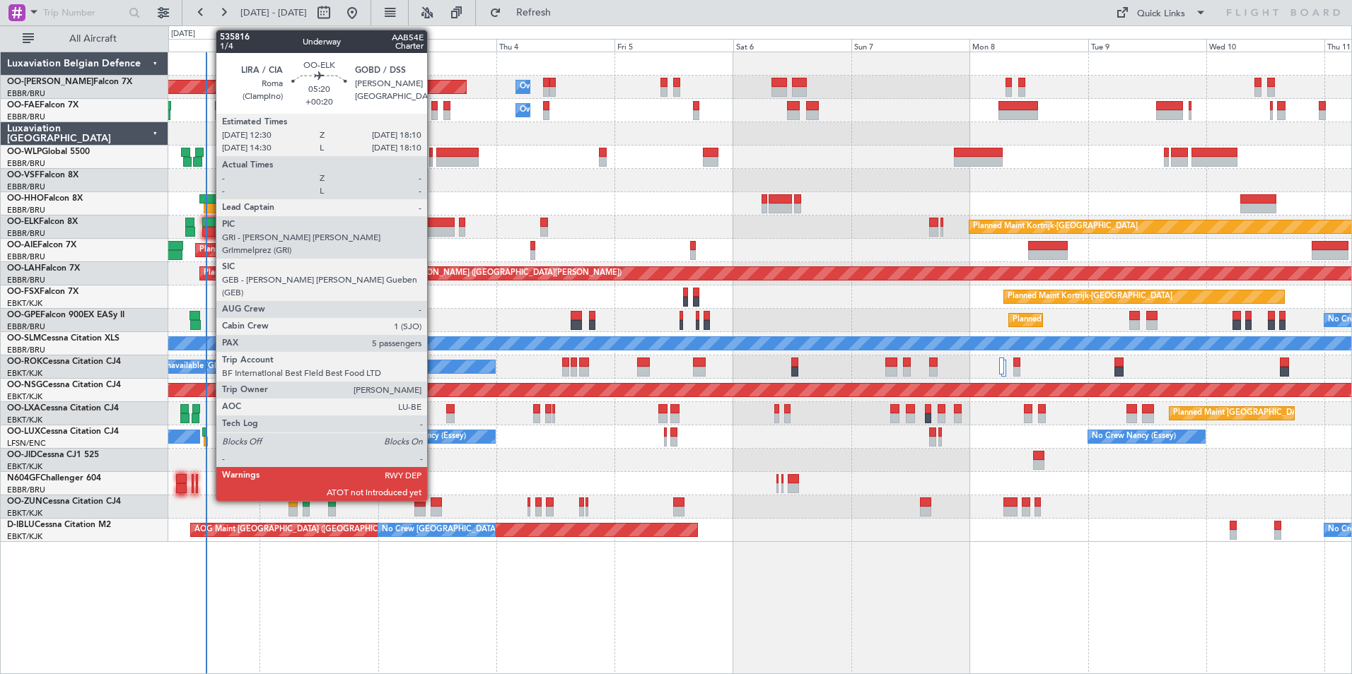
click at [209, 227] on div at bounding box center [216, 232] width 28 height 10
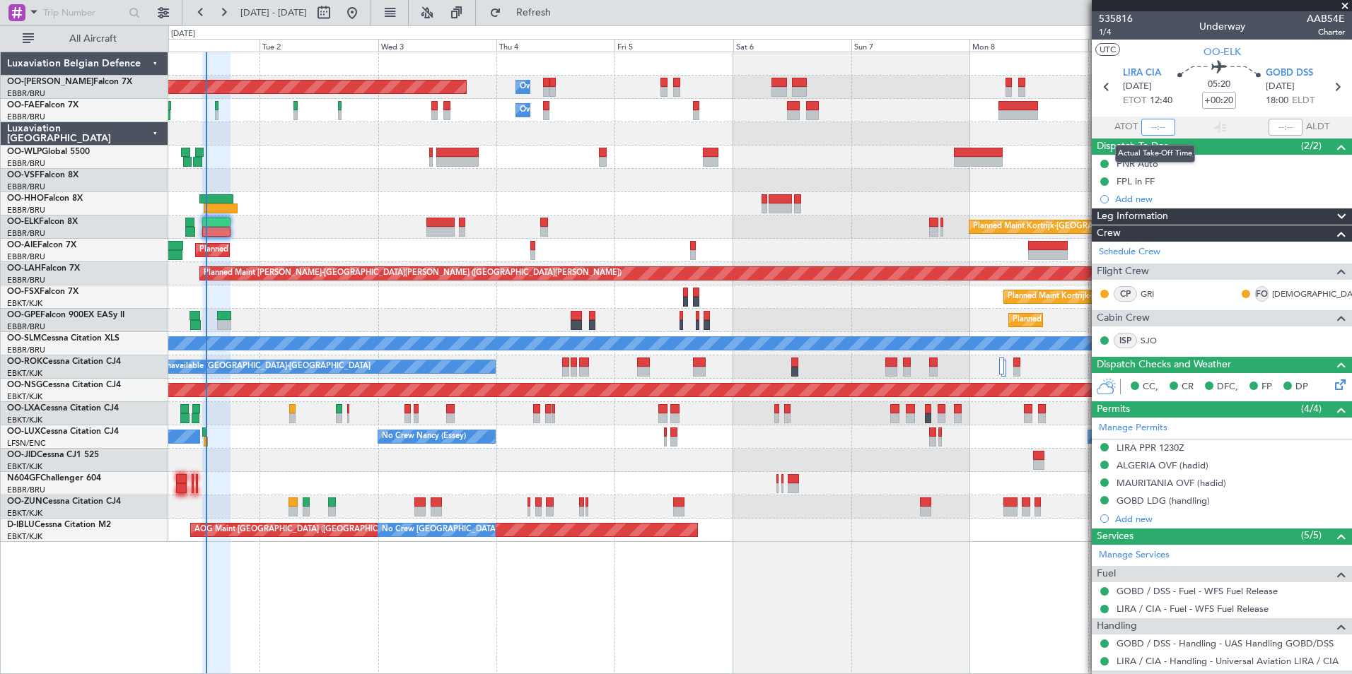
click at [1145, 133] on input "text" at bounding box center [1158, 127] width 34 height 17
click at [1154, 55] on section "UTC OO-ELK" at bounding box center [1221, 50] width 260 height 21
type input "13:08"
click at [563, 10] on span "Refresh" at bounding box center [533, 13] width 59 height 10
click at [403, 218] on div "Planned Maint Kortrijk-[GEOGRAPHIC_DATA]" at bounding box center [759, 227] width 1183 height 23
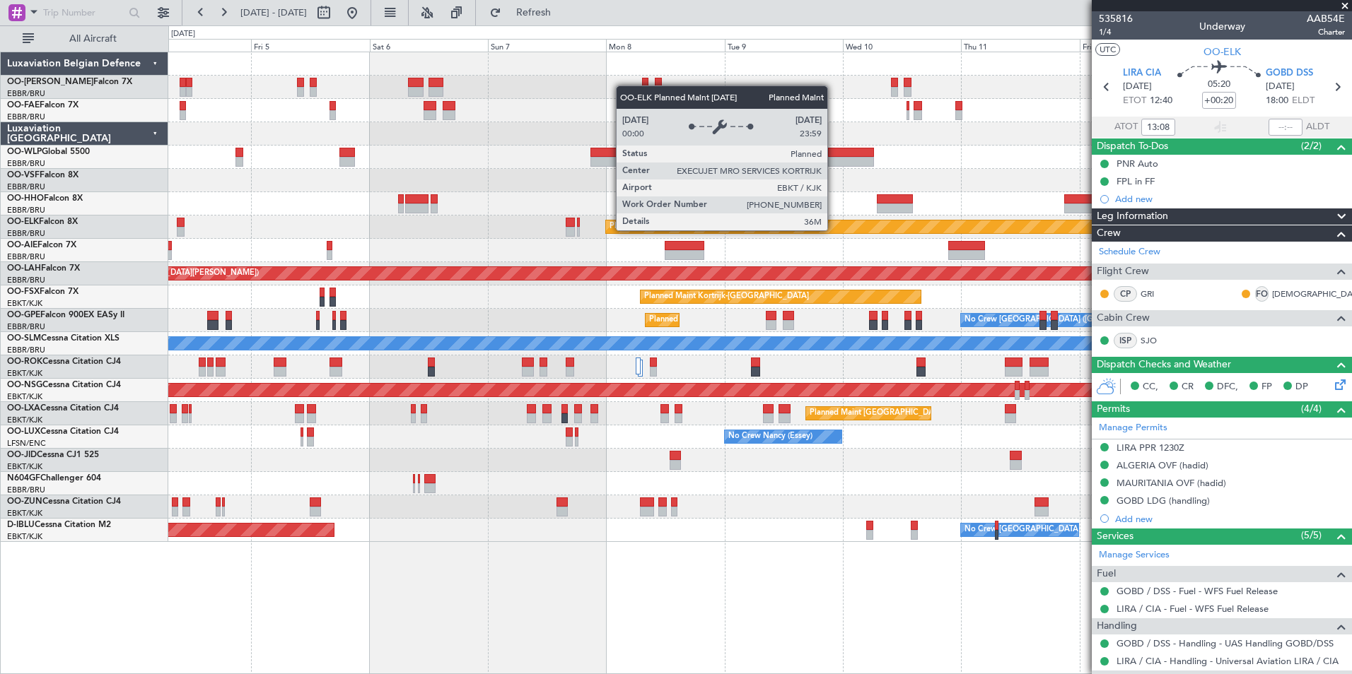
click at [465, 251] on div "Owner Melsbroek Air Base Planned Maint [GEOGRAPHIC_DATA] ([GEOGRAPHIC_DATA]) Ow…" at bounding box center [759, 297] width 1183 height 490
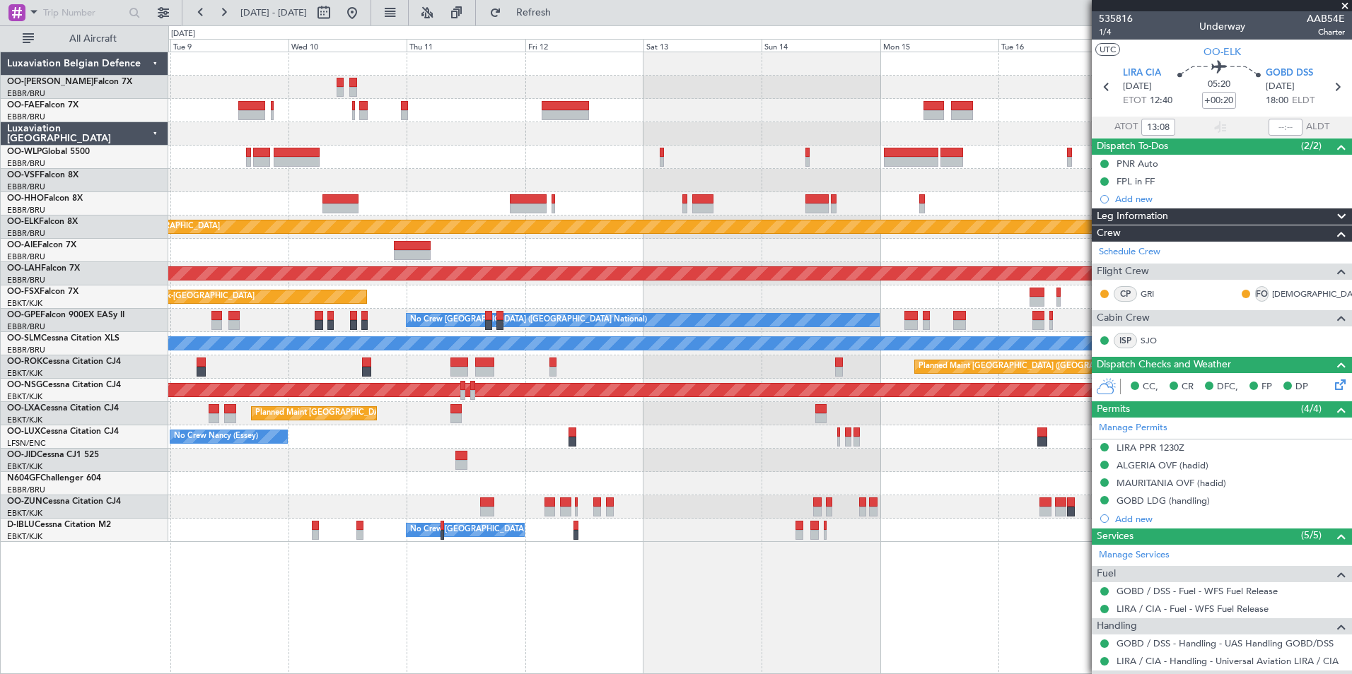
click at [468, 240] on div "Planned Maint Kortrijk-[GEOGRAPHIC_DATA] Planned [GEOGRAPHIC_DATA][PERSON_NAME]…" at bounding box center [759, 297] width 1183 height 490
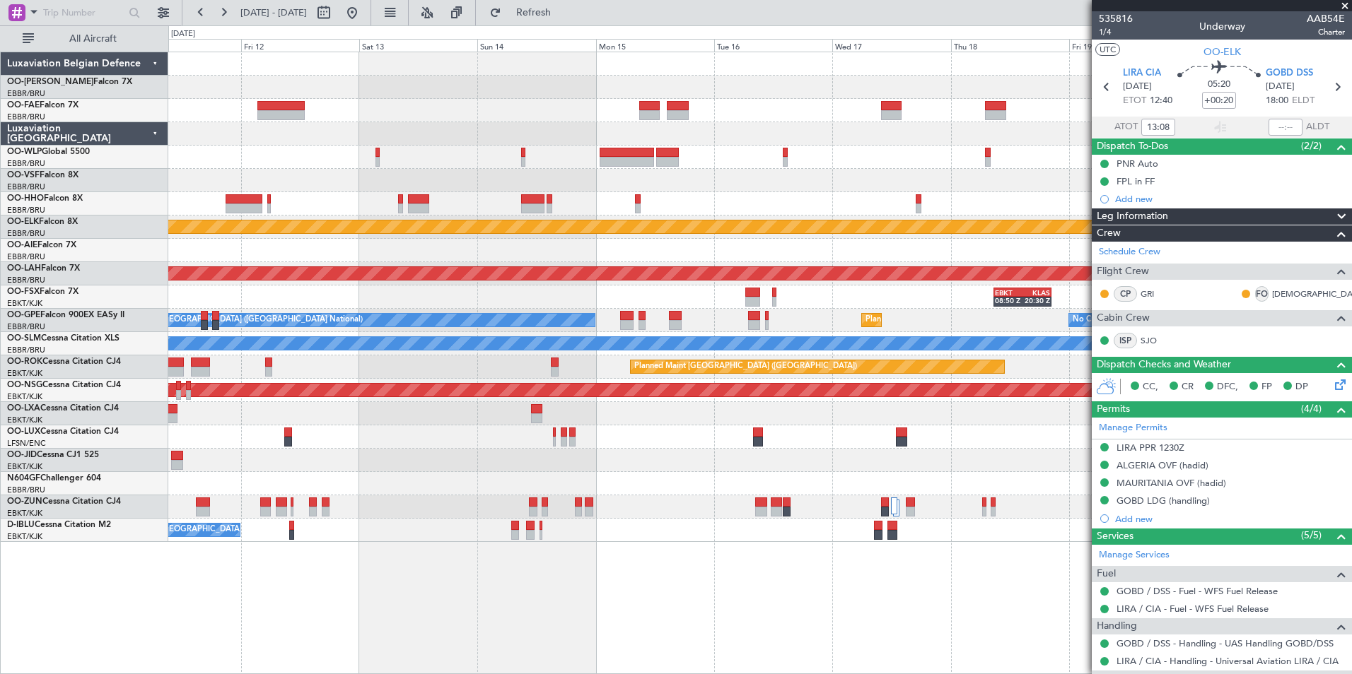
click at [379, 194] on div "Planned Maint Kortrijk-[GEOGRAPHIC_DATA] Planned [GEOGRAPHIC_DATA][PERSON_NAME]…" at bounding box center [759, 297] width 1183 height 490
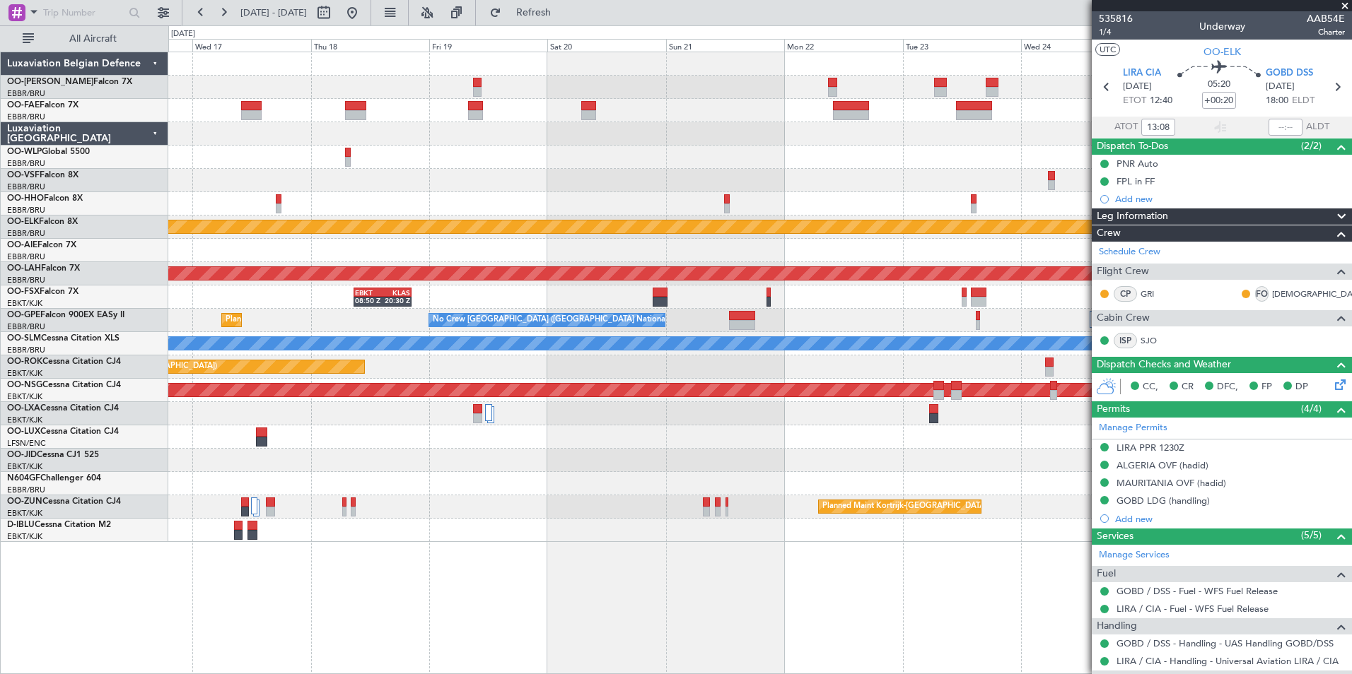
click at [447, 233] on div "Planned Maint Kortrijk-[GEOGRAPHIC_DATA] Planned [GEOGRAPHIC_DATA][PERSON_NAME]…" at bounding box center [759, 297] width 1183 height 490
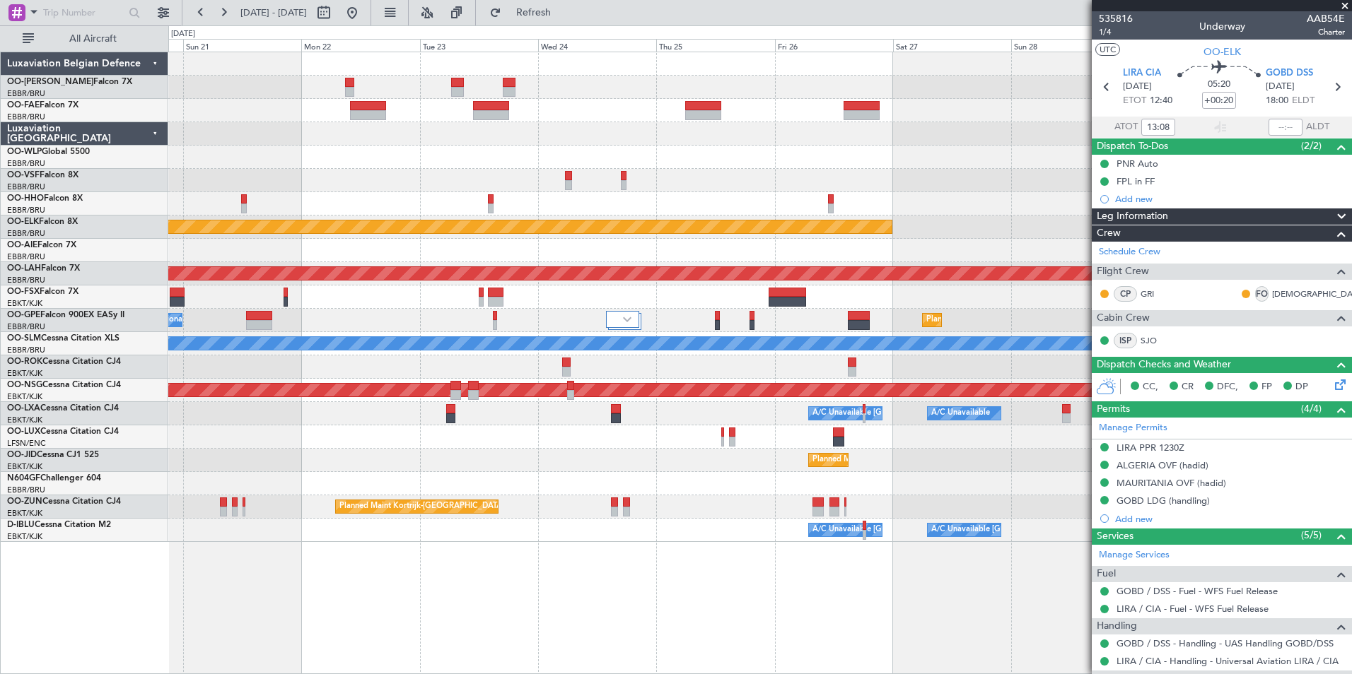
click at [278, 283] on div "Planned Maint Kortrijk-[GEOGRAPHIC_DATA] Planned [GEOGRAPHIC_DATA][PERSON_NAME]…" at bounding box center [759, 297] width 1183 height 490
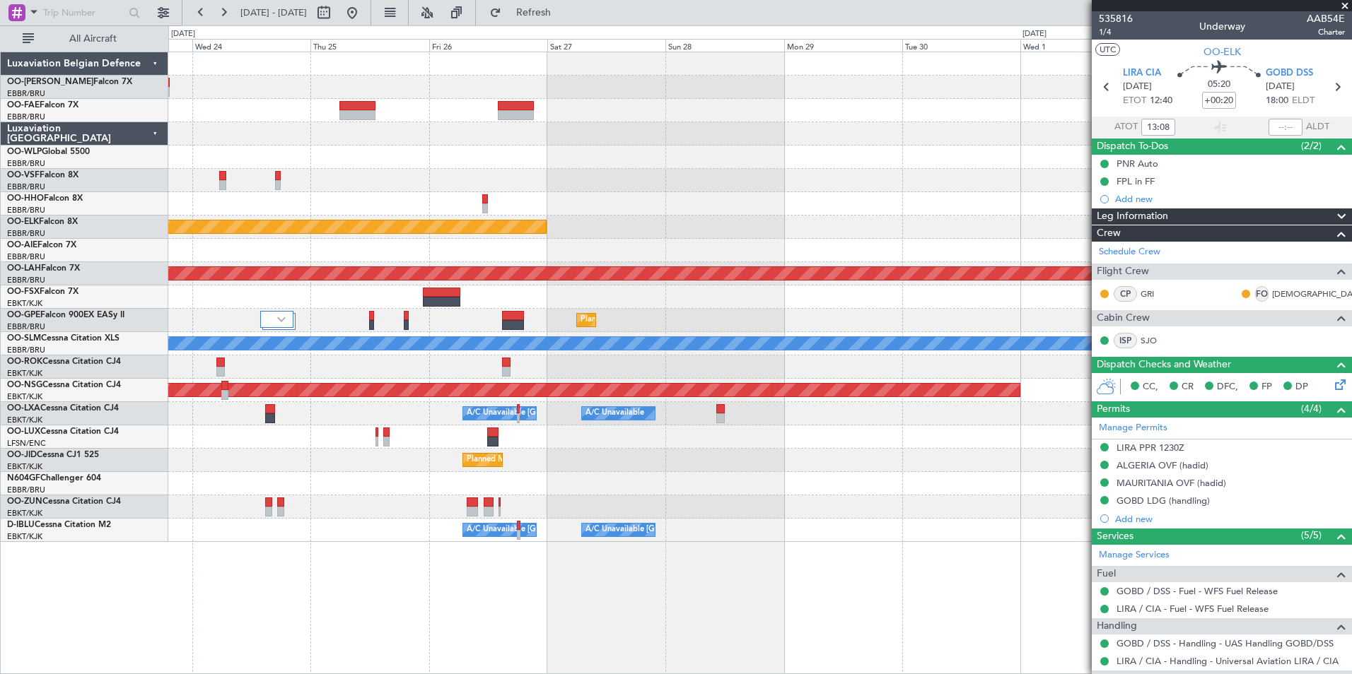
click at [340, 298] on div "Planned Maint Kortrijk-[GEOGRAPHIC_DATA] Planned [GEOGRAPHIC_DATA][PERSON_NAME]…" at bounding box center [759, 297] width 1183 height 490
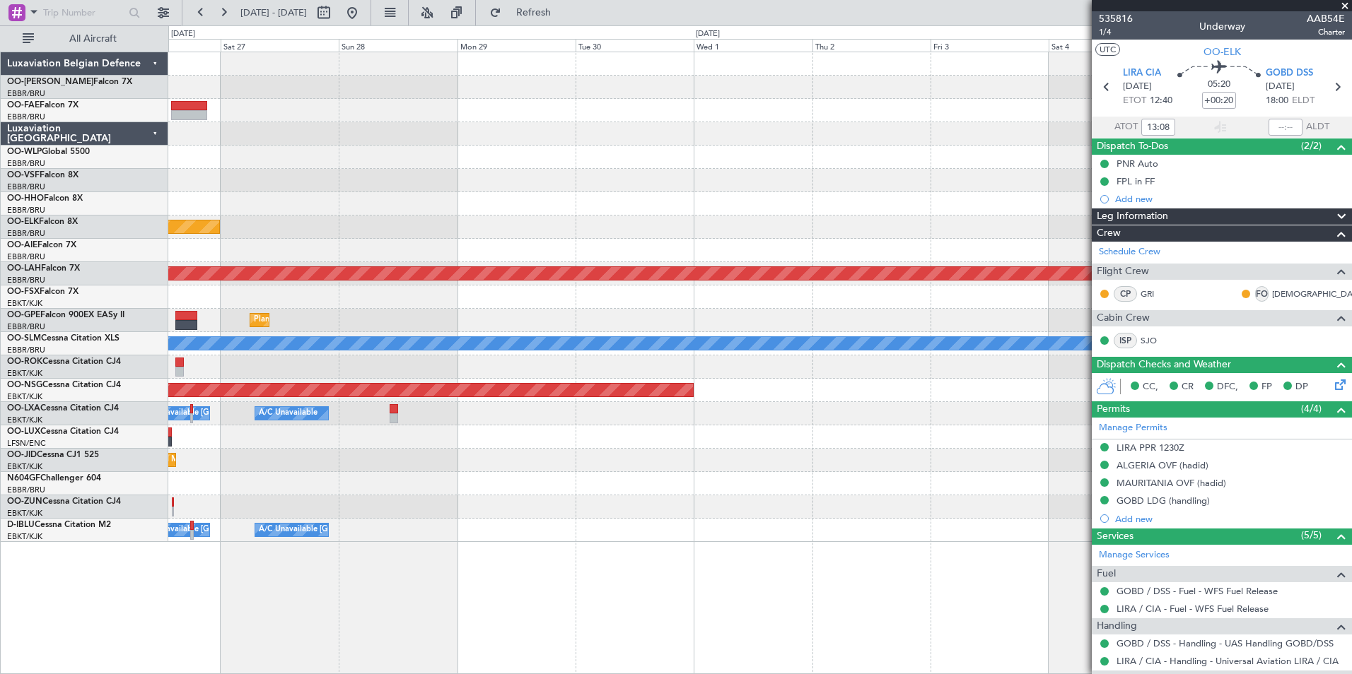
click at [375, 262] on div "Planned Maint [PERSON_NAME]-[GEOGRAPHIC_DATA][PERSON_NAME] ([GEOGRAPHIC_DATA][P…" at bounding box center [759, 273] width 1183 height 23
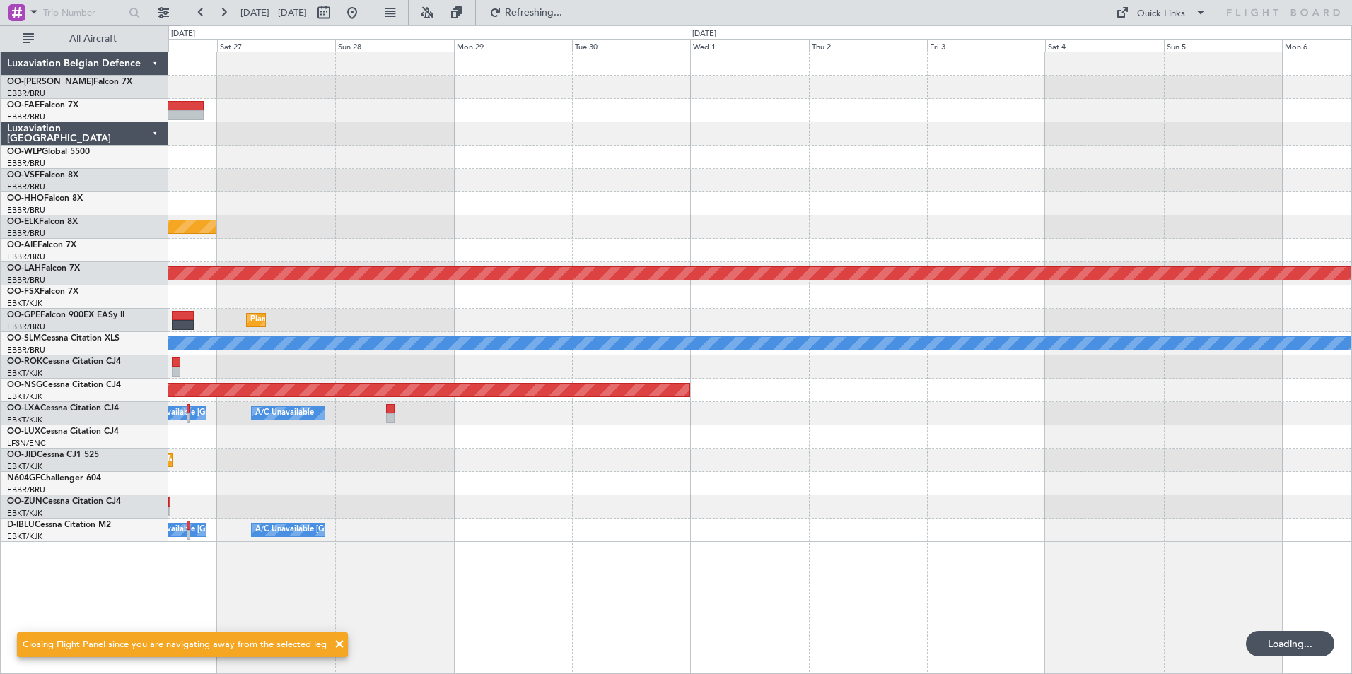
click at [1183, 245] on div "Planned Maint Kortrijk-[GEOGRAPHIC_DATA] Planned [GEOGRAPHIC_DATA][PERSON_NAME]…" at bounding box center [759, 297] width 1183 height 490
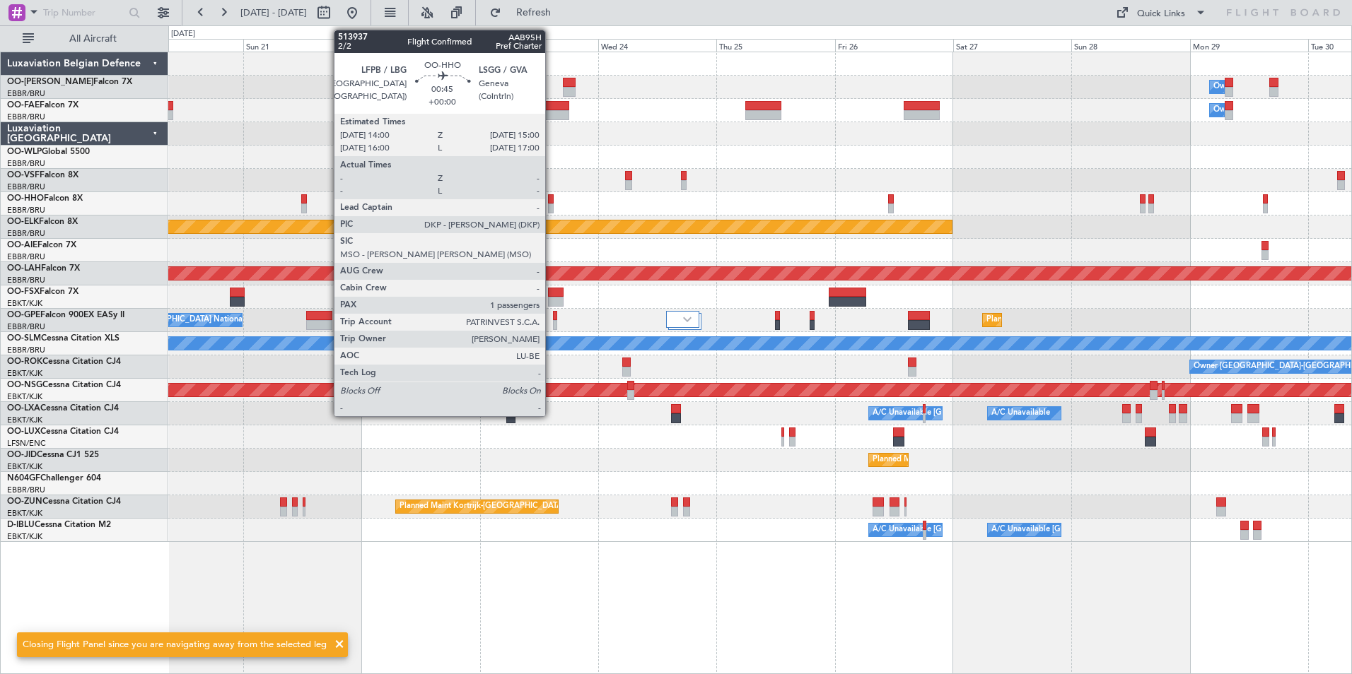
click at [551, 201] on div at bounding box center [550, 199] width 5 height 10
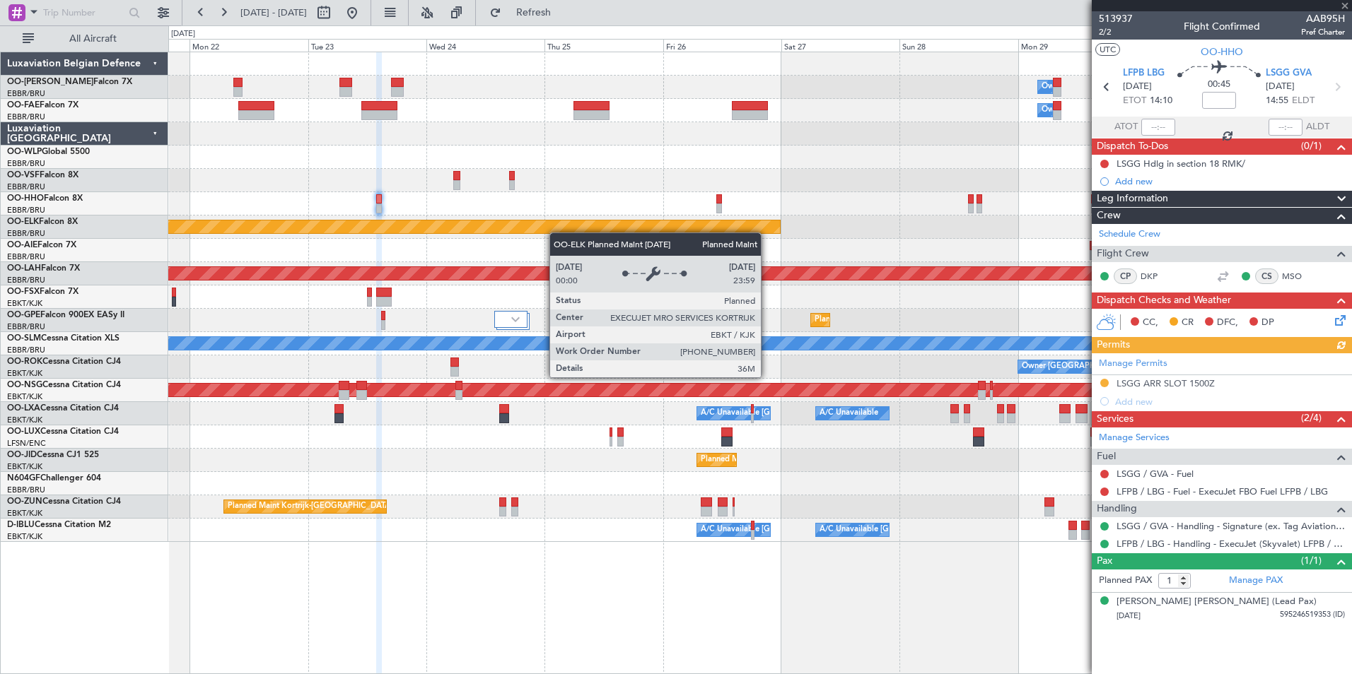
click at [519, 223] on div "Owner Melsbroek Air Base Owner [GEOGRAPHIC_DATA] Planned Maint [GEOGRAPHIC_DATA…" at bounding box center [759, 297] width 1183 height 490
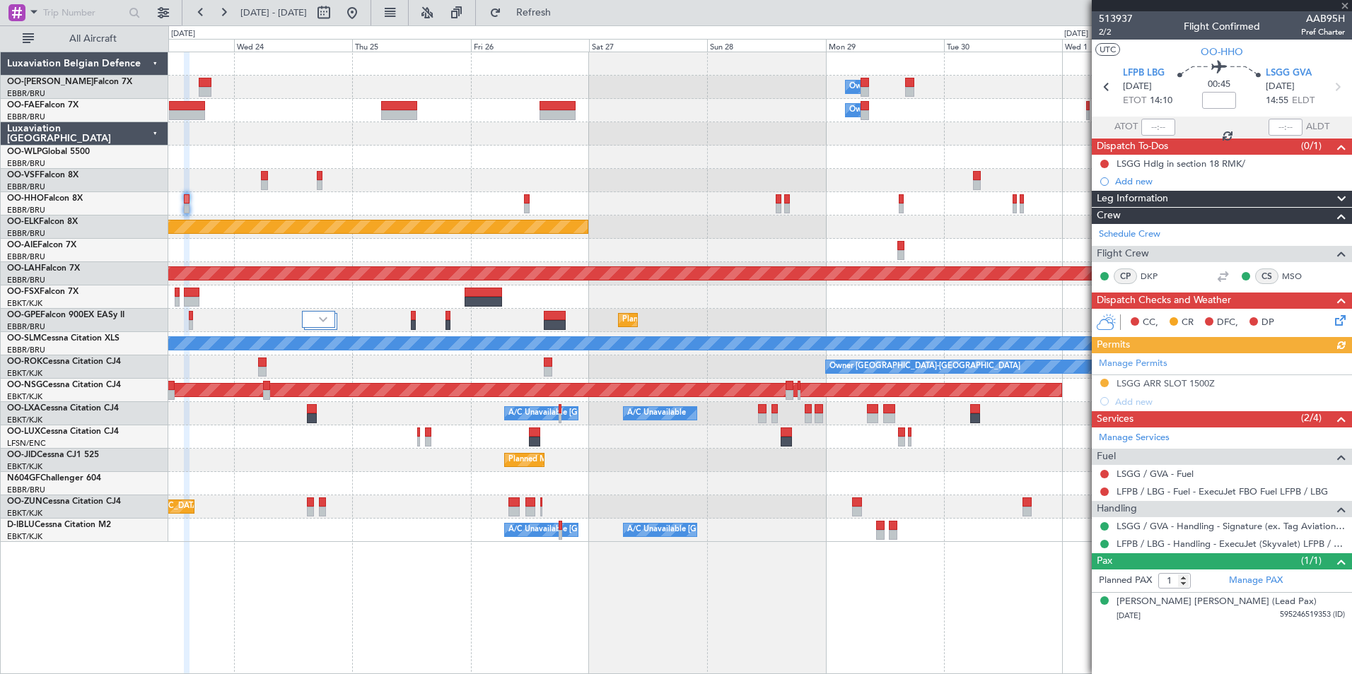
click at [505, 204] on div "Owner Melsbroek Air Base Owner [GEOGRAPHIC_DATA] Planned Maint [GEOGRAPHIC_DATA…" at bounding box center [759, 297] width 1183 height 490
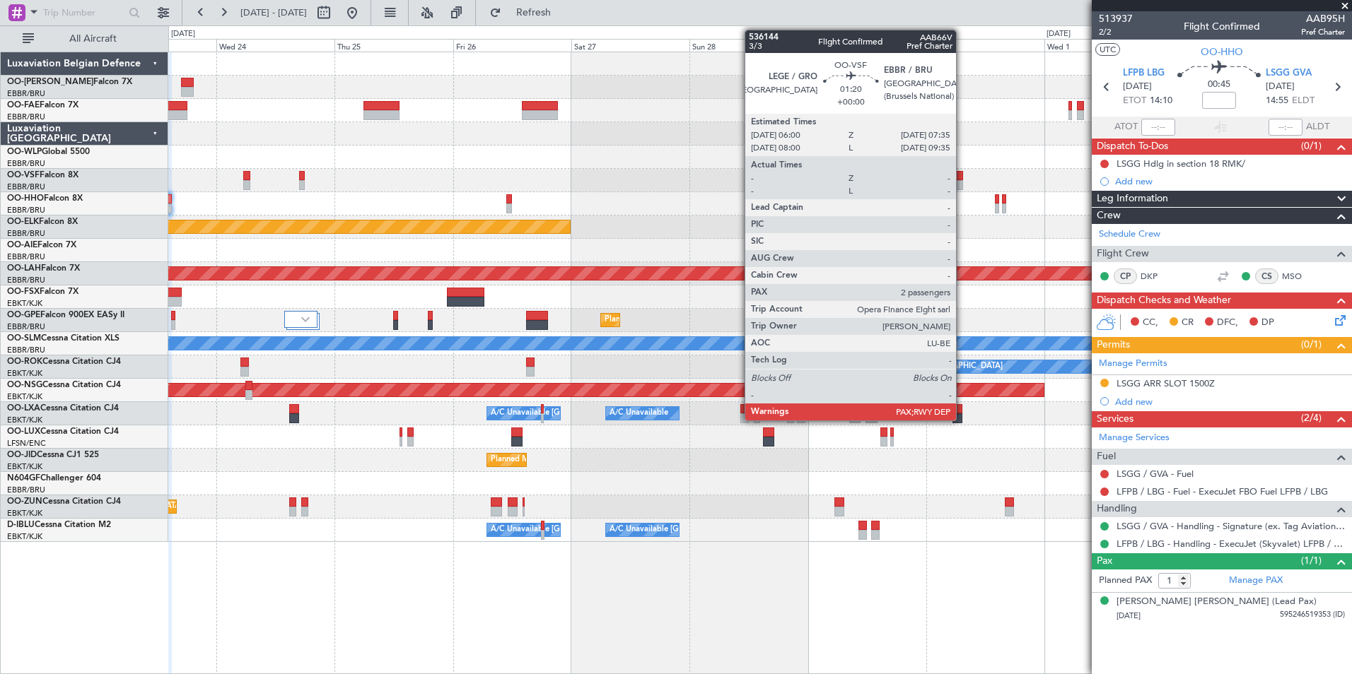
click at [963, 172] on div at bounding box center [759, 180] width 1183 height 23
click at [959, 173] on div at bounding box center [959, 176] width 8 height 10
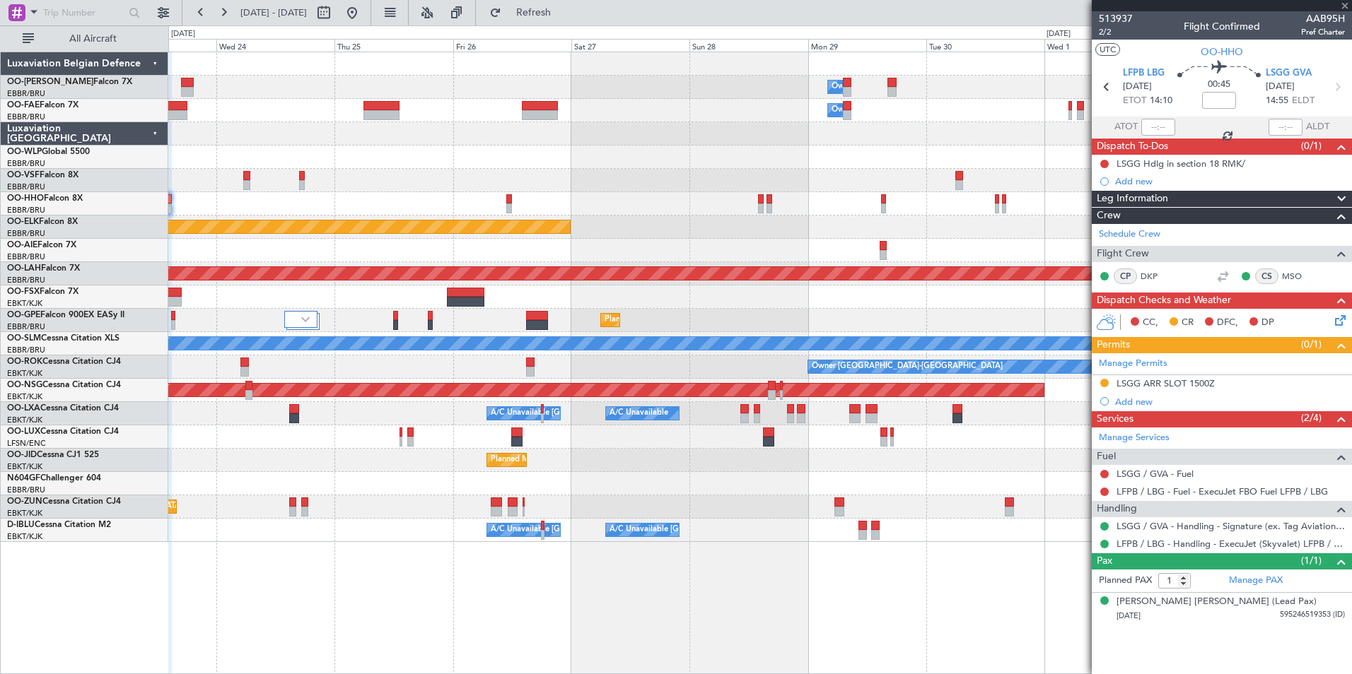
type input "2"
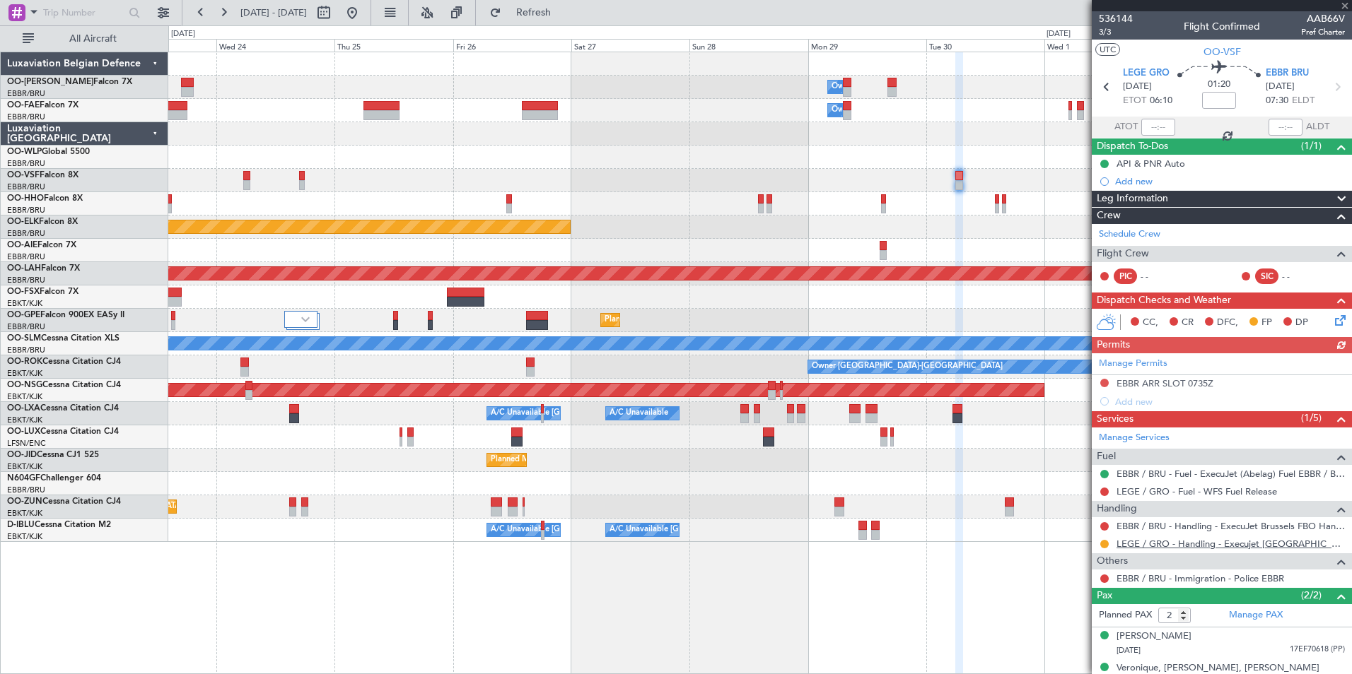
click at [1220, 545] on link "LEGE / GRO - Handling - Execujet [GEOGRAPHIC_DATA] [PERSON_NAME] / GRO" at bounding box center [1230, 544] width 228 height 12
click at [563, 16] on span "Refresh" at bounding box center [533, 13] width 59 height 10
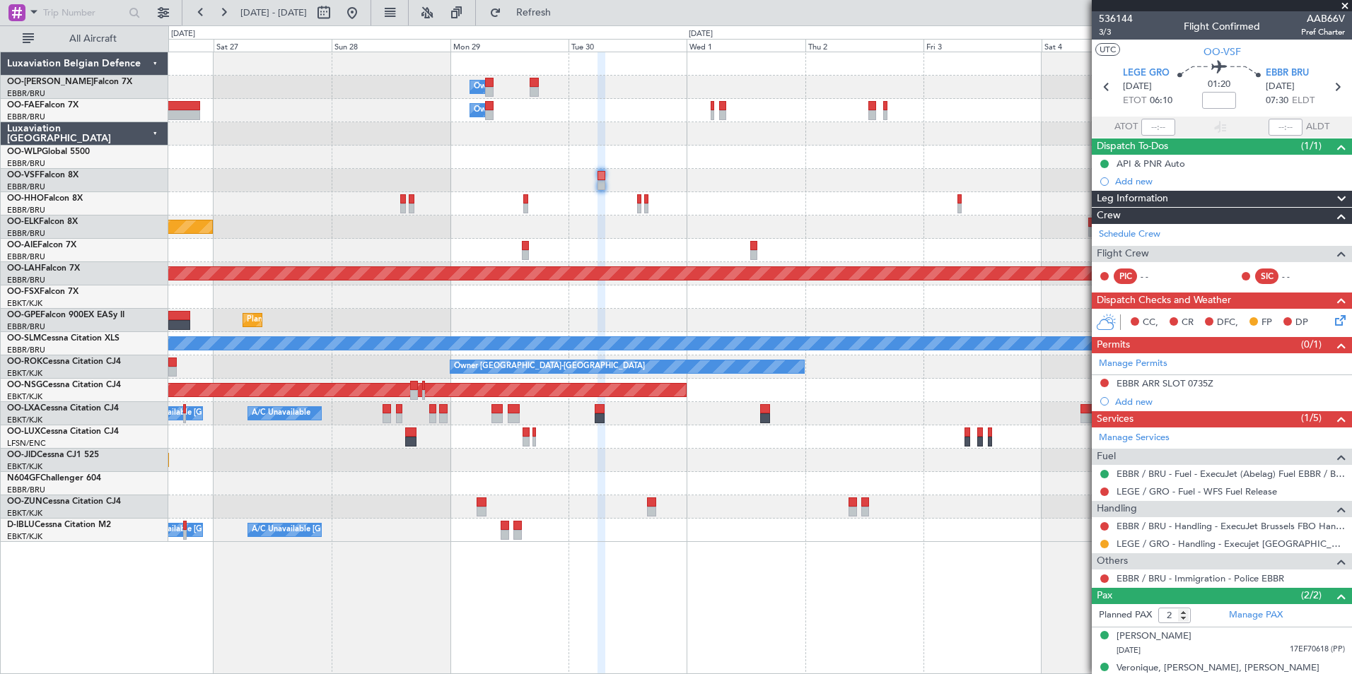
click at [531, 199] on div at bounding box center [759, 203] width 1183 height 23
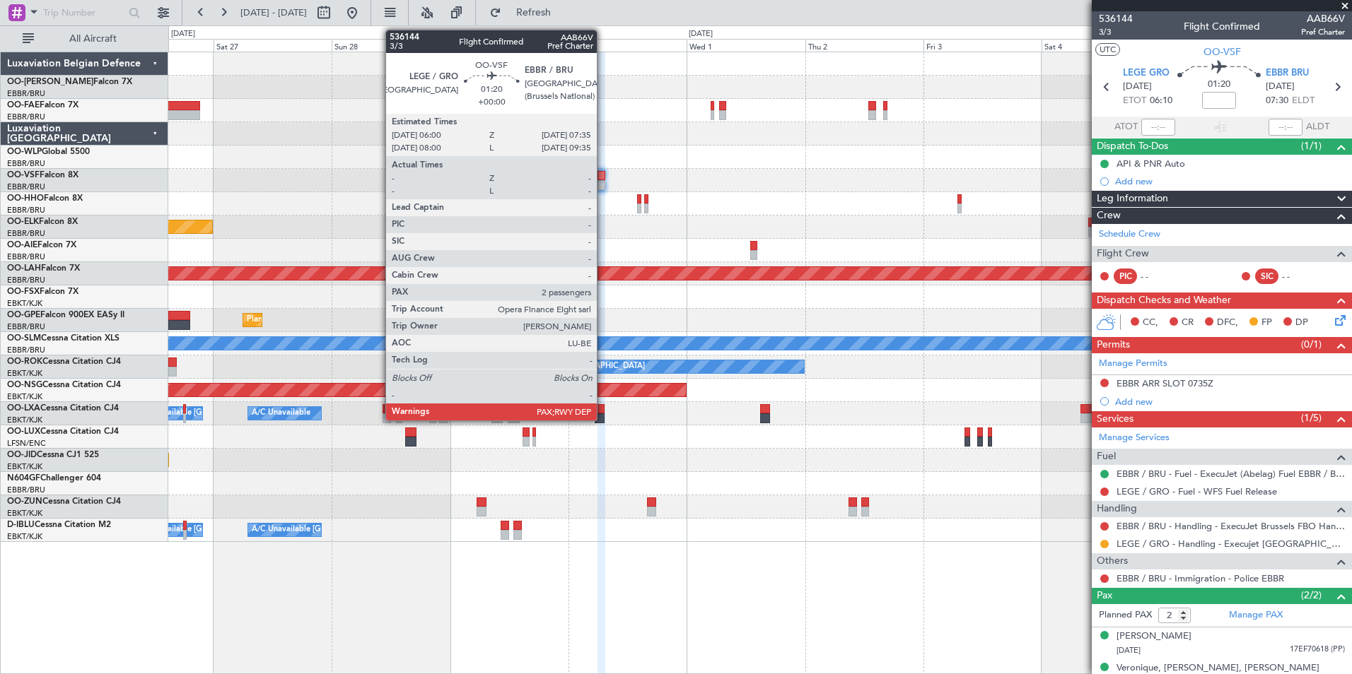
click at [603, 175] on div at bounding box center [601, 176] width 8 height 10
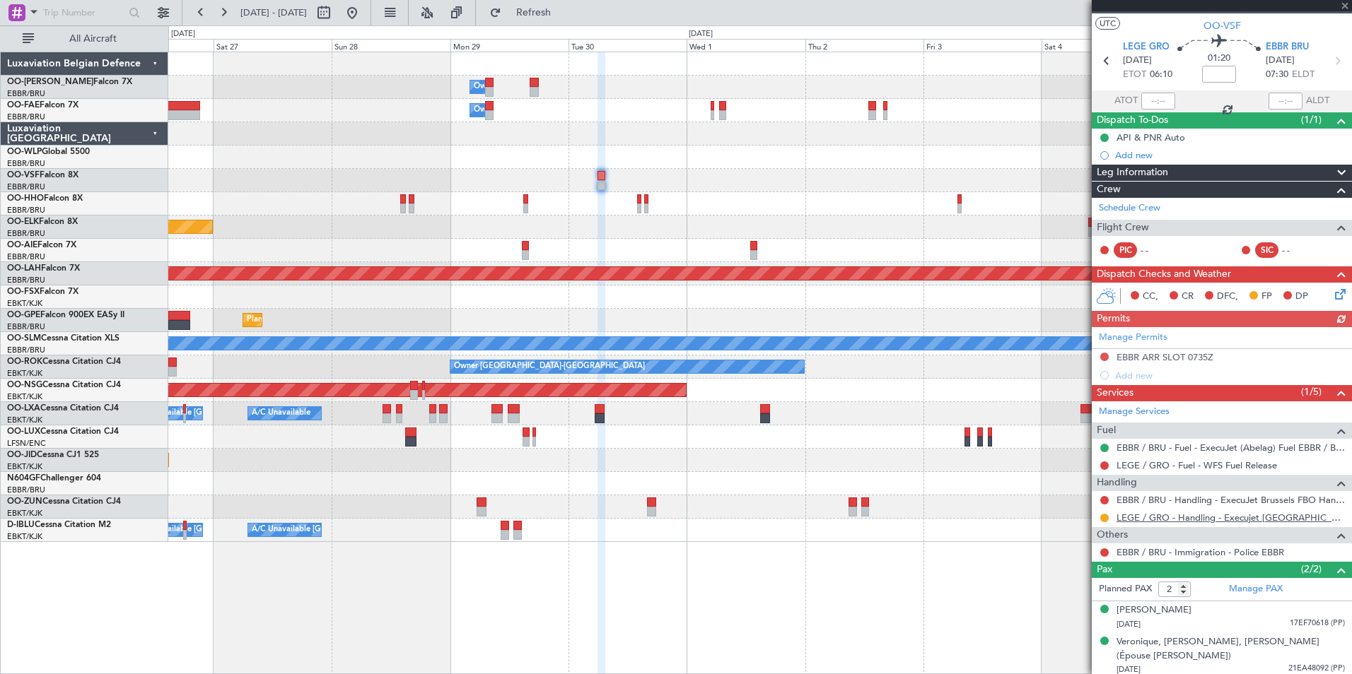
scroll to position [30, 0]
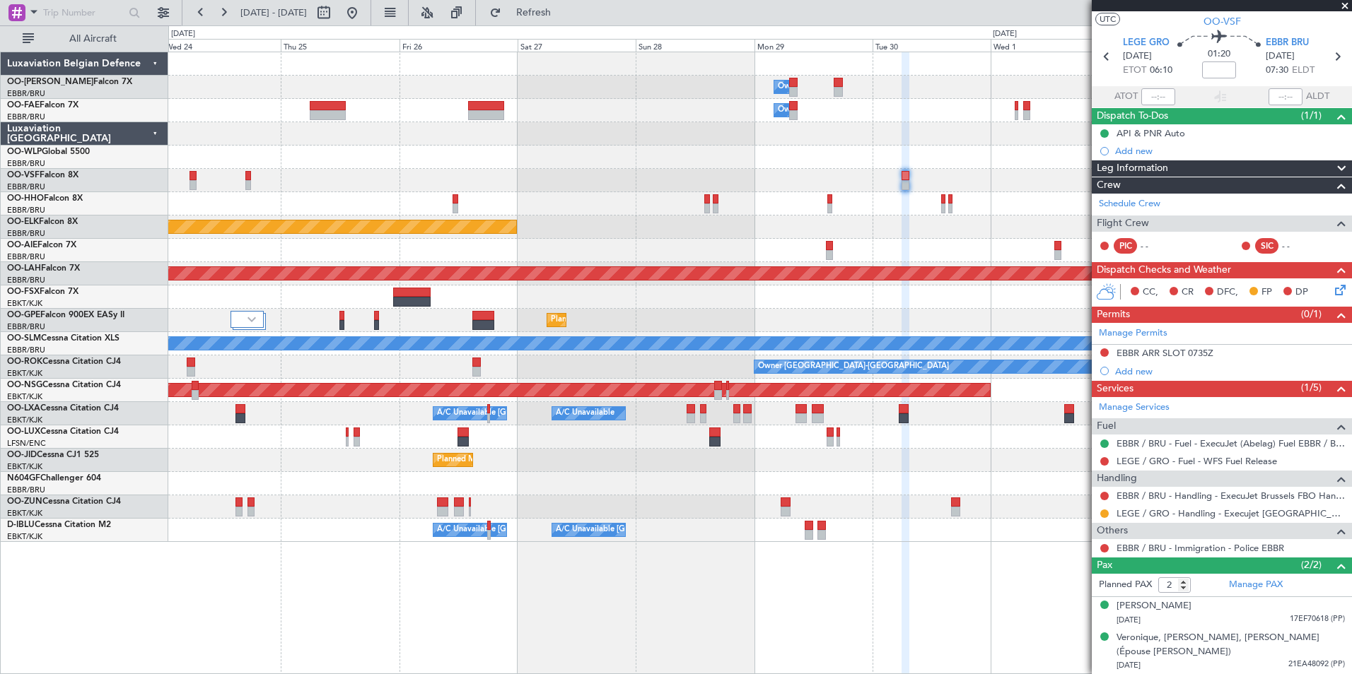
click at [961, 219] on div "Planned Maint Kortrijk-[GEOGRAPHIC_DATA]" at bounding box center [759, 227] width 1183 height 23
click at [936, 180] on div "Owner Melsbroek Air Base Owner [GEOGRAPHIC_DATA] Planned Maint [GEOGRAPHIC_DATA…" at bounding box center [759, 297] width 1183 height 490
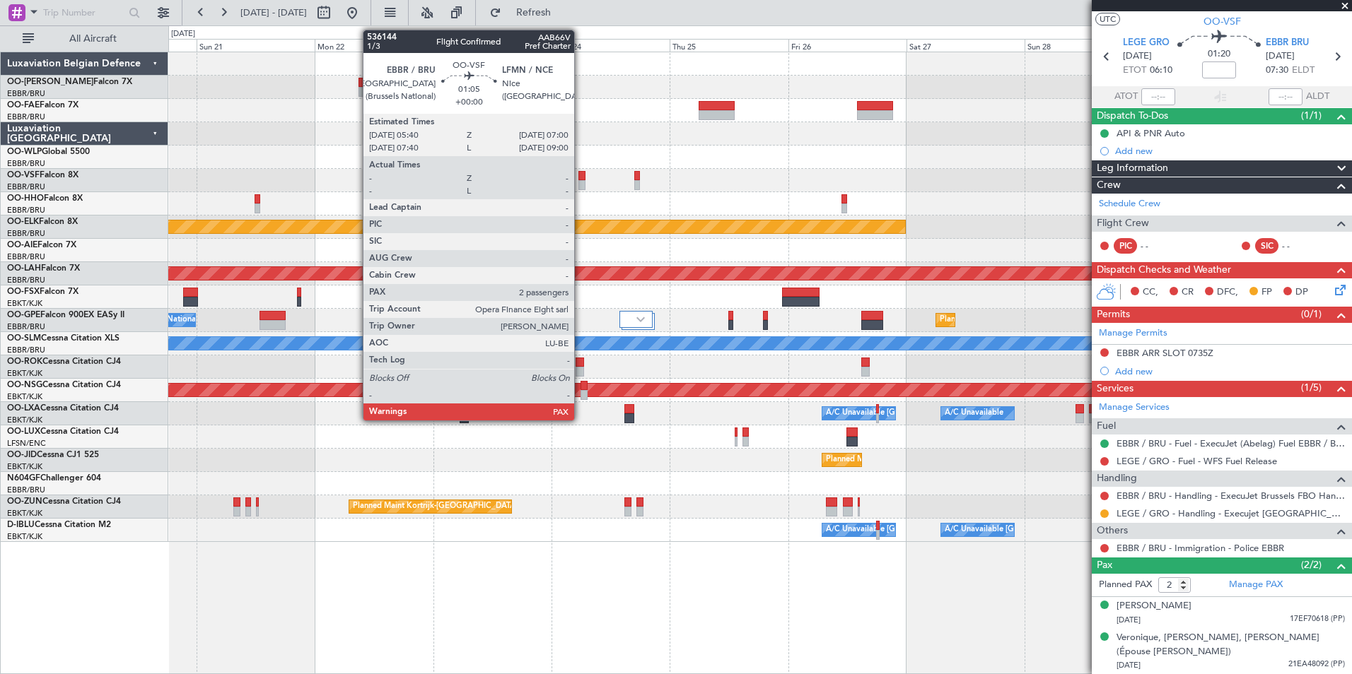
click at [580, 174] on div at bounding box center [581, 176] width 7 height 10
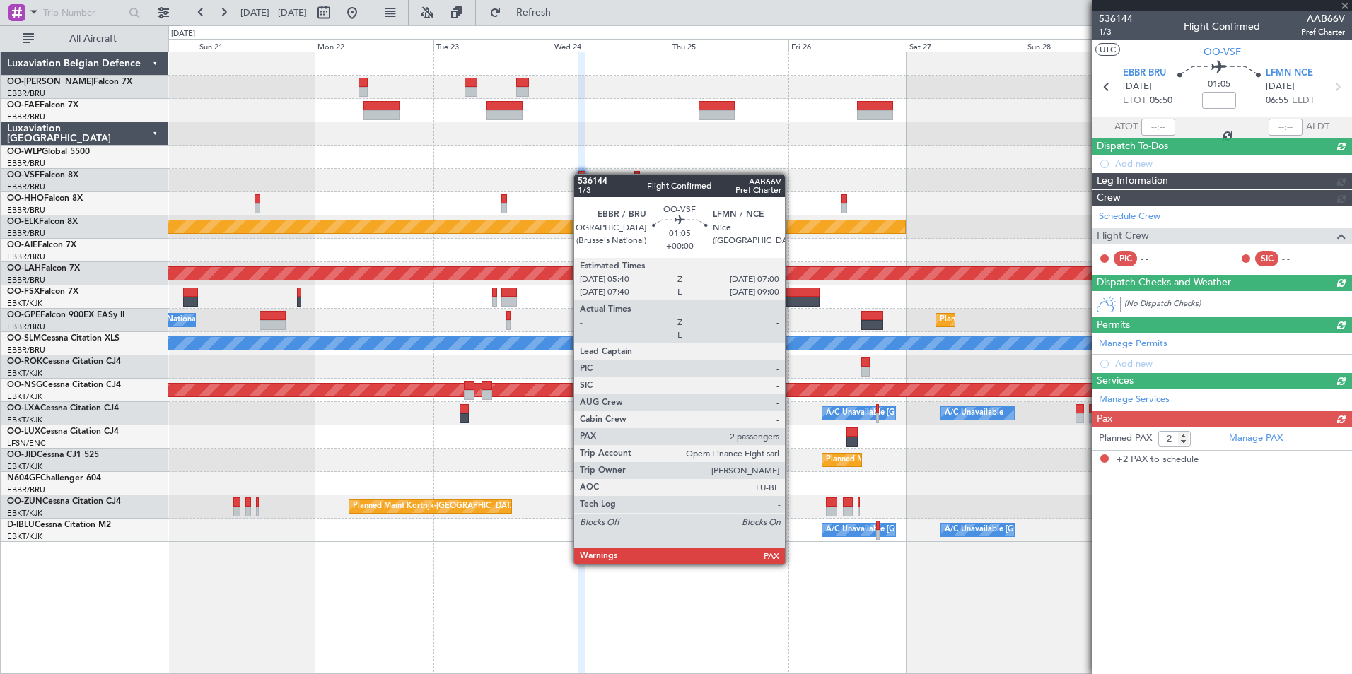
scroll to position [0, 0]
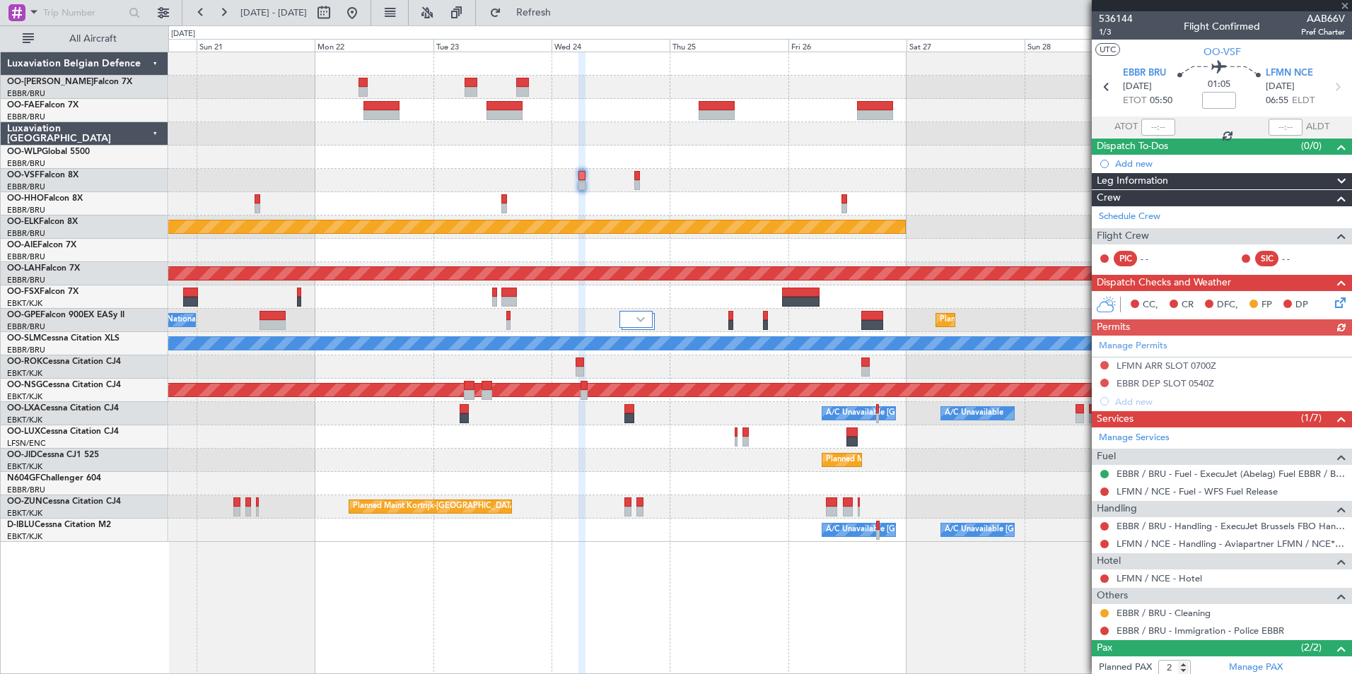
click at [1101, 363] on div "Manage Permits LFMN ARR SLOT 0700Z EBBR DEP SLOT 0540Z Add new" at bounding box center [1221, 373] width 260 height 75
click at [1100, 362] on button at bounding box center [1104, 365] width 8 height 8
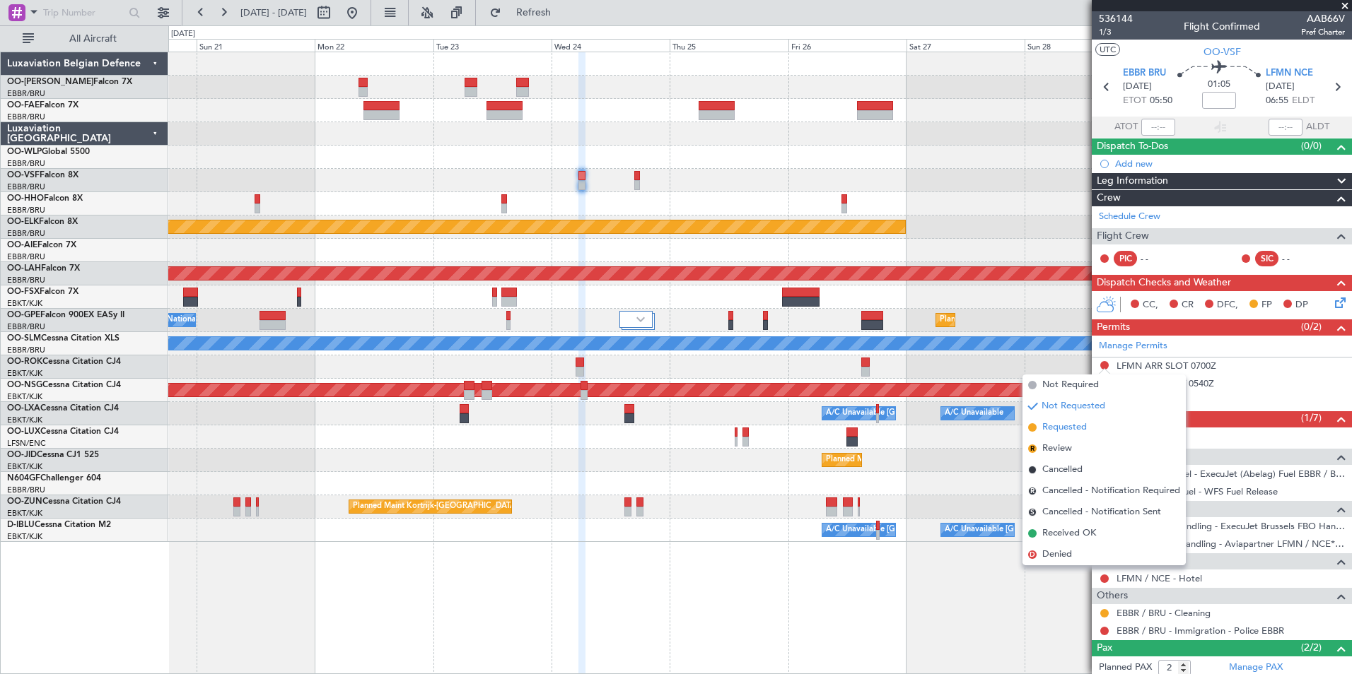
click at [1087, 427] on li "Requested" at bounding box center [1103, 427] width 163 height 21
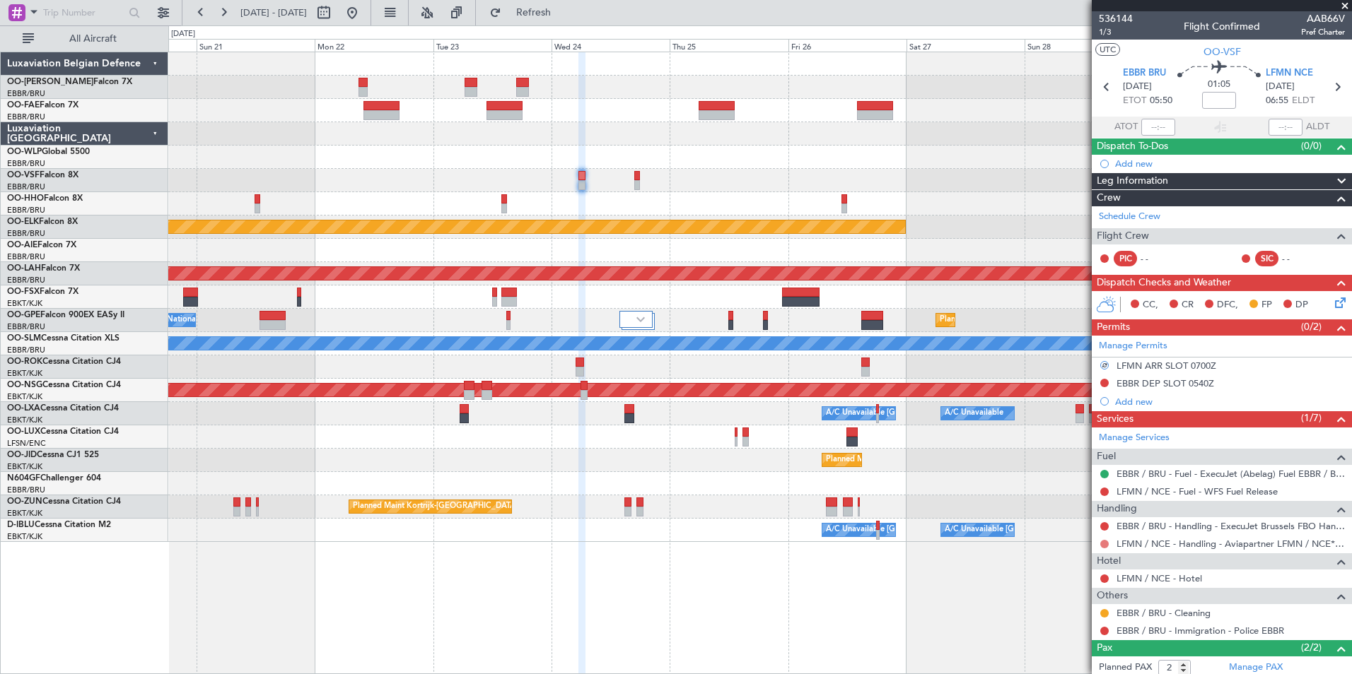
click at [1102, 542] on button at bounding box center [1104, 544] width 8 height 8
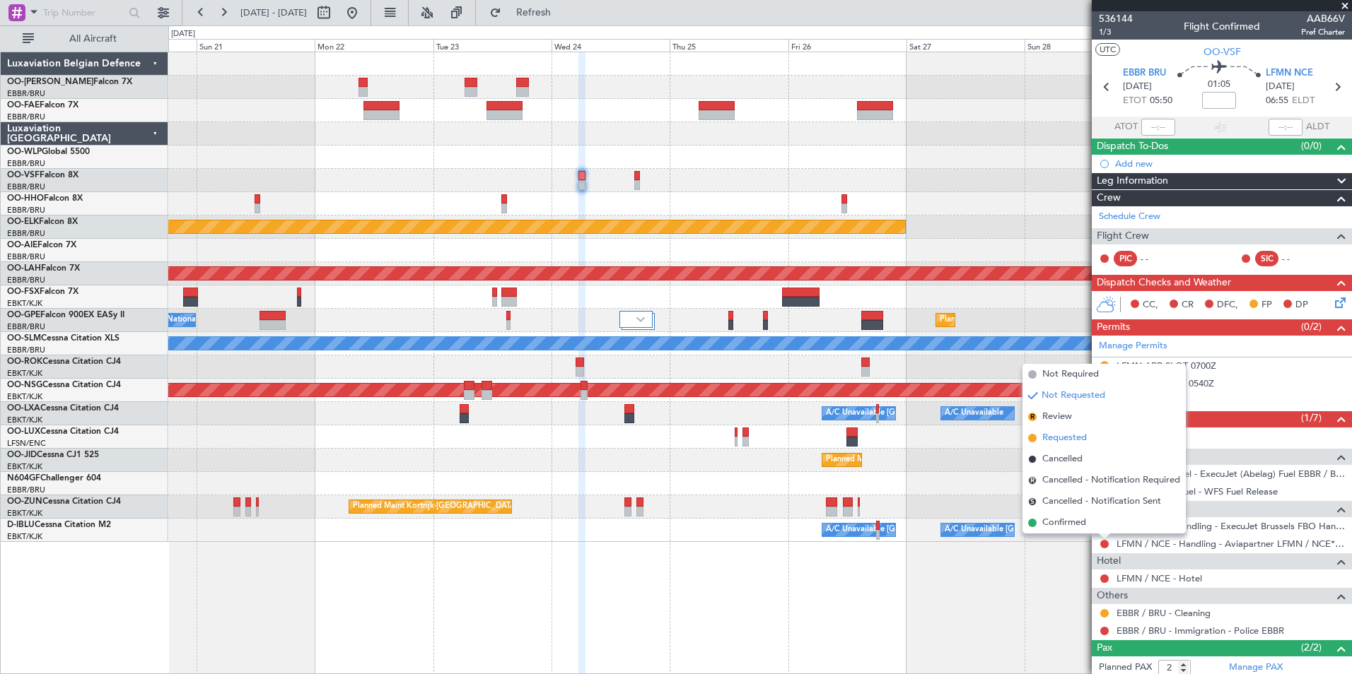
click at [1060, 435] on span "Requested" at bounding box center [1064, 438] width 45 height 14
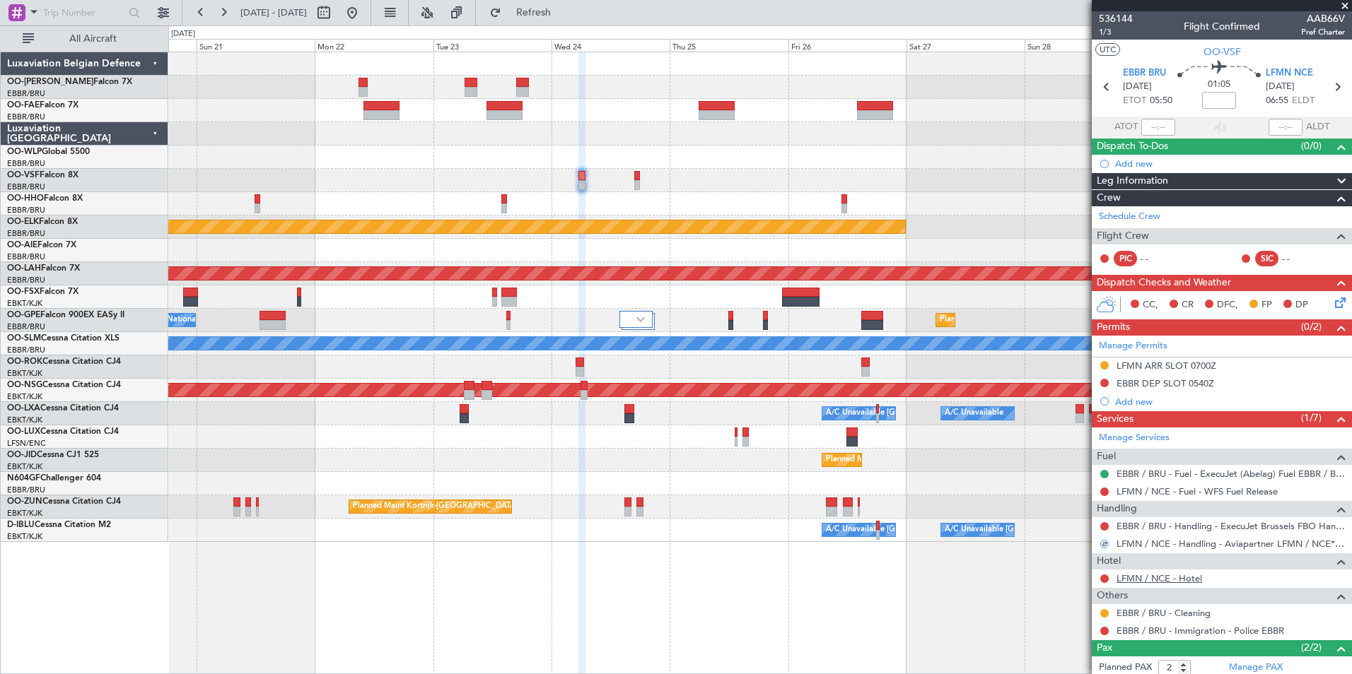
click at [1171, 582] on link "LFMN / NCE - Hotel" at bounding box center [1159, 579] width 86 height 12
click at [1332, 303] on icon at bounding box center [1337, 300] width 11 height 11
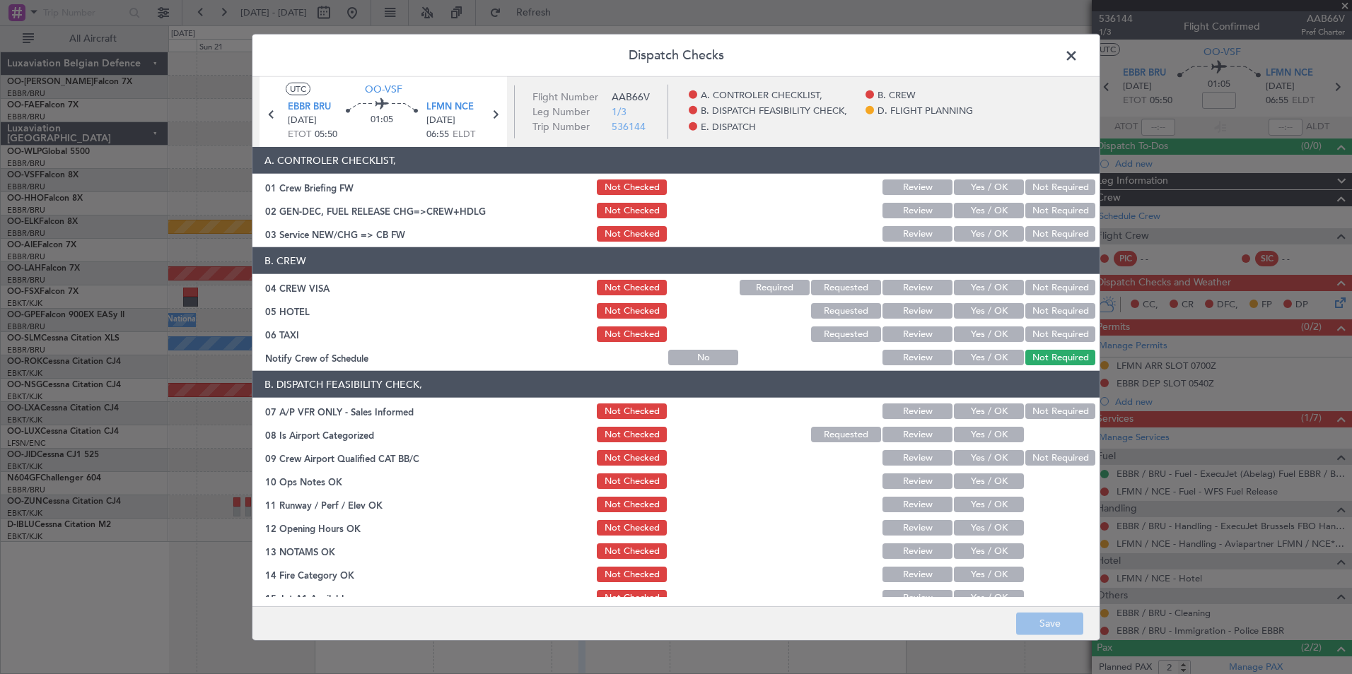
click at [992, 235] on button "Yes / OK" at bounding box center [989, 234] width 70 height 16
click at [1023, 279] on div "Not Required" at bounding box center [1058, 288] width 71 height 20
click at [1025, 286] on button "Not Required" at bounding box center [1060, 288] width 70 height 16
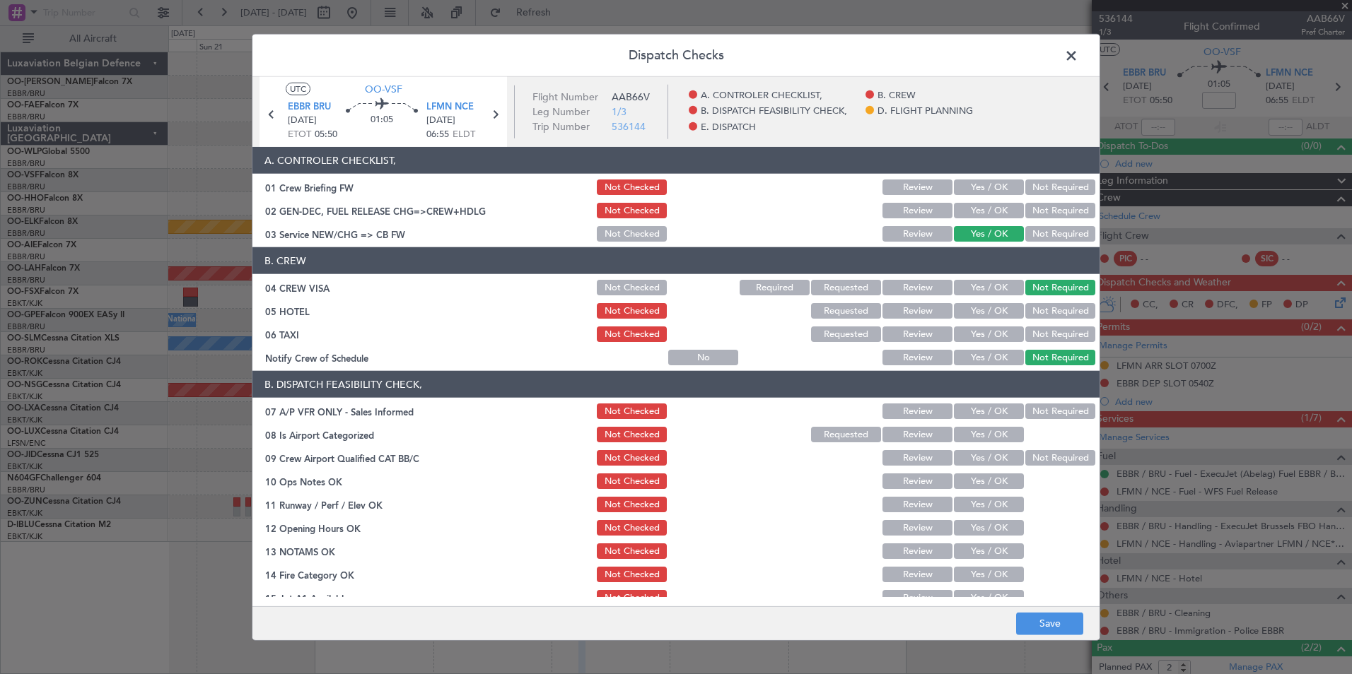
drag, startPoint x: 1057, startPoint y: 337, endPoint x: 1000, endPoint y: 344, distance: 58.4
click at [1054, 337] on button "Not Required" at bounding box center [1060, 335] width 70 height 16
click at [979, 358] on button "Yes / OK" at bounding box center [989, 358] width 70 height 16
click at [1048, 404] on button "Not Required" at bounding box center [1060, 412] width 70 height 16
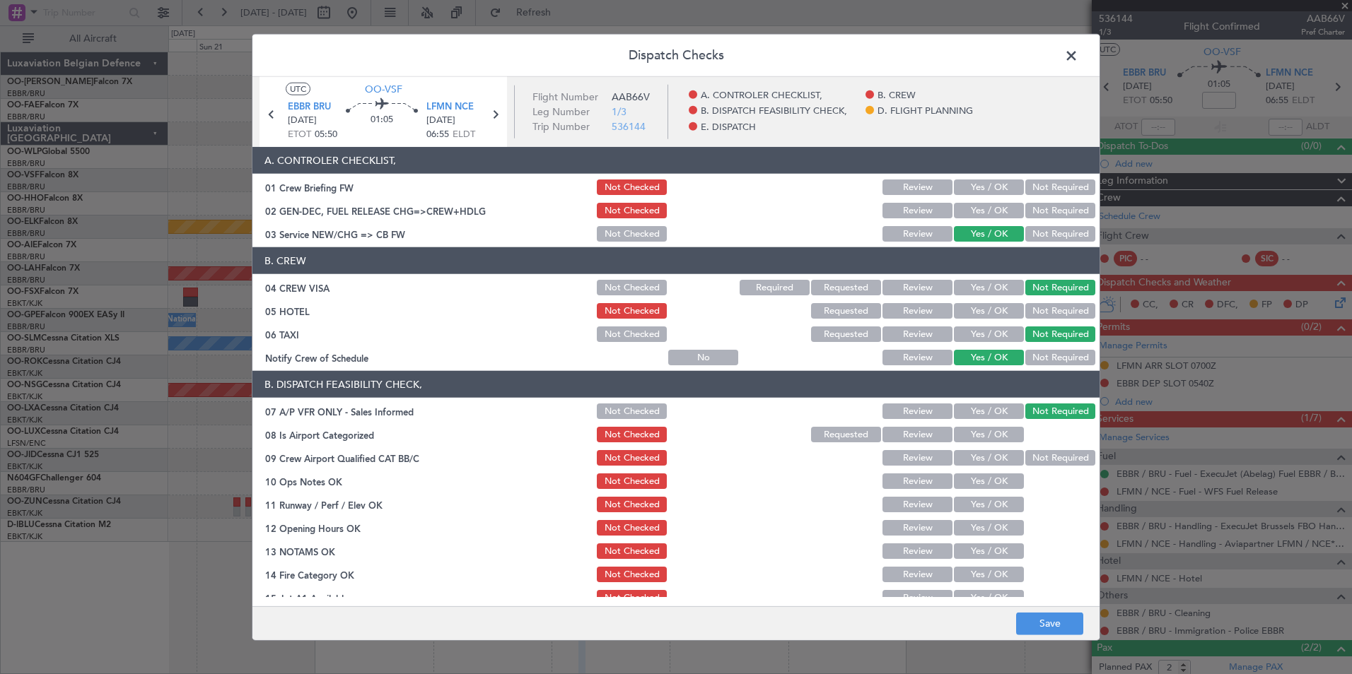
drag, startPoint x: 996, startPoint y: 433, endPoint x: 1010, endPoint y: 453, distance: 24.9
click at [995, 433] on button "Yes / OK" at bounding box center [989, 435] width 70 height 16
click at [1025, 456] on button "Not Required" at bounding box center [1060, 458] width 70 height 16
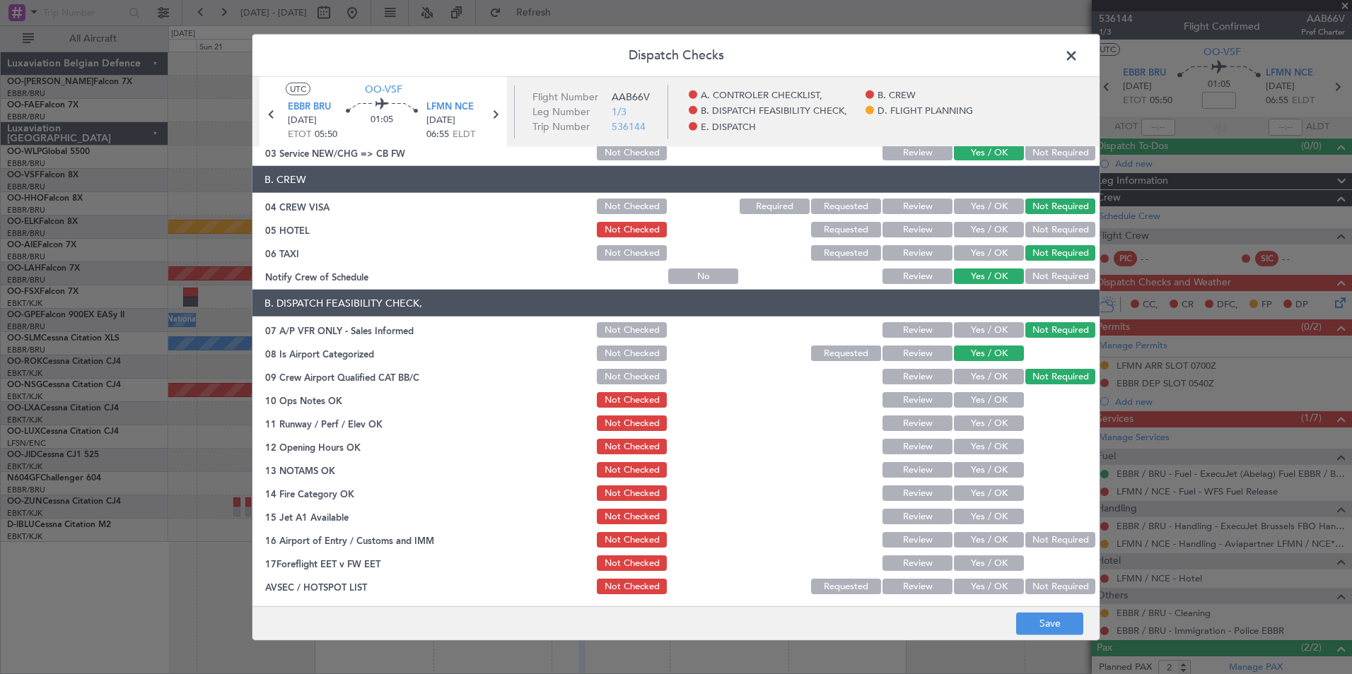
scroll to position [141, 0]
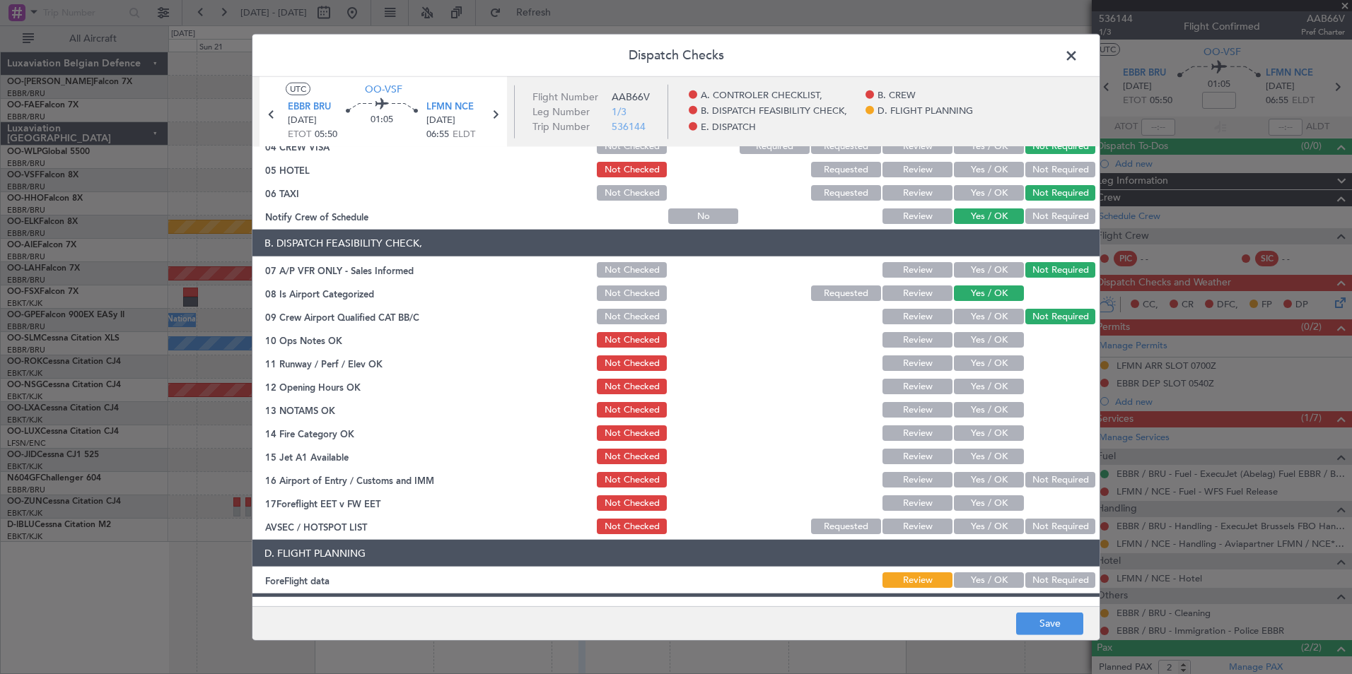
click at [981, 339] on button "Yes / OK" at bounding box center [989, 340] width 70 height 16
click at [978, 360] on button "Yes / OK" at bounding box center [989, 364] width 70 height 16
click at [975, 380] on button "Yes / OK" at bounding box center [989, 387] width 70 height 16
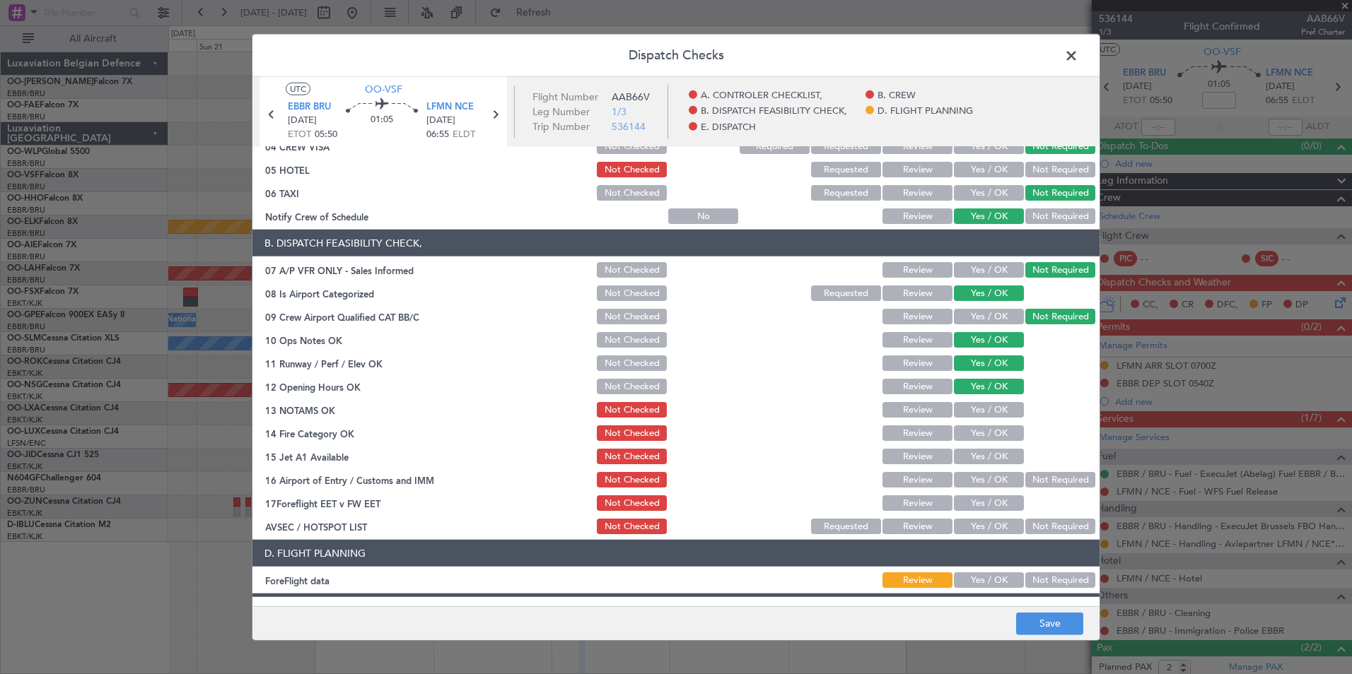
click at [968, 406] on button "Yes / OK" at bounding box center [989, 410] width 70 height 16
drag, startPoint x: 971, startPoint y: 426, endPoint x: 968, endPoint y: 439, distance: 12.9
click at [970, 433] on button "Yes / OK" at bounding box center [989, 434] width 70 height 16
click at [968, 462] on button "Yes / OK" at bounding box center [989, 457] width 70 height 16
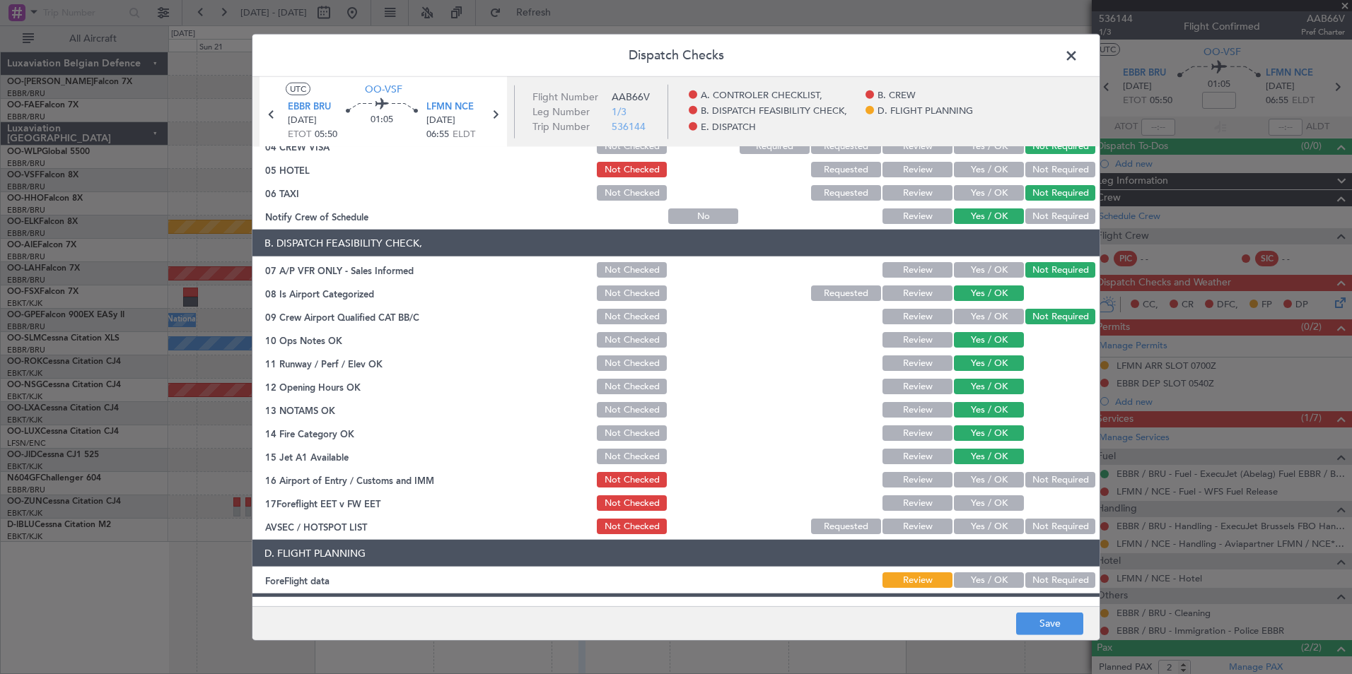
click at [976, 480] on button "Yes / OK" at bounding box center [989, 480] width 70 height 16
click at [1053, 526] on button "Not Required" at bounding box center [1060, 527] width 70 height 16
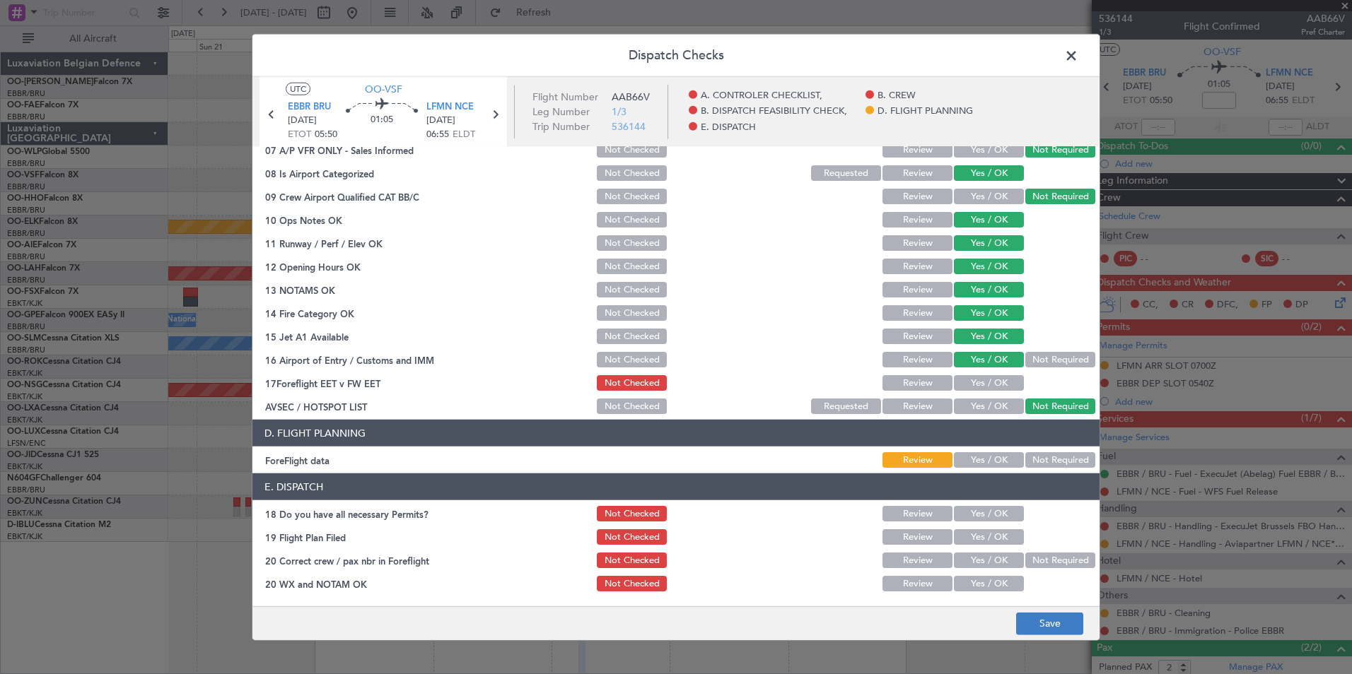
drag, startPoint x: 1041, startPoint y: 462, endPoint x: 1054, endPoint y: 618, distance: 156.7
click at [1041, 461] on button "Not Required" at bounding box center [1060, 460] width 70 height 16
click at [1055, 629] on button "Save" at bounding box center [1049, 623] width 67 height 23
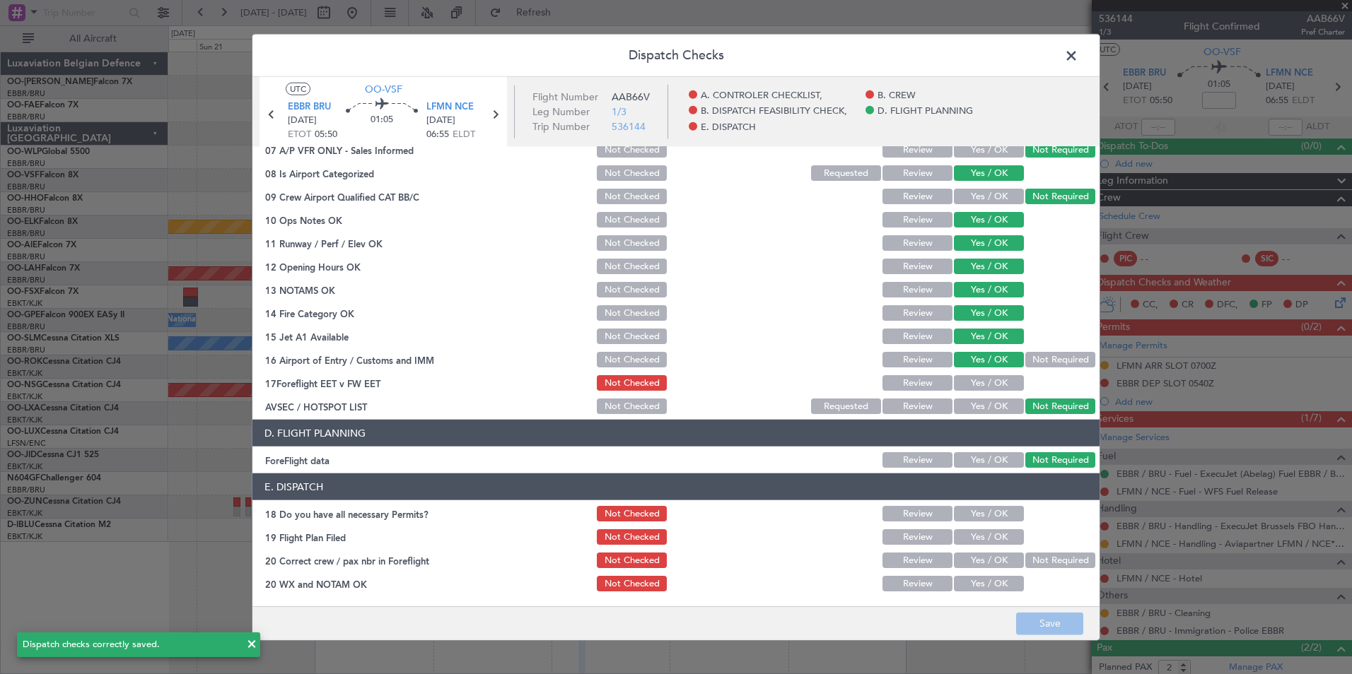
drag, startPoint x: 1075, startPoint y: 52, endPoint x: 1044, endPoint y: 53, distance: 31.1
click at [1055, 53] on div "Dispatch Checks UTC OO-VSF EBBR BRU [DATE] ETOT 05:50 01:05 LFMN NCE [DATE] 06:…" at bounding box center [676, 337] width 848 height 607
click at [1081, 56] on header "Dispatch Checks" at bounding box center [675, 56] width 847 height 42
click at [1078, 55] on span at bounding box center [1078, 59] width 0 height 28
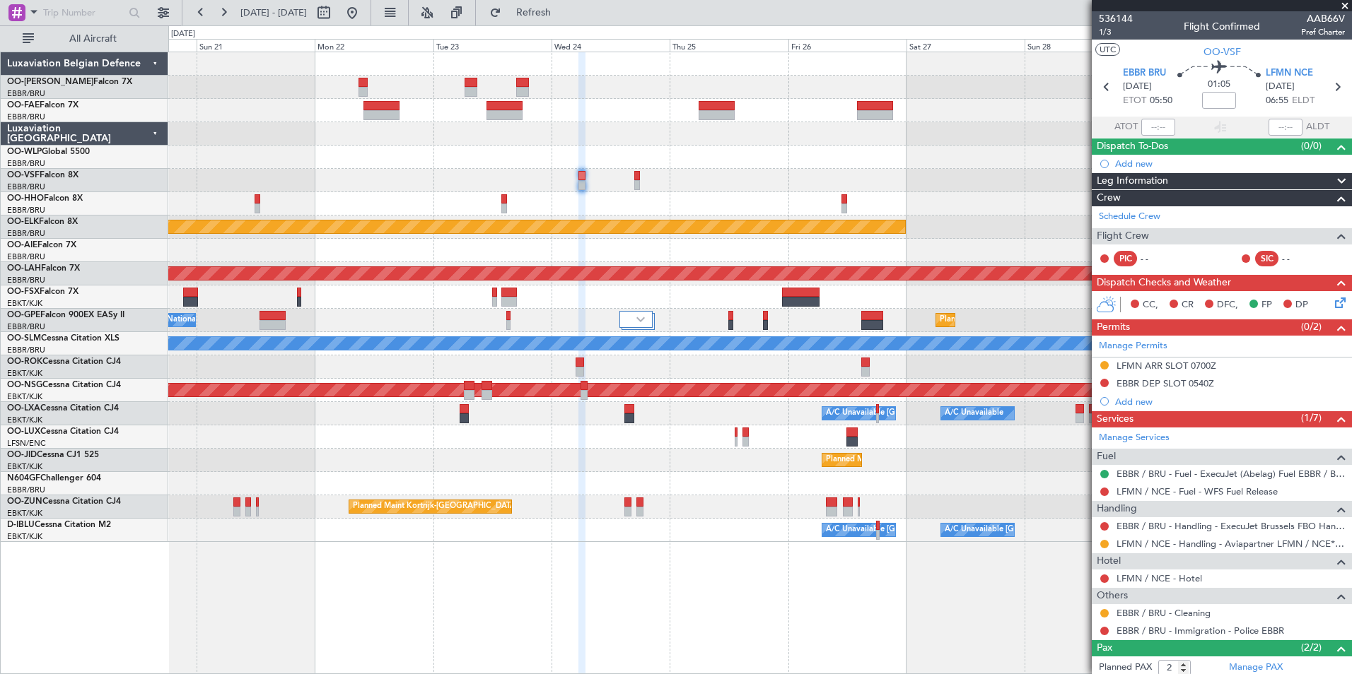
click at [931, 561] on div "Owner Melsbroek Air Base Owner [GEOGRAPHIC_DATA] Planned Maint [GEOGRAPHIC_DATA…" at bounding box center [759, 363] width 1183 height 623
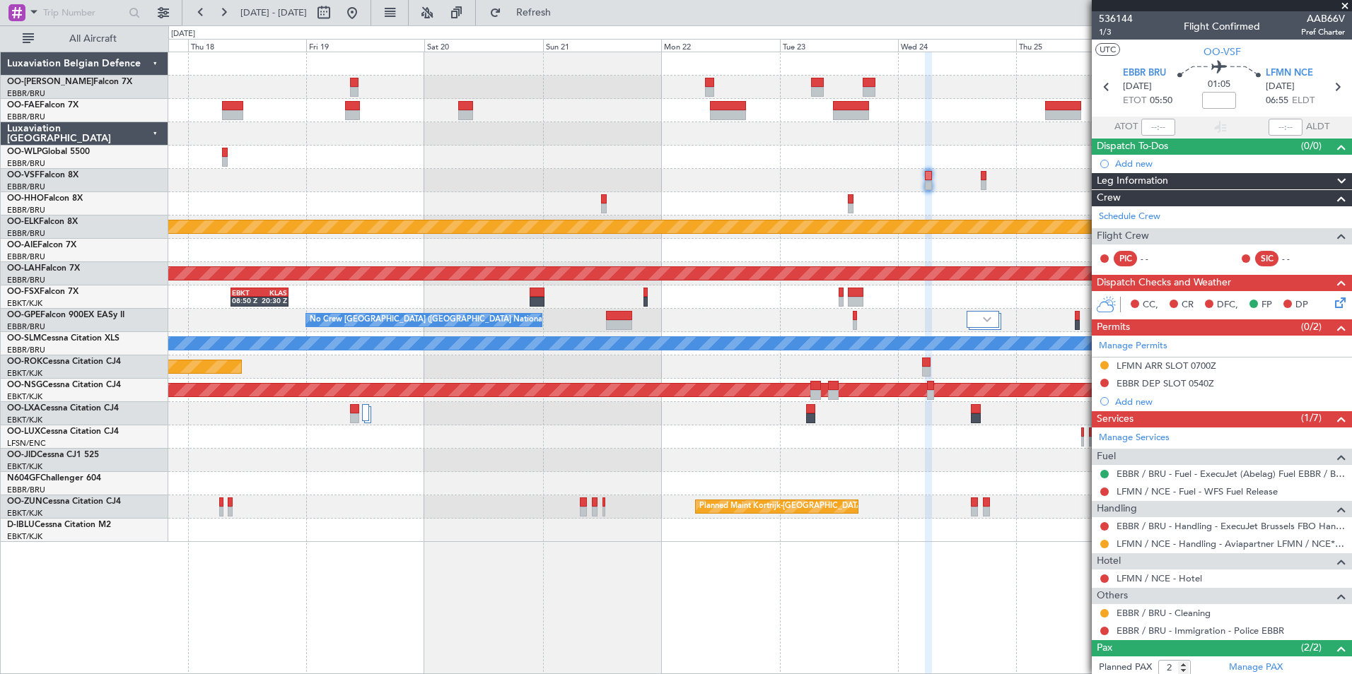
click at [899, 564] on div "Owner Melsbroek Air Base Owner [GEOGRAPHIC_DATA] Planned Maint [GEOGRAPHIC_DATA…" at bounding box center [759, 363] width 1183 height 623
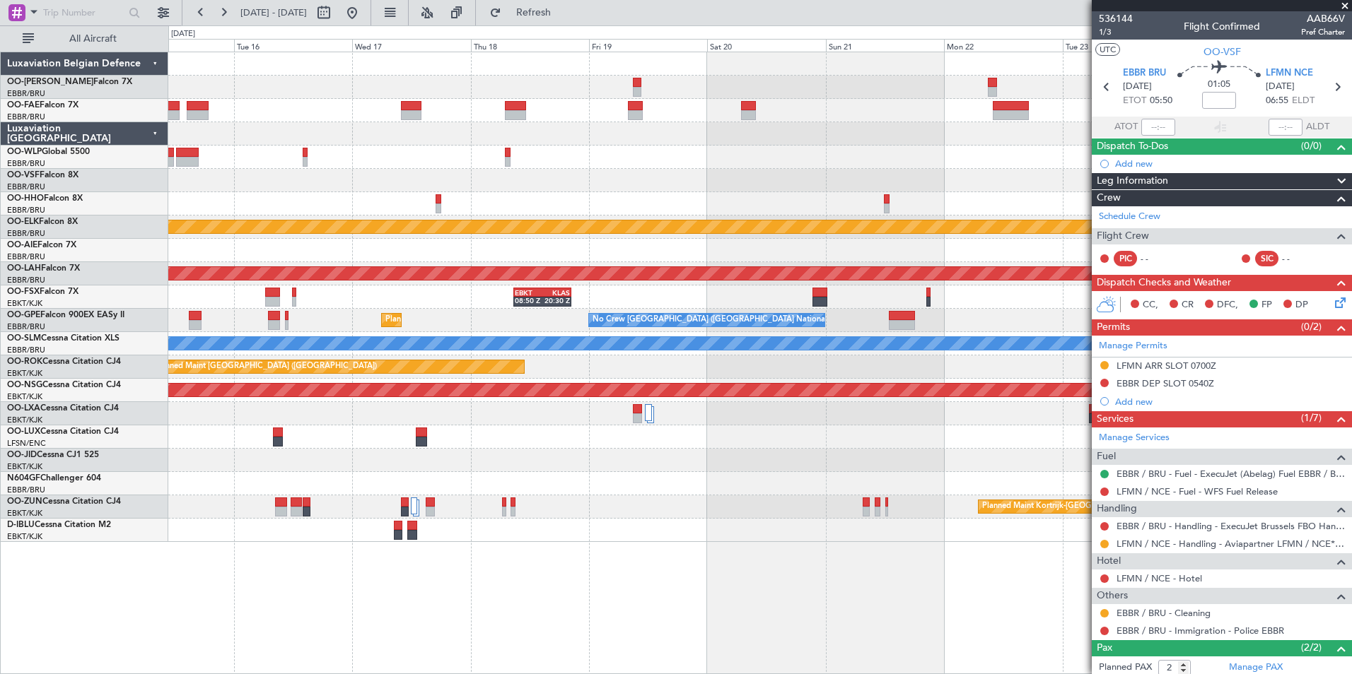
click at [1072, 592] on div "Planned Maint Kortrijk-[GEOGRAPHIC_DATA] Planned [GEOGRAPHIC_DATA][PERSON_NAME]…" at bounding box center [759, 363] width 1183 height 623
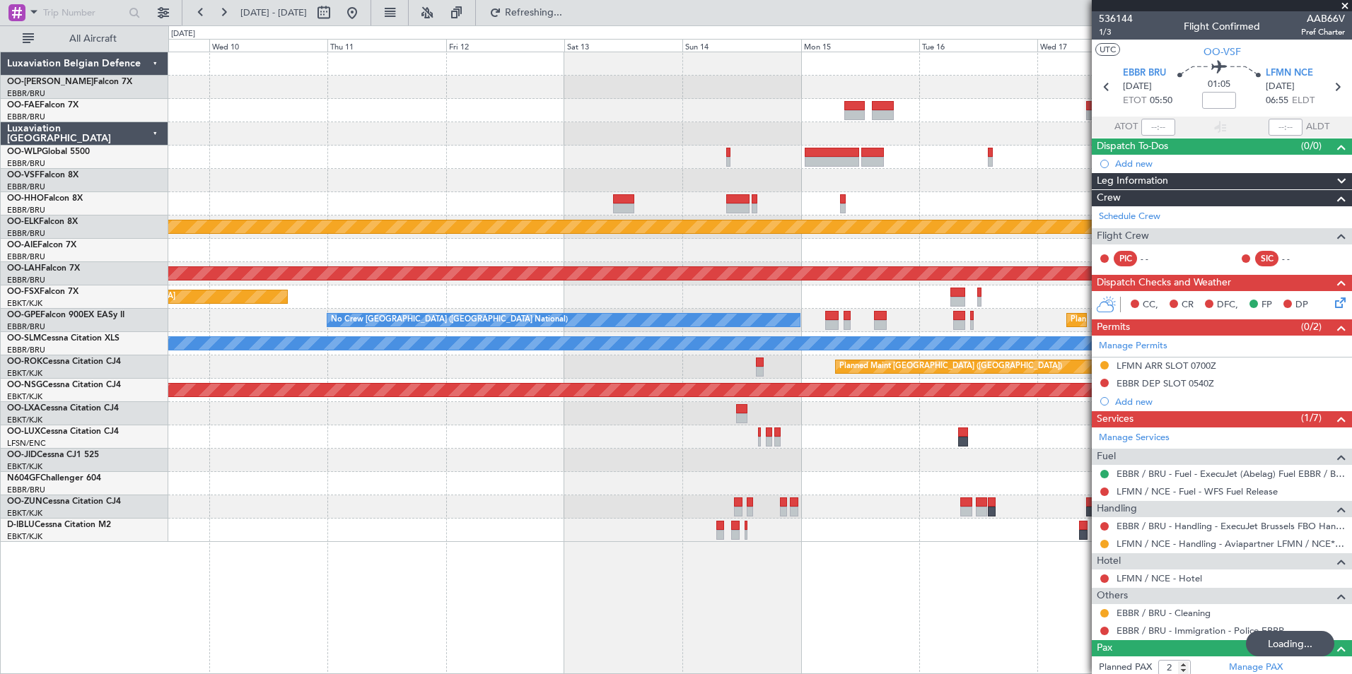
click at [791, 344] on div "Planned Maint Kortrijk-[GEOGRAPHIC_DATA] Planned [GEOGRAPHIC_DATA][PERSON_NAME]…" at bounding box center [759, 297] width 1183 height 490
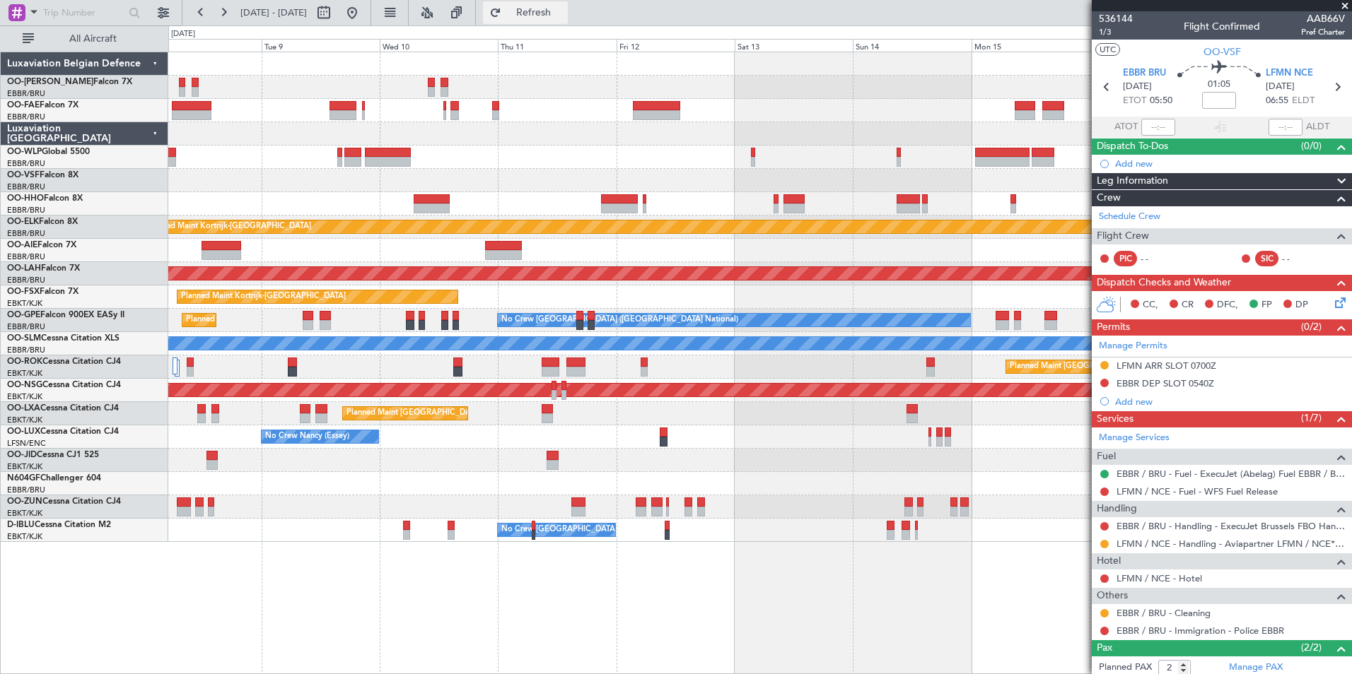
click at [563, 16] on span "Refresh" at bounding box center [533, 13] width 59 height 10
click at [563, 16] on span "Refreshing..." at bounding box center [533, 13] width 59 height 10
click at [1067, 622] on div "Planned Maint Kortrijk-Wevelgem Planned Maint Alton-st Louis (St Louis Regl) Pl…" at bounding box center [759, 363] width 1183 height 623
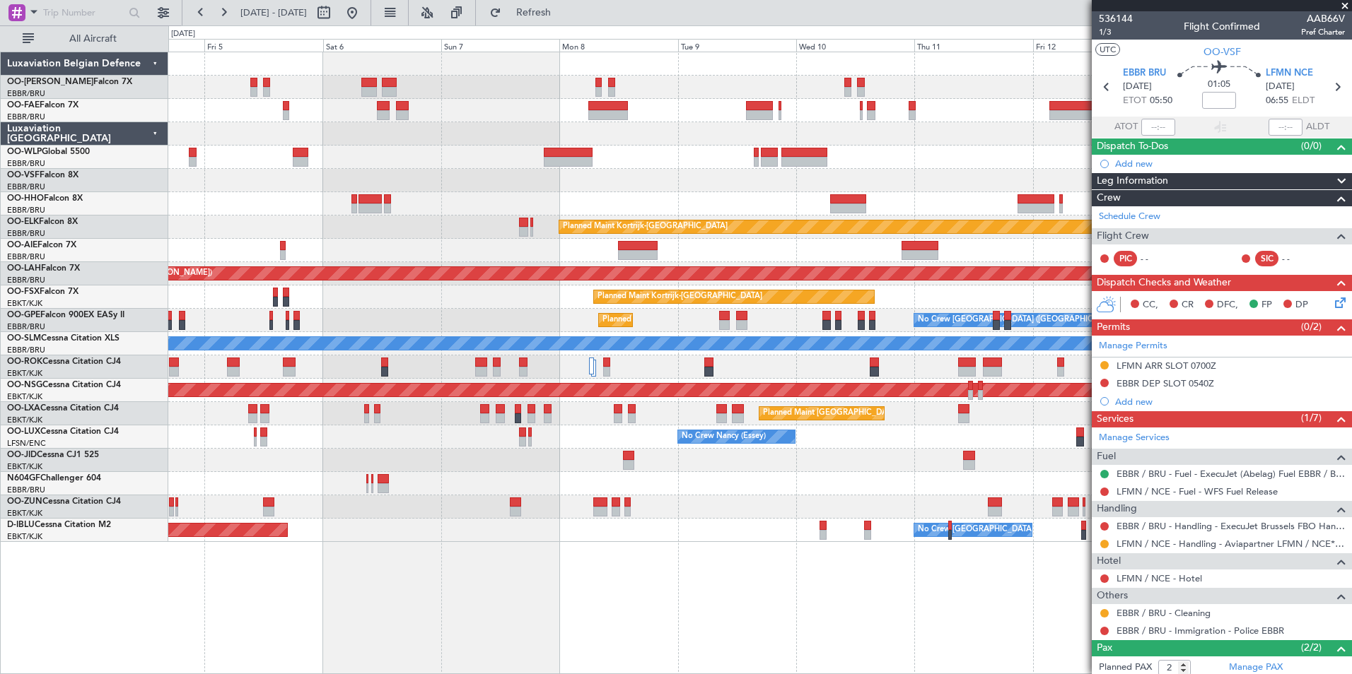
click at [1062, 619] on div "Owner Melsbroek Air Base Planned Maint Brussels (Brussels National) Owner Melsb…" at bounding box center [759, 363] width 1183 height 623
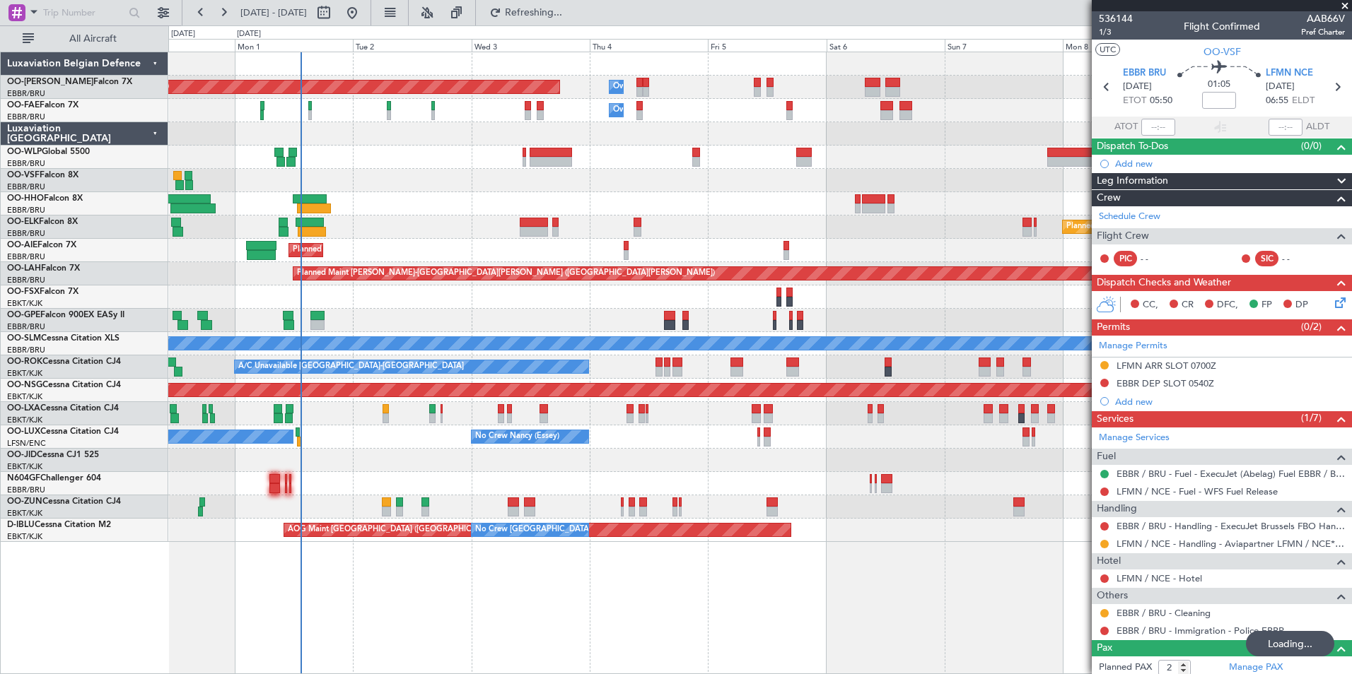
click at [679, 578] on div "Owner Melsbroek Air Base Planned Maint Brussels (Brussels National) Owner Melsb…" at bounding box center [759, 363] width 1183 height 623
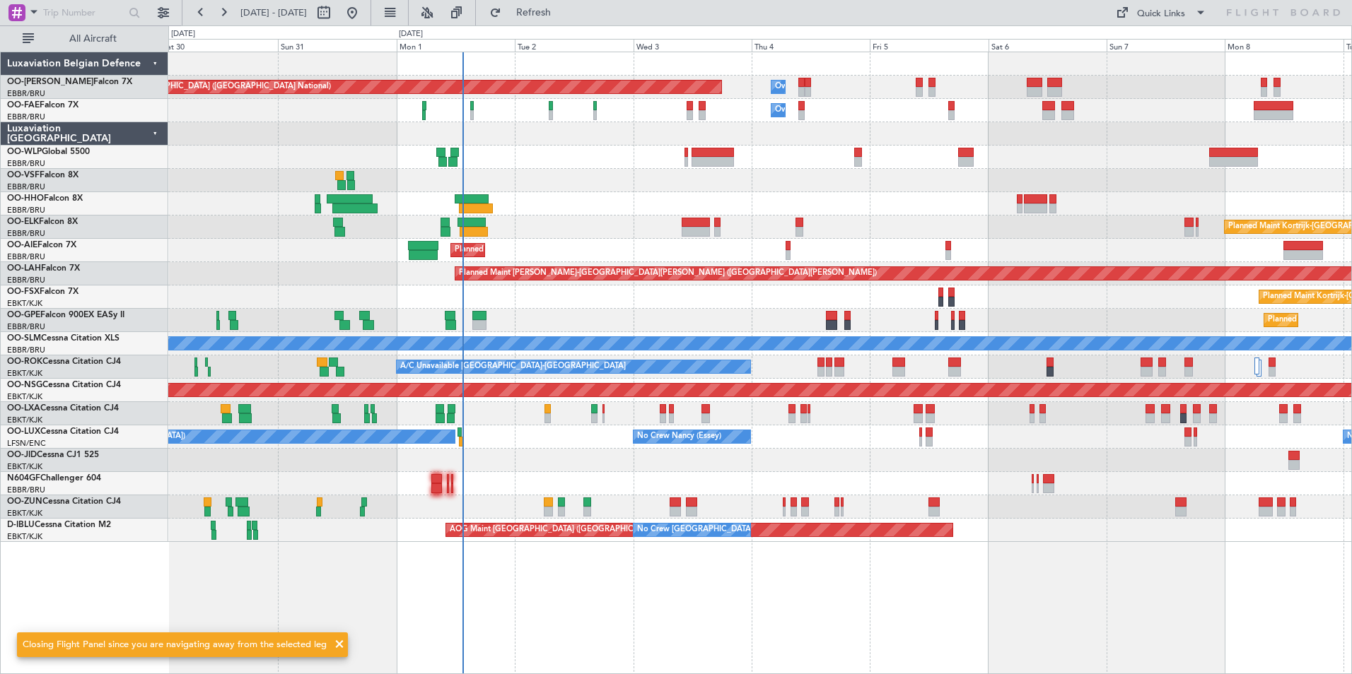
click at [566, 24] on fb-refresh-button "Refresh" at bounding box center [525, 12] width 99 height 25
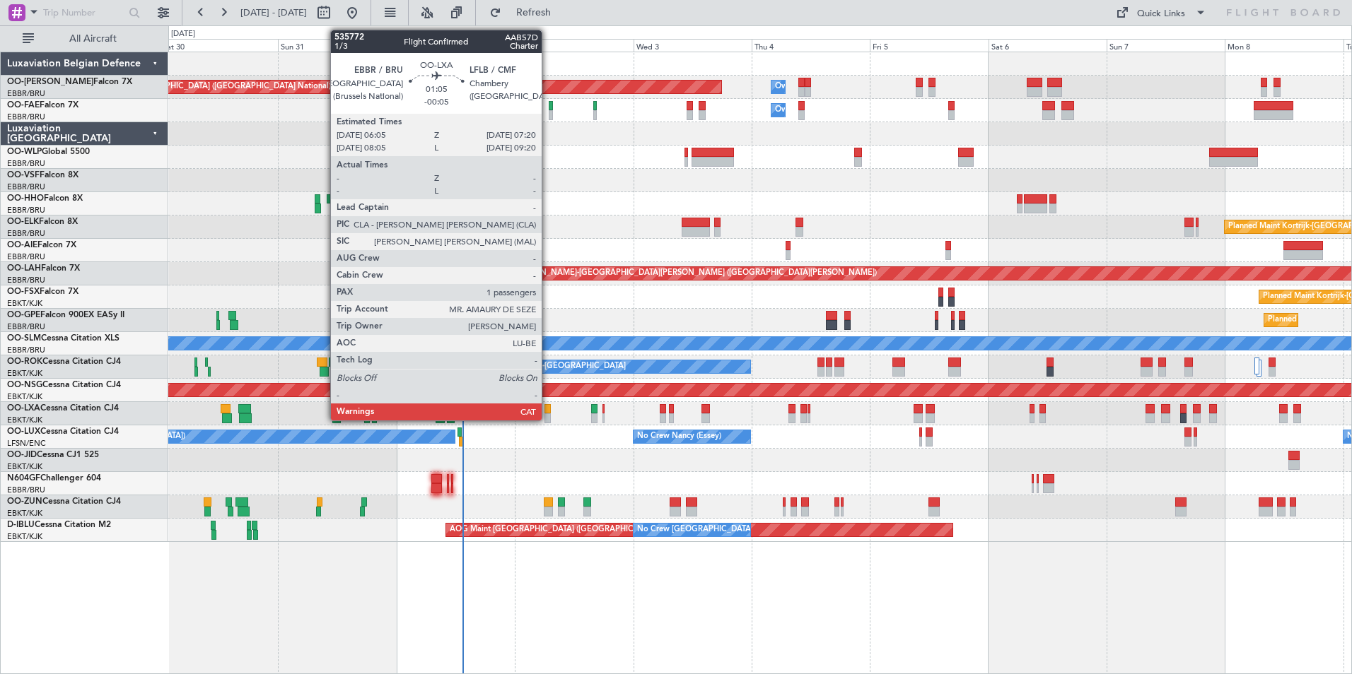
click at [548, 404] on div at bounding box center [547, 409] width 6 height 10
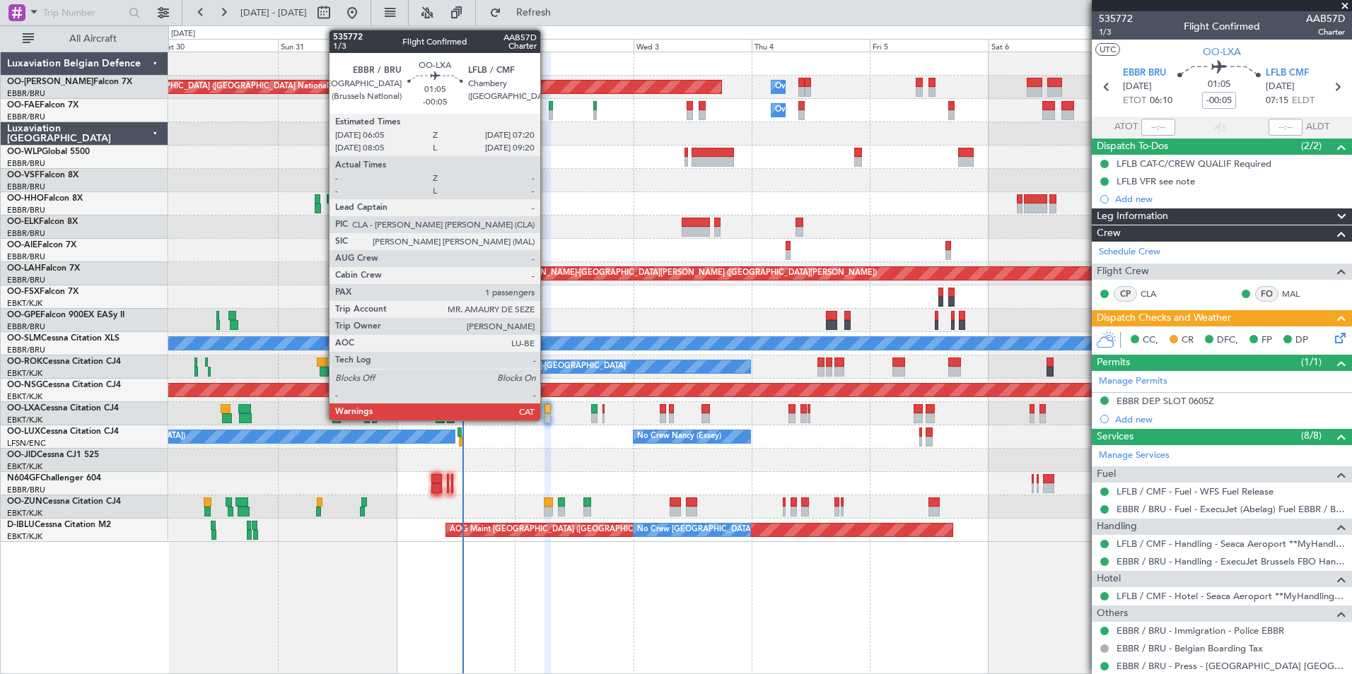
click at [546, 409] on div at bounding box center [547, 409] width 6 height 10
click at [544, 409] on div at bounding box center [547, 409] width 6 height 10
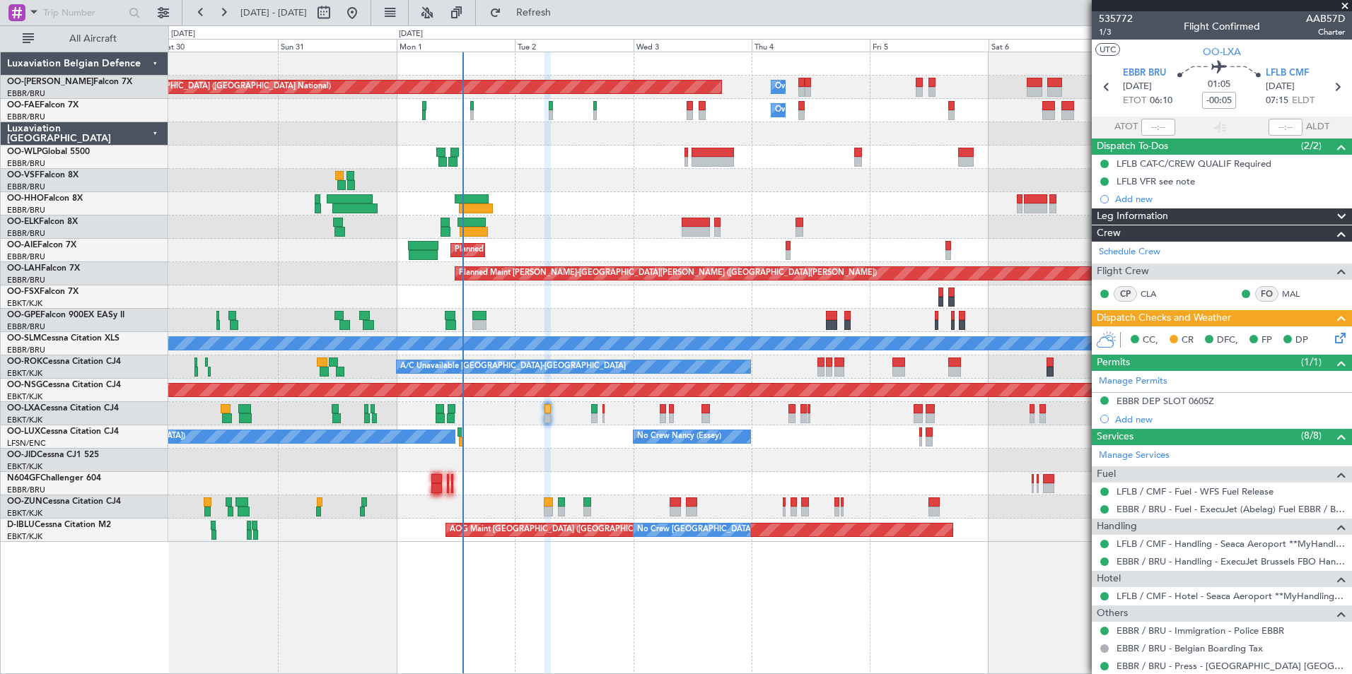
click at [1332, 340] on icon at bounding box center [1337, 335] width 11 height 11
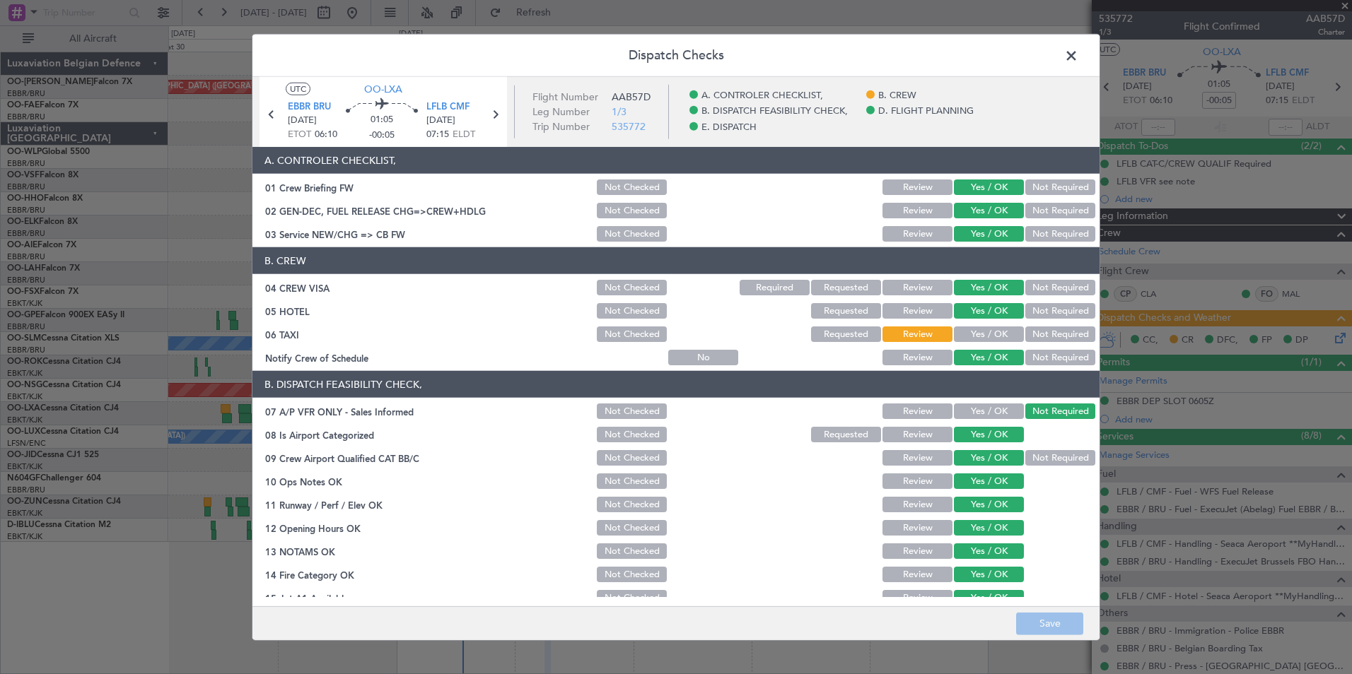
click at [978, 335] on button "Yes / OK" at bounding box center [989, 335] width 70 height 16
click at [1057, 616] on button "Save" at bounding box center [1049, 623] width 67 height 23
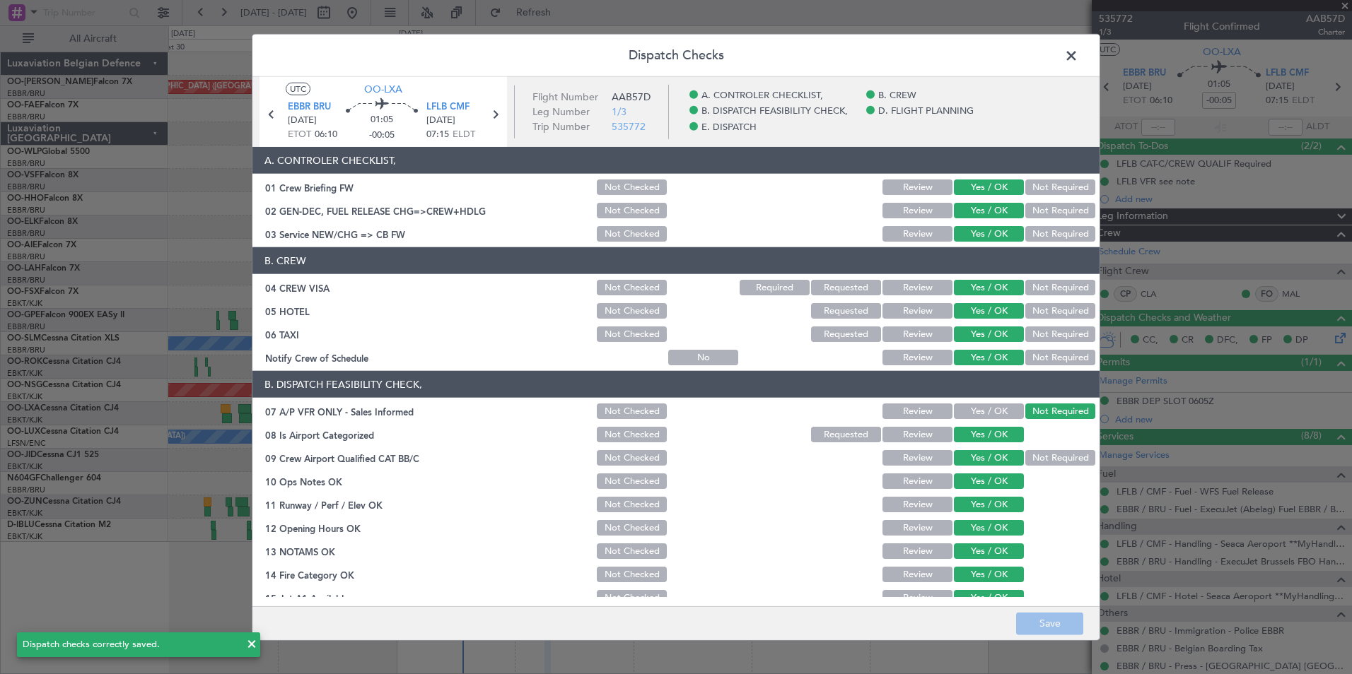
click at [1078, 57] on span at bounding box center [1078, 59] width 0 height 28
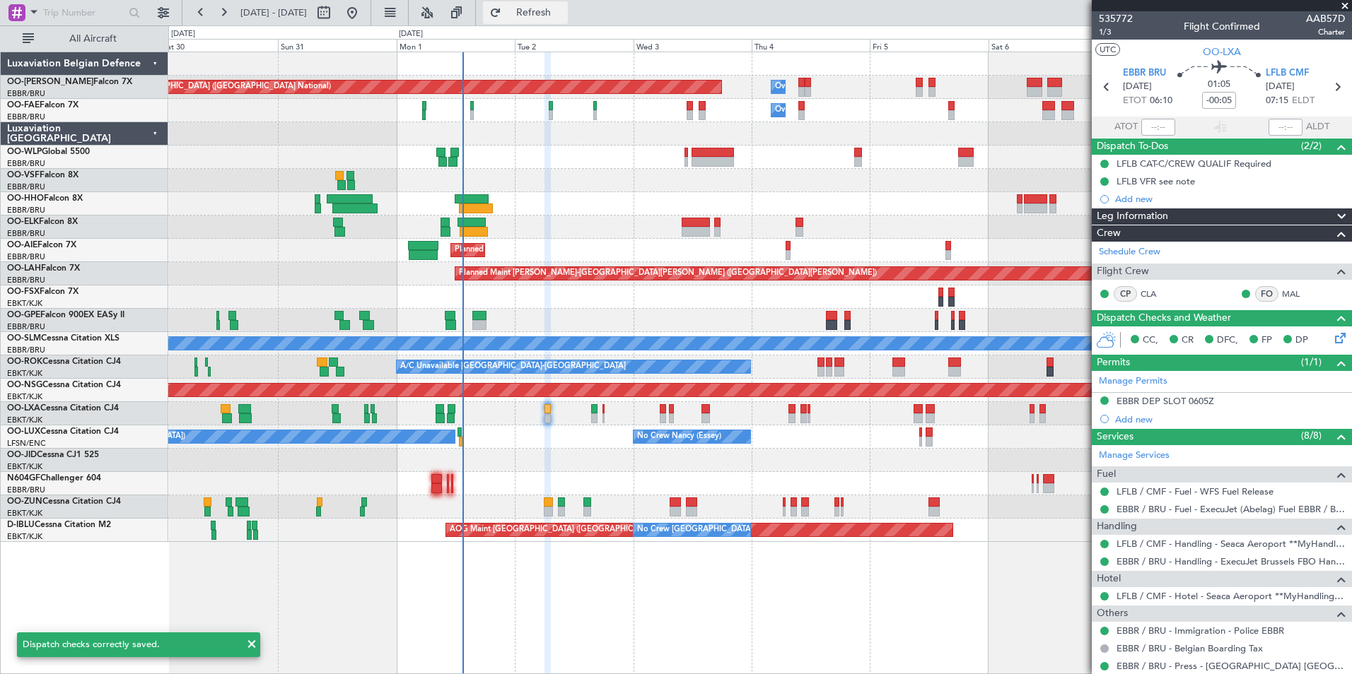
click at [552, 11] on span "Refresh" at bounding box center [533, 13] width 59 height 10
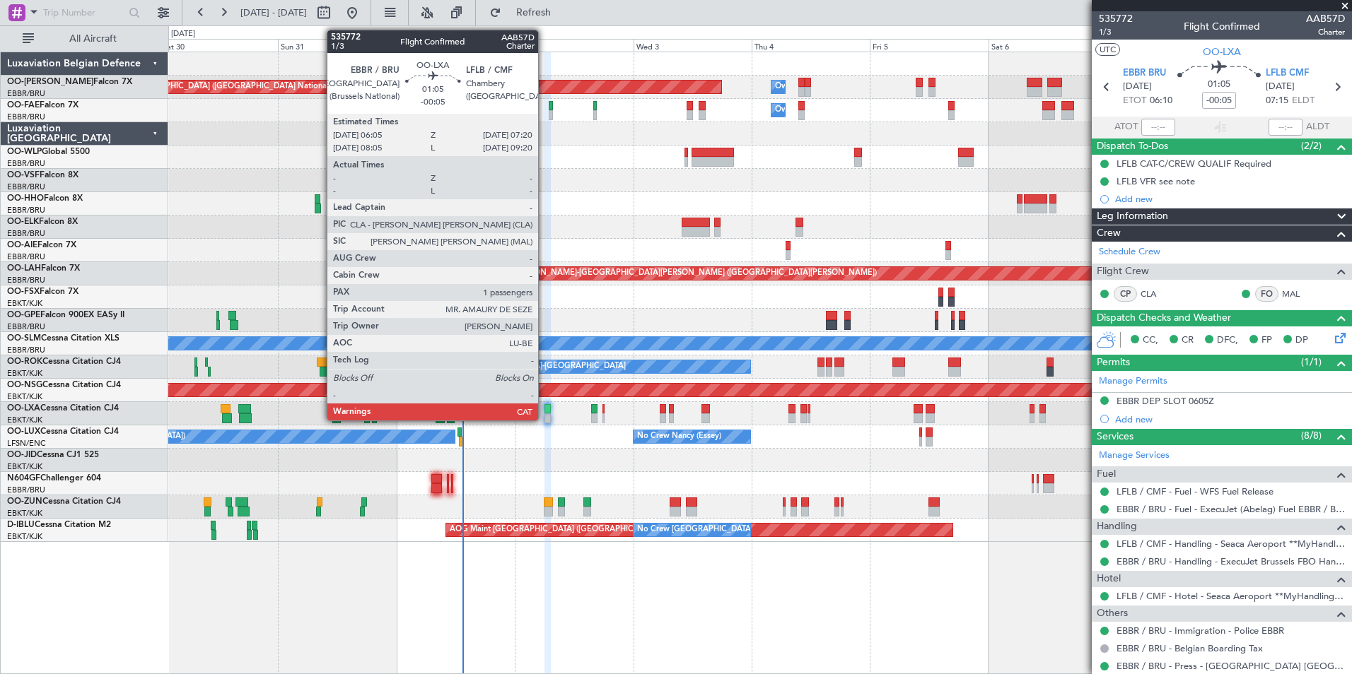
click at [544, 411] on div at bounding box center [547, 409] width 6 height 10
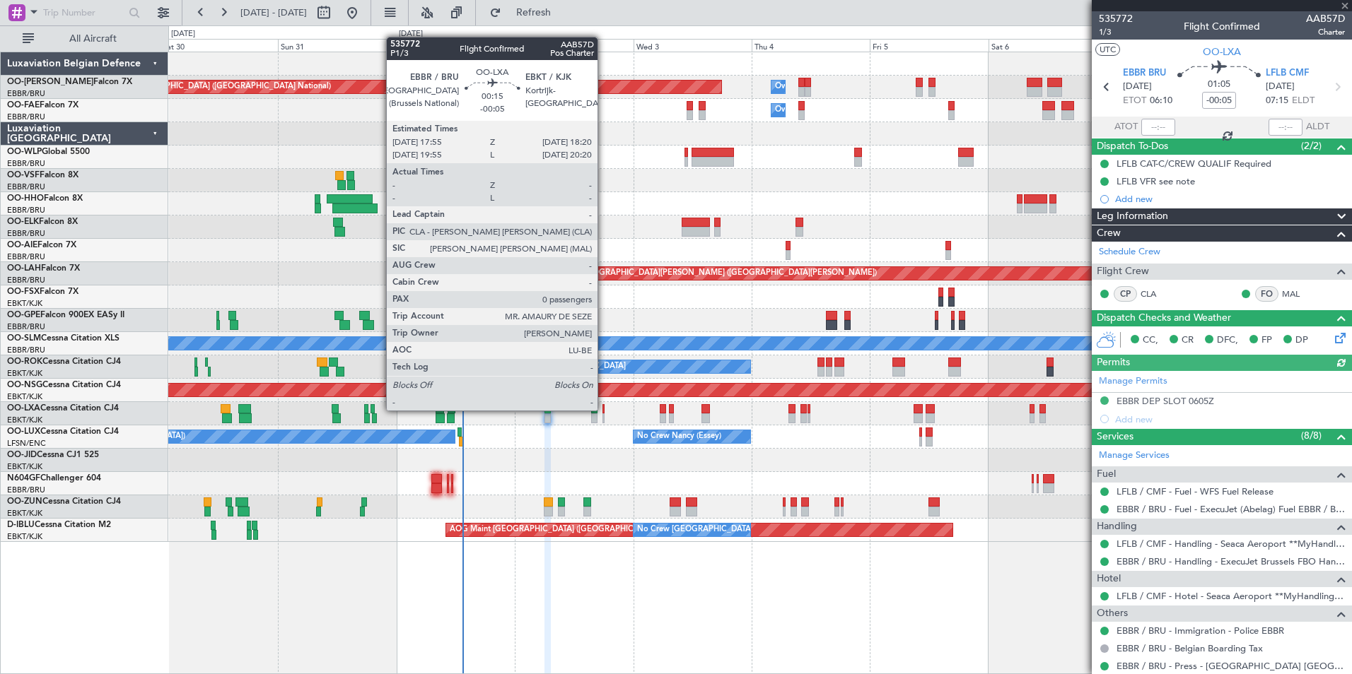
click at [604, 411] on div at bounding box center [603, 409] width 2 height 10
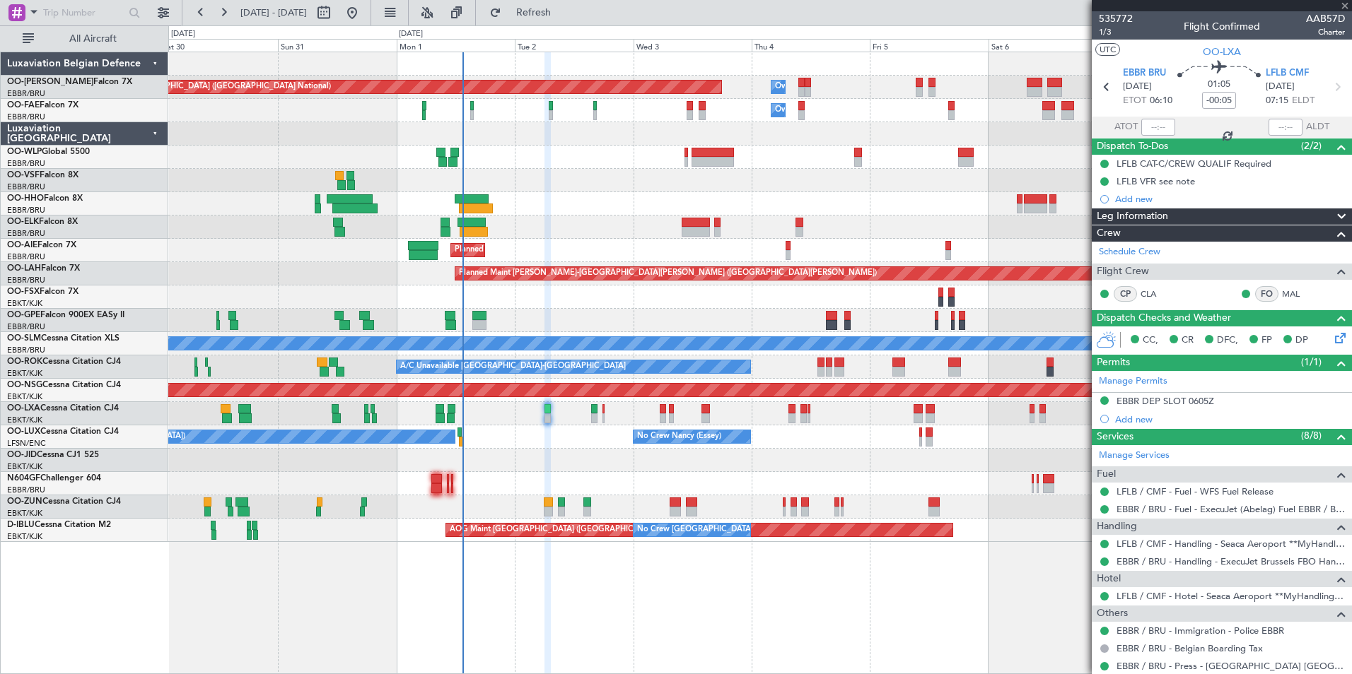
type input "0"
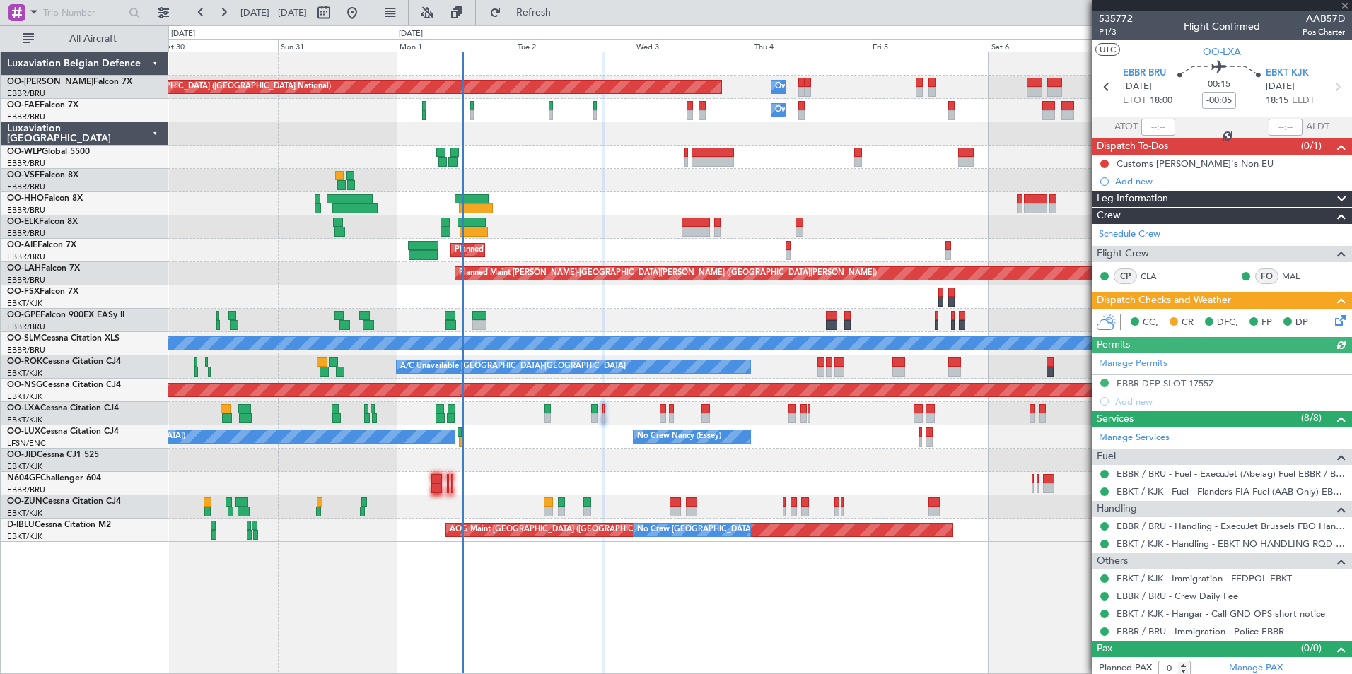
click at [1333, 320] on icon at bounding box center [1337, 317] width 11 height 11
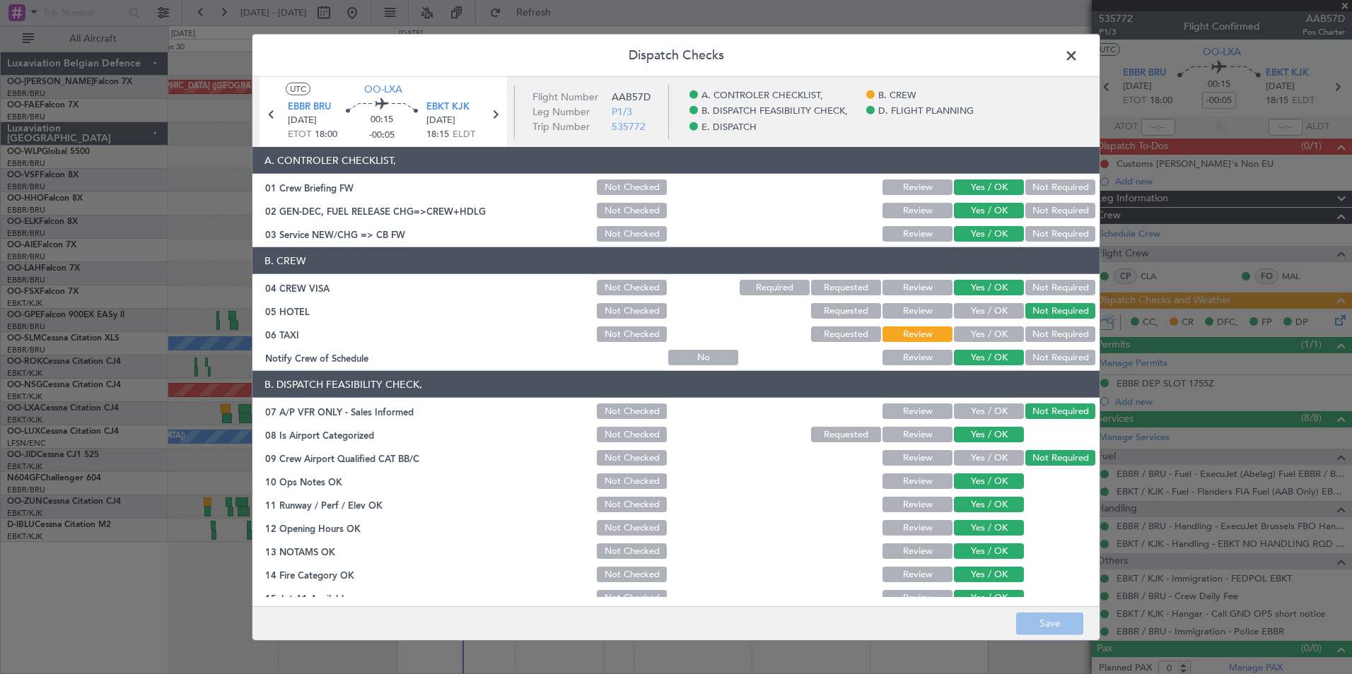
click at [1042, 339] on button "Not Required" at bounding box center [1060, 335] width 70 height 16
click at [1038, 616] on button "Save" at bounding box center [1049, 623] width 67 height 23
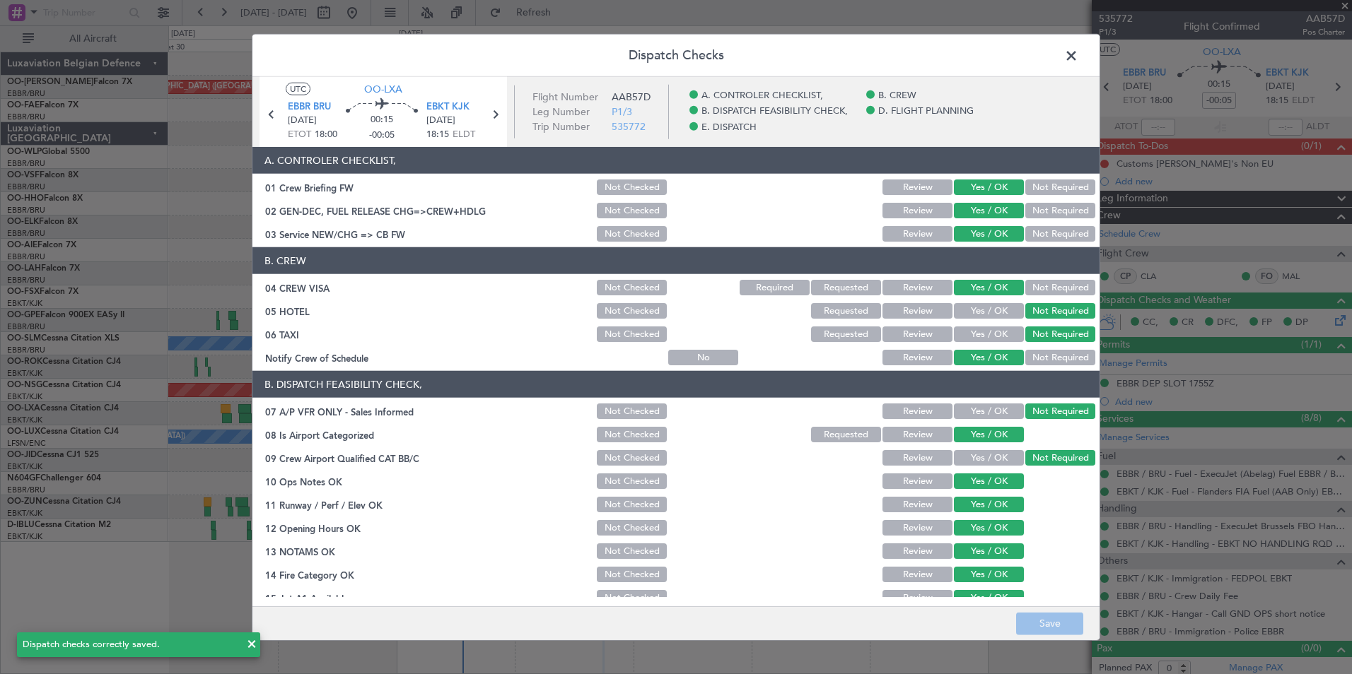
click at [1078, 57] on span at bounding box center [1078, 59] width 0 height 28
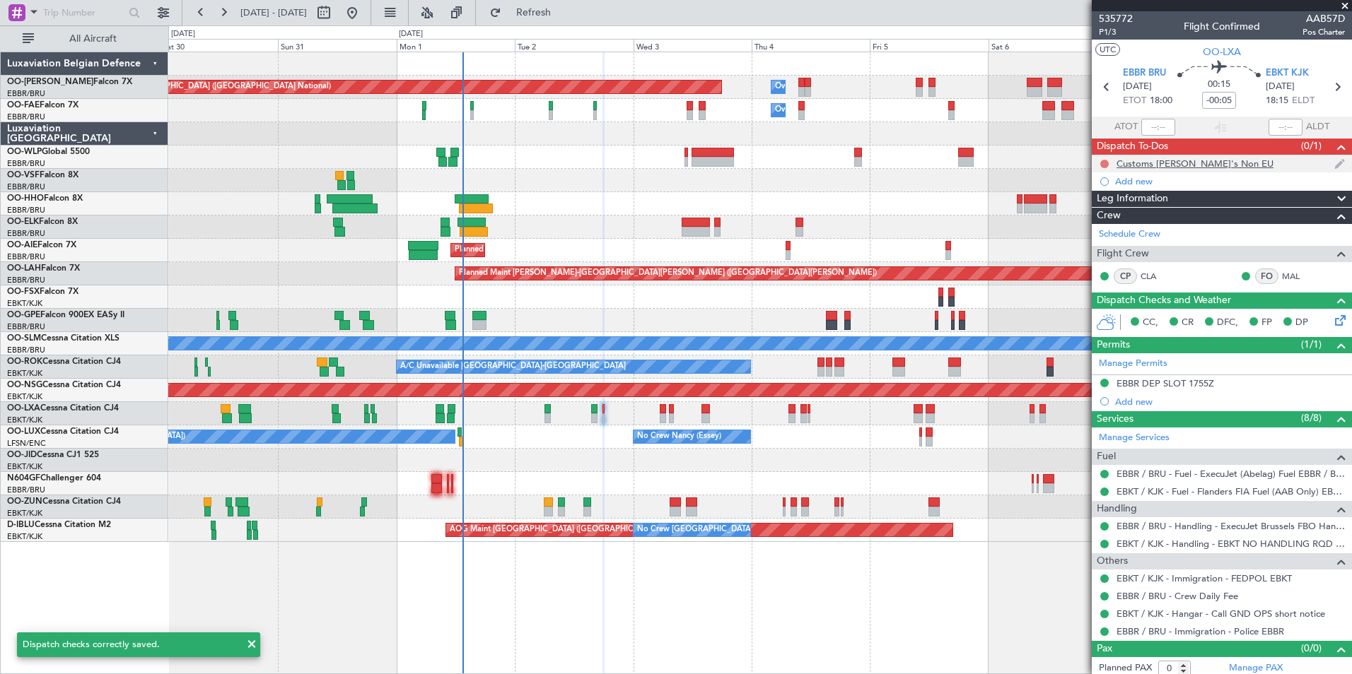
click at [1105, 163] on button at bounding box center [1104, 164] width 8 height 8
click at [1082, 242] on li "Cancelled" at bounding box center [1104, 247] width 75 height 21
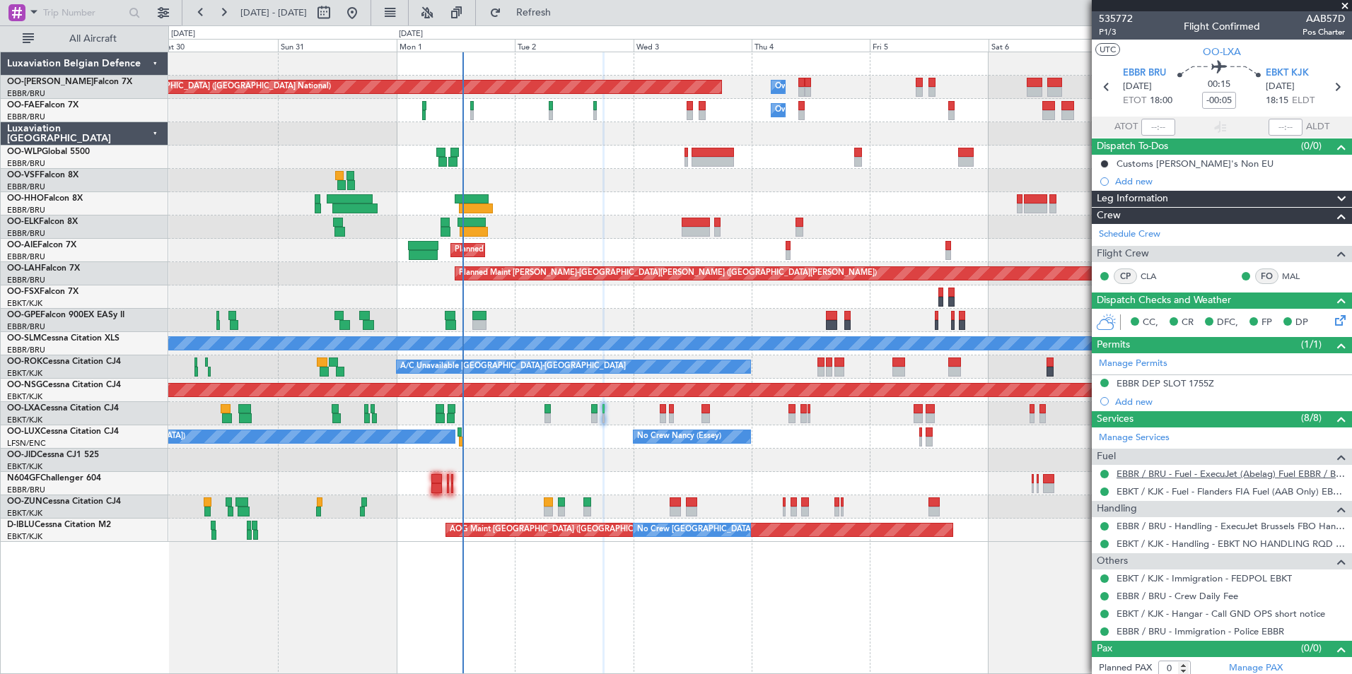
scroll to position [6, 0]
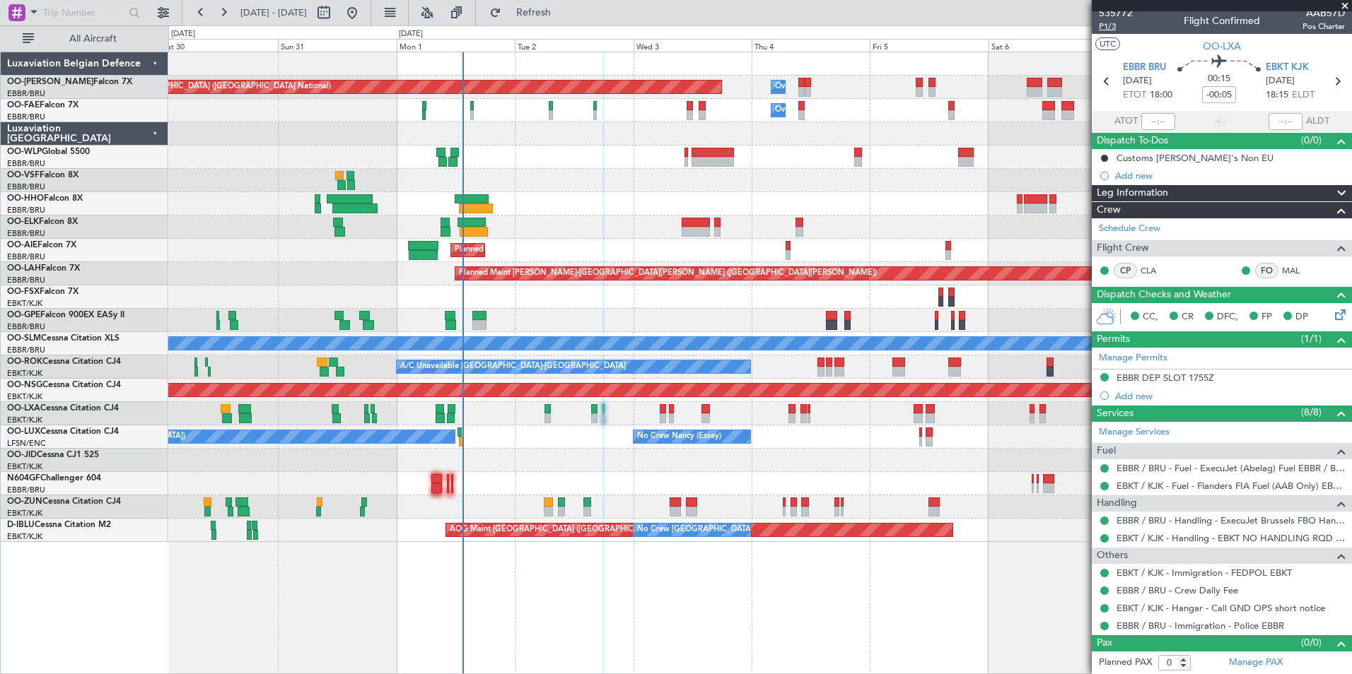
click at [1108, 25] on span "P1/3" at bounding box center [1115, 26] width 34 height 12
click at [563, 17] on span "Refresh" at bounding box center [533, 13] width 59 height 10
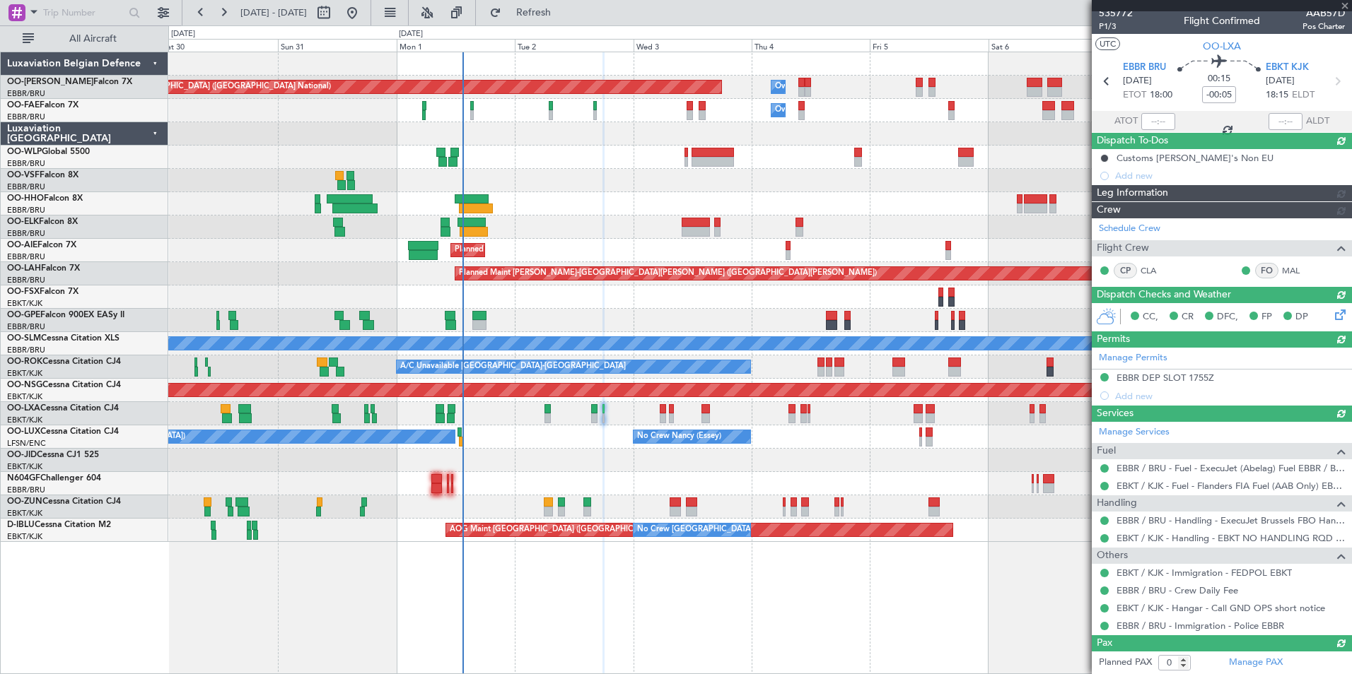
scroll to position [0, 0]
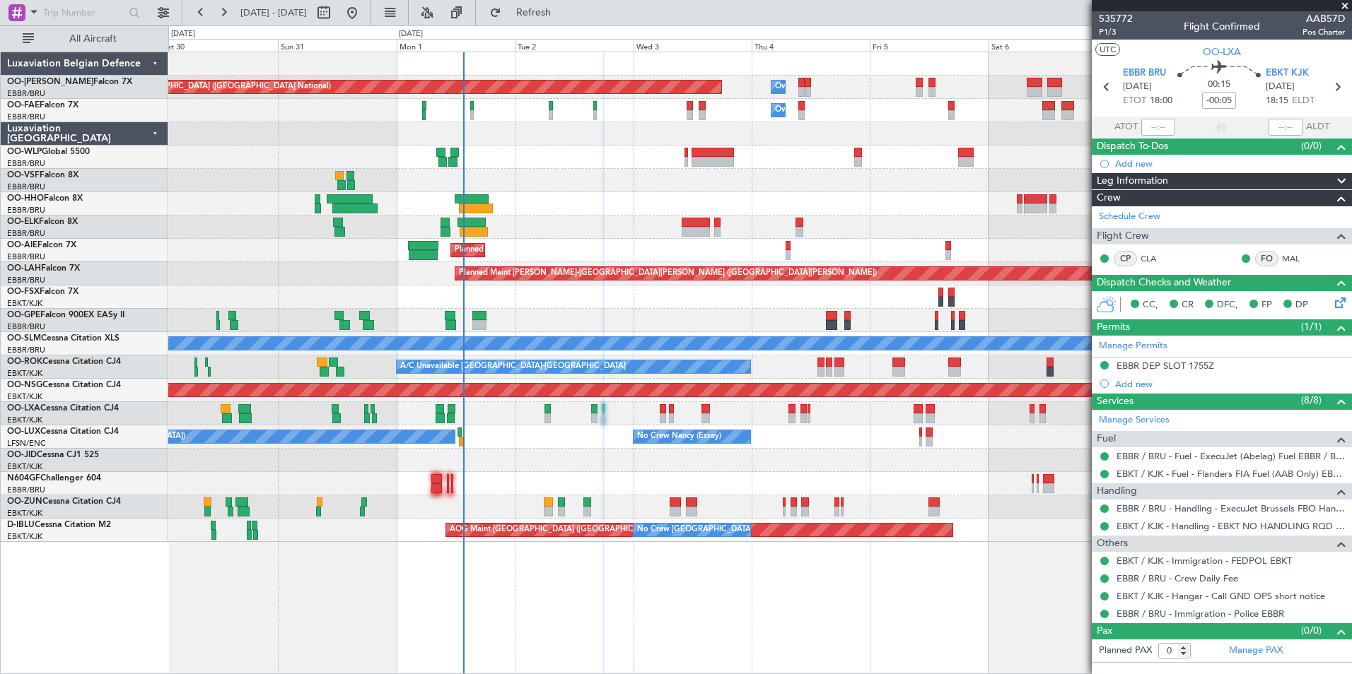
click at [481, 205] on div "Planned Maint Brussels (Brussels National) Owner Melsbroek Air Base Owner Melsb…" at bounding box center [759, 297] width 1183 height 490
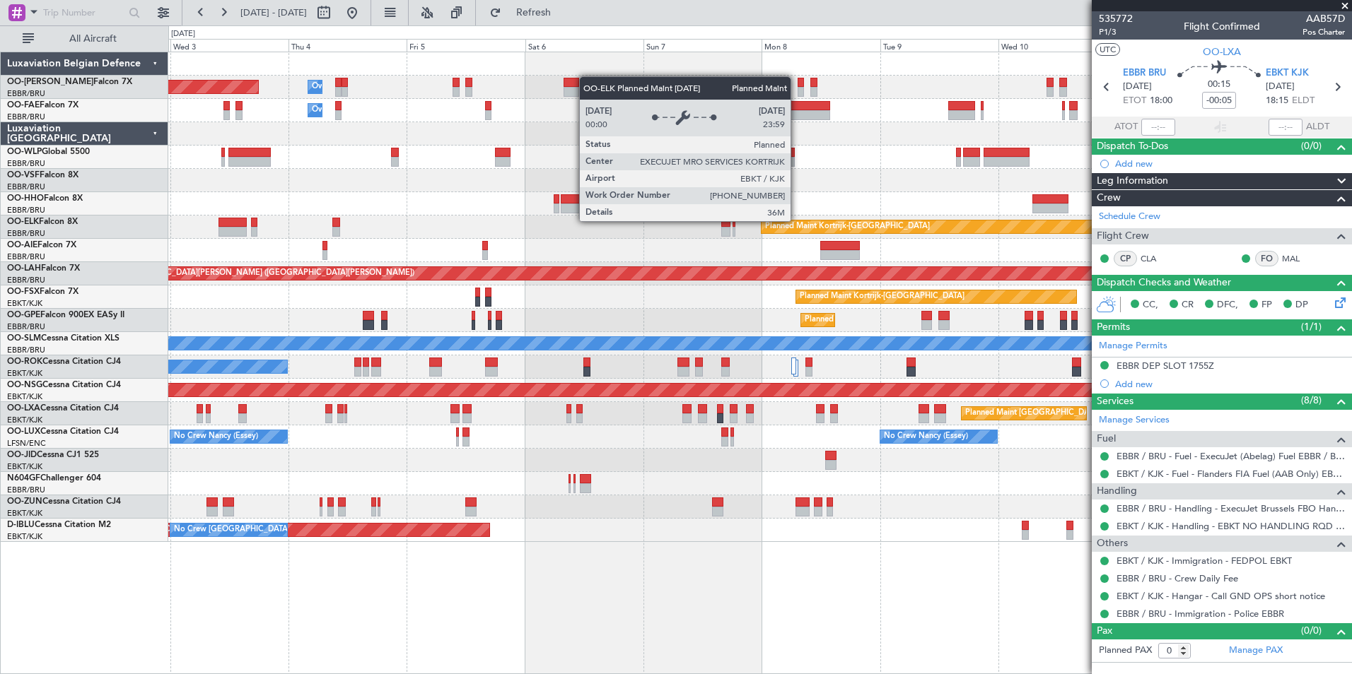
click at [765, 222] on div "Planned Maint Kortrijk-[GEOGRAPHIC_DATA]" at bounding box center [847, 226] width 165 height 21
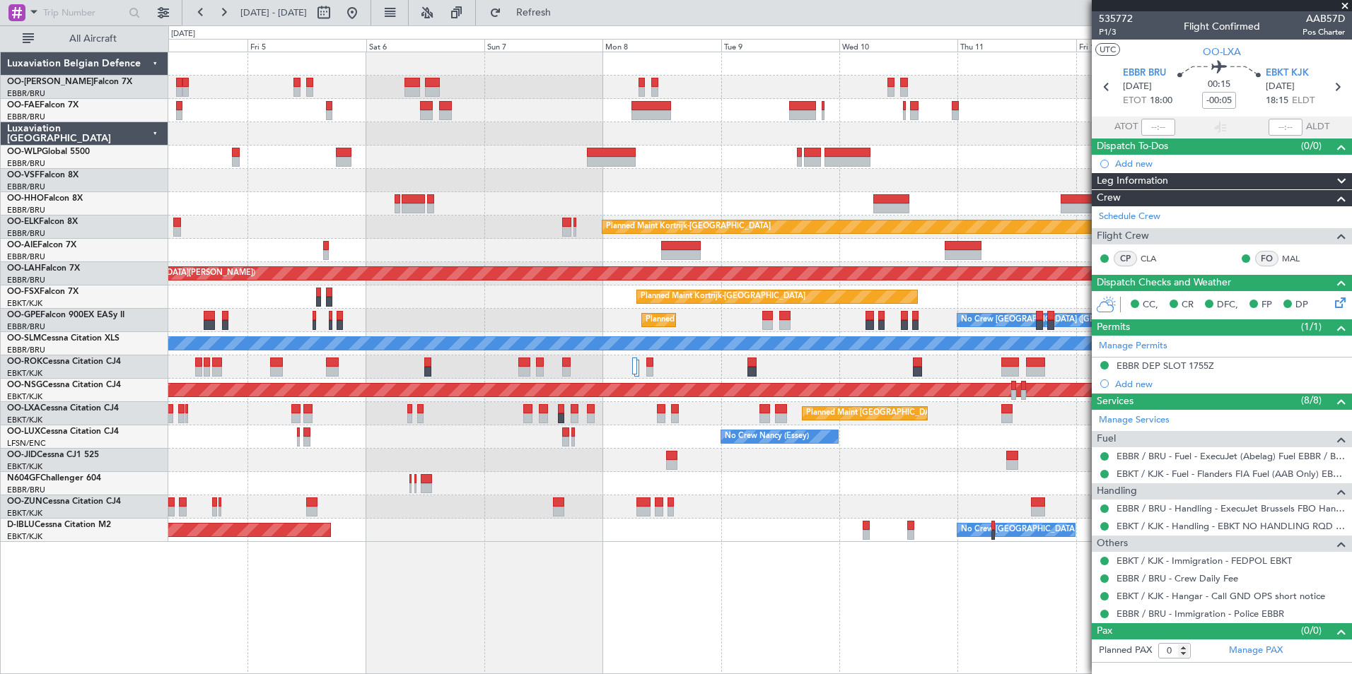
click at [620, 570] on div "Owner Melsbroek Air Base Planned Maint Brussels (Brussels National) Owner Melsb…" at bounding box center [759, 363] width 1183 height 623
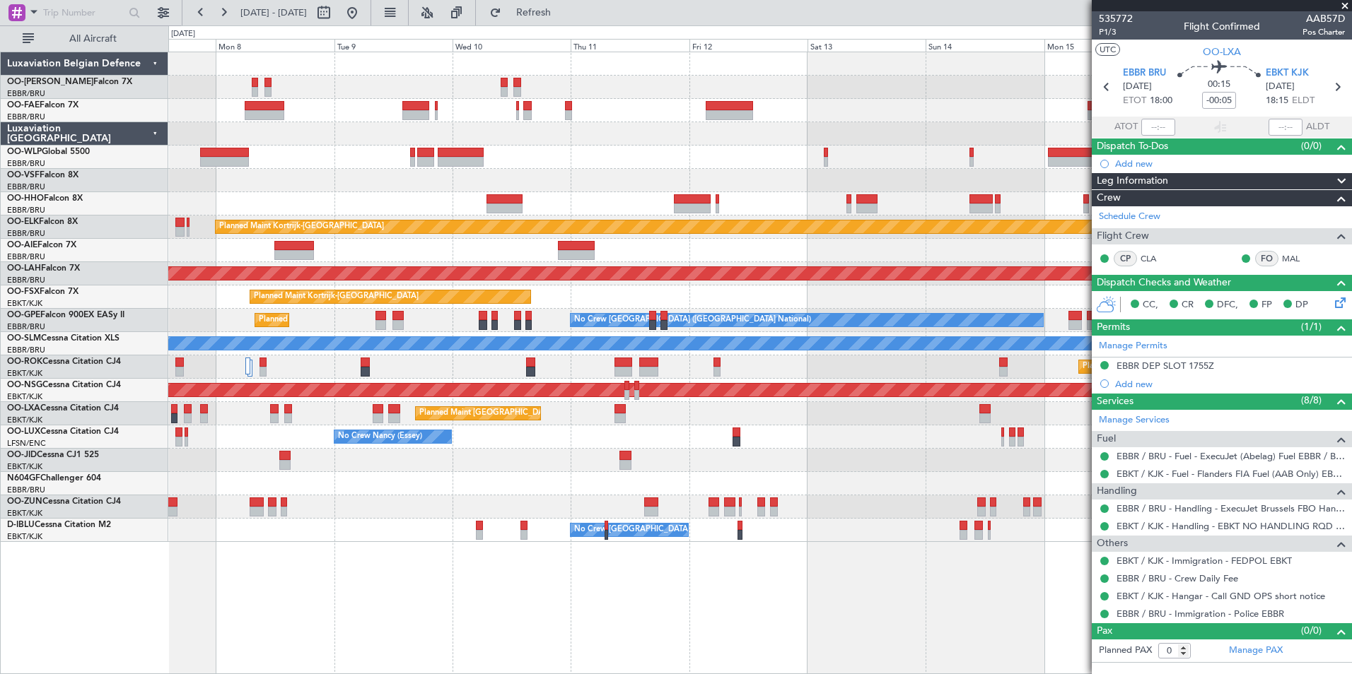
click at [662, 569] on div "Planned Maint Kortrijk-Wevelgem Planned Maint Alton-st Louis (St Louis Regl) Pl…" at bounding box center [759, 363] width 1183 height 623
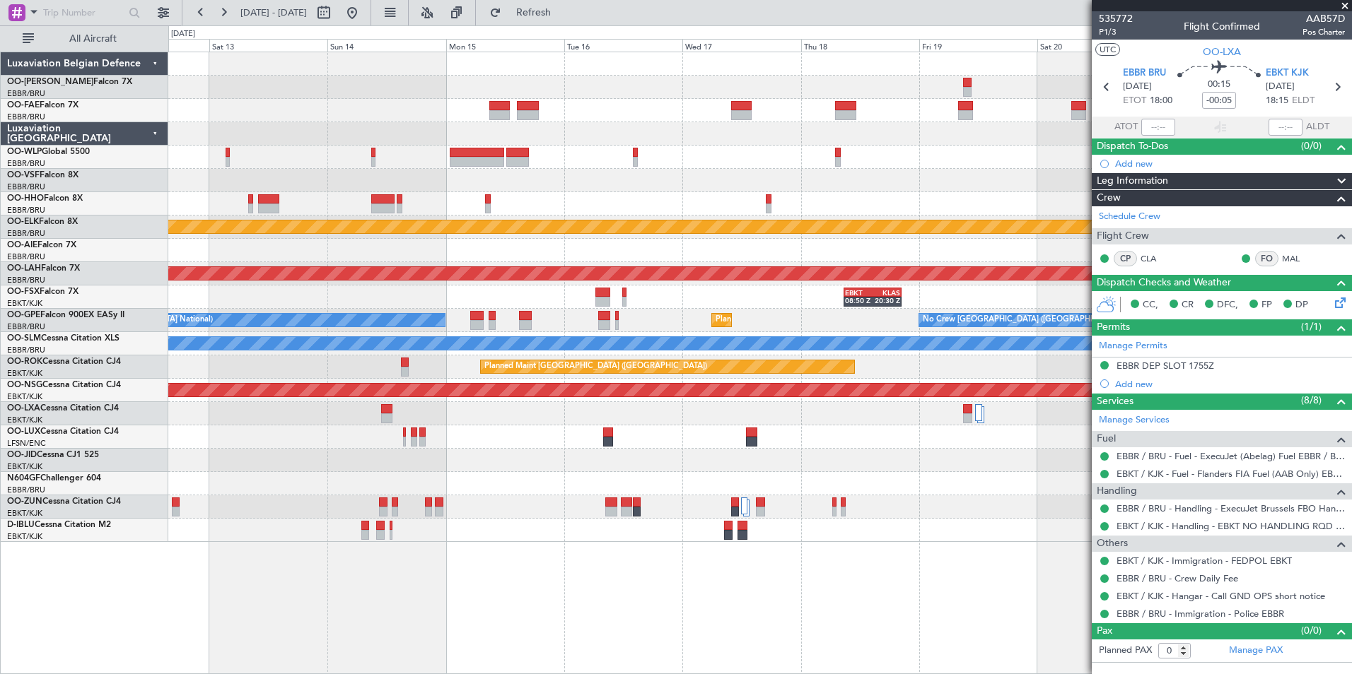
click at [630, 601] on div "Planned Maint Kortrijk-Wevelgem Planned Maint Alton-st Louis (St Louis Regl) EB…" at bounding box center [759, 363] width 1183 height 623
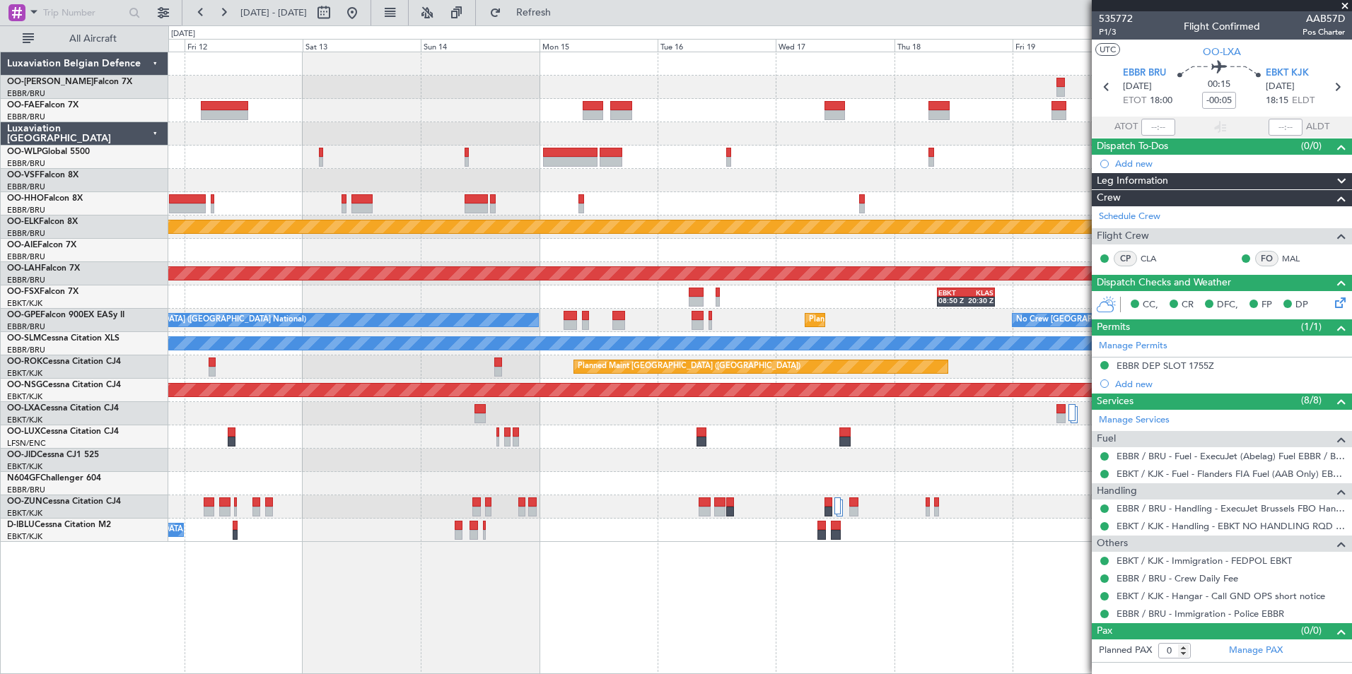
click at [733, 638] on div "Planned Maint Kortrijk-Wevelgem Planned Maint Alton-st Louis (St Louis Regl) EB…" at bounding box center [759, 363] width 1183 height 623
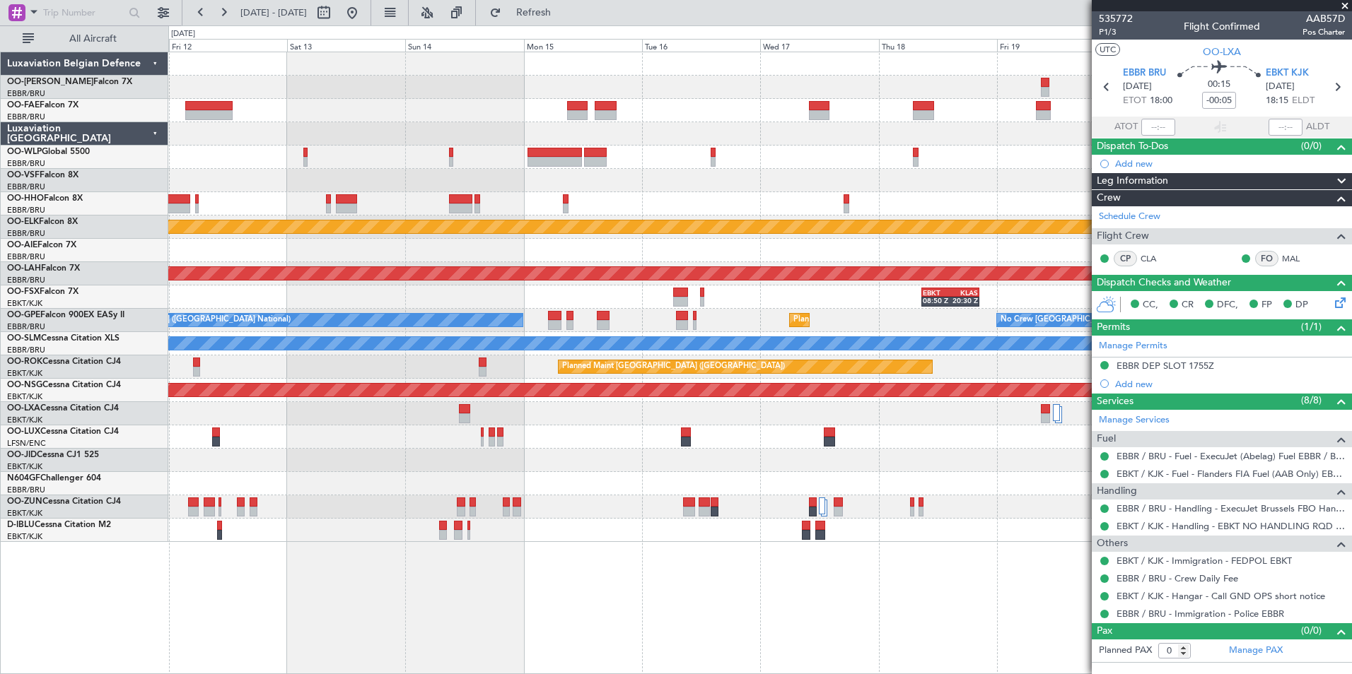
click at [563, 616] on div "Planned Maint Kortrijk-Wevelgem Planned Maint Alton-st Louis (St Louis Regl) EB…" at bounding box center [759, 363] width 1183 height 623
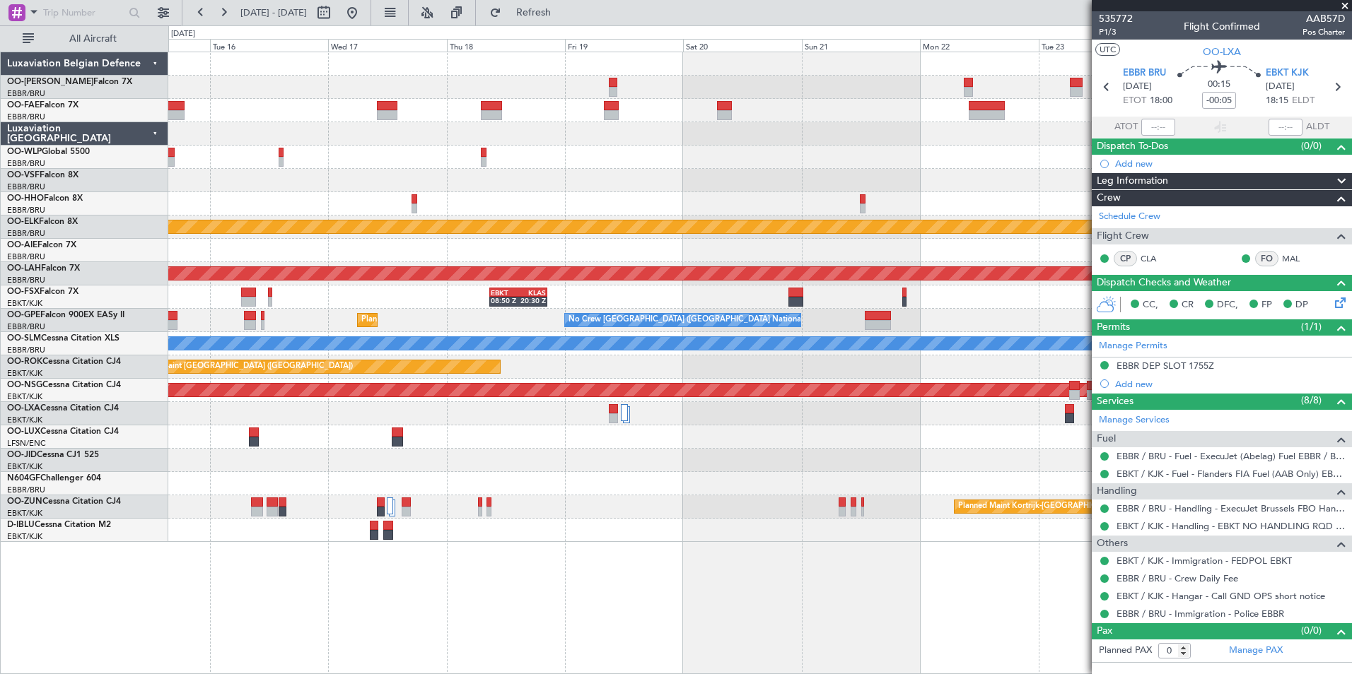
click at [559, 571] on div "Planned Maint Kortrijk-[GEOGRAPHIC_DATA] Planned [GEOGRAPHIC_DATA][PERSON_NAME]…" at bounding box center [759, 363] width 1183 height 623
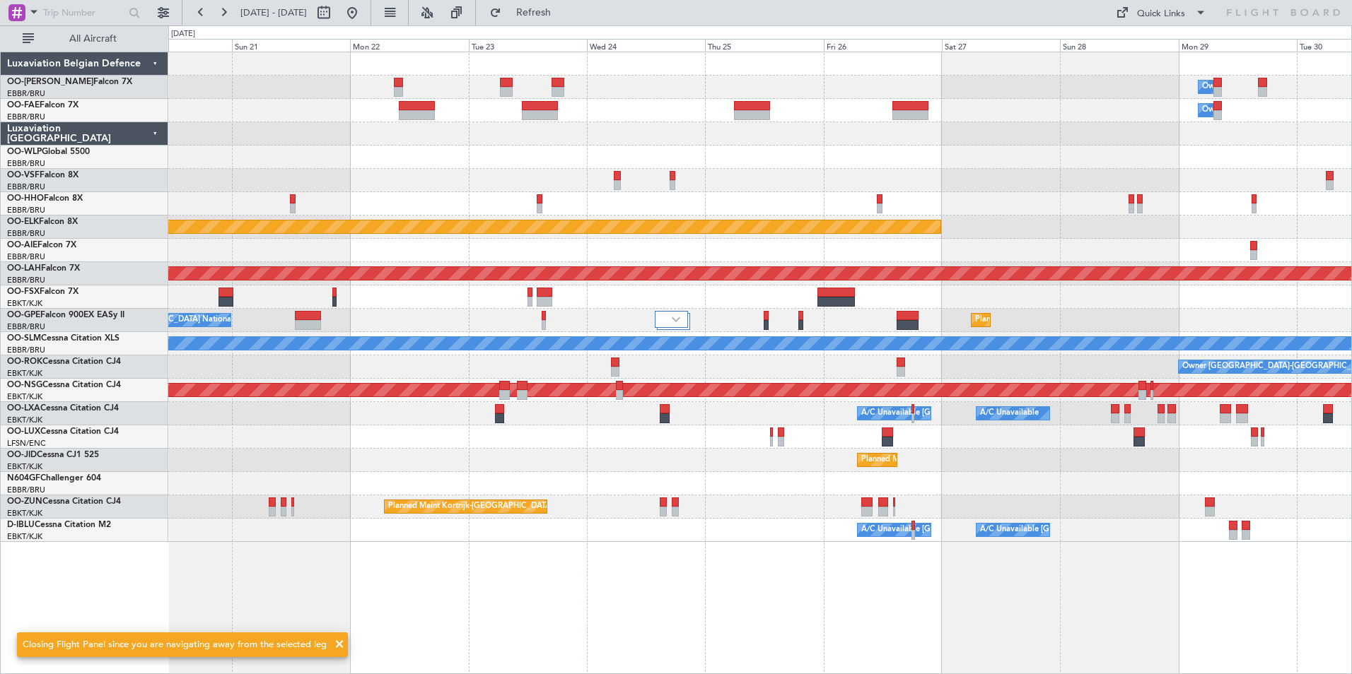
click at [652, 185] on div at bounding box center [759, 180] width 1183 height 23
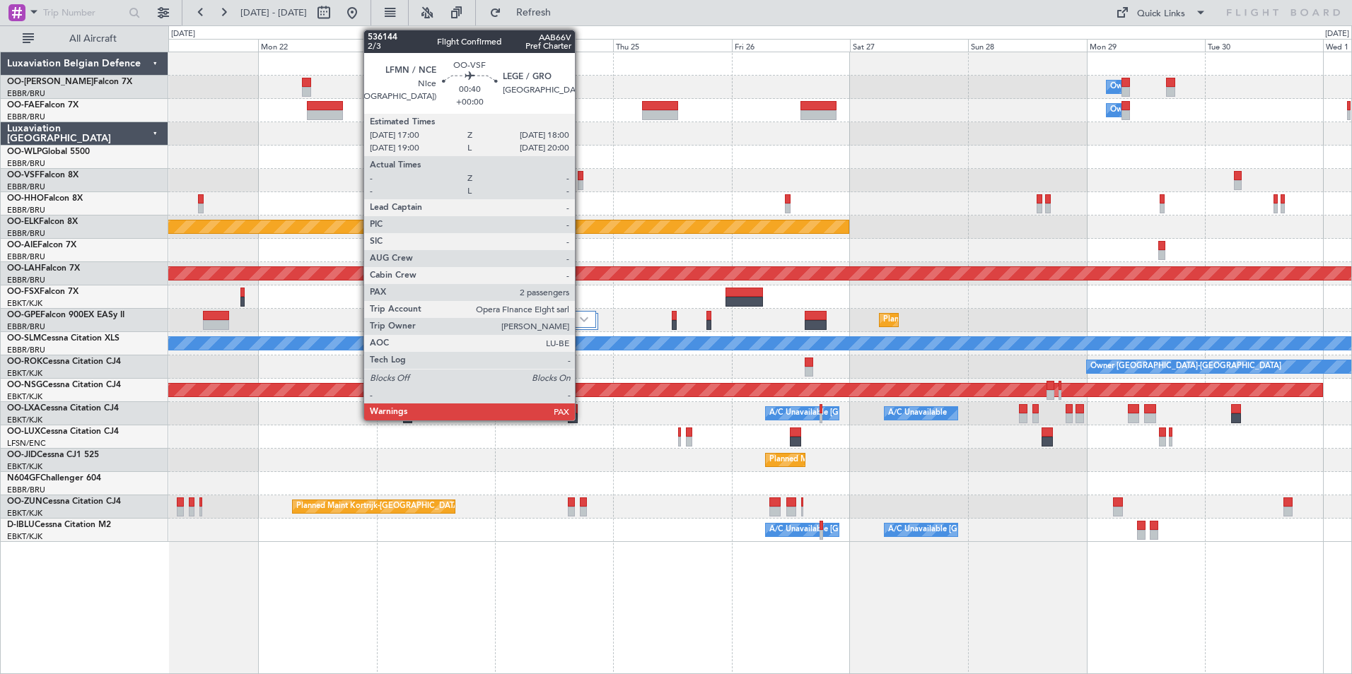
click at [581, 179] on div at bounding box center [580, 176] width 5 height 10
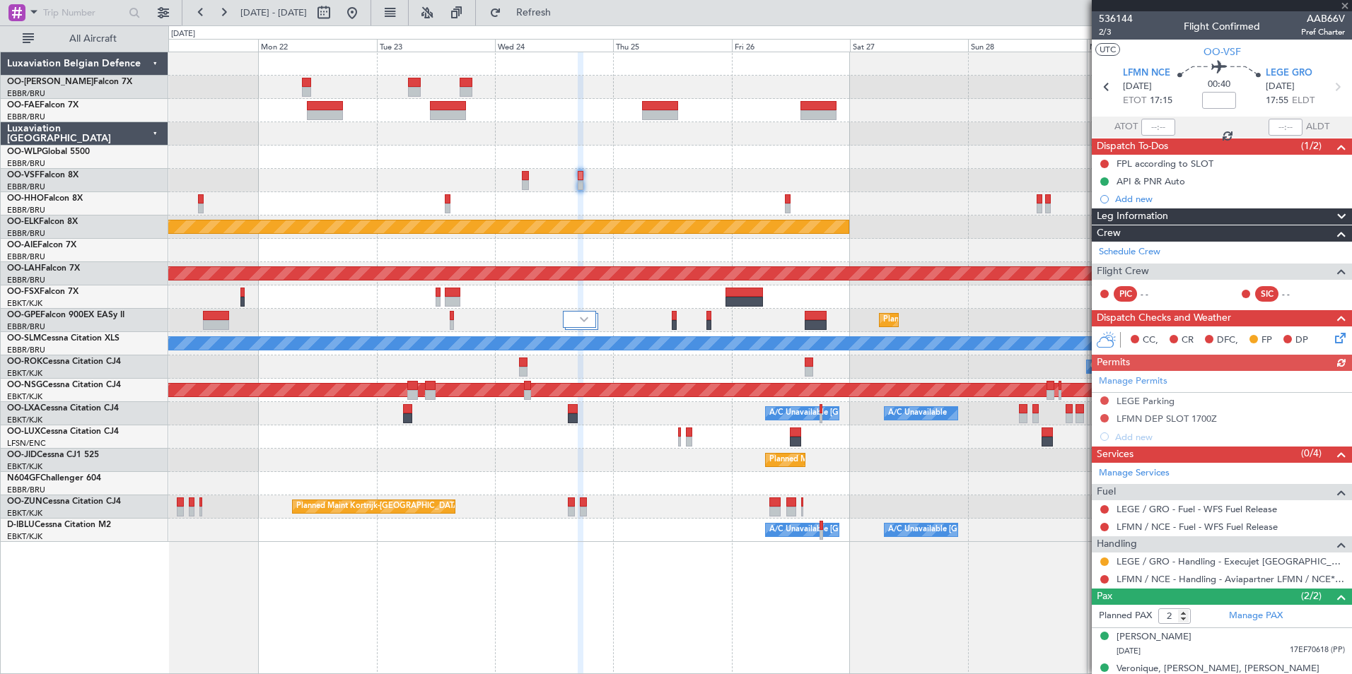
click at [1102, 399] on div "Manage Permits LEGE Parking LFMN DEP SLOT 1700Z Add new" at bounding box center [1221, 408] width 260 height 75
click at [1103, 400] on button at bounding box center [1104, 401] width 8 height 8
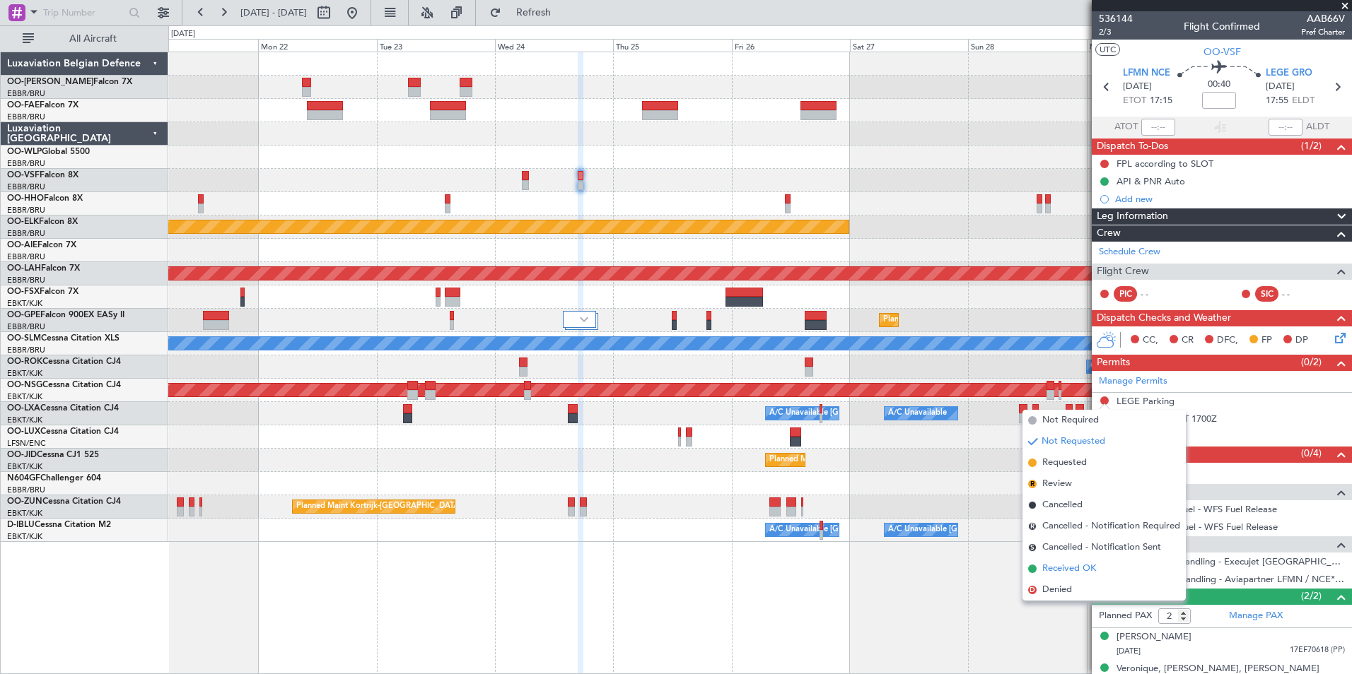
click at [1065, 571] on span "Received OK" at bounding box center [1069, 569] width 54 height 14
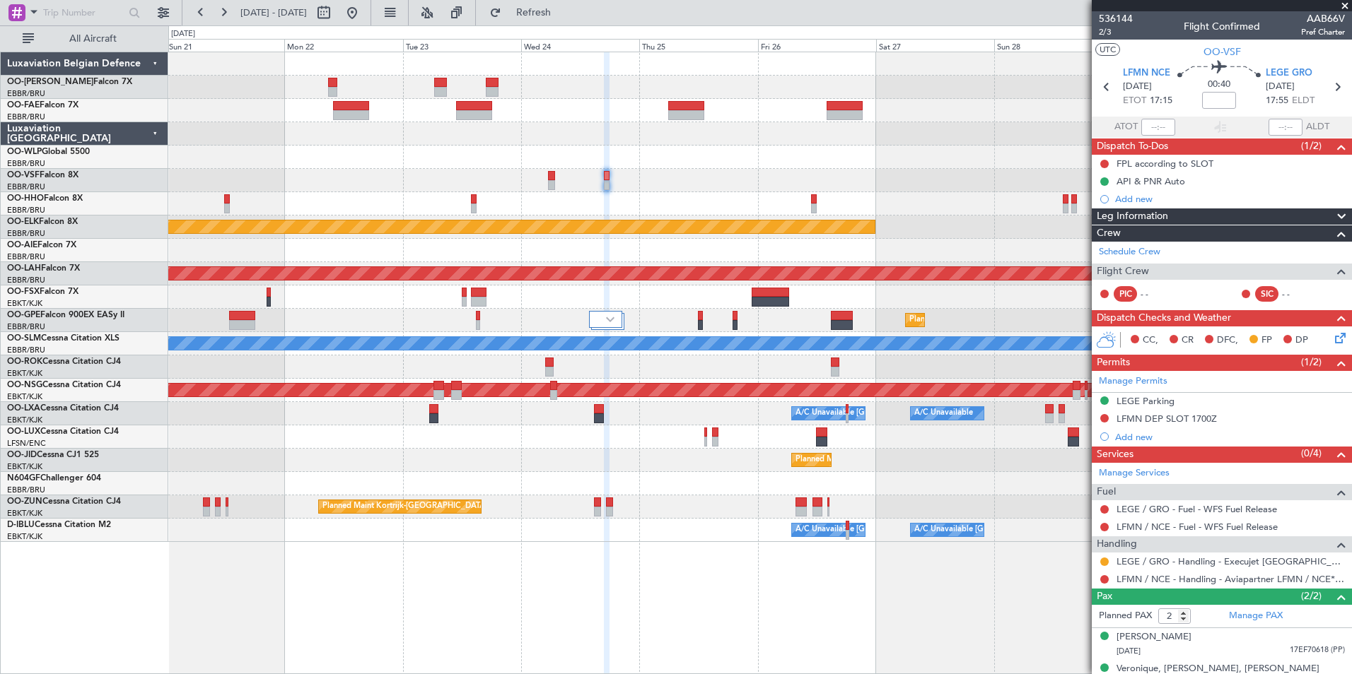
click at [1351, 629] on html "21 Sep 2025 - 01 Oct 2025 Refresh Quick Links All Aircraft Owner Melsbroek Air …" at bounding box center [676, 337] width 1352 height 674
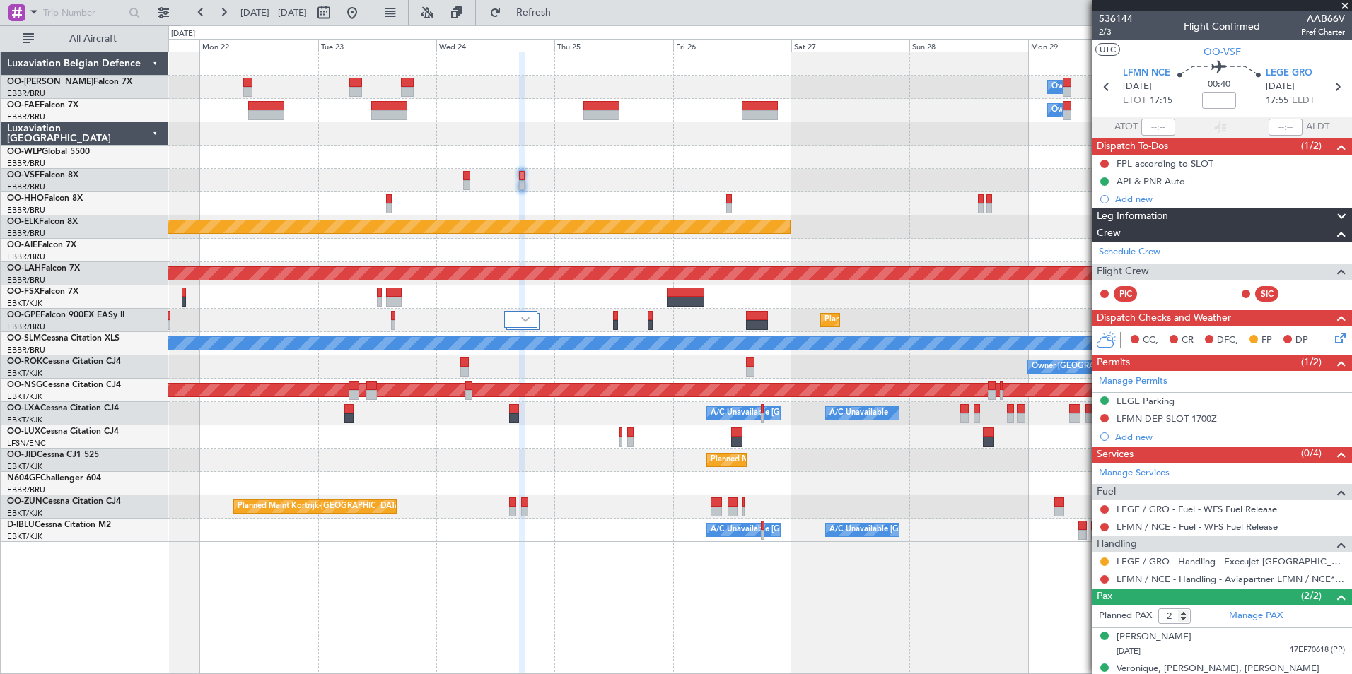
click at [509, 196] on div at bounding box center [759, 203] width 1183 height 23
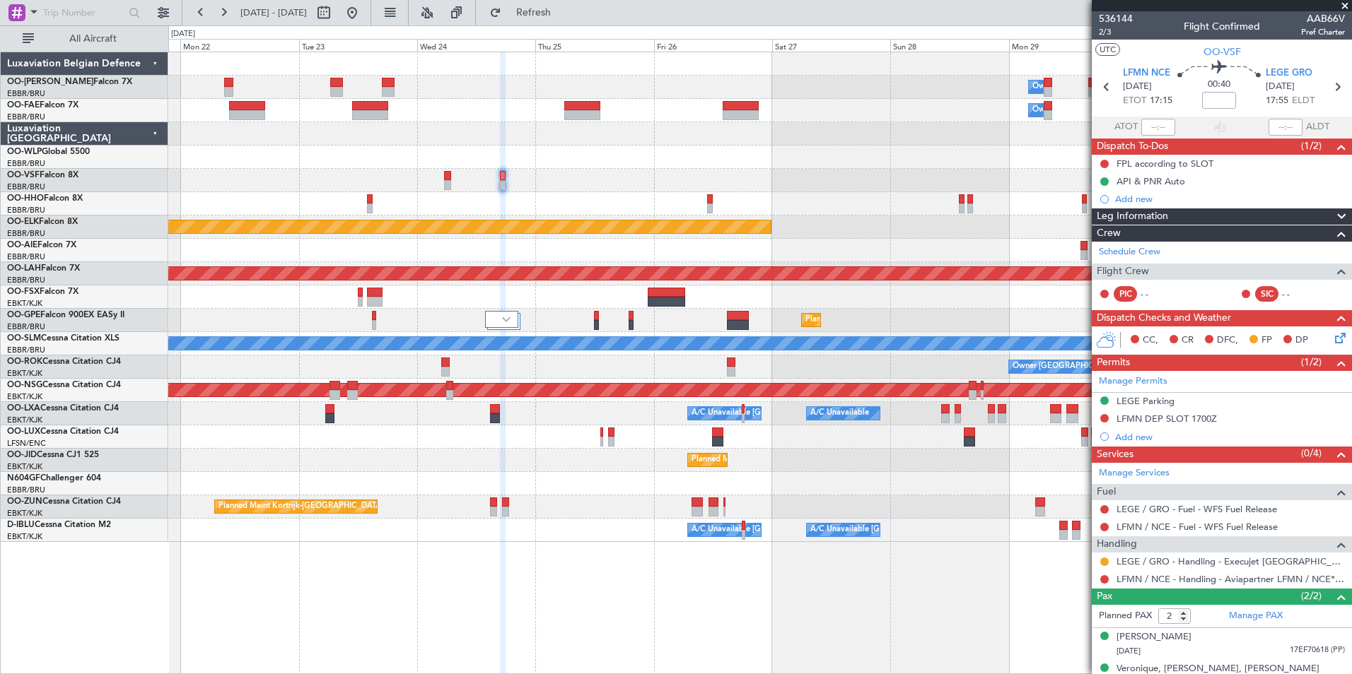
click at [274, 203] on div "Owner Melsbroek Air Base Owner Melsbroek Air Base Planned Maint Kortrijk-Wevelg…" at bounding box center [759, 297] width 1183 height 490
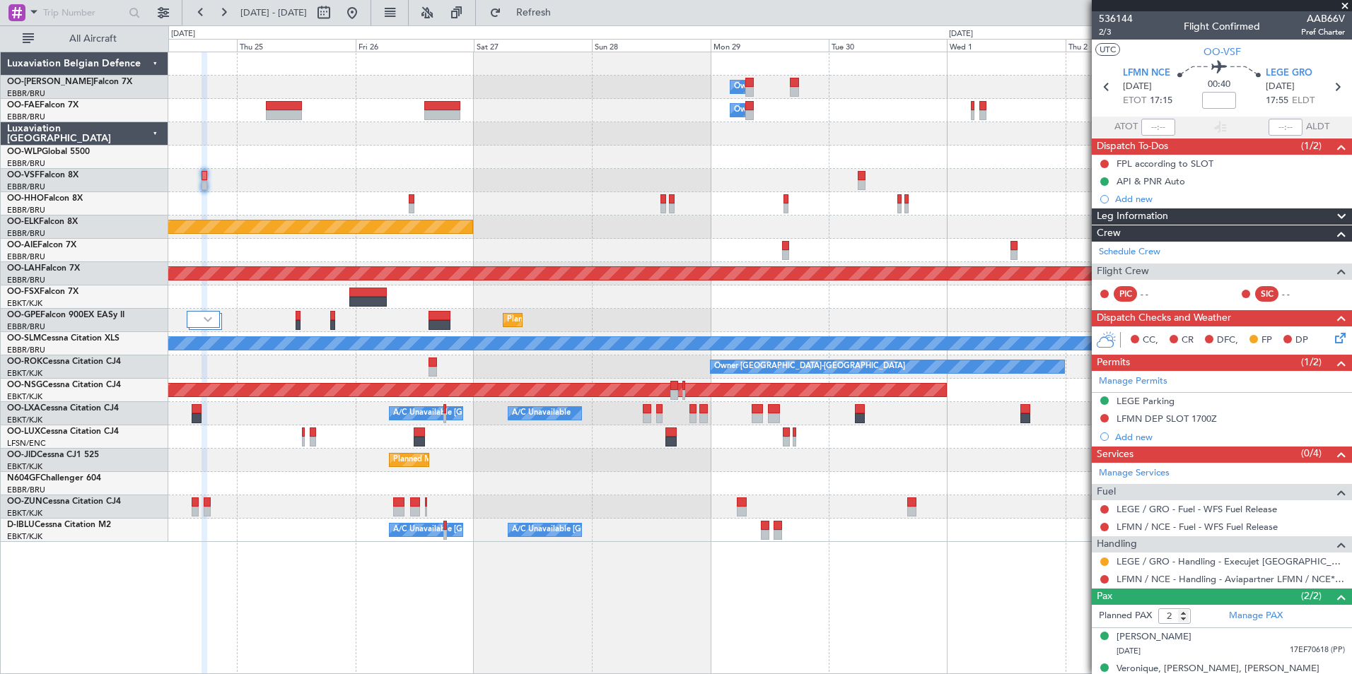
click at [1040, 252] on div "Owner Melsbroek Air Base Owner Melsbroek Air Base Planned Maint Kortrijk-Wevelg…" at bounding box center [759, 297] width 1183 height 490
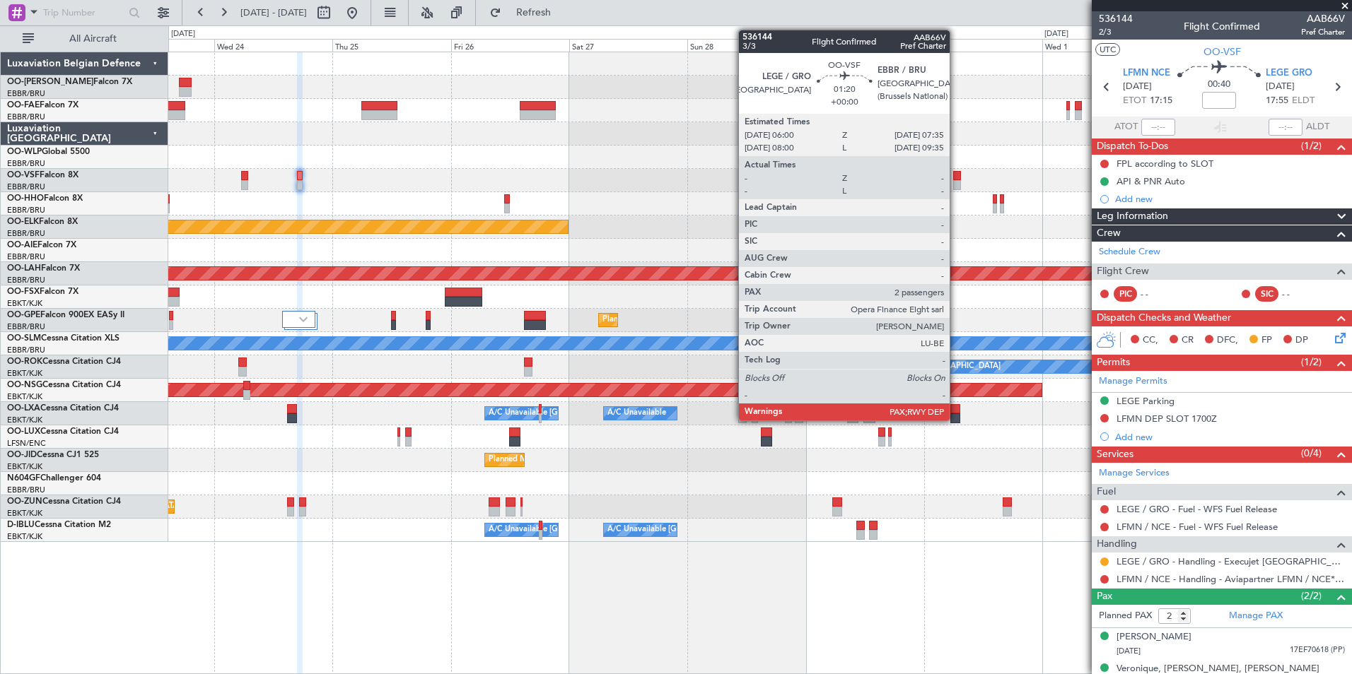
click at [956, 181] on div at bounding box center [957, 185] width 8 height 10
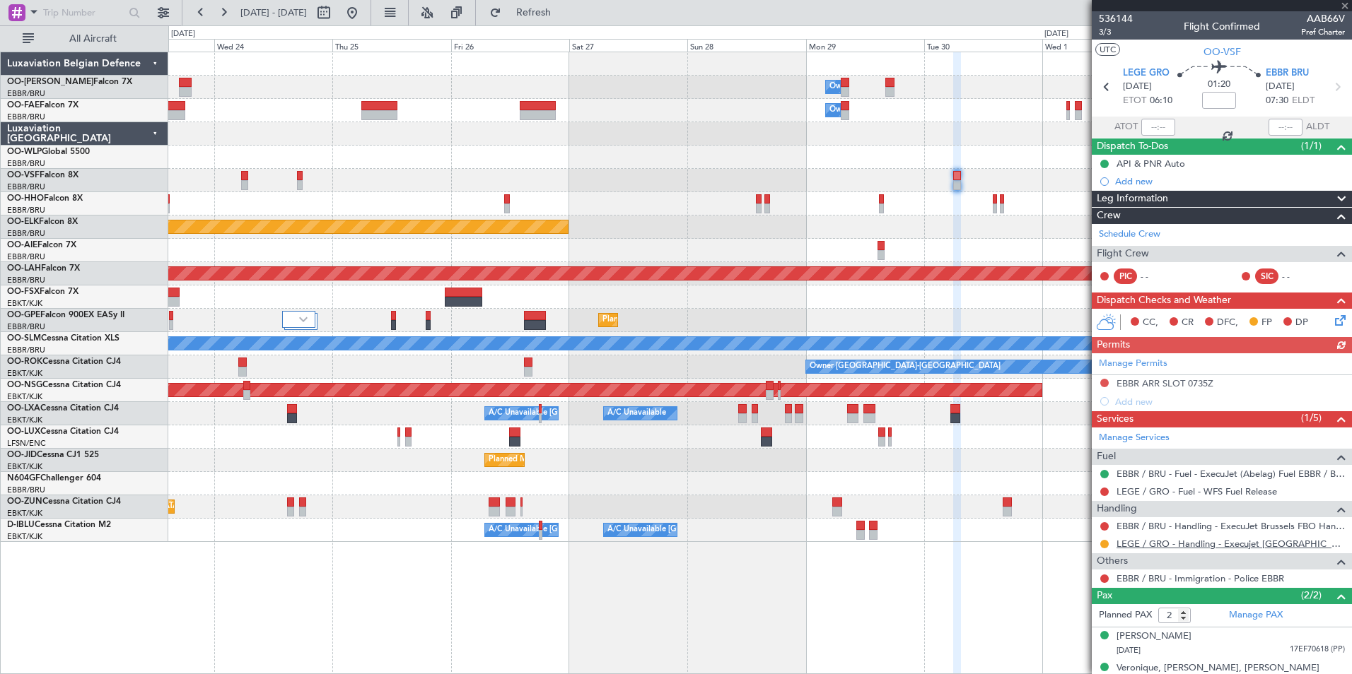
scroll to position [30, 0]
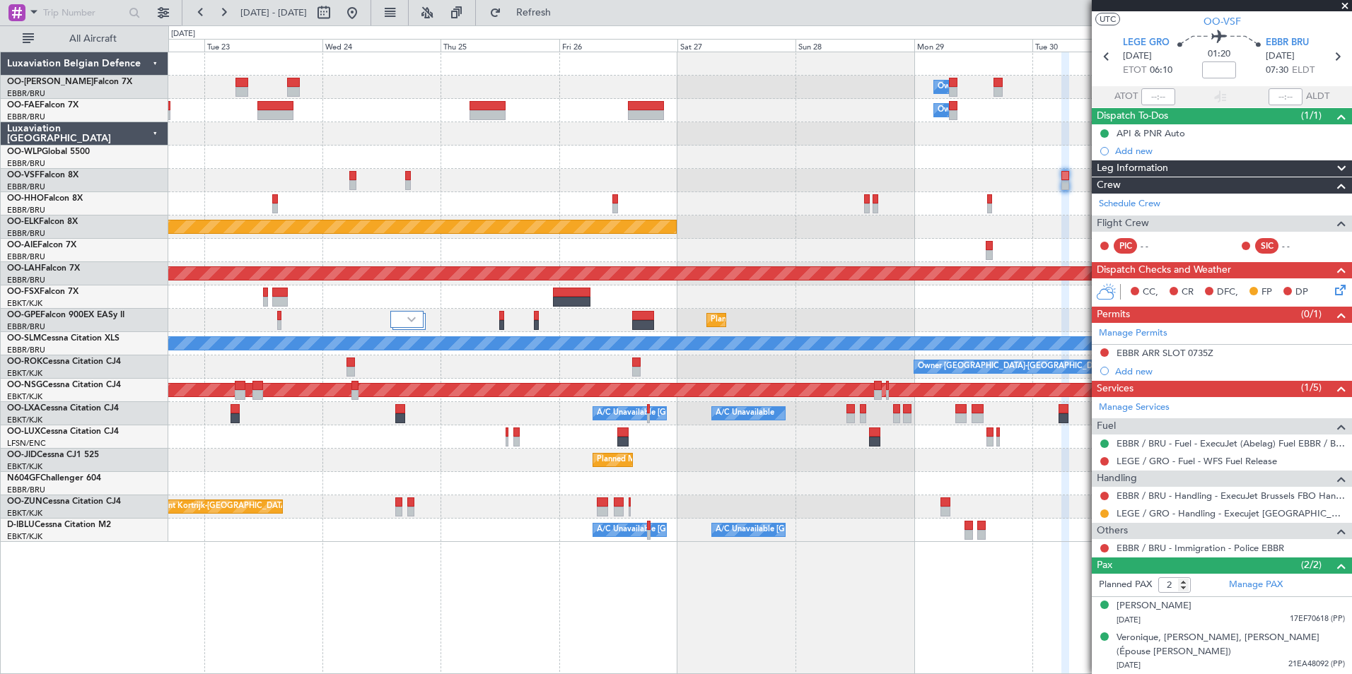
click at [1132, 661] on fb-app "23 Sep 2025 - 03 Oct 2025 Refresh Quick Links All Aircraft Owner Melsbroek Air …" at bounding box center [676, 343] width 1352 height 664
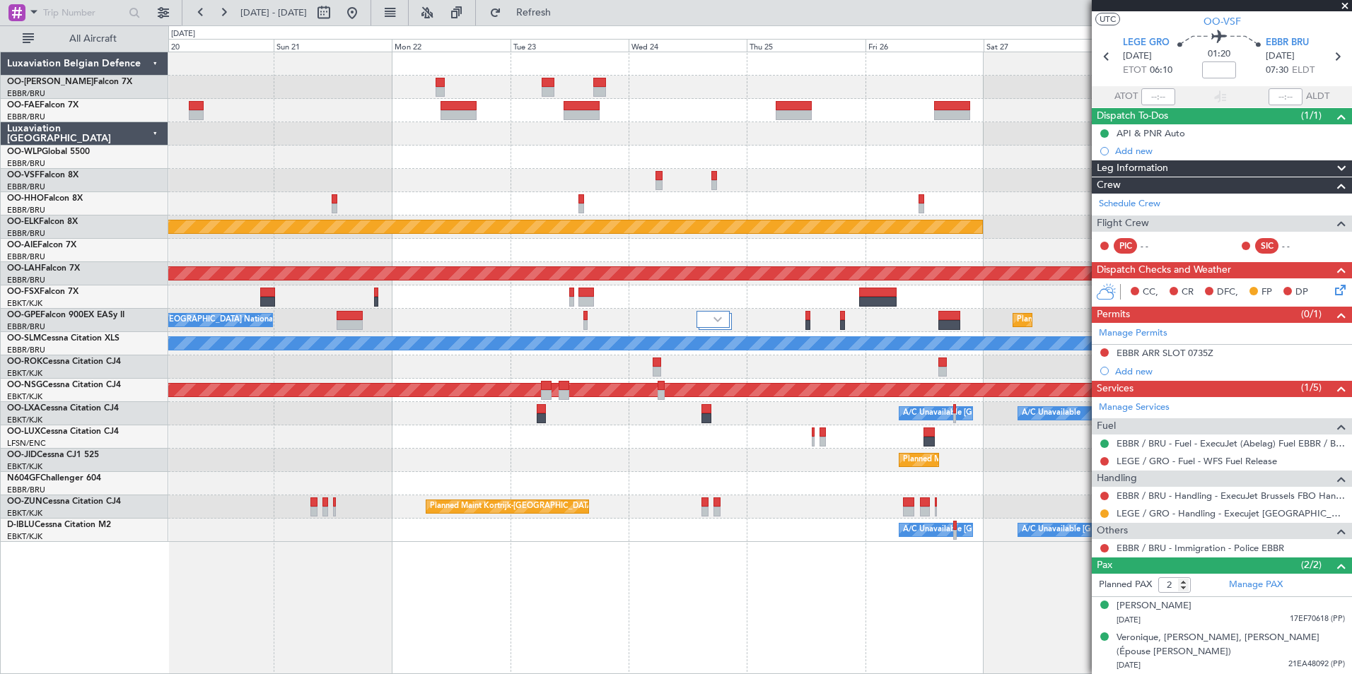
click at [1014, 668] on div "Owner Melsbroek Air Base Owner Melsbroek Air Base Planned Maint Kortrijk-Wevelg…" at bounding box center [759, 363] width 1183 height 623
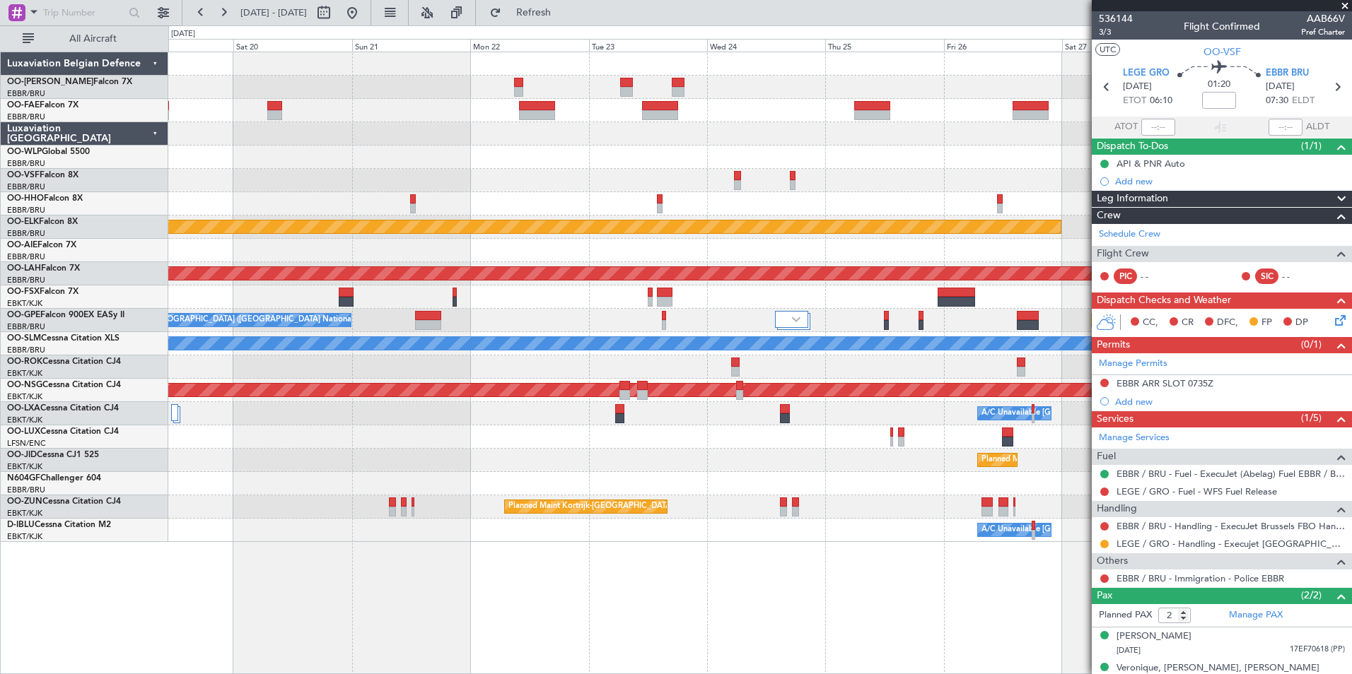
scroll to position [30, 0]
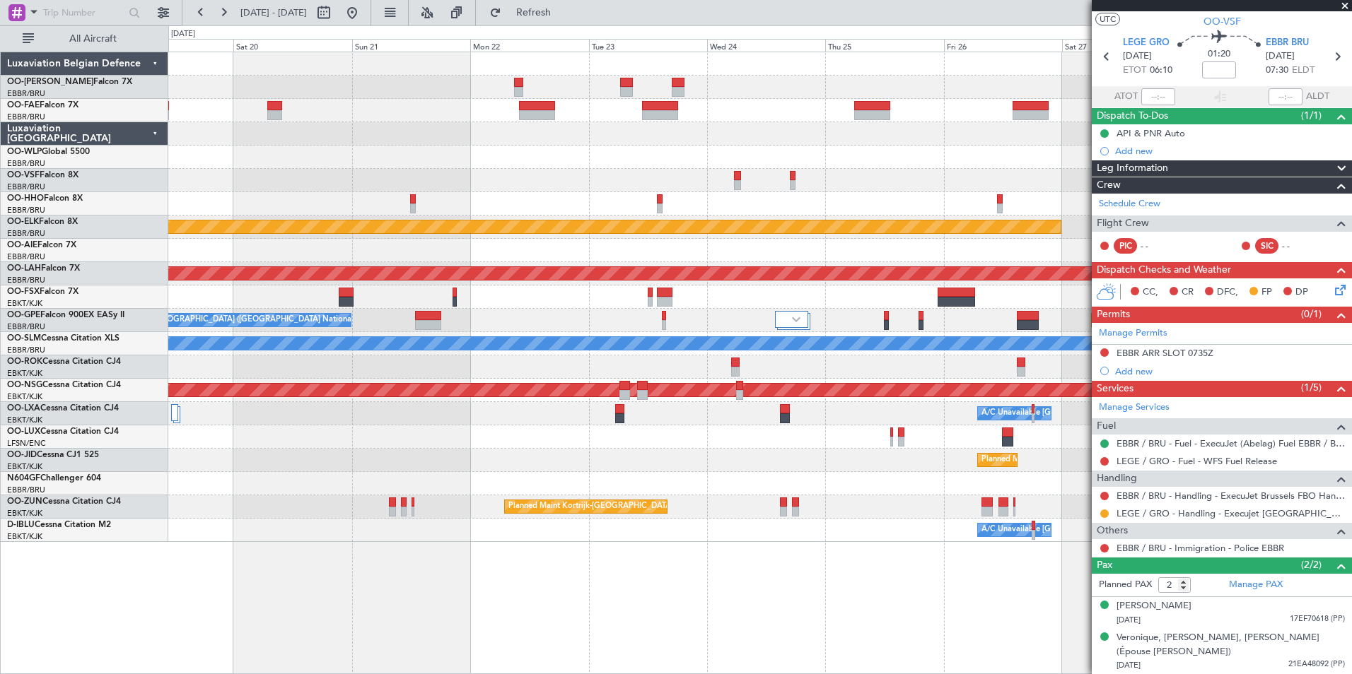
click at [1010, 617] on div "Owner Melsbroek Air Base Owner [GEOGRAPHIC_DATA] Planned Maint [GEOGRAPHIC_DATA…" at bounding box center [759, 363] width 1183 height 623
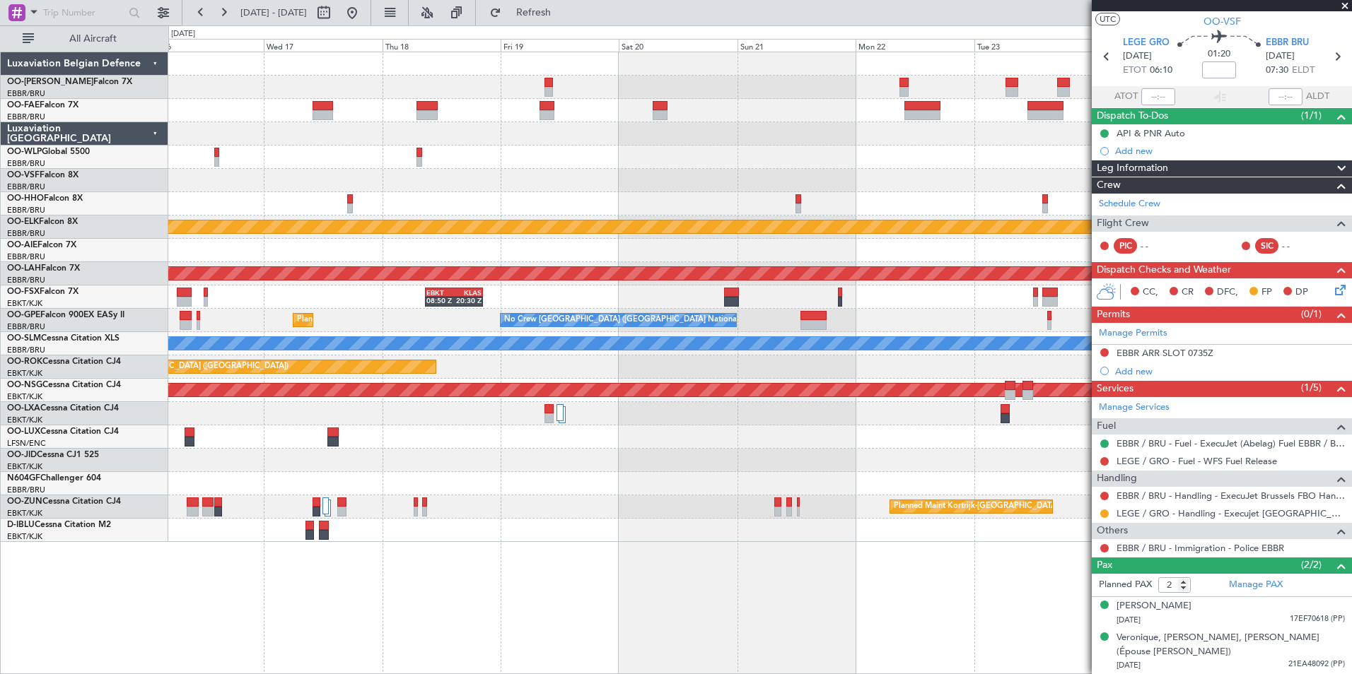
click at [981, 591] on div "Planned Maint Kortrijk-[GEOGRAPHIC_DATA] Planned [GEOGRAPHIC_DATA][PERSON_NAME]…" at bounding box center [759, 363] width 1183 height 623
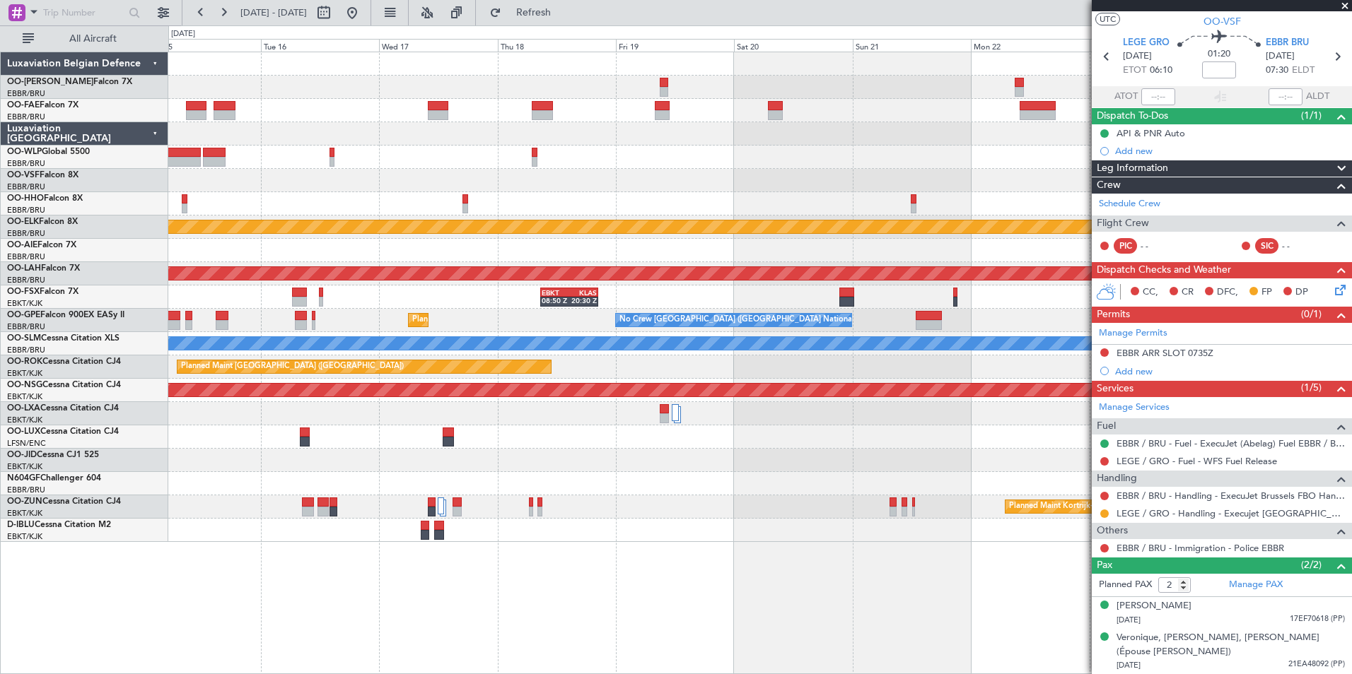
click at [853, 590] on div "Planned Maint Kortrijk-[GEOGRAPHIC_DATA] Planned [GEOGRAPHIC_DATA][PERSON_NAME]…" at bounding box center [759, 363] width 1183 height 623
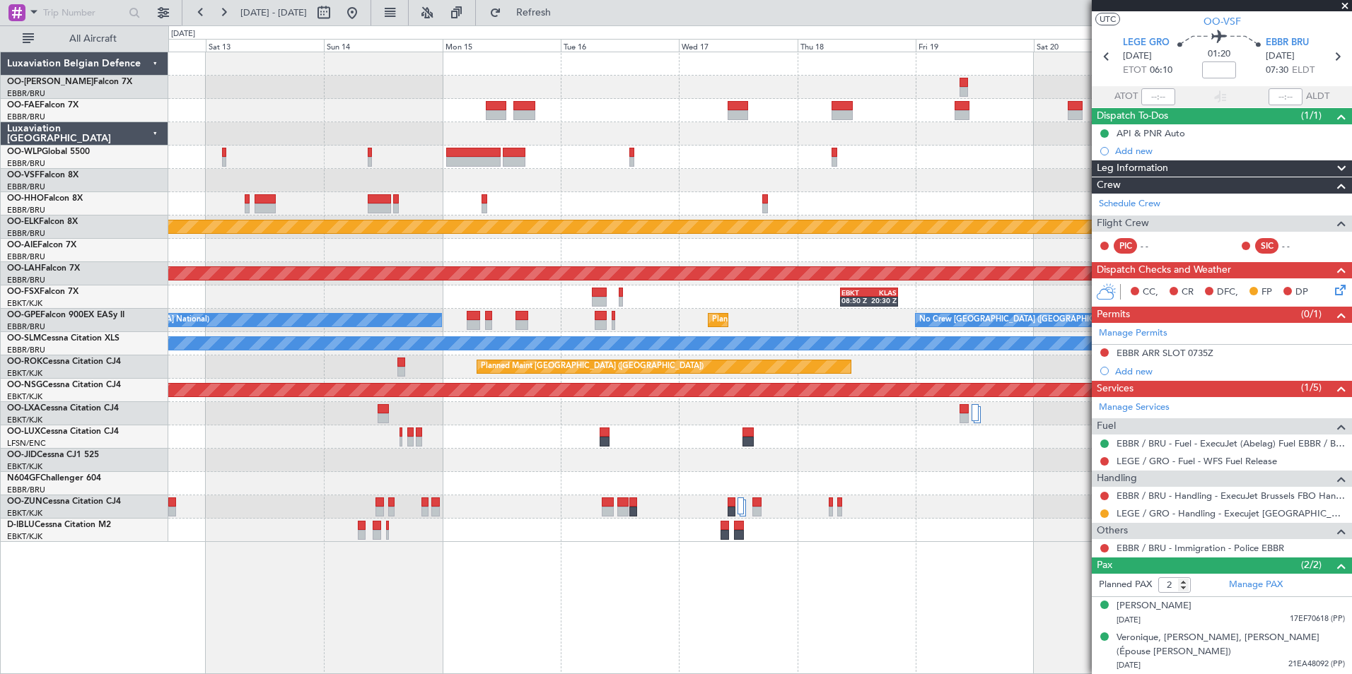
click at [773, 581] on div "Planned Maint Kortrijk-[GEOGRAPHIC_DATA] Planned [GEOGRAPHIC_DATA][PERSON_NAME]…" at bounding box center [759, 363] width 1183 height 623
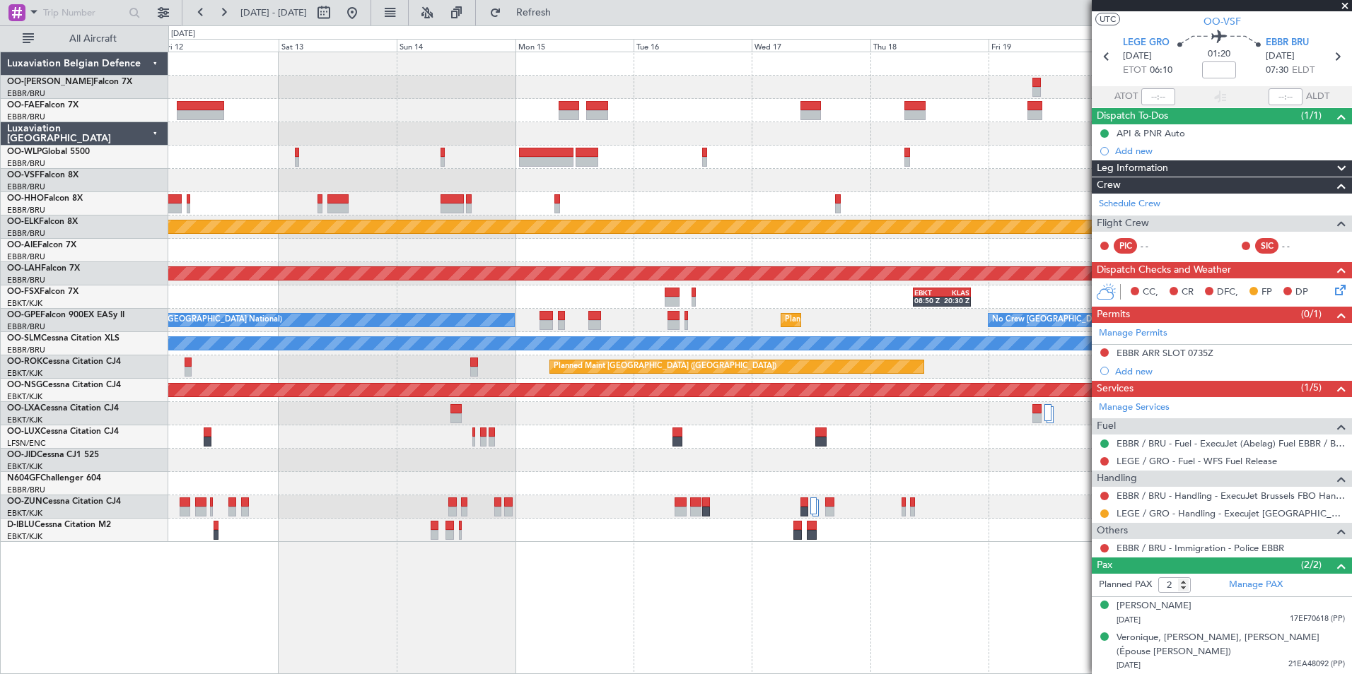
click at [758, 575] on div "Planned Maint Kortrijk-[GEOGRAPHIC_DATA] Planned [GEOGRAPHIC_DATA][PERSON_NAME]…" at bounding box center [759, 363] width 1183 height 623
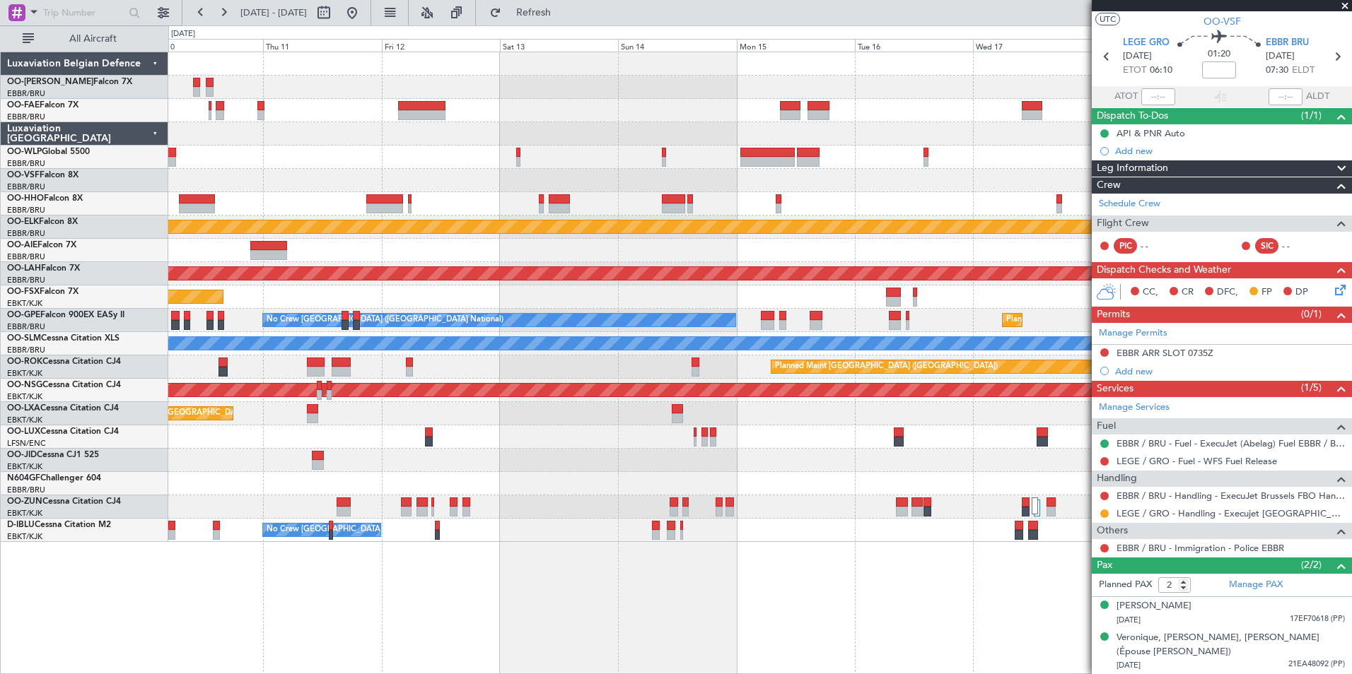
click at [678, 582] on div "Planned Maint Kortrijk-[GEOGRAPHIC_DATA] Planned [GEOGRAPHIC_DATA][PERSON_NAME]…" at bounding box center [759, 363] width 1183 height 623
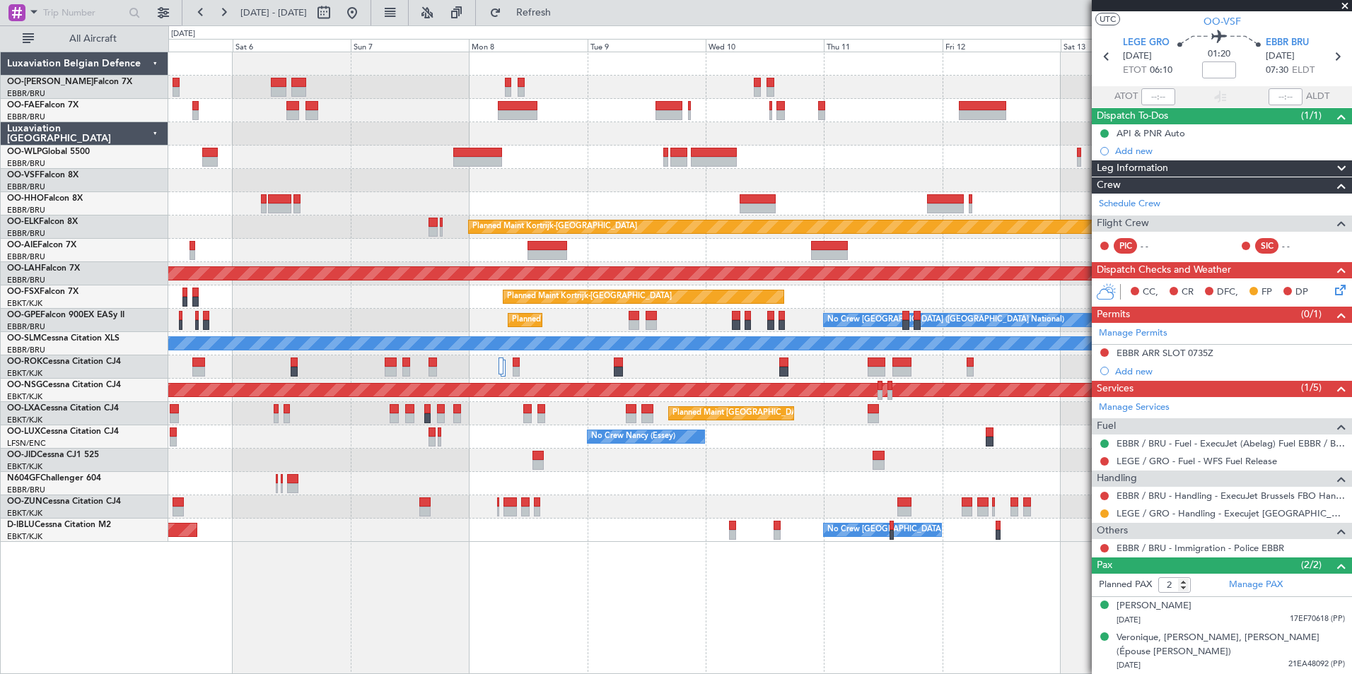
click at [943, 590] on div "Owner Melsbroek Air Base Planned Maint [GEOGRAPHIC_DATA] ([GEOGRAPHIC_DATA]) Ow…" at bounding box center [759, 363] width 1183 height 623
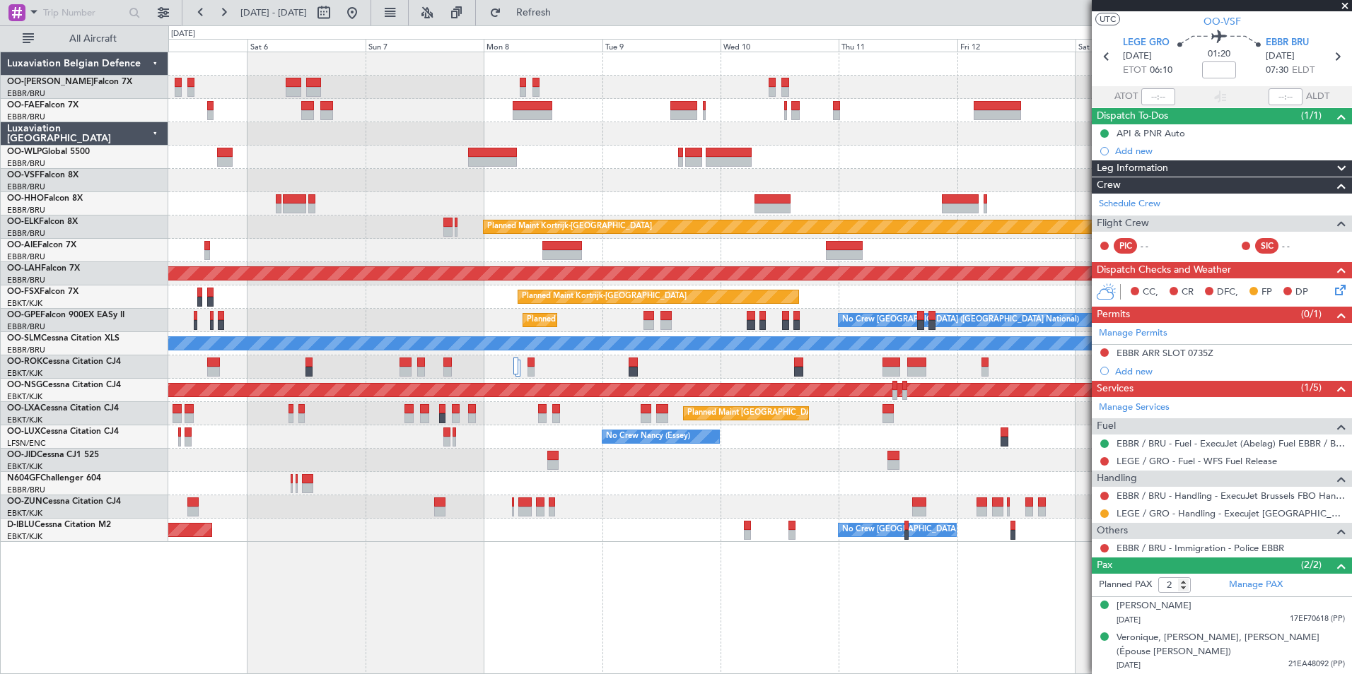
click at [1014, 591] on div "Owner Melsbroek Air Base Planned Maint [GEOGRAPHIC_DATA] ([GEOGRAPHIC_DATA]) Ow…" at bounding box center [759, 363] width 1183 height 623
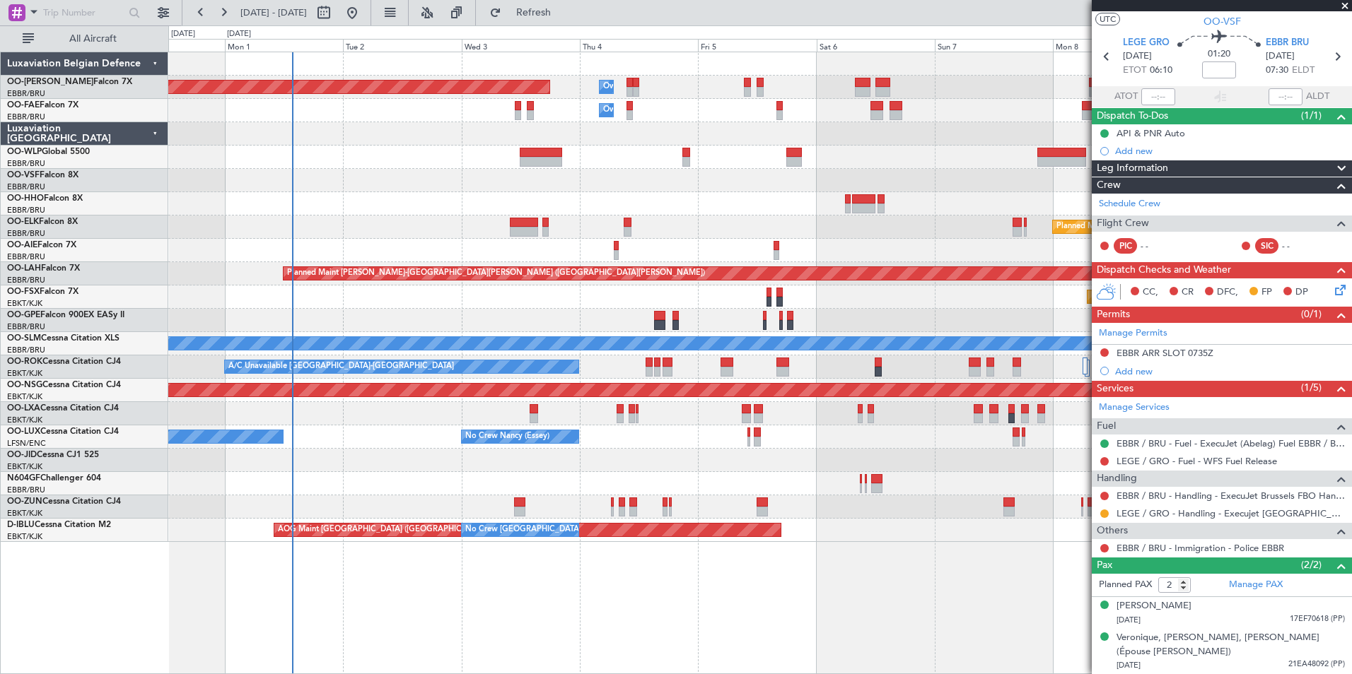
click at [751, 538] on div "AOG Maint [GEOGRAPHIC_DATA] ([GEOGRAPHIC_DATA] National) No Crew [GEOGRAPHIC_DA…" at bounding box center [759, 530] width 1183 height 23
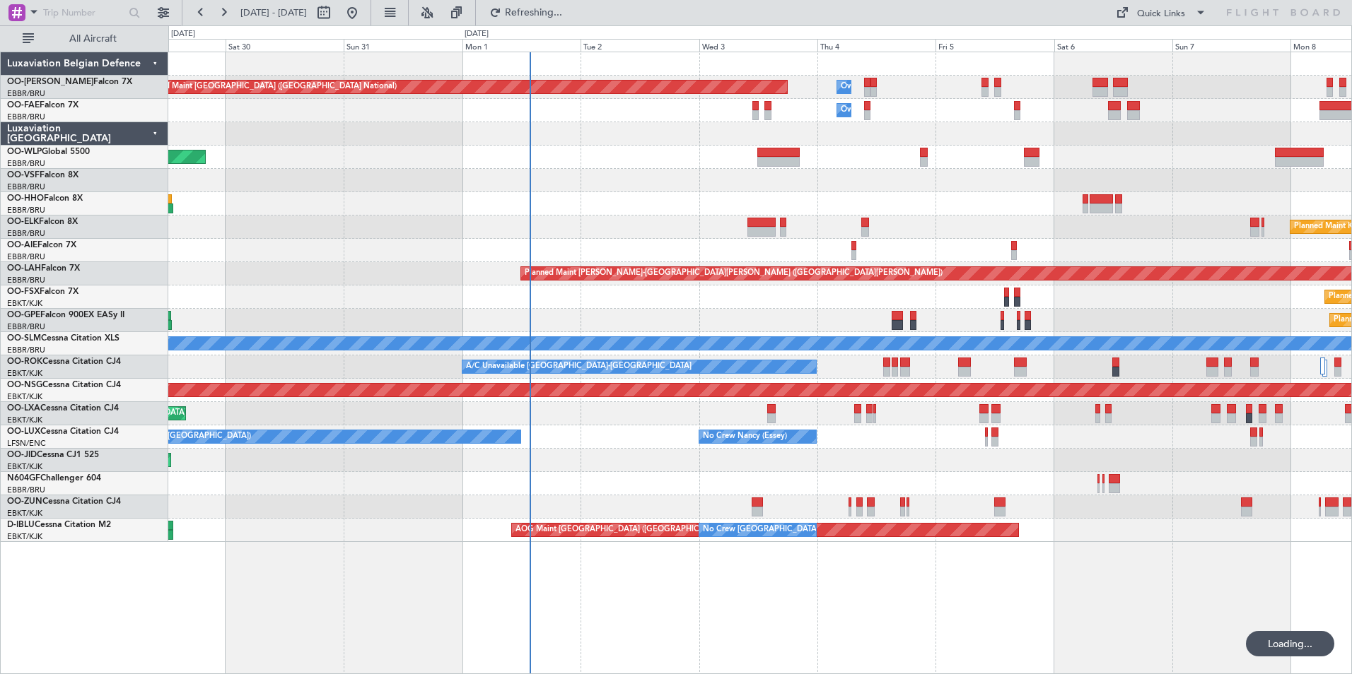
scroll to position [0, 0]
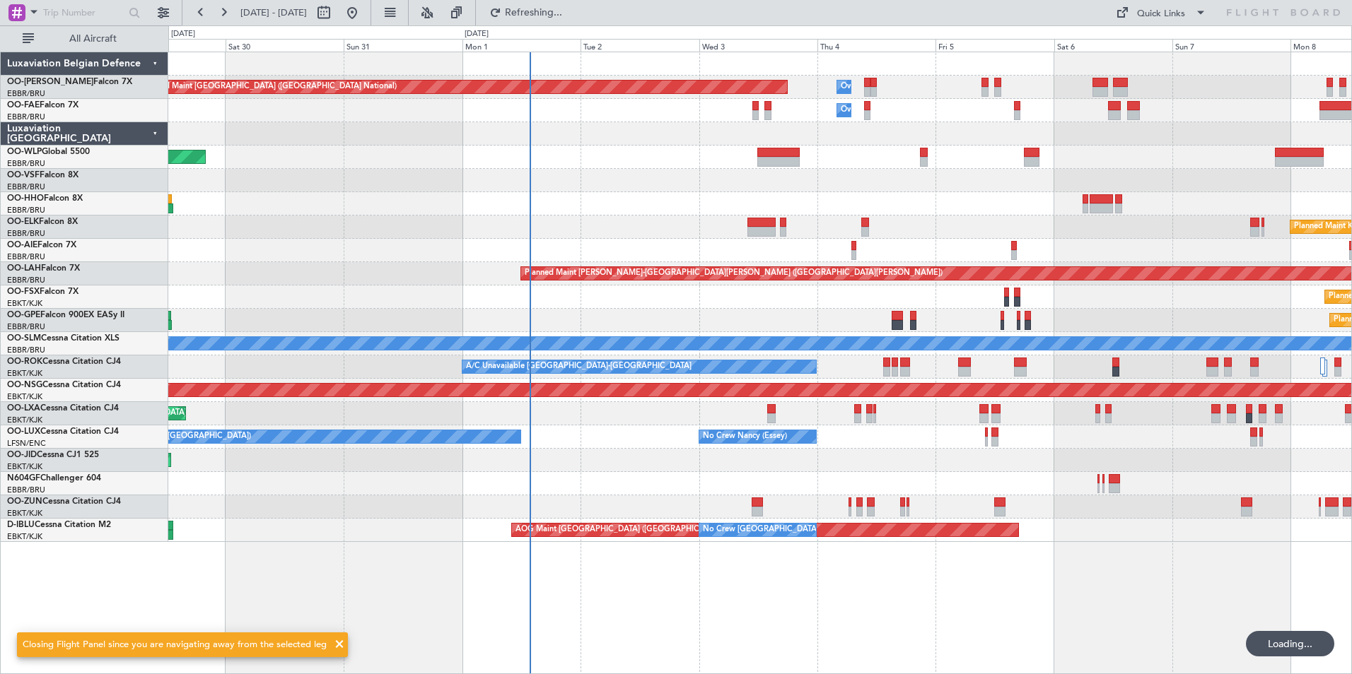
click at [686, 462] on div "AOG Maint Kortrijk-[GEOGRAPHIC_DATA]" at bounding box center [759, 460] width 1183 height 23
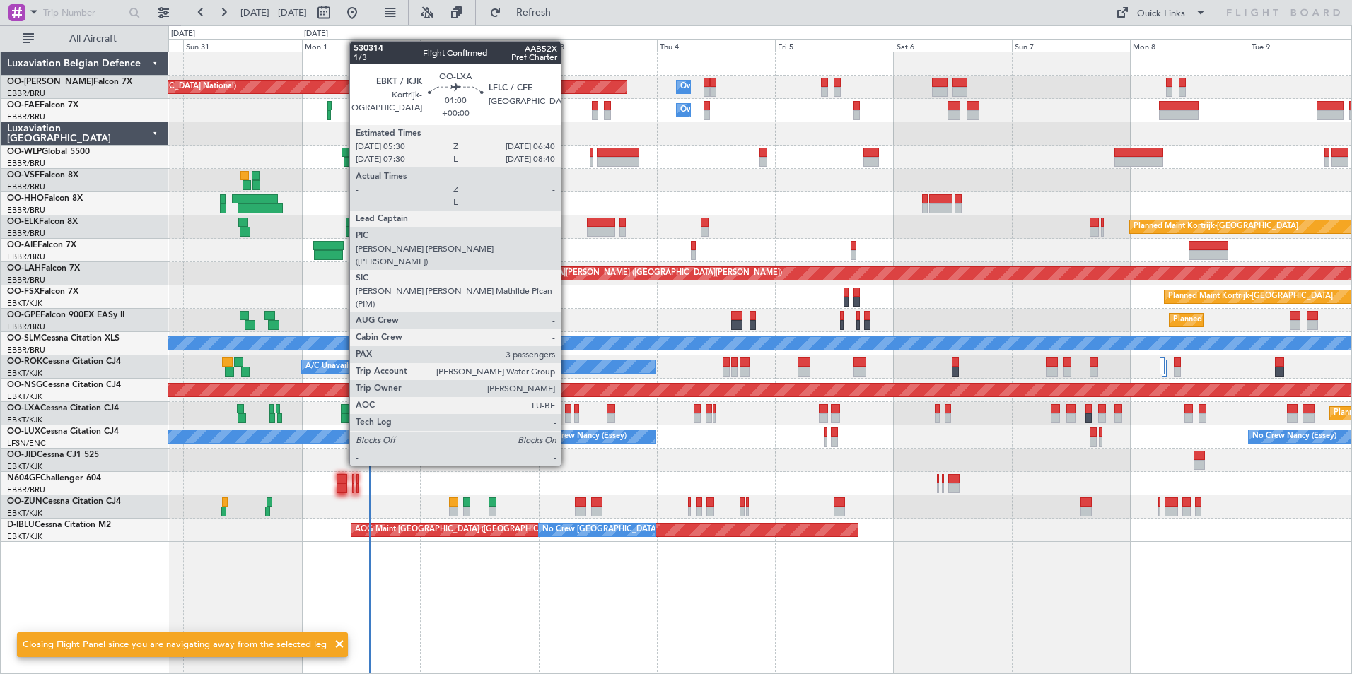
click at [567, 414] on div at bounding box center [568, 419] width 6 height 10
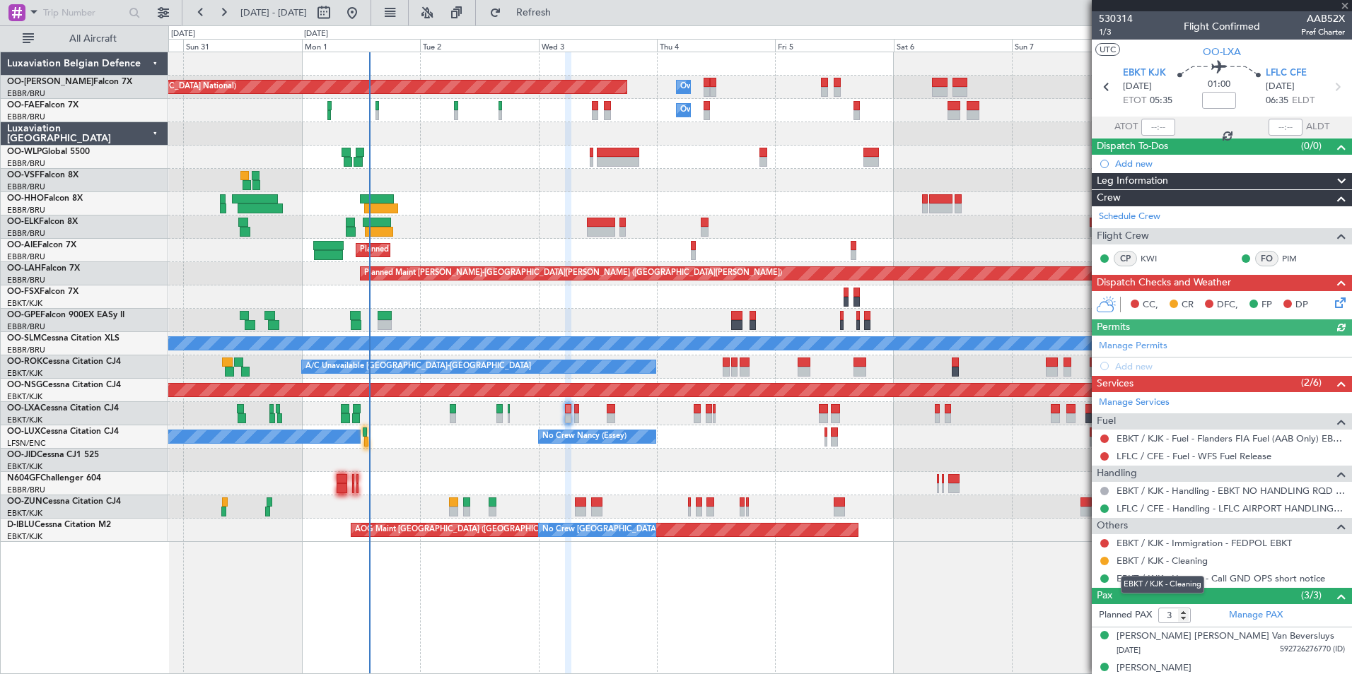
scroll to position [48, 0]
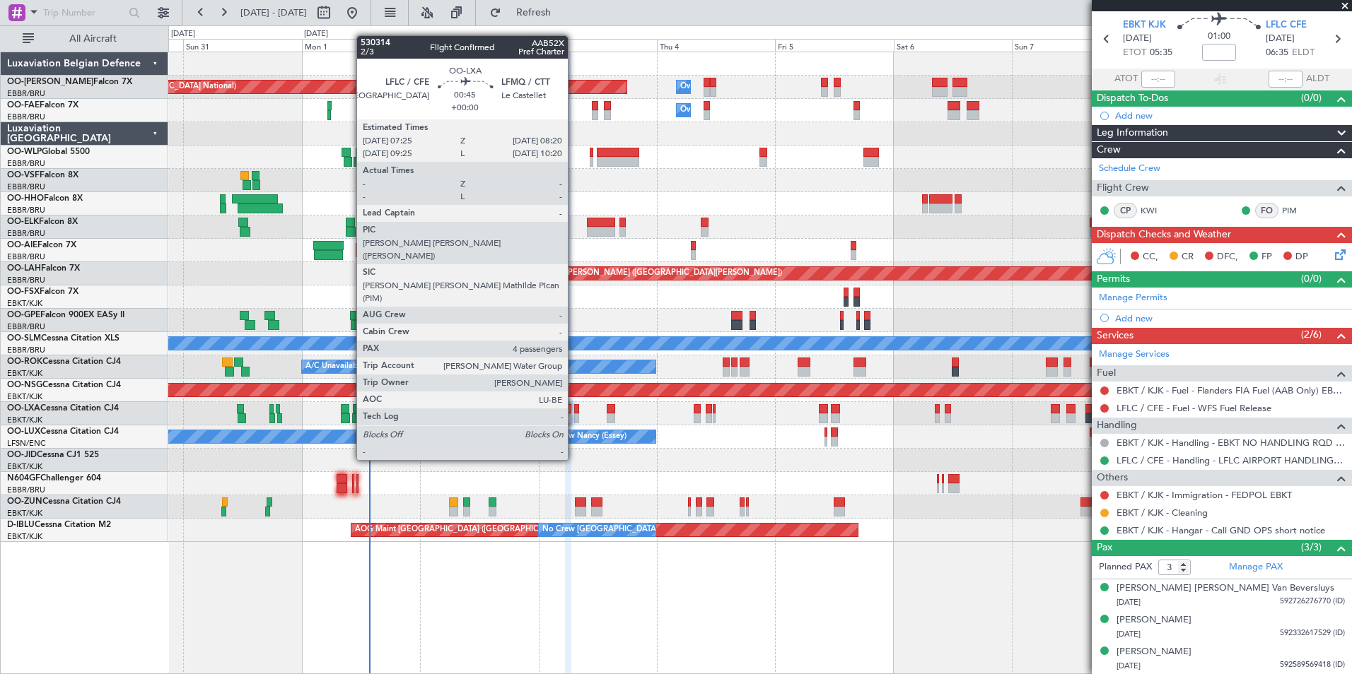
click at [574, 408] on div at bounding box center [576, 409] width 5 height 10
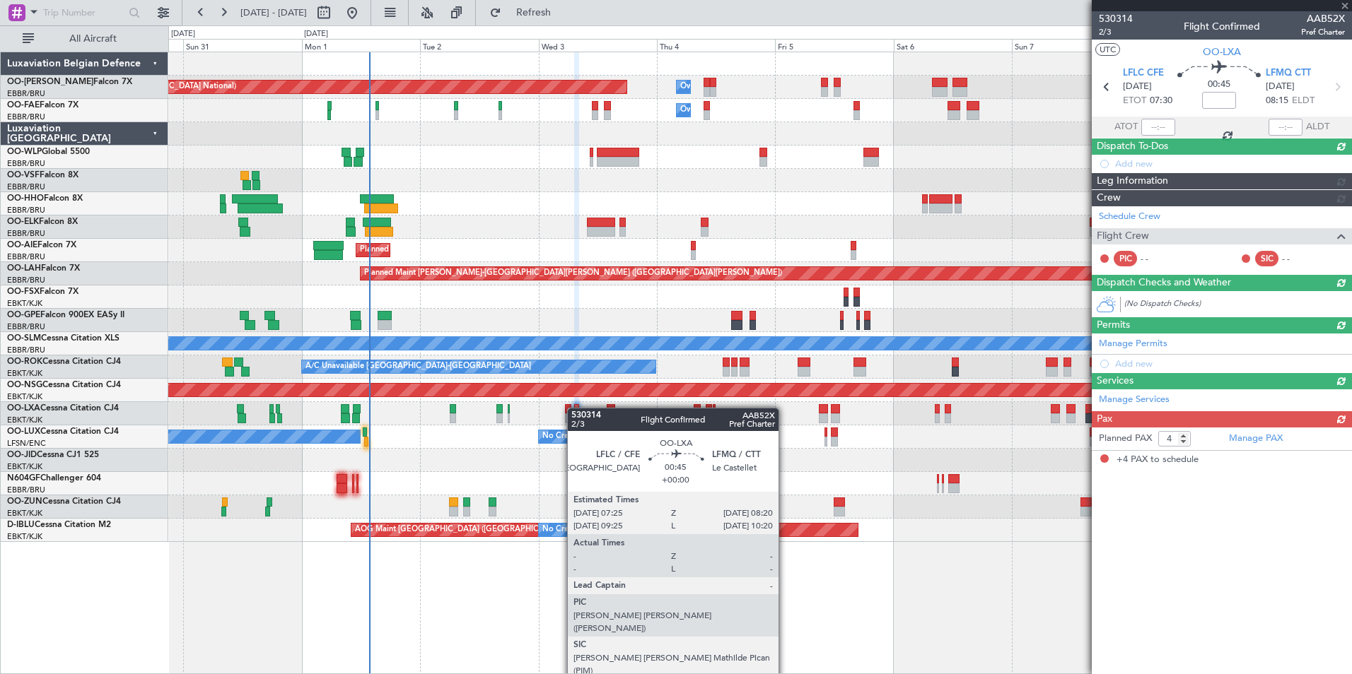
scroll to position [0, 0]
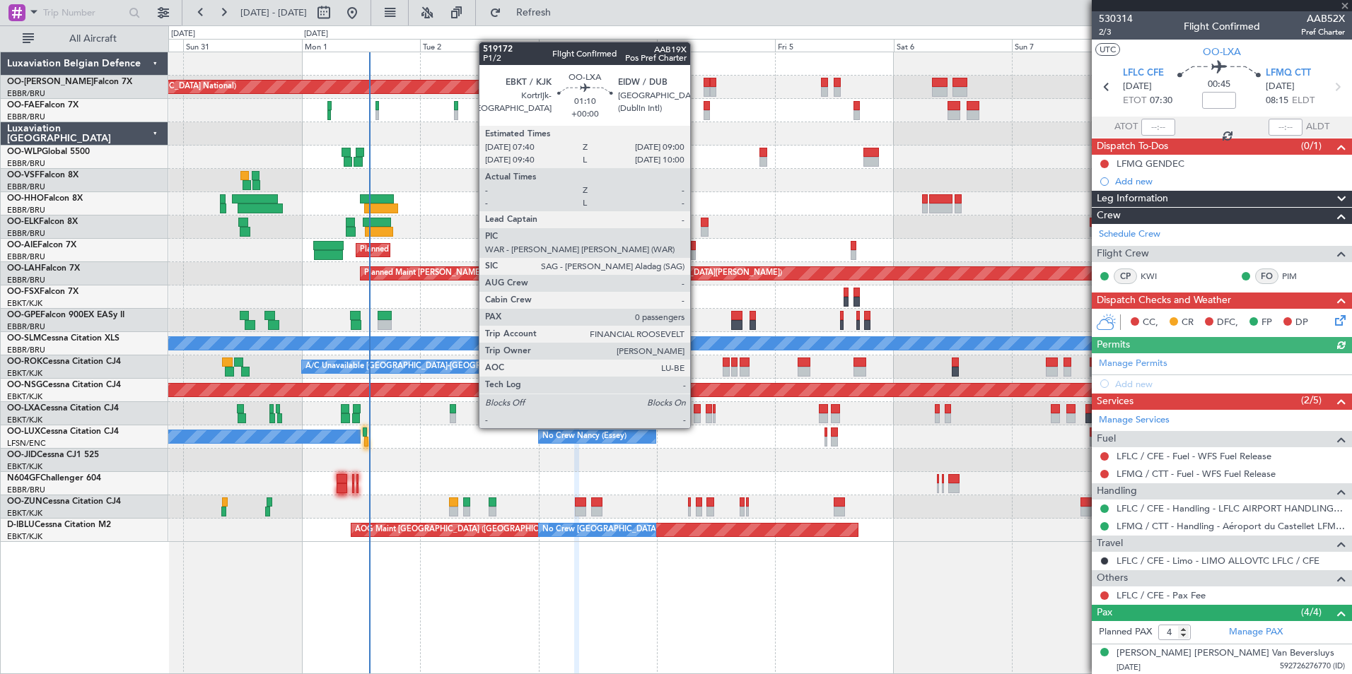
click at [696, 414] on div at bounding box center [696, 419] width 7 height 10
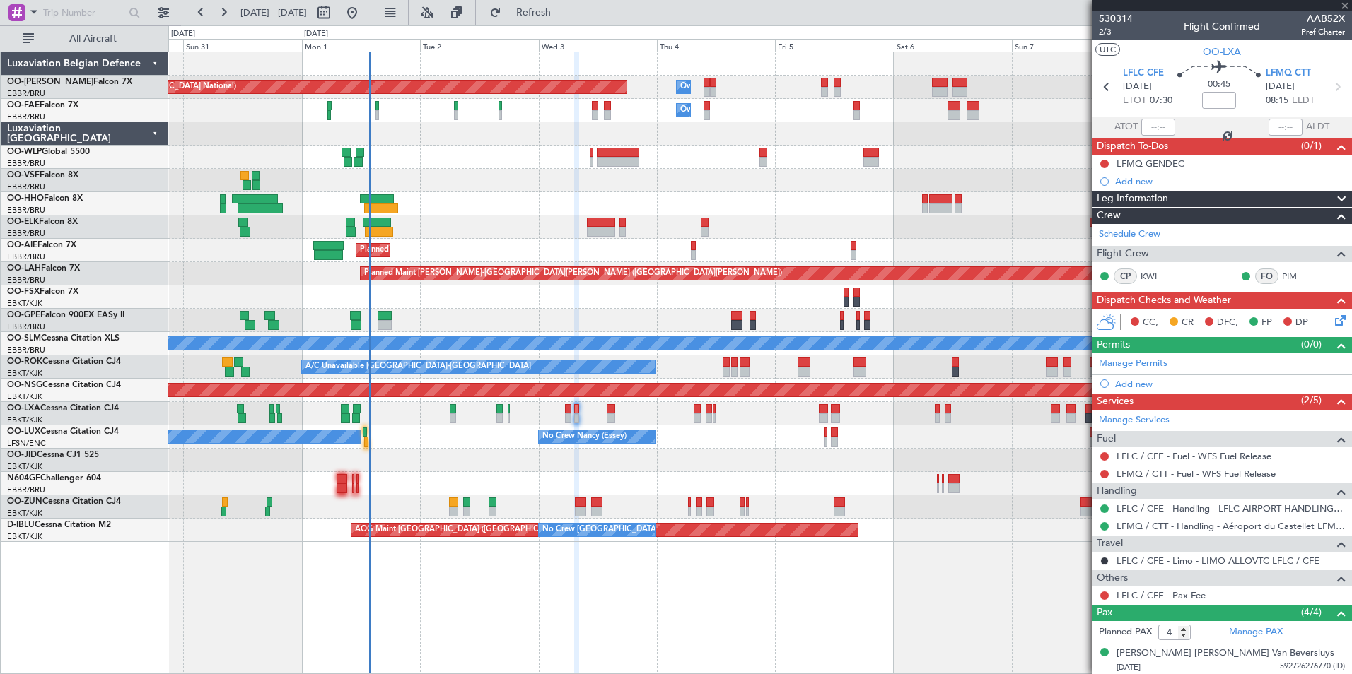
type input "0"
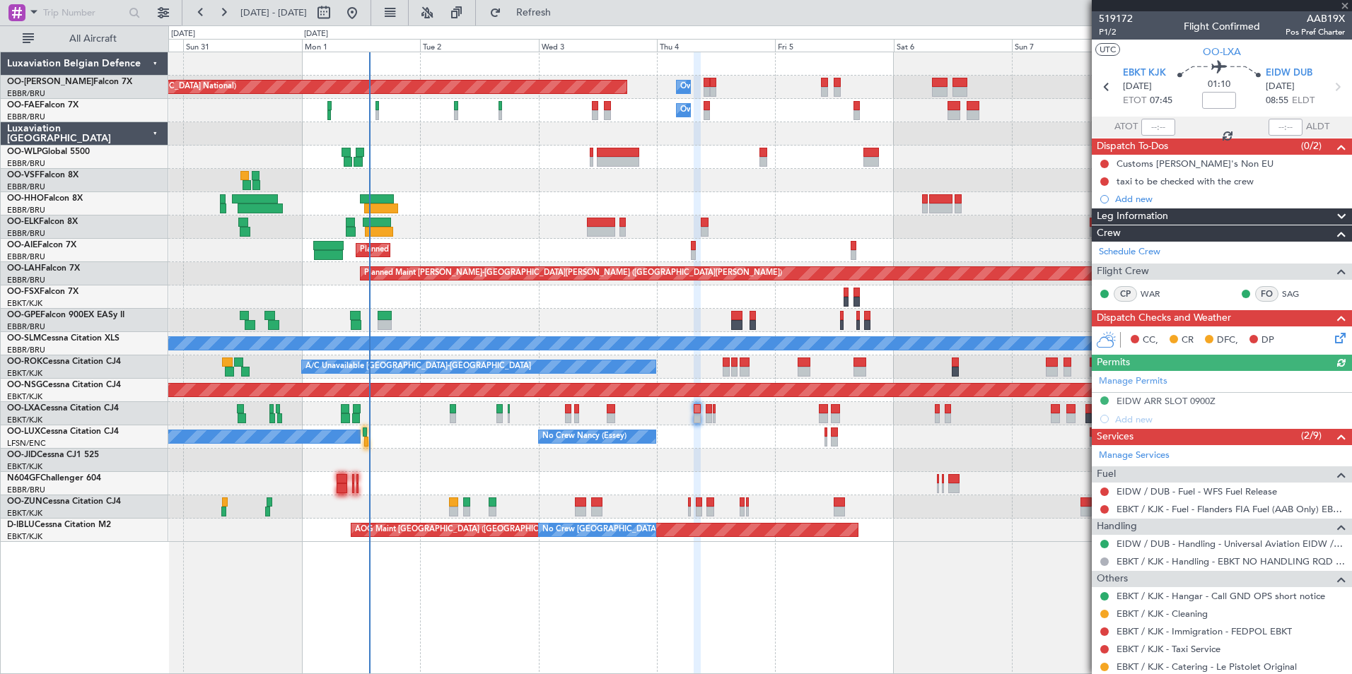
scroll to position [59, 0]
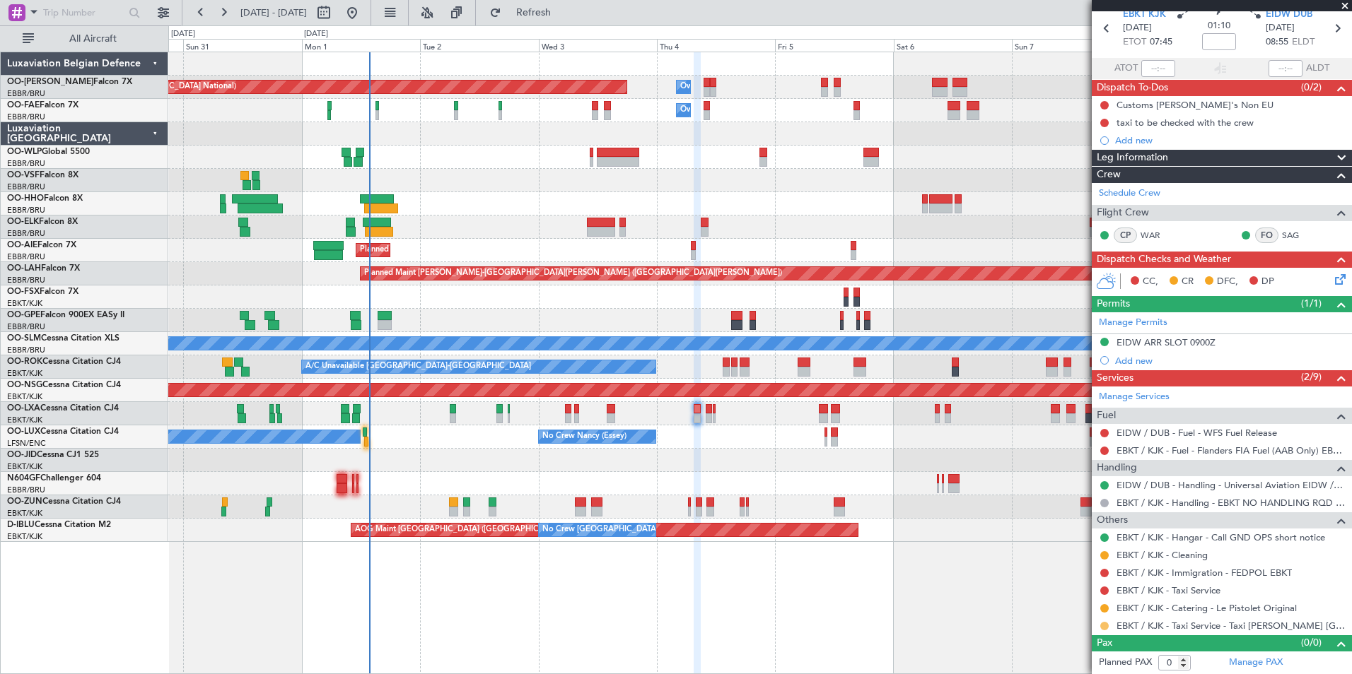
click at [1104, 626] on button at bounding box center [1104, 626] width 8 height 8
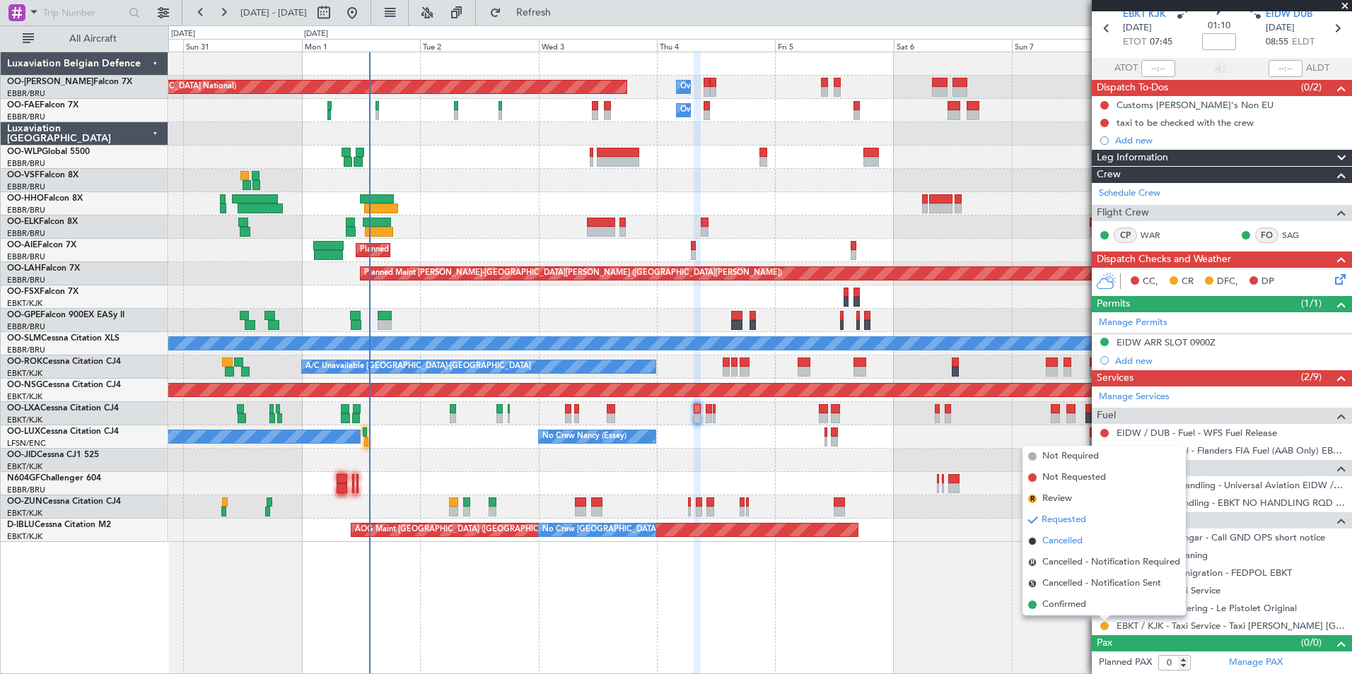
click at [1069, 543] on span "Cancelled" at bounding box center [1062, 541] width 40 height 14
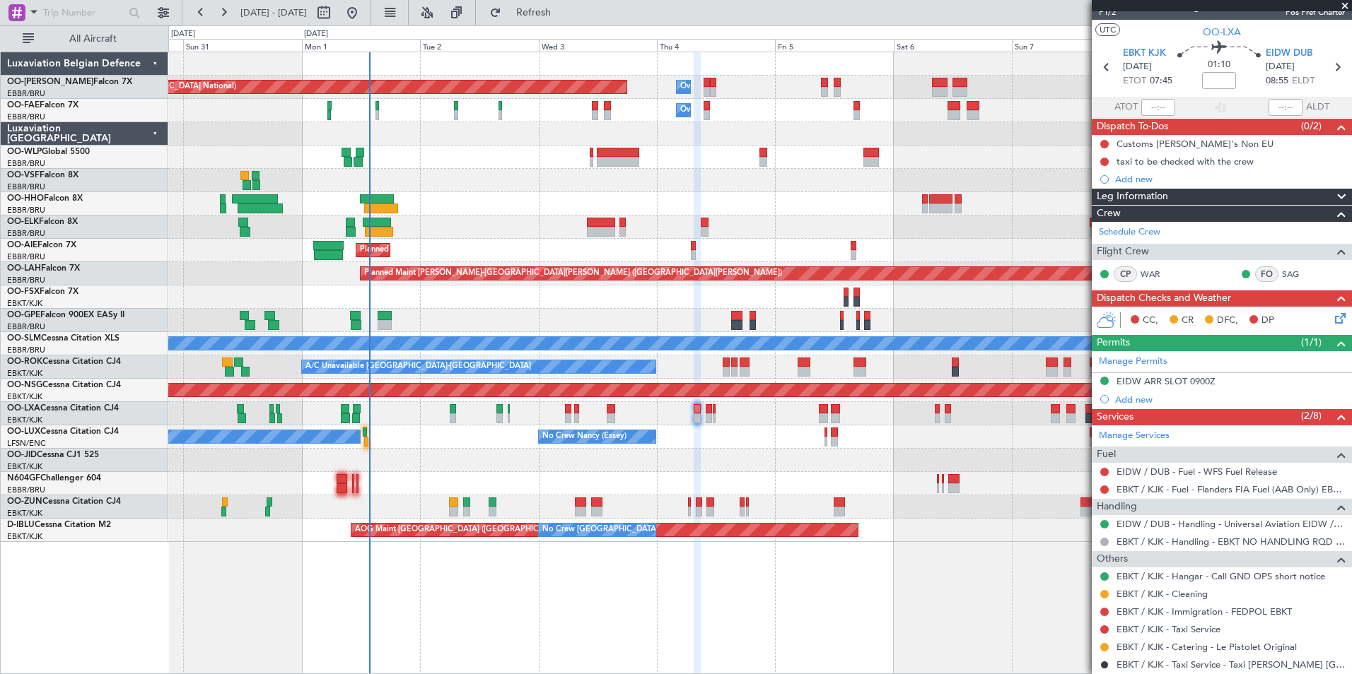
scroll to position [0, 0]
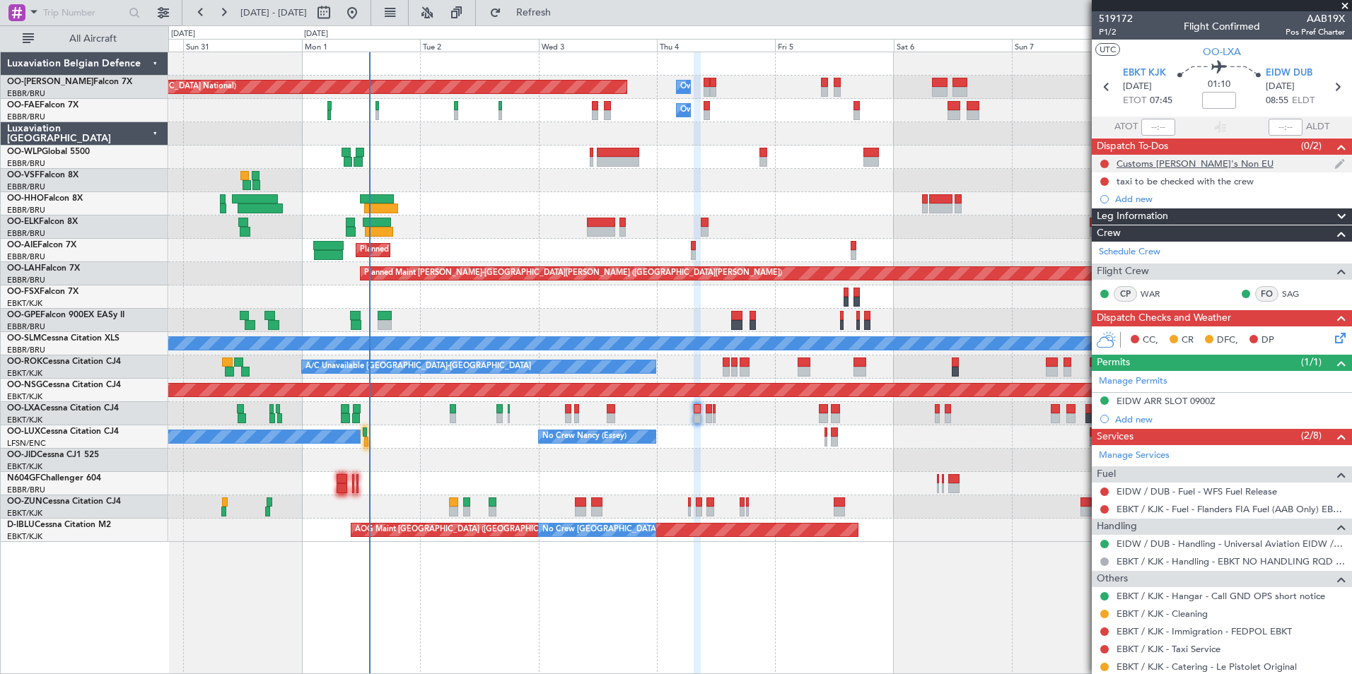
click at [1096, 157] on div "Customs [PERSON_NAME]'s Non EU" at bounding box center [1221, 164] width 260 height 18
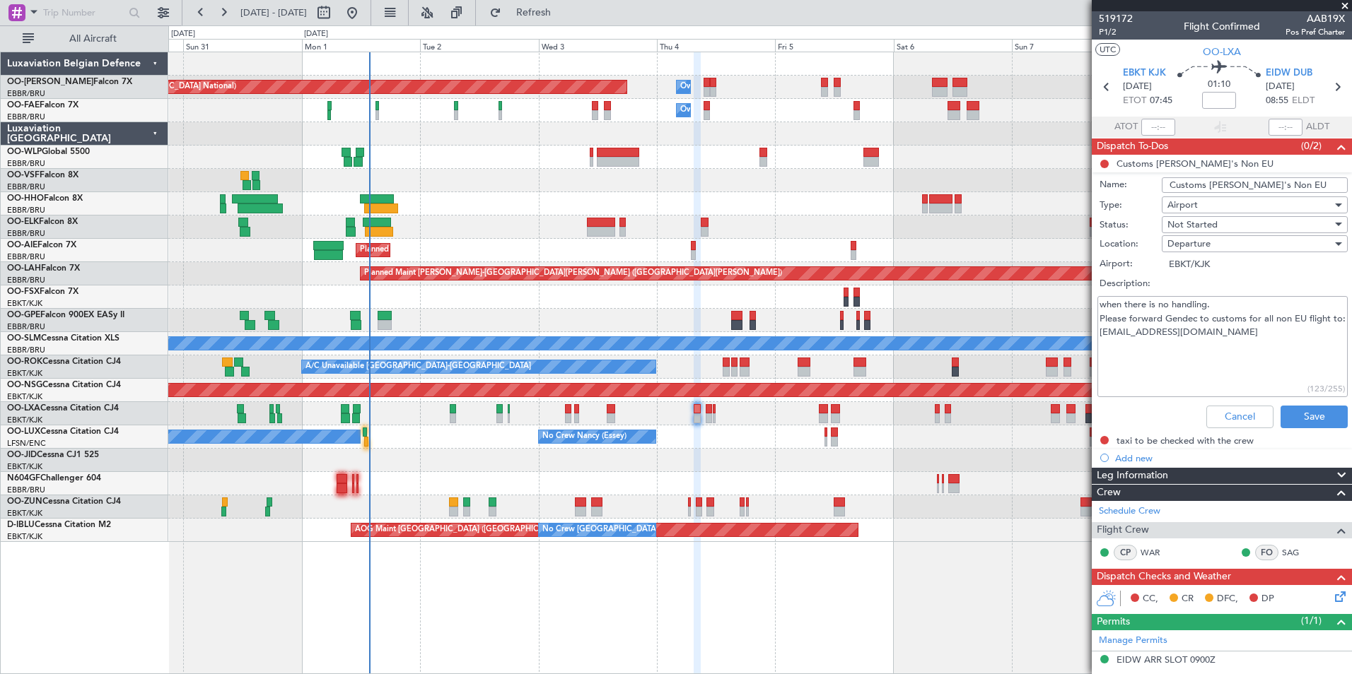
click at [1036, 624] on div "Planned Maint [GEOGRAPHIC_DATA] ([GEOGRAPHIC_DATA] National) Owner [GEOGRAPHIC_…" at bounding box center [759, 363] width 1183 height 623
click at [1308, 420] on button "Save" at bounding box center [1313, 417] width 67 height 23
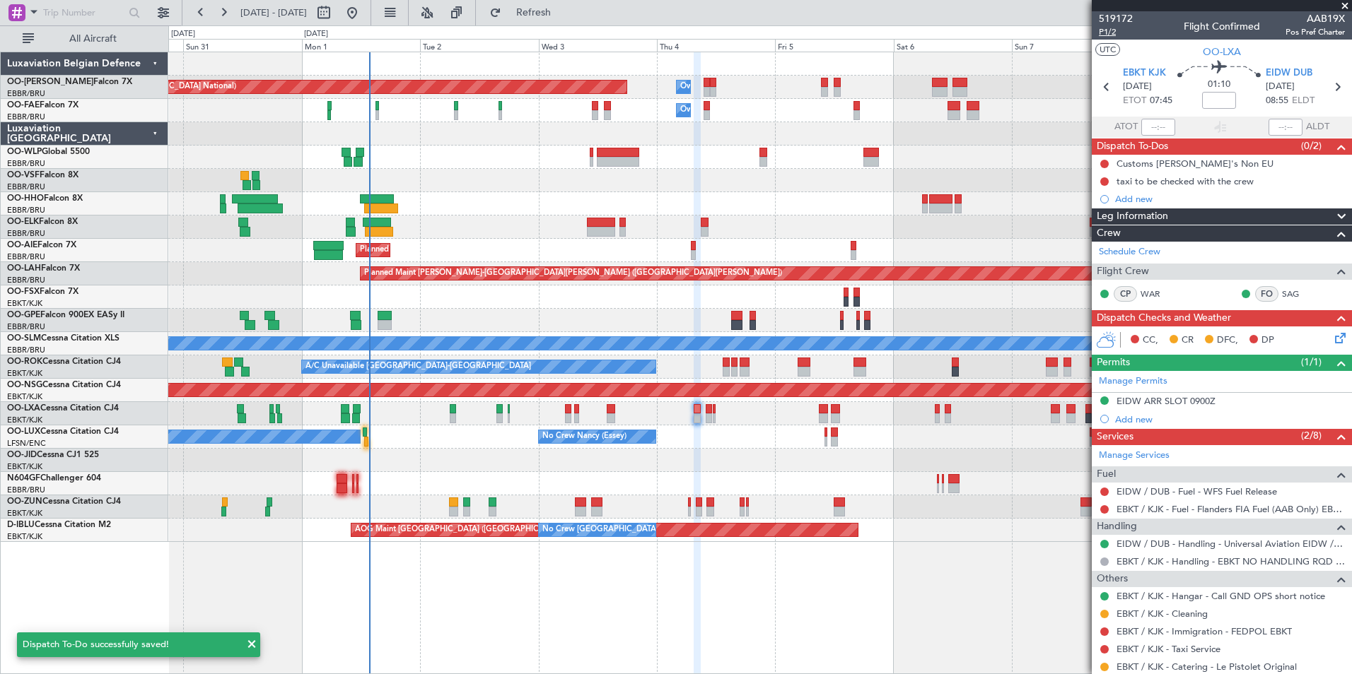
click at [1115, 28] on span "P1/2" at bounding box center [1115, 32] width 34 height 12
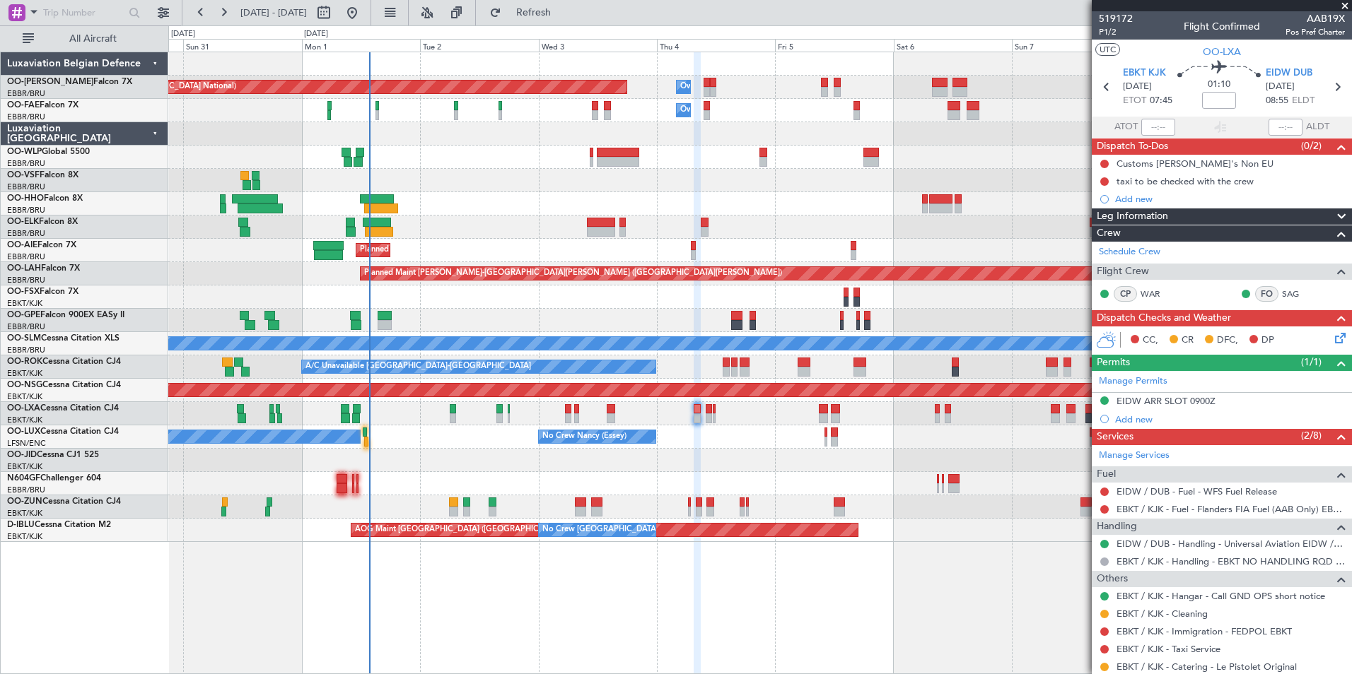
drag, startPoint x: 578, startPoint y: 19, endPoint x: 674, endPoint y: 223, distance: 224.8
click at [568, 19] on button "Refresh" at bounding box center [525, 12] width 85 height 23
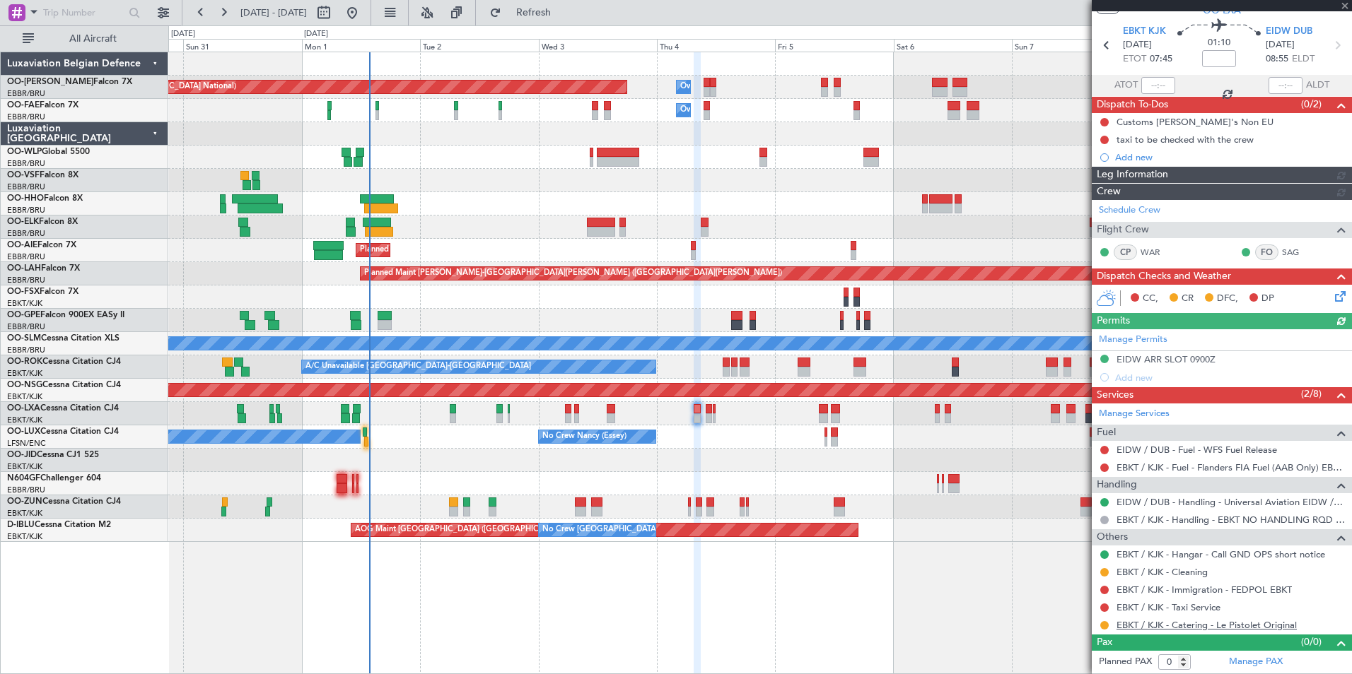
scroll to position [41, 0]
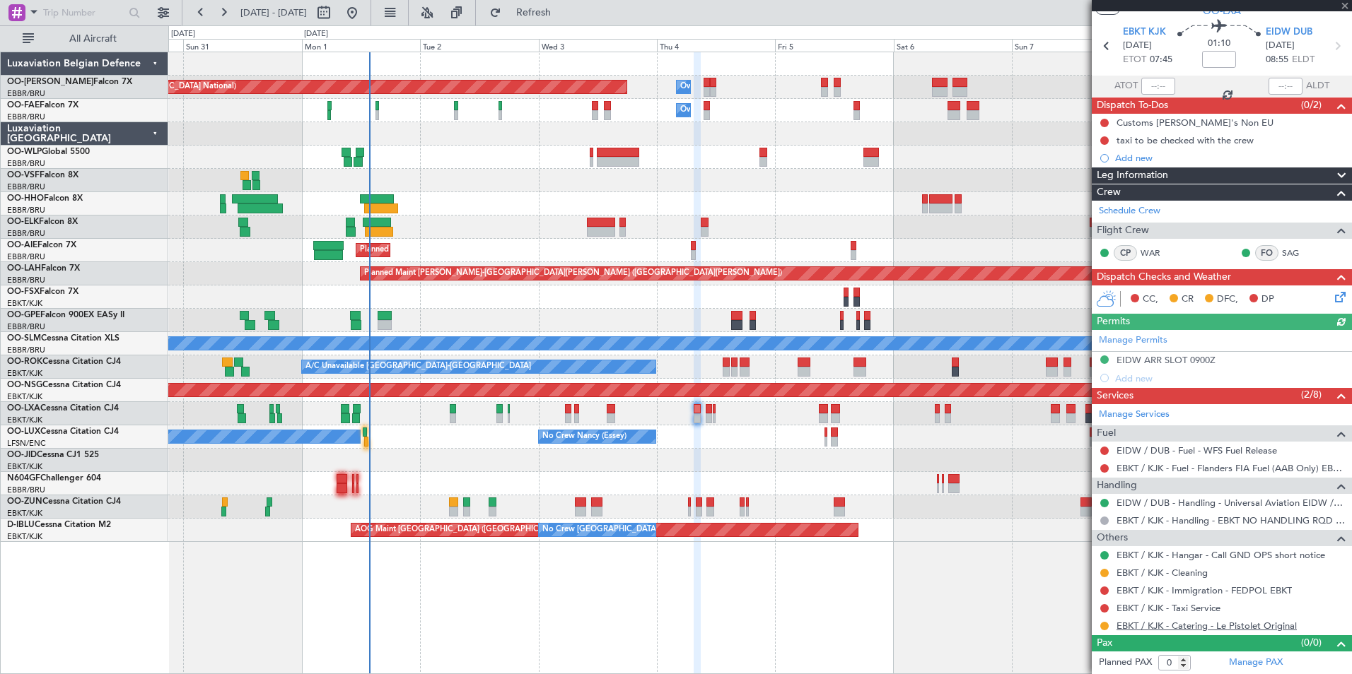
click at [1258, 627] on link "EBKT / KJK - Catering - Le Pistolet Original" at bounding box center [1206, 626] width 180 height 12
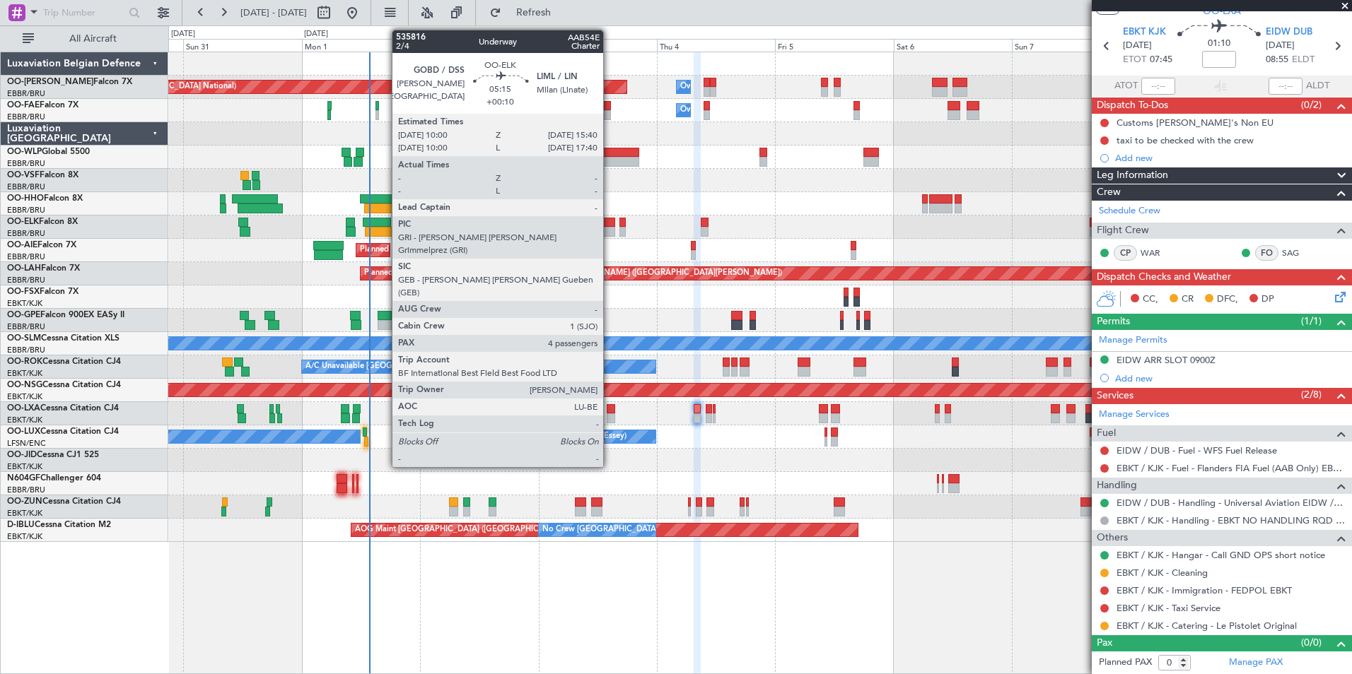
click at [609, 221] on div at bounding box center [601, 223] width 28 height 10
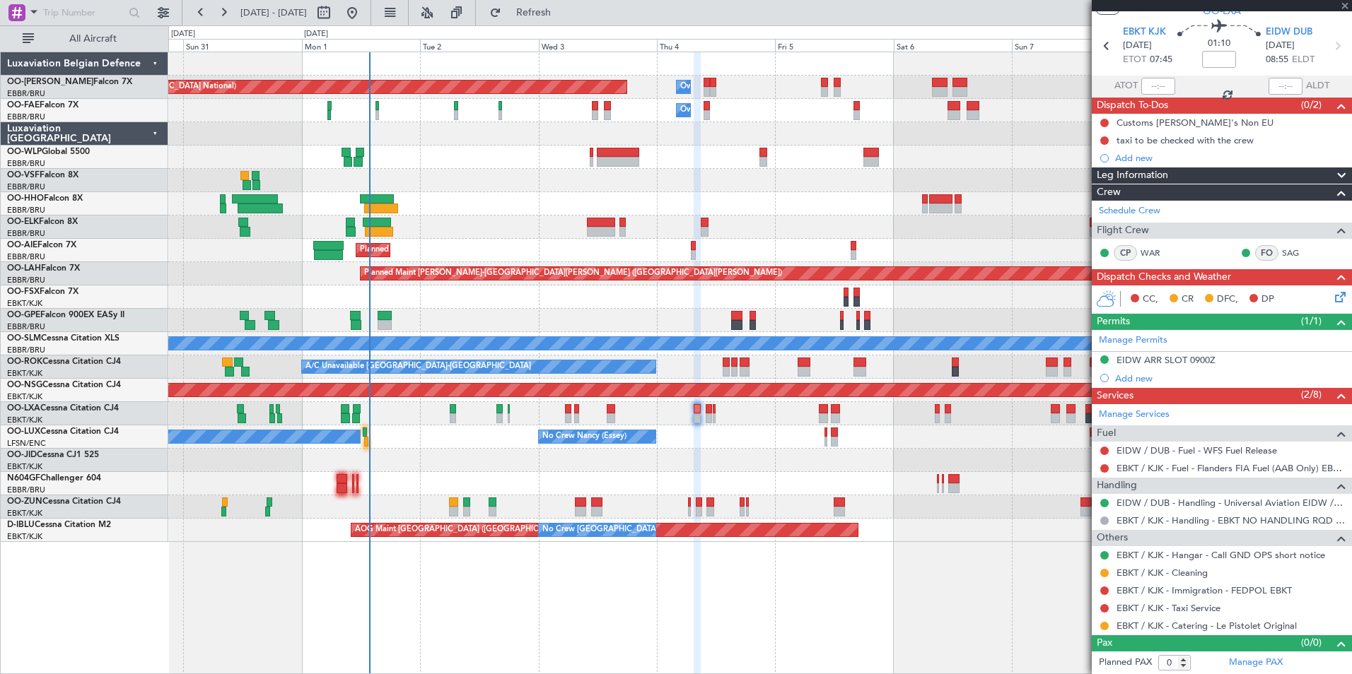
type input "+00:10"
type input "4"
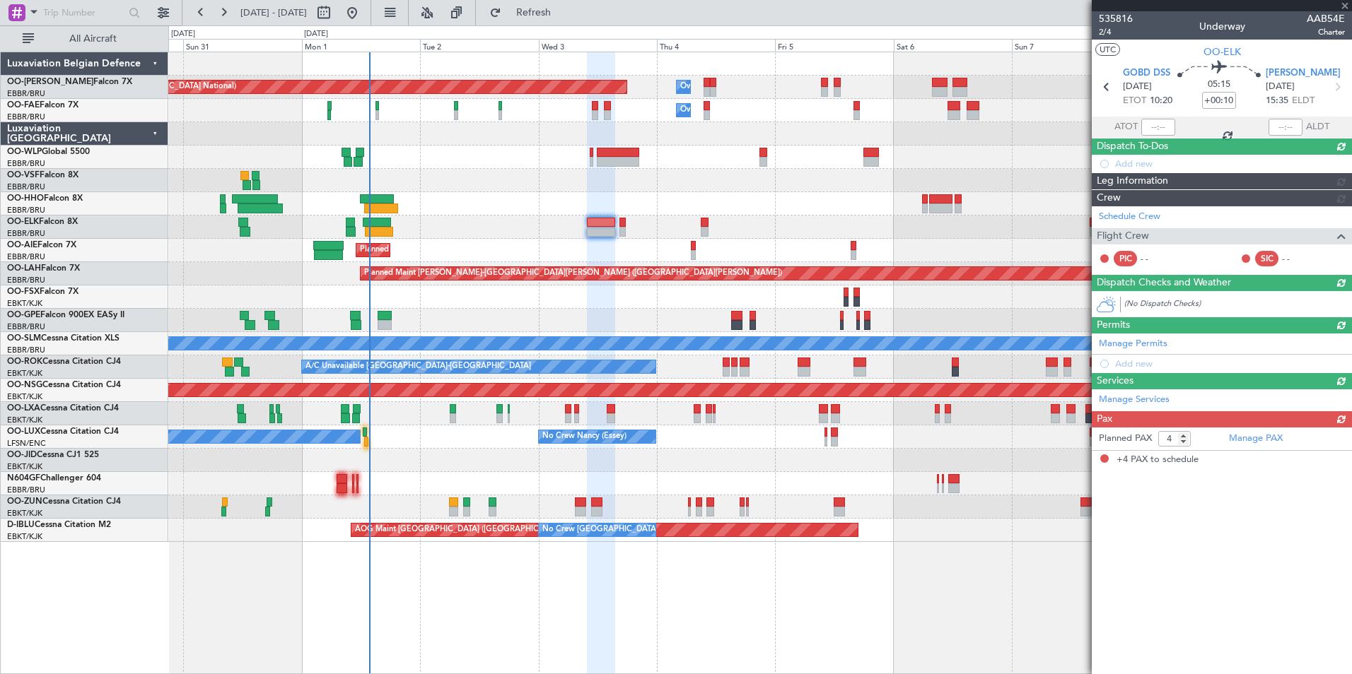
scroll to position [0, 0]
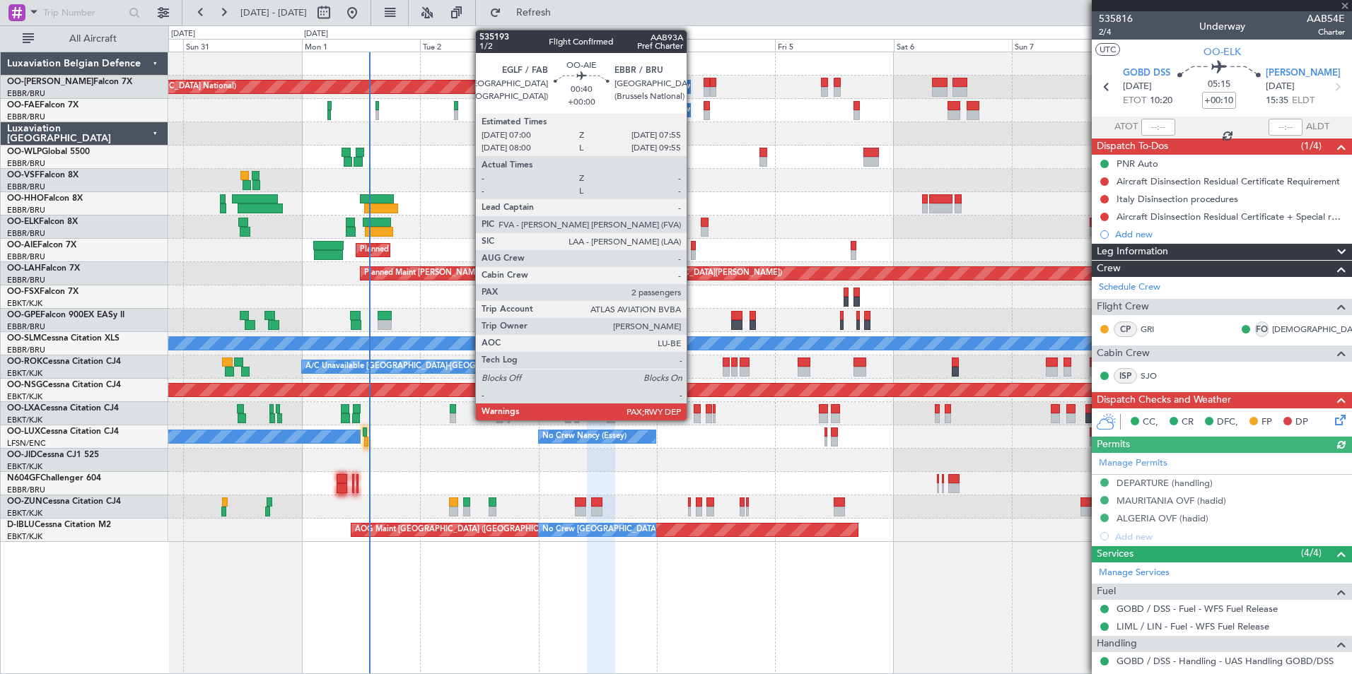
click at [693, 250] on div at bounding box center [693, 246] width 5 height 10
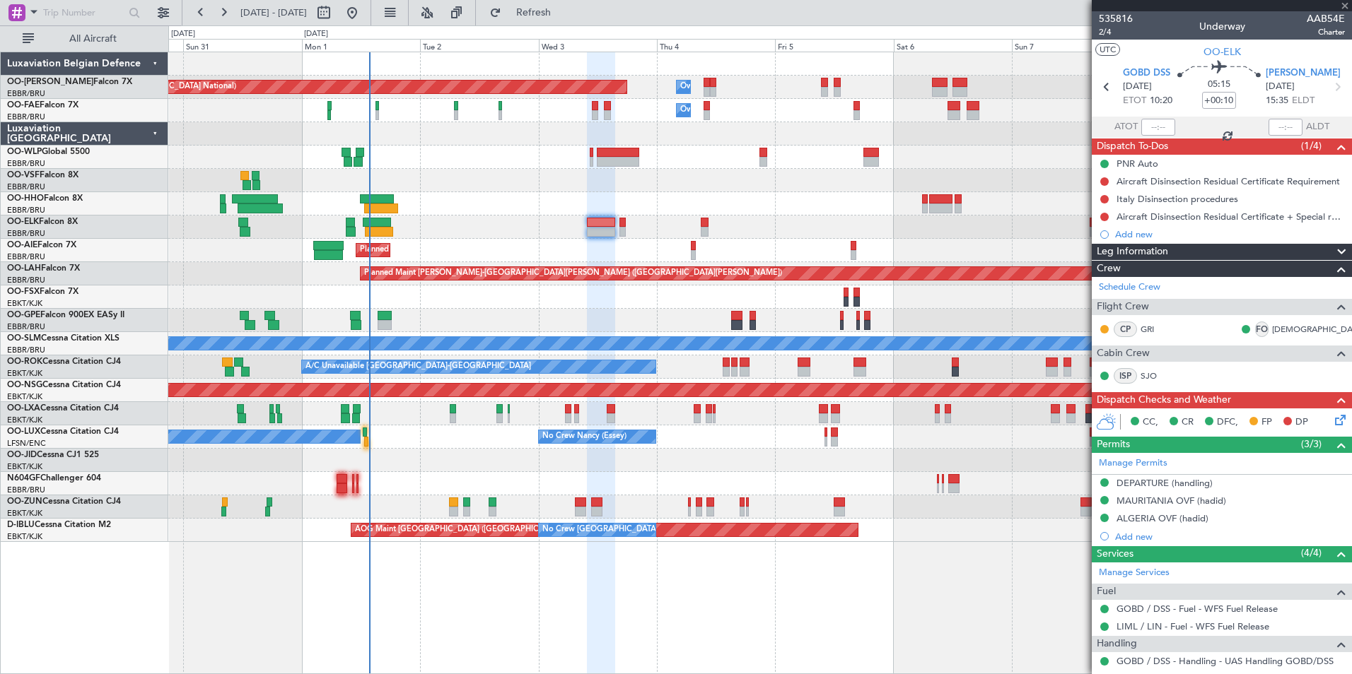
type input "2"
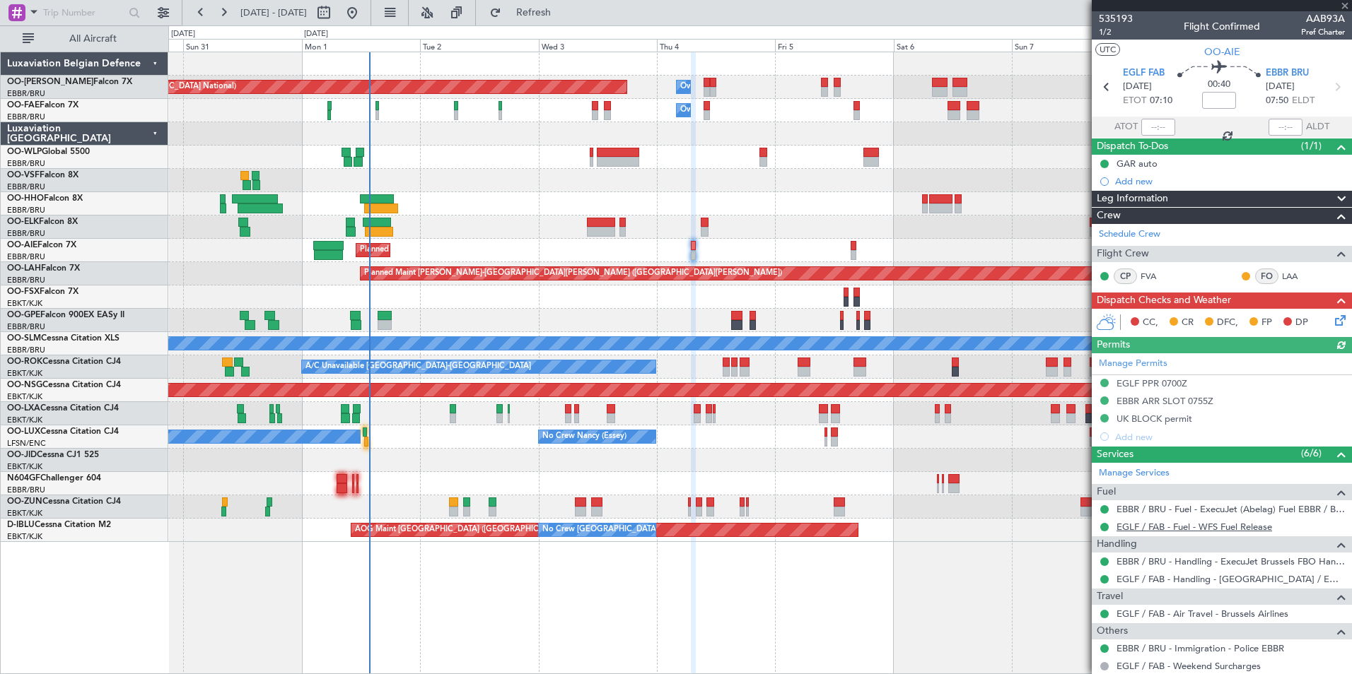
scroll to position [104, 0]
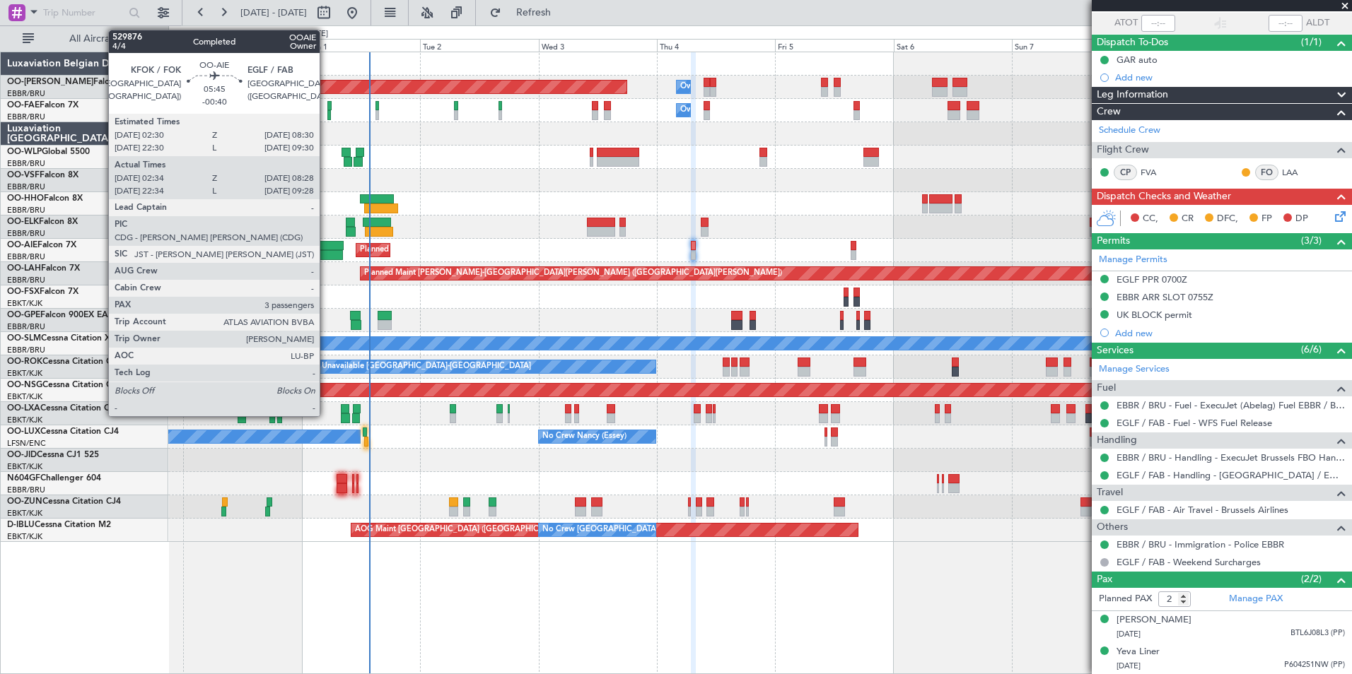
click at [326, 248] on div at bounding box center [328, 246] width 30 height 10
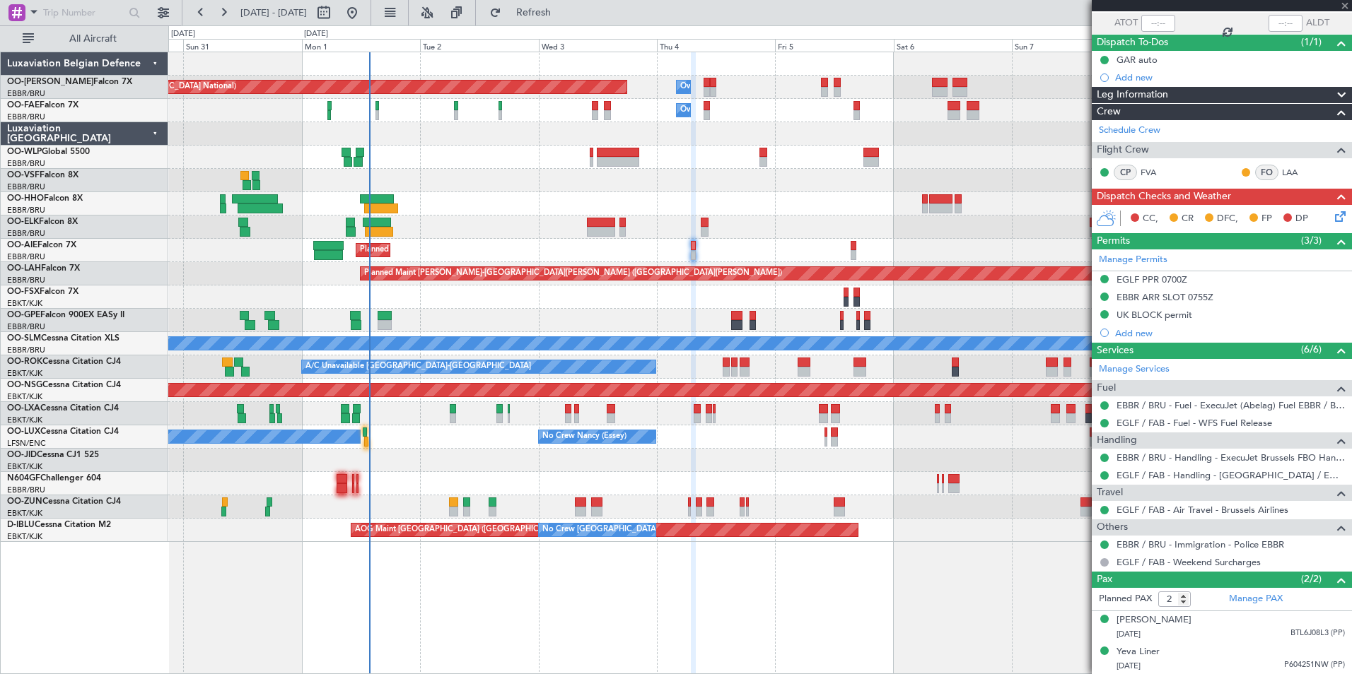
type input "-00:40"
type input "02:44"
type input "08:23"
type input "3"
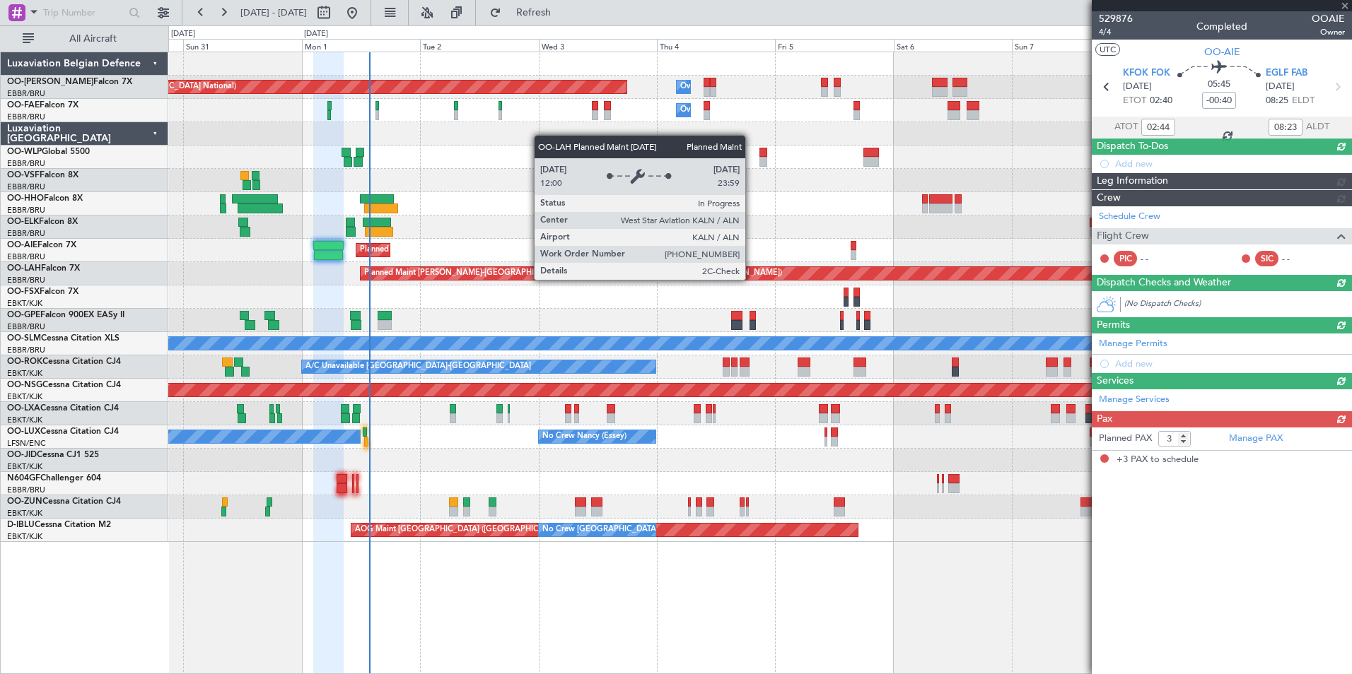
scroll to position [0, 0]
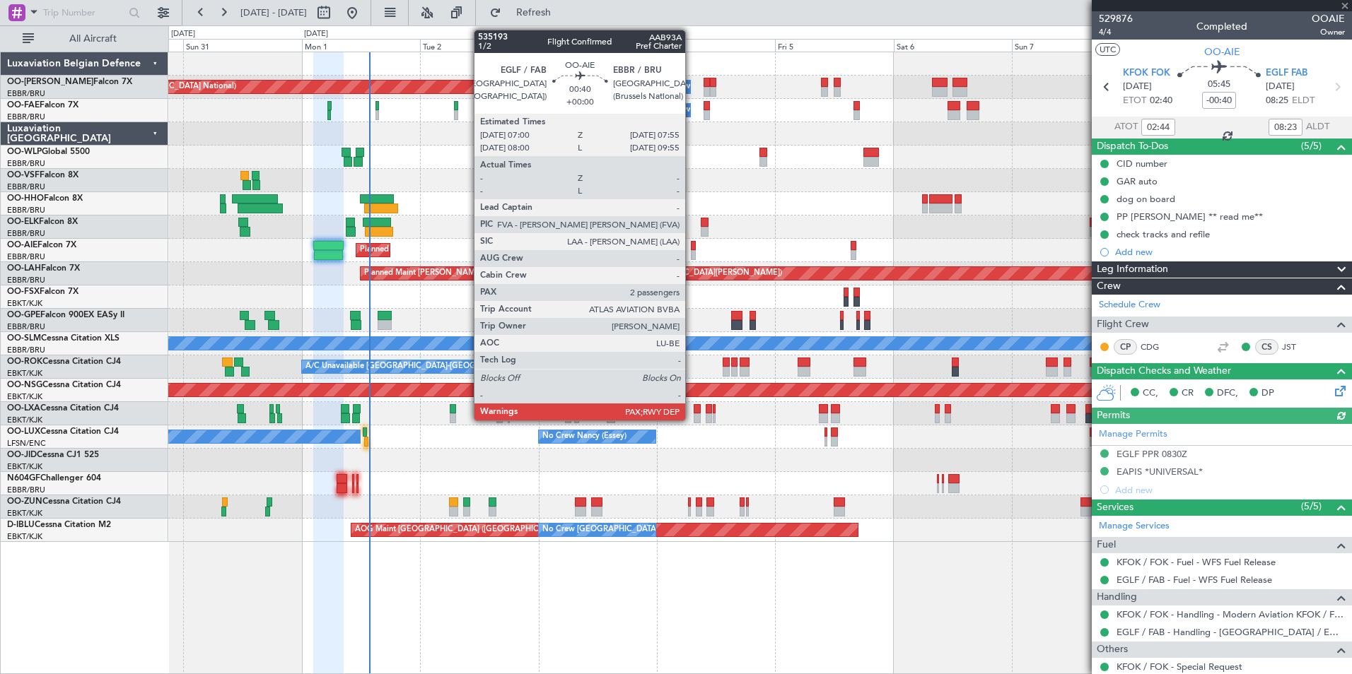
click at [691, 243] on div at bounding box center [693, 246] width 5 height 10
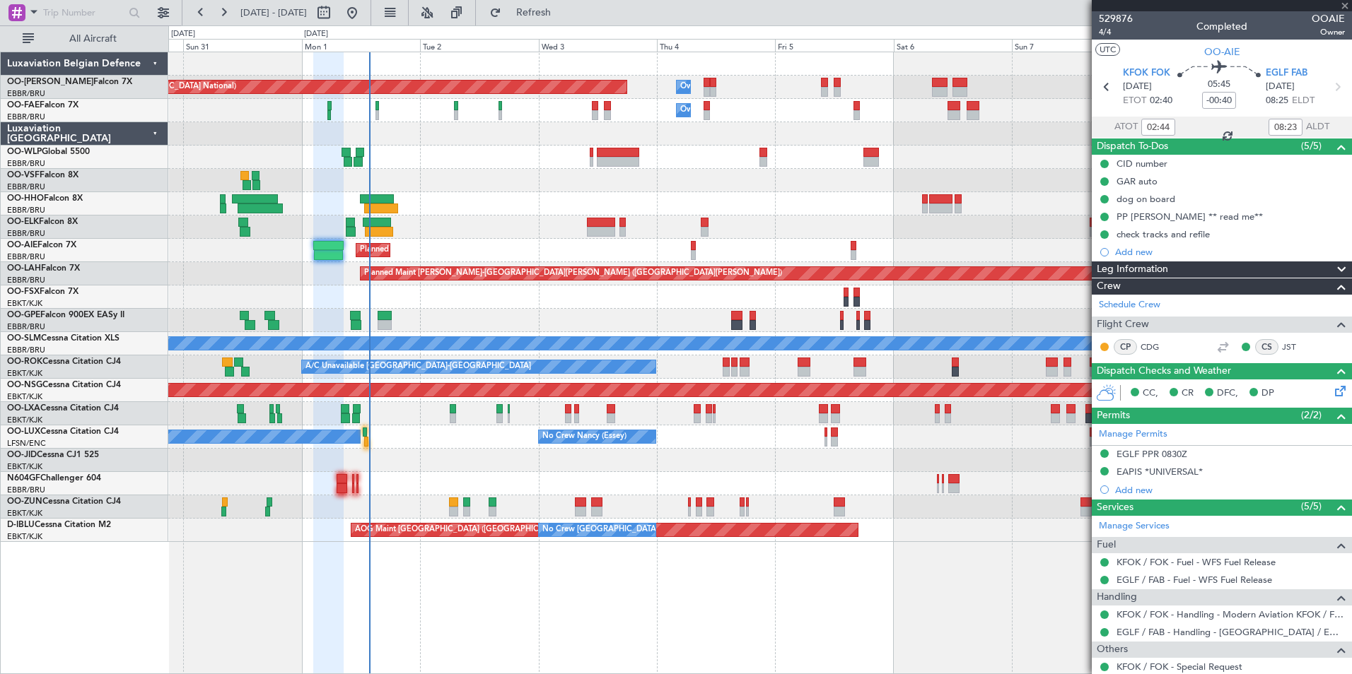
type input "2"
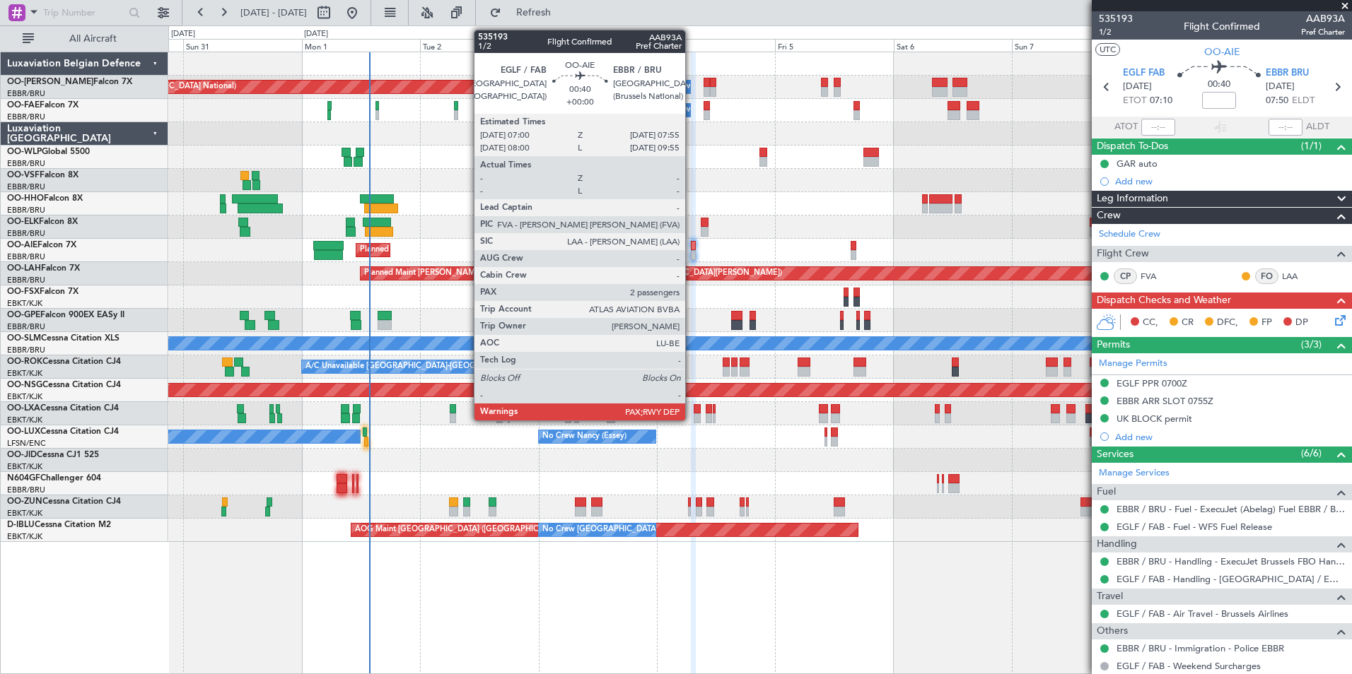
click at [691, 250] on div at bounding box center [693, 246] width 5 height 10
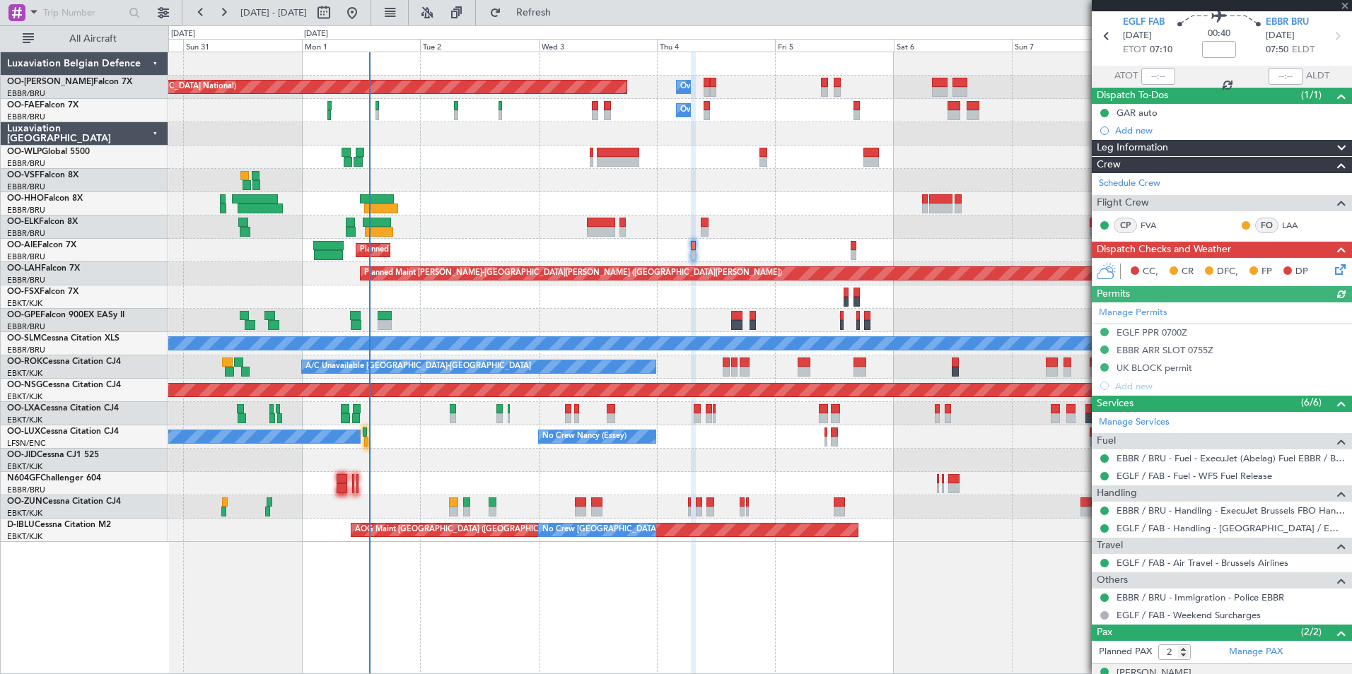
scroll to position [104, 0]
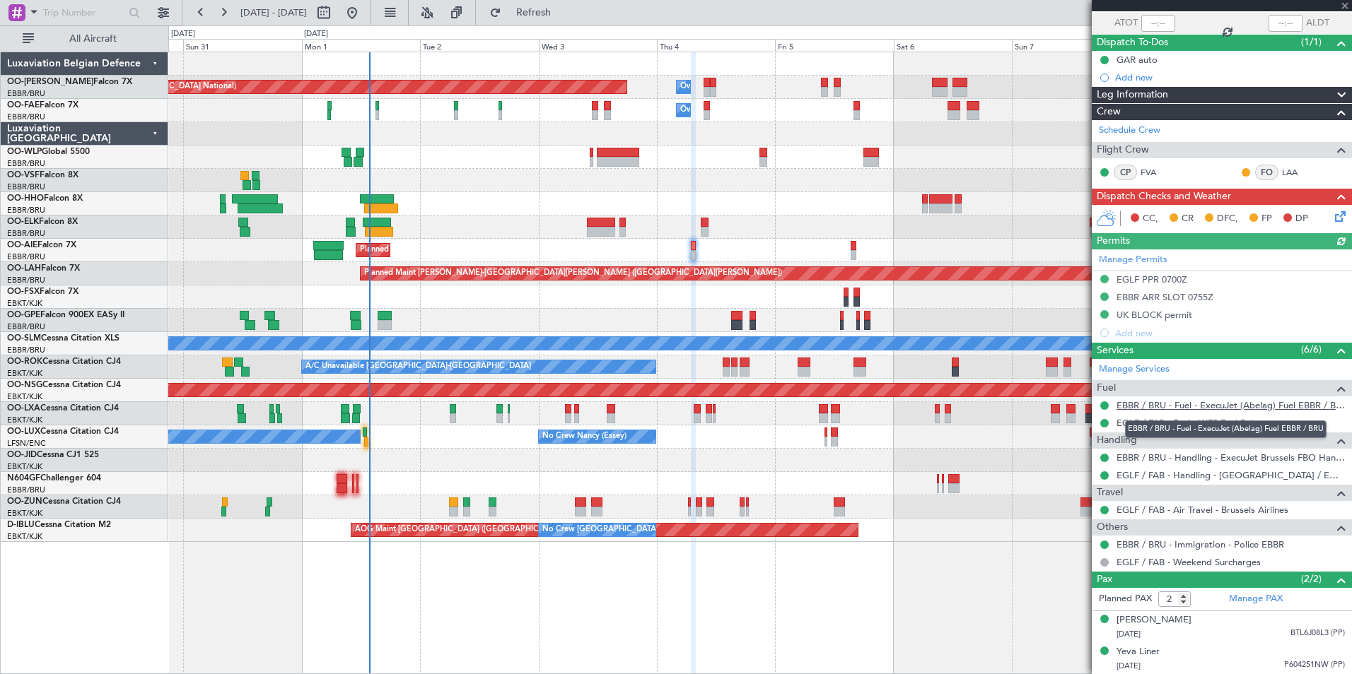
click at [1202, 420] on mat-tooltip-component "EBBR / BRU - Fuel - ExecuJet (Abelag) Fuel EBBR / BRU" at bounding box center [1225, 429] width 221 height 37
click at [1243, 428] on link "EGLF / FAB - Fuel - WFS Fuel Release" at bounding box center [1194, 423] width 156 height 12
drag, startPoint x: 599, startPoint y: 14, endPoint x: 591, endPoint y: 28, distance: 15.9
click at [563, 17] on span "Refresh" at bounding box center [533, 13] width 59 height 10
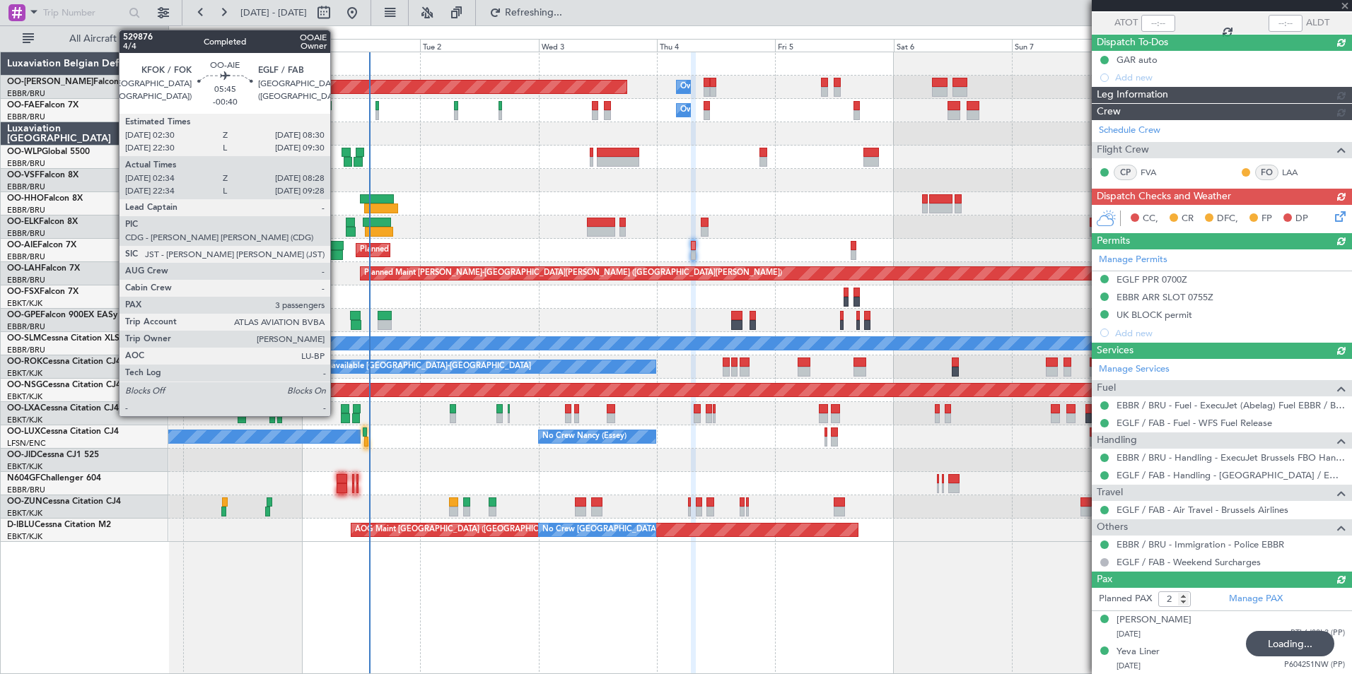
click at [336, 252] on div at bounding box center [329, 255] width 30 height 10
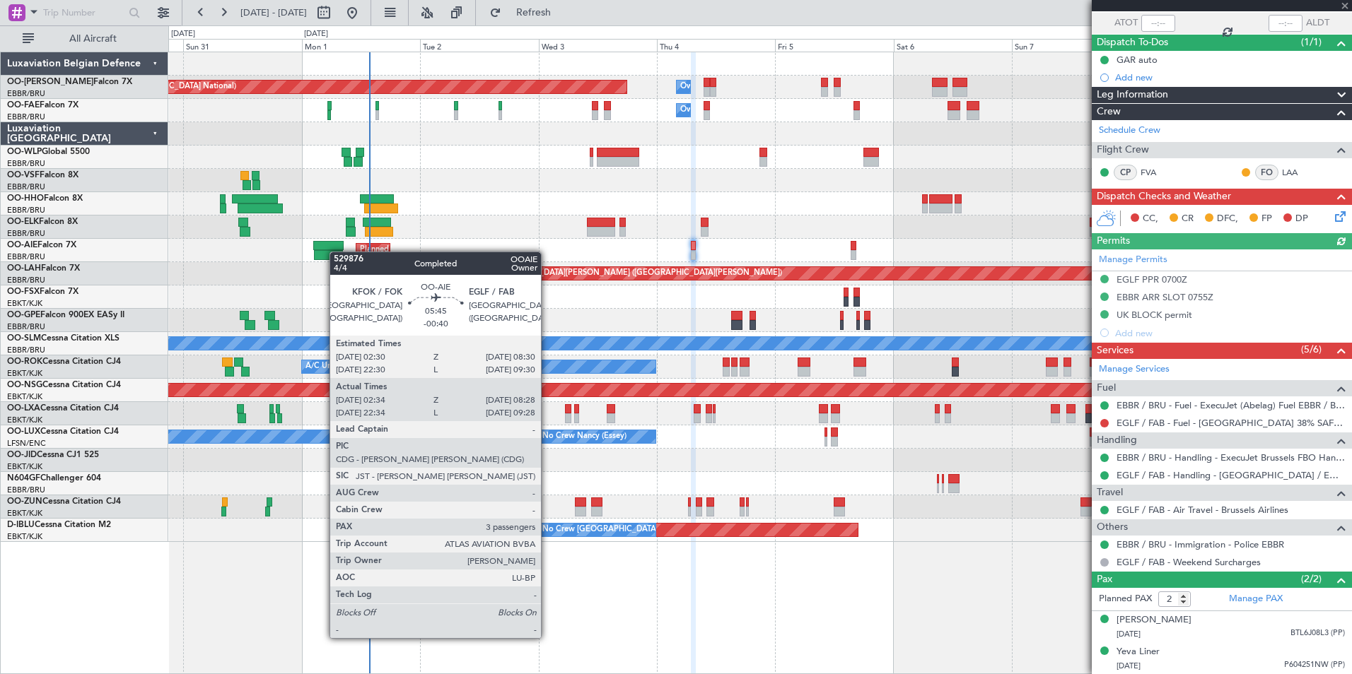
type input "-00:40"
type input "02:44"
type input "08:23"
type input "3"
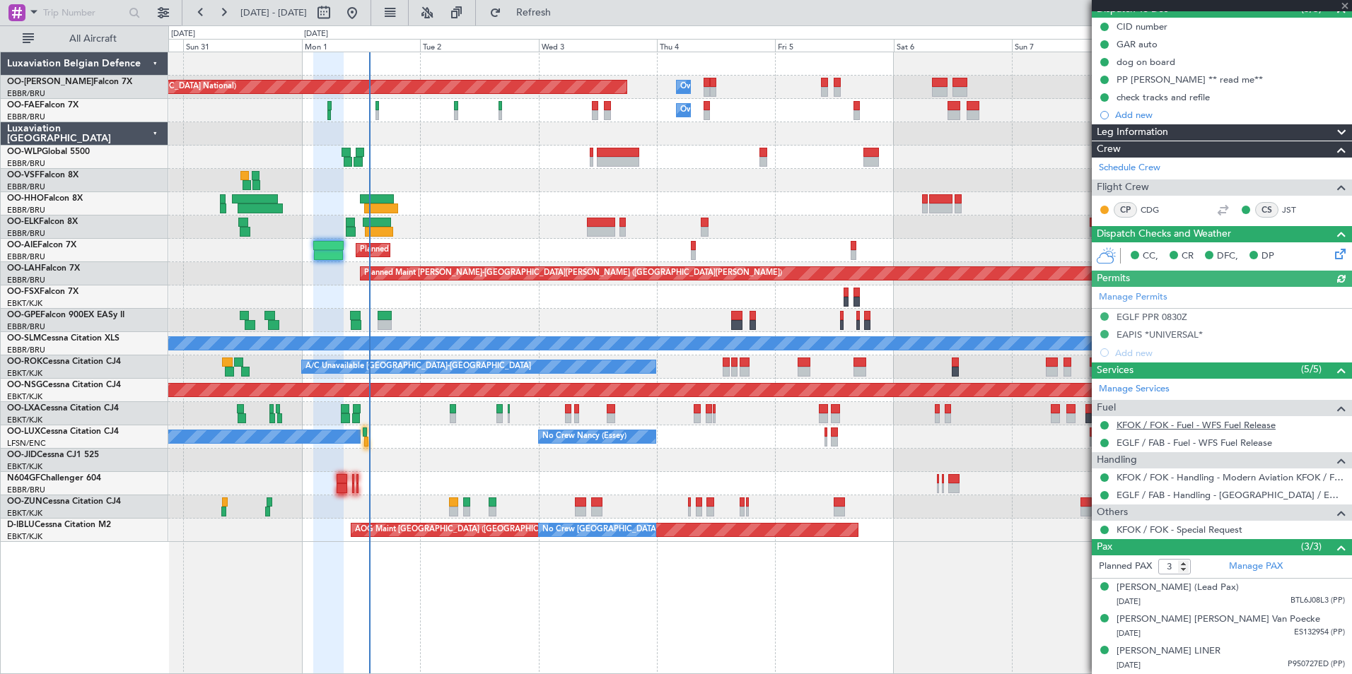
scroll to position [151, 0]
click at [1234, 437] on link "EGLF / FAB - Fuel - WFS Fuel Release" at bounding box center [1194, 443] width 156 height 12
click at [551, 1] on button "Refresh" at bounding box center [525, 12] width 85 height 23
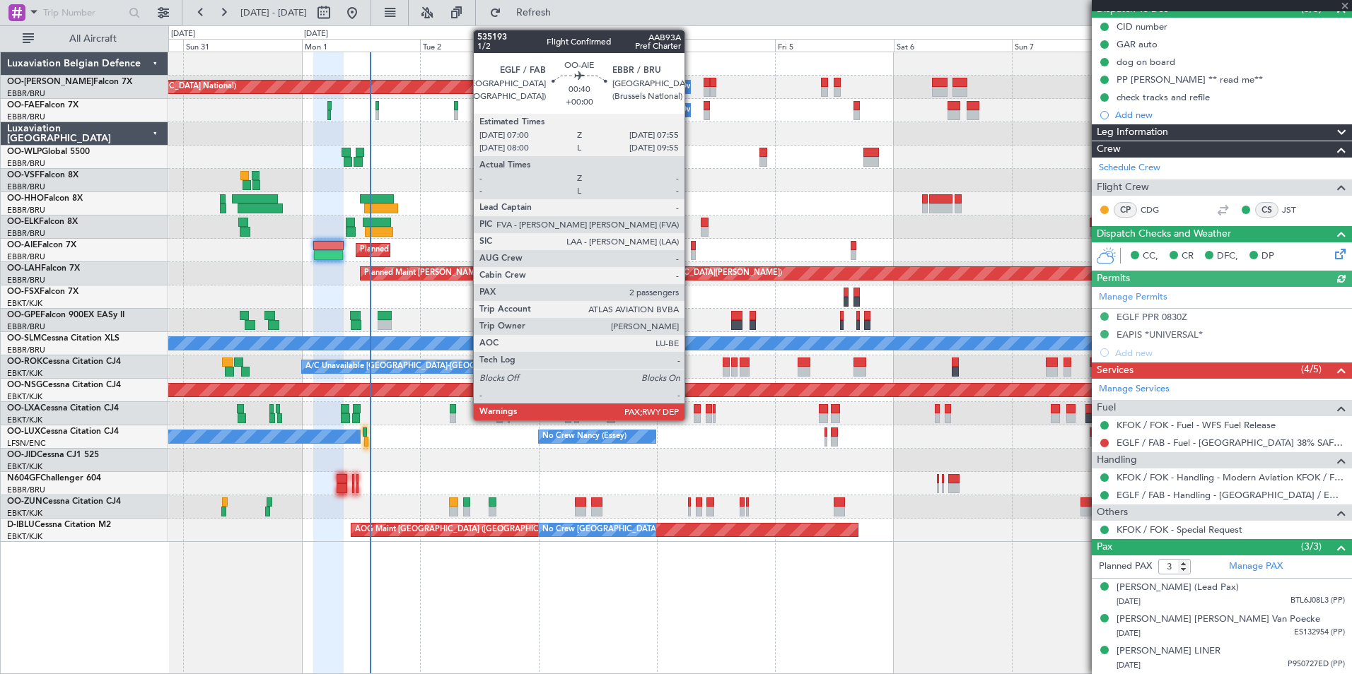
click at [691, 247] on div at bounding box center [693, 246] width 5 height 10
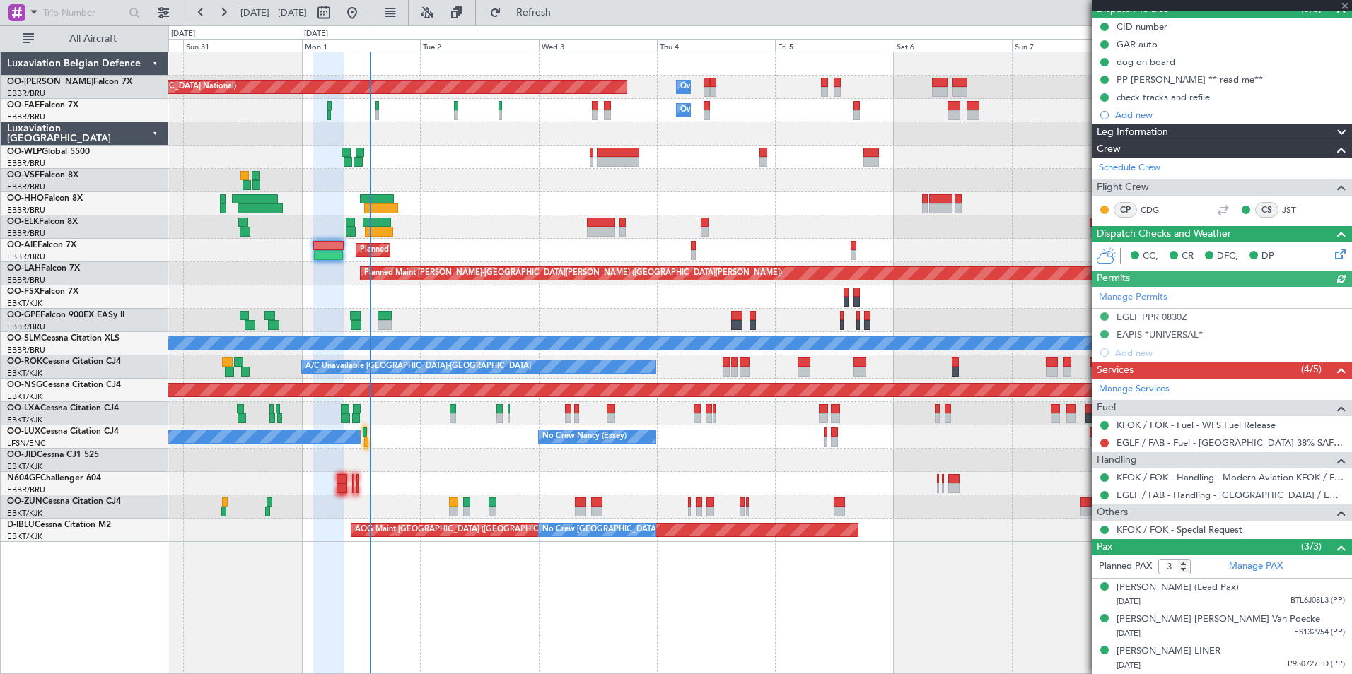
type input "2"
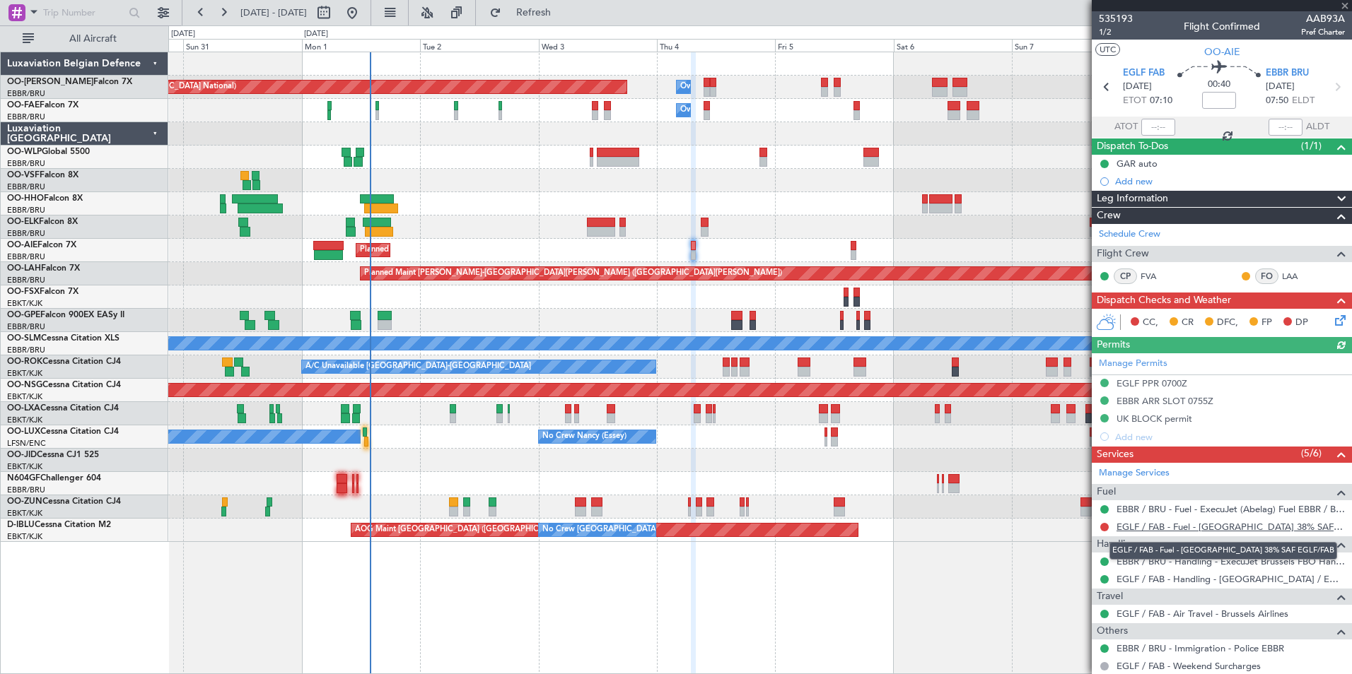
click at [1134, 522] on link "EGLF / FAB - Fuel - Farnborough Airport 38% SAF EGLF/FAB" at bounding box center [1230, 527] width 228 height 12
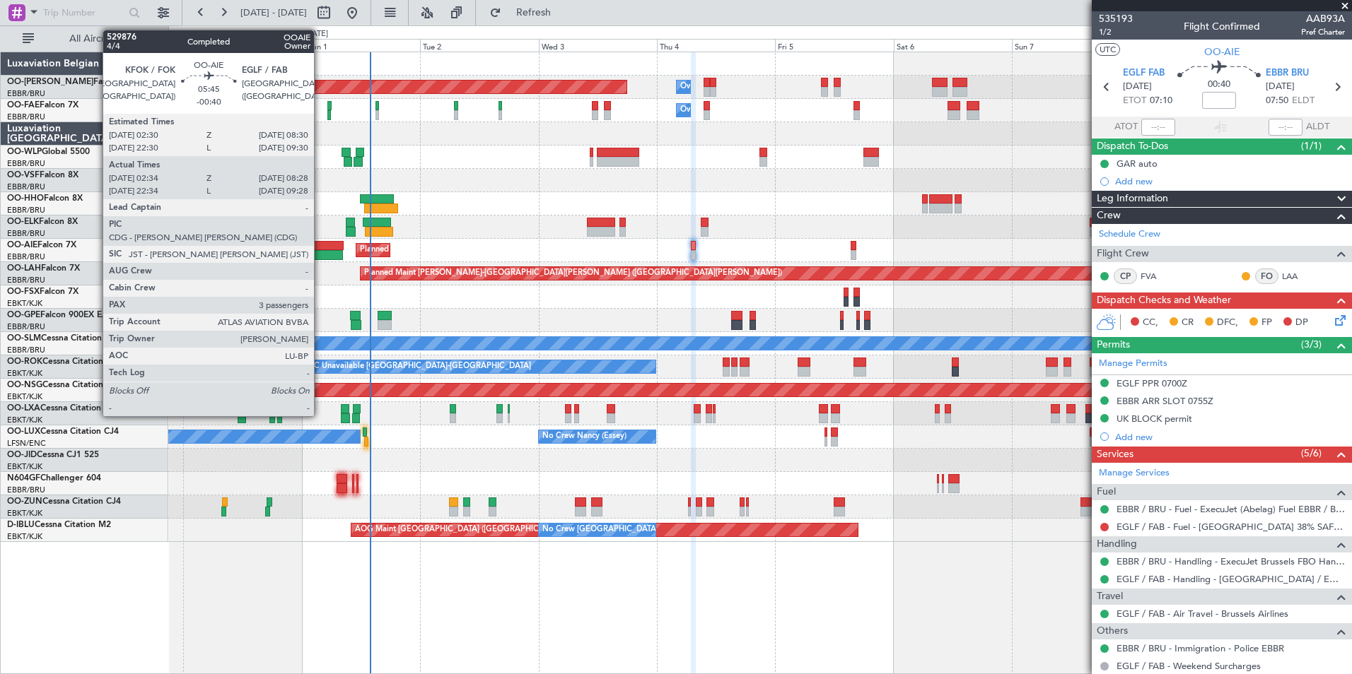
click at [320, 257] on div at bounding box center [329, 255] width 30 height 10
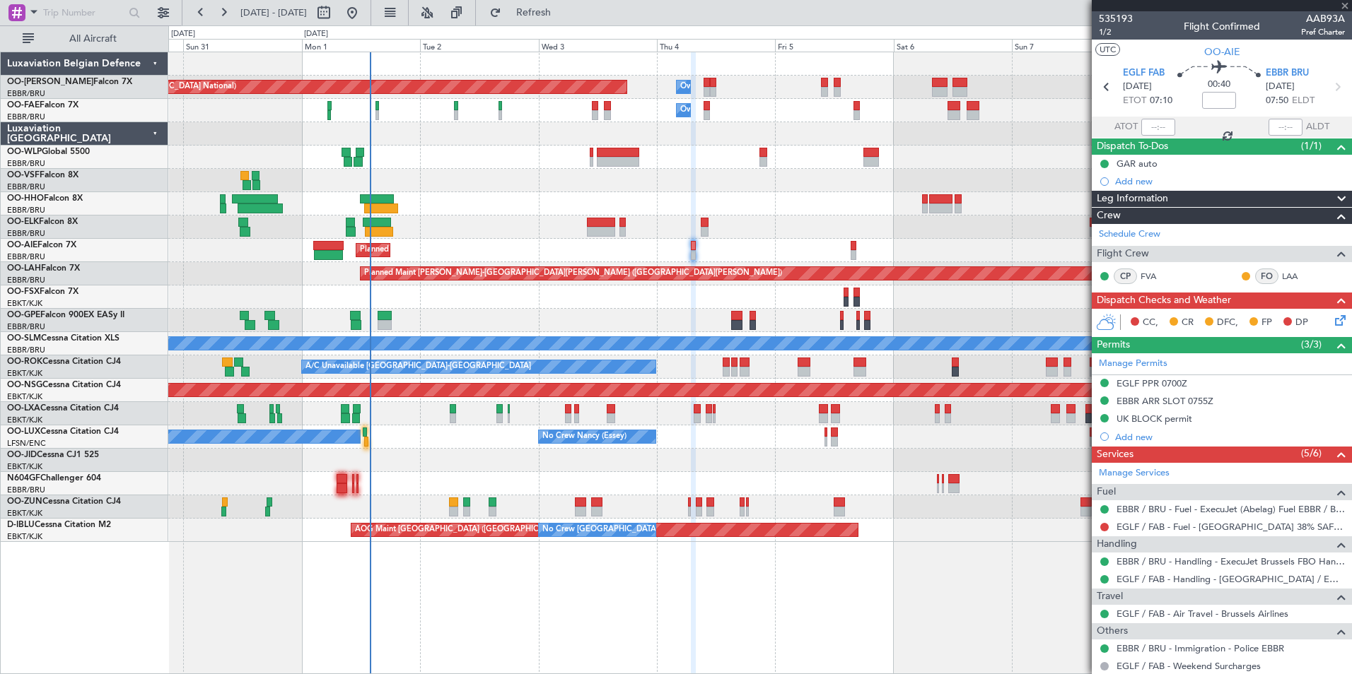
type input "-00:40"
type input "02:44"
type input "08:23"
type input "3"
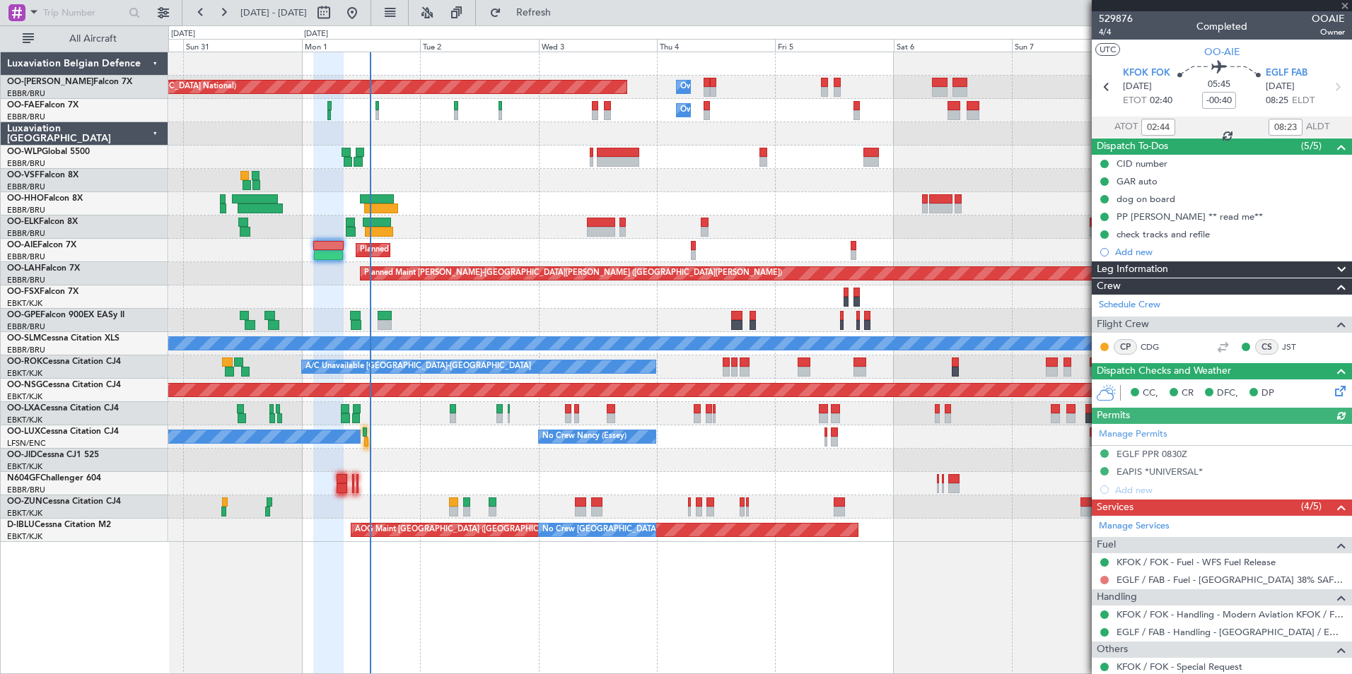
click at [1103, 579] on button at bounding box center [1104, 580] width 8 height 8
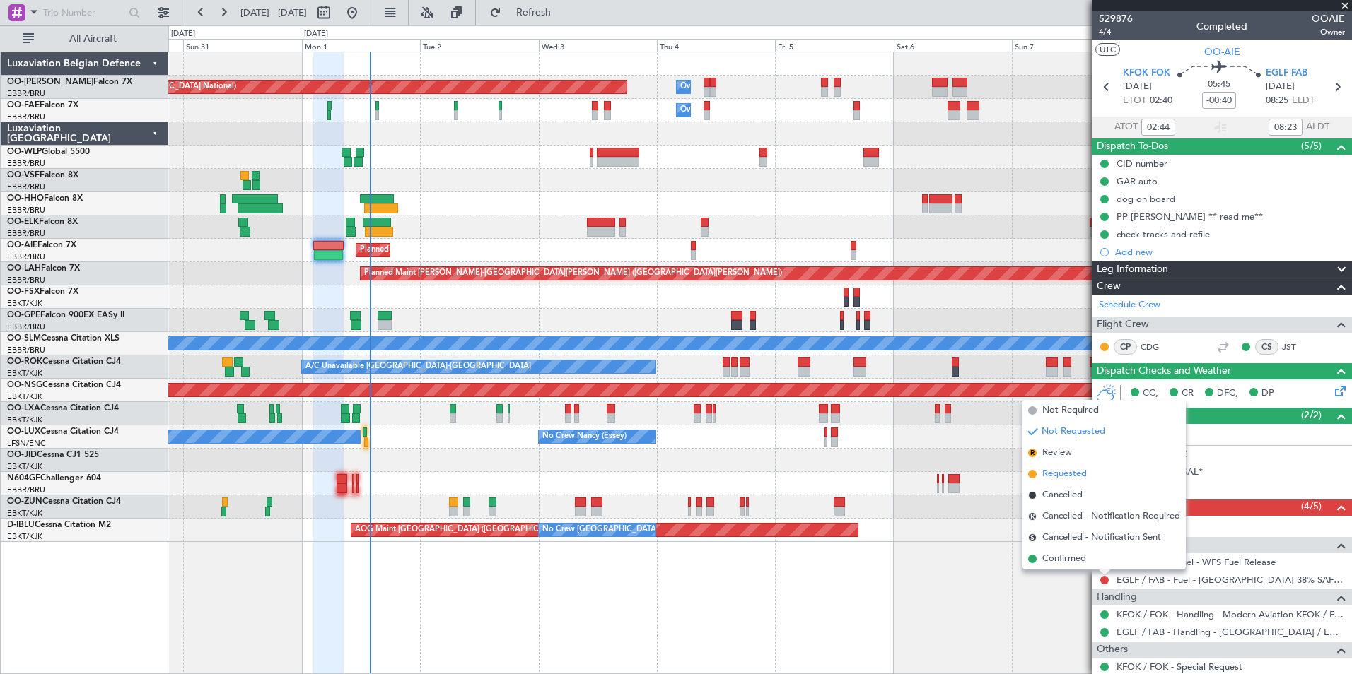
click at [1055, 478] on span "Requested" at bounding box center [1064, 474] width 45 height 14
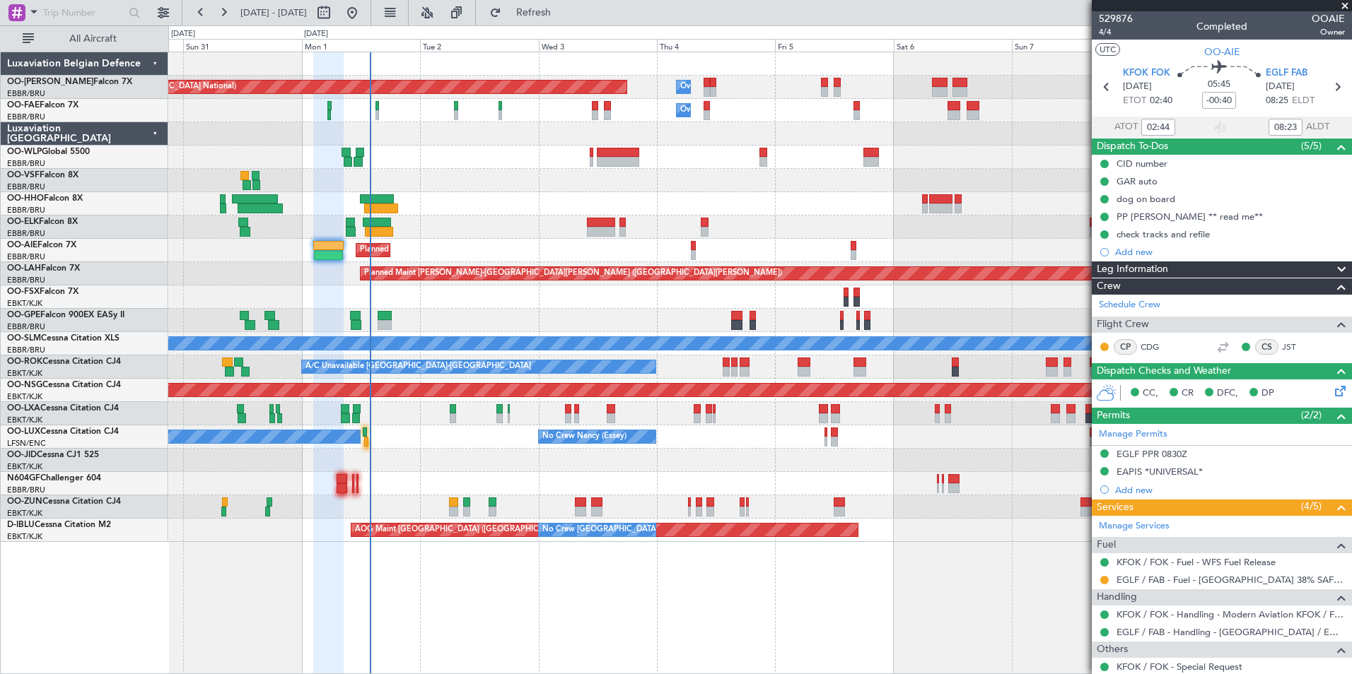
drag, startPoint x: 556, startPoint y: 12, endPoint x: 572, endPoint y: 106, distance: 95.3
click at [556, 12] on span "Refresh" at bounding box center [533, 13] width 59 height 10
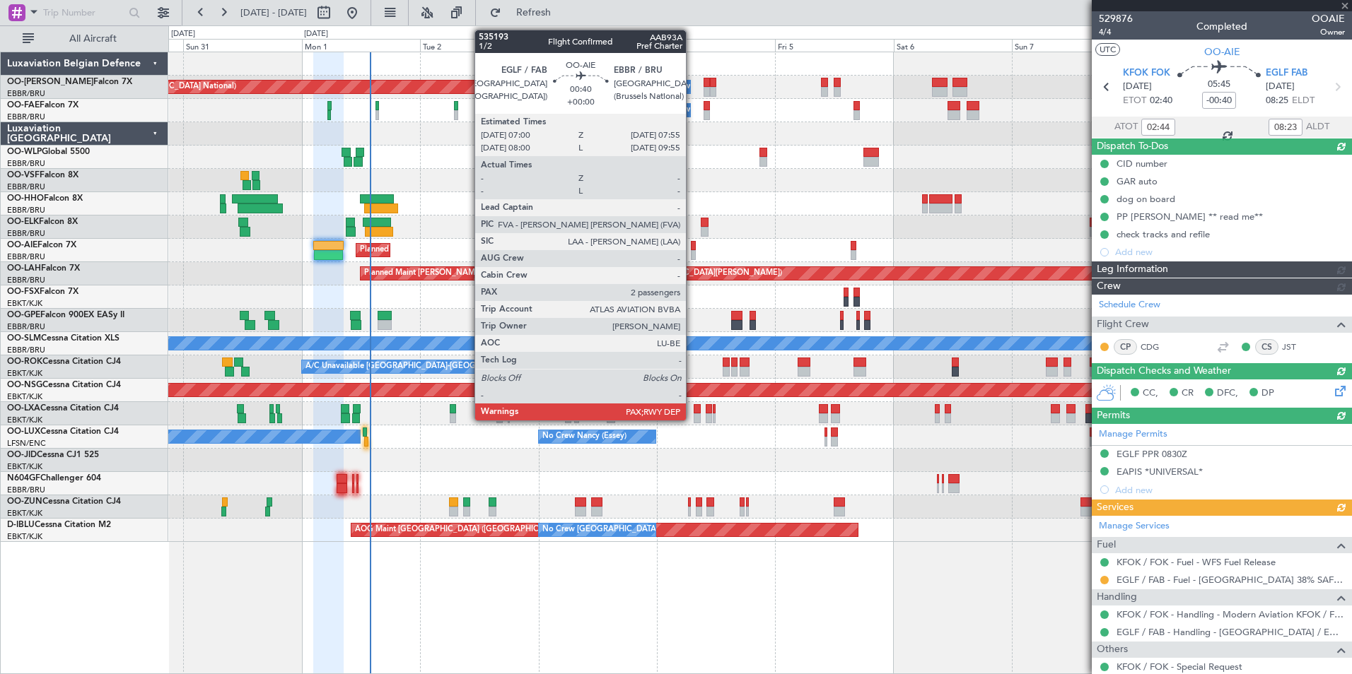
click at [692, 248] on div at bounding box center [693, 246] width 5 height 10
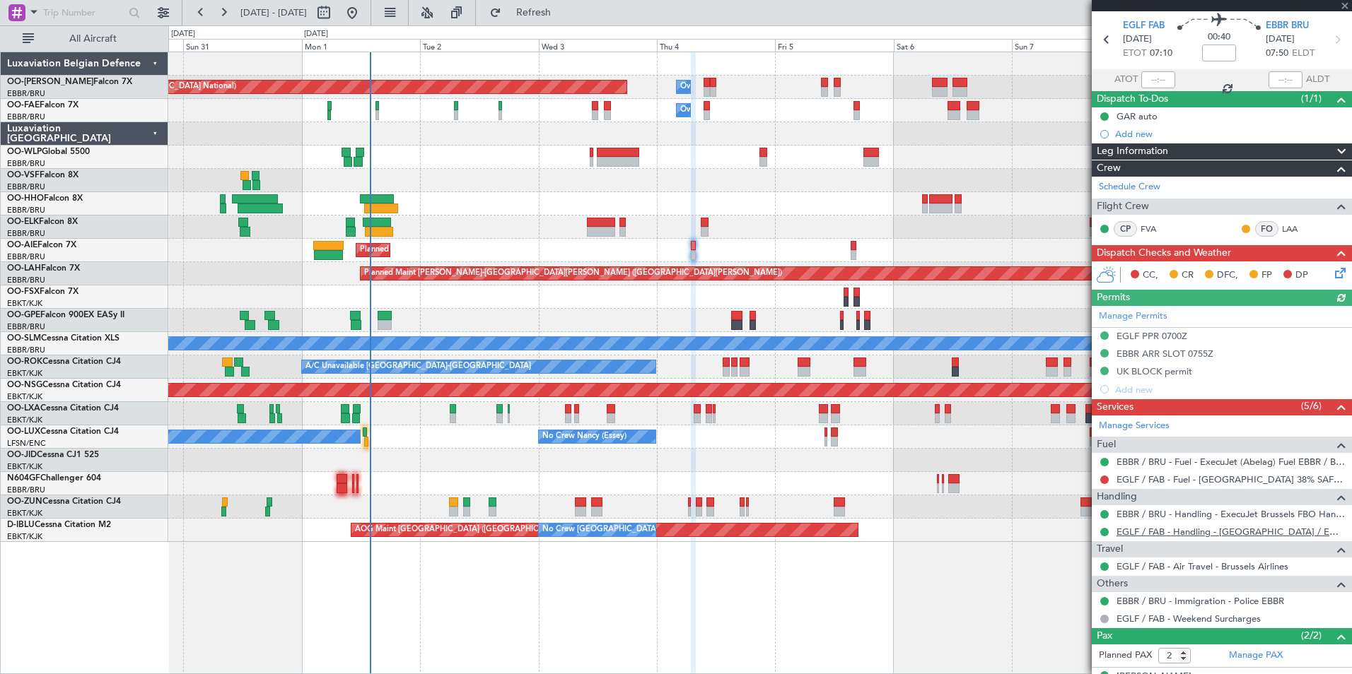
scroll to position [104, 0]
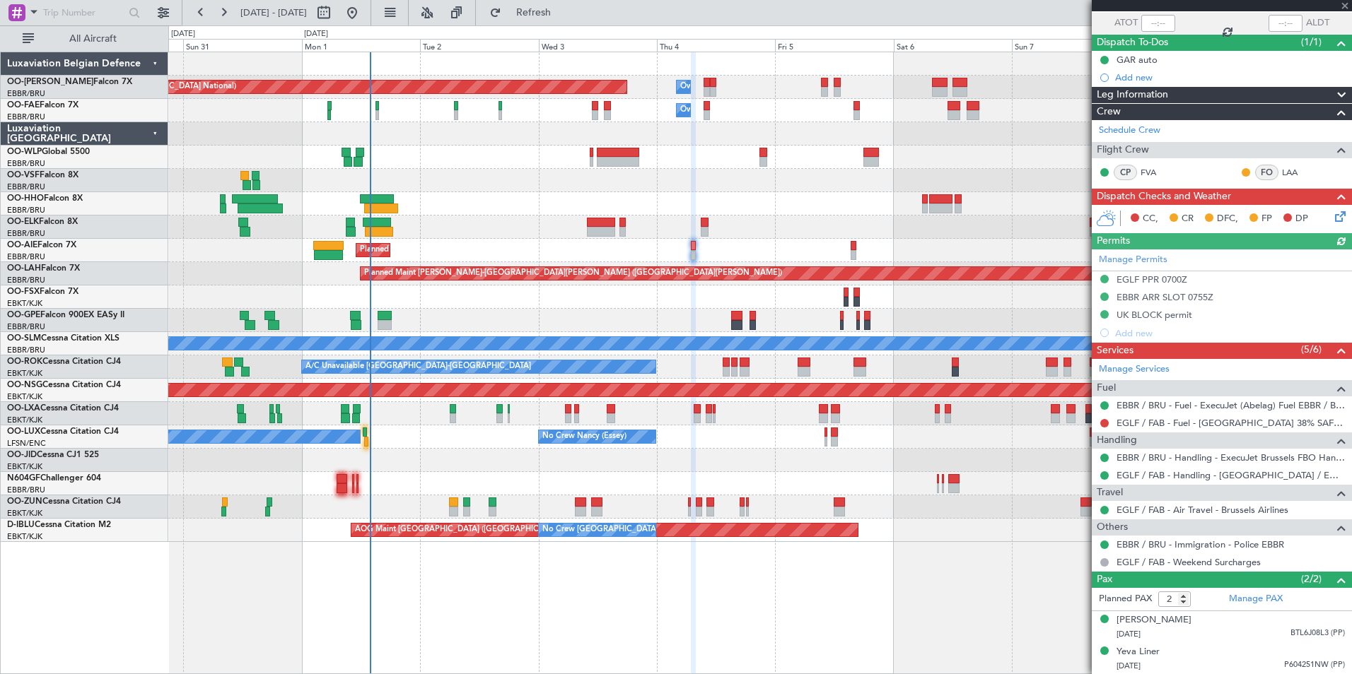
click at [1106, 427] on div at bounding box center [1103, 423] width 11 height 11
click at [1102, 423] on button at bounding box center [1104, 423] width 8 height 8
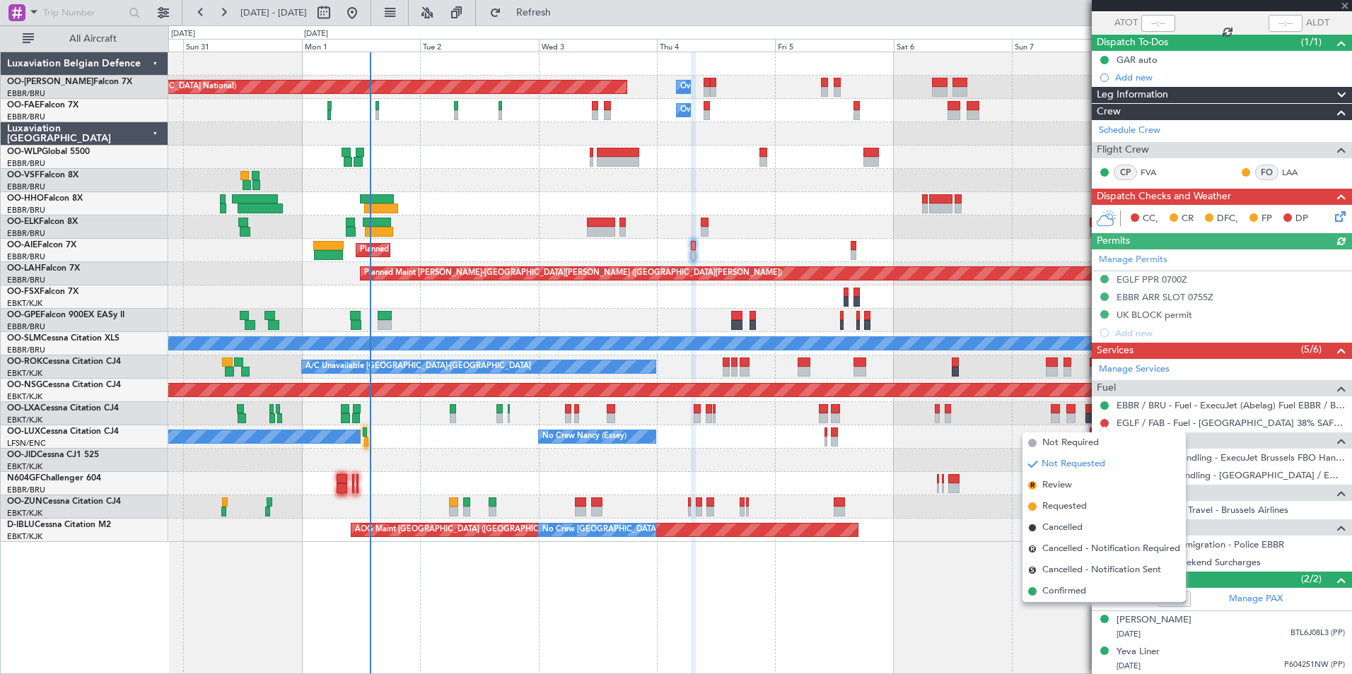
click at [1057, 504] on span "Requested" at bounding box center [1064, 507] width 45 height 14
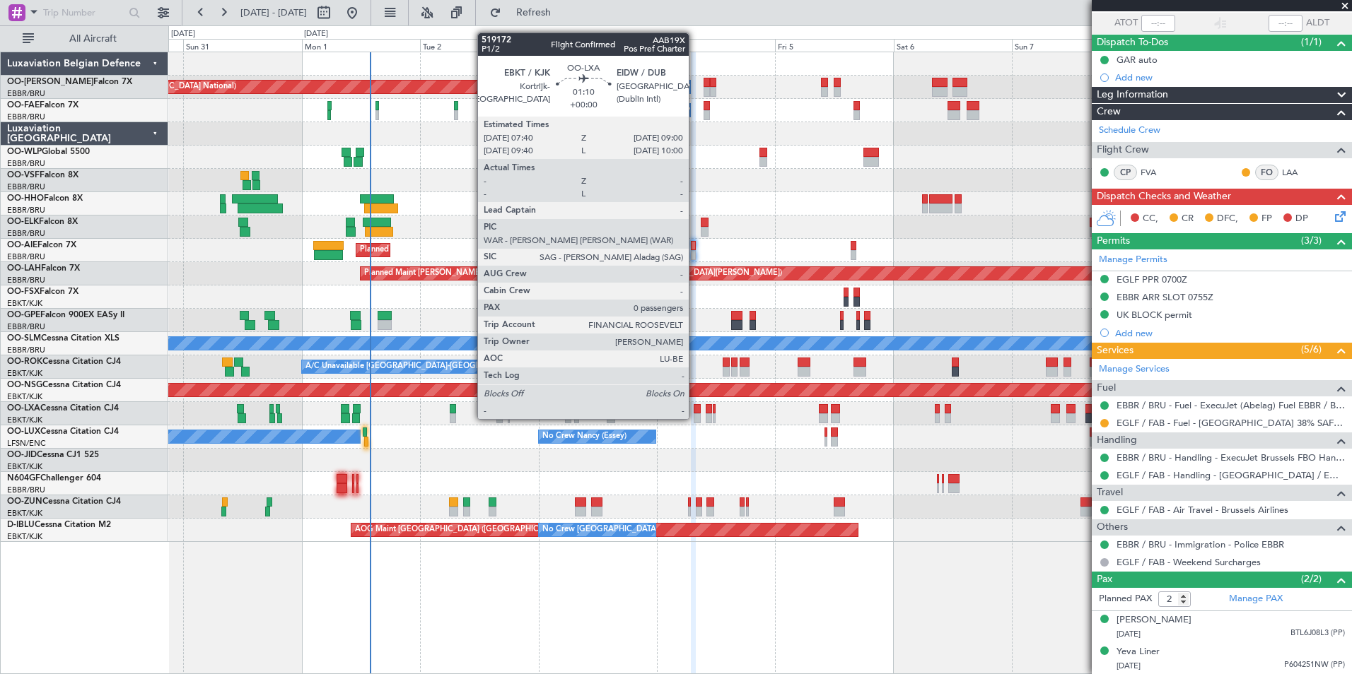
click at [695, 405] on div at bounding box center [696, 409] width 7 height 10
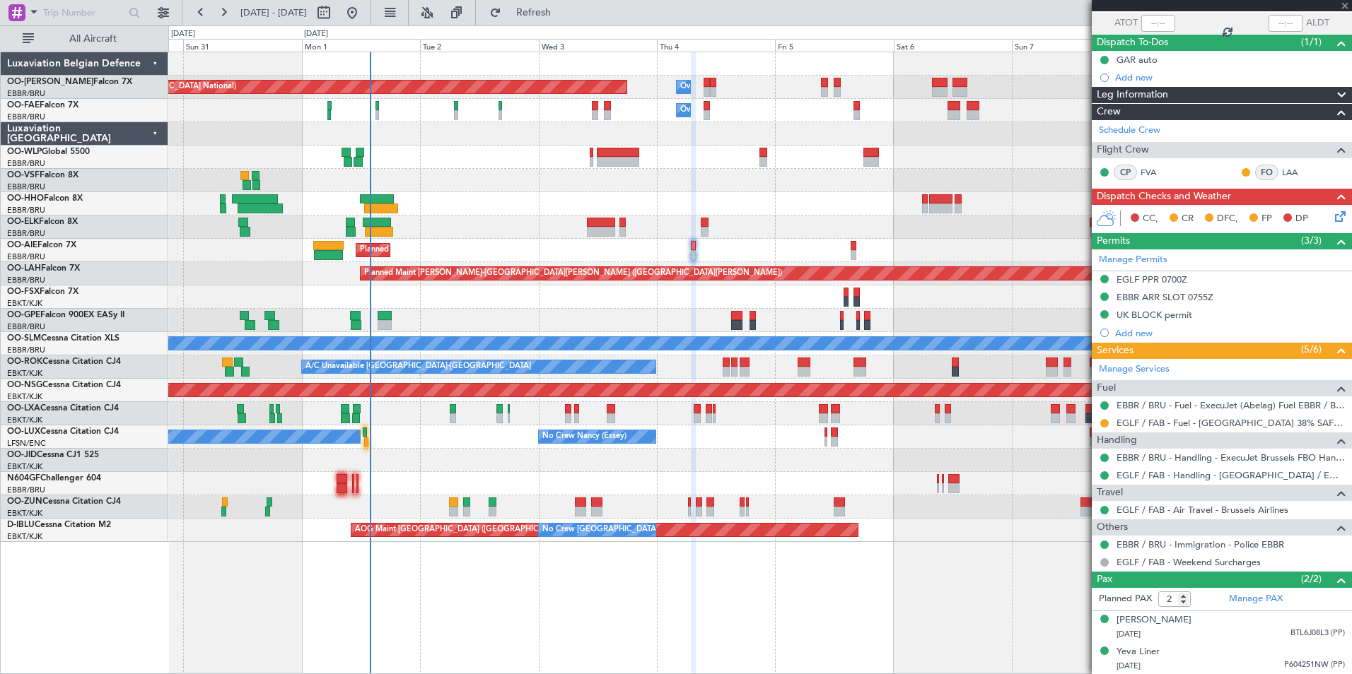
type input "0"
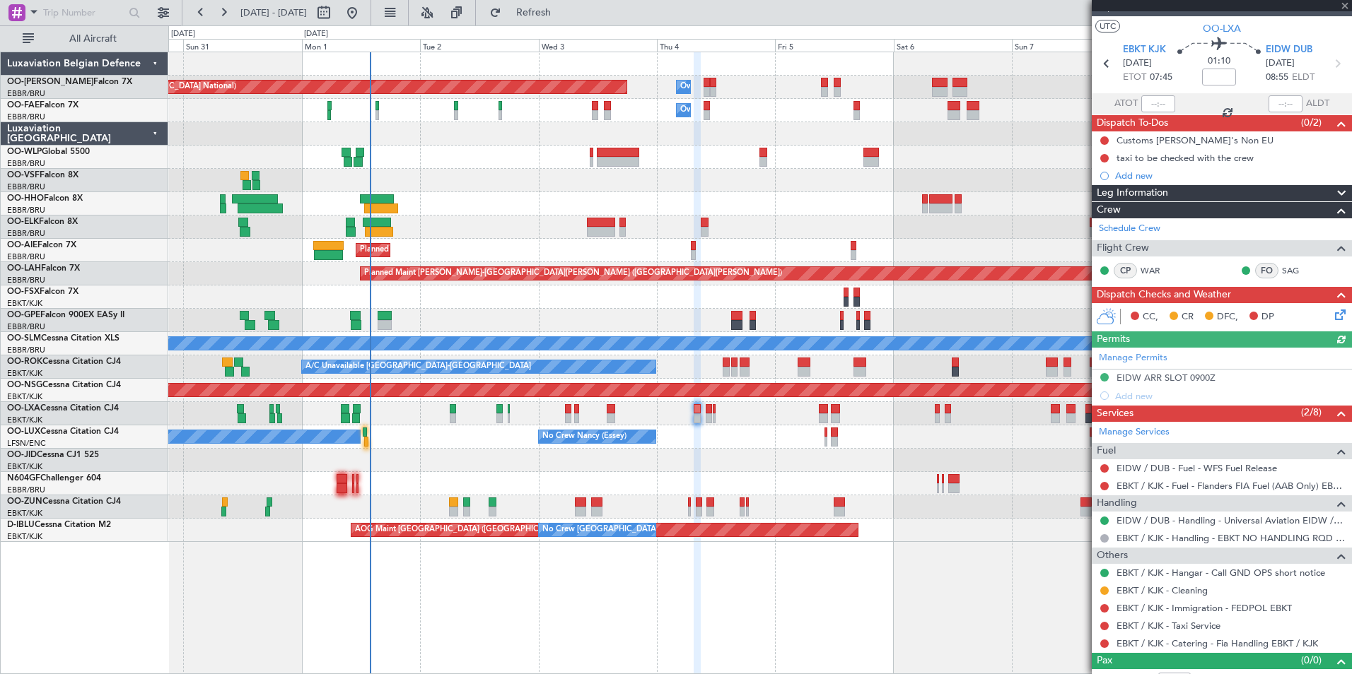
scroll to position [41, 0]
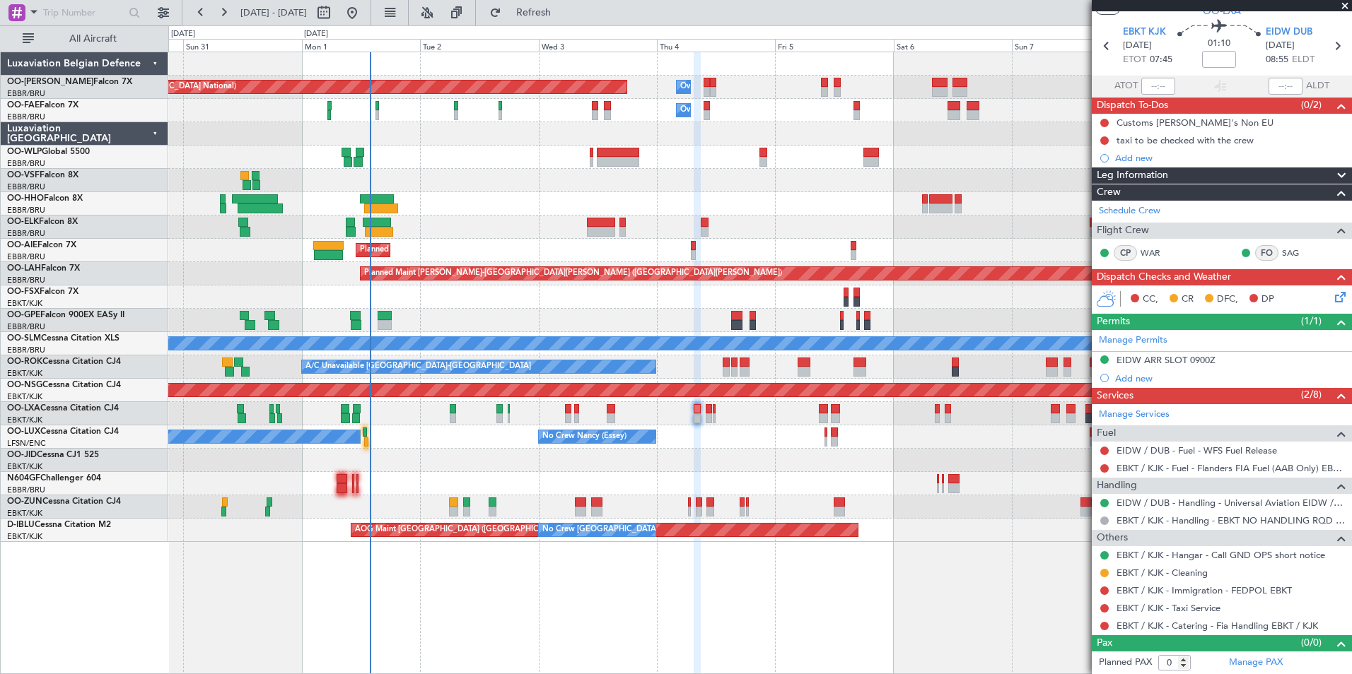
click at [1217, 609] on div "EBKT / KJK - Catering - Fia Handling EBKT / KJK" at bounding box center [1217, 609] width 0 height 0
click at [1147, 606] on div "EBKT / KJK - Catering - Fia Handling EBKT / KJK" at bounding box center [1217, 601] width 176 height 18
click at [1119, 610] on link "EBKT / KJK - Taxi Service" at bounding box center [1168, 608] width 104 height 12
click at [1202, 626] on link "EBKT / KJK - Catering - Fia Handling EBKT / KJK" at bounding box center [1216, 626] width 201 height 12
click at [563, 16] on span "Refresh" at bounding box center [533, 13] width 59 height 10
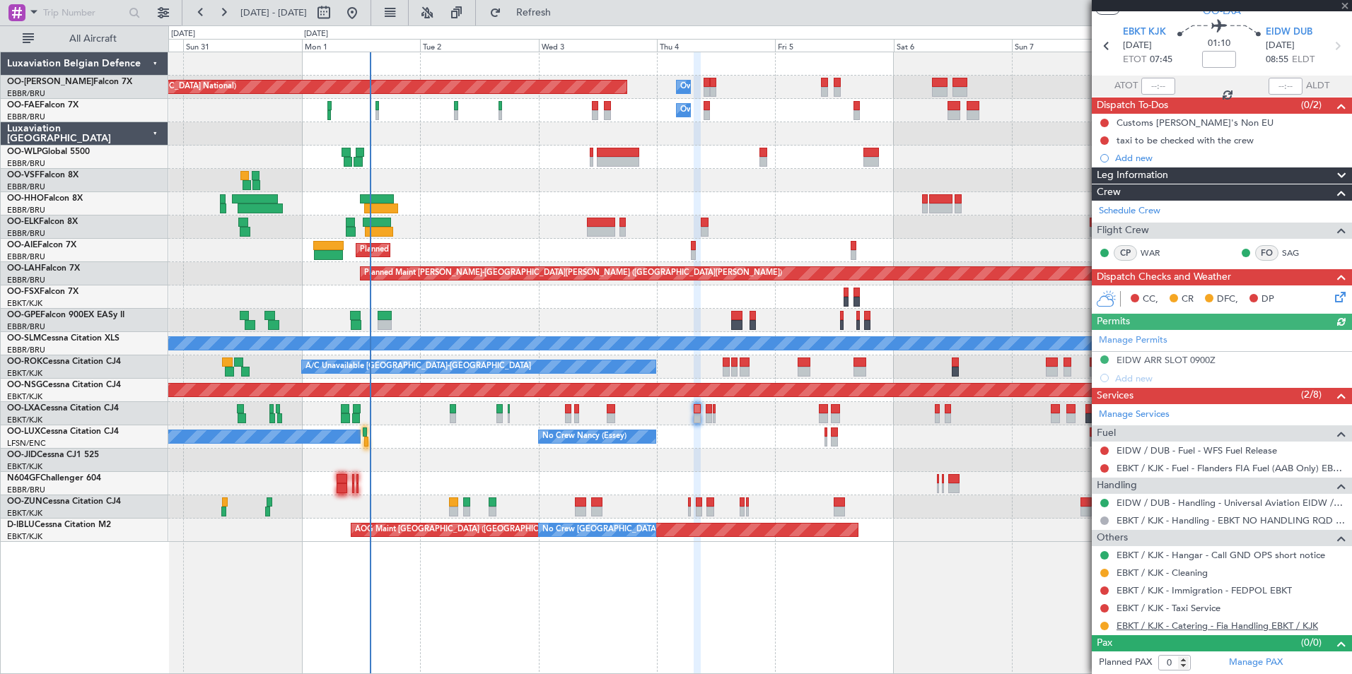
click at [1291, 626] on link "EBKT / KJK - Catering - Fia Handling EBKT / KJK" at bounding box center [1216, 626] width 201 height 12
click at [563, 13] on span "Refresh" at bounding box center [533, 13] width 59 height 10
drag, startPoint x: 582, startPoint y: 11, endPoint x: 652, endPoint y: 180, distance: 182.6
click at [563, 11] on span "Refresh" at bounding box center [533, 13] width 59 height 10
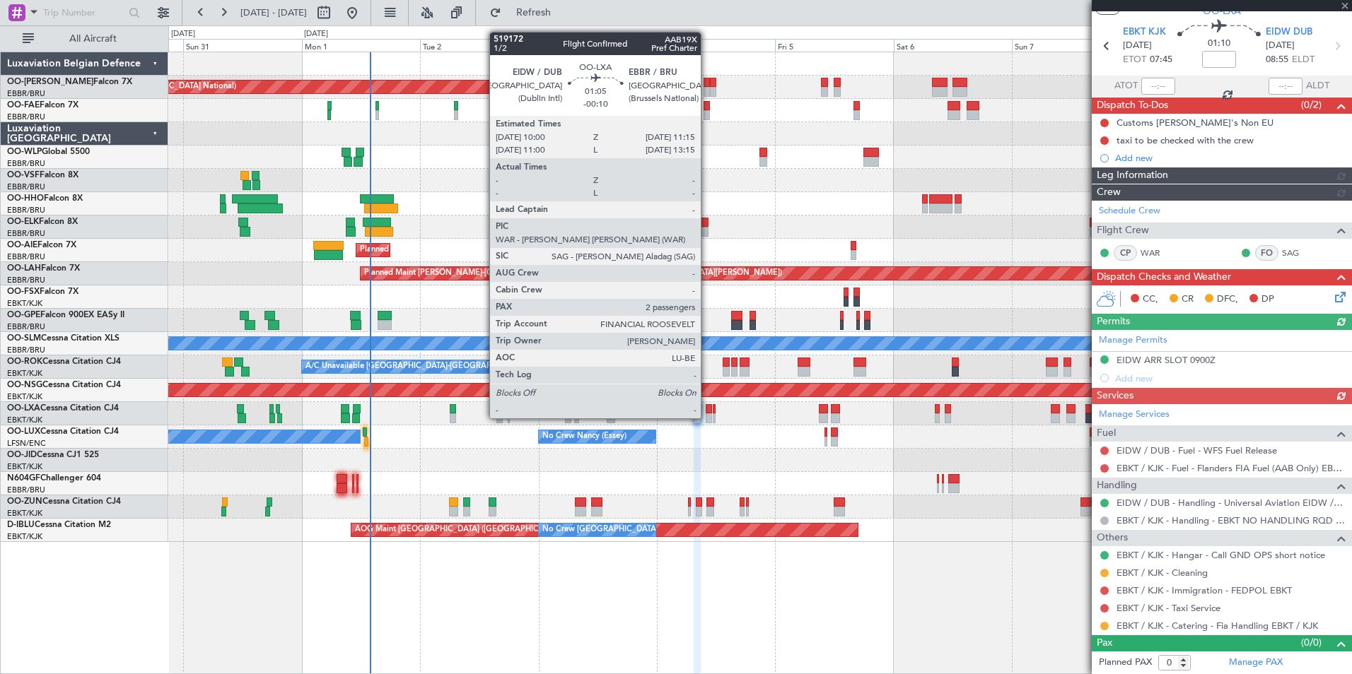
click at [707, 406] on div at bounding box center [708, 409] width 6 height 10
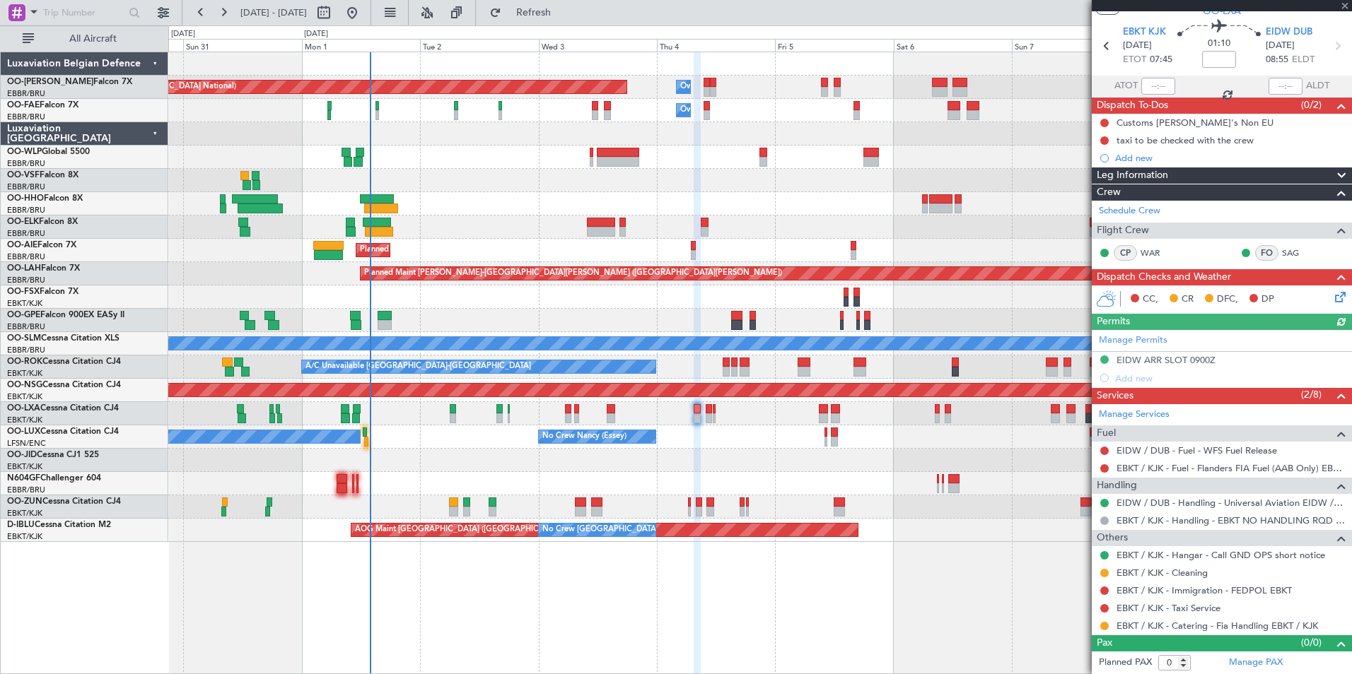
type input "-00:10"
type input "2"
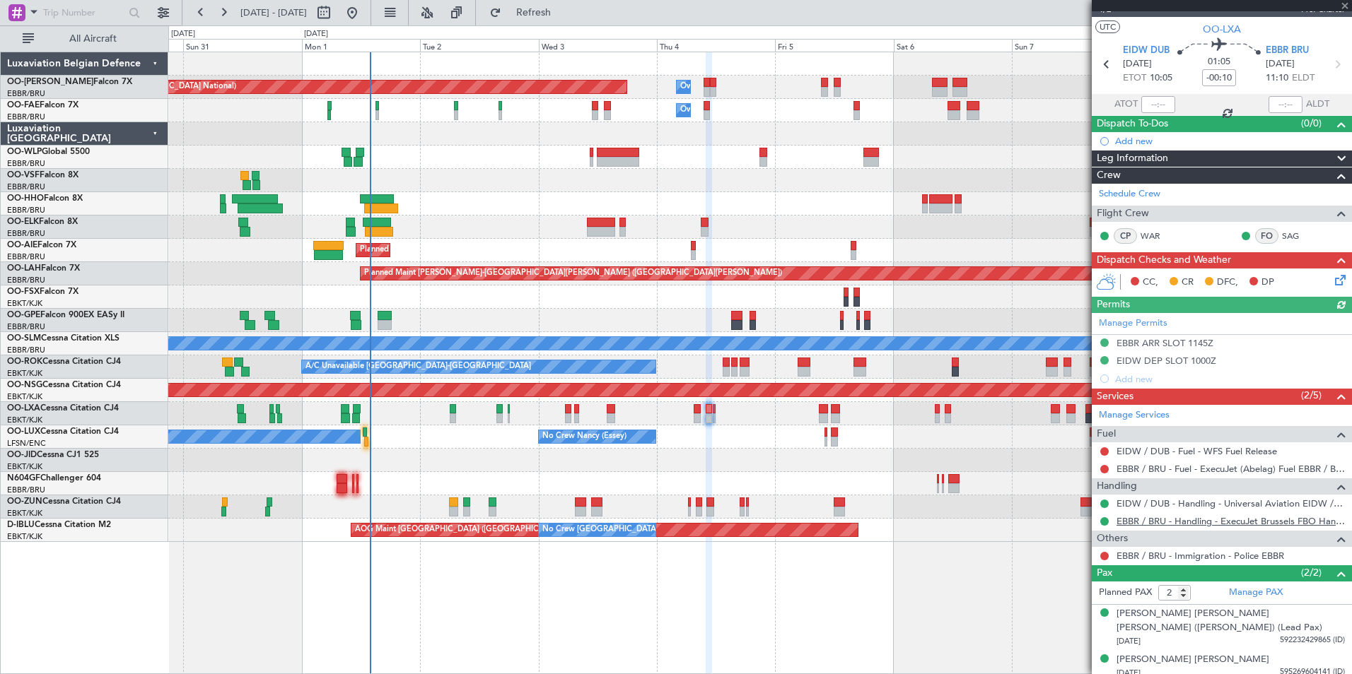
scroll to position [30, 0]
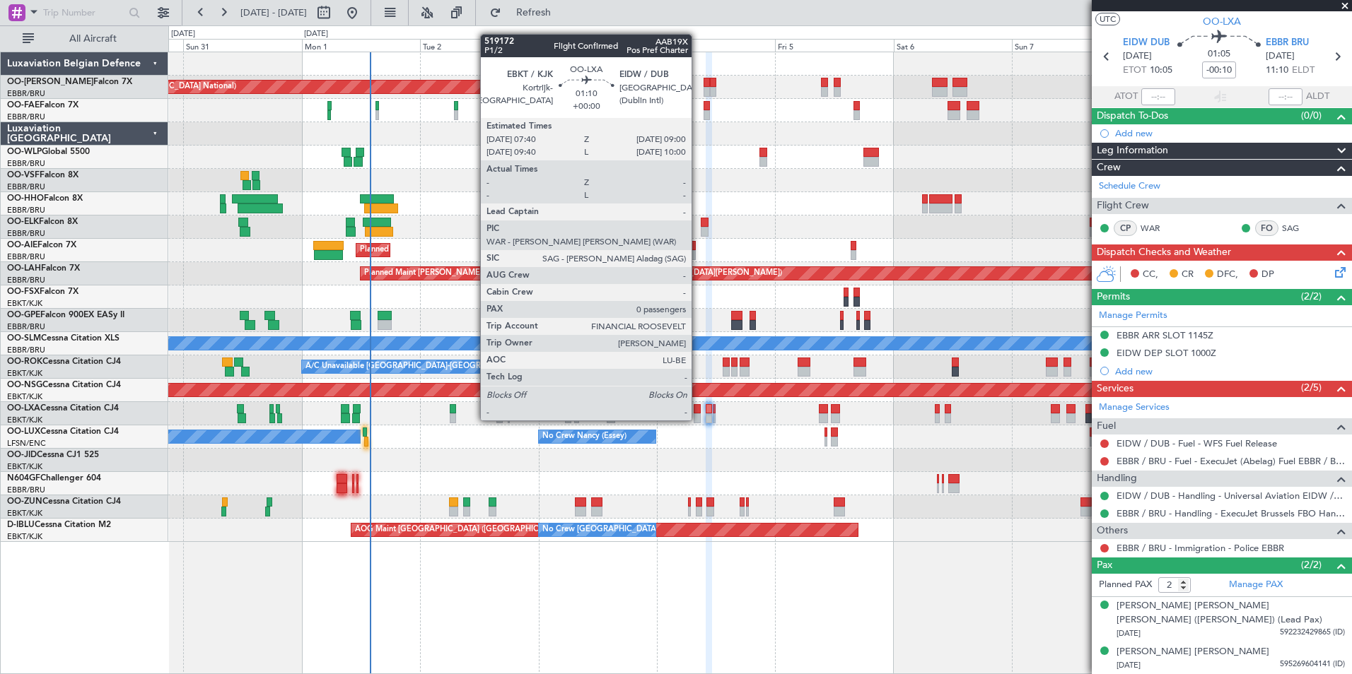
click at [698, 406] on div at bounding box center [696, 409] width 7 height 10
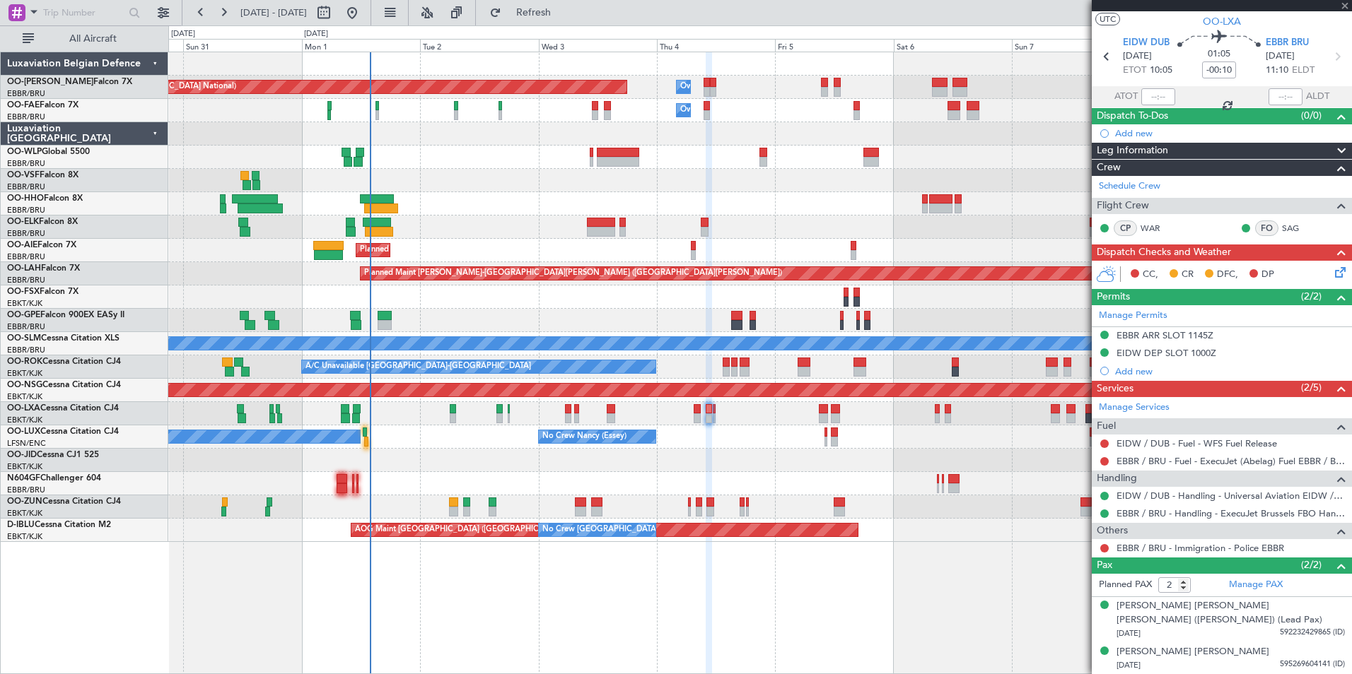
type input "0"
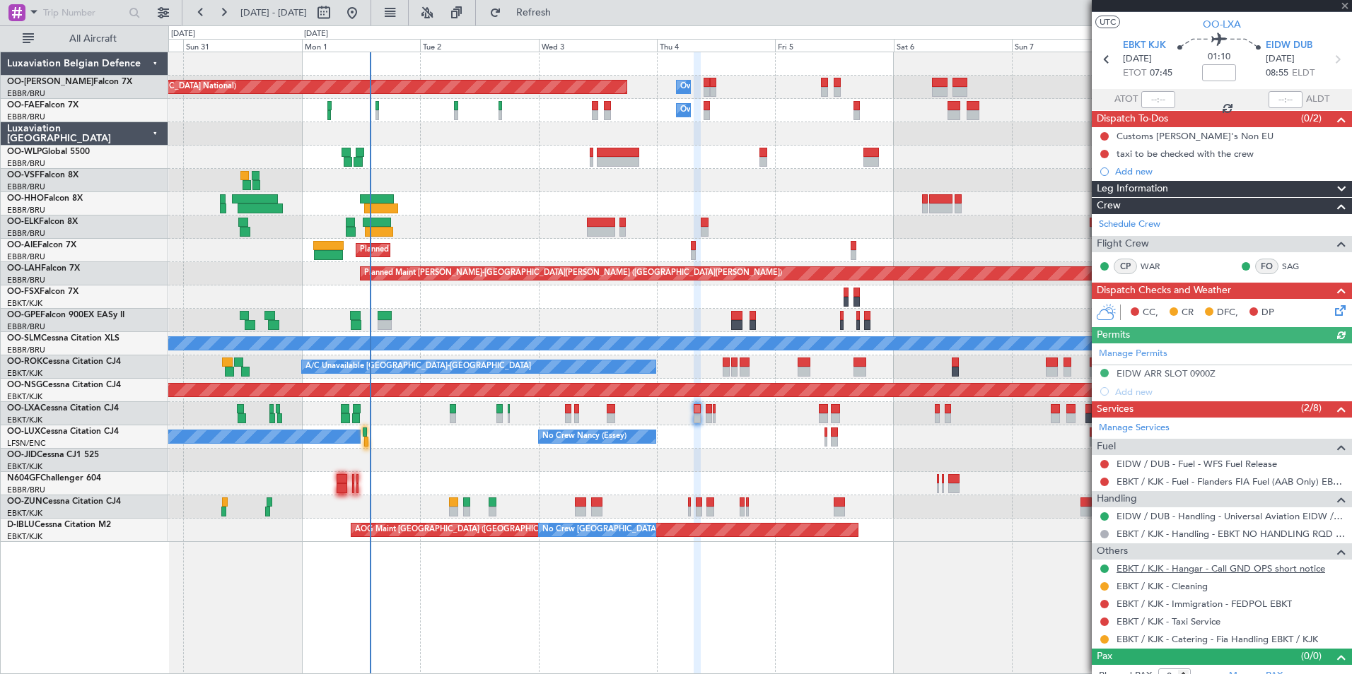
scroll to position [41, 0]
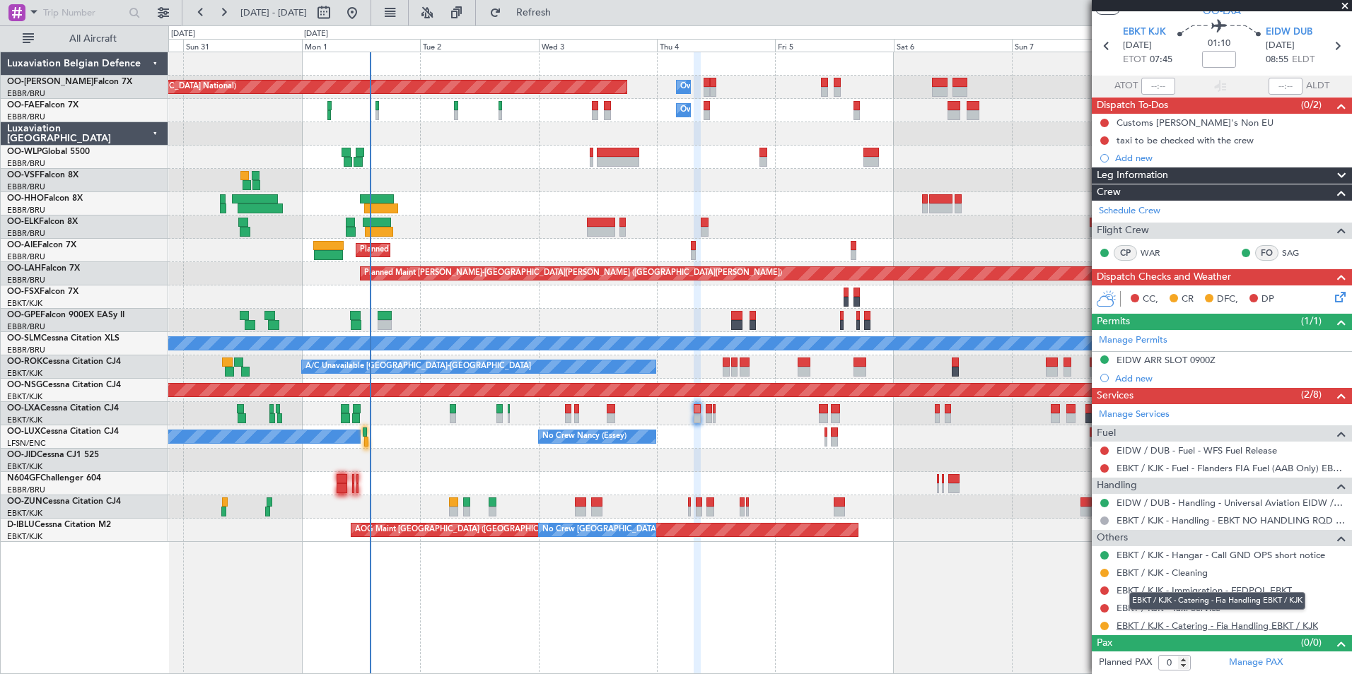
click at [1230, 622] on link "EBKT / KJK - Catering - Fia Handling EBKT / KJK" at bounding box center [1216, 626] width 201 height 12
click at [652, 228] on div "Planned Maint Kortrijk-[GEOGRAPHIC_DATA]" at bounding box center [759, 227] width 1183 height 23
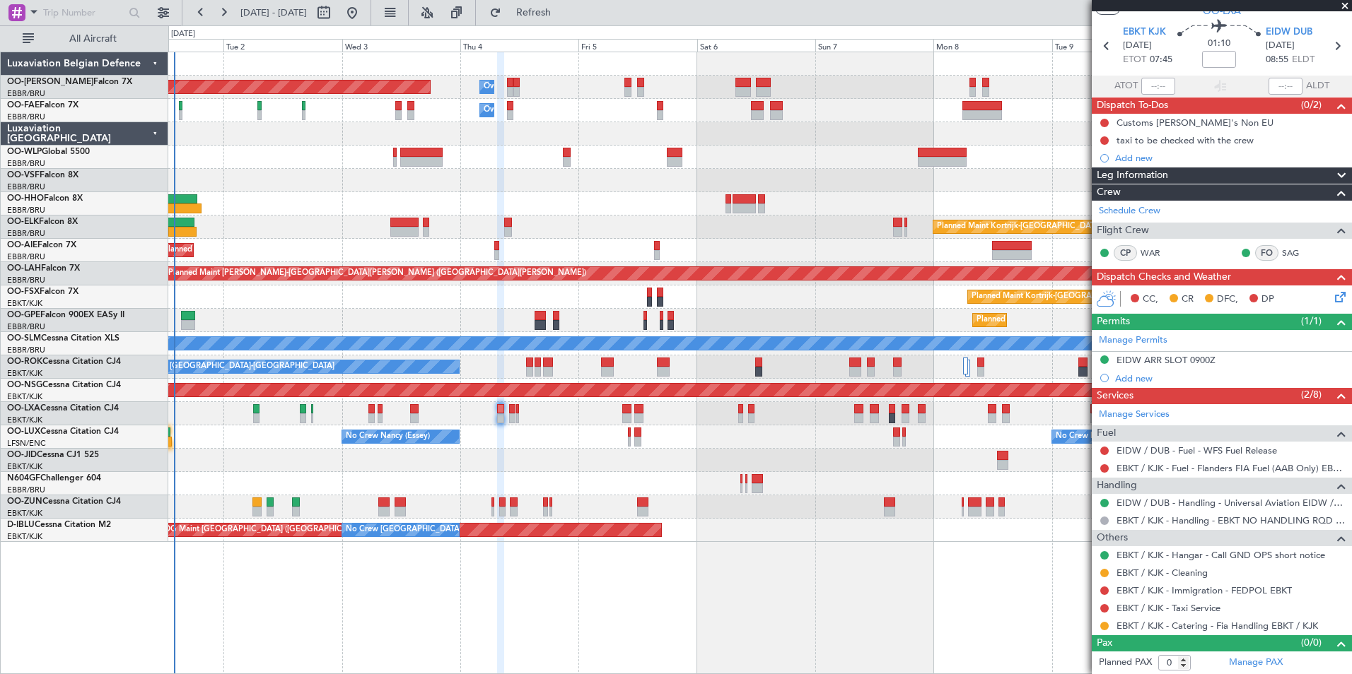
click at [608, 217] on div "Planned Maint Kortrijk-[GEOGRAPHIC_DATA]" at bounding box center [759, 227] width 1183 height 23
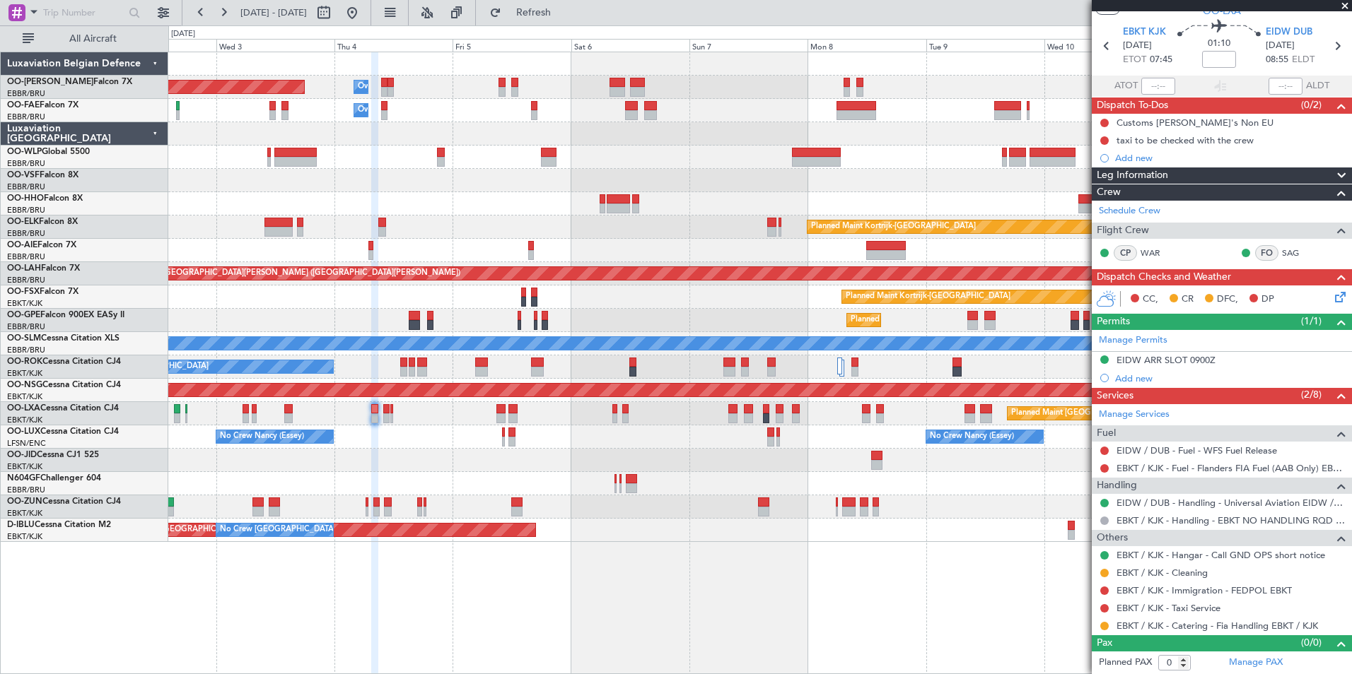
click at [607, 213] on div "Planned Maint Brussels (Brussels National) Owner Melsbroek Air Base Owner Melsb…" at bounding box center [759, 297] width 1183 height 490
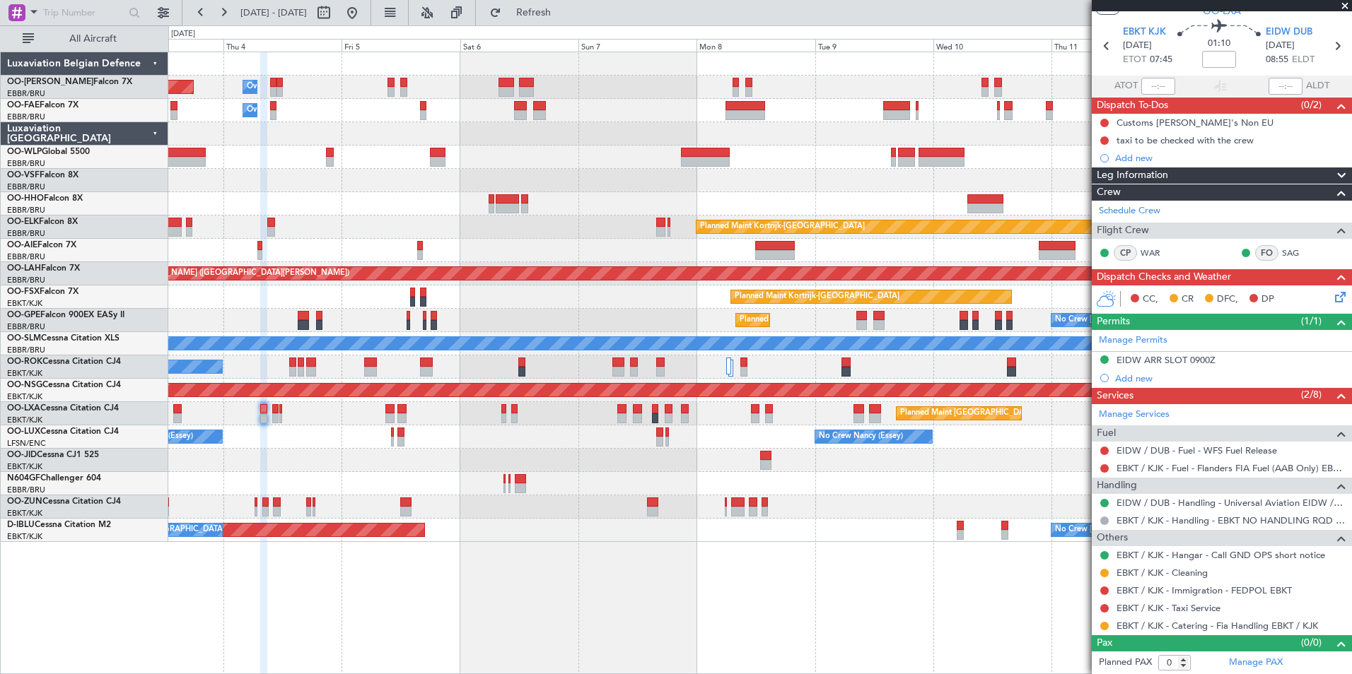
click at [606, 201] on div at bounding box center [759, 203] width 1183 height 23
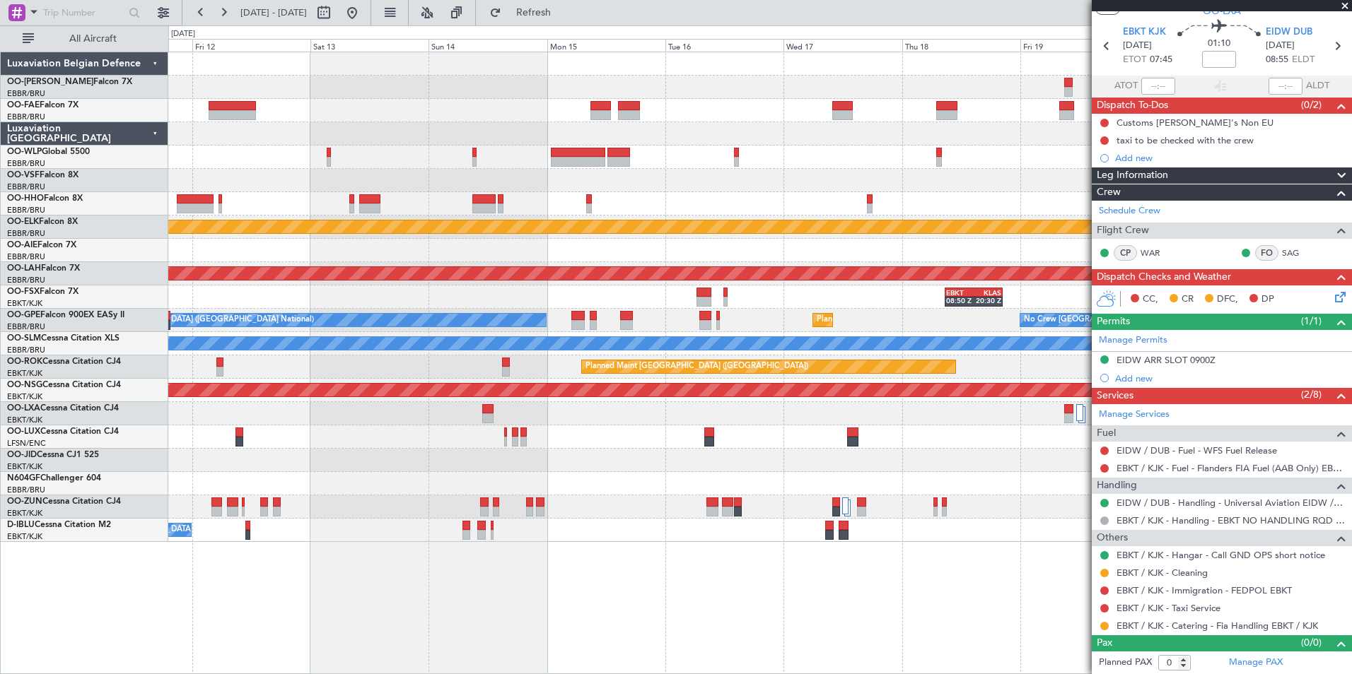
click at [1343, 5] on span at bounding box center [1344, 6] width 14 height 13
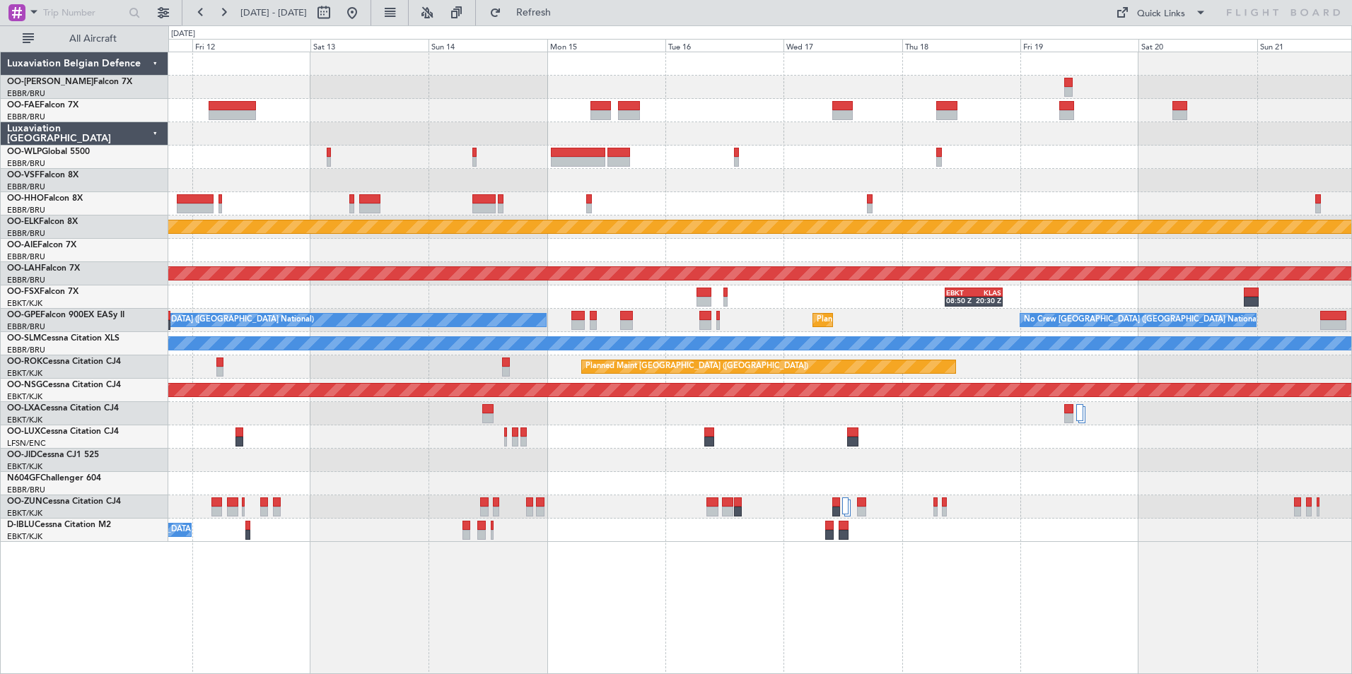
scroll to position [0, 0]
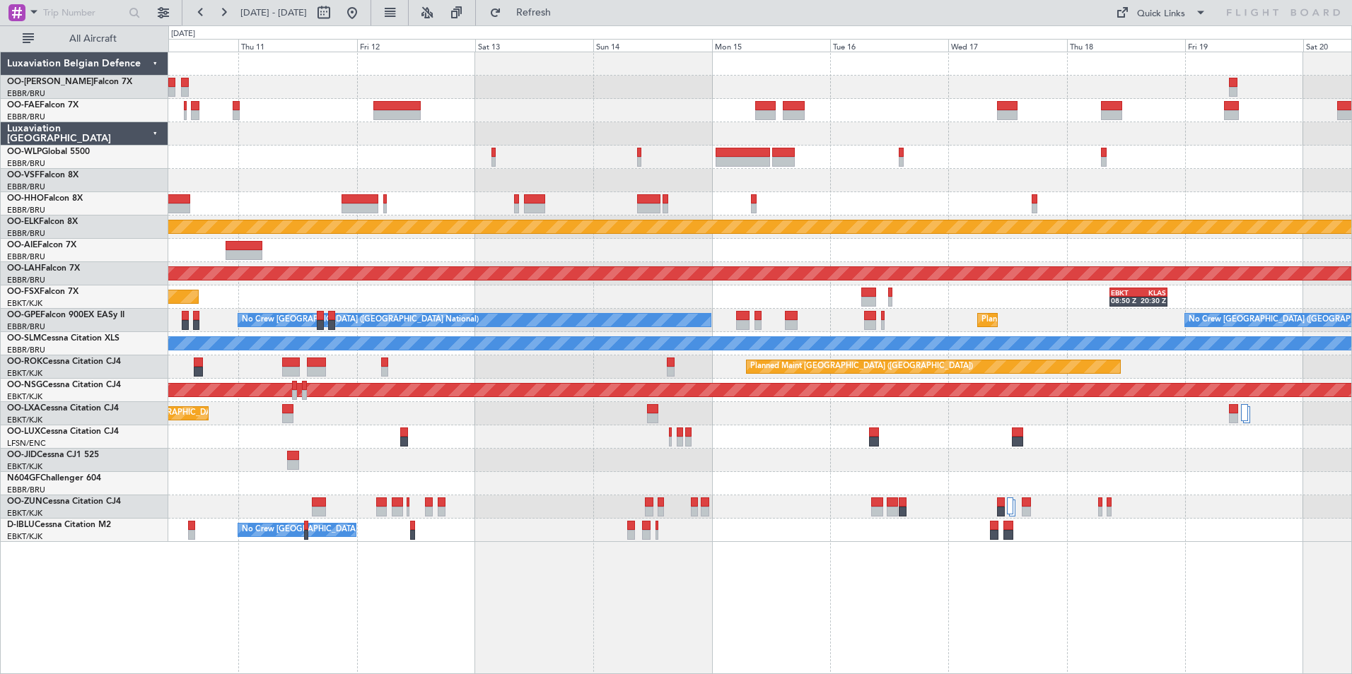
click at [934, 606] on div "Planned Maint Kortrijk-Wevelgem Planned Maint Alton-st Louis (St Louis Regl) EB…" at bounding box center [759, 363] width 1183 height 623
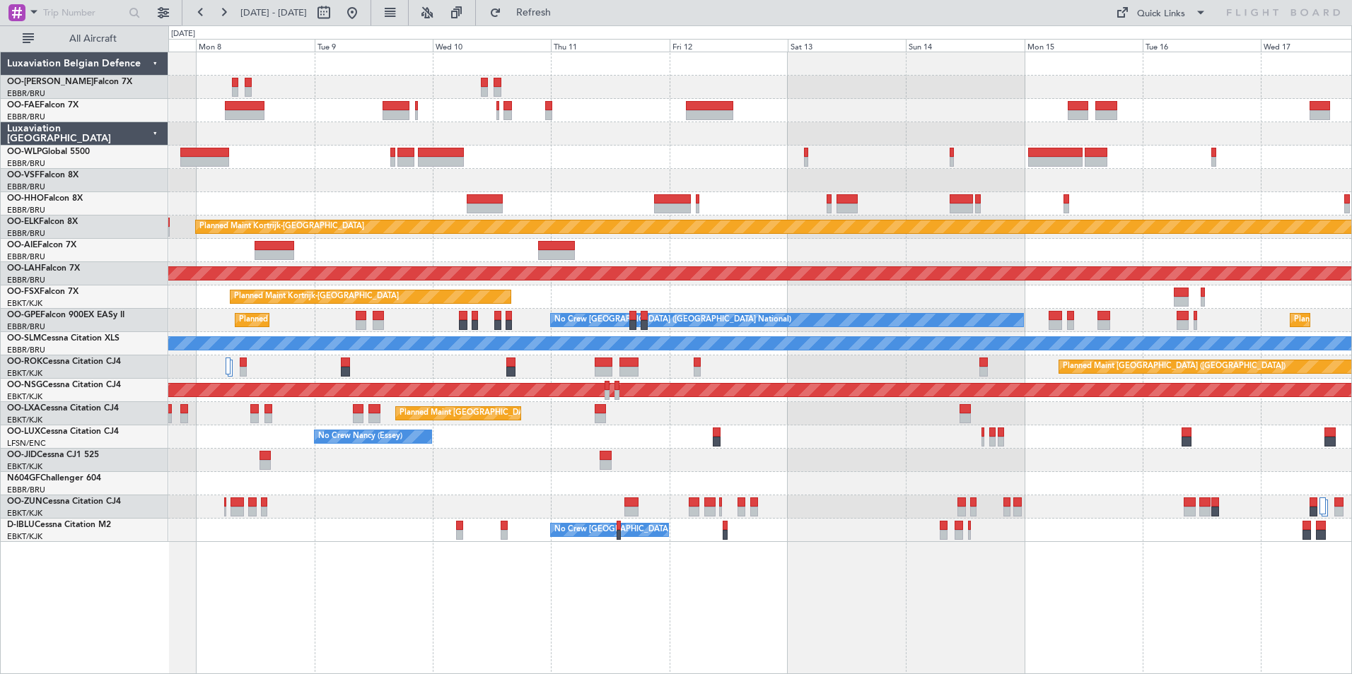
click at [1191, 642] on div "Planned Maint Kortrijk-Wevelgem Planned Maint Alton-st Louis (St Louis Regl) Pl…" at bounding box center [759, 363] width 1183 height 623
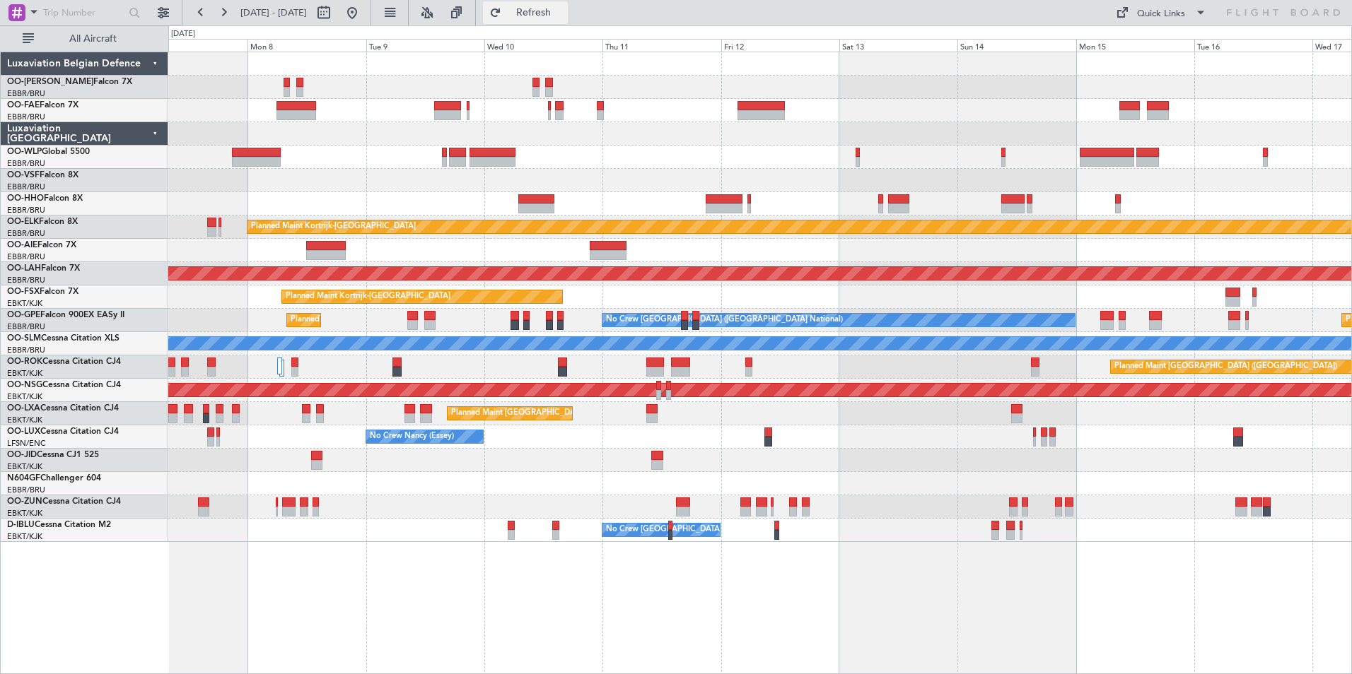
click at [563, 16] on span "Refresh" at bounding box center [533, 13] width 59 height 10
click at [1351, 554] on html "07 Sep 2025 - 17 Sep 2025 Refresh Quick Links All Aircraft Planned Maint Kortri…" at bounding box center [676, 337] width 1352 height 674
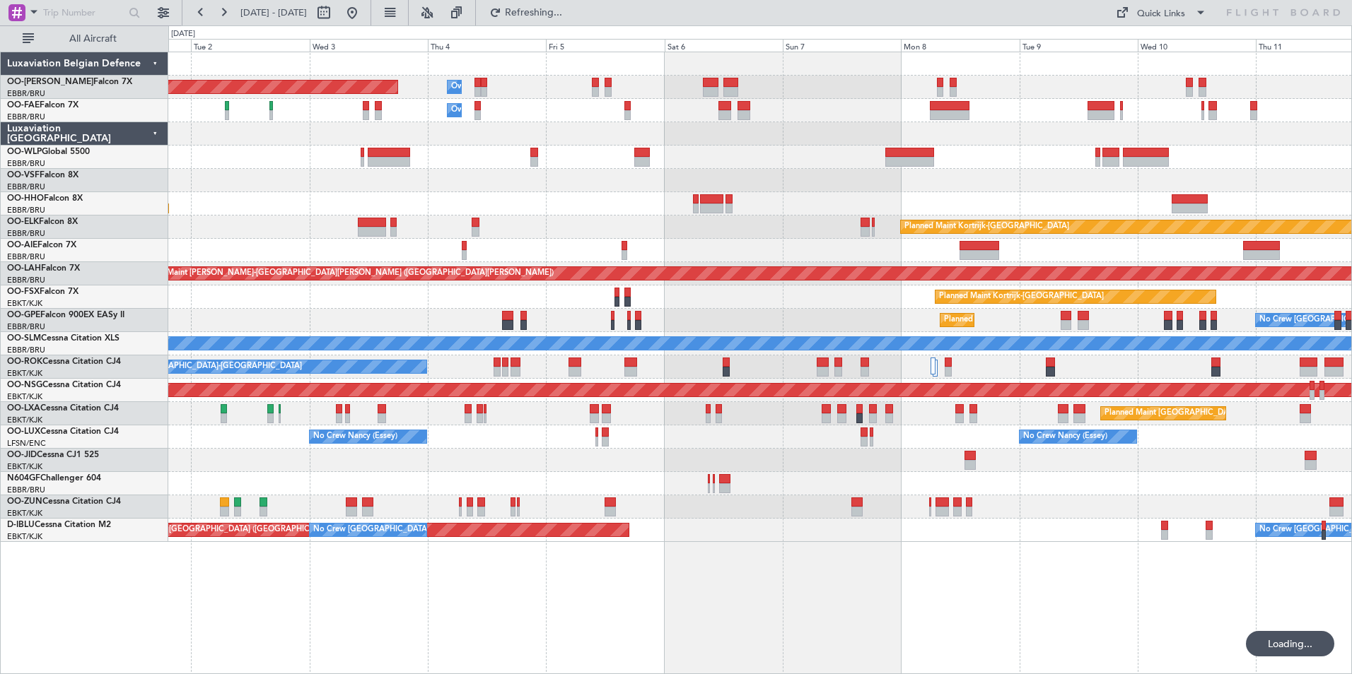
click at [563, 25] on fb-refresh-button "Refreshing..." at bounding box center [525, 12] width 99 height 25
click at [363, 15] on button at bounding box center [352, 12] width 23 height 23
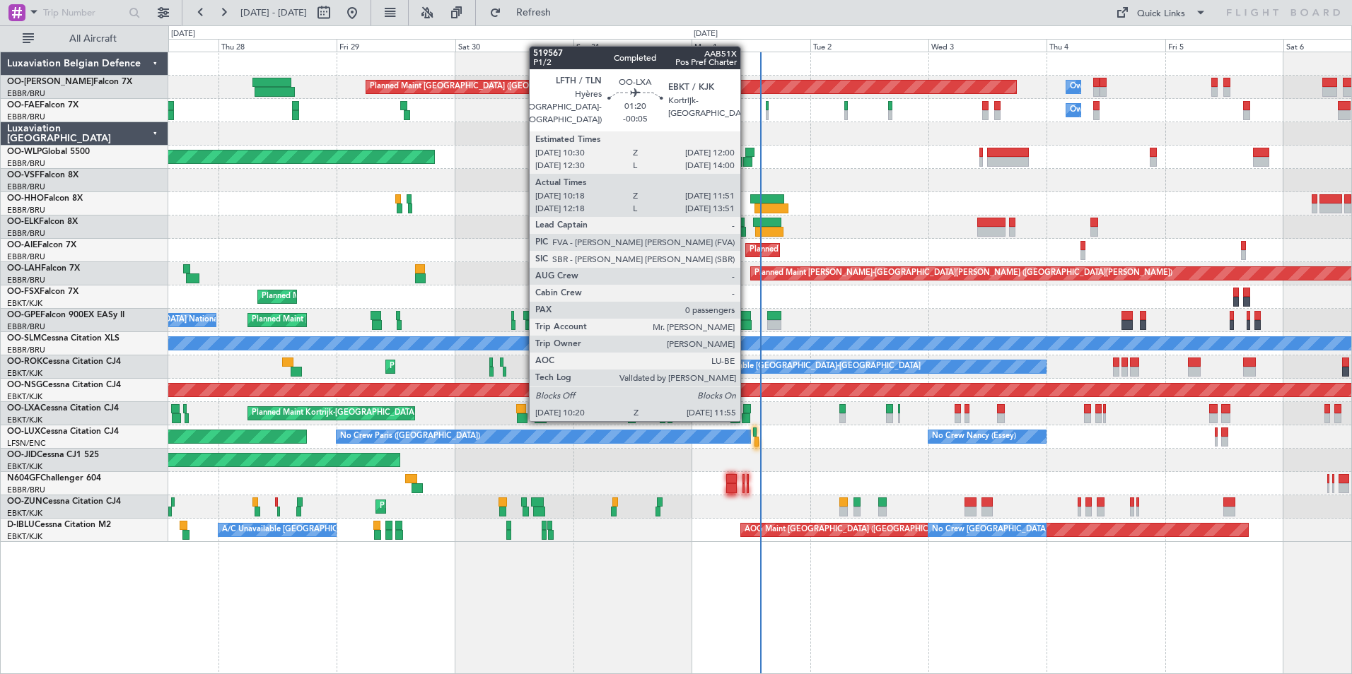
click at [746, 418] on div at bounding box center [745, 419] width 8 height 10
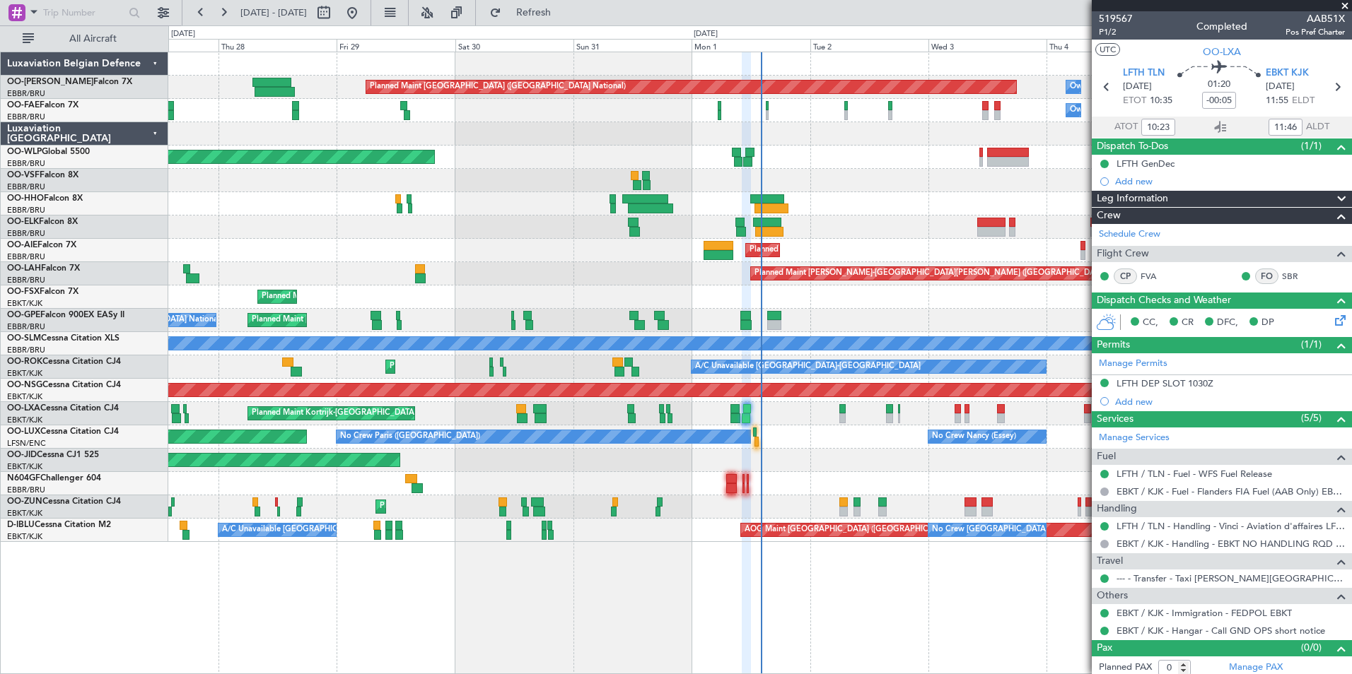
drag, startPoint x: 551, startPoint y: 5, endPoint x: 584, endPoint y: 131, distance: 130.8
click at [551, 5] on button "Refresh" at bounding box center [525, 12] width 85 height 23
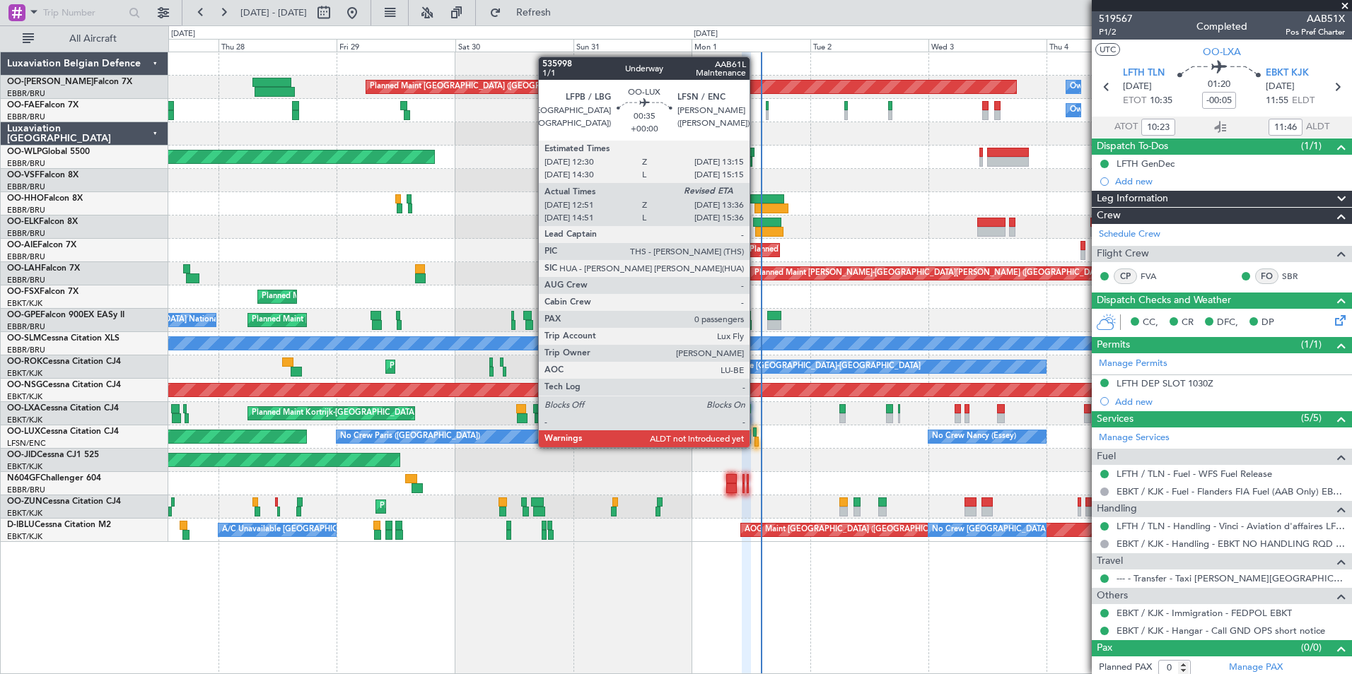
click at [756, 446] on div at bounding box center [756, 442] width 4 height 10
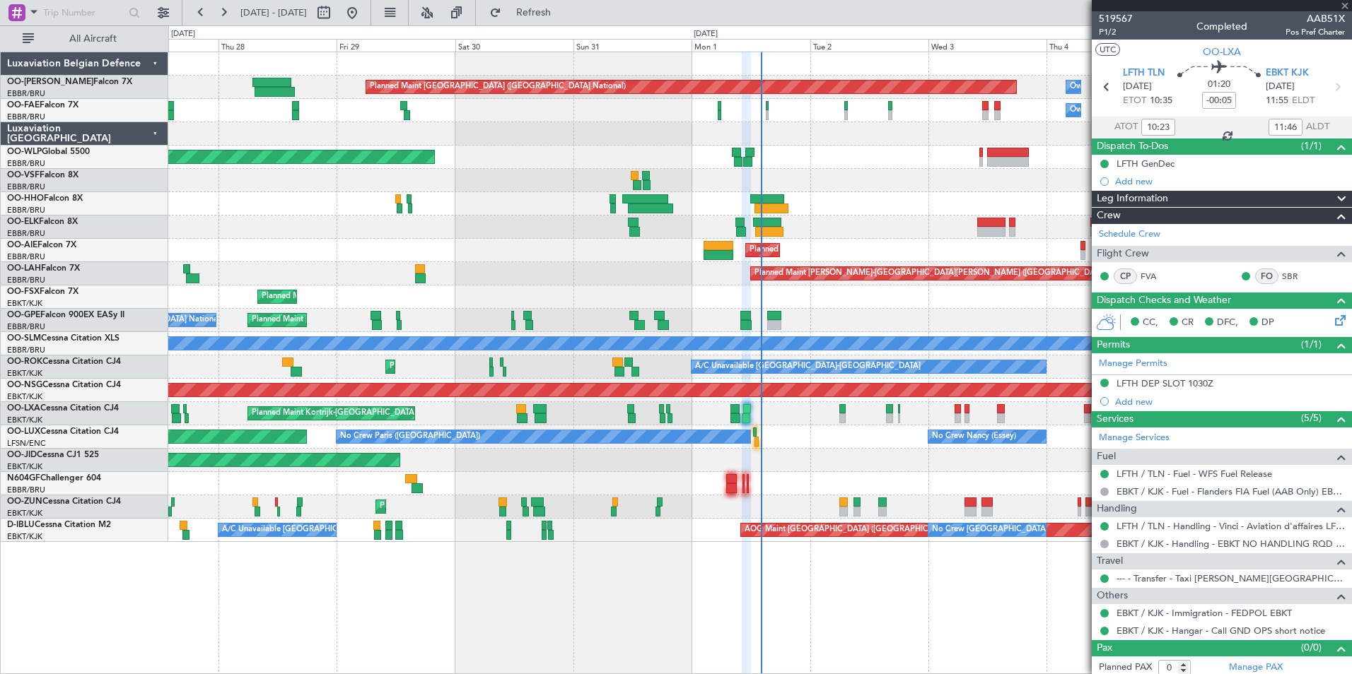
type input "12:56"
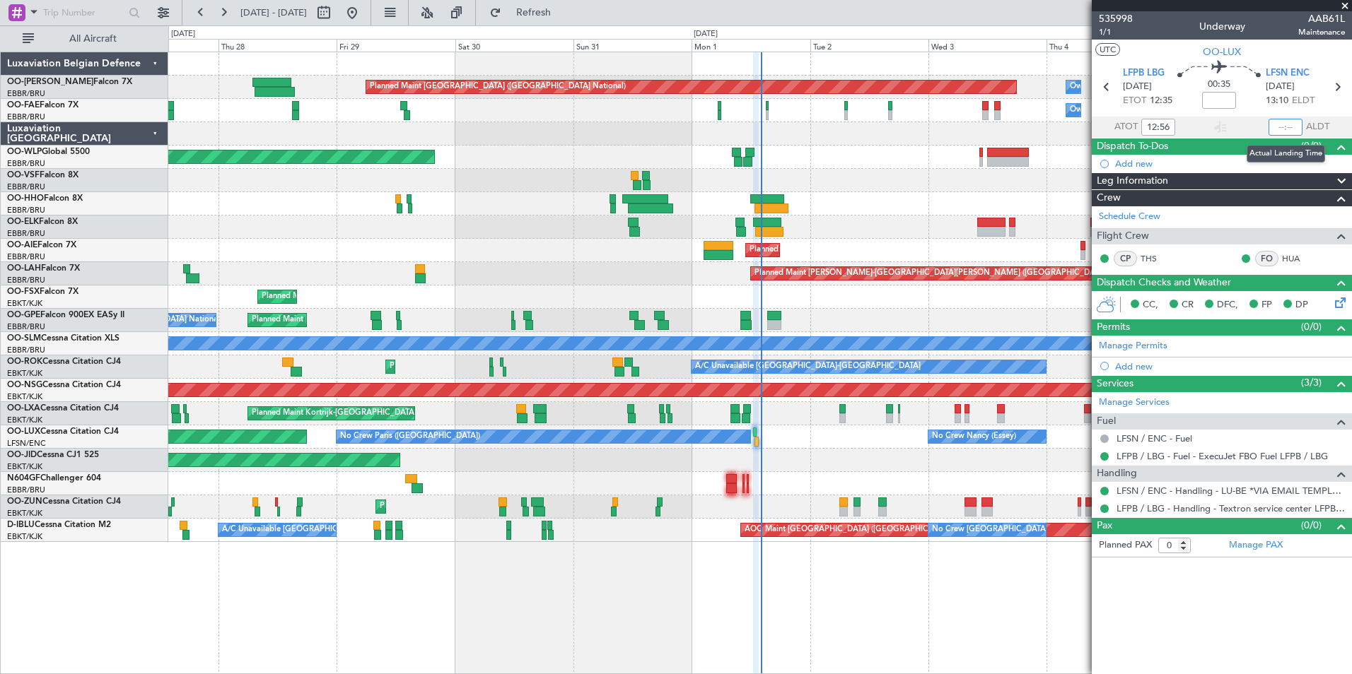
click at [1274, 128] on input "text" at bounding box center [1285, 127] width 34 height 17
click at [1324, 59] on section "UTC OO-LUX" at bounding box center [1221, 50] width 260 height 21
type input "13:39"
click at [1348, 5] on span at bounding box center [1344, 6] width 14 height 13
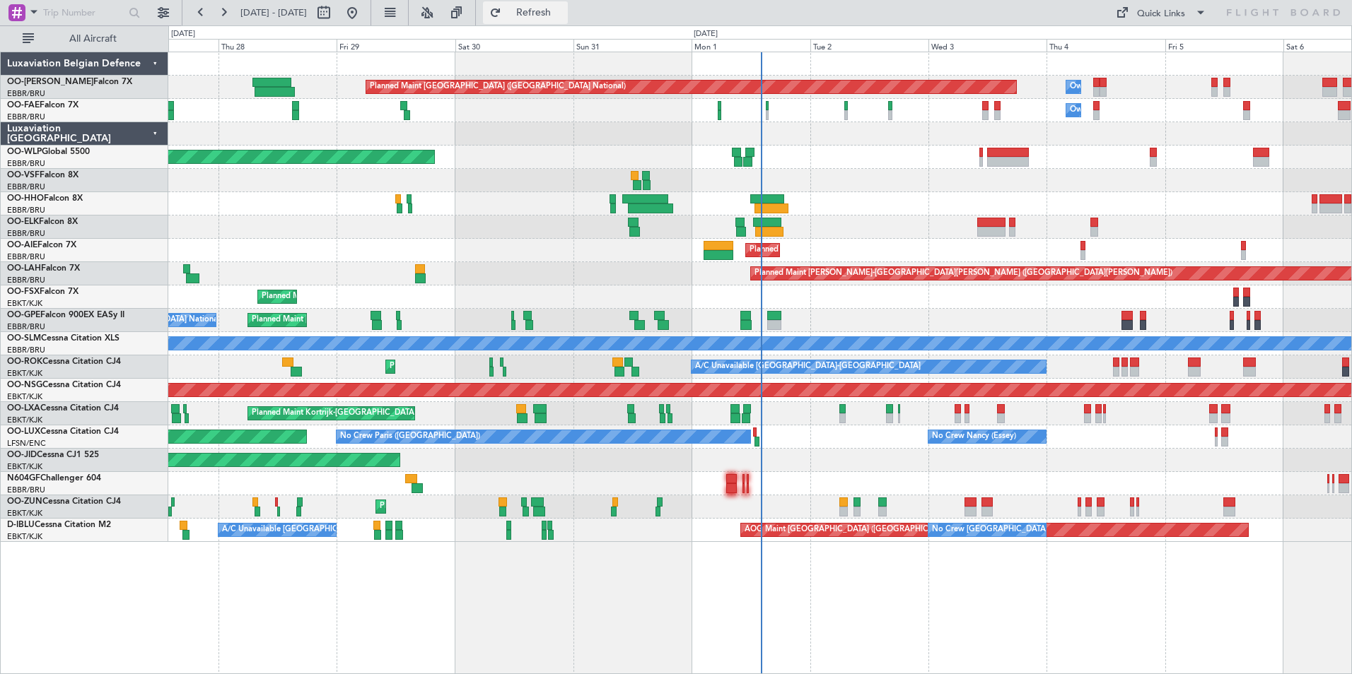
click at [563, 8] on span "Refresh" at bounding box center [533, 13] width 59 height 10
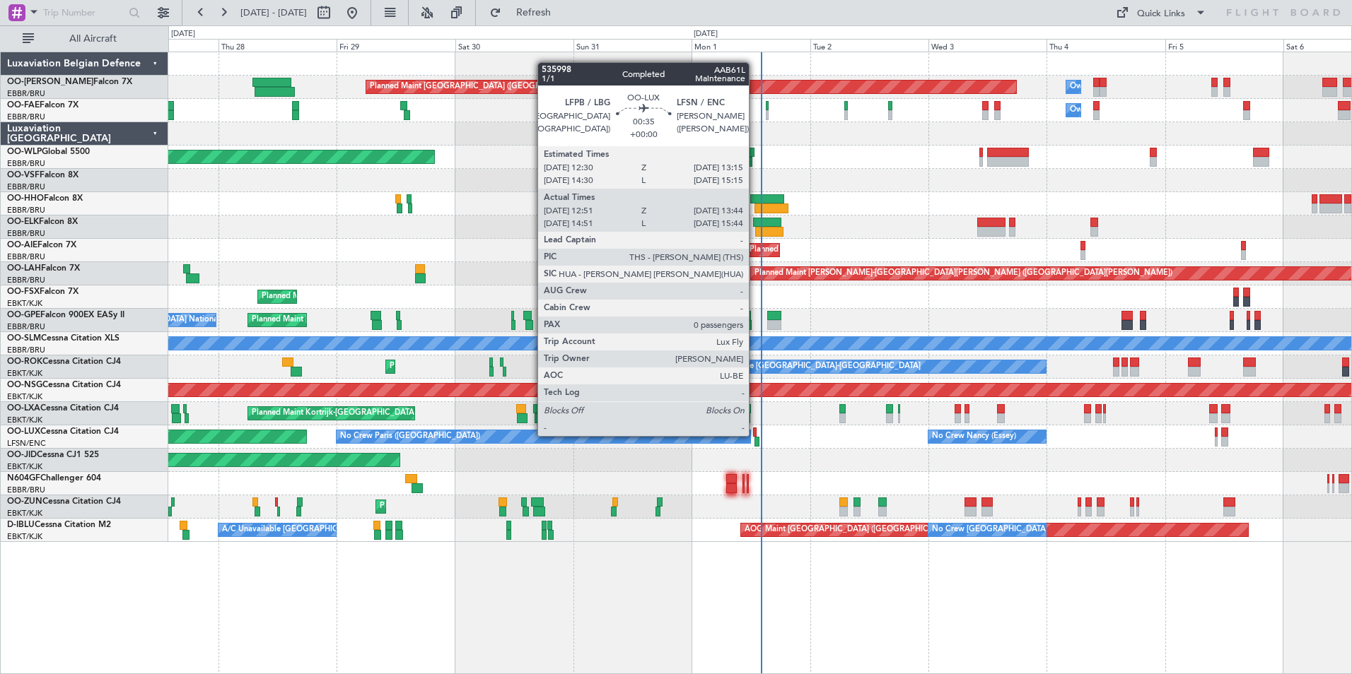
click at [755, 435] on div at bounding box center [755, 433] width 4 height 10
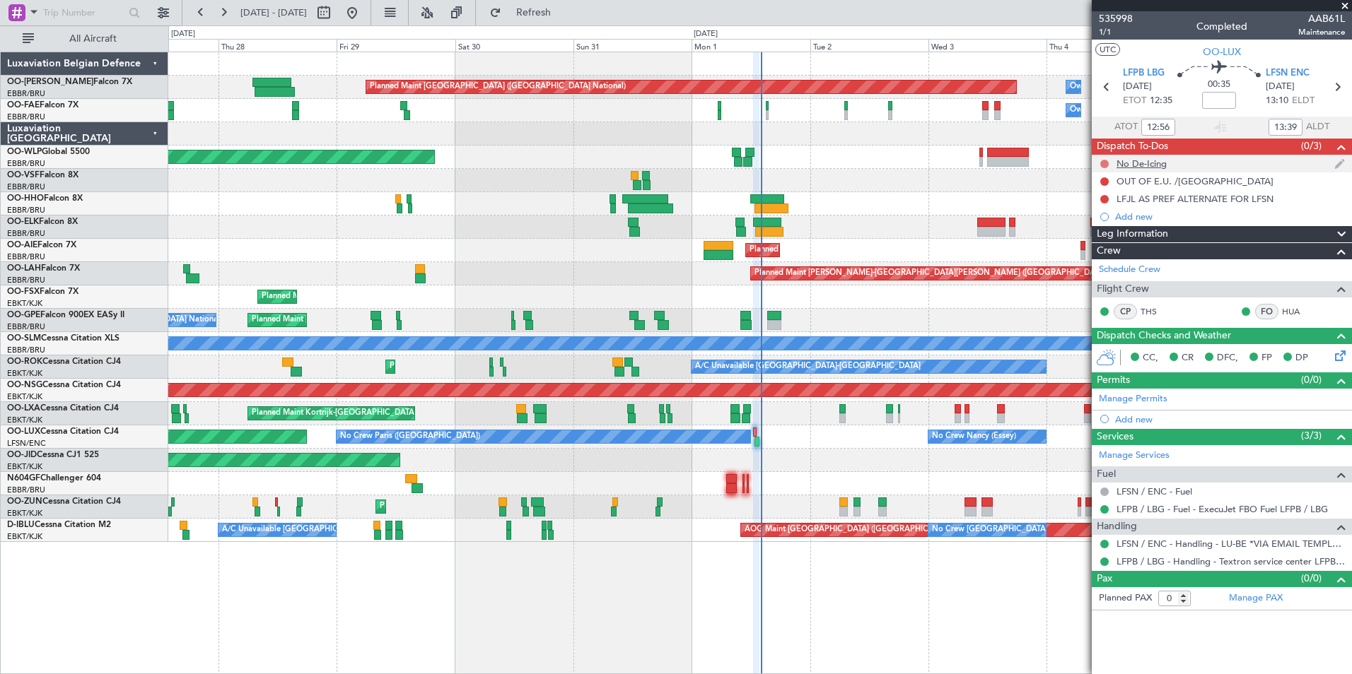
click at [1101, 166] on button at bounding box center [1104, 164] width 8 height 8
click at [1101, 247] on span "Cancelled" at bounding box center [1107, 247] width 40 height 14
click at [1102, 177] on button at bounding box center [1104, 181] width 8 height 8
click at [1088, 269] on span "Cancelled" at bounding box center [1107, 265] width 40 height 14
click at [1099, 197] on div at bounding box center [1103, 199] width 11 height 11
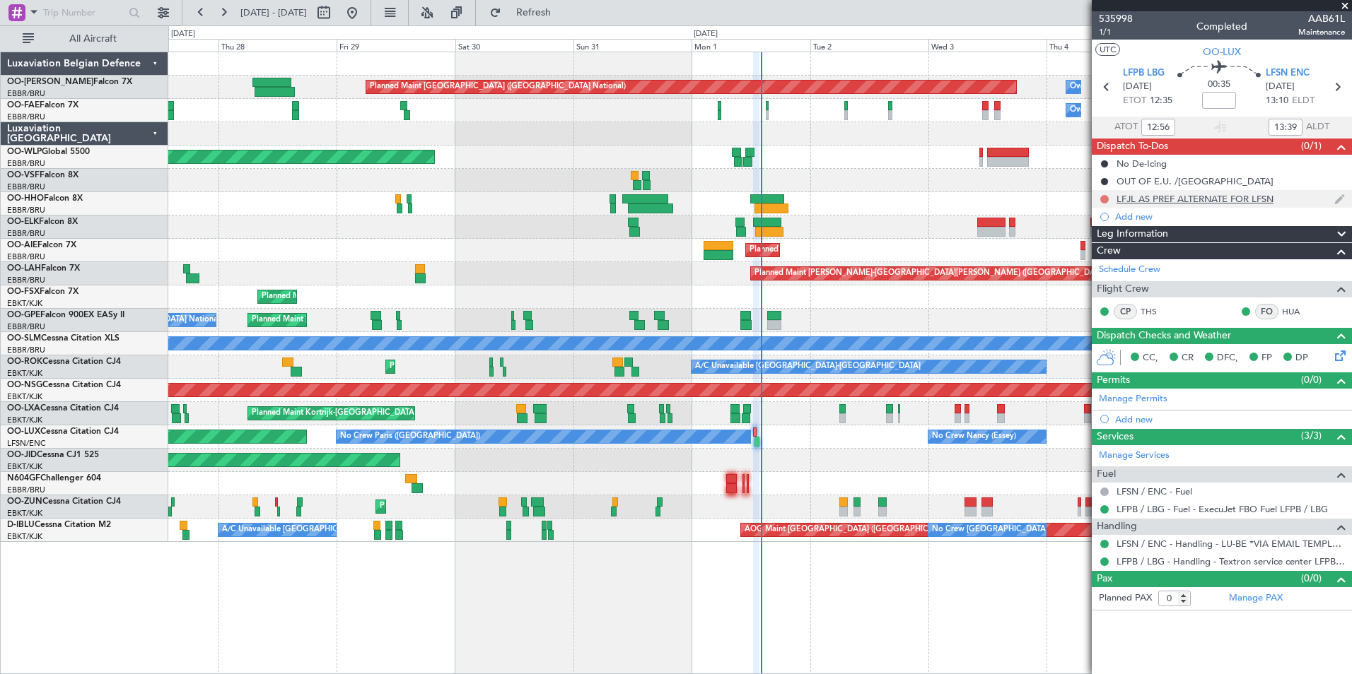
click at [1104, 201] on button at bounding box center [1104, 199] width 8 height 8
click at [1083, 277] on li "Cancelled" at bounding box center [1104, 282] width 75 height 21
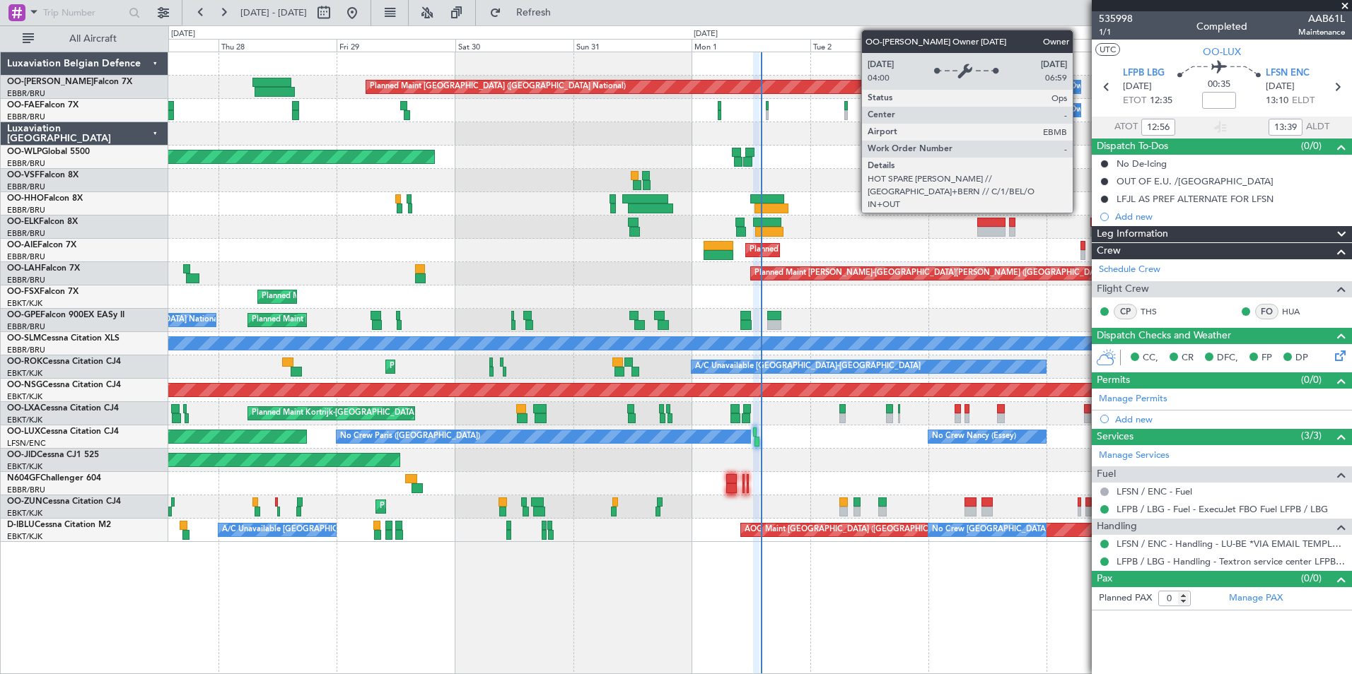
type input "14:56"
type input "15:39"
type input "12:56"
type input "13:39"
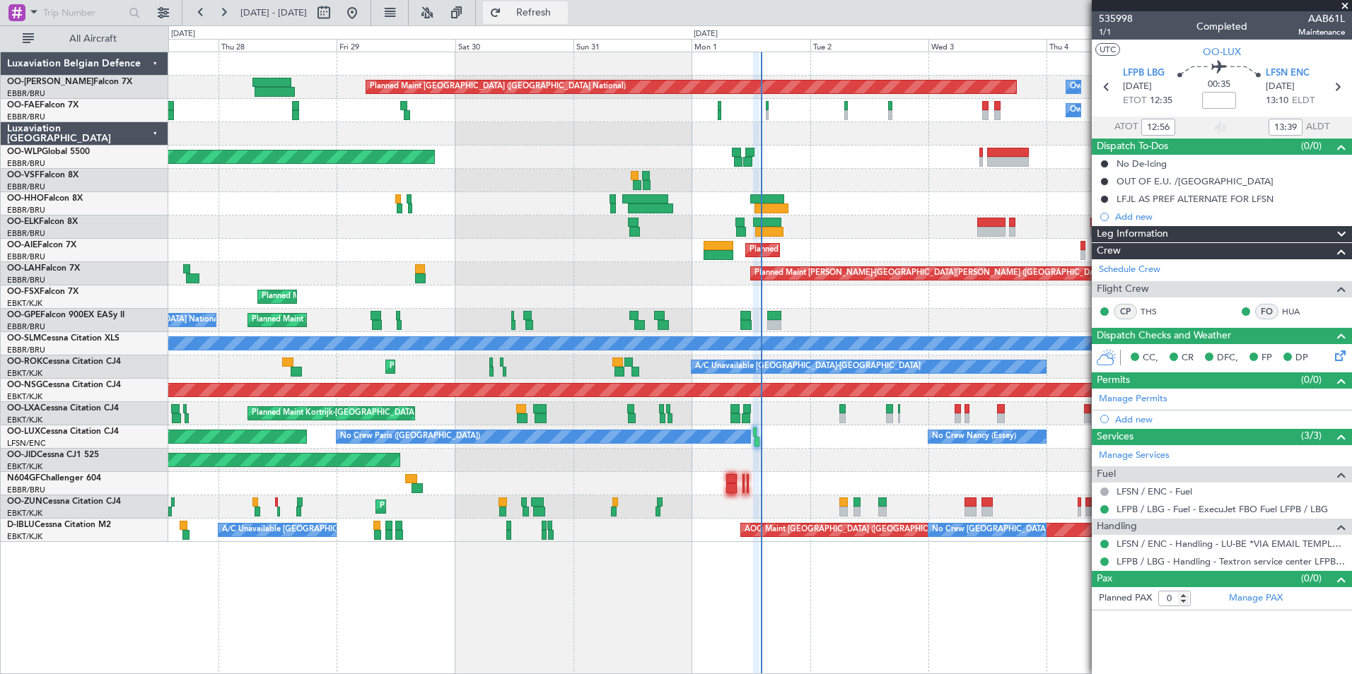
click at [563, 16] on span "Refresh" at bounding box center [533, 13] width 59 height 10
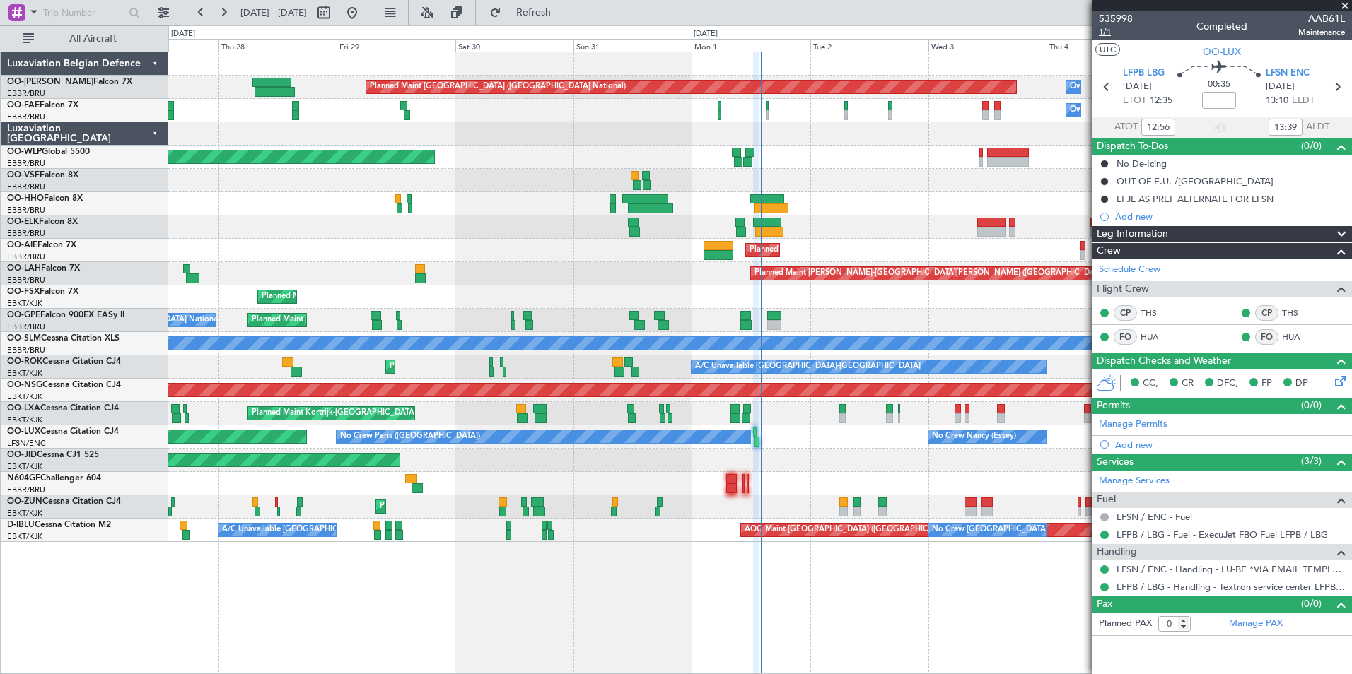
click at [1106, 28] on span "1/1" at bounding box center [1115, 32] width 34 height 12
click at [541, 13] on button "Refresh" at bounding box center [525, 12] width 85 height 23
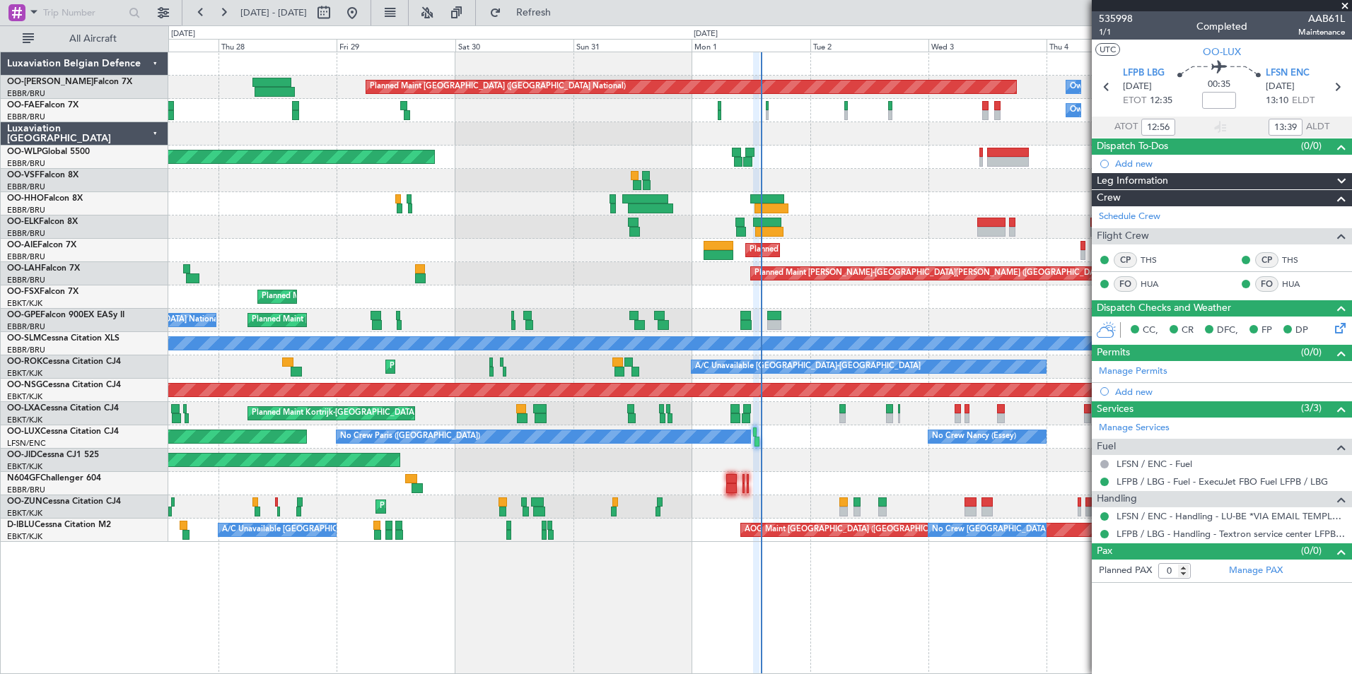
click at [629, 19] on div "[DATE] - [DATE] Refresh Quick Links All Aircraft" at bounding box center [676, 12] width 1352 height 25
click at [553, 18] on button "Refresh" at bounding box center [525, 12] width 85 height 23
click at [1342, 5] on div at bounding box center [1221, 5] width 260 height 11
click at [1351, 6] on span at bounding box center [1344, 6] width 14 height 13
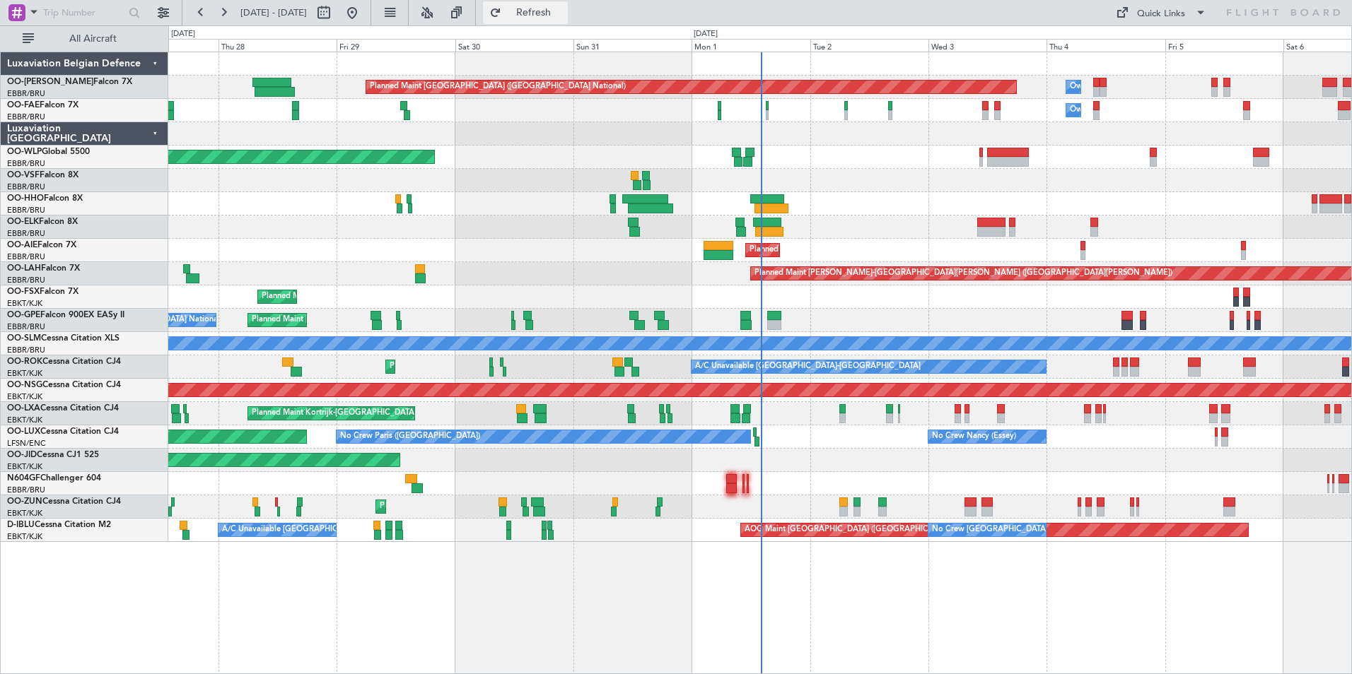
click at [568, 5] on button "Refresh" at bounding box center [525, 12] width 85 height 23
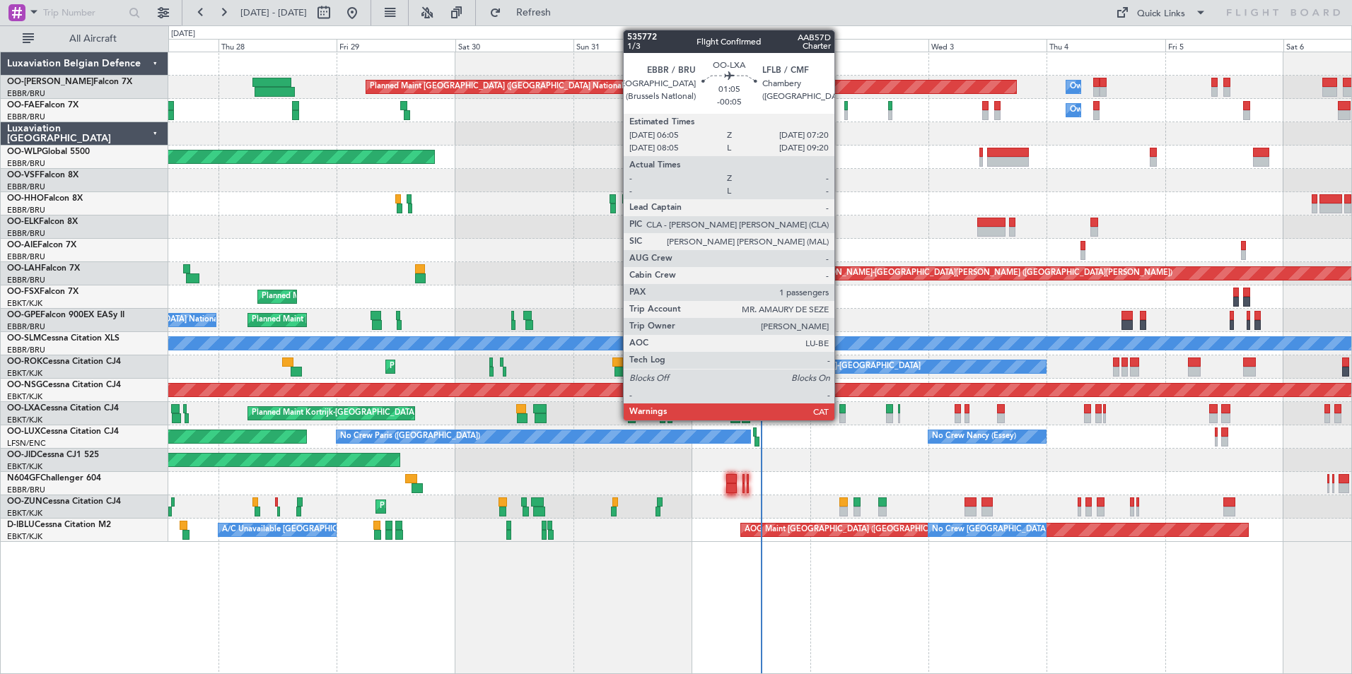
click at [840, 421] on div at bounding box center [842, 419] width 6 height 10
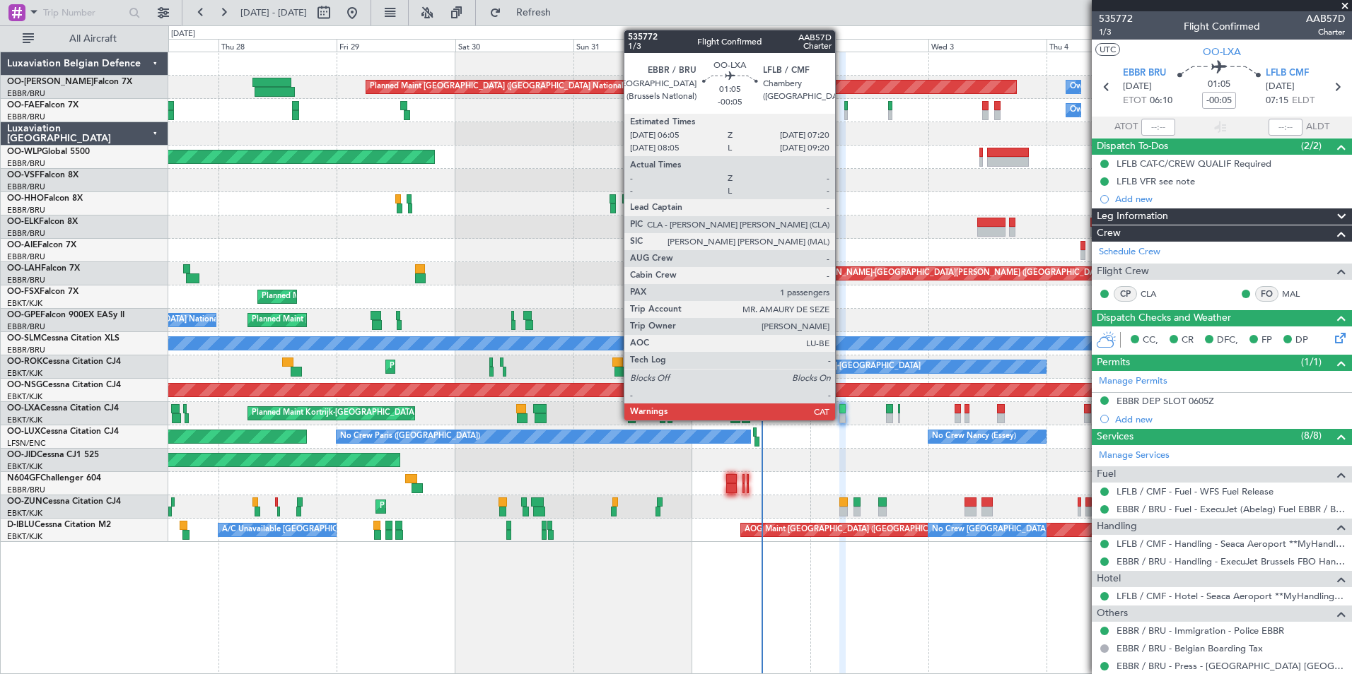
click at [841, 406] on div at bounding box center [842, 409] width 6 height 10
click at [840, 411] on div at bounding box center [842, 409] width 6 height 10
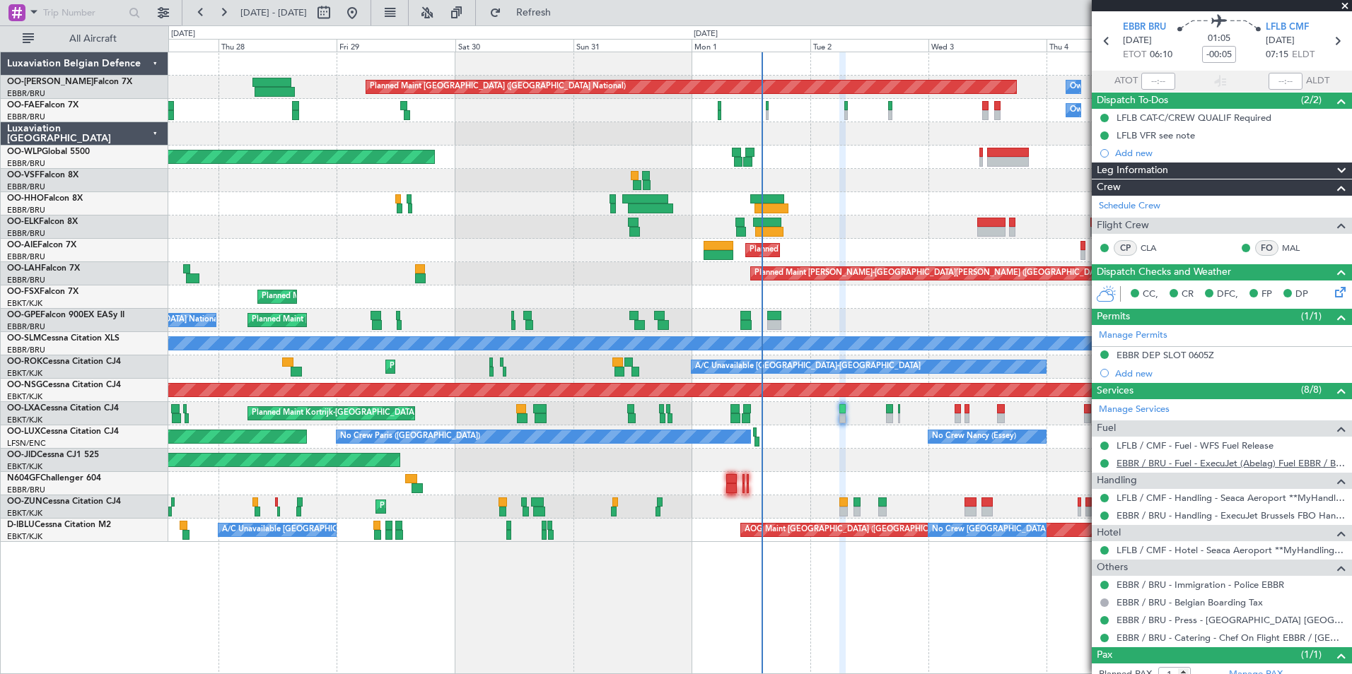
scroll to position [90, 0]
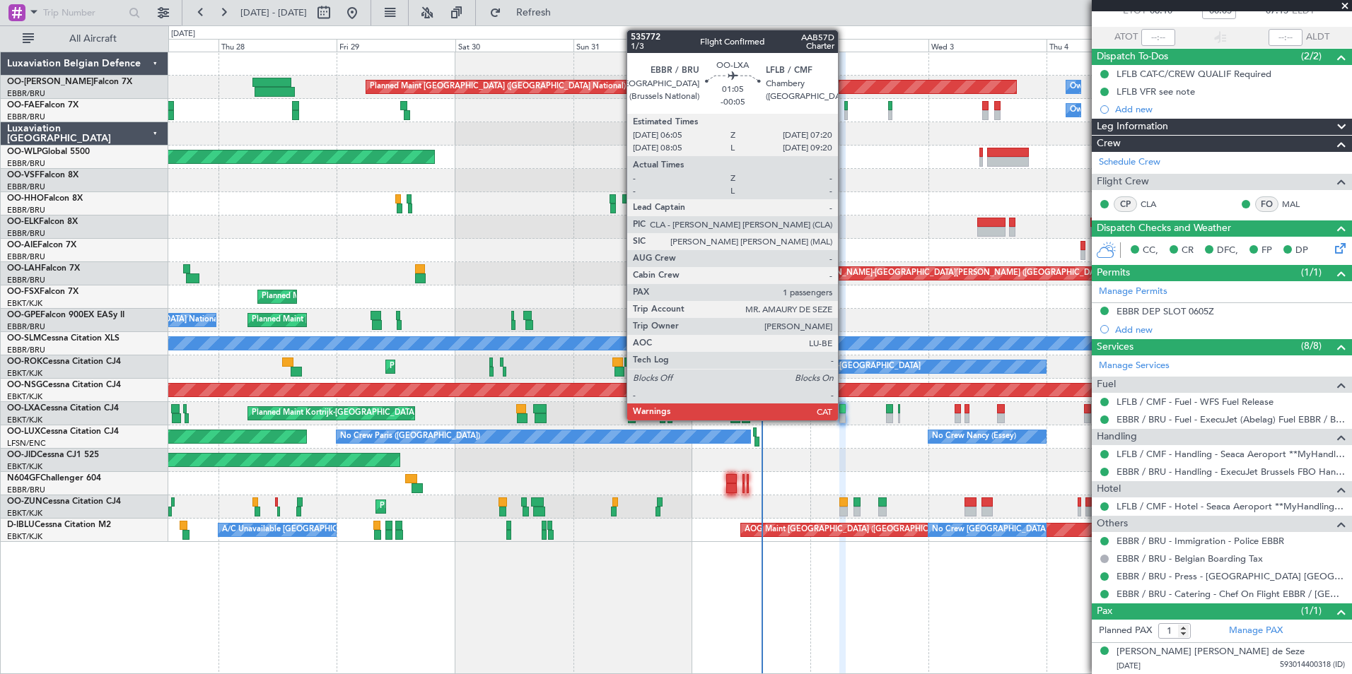
click at [844, 407] on div at bounding box center [842, 409] width 6 height 10
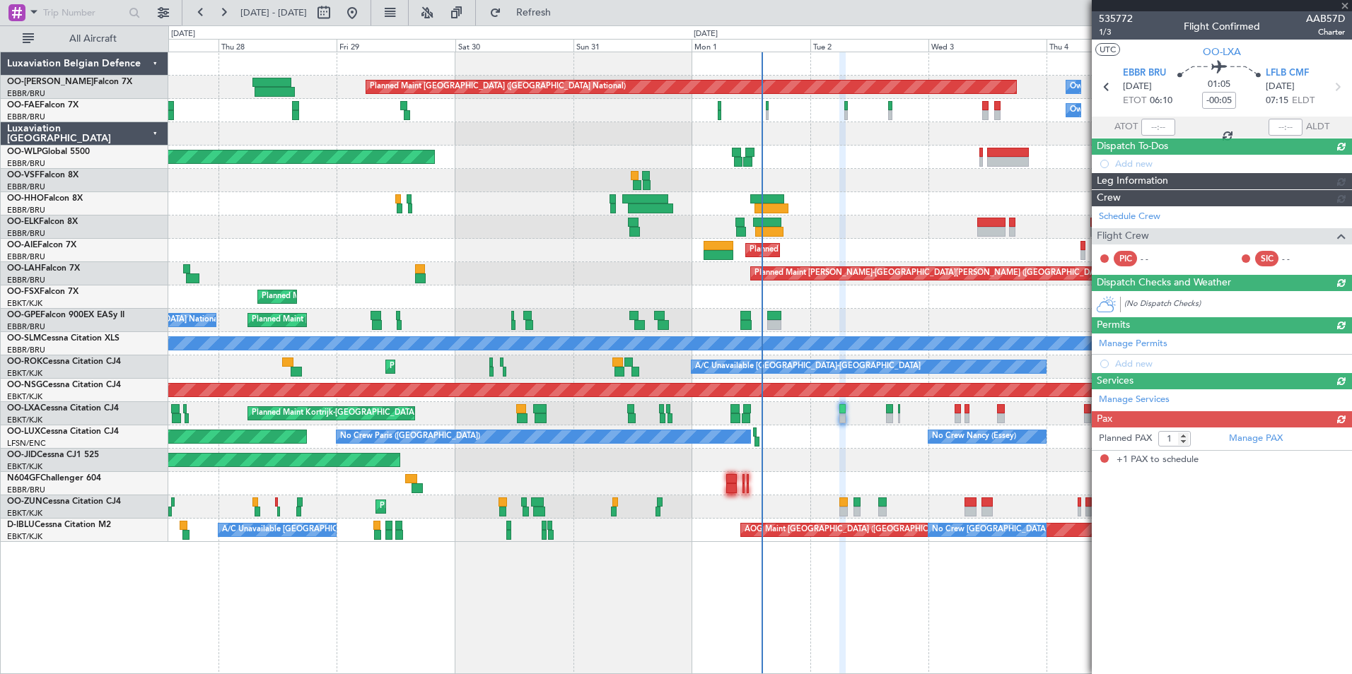
scroll to position [0, 0]
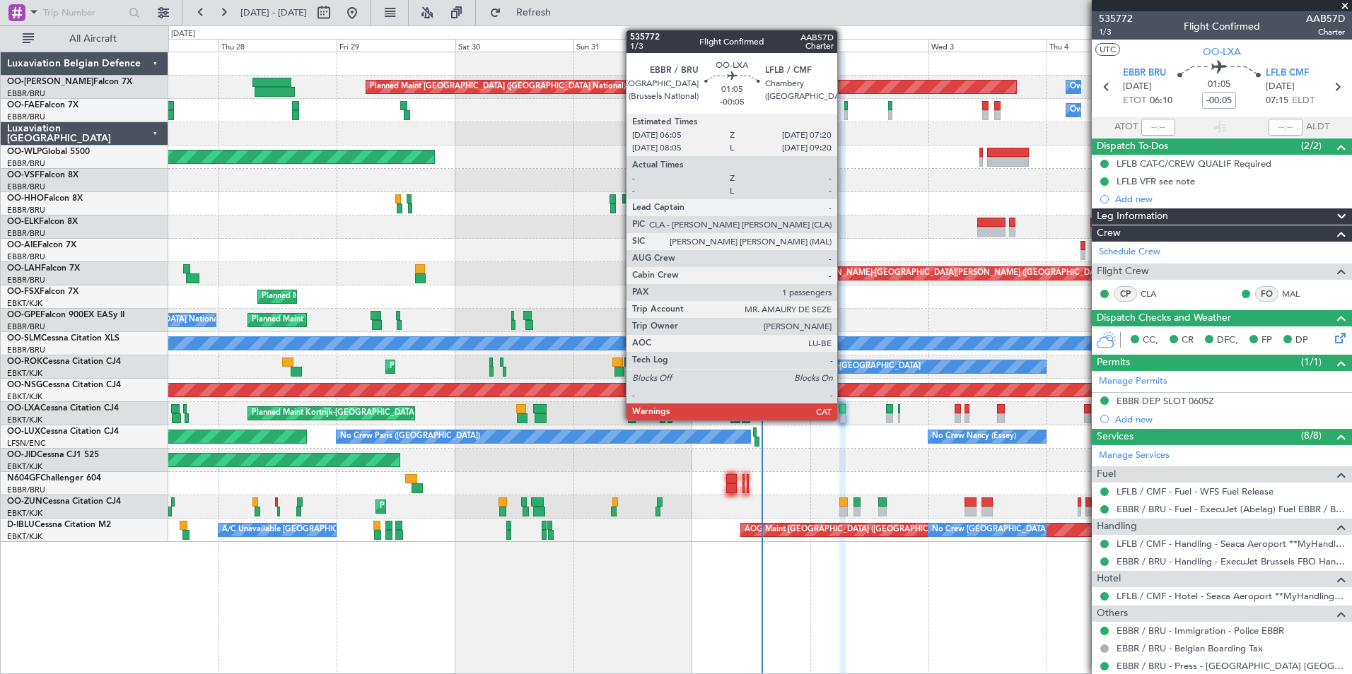
click at [843, 409] on div at bounding box center [842, 409] width 6 height 10
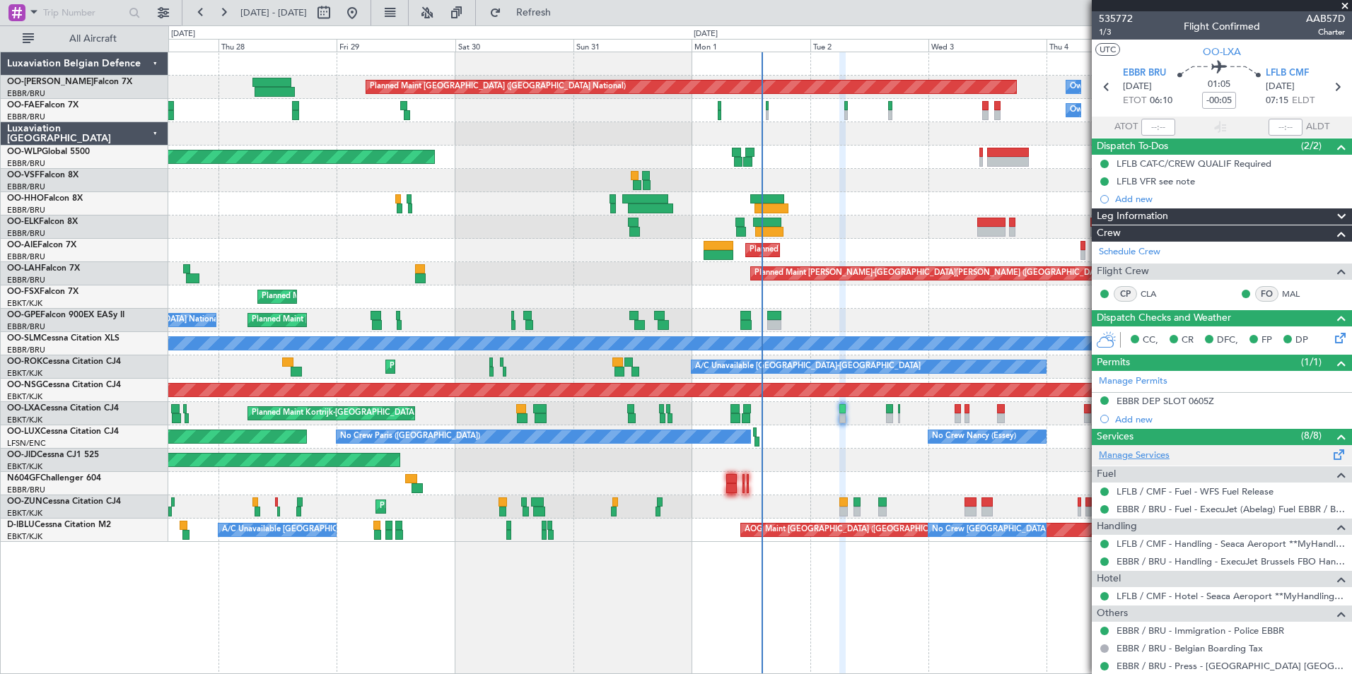
click at [1116, 457] on link "Manage Services" at bounding box center [1133, 456] width 71 height 14
click at [543, 6] on button "Refresh" at bounding box center [525, 12] width 85 height 23
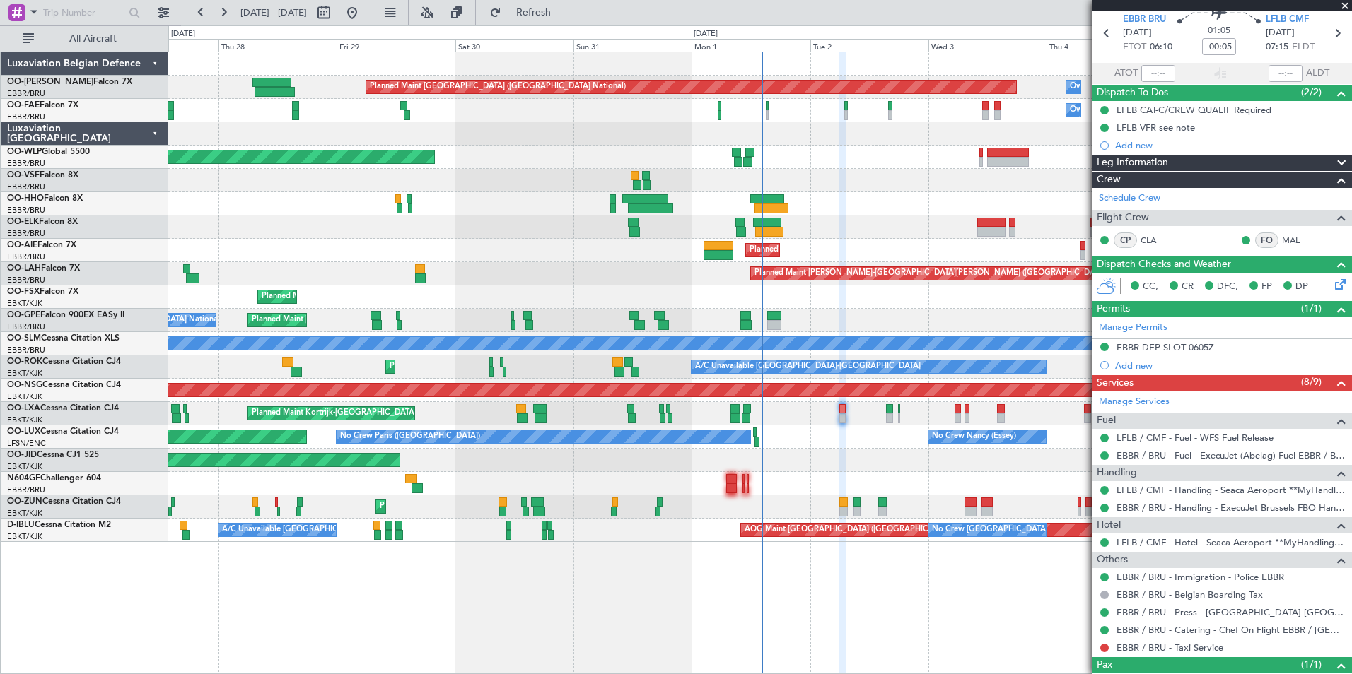
scroll to position [107, 0]
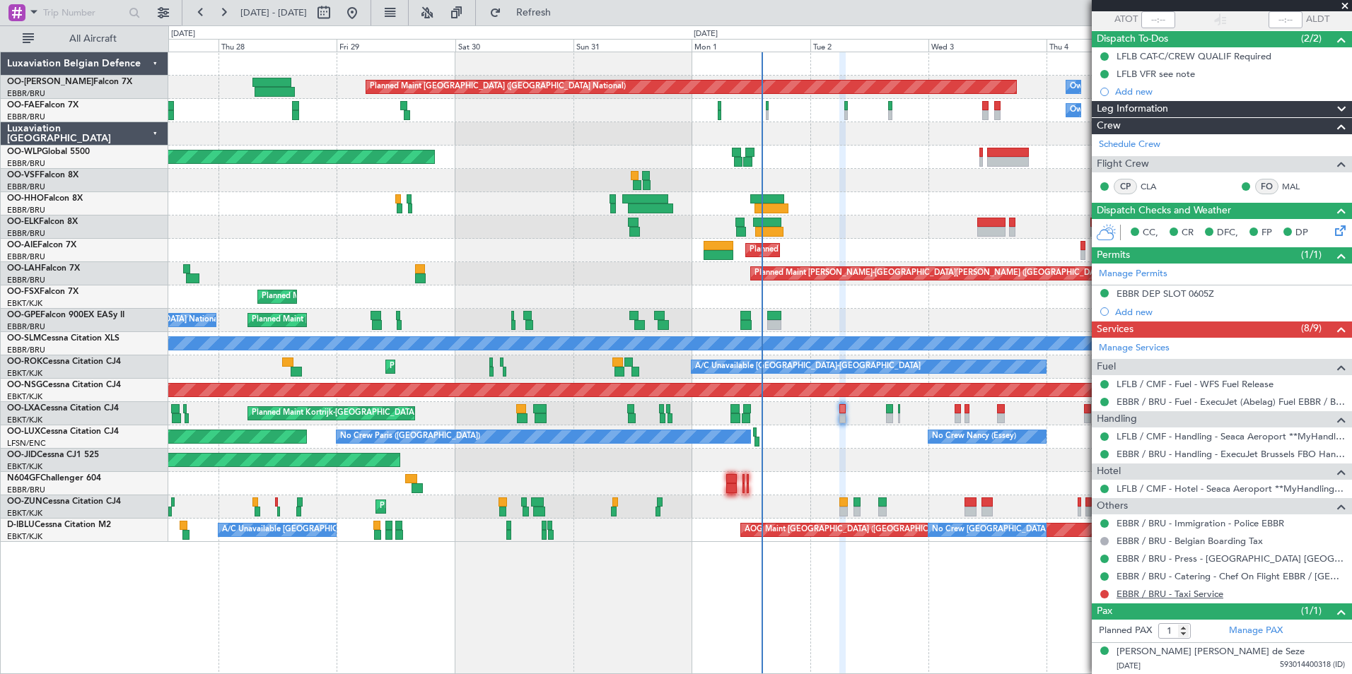
click at [1171, 590] on link "EBBR / BRU - Taxi Service" at bounding box center [1169, 594] width 107 height 12
click at [537, 7] on button "Refresh" at bounding box center [525, 12] width 85 height 23
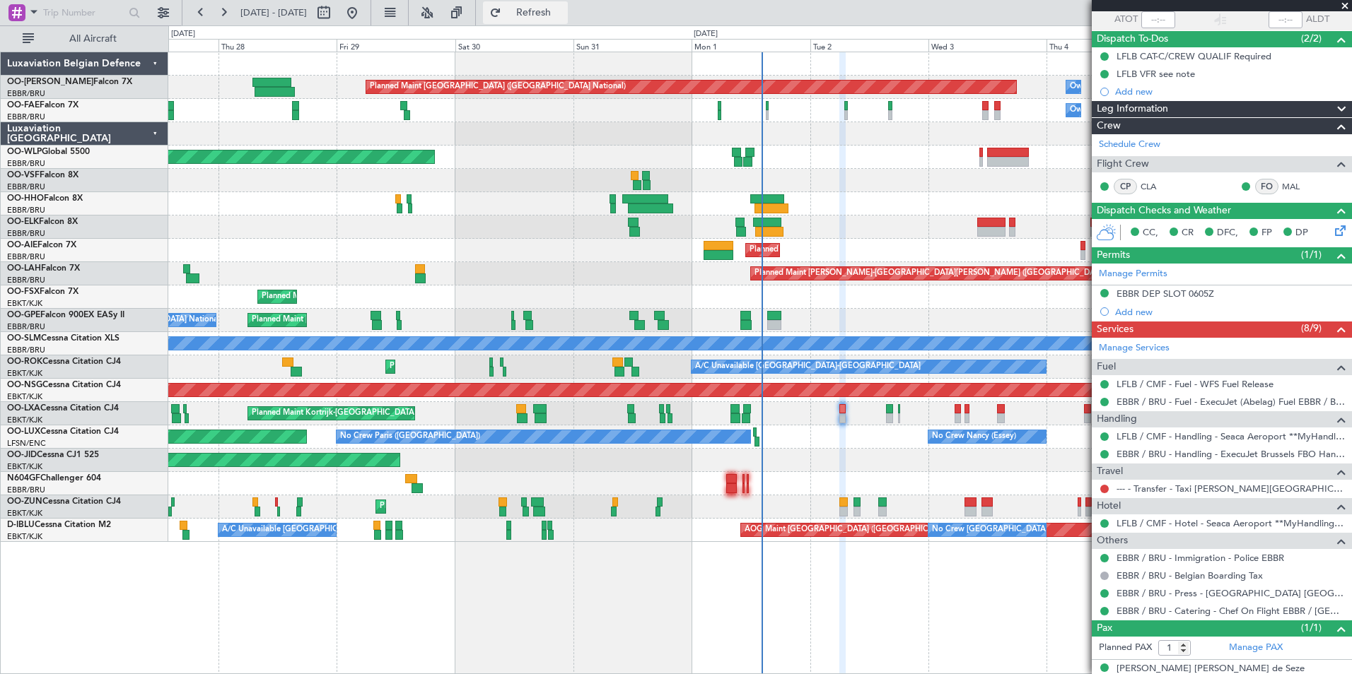
click at [541, 10] on button "Refresh" at bounding box center [525, 12] width 85 height 23
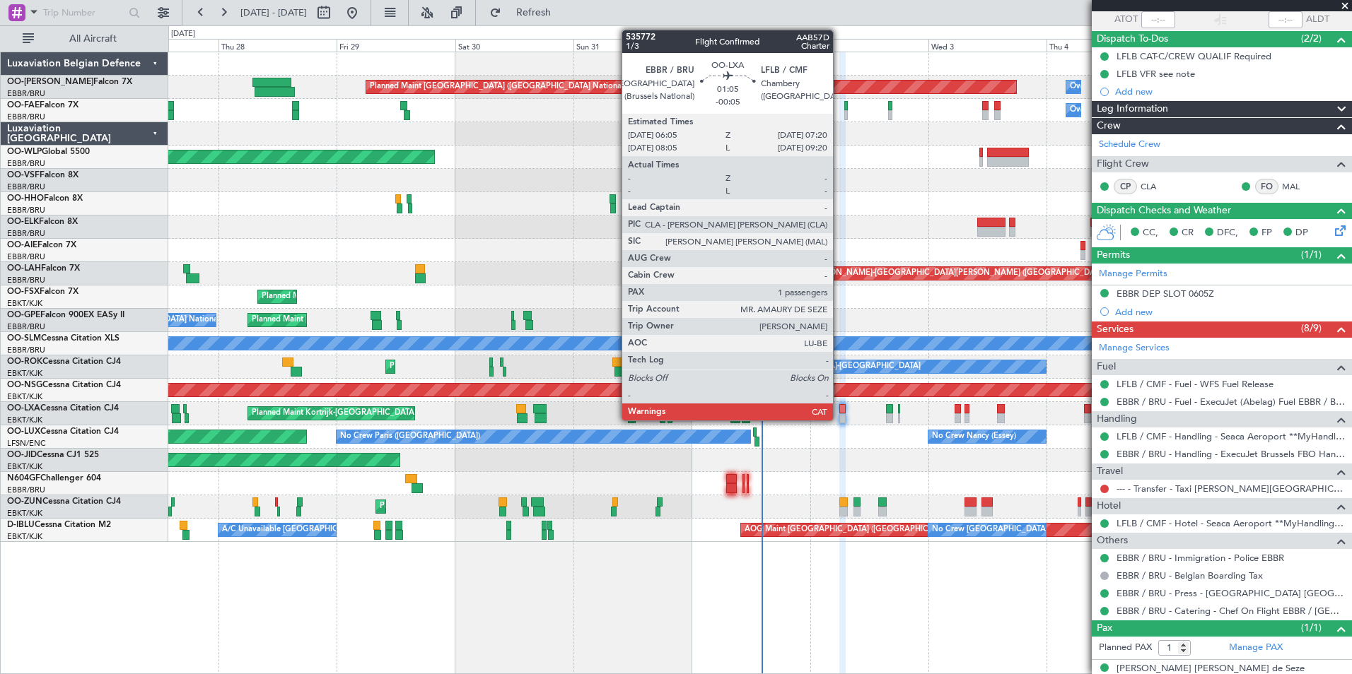
click at [839, 415] on div at bounding box center [842, 419] width 6 height 10
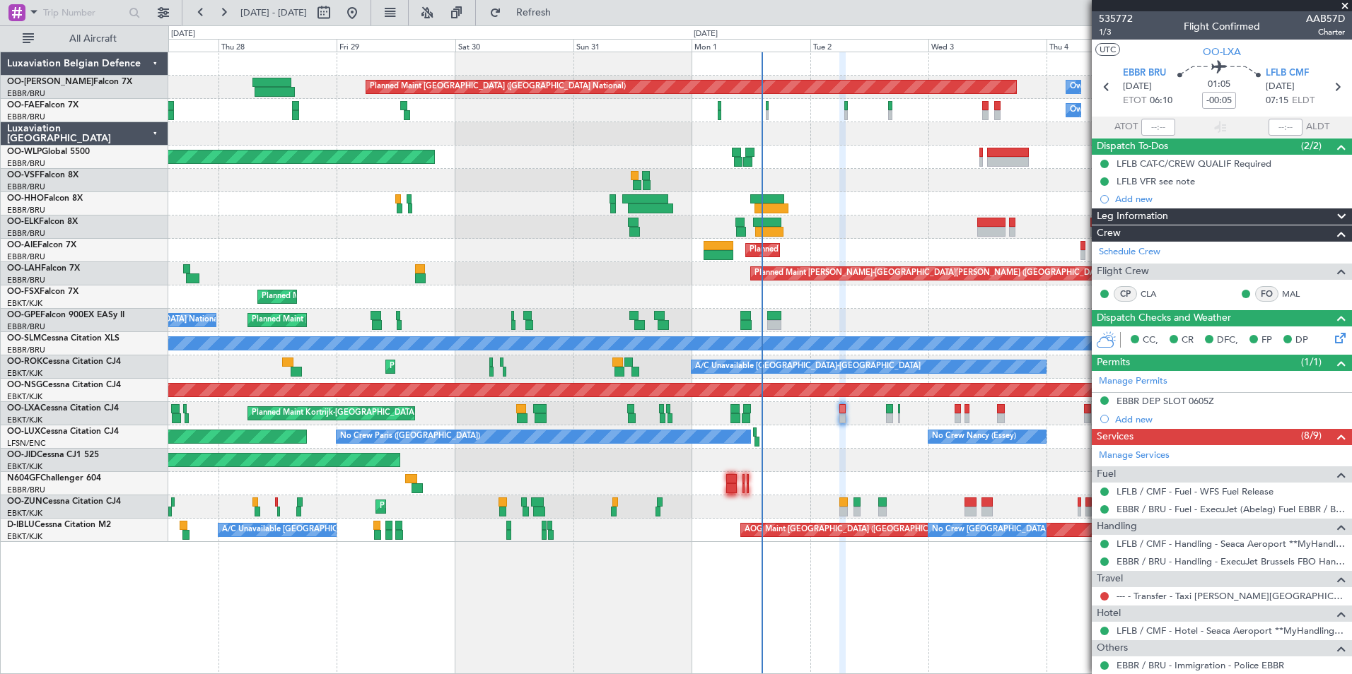
drag, startPoint x: 601, startPoint y: 23, endPoint x: 611, endPoint y: 54, distance: 33.5
click at [568, 23] on button "Refresh" at bounding box center [525, 12] width 85 height 23
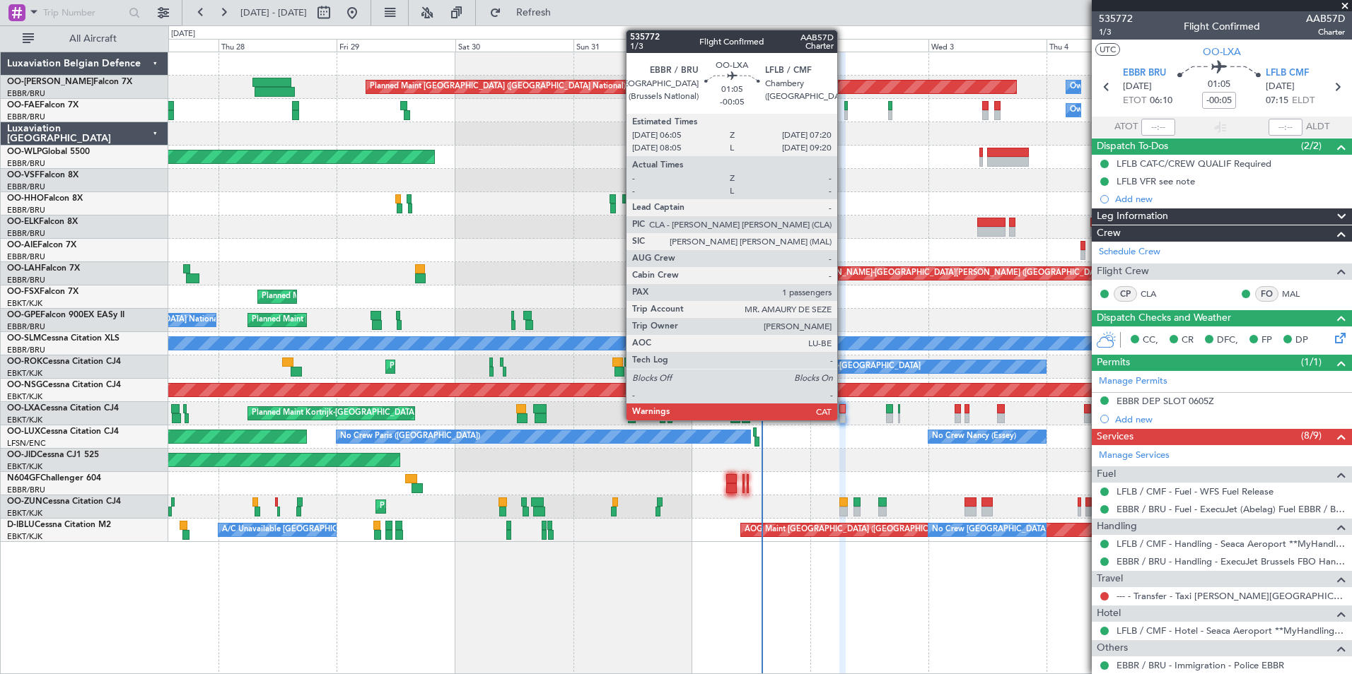
click at [843, 415] on div at bounding box center [842, 419] width 6 height 10
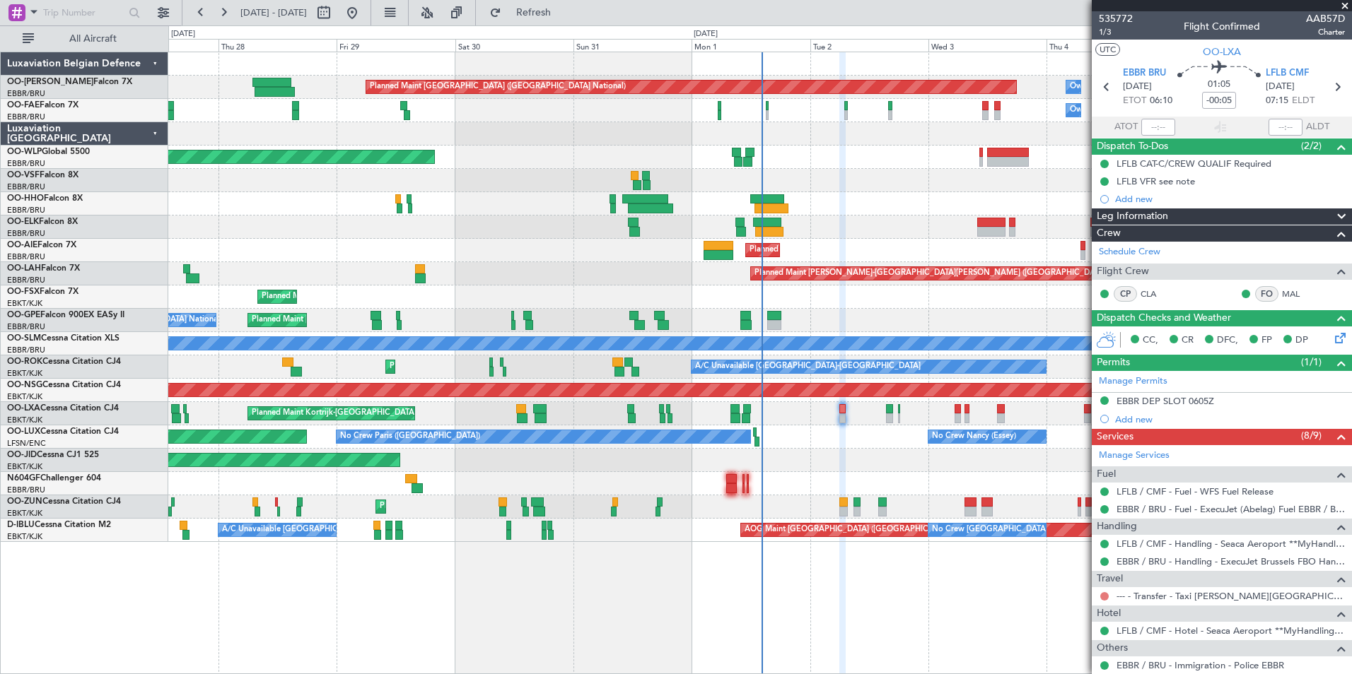
click at [1101, 597] on button at bounding box center [1104, 596] width 8 height 8
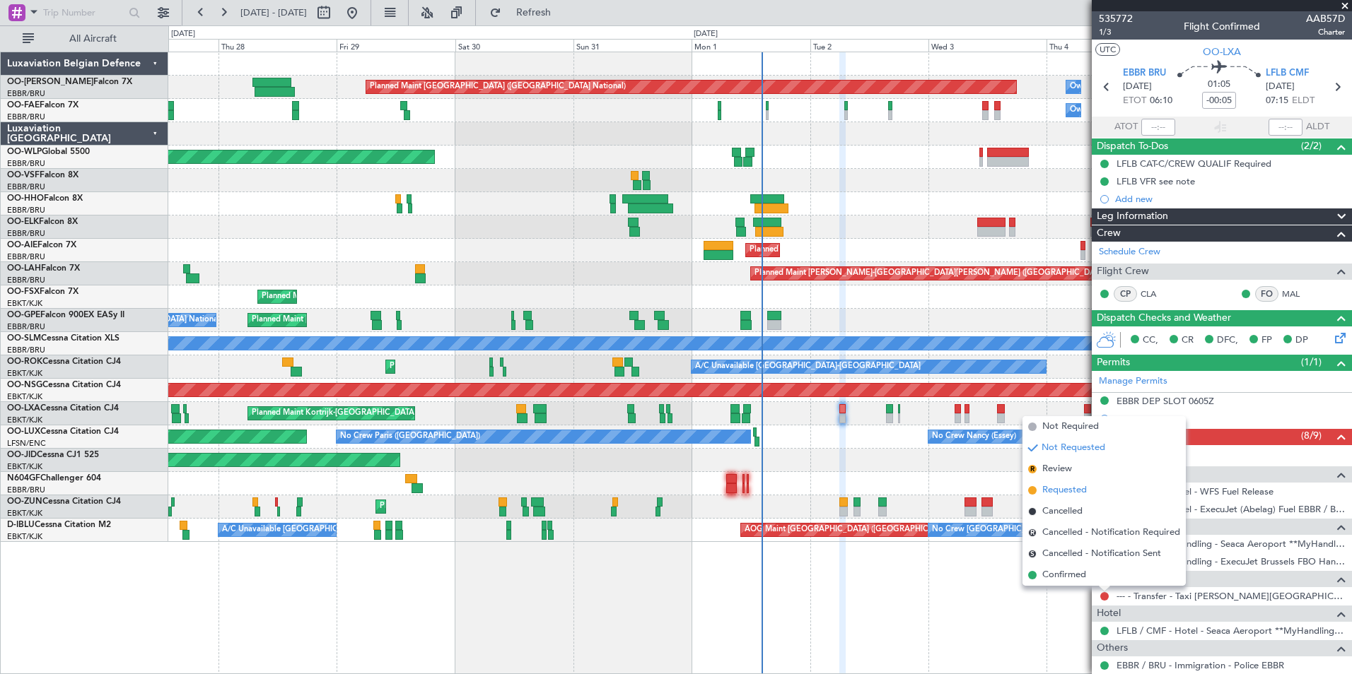
click at [1072, 493] on span "Requested" at bounding box center [1064, 490] width 45 height 14
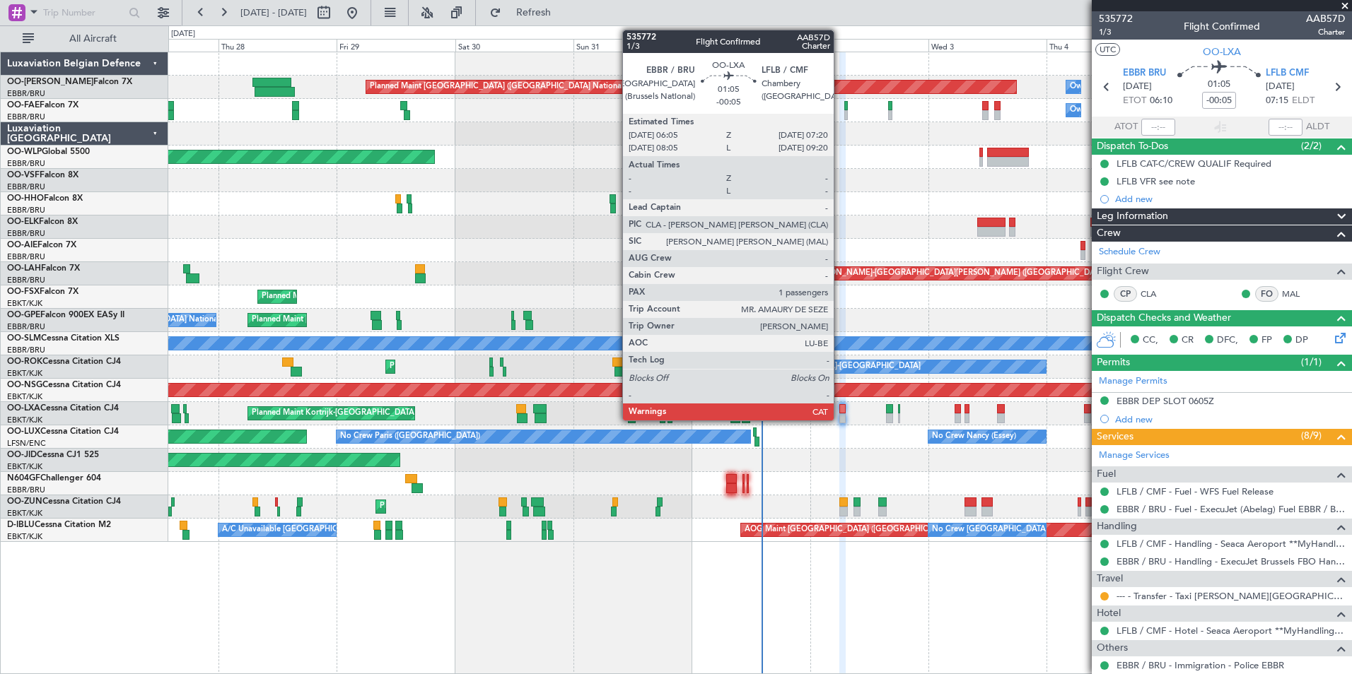
click at [840, 413] on div at bounding box center [842, 409] width 6 height 10
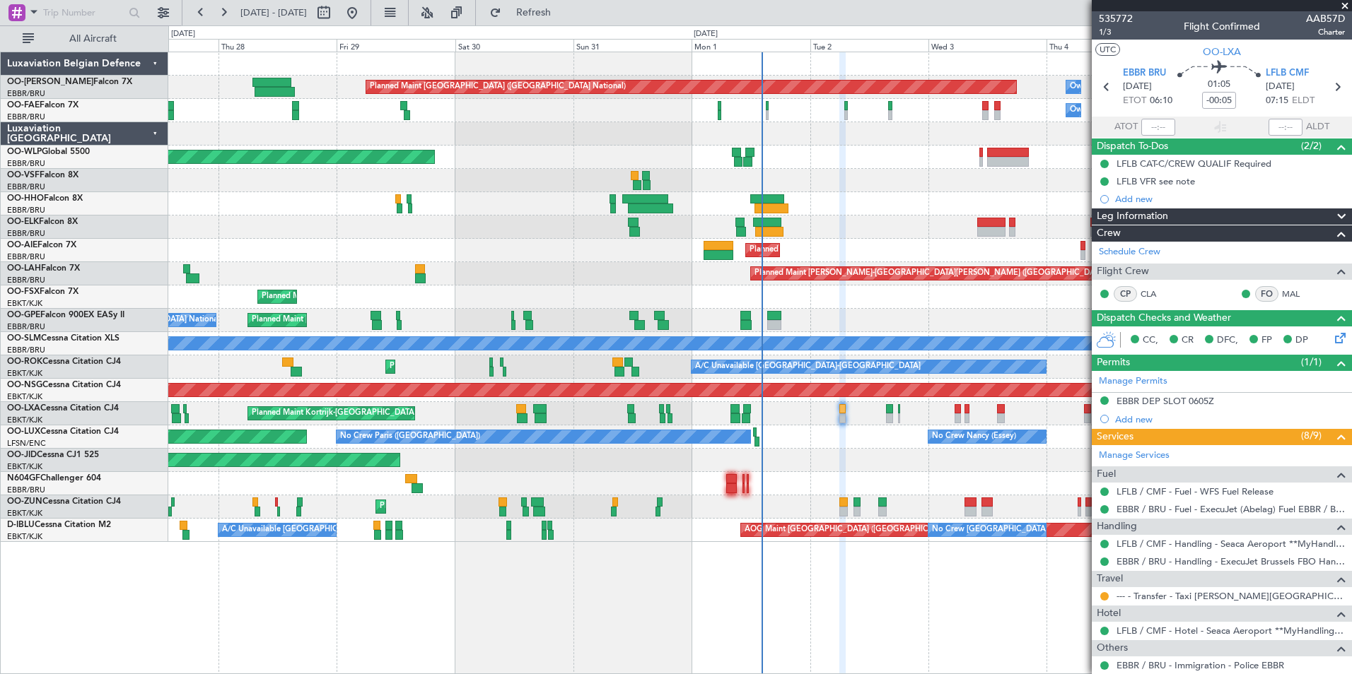
click at [1232, 590] on mat-tooltip-component "LFLB / CMF - Hotel - Seaca Aeroport **MyHandling**LFLB / CMF" at bounding box center [1212, 605] width 257 height 37
click at [1159, 595] on link "--- - Transfer - Taxi [PERSON_NAME][GEOGRAPHIC_DATA]" at bounding box center [1230, 596] width 228 height 12
click at [541, 21] on button "Refresh" at bounding box center [525, 12] width 85 height 23
click at [563, 12] on span "Refresh" at bounding box center [533, 13] width 59 height 10
click at [530, 537] on div "Planned Maint [GEOGRAPHIC_DATA] ([GEOGRAPHIC_DATA] National) Owner [GEOGRAPHIC_…" at bounding box center [759, 363] width 1183 height 623
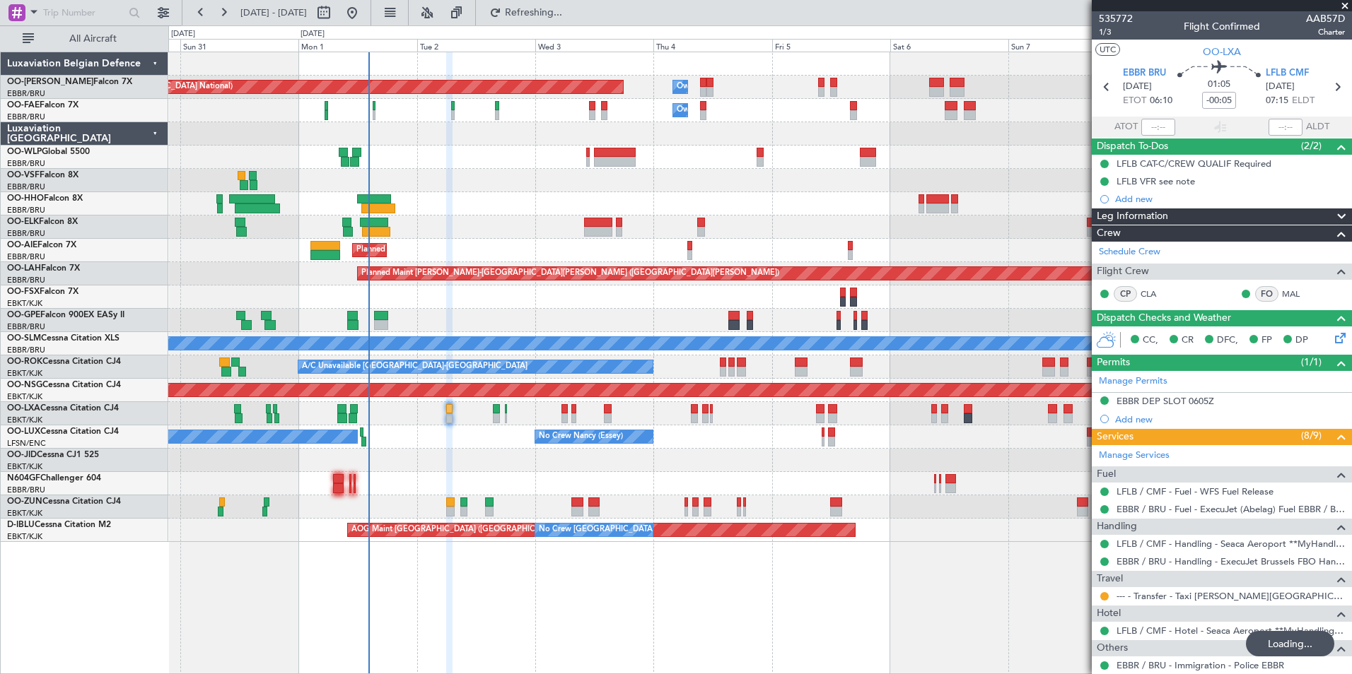
click at [482, 542] on div "Planned Maint [GEOGRAPHIC_DATA] ([GEOGRAPHIC_DATA] National) Owner [GEOGRAPHIC_…" at bounding box center [759, 363] width 1183 height 623
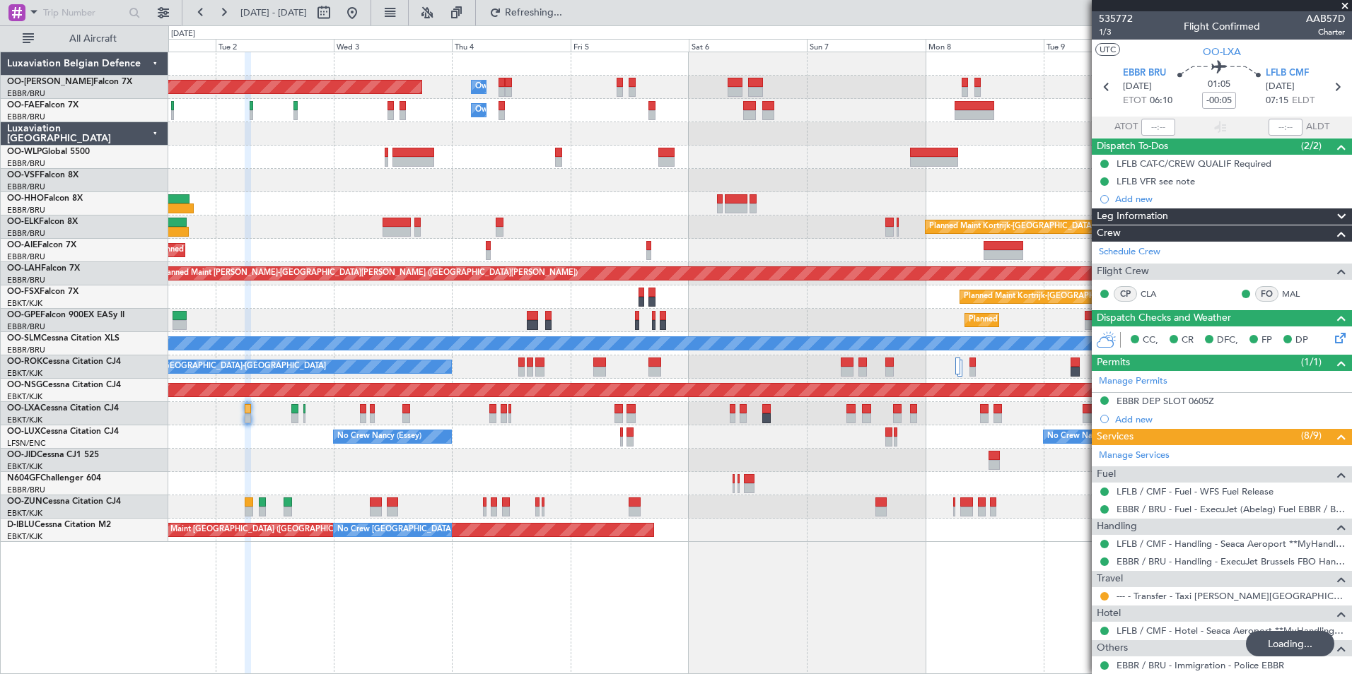
click at [406, 550] on div "Planned Maint [GEOGRAPHIC_DATA] ([GEOGRAPHIC_DATA] National) Owner [GEOGRAPHIC_…" at bounding box center [759, 363] width 1183 height 623
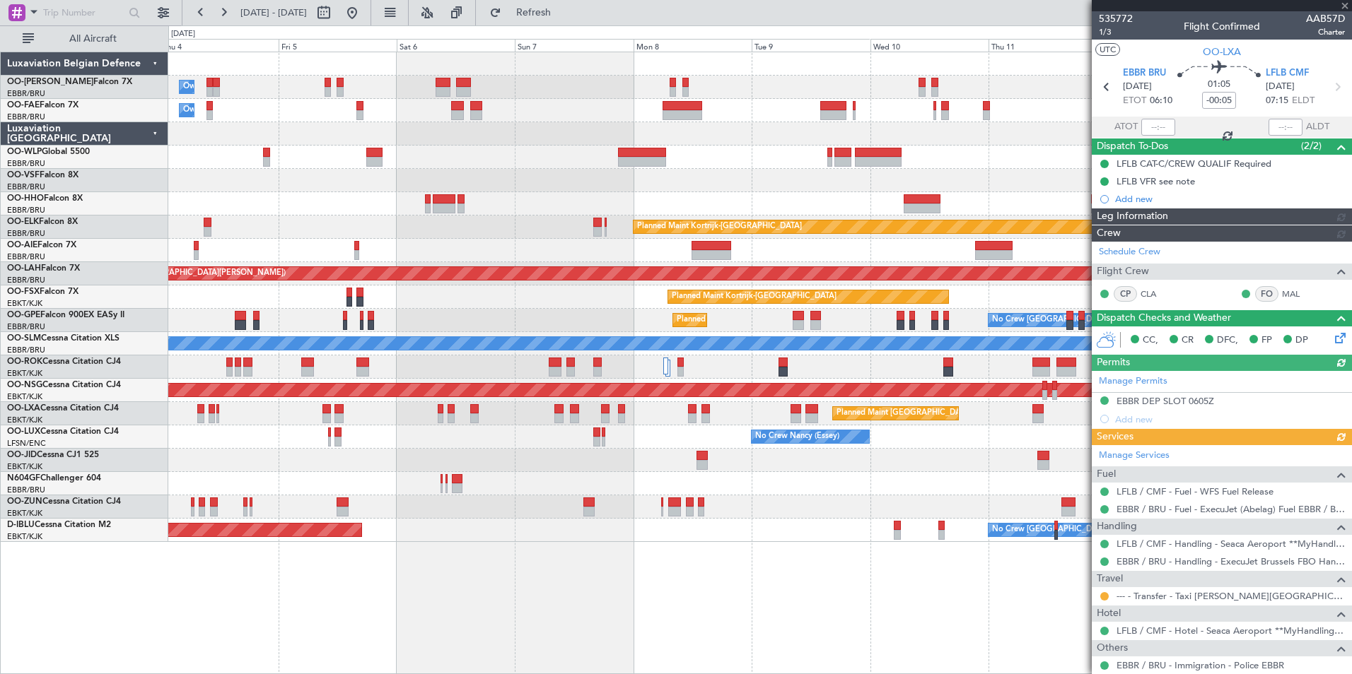
click at [423, 567] on div "Owner Melsbroek Air Base Planned Maint [GEOGRAPHIC_DATA] ([GEOGRAPHIC_DATA]) Ow…" at bounding box center [759, 363] width 1183 height 623
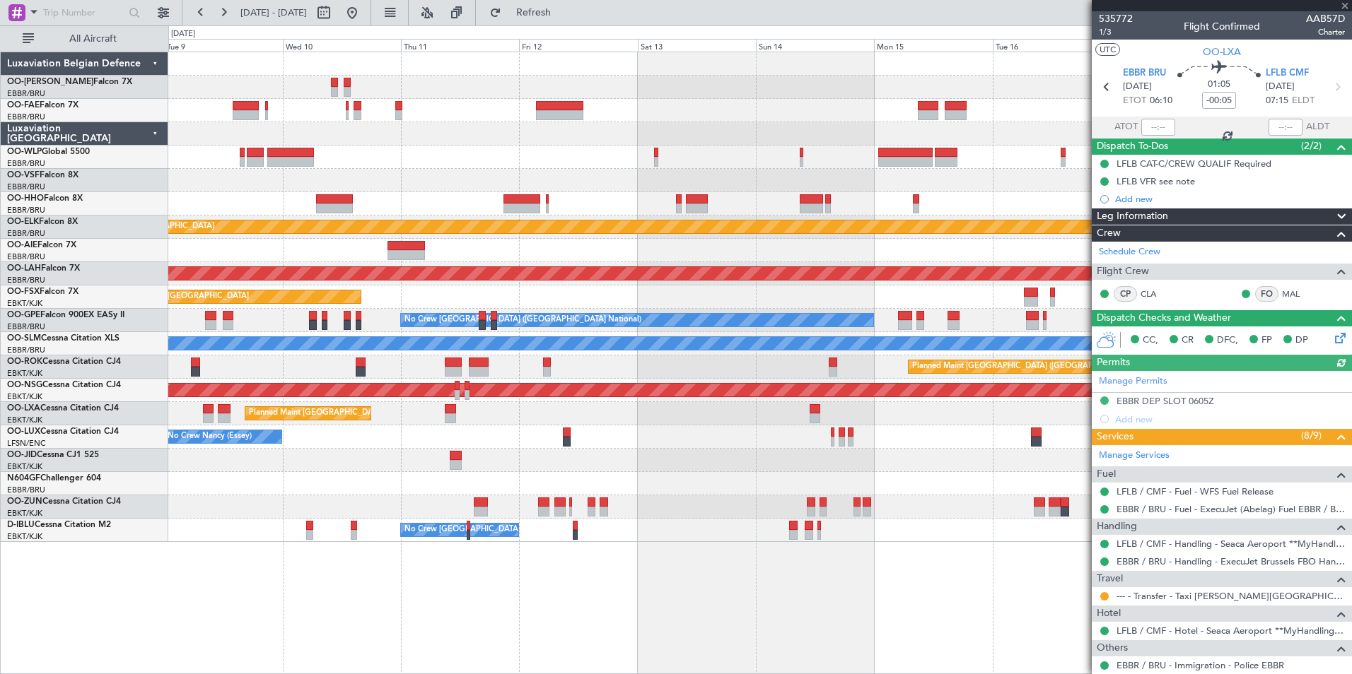
click at [570, 539] on div "Planned Maint Kortrijk-[GEOGRAPHIC_DATA] Planned [GEOGRAPHIC_DATA][PERSON_NAME]…" at bounding box center [759, 363] width 1183 height 623
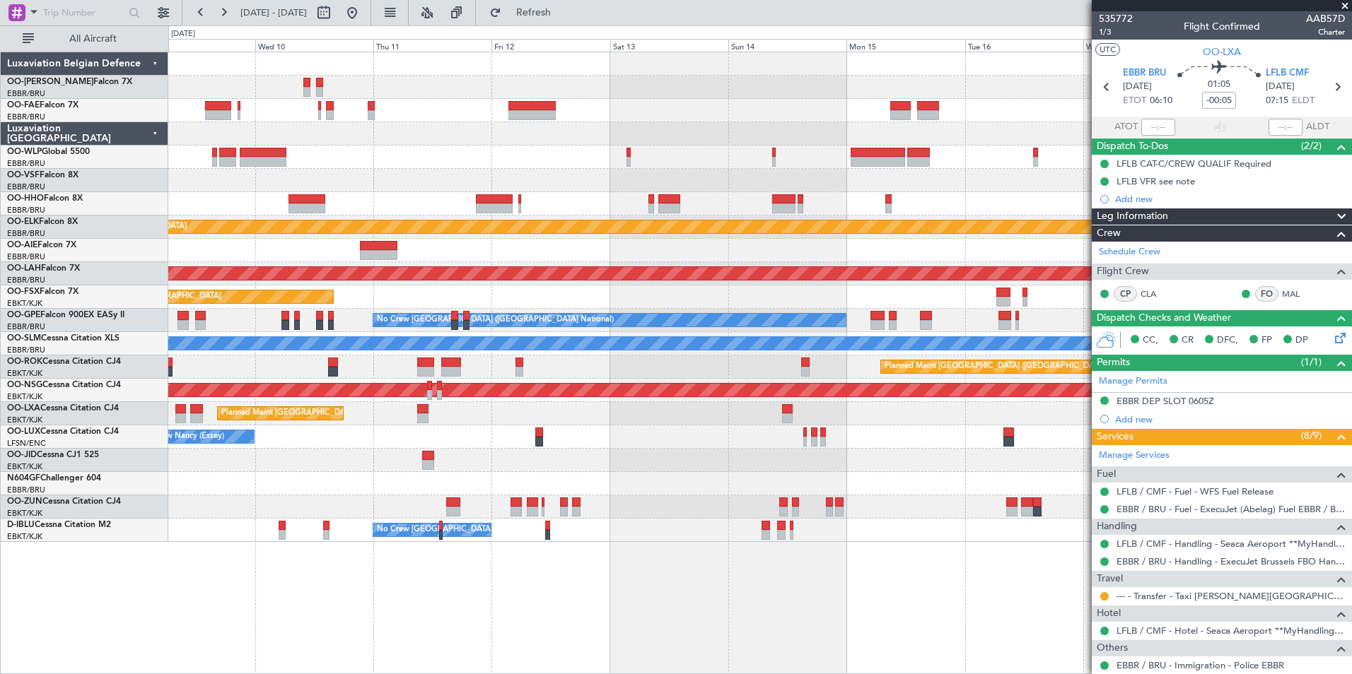
click at [523, 558] on div "Planned Maint Kortrijk-Wevelgem Planned Maint Alton-st Louis (St Louis Regl) Pl…" at bounding box center [759, 363] width 1183 height 623
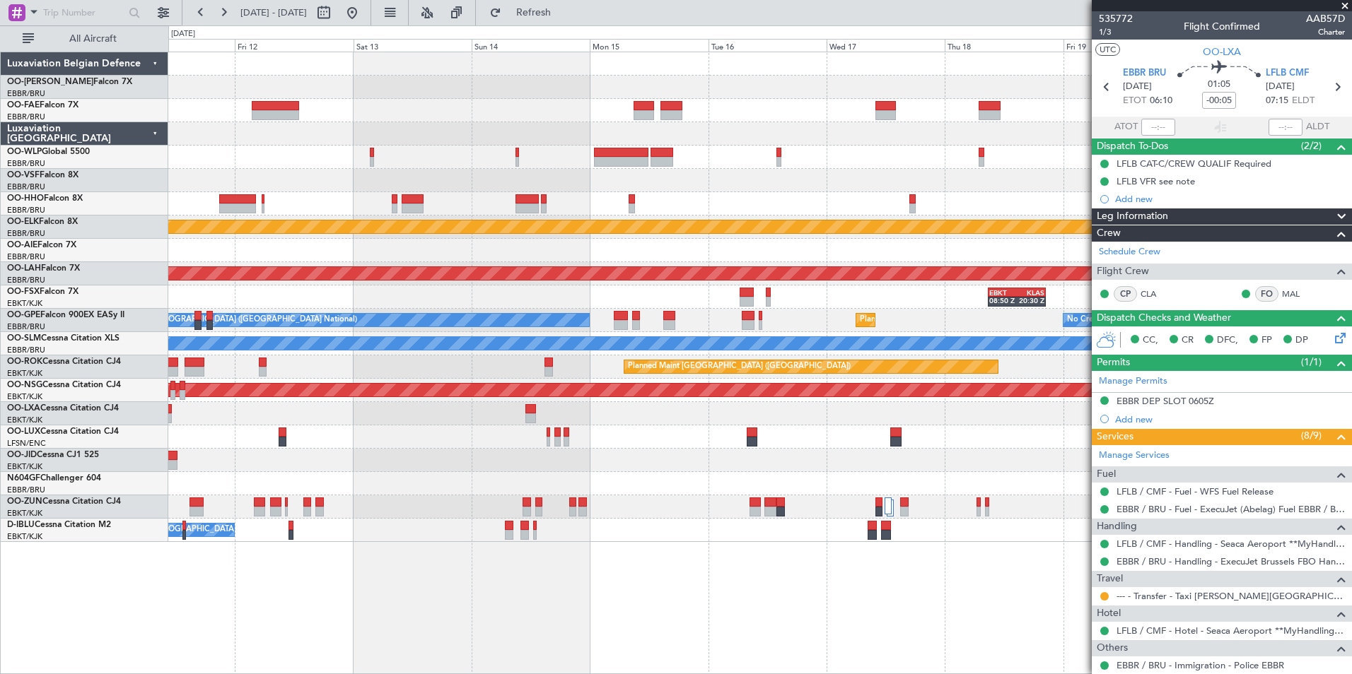
click at [460, 559] on div "Planned Maint Kortrijk-Wevelgem Planned Maint Alton-st Louis (St Louis Regl) EB…" at bounding box center [759, 363] width 1183 height 623
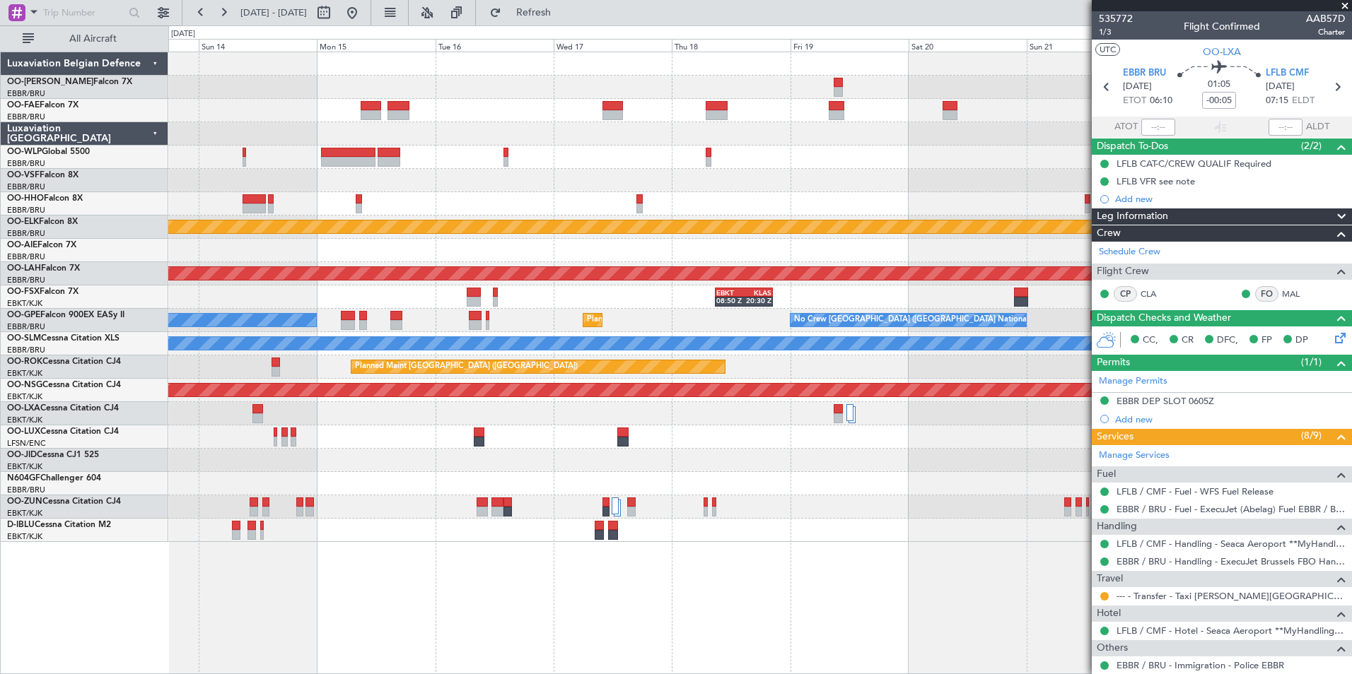
click at [329, 576] on div "Planned Maint Kortrijk-Wevelgem Planned Maint Alton-st Louis (St Louis Regl) EB…" at bounding box center [759, 363] width 1183 height 623
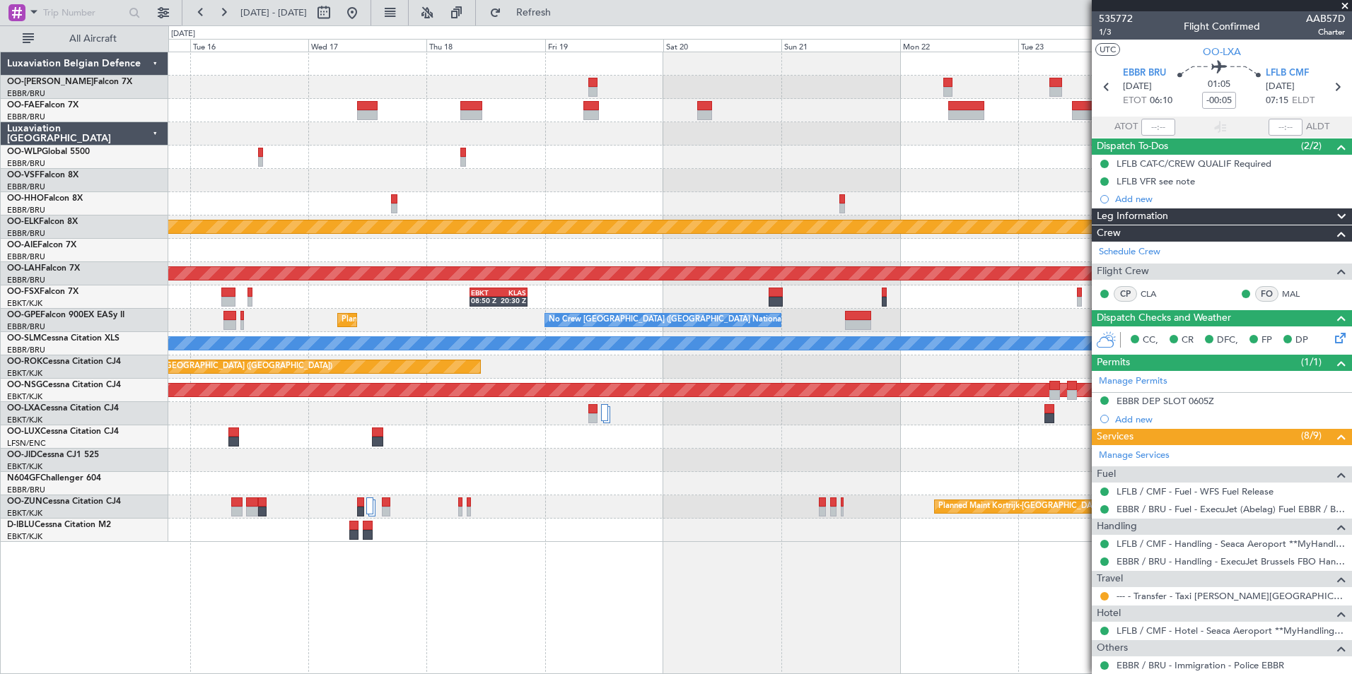
click at [252, 574] on div "Planned Maint Kortrijk-Wevelgem Planned Maint Alton-st Louis (St Louis Regl) EB…" at bounding box center [759, 363] width 1183 height 623
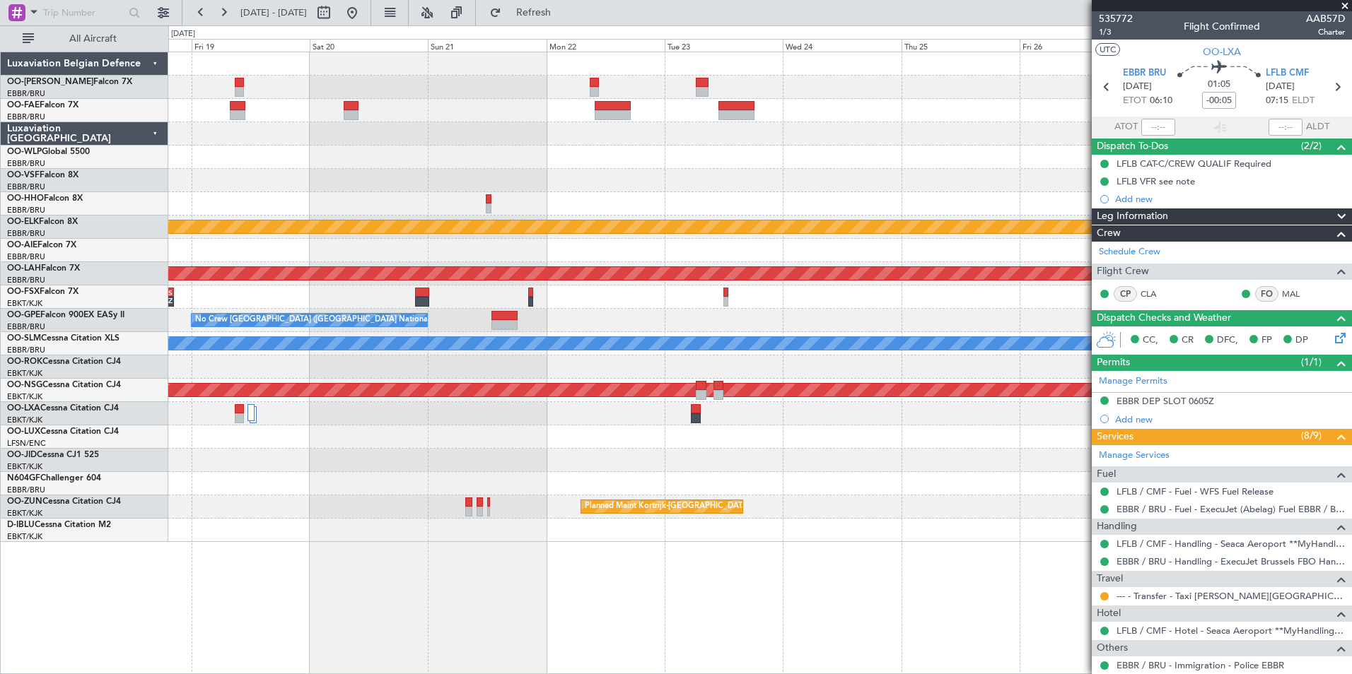
click at [176, 550] on div "Planned Maint Kortrijk-Wevelgem Planned Maint Alton-st Louis (St Louis Regl) EB…" at bounding box center [759, 363] width 1183 height 623
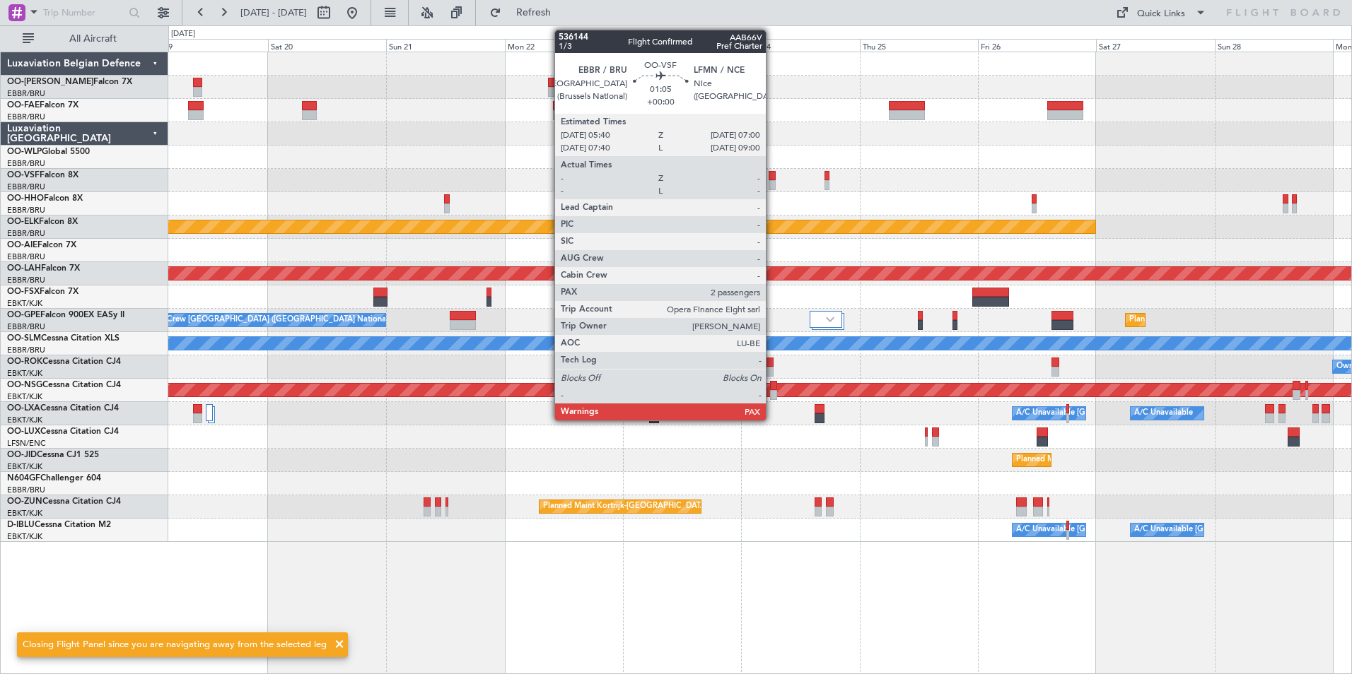
click at [772, 175] on div at bounding box center [771, 176] width 7 height 10
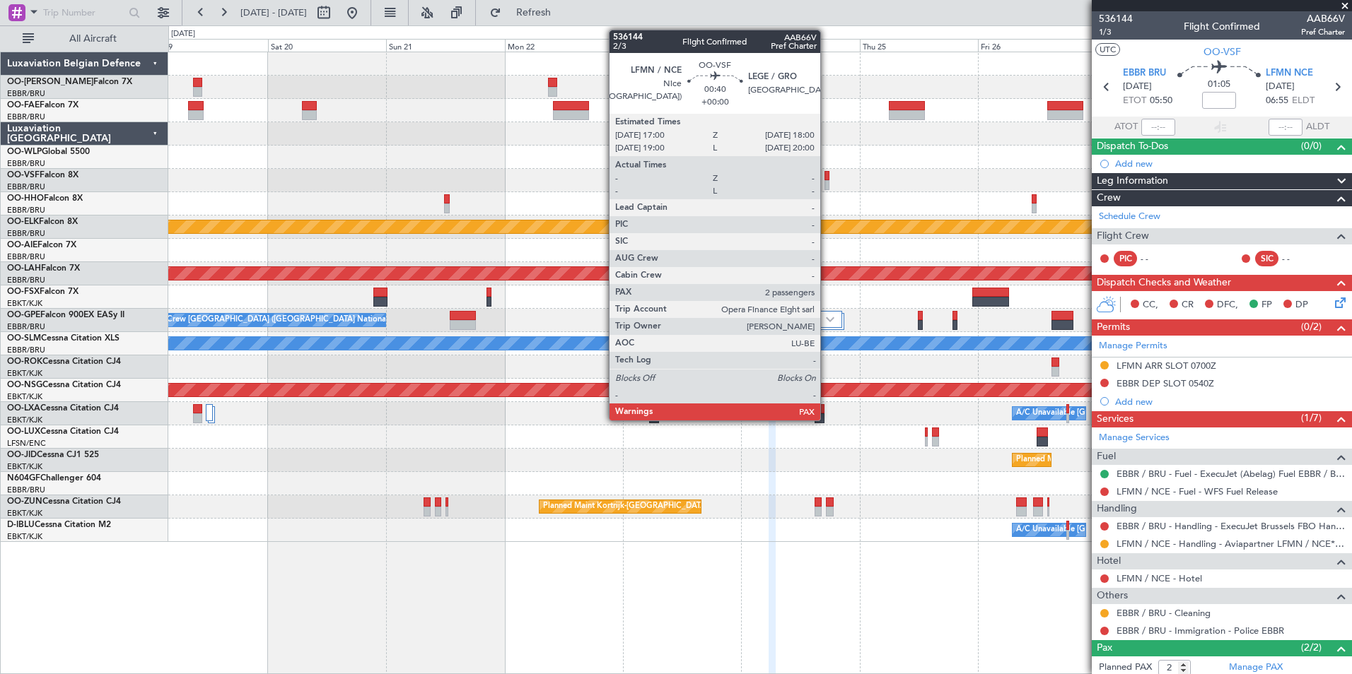
click at [827, 175] on div at bounding box center [826, 176] width 5 height 10
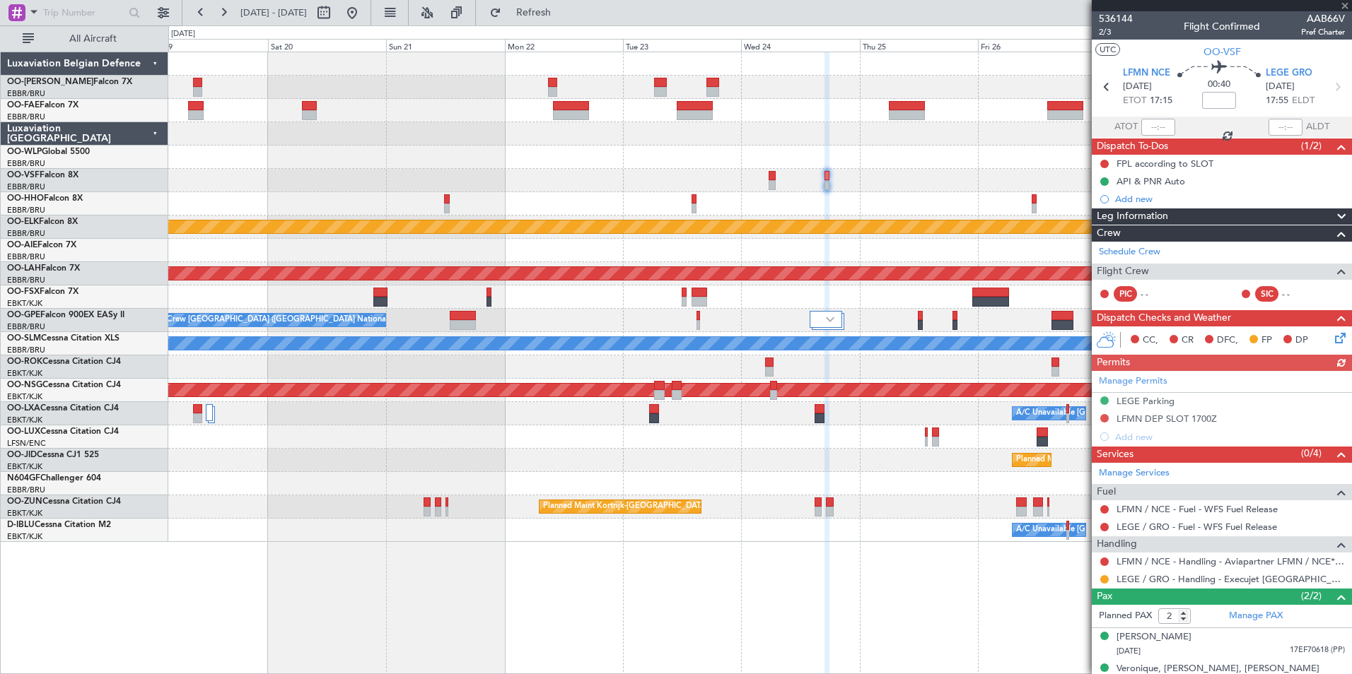
click at [1104, 416] on div "Manage Permits LEGE Parking LFMN DEP SLOT 1700Z Add new" at bounding box center [1221, 408] width 260 height 75
click at [1100, 418] on button at bounding box center [1104, 418] width 8 height 8
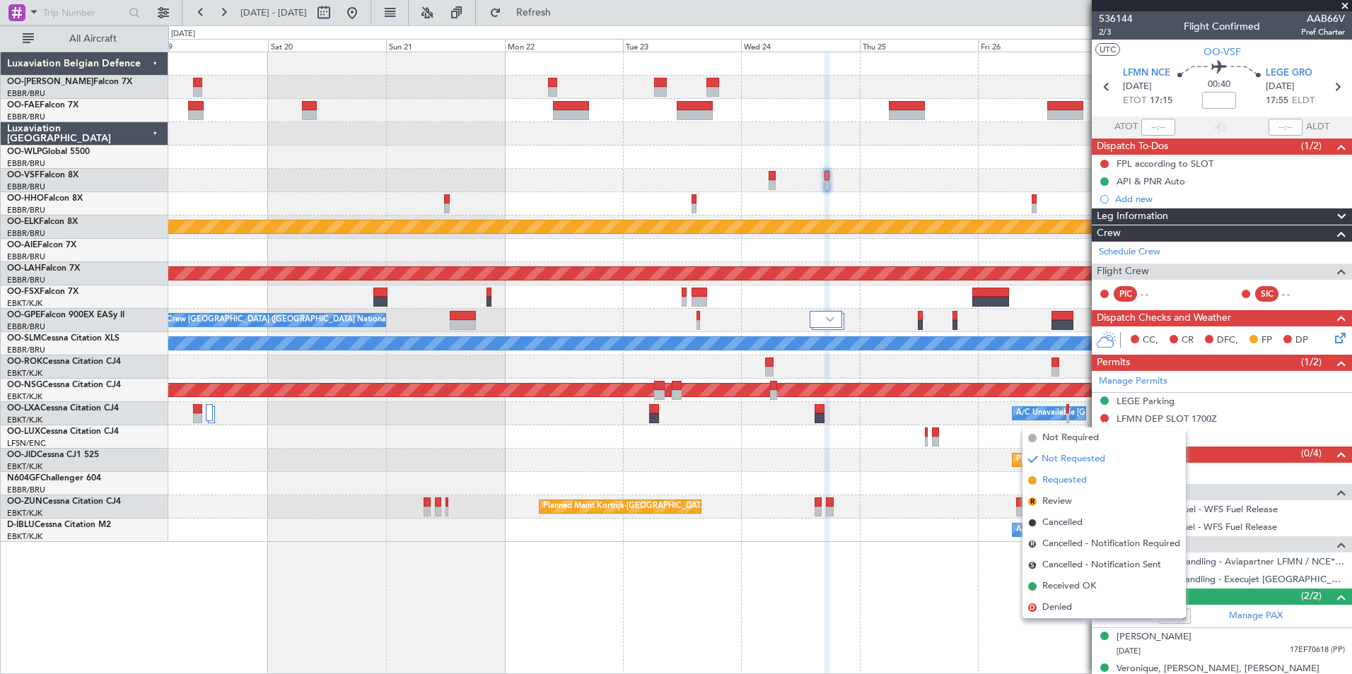
click at [1071, 470] on li "Requested" at bounding box center [1103, 480] width 163 height 21
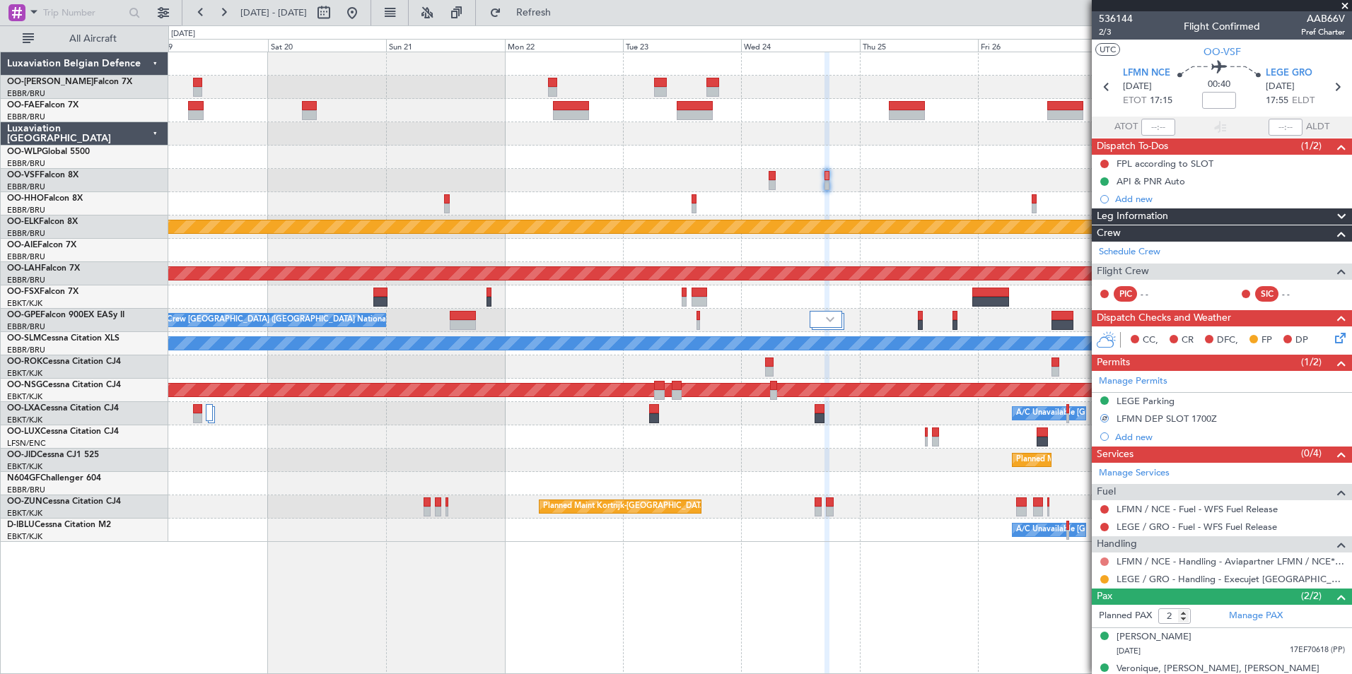
click at [1102, 558] on button at bounding box center [1104, 562] width 8 height 8
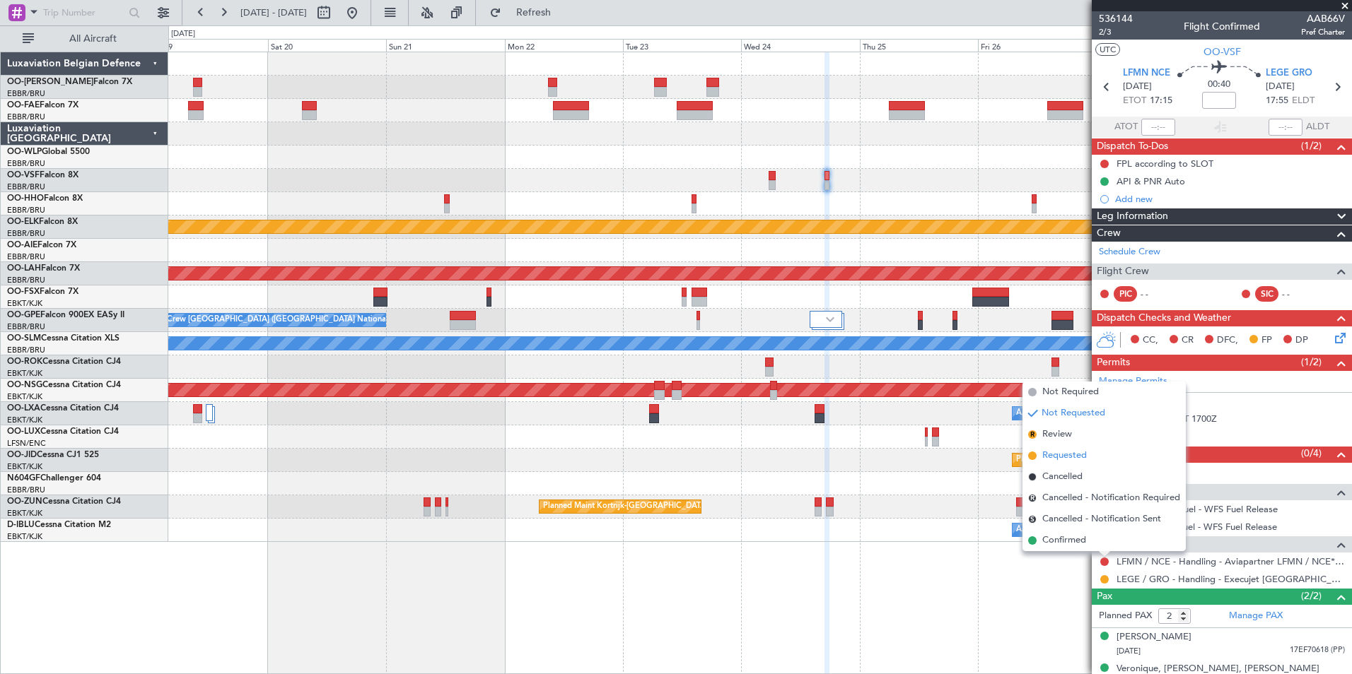
click at [1062, 452] on span "Requested" at bounding box center [1064, 456] width 45 height 14
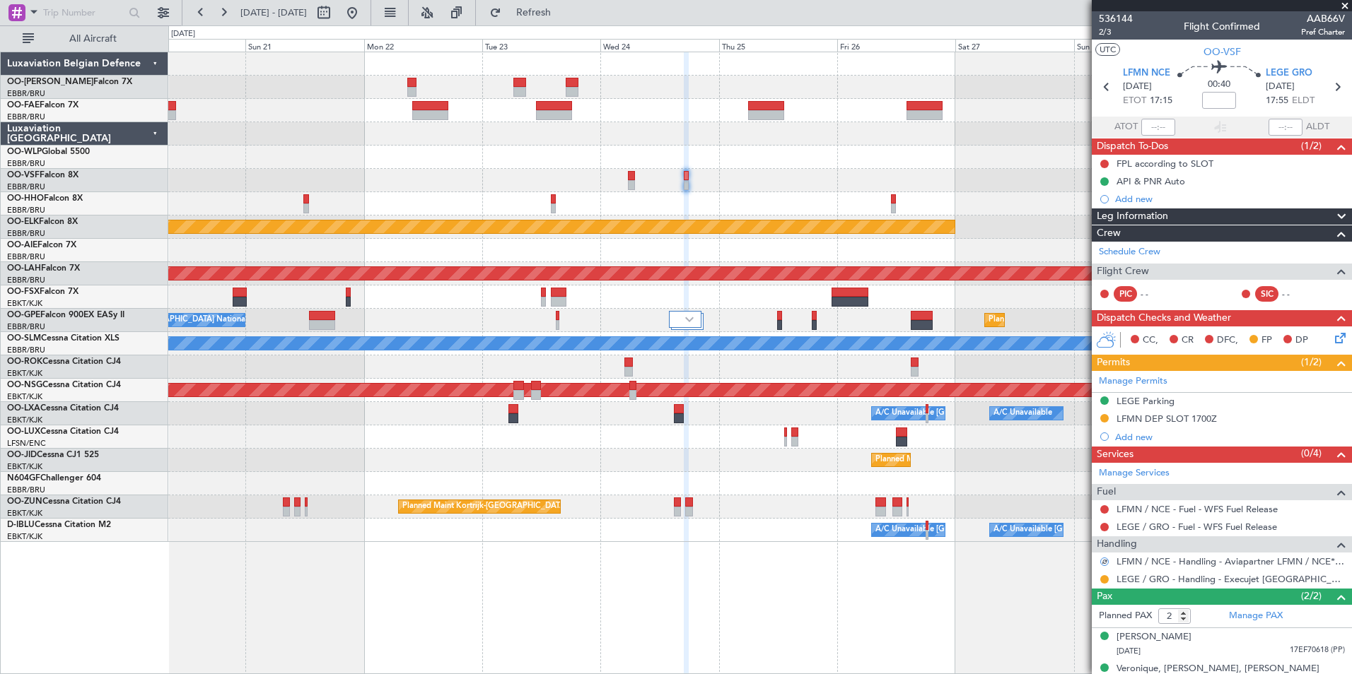
click at [640, 204] on div at bounding box center [759, 203] width 1183 height 23
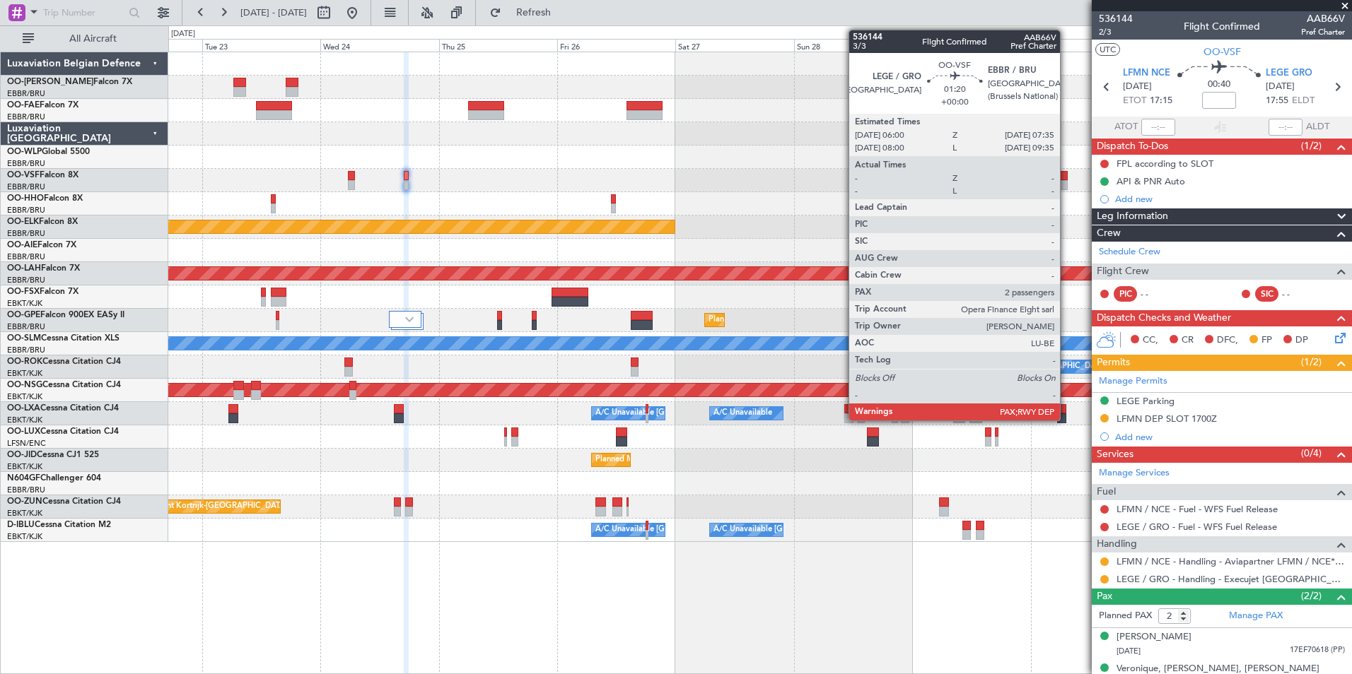
click at [1066, 175] on div at bounding box center [1063, 176] width 8 height 10
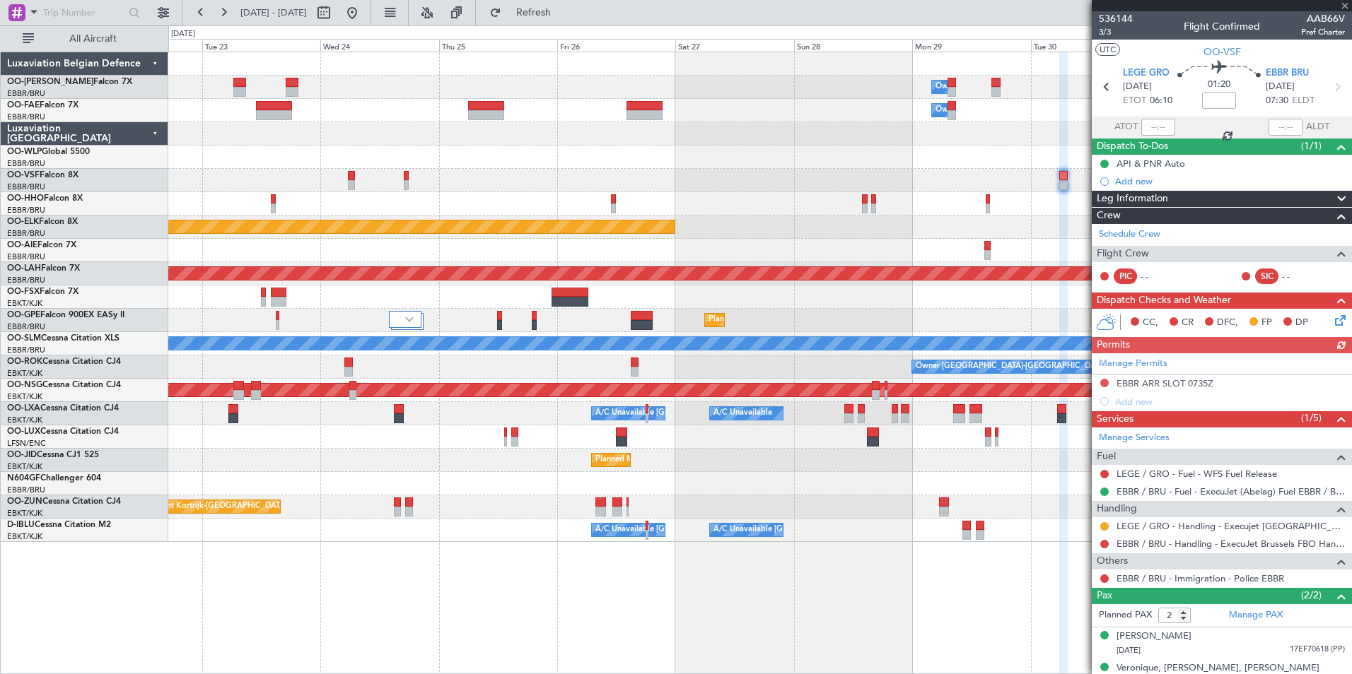
click at [1332, 324] on icon at bounding box center [1337, 317] width 11 height 11
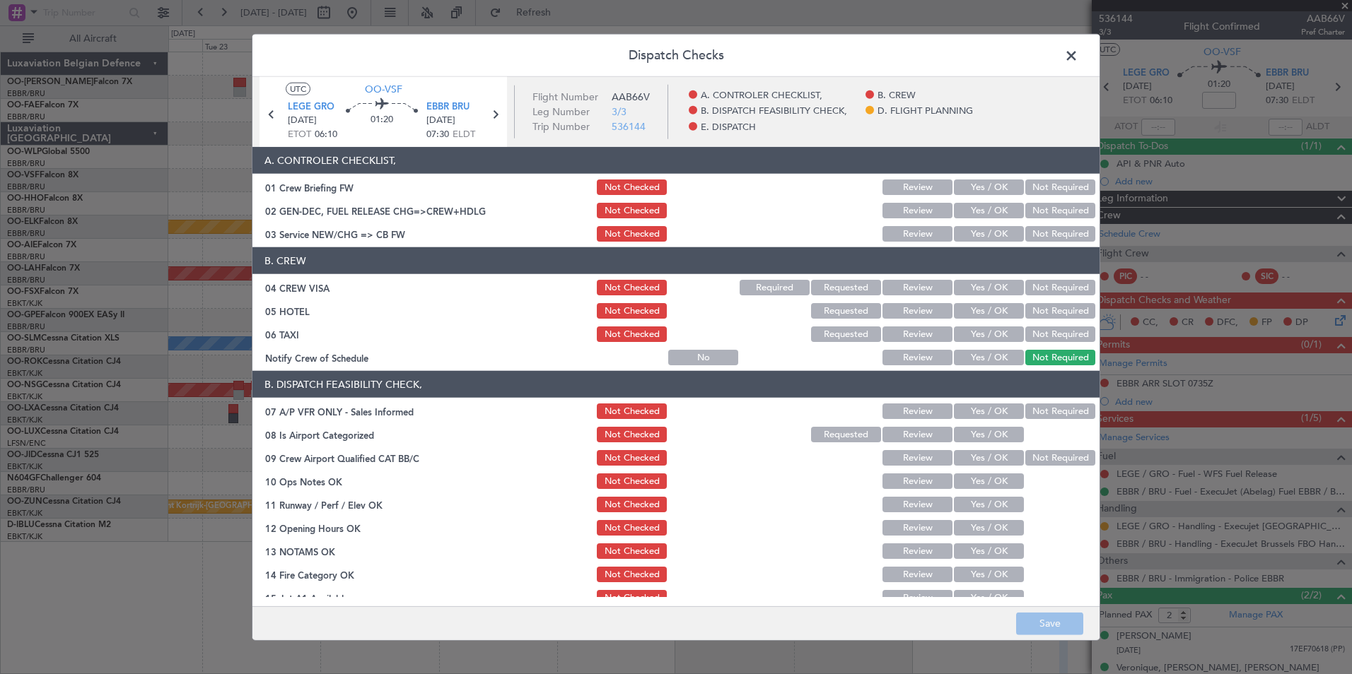
click at [1078, 54] on span at bounding box center [1078, 59] width 0 height 28
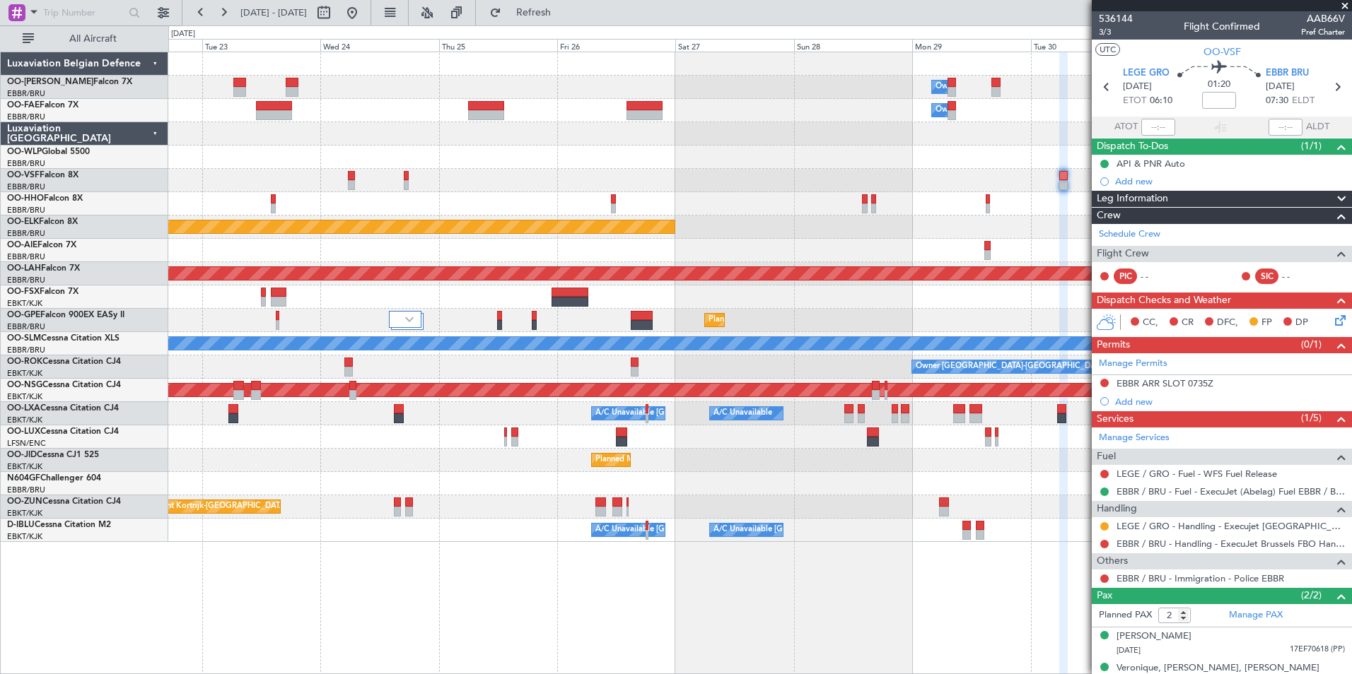
click at [1332, 317] on icon at bounding box center [1337, 317] width 11 height 11
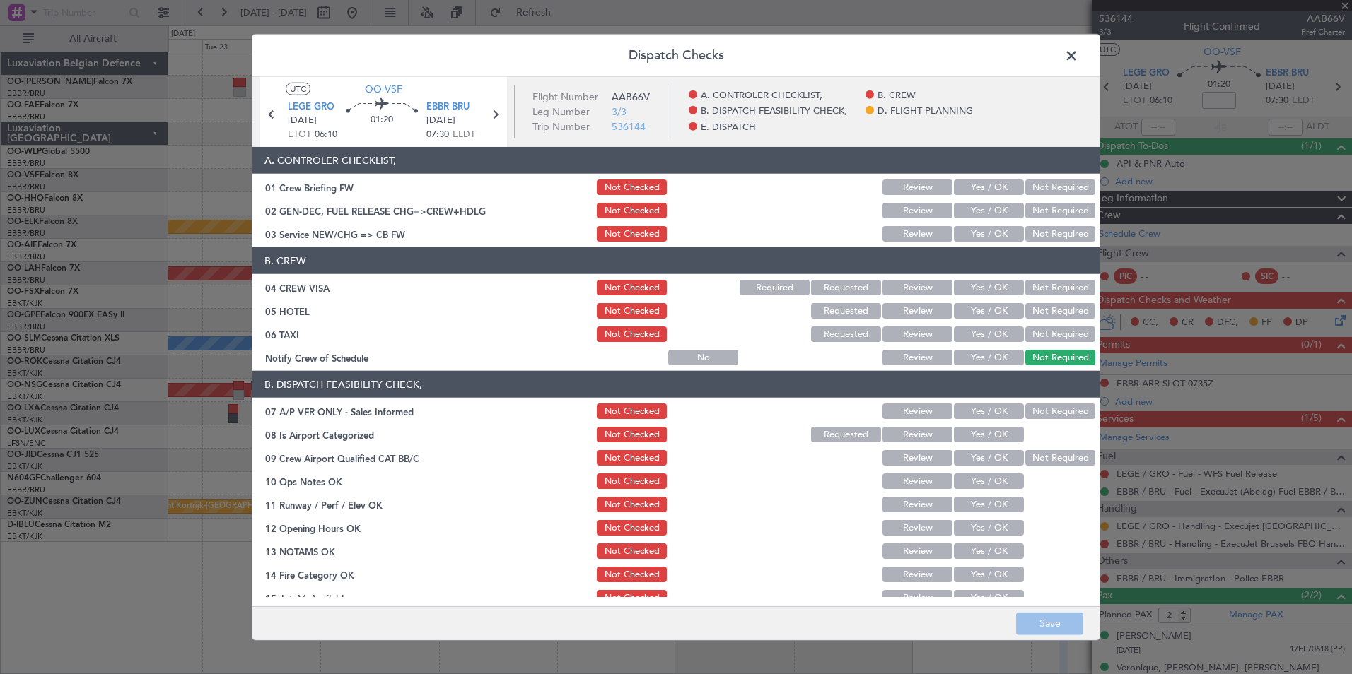
click at [966, 211] on button "Yes / OK" at bounding box center [989, 211] width 70 height 16
click at [639, 219] on div "Not Checked" at bounding box center [629, 211] width 71 height 20
click at [618, 197] on section "A. CONTROLER CHECKLIST, 01 Crew Briefing FW Not Checked Review Yes / OK Not Req…" at bounding box center [675, 195] width 847 height 97
click at [629, 206] on button "Not Checked" at bounding box center [632, 211] width 70 height 16
click at [966, 228] on button "Yes / OK" at bounding box center [989, 234] width 70 height 16
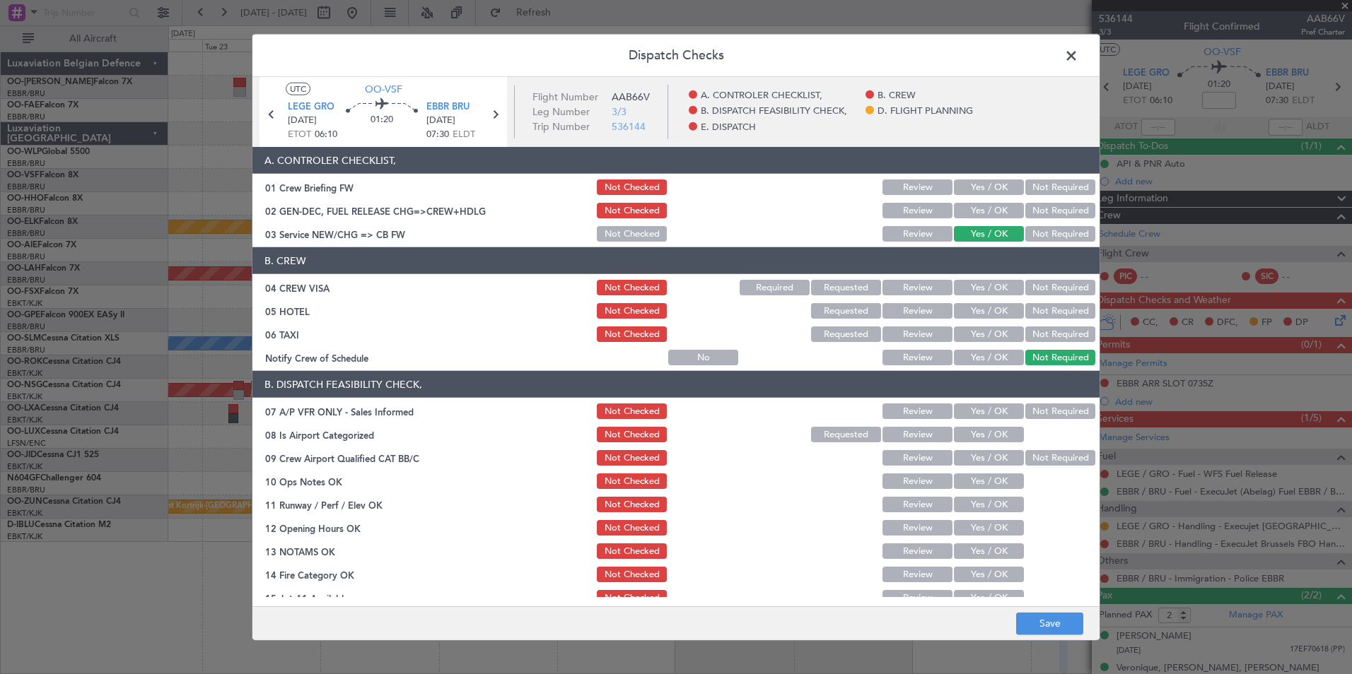
click at [1040, 297] on div "Not Required" at bounding box center [1058, 288] width 71 height 20
drag, startPoint x: 1028, startPoint y: 279, endPoint x: 1028, endPoint y: 301, distance: 22.6
click at [1028, 279] on div "Not Required" at bounding box center [1058, 288] width 71 height 20
drag, startPoint x: 1027, startPoint y: 290, endPoint x: 1028, endPoint y: 306, distance: 16.3
click at [1028, 290] on button "Not Required" at bounding box center [1060, 288] width 70 height 16
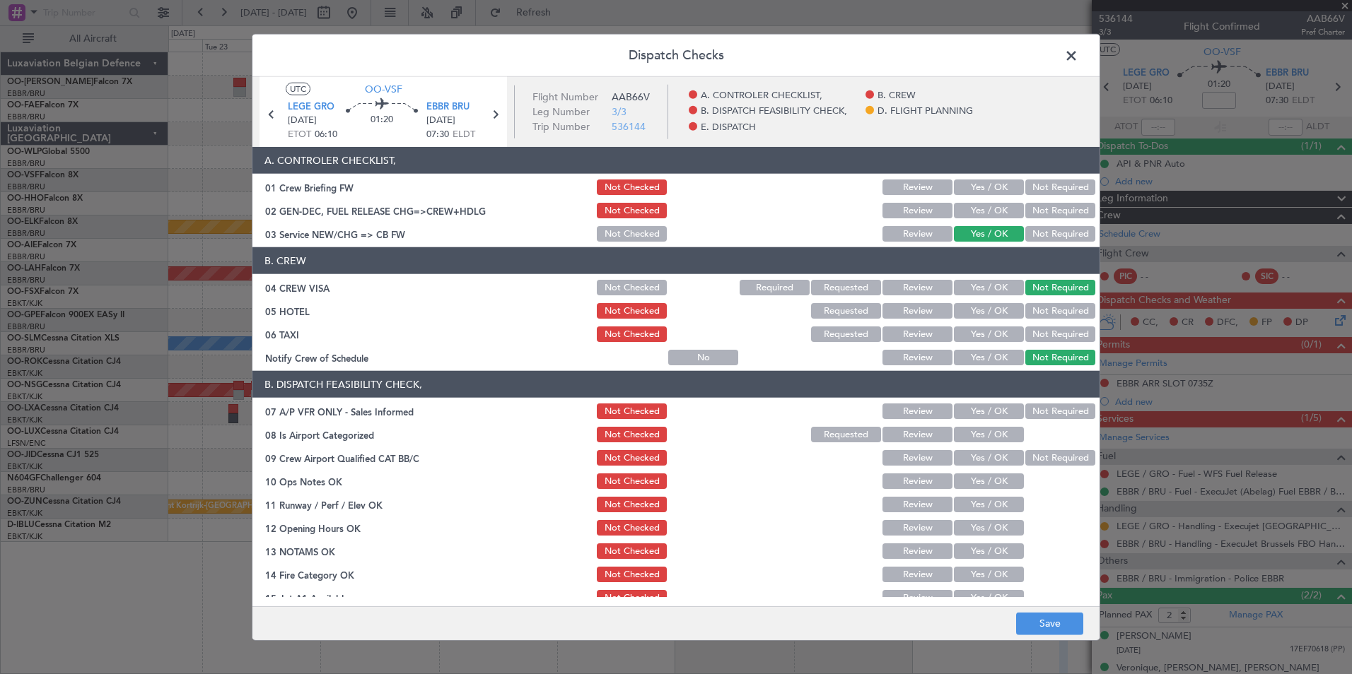
click at [1030, 309] on button "Not Required" at bounding box center [1060, 311] width 70 height 16
click at [1031, 332] on button "Not Required" at bounding box center [1060, 335] width 70 height 16
click at [975, 357] on button "Yes / OK" at bounding box center [989, 358] width 70 height 16
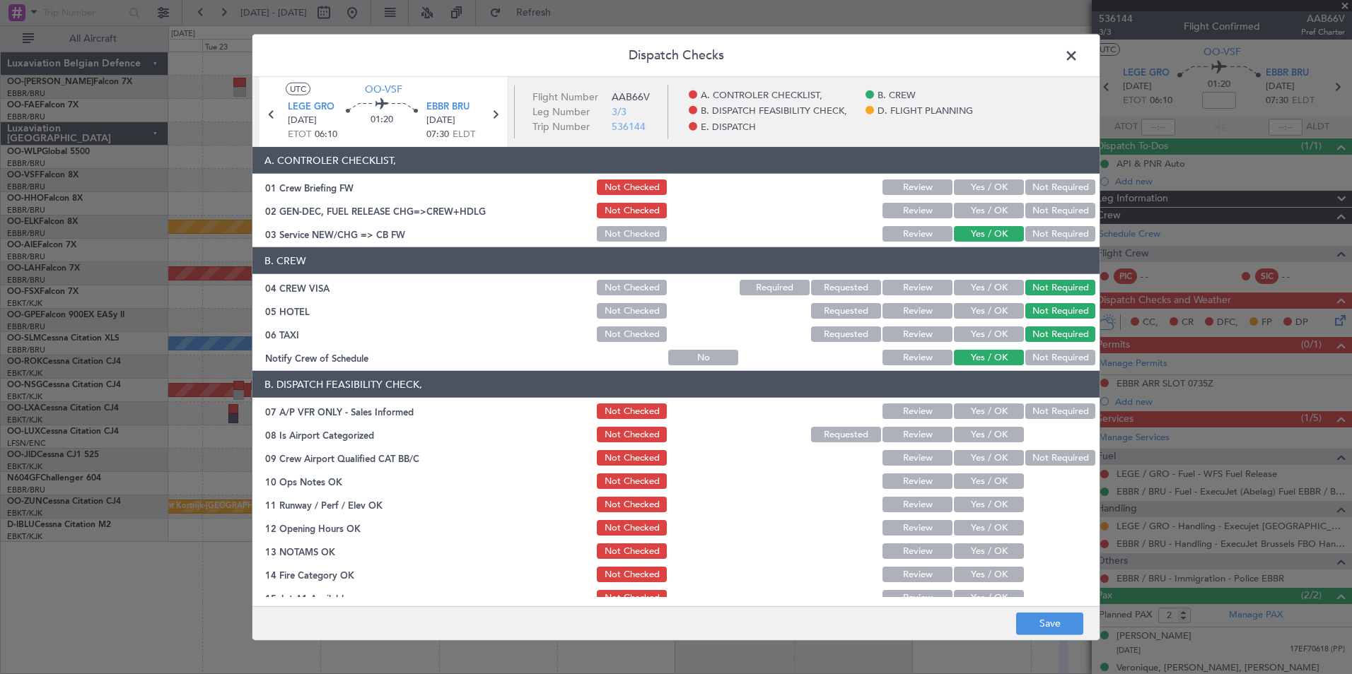
click at [1040, 409] on button "Not Required" at bounding box center [1060, 412] width 70 height 16
click at [996, 430] on button "Yes / OK" at bounding box center [989, 435] width 70 height 16
click at [1030, 460] on button "Not Required" at bounding box center [1060, 458] width 70 height 16
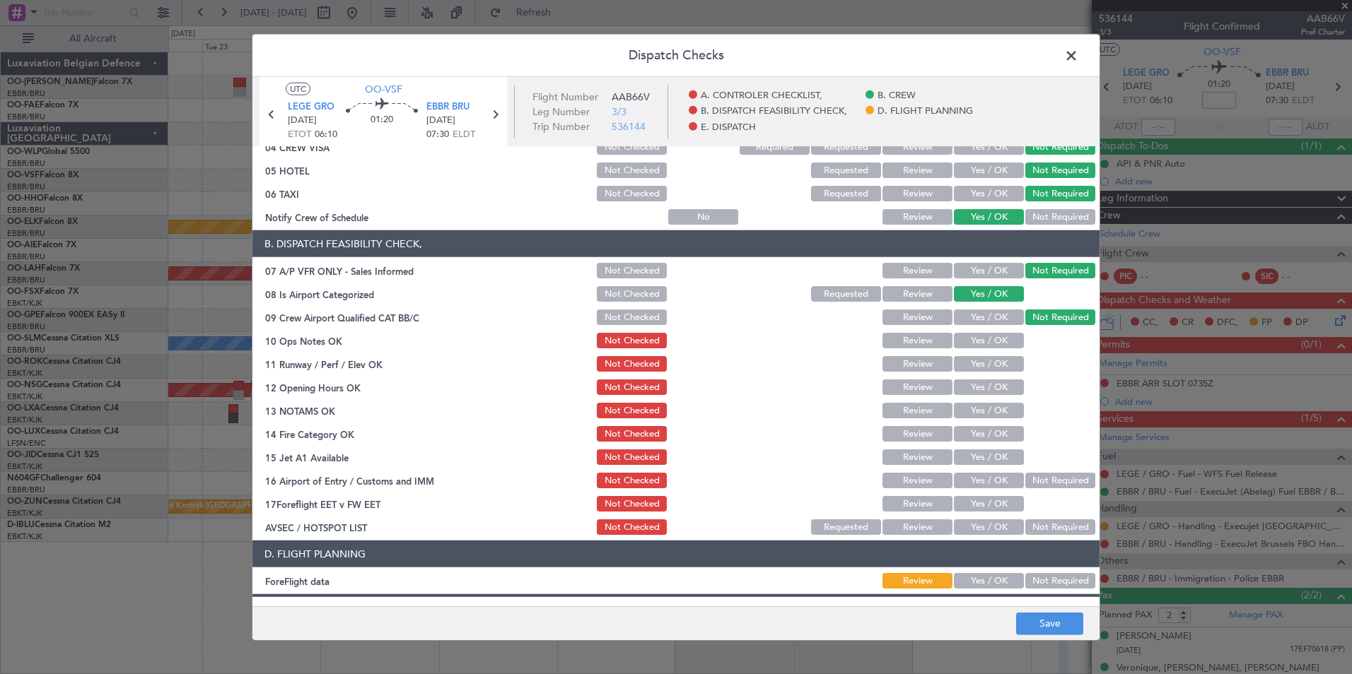
scroll to position [212, 0]
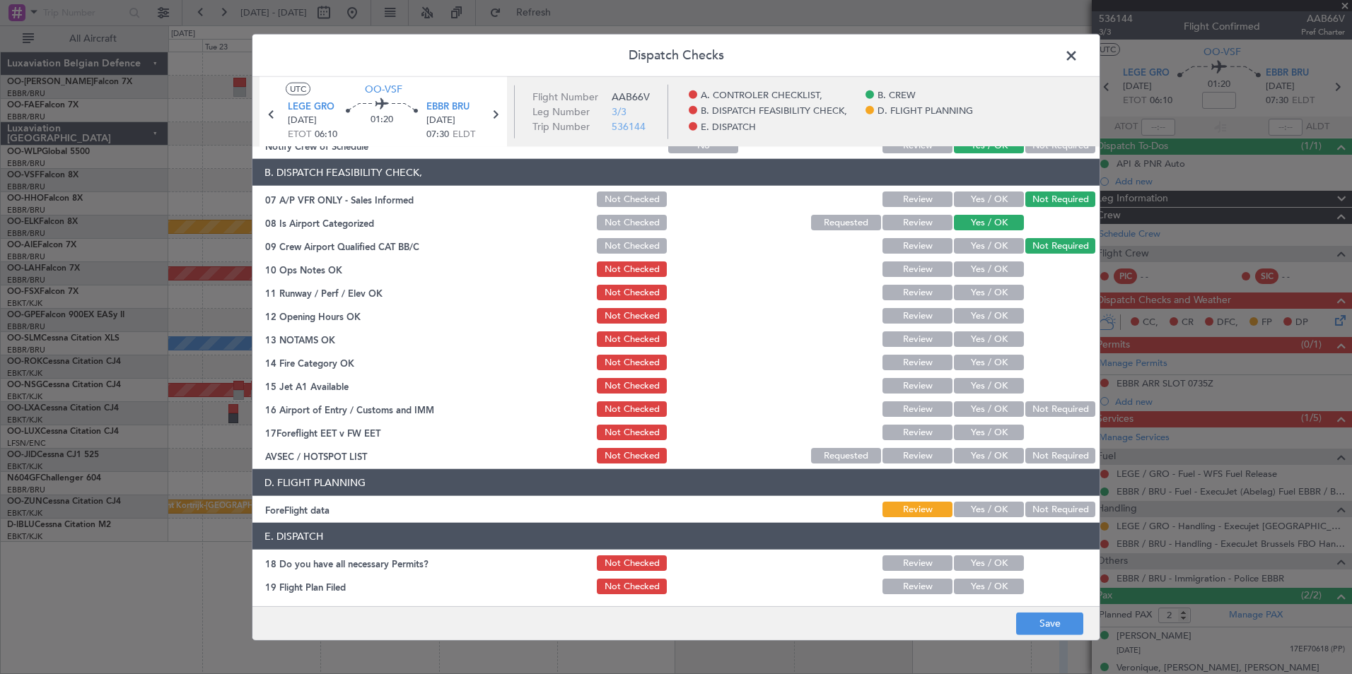
click at [975, 273] on button "Yes / OK" at bounding box center [989, 270] width 70 height 16
click at [976, 298] on button "Yes / OK" at bounding box center [989, 293] width 70 height 16
click at [977, 314] on button "Yes / OK" at bounding box center [989, 316] width 70 height 16
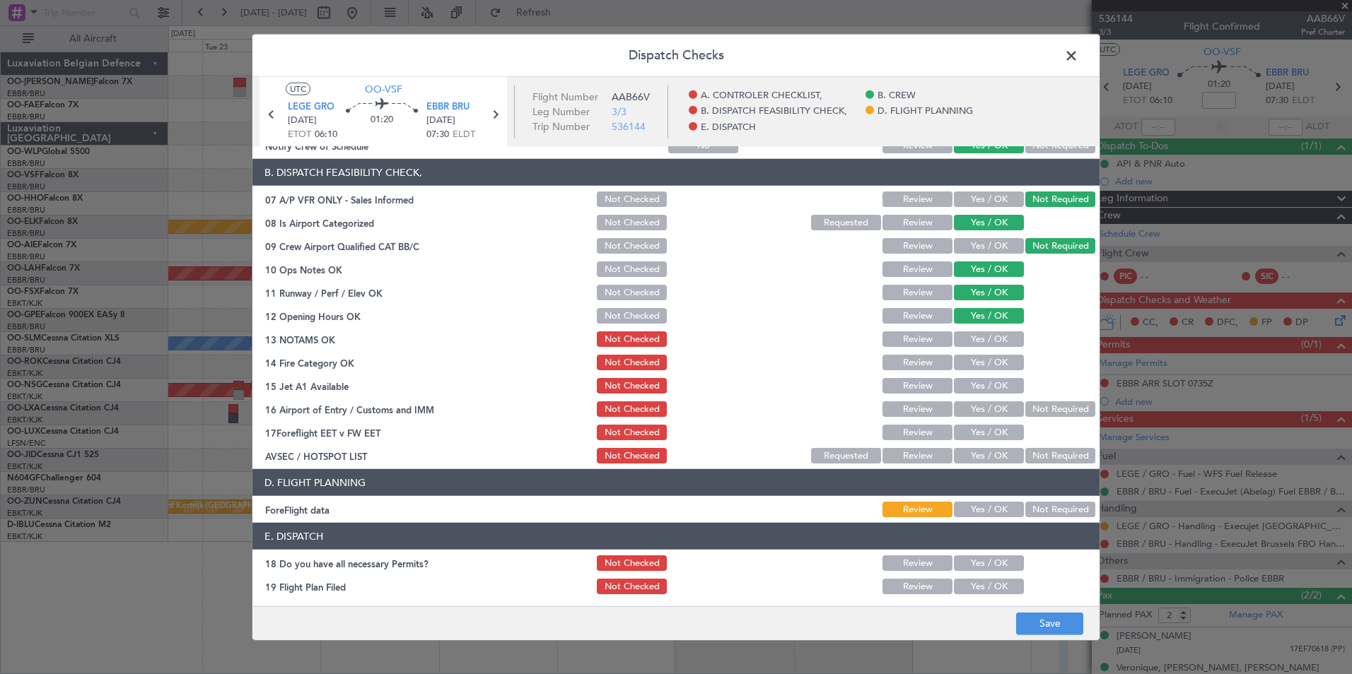
drag, startPoint x: 978, startPoint y: 337, endPoint x: 978, endPoint y: 356, distance: 19.1
click at [978, 354] on section "B. DISPATCH FEASIBILITY CHECK, 07 A/P VFR ONLY - Sales Informed Not Checked Rev…" at bounding box center [675, 312] width 847 height 307
drag, startPoint x: 978, startPoint y: 364, endPoint x: 973, endPoint y: 394, distance: 30.1
click at [975, 378] on section "B. DISPATCH FEASIBILITY CHECK, 07 A/P VFR ONLY - Sales Informed Not Checked Rev…" at bounding box center [675, 312] width 847 height 307
drag, startPoint x: 973, startPoint y: 340, endPoint x: 973, endPoint y: 349, distance: 9.2
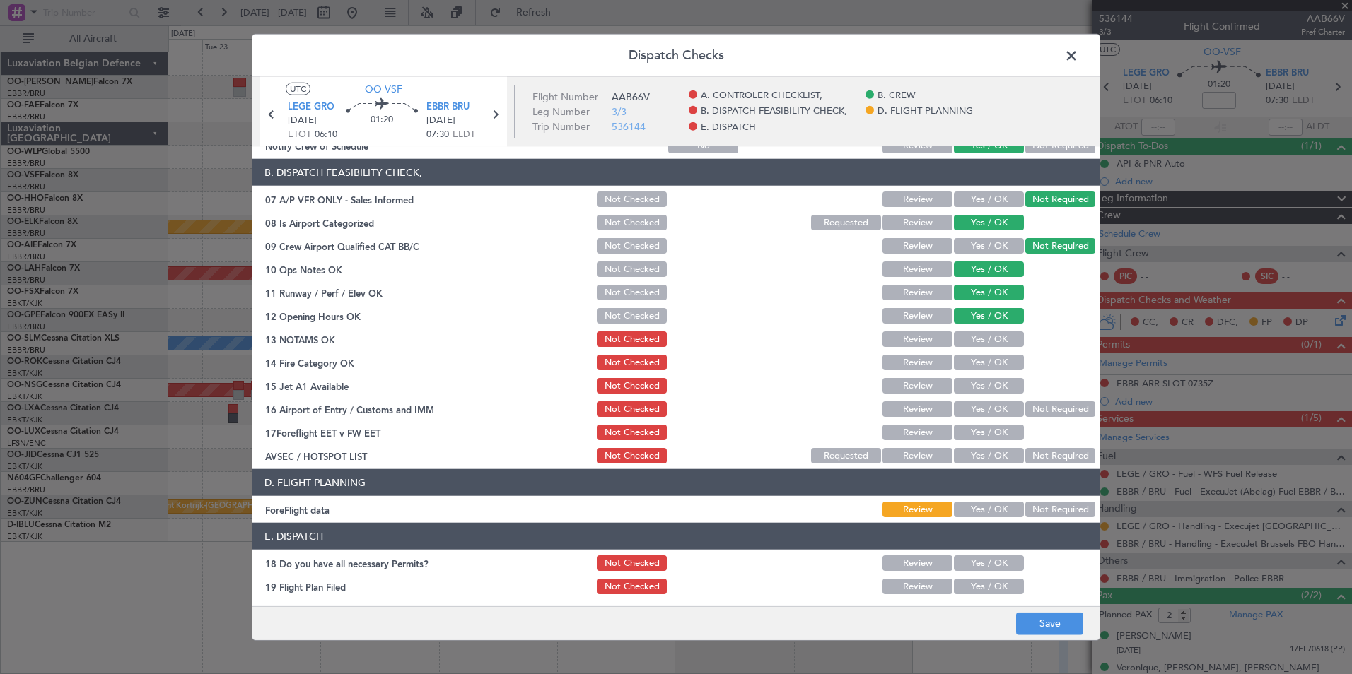
click at [973, 341] on button "Yes / OK" at bounding box center [989, 340] width 70 height 16
click at [973, 365] on button "Yes / OK" at bounding box center [989, 363] width 70 height 16
click at [973, 384] on button "Yes / OK" at bounding box center [989, 386] width 70 height 16
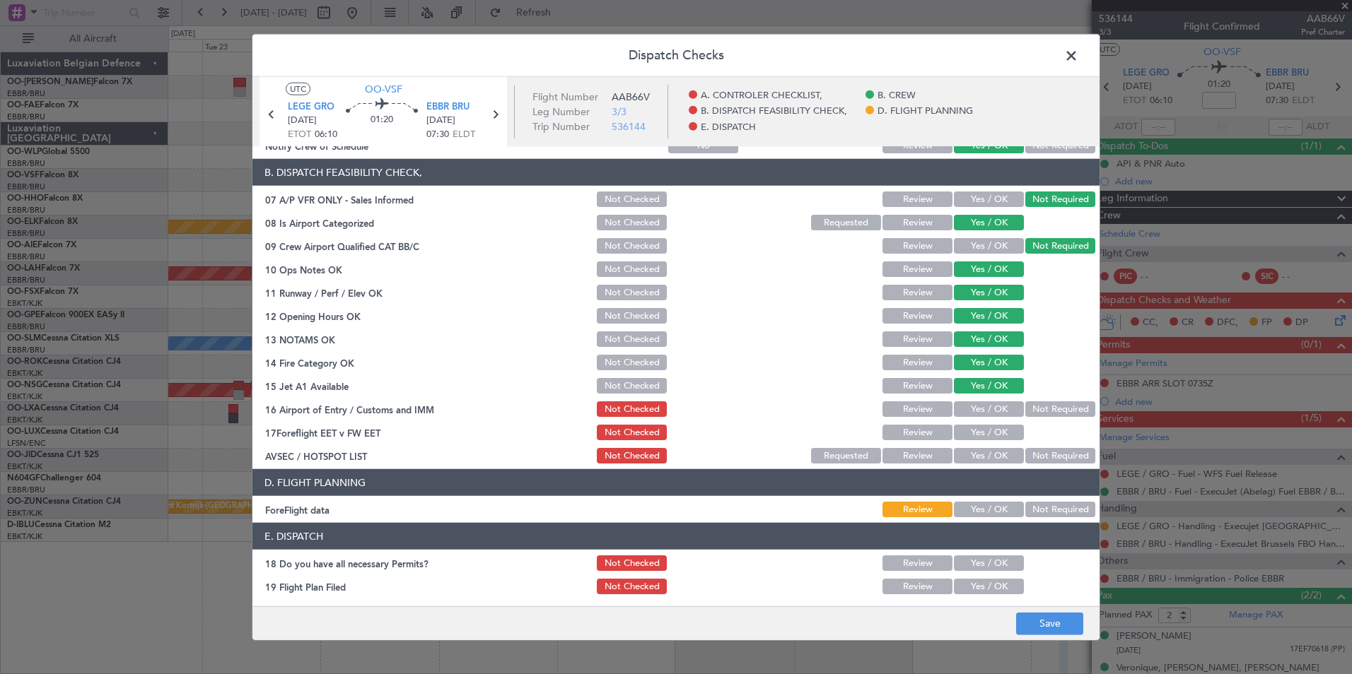
click at [974, 411] on button "Yes / OK" at bounding box center [989, 409] width 70 height 16
click at [1038, 450] on button "Not Required" at bounding box center [1060, 456] width 70 height 16
click at [1038, 486] on header "D. FLIGHT PLANNING" at bounding box center [675, 482] width 847 height 27
click at [1036, 501] on div "Not Required" at bounding box center [1058, 510] width 71 height 20
click at [1034, 512] on button "Not Required" at bounding box center [1060, 510] width 70 height 16
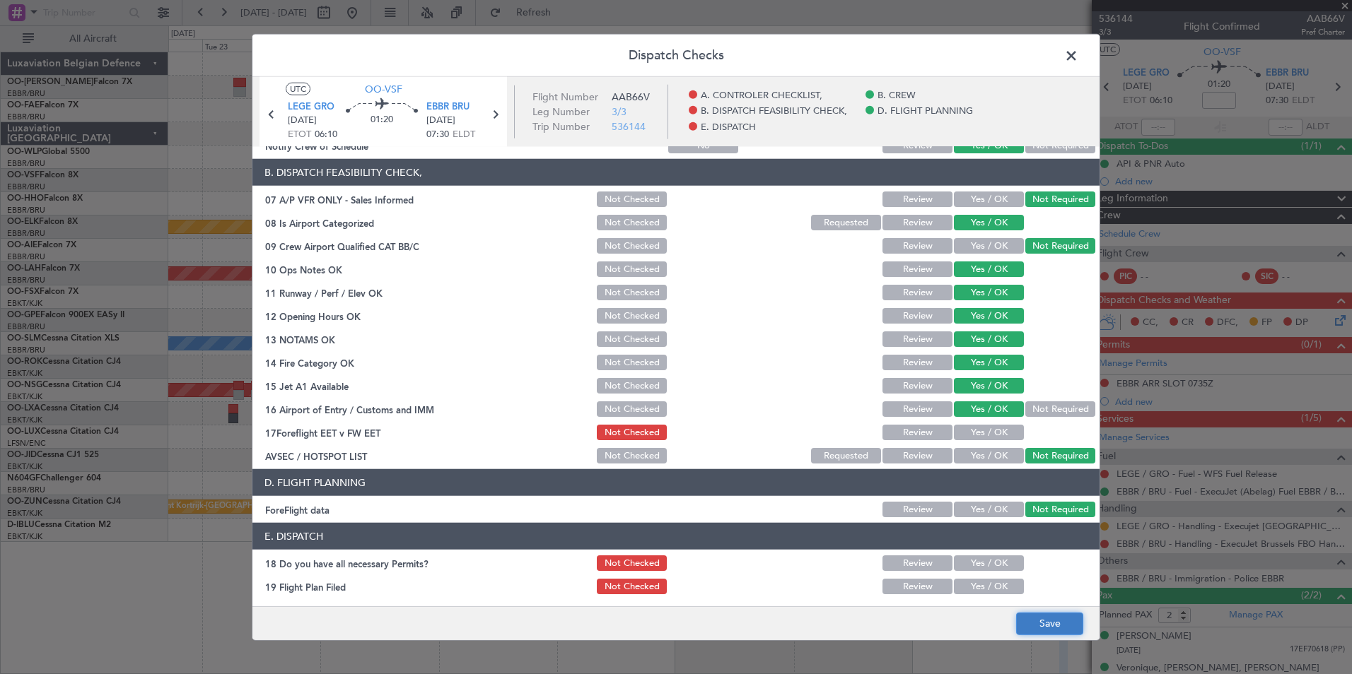
click at [1045, 623] on button "Save" at bounding box center [1049, 623] width 67 height 23
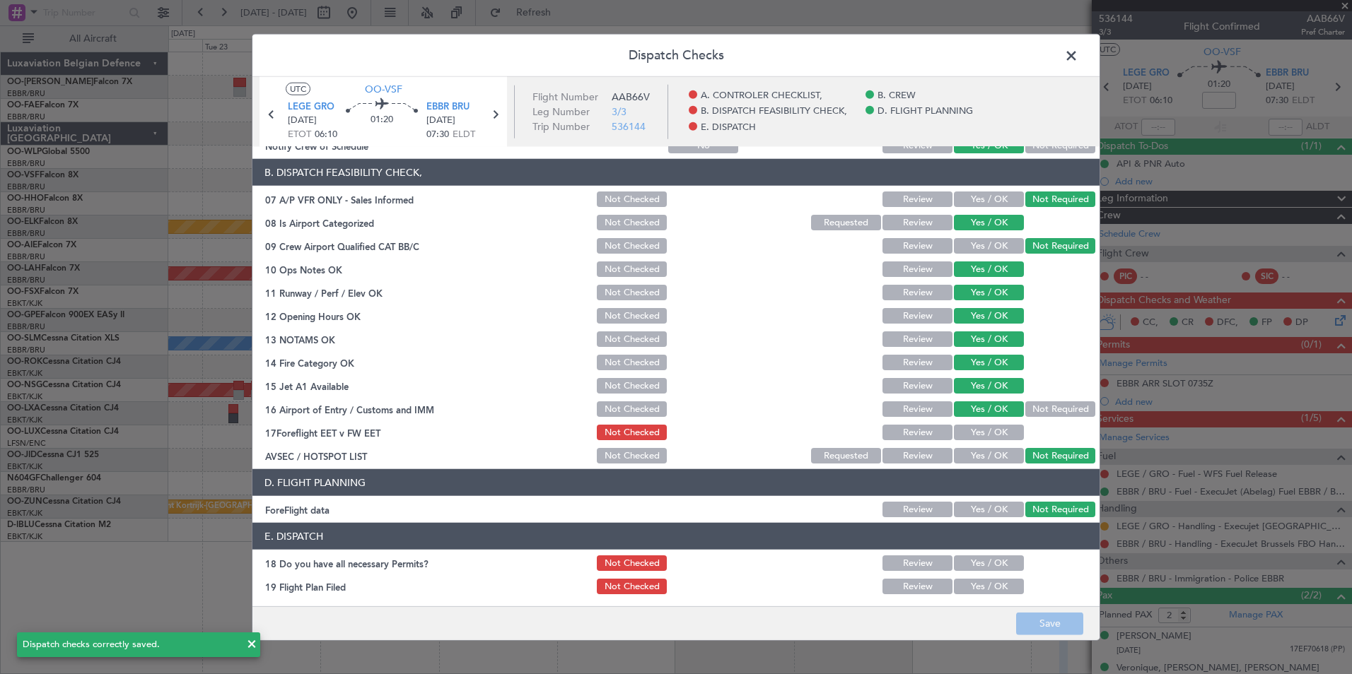
click at [1078, 56] on span at bounding box center [1078, 59] width 0 height 28
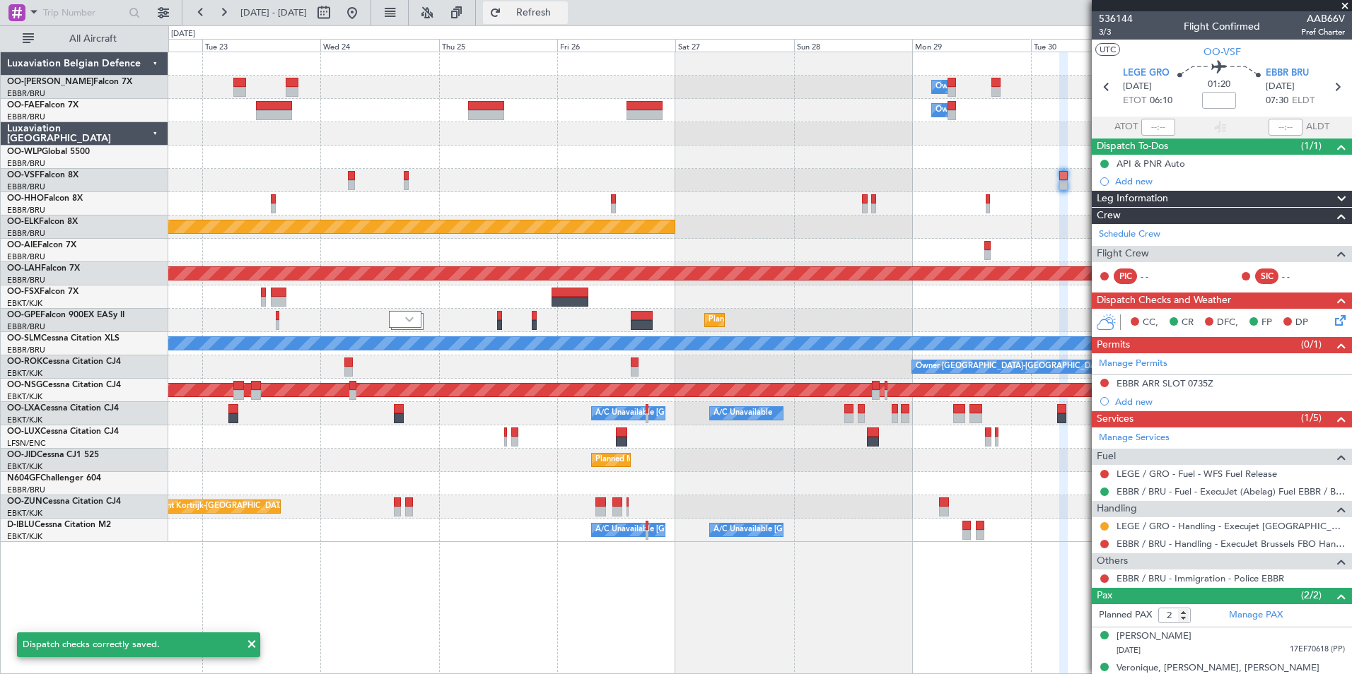
click at [568, 18] on button "Refresh" at bounding box center [525, 12] width 85 height 23
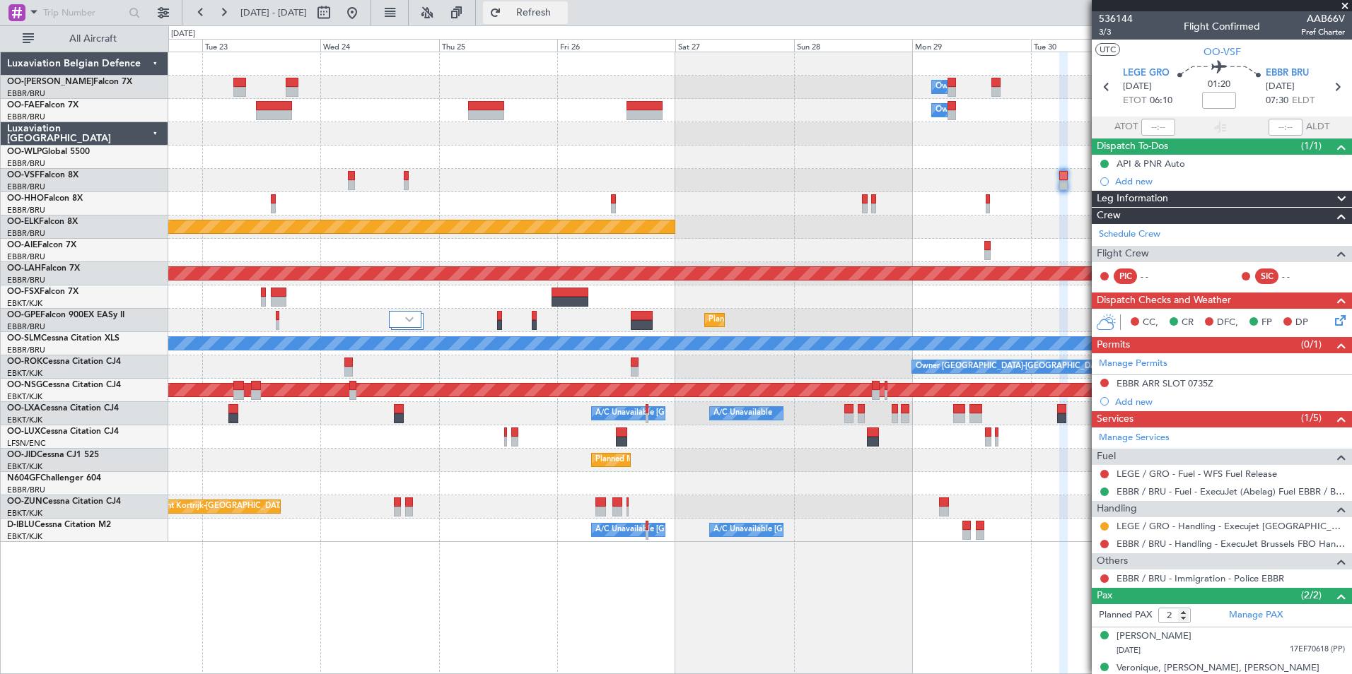
click at [563, 13] on span "Refresh" at bounding box center [533, 13] width 59 height 10
click at [1332, 323] on icon at bounding box center [1337, 317] width 11 height 11
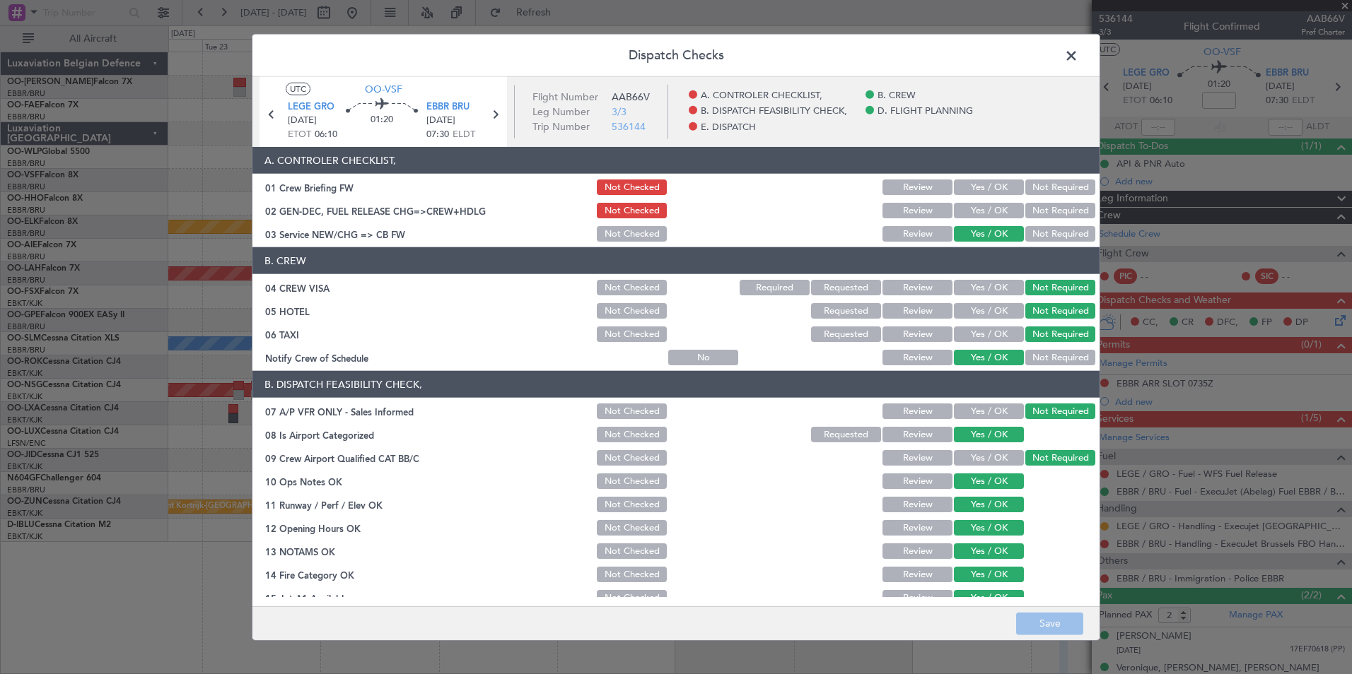
click at [1082, 59] on header "Dispatch Checks" at bounding box center [675, 56] width 847 height 42
click at [1078, 54] on span at bounding box center [1078, 59] width 0 height 28
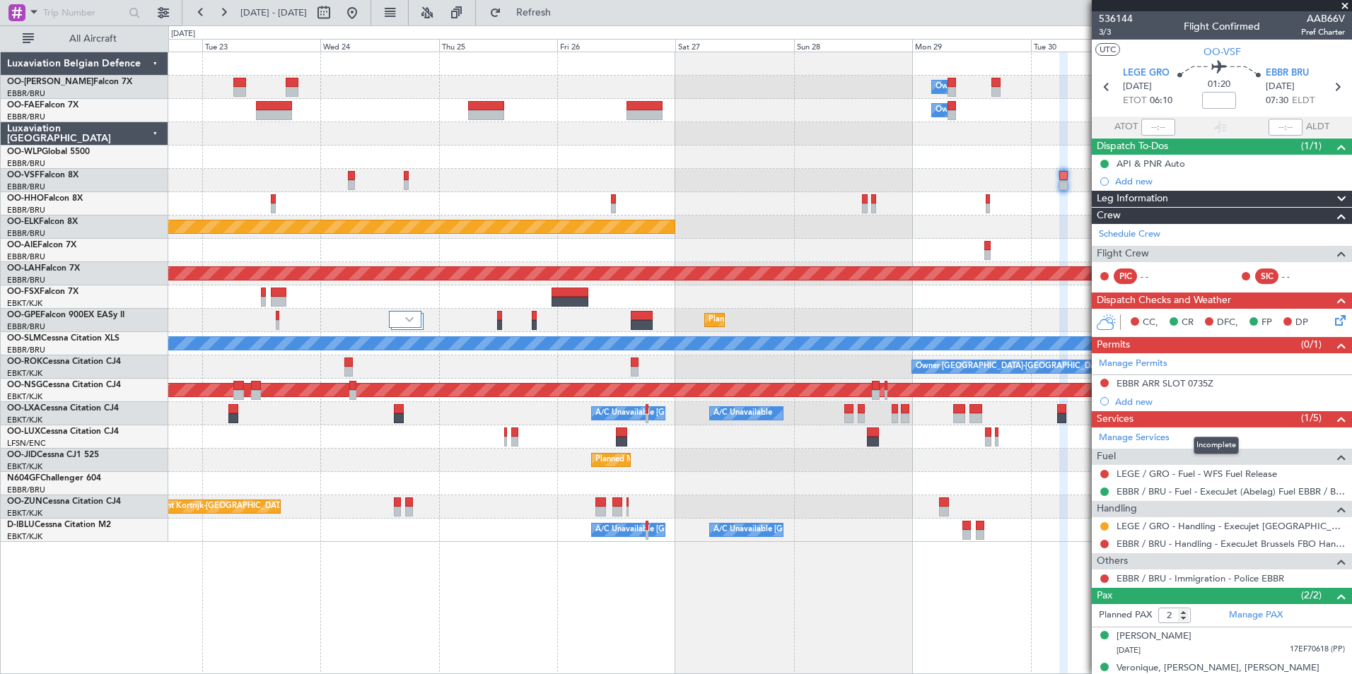
scroll to position [30, 0]
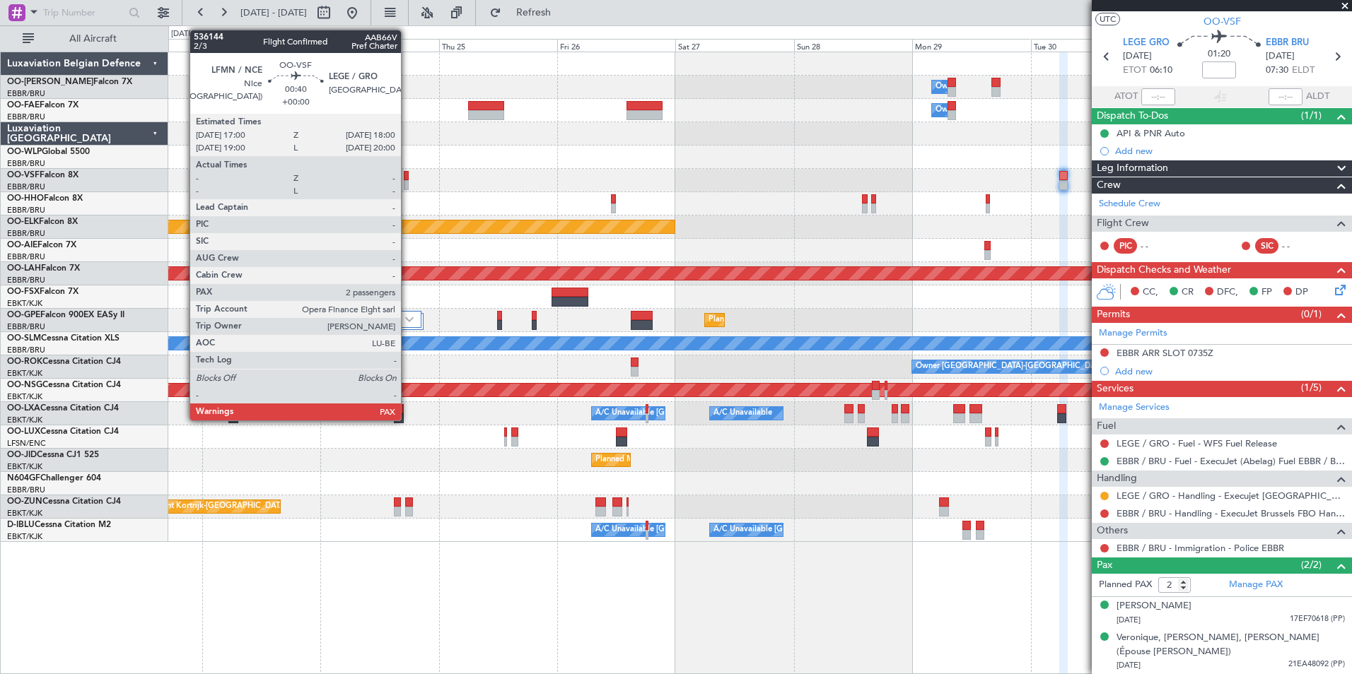
click at [407, 176] on div at bounding box center [406, 176] width 5 height 10
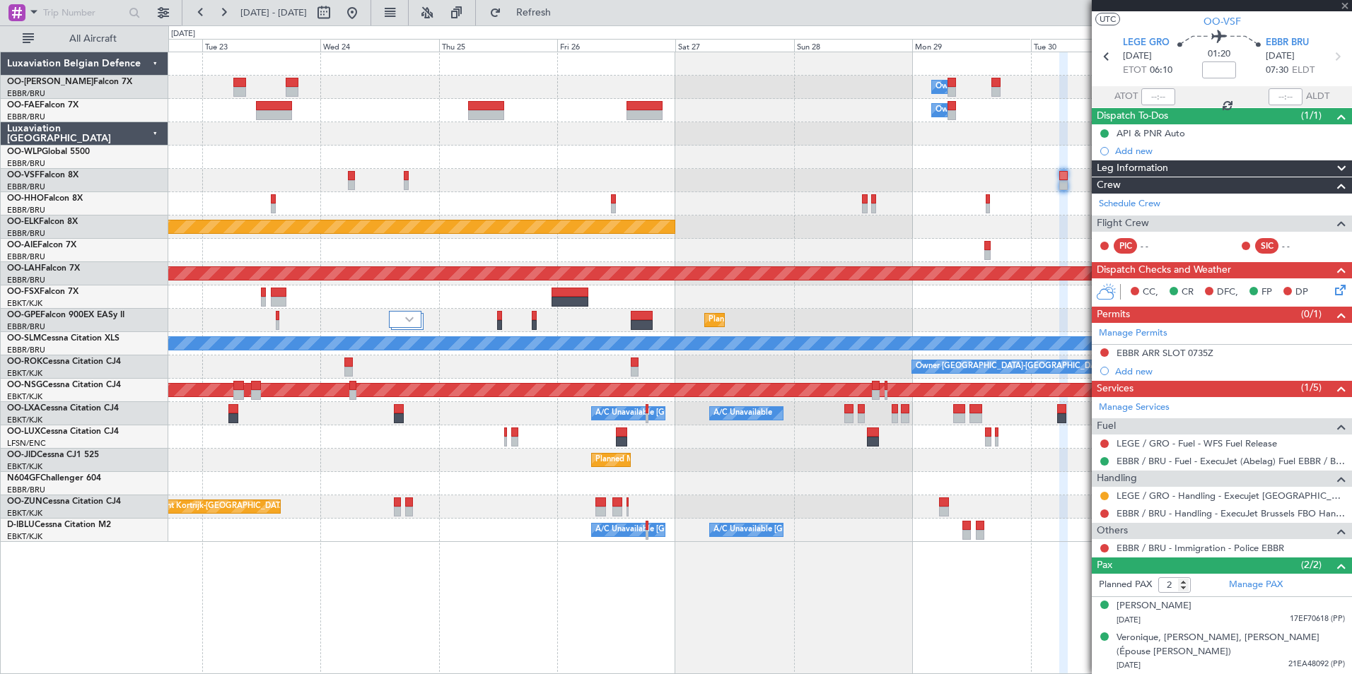
scroll to position [0, 0]
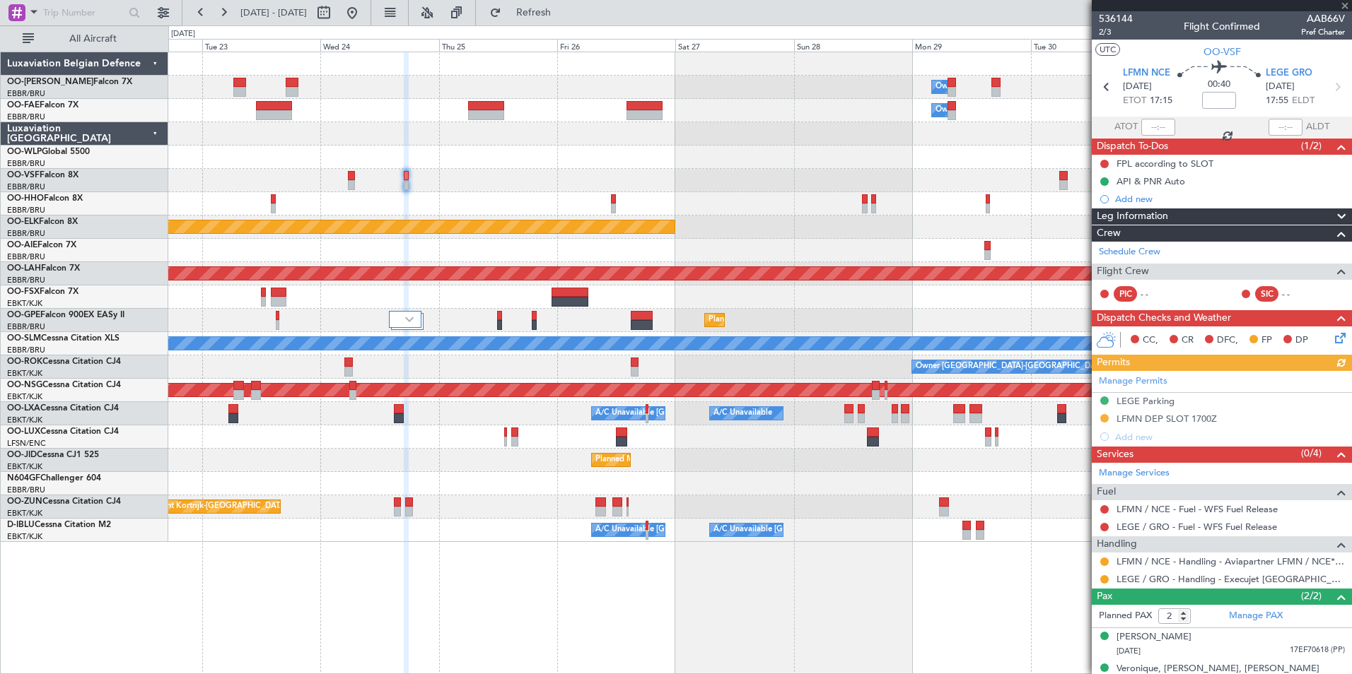
click at [1332, 339] on icon at bounding box center [1337, 335] width 11 height 11
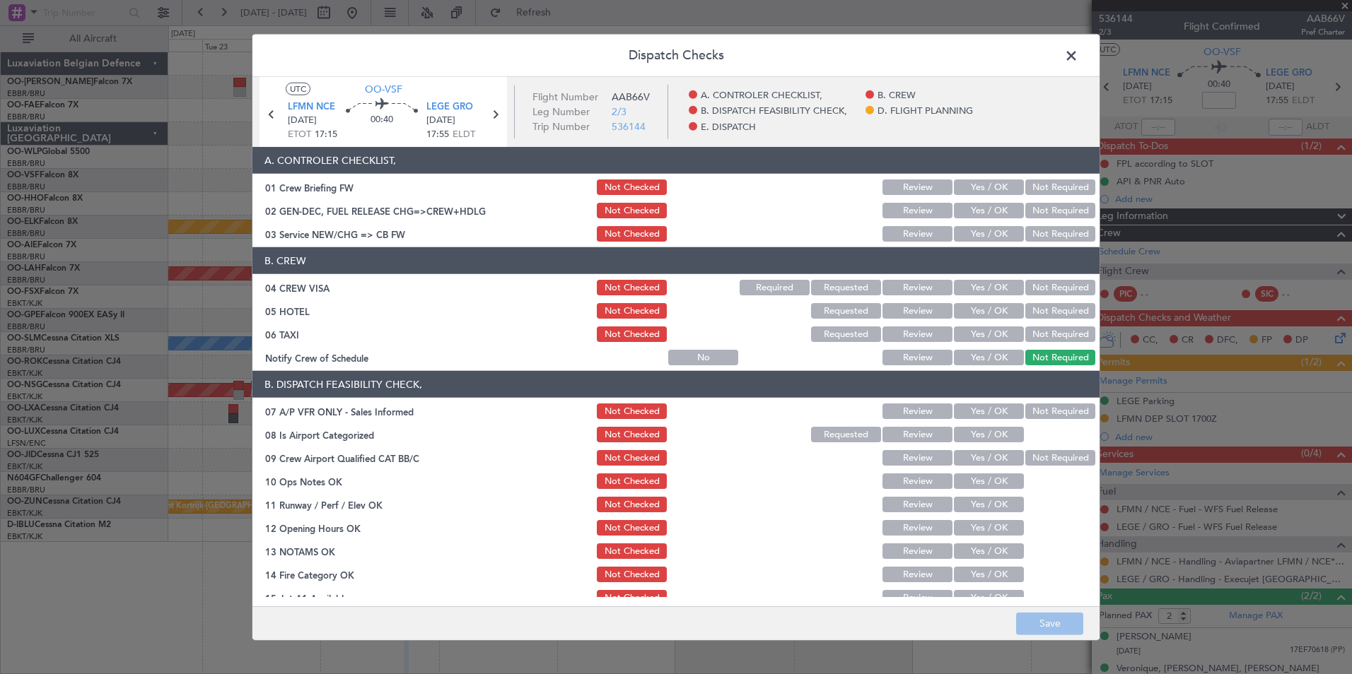
click at [966, 230] on button "Yes / OK" at bounding box center [989, 234] width 70 height 16
click at [1038, 287] on button "Not Required" at bounding box center [1060, 288] width 70 height 16
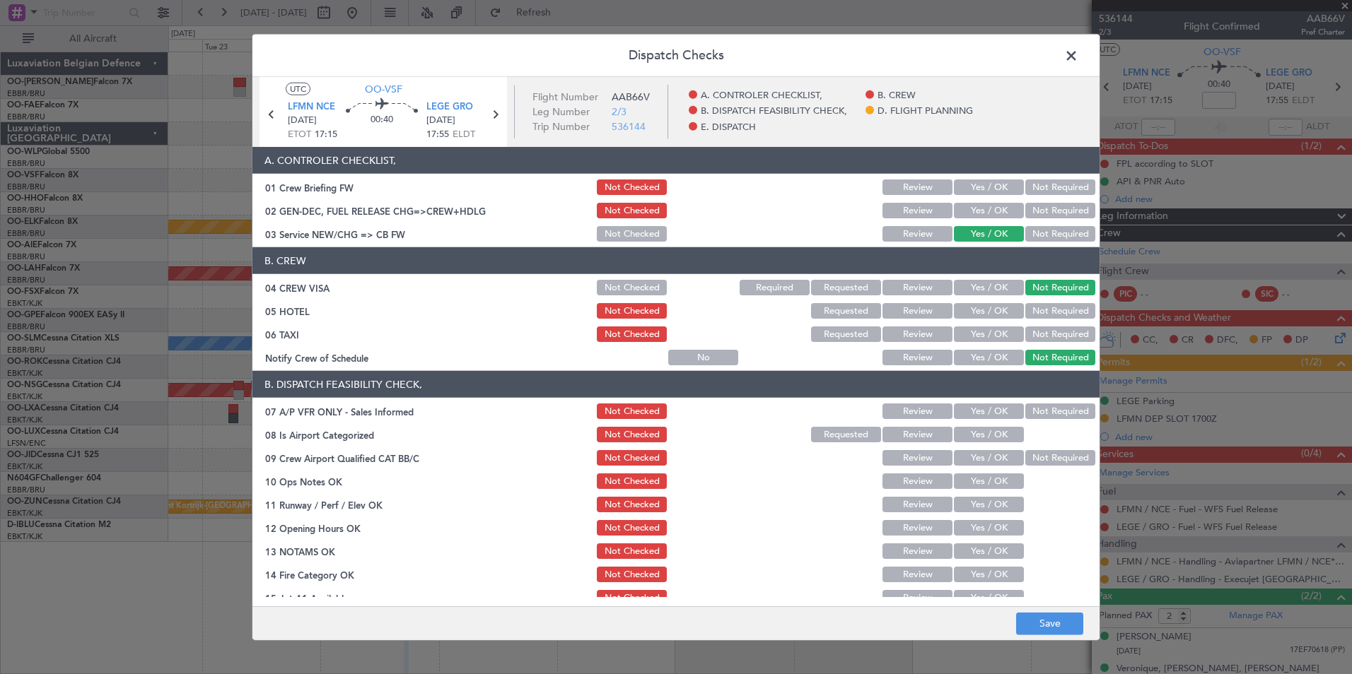
click at [1033, 314] on button "Not Required" at bounding box center [1060, 311] width 70 height 16
drag, startPoint x: 1032, startPoint y: 329, endPoint x: 1024, endPoint y: 338, distance: 12.5
click at [1029, 334] on button "Not Required" at bounding box center [1060, 335] width 70 height 16
click at [998, 356] on button "Yes / OK" at bounding box center [989, 358] width 70 height 16
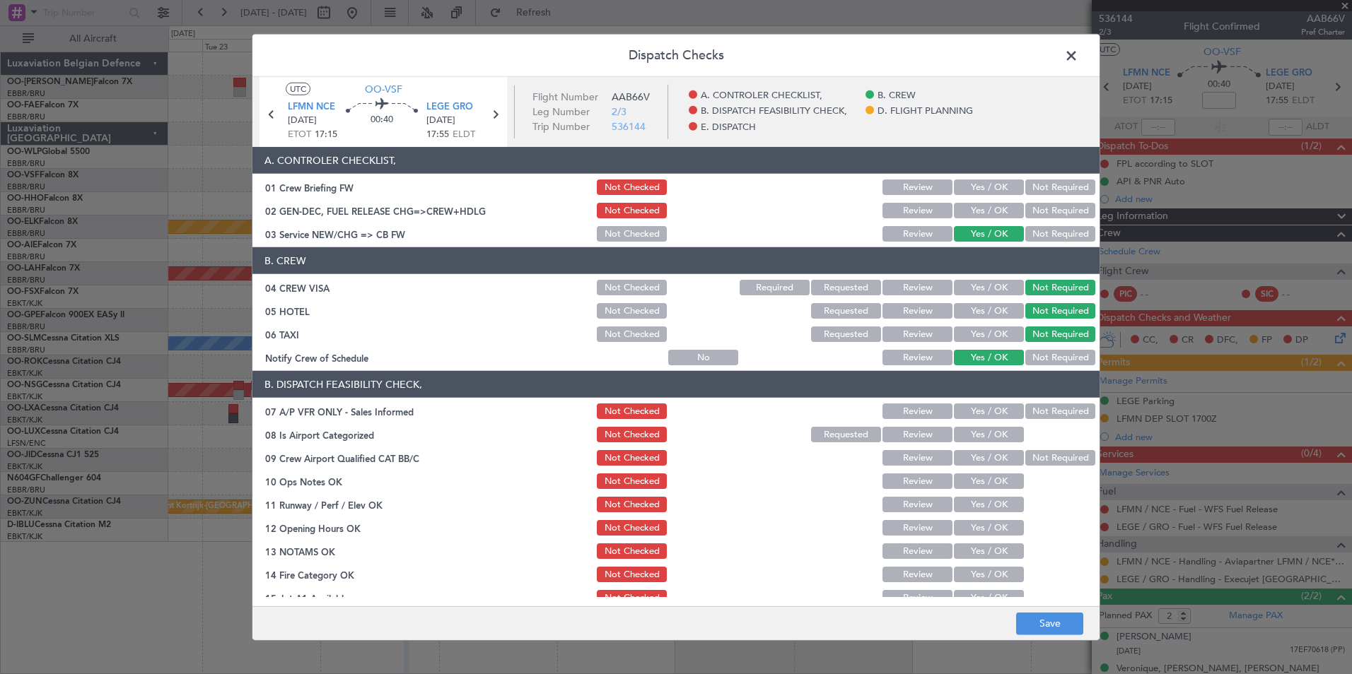
click at [1028, 412] on button "Not Required" at bounding box center [1060, 412] width 70 height 16
click at [1006, 444] on div "Yes / OK" at bounding box center [986, 435] width 71 height 20
click at [1001, 438] on button "Yes / OK" at bounding box center [989, 435] width 70 height 16
click at [1040, 456] on button "Not Required" at bounding box center [1060, 458] width 70 height 16
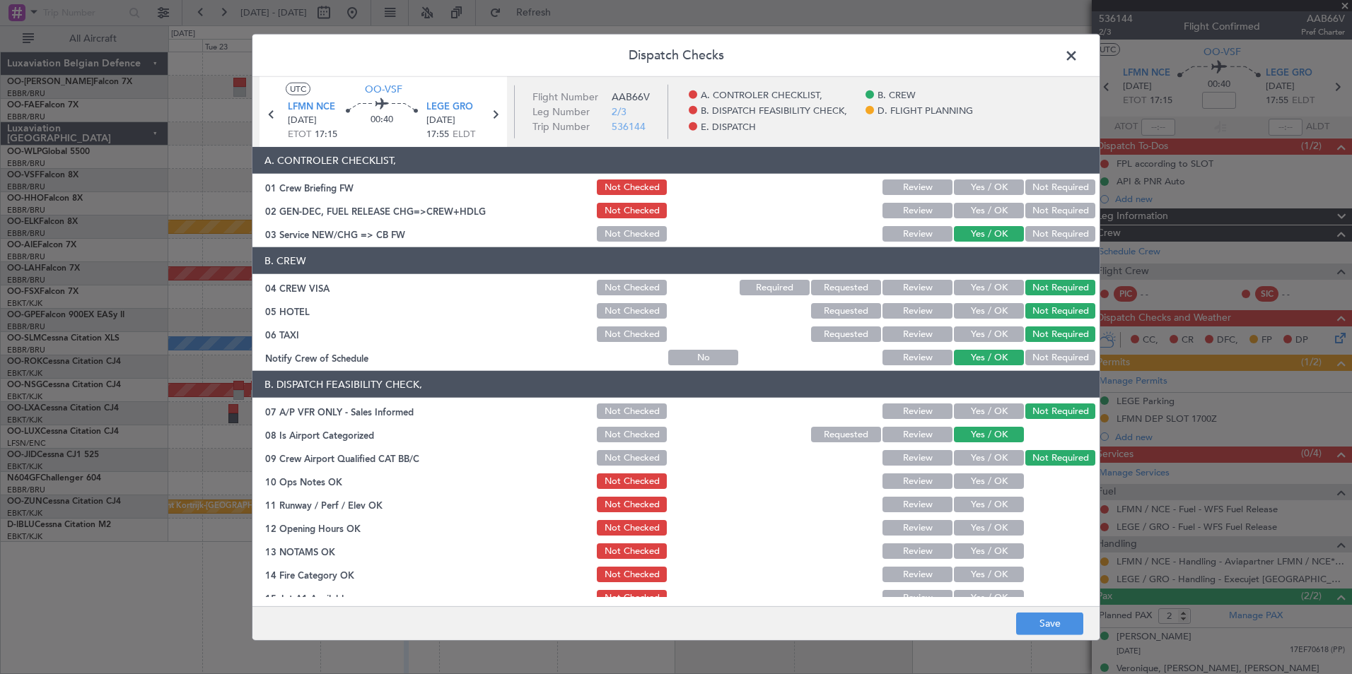
scroll to position [141, 0]
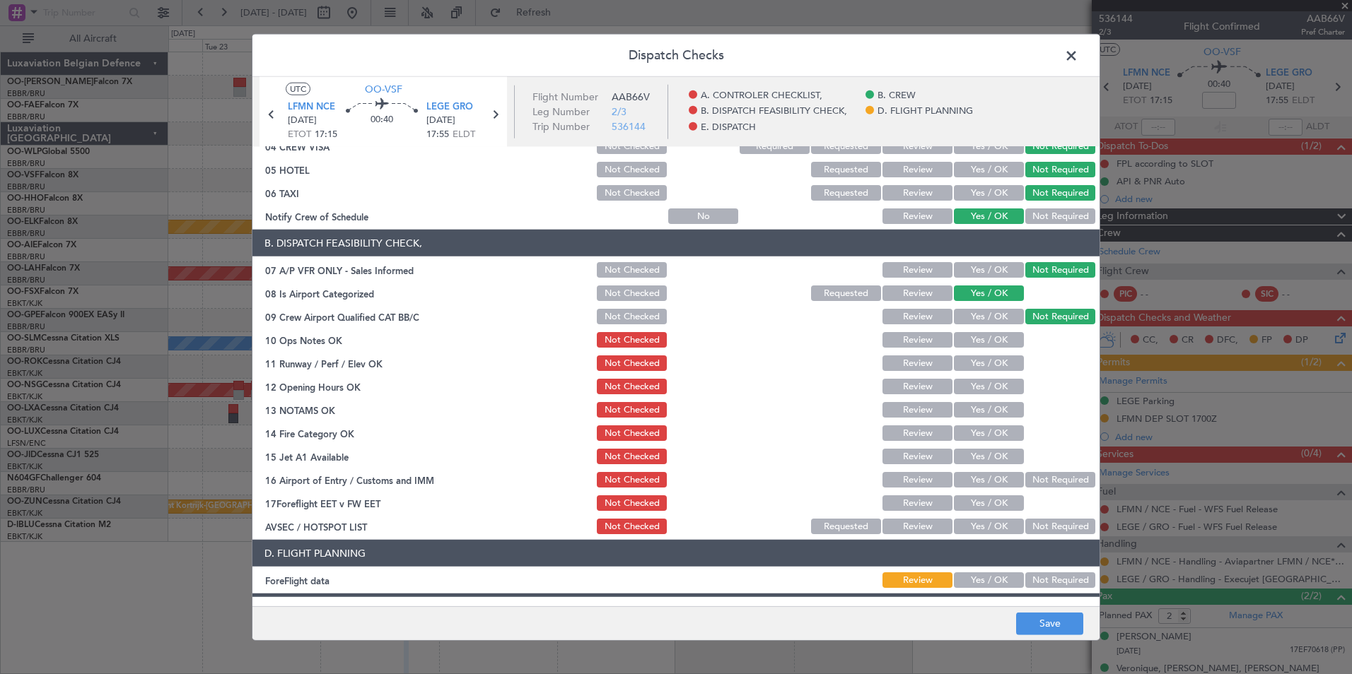
click at [978, 348] on div "Yes / OK" at bounding box center [986, 340] width 71 height 20
click at [979, 344] on button "Yes / OK" at bounding box center [989, 340] width 70 height 16
click at [973, 364] on button "Yes / OK" at bounding box center [989, 364] width 70 height 16
click at [973, 383] on button "Yes / OK" at bounding box center [989, 387] width 70 height 16
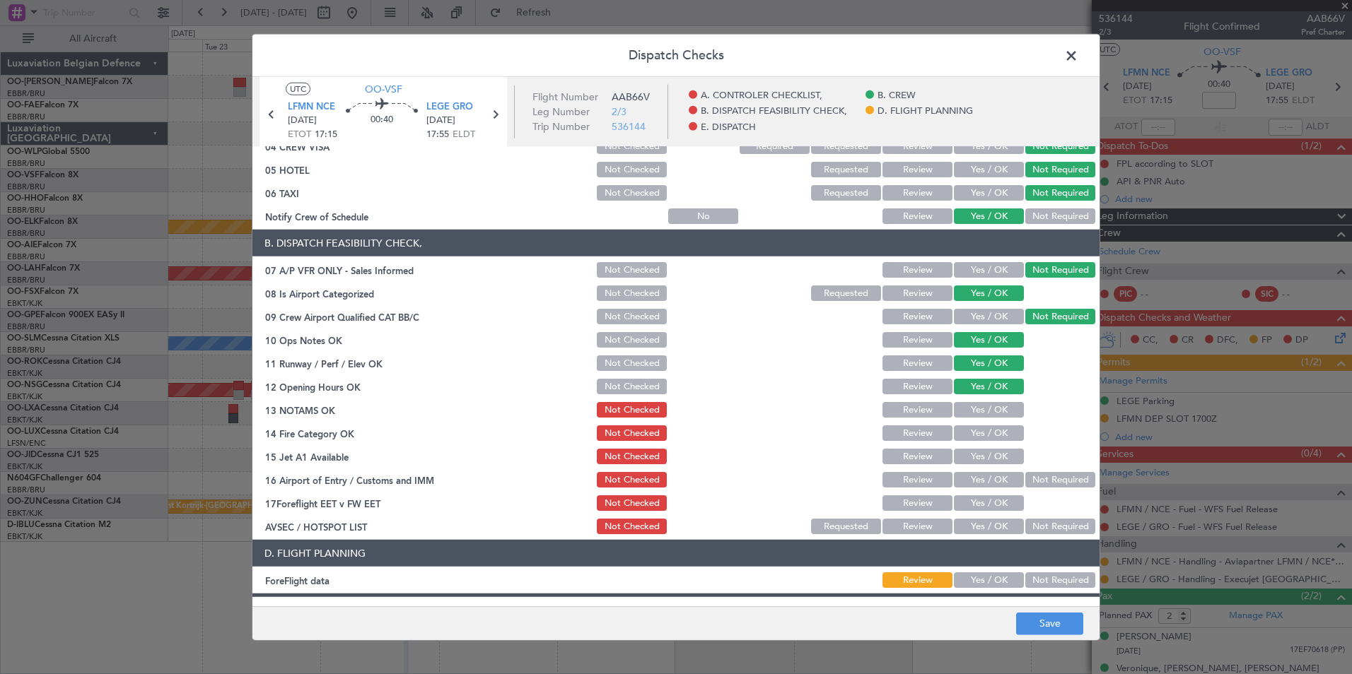
drag, startPoint x: 975, startPoint y: 411, endPoint x: 975, endPoint y: 424, distance: 12.7
click at [975, 414] on button "Yes / OK" at bounding box center [989, 410] width 70 height 16
drag, startPoint x: 975, startPoint y: 430, endPoint x: 979, endPoint y: 460, distance: 30.7
click at [975, 433] on button "Yes / OK" at bounding box center [989, 434] width 70 height 16
click at [979, 460] on button "Yes / OK" at bounding box center [989, 457] width 70 height 16
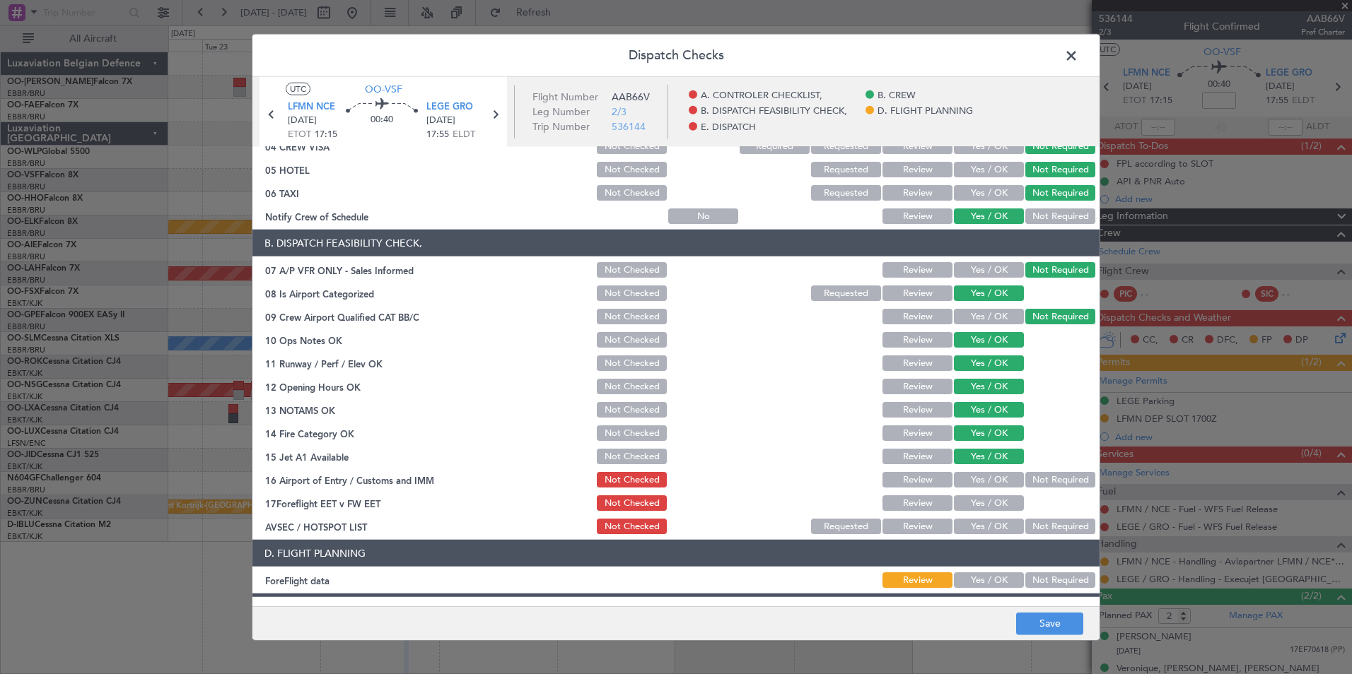
click at [970, 482] on button "Yes / OK" at bounding box center [989, 480] width 70 height 16
click at [1031, 522] on button "Not Required" at bounding box center [1060, 527] width 70 height 16
click at [1042, 575] on button "Not Required" at bounding box center [1060, 581] width 70 height 16
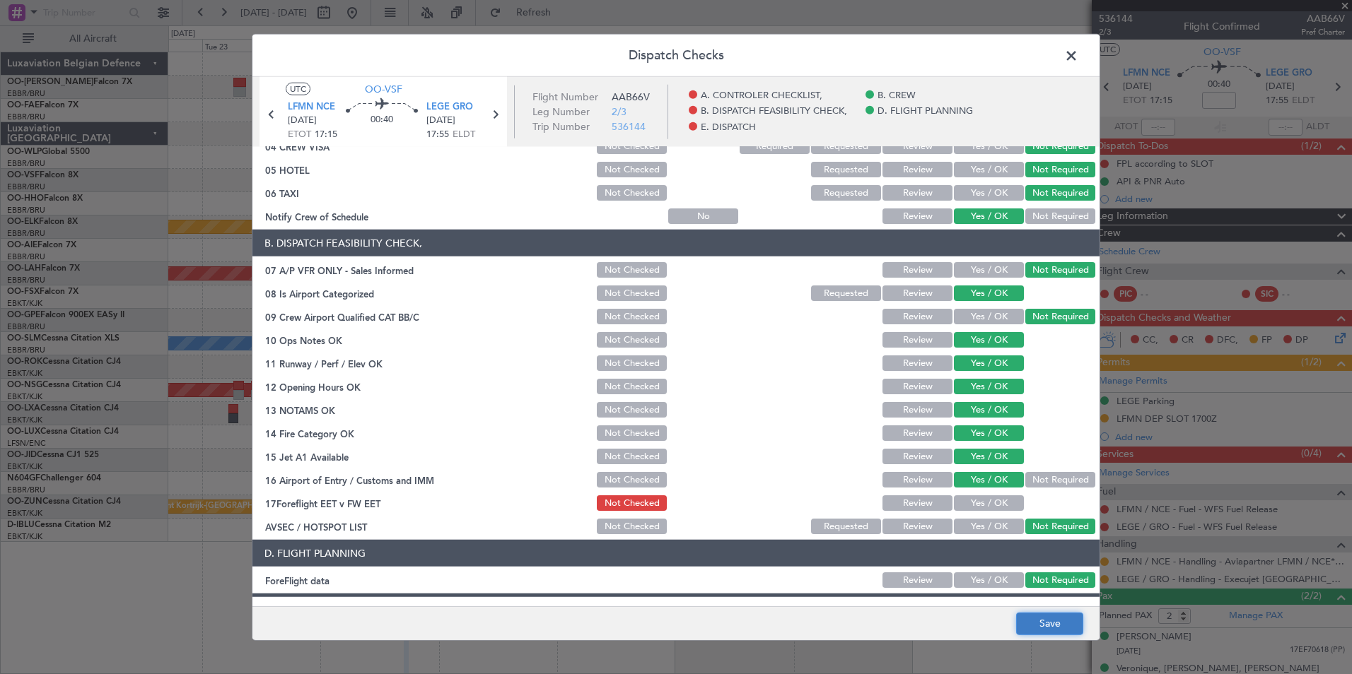
click at [1047, 616] on button "Save" at bounding box center [1049, 623] width 67 height 23
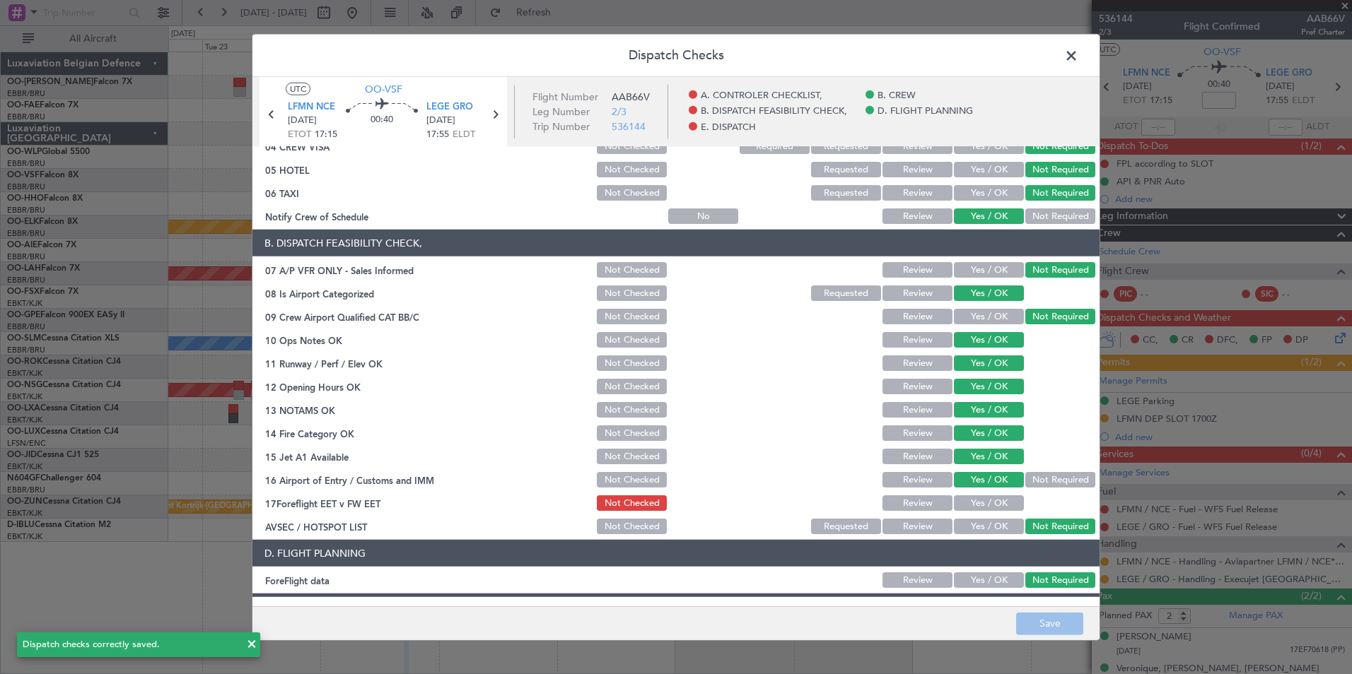
click at [1078, 52] on span at bounding box center [1078, 59] width 0 height 28
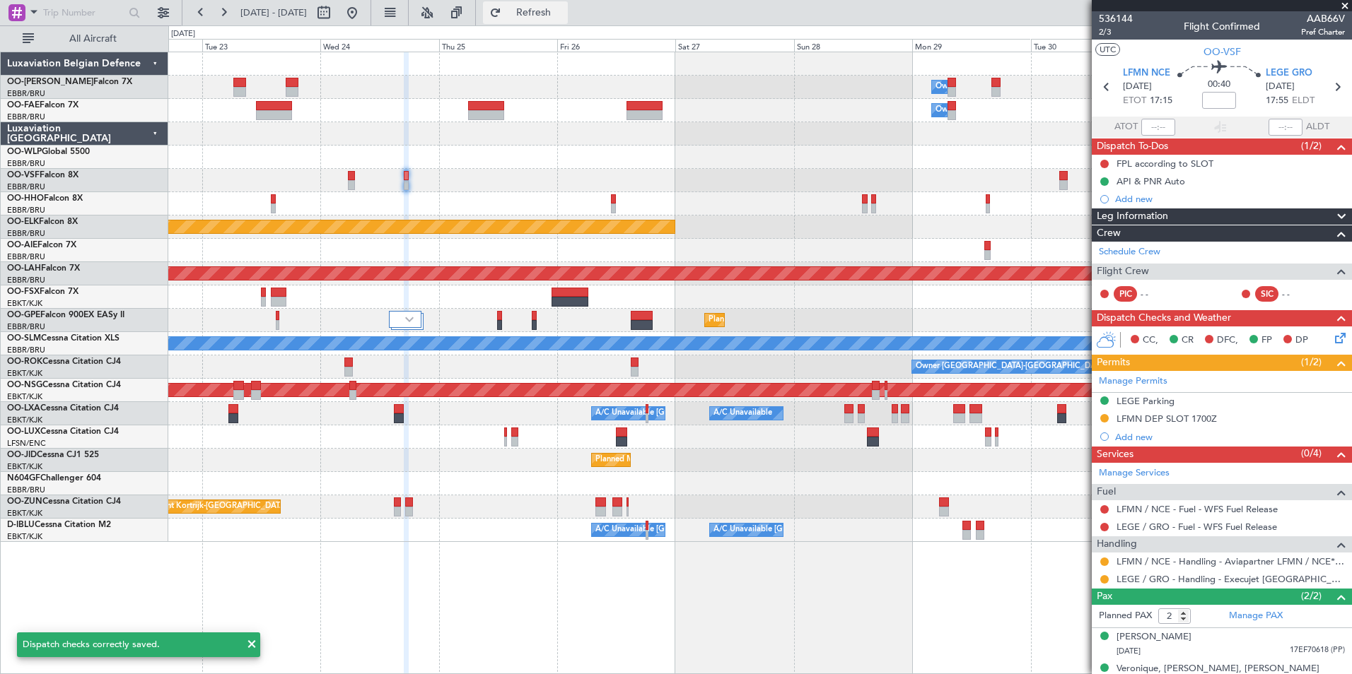
click at [563, 13] on span "Refresh" at bounding box center [533, 13] width 59 height 10
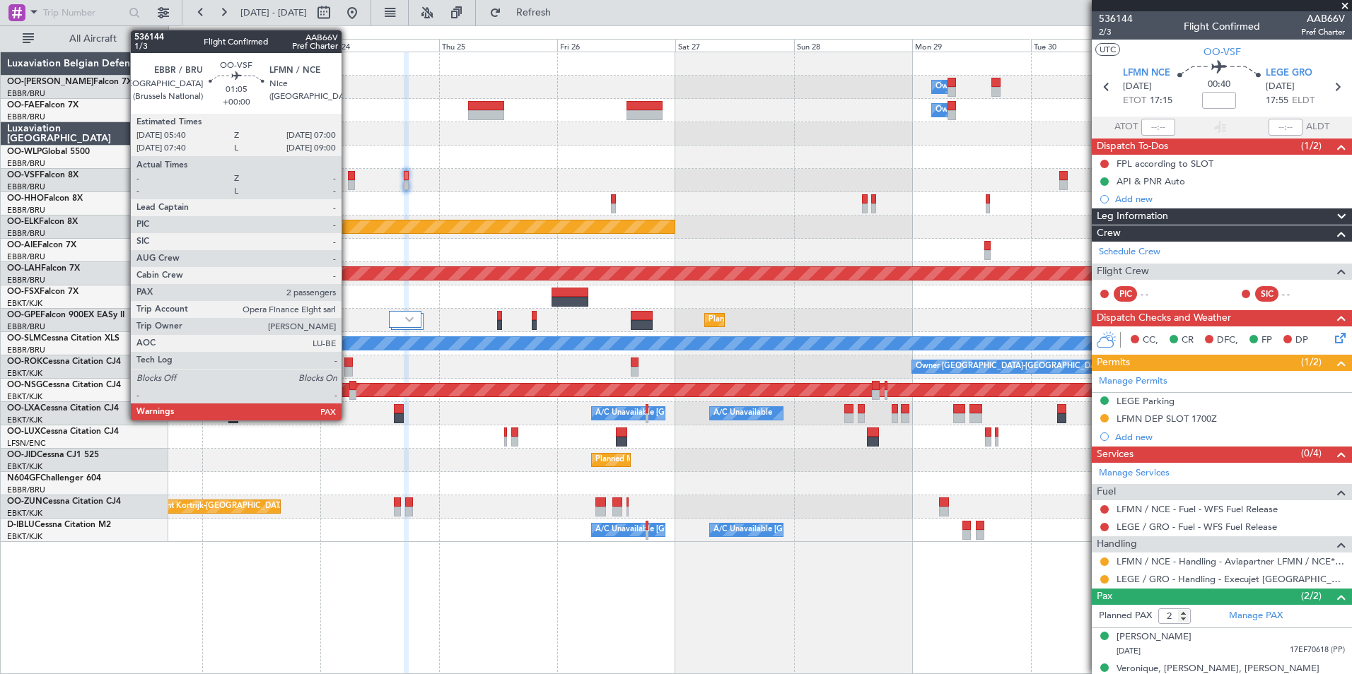
click at [348, 182] on div at bounding box center [351, 185] width 7 height 10
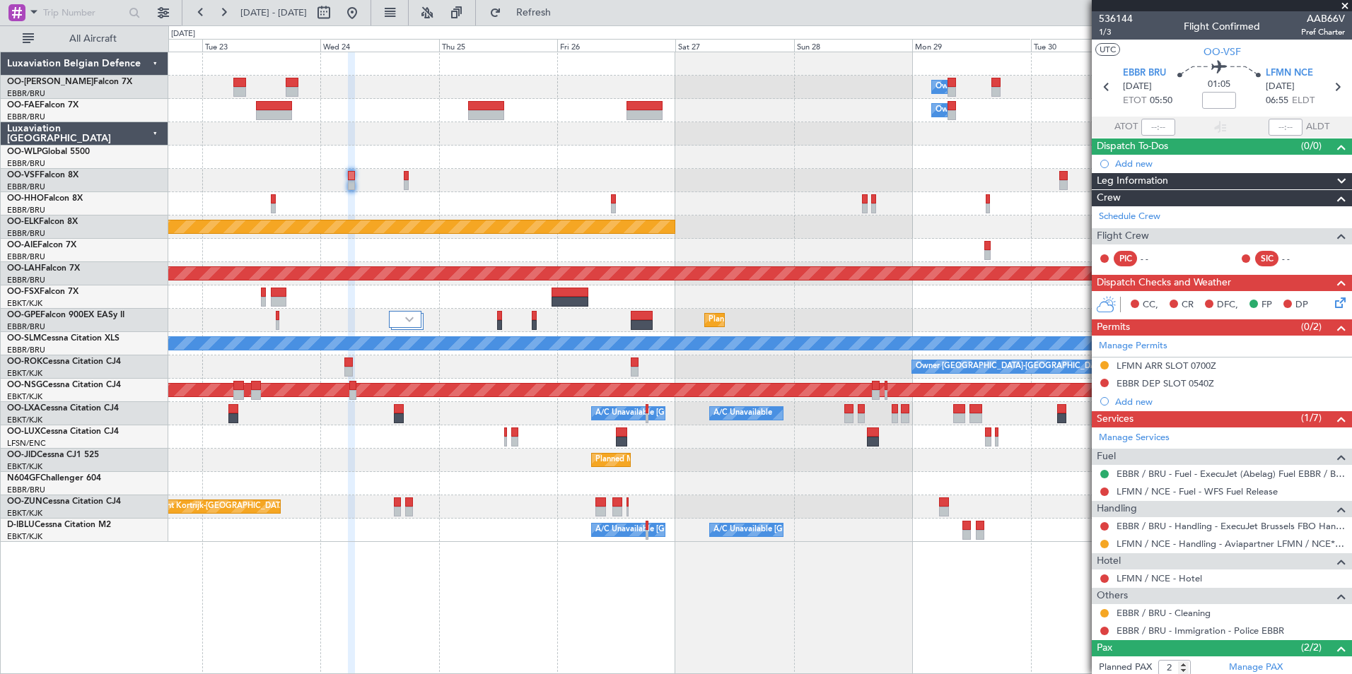
click at [1335, 305] on icon at bounding box center [1337, 300] width 11 height 11
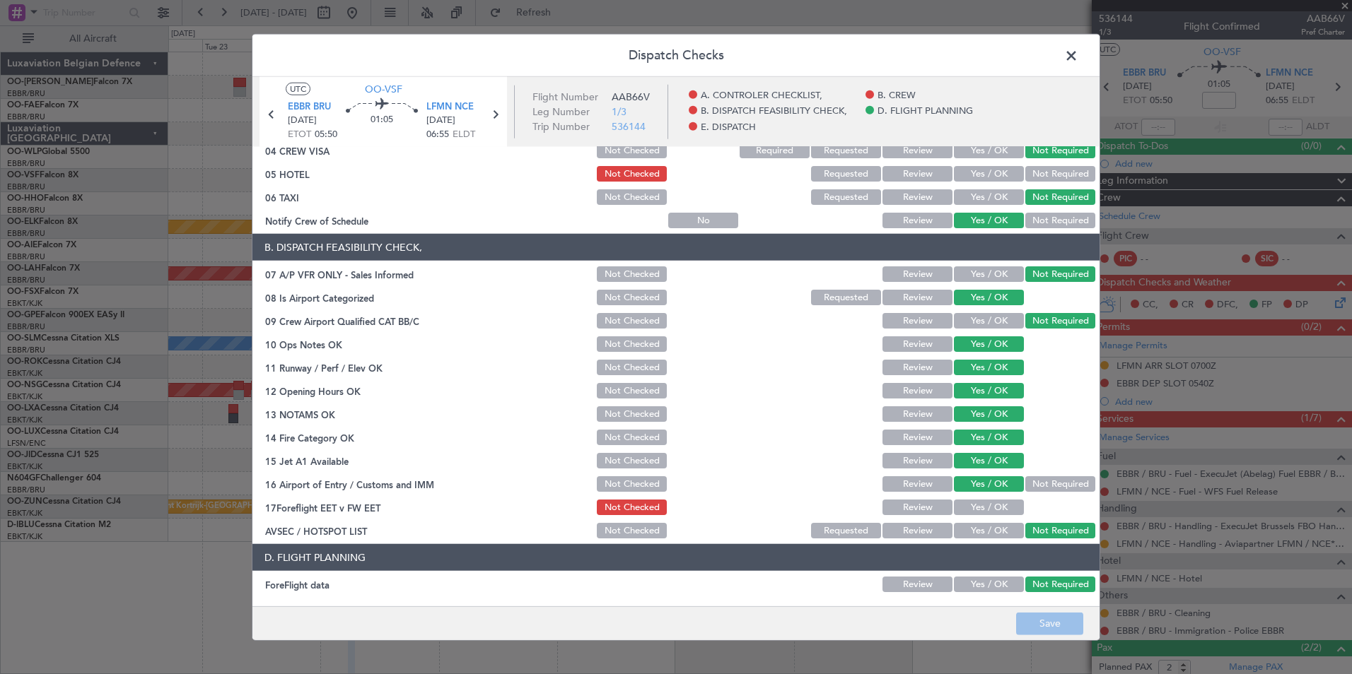
scroll to position [0, 0]
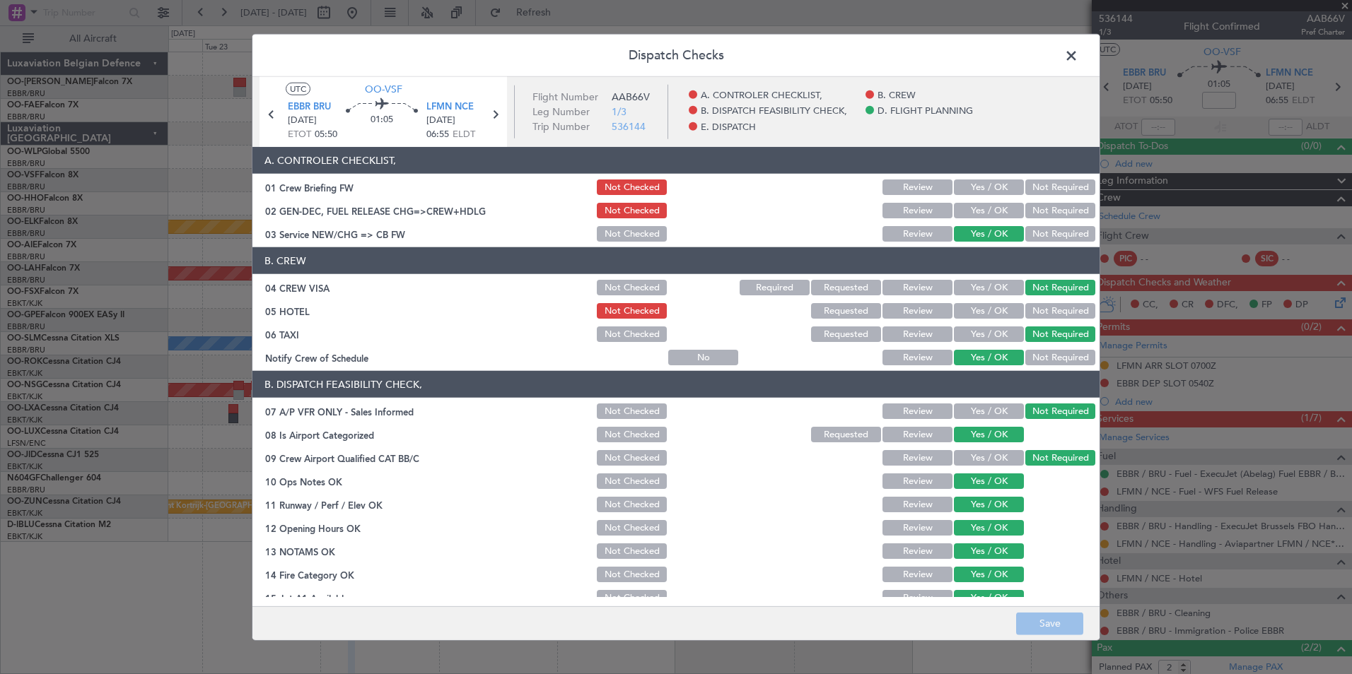
click at [1078, 57] on span at bounding box center [1078, 59] width 0 height 28
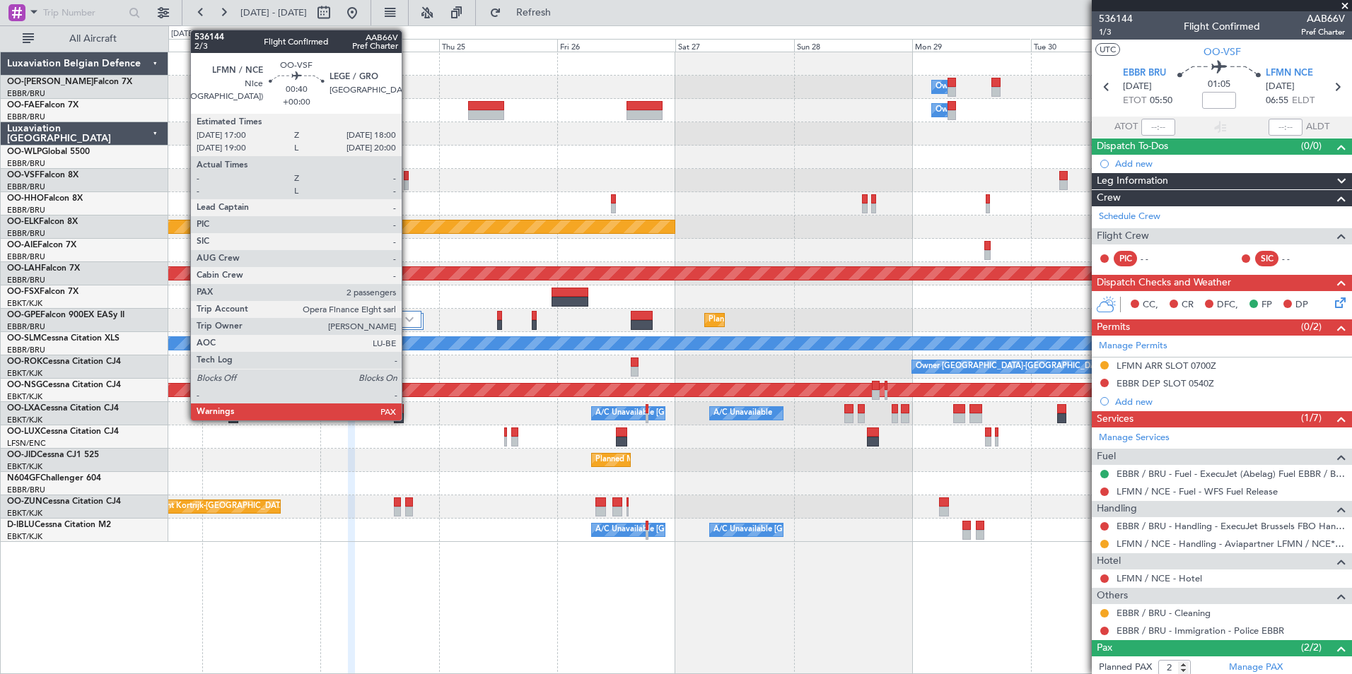
click at [408, 184] on div at bounding box center [406, 185] width 5 height 10
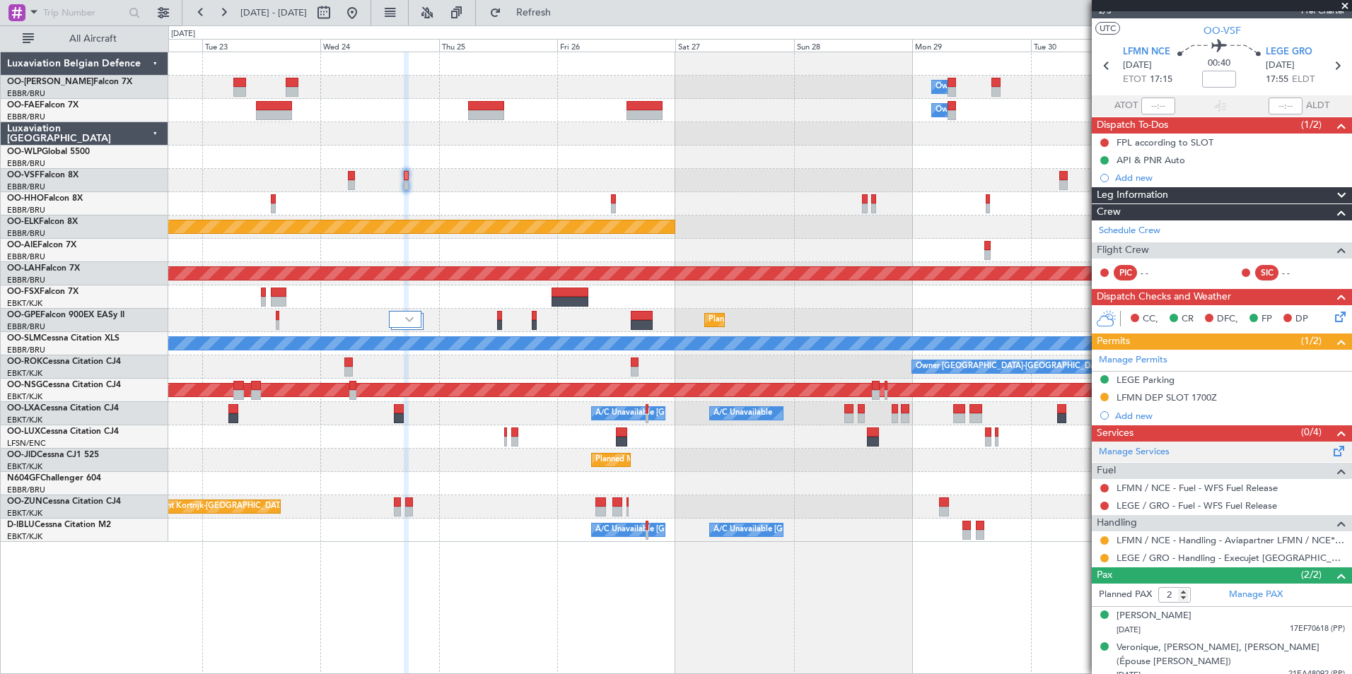
scroll to position [31, 0]
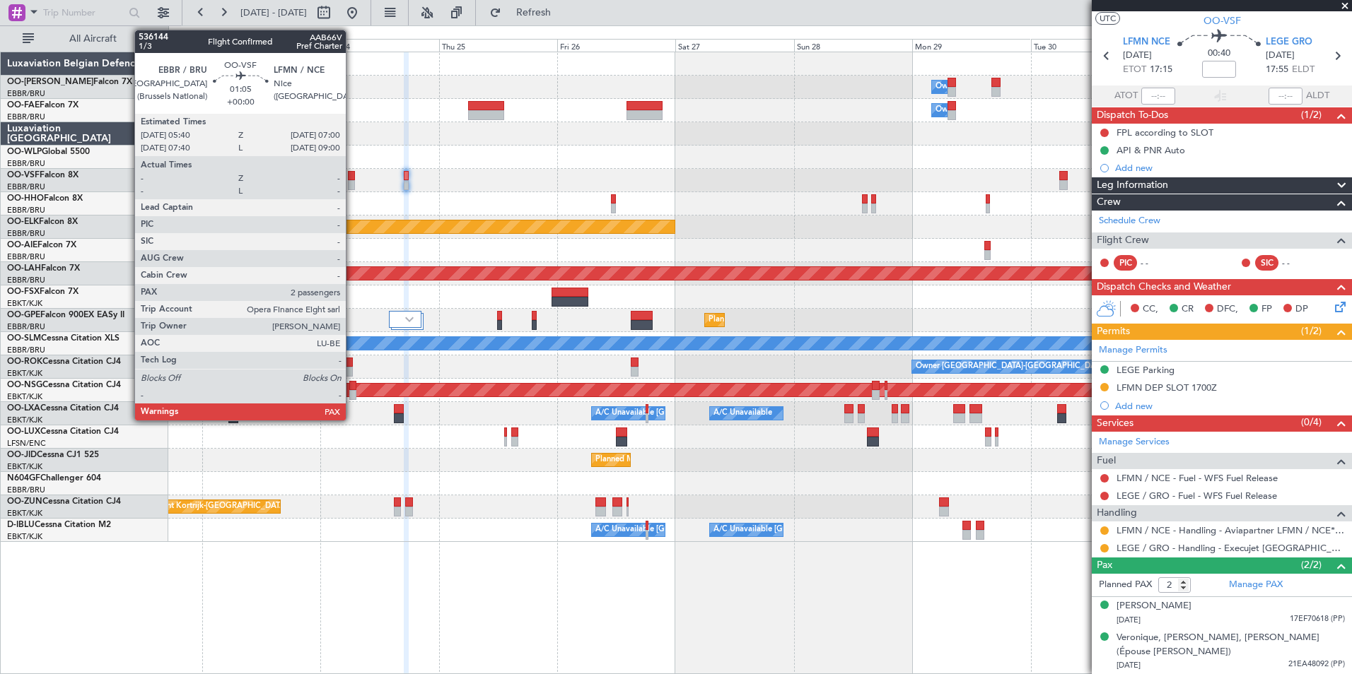
click at [352, 177] on div at bounding box center [351, 176] width 7 height 10
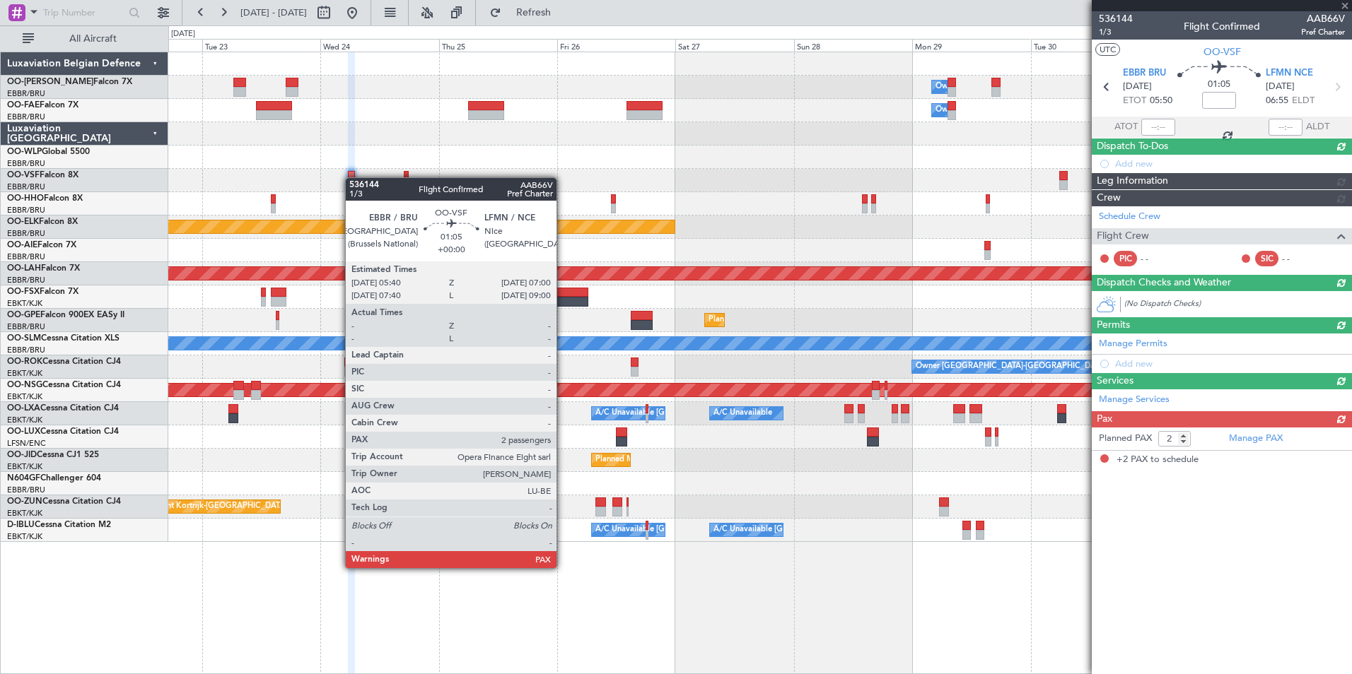
scroll to position [0, 0]
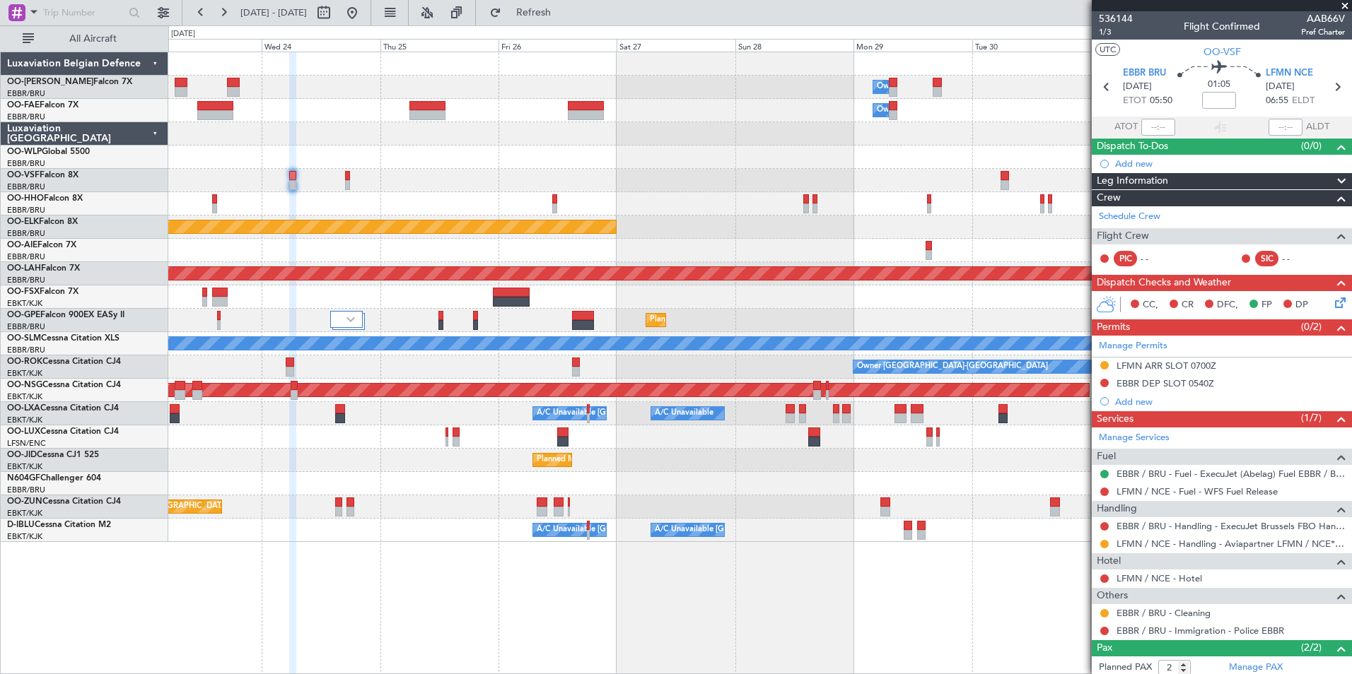
click at [800, 283] on div "Owner Melsbroek Air Base Owner Melsbroek Air Base Planned Maint Kortrijk-Wevelg…" at bounding box center [759, 297] width 1183 height 490
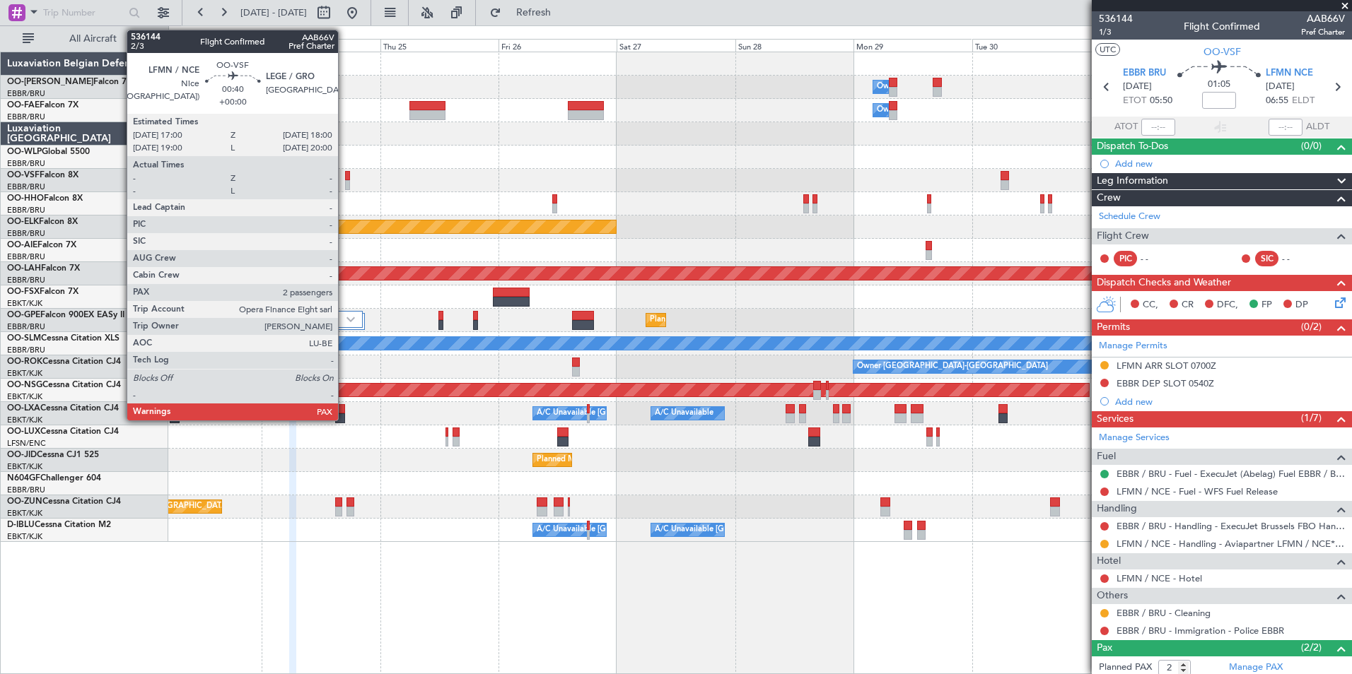
click at [345, 178] on div at bounding box center [347, 176] width 5 height 10
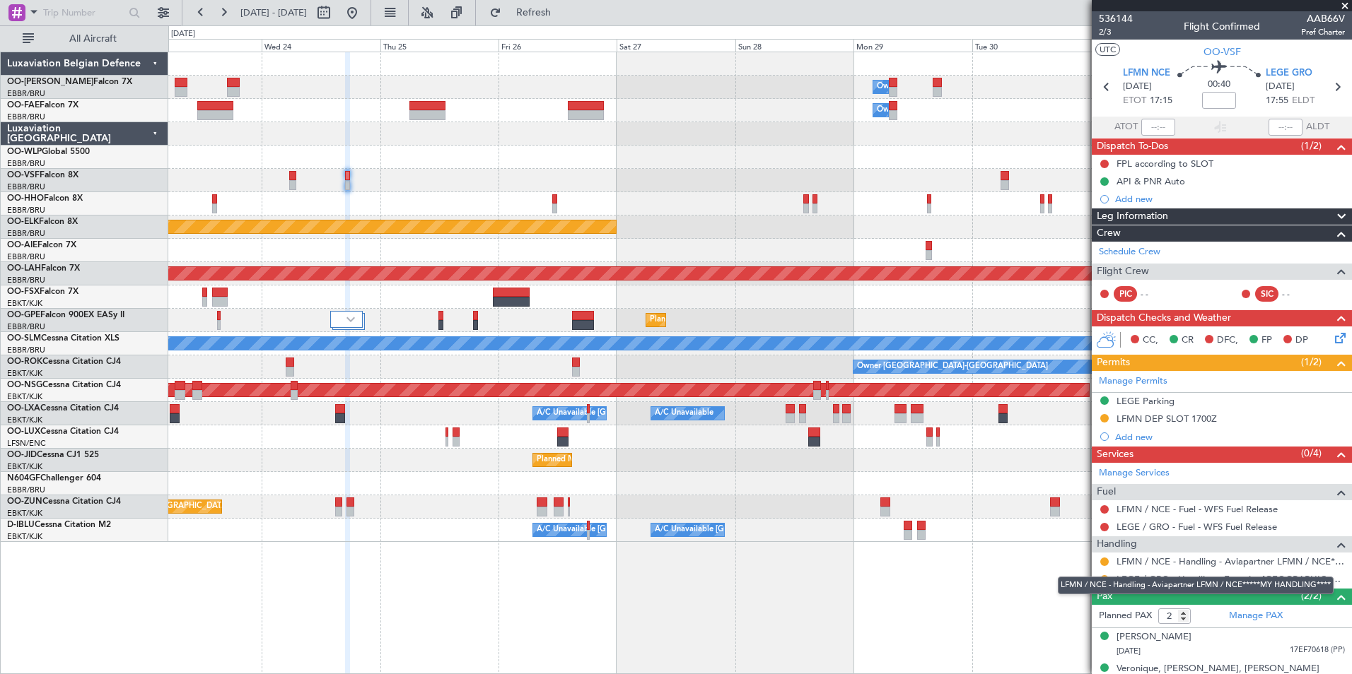
click at [1105, 583] on div "LFMN / NCE - Handling - Aviapartner LFMN / NCE*****MY HANDLING****" at bounding box center [1195, 586] width 276 height 18
click at [1101, 579] on button at bounding box center [1104, 579] width 8 height 8
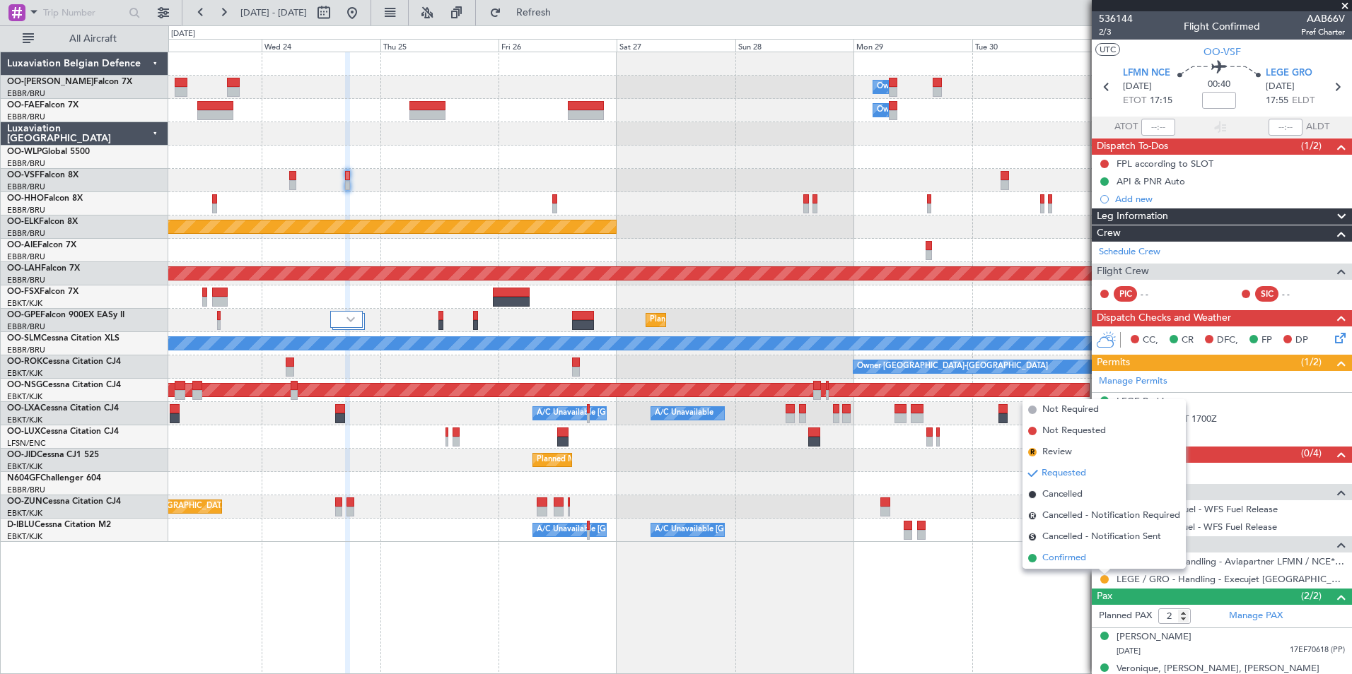
click at [1086, 562] on span "Confirmed" at bounding box center [1064, 558] width 44 height 14
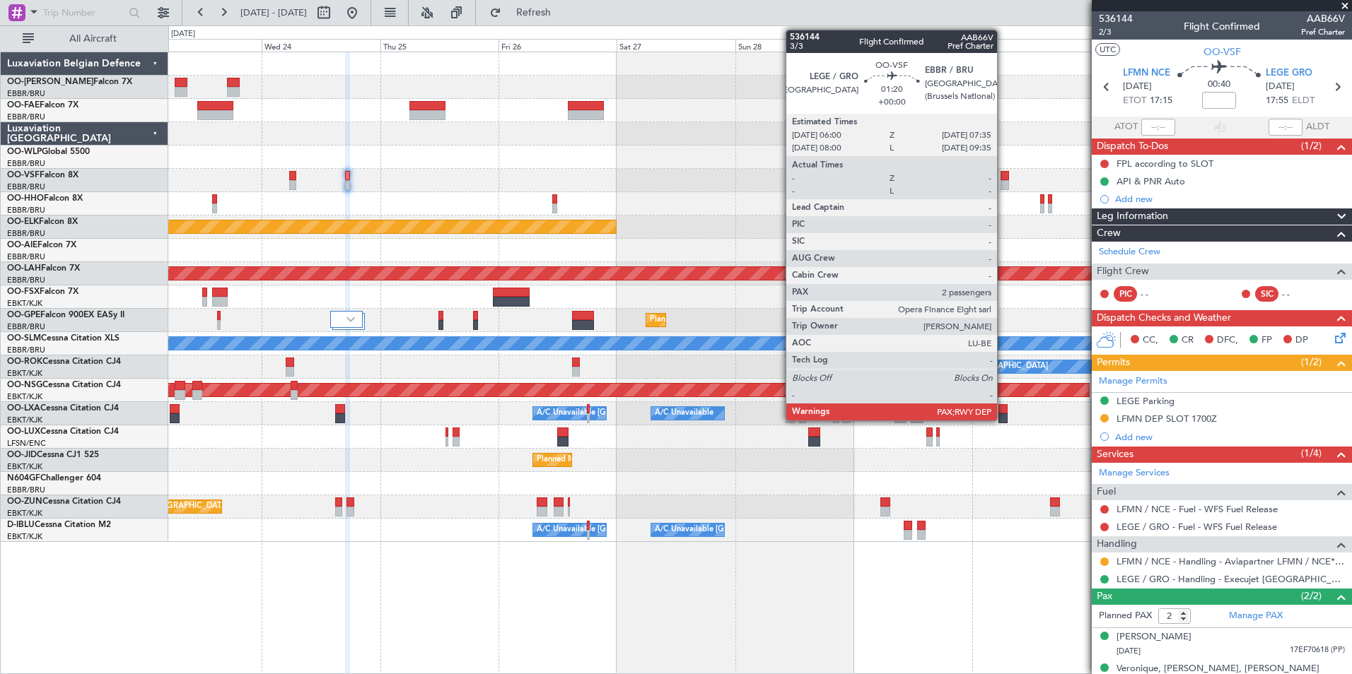
click at [1003, 171] on div at bounding box center [1004, 176] width 8 height 10
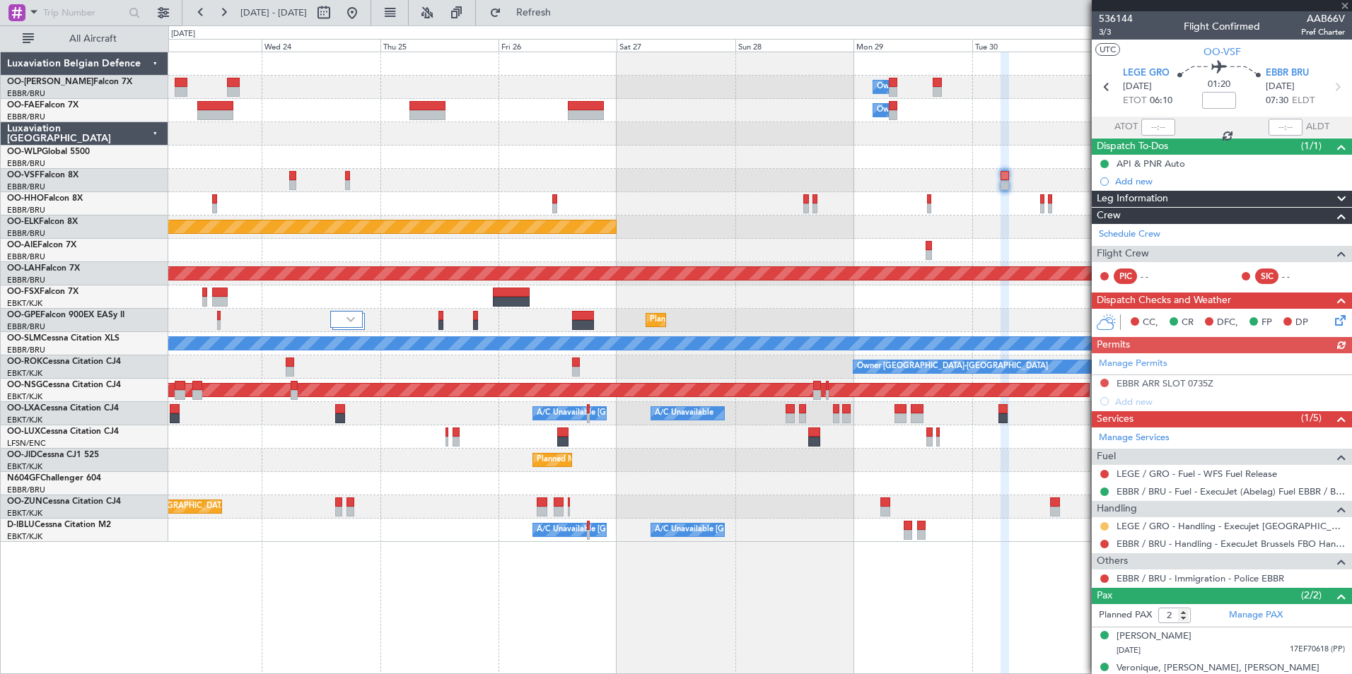
click at [1106, 527] on button at bounding box center [1104, 526] width 8 height 8
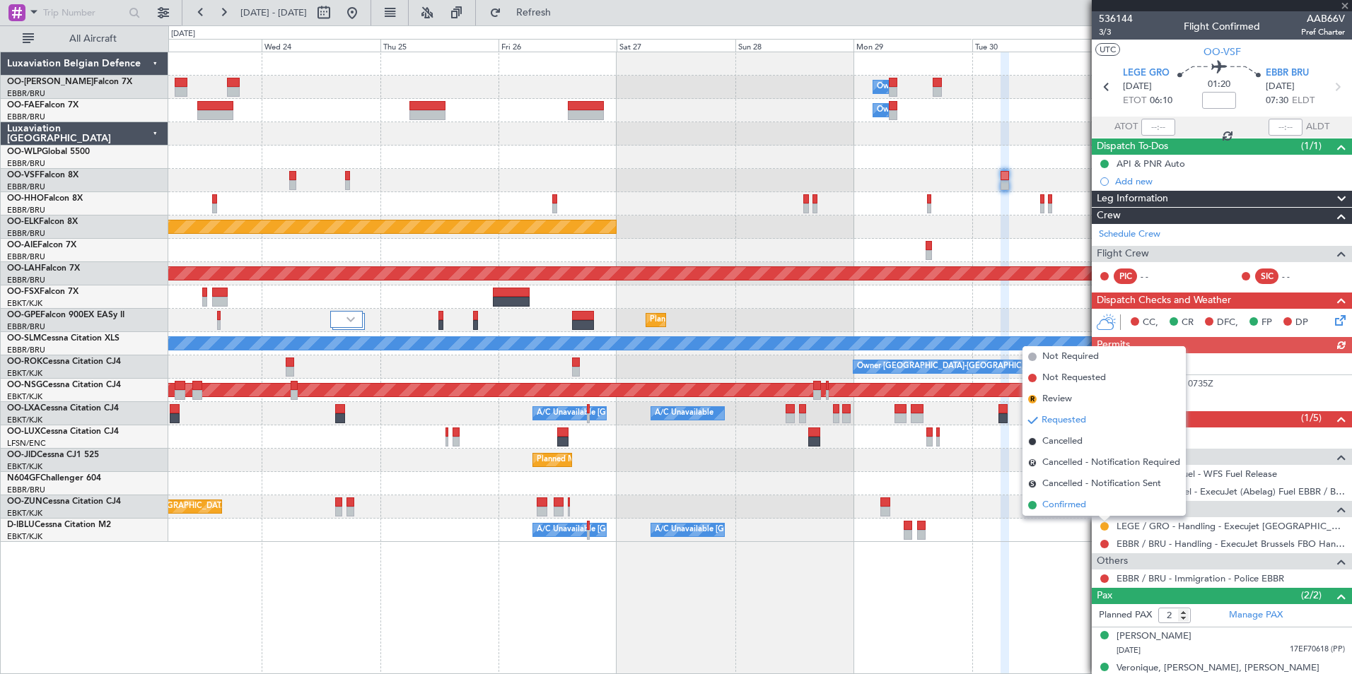
click at [1083, 508] on span "Confirmed" at bounding box center [1064, 505] width 44 height 14
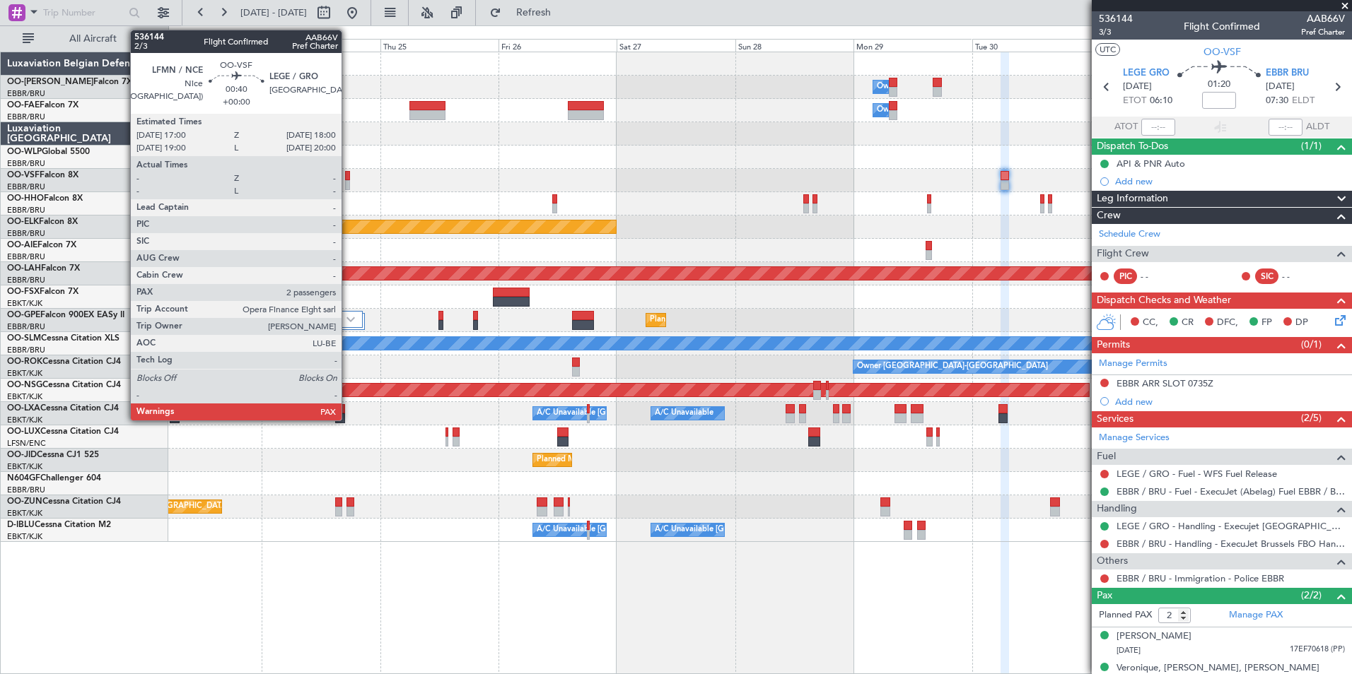
click at [348, 173] on div at bounding box center [347, 176] width 5 height 10
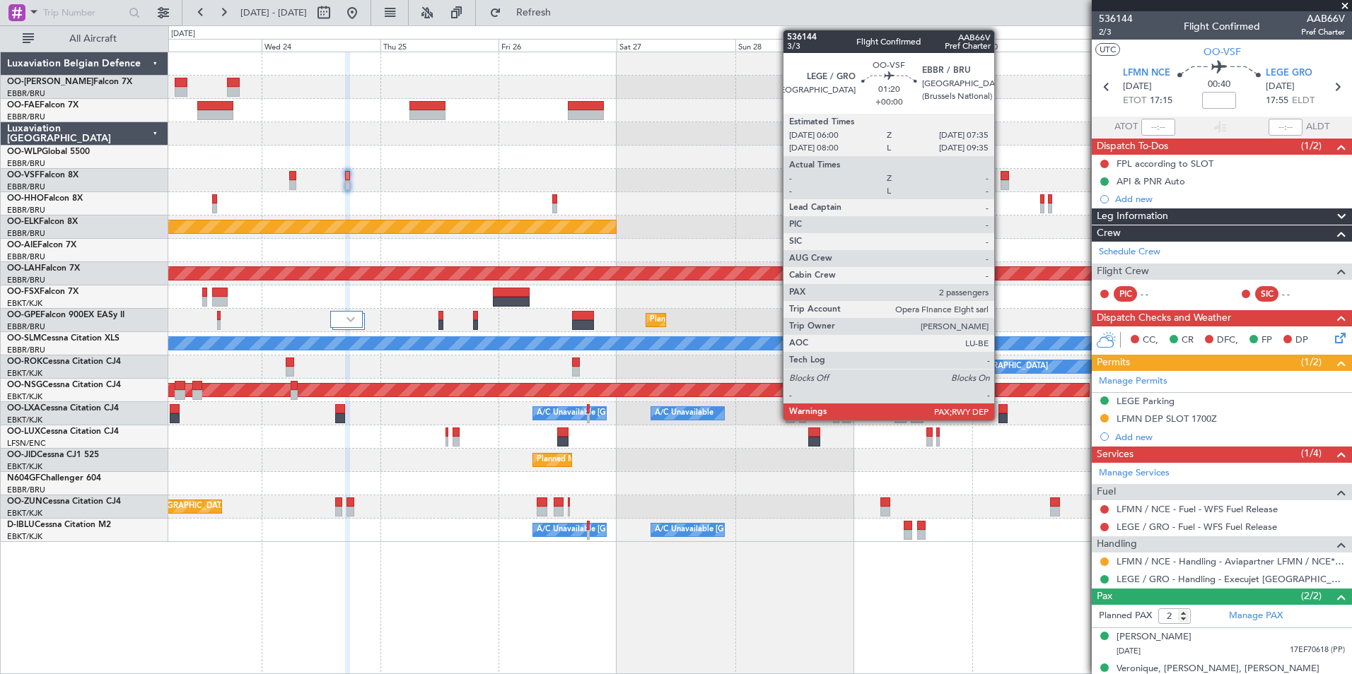
click at [1000, 176] on div at bounding box center [1004, 176] width 8 height 10
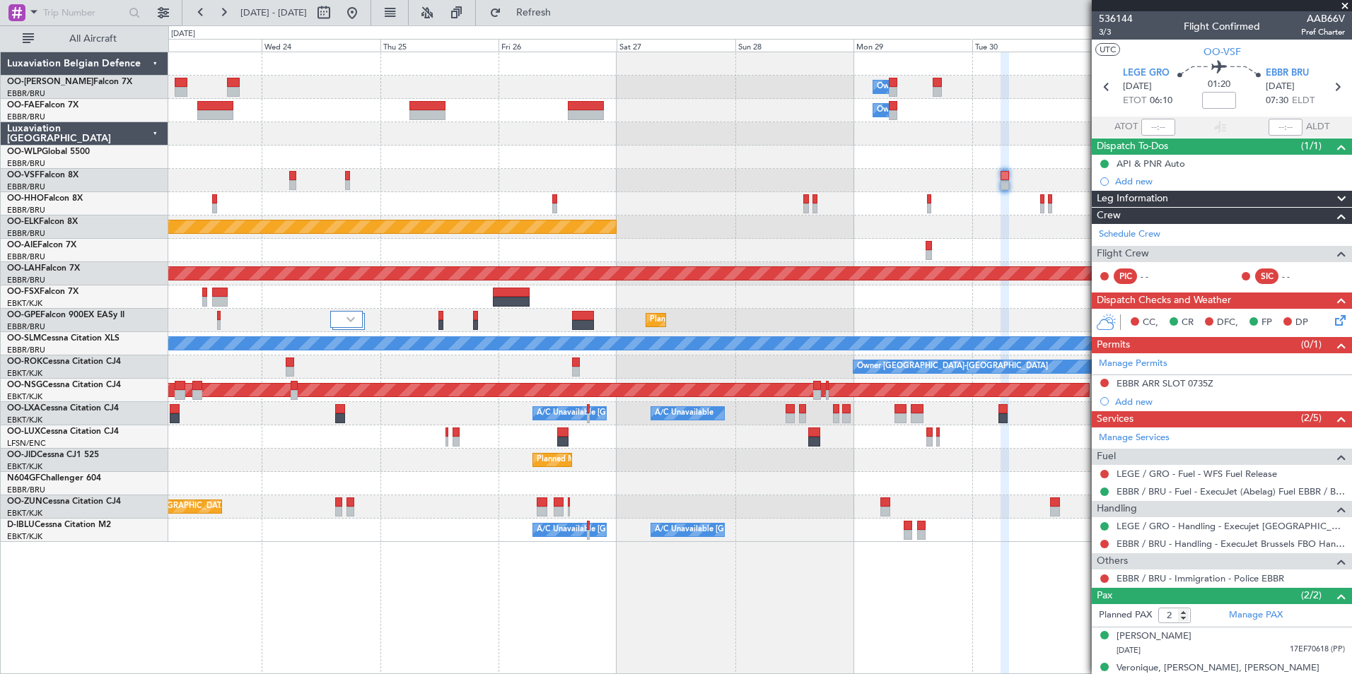
click at [1242, 252] on fb-app "23 Sep 2025 - 03 Oct 2025 Refresh Quick Links All Aircraft Owner Melsbroek Air …" at bounding box center [676, 343] width 1352 height 664
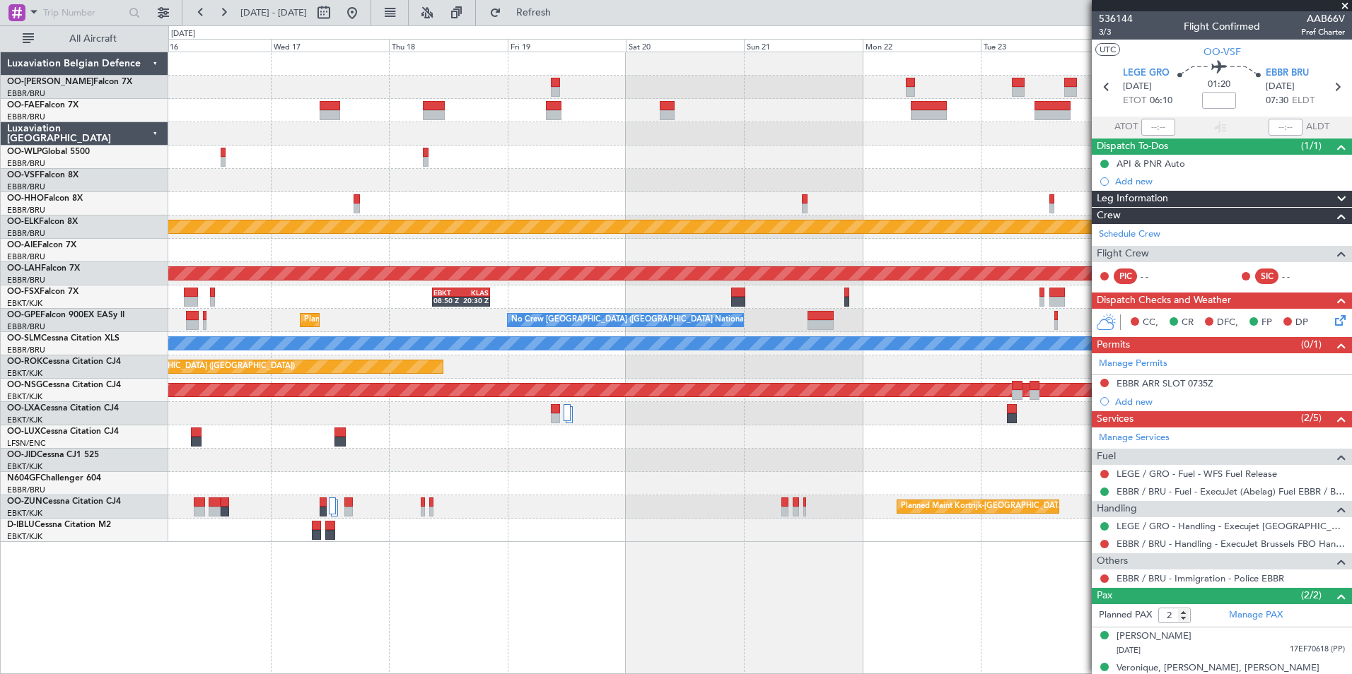
click at [1065, 204] on div "Planned Maint Kortrijk-Wevelgem Planned Maint Alton-st Louis (St Louis Regl) EB…" at bounding box center [759, 297] width 1183 height 490
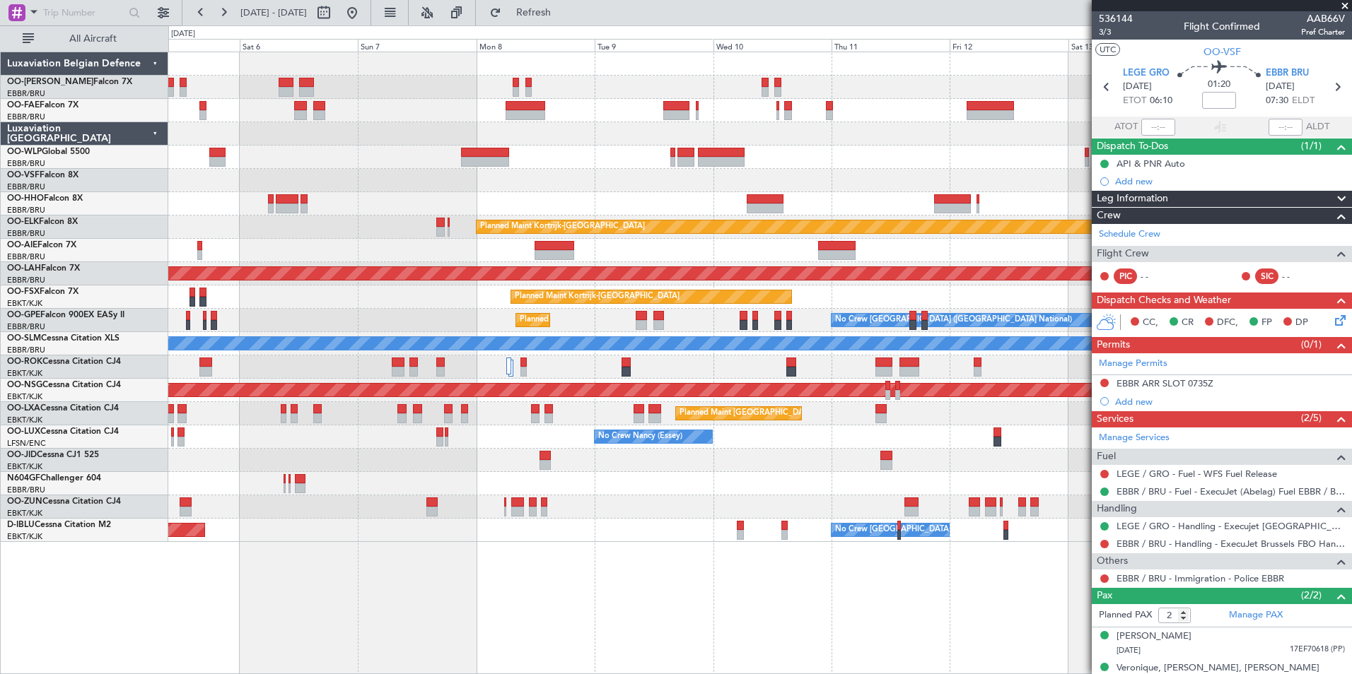
click at [956, 159] on div "Owner Melsbroek Air Base Planned Maint Brussels (Brussels National) Owner Melsb…" at bounding box center [759, 297] width 1183 height 490
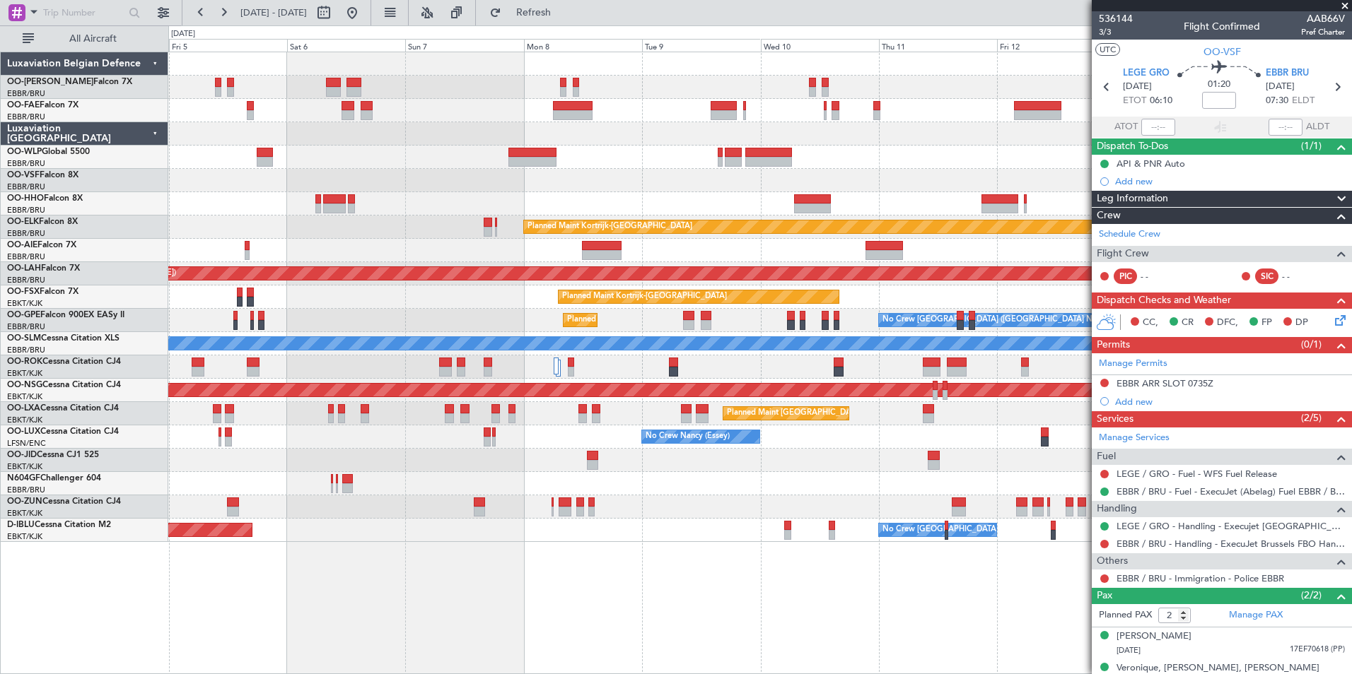
click at [842, 117] on div "Owner Melsbroek Air Base Planned Maint Brussels (Brussels National) Owner Melsb…" at bounding box center [759, 297] width 1183 height 490
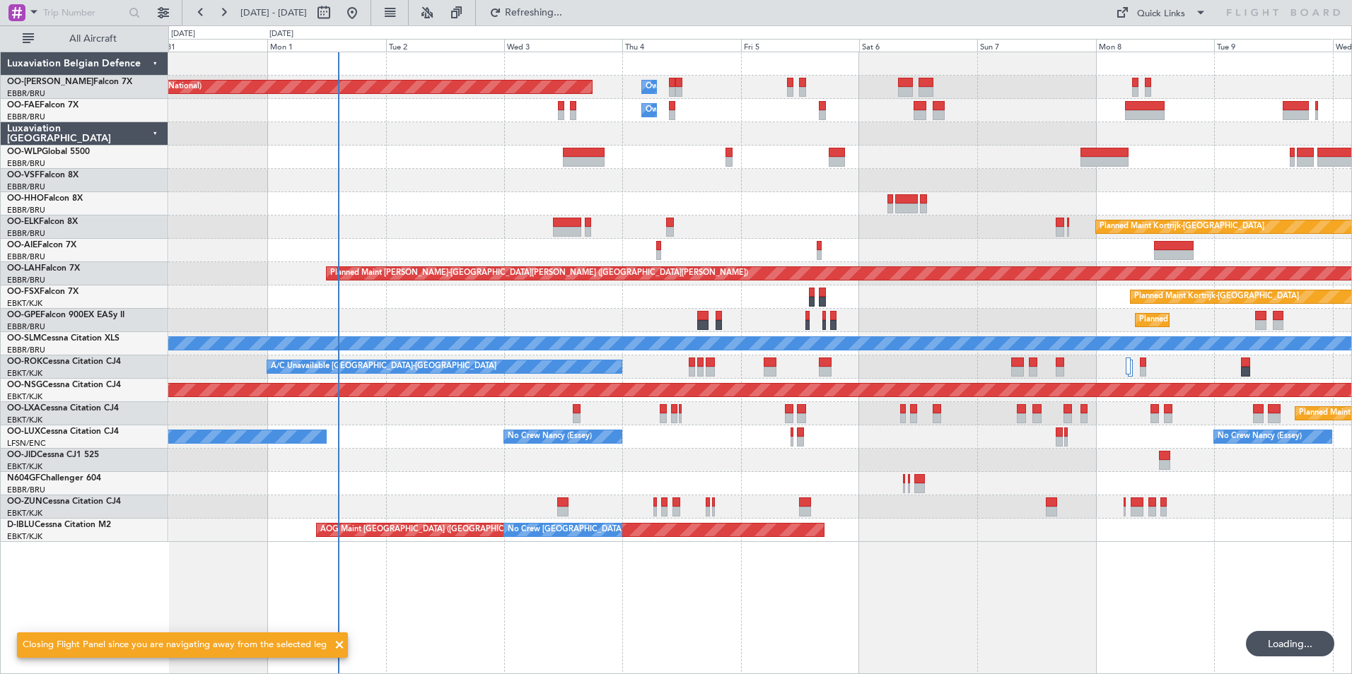
click at [575, 18] on fb-refresh-button "Refreshing..." at bounding box center [525, 12] width 99 height 25
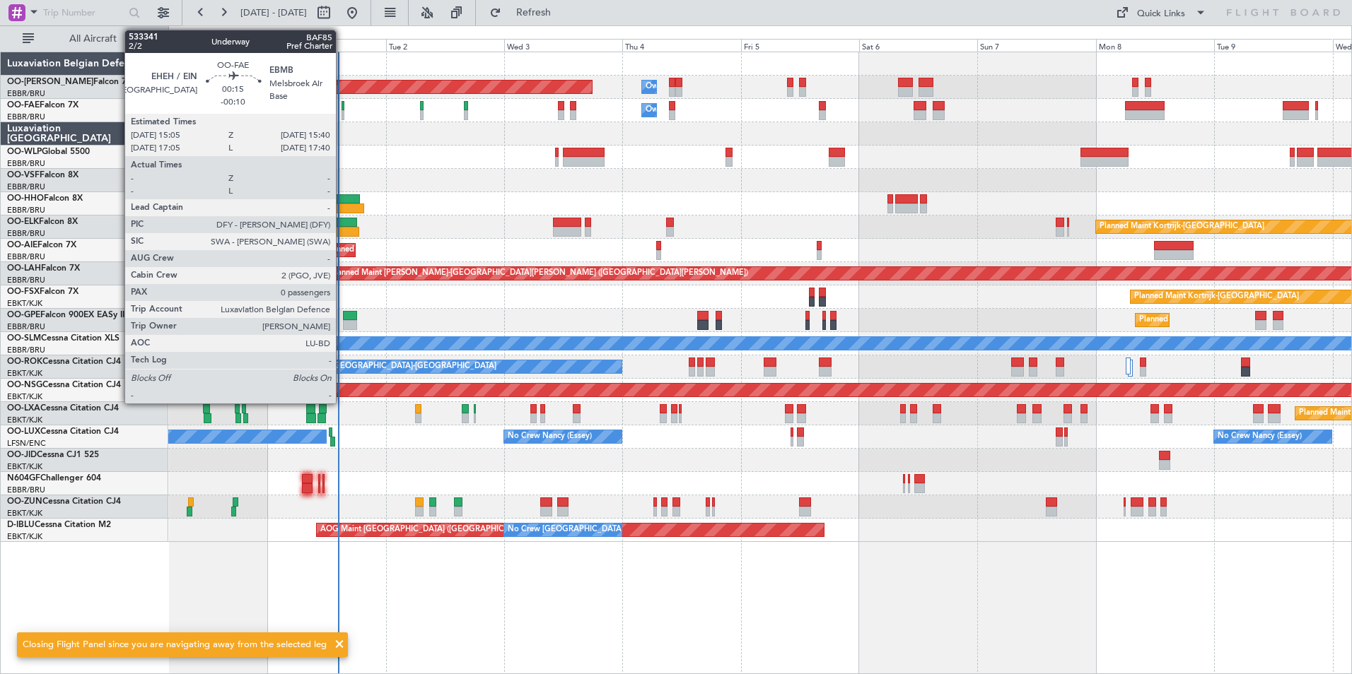
click at [342, 102] on div at bounding box center [343, 106] width 4 height 10
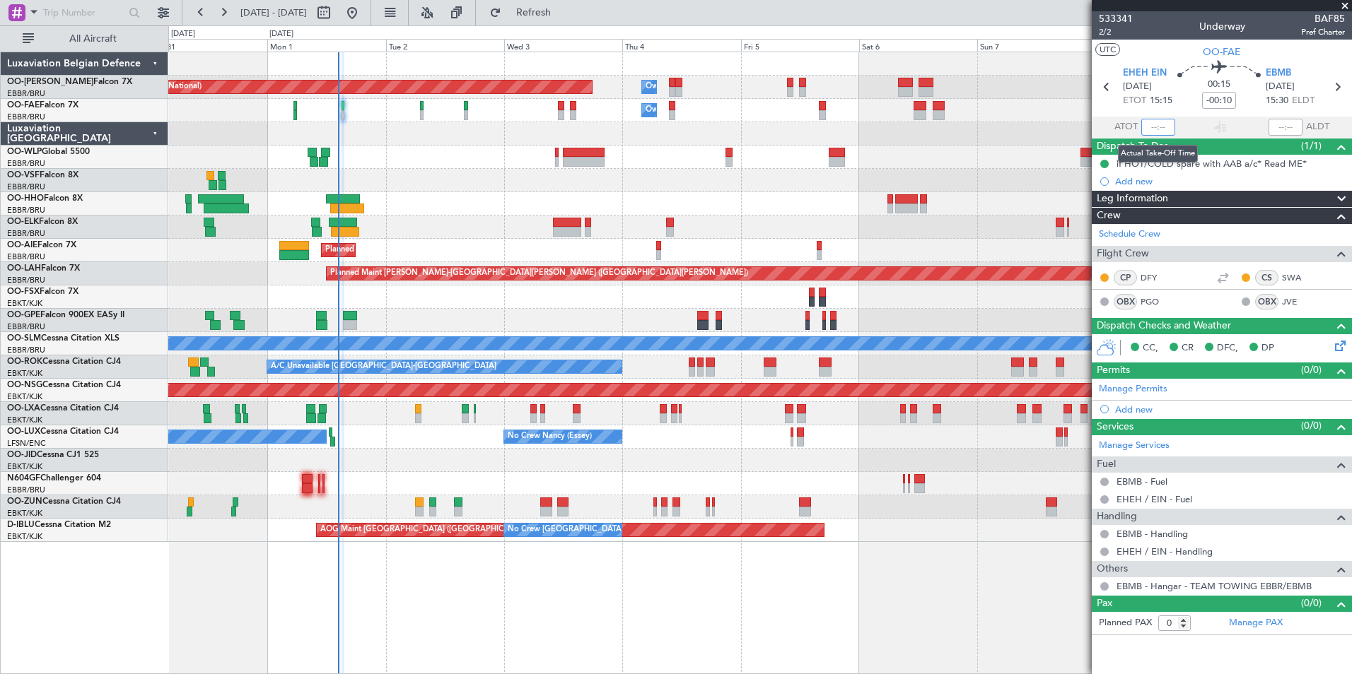
click at [1151, 131] on input "text" at bounding box center [1158, 127] width 34 height 17
type input "14:20"
click at [727, 632] on div "Planned Maint Brussels (Brussels National) Owner Melsbroek Air Base Owner Melsb…" at bounding box center [759, 363] width 1183 height 623
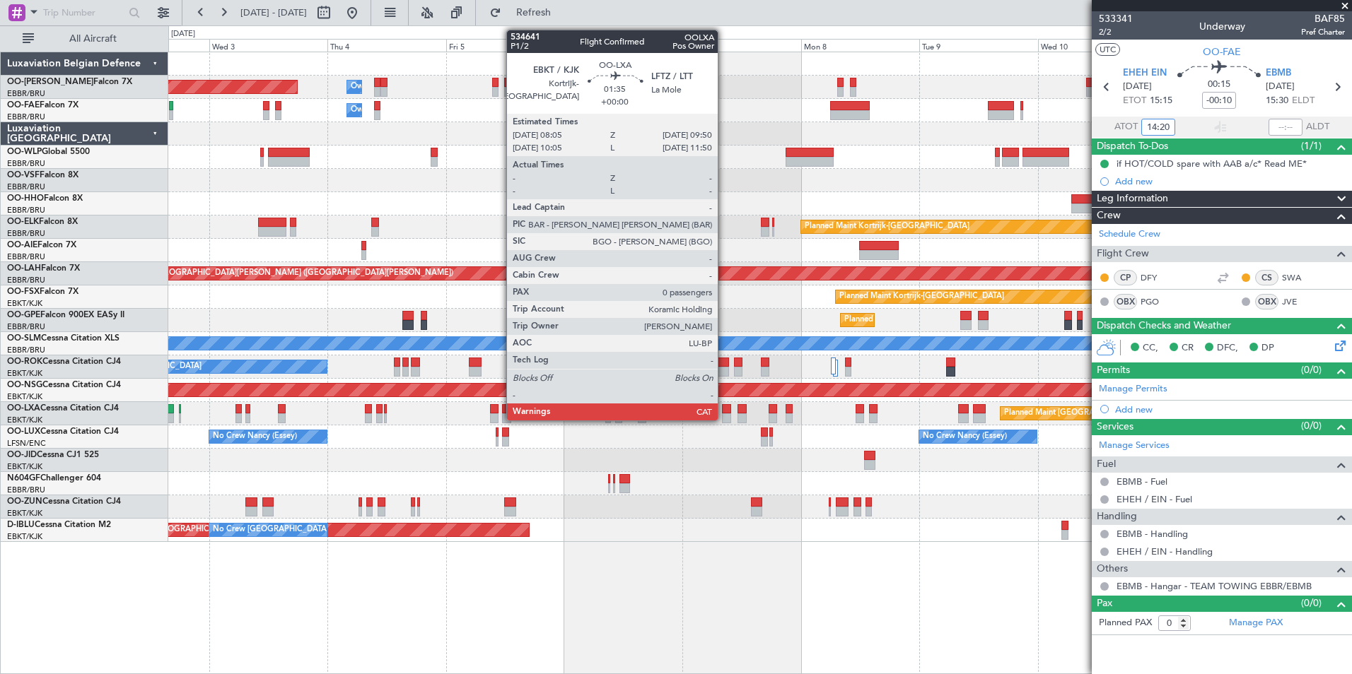
click at [724, 411] on div at bounding box center [726, 409] width 9 height 10
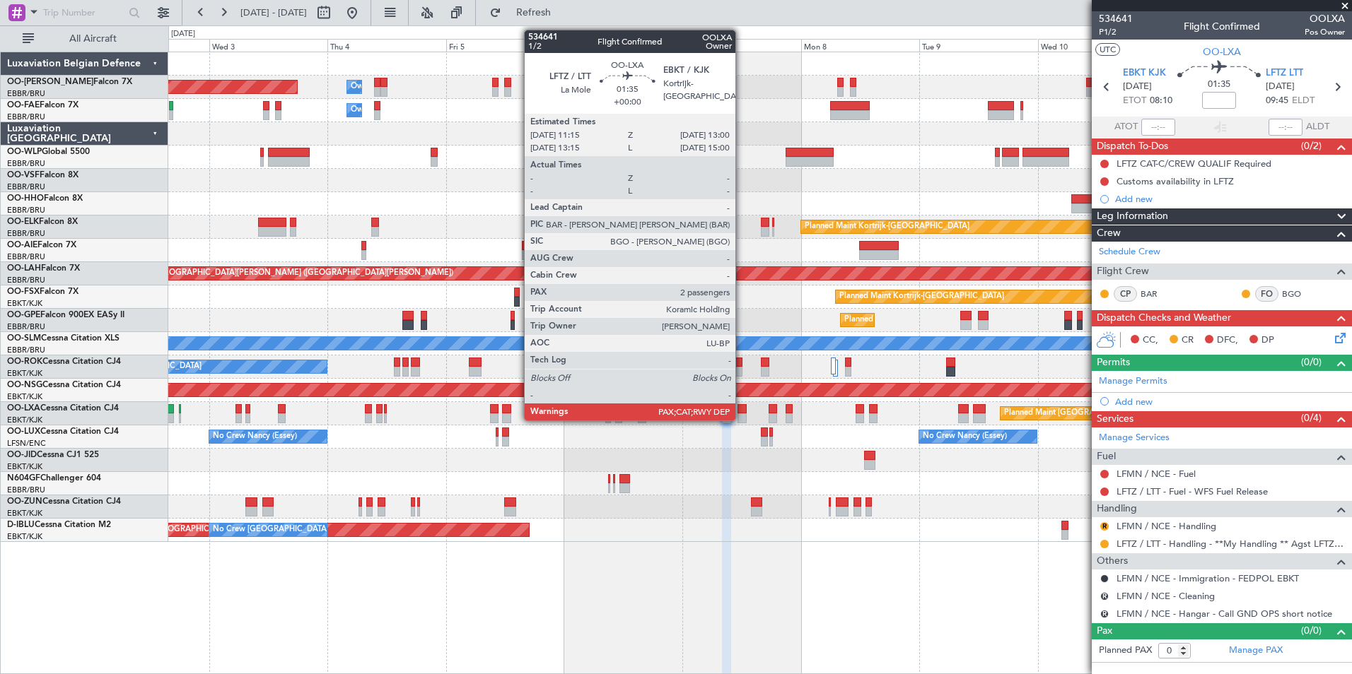
click at [741, 408] on div at bounding box center [741, 409] width 9 height 10
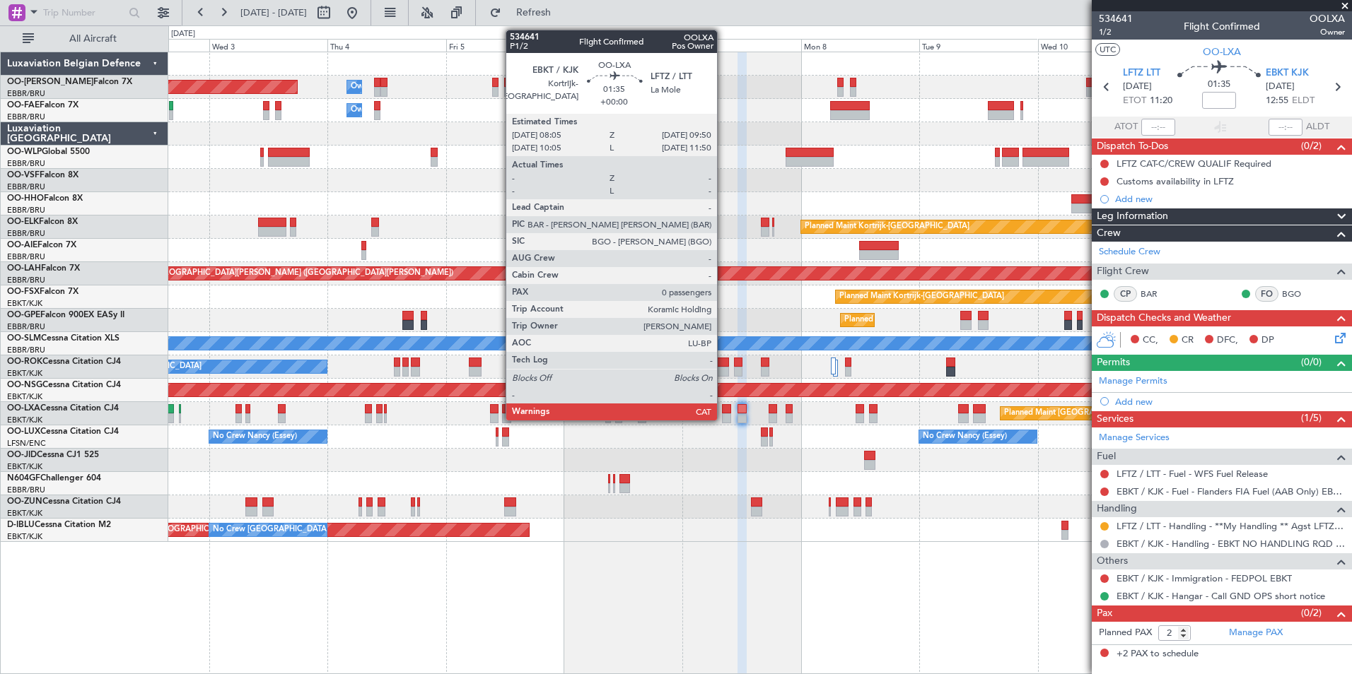
click at [723, 408] on div at bounding box center [726, 409] width 9 height 10
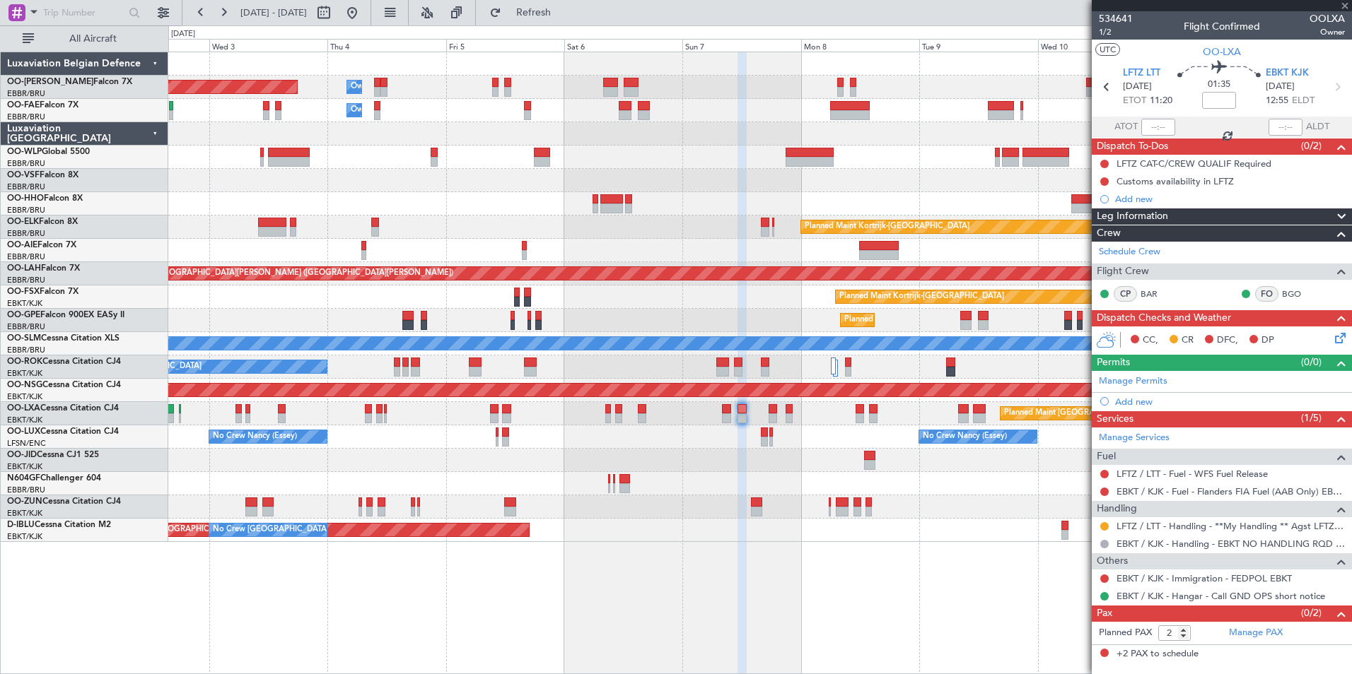
type input "0"
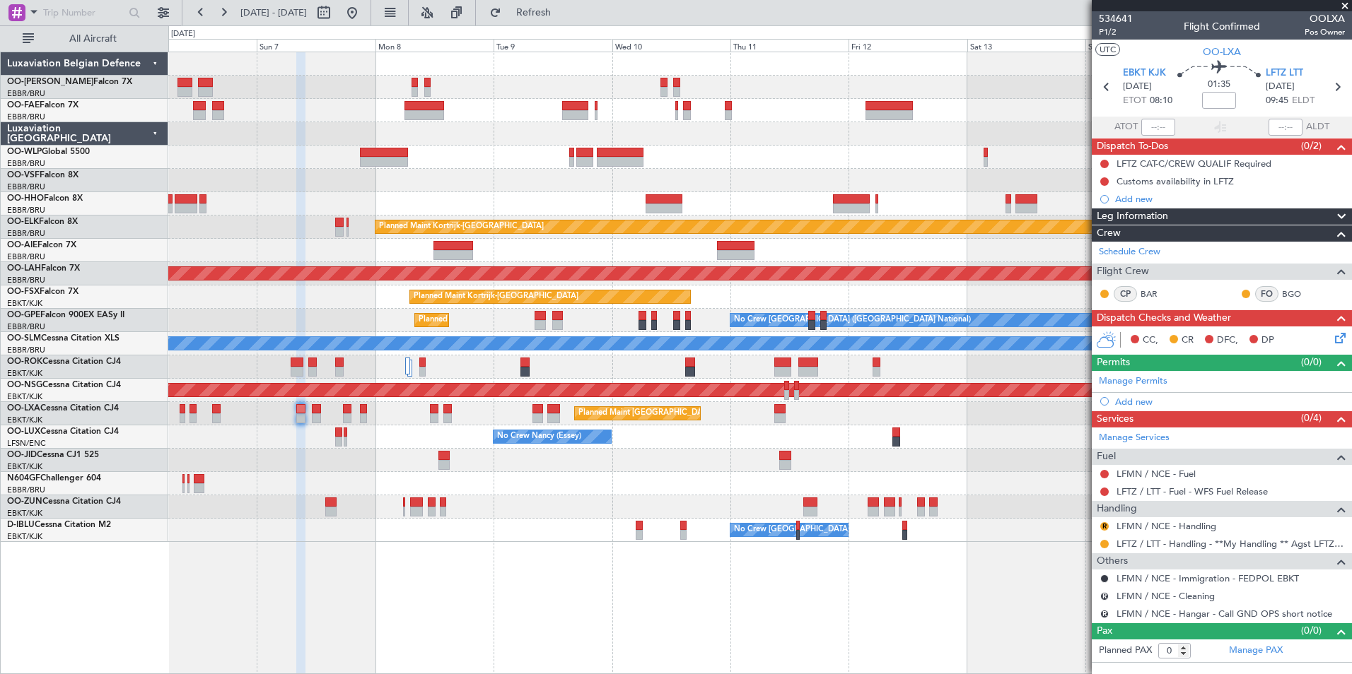
click at [433, 136] on div "Owner Melsbroek Air Base Owner Melsbroek Air Base Planned Maint Kortrijk-Wevelg…" at bounding box center [759, 297] width 1183 height 490
click at [1143, 248] on fb-app "02 Sep 2025 - 12 Sep 2025 Refresh Quick Links All Aircraft Owner Melsbroek Air …" at bounding box center [676, 343] width 1352 height 664
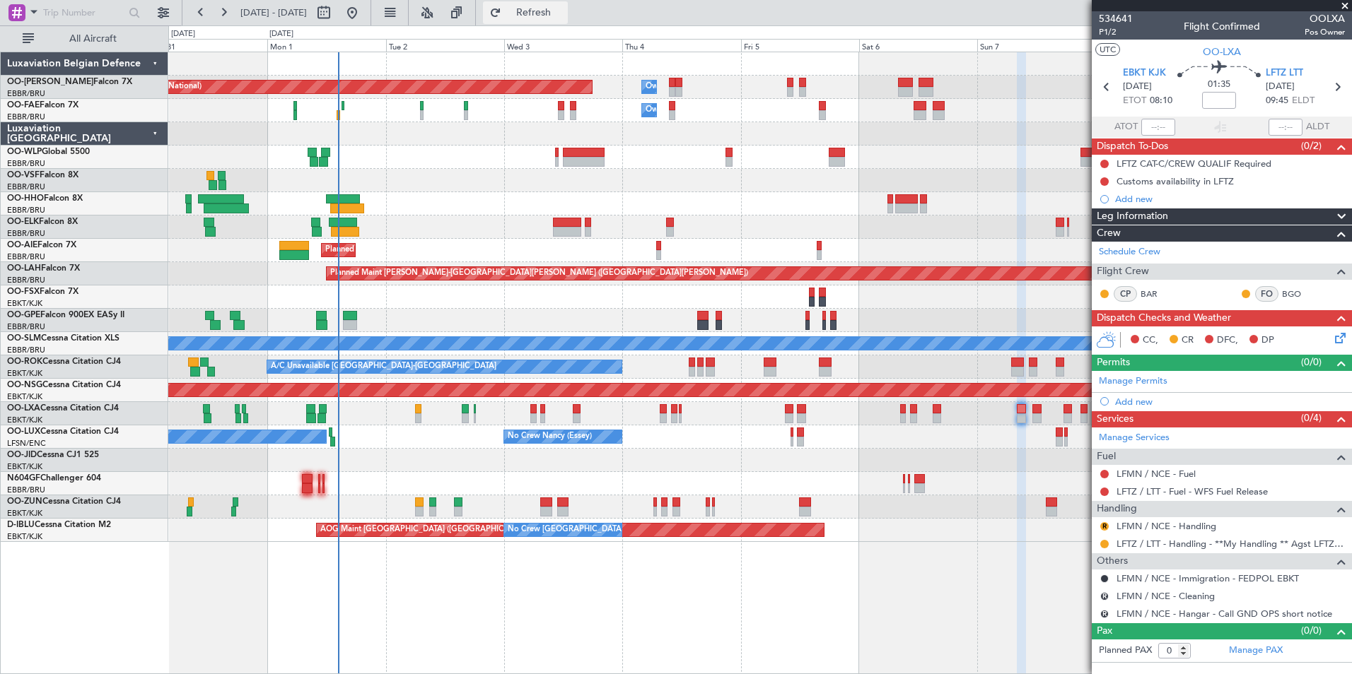
click at [563, 13] on span "Refresh" at bounding box center [533, 13] width 59 height 10
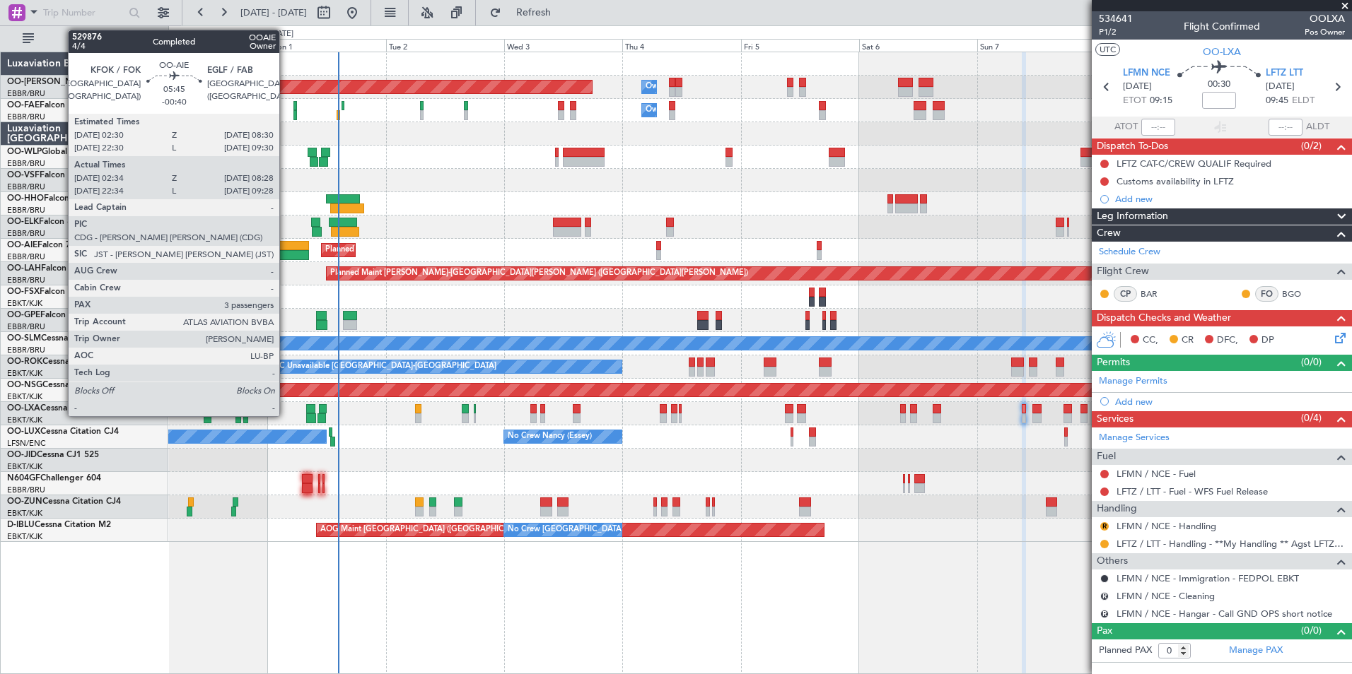
click at [286, 243] on div at bounding box center [294, 246] width 30 height 10
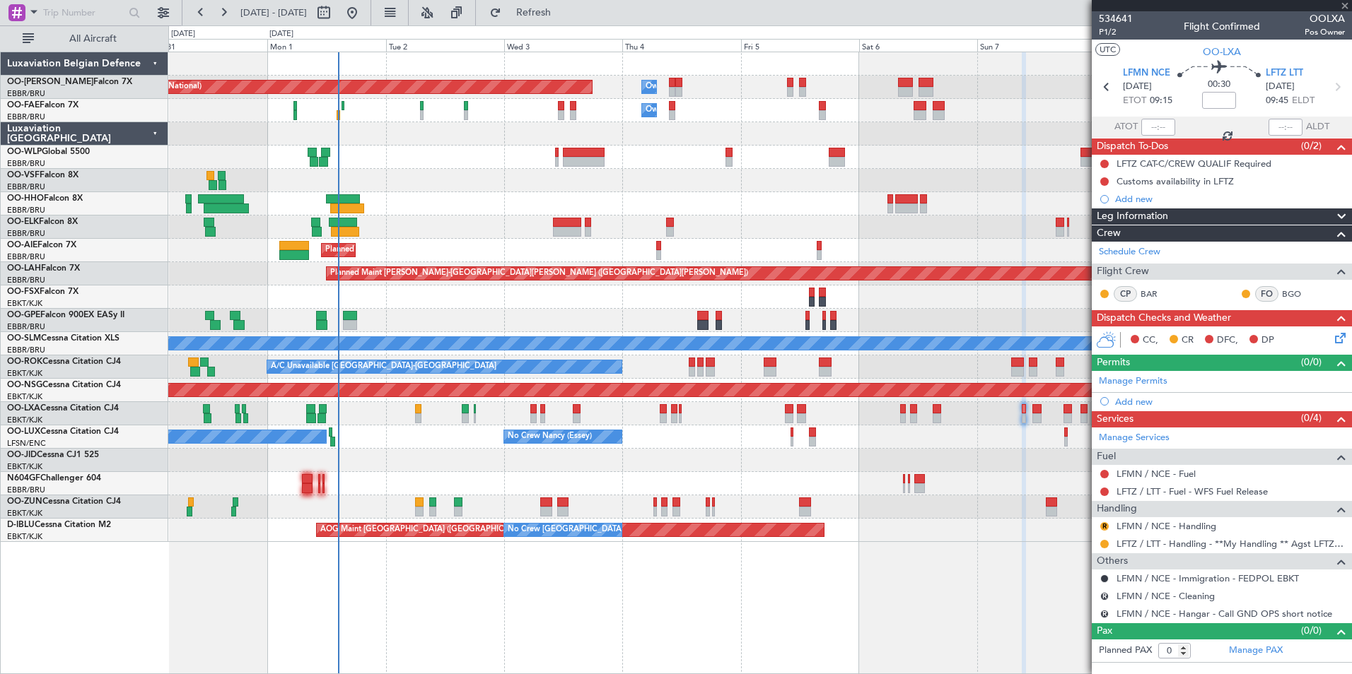
type input "-00:40"
type input "02:44"
type input "08:23"
type input "3"
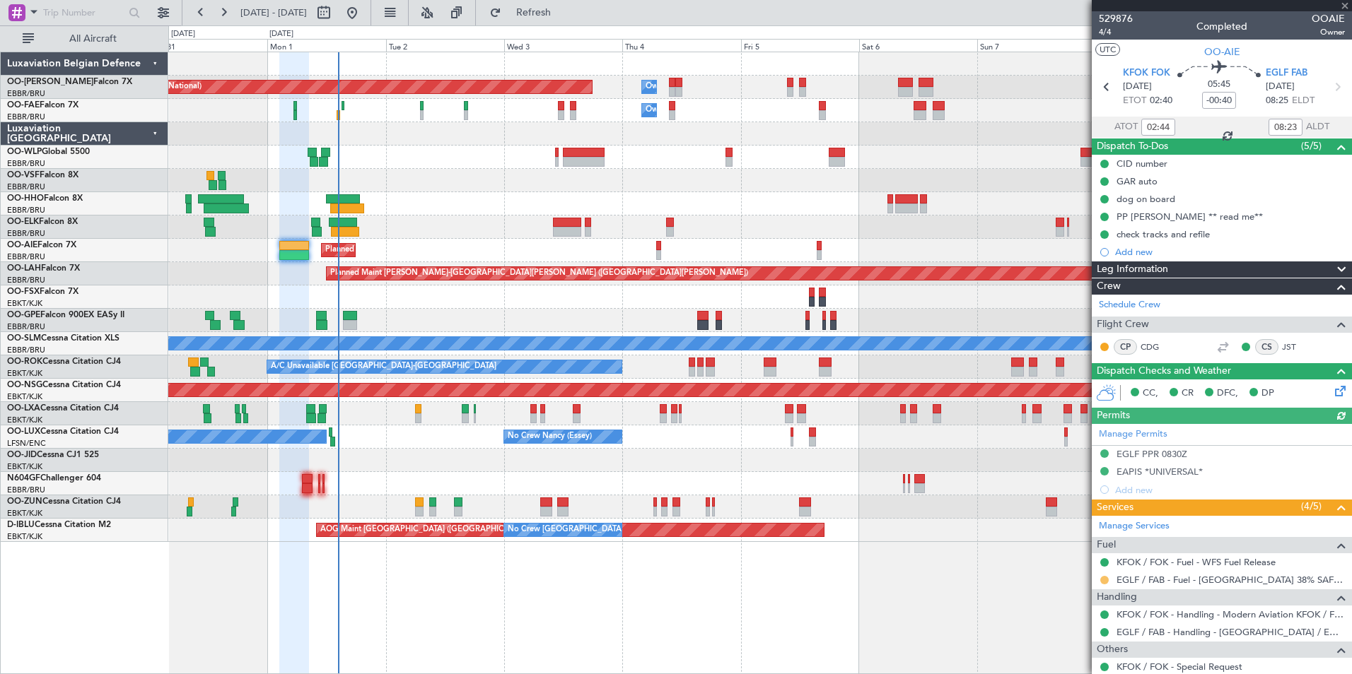
click at [1104, 577] on button at bounding box center [1104, 580] width 8 height 8
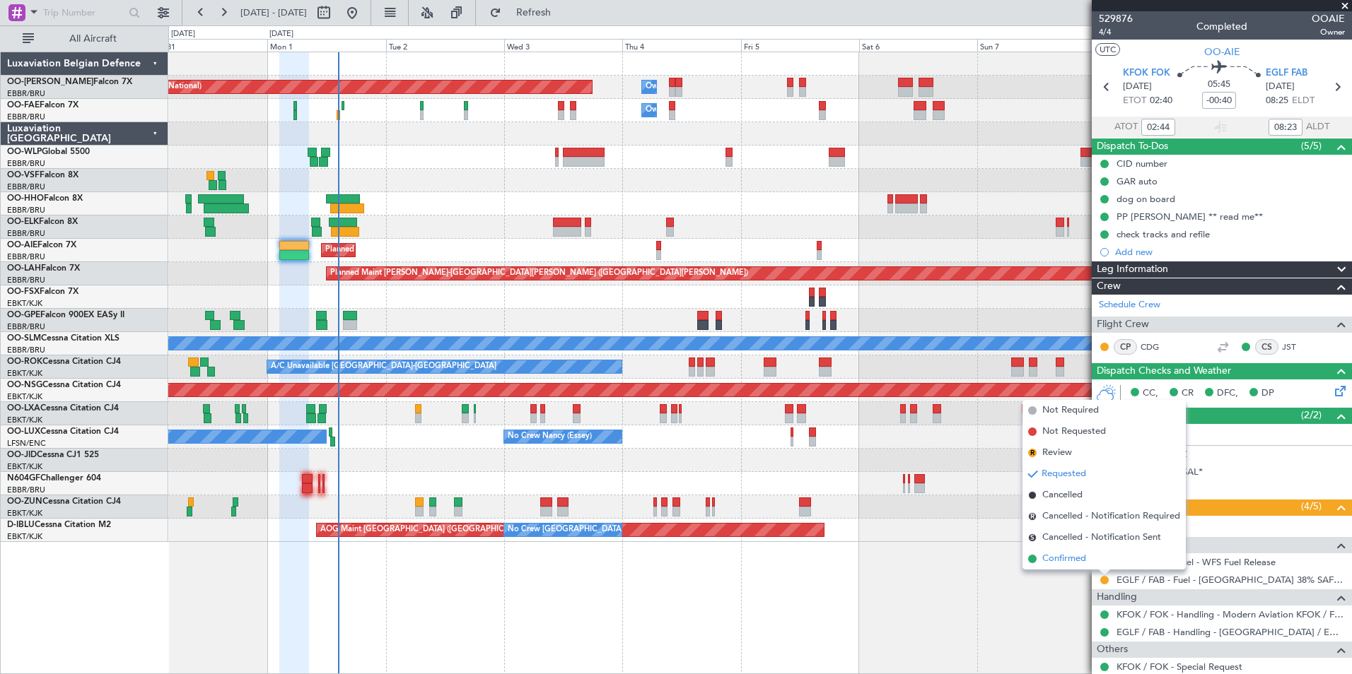
click at [1060, 555] on span "Confirmed" at bounding box center [1064, 559] width 44 height 14
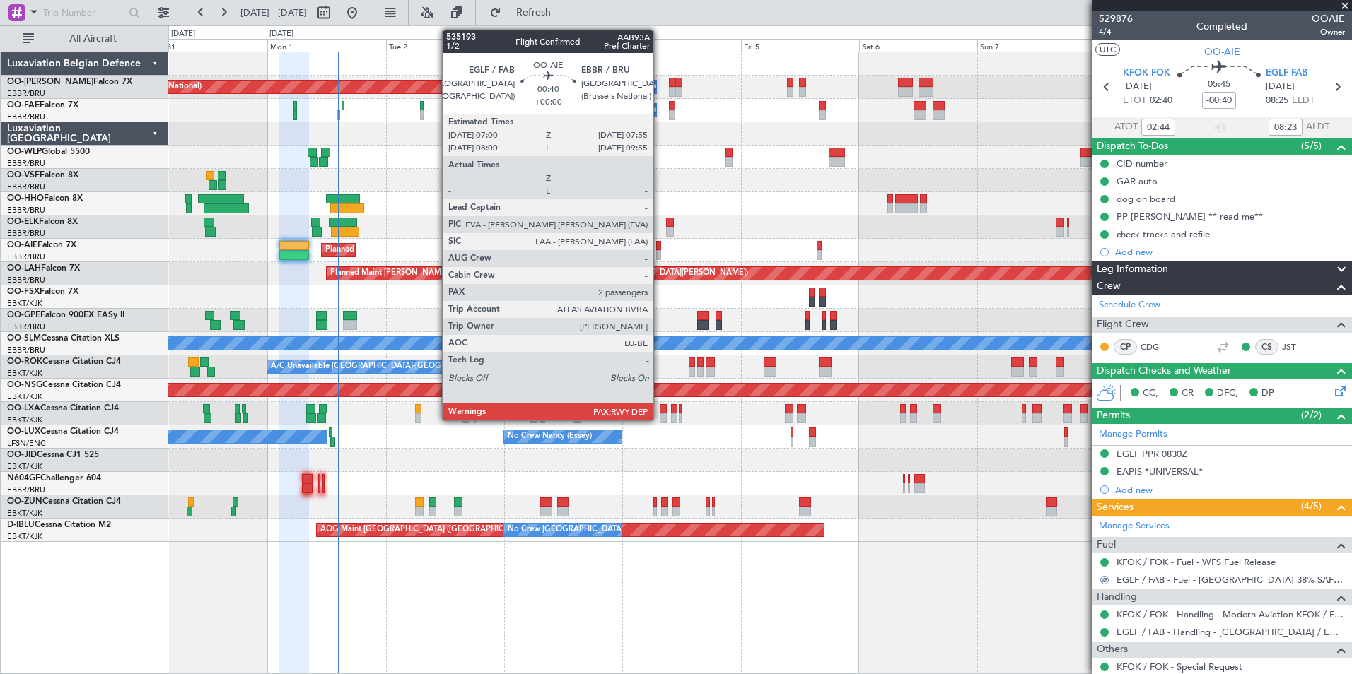
click at [660, 244] on div at bounding box center [658, 246] width 5 height 10
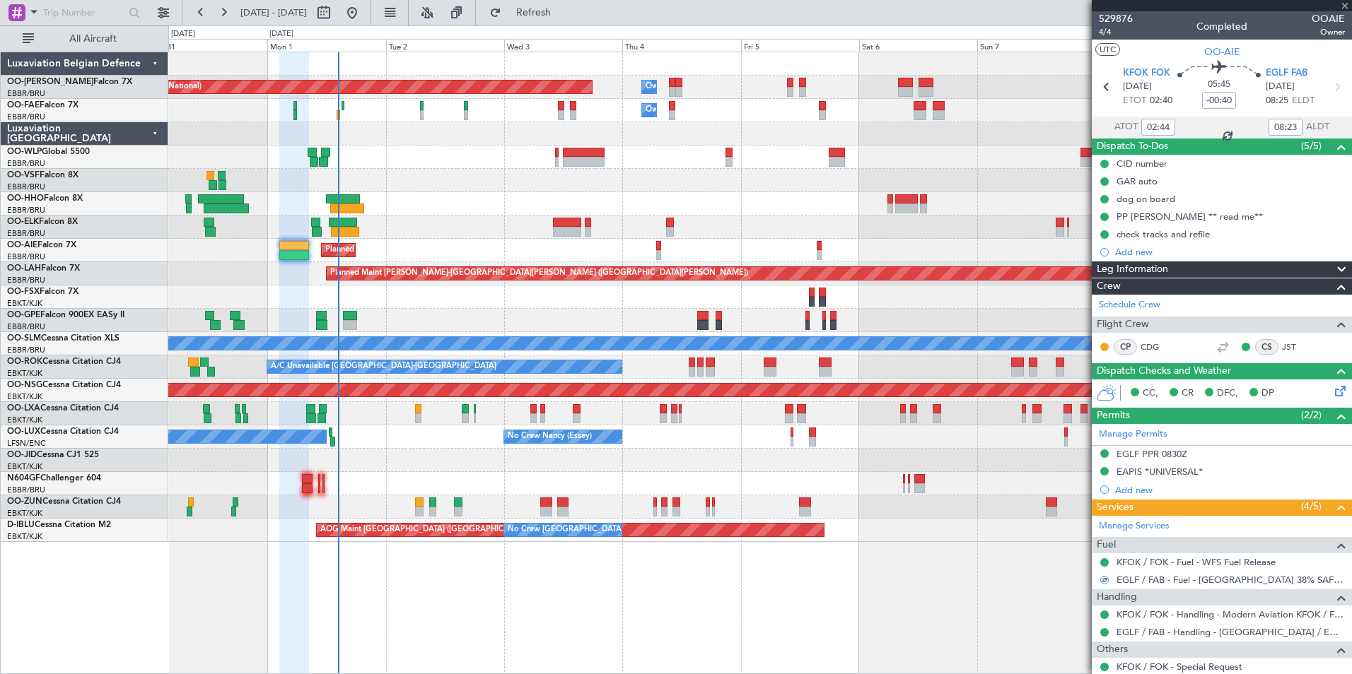
type input "2"
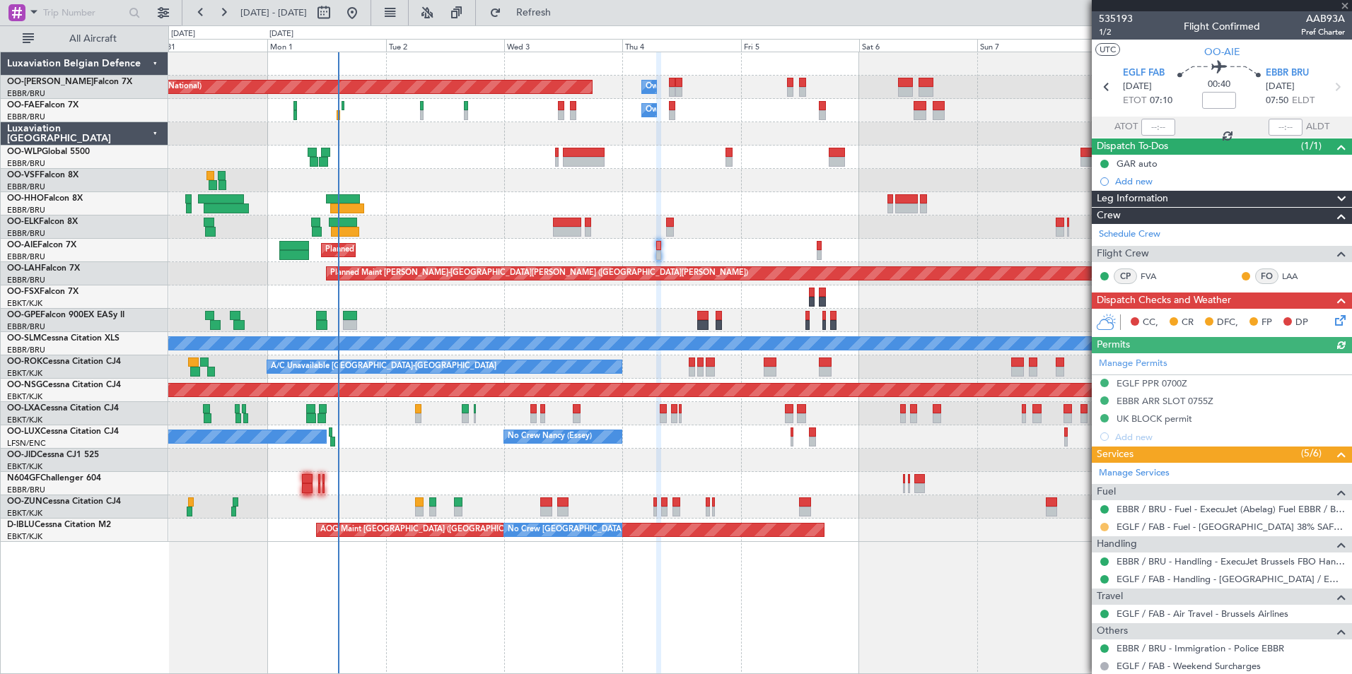
click at [1103, 527] on button at bounding box center [1104, 527] width 8 height 8
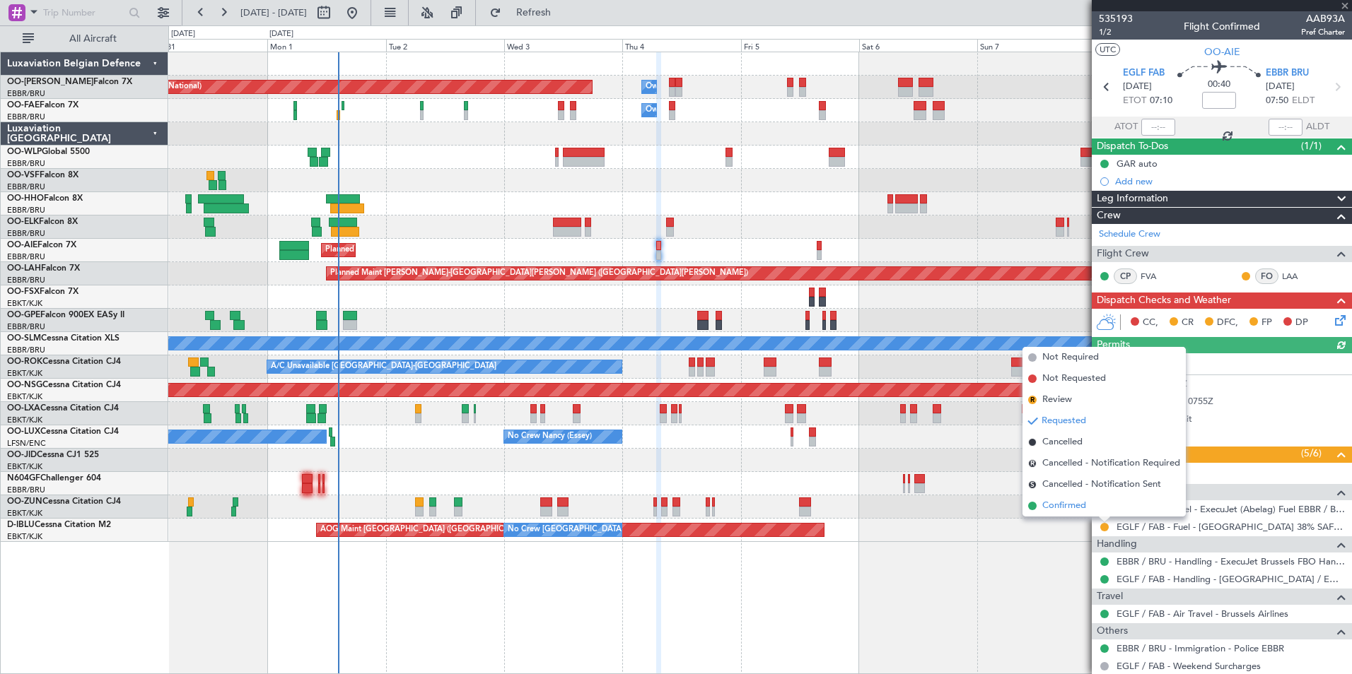
click at [1050, 503] on span "Confirmed" at bounding box center [1064, 506] width 44 height 14
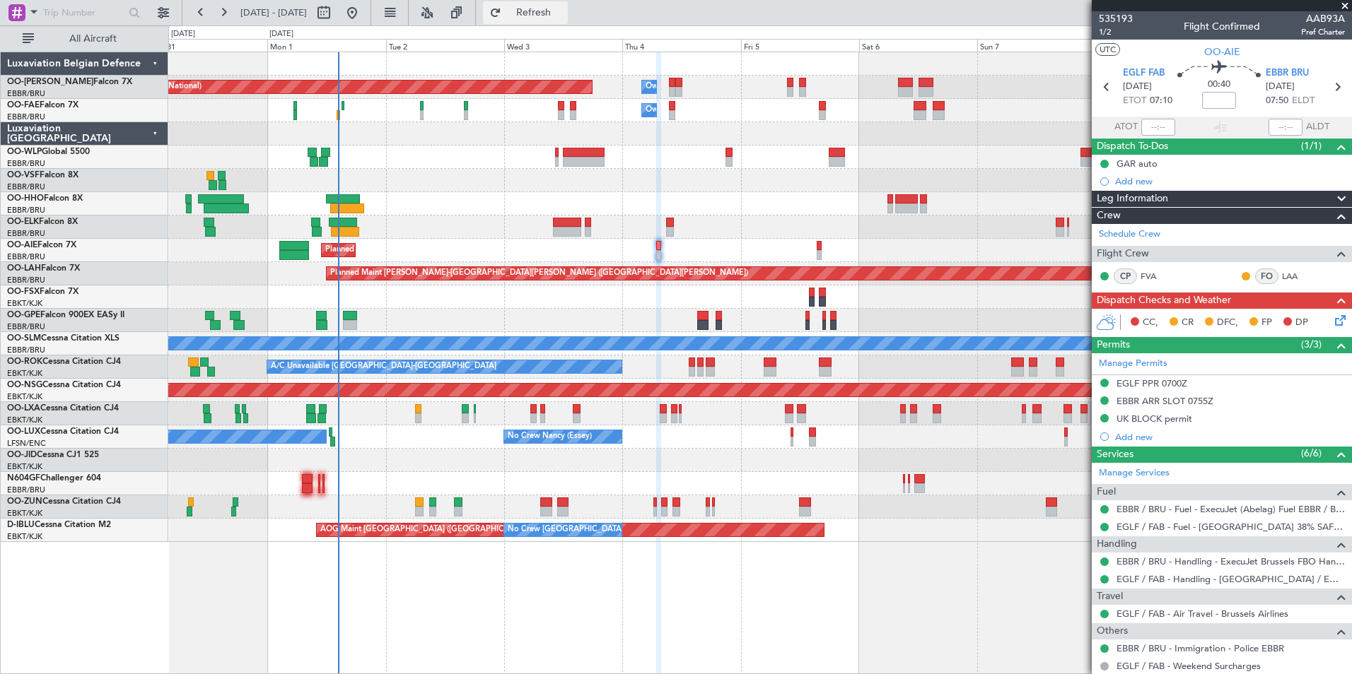
click at [568, 18] on button "Refresh" at bounding box center [525, 12] width 85 height 23
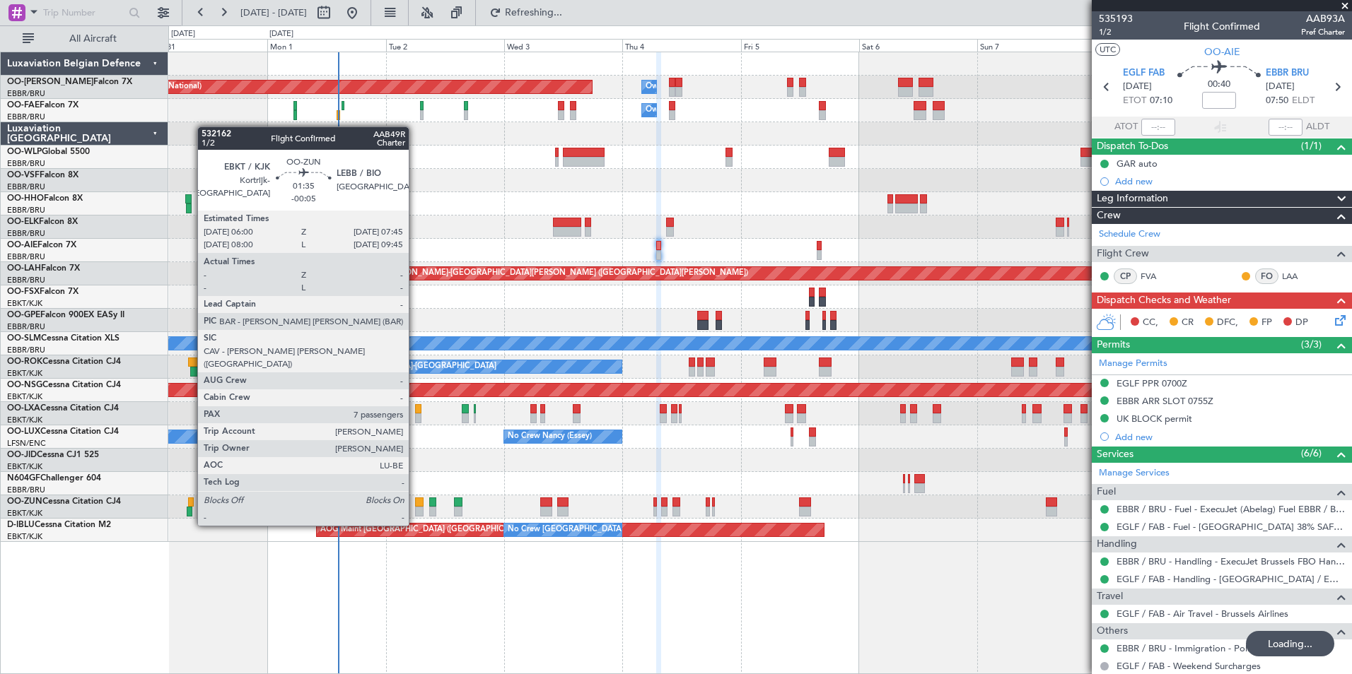
click at [415, 499] on div at bounding box center [419, 503] width 9 height 10
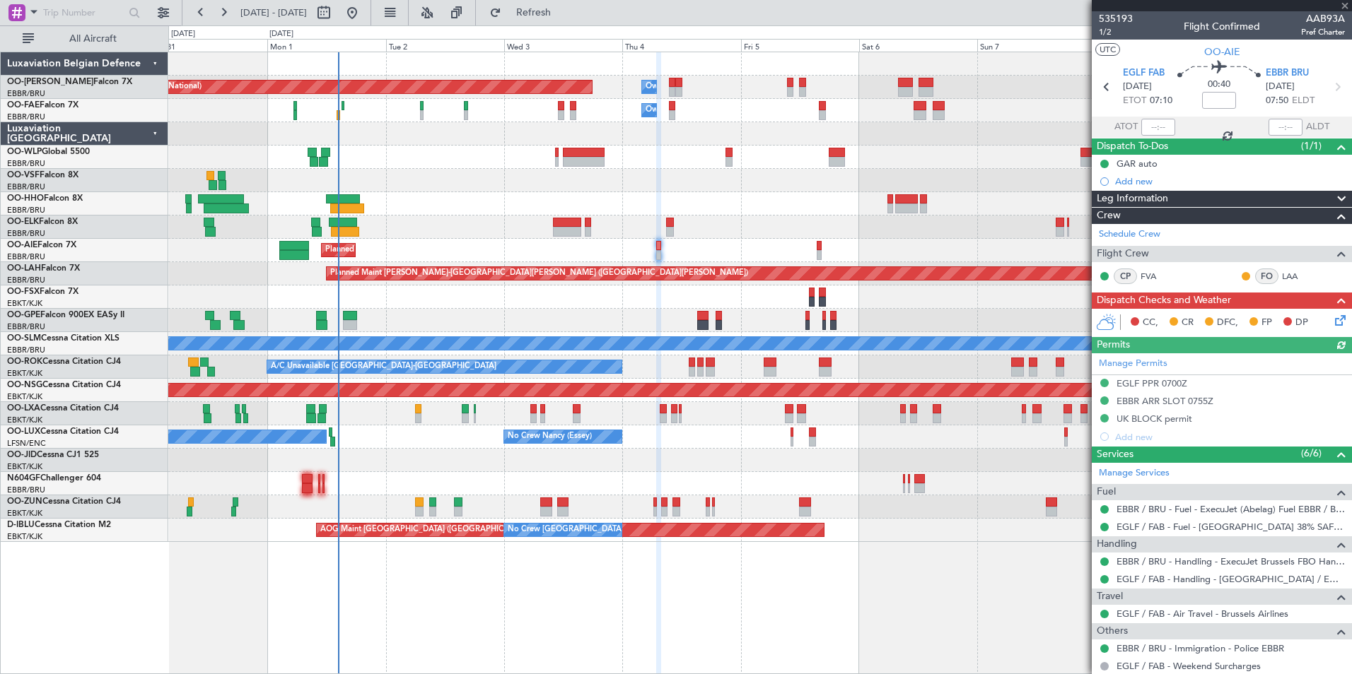
type input "-00:05"
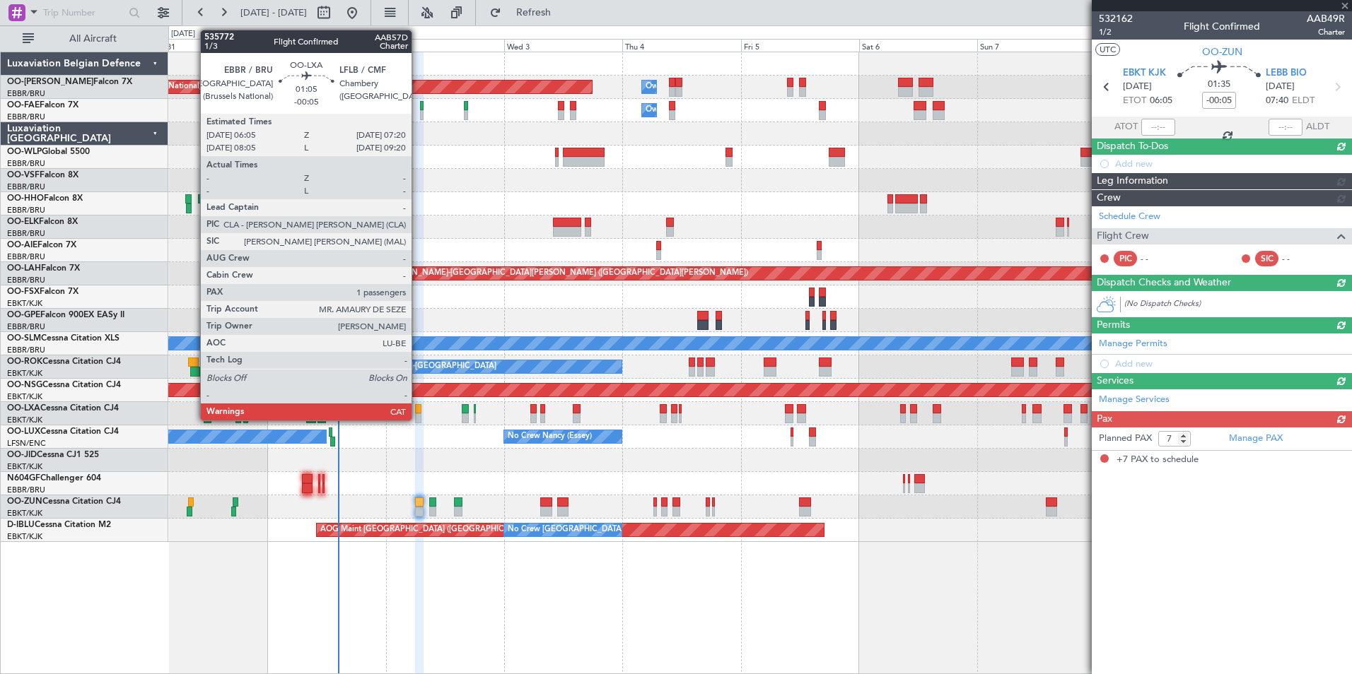
click at [418, 411] on div at bounding box center [418, 409] width 6 height 10
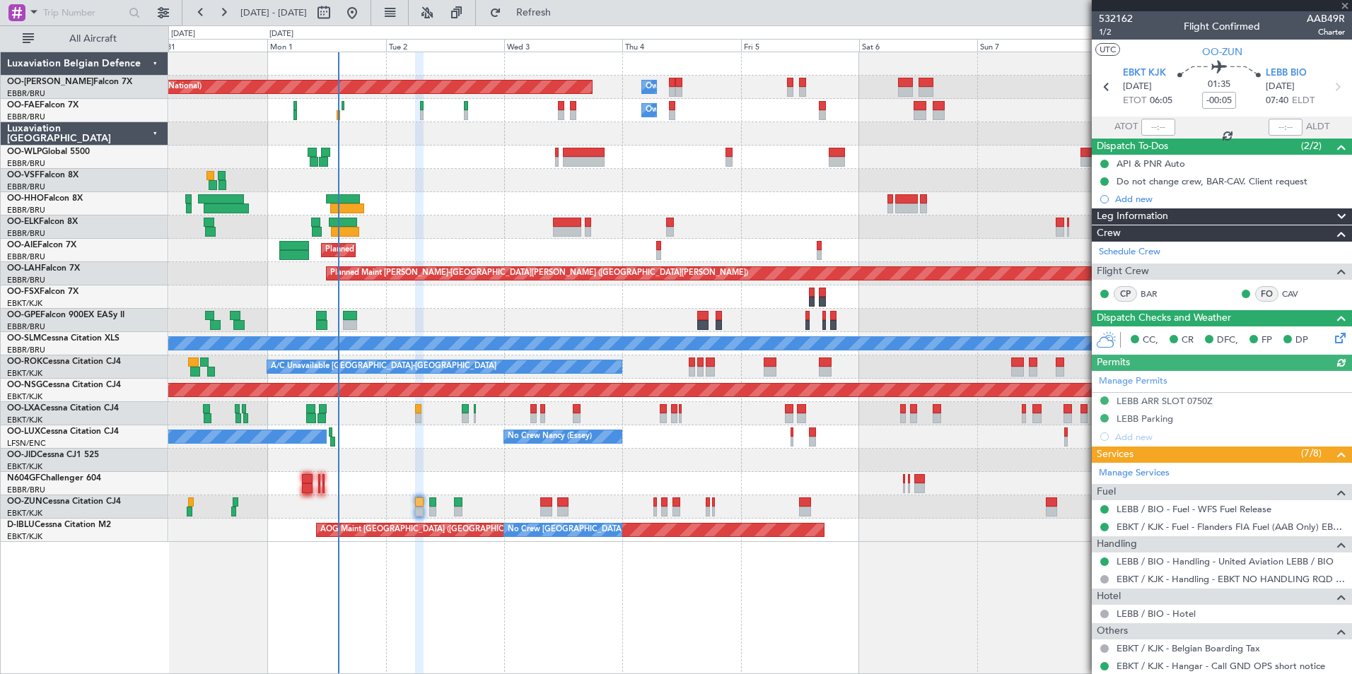
type input "1"
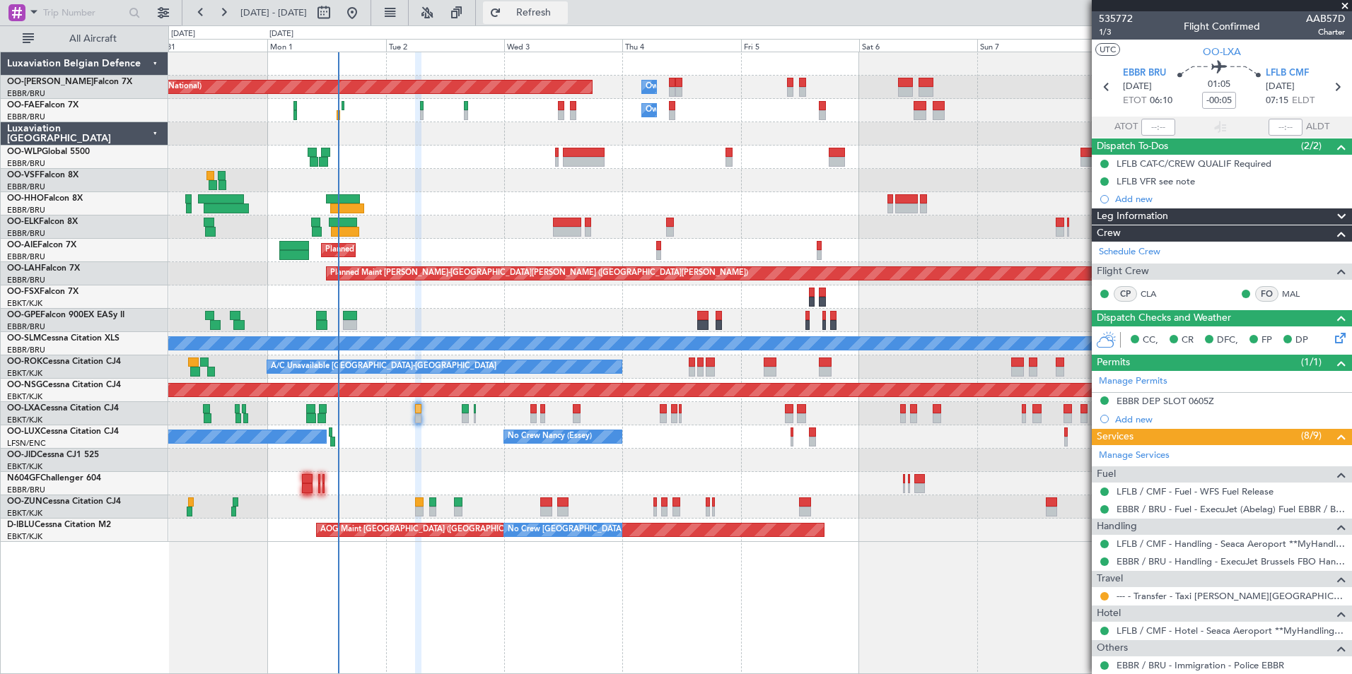
click at [563, 13] on span "Refresh" at bounding box center [533, 13] width 59 height 10
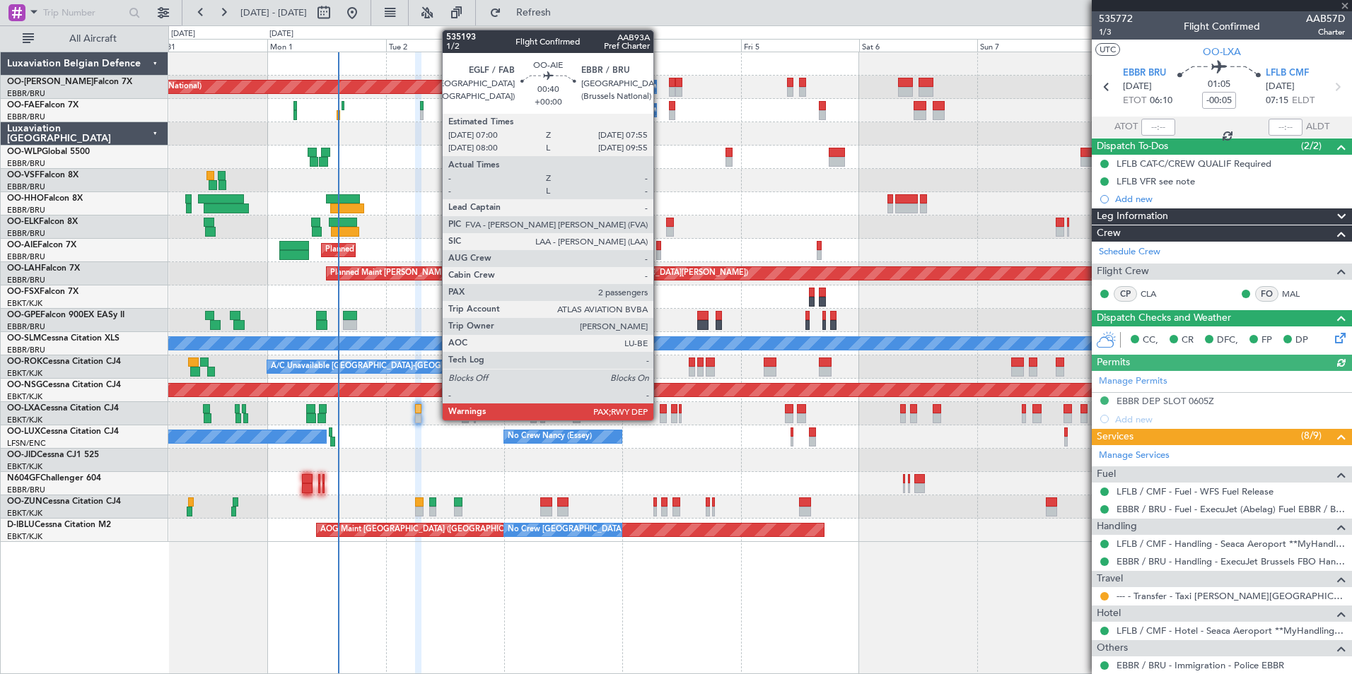
click at [660, 251] on div at bounding box center [658, 255] width 5 height 10
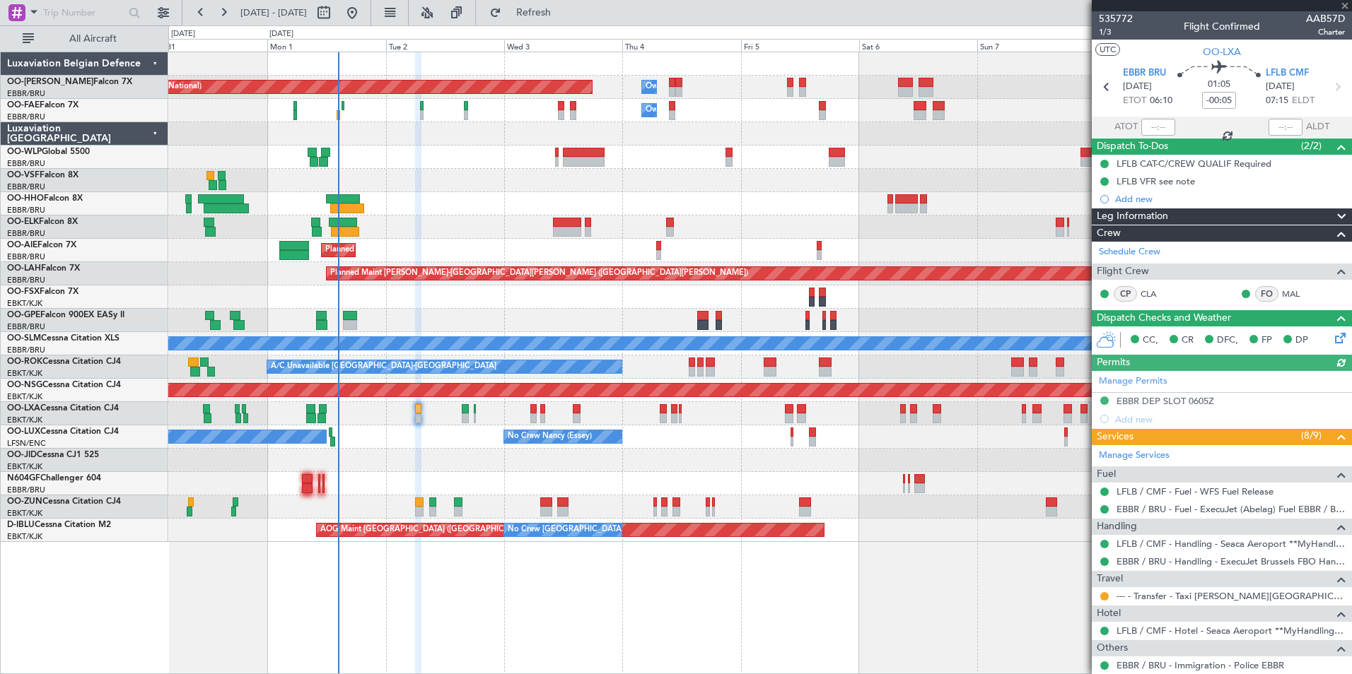
type input "2"
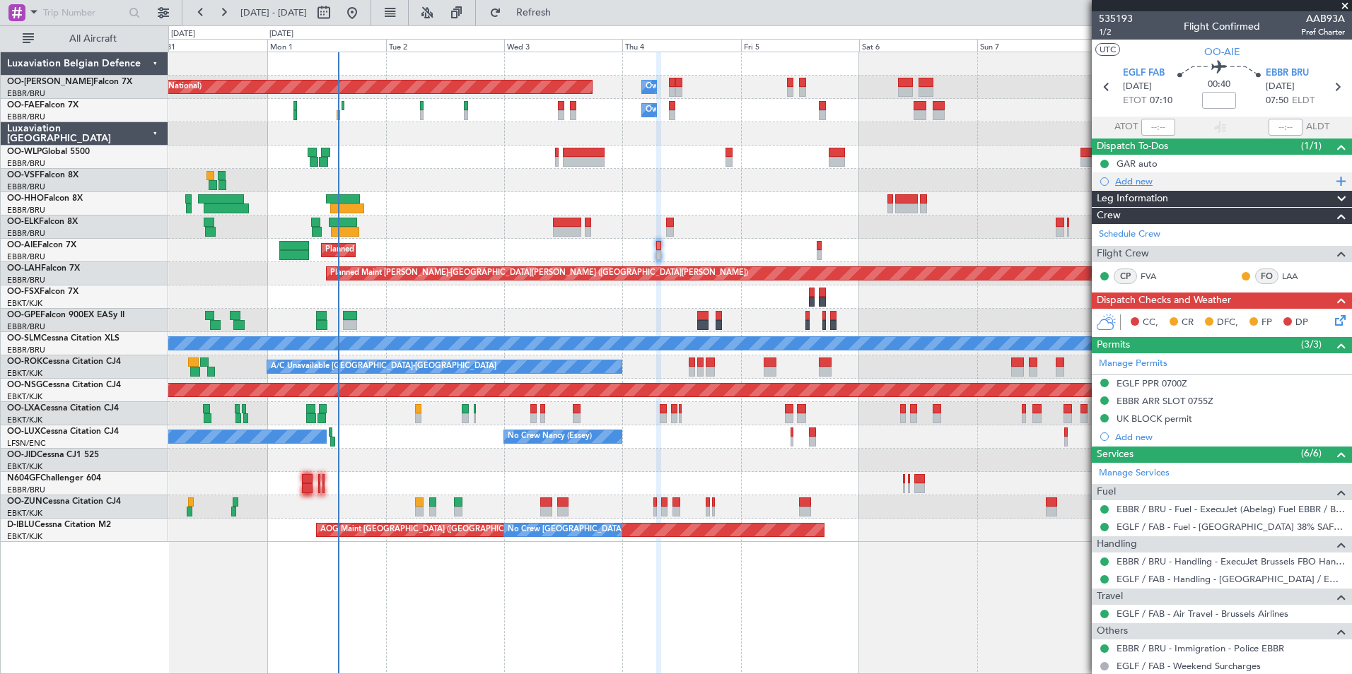
click at [1122, 177] on div "Add new" at bounding box center [1223, 181] width 217 height 12
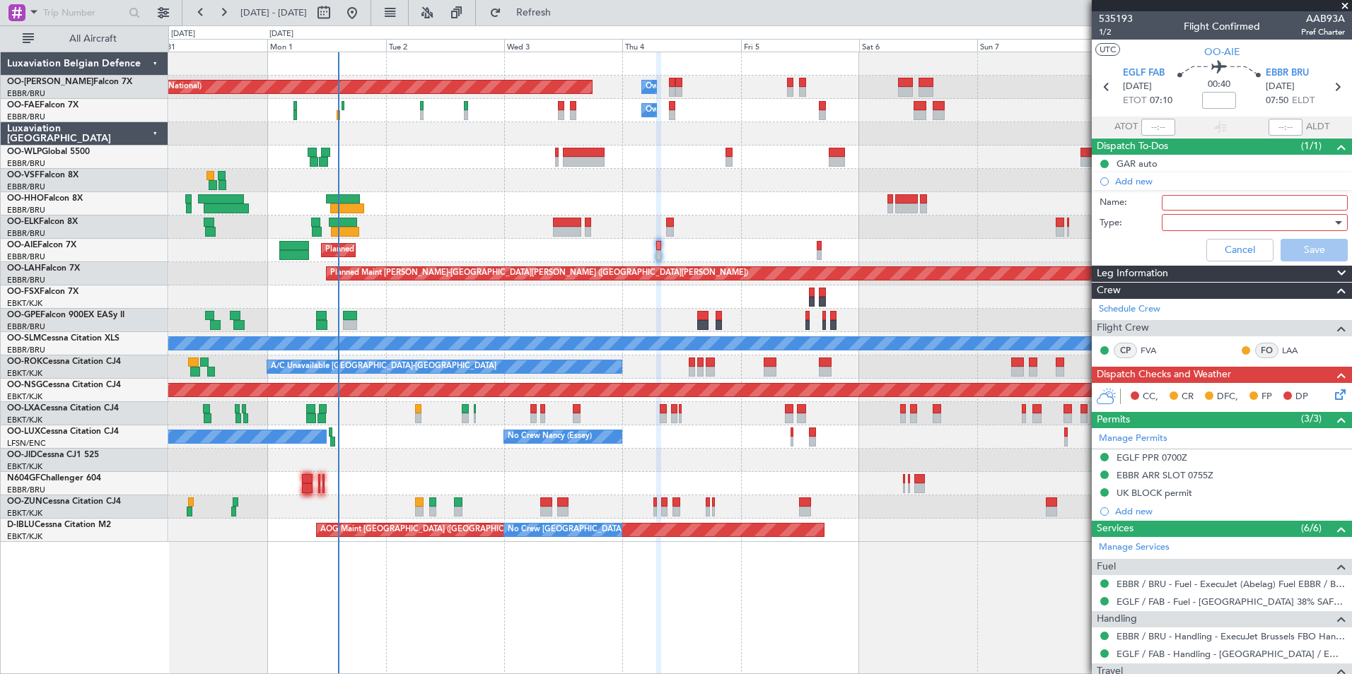
click at [1183, 198] on input "Name:" at bounding box center [1254, 203] width 186 height 16
type input "fuel EGLF *read me*"
click at [1194, 230] on div at bounding box center [1249, 222] width 165 height 21
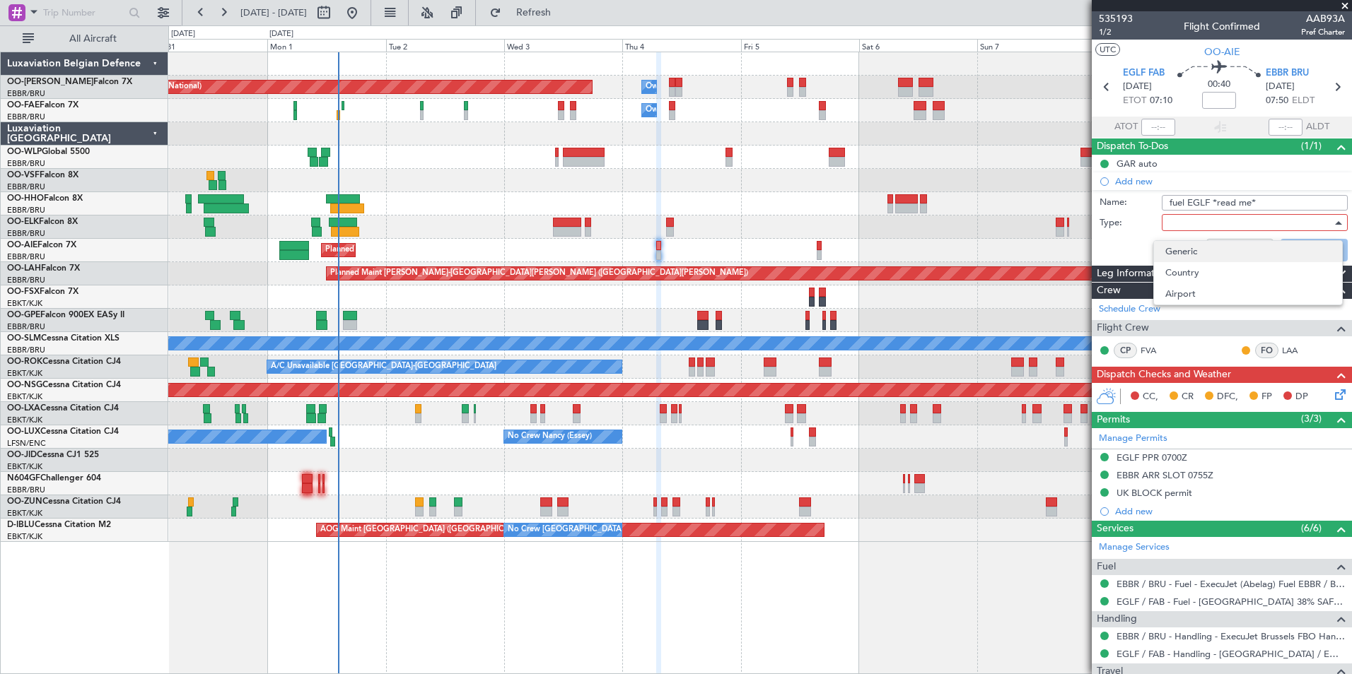
click at [1167, 250] on span "Generic" at bounding box center [1247, 251] width 165 height 21
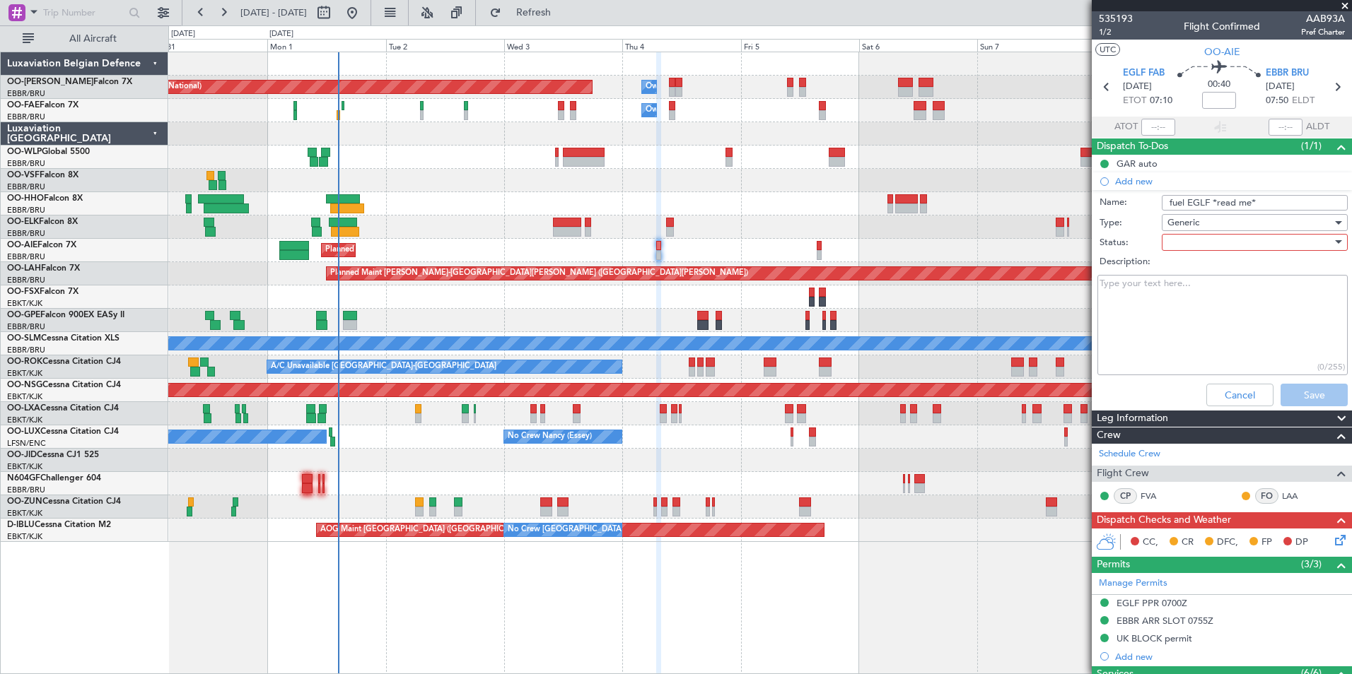
click at [1169, 245] on div at bounding box center [1249, 242] width 165 height 21
click at [1176, 284] on span "In Progress" at bounding box center [1247, 291] width 165 height 21
click at [1164, 286] on textarea "Description:" at bounding box center [1222, 325] width 250 height 101
type textarea "on Eric Beltz req fuel EGLF via handling , pls inform crew"
click at [1303, 393] on button "Save" at bounding box center [1313, 395] width 67 height 23
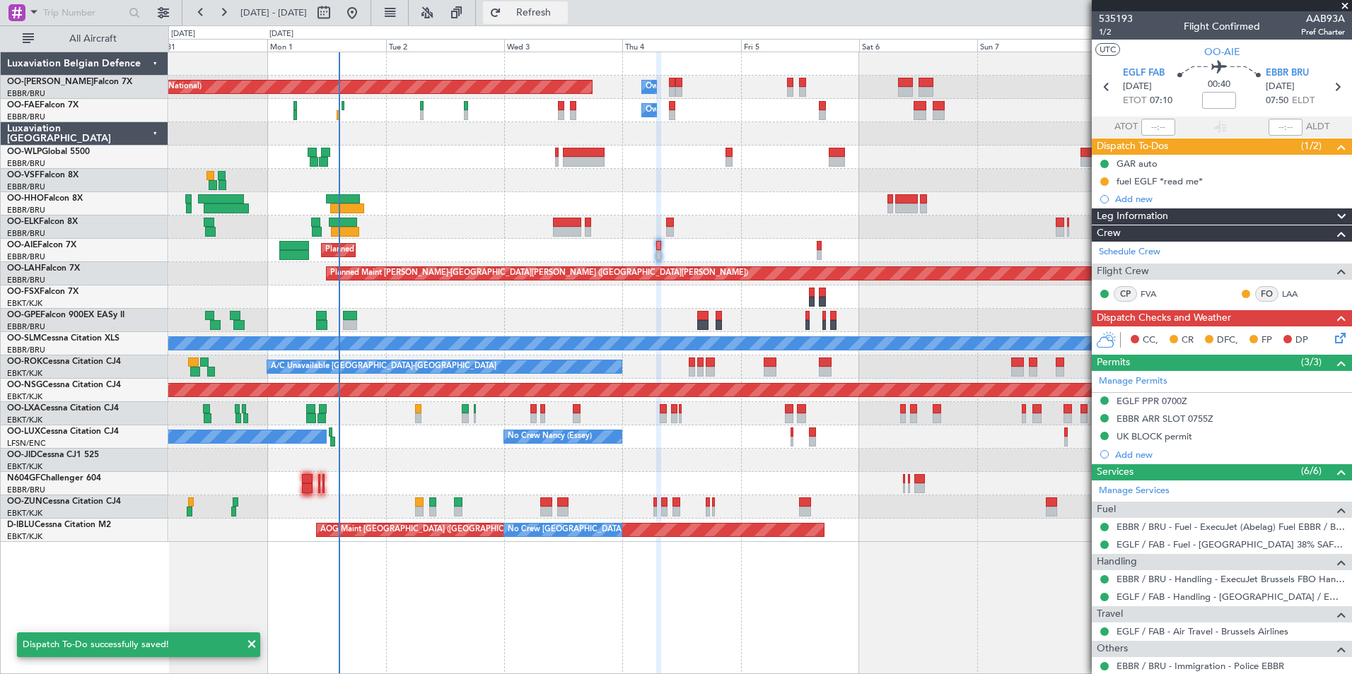
click at [560, 4] on button "Refresh" at bounding box center [525, 12] width 85 height 23
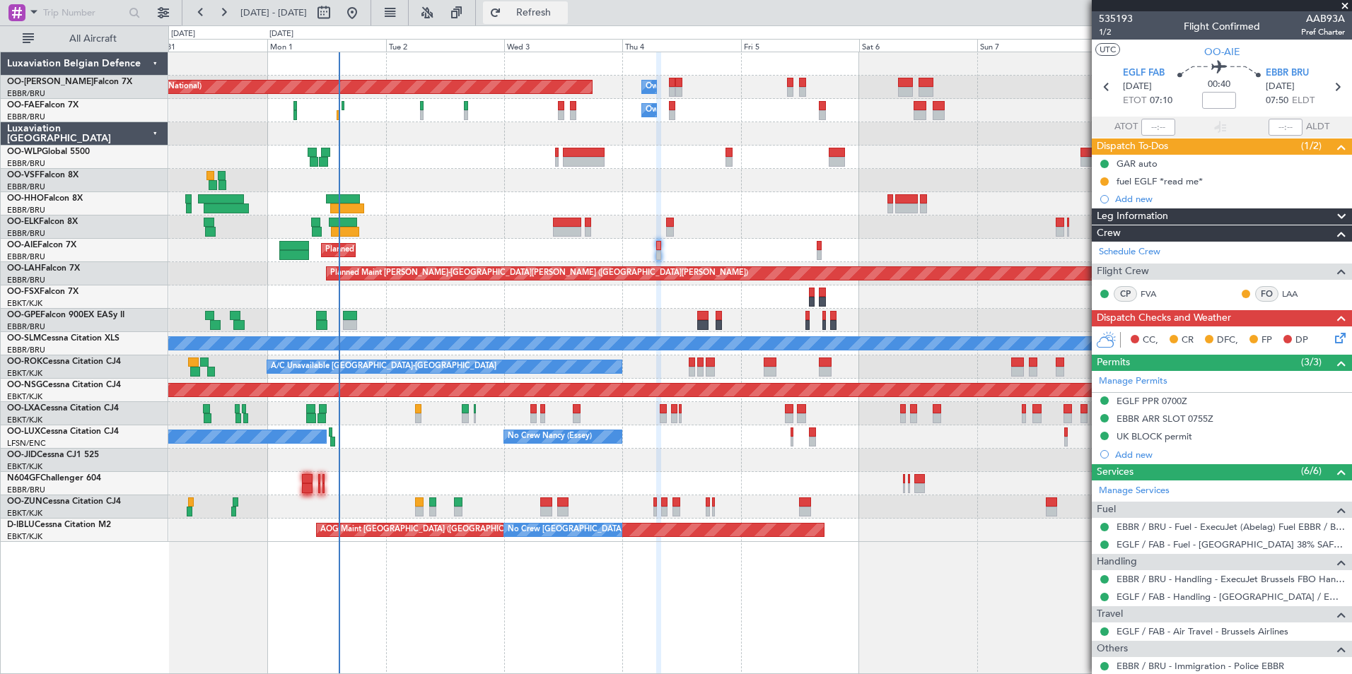
click at [568, 4] on button "Refresh" at bounding box center [525, 12] width 85 height 23
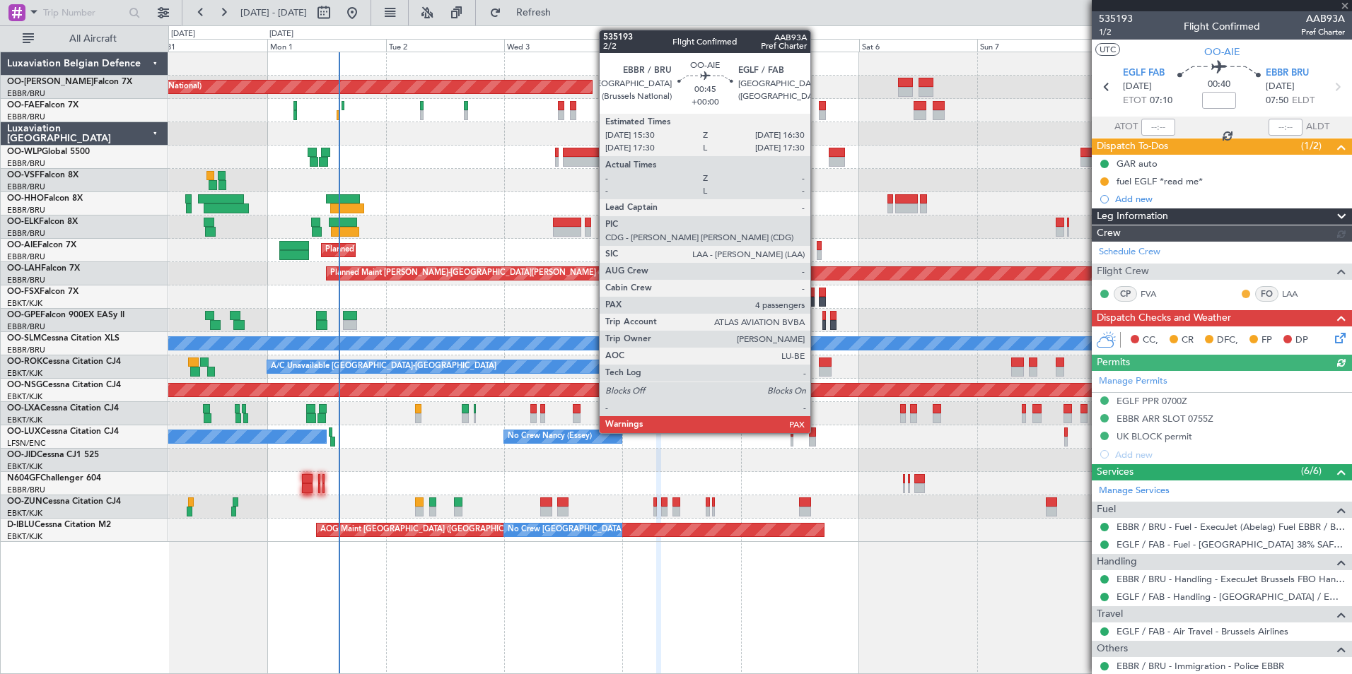
click at [816, 243] on div at bounding box center [818, 246] width 5 height 10
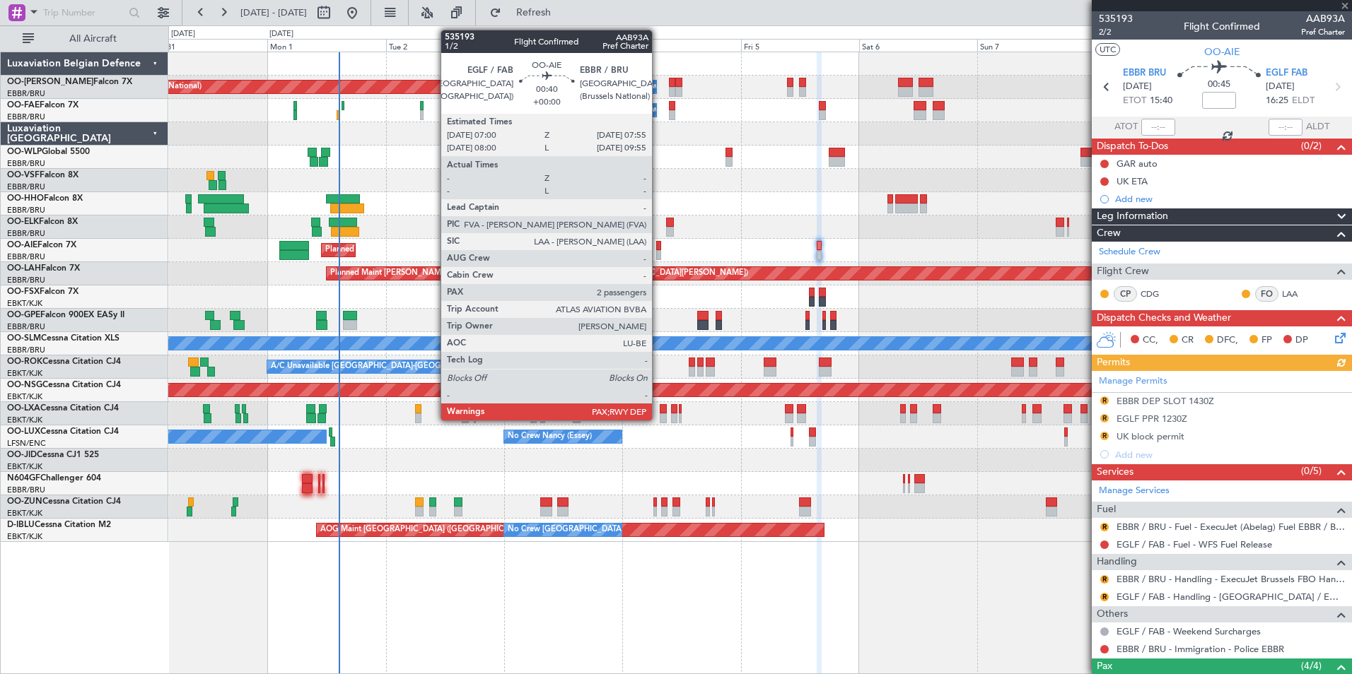
click at [658, 246] on div at bounding box center [658, 246] width 5 height 10
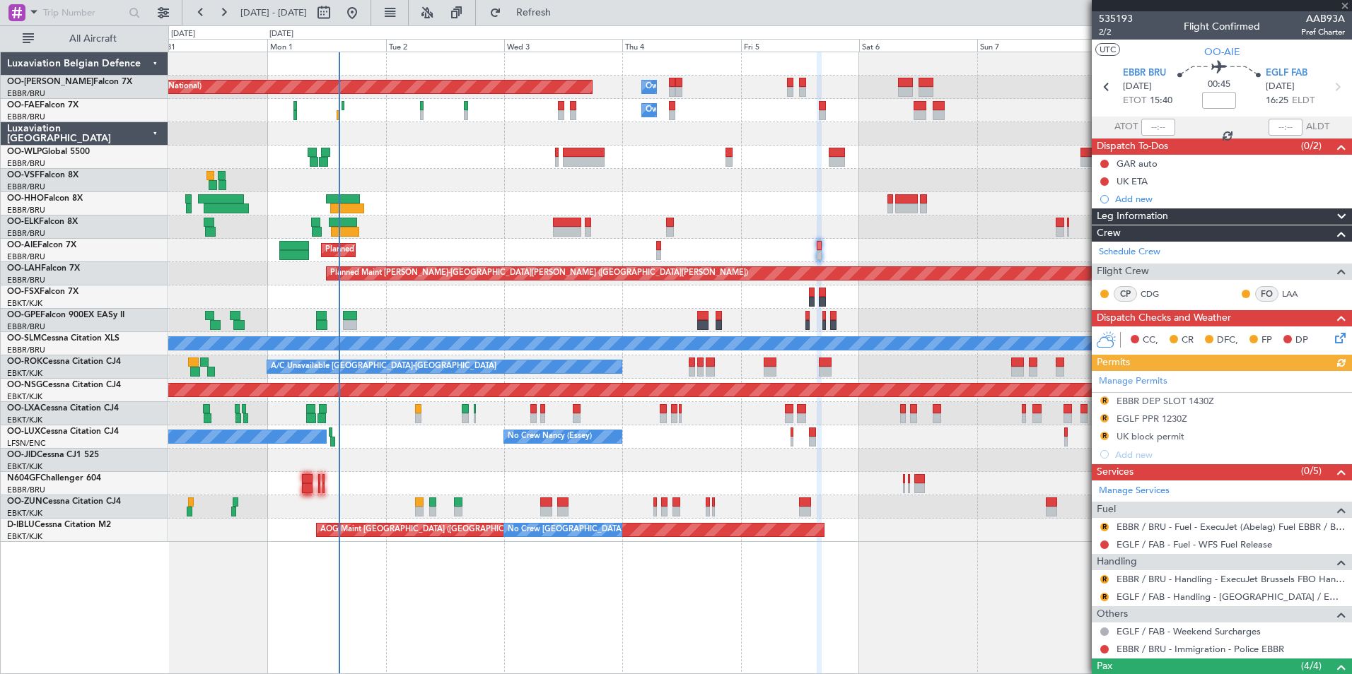
type input "2"
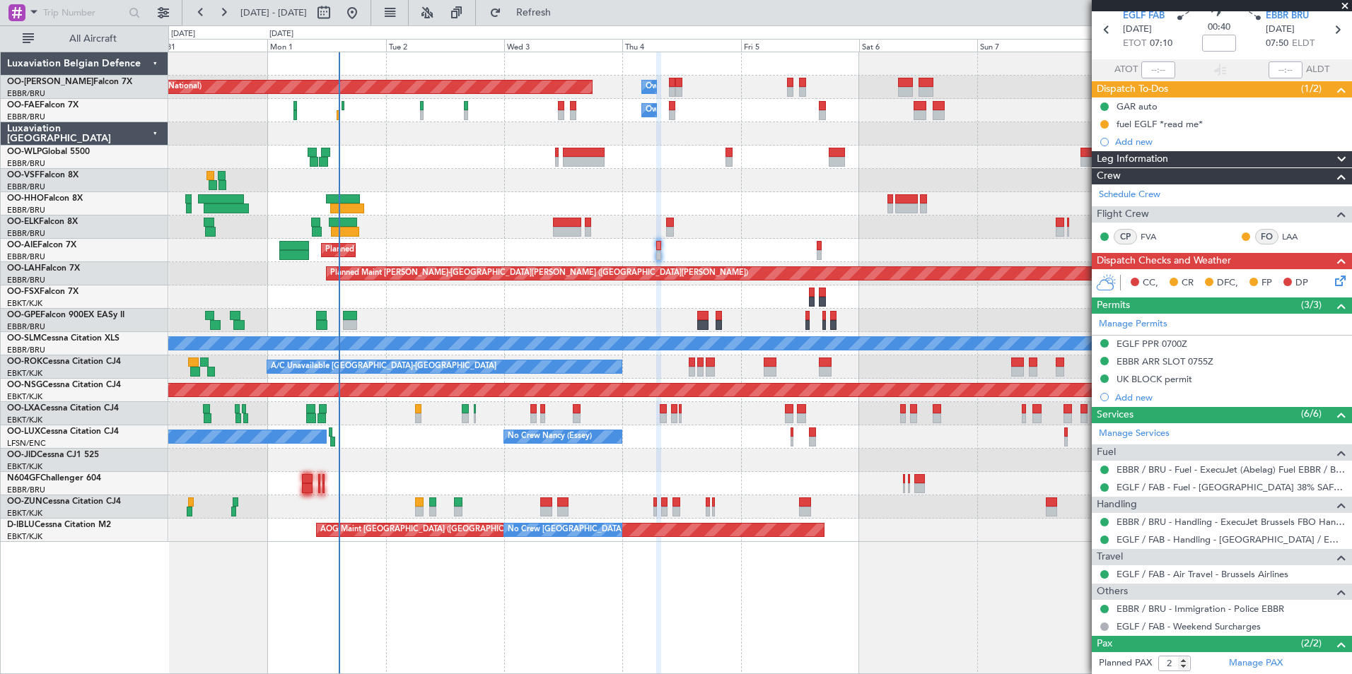
scroll to position [122, 0]
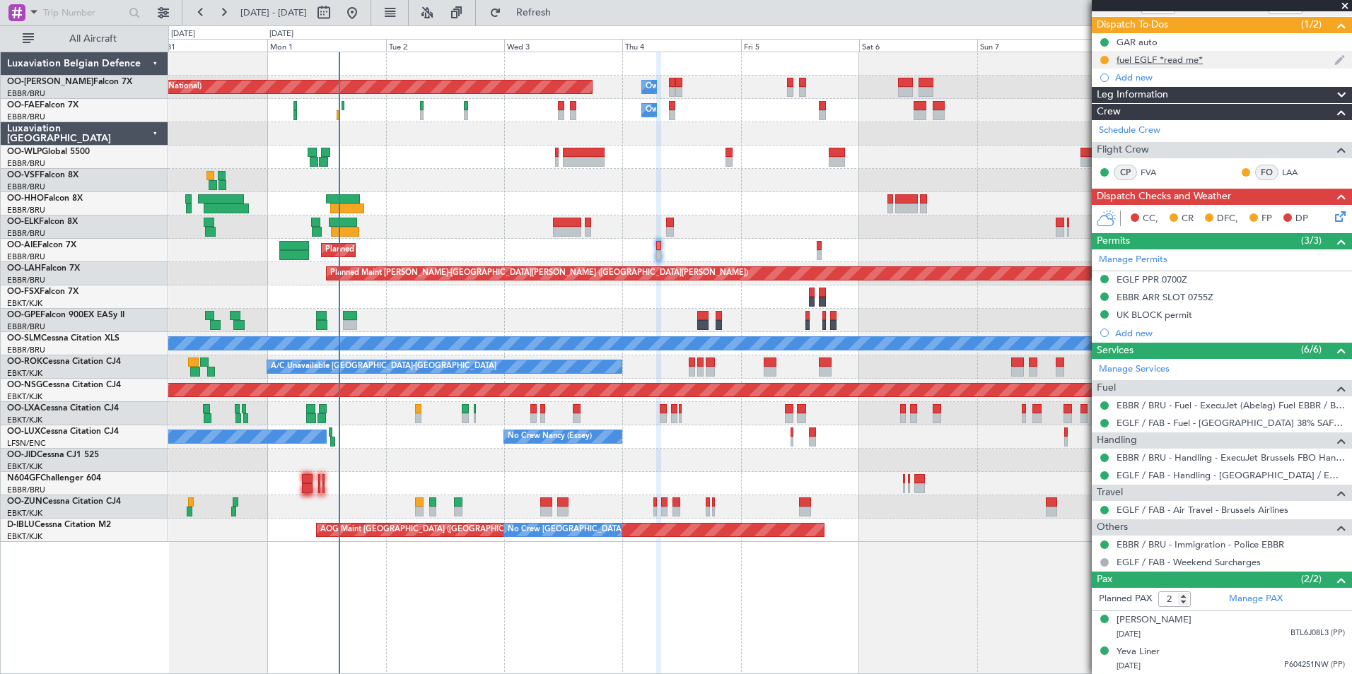
click at [1188, 59] on div "fuel EGLF *read me*" at bounding box center [1159, 60] width 86 height 12
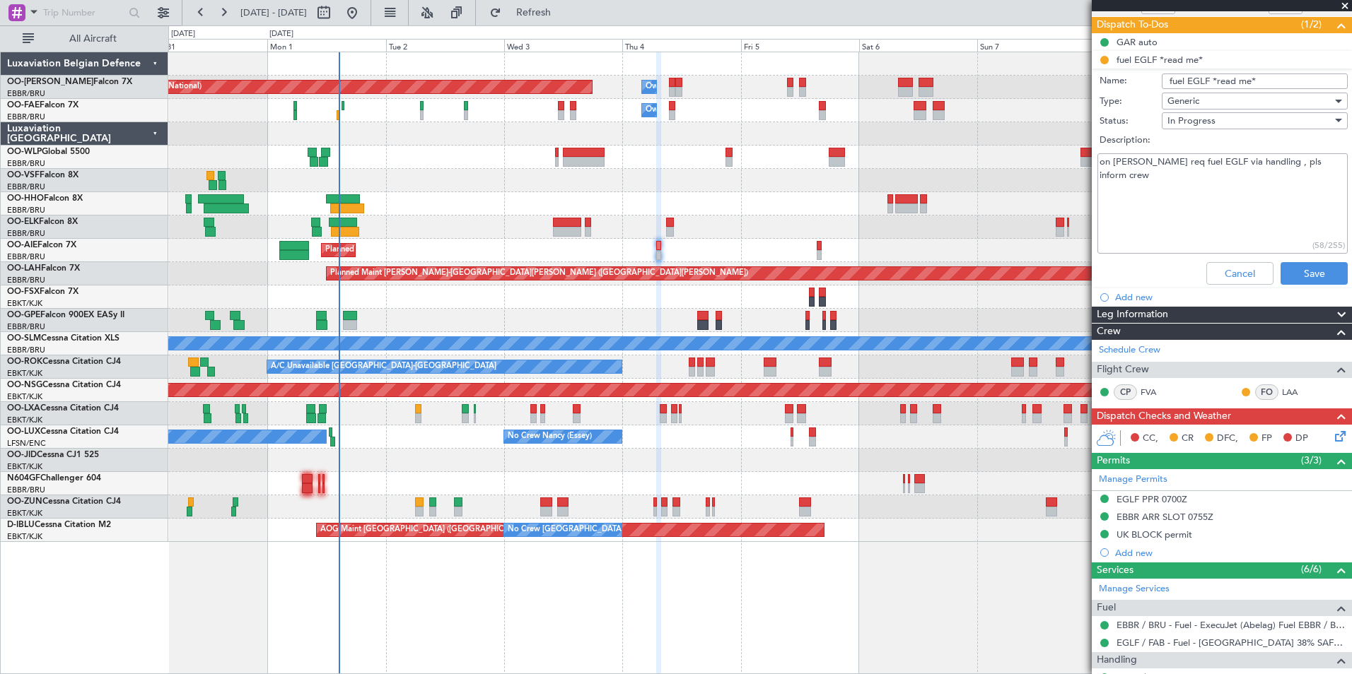
click at [1166, 182] on textarea "on Eric Beltz req fuel EGLF via handling , pls inform crew" at bounding box center [1222, 203] width 250 height 101
paste textarea "Fuel will be charged through the landing and handling invoice"
type textarea "on Eric Beltz req fuel EGLF via handling , pls inform crew : Fuel will be charg…"
click at [1283, 271] on button "Save" at bounding box center [1313, 273] width 67 height 23
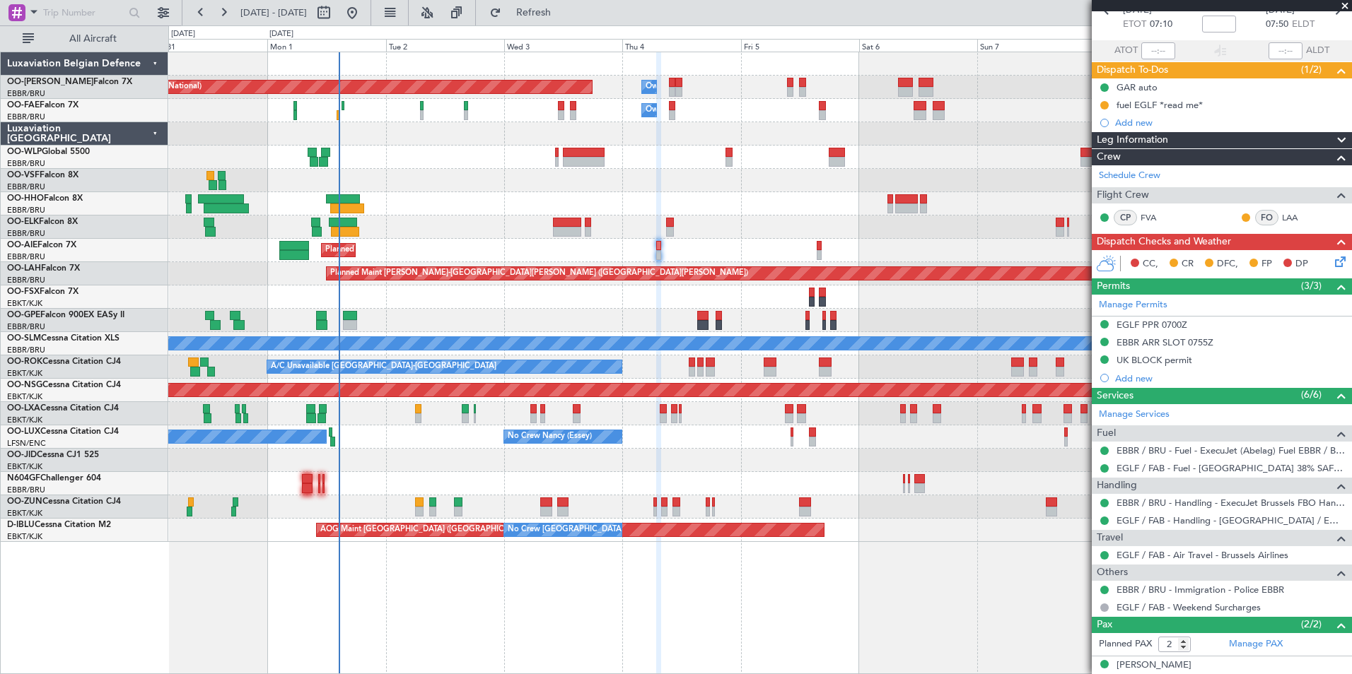
scroll to position [51, 0]
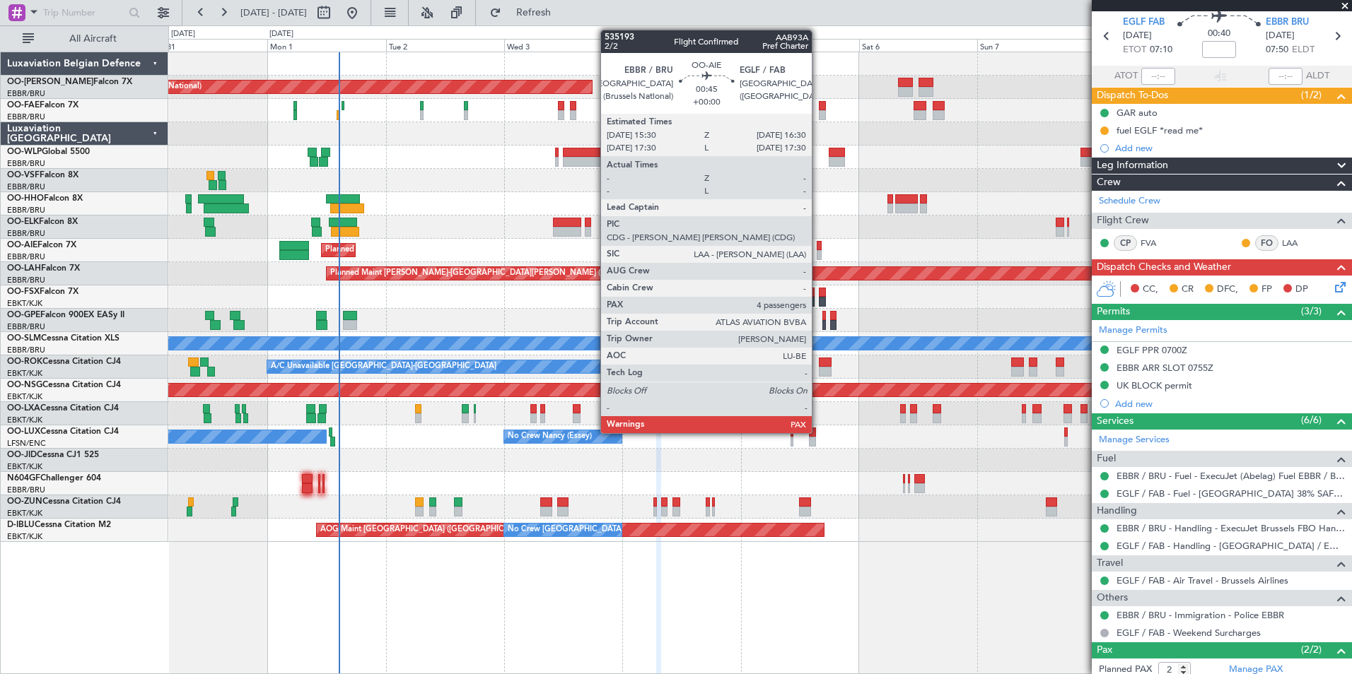
click at [820, 244] on div at bounding box center [818, 246] width 5 height 10
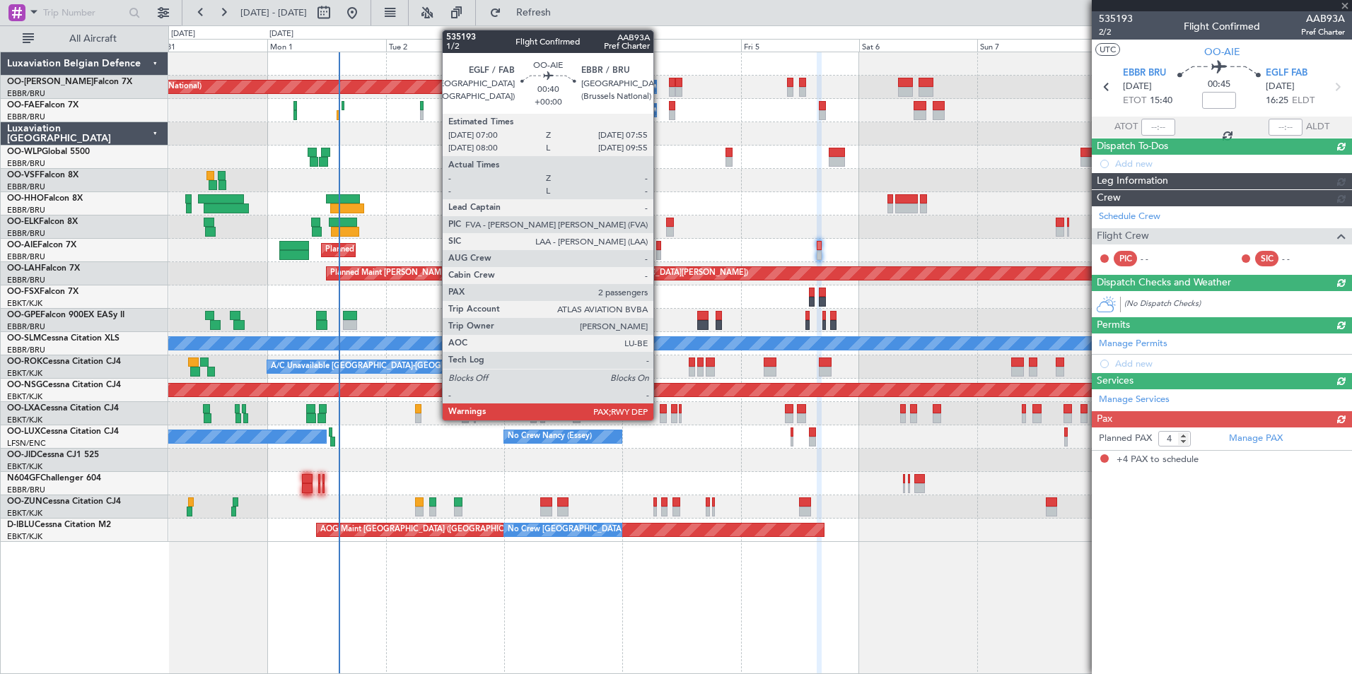
scroll to position [0, 0]
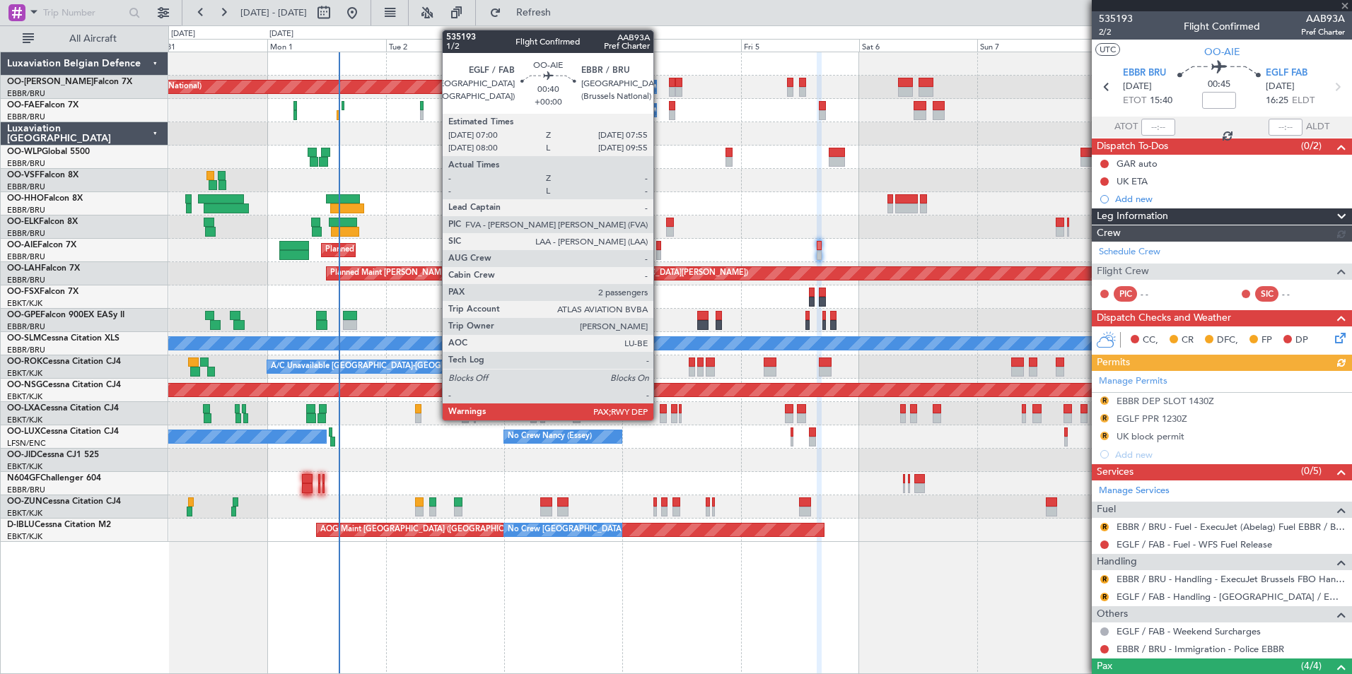
click at [660, 242] on div at bounding box center [658, 246] width 5 height 10
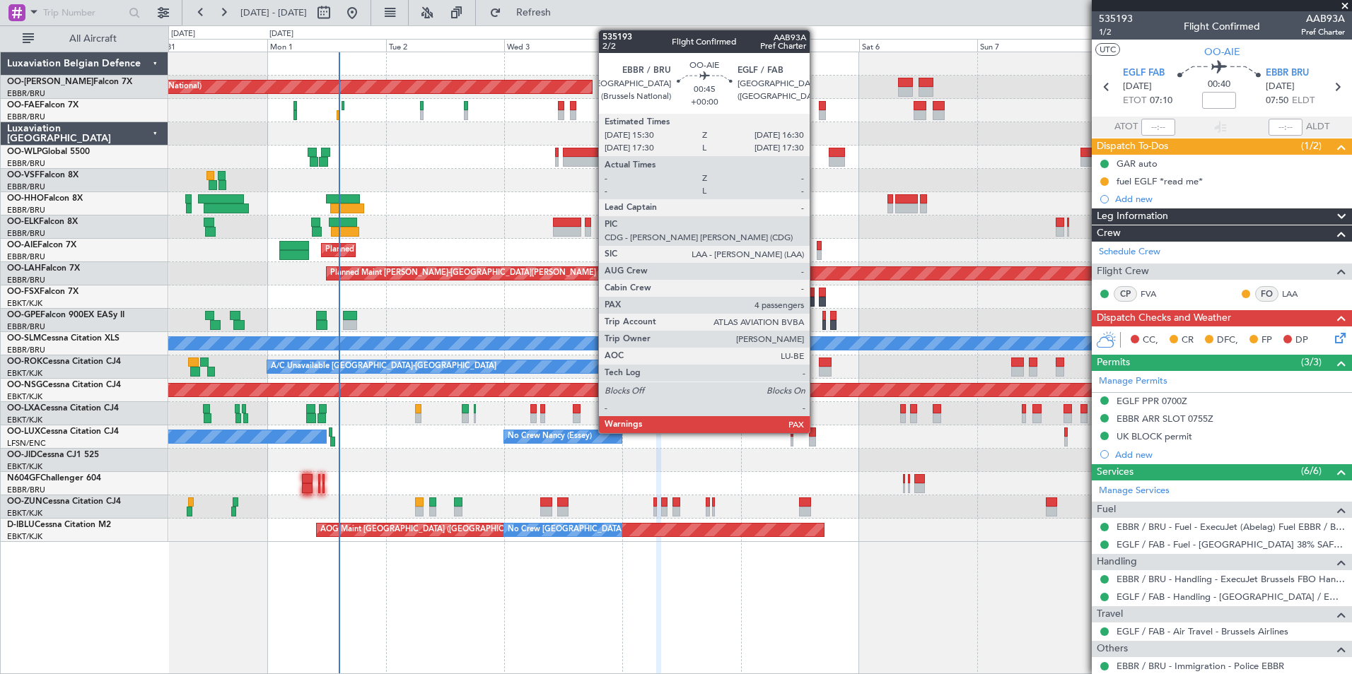
click at [816, 249] on div at bounding box center [818, 246] width 5 height 10
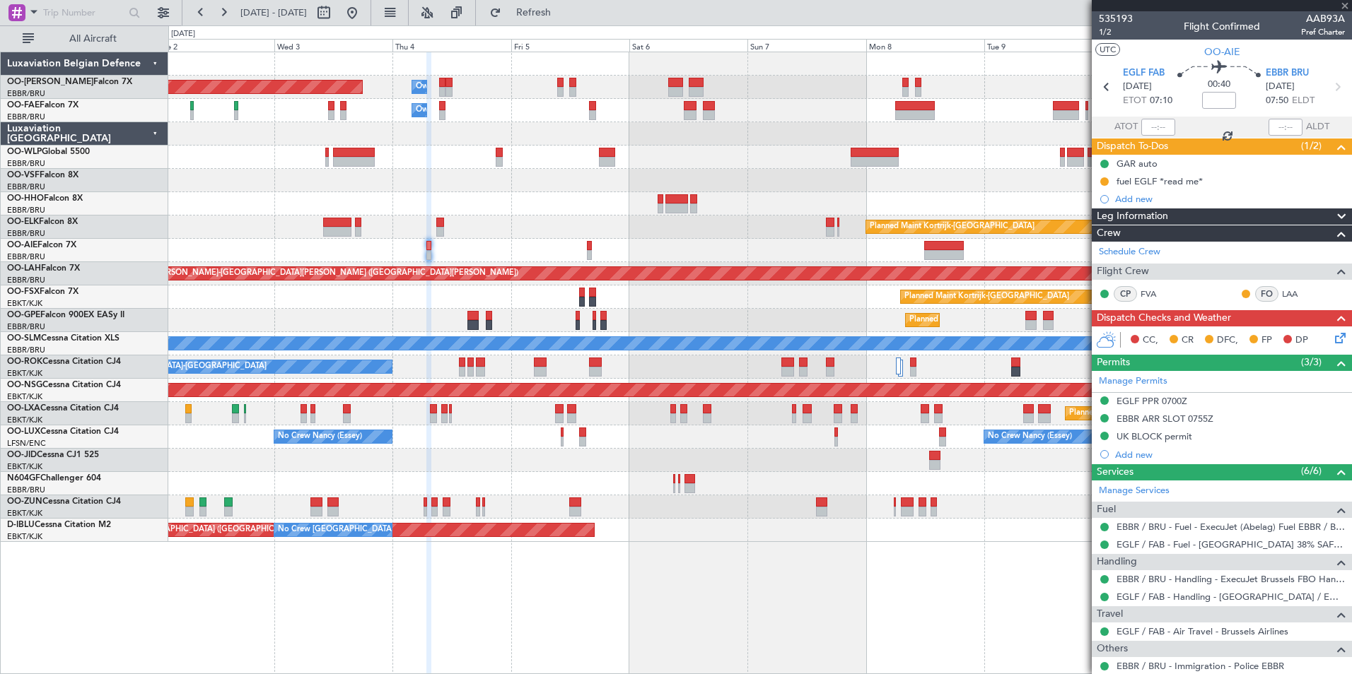
click at [700, 585] on div "Planned Maint Brussels (Brussels National) Owner Melsbroek Air Base Owner Melsb…" at bounding box center [759, 363] width 1183 height 623
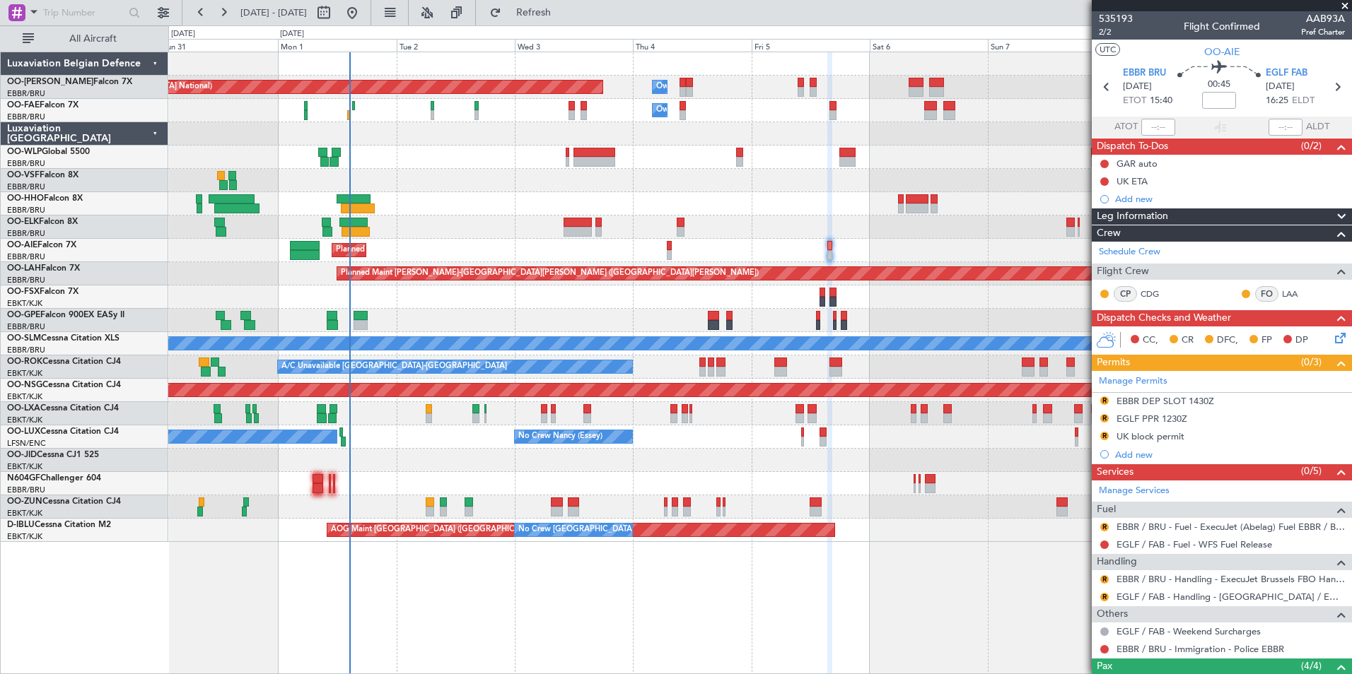
click at [1045, 591] on div "Planned Maint Brussels (Brussels National) Owner Melsbroek Air Base Owner Melsb…" at bounding box center [759, 363] width 1183 height 623
click at [672, 245] on div "Planned Maint [GEOGRAPHIC_DATA] ([GEOGRAPHIC_DATA])" at bounding box center [759, 250] width 1183 height 23
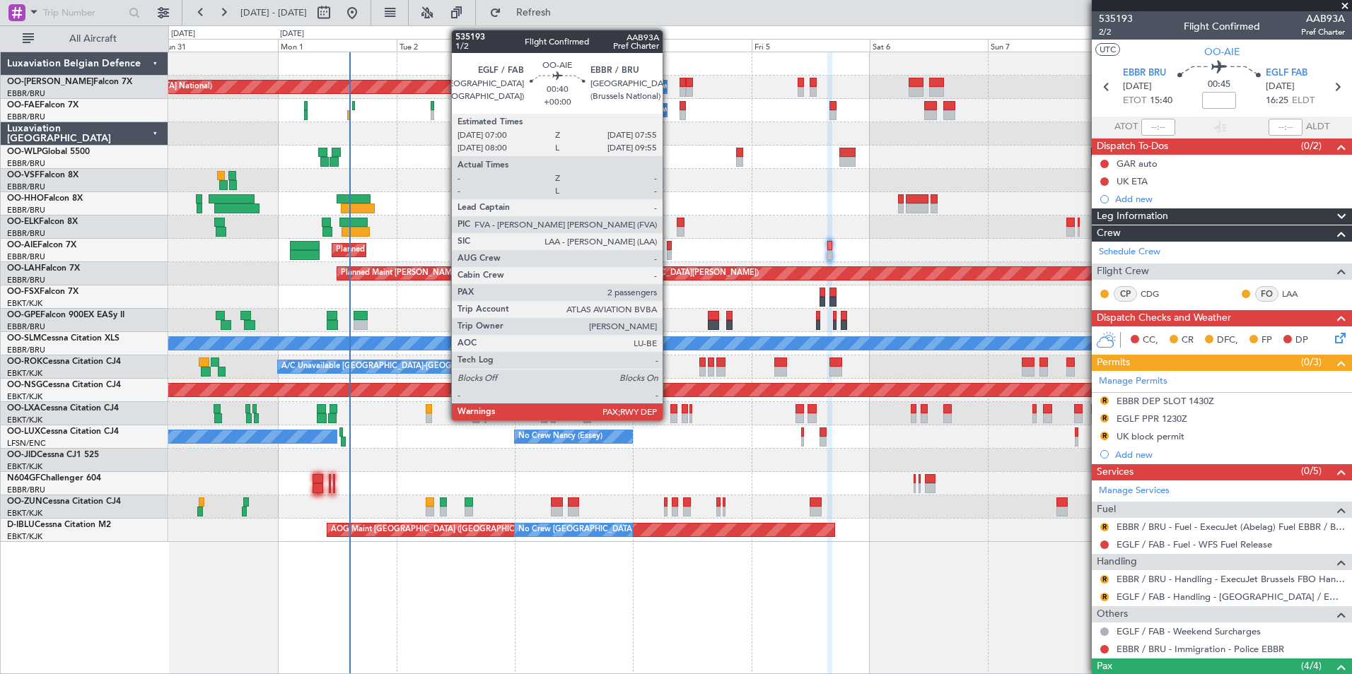
click at [669, 246] on div at bounding box center [669, 246] width 5 height 10
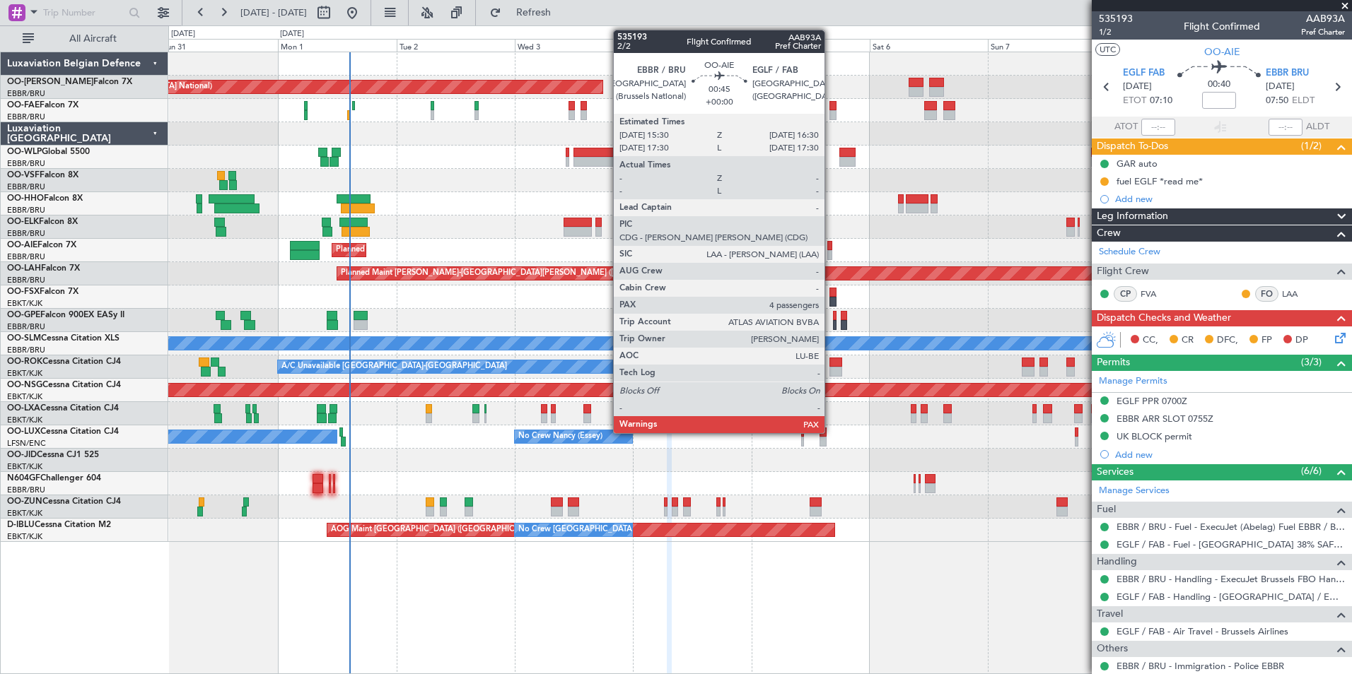
click at [831, 241] on div at bounding box center [829, 246] width 5 height 10
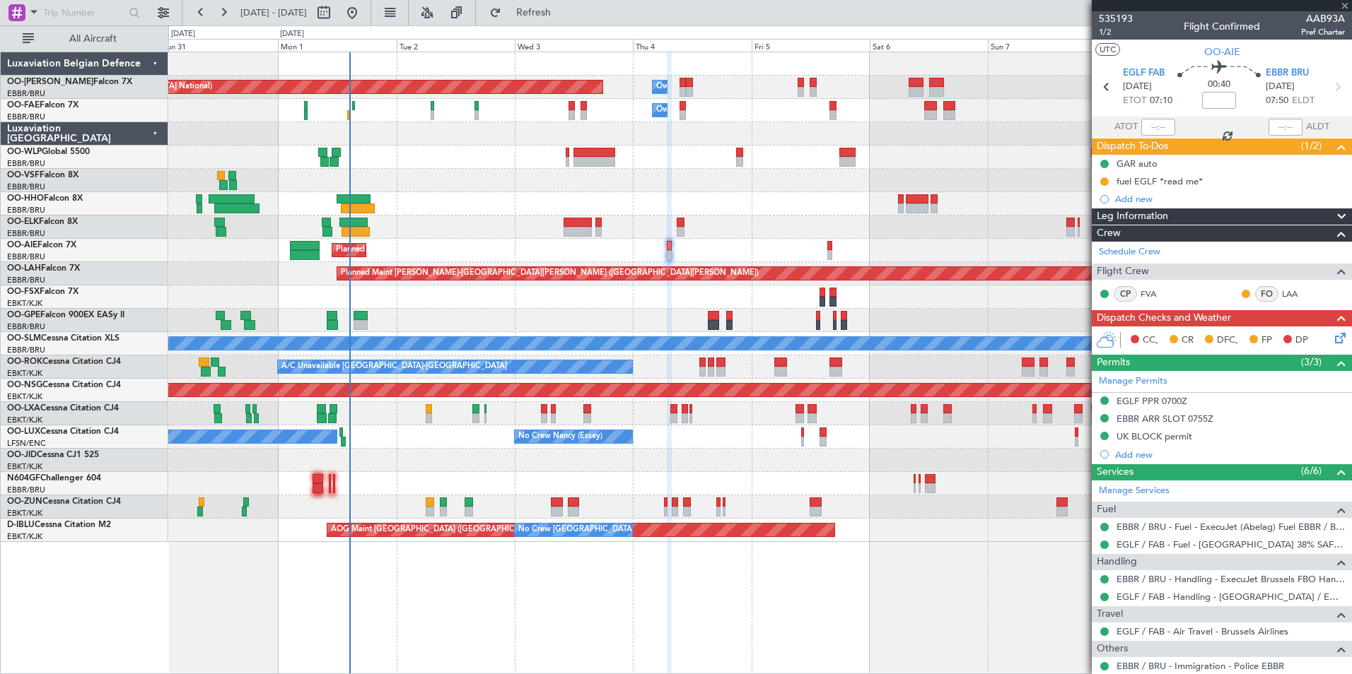
type input "4"
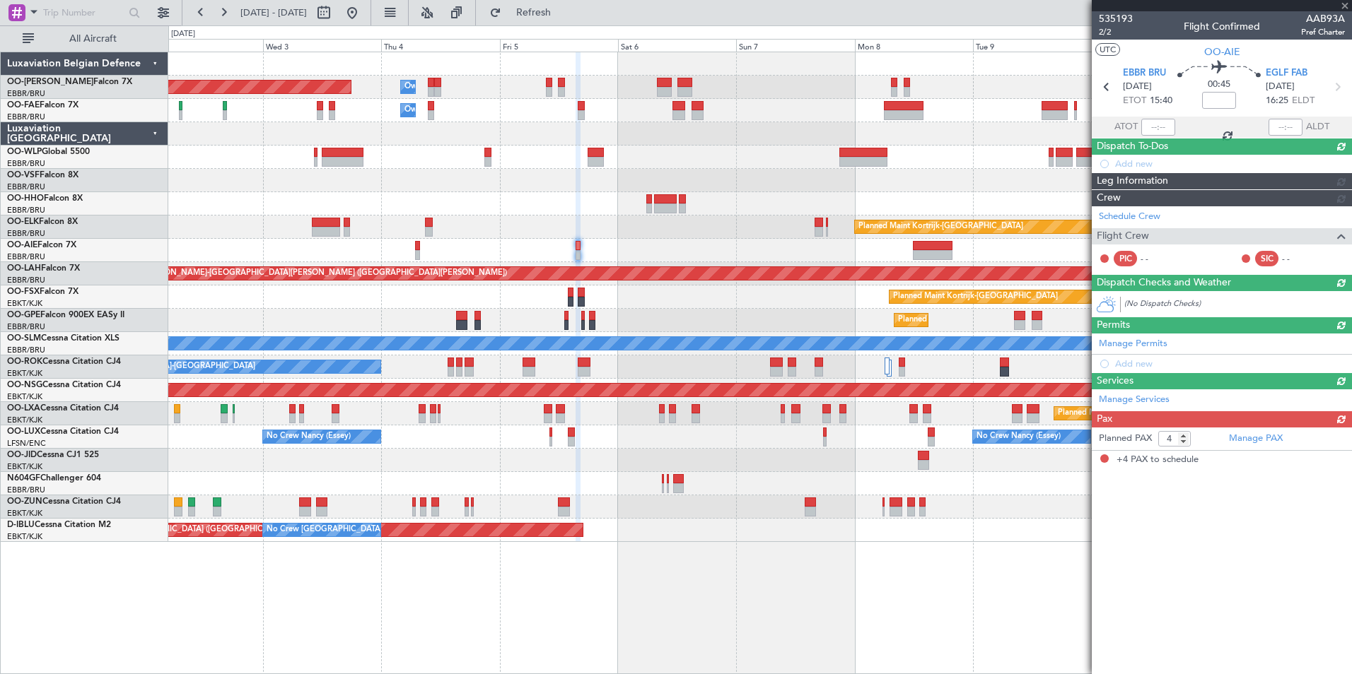
click at [647, 592] on div "Planned Maint Brussels (Brussels National) Owner Melsbroek Air Base Owner Melsb…" at bounding box center [759, 363] width 1183 height 623
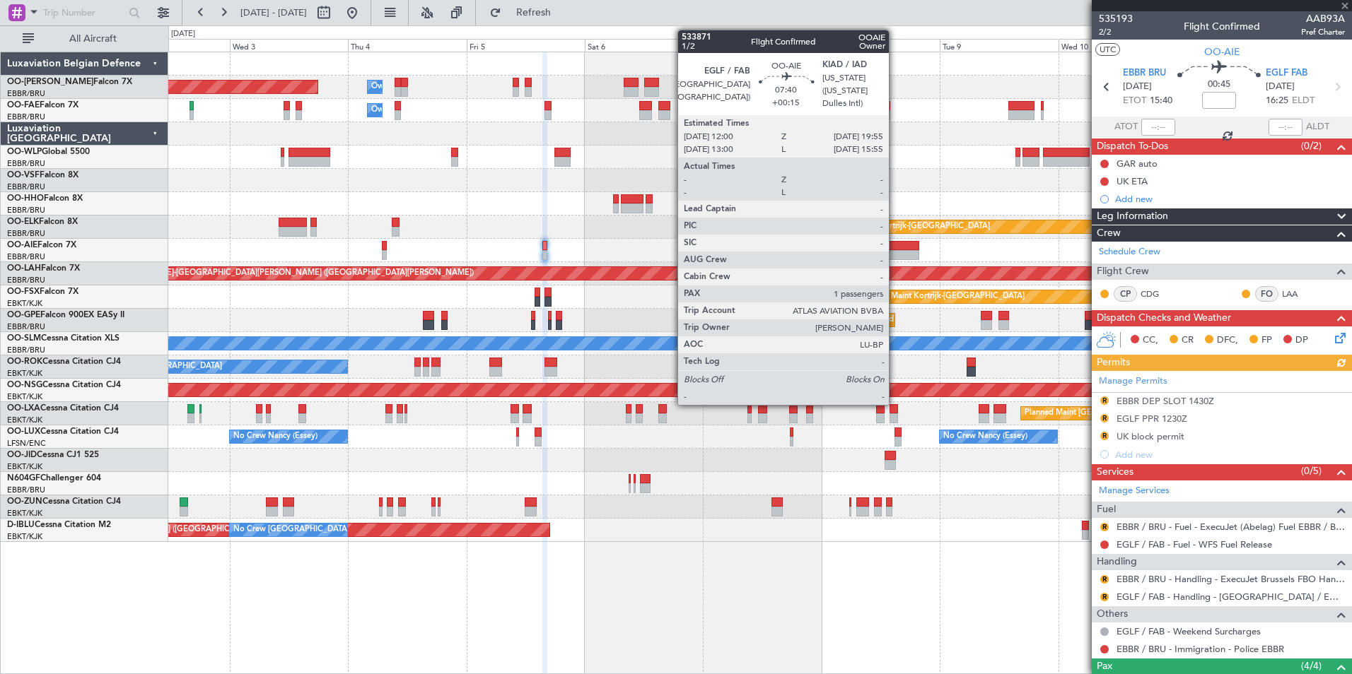
click at [895, 244] on div at bounding box center [899, 246] width 40 height 10
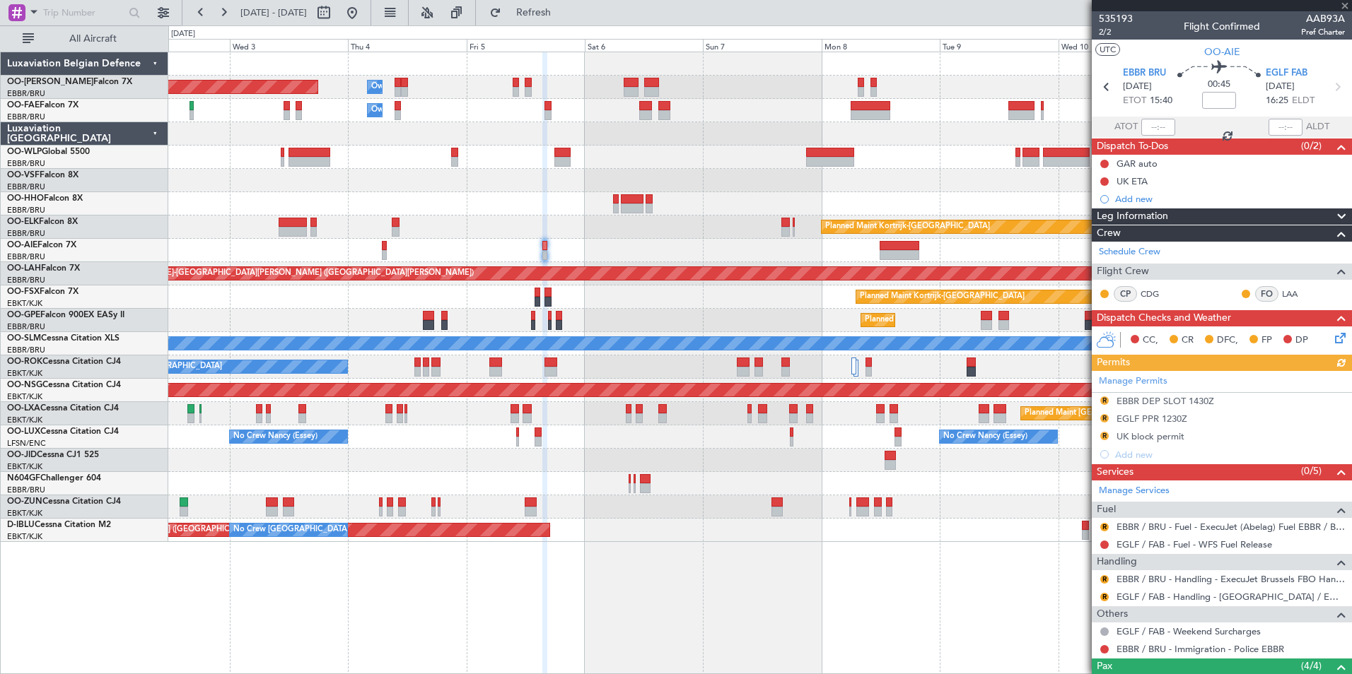
type input "+00:15"
type input "1"
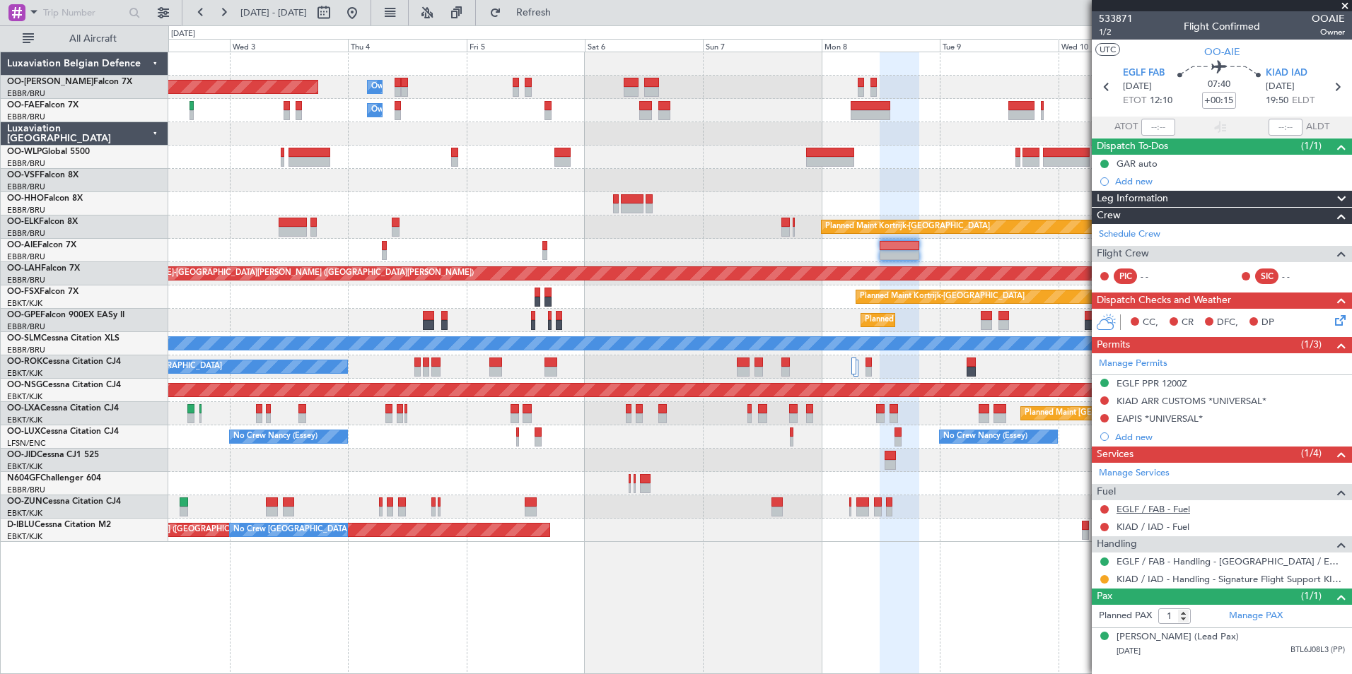
click at [1177, 508] on link "EGLF / FAB - Fuel" at bounding box center [1153, 509] width 74 height 12
click at [563, 9] on span "Refresh" at bounding box center [533, 13] width 59 height 10
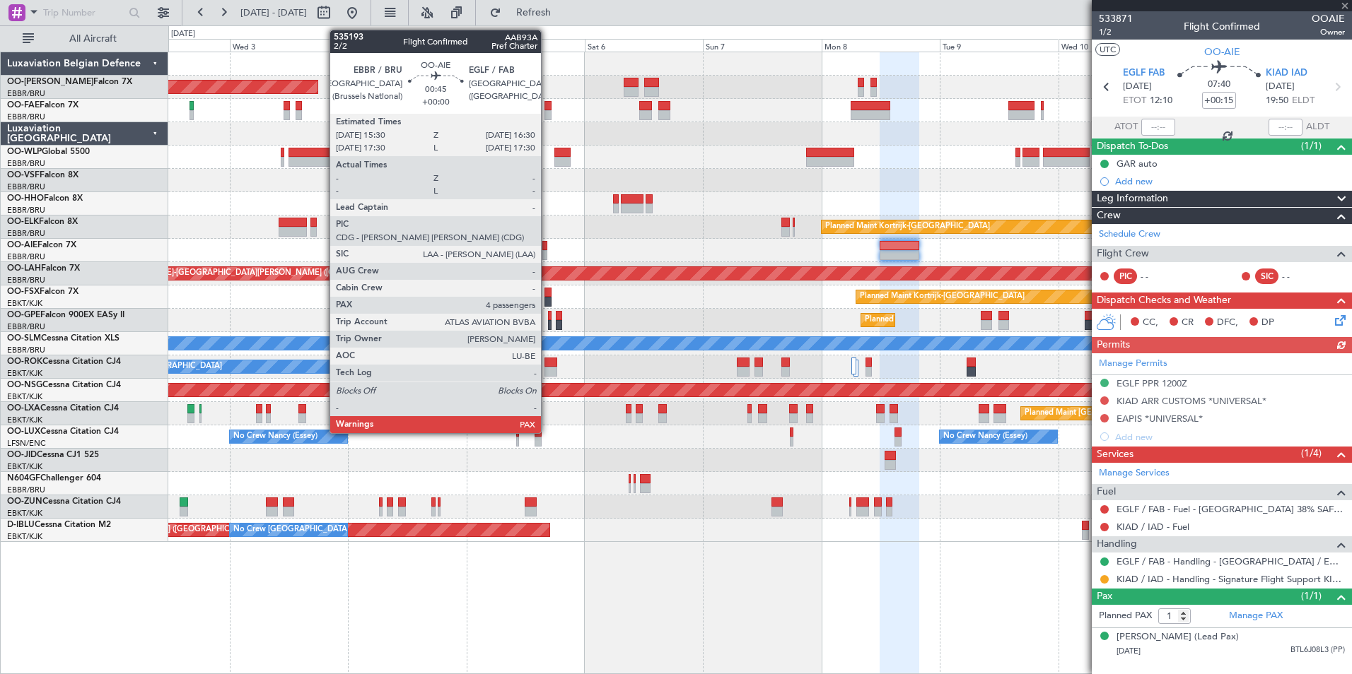
click at [545, 249] on div at bounding box center [544, 246] width 5 height 10
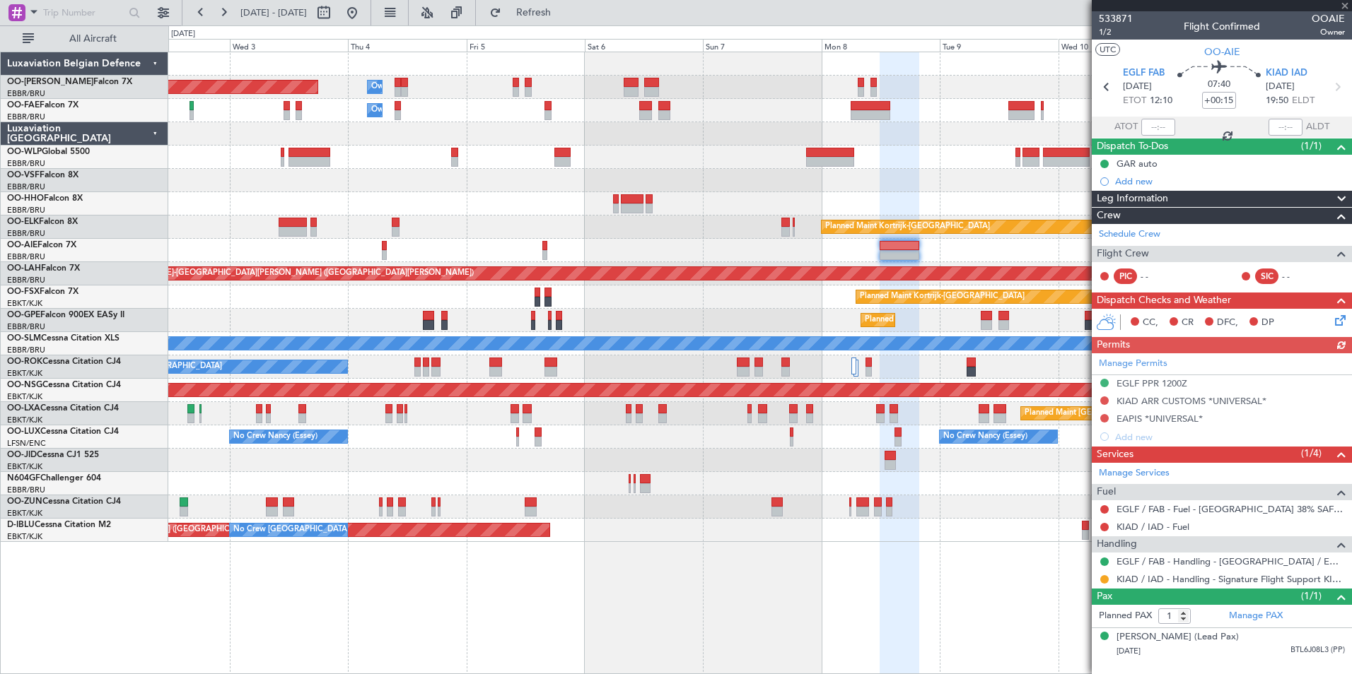
type input "4"
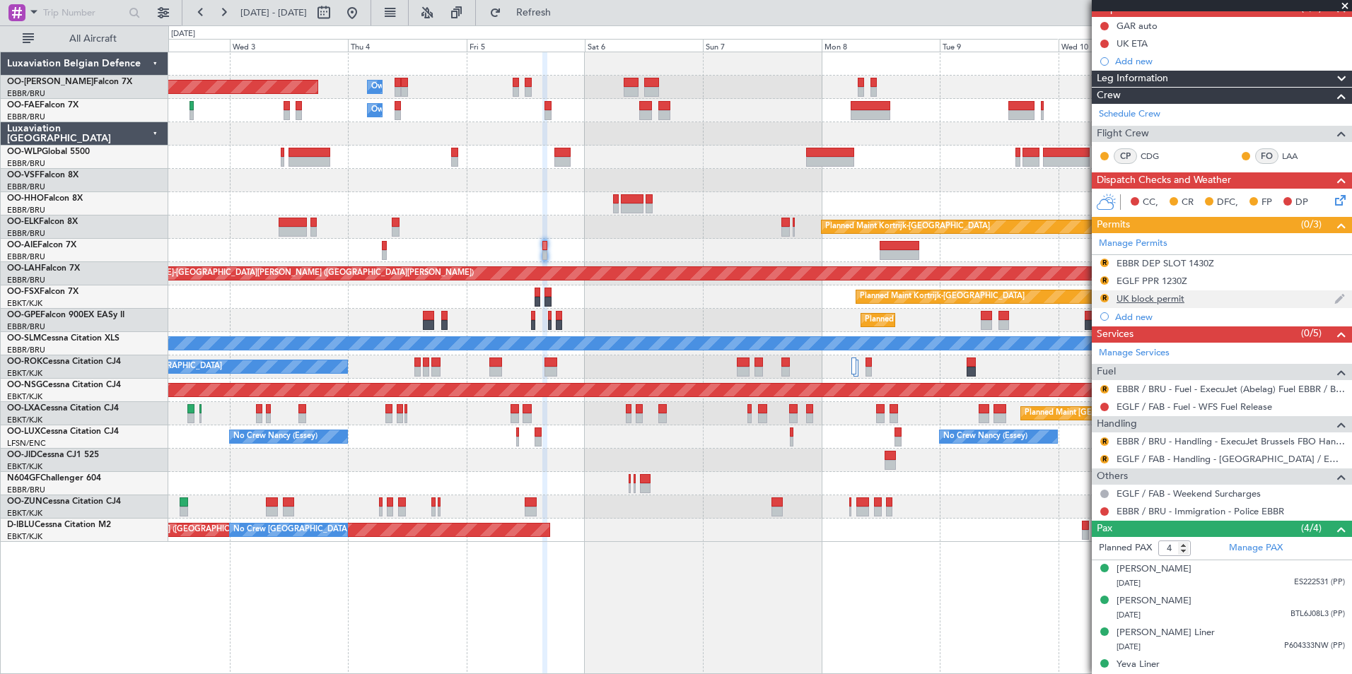
scroll to position [141, 0]
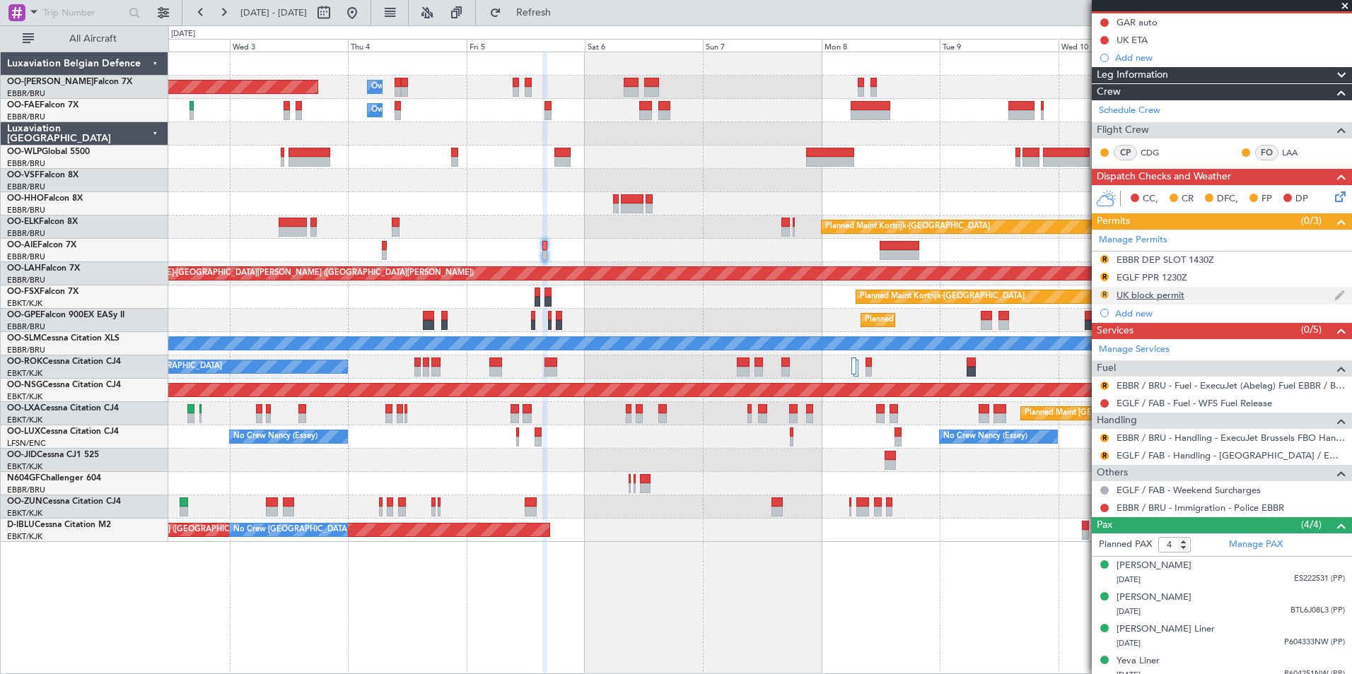
click at [1105, 297] on div "R" at bounding box center [1103, 294] width 11 height 11
click at [1101, 294] on button "R" at bounding box center [1104, 295] width 8 height 8
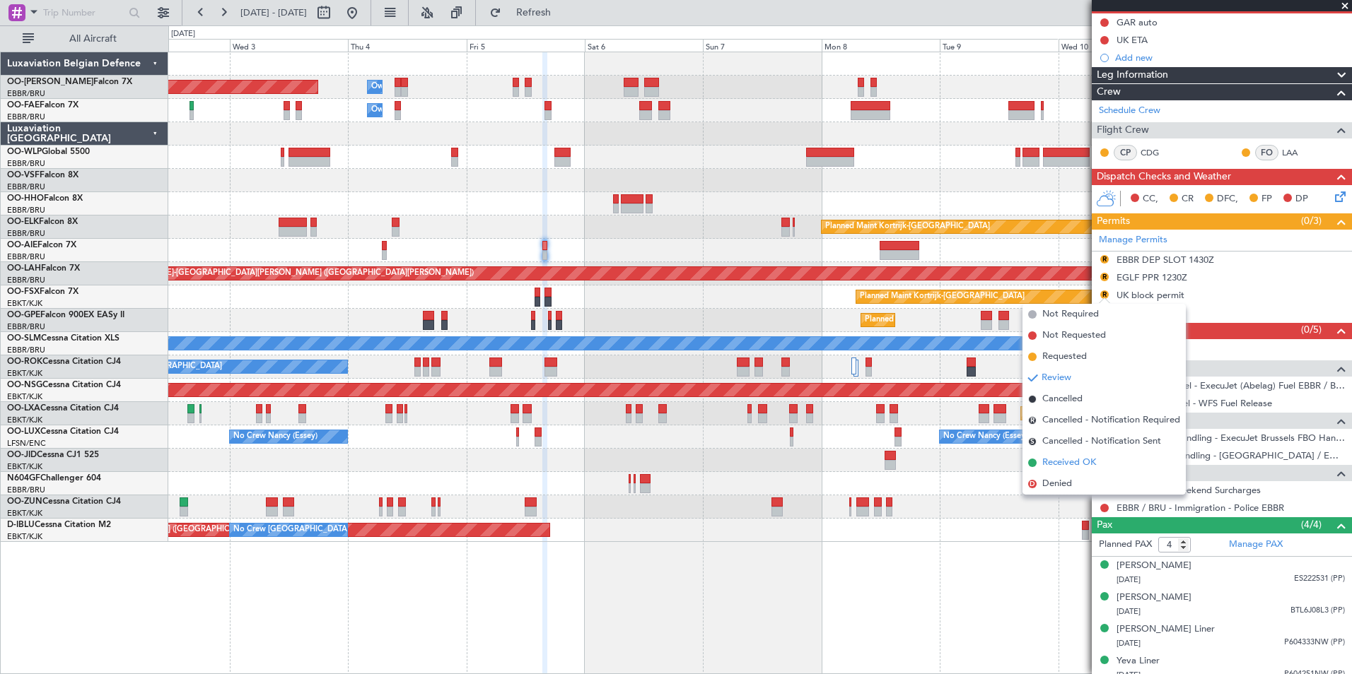
click at [1069, 461] on span "Received OK" at bounding box center [1069, 463] width 54 height 14
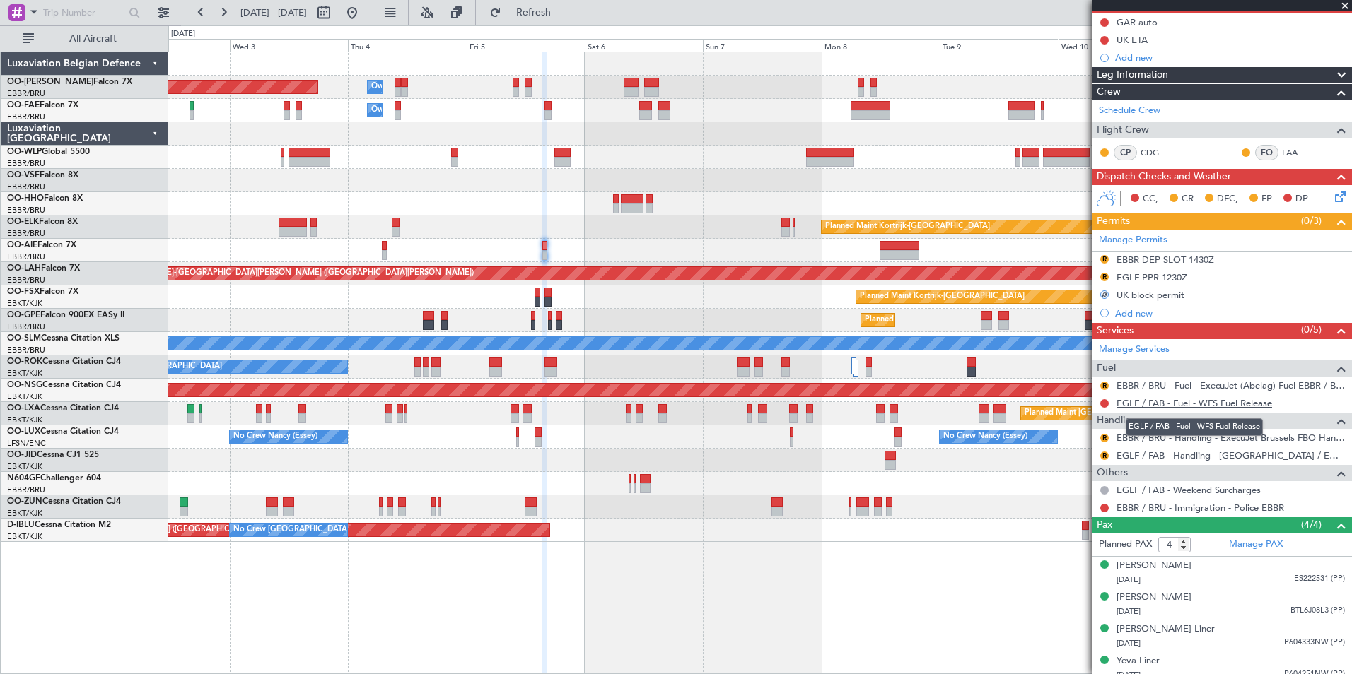
click at [1221, 401] on link "EGLF / FAB - Fuel - WFS Fuel Release" at bounding box center [1194, 403] width 156 height 12
click at [557, 8] on span "Refresh" at bounding box center [533, 13] width 59 height 10
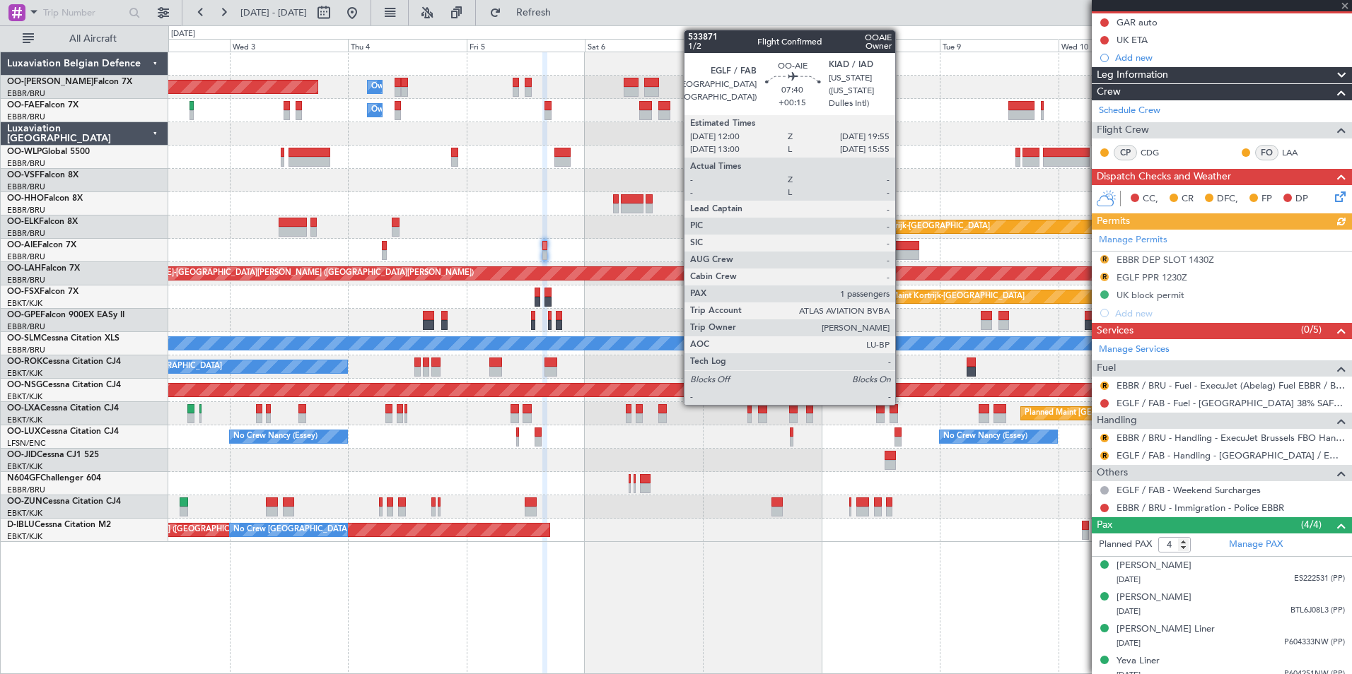
click at [901, 247] on div at bounding box center [899, 246] width 40 height 10
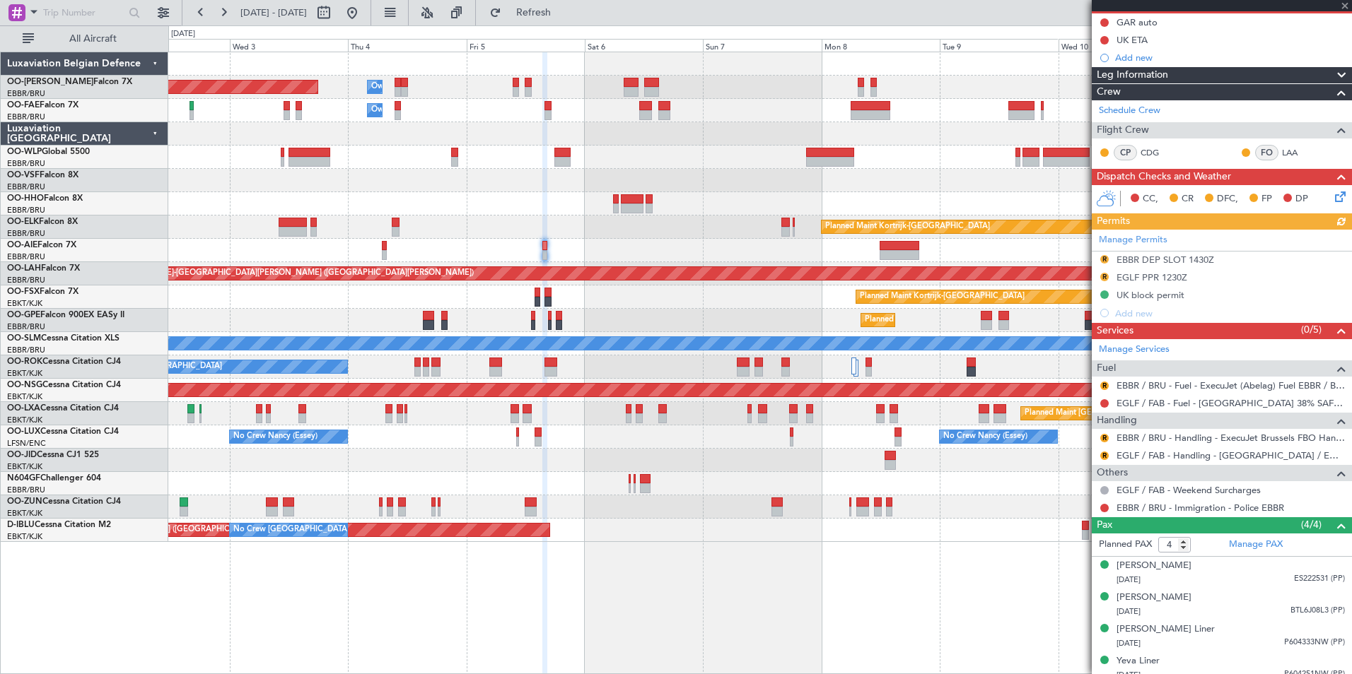
type input "+00:15"
type input "1"
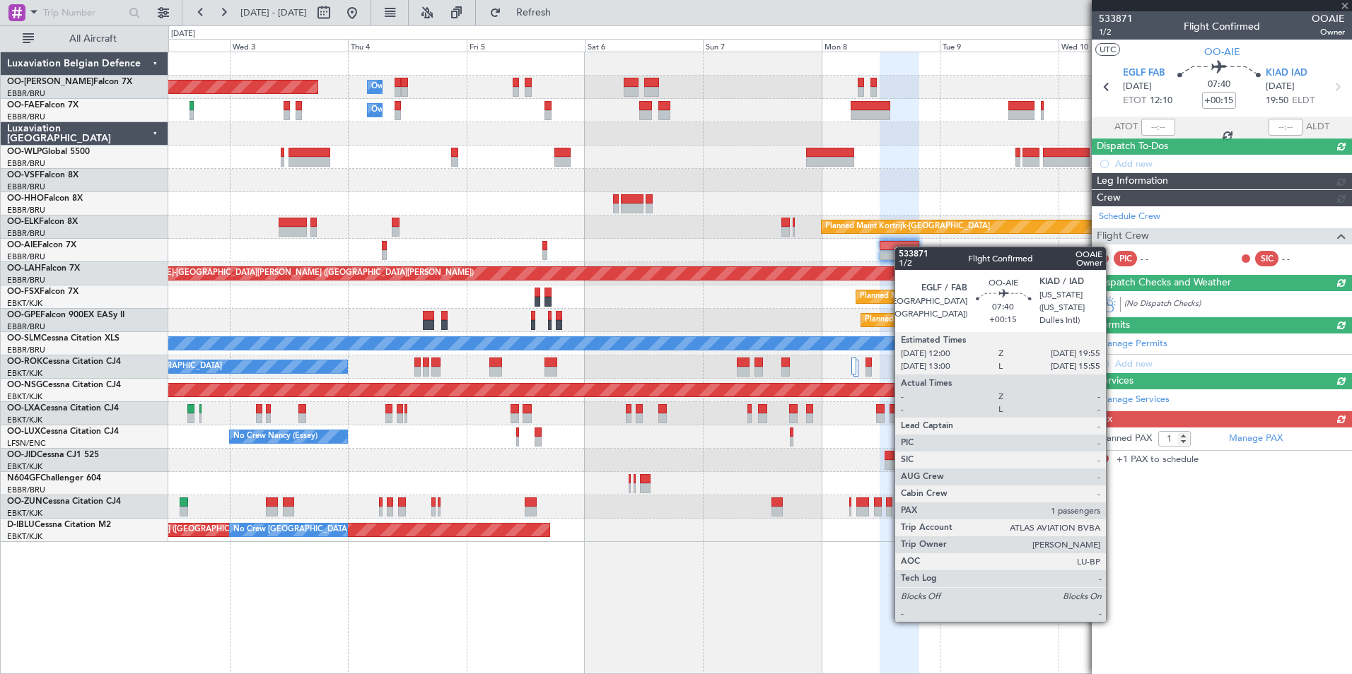
scroll to position [0, 0]
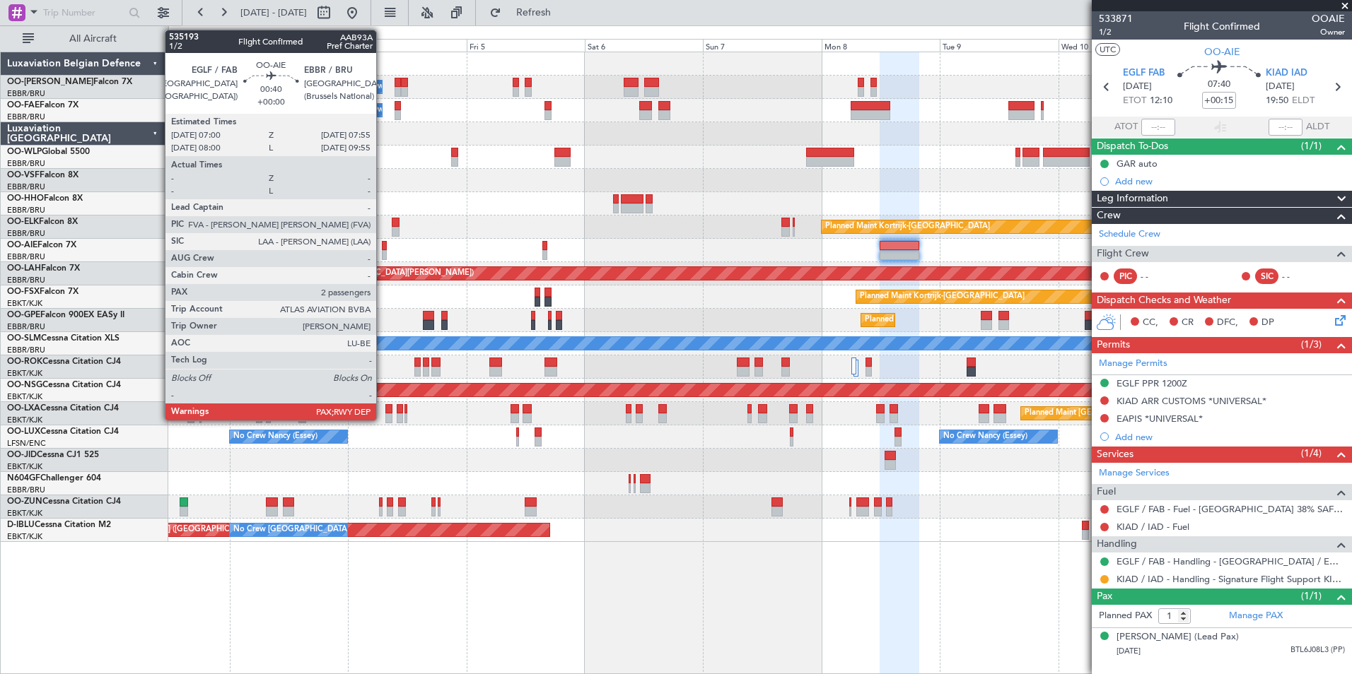
click at [382, 247] on div at bounding box center [384, 246] width 5 height 10
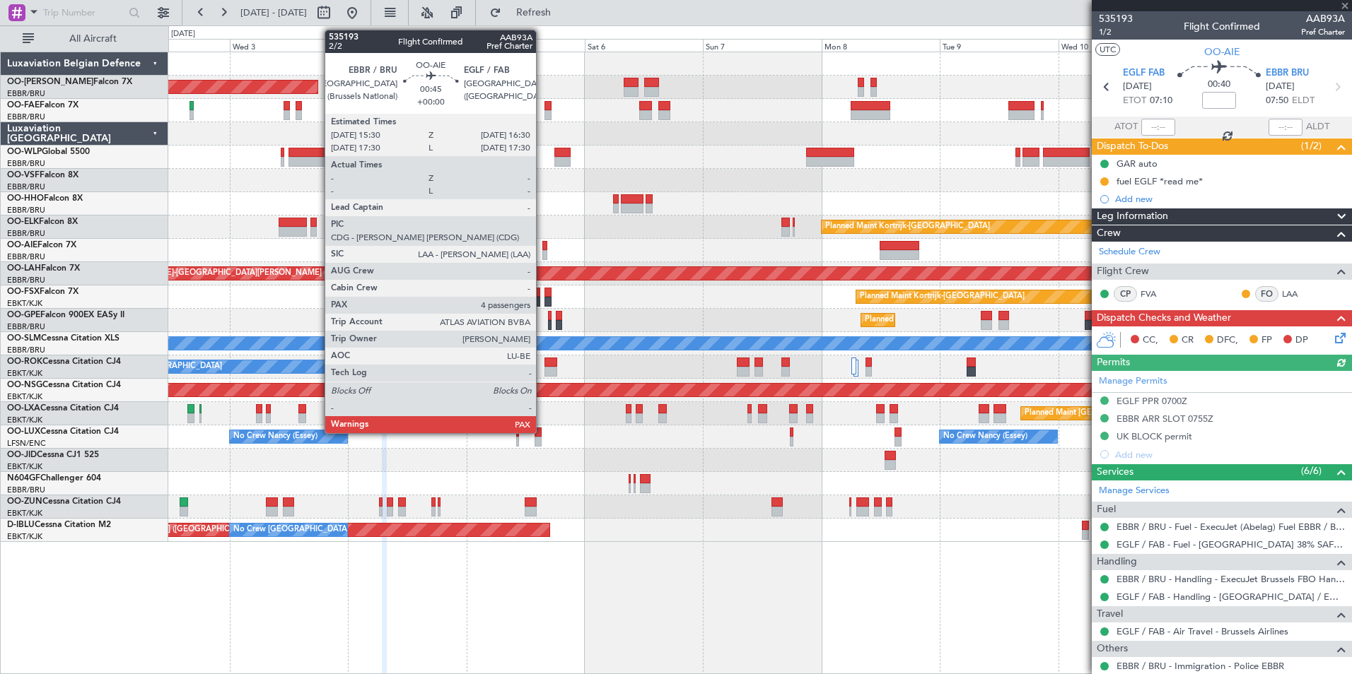
click at [542, 247] on div at bounding box center [544, 246] width 5 height 10
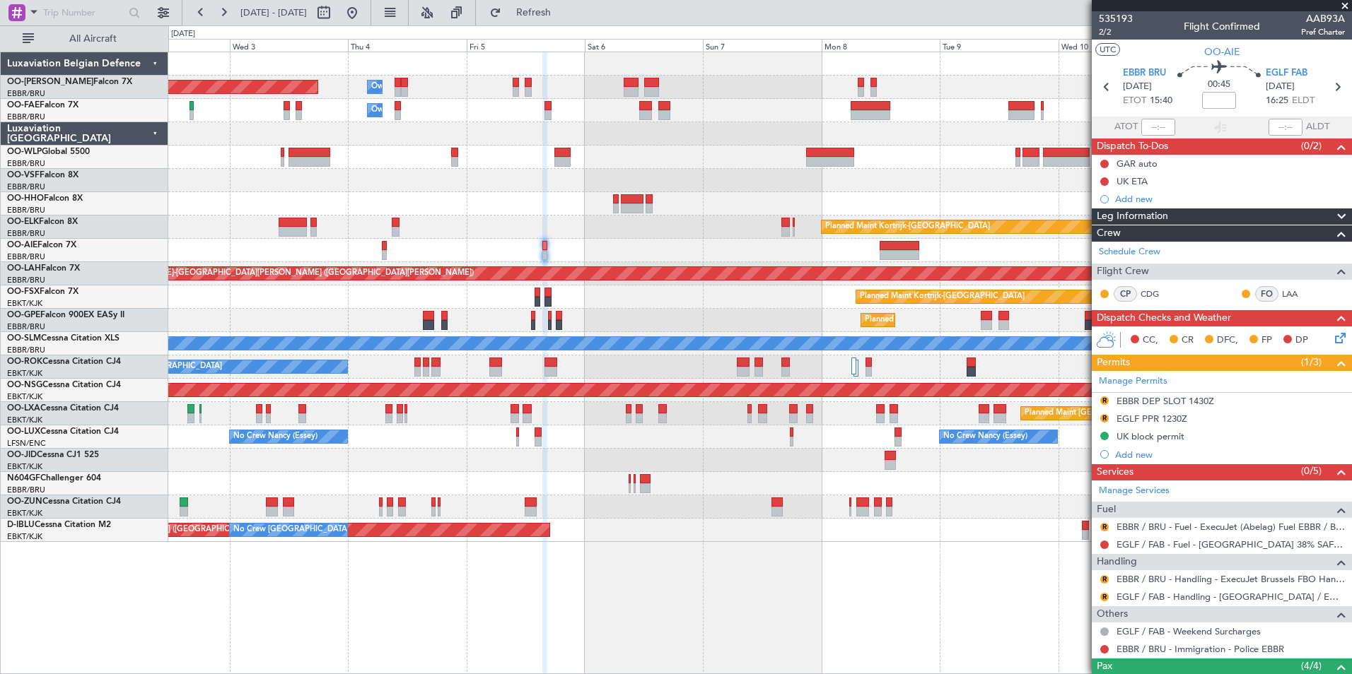
click at [1226, 546] on fb-app "02 Sep 2025 - 12 Sep 2025 Refresh Quick Links All Aircraft Planned Maint Brusse…" at bounding box center [676, 343] width 1352 height 664
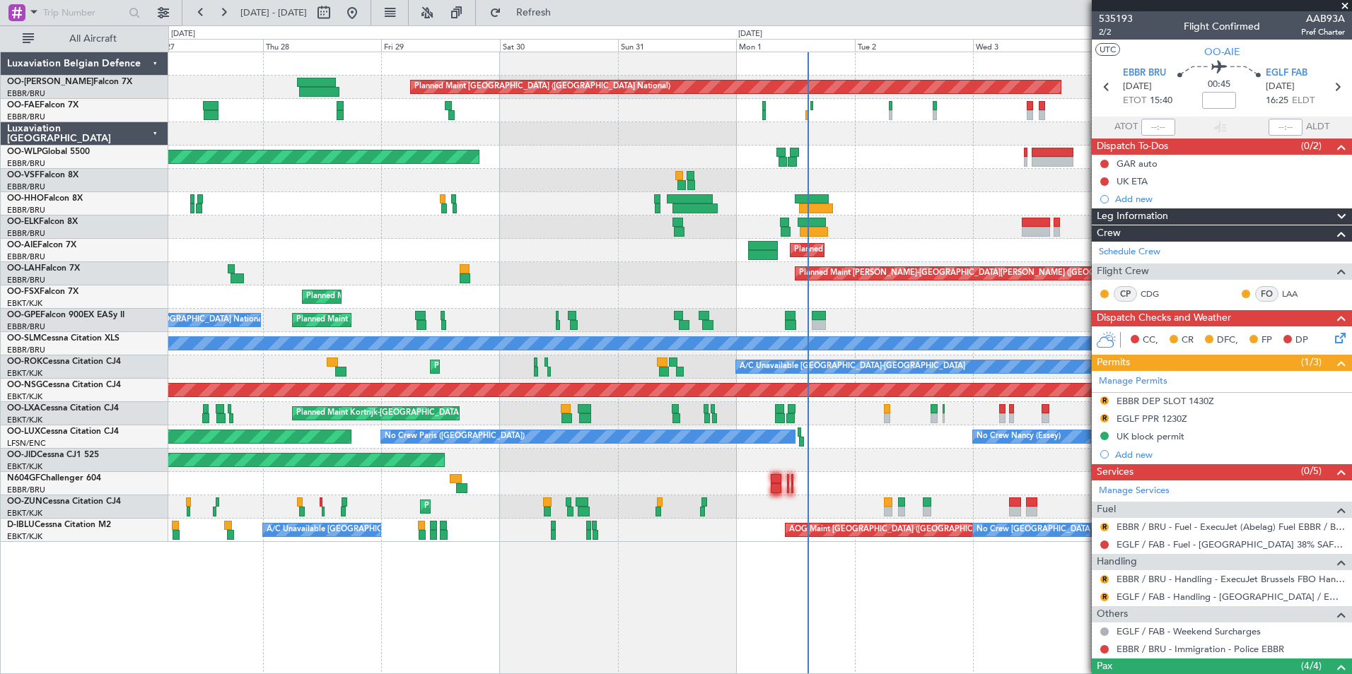
click at [555, 164] on div "Planned Maint Brussels (Brussels National) Owner Melsbroek Air Base Owner Melsb…" at bounding box center [759, 297] width 1183 height 490
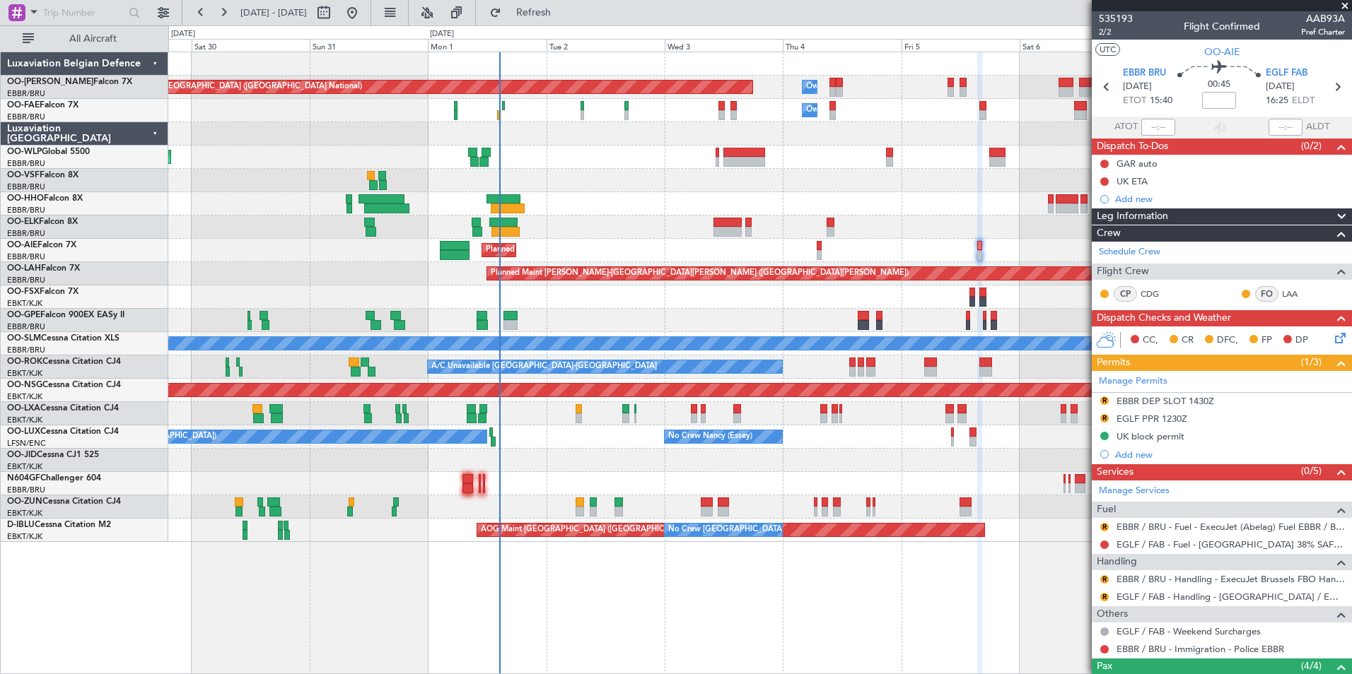
click at [659, 177] on div at bounding box center [759, 180] width 1183 height 23
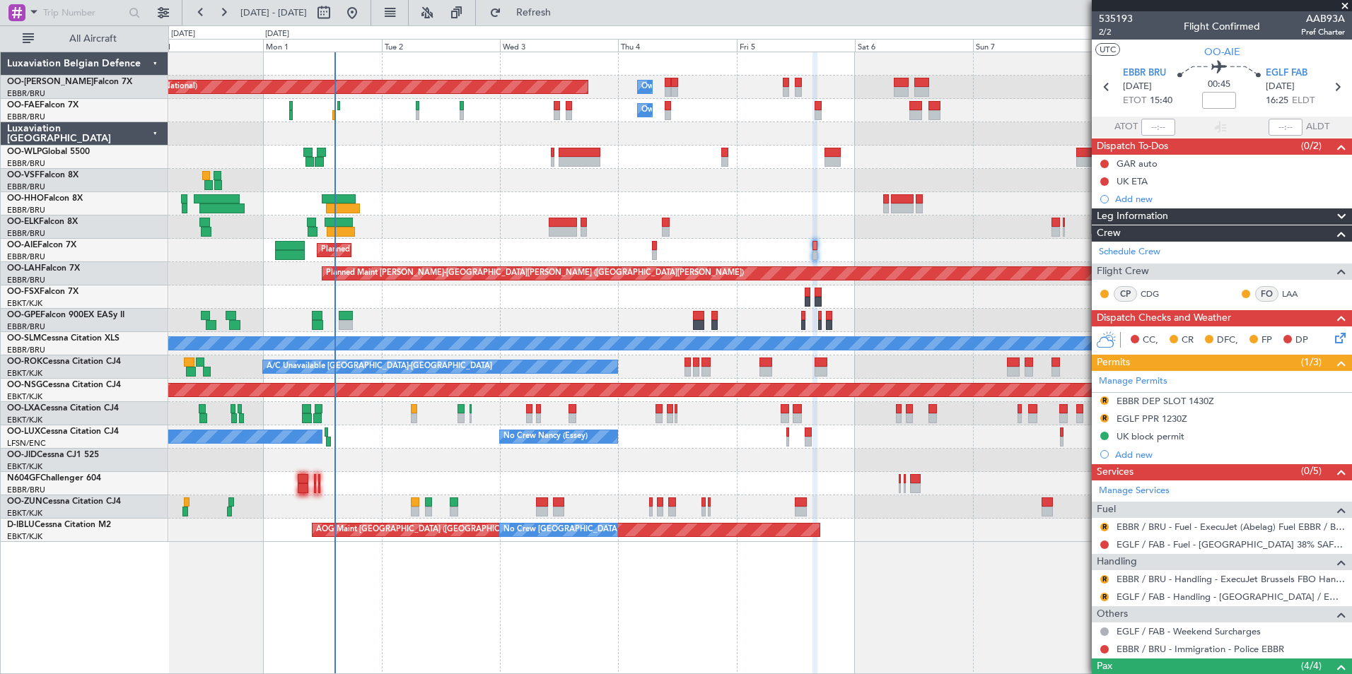
click at [640, 176] on div at bounding box center [759, 180] width 1183 height 23
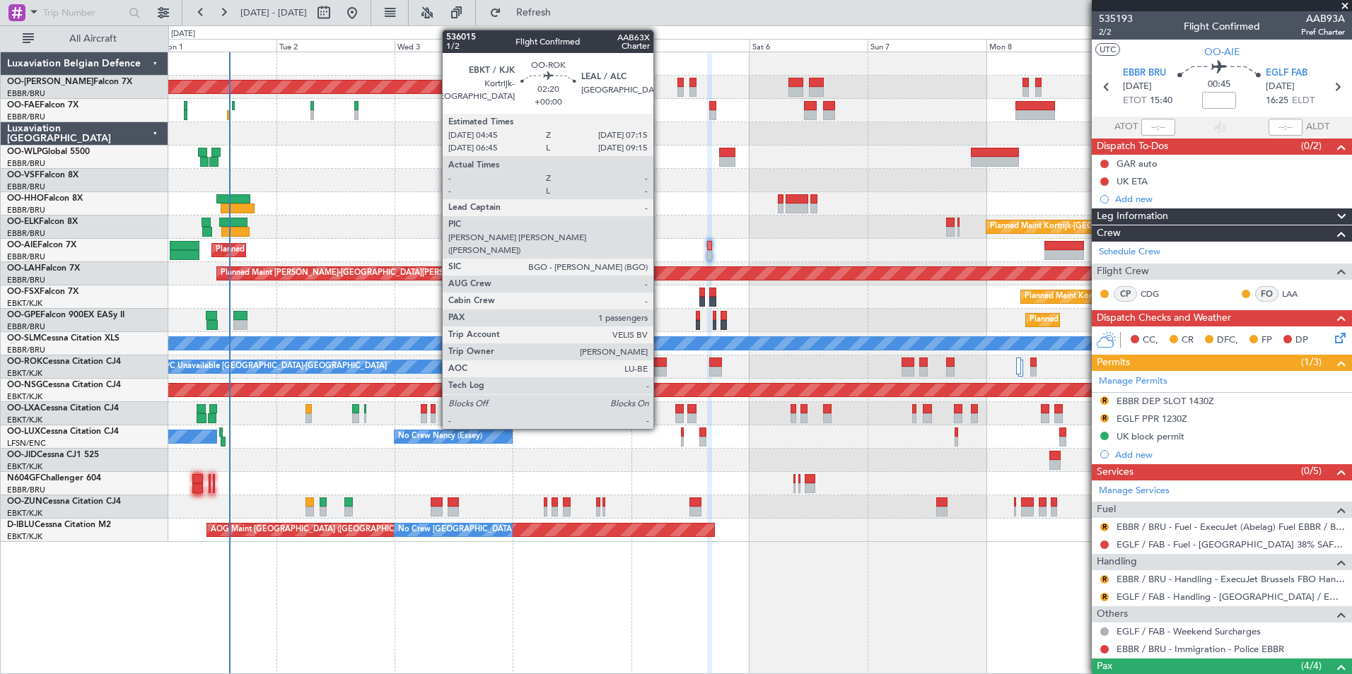
click at [660, 360] on div at bounding box center [660, 363] width 13 height 10
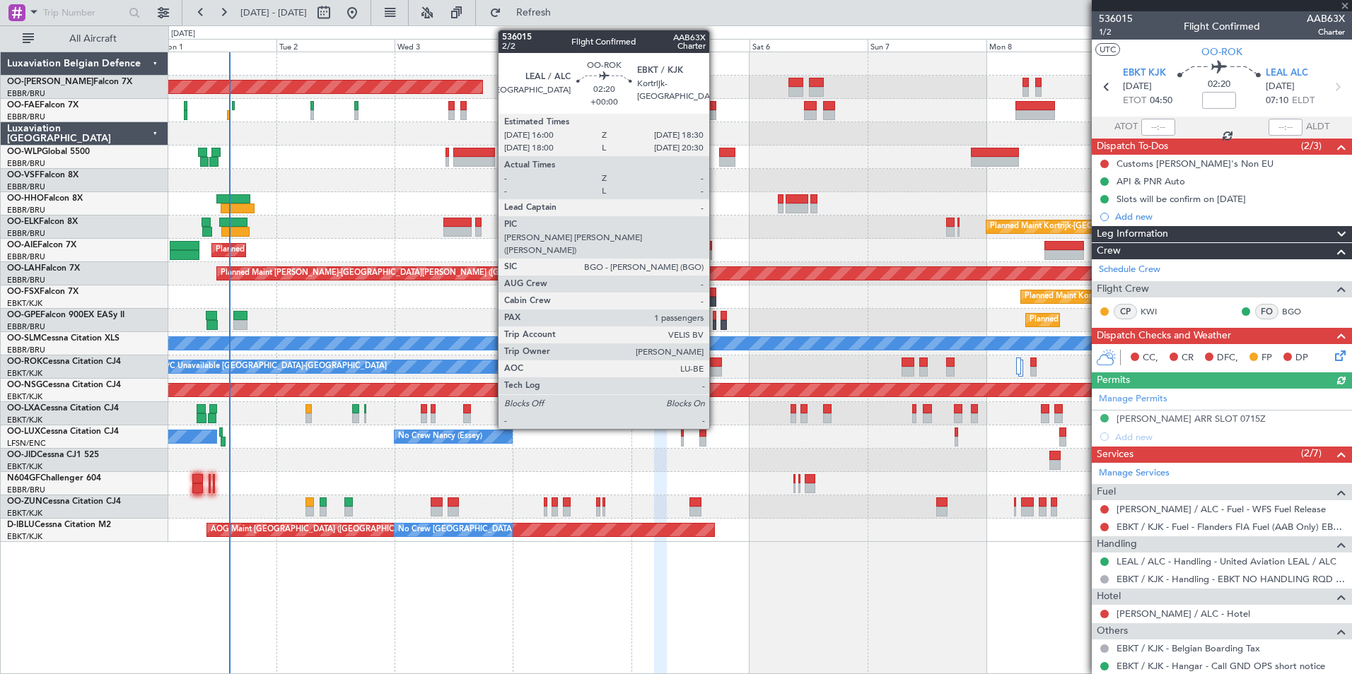
click at [715, 364] on div at bounding box center [715, 363] width 13 height 10
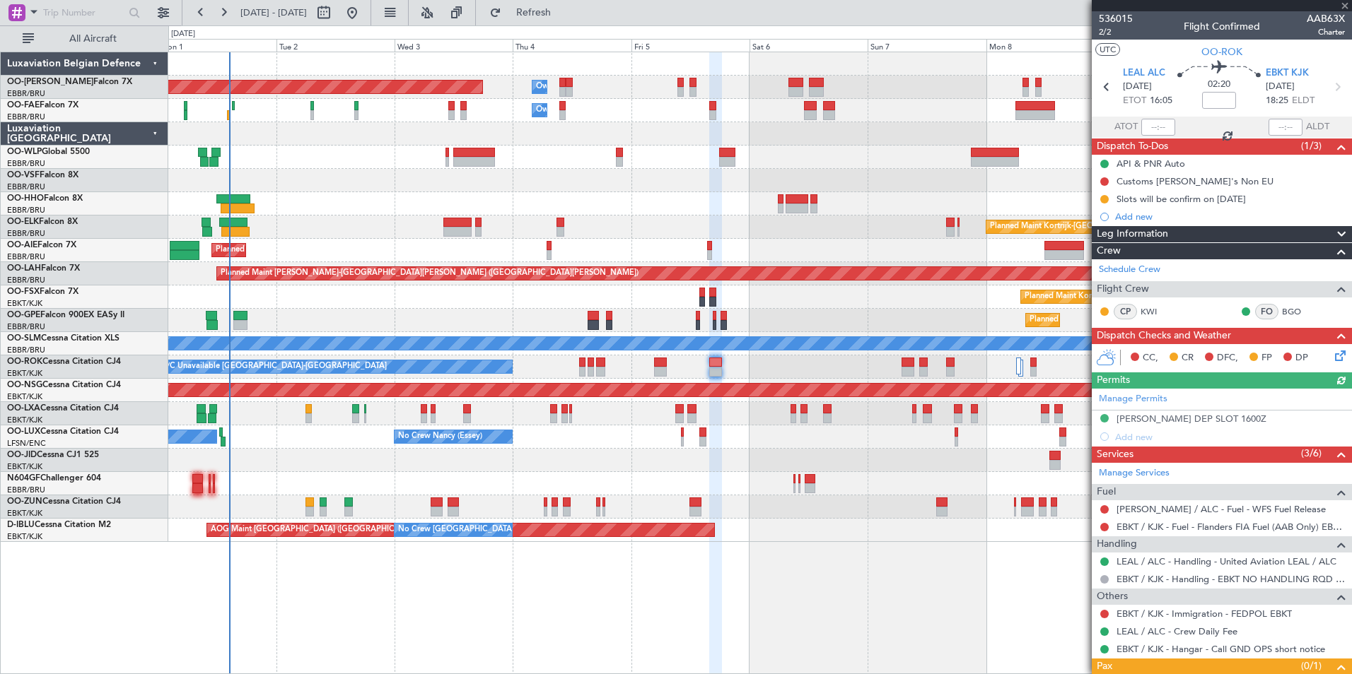
click at [1151, 419] on div "LEAL DEP SLOT 1600Z" at bounding box center [1191, 419] width 150 height 12
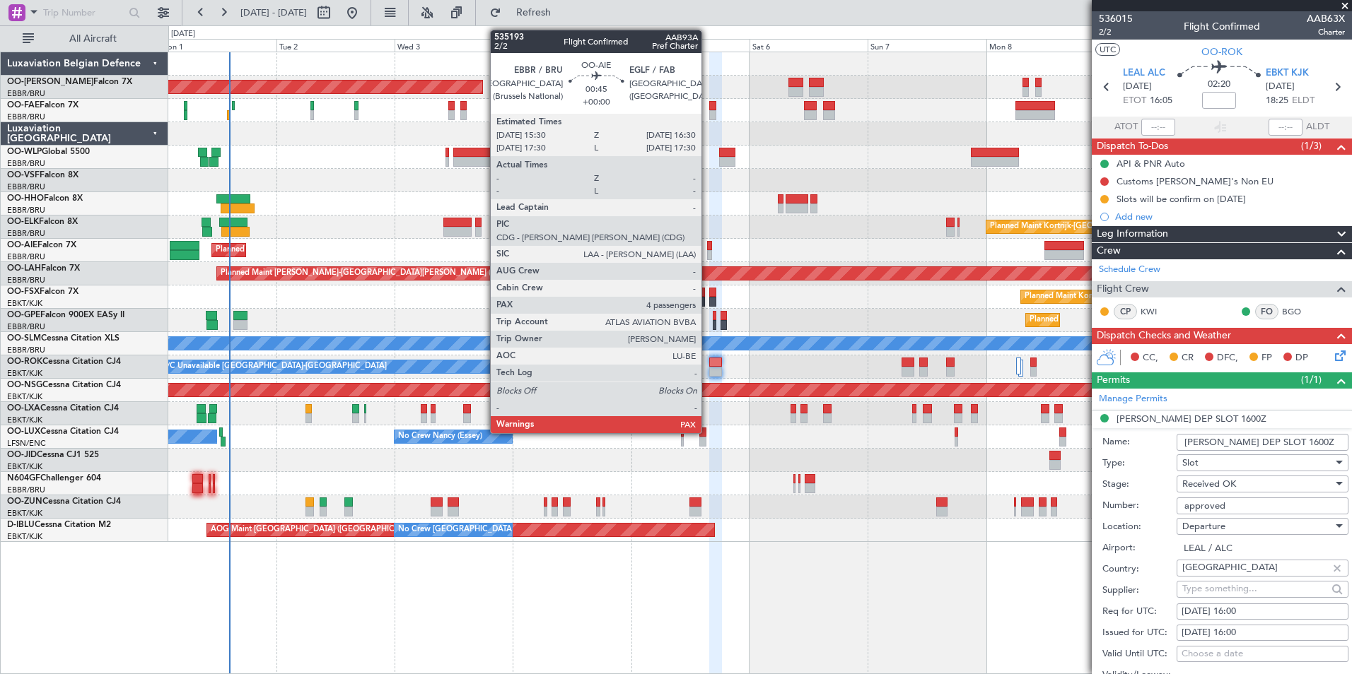
click at [708, 242] on div at bounding box center [709, 246] width 5 height 10
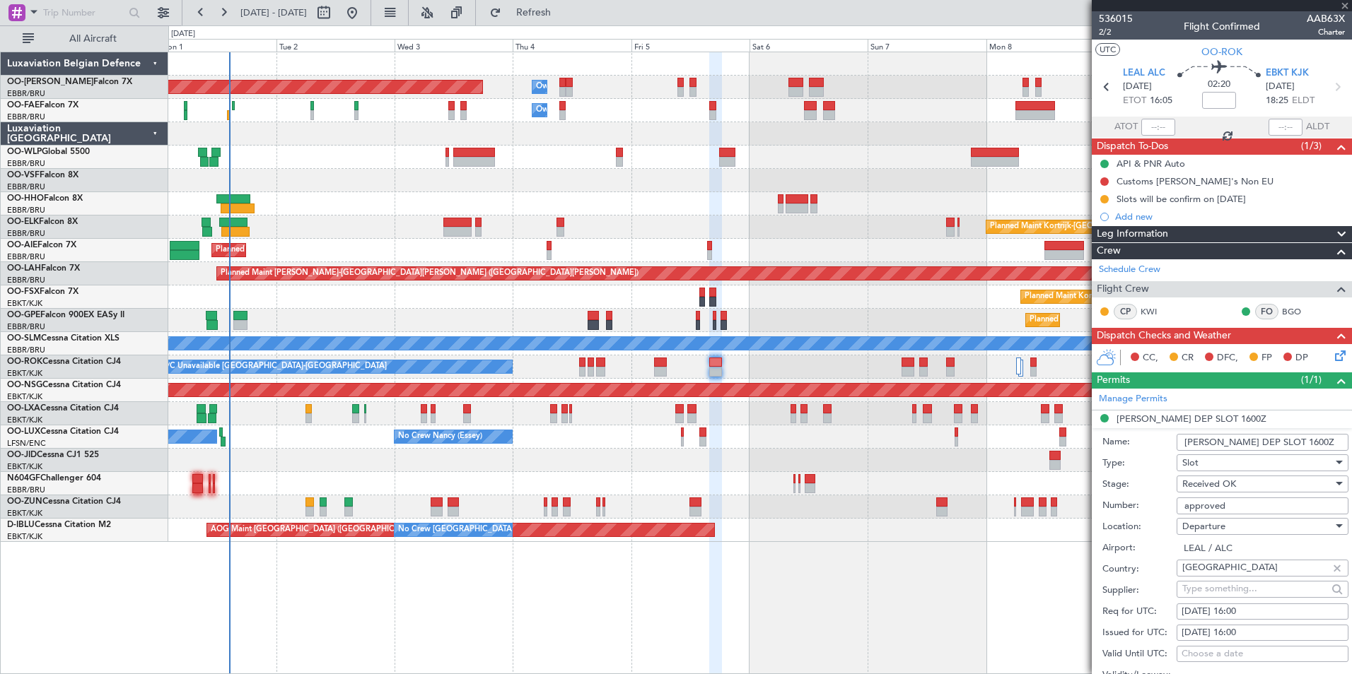
type input "4"
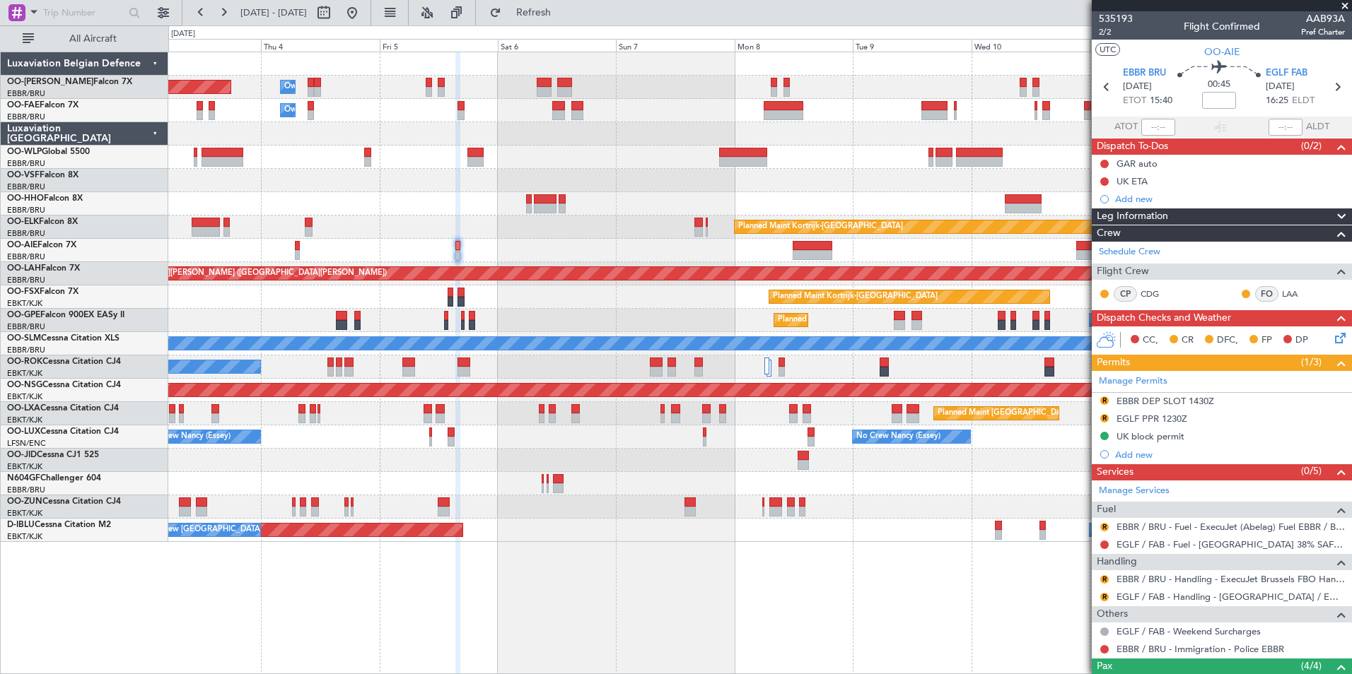
click at [573, 245] on div "Planned Maint [GEOGRAPHIC_DATA] ([GEOGRAPHIC_DATA])" at bounding box center [759, 250] width 1183 height 23
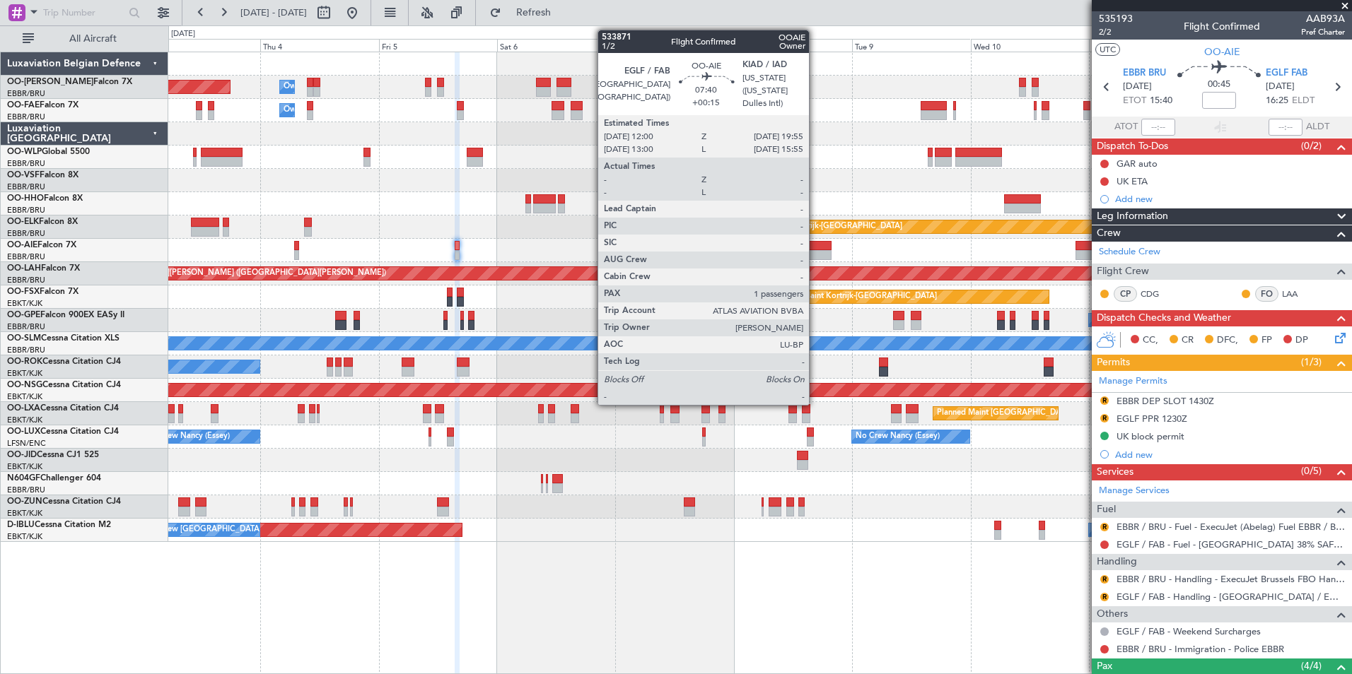
click at [815, 242] on div at bounding box center [812, 246] width 40 height 10
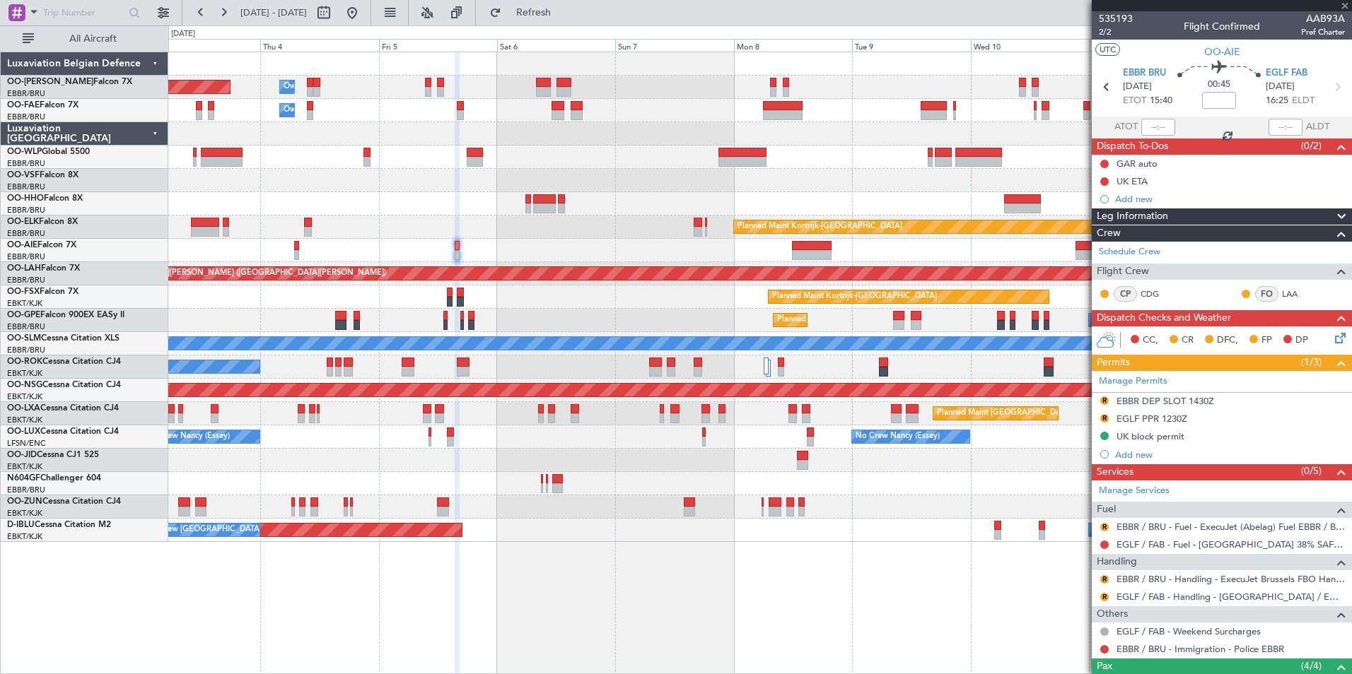
type input "+00:15"
type input "1"
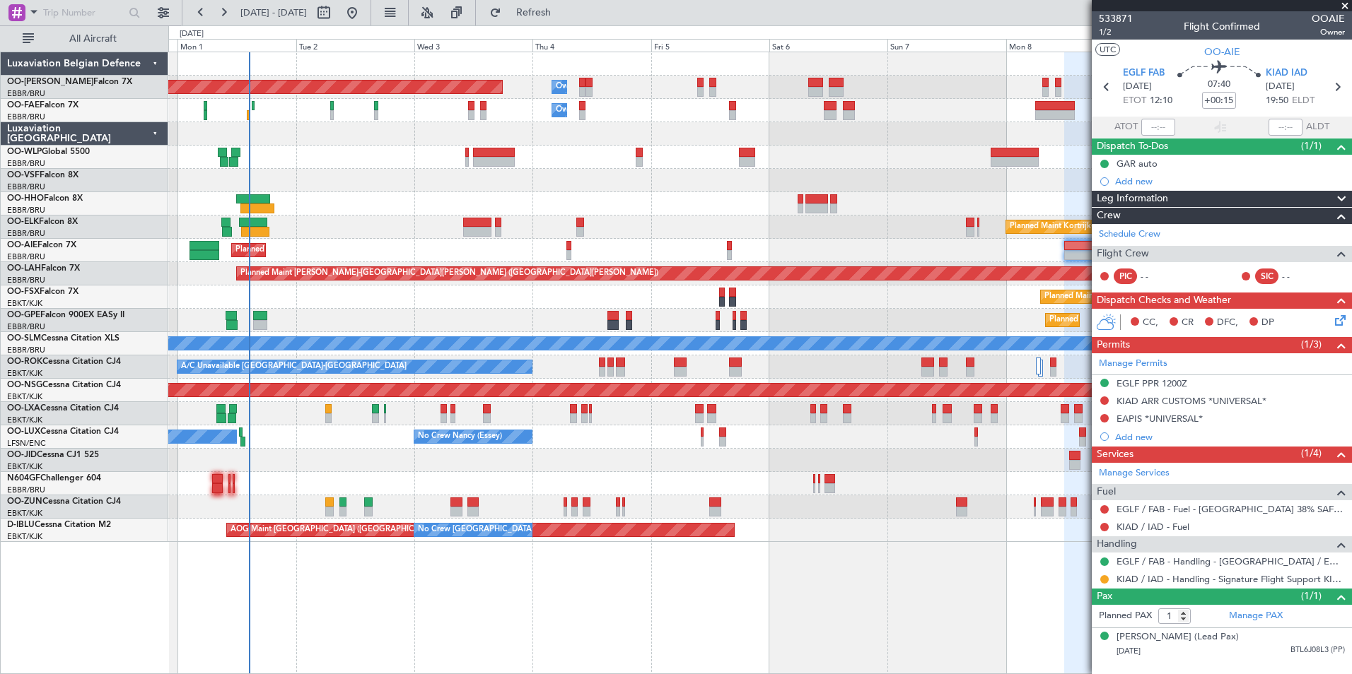
click at [1017, 611] on div "Planned Maint Brussels (Brussels National) Owner Melsbroek Air Base Owner Melsb…" at bounding box center [759, 363] width 1183 height 623
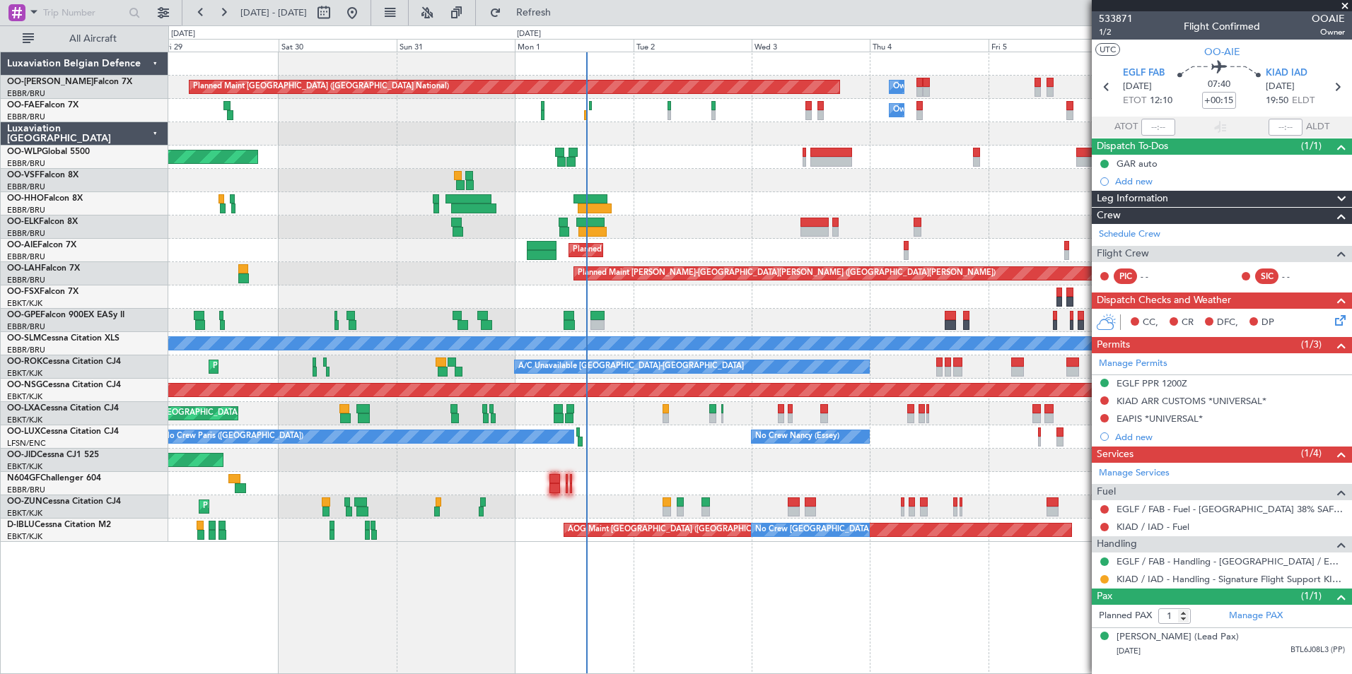
click at [844, 539] on div "AOG Maint Brussels (Brussels National) No Crew Brussels (Brussels National) A/C…" at bounding box center [759, 530] width 1183 height 23
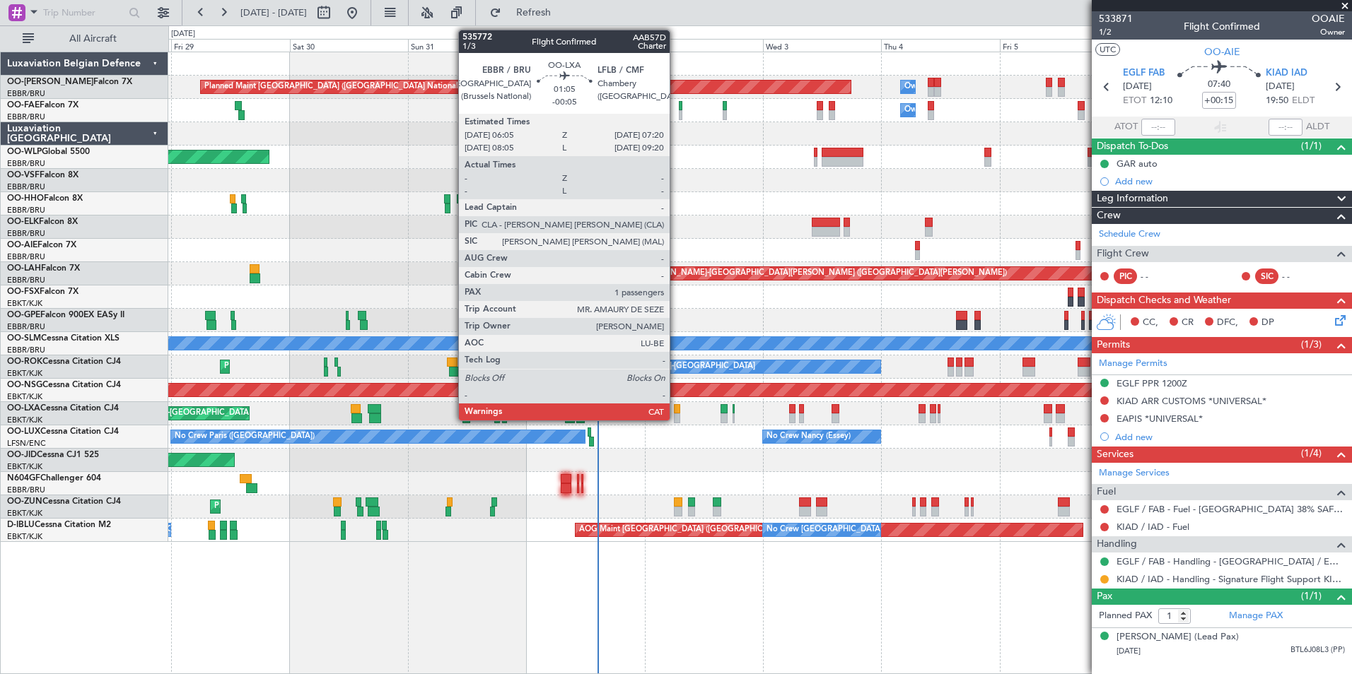
click at [676, 416] on div at bounding box center [677, 419] width 6 height 10
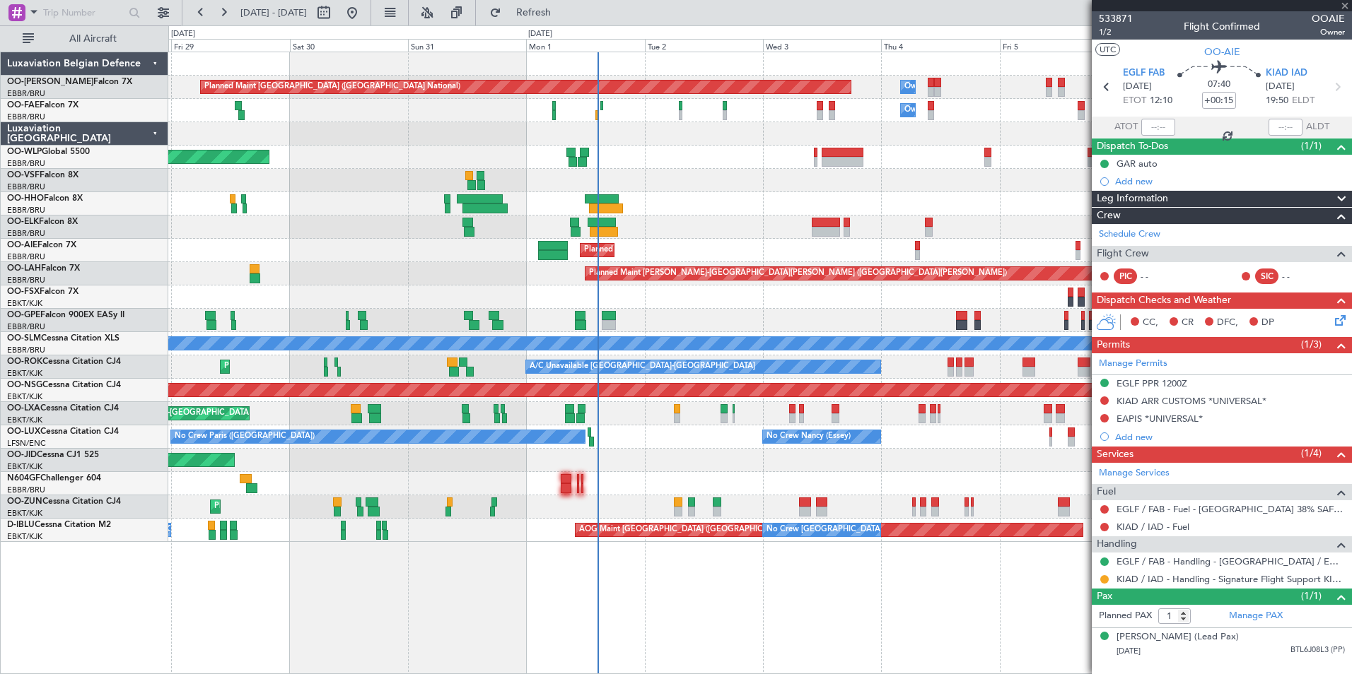
type input "-00:05"
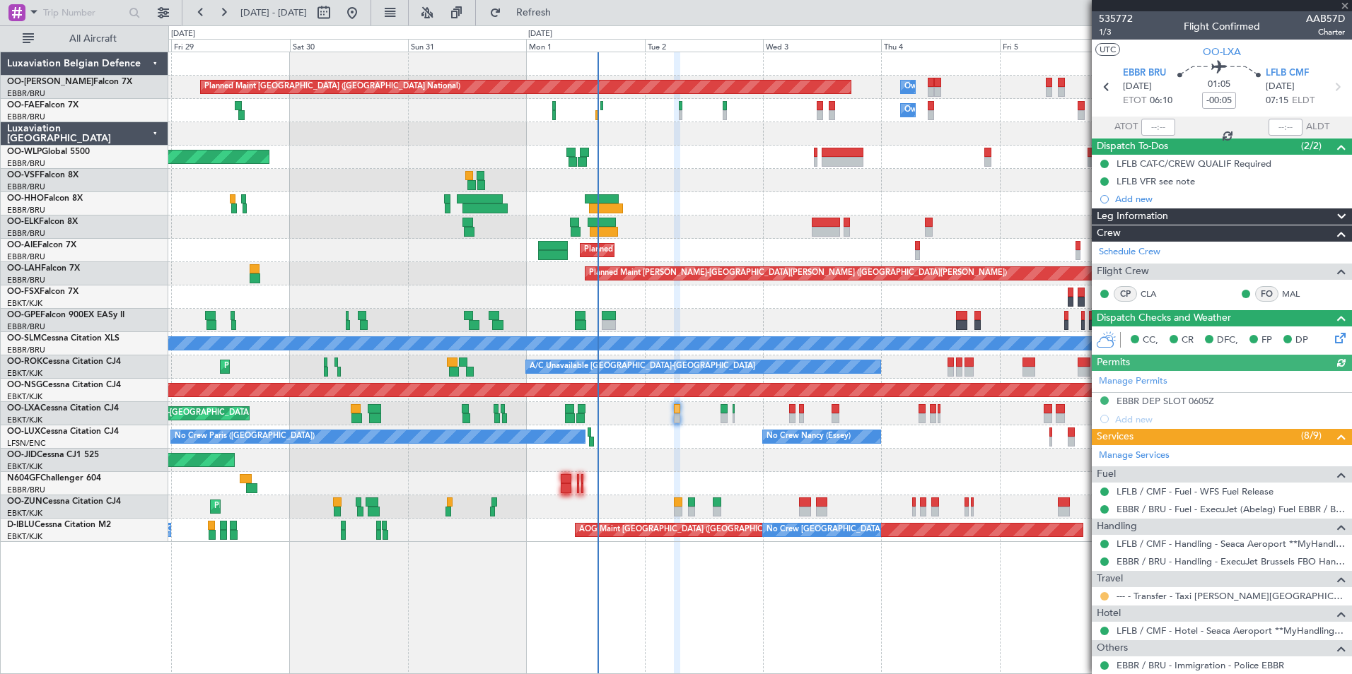
click at [1106, 592] on button at bounding box center [1104, 596] width 8 height 8
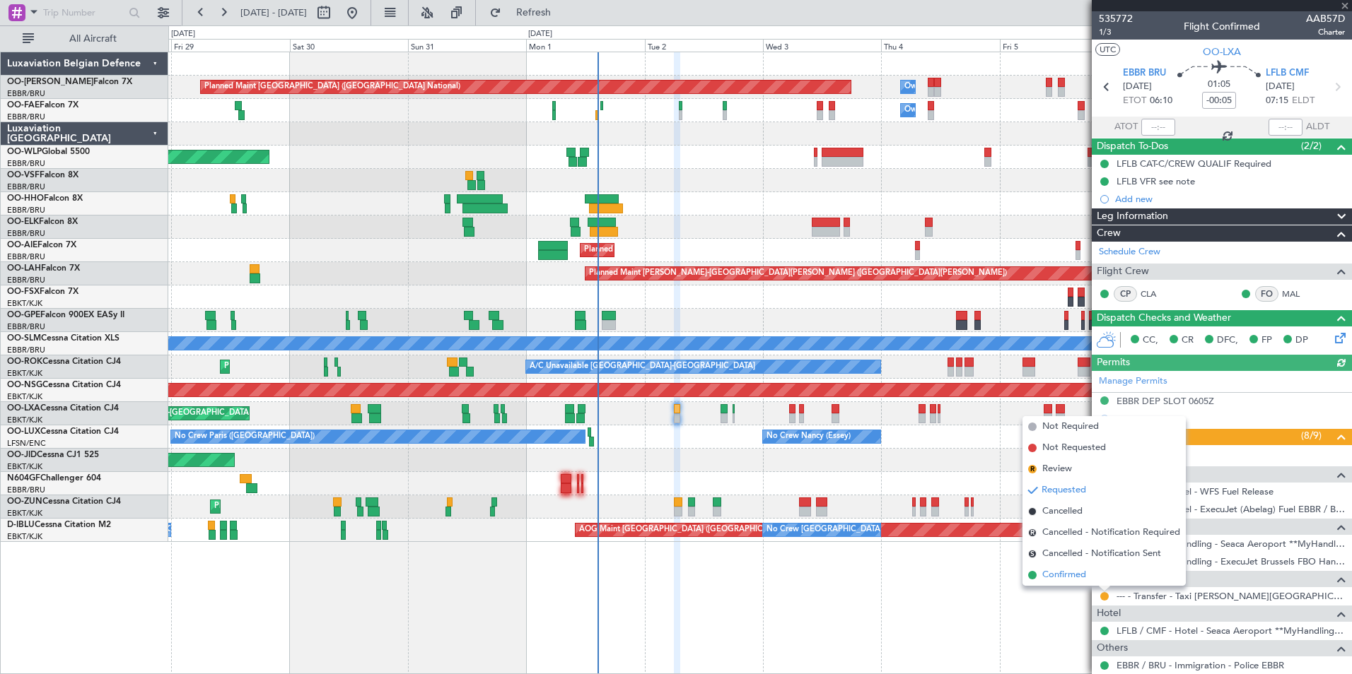
click at [1072, 573] on span "Confirmed" at bounding box center [1064, 575] width 44 height 14
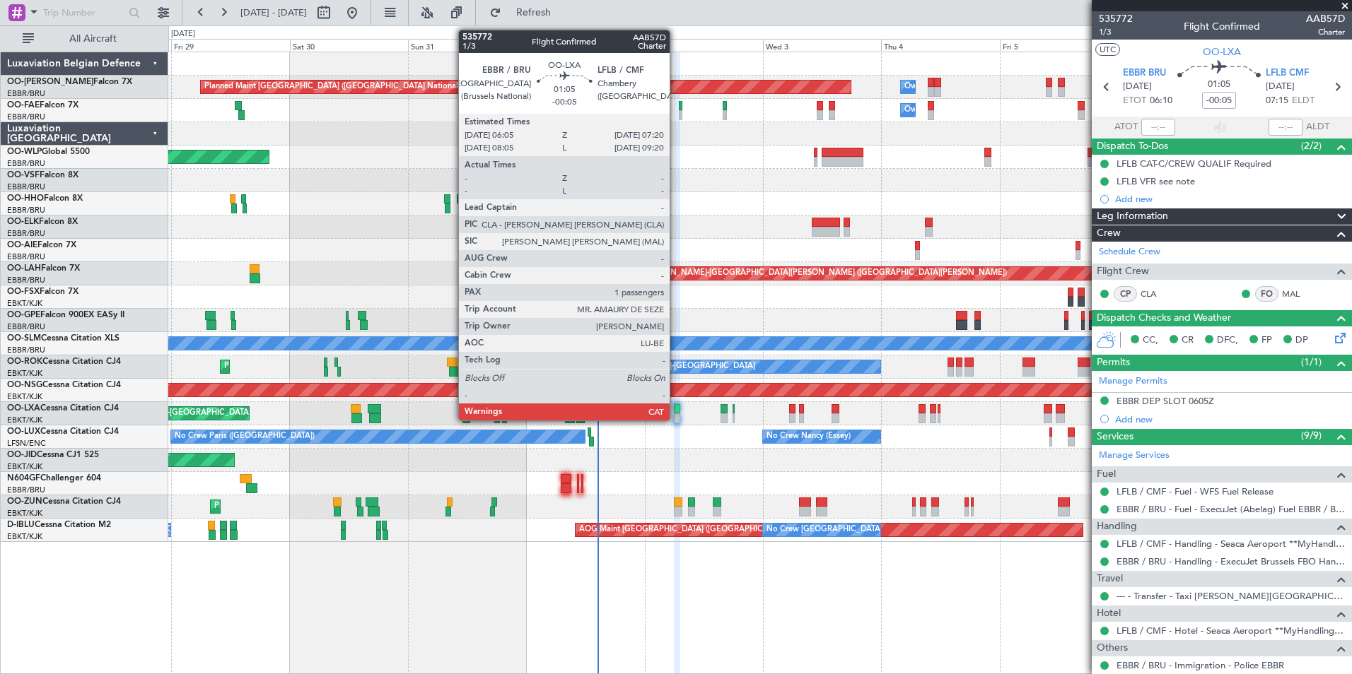
click at [676, 409] on div at bounding box center [677, 409] width 6 height 10
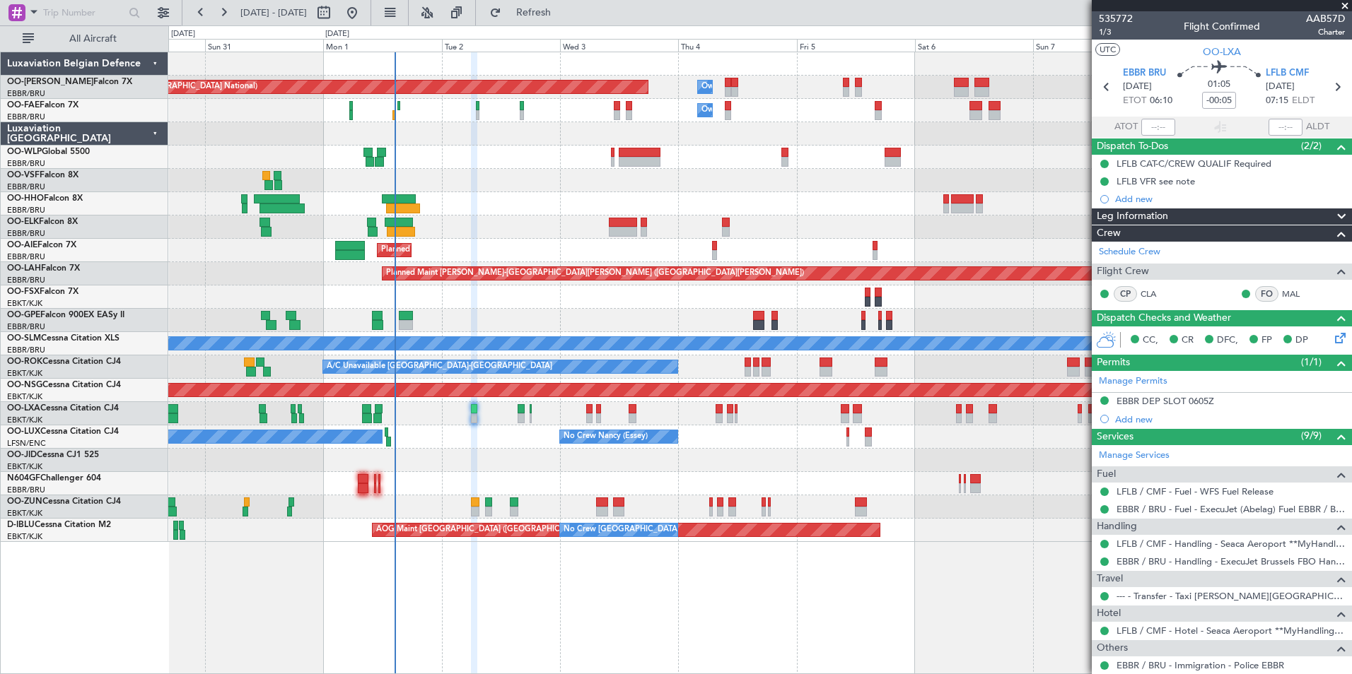
click at [551, 298] on div "Planned Maint Brussels (Brussels National) Owner Melsbroek Air Base Owner Melsb…" at bounding box center [759, 297] width 1183 height 490
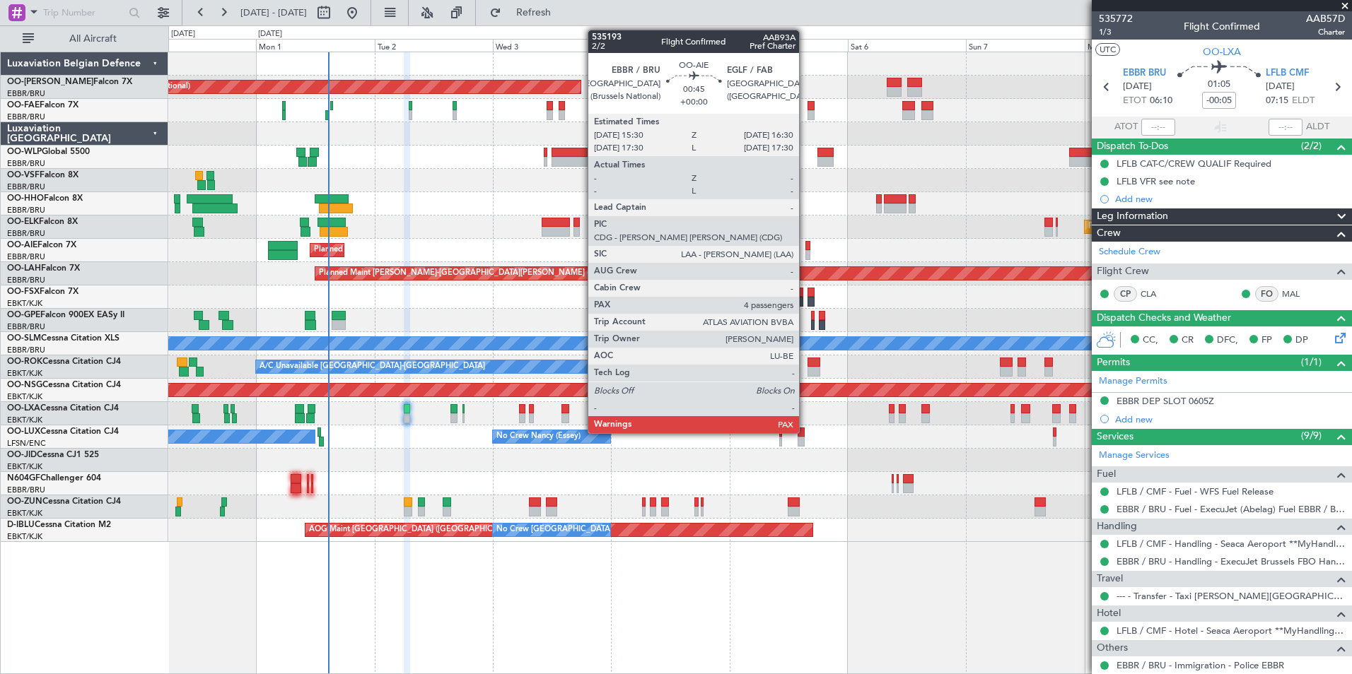
click at [805, 253] on div at bounding box center [807, 255] width 5 height 10
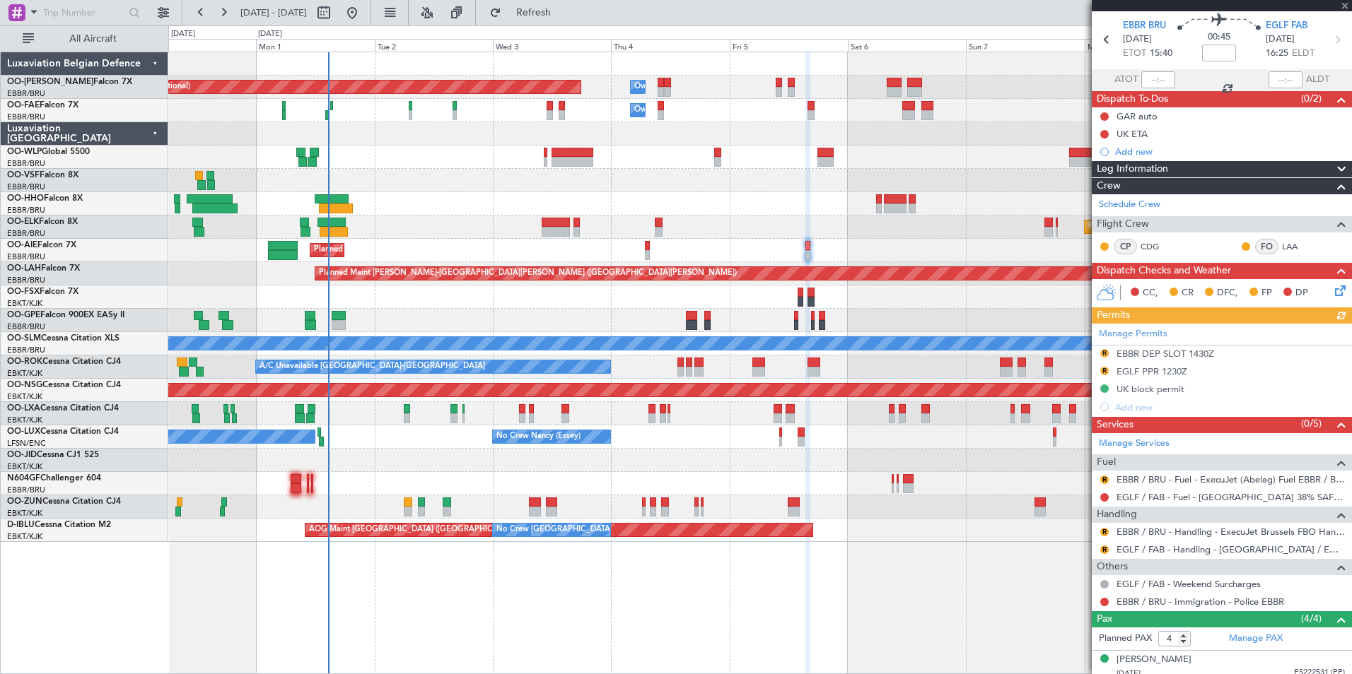
scroll to position [71, 0]
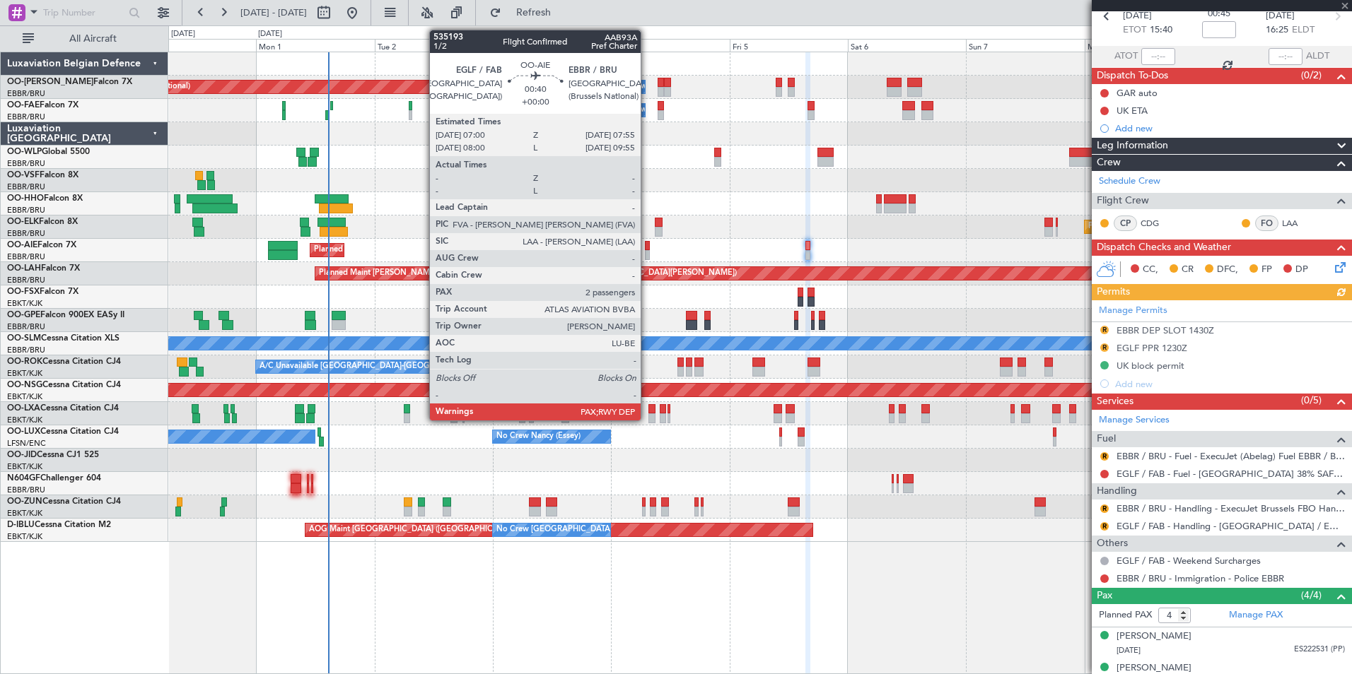
click at [647, 246] on div at bounding box center [647, 246] width 5 height 10
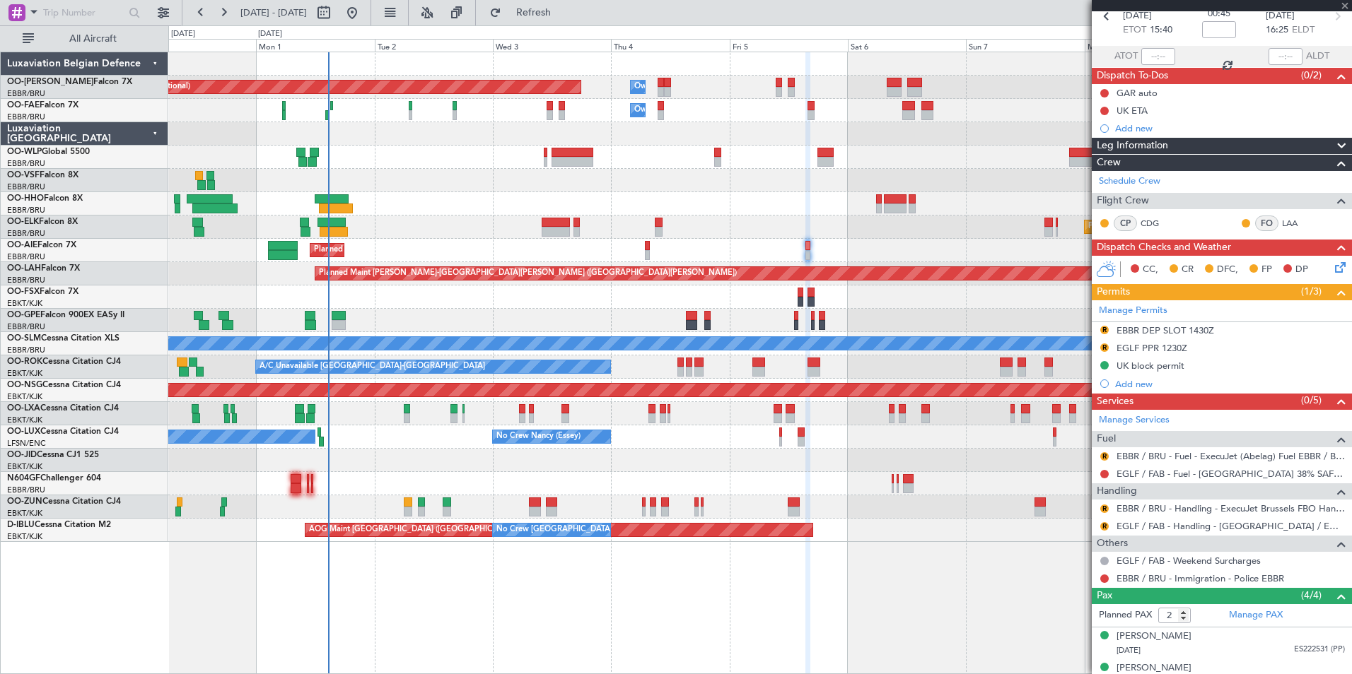
scroll to position [0, 0]
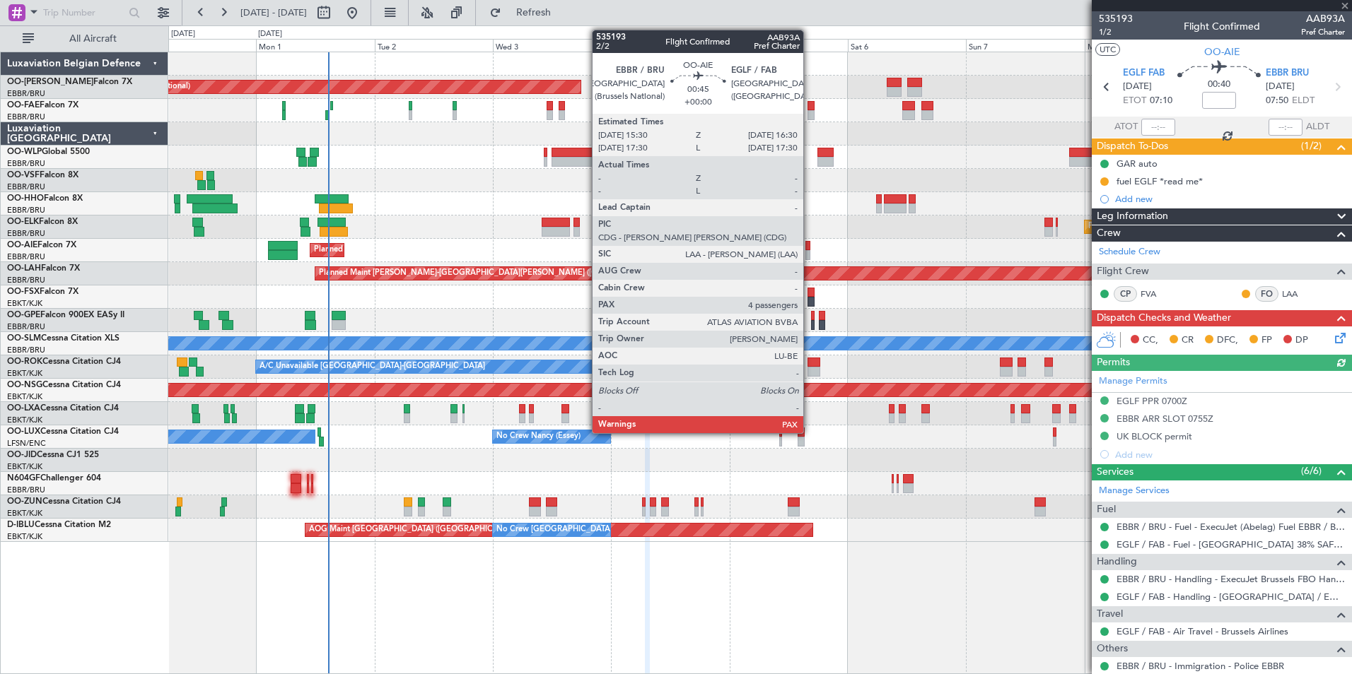
click at [809, 250] on div at bounding box center [807, 255] width 5 height 10
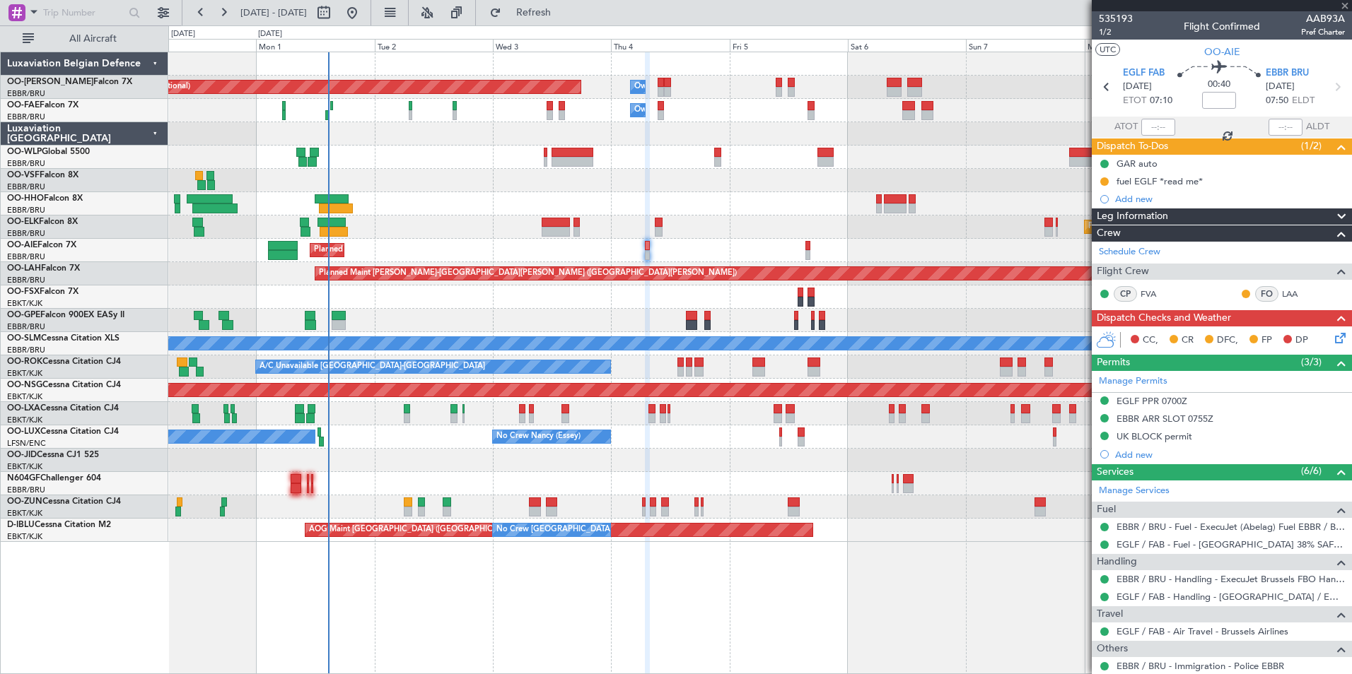
type input "4"
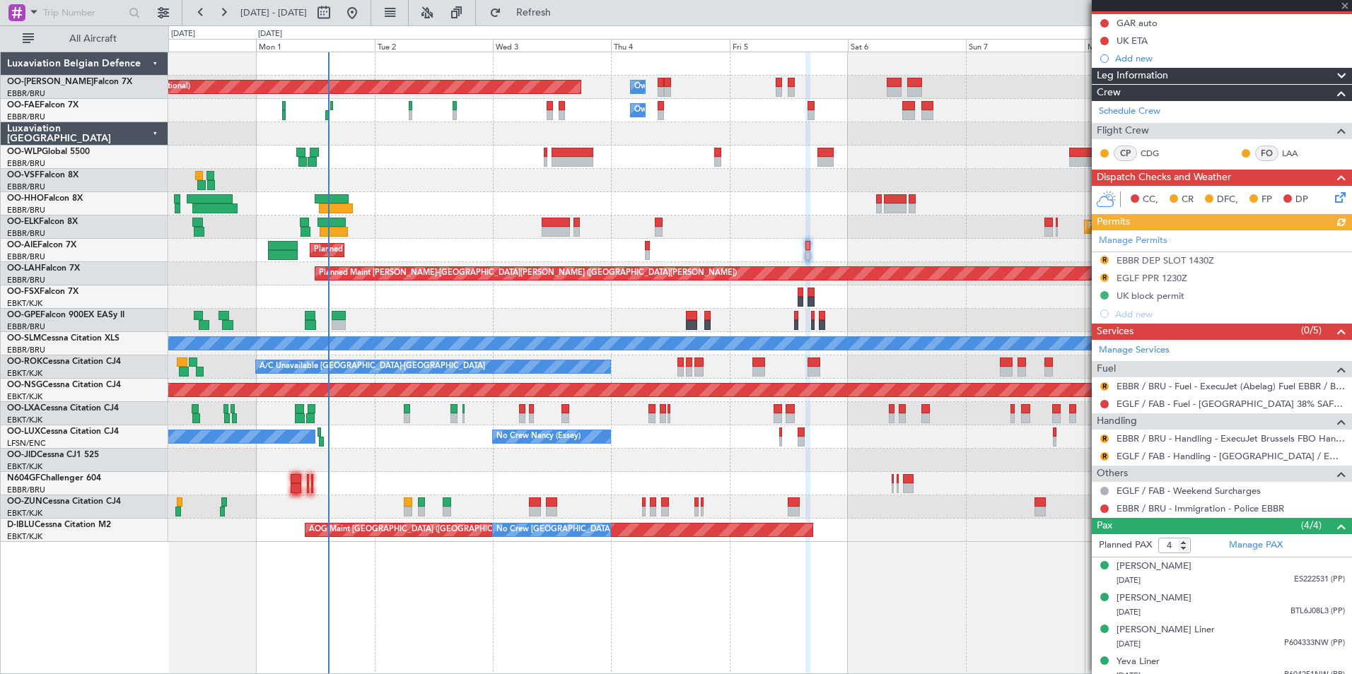
scroll to position [141, 0]
click at [1103, 383] on button "R" at bounding box center [1104, 386] width 8 height 8
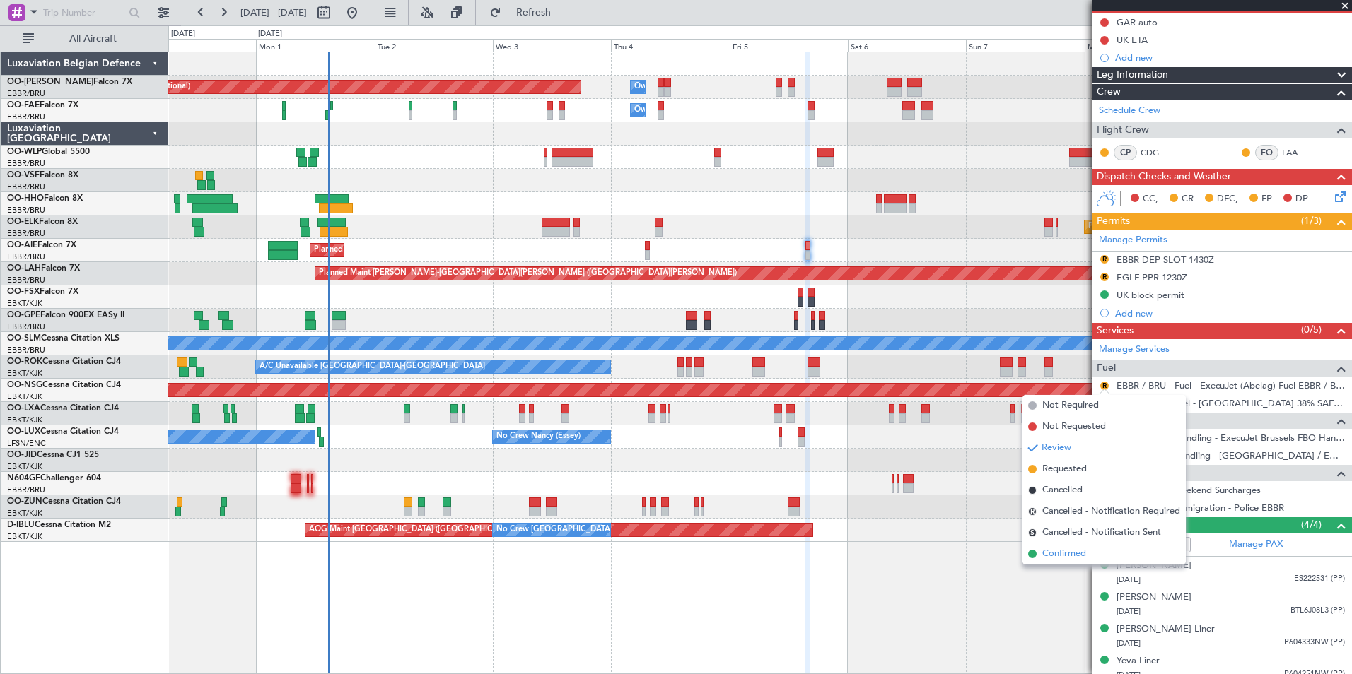
click at [1065, 549] on span "Confirmed" at bounding box center [1064, 554] width 44 height 14
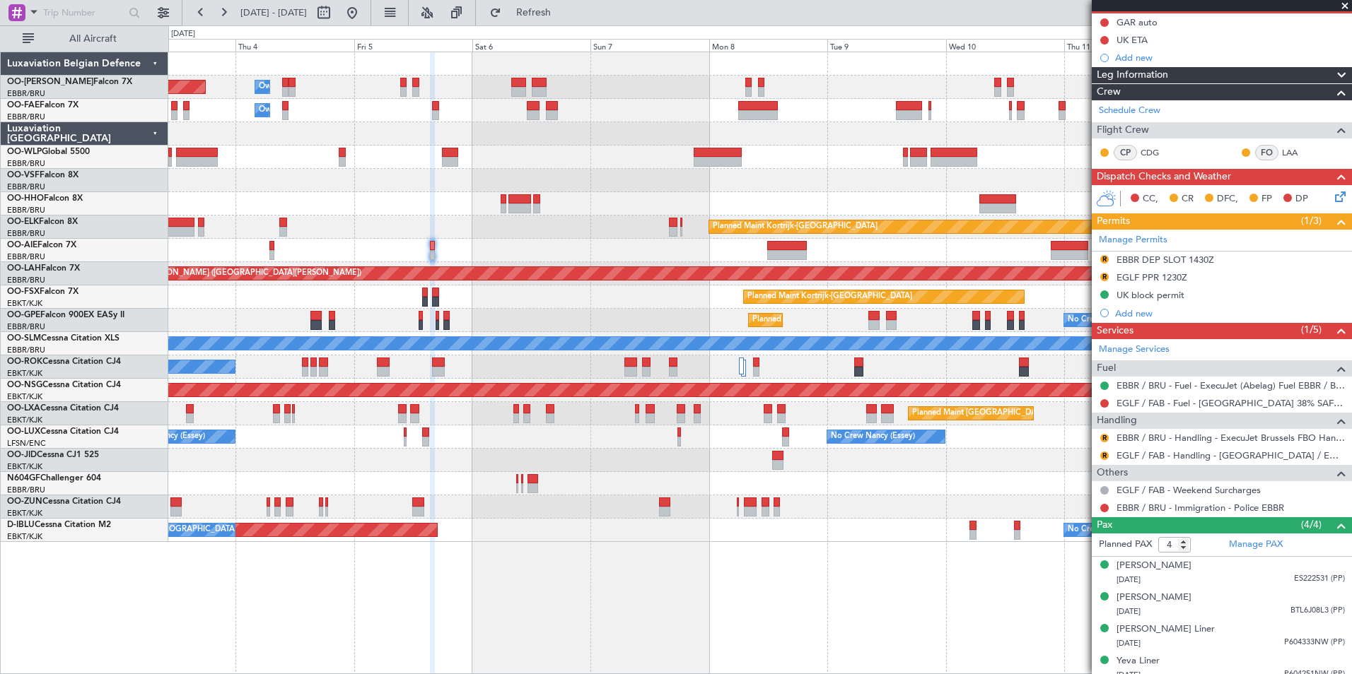
click at [548, 306] on div "Planned Maint Brussels (Brussels National) Owner Melsbroek Air Base Owner Melsb…" at bounding box center [759, 297] width 1183 height 490
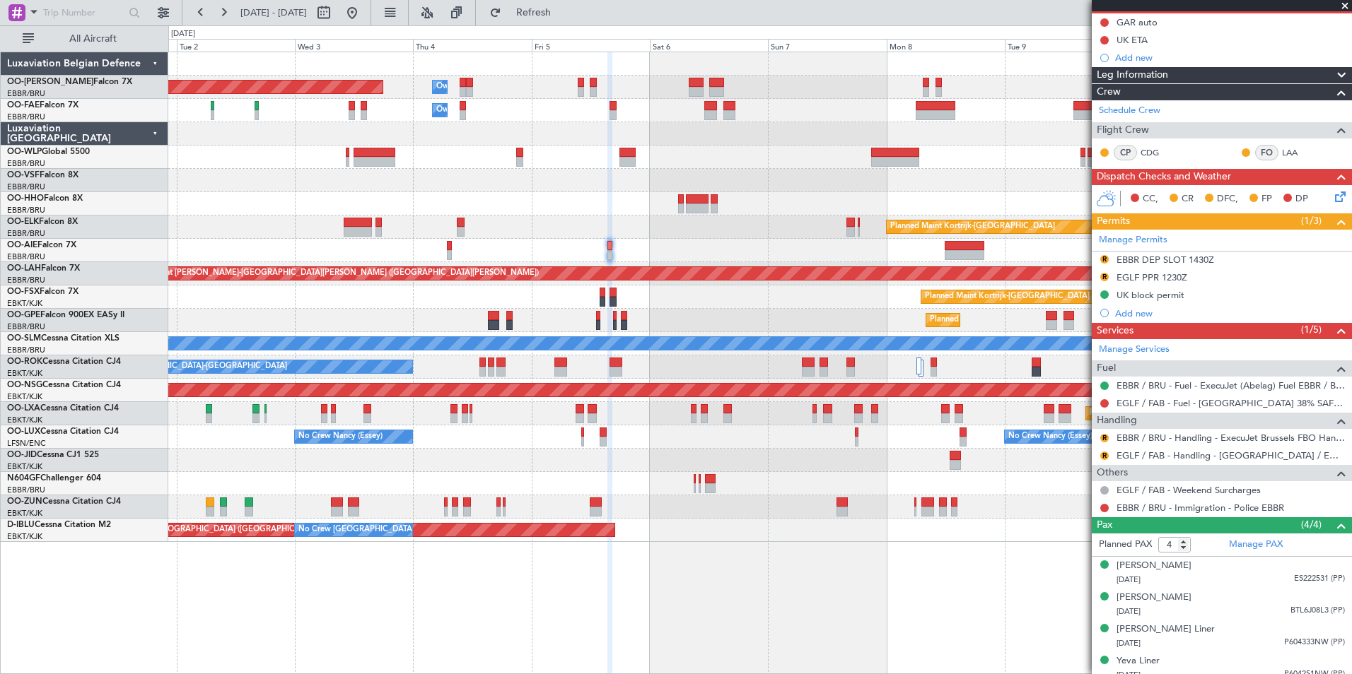
click at [867, 619] on div "Planned Maint Brussels (Brussels National) Owner Melsbroek Air Base Owner Melsb…" at bounding box center [759, 363] width 1183 height 623
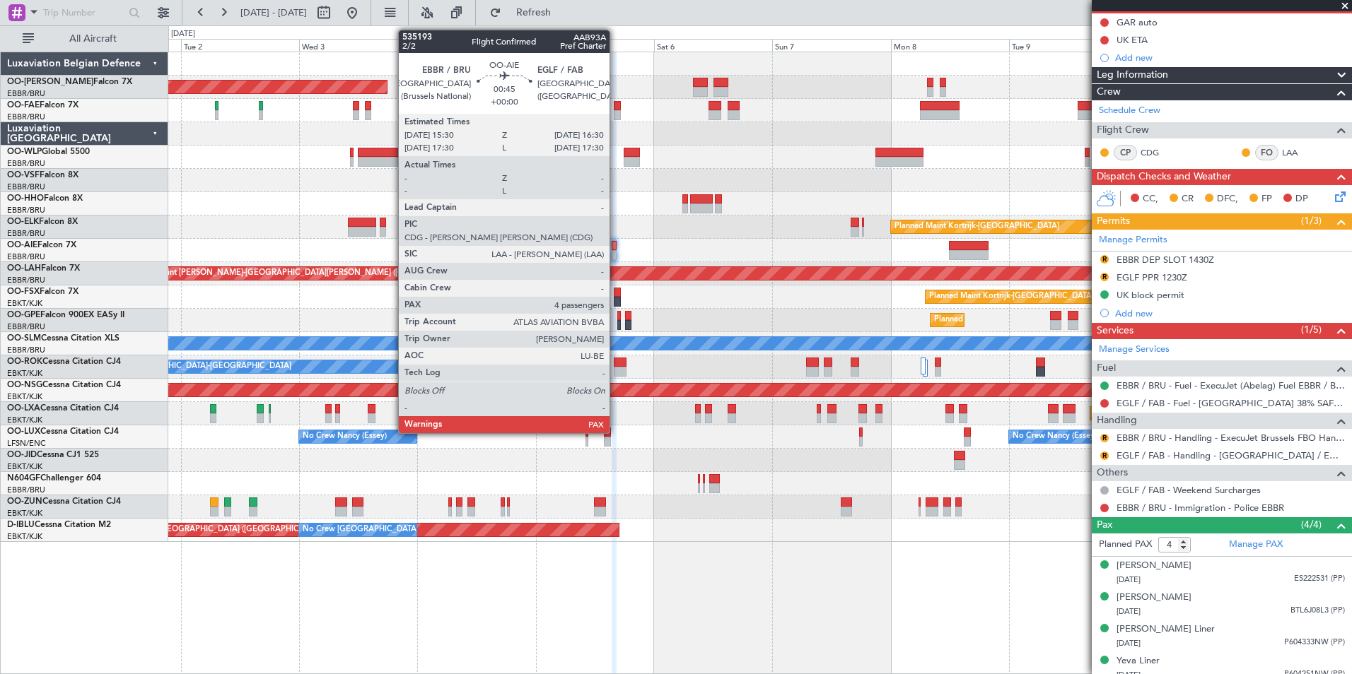
click at [616, 246] on div at bounding box center [613, 246] width 5 height 10
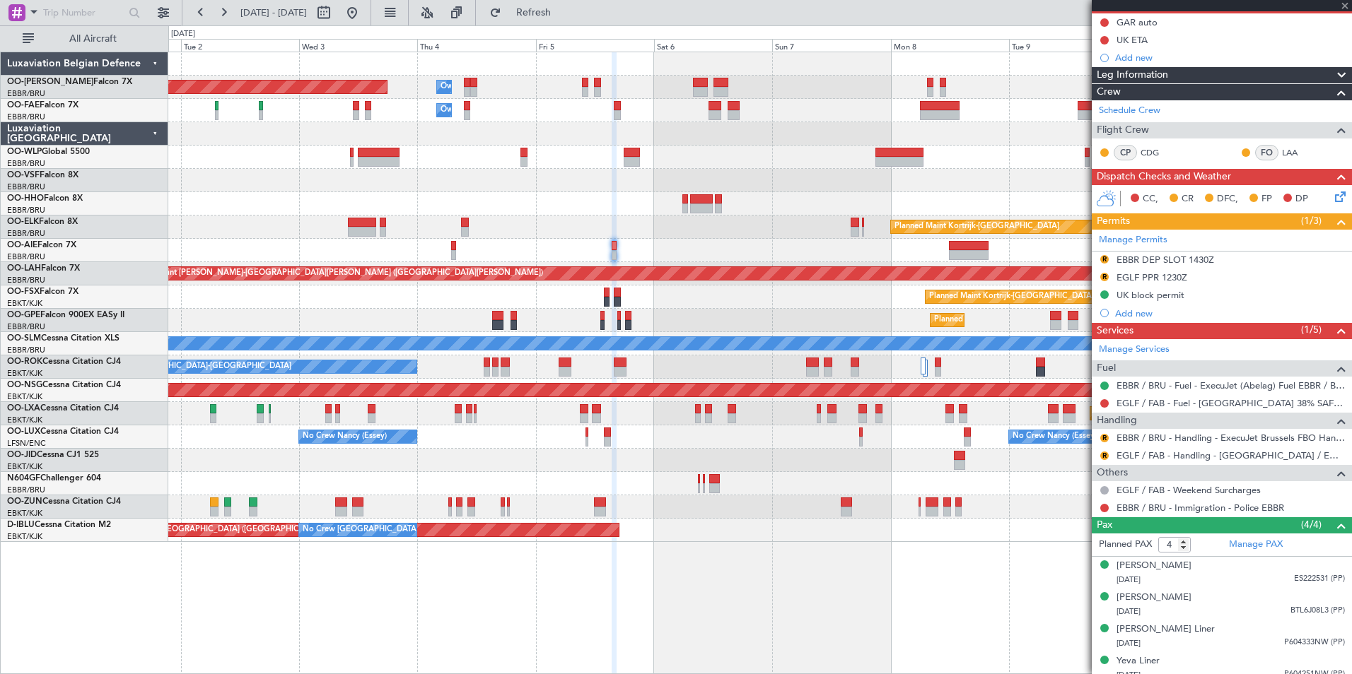
scroll to position [0, 0]
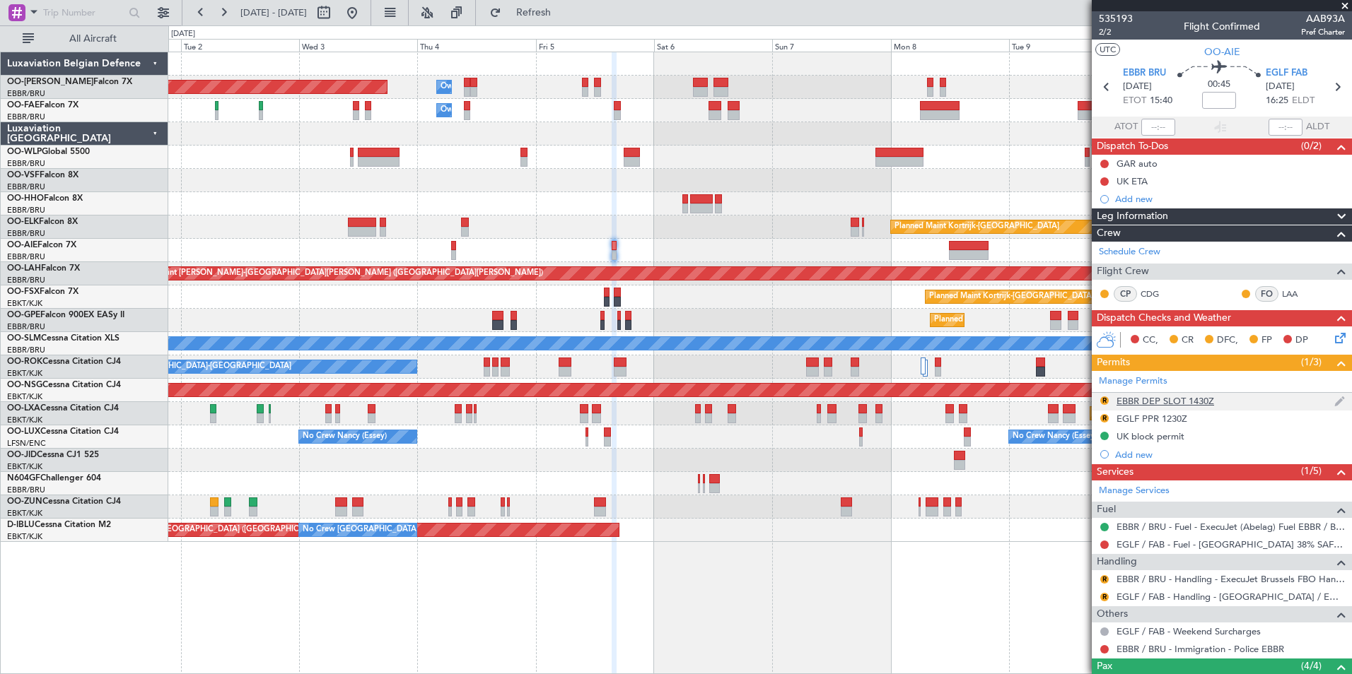
click at [1160, 399] on div "EBBR DEP SLOT 1430Z" at bounding box center [1165, 401] width 98 height 12
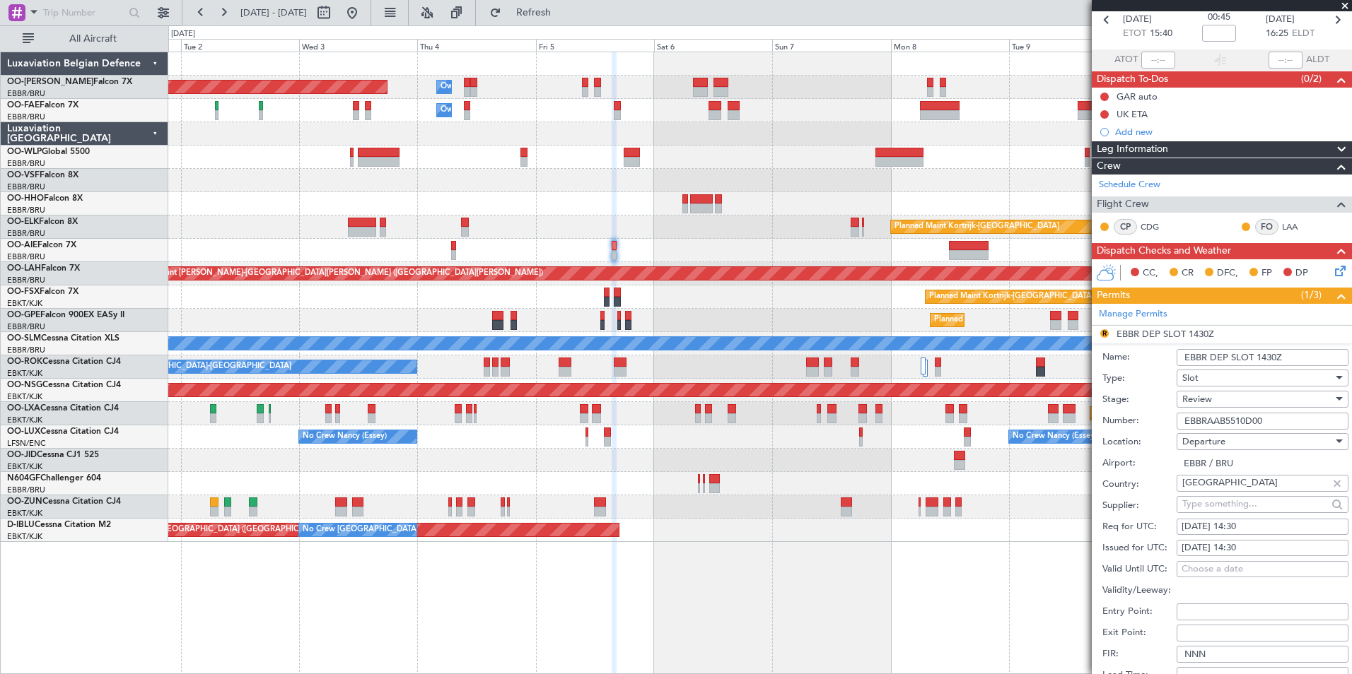
scroll to position [141, 0]
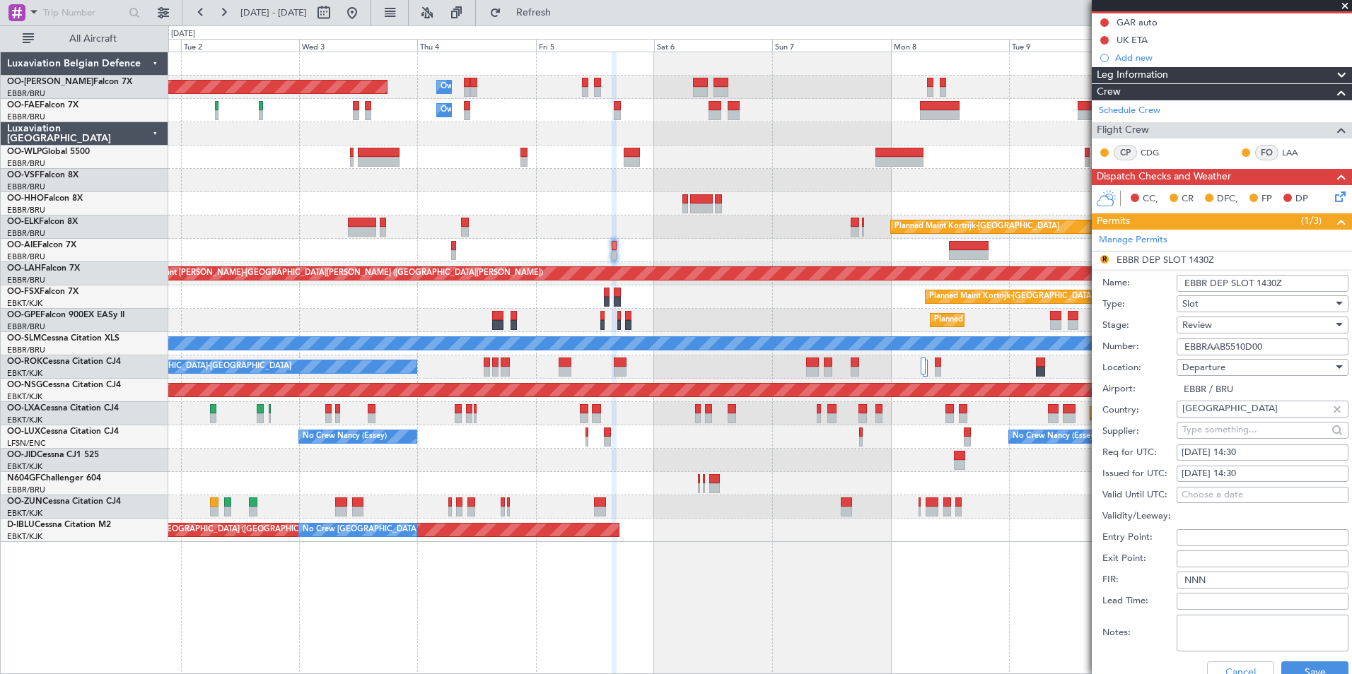
click at [1267, 455] on div "05/09/2025 14:30" at bounding box center [1262, 453] width 162 height 14
select select "9"
select select "2025"
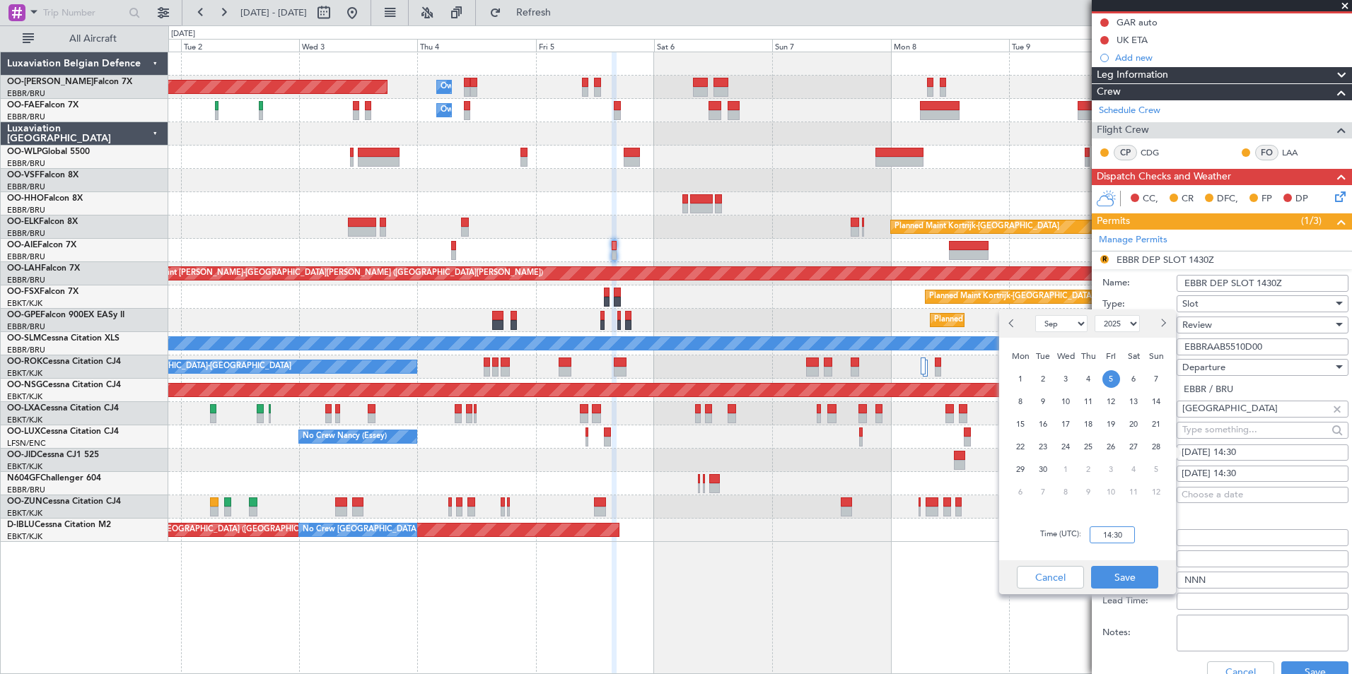
click at [1113, 530] on input "14:30" at bounding box center [1111, 535] width 45 height 17
type input "15:30"
click at [1115, 582] on button "Save" at bounding box center [1124, 577] width 67 height 23
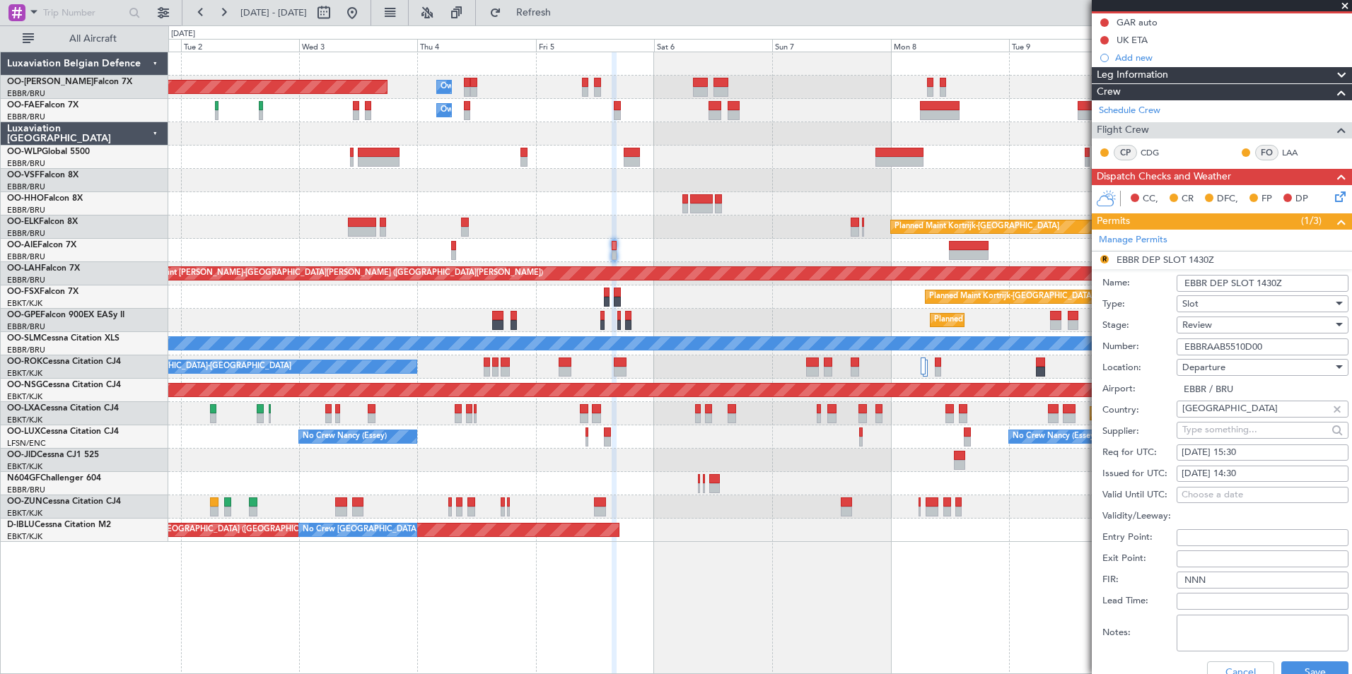
click at [1291, 467] on div "05/09/2025 14:30" at bounding box center [1262, 474] width 162 height 14
select select "9"
select select "2025"
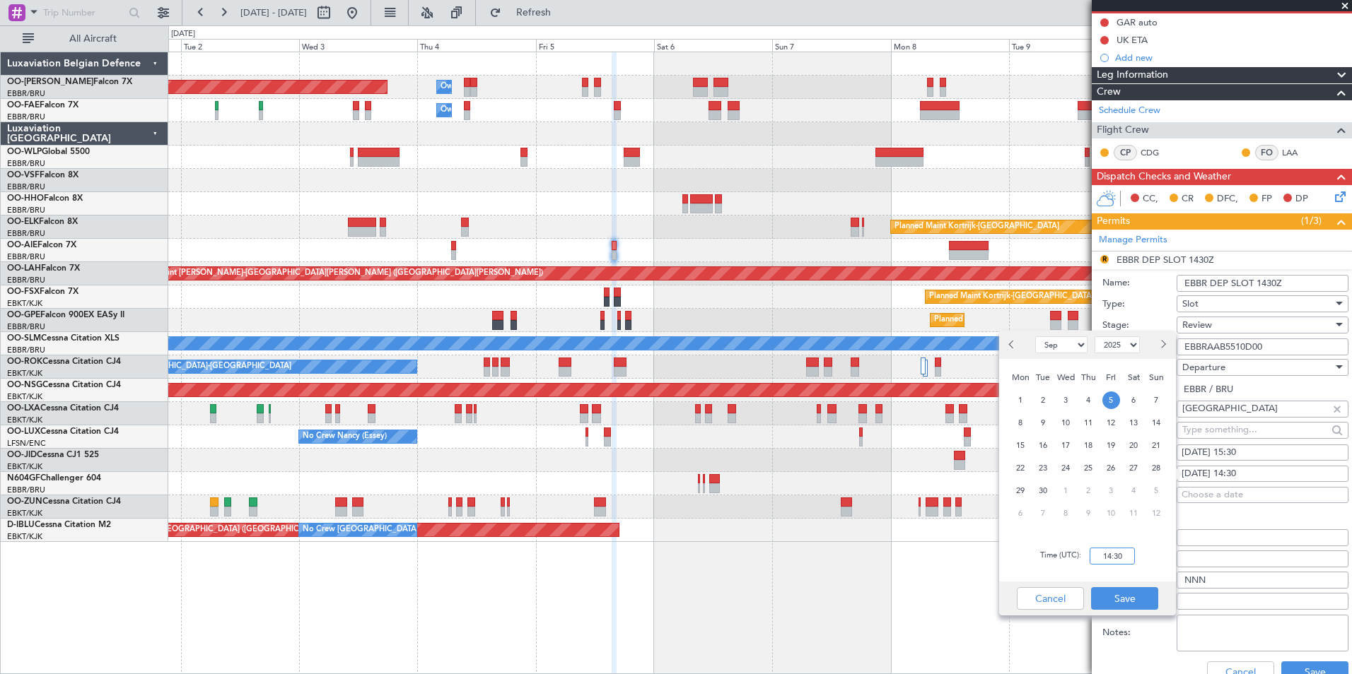
click at [1113, 554] on input "14:30" at bounding box center [1111, 556] width 45 height 17
type input "15:30"
click at [1130, 594] on button "Save" at bounding box center [1124, 598] width 67 height 23
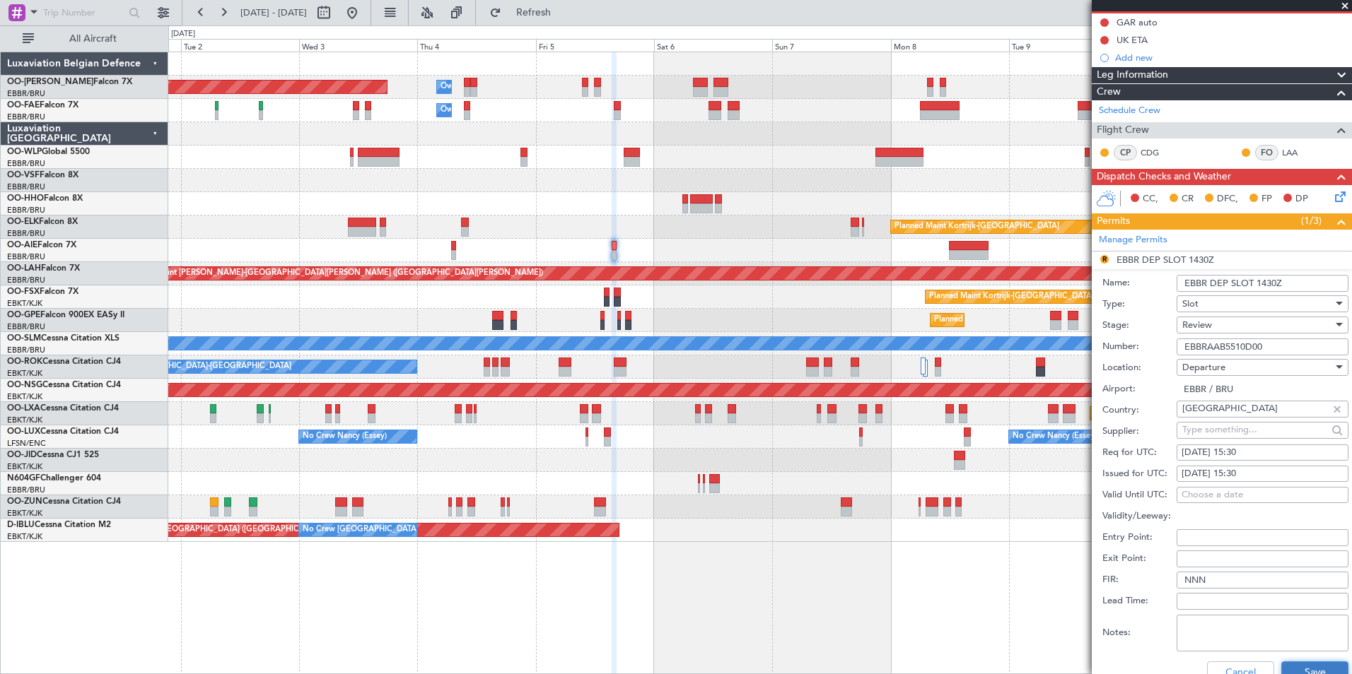
click at [1286, 665] on button "Save" at bounding box center [1314, 673] width 67 height 23
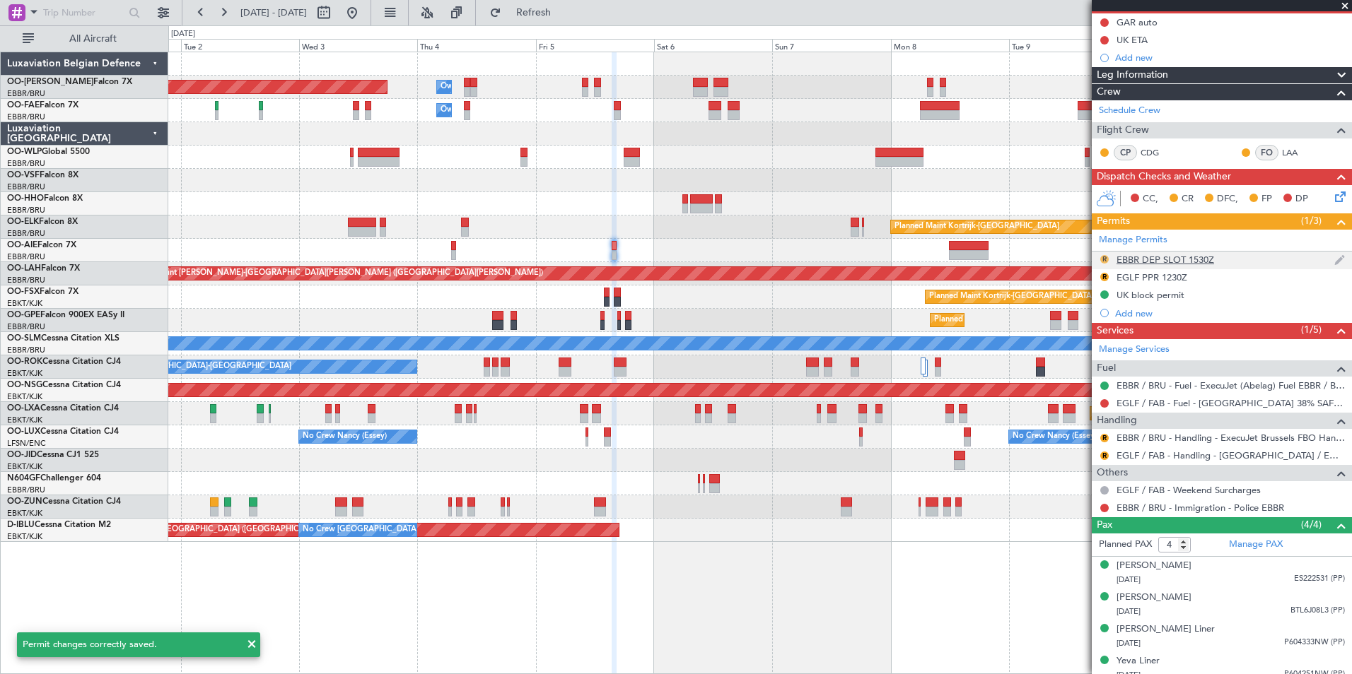
click at [1101, 260] on button "R" at bounding box center [1104, 259] width 8 height 8
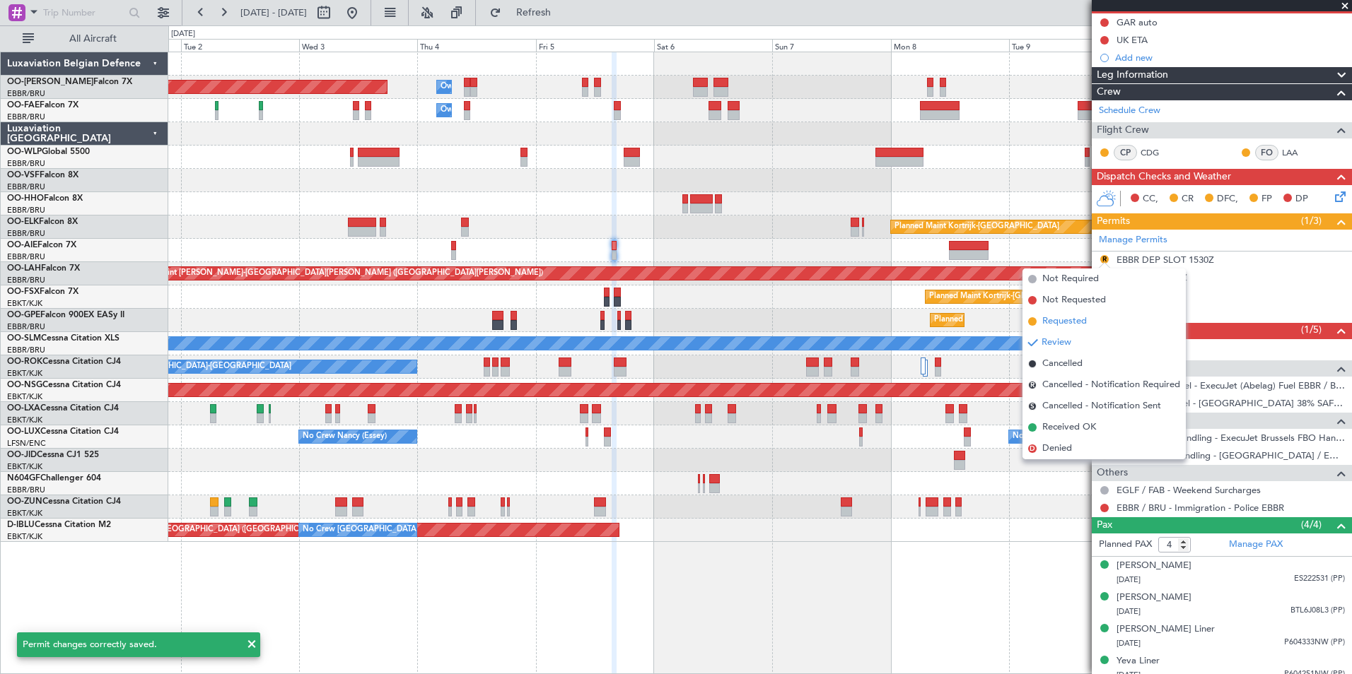
click at [1060, 324] on span "Requested" at bounding box center [1064, 322] width 45 height 14
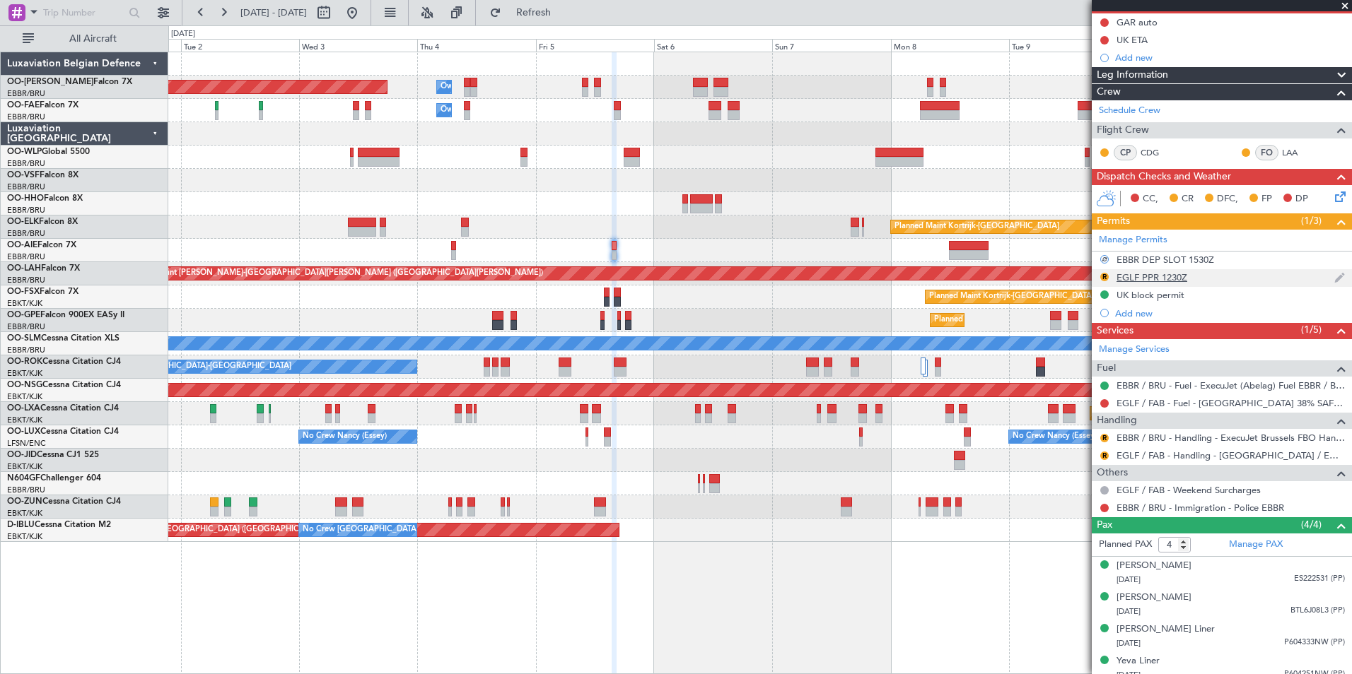
click at [1182, 276] on div "EGLF PPR 1230Z" at bounding box center [1151, 277] width 71 height 12
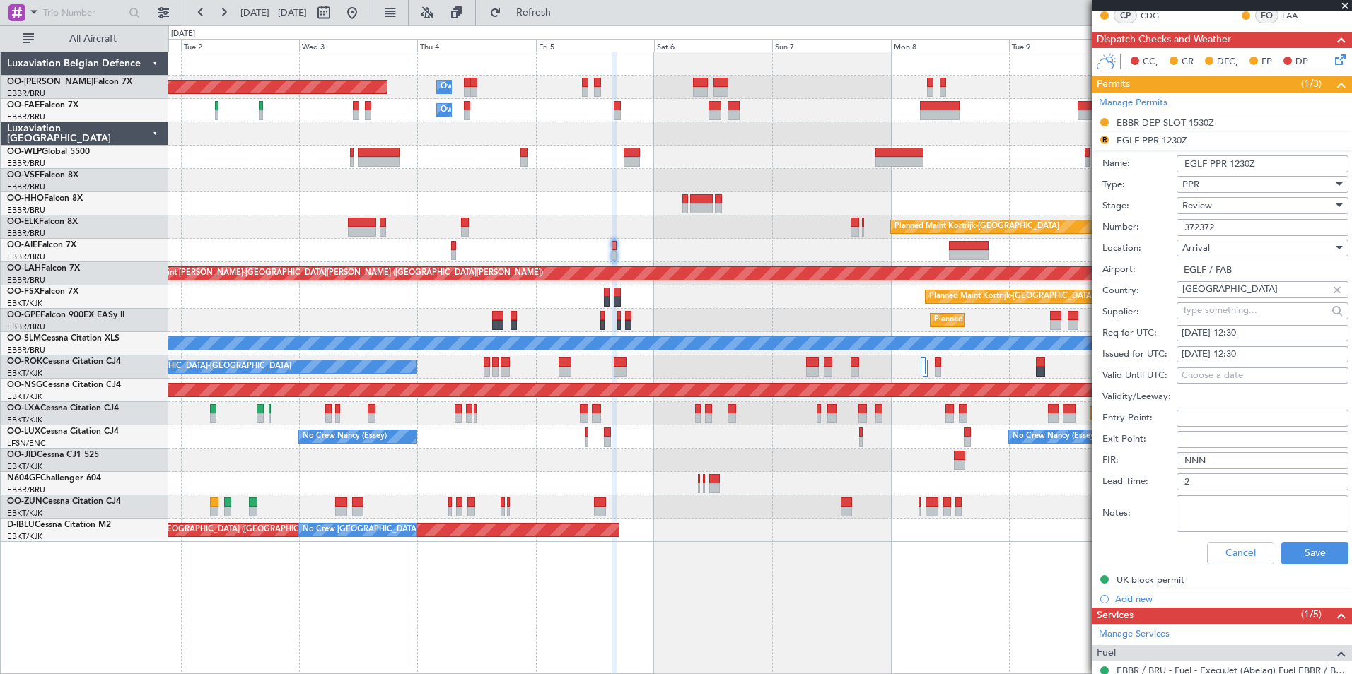
scroll to position [283, 0]
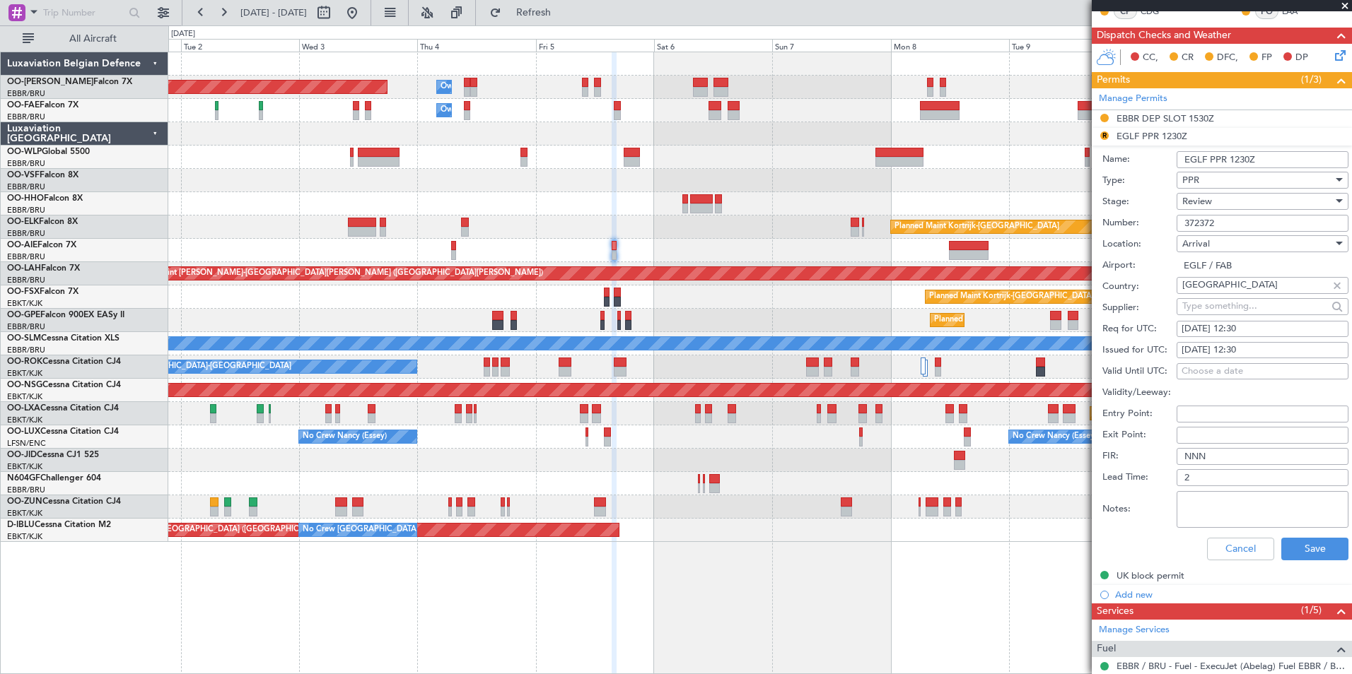
click at [1306, 331] on div "05/09/2025 12:30" at bounding box center [1262, 329] width 162 height 14
select select "9"
select select "2025"
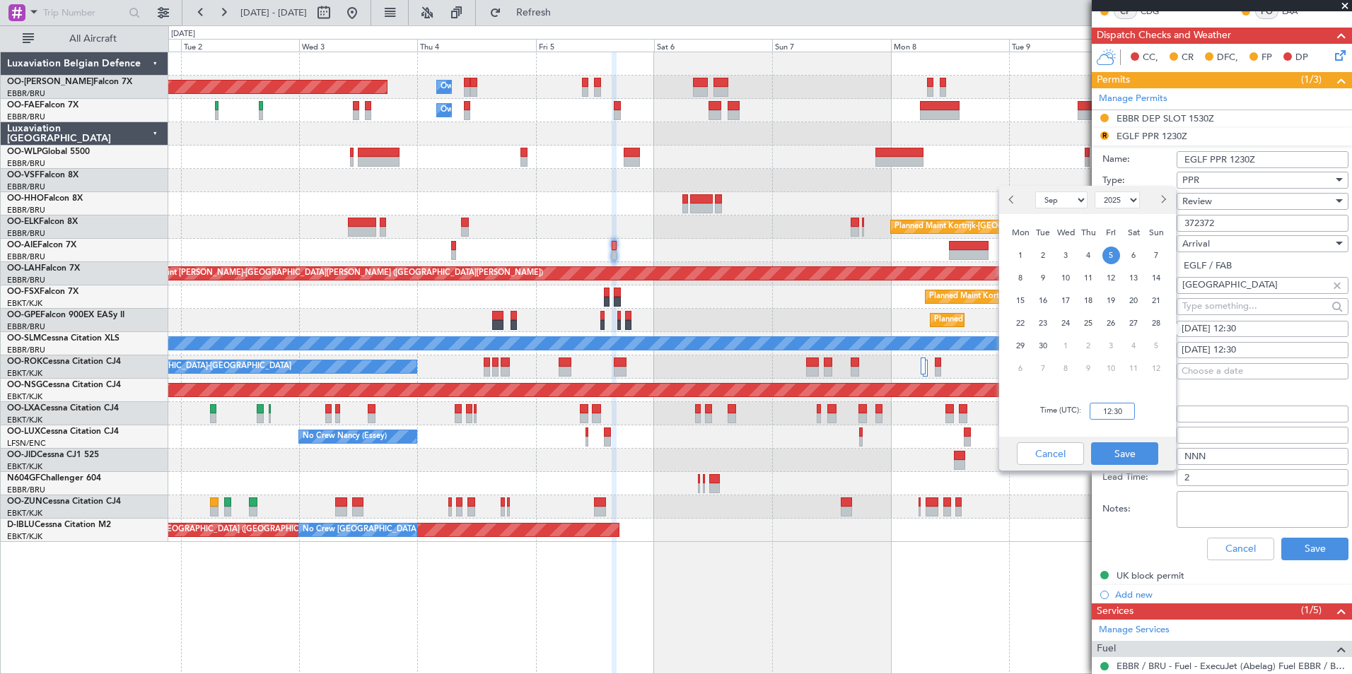
click at [1107, 409] on input "12:30" at bounding box center [1111, 411] width 45 height 17
type input "16:30"
click at [1128, 463] on button "Save" at bounding box center [1124, 453] width 67 height 23
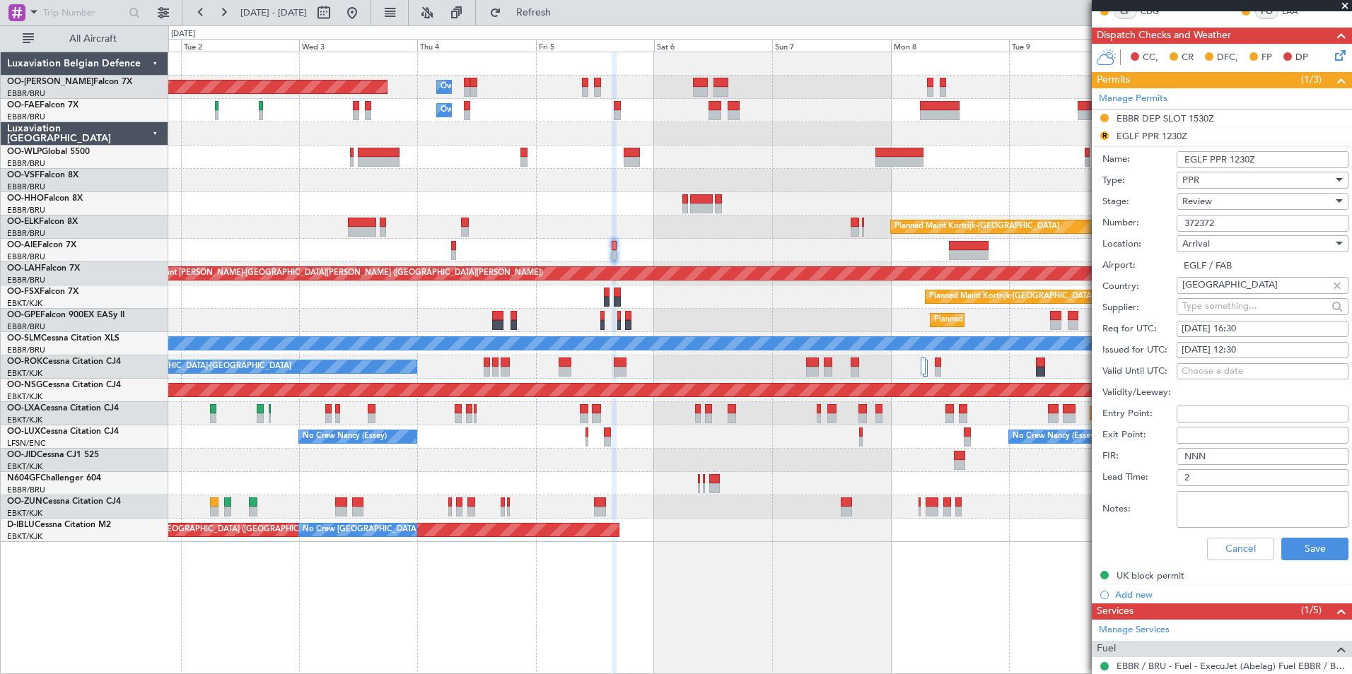
click at [1294, 344] on div "05/09/2025 12:30" at bounding box center [1262, 351] width 162 height 14
select select "9"
select select "2025"
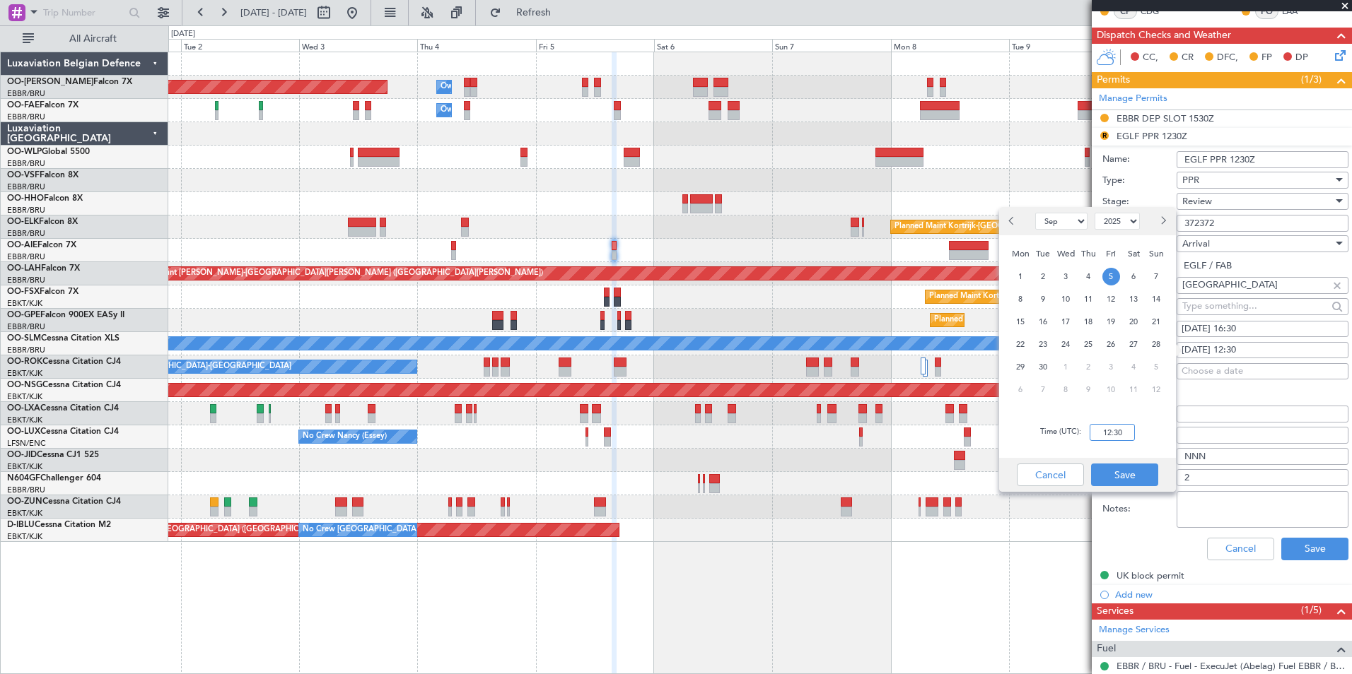
click at [1130, 435] on input "12:30" at bounding box center [1111, 432] width 45 height 17
type input "16:30"
click at [1124, 474] on button "Save" at bounding box center [1124, 475] width 67 height 23
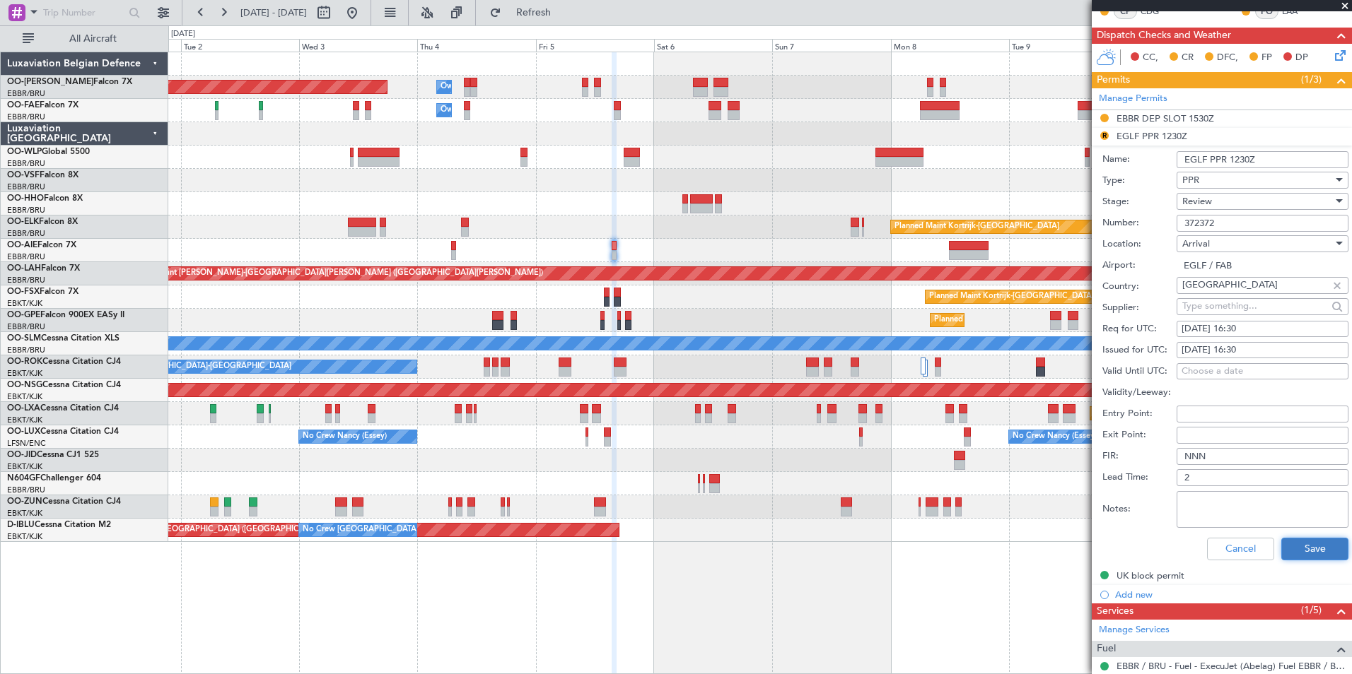
click at [1286, 545] on button "Save" at bounding box center [1314, 549] width 67 height 23
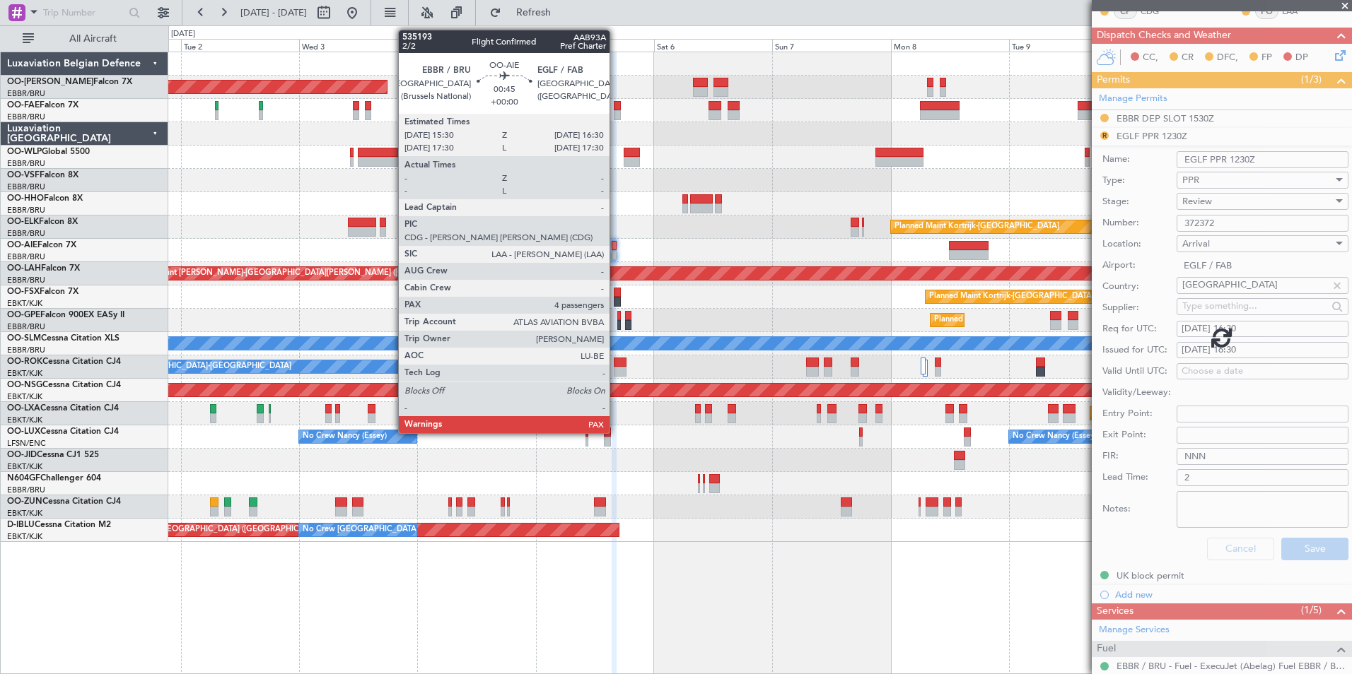
scroll to position [151, 0]
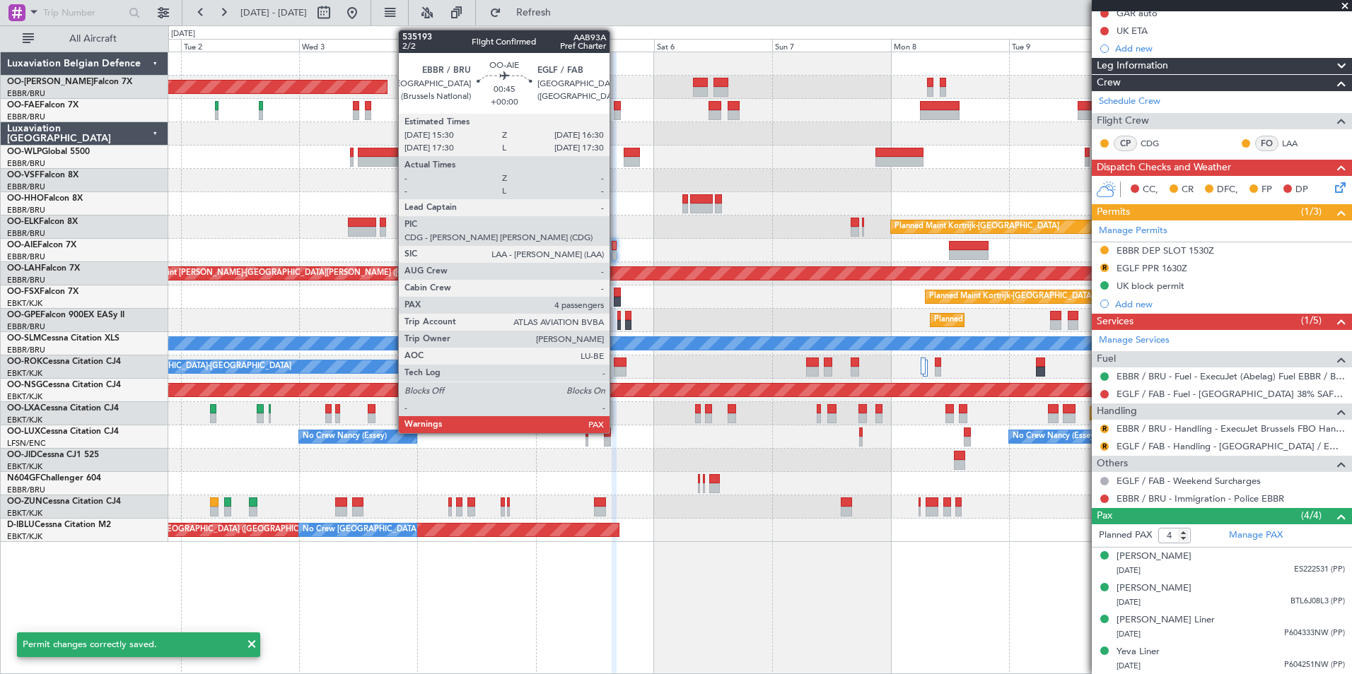
click at [616, 248] on div at bounding box center [613, 246] width 5 height 10
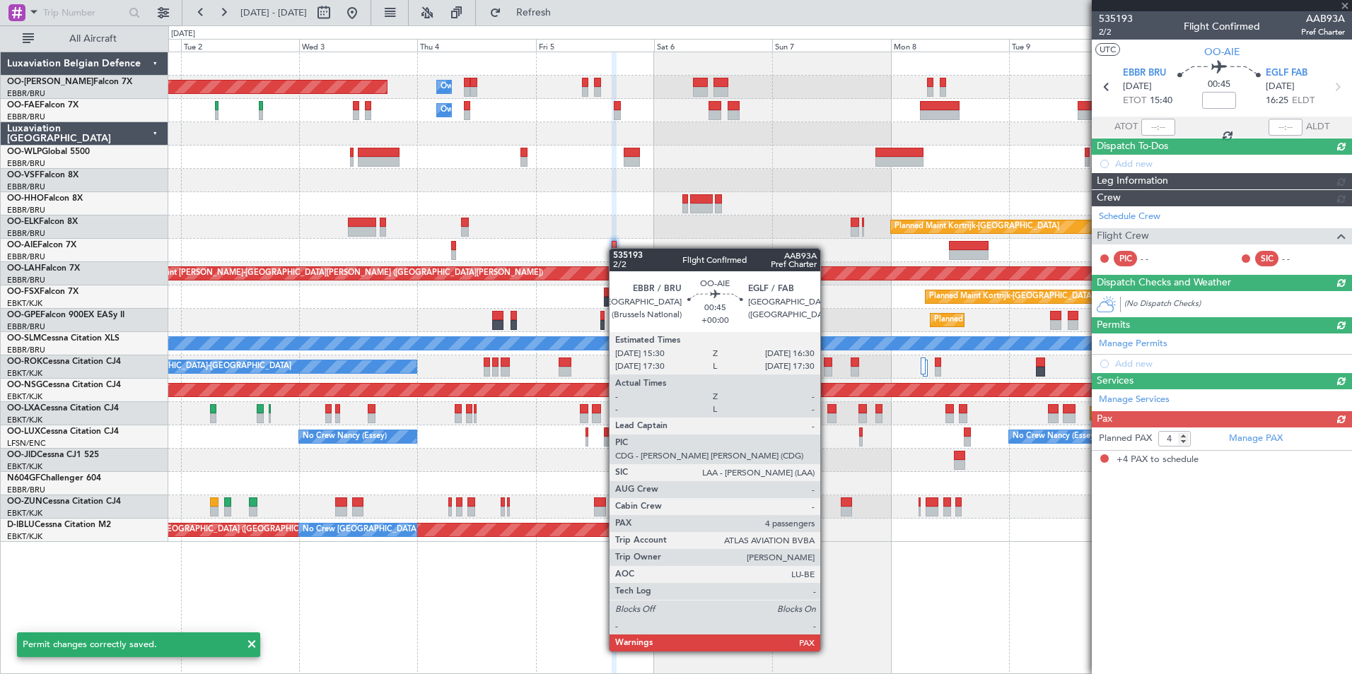
scroll to position [0, 0]
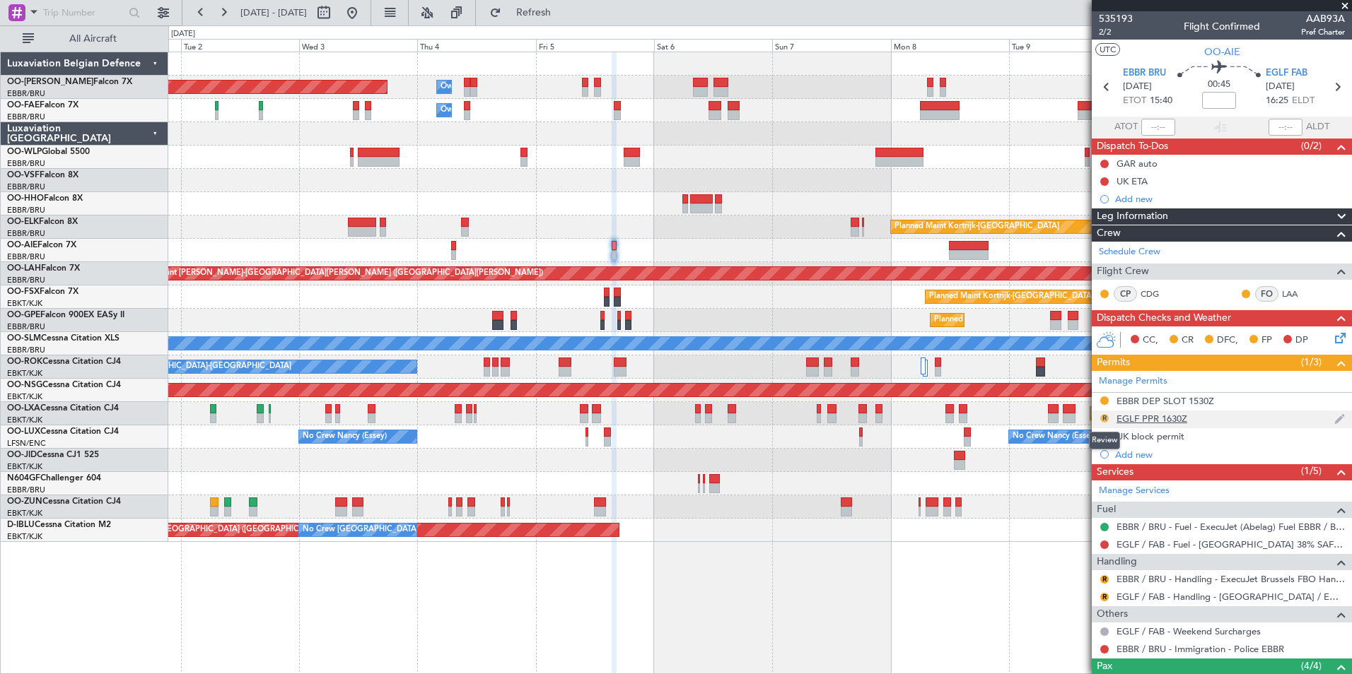
click at [1101, 415] on button "R" at bounding box center [1104, 418] width 8 height 8
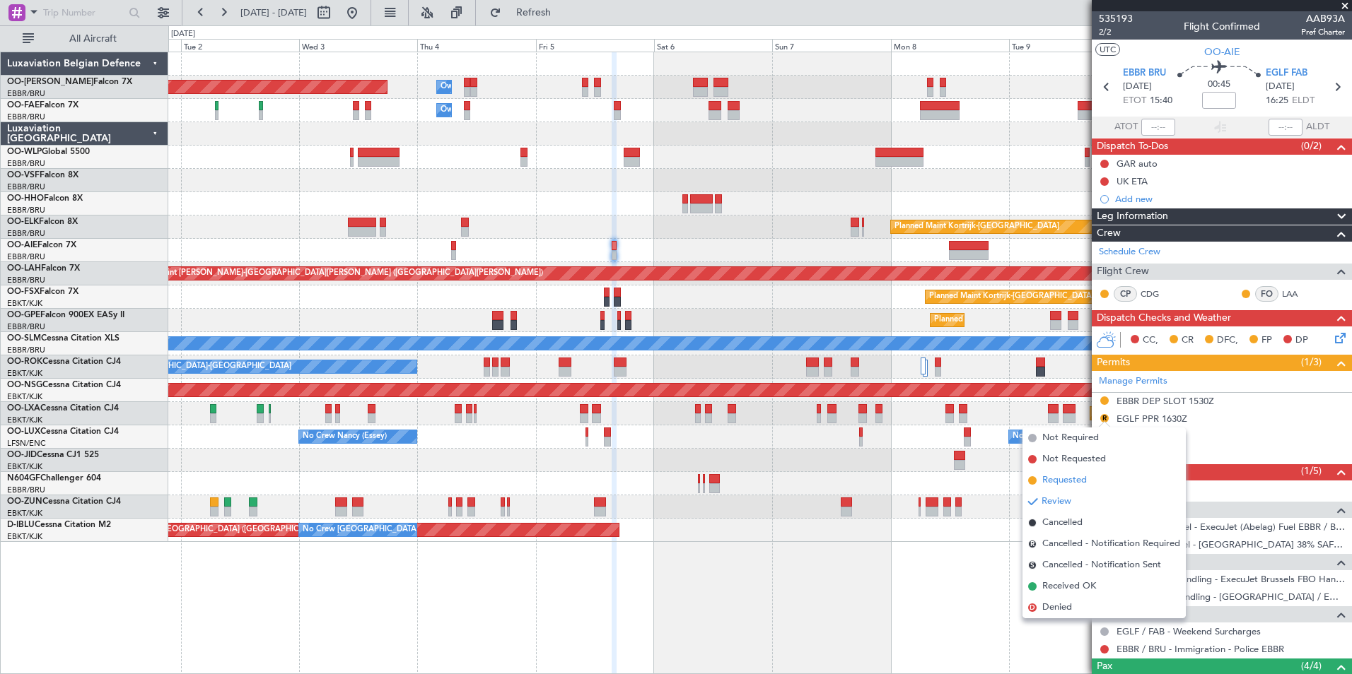
click at [1062, 483] on span "Requested" at bounding box center [1064, 481] width 45 height 14
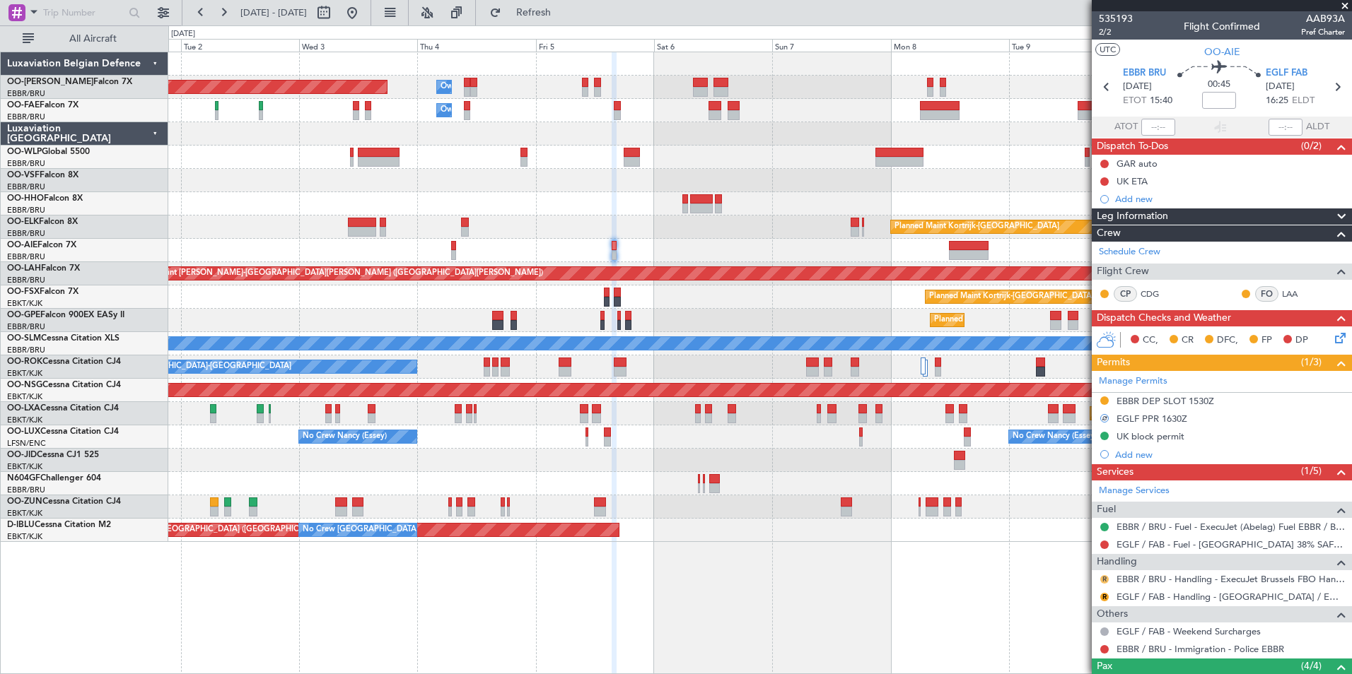
click at [1107, 580] on button "R" at bounding box center [1104, 579] width 8 height 8
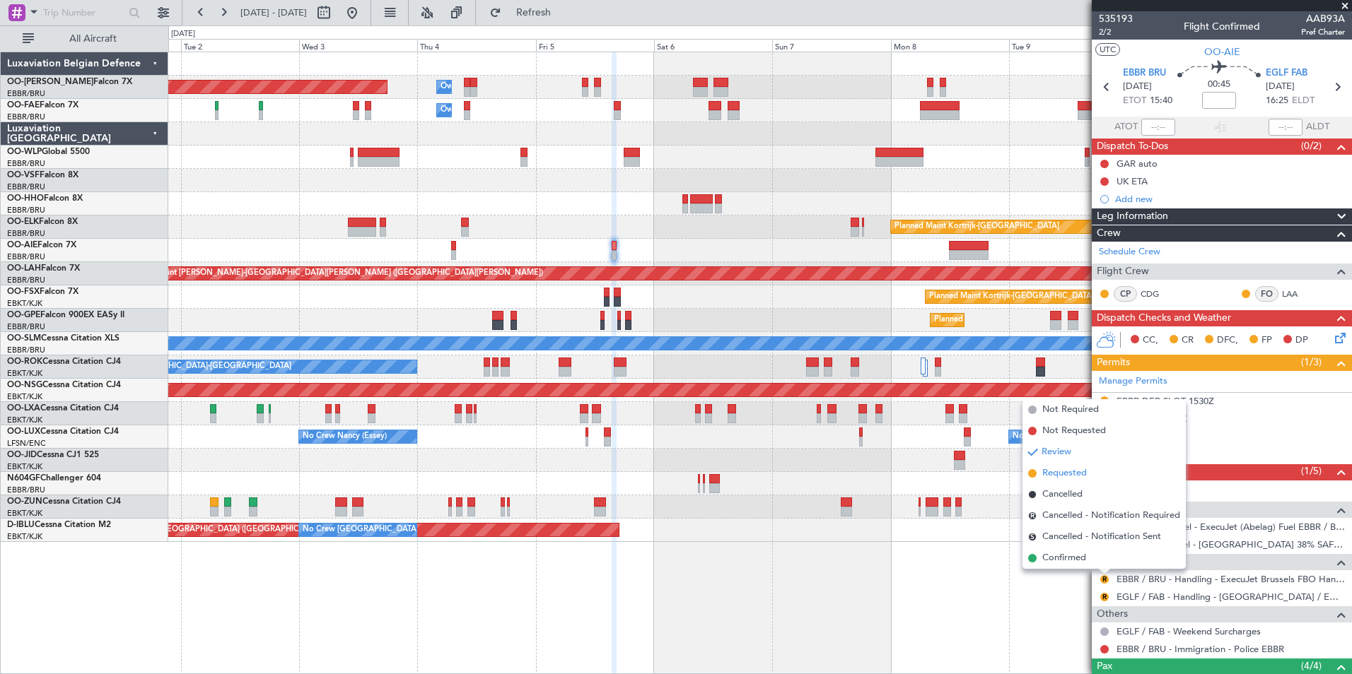
click at [1057, 476] on span "Requested" at bounding box center [1064, 474] width 45 height 14
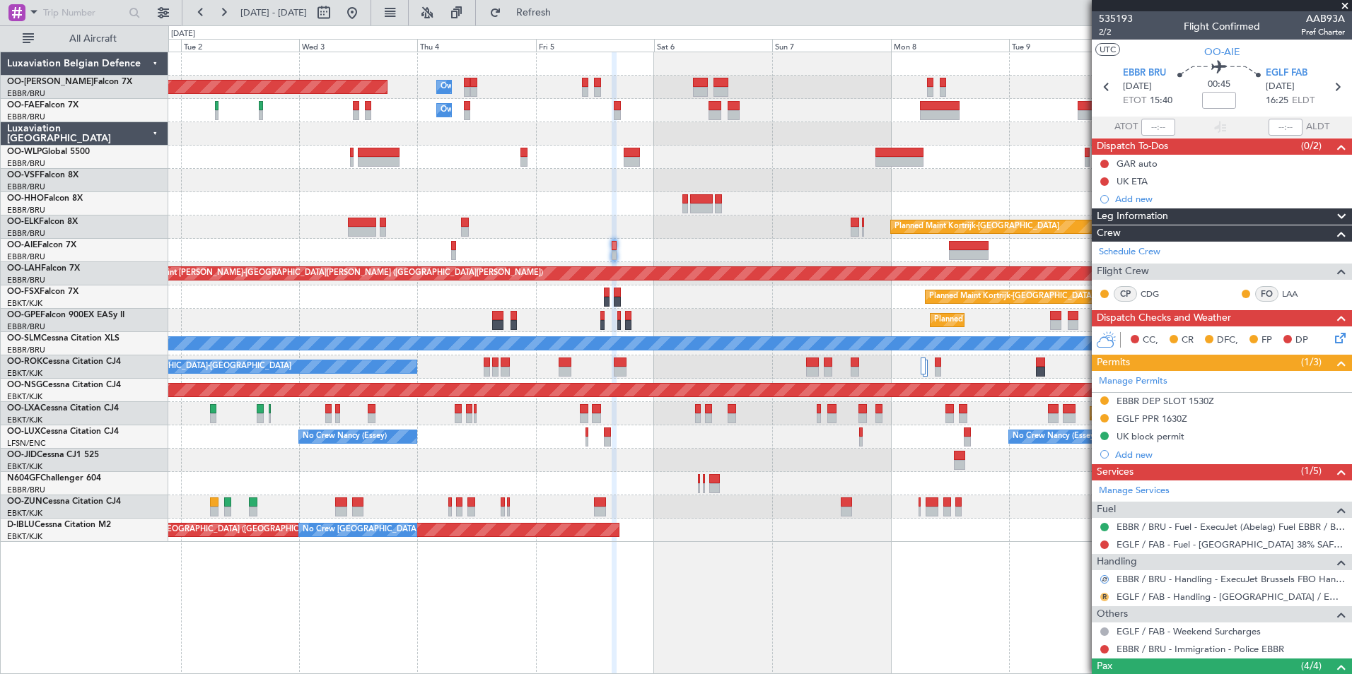
click at [1103, 597] on button "R" at bounding box center [1104, 597] width 8 height 8
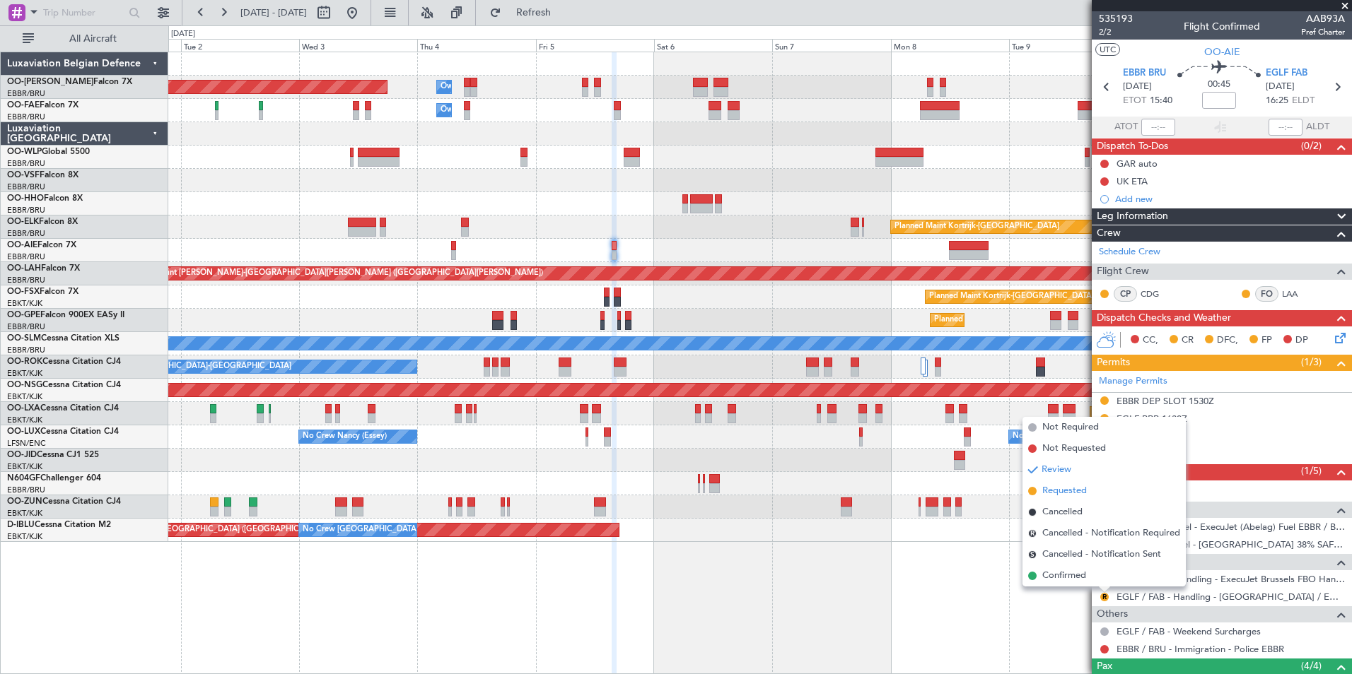
click at [1067, 494] on span "Requested" at bounding box center [1064, 491] width 45 height 14
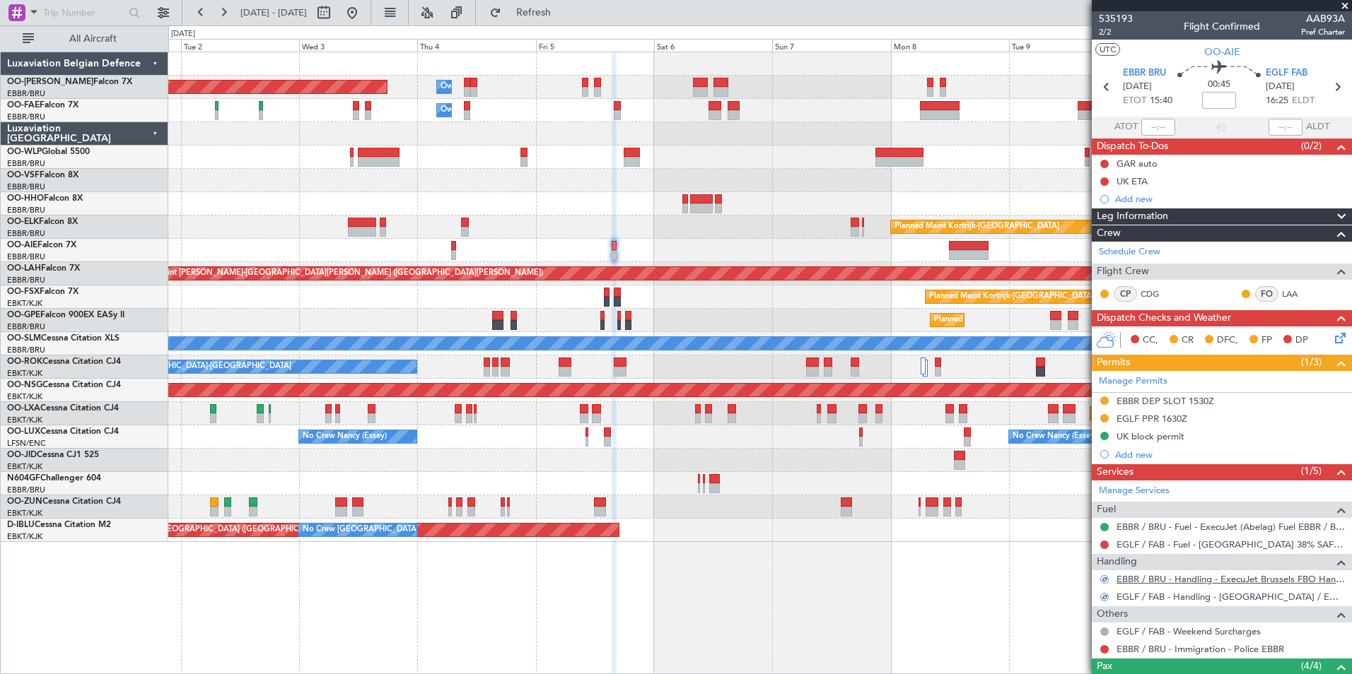
click at [1183, 581] on link "EBBR / BRU - Handling - ExecuJet Brussels FBO Handling Abelag" at bounding box center [1230, 579] width 228 height 12
click at [562, 16] on span "Refresh" at bounding box center [533, 13] width 59 height 10
click at [1048, 622] on div "Planned Maint Brussels (Brussels National) Owner Melsbroek Air Base Owner Melsb…" at bounding box center [759, 363] width 1183 height 623
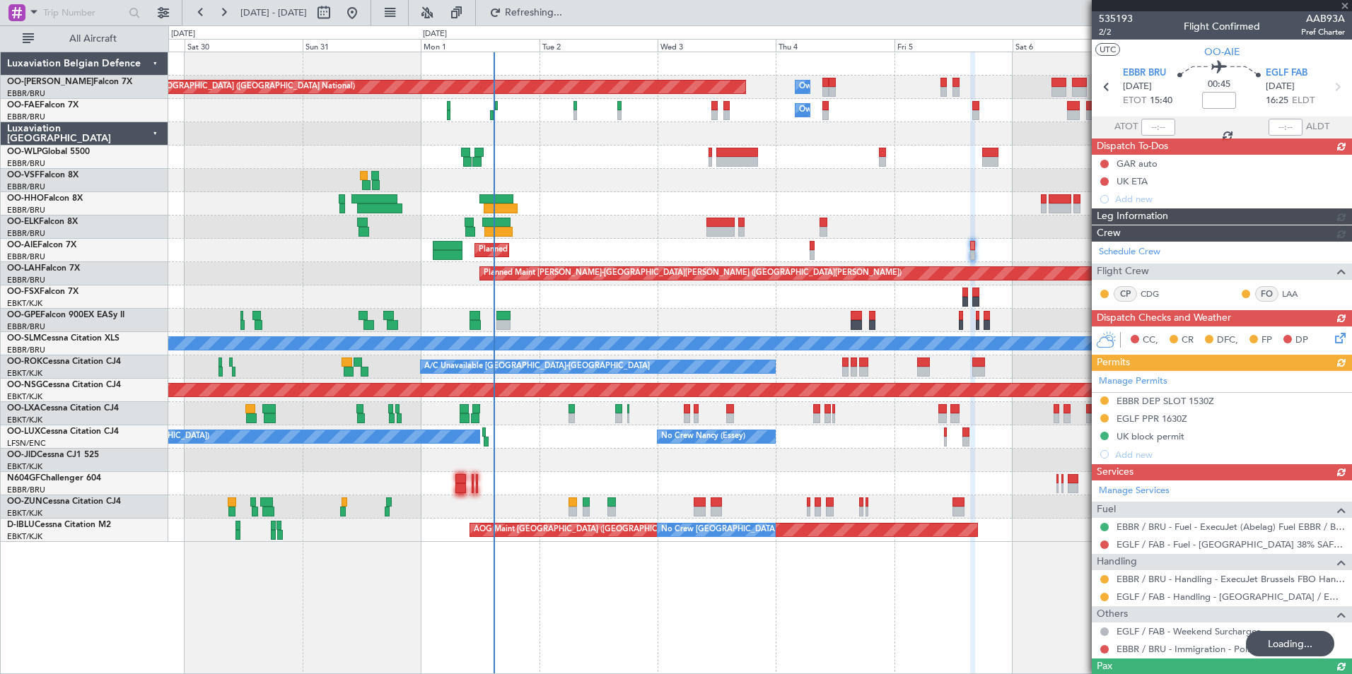
click at [765, 620] on div "Planned Maint Brussels (Brussels National) Owner Melsbroek Air Base Owner Melsb…" at bounding box center [759, 363] width 1183 height 623
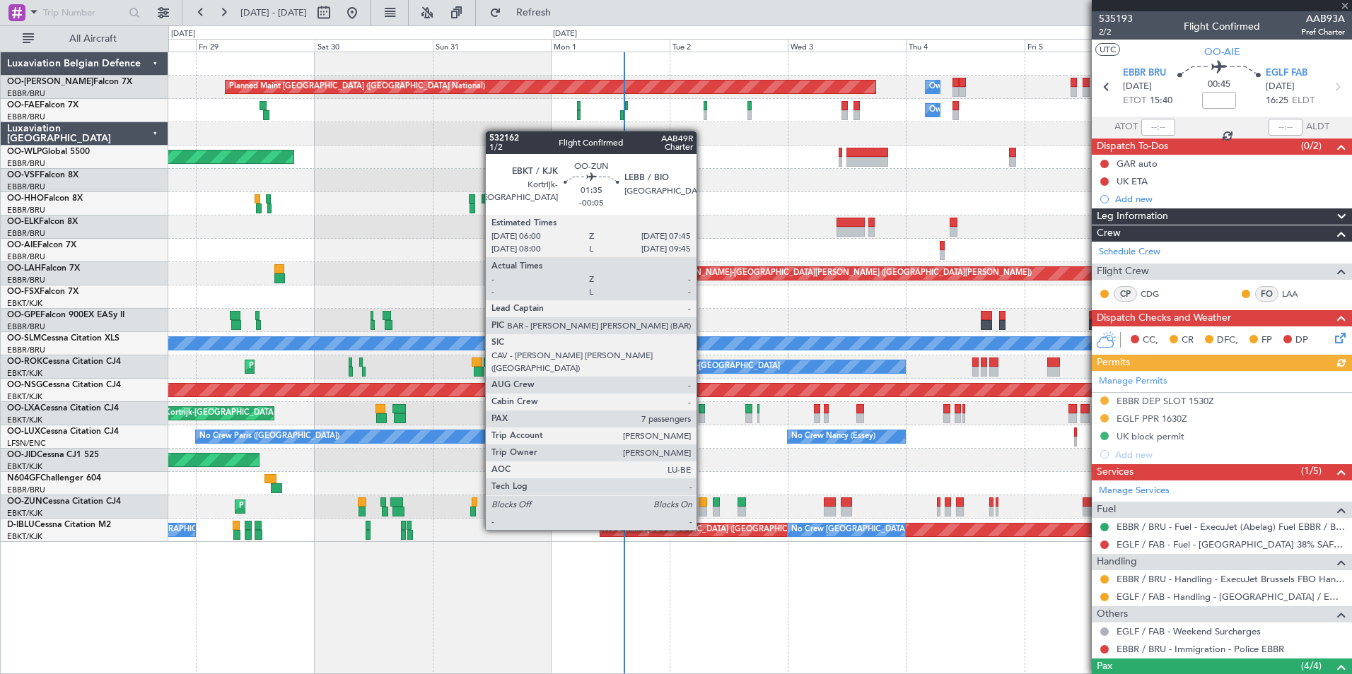
click at [703, 503] on div at bounding box center [702, 503] width 9 height 10
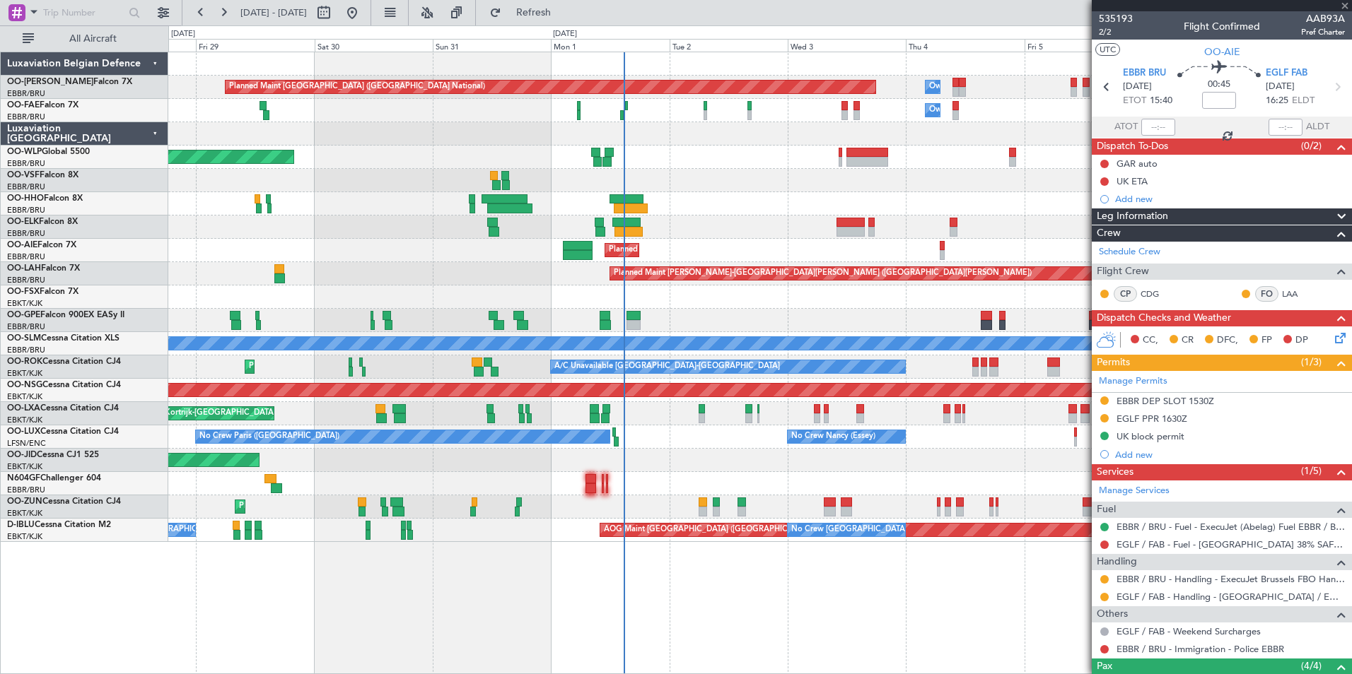
type input "-00:05"
type input "7"
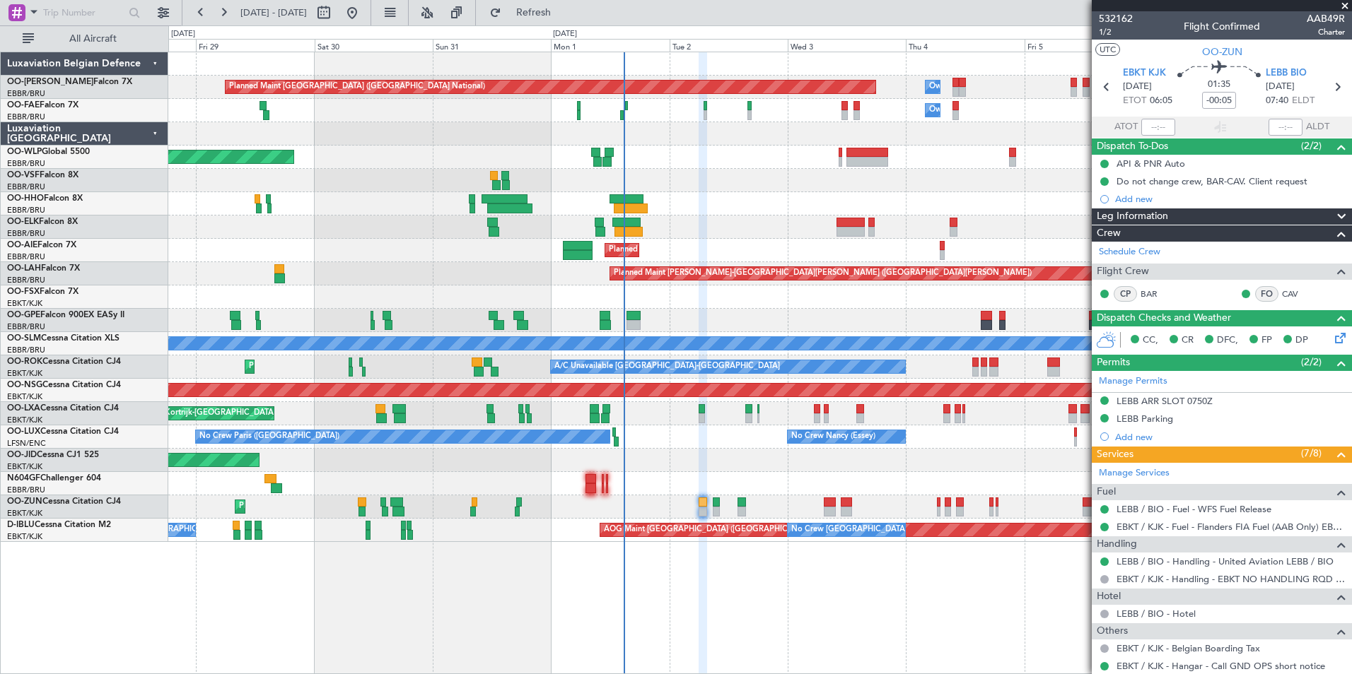
click at [1341, 6] on span at bounding box center [1344, 6] width 14 height 13
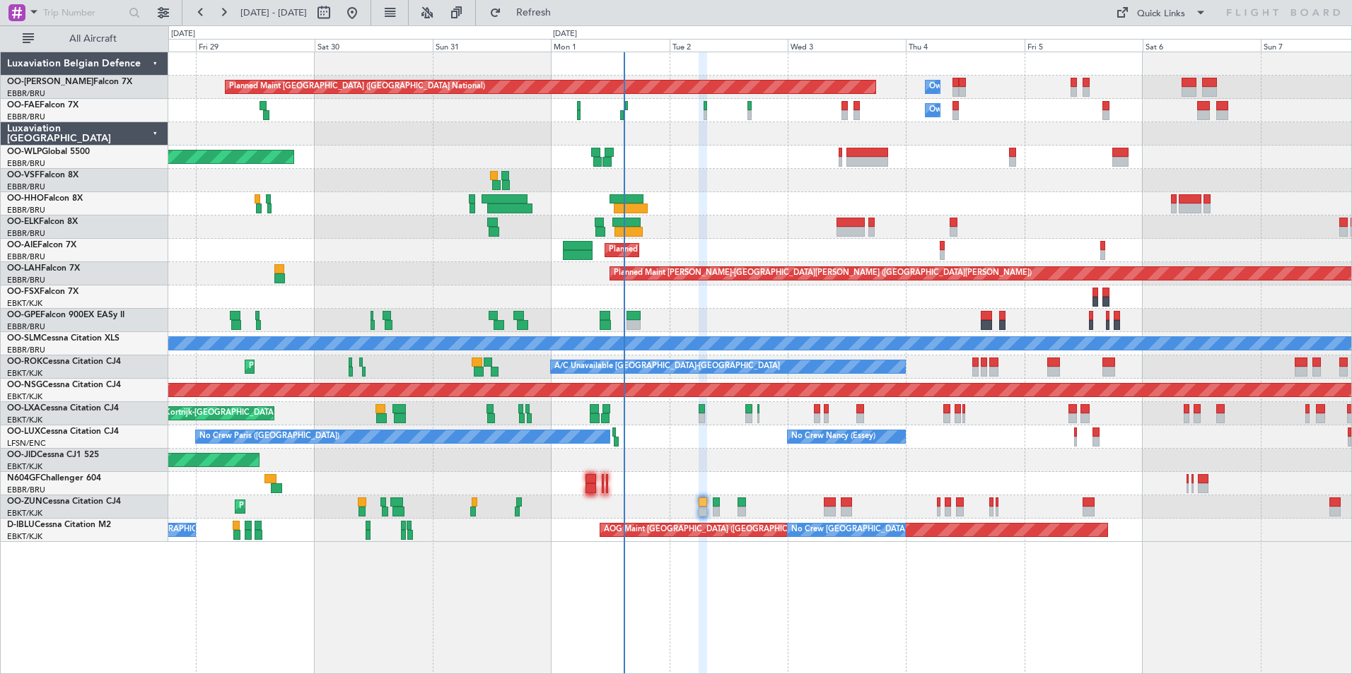
type input "0"
click at [985, 609] on div "Planned Maint [GEOGRAPHIC_DATA] ([GEOGRAPHIC_DATA] National) Owner [GEOGRAPHIC_…" at bounding box center [759, 363] width 1183 height 623
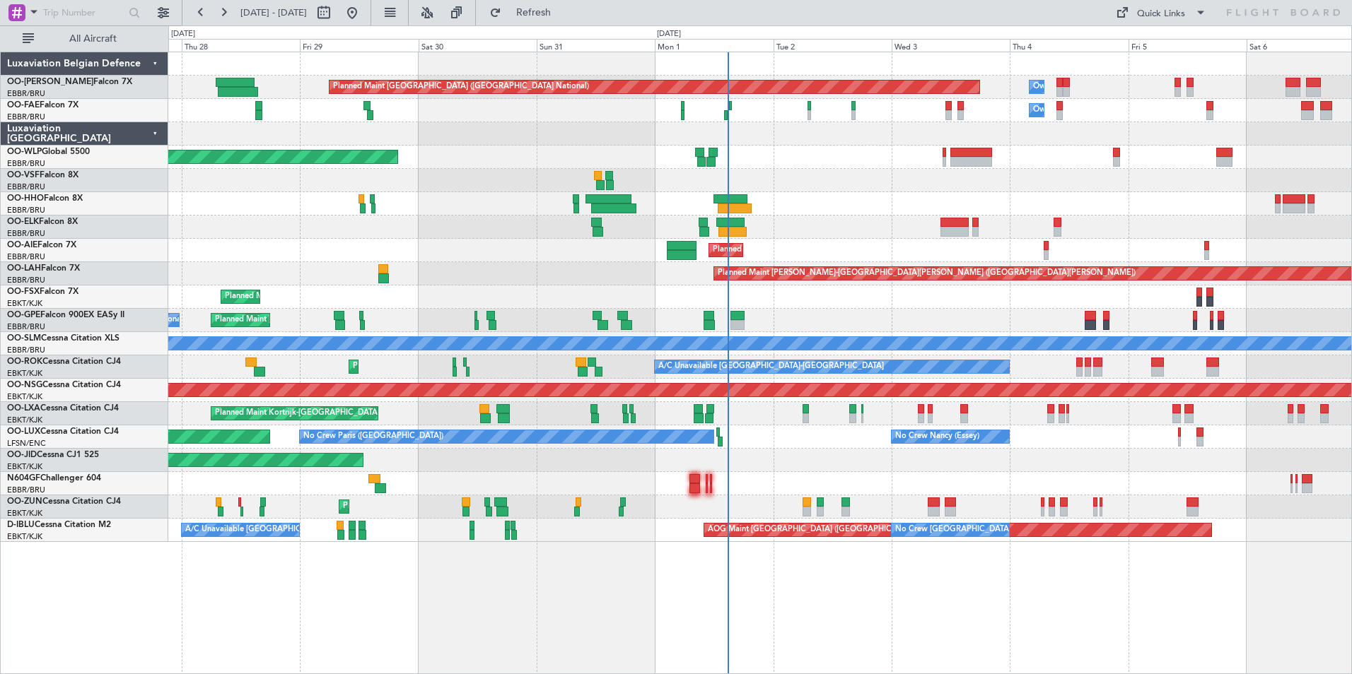
click at [889, 640] on div "Planned Maint [GEOGRAPHIC_DATA] ([GEOGRAPHIC_DATA] National) Owner [GEOGRAPHIC_…" at bounding box center [759, 363] width 1183 height 623
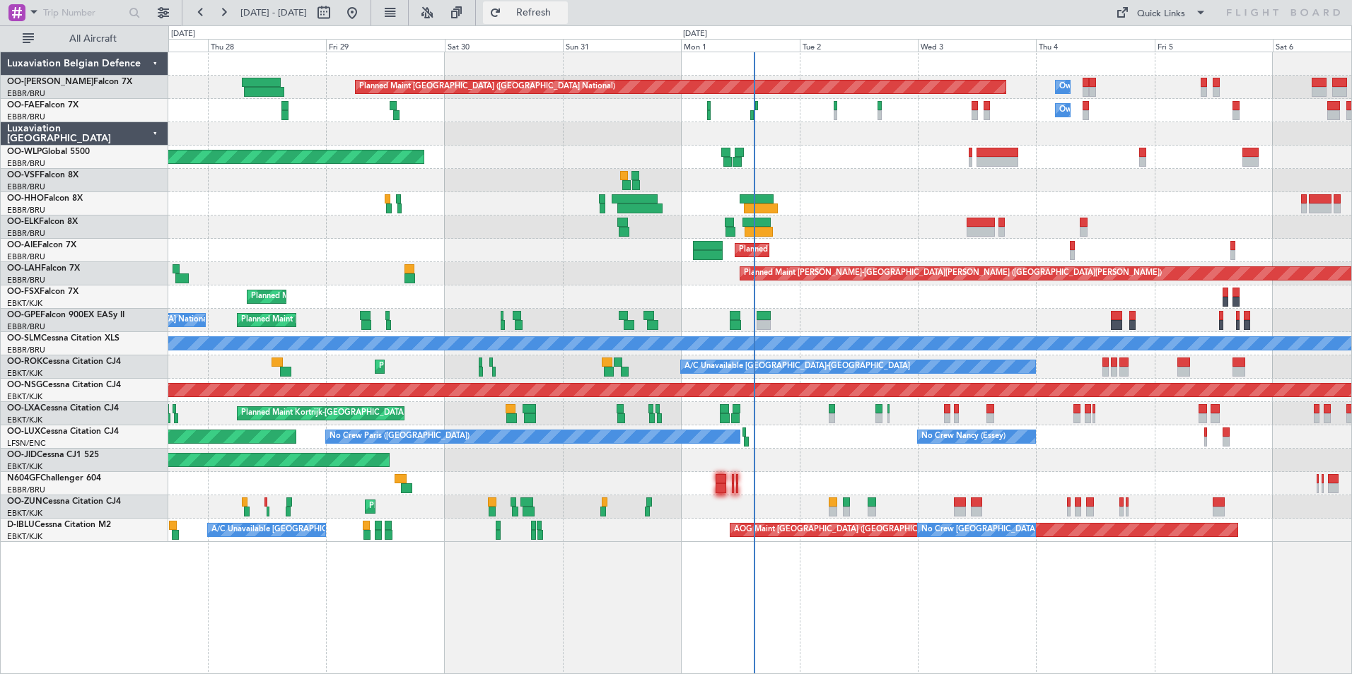
click at [563, 9] on span "Refresh" at bounding box center [533, 13] width 59 height 10
click at [563, 17] on span "Refresh" at bounding box center [533, 13] width 59 height 10
click at [775, 600] on div "Planned Maint [GEOGRAPHIC_DATA] ([GEOGRAPHIC_DATA] National) Owner [GEOGRAPHIC_…" at bounding box center [759, 363] width 1183 height 623
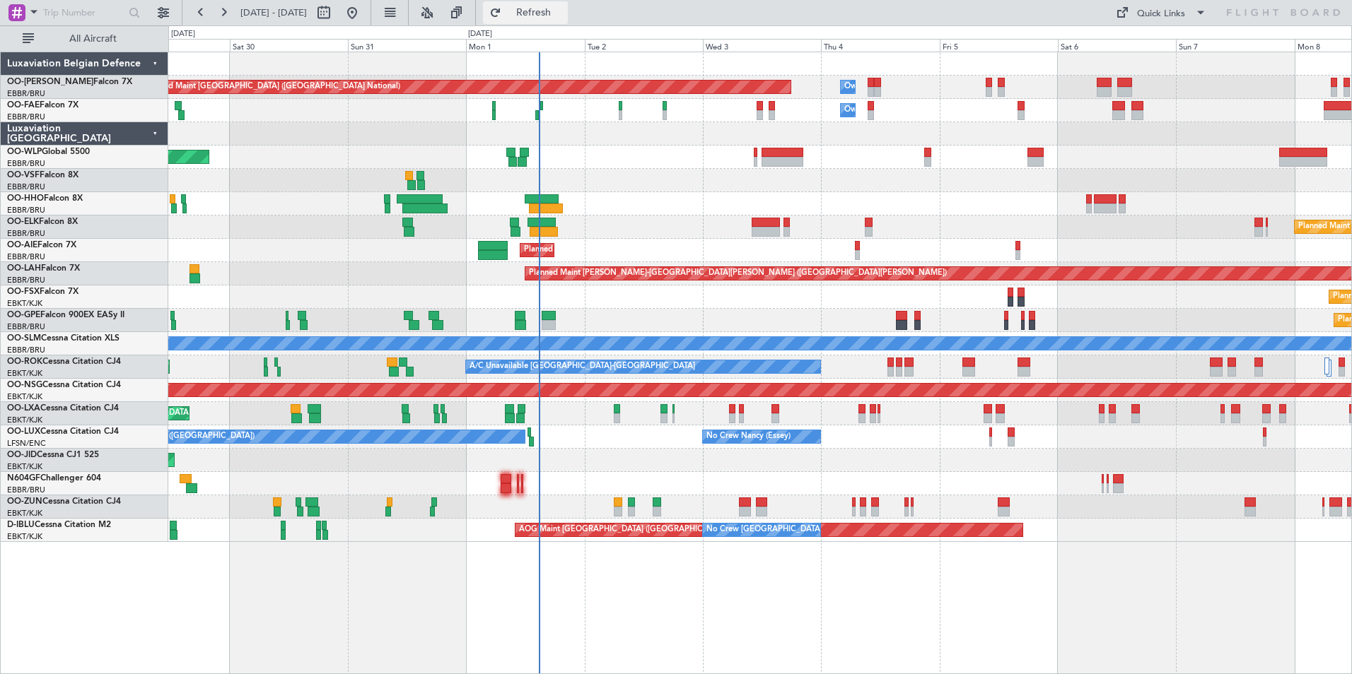
click at [568, 6] on button "Refresh" at bounding box center [525, 12] width 85 height 23
click at [563, 8] on span "Refresh" at bounding box center [533, 13] width 59 height 10
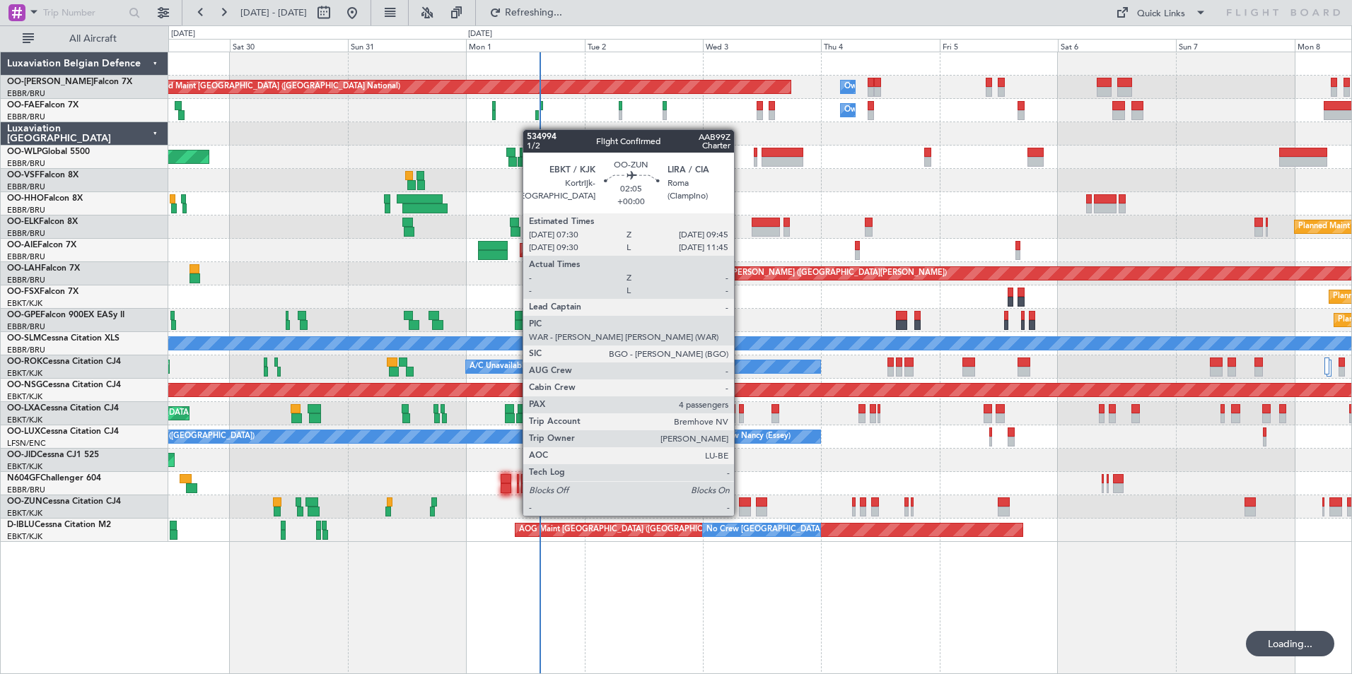
click at [740, 502] on div at bounding box center [744, 503] width 11 height 10
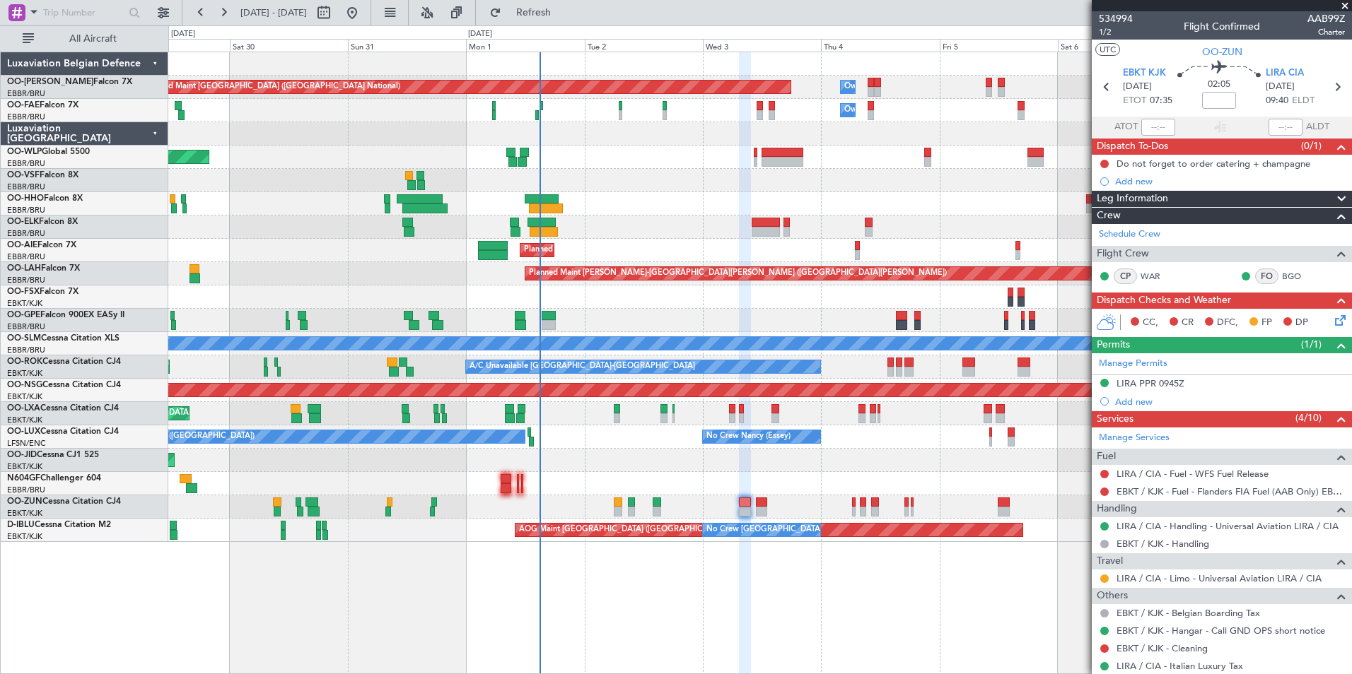
scroll to position [212, 0]
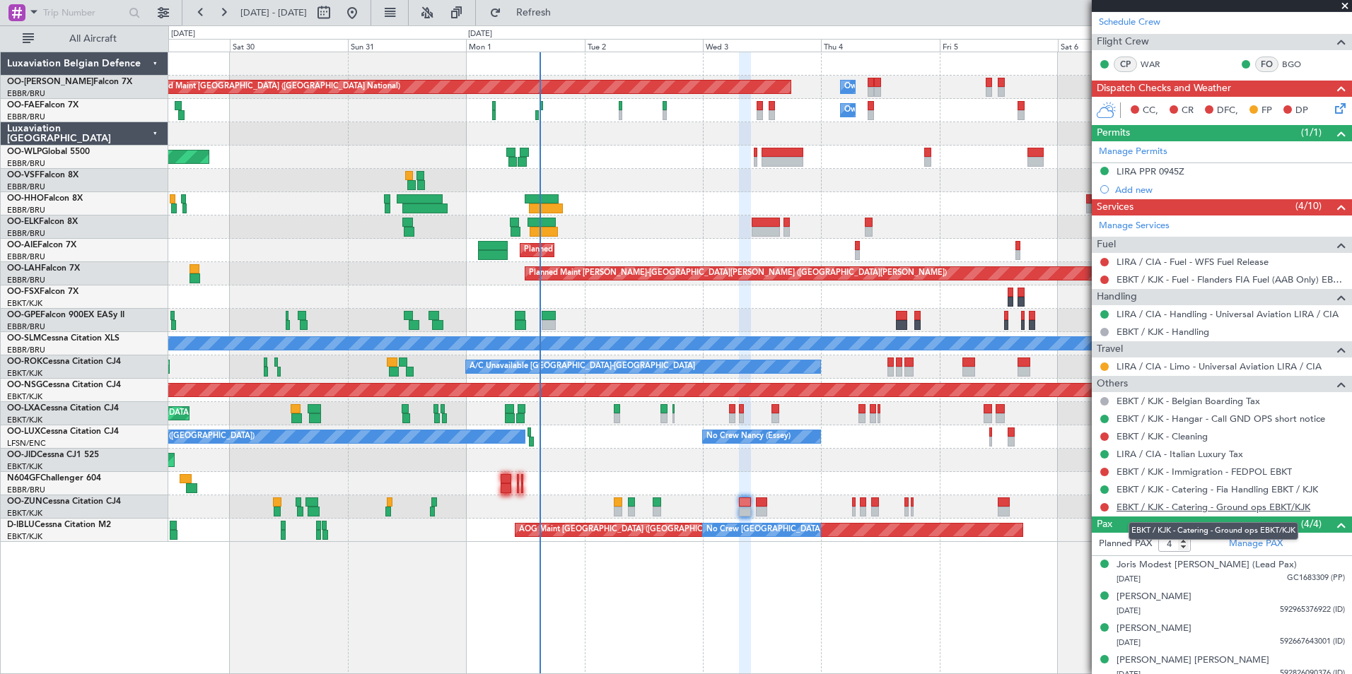
click at [1267, 510] on link "EBKT / KJK - Catering - Ground ops EBKT/KJK" at bounding box center [1213, 507] width 194 height 12
click at [1224, 507] on div "EBKT / KJK - Catering - Fia Handling EBKT / KJK" at bounding box center [1217, 514] width 176 height 18
click at [1266, 508] on link "EBKT / KJK - Catering - Ground ops EBKT/KJK" at bounding box center [1213, 507] width 194 height 12
click at [544, 1] on button "Refresh" at bounding box center [525, 12] width 85 height 23
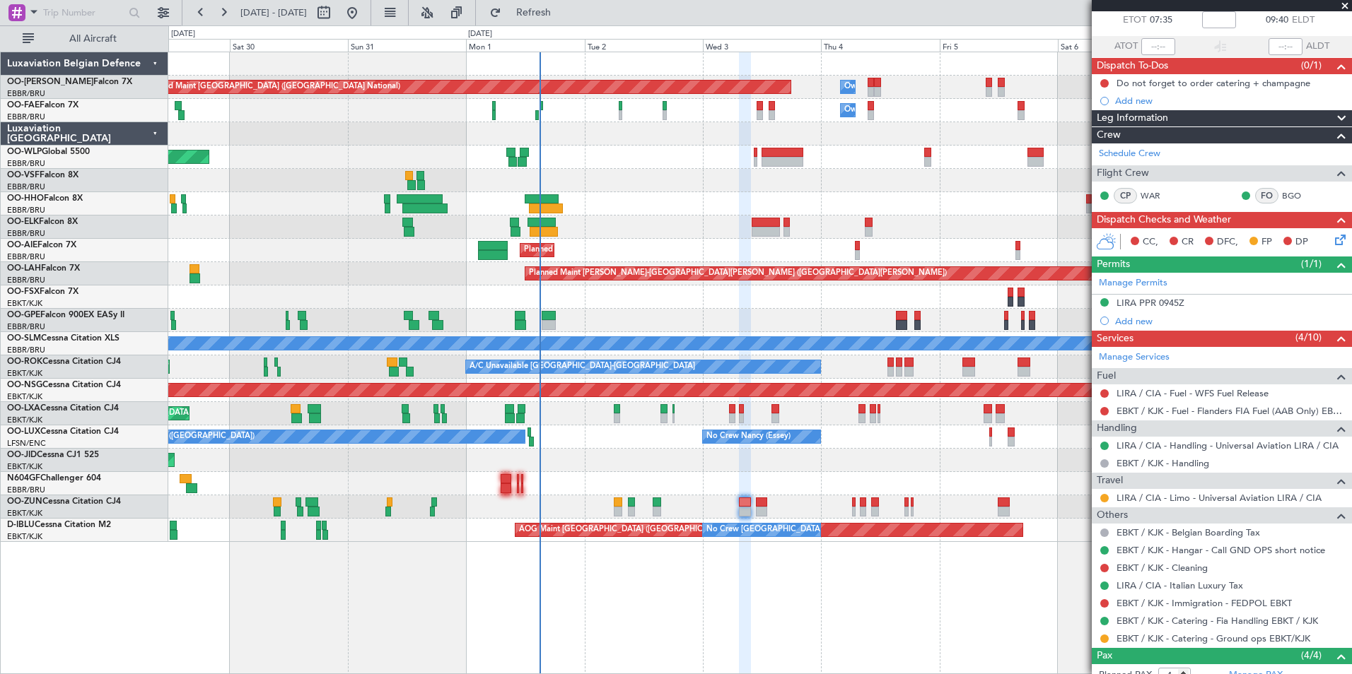
scroll to position [71, 0]
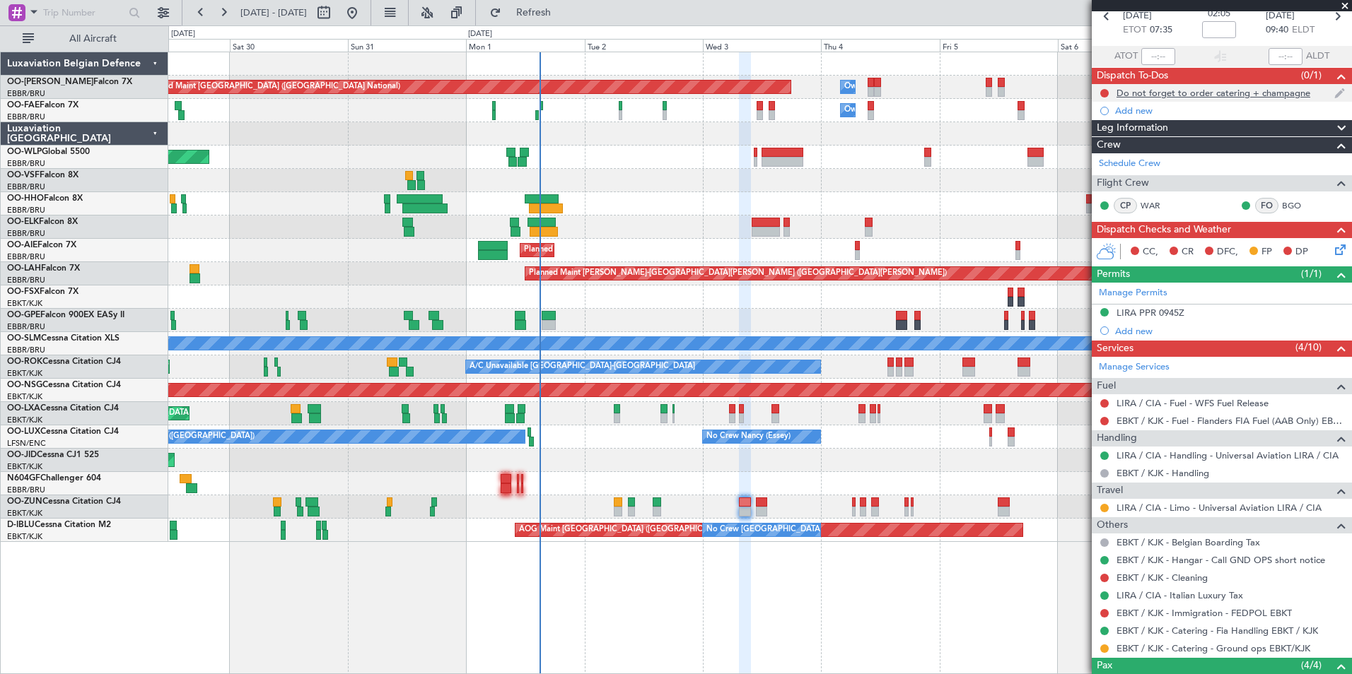
click at [1197, 90] on div "Do not forget to order catering + champagne" at bounding box center [1213, 93] width 194 height 12
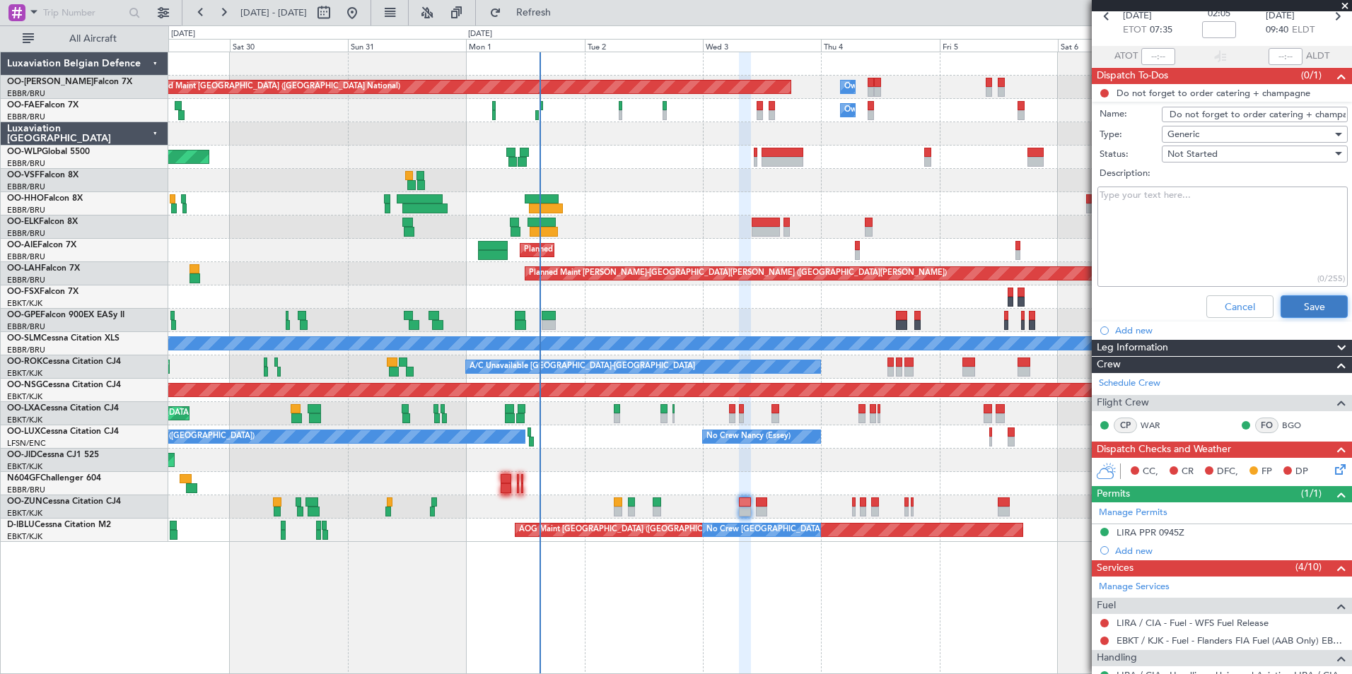
click at [1306, 315] on button "Save" at bounding box center [1313, 306] width 67 height 23
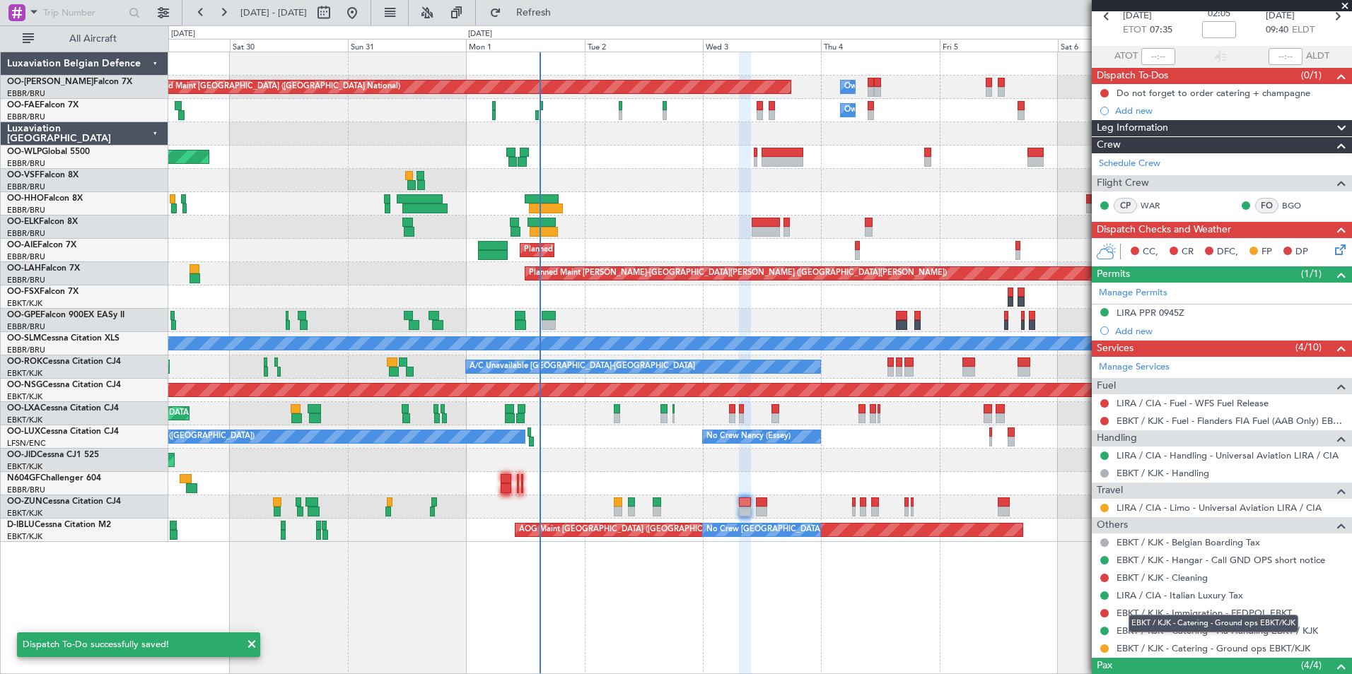
click at [1267, 631] on div "EBKT / KJK - Catering - Ground ops EBKT/KJK" at bounding box center [1213, 624] width 170 height 18
click at [1199, 626] on link "EBKT / KJK - Catering - Fia Handling EBKT / KJK" at bounding box center [1216, 631] width 201 height 12
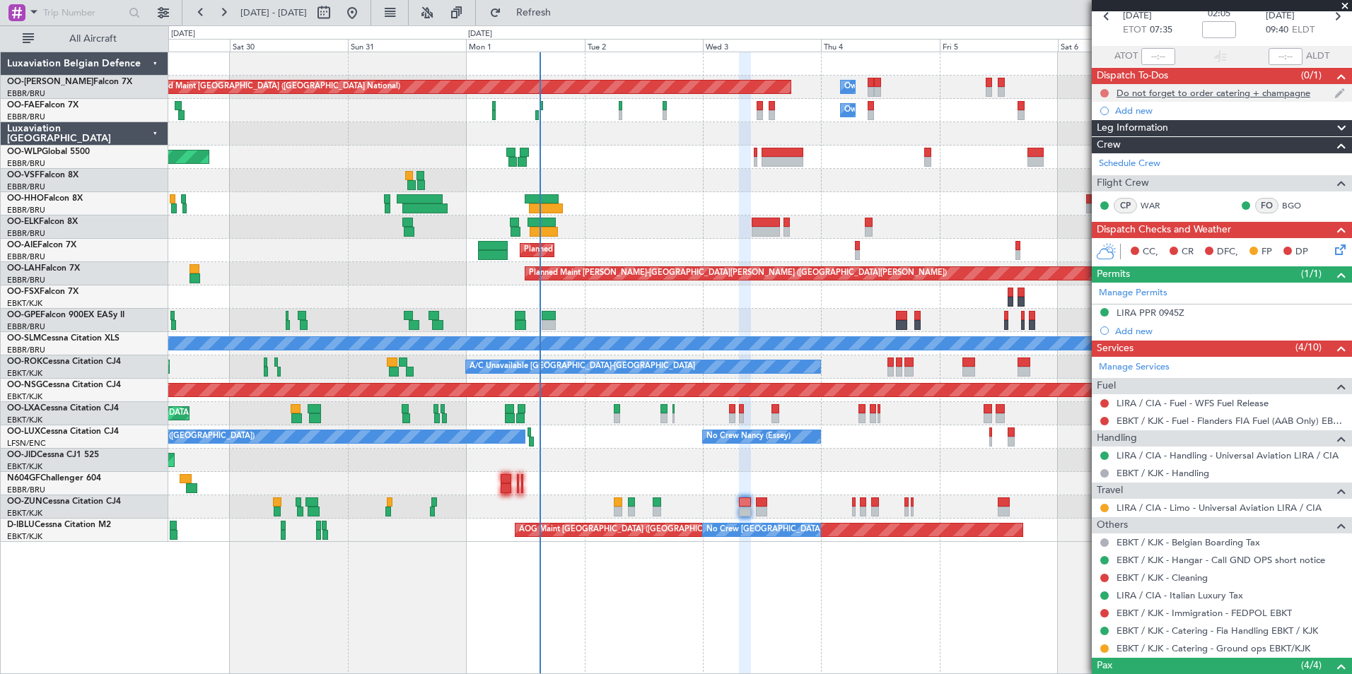
click at [1101, 90] on button at bounding box center [1104, 93] width 8 height 8
click at [1115, 135] on span "In Progress" at bounding box center [1111, 134] width 48 height 14
click at [1106, 577] on button at bounding box center [1104, 578] width 8 height 8
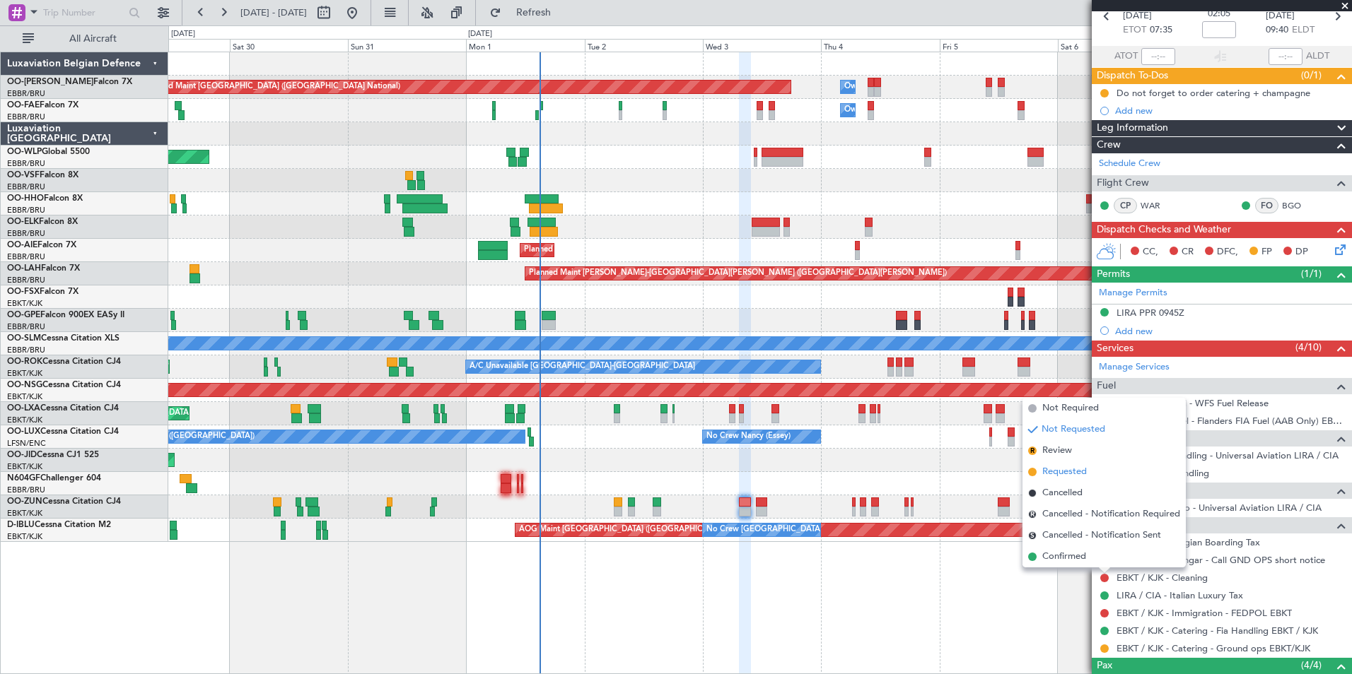
click at [1075, 474] on span "Requested" at bounding box center [1064, 472] width 45 height 14
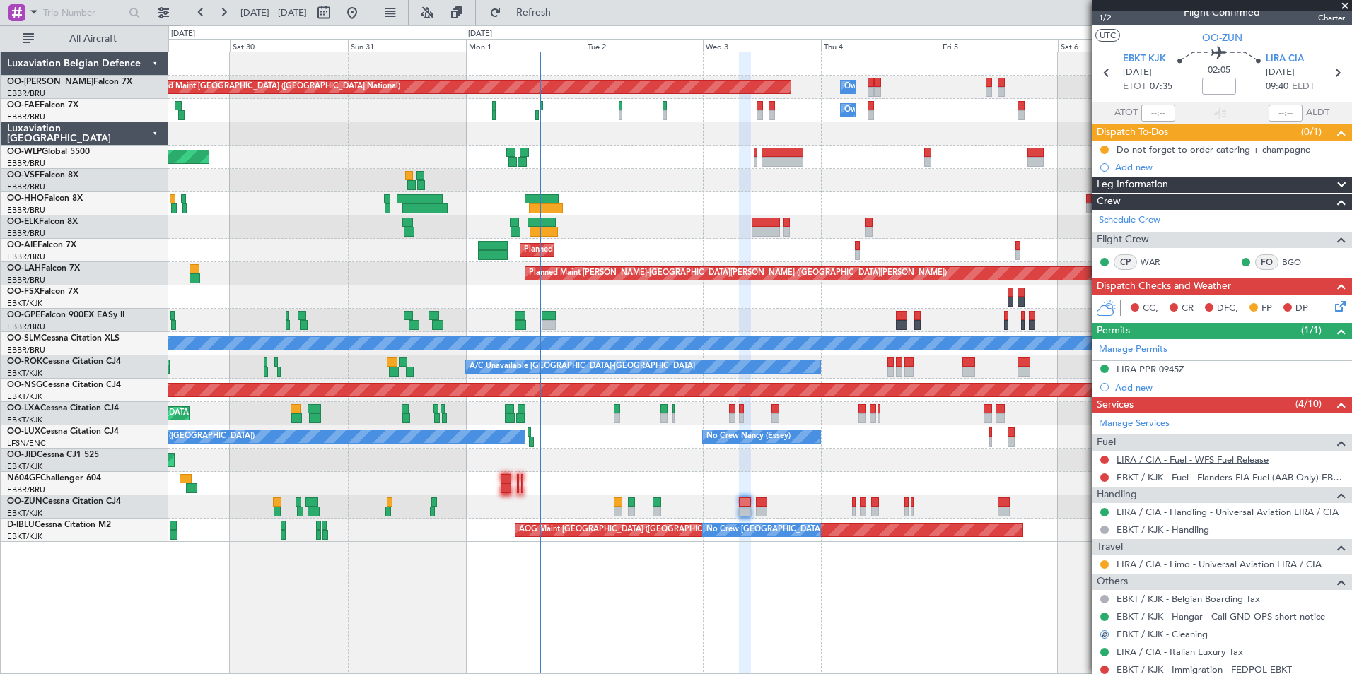
scroll to position [0, 0]
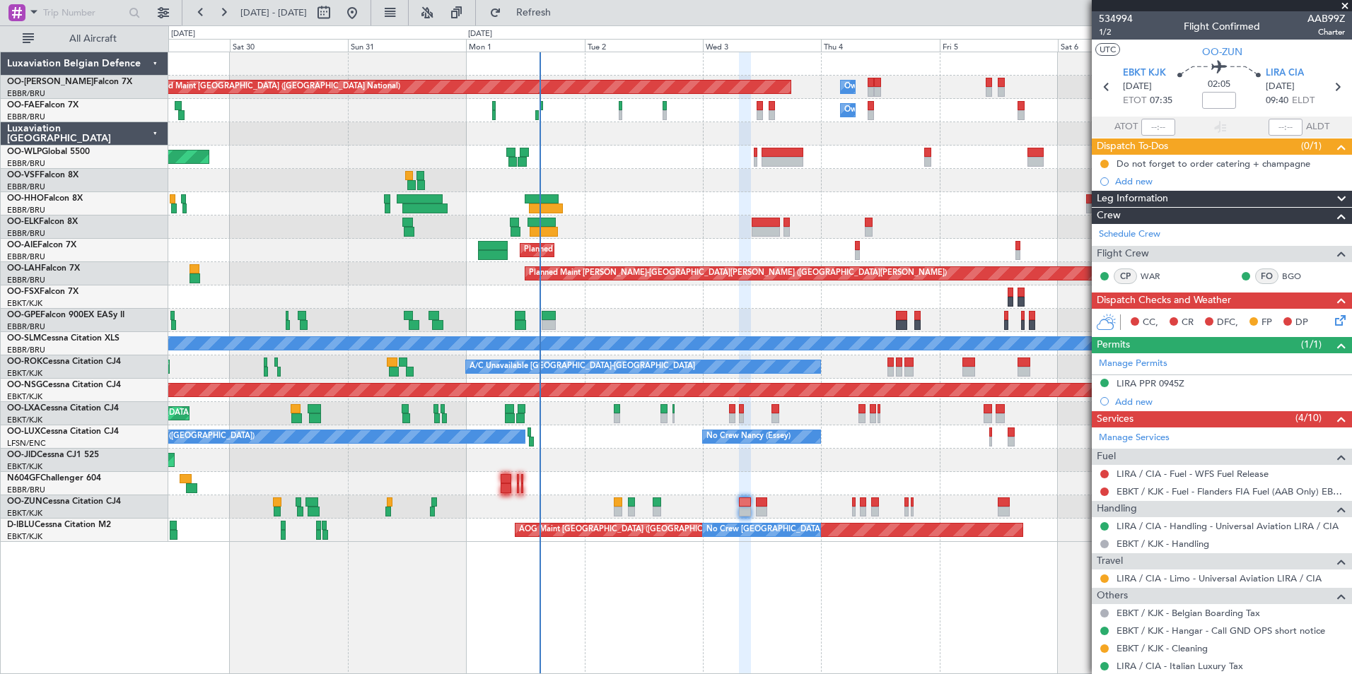
click at [741, 496] on div "Planned Maint Kortrijk-[GEOGRAPHIC_DATA]" at bounding box center [759, 507] width 1183 height 23
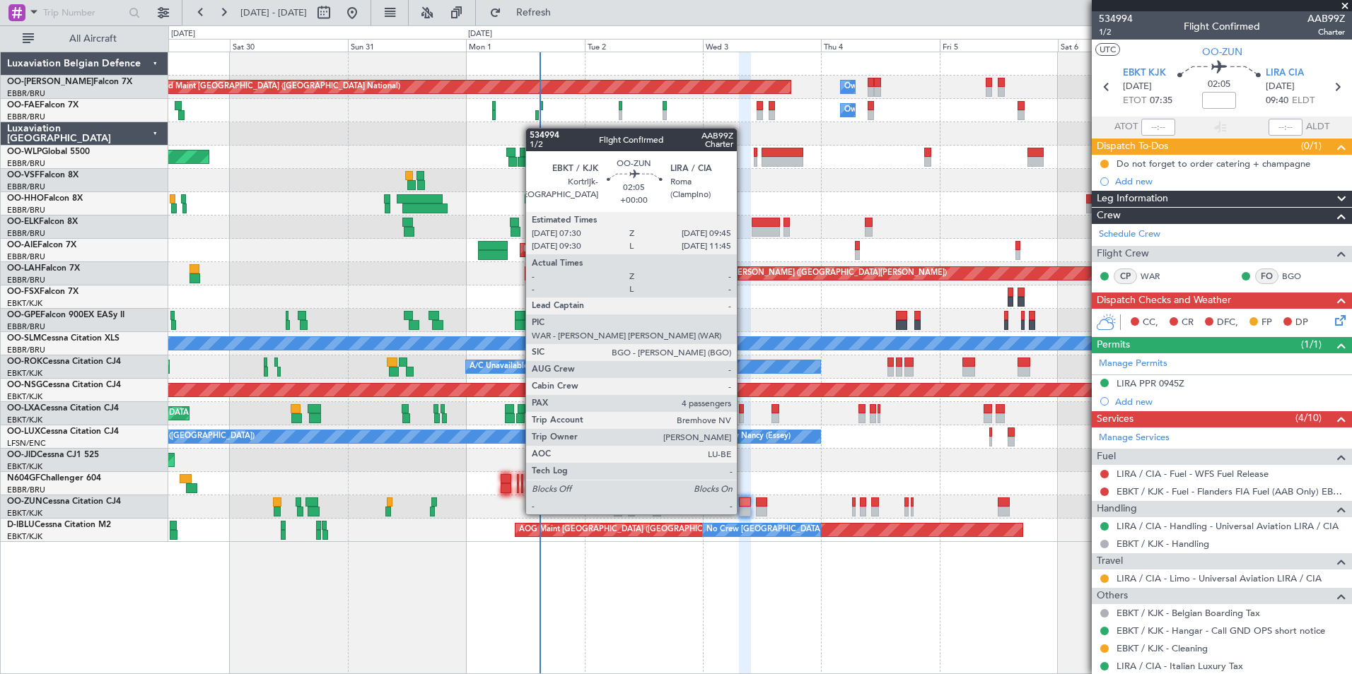
click at [743, 500] on div at bounding box center [744, 503] width 11 height 10
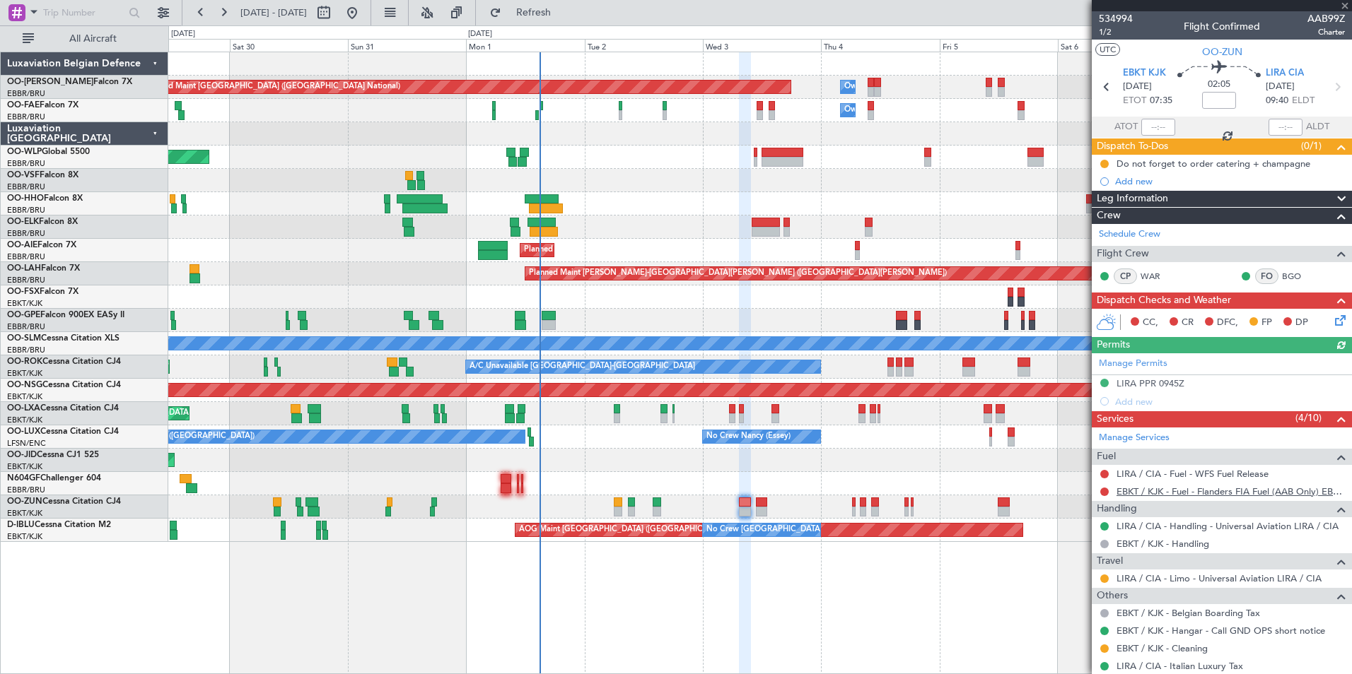
click at [1224, 492] on link "EBKT / KJK - Fuel - Flanders FIA Fuel (AAB Only) EBKT / KJK" at bounding box center [1230, 492] width 228 height 12
click at [568, 1] on button "Refresh" at bounding box center [525, 12] width 85 height 23
click at [1166, 473] on link "LIRA / CIA - Fuel - WFS Fuel Release" at bounding box center [1192, 474] width 152 height 12
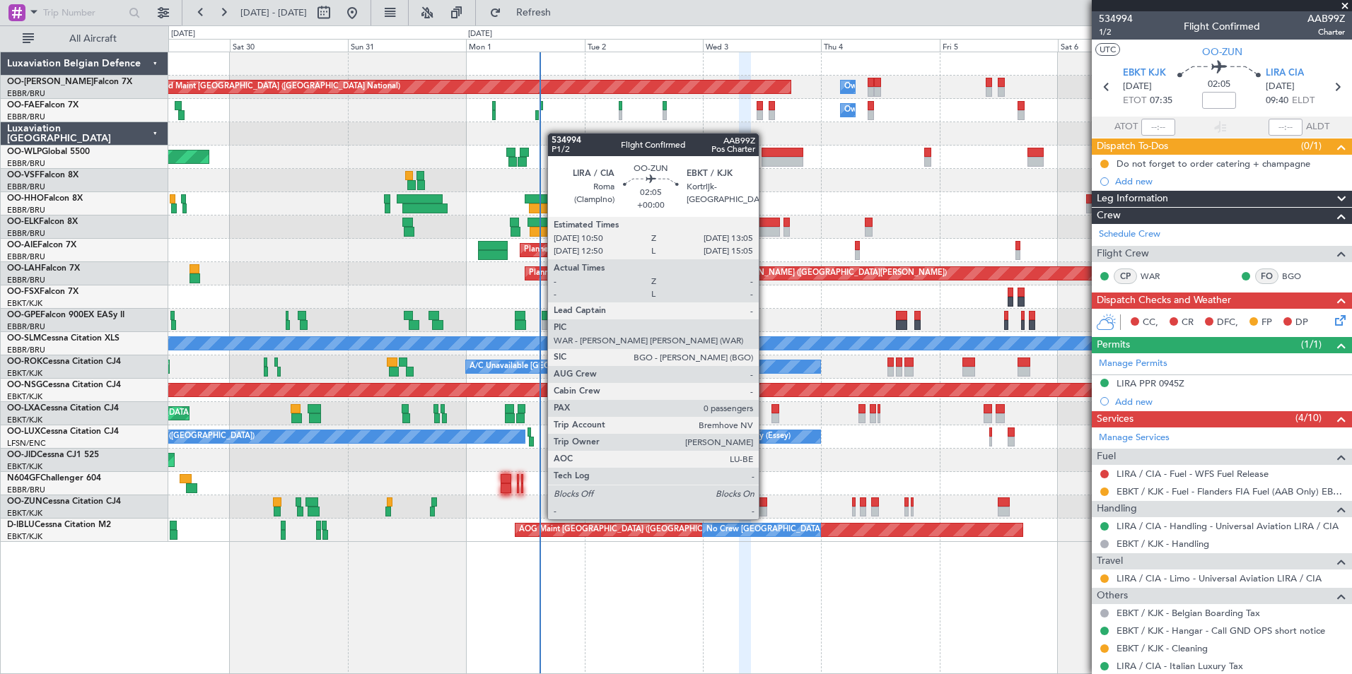
click at [765, 505] on div at bounding box center [761, 503] width 11 height 10
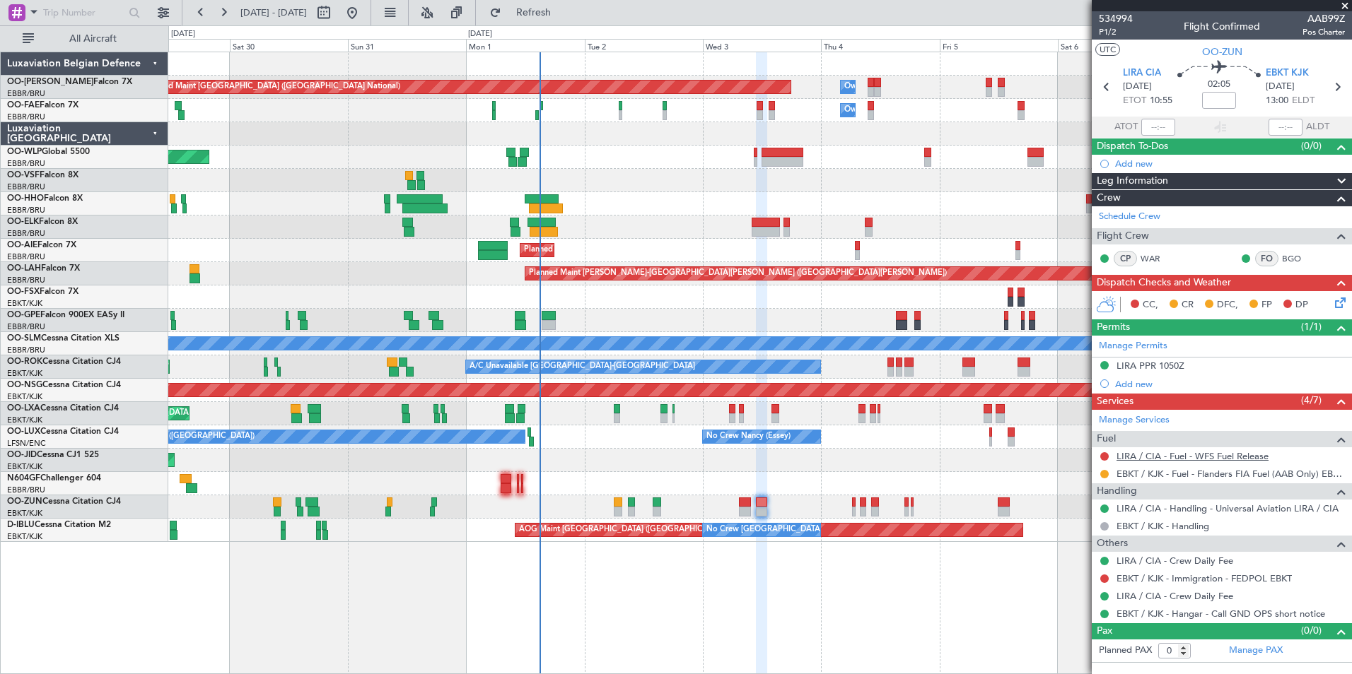
click at [1194, 459] on link "LIRA / CIA - Fuel - WFS Fuel Release" at bounding box center [1192, 456] width 152 height 12
click at [568, 19] on button "Refresh" at bounding box center [525, 12] width 85 height 23
click at [563, 8] on span "Refresh" at bounding box center [533, 13] width 59 height 10
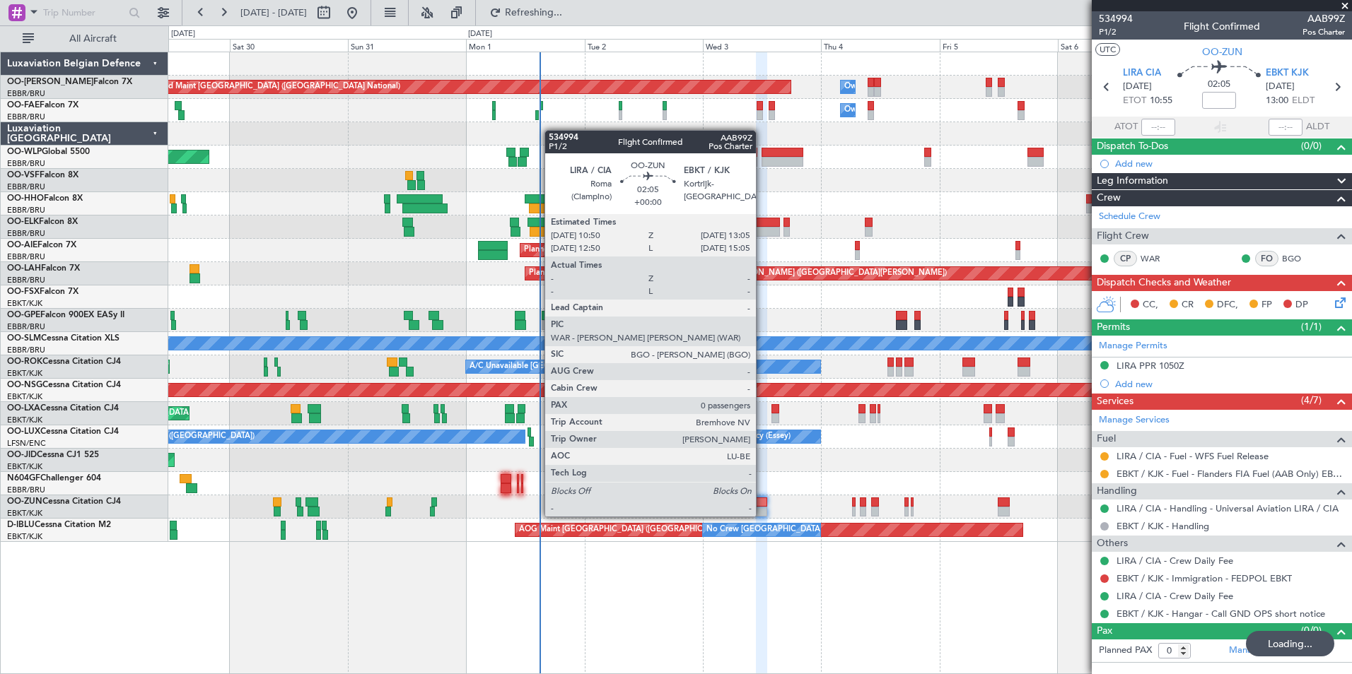
click at [762, 503] on div at bounding box center [761, 503] width 11 height 10
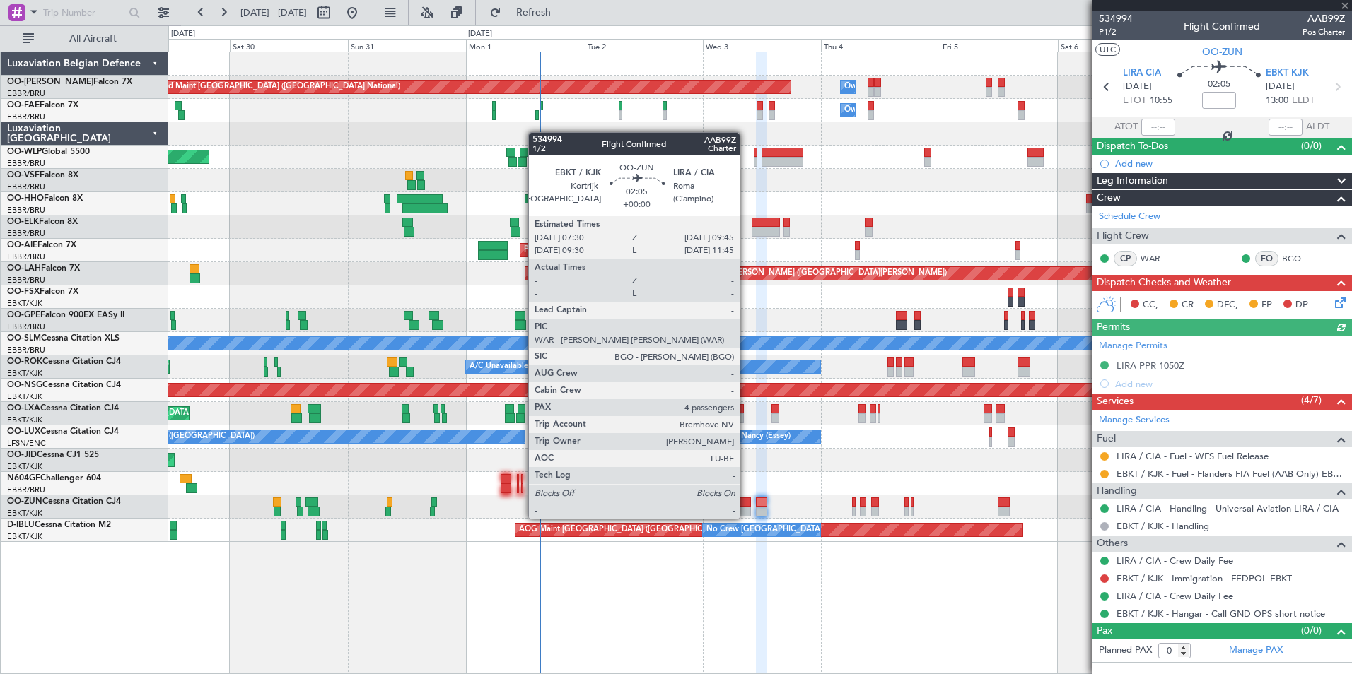
click at [746, 505] on div at bounding box center [744, 503] width 11 height 10
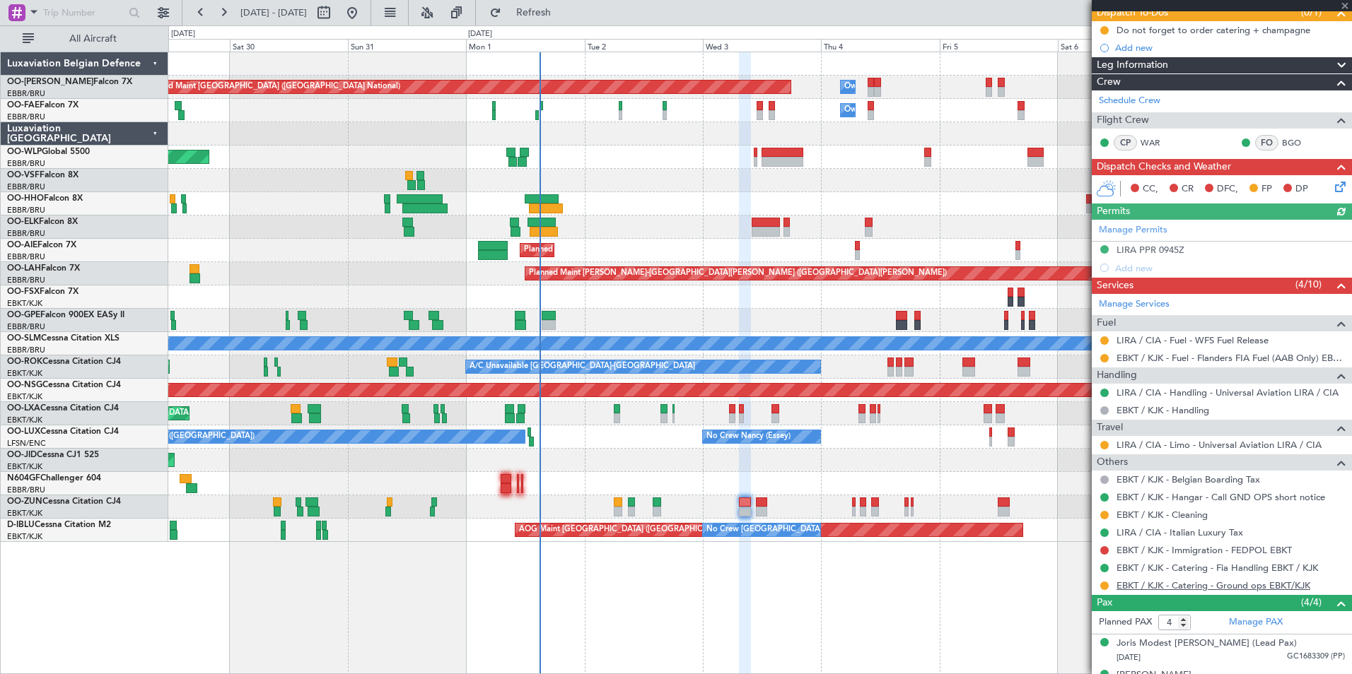
scroll to position [141, 0]
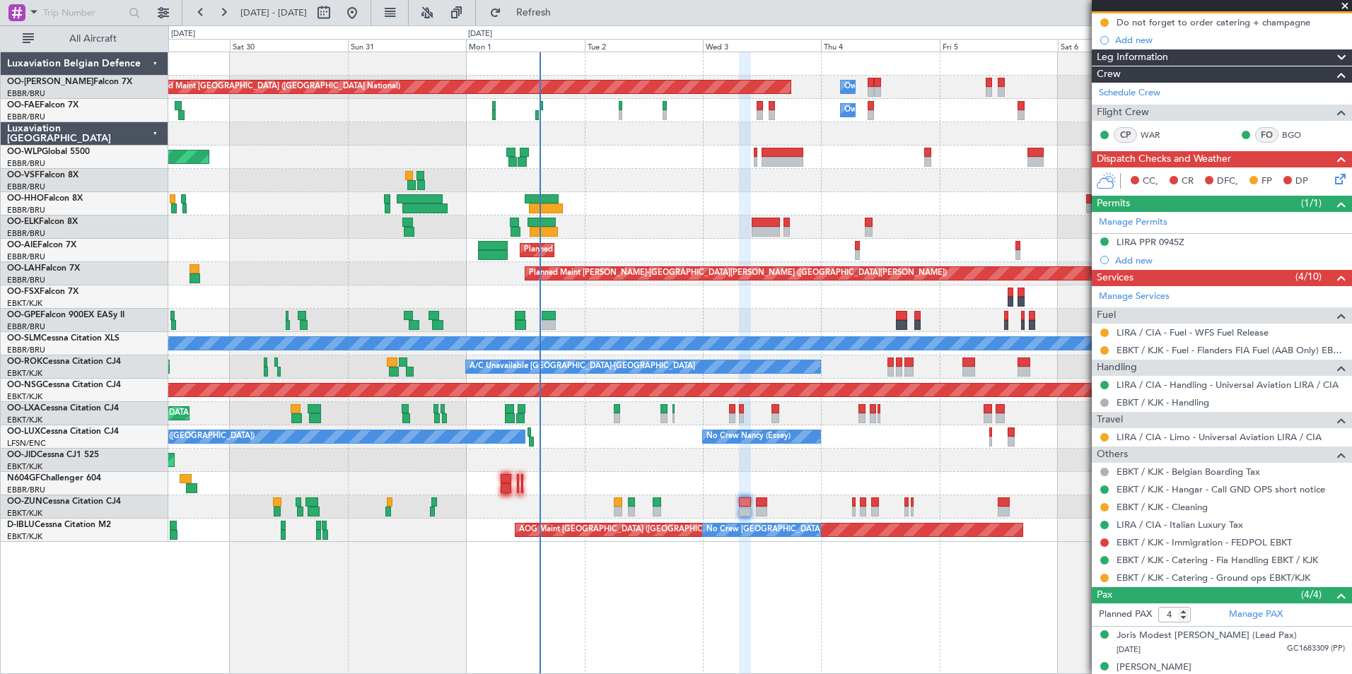
click at [727, 406] on div "Planned Maint Kortrijk-Wevelgem Planned Maint Brussels (Brussels National)" at bounding box center [759, 413] width 1183 height 23
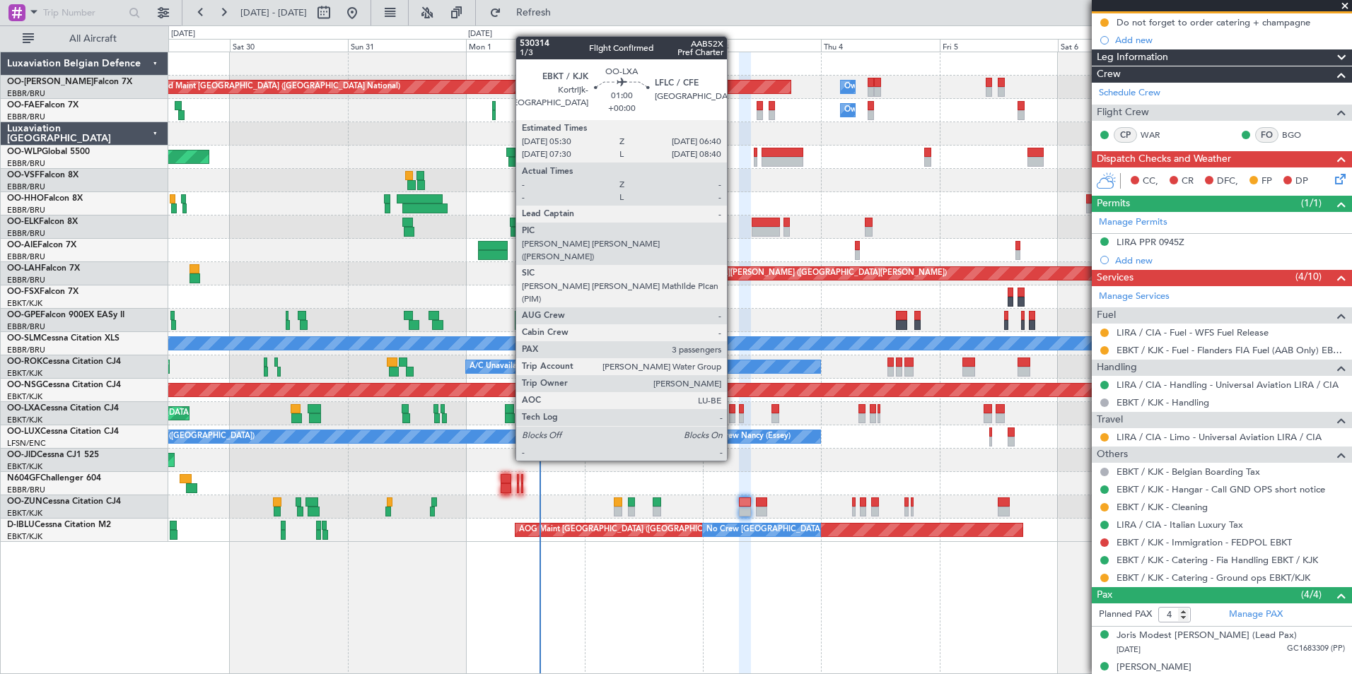
click at [733, 409] on div at bounding box center [732, 409] width 6 height 10
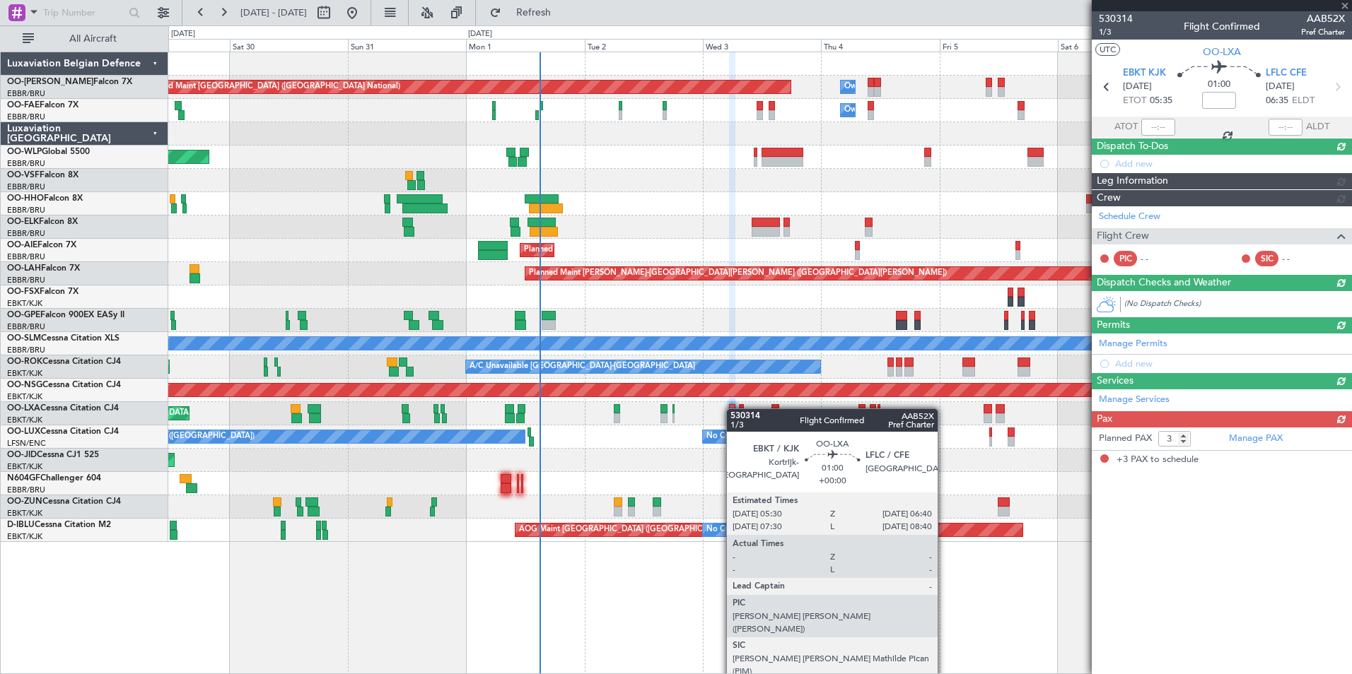
scroll to position [0, 0]
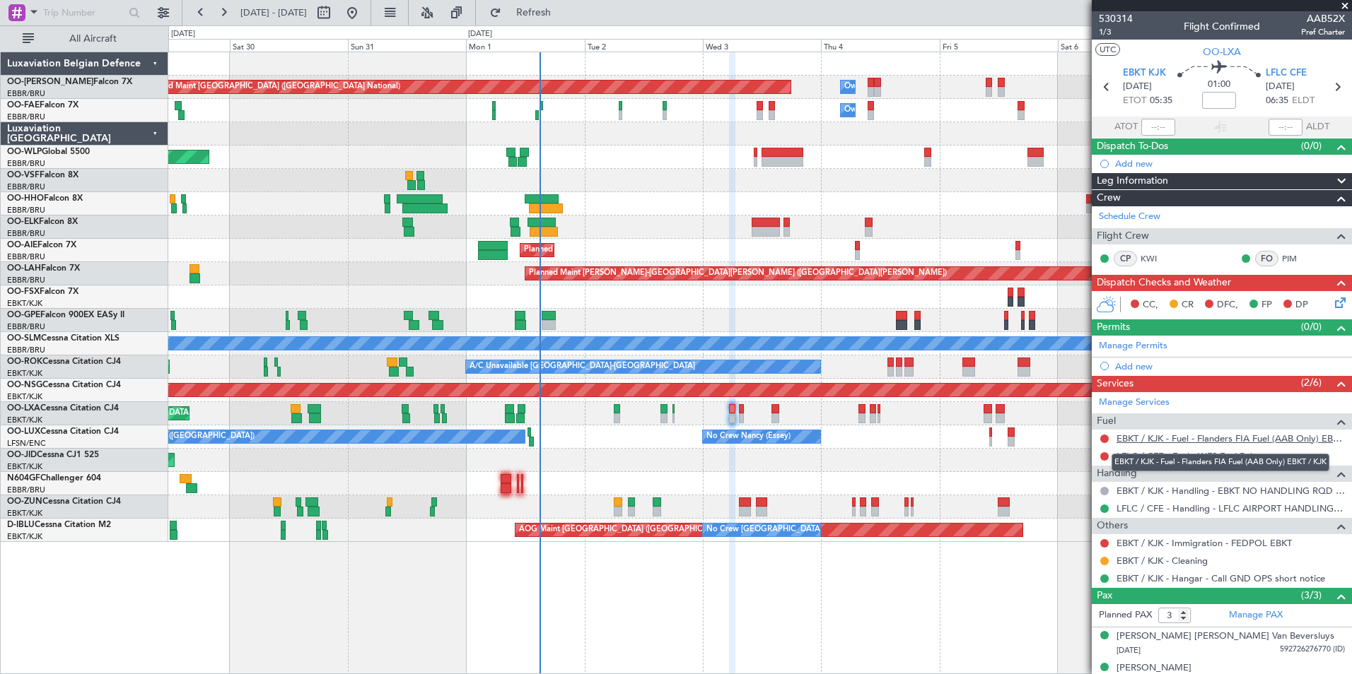
click at [1163, 439] on link "EBKT / KJK - Fuel - Flanders FIA Fuel (AAB Only) EBKT / KJK" at bounding box center [1230, 439] width 228 height 12
click at [560, 19] on button "Refresh" at bounding box center [525, 12] width 85 height 23
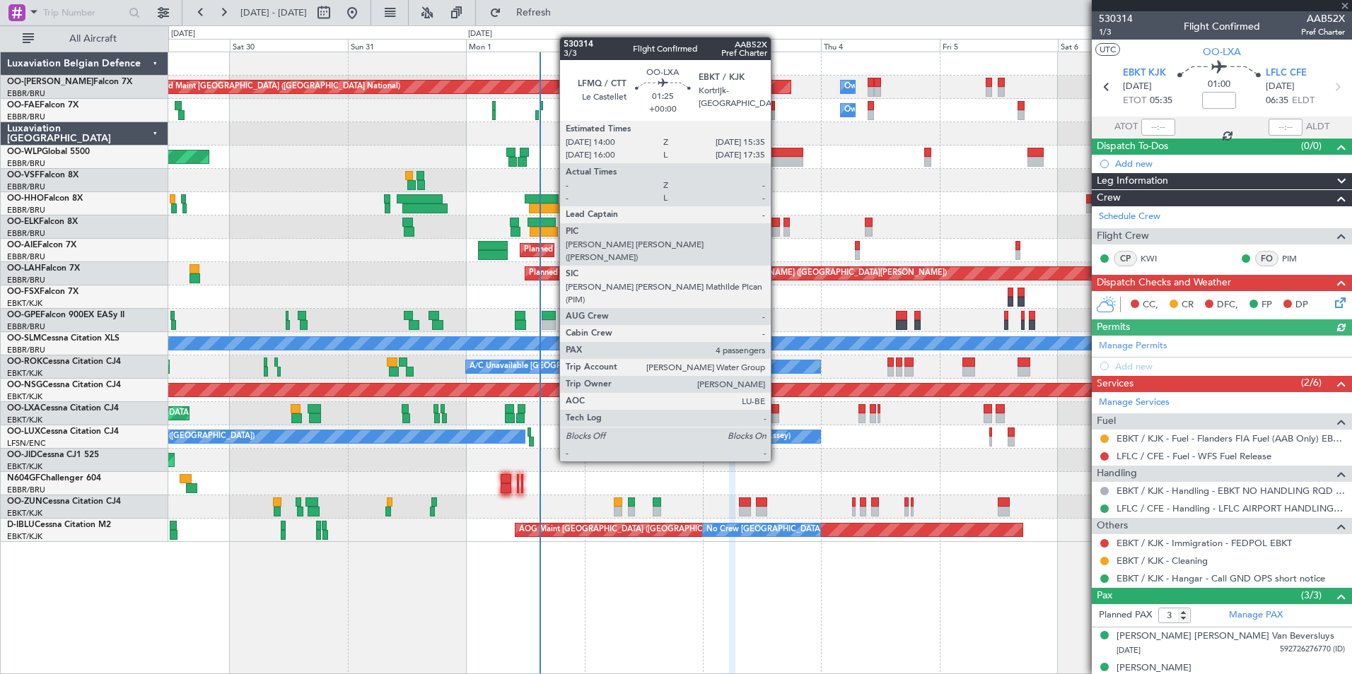
click at [777, 409] on div at bounding box center [775, 409] width 8 height 10
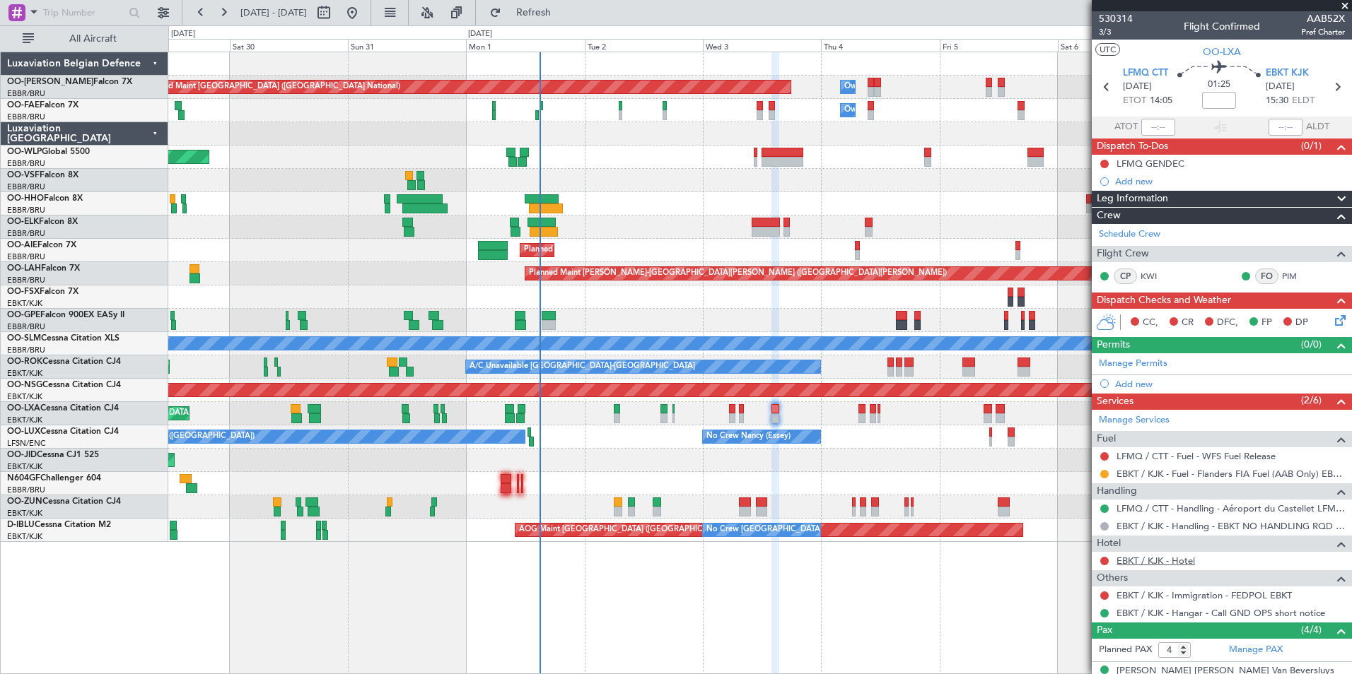
click at [1147, 563] on link "EBKT / KJK - Hotel" at bounding box center [1155, 561] width 78 height 12
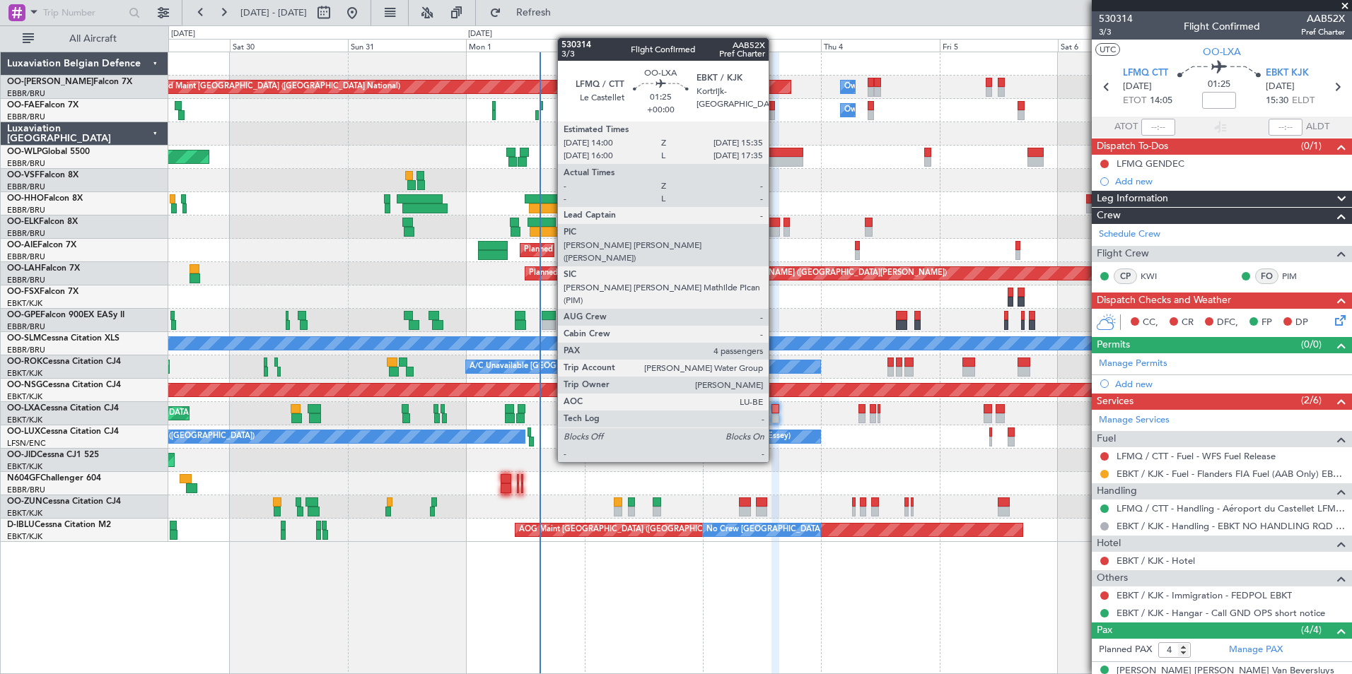
click at [775, 410] on div at bounding box center [775, 409] width 8 height 10
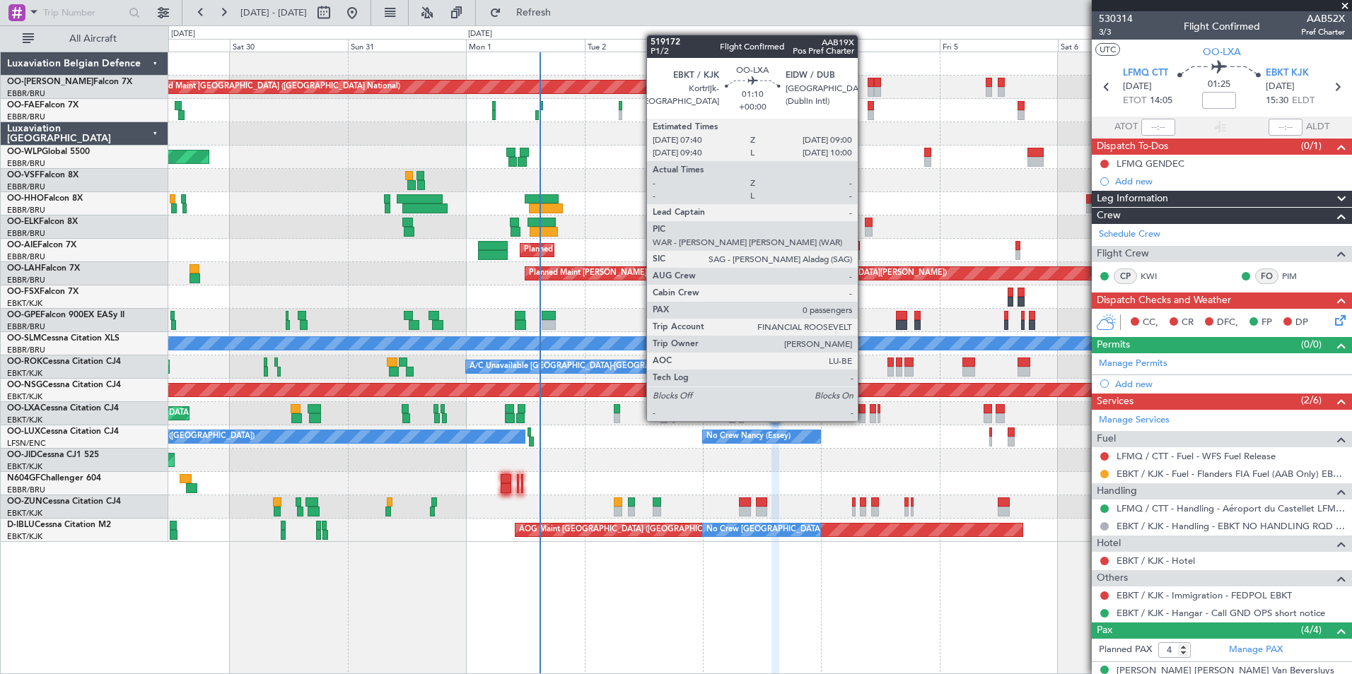
click at [864, 407] on div at bounding box center [861, 409] width 7 height 10
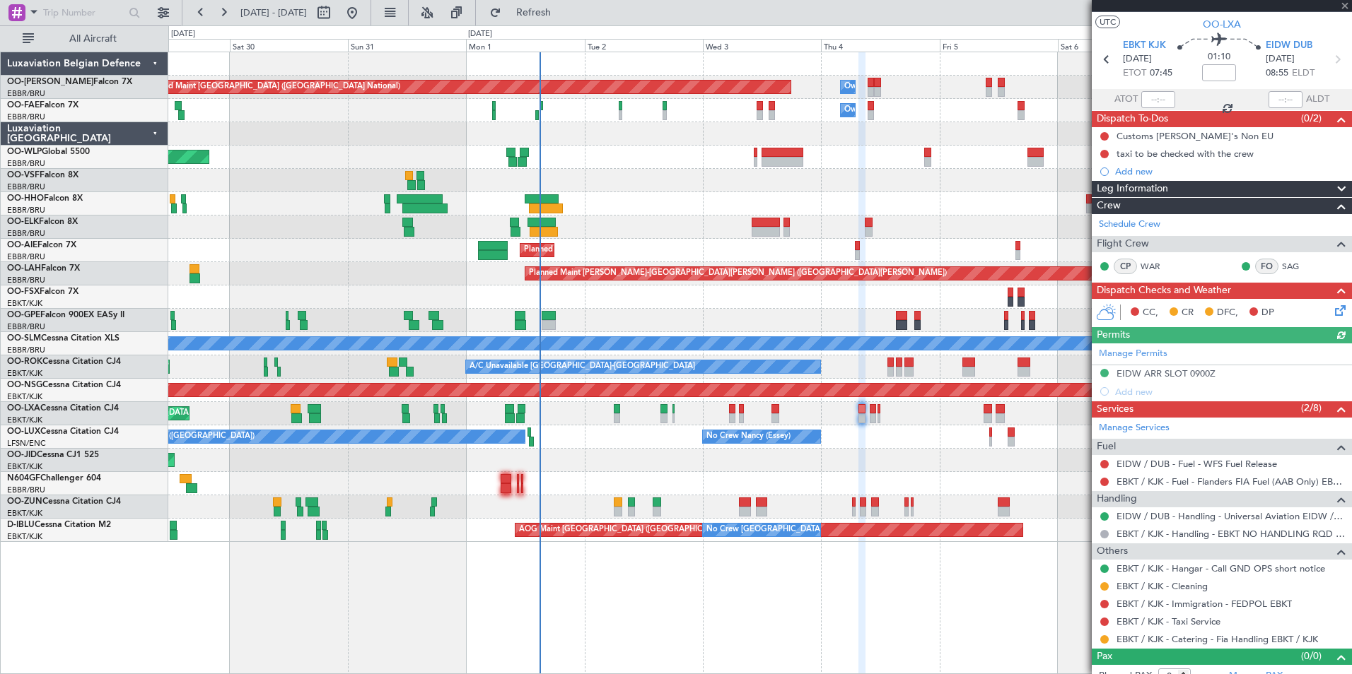
scroll to position [41, 0]
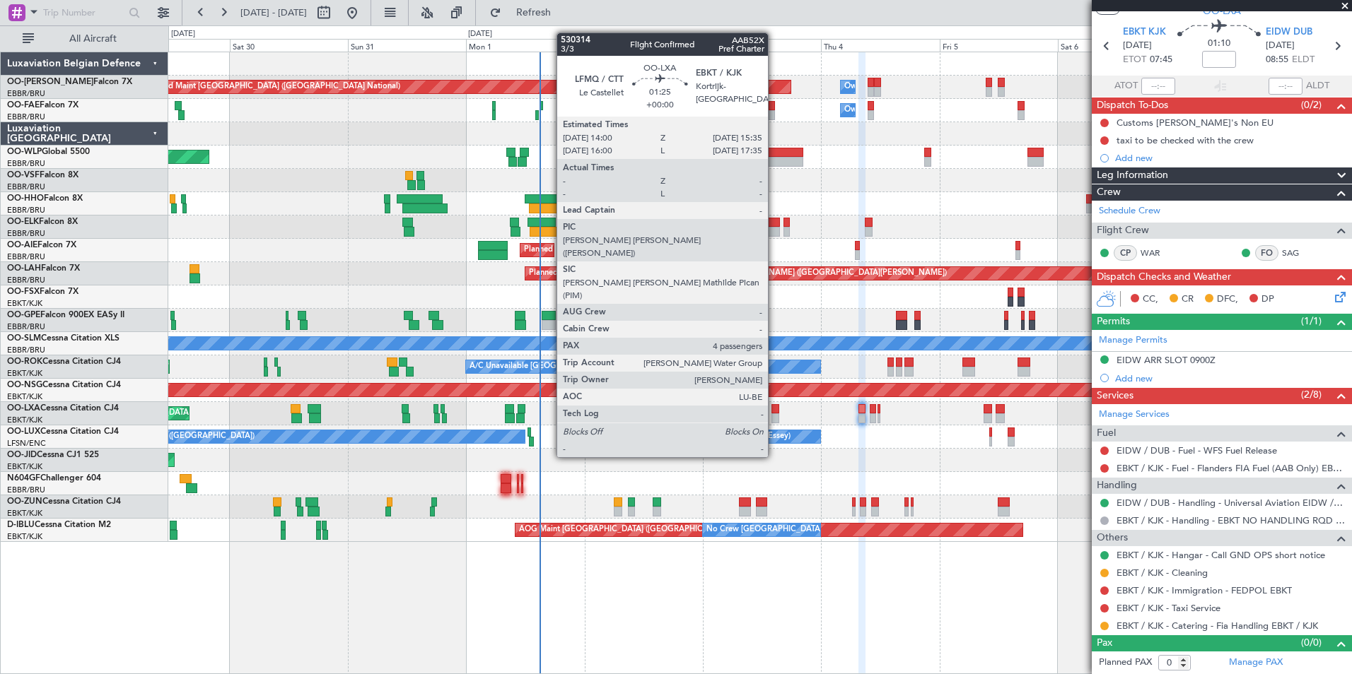
click at [774, 405] on div at bounding box center [775, 409] width 8 height 10
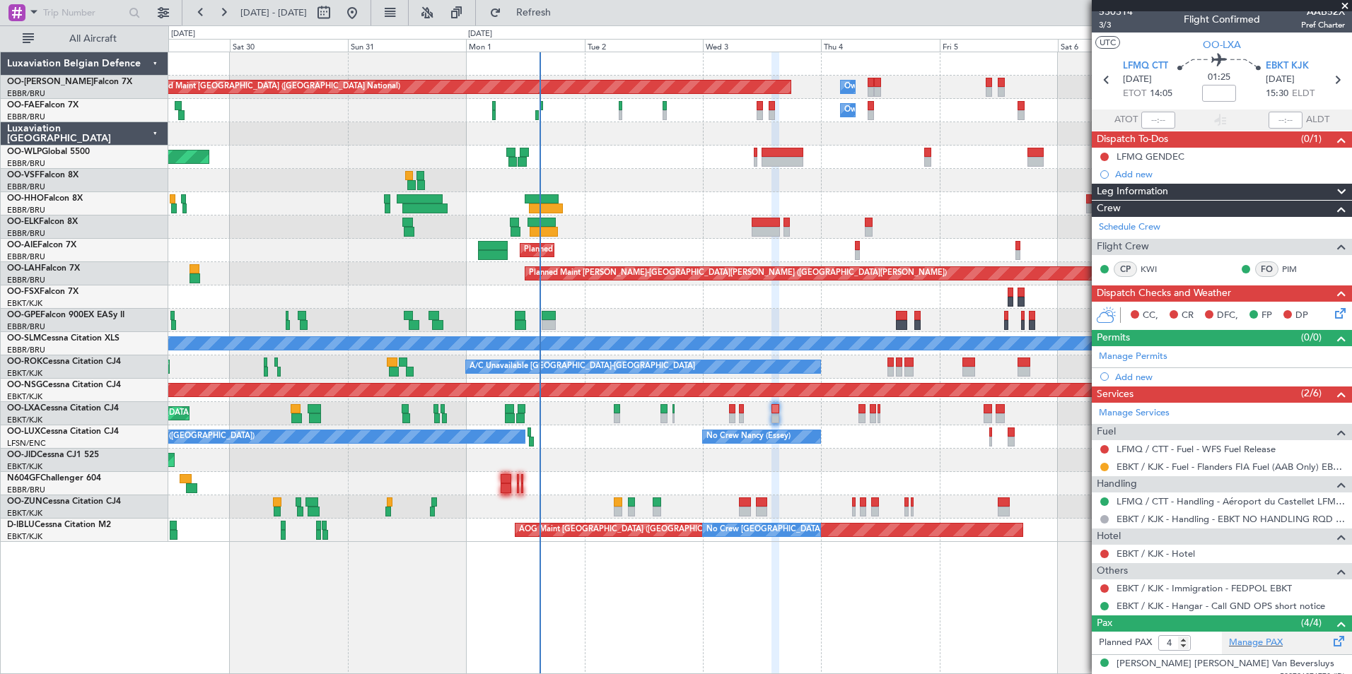
scroll to position [0, 0]
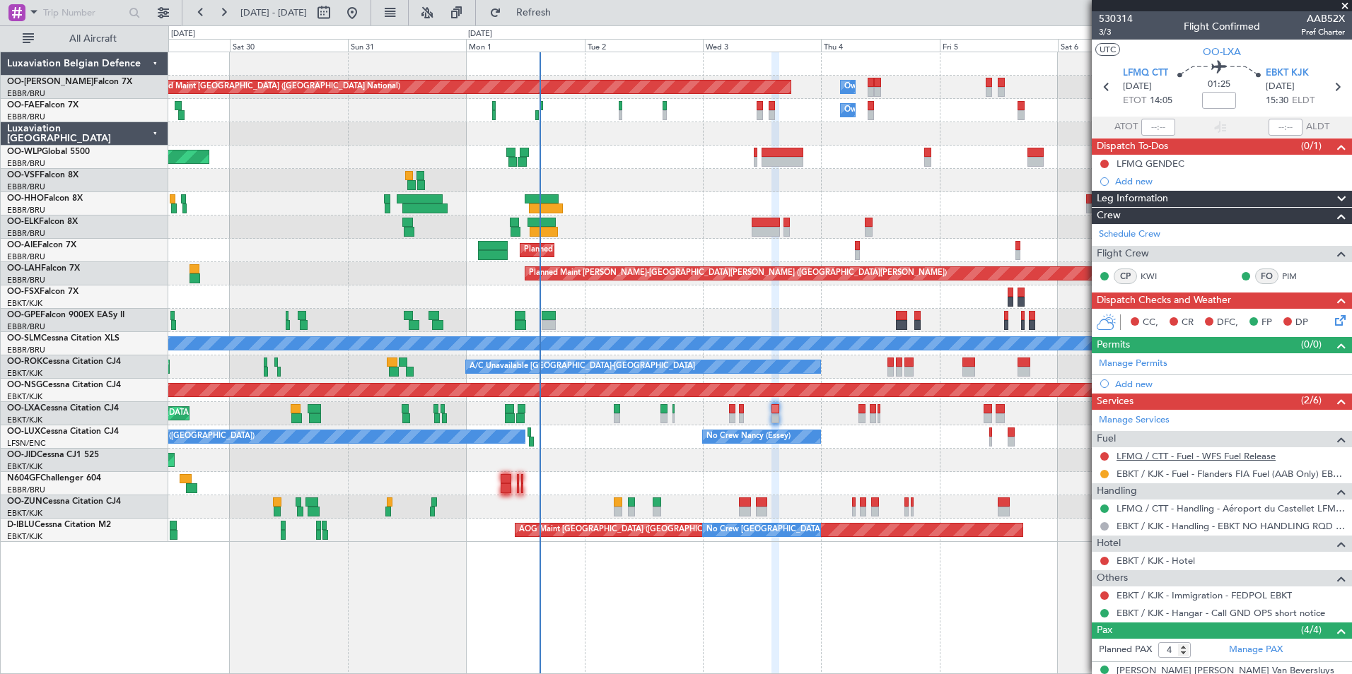
click at [1221, 458] on link "LFMQ / CTT - Fuel - WFS Fuel Release" at bounding box center [1195, 456] width 159 height 12
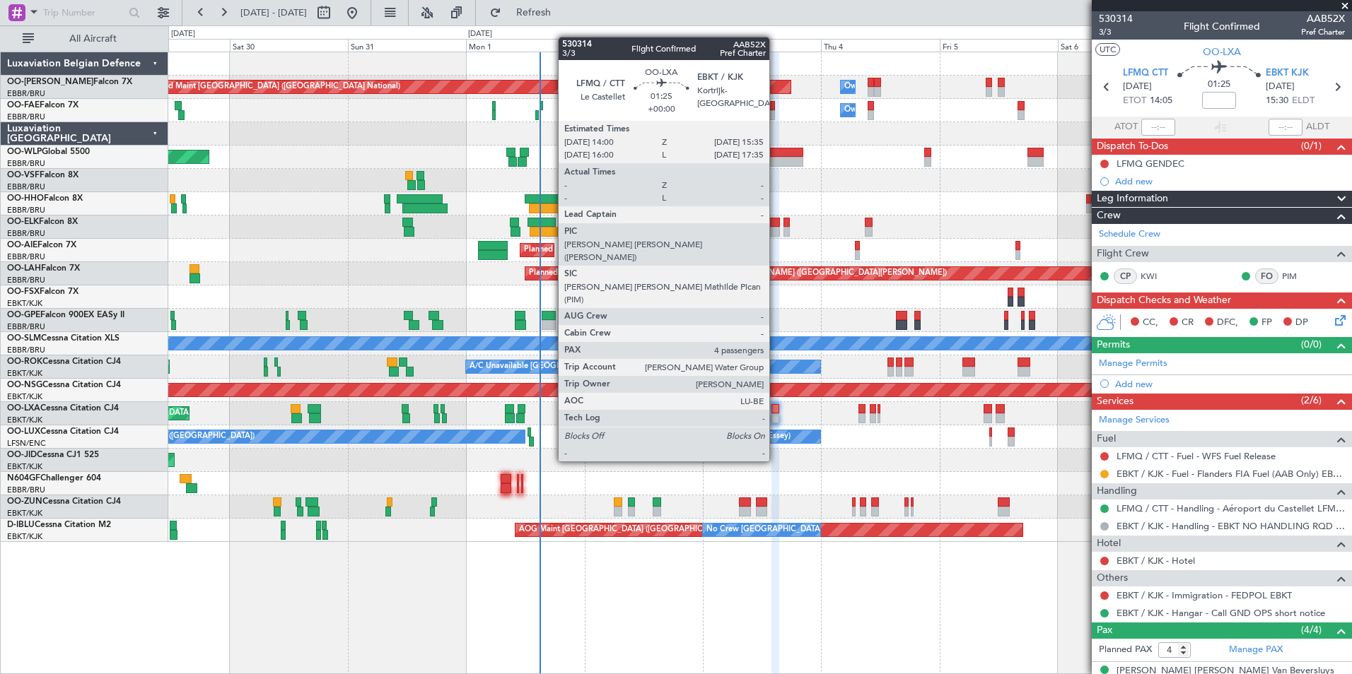
click at [775, 409] on div at bounding box center [775, 409] width 8 height 10
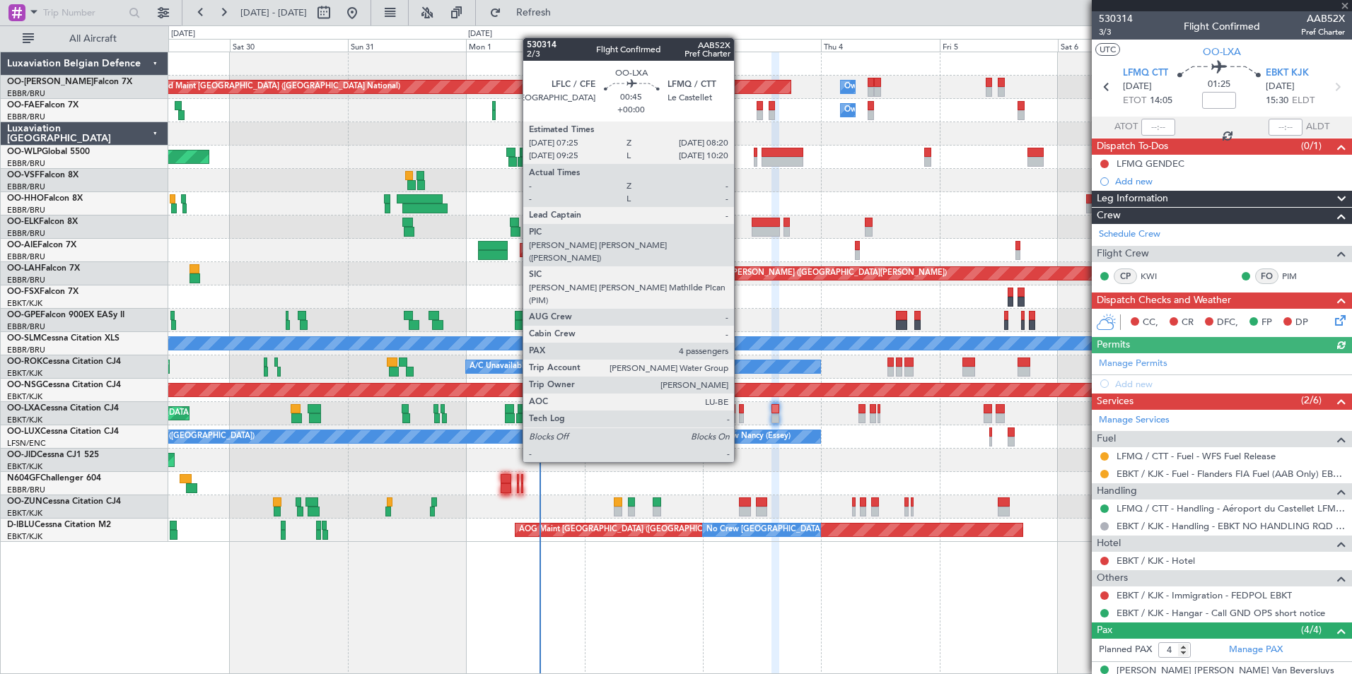
click at [740, 410] on div at bounding box center [741, 409] width 5 height 10
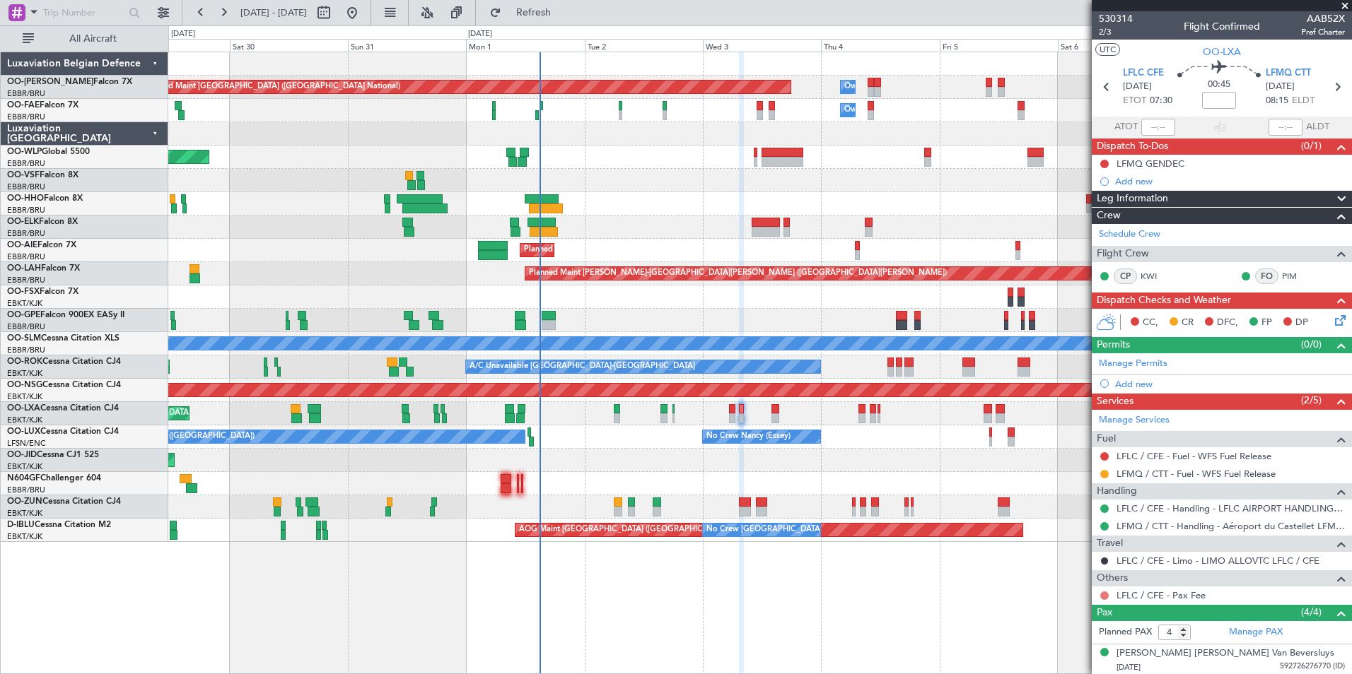
click at [1103, 598] on button at bounding box center [1104, 596] width 8 height 8
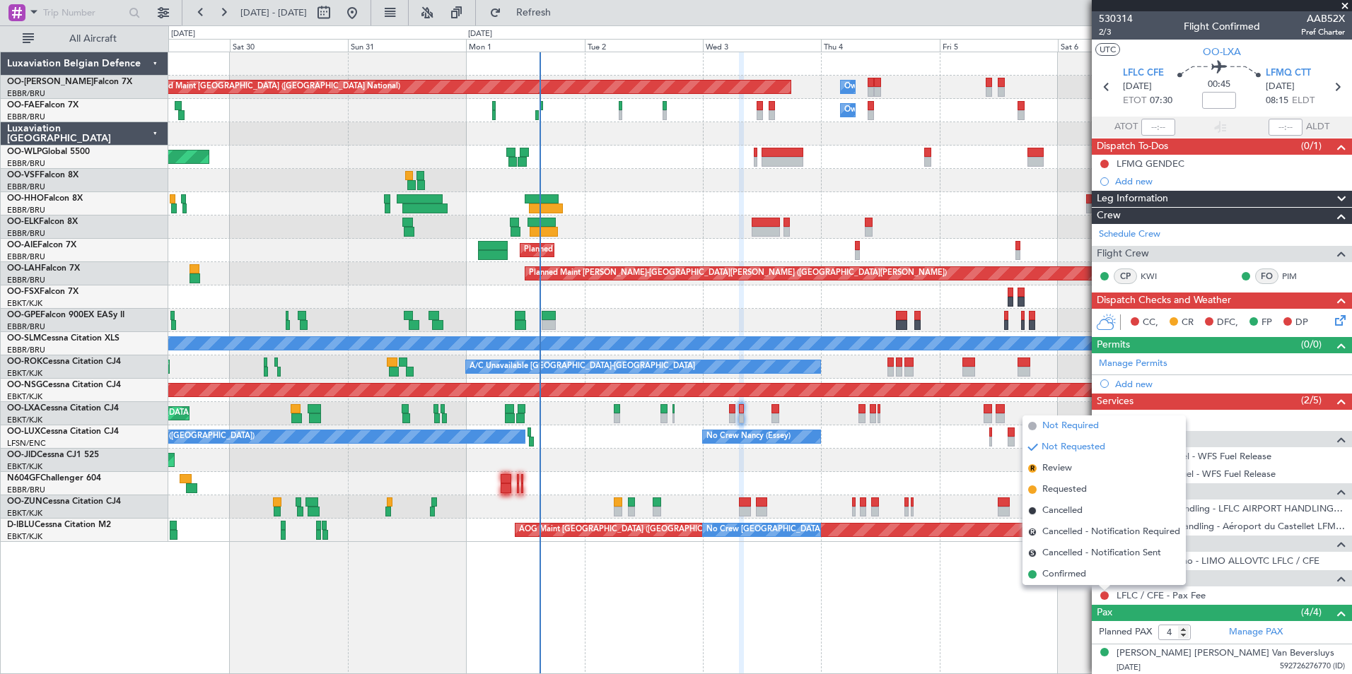
click at [1074, 425] on span "Not Required" at bounding box center [1070, 426] width 57 height 14
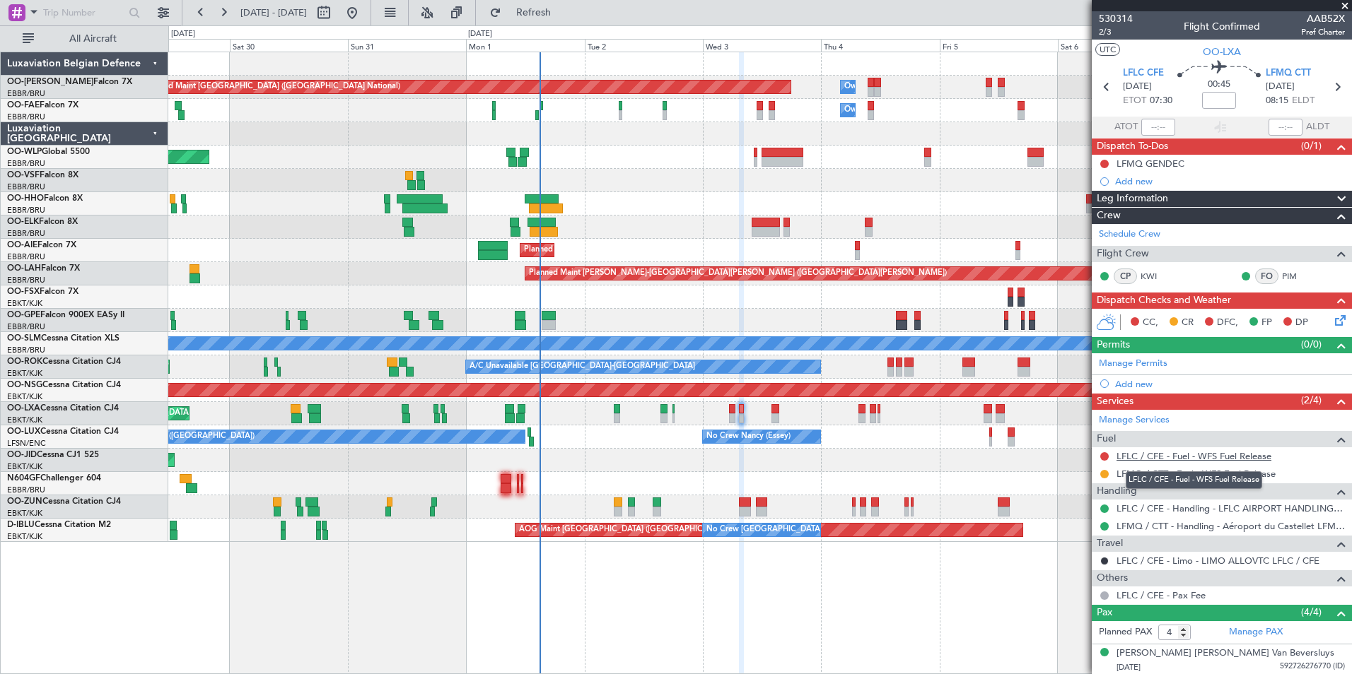
click at [1251, 458] on link "LFLC / CFE - Fuel - WFS Fuel Release" at bounding box center [1193, 456] width 155 height 12
click at [563, 13] on span "Refresh" at bounding box center [533, 13] width 59 height 10
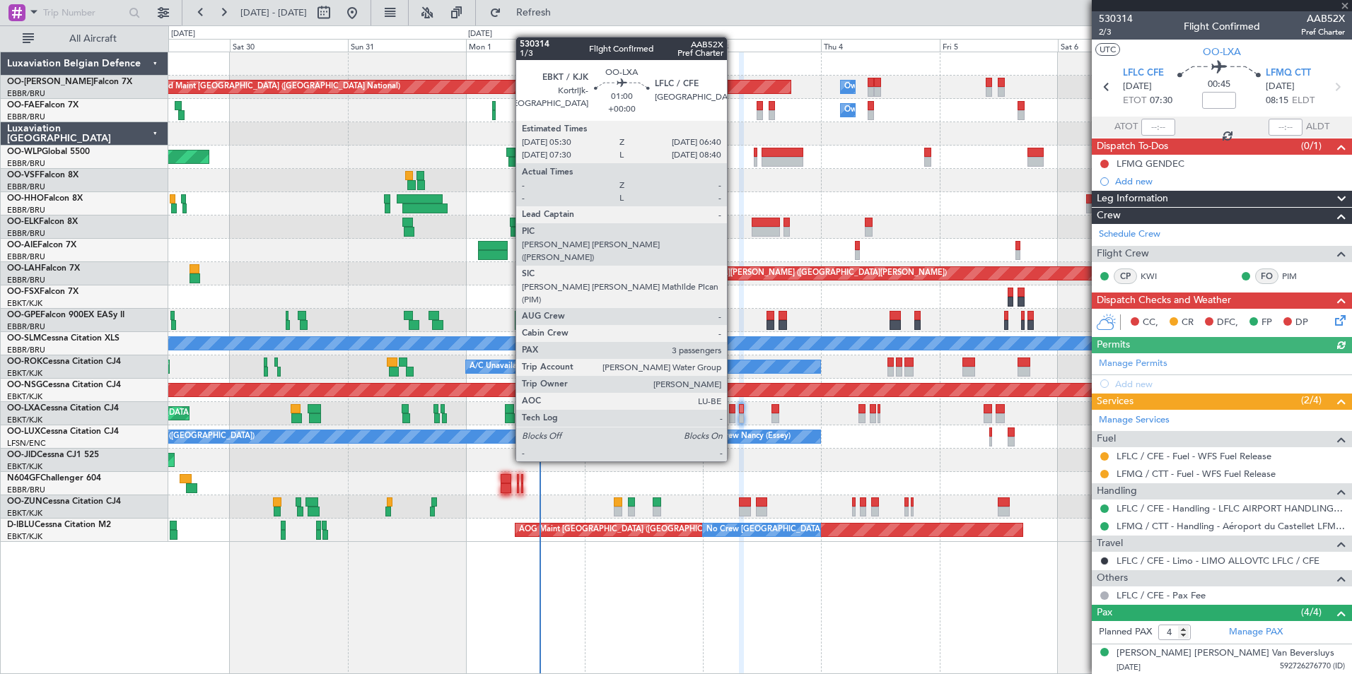
click at [733, 409] on div at bounding box center [732, 409] width 6 height 10
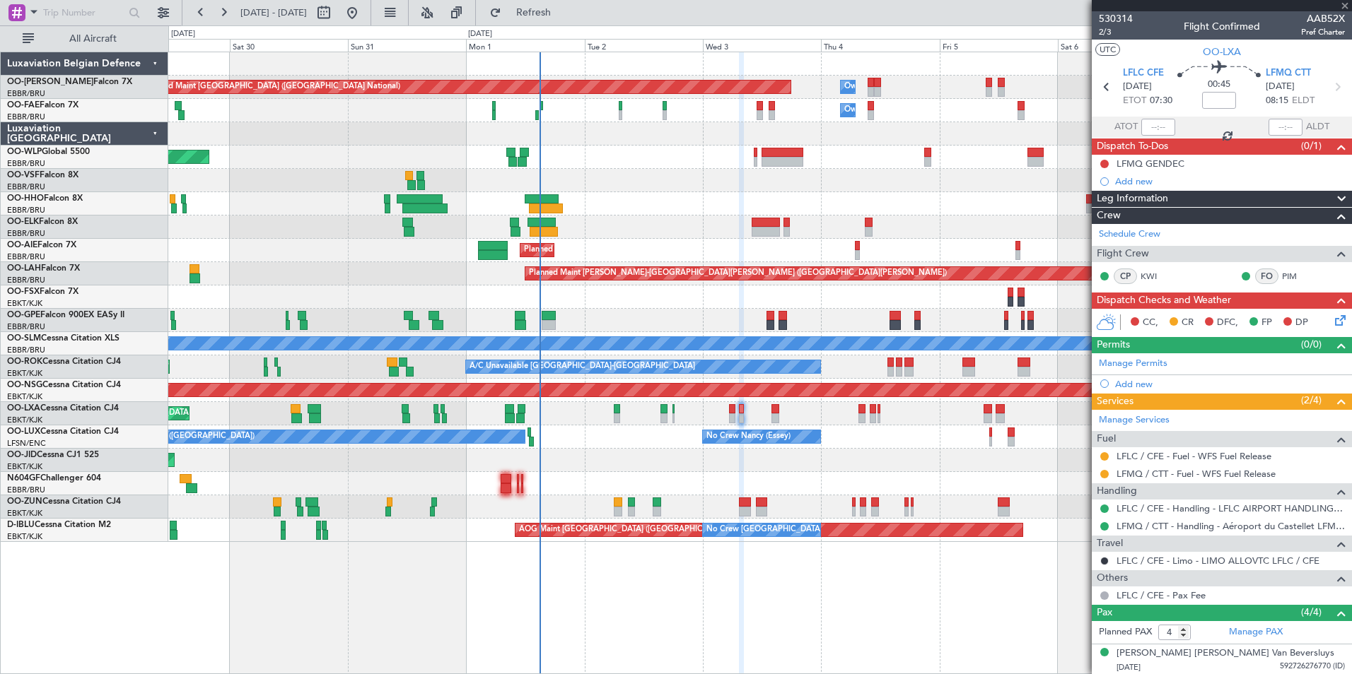
type input "3"
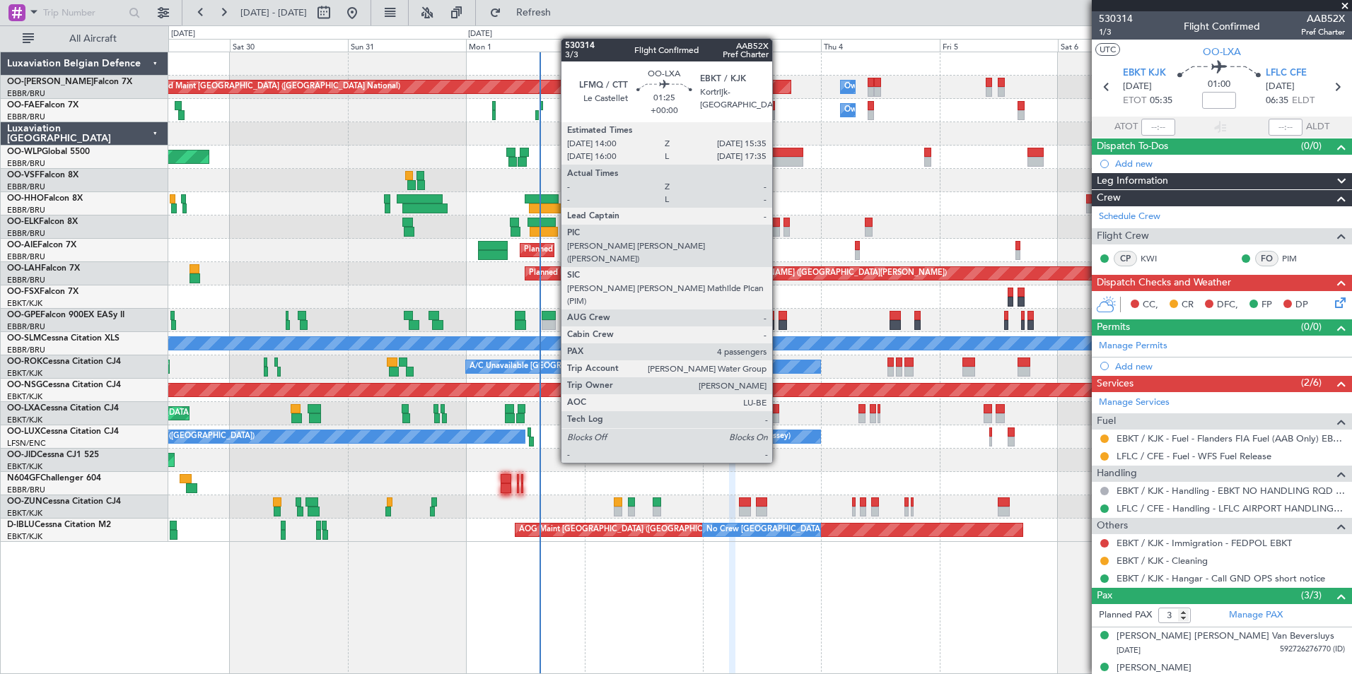
click at [778, 411] on div at bounding box center [775, 409] width 8 height 10
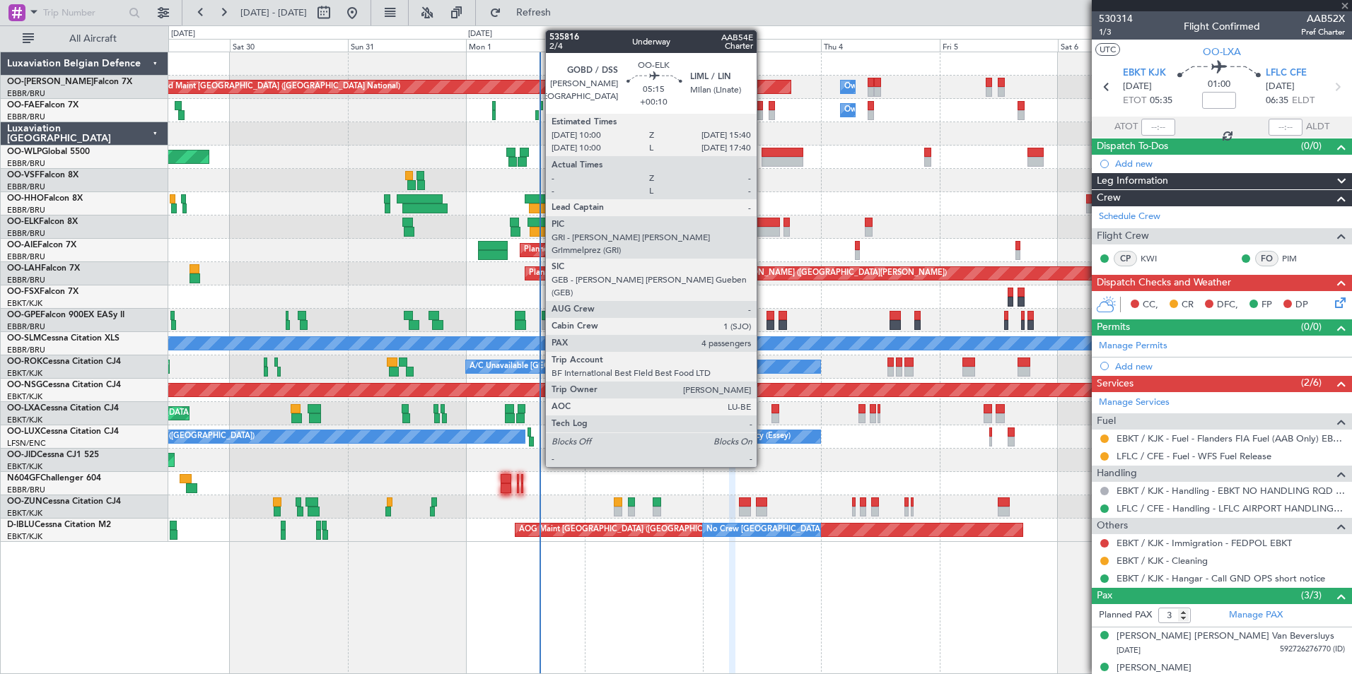
click at [763, 222] on div at bounding box center [765, 223] width 28 height 10
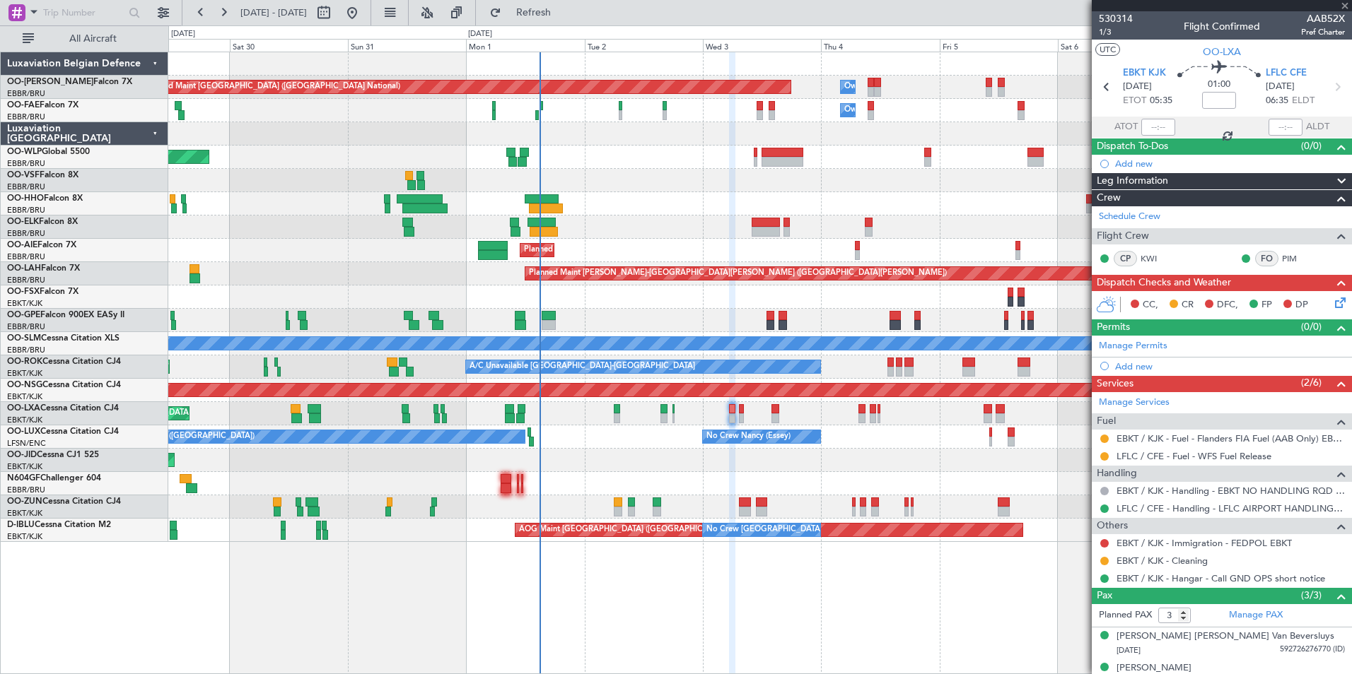
type input "+00:10"
type input "4"
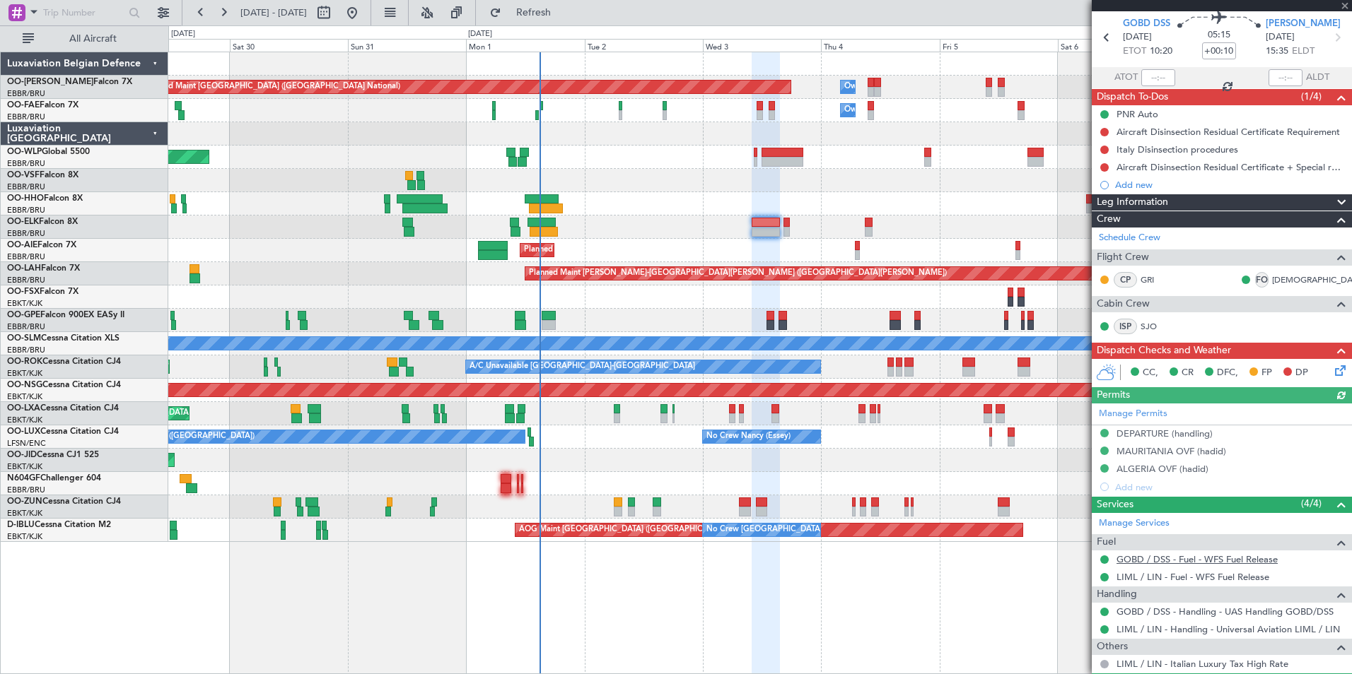
scroll to position [71, 0]
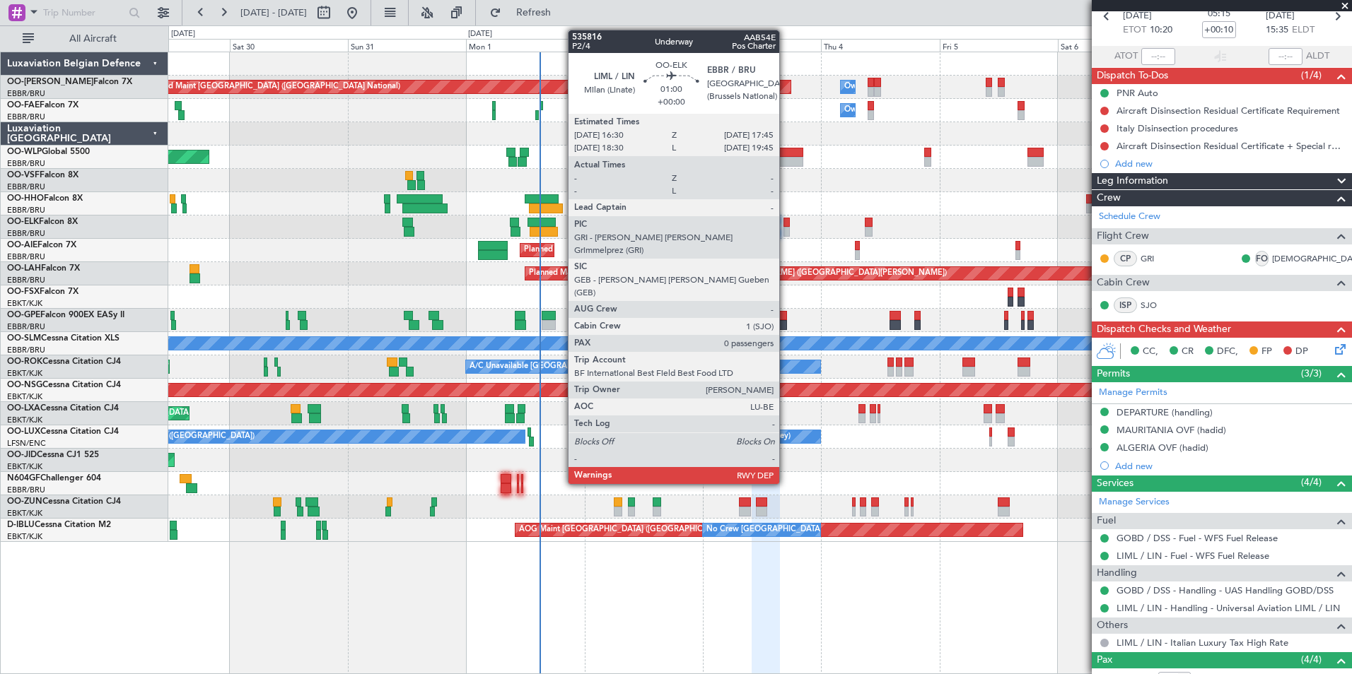
click at [785, 225] on div at bounding box center [786, 223] width 6 height 10
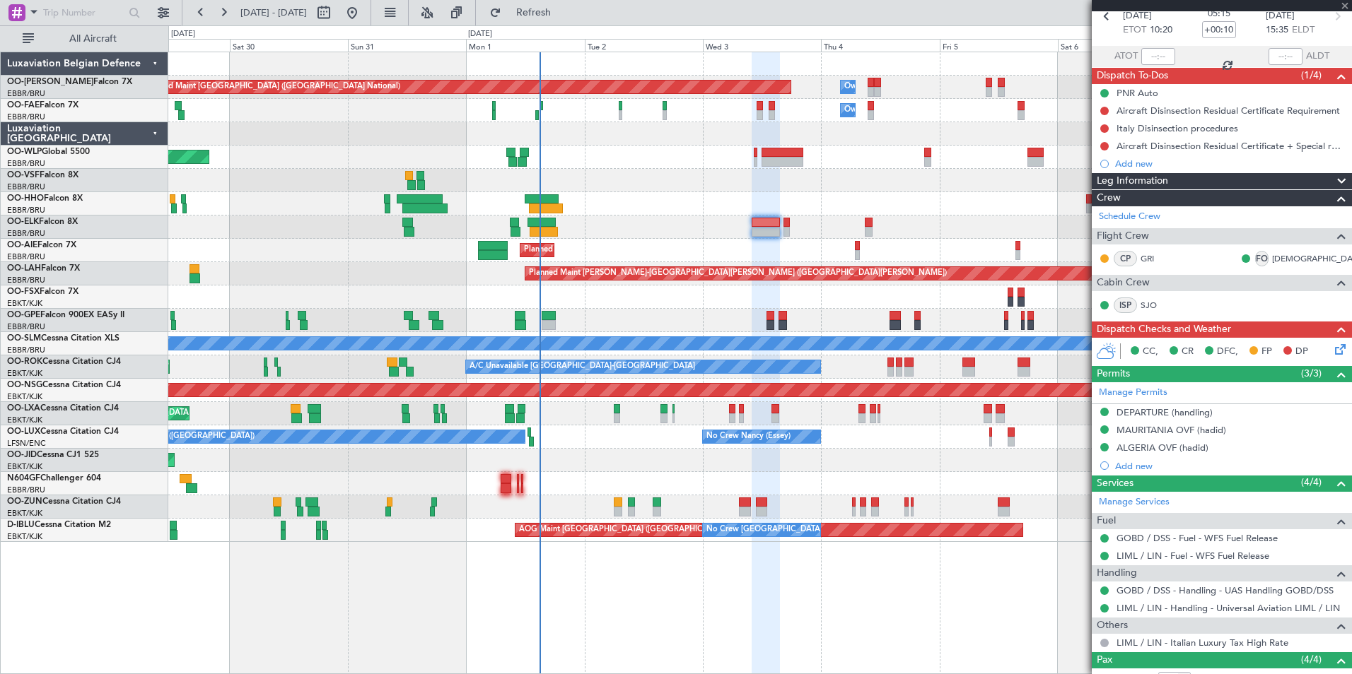
type input "0"
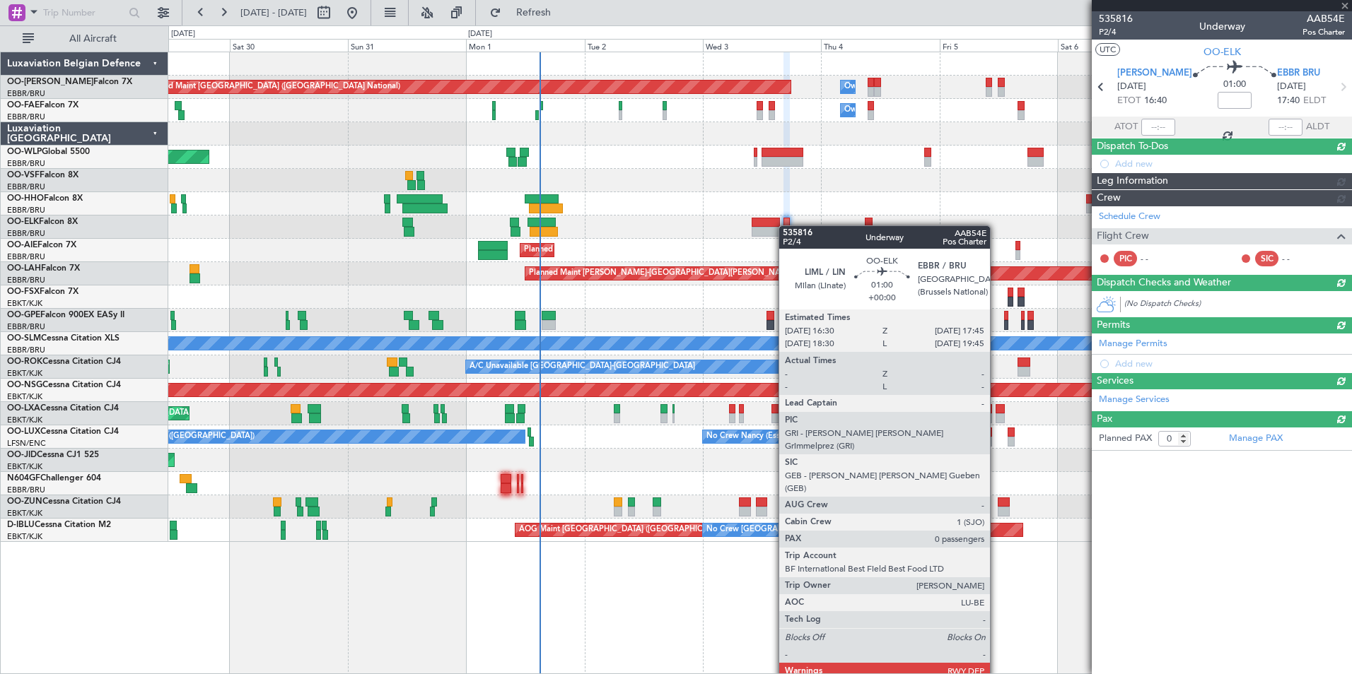
scroll to position [0, 0]
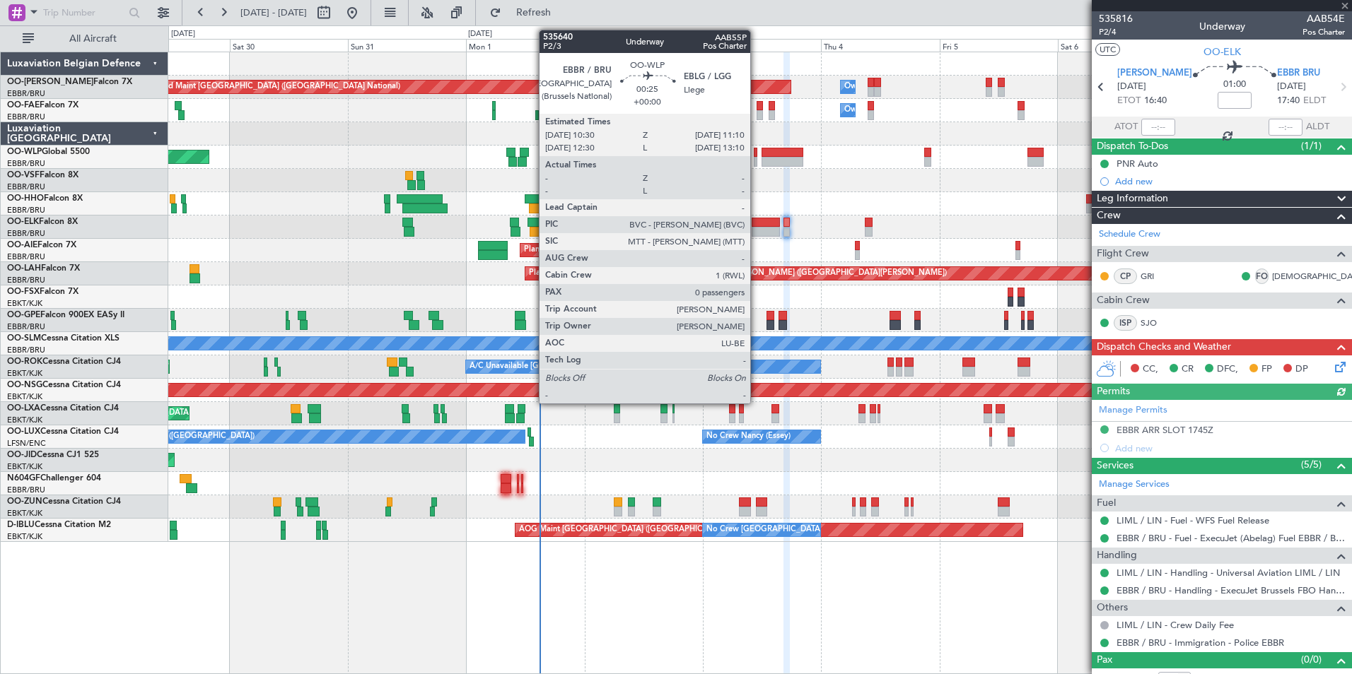
click at [756, 156] on div at bounding box center [756, 153] width 4 height 10
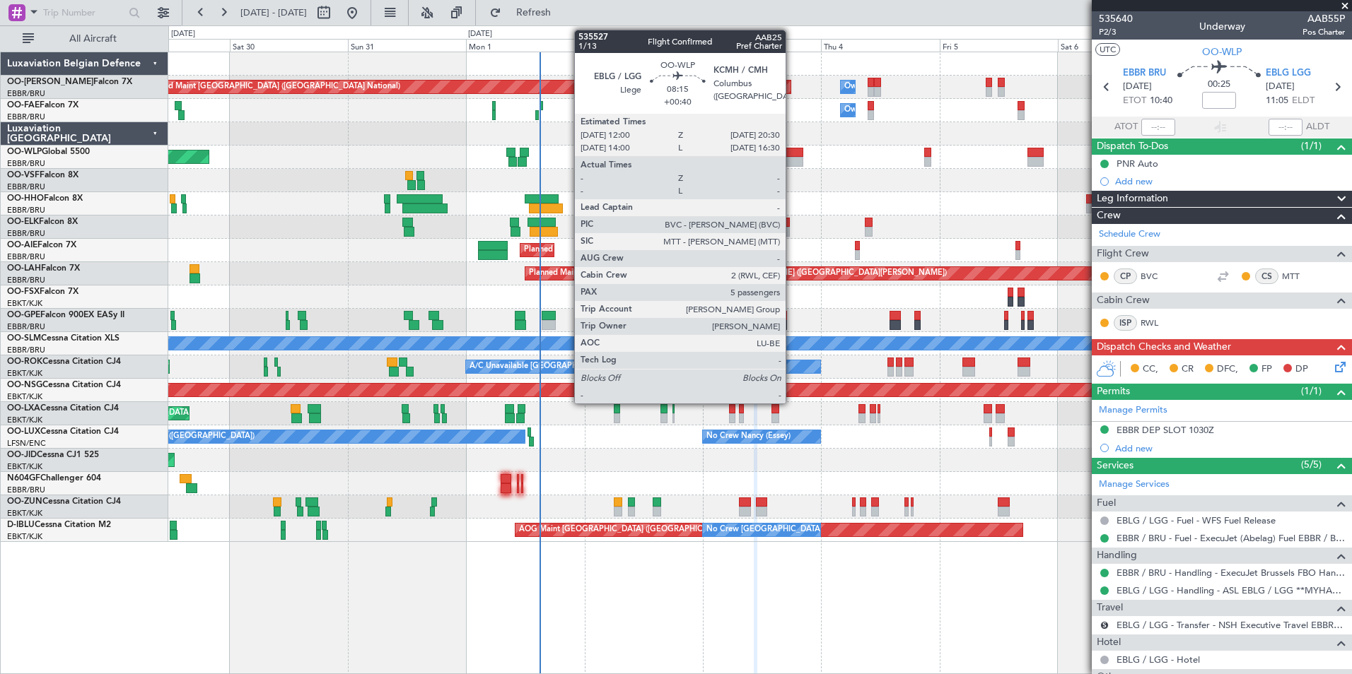
click at [792, 151] on div at bounding box center [782, 153] width 42 height 10
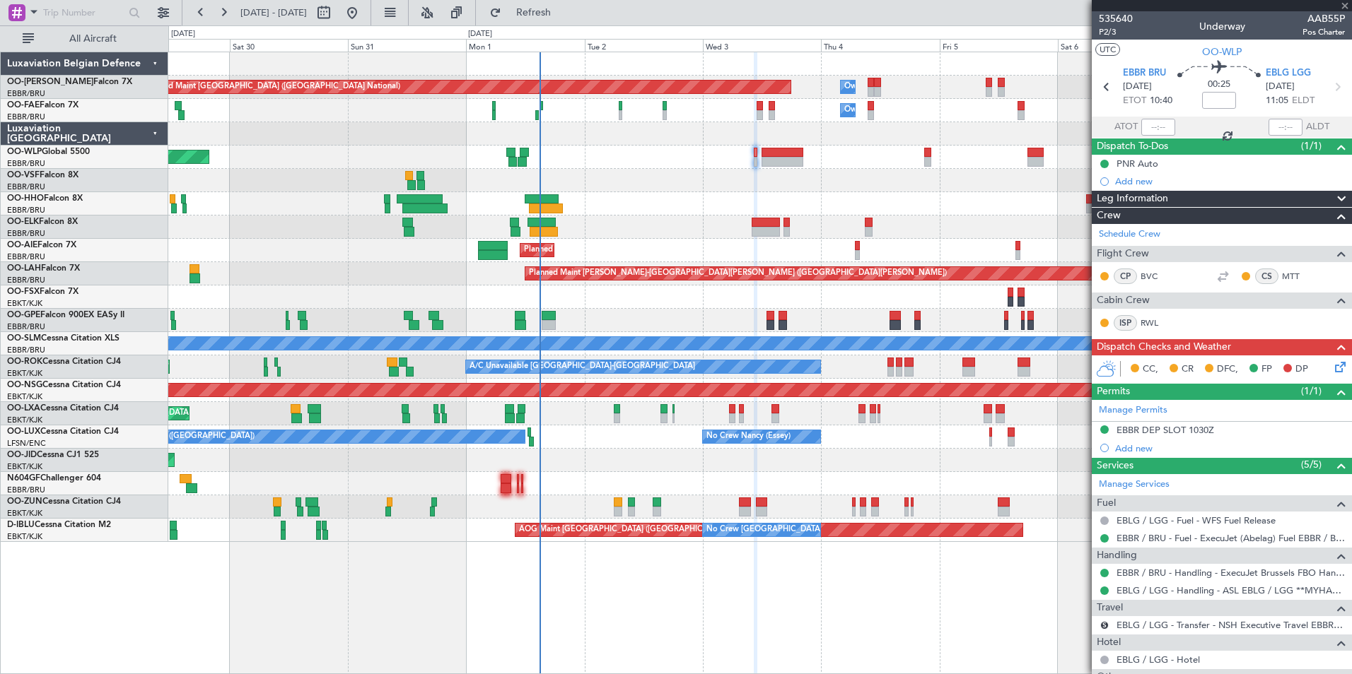
type input "+00:40"
type input "5"
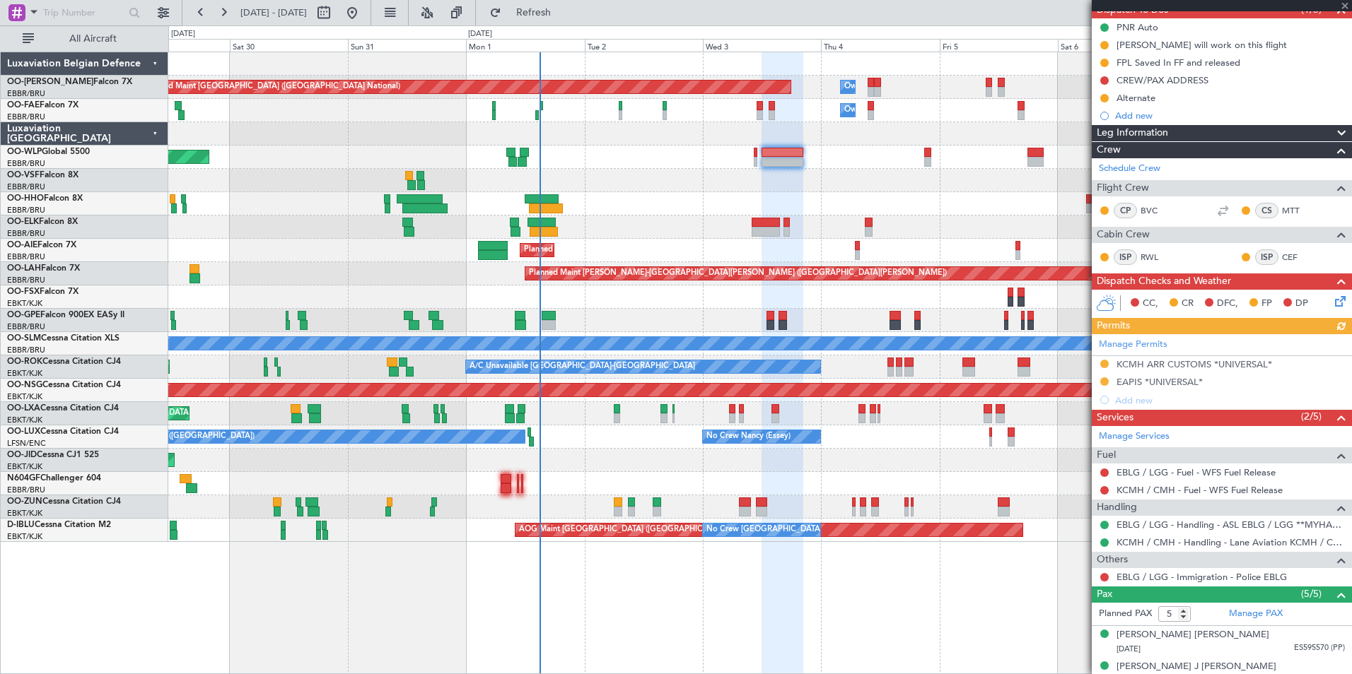
scroll to position [141, 0]
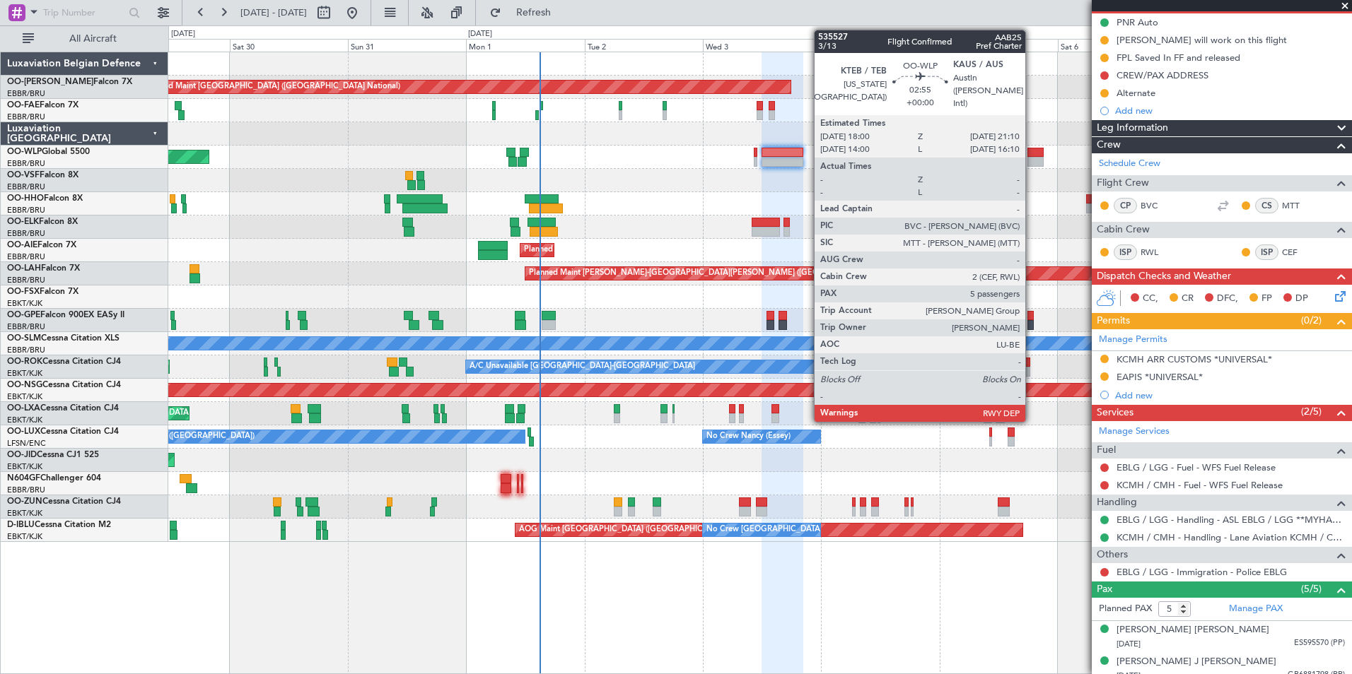
click at [1031, 156] on div at bounding box center [1035, 153] width 16 height 10
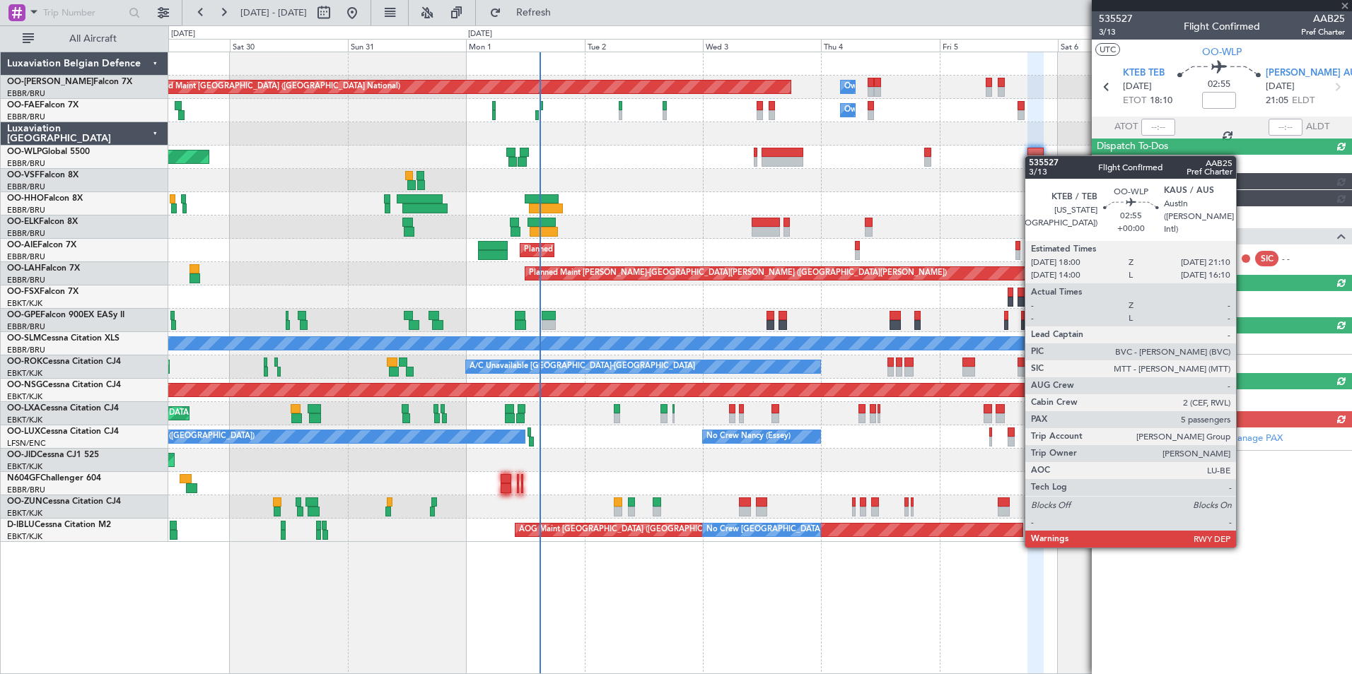
scroll to position [0, 0]
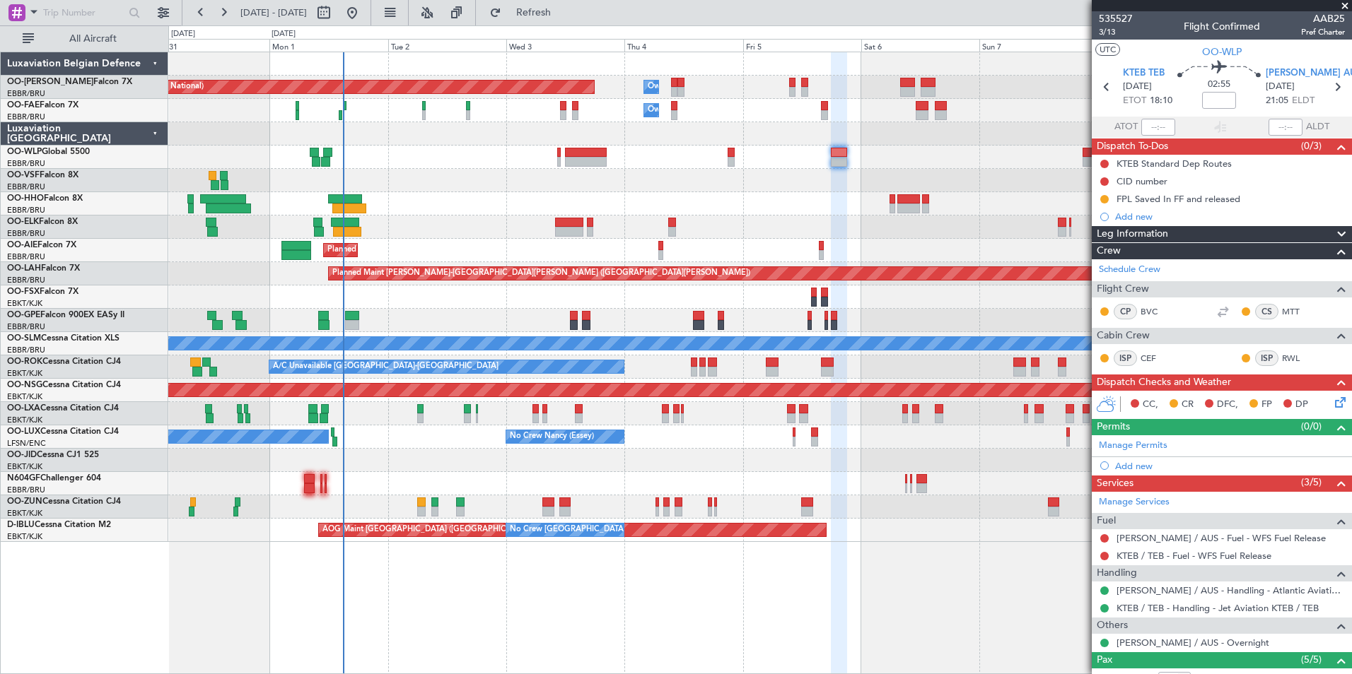
click at [828, 195] on div at bounding box center [759, 203] width 1183 height 23
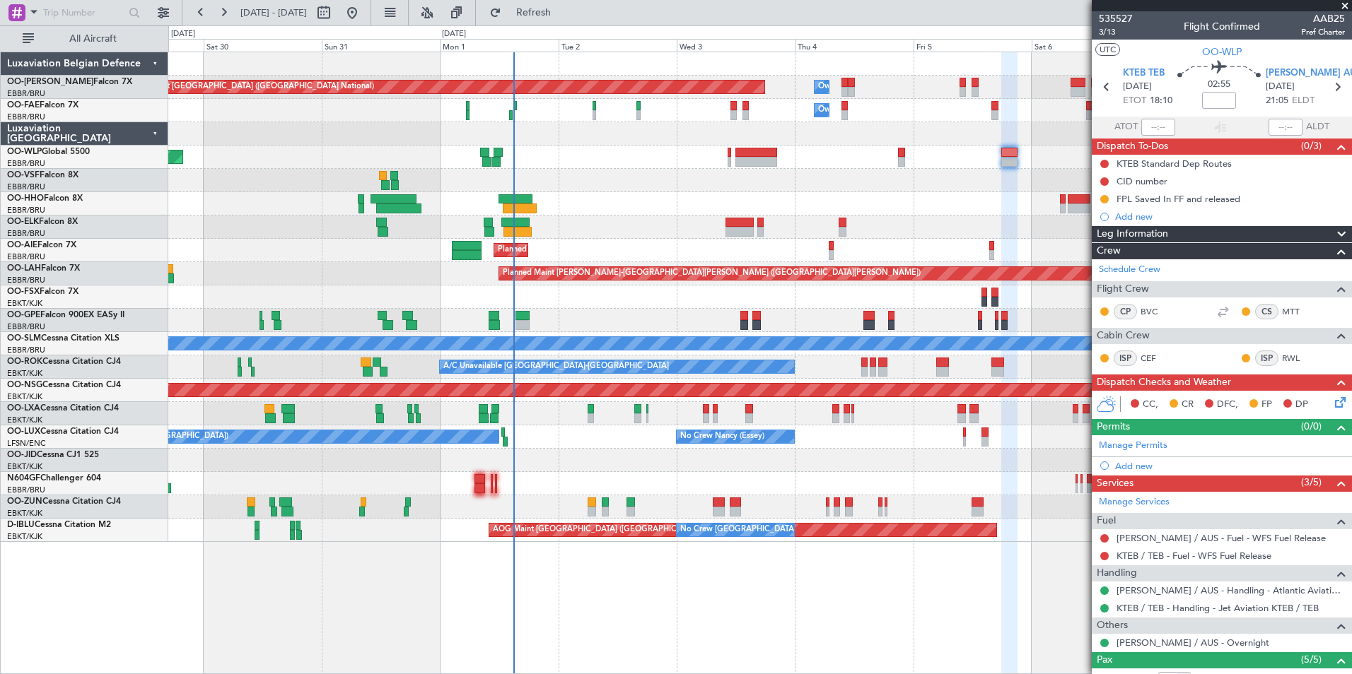
click at [913, 163] on div "Planned Maint Brussels (Brussels National) Owner Melsbroek Air Base Owner Melsb…" at bounding box center [759, 297] width 1183 height 490
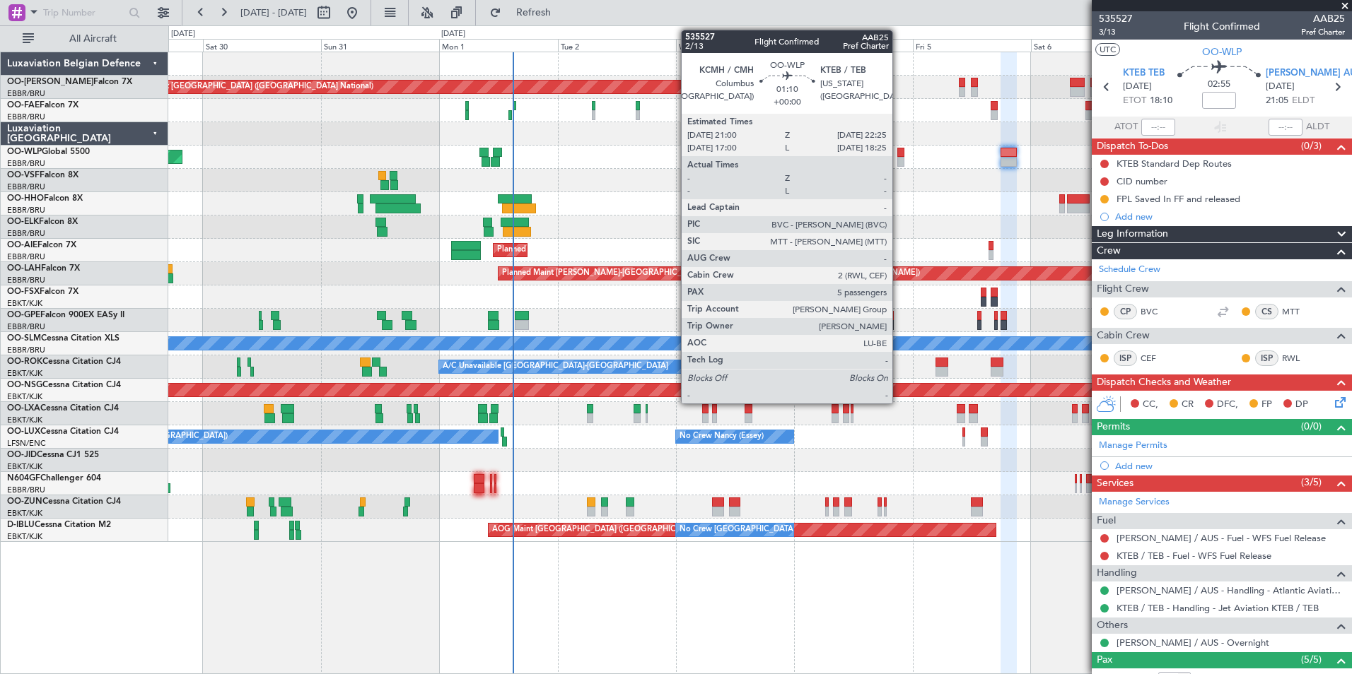
click at [898, 155] on div at bounding box center [900, 153] width 7 height 10
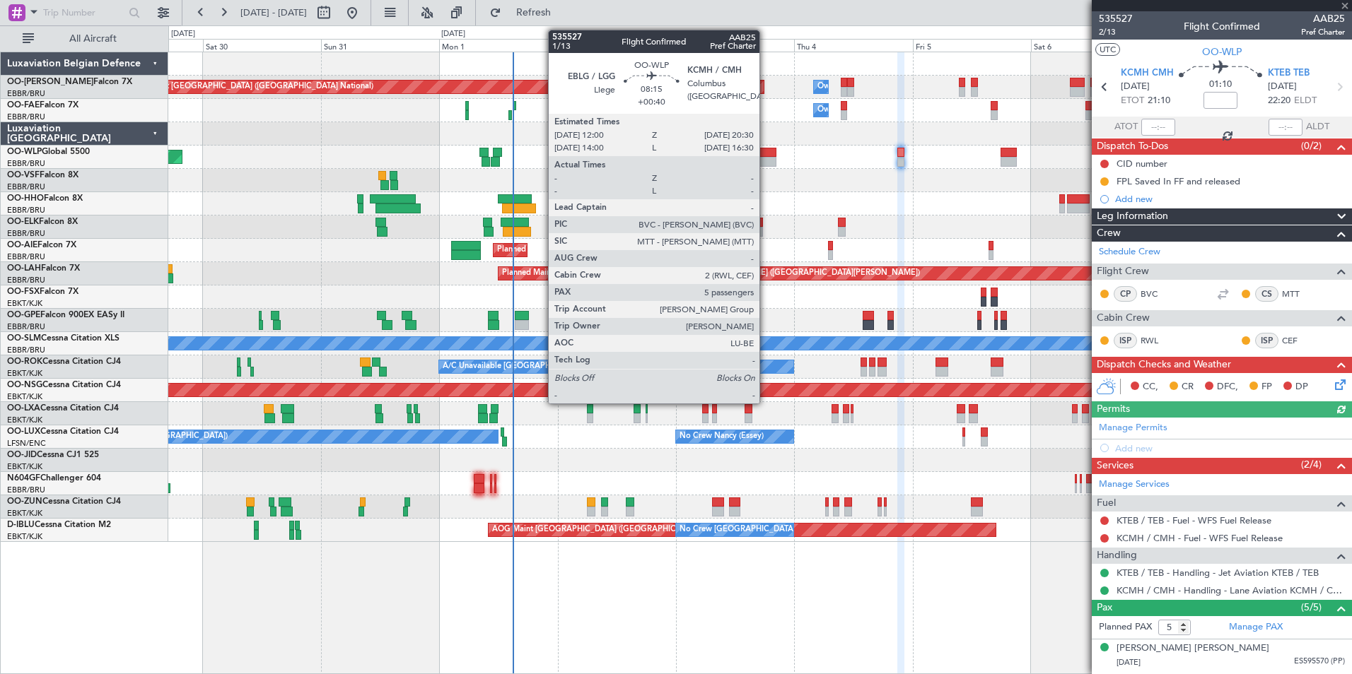
click at [758, 150] on div at bounding box center [755, 153] width 42 height 10
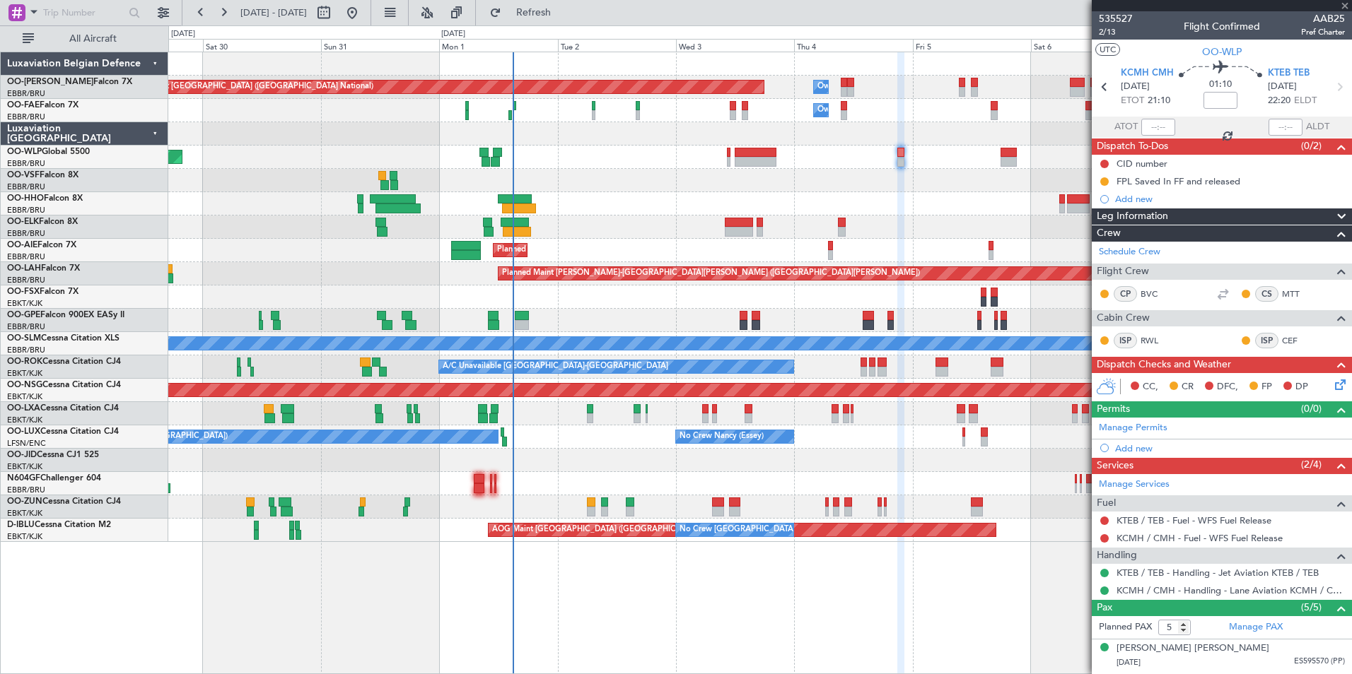
type input "+00:40"
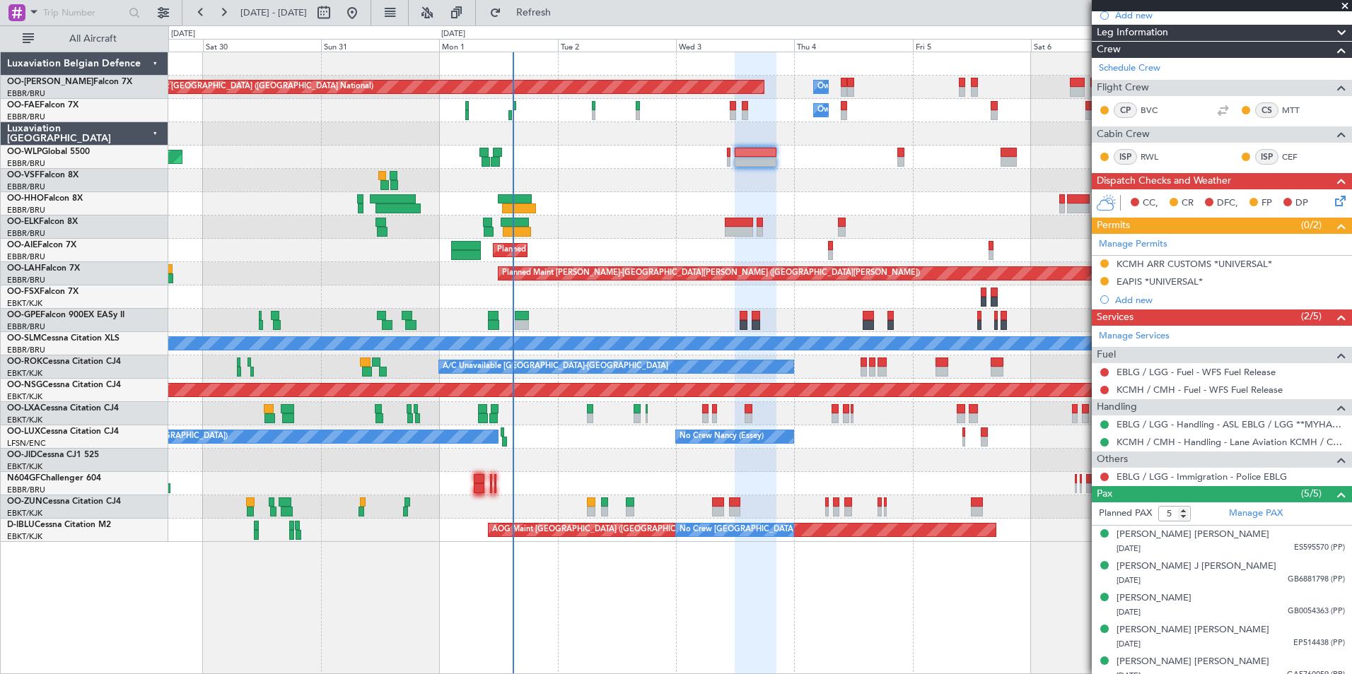
scroll to position [247, 0]
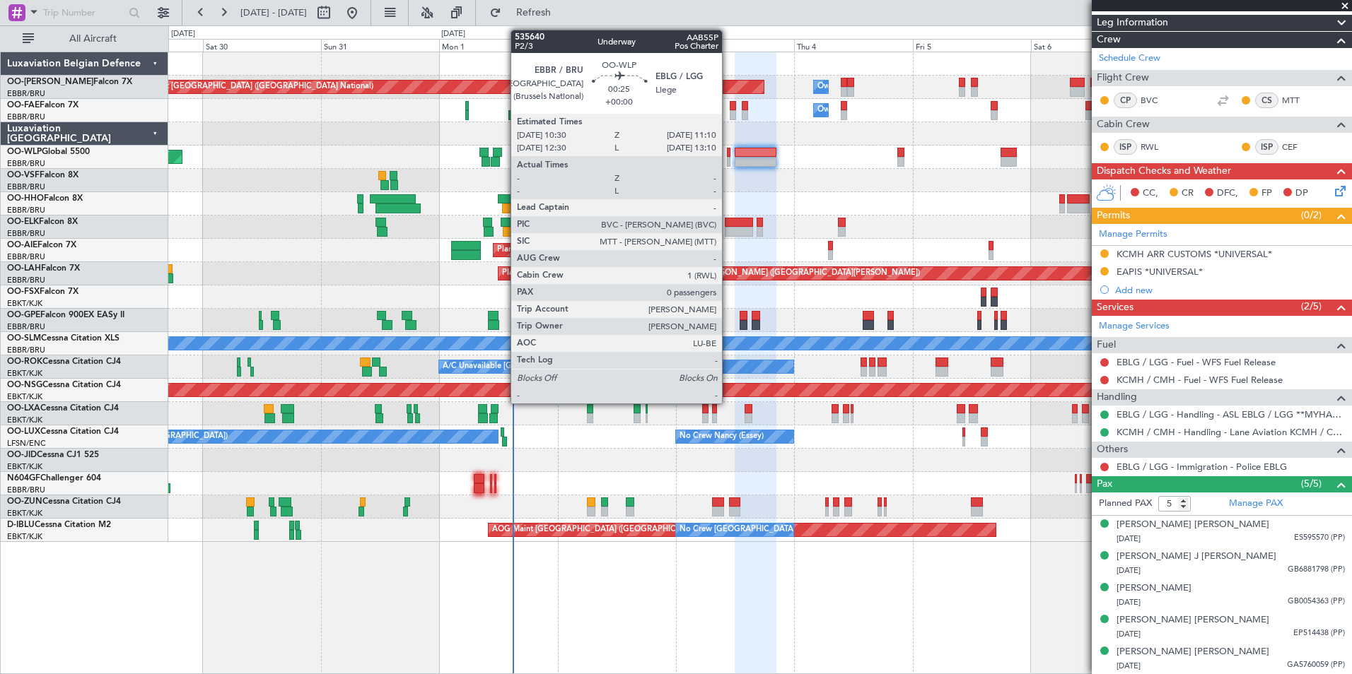
click at [728, 153] on div at bounding box center [729, 153] width 4 height 10
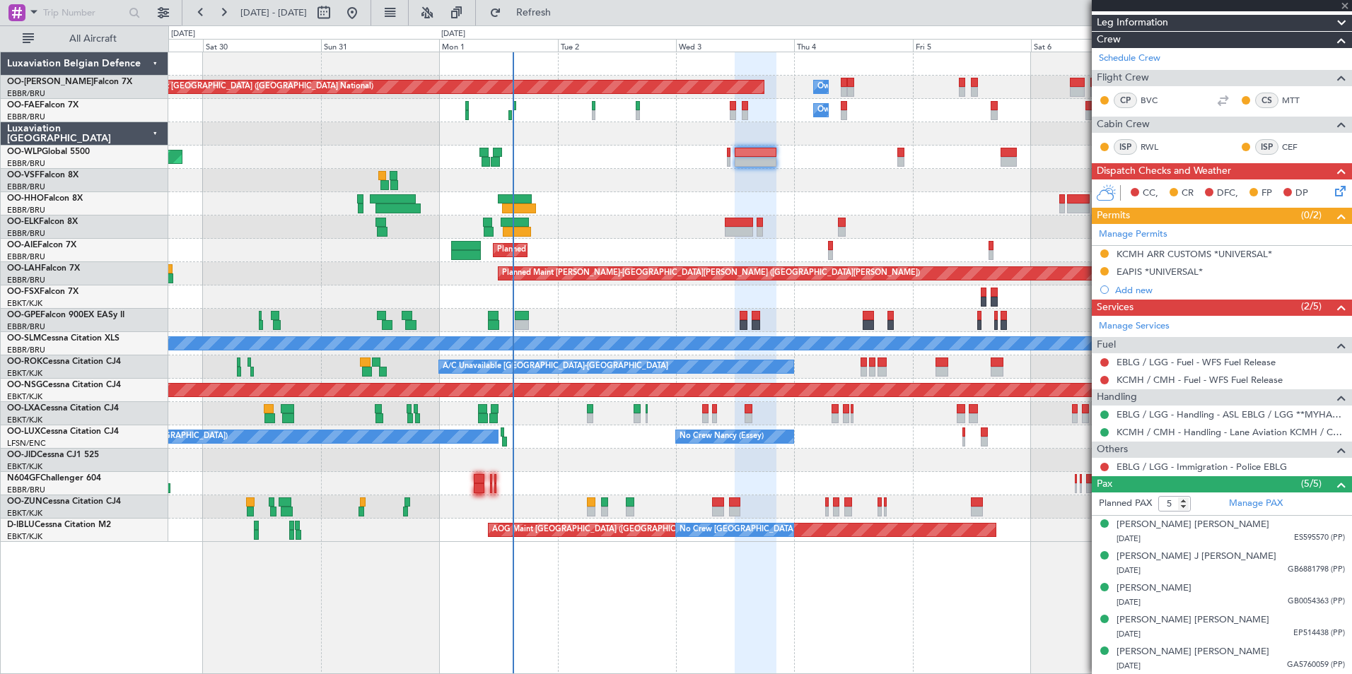
type input "0"
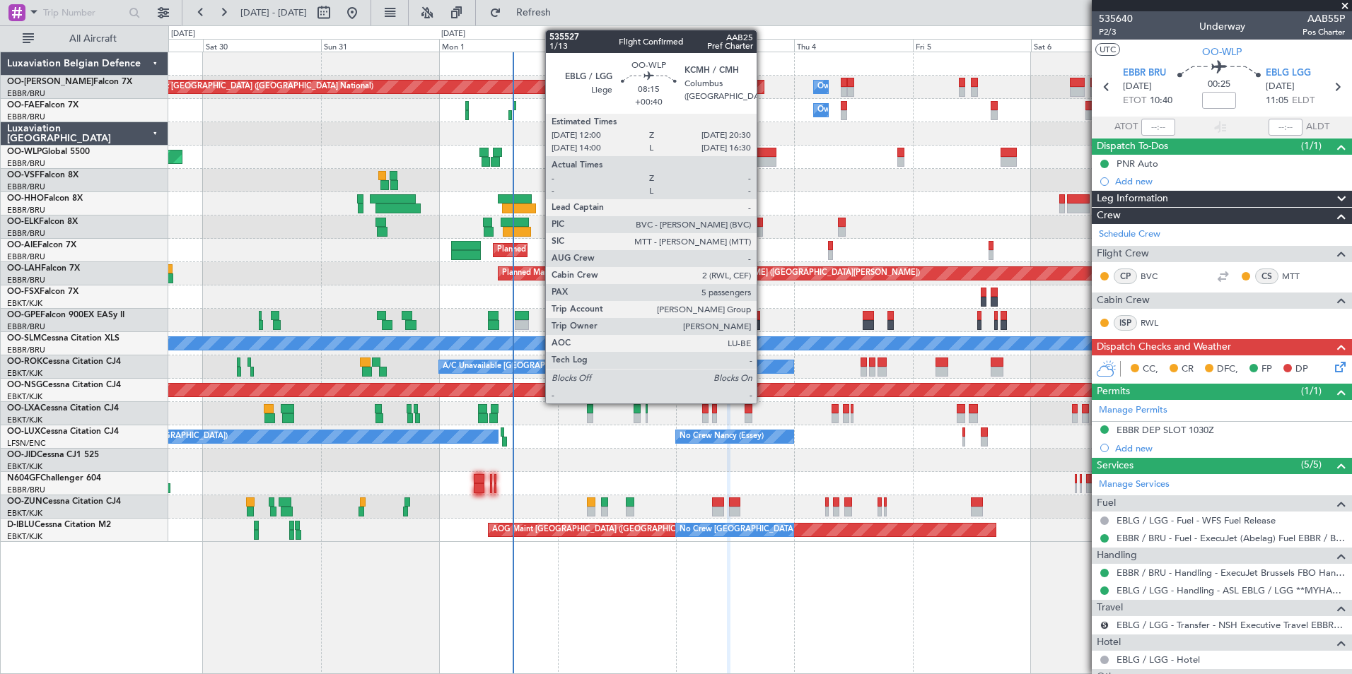
click at [763, 149] on div at bounding box center [755, 153] width 42 height 10
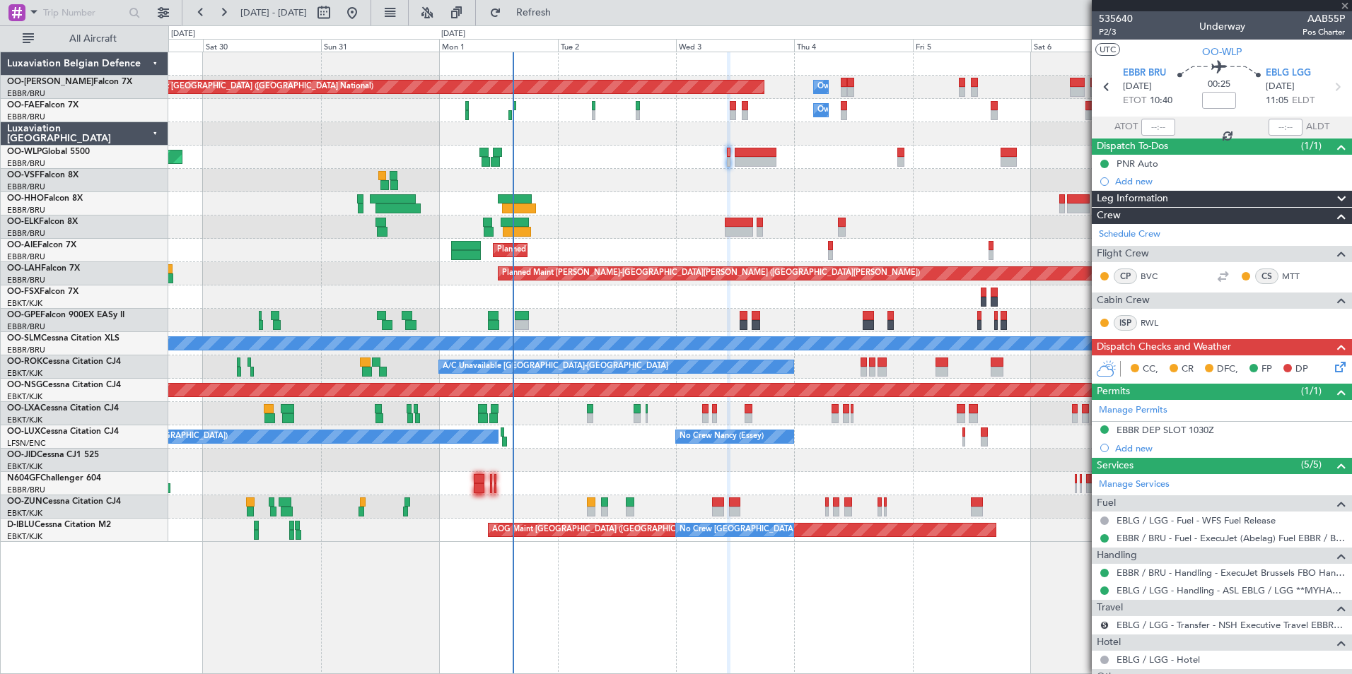
type input "+00:40"
type input "5"
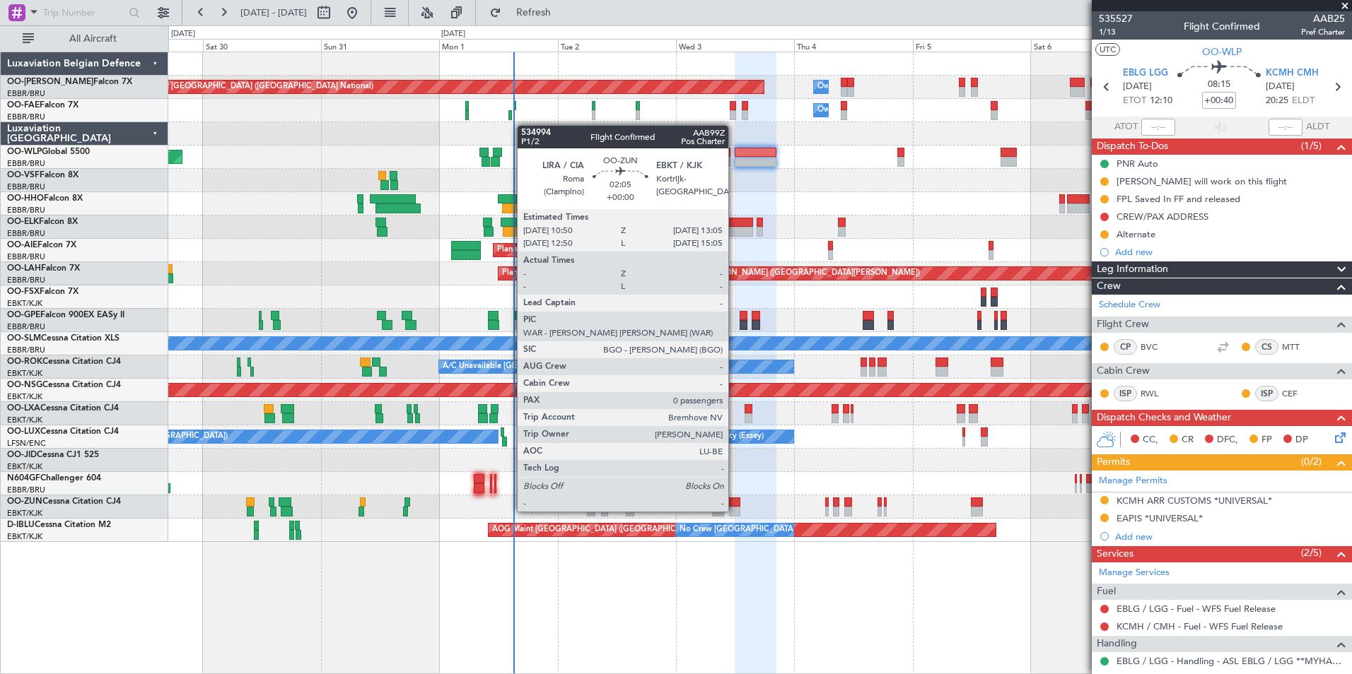
click at [734, 498] on div at bounding box center [734, 503] width 11 height 10
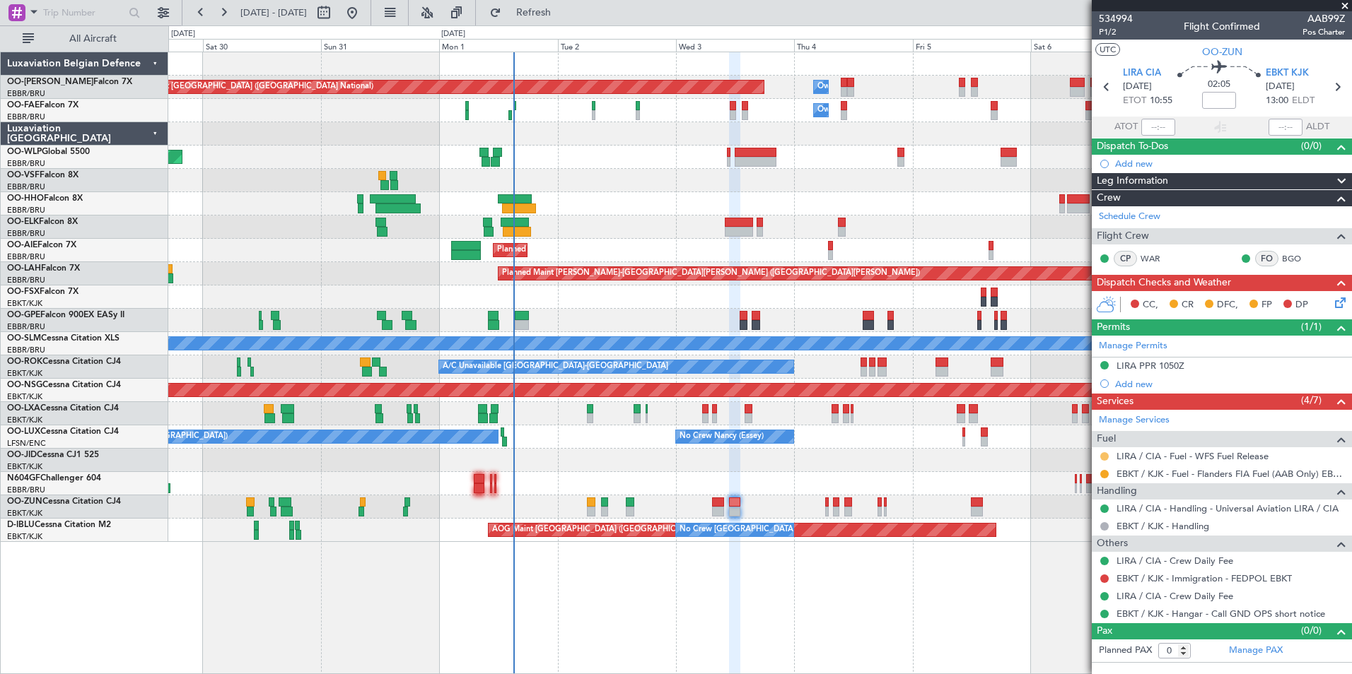
click at [1104, 457] on button at bounding box center [1104, 456] width 8 height 8
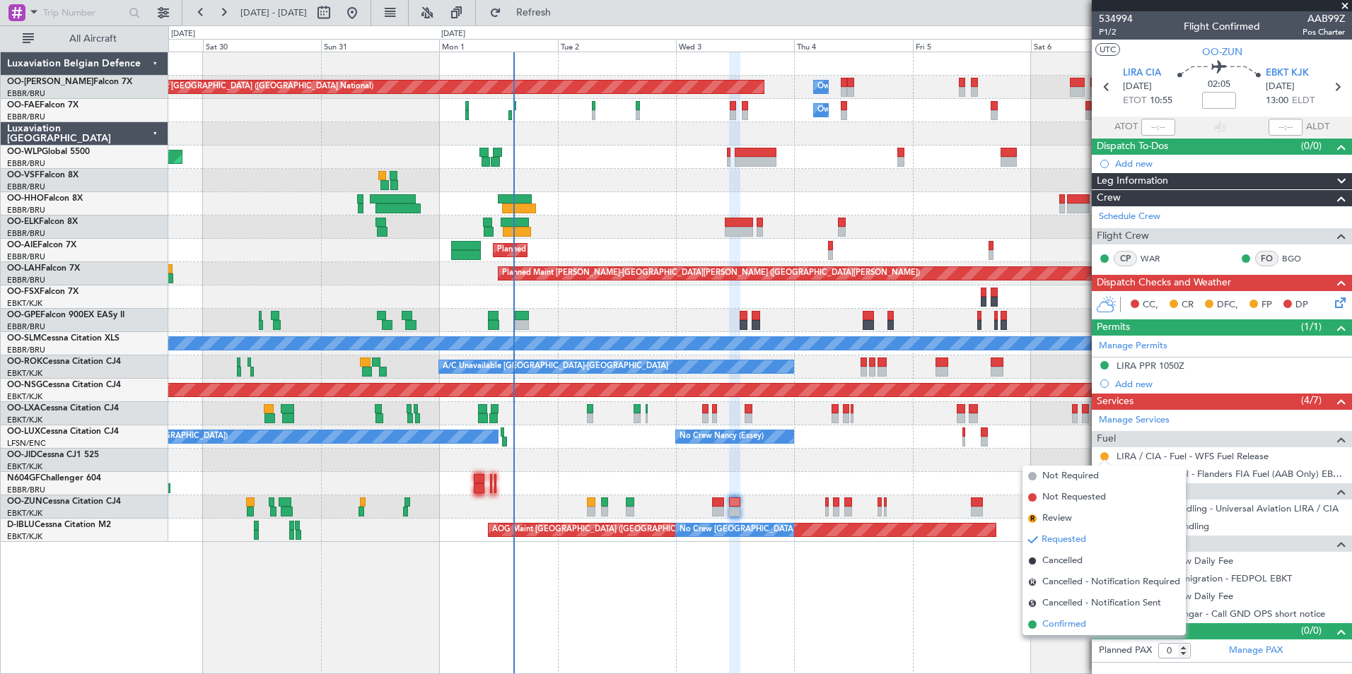
click at [1063, 620] on span "Confirmed" at bounding box center [1064, 625] width 44 height 14
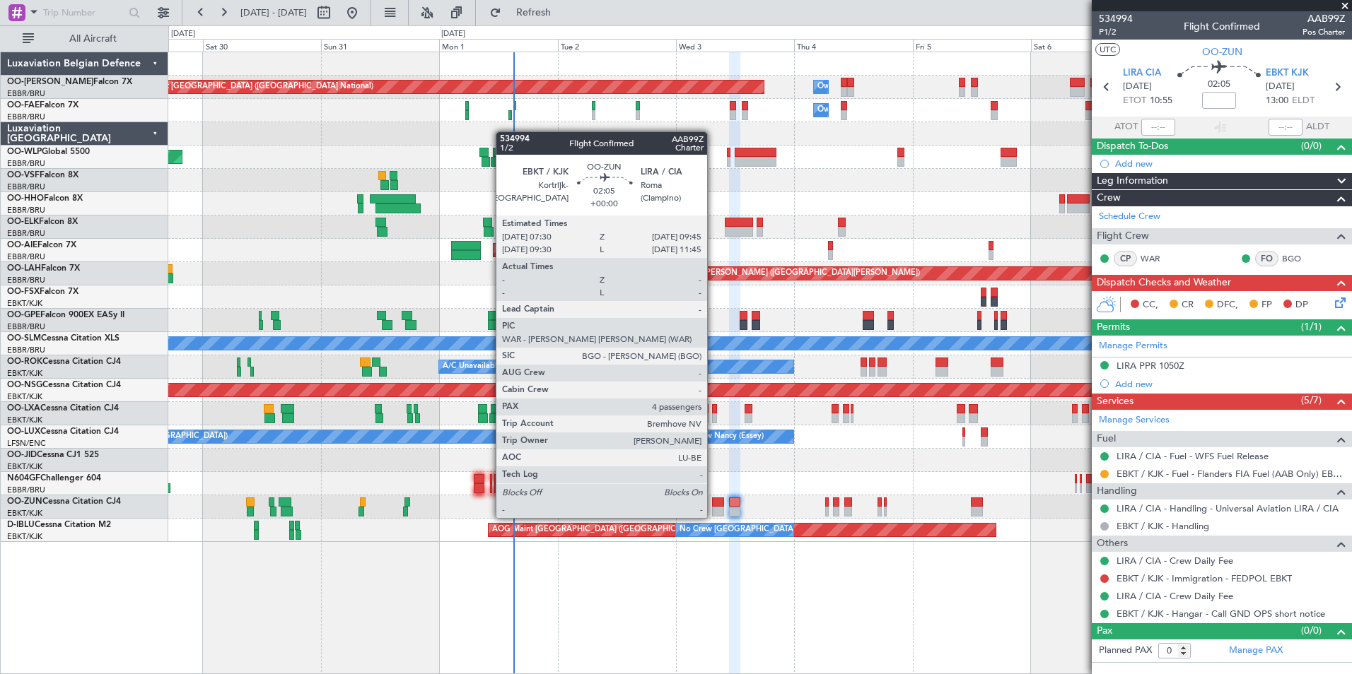
click at [713, 504] on div at bounding box center [717, 503] width 11 height 10
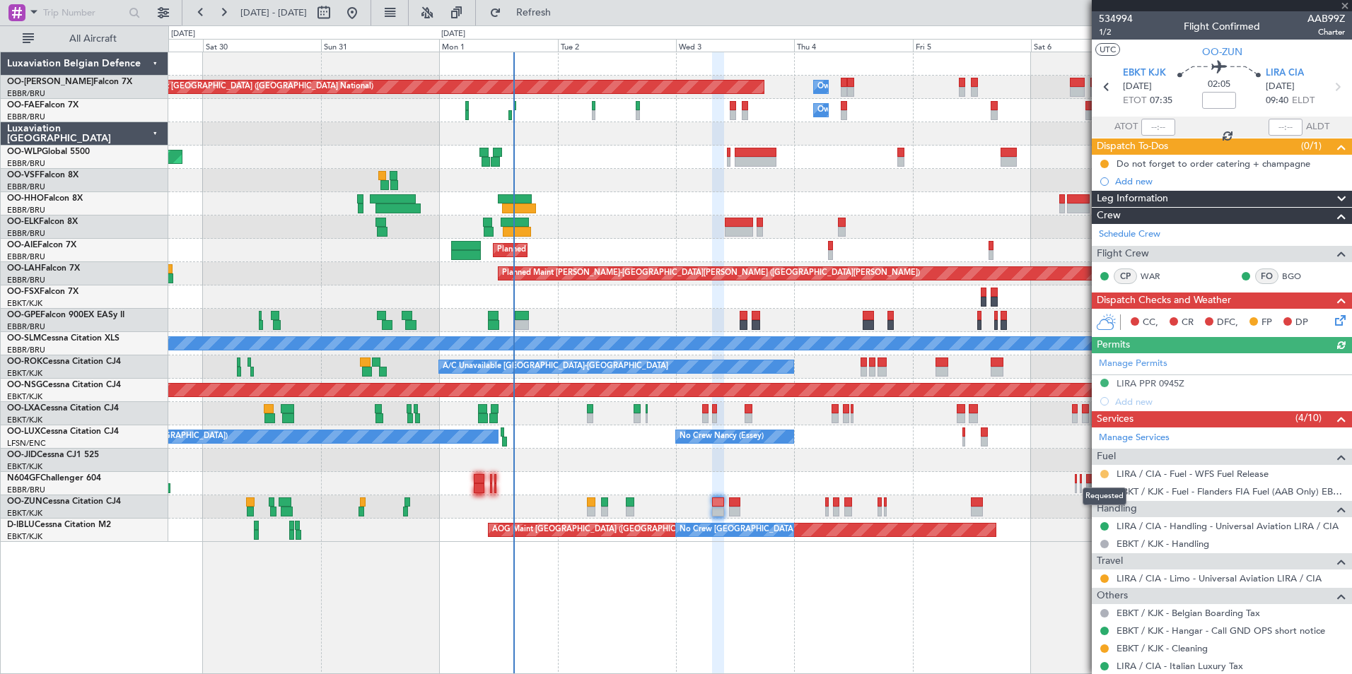
click at [1104, 471] on button at bounding box center [1104, 474] width 8 height 8
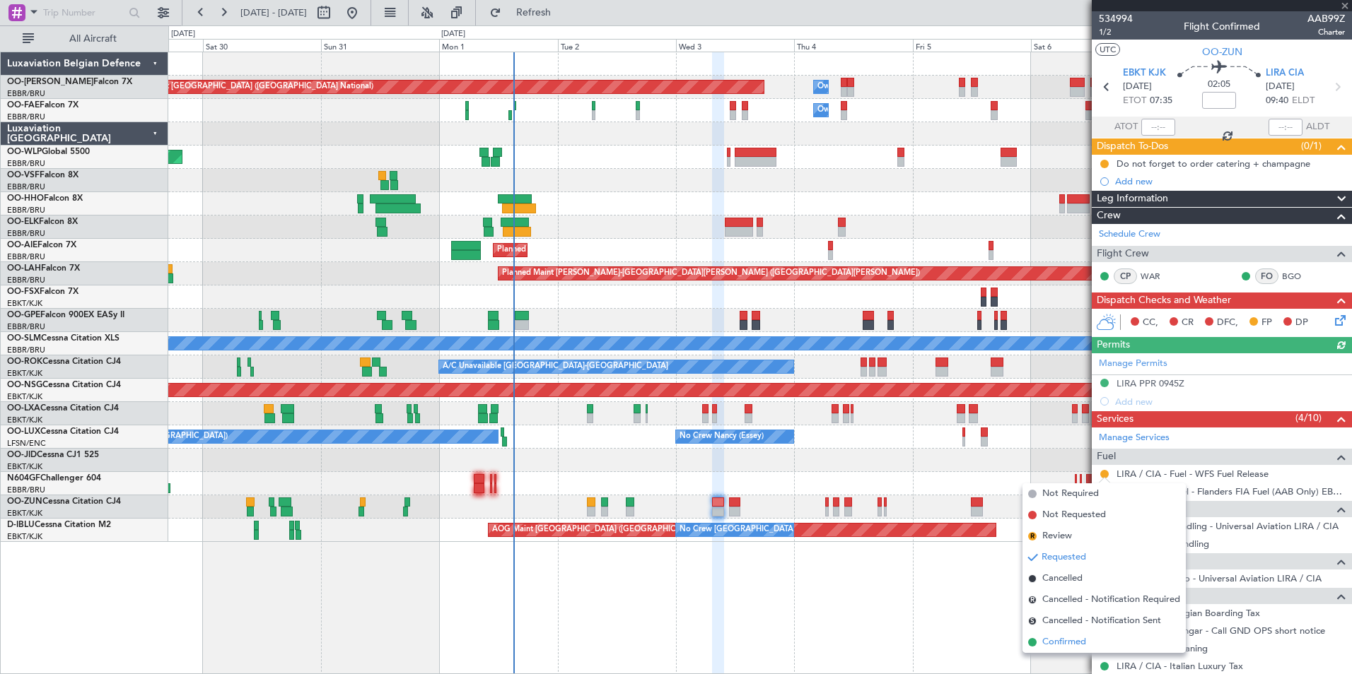
click at [1074, 642] on span "Confirmed" at bounding box center [1064, 642] width 44 height 14
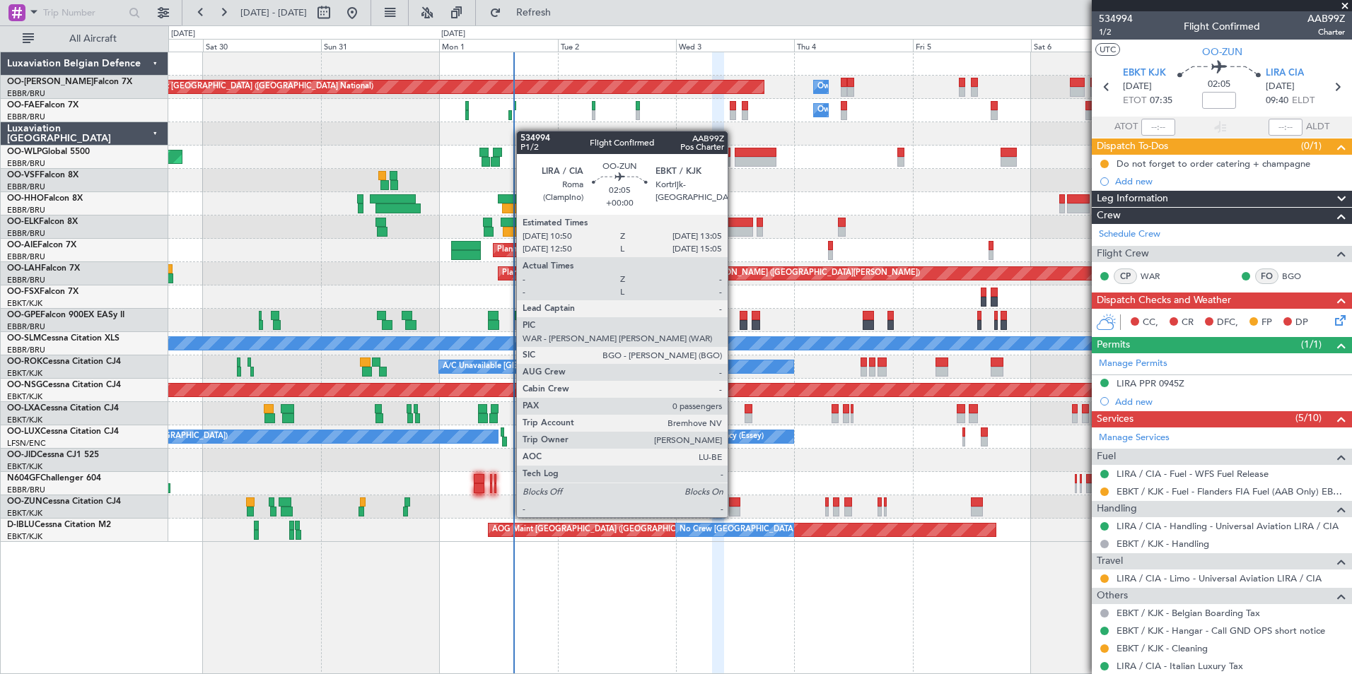
click at [734, 503] on div at bounding box center [734, 503] width 11 height 10
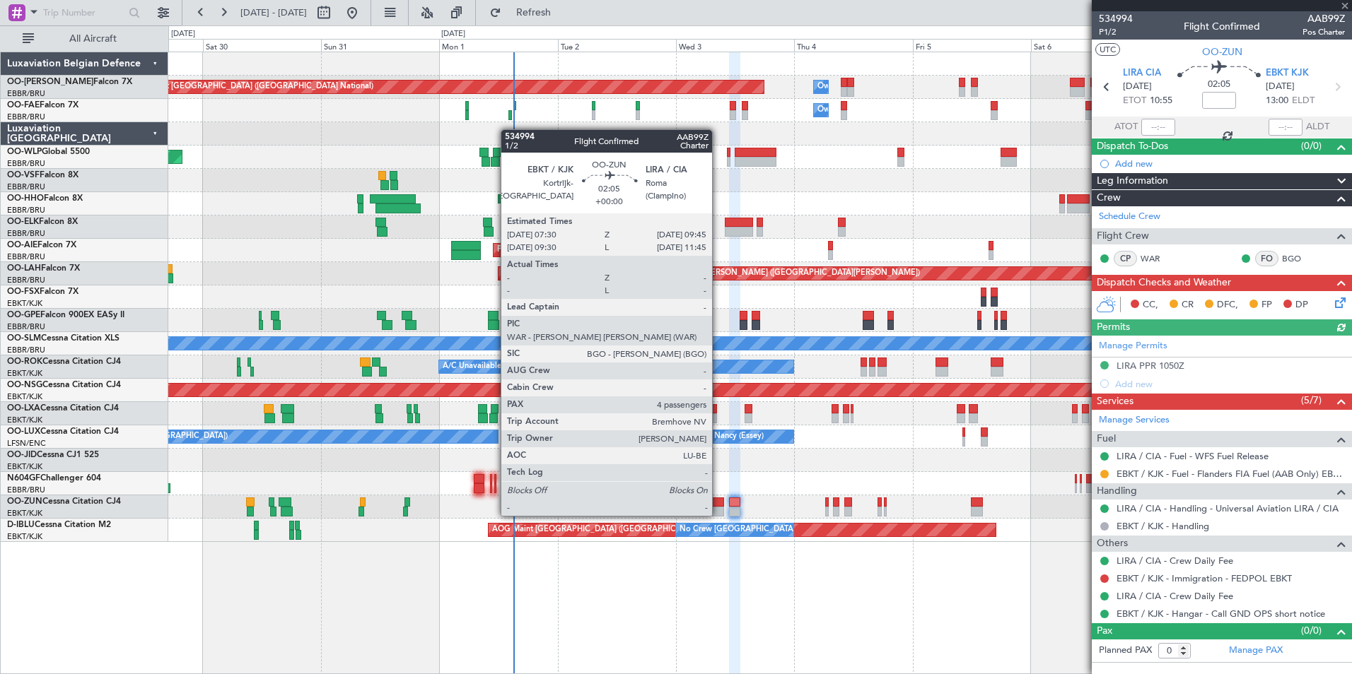
click at [718, 502] on div at bounding box center [717, 503] width 11 height 10
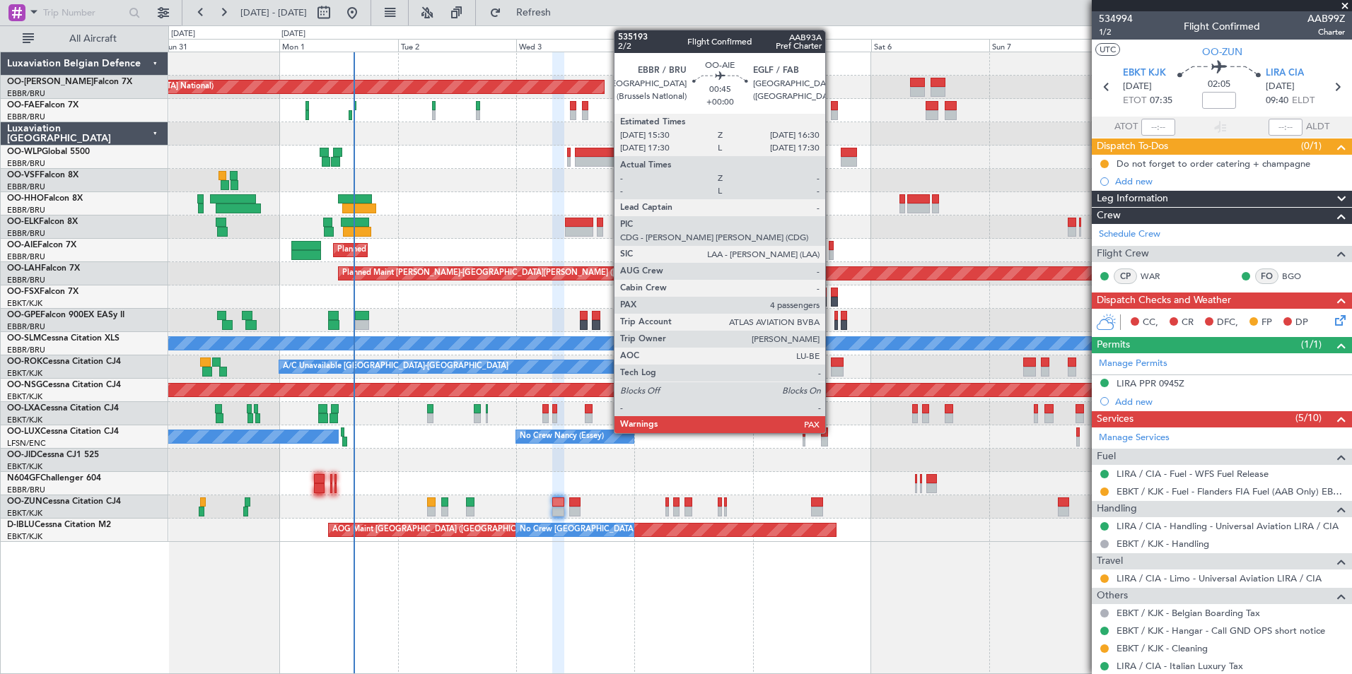
click at [831, 250] on div at bounding box center [830, 246] width 5 height 10
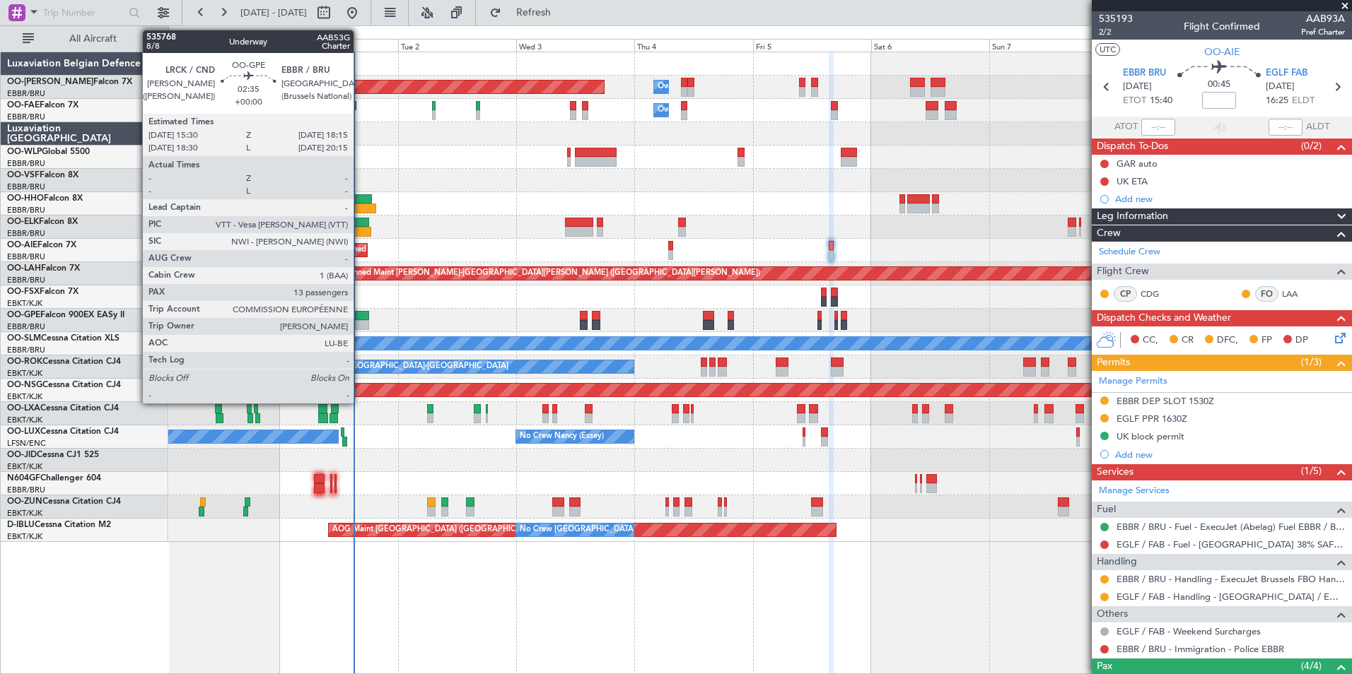
click at [360, 315] on div at bounding box center [362, 316] width 14 height 10
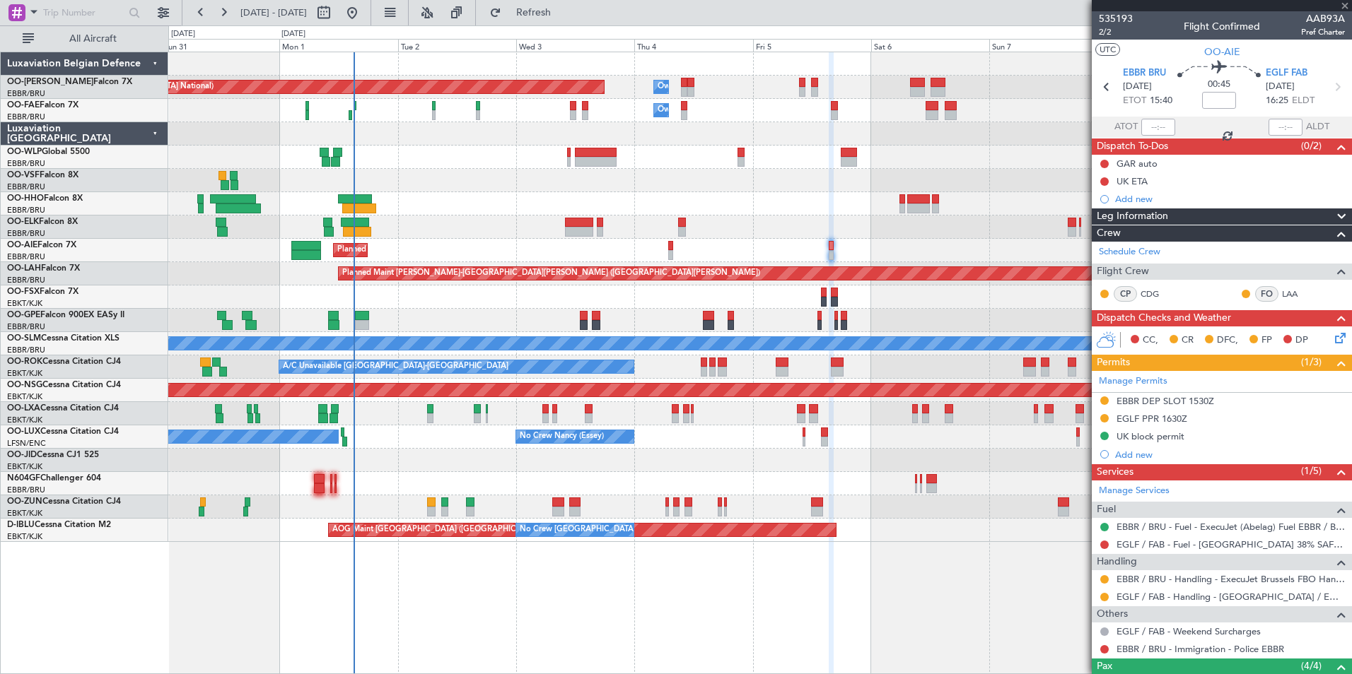
type input "13"
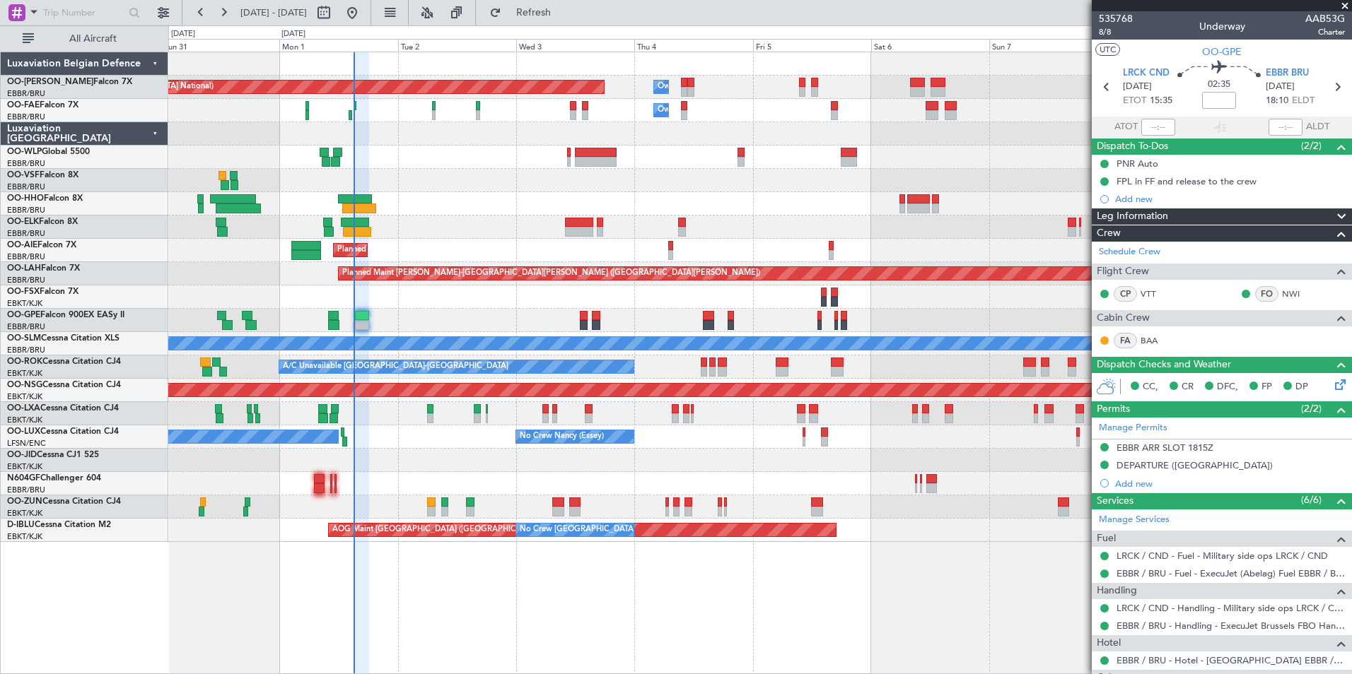
drag, startPoint x: 549, startPoint y: 6, endPoint x: 488, endPoint y: 109, distance: 120.1
click at [549, 6] on button "Refresh" at bounding box center [525, 12] width 85 height 23
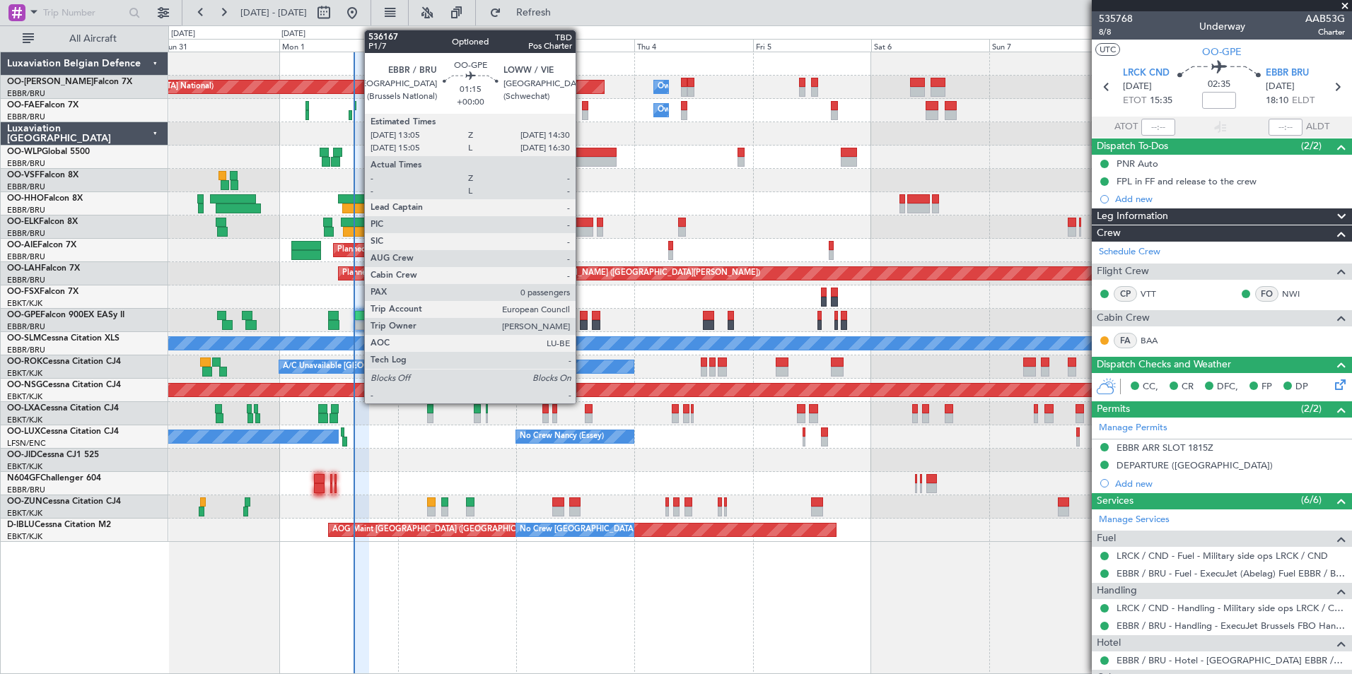
click at [582, 320] on div at bounding box center [583, 316] width 7 height 10
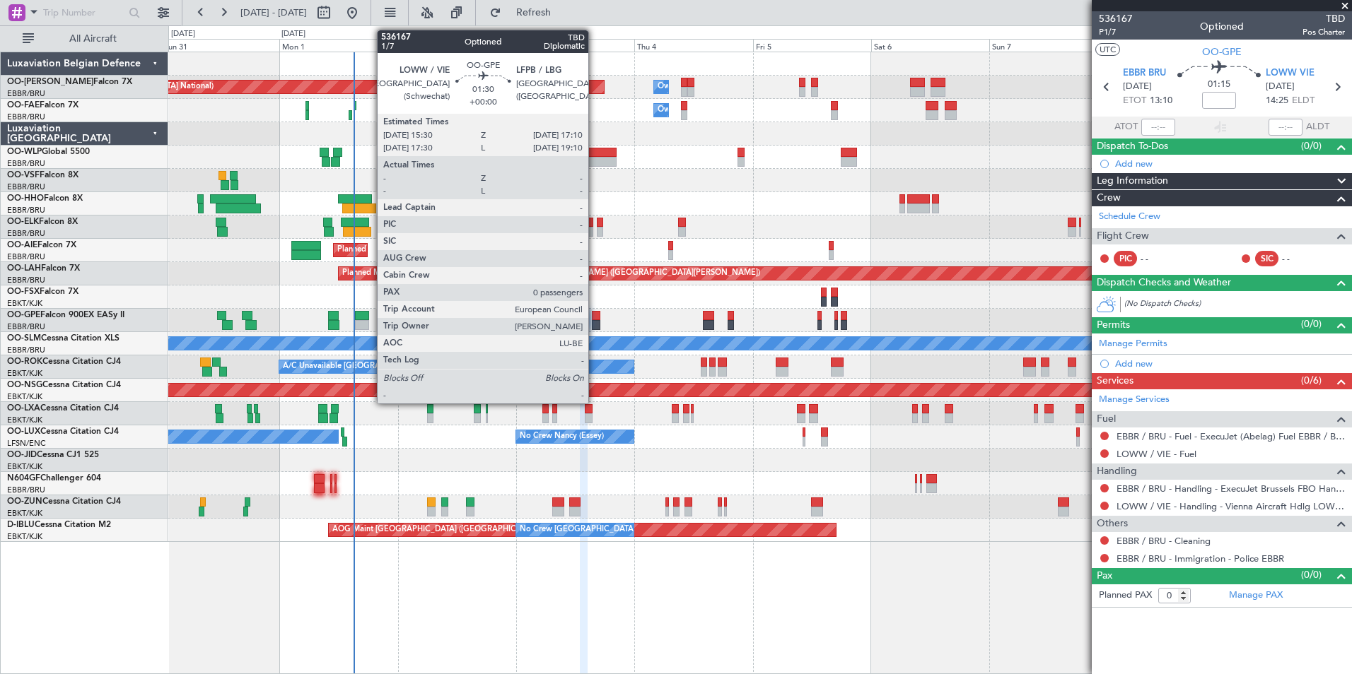
click at [594, 320] on div at bounding box center [596, 316] width 8 height 10
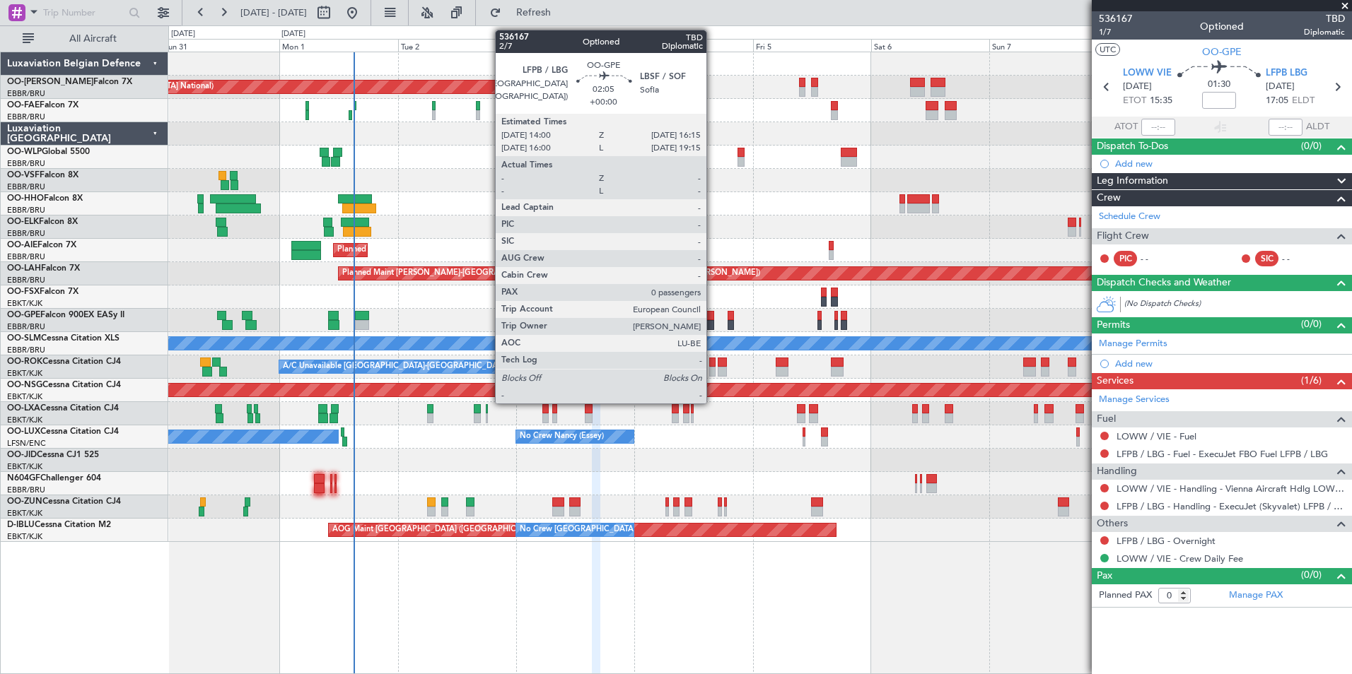
click at [713, 317] on div at bounding box center [708, 316] width 11 height 10
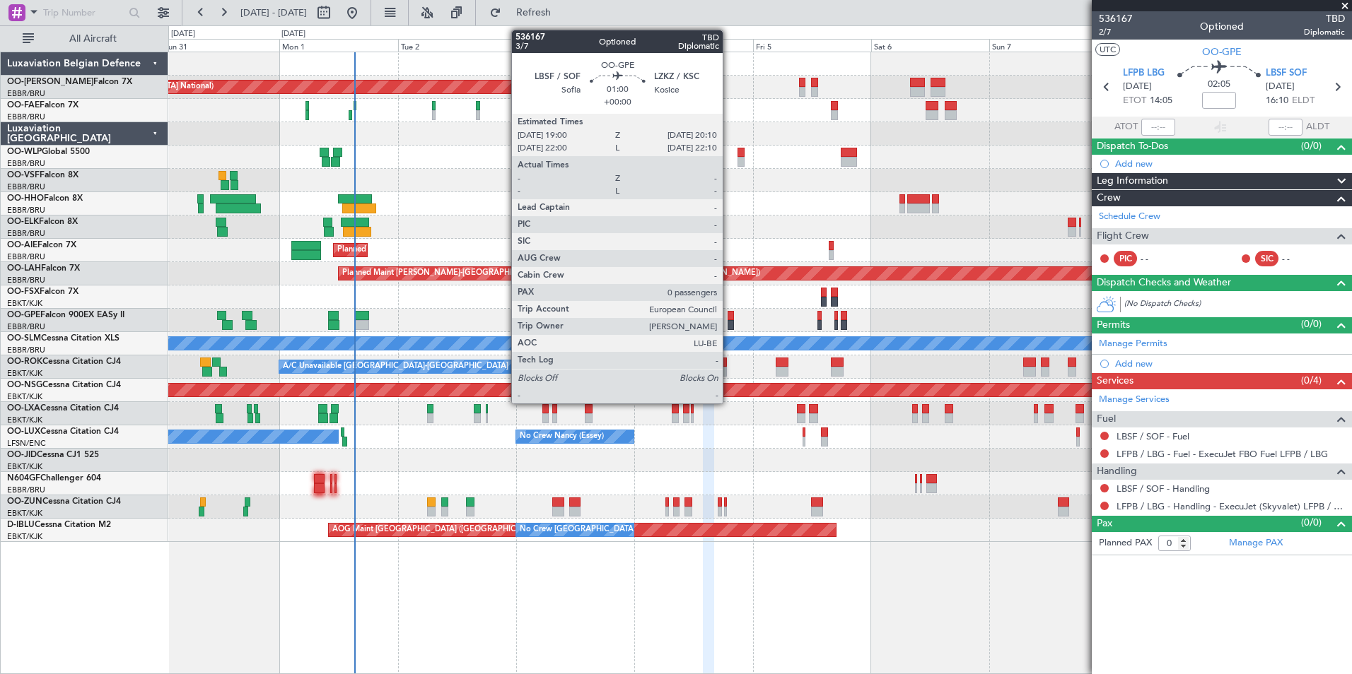
click at [729, 315] on div at bounding box center [730, 316] width 6 height 10
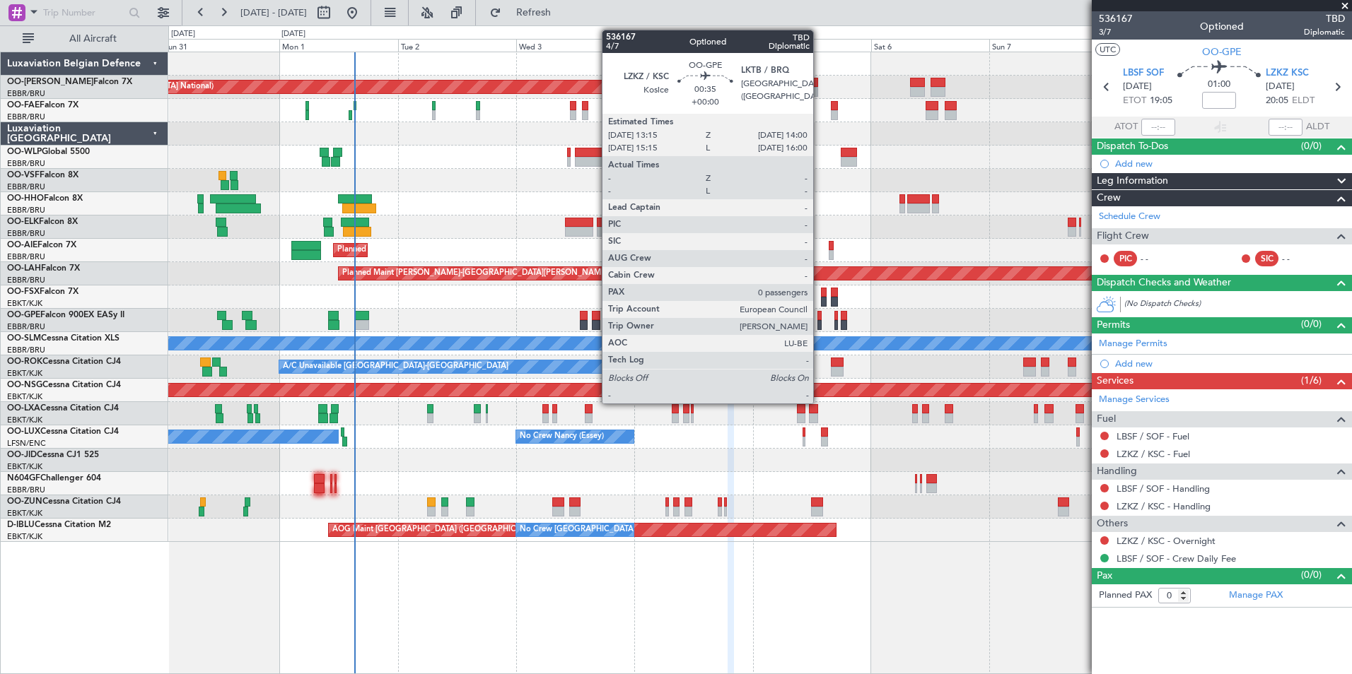
click at [819, 315] on div at bounding box center [819, 316] width 4 height 10
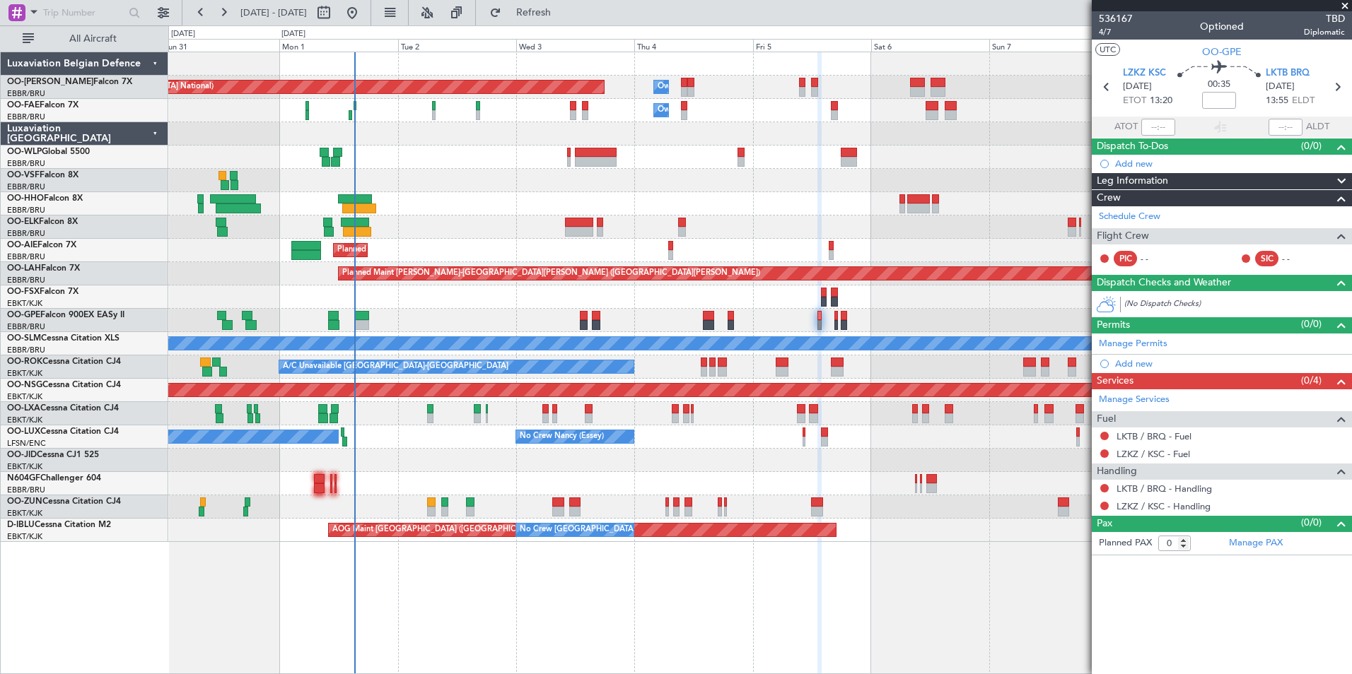
click at [1313, 74] on div "LKTB BRQ [DATE] 13:55 ELDT" at bounding box center [1296, 87] width 62 height 42
click at [1298, 70] on span "LKTB BRQ" at bounding box center [1287, 73] width 44 height 14
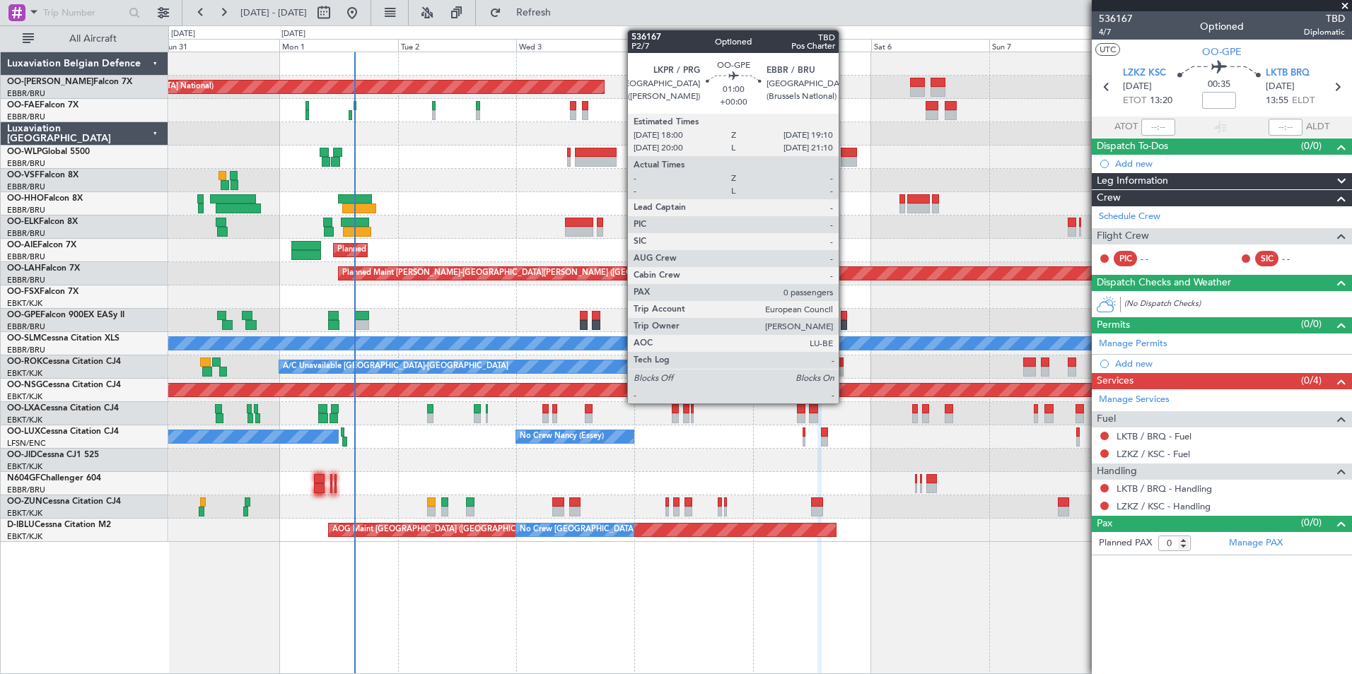
click at [845, 315] on div at bounding box center [843, 316] width 6 height 10
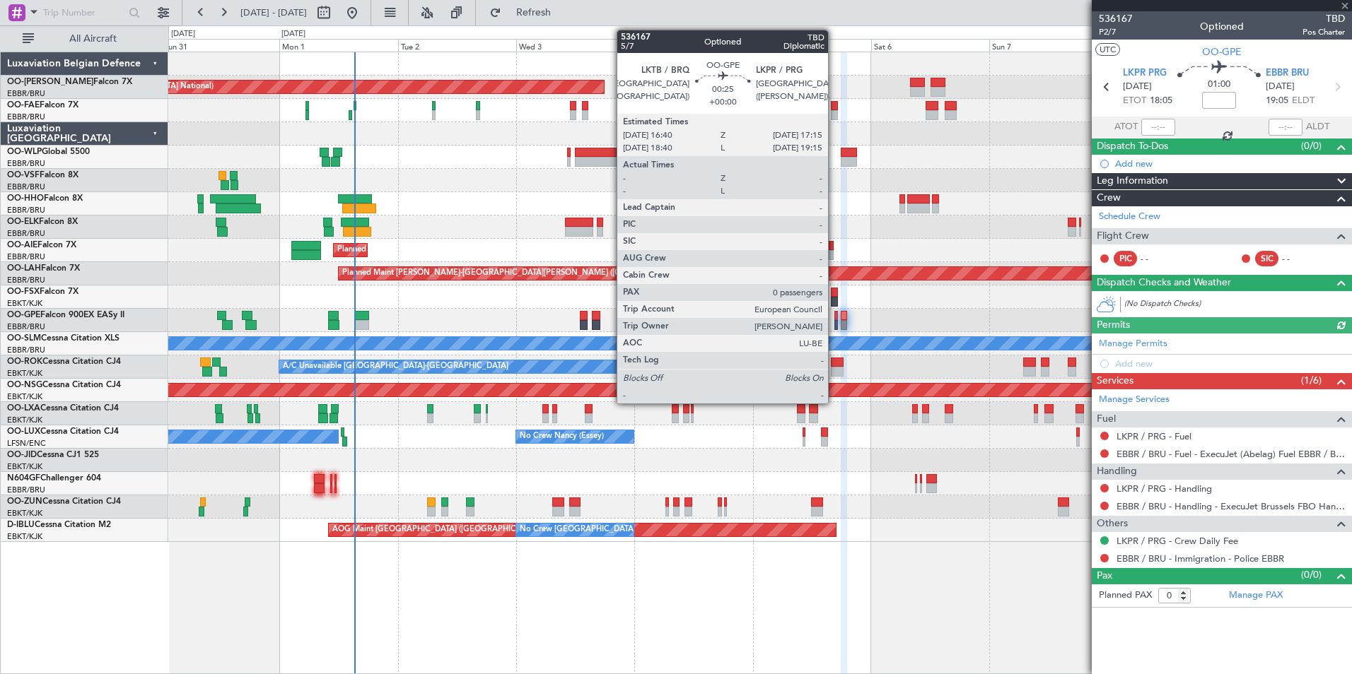
click at [834, 316] on div at bounding box center [836, 316] width 4 height 10
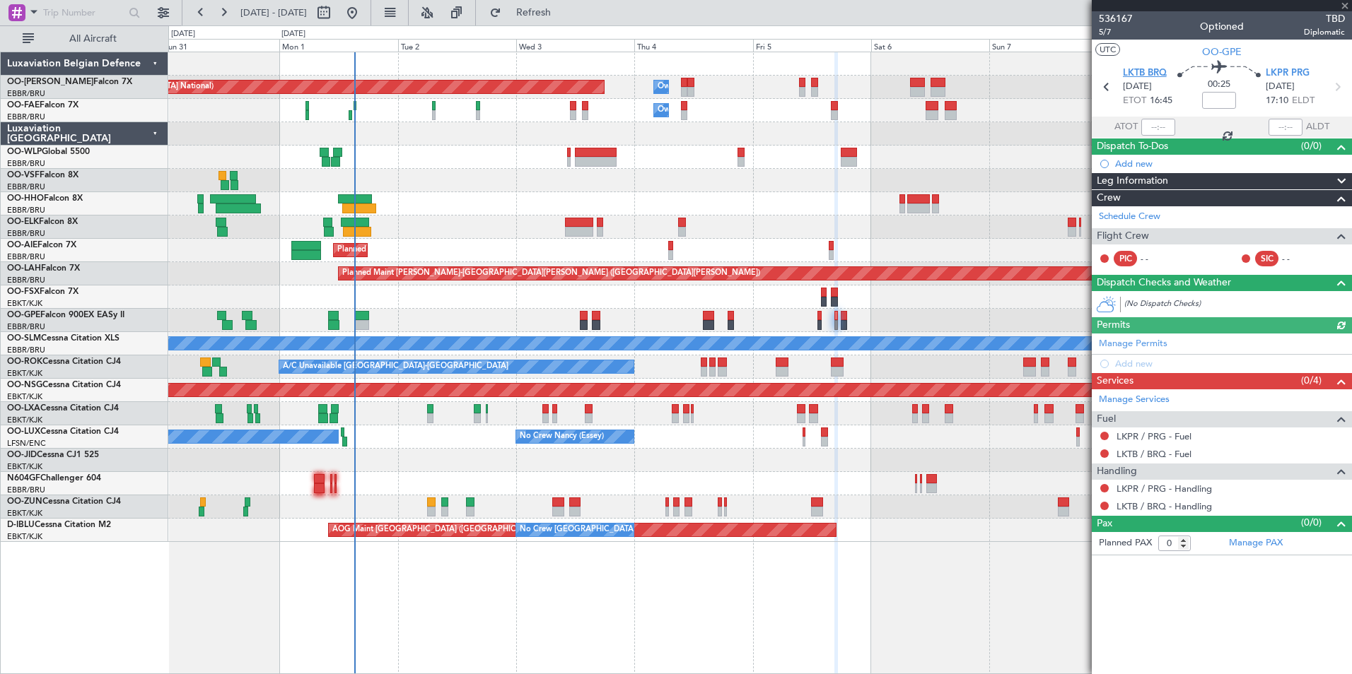
click at [1144, 70] on span "LKTB BRQ" at bounding box center [1144, 73] width 44 height 14
click at [563, 18] on span "Refresh" at bounding box center [533, 13] width 59 height 10
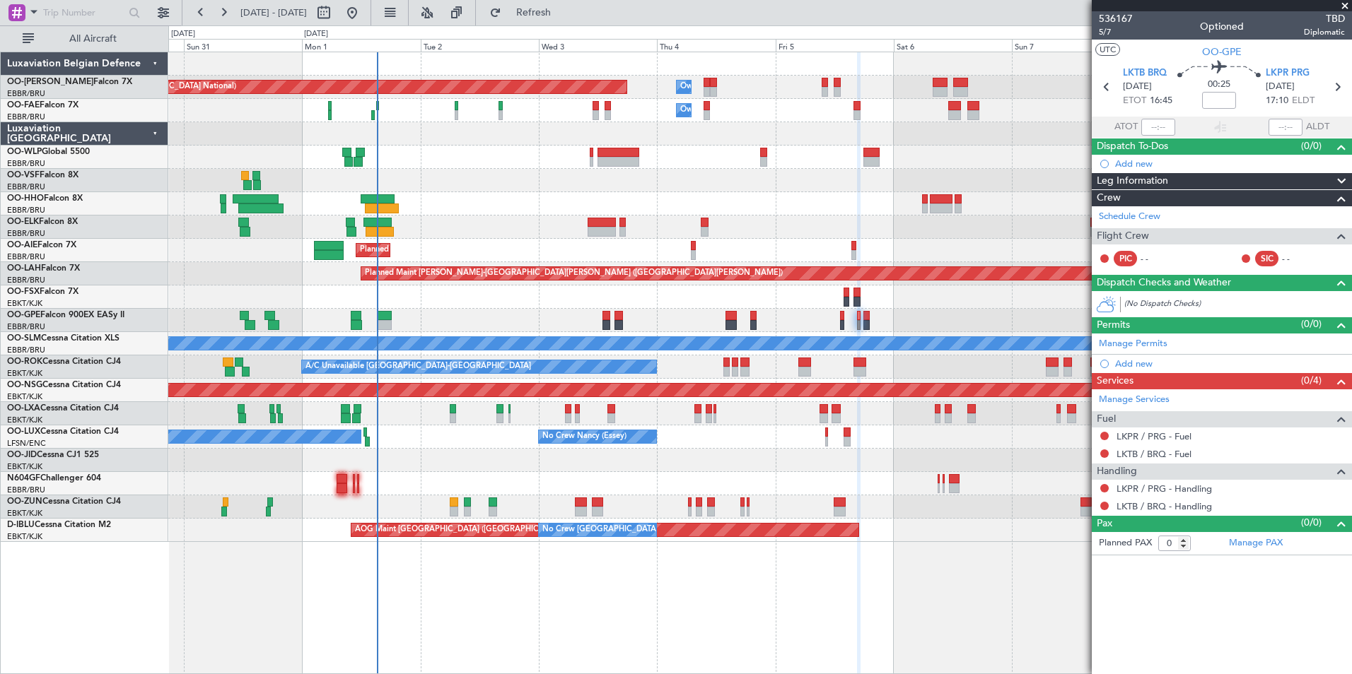
click at [877, 597] on div "Planned Maint [GEOGRAPHIC_DATA] ([GEOGRAPHIC_DATA] National) Owner [GEOGRAPHIC_…" at bounding box center [759, 363] width 1183 height 623
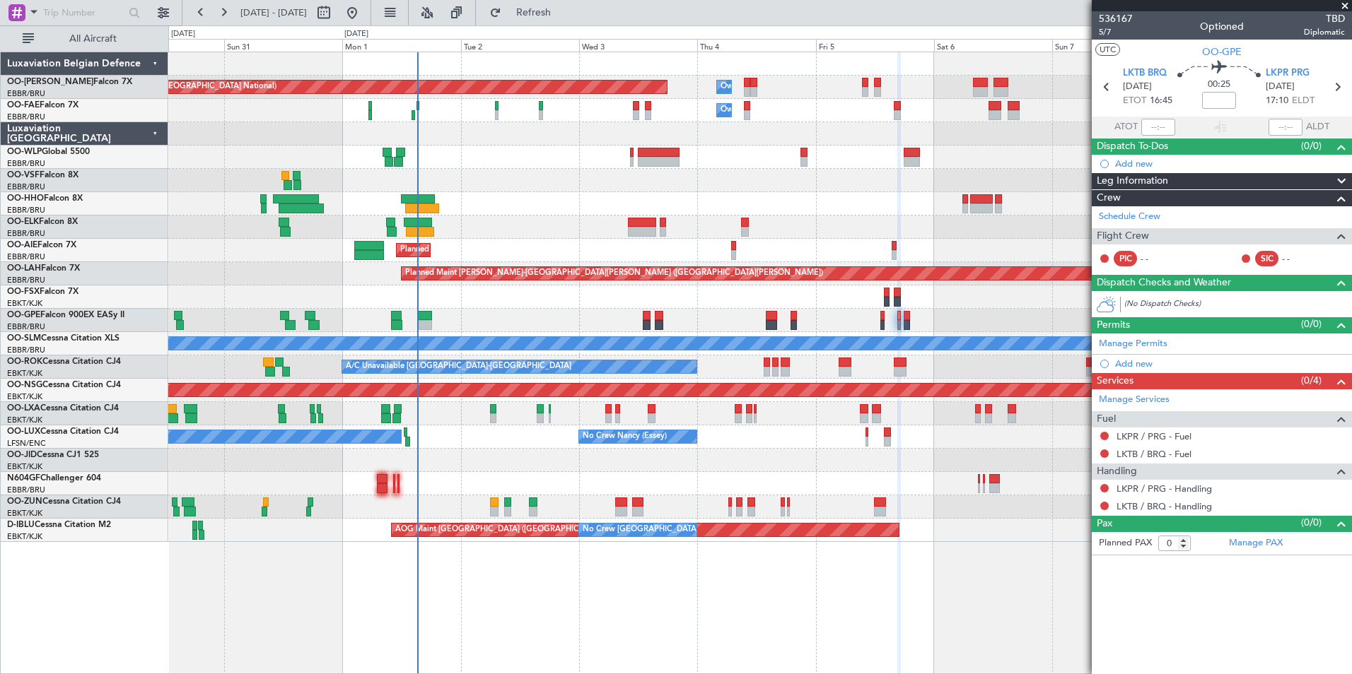
click at [622, 660] on div "Planned Maint [GEOGRAPHIC_DATA] ([GEOGRAPHIC_DATA] National) Owner [GEOGRAPHIC_…" at bounding box center [759, 363] width 1183 height 623
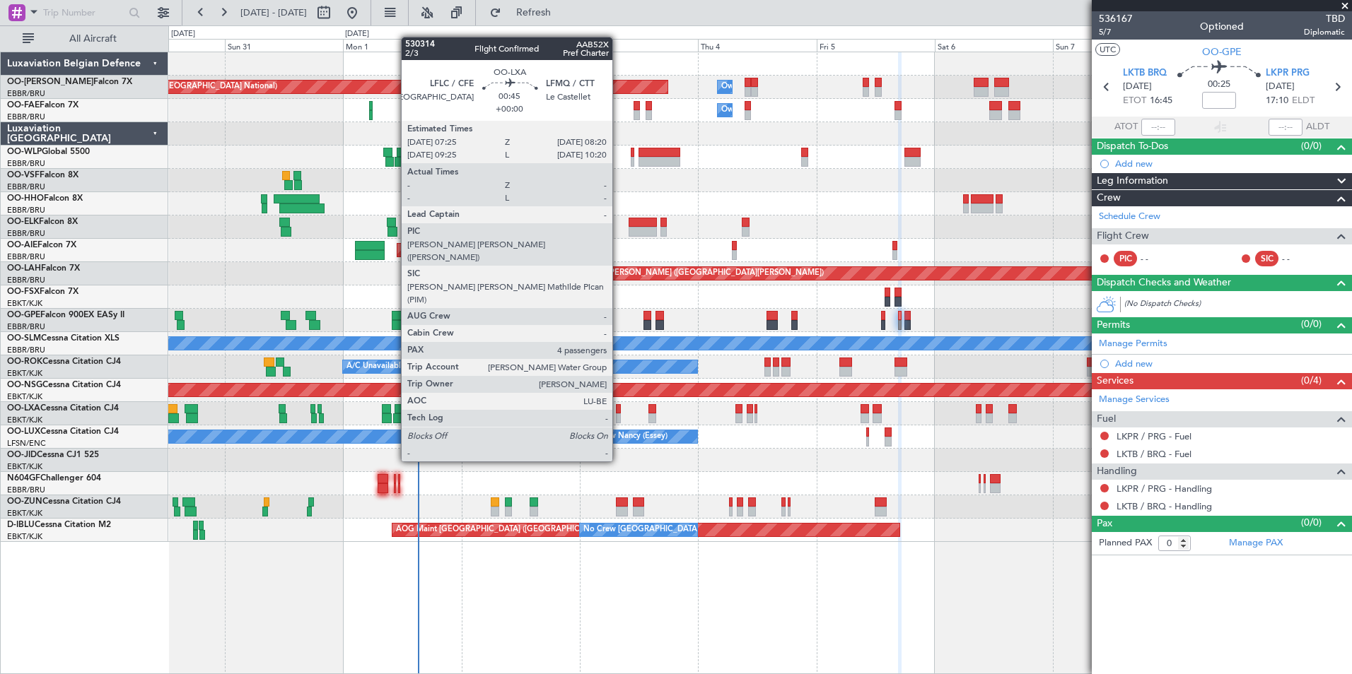
click at [619, 409] on div at bounding box center [618, 409] width 5 height 10
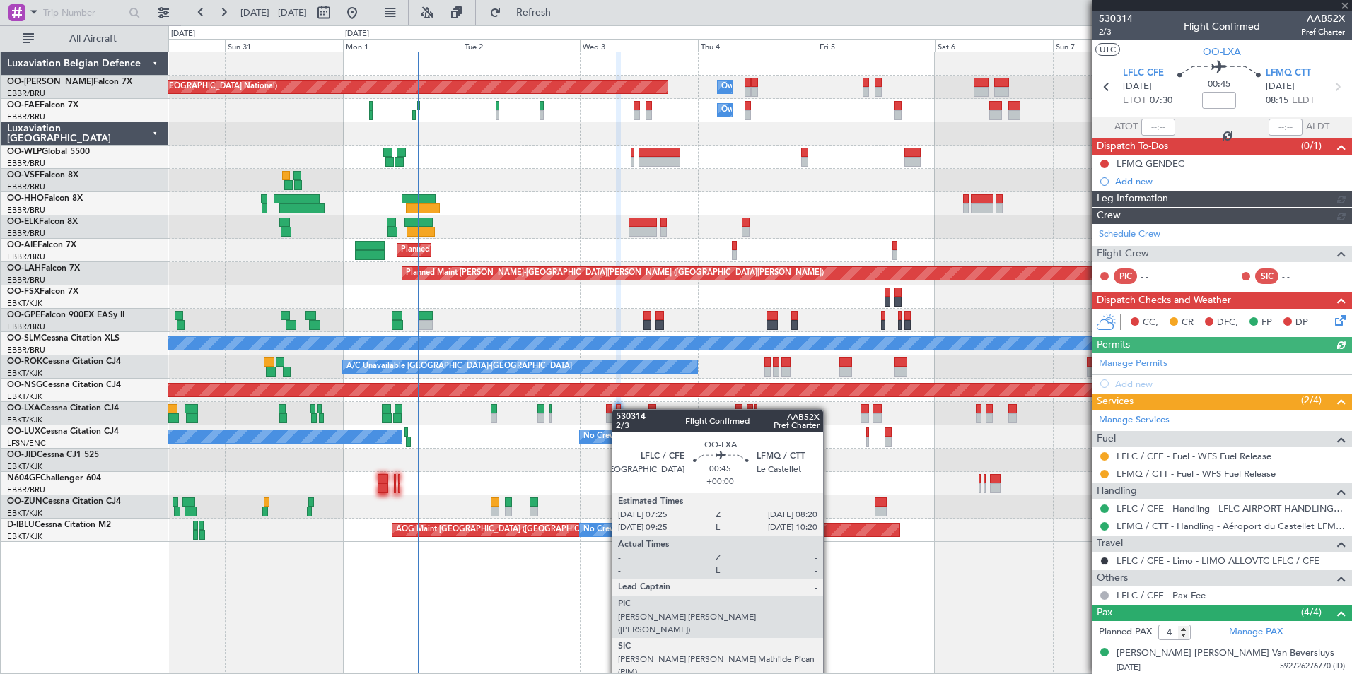
click at [619, 409] on div at bounding box center [618, 409] width 5 height 10
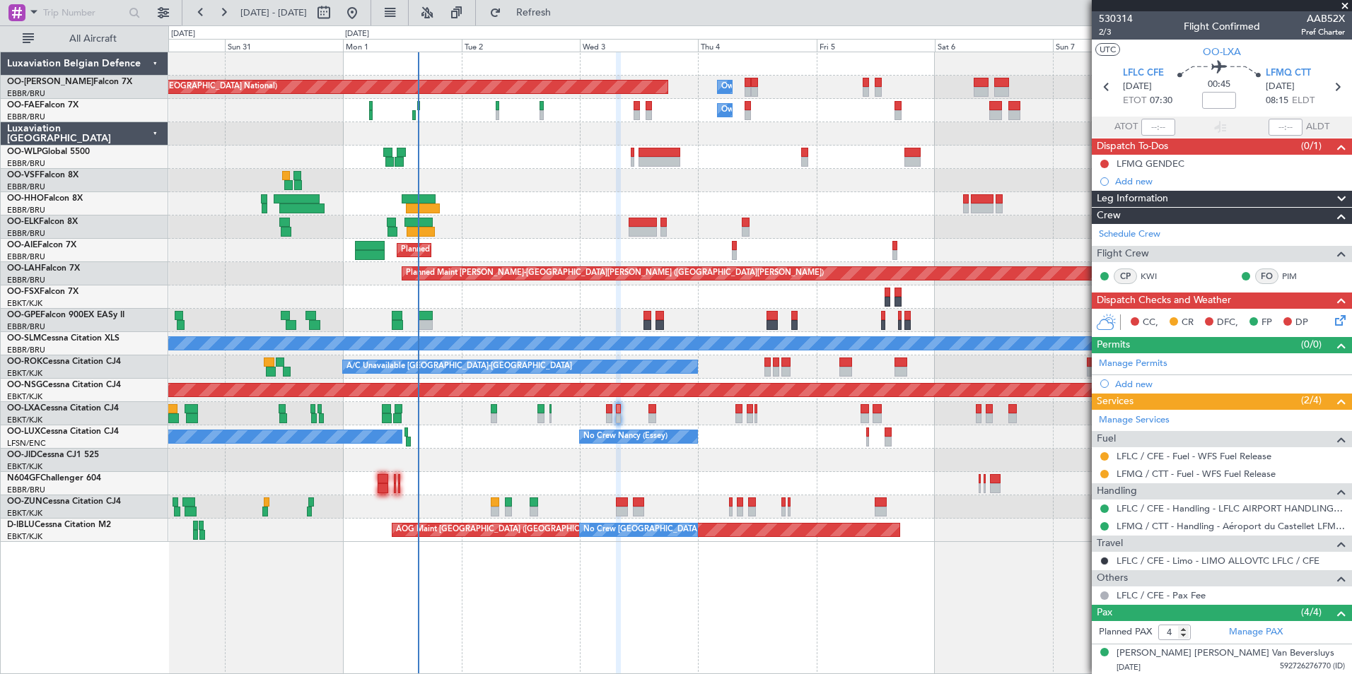
click at [672, 619] on div "Planned Maint [GEOGRAPHIC_DATA] ([GEOGRAPHIC_DATA] National) Owner [GEOGRAPHIC_…" at bounding box center [759, 363] width 1183 height 623
click at [1103, 455] on button at bounding box center [1104, 456] width 8 height 8
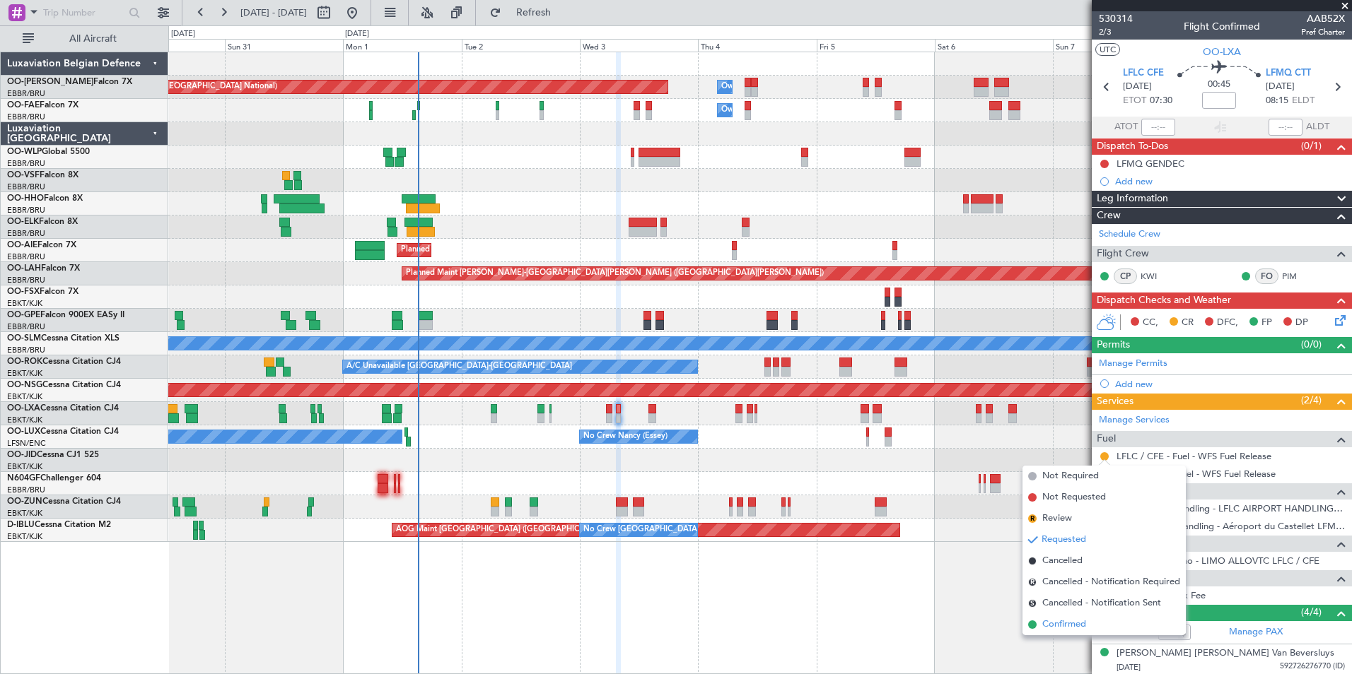
click at [1047, 626] on span "Confirmed" at bounding box center [1064, 625] width 44 height 14
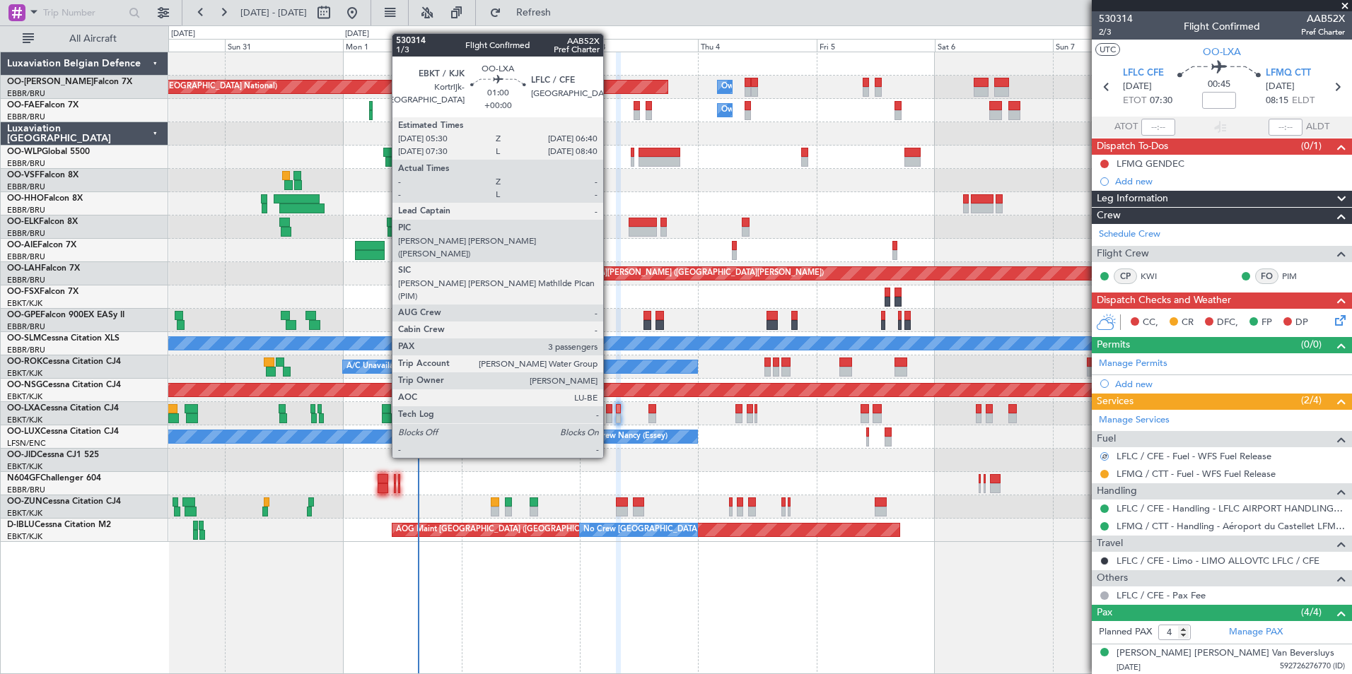
click at [609, 406] on div at bounding box center [609, 409] width 6 height 10
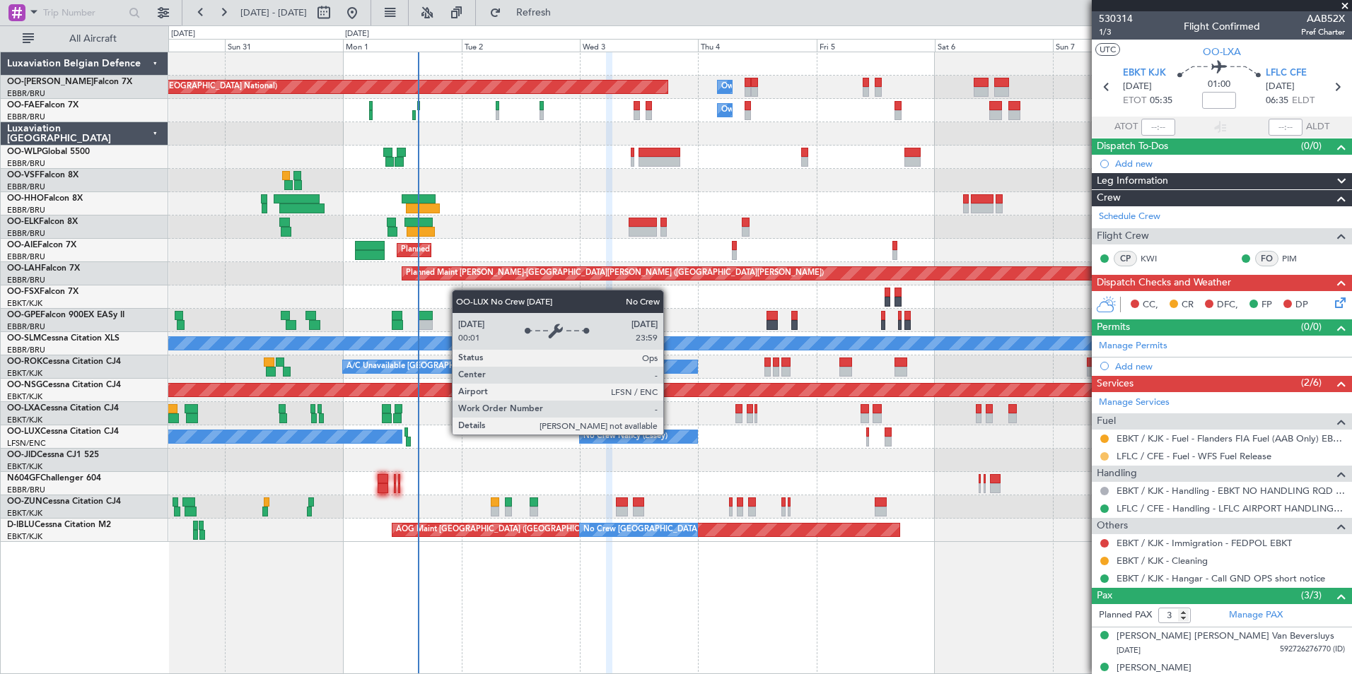
click at [1103, 455] on button at bounding box center [1104, 456] width 8 height 8
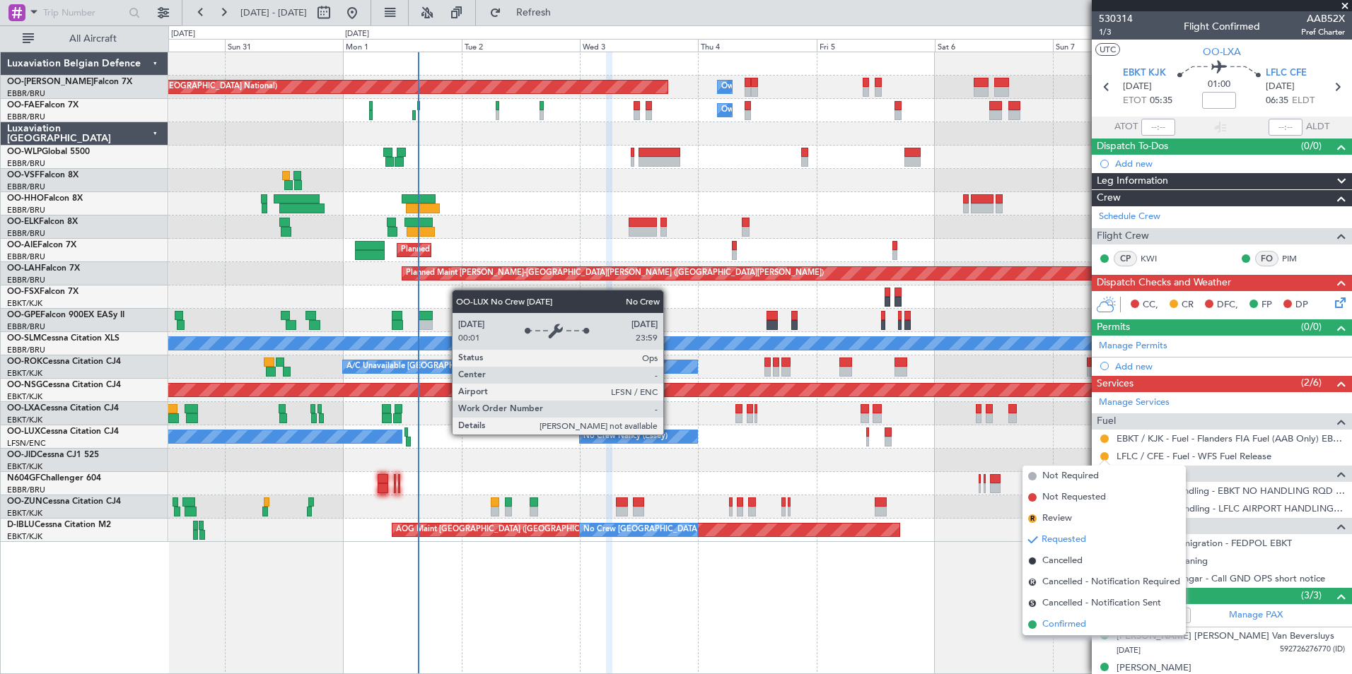
click at [1048, 620] on span "Confirmed" at bounding box center [1064, 625] width 44 height 14
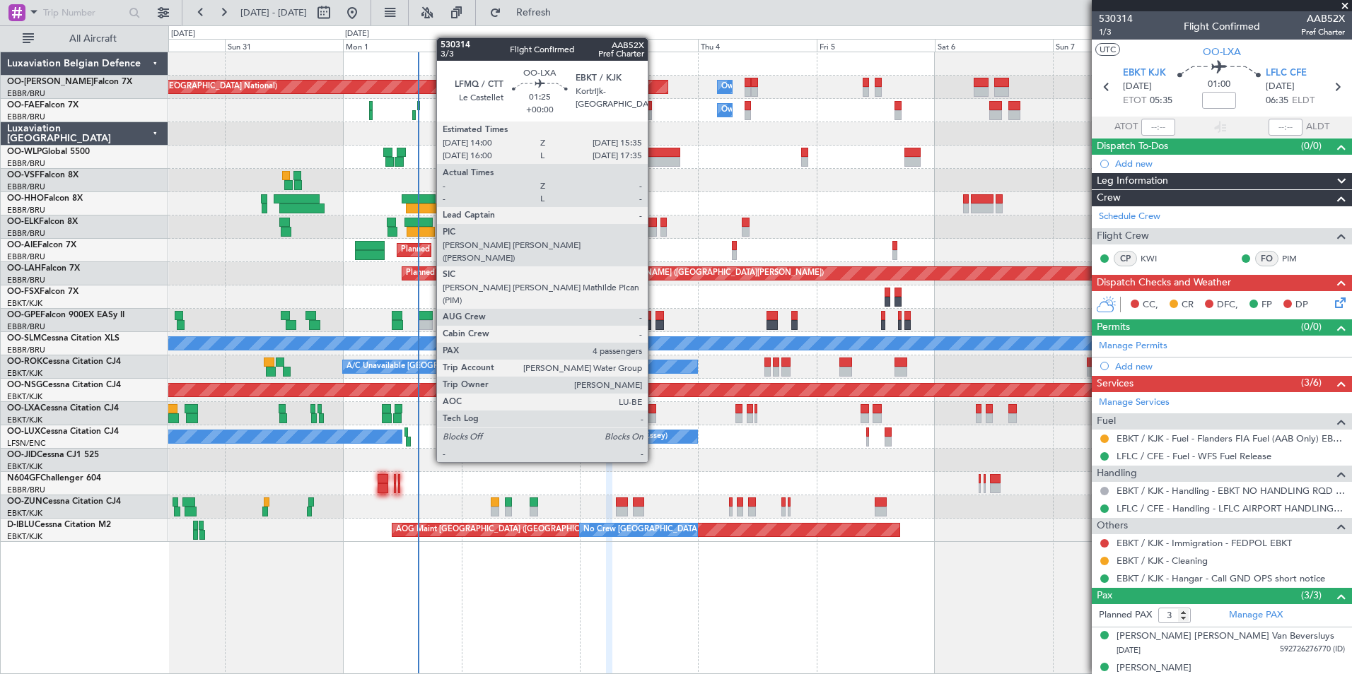
click at [654, 410] on div at bounding box center [652, 409] width 8 height 10
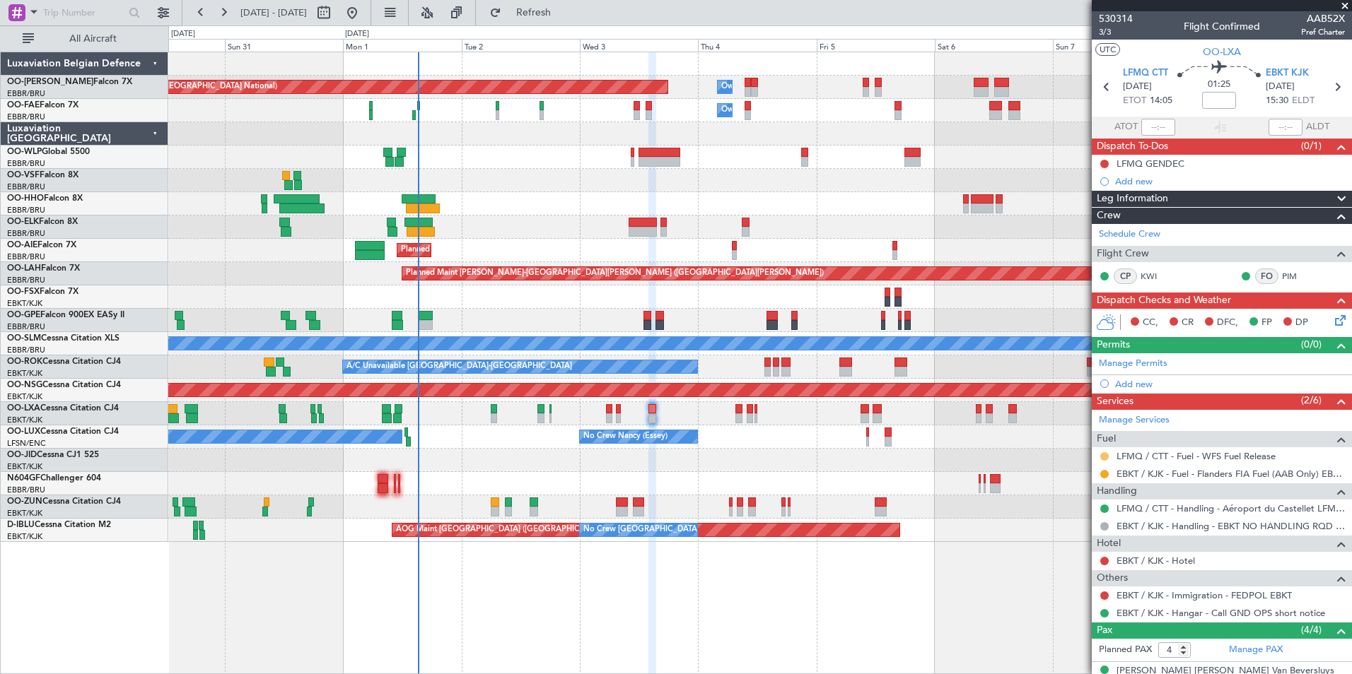
click at [1106, 454] on button at bounding box center [1104, 456] width 8 height 8
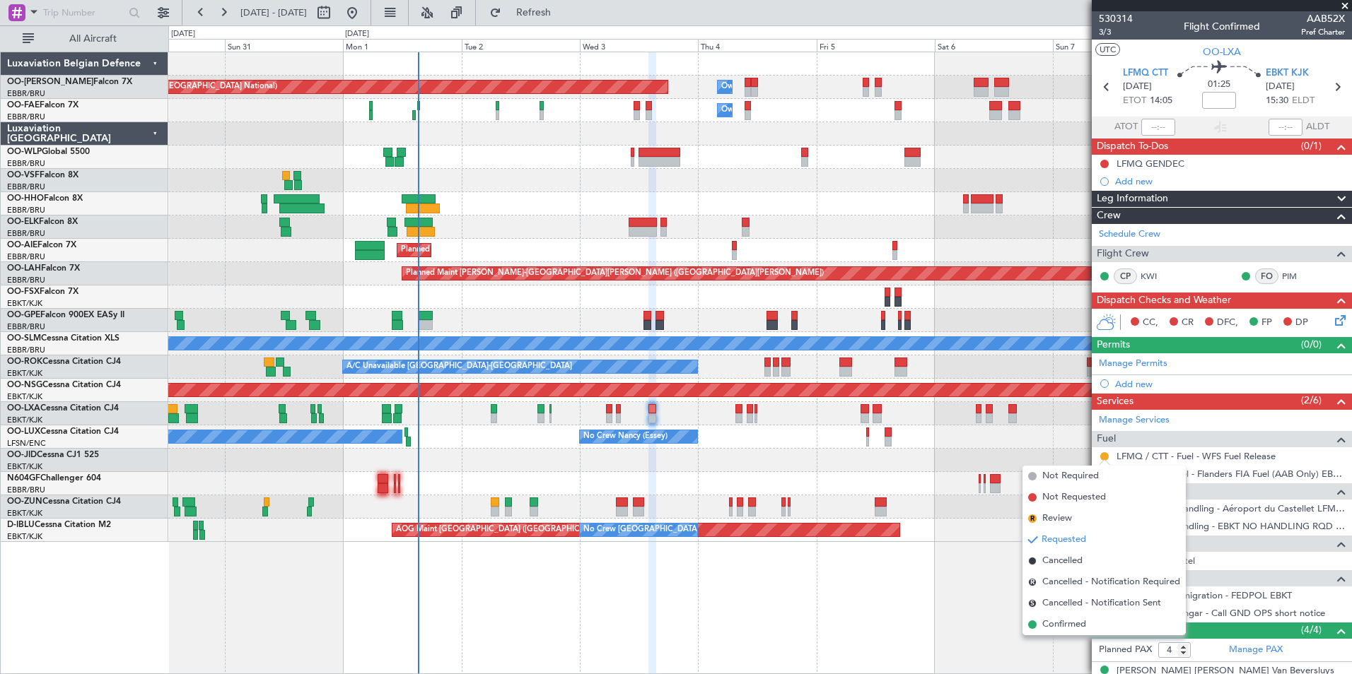
click at [1059, 618] on span "Confirmed" at bounding box center [1064, 625] width 44 height 14
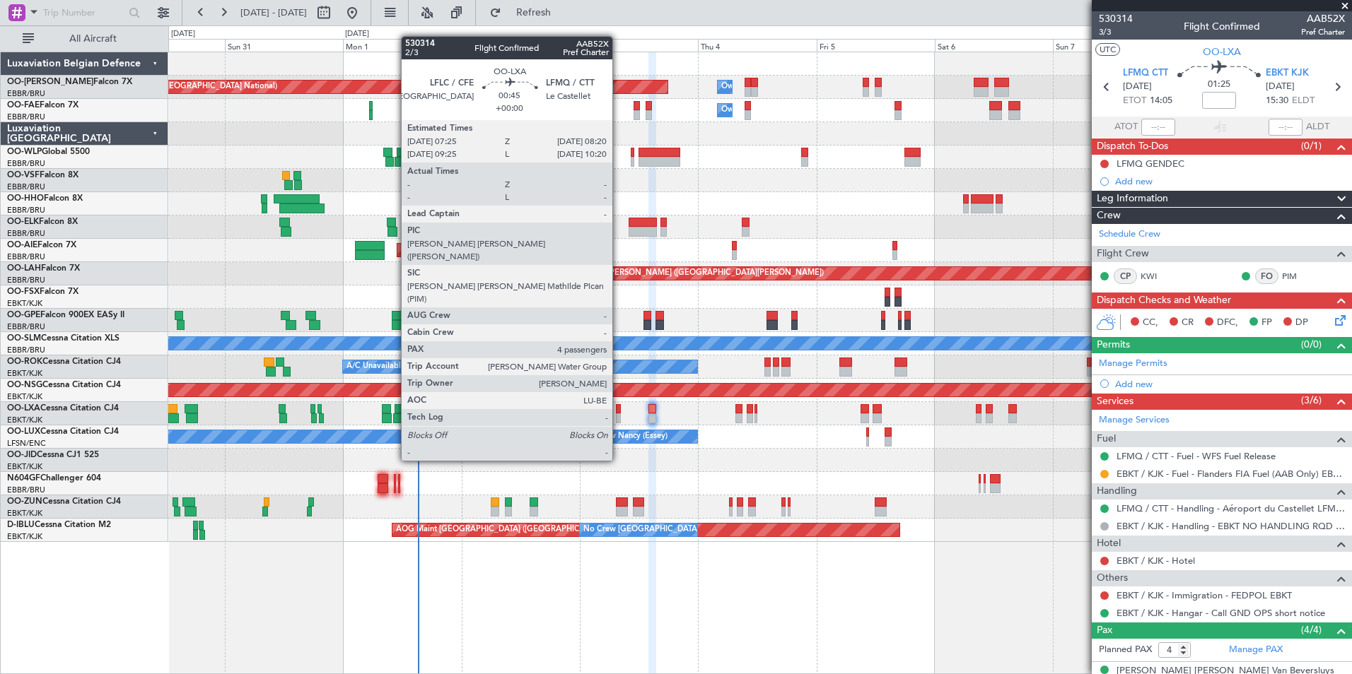
click at [619, 409] on div at bounding box center [618, 409] width 5 height 10
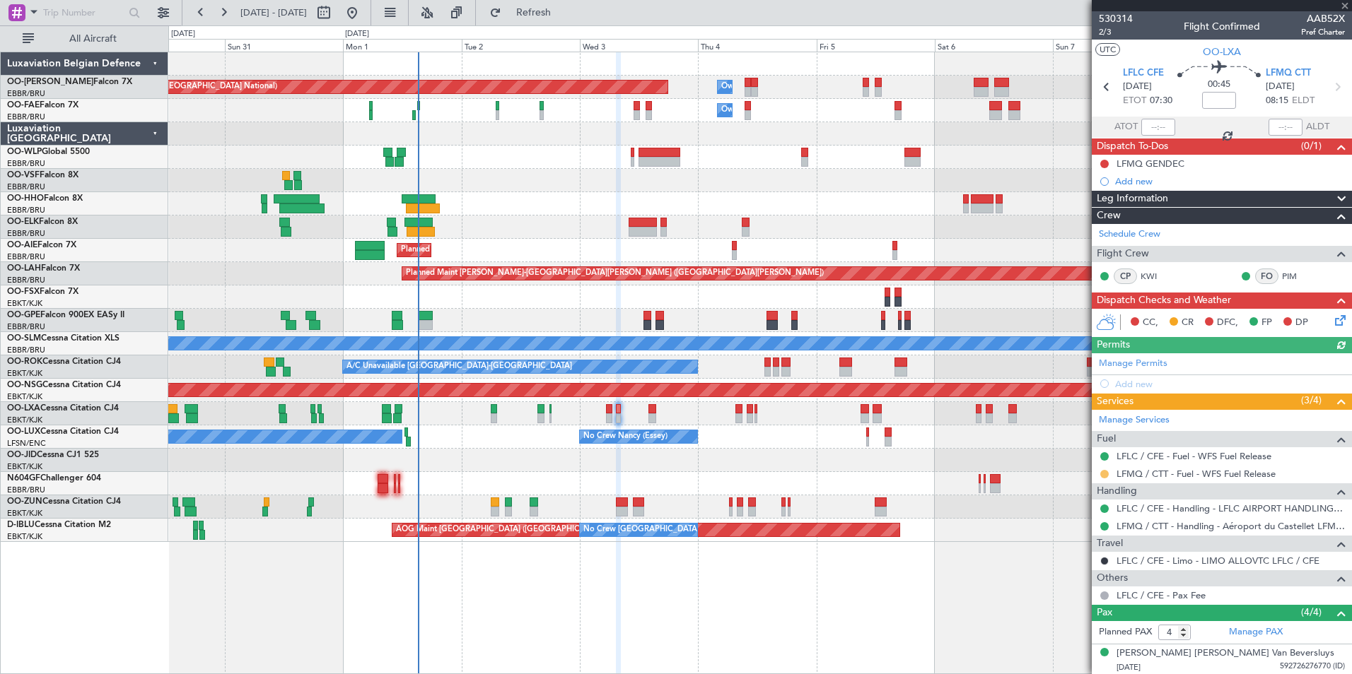
click at [1103, 470] on button at bounding box center [1104, 474] width 8 height 8
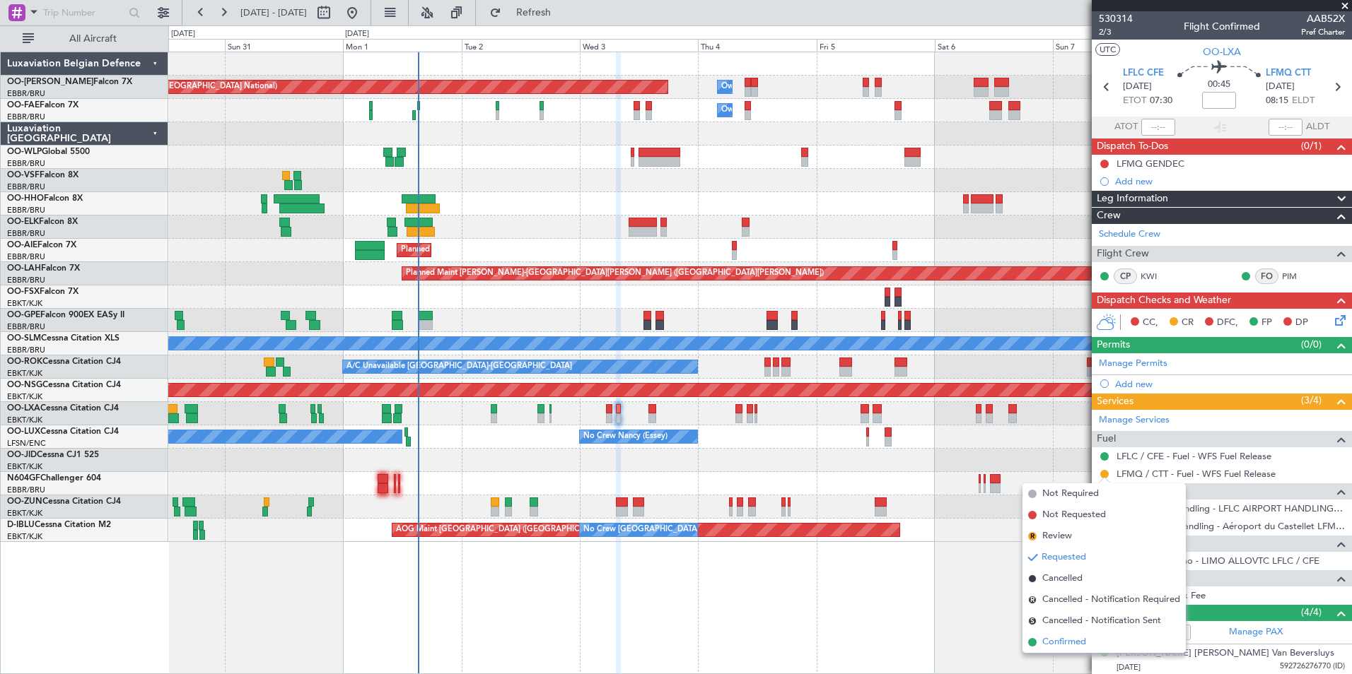
click at [1051, 636] on span "Confirmed" at bounding box center [1064, 642] width 44 height 14
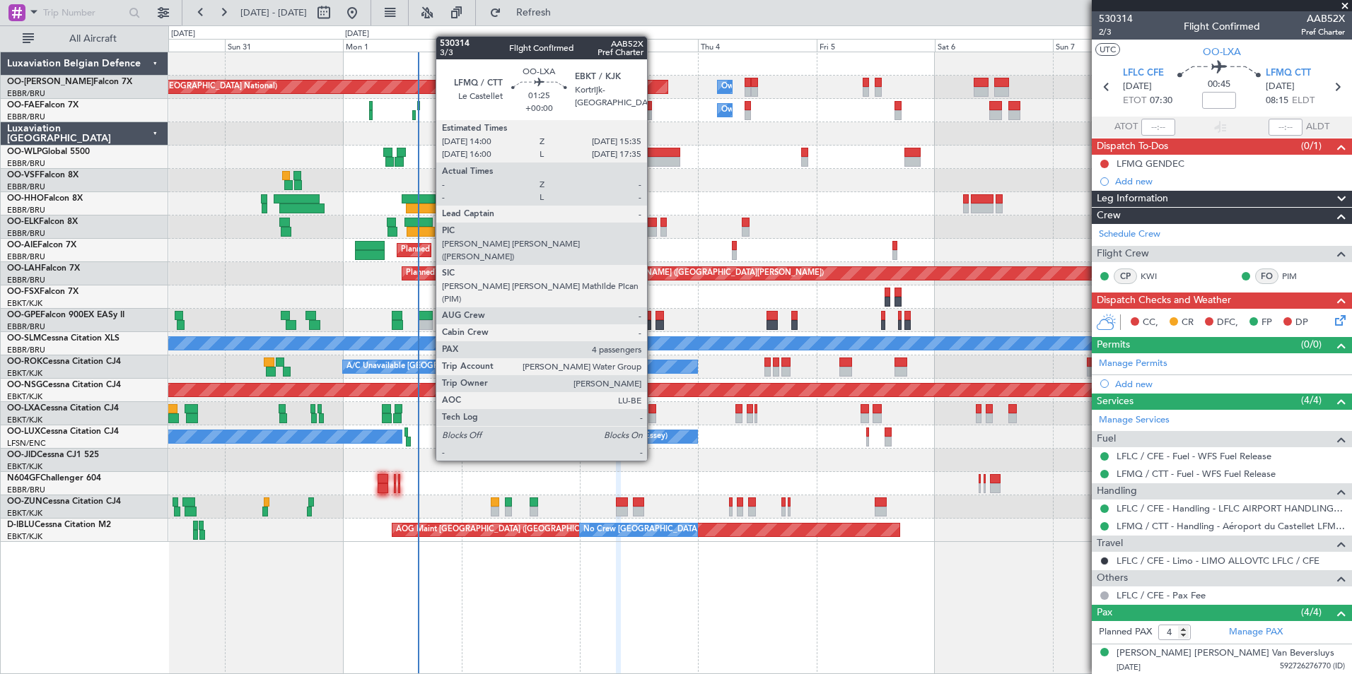
click at [653, 409] on div at bounding box center [652, 409] width 8 height 10
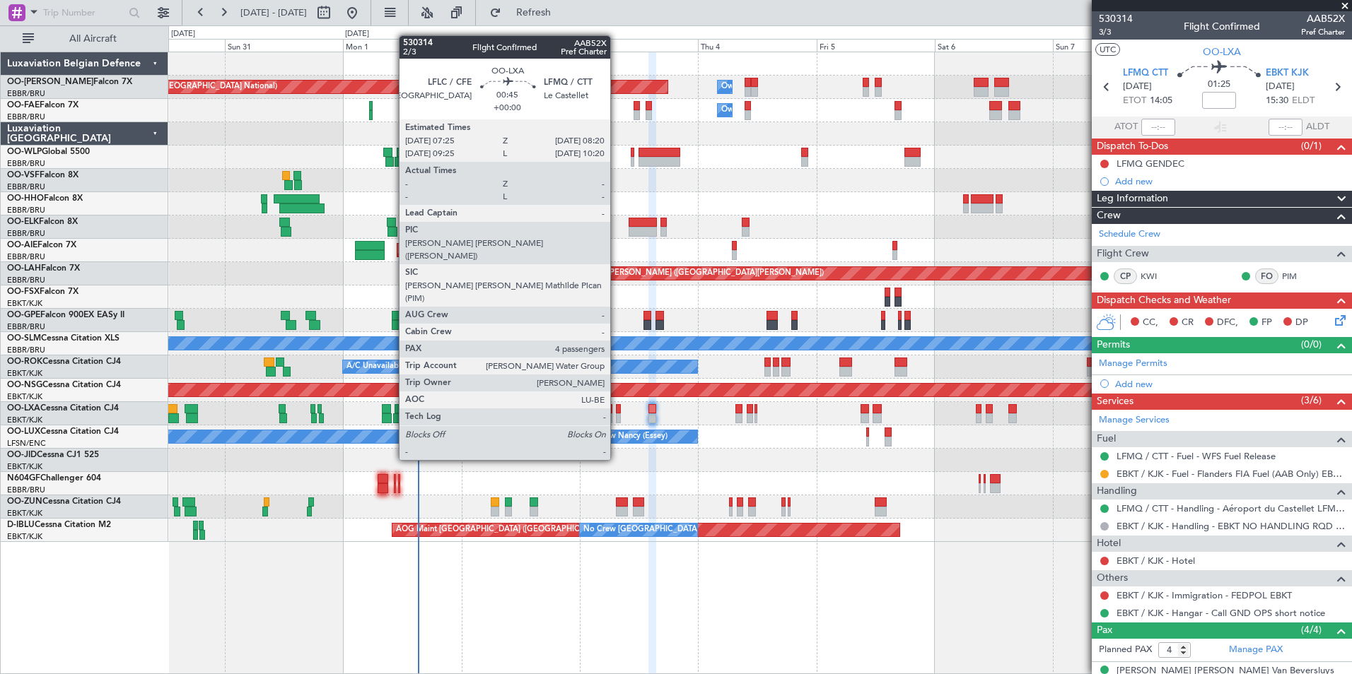
click at [616, 408] on div at bounding box center [618, 409] width 5 height 10
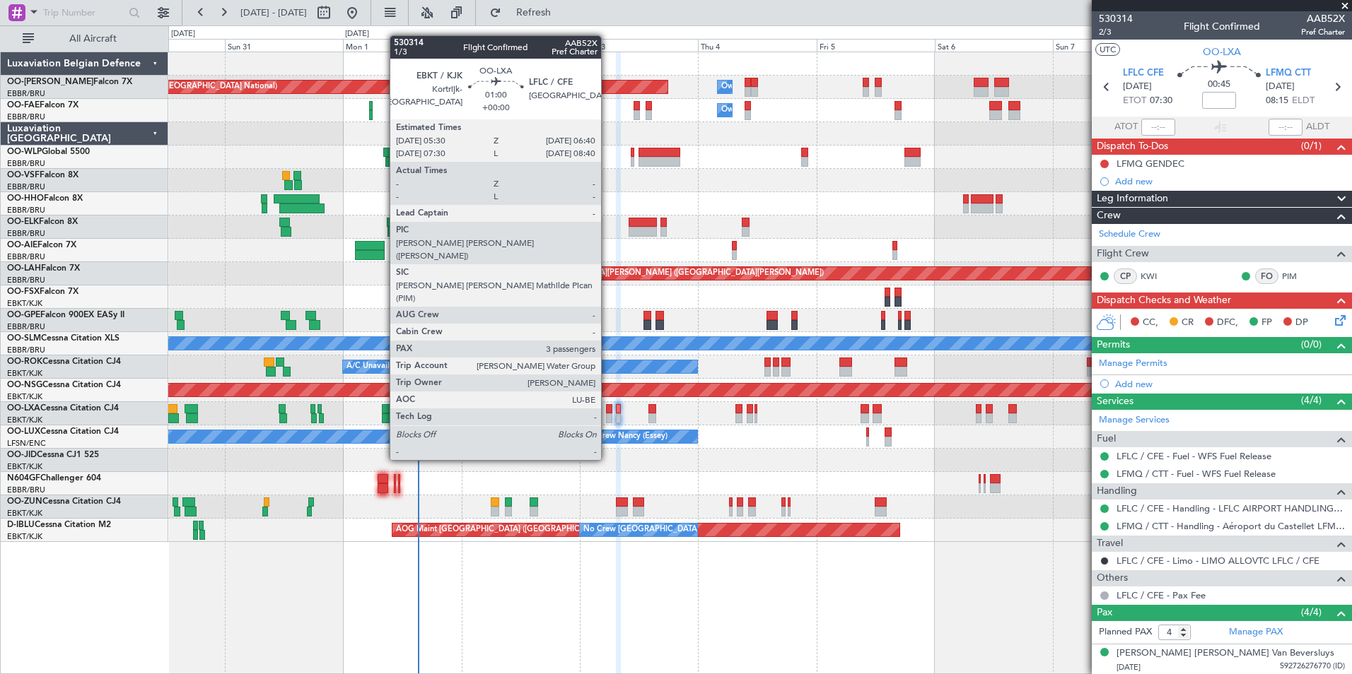
click at [607, 408] on div at bounding box center [609, 409] width 6 height 10
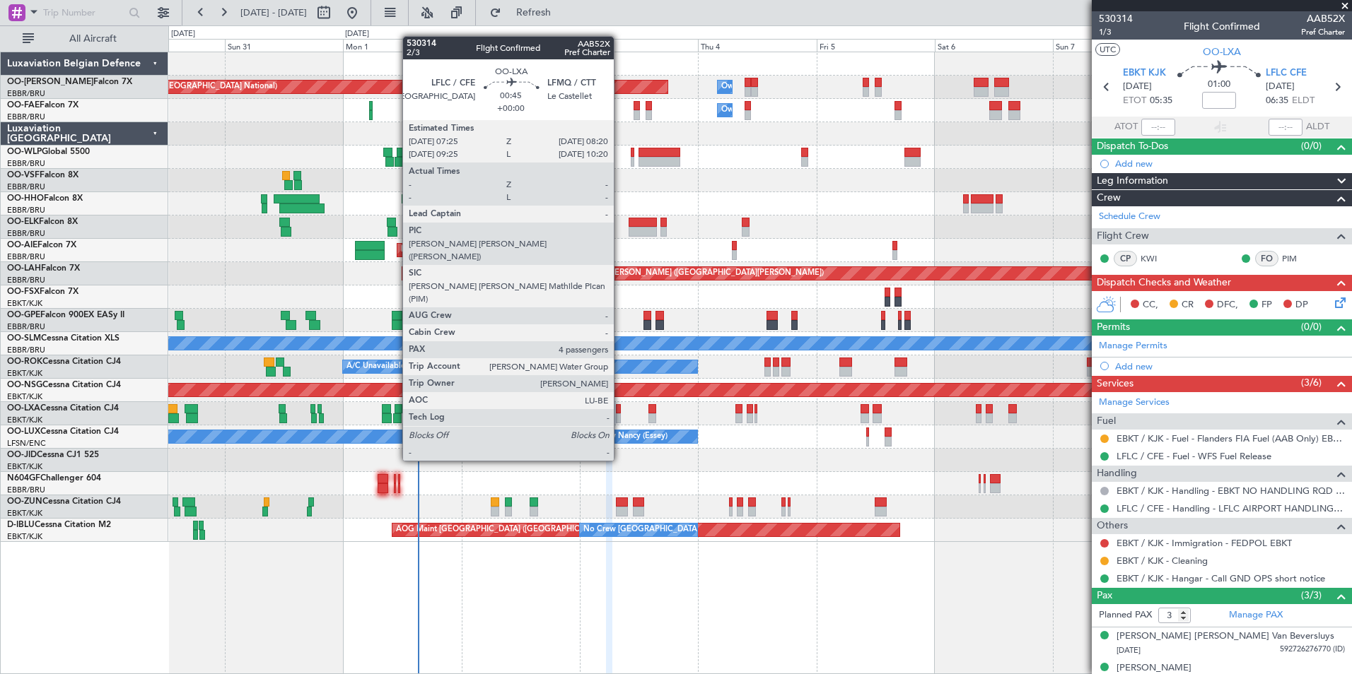
click at [620, 409] on div at bounding box center [618, 409] width 5 height 10
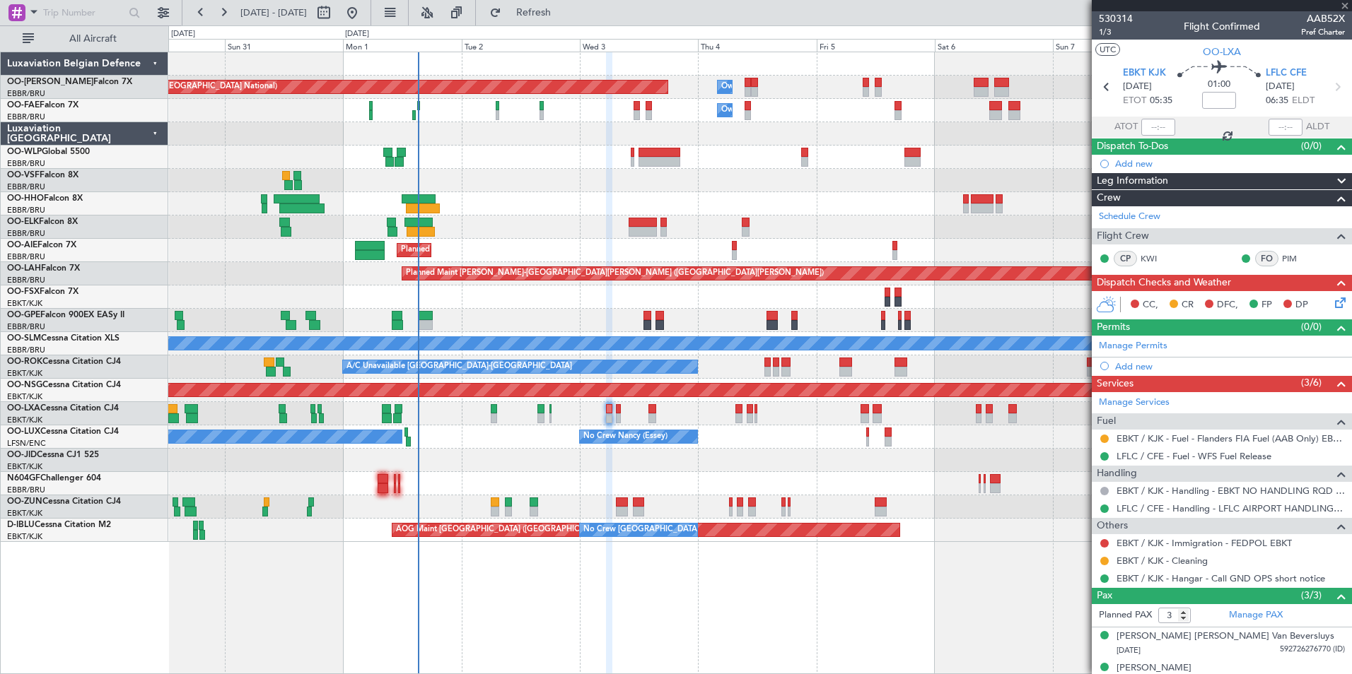
type input "4"
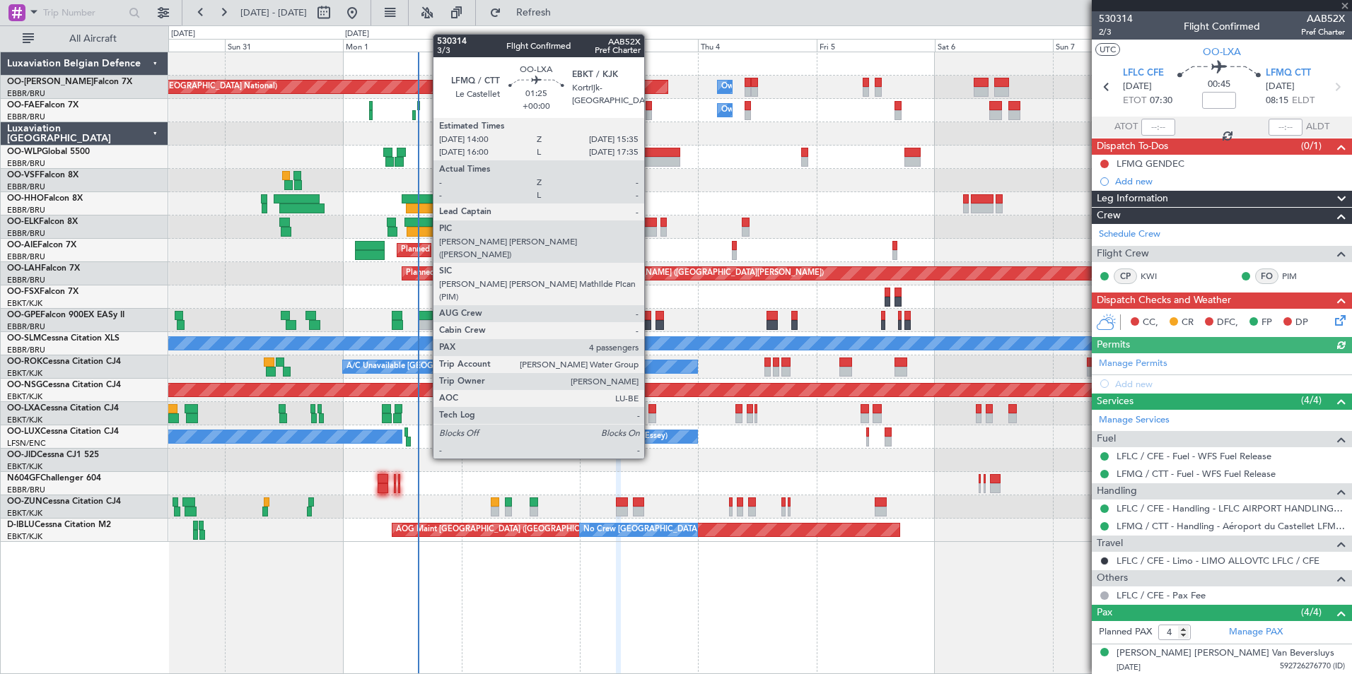
click at [650, 406] on div at bounding box center [652, 409] width 8 height 10
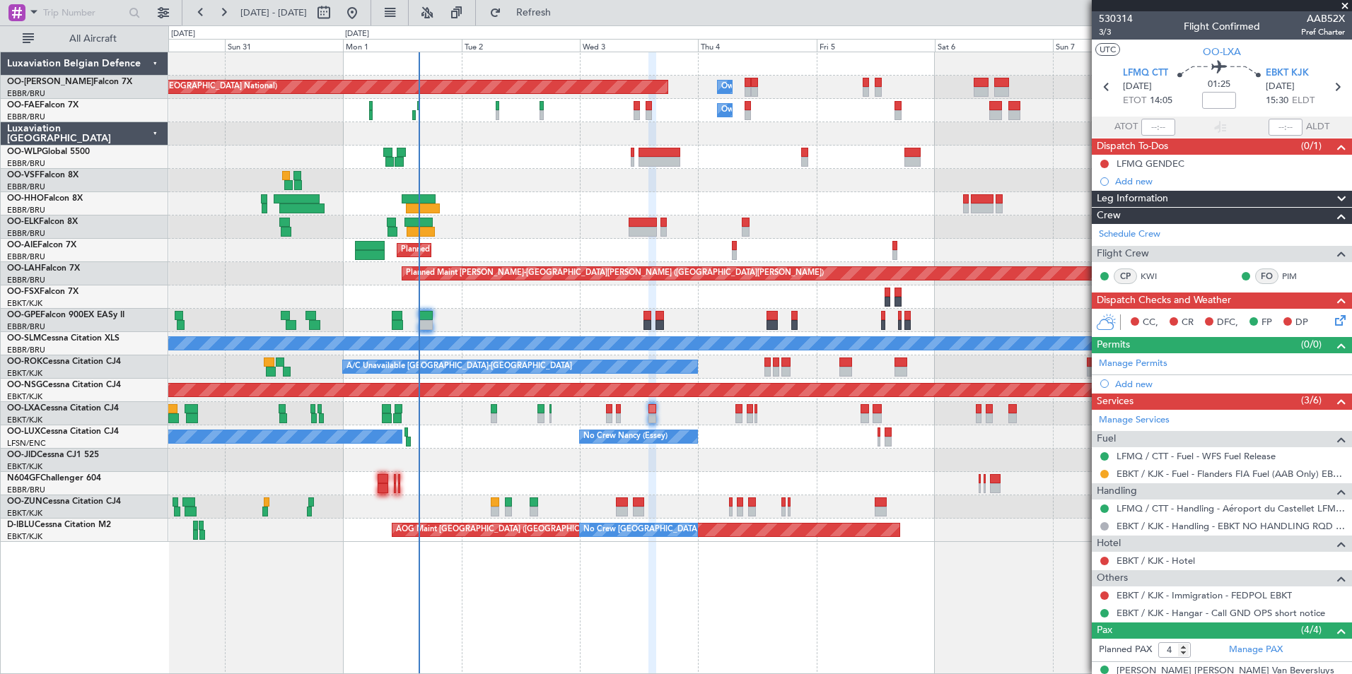
click at [99, 614] on div "Luxaviation Belgian Defence OO-LUM Falcon 7X EBBR/BRU [GEOGRAPHIC_DATA] ([GEOGR…" at bounding box center [85, 363] width 168 height 623
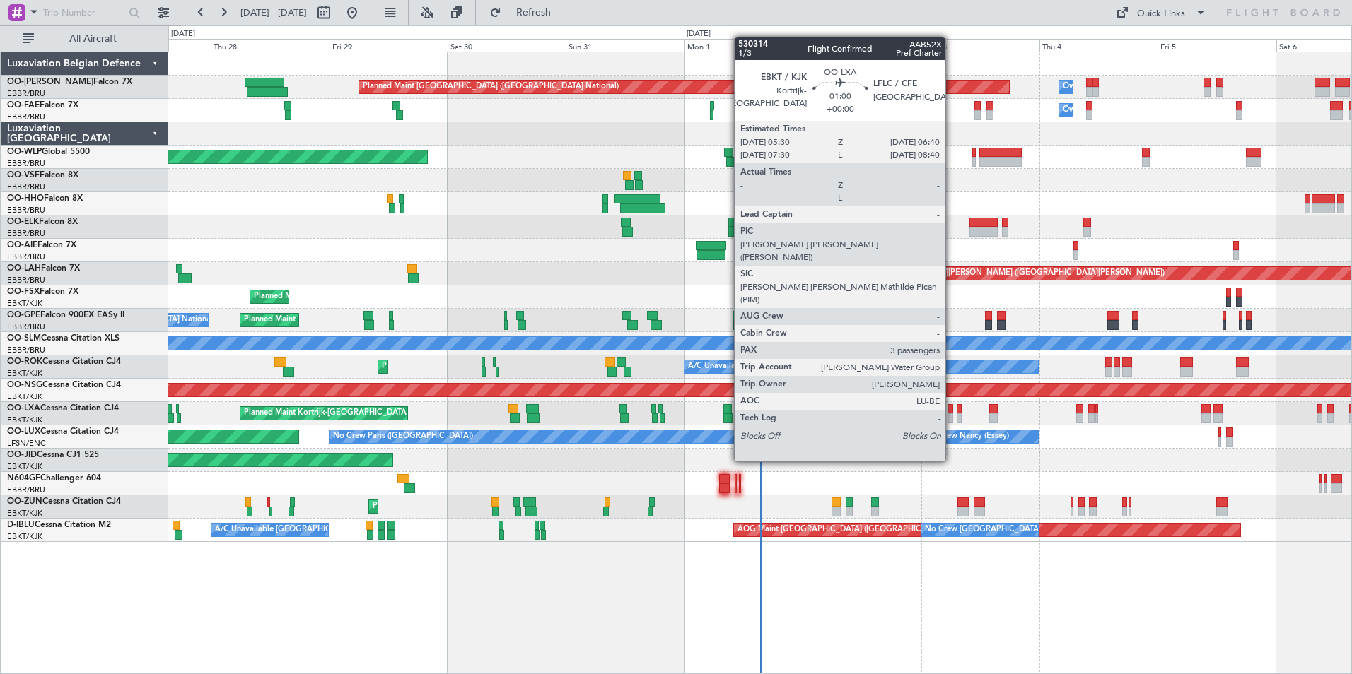
click at [951, 409] on div at bounding box center [950, 409] width 6 height 10
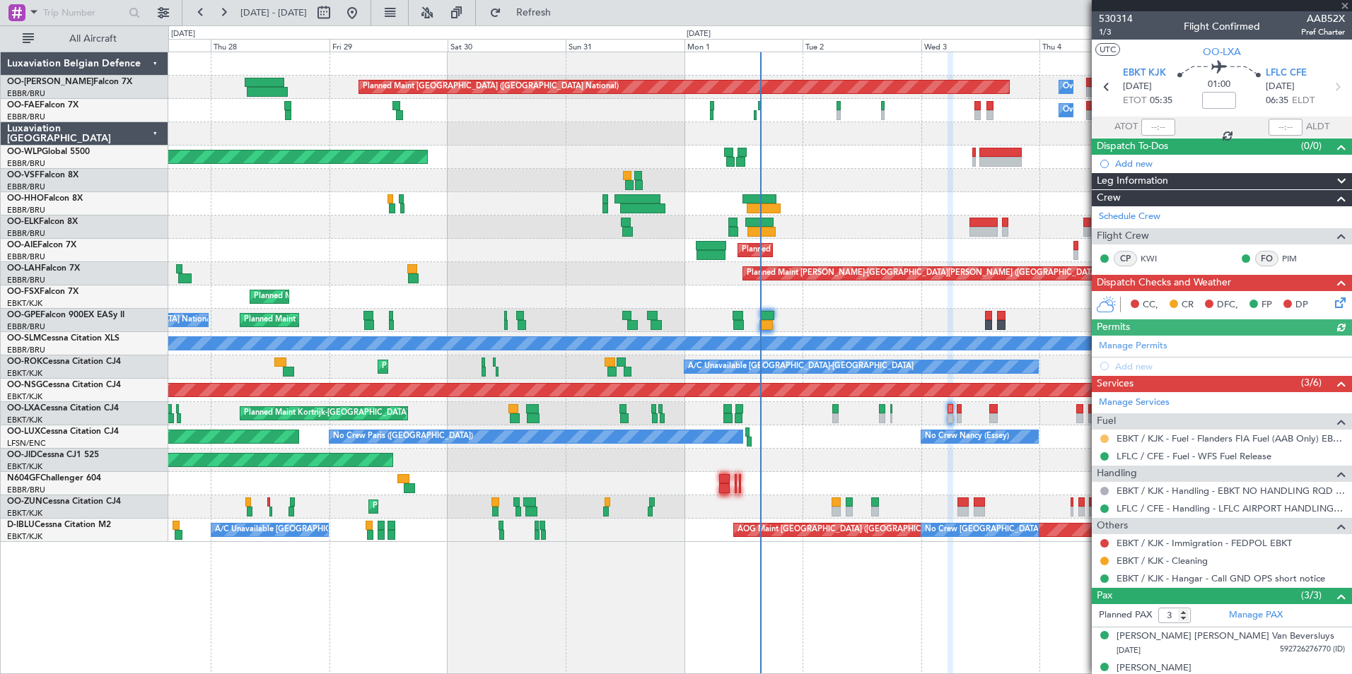
click at [1103, 439] on button at bounding box center [1104, 439] width 8 height 8
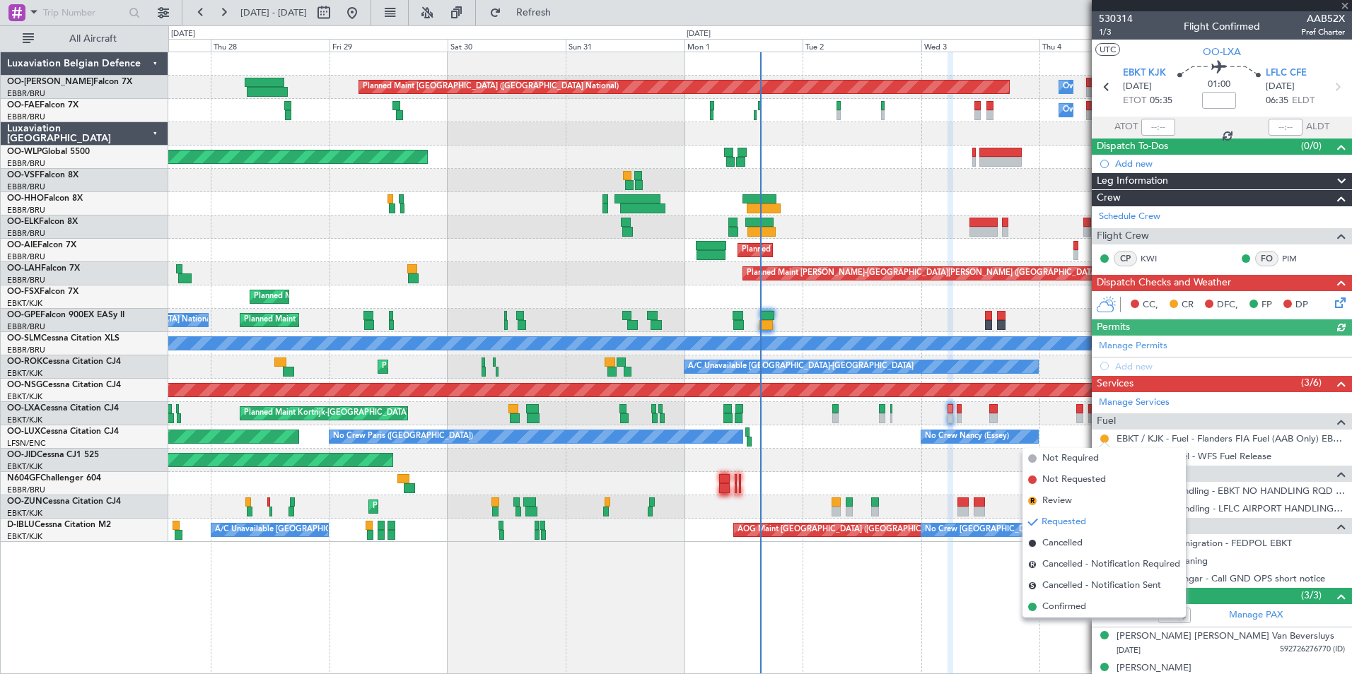
click at [1052, 619] on div "Planned Maint [GEOGRAPHIC_DATA] ([GEOGRAPHIC_DATA] National) Owner [GEOGRAPHIC_…" at bounding box center [759, 363] width 1183 height 623
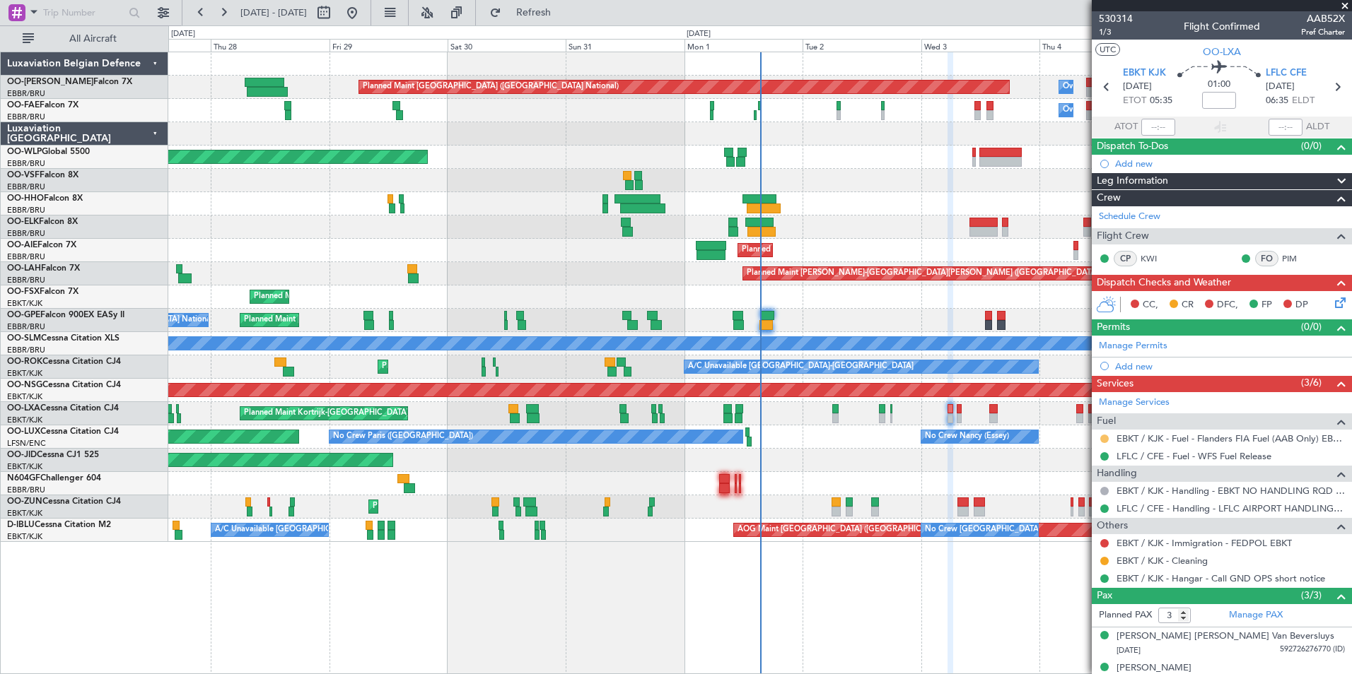
click at [1105, 435] on button at bounding box center [1104, 439] width 8 height 8
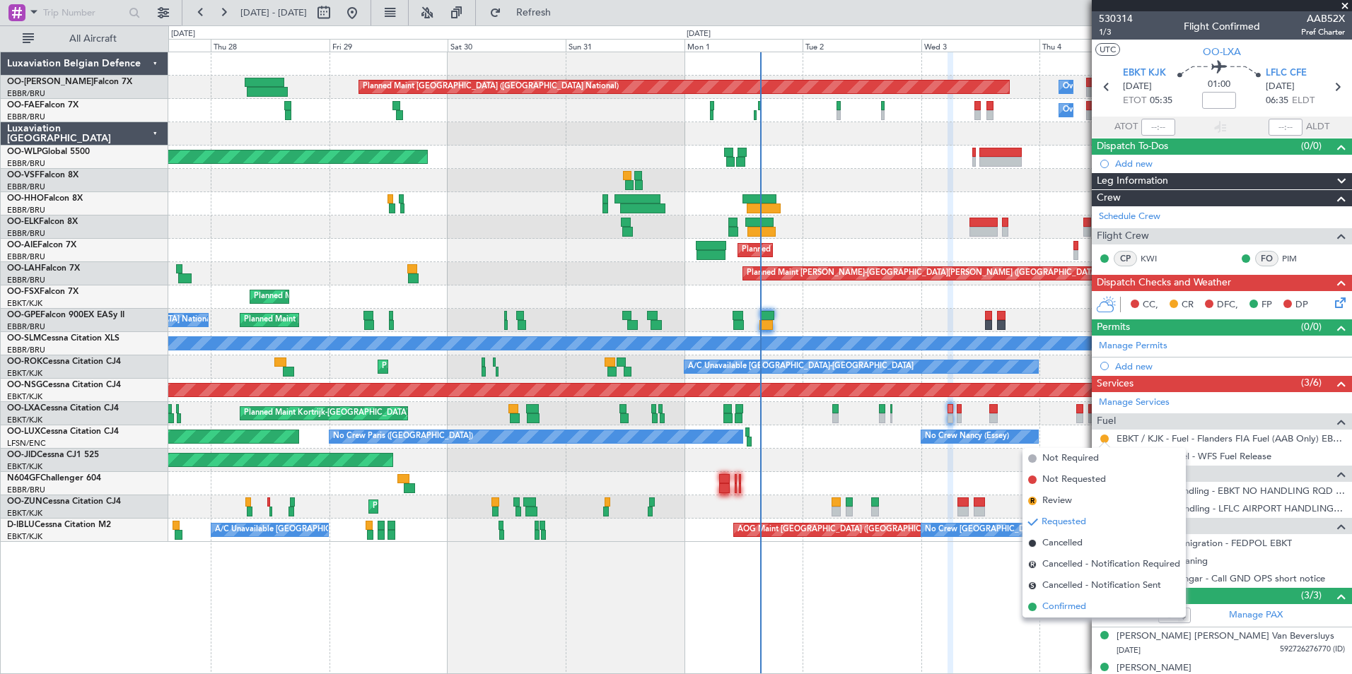
click at [1068, 609] on span "Confirmed" at bounding box center [1064, 607] width 44 height 14
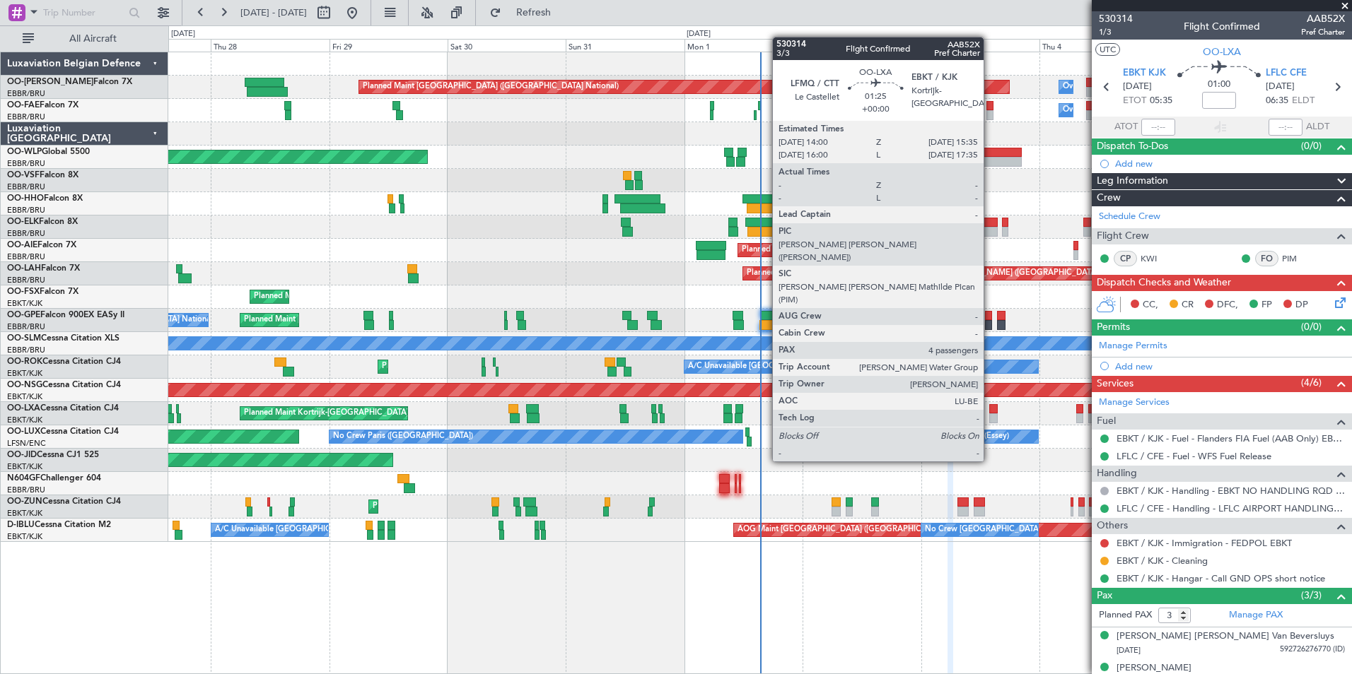
click at [990, 409] on div at bounding box center [993, 409] width 8 height 10
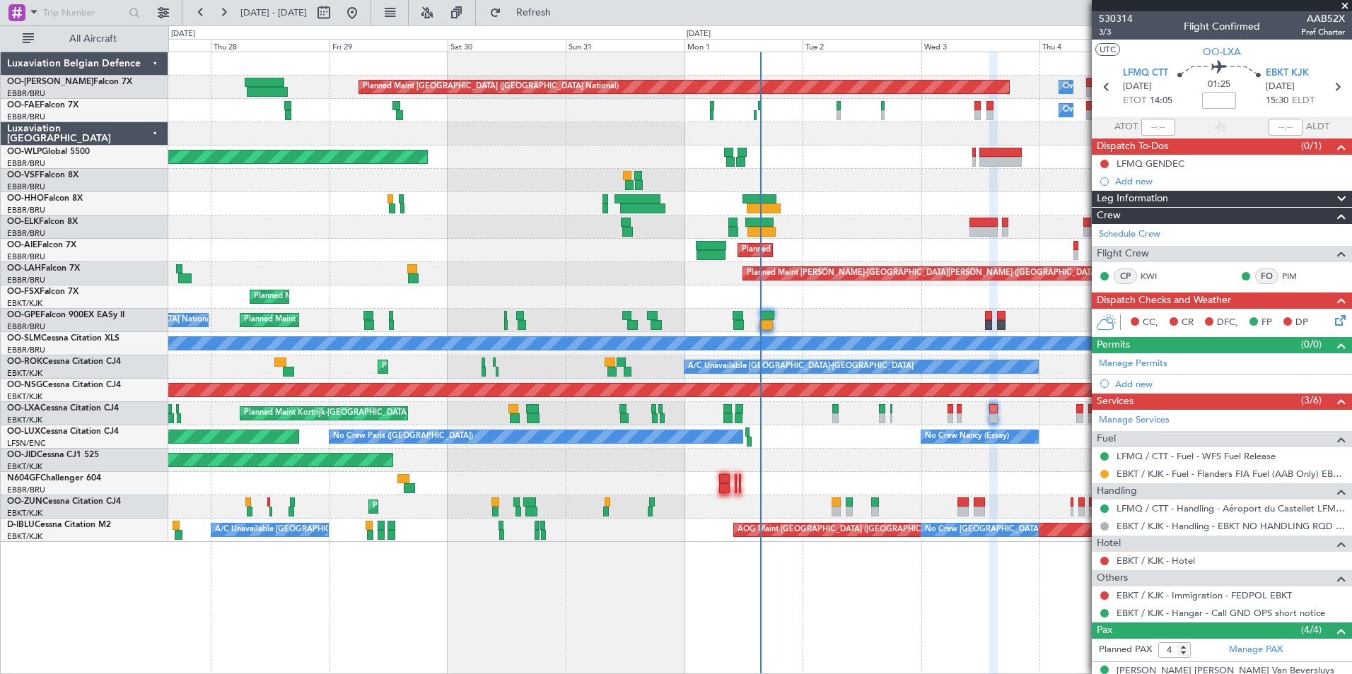
click at [1107, 469] on div at bounding box center [1103, 474] width 11 height 11
click at [1105, 478] on mat-tooltip-component "Requested" at bounding box center [1104, 496] width 64 height 37
click at [1105, 474] on button at bounding box center [1104, 474] width 8 height 8
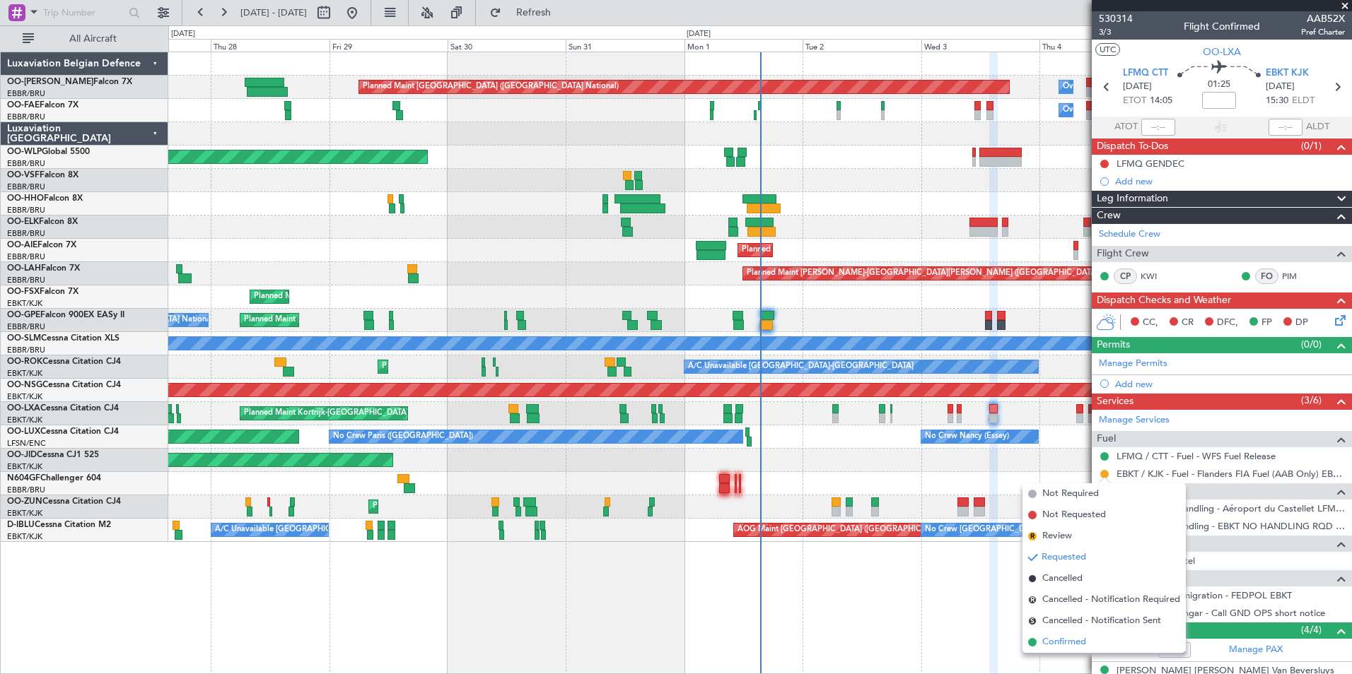
click at [1063, 636] on span "Confirmed" at bounding box center [1064, 642] width 44 height 14
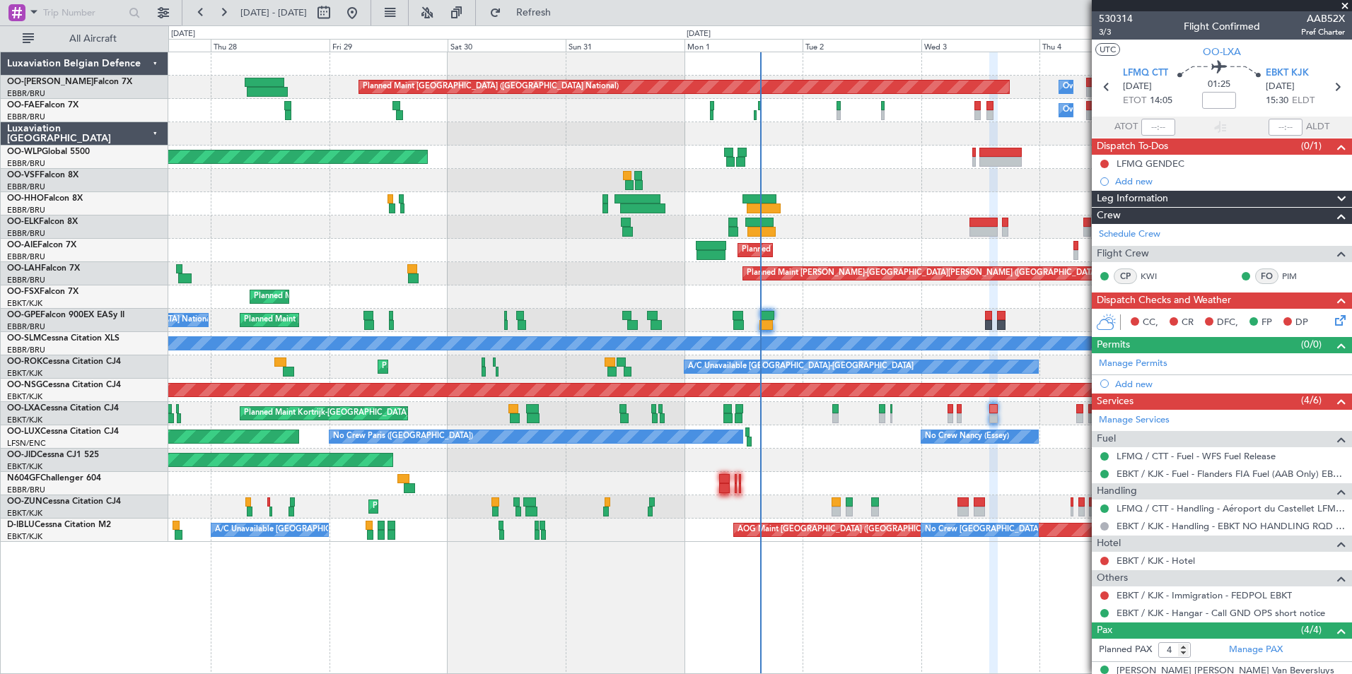
drag, startPoint x: 545, startPoint y: 13, endPoint x: 580, endPoint y: 70, distance: 66.9
click at [545, 13] on button "Refresh" at bounding box center [525, 12] width 85 height 23
click at [987, 410] on div "Planned Maint Kortrijk-[GEOGRAPHIC_DATA]" at bounding box center [759, 413] width 1183 height 23
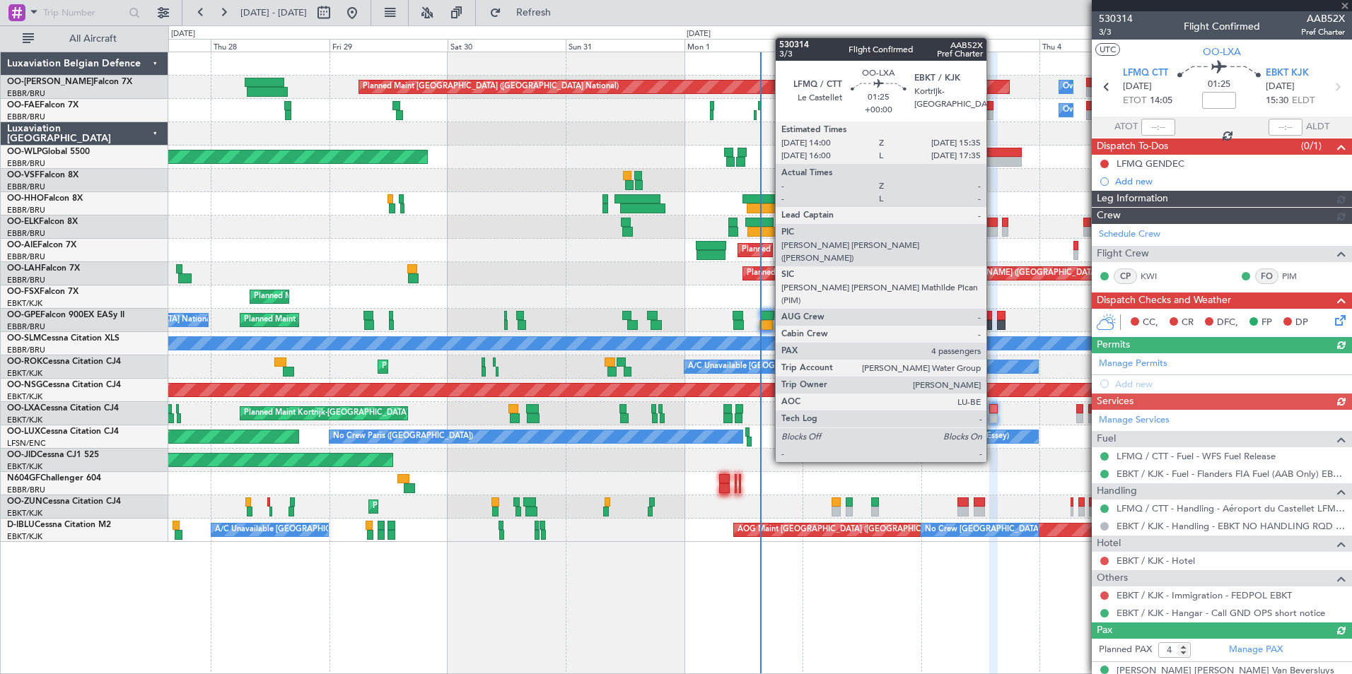
click at [992, 410] on div at bounding box center [993, 409] width 8 height 10
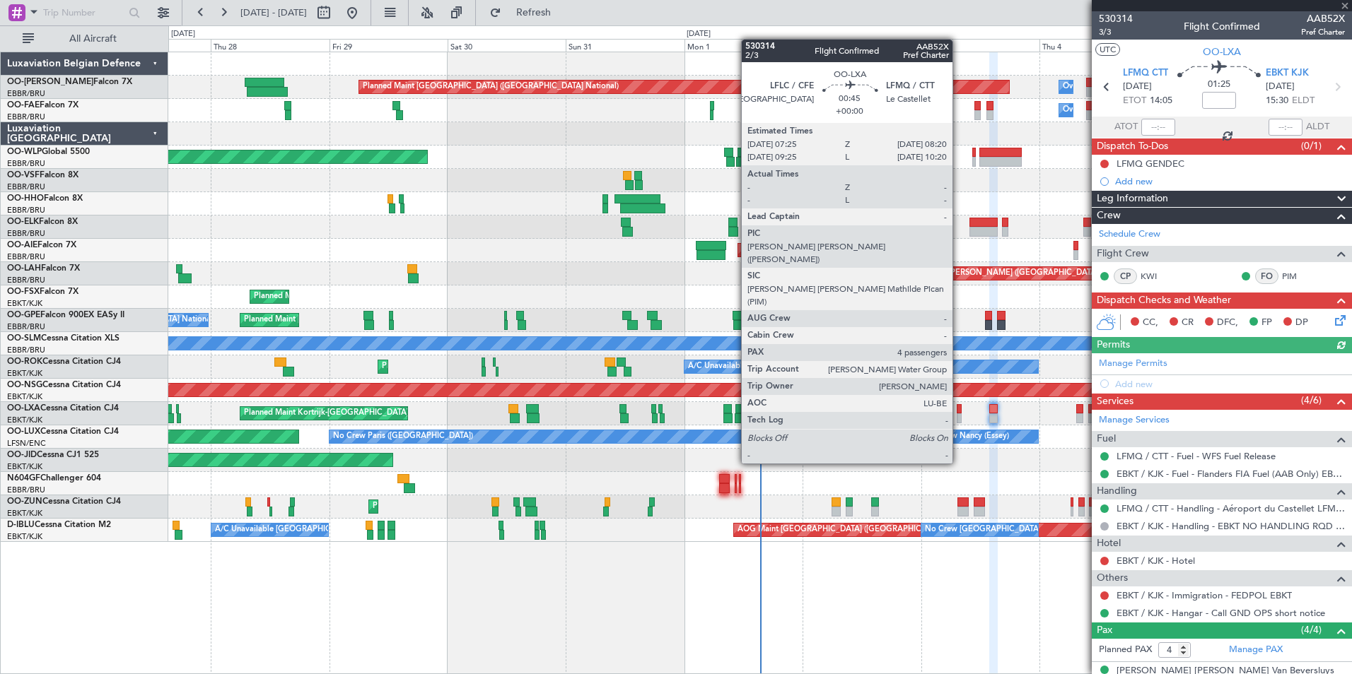
click at [959, 411] on div at bounding box center [958, 409] width 5 height 10
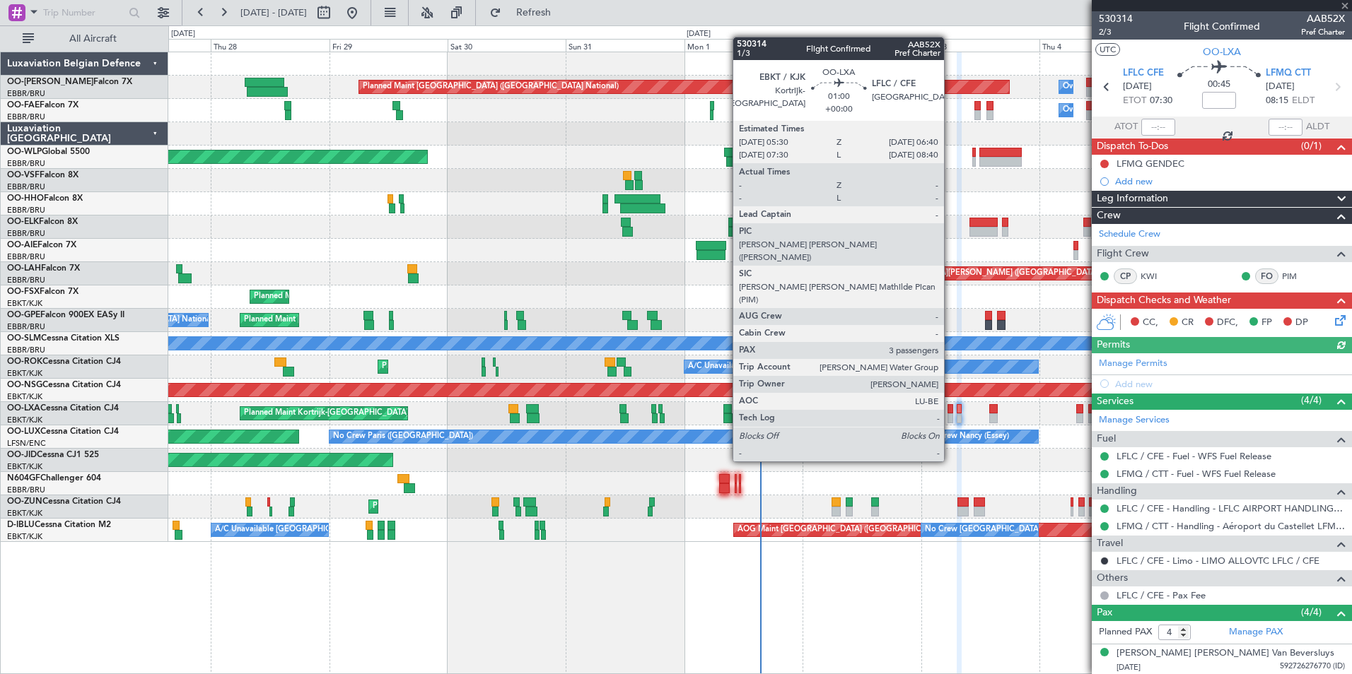
click at [950, 409] on div at bounding box center [950, 409] width 6 height 10
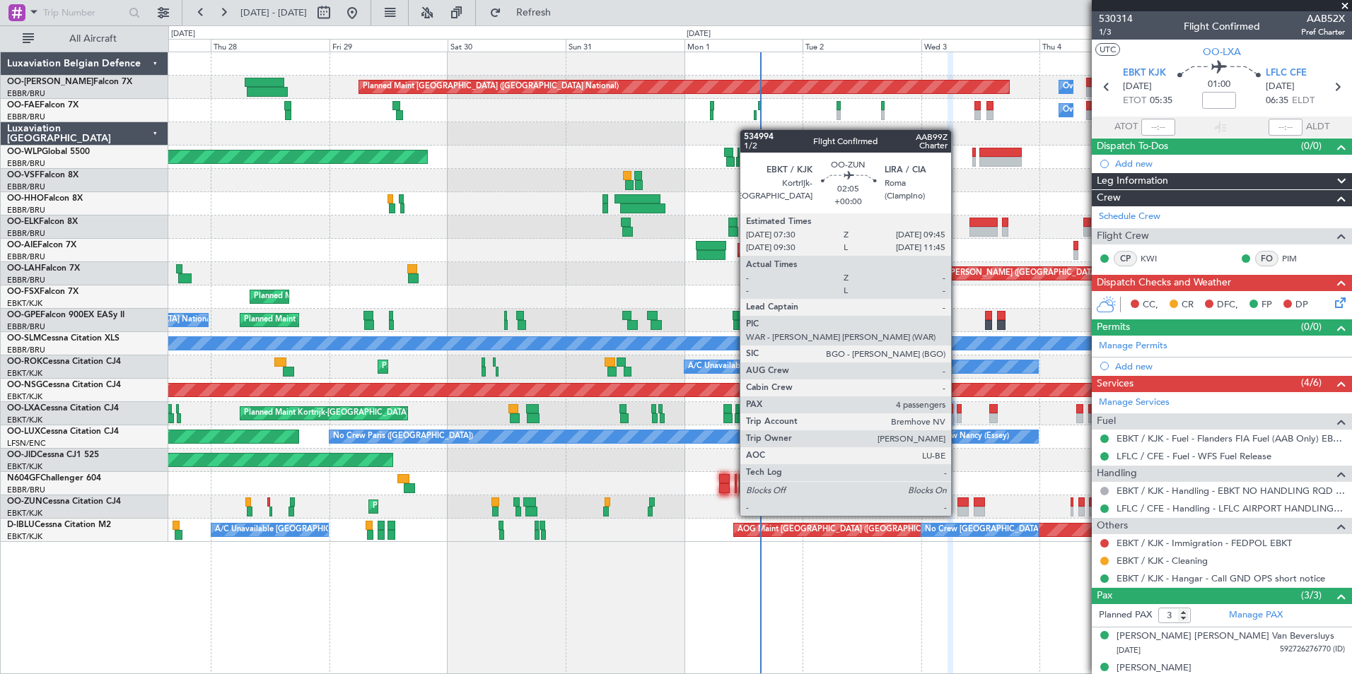
click at [957, 502] on div at bounding box center [962, 503] width 11 height 10
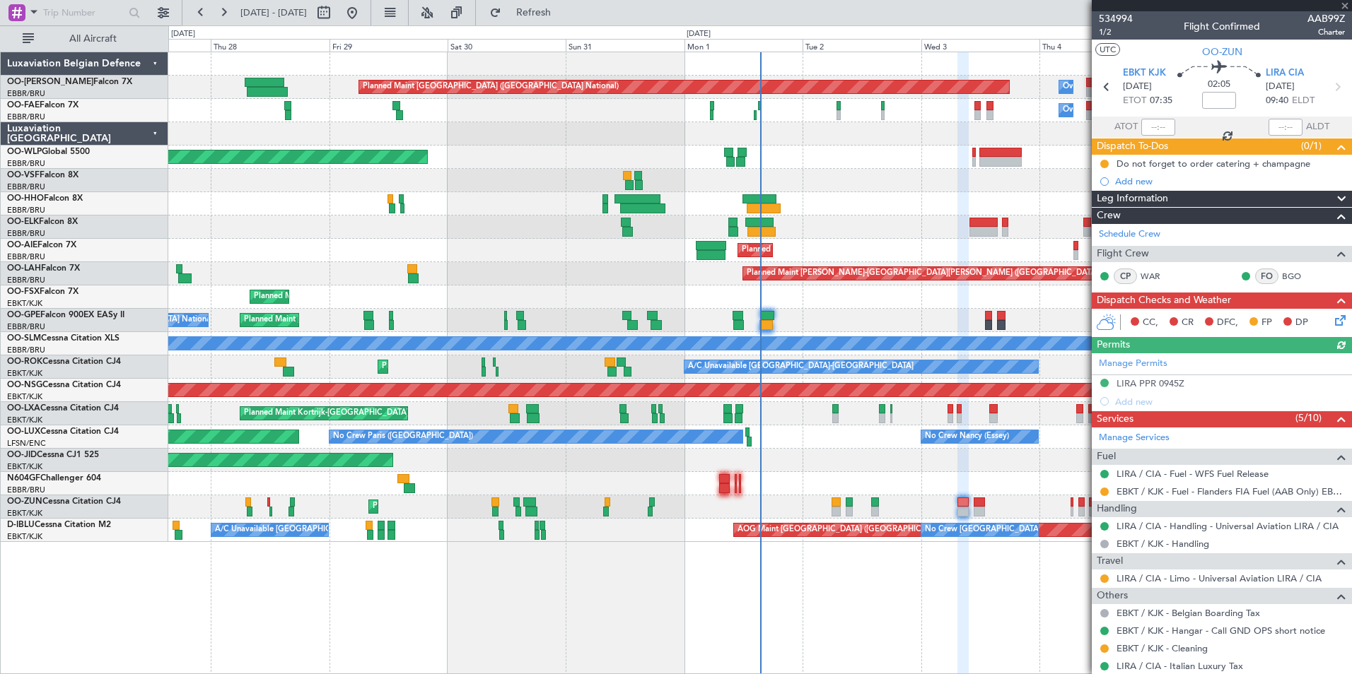
click at [1100, 486] on nimbus-traffic-light at bounding box center [1103, 491] width 11 height 11
click at [1104, 491] on button at bounding box center [1104, 492] width 8 height 8
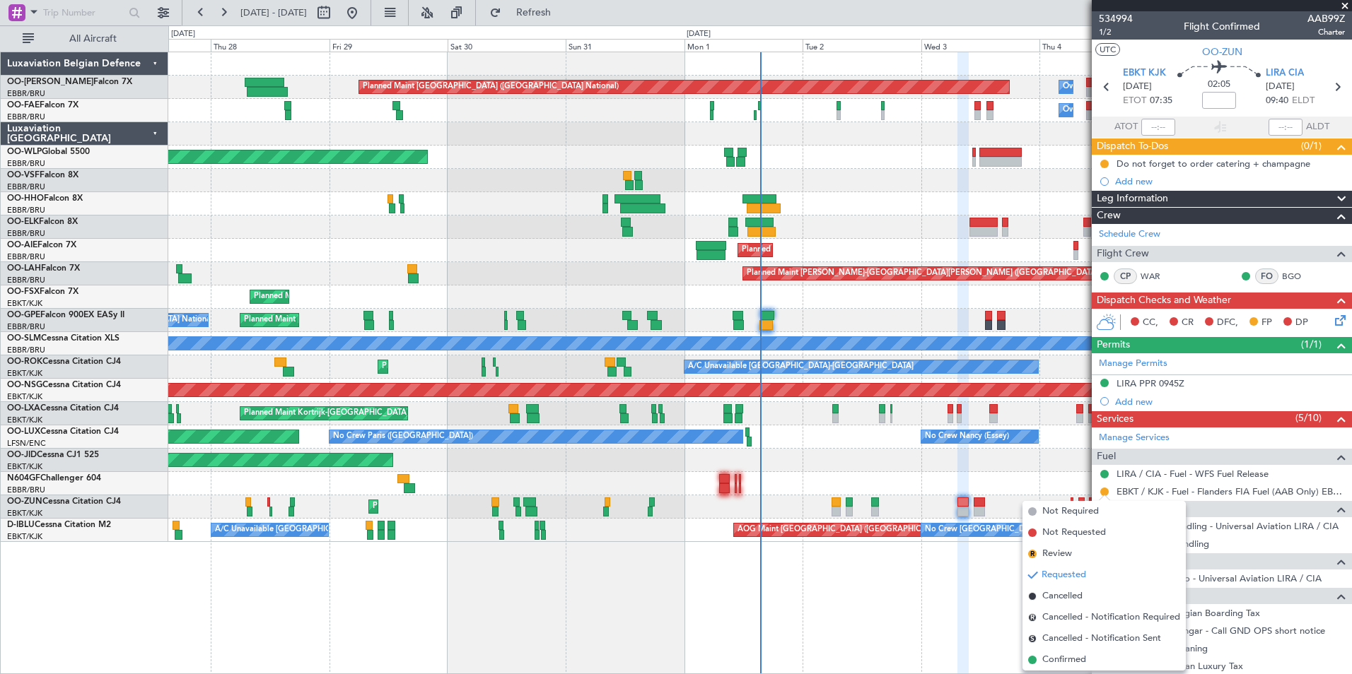
drag, startPoint x: 1069, startPoint y: 660, endPoint x: 1053, endPoint y: 600, distance: 61.6
click at [1066, 655] on span "Confirmed" at bounding box center [1064, 660] width 44 height 14
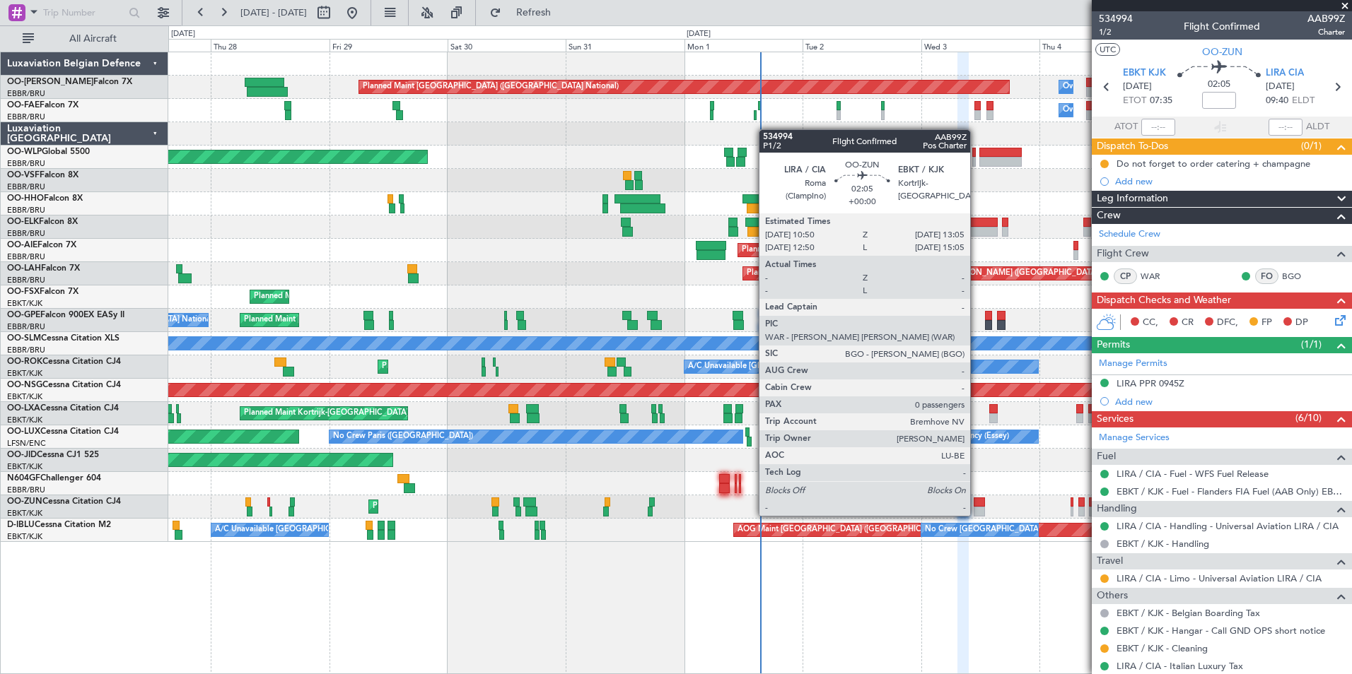
click at [976, 502] on div at bounding box center [978, 503] width 11 height 10
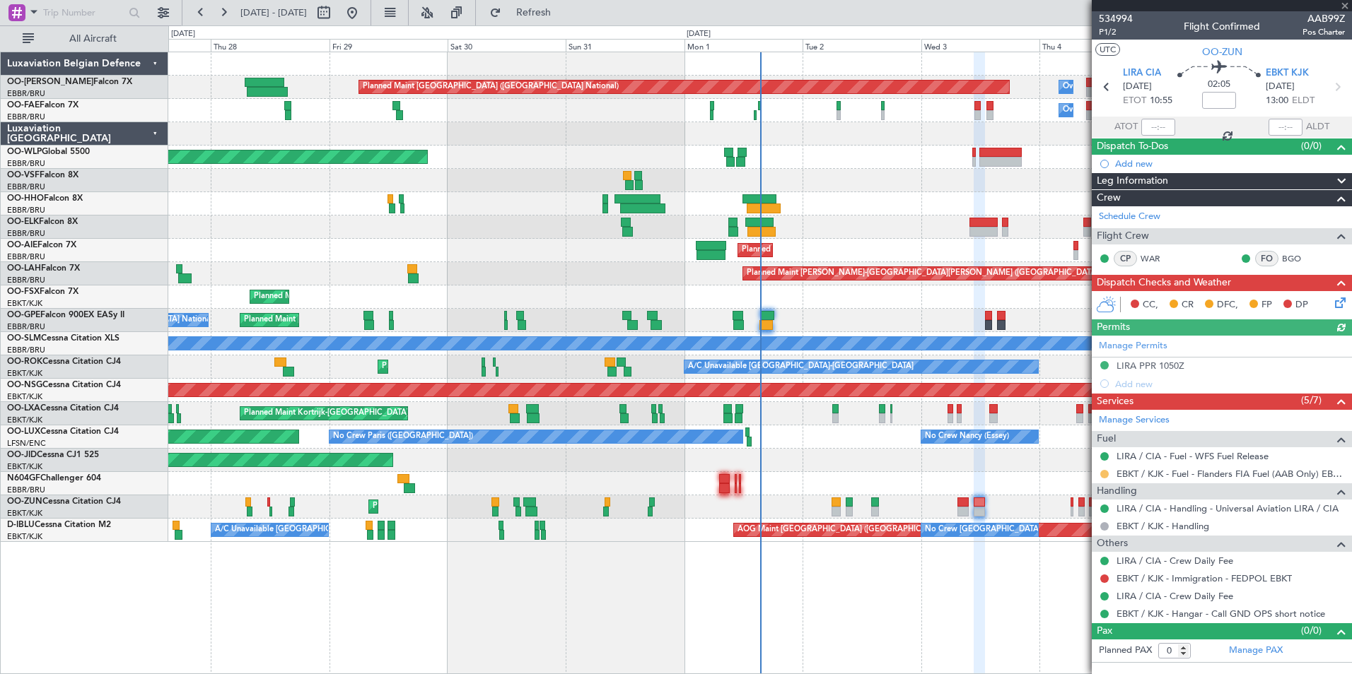
click at [1102, 475] on button at bounding box center [1104, 474] width 8 height 8
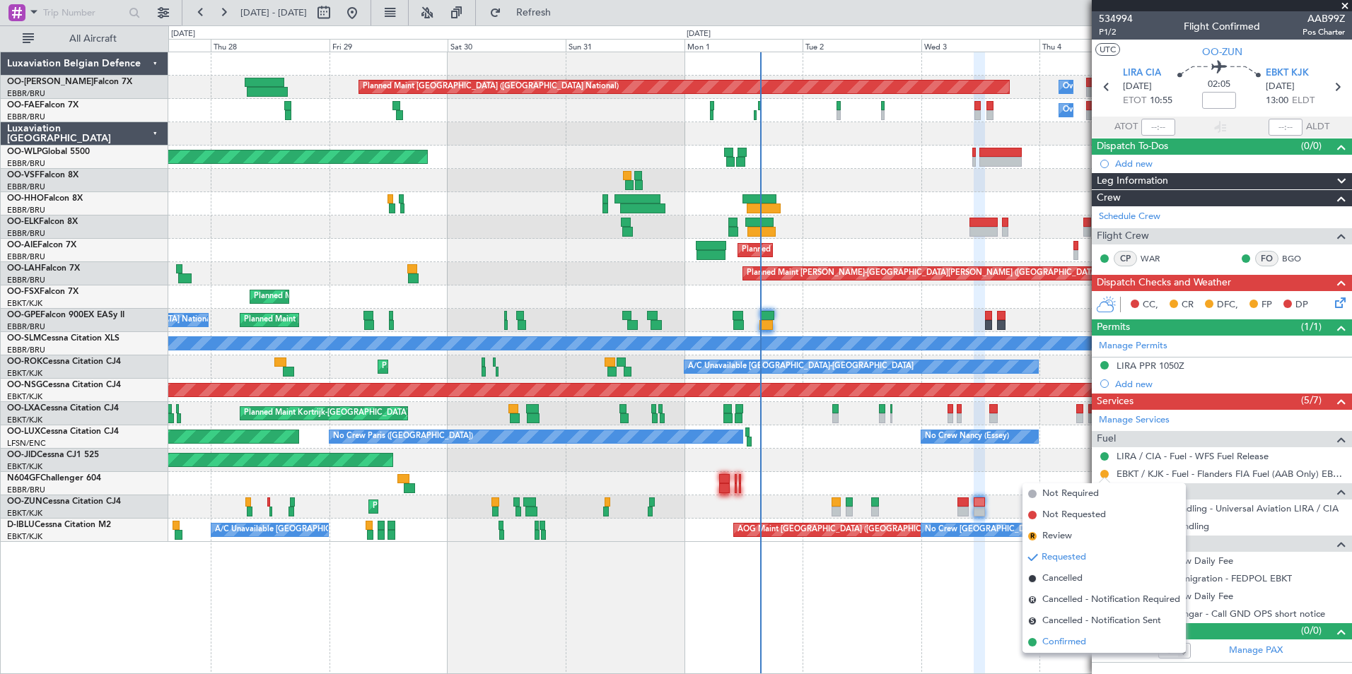
click at [1062, 638] on span "Confirmed" at bounding box center [1064, 642] width 44 height 14
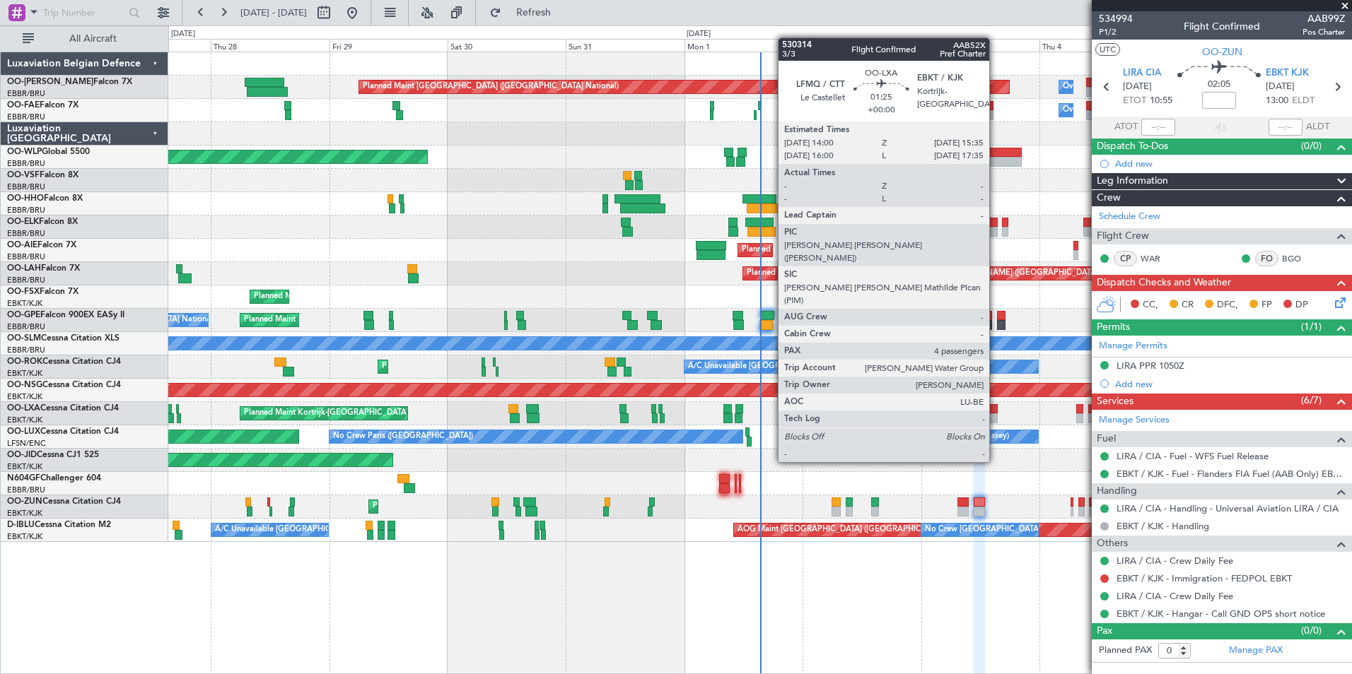
click at [995, 410] on div at bounding box center [993, 409] width 8 height 10
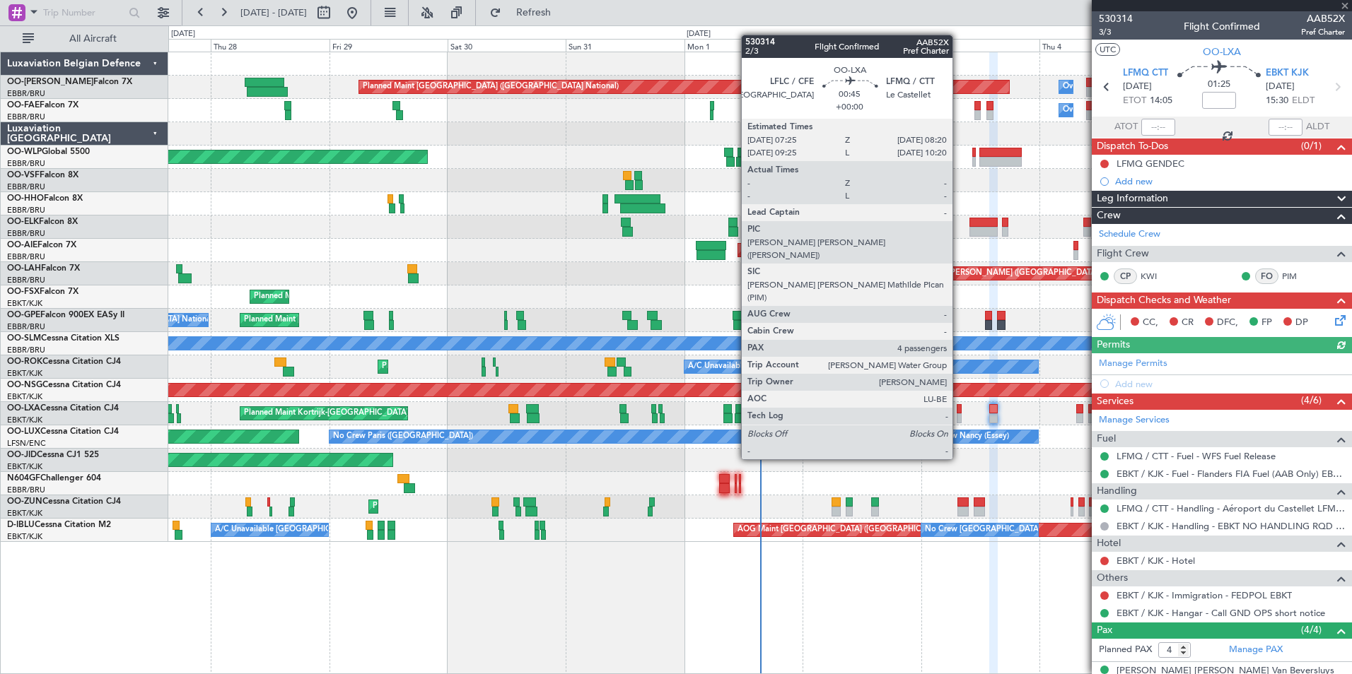
click at [959, 407] on div at bounding box center [958, 409] width 5 height 10
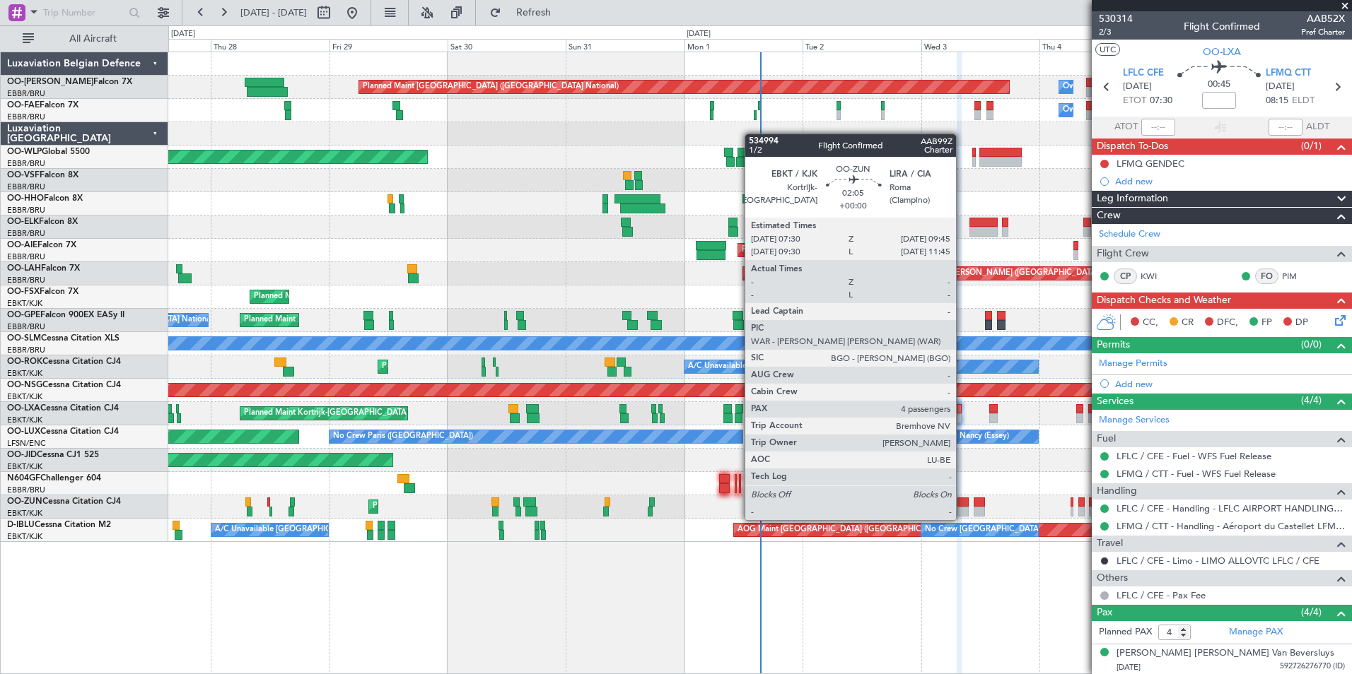
click at [962, 506] on div at bounding box center [962, 503] width 11 height 10
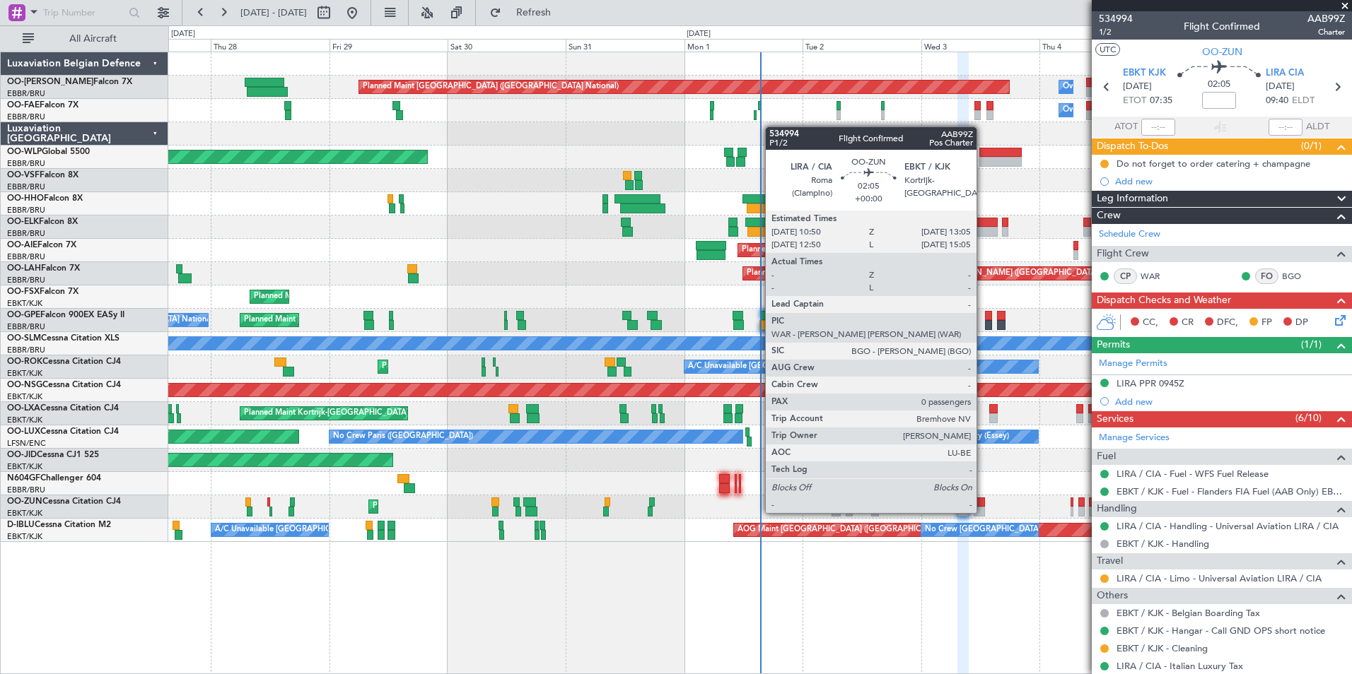
click at [983, 499] on div at bounding box center [978, 503] width 11 height 10
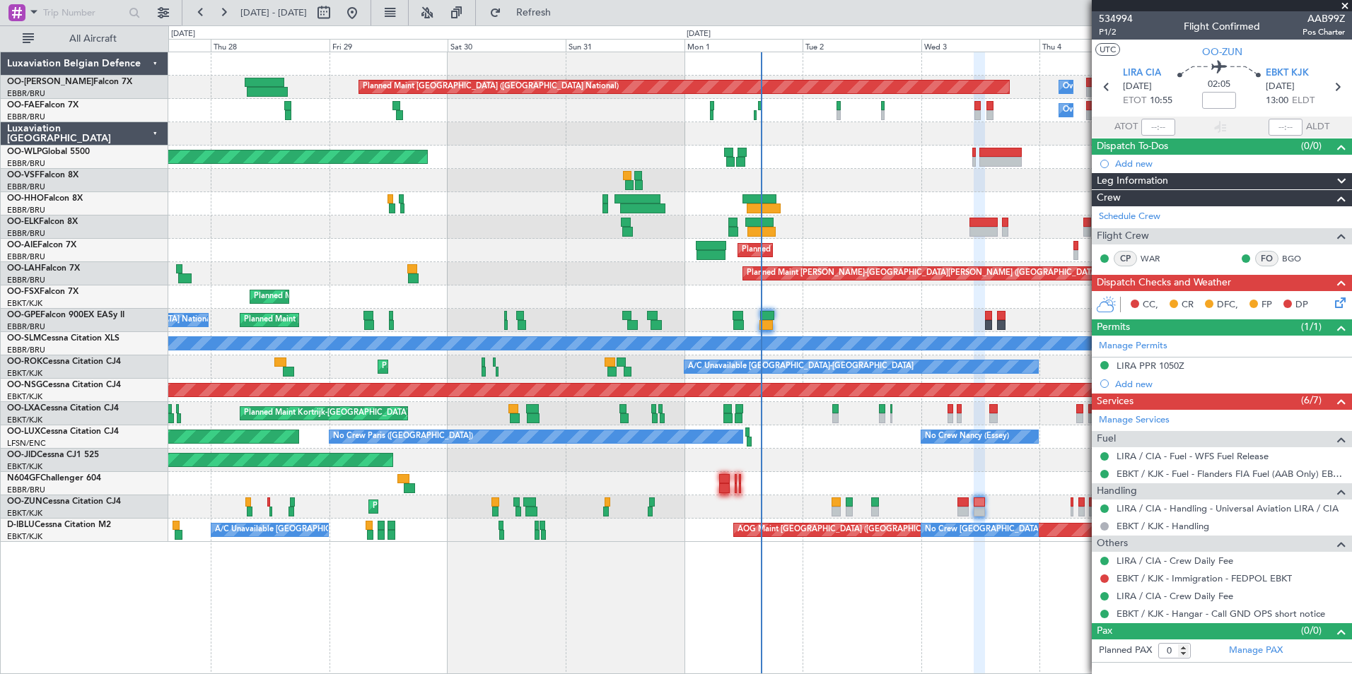
click at [998, 410] on div "Planned Maint Kortrijk-[GEOGRAPHIC_DATA]" at bounding box center [759, 413] width 1183 height 23
click at [988, 414] on div "Planned Maint Kortrijk-[GEOGRAPHIC_DATA]" at bounding box center [759, 413] width 1183 height 23
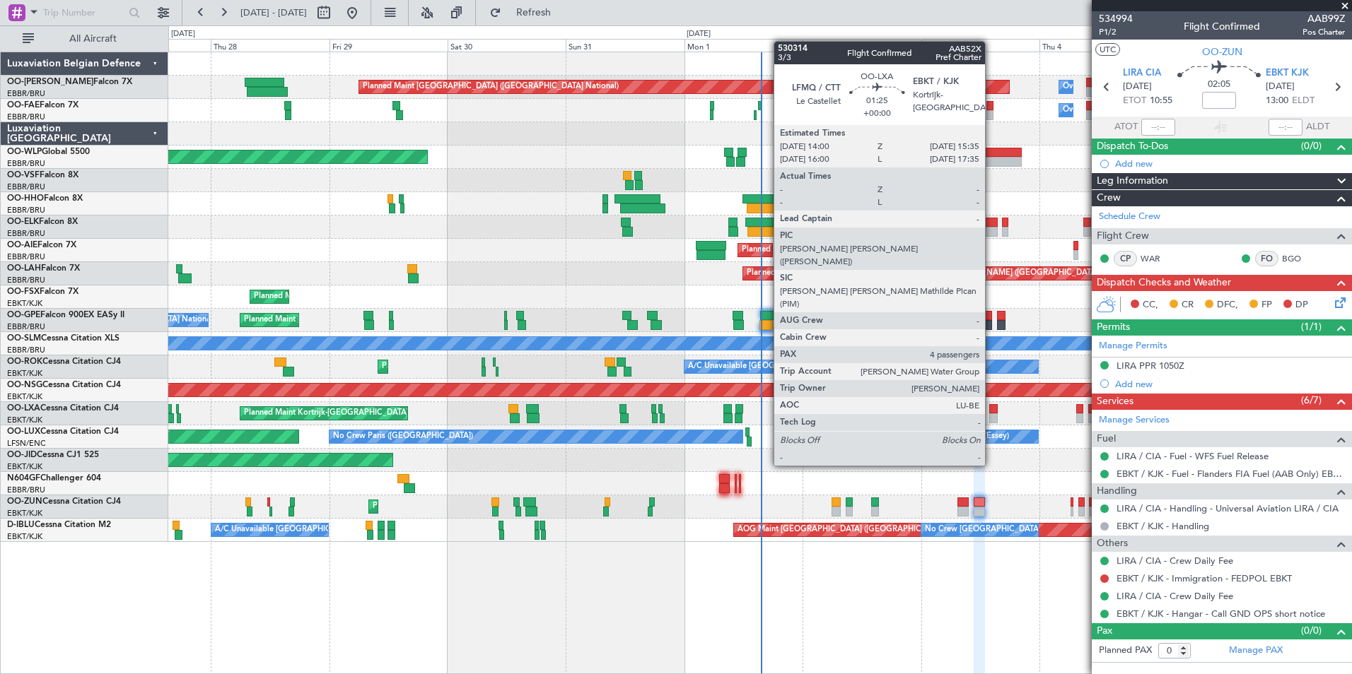
click at [991, 414] on div at bounding box center [993, 419] width 8 height 10
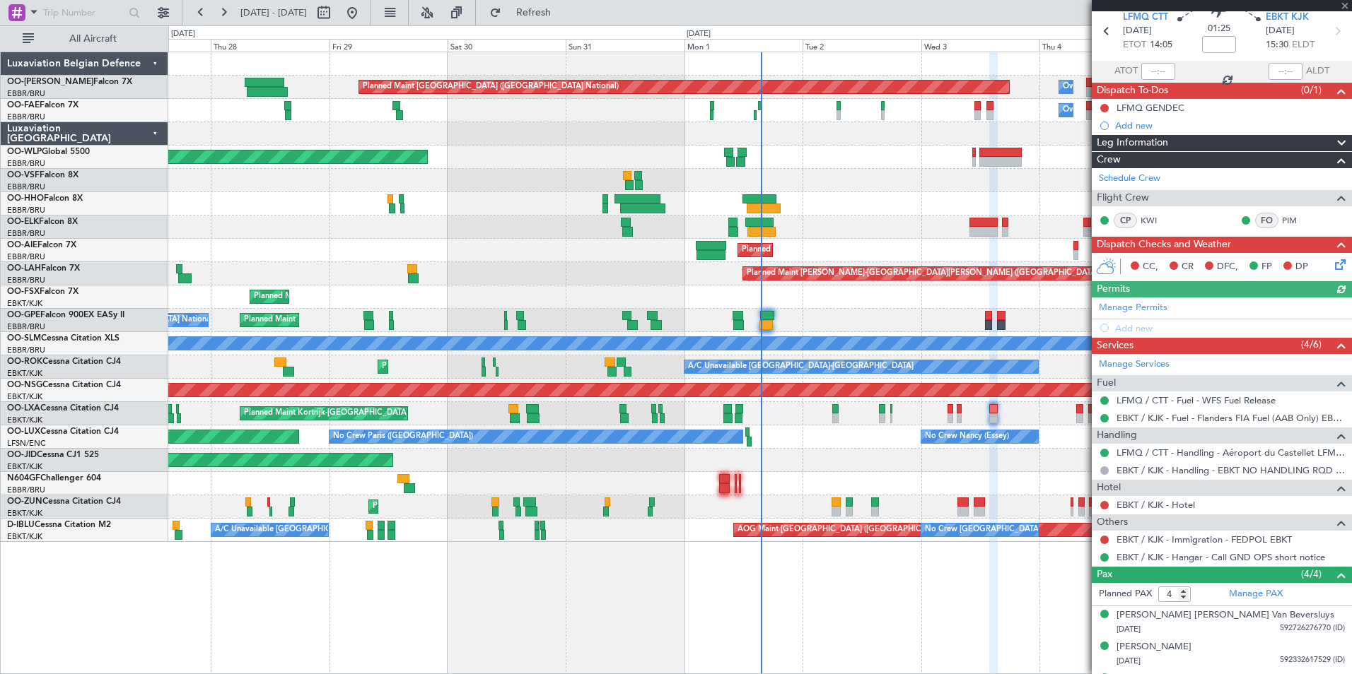
scroll to position [115, 0]
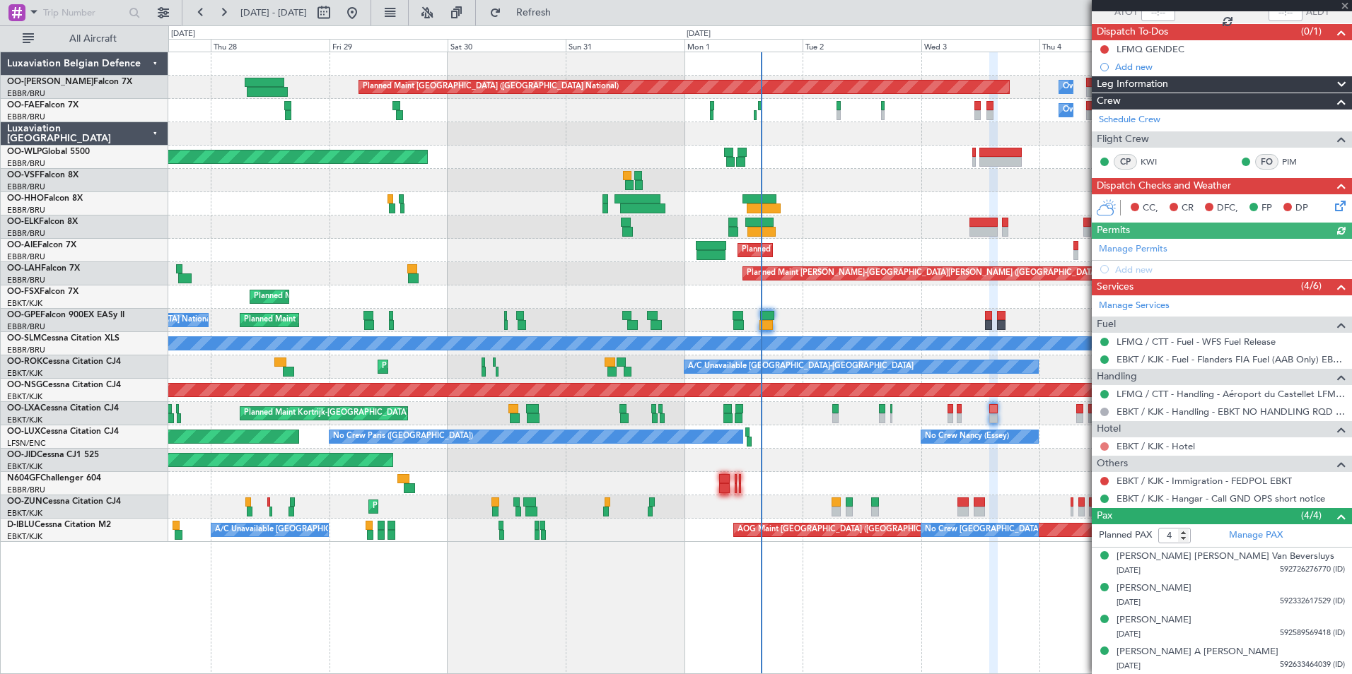
click at [1103, 449] on button at bounding box center [1104, 446] width 8 height 8
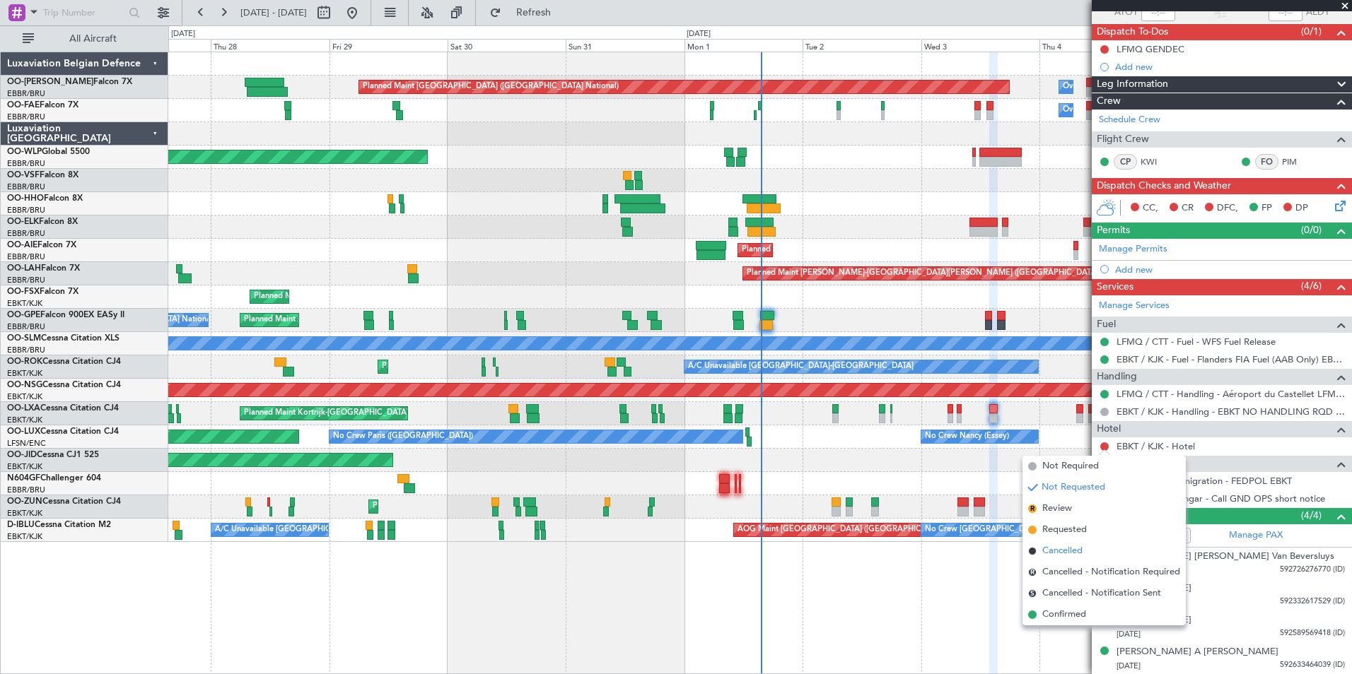
click at [1061, 547] on span "Cancelled" at bounding box center [1062, 551] width 40 height 14
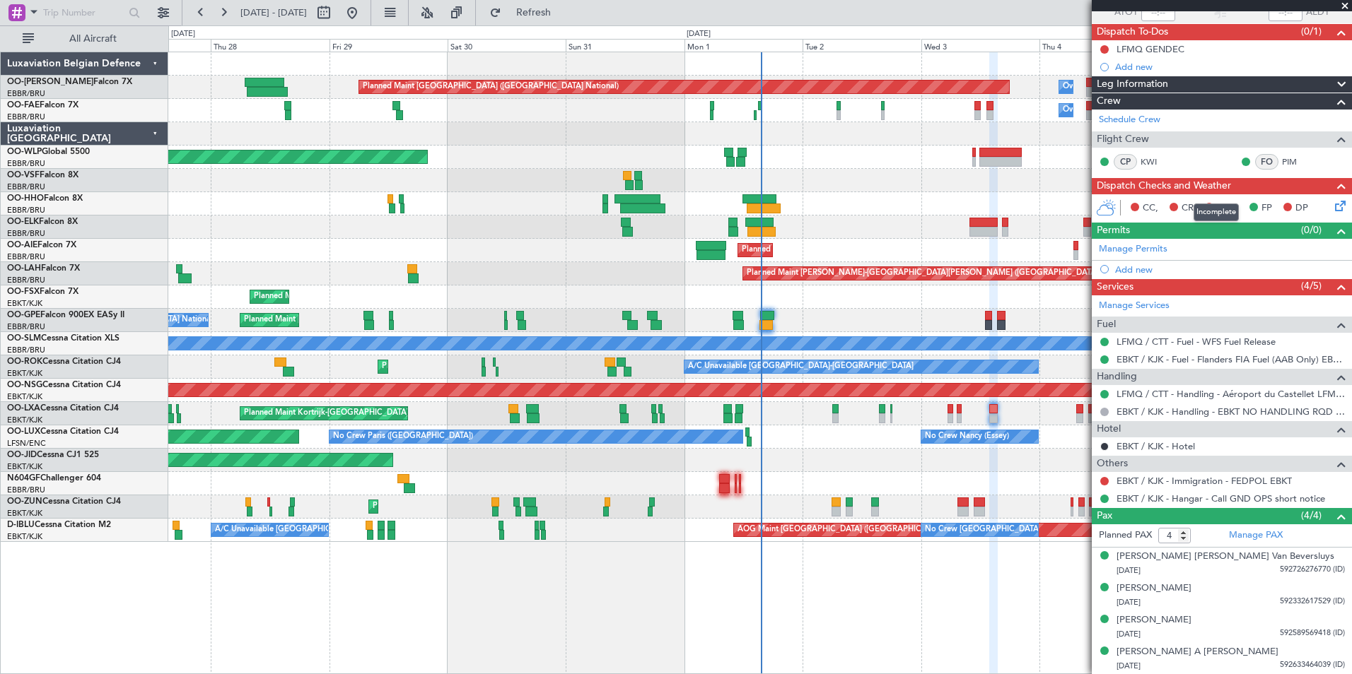
scroll to position [0, 0]
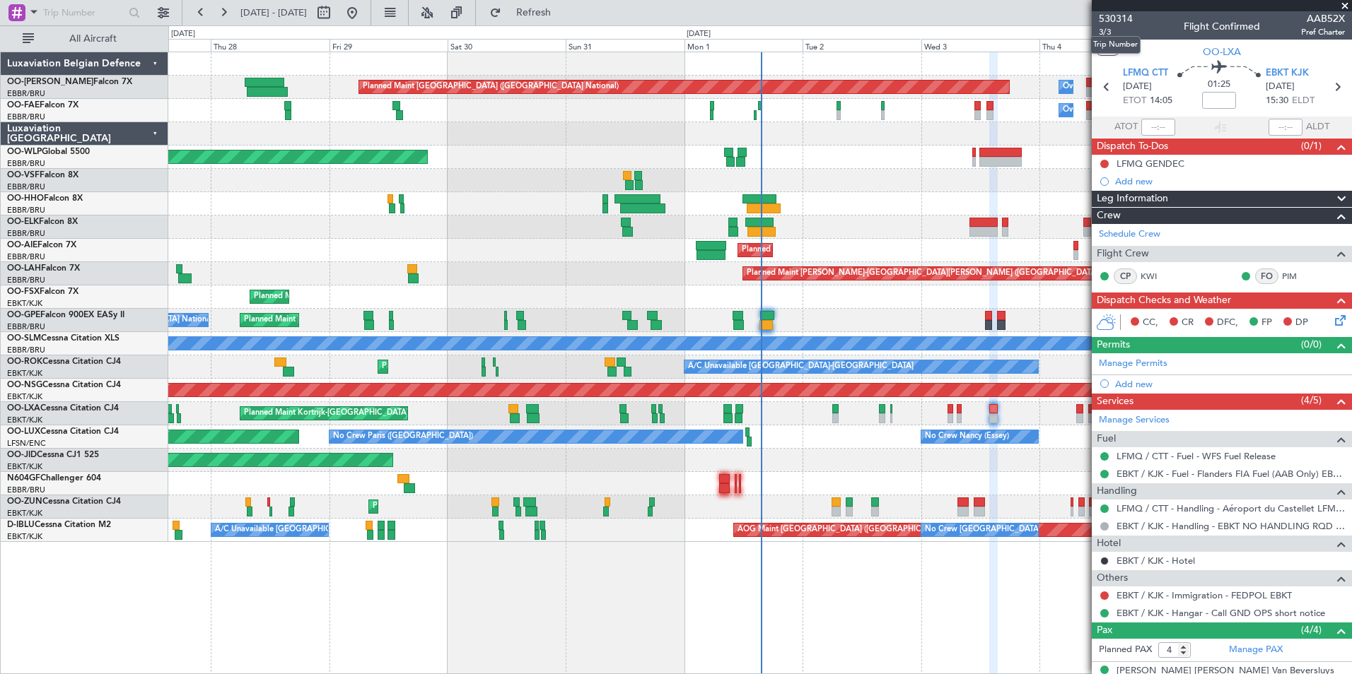
click at [1106, 30] on mat-tooltip-component "Trip Number" at bounding box center [1115, 44] width 70 height 37
click at [1103, 30] on span "3/3" at bounding box center [1115, 32] width 34 height 12
click at [563, 15] on span "Refresh" at bounding box center [533, 13] width 59 height 10
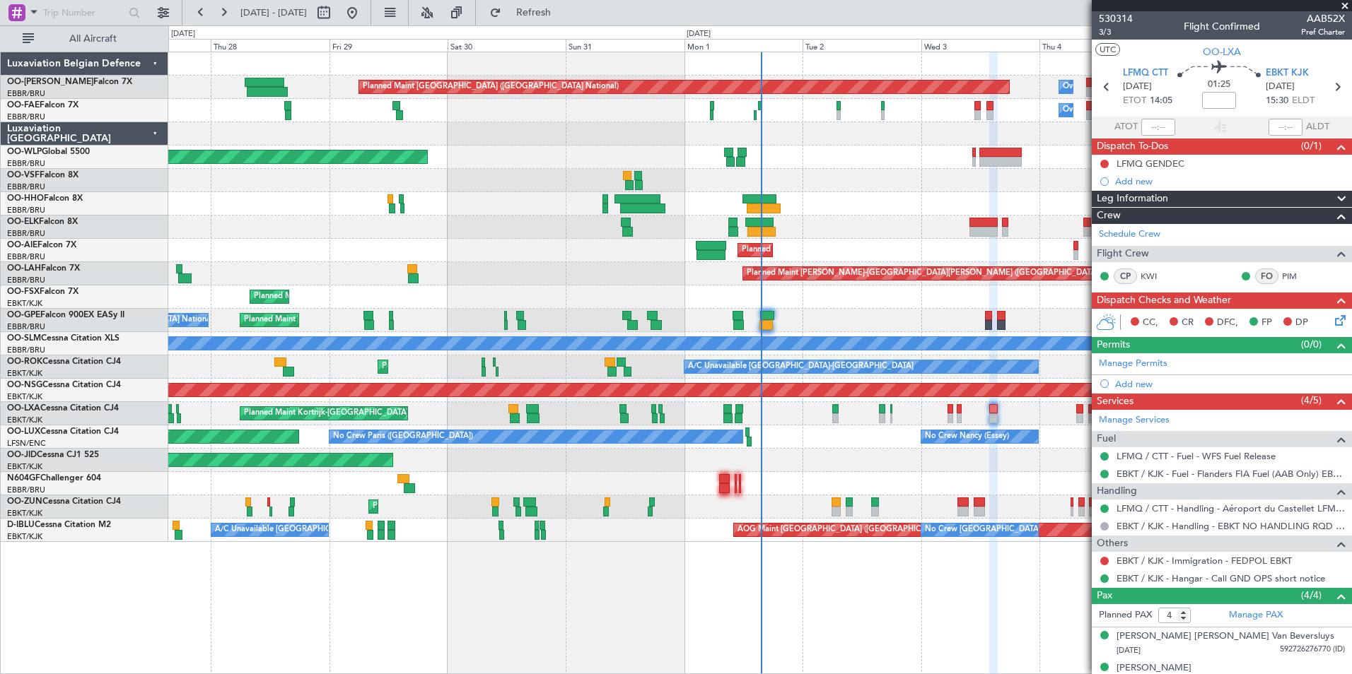
click at [609, 276] on div "Planned Maint Brussels (Brussels National) Owner Melsbroek Air Base Owner Melsb…" at bounding box center [759, 297] width 1183 height 490
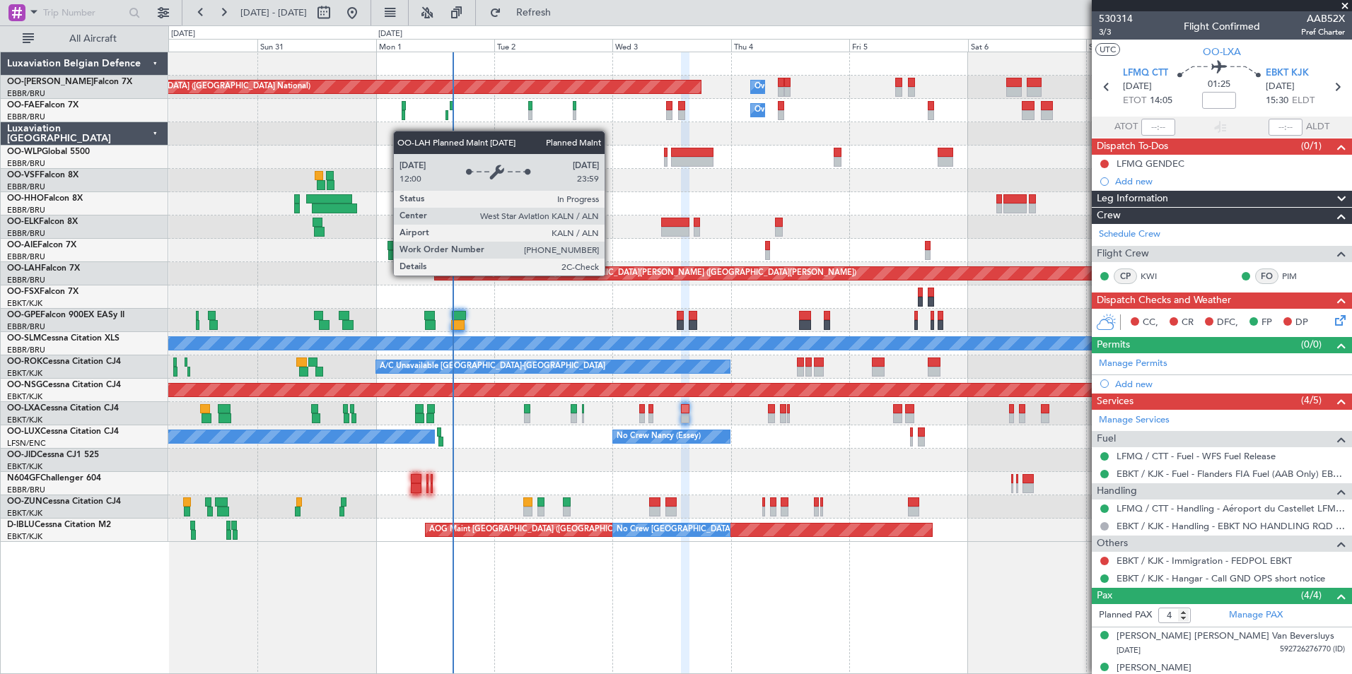
click at [638, 307] on div "Planned Maint Kortrijk-Wevelgem Planned Maint Kortrijk-Wevelgem" at bounding box center [759, 297] width 1183 height 23
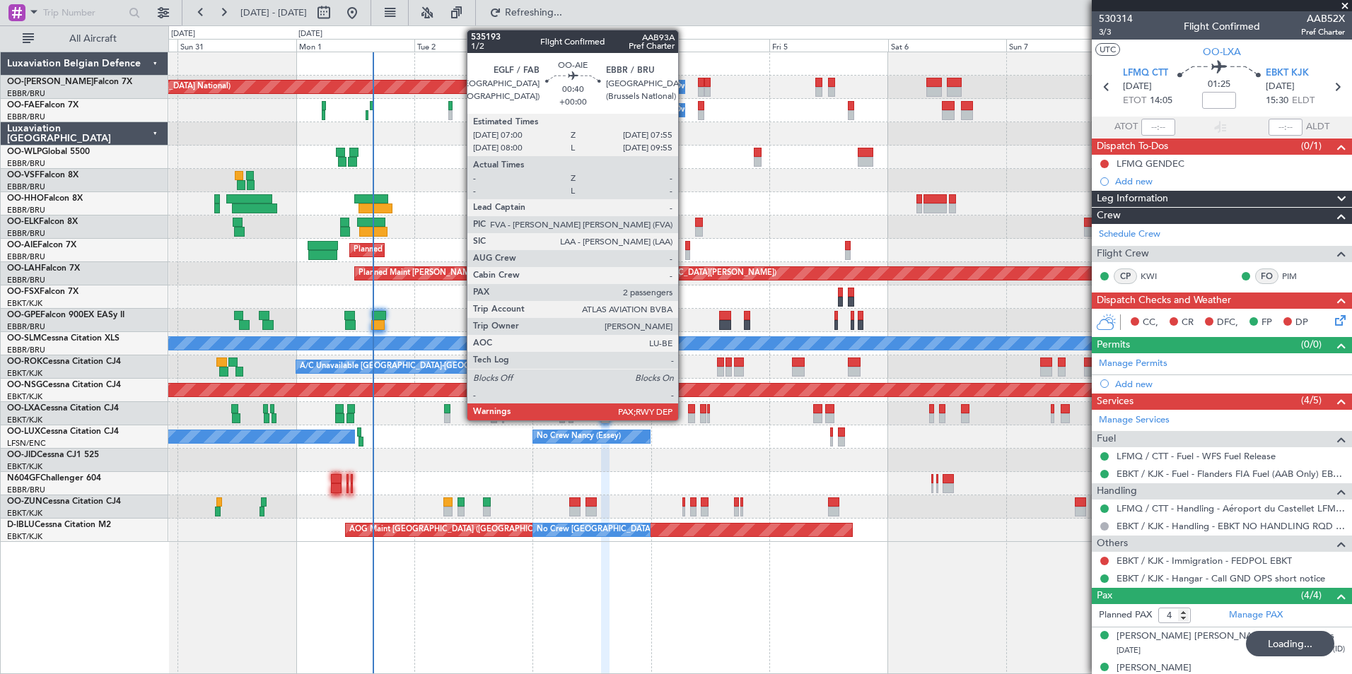
click at [685, 252] on div at bounding box center [687, 255] width 5 height 10
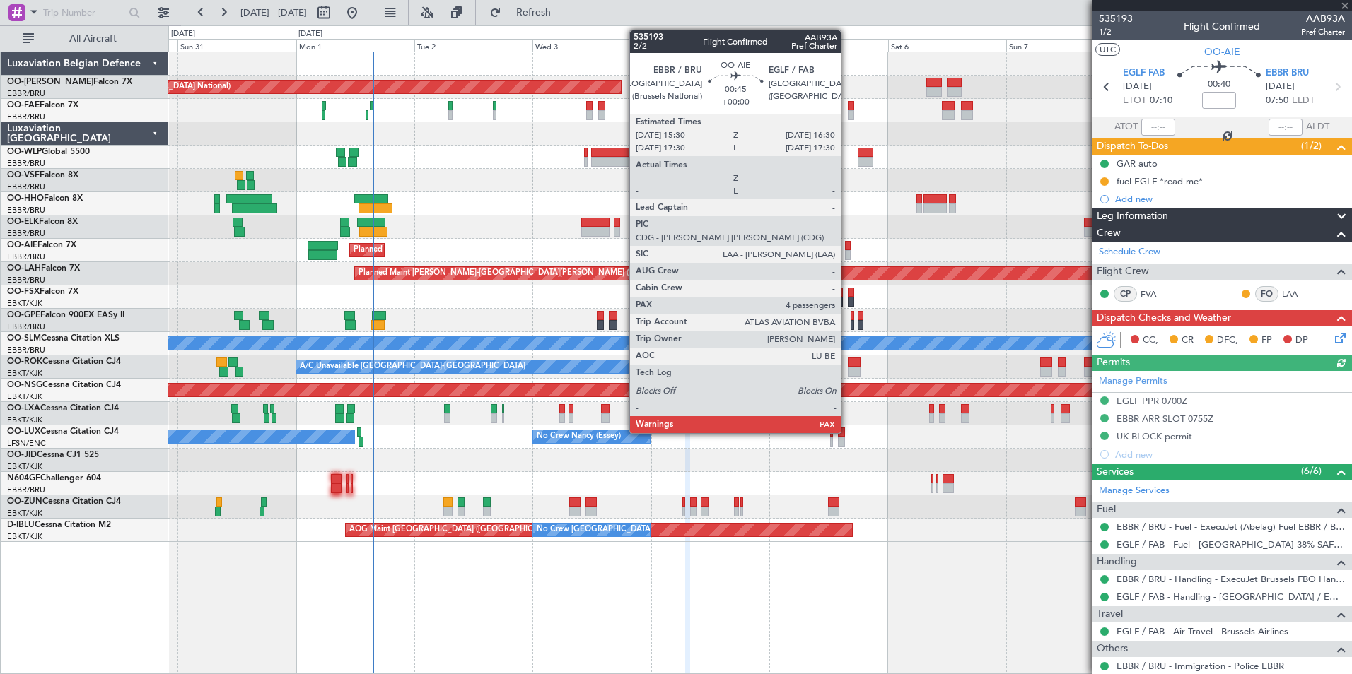
click at [847, 244] on div at bounding box center [847, 246] width 5 height 10
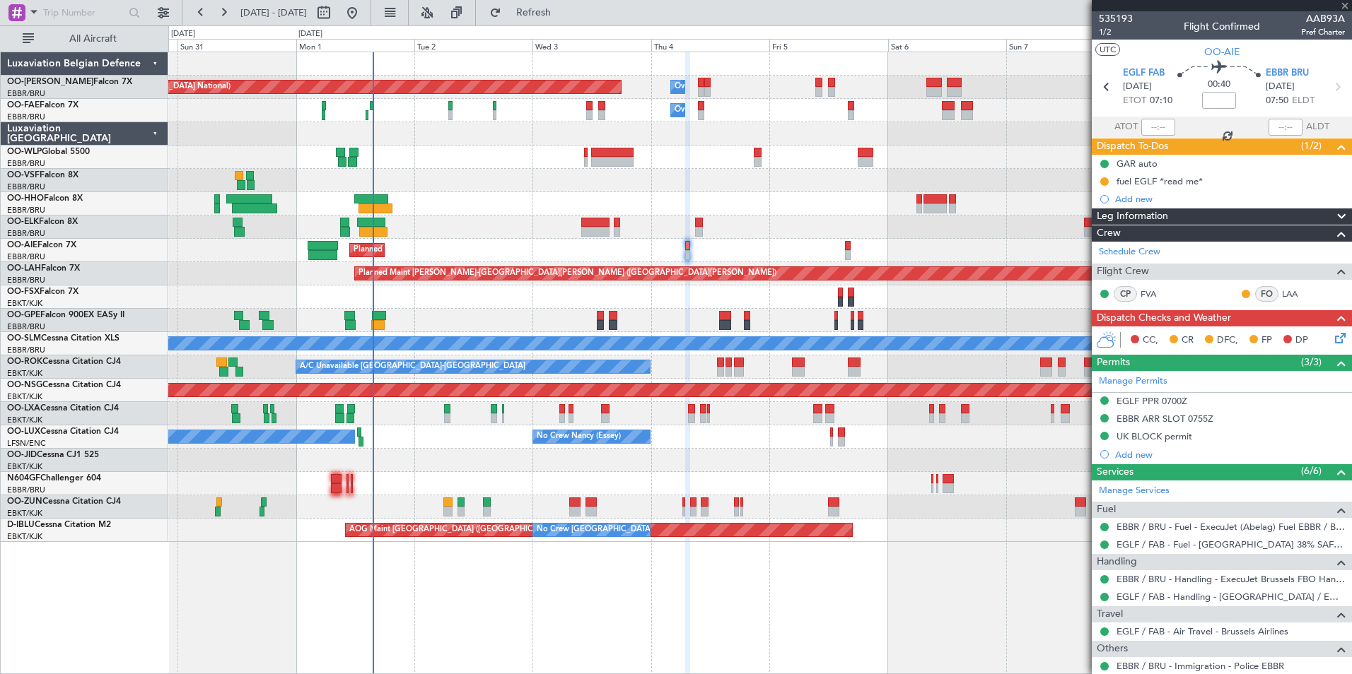
type input "4"
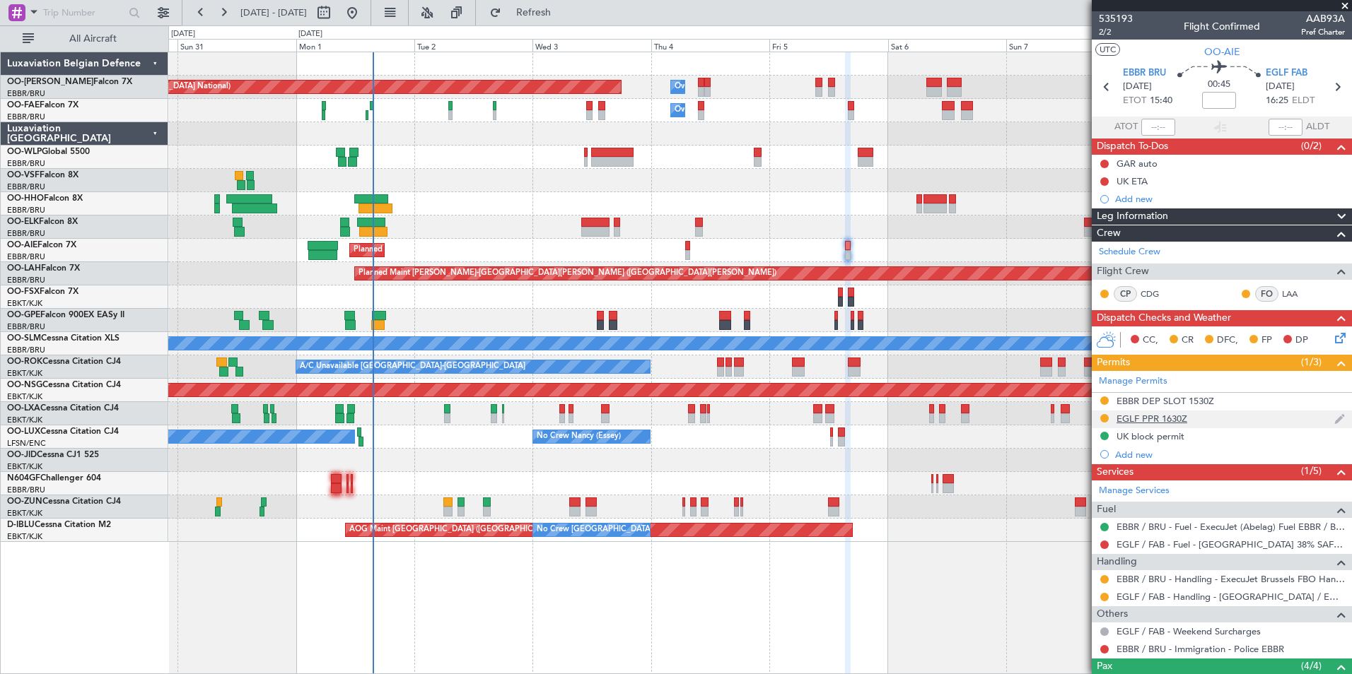
click at [1170, 416] on div "EGLF PPR 1630Z" at bounding box center [1151, 419] width 71 height 12
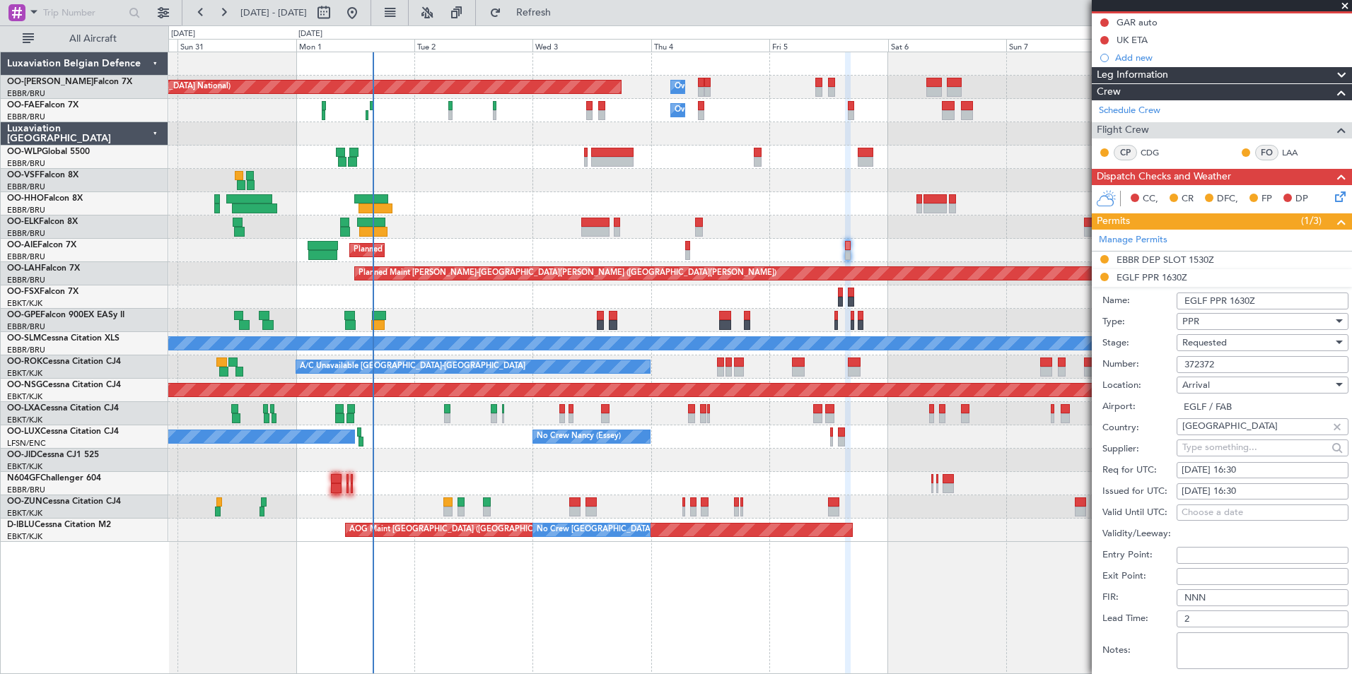
scroll to position [353, 0]
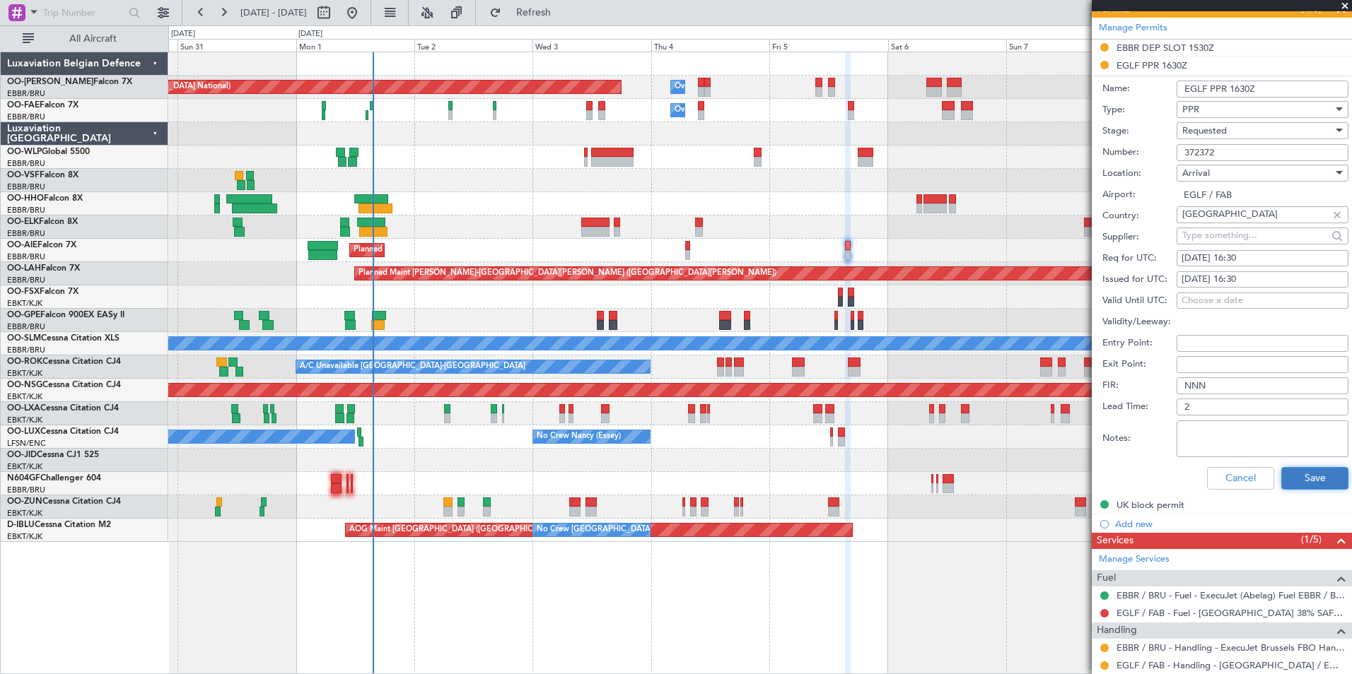
click at [1298, 474] on button "Save" at bounding box center [1314, 478] width 67 height 23
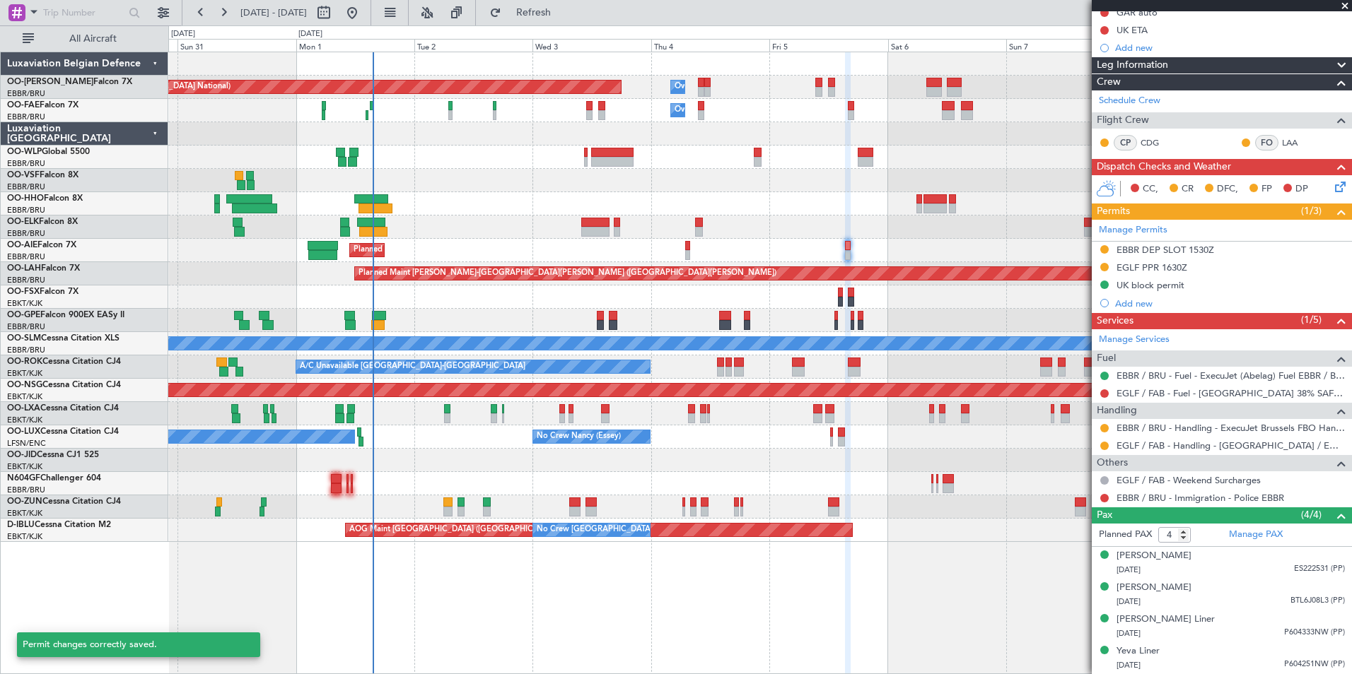
scroll to position [151, 0]
click at [1101, 269] on button at bounding box center [1104, 268] width 8 height 8
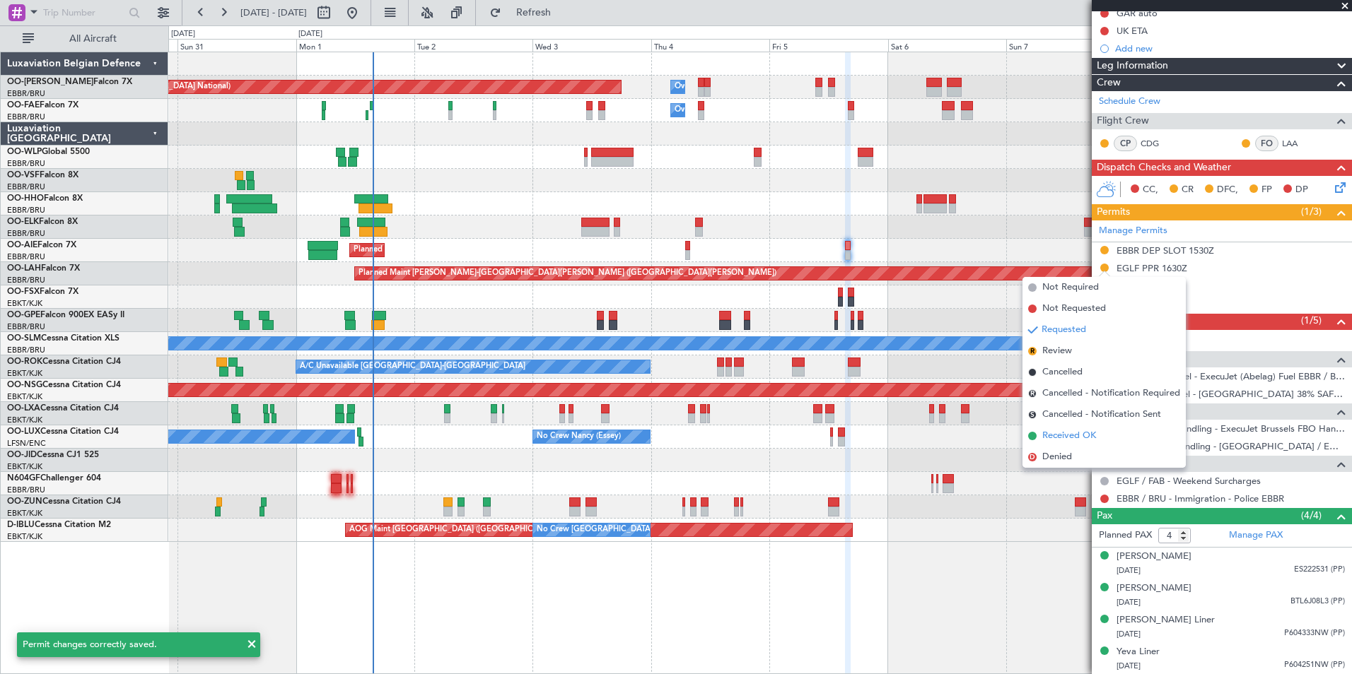
click at [1051, 435] on span "Received OK" at bounding box center [1069, 436] width 54 height 14
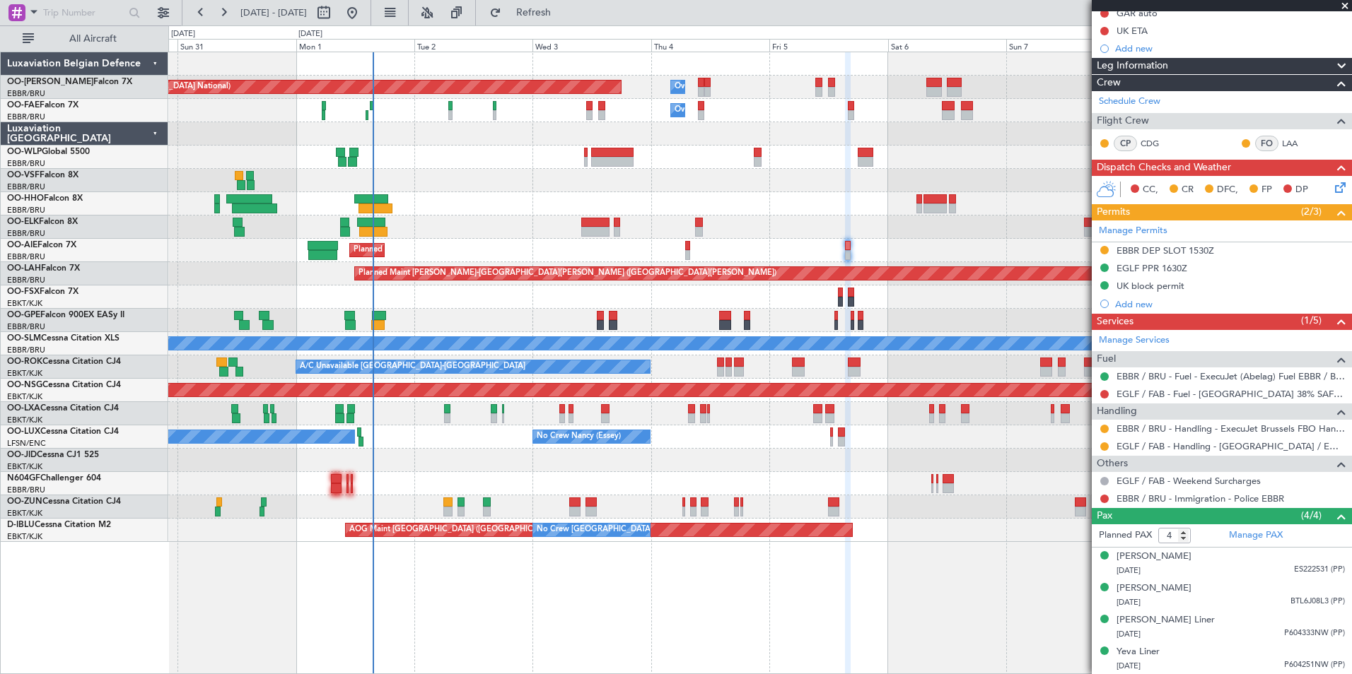
click at [1104, 429] on button at bounding box center [1104, 429] width 8 height 8
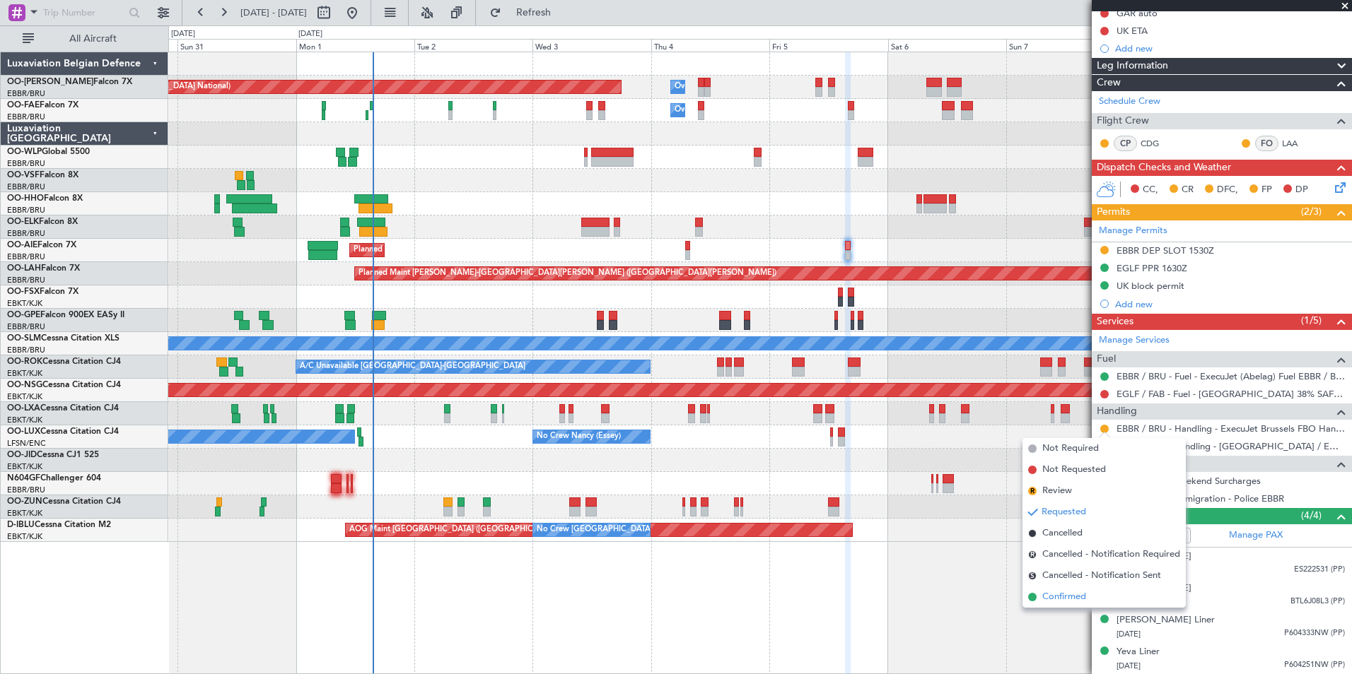
click at [1043, 594] on span "Confirmed" at bounding box center [1064, 597] width 44 height 14
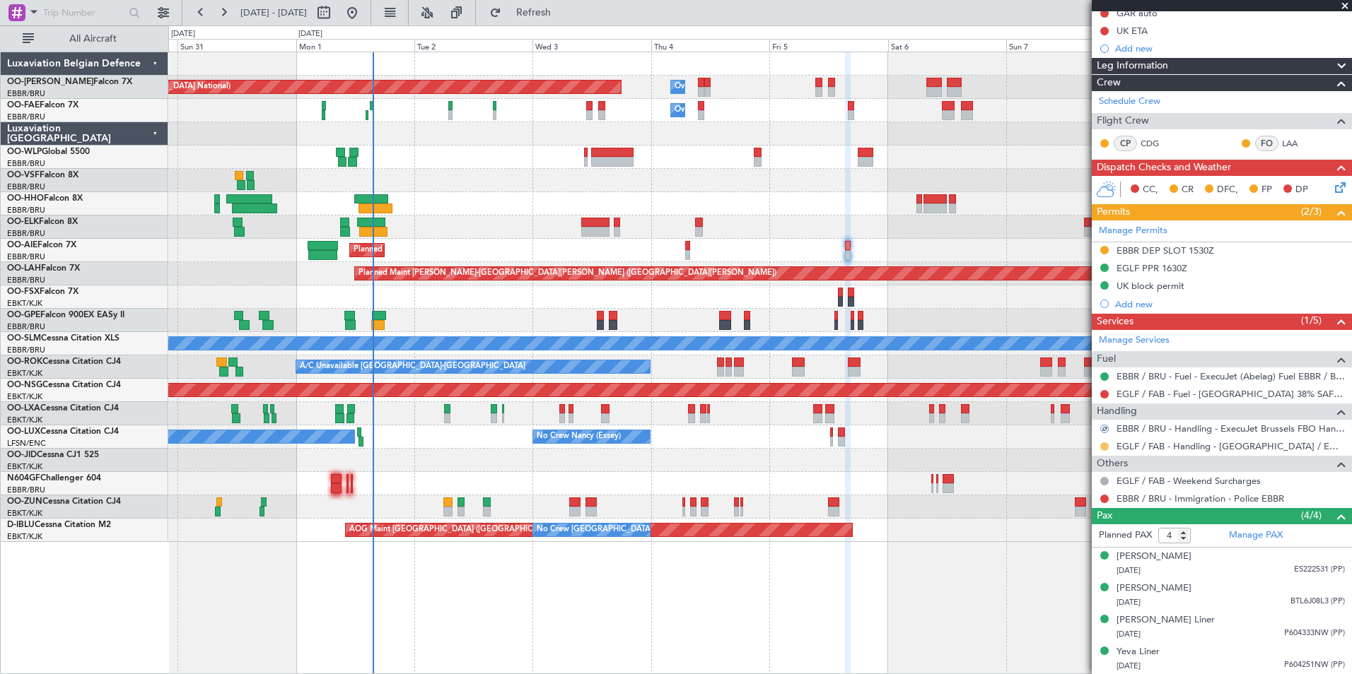
click at [1105, 442] on button at bounding box center [1104, 446] width 8 height 8
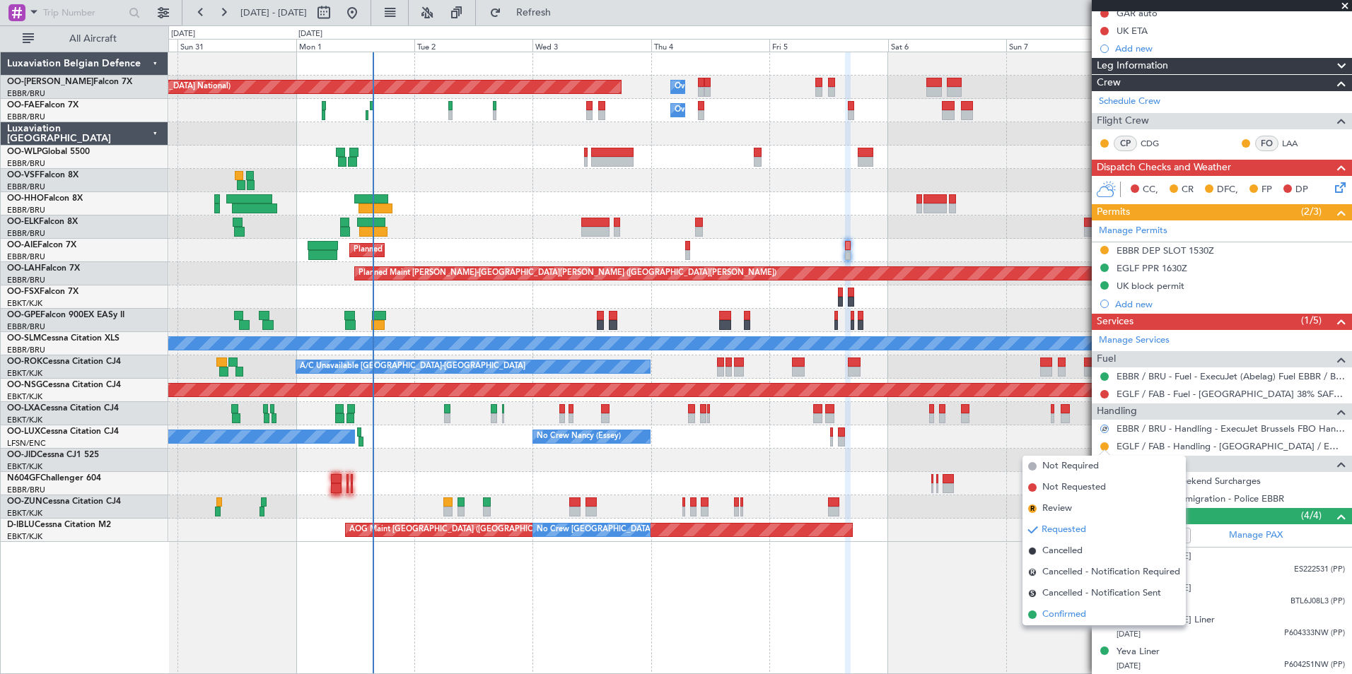
click at [1036, 619] on li "Confirmed" at bounding box center [1103, 614] width 163 height 21
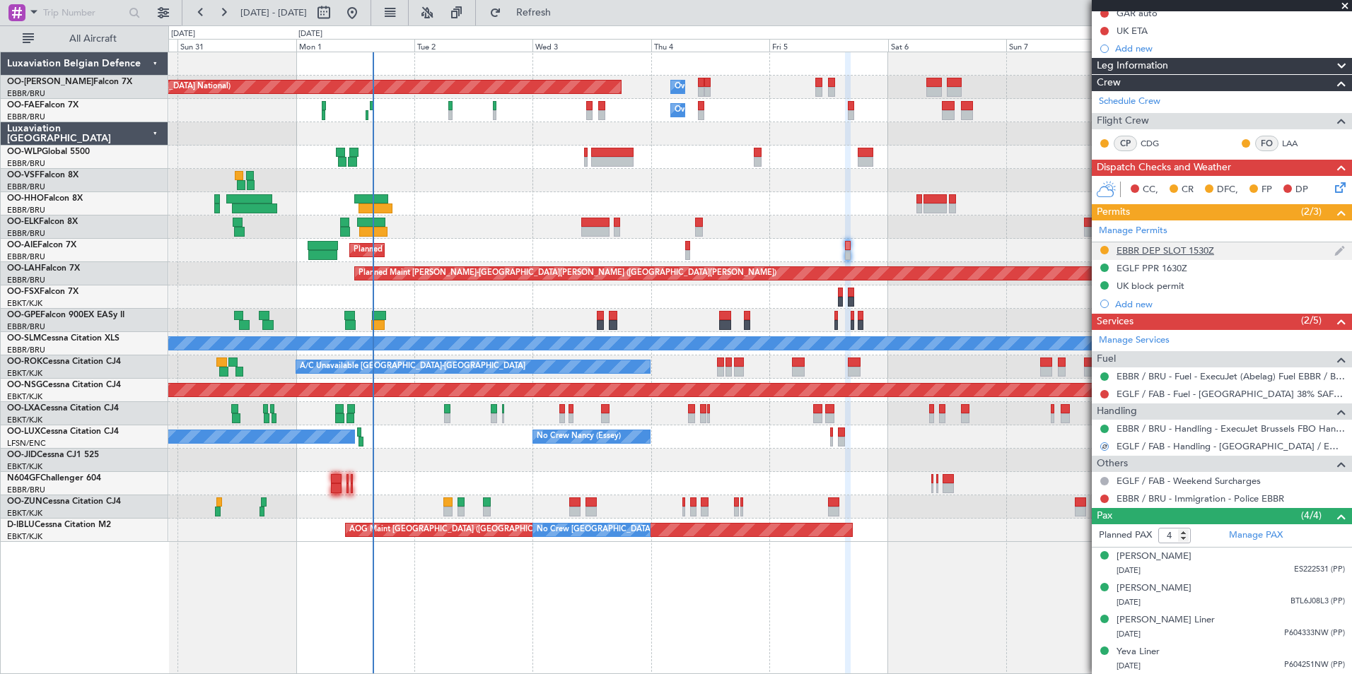
click at [1159, 248] on div "EBBR DEP SLOT 1530Z" at bounding box center [1165, 251] width 98 height 12
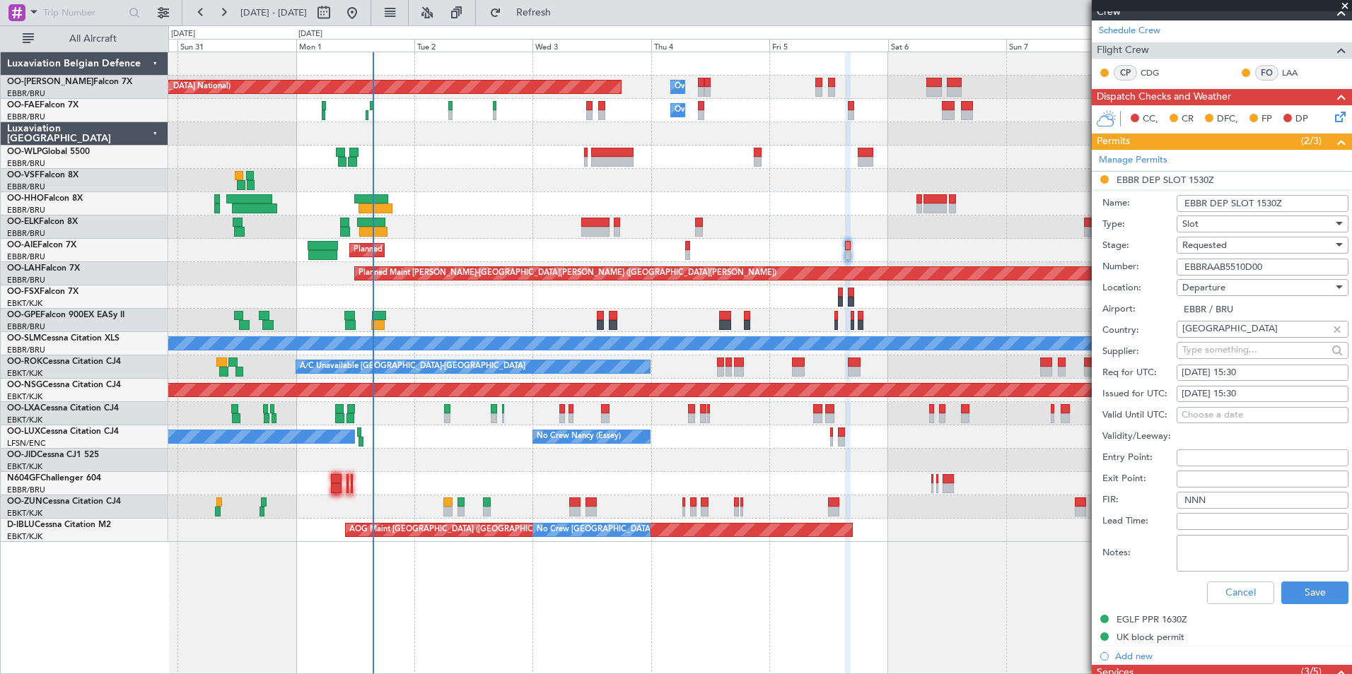
scroll to position [292, 0]
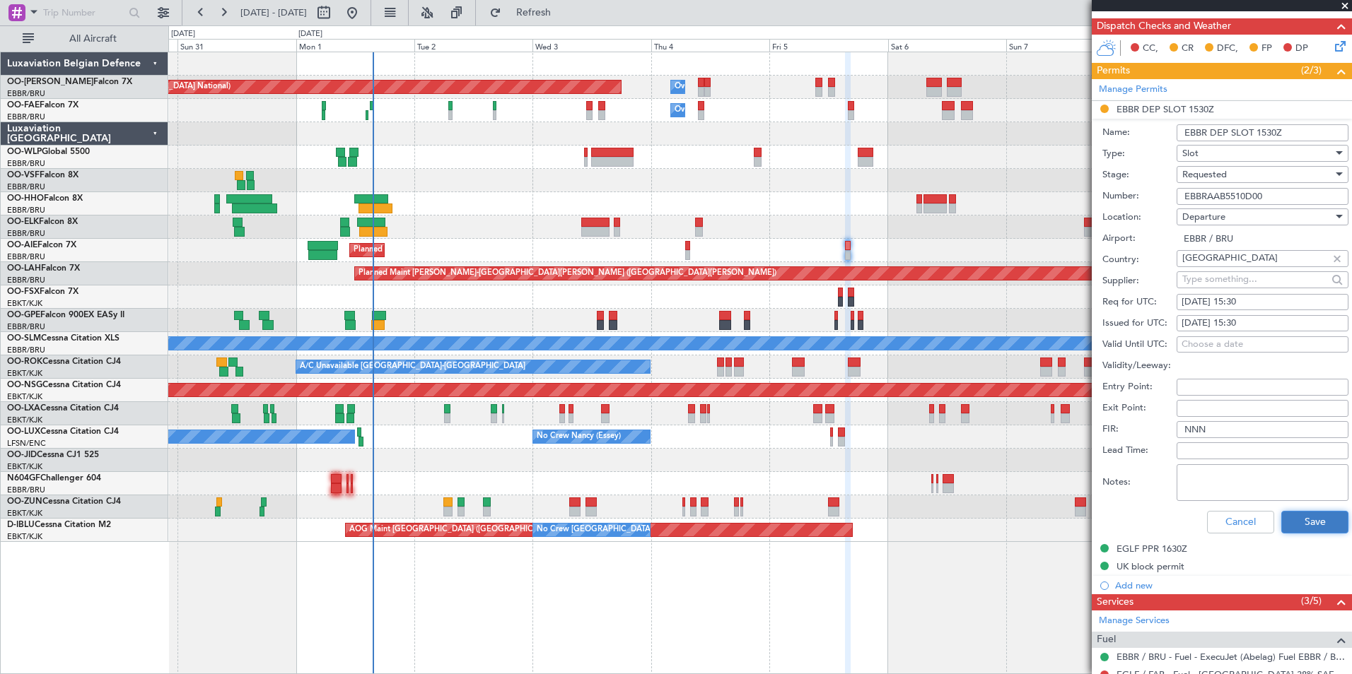
click at [1297, 527] on button "Save" at bounding box center [1314, 522] width 67 height 23
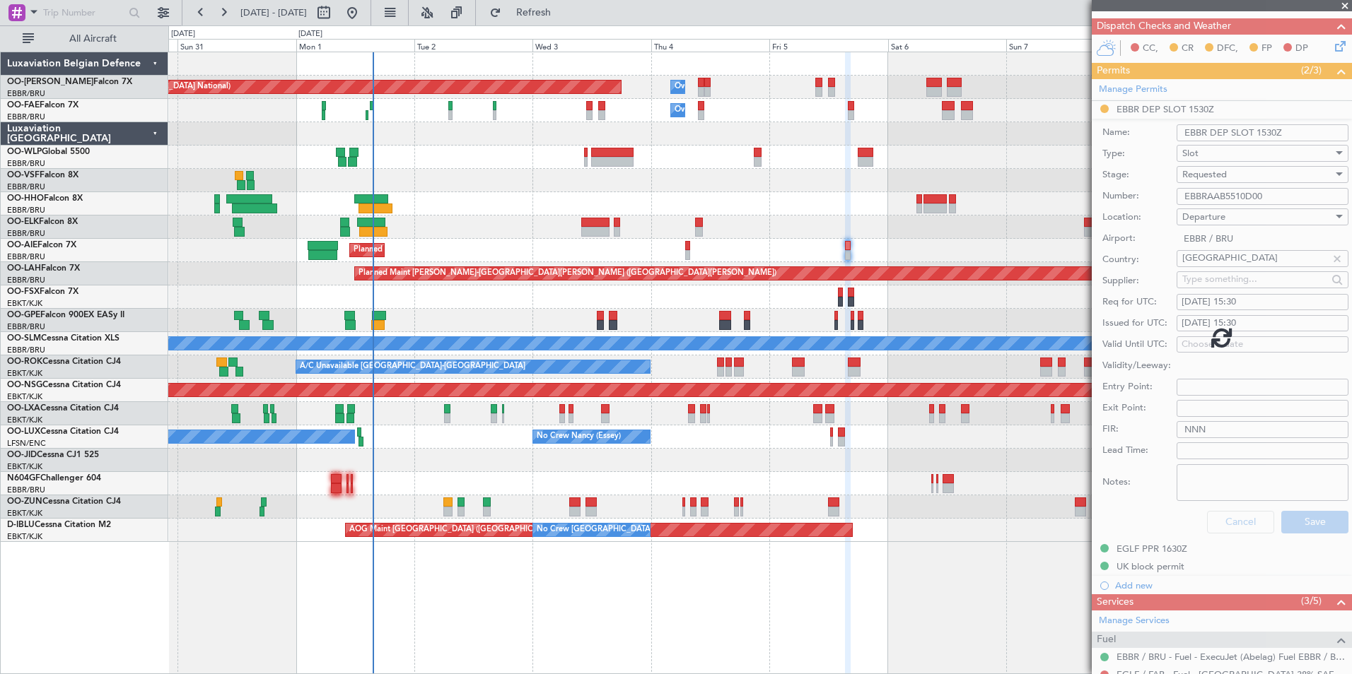
scroll to position [151, 0]
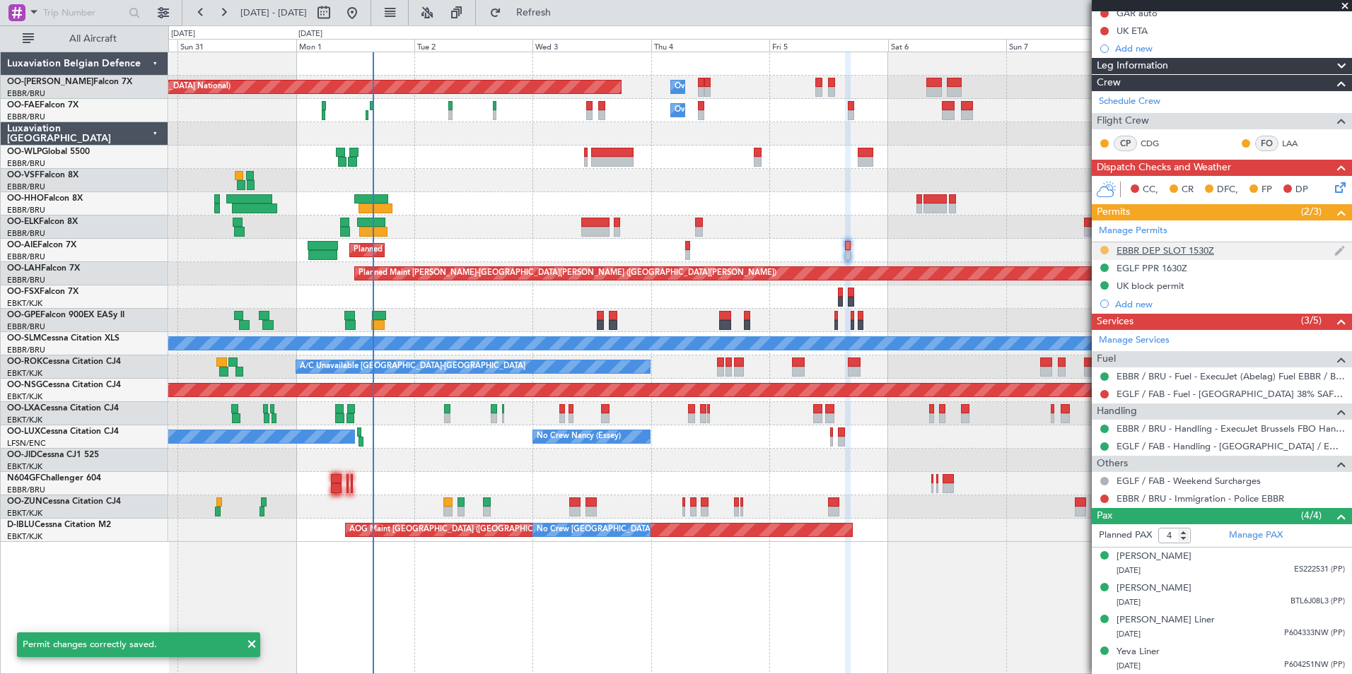
click at [1101, 246] on button at bounding box center [1104, 250] width 8 height 8
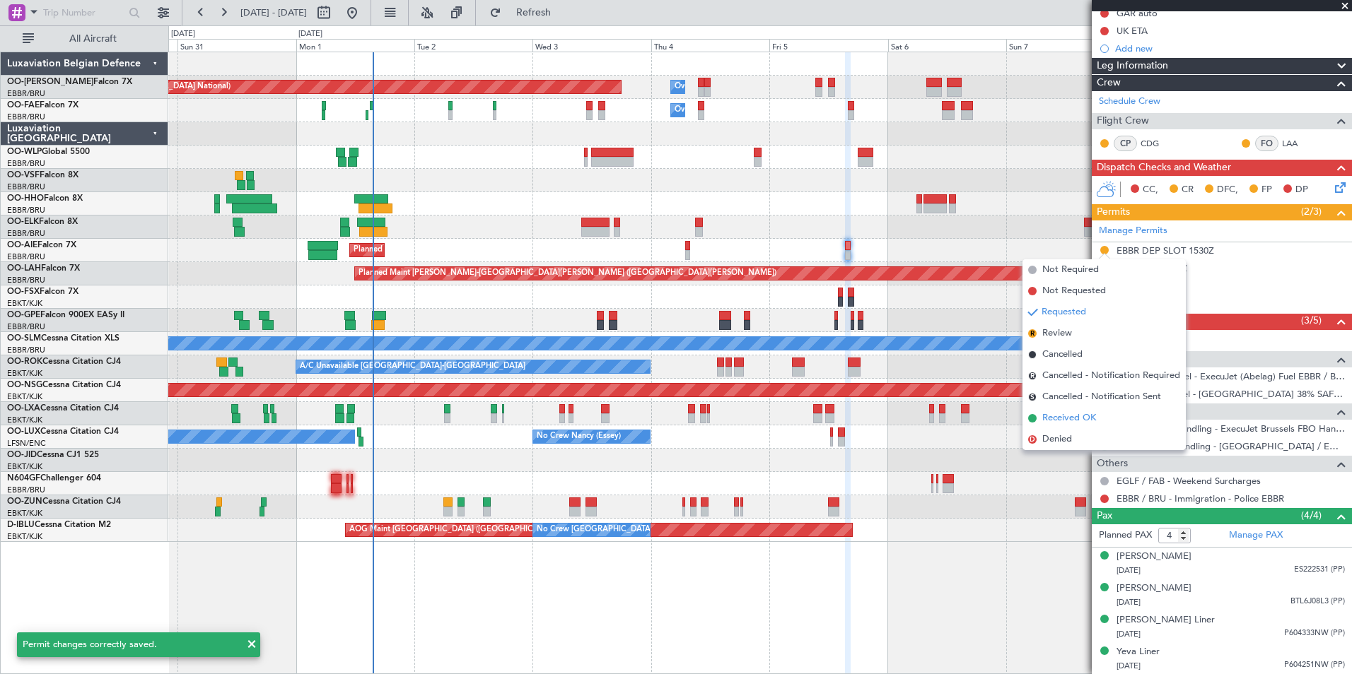
click at [1067, 411] on li "Received OK" at bounding box center [1103, 418] width 163 height 21
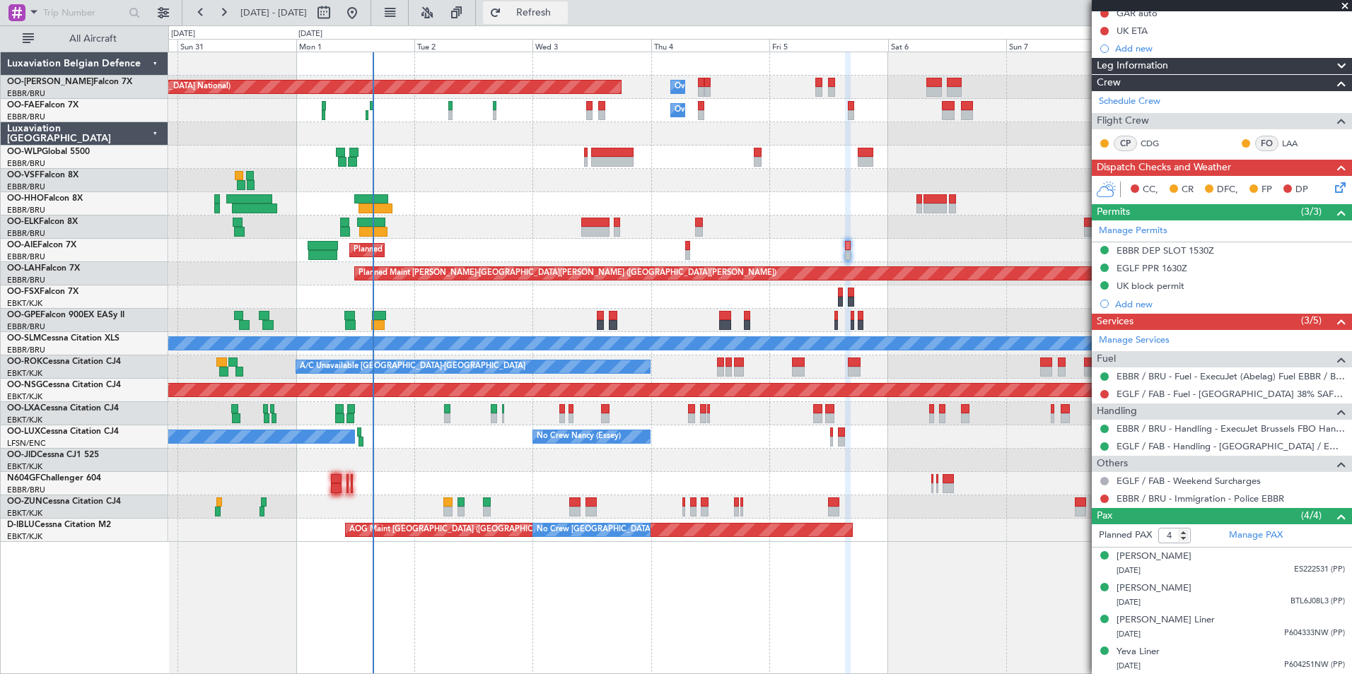
click at [563, 9] on span "Refresh" at bounding box center [533, 13] width 59 height 10
click at [568, 1] on button "Refresh" at bounding box center [525, 12] width 85 height 23
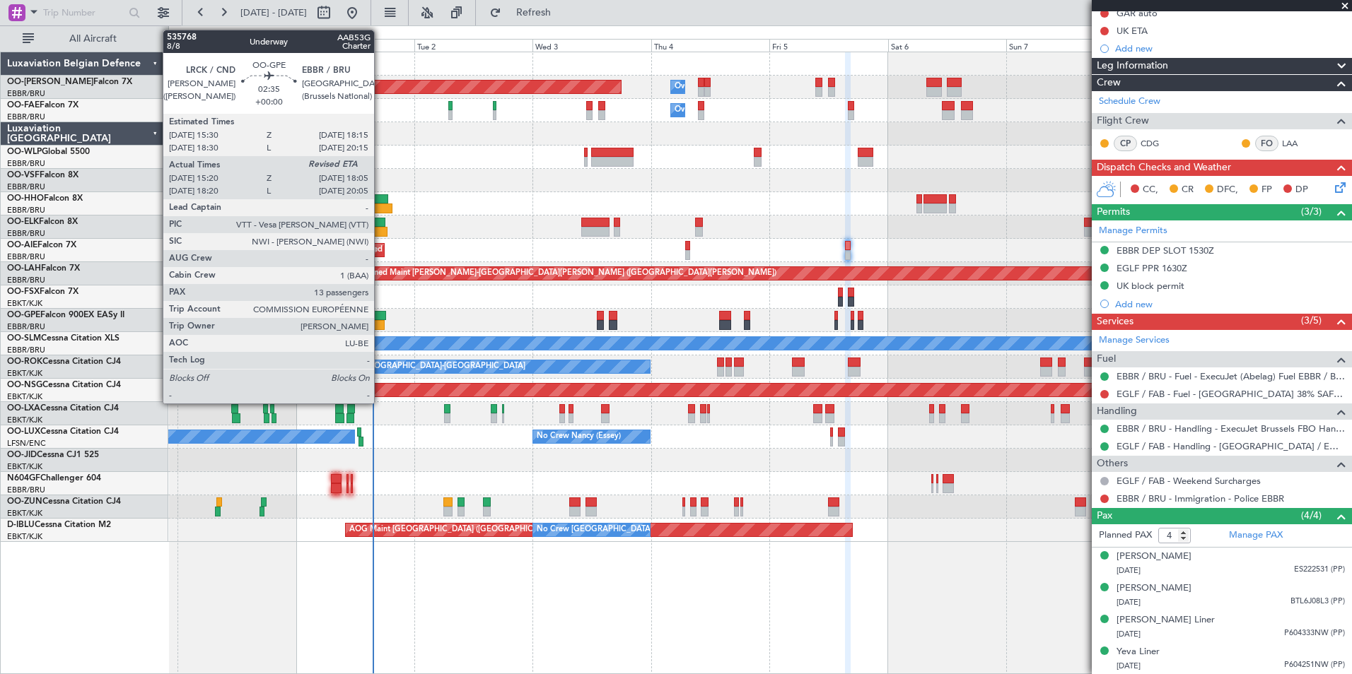
click at [381, 311] on div at bounding box center [379, 316] width 14 height 10
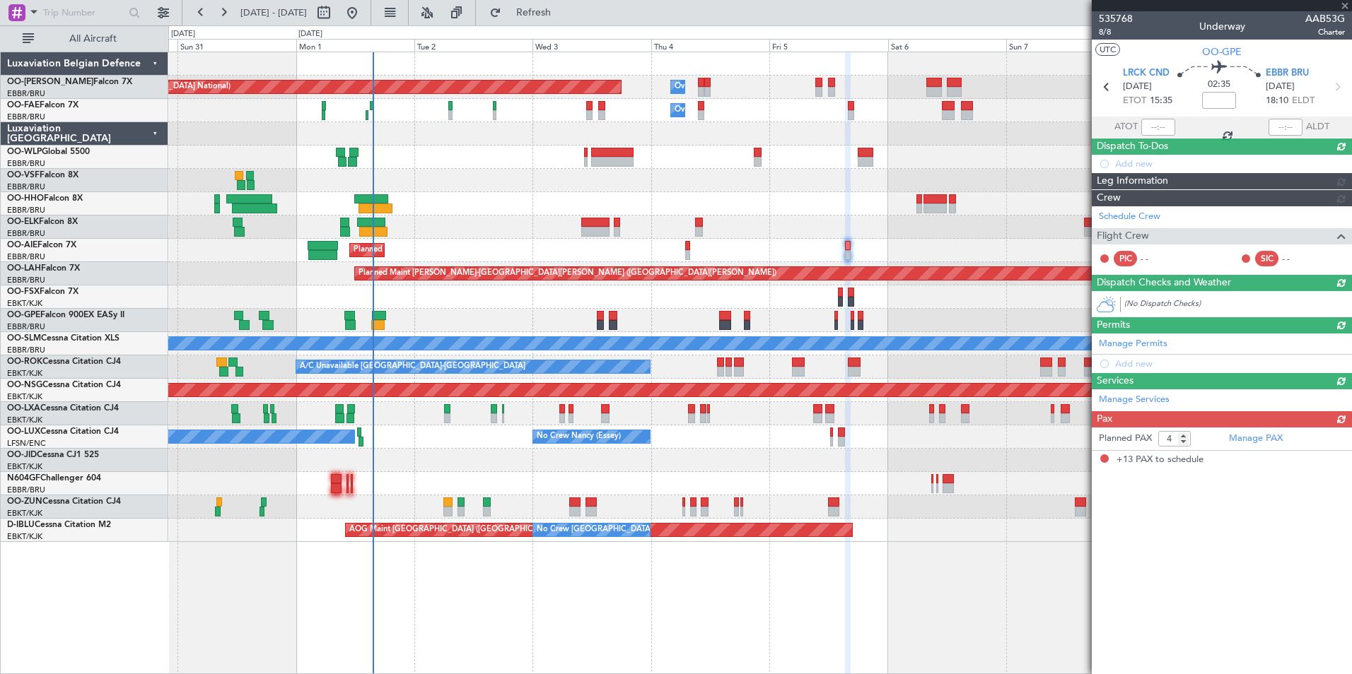
type input "15:25"
type input "13"
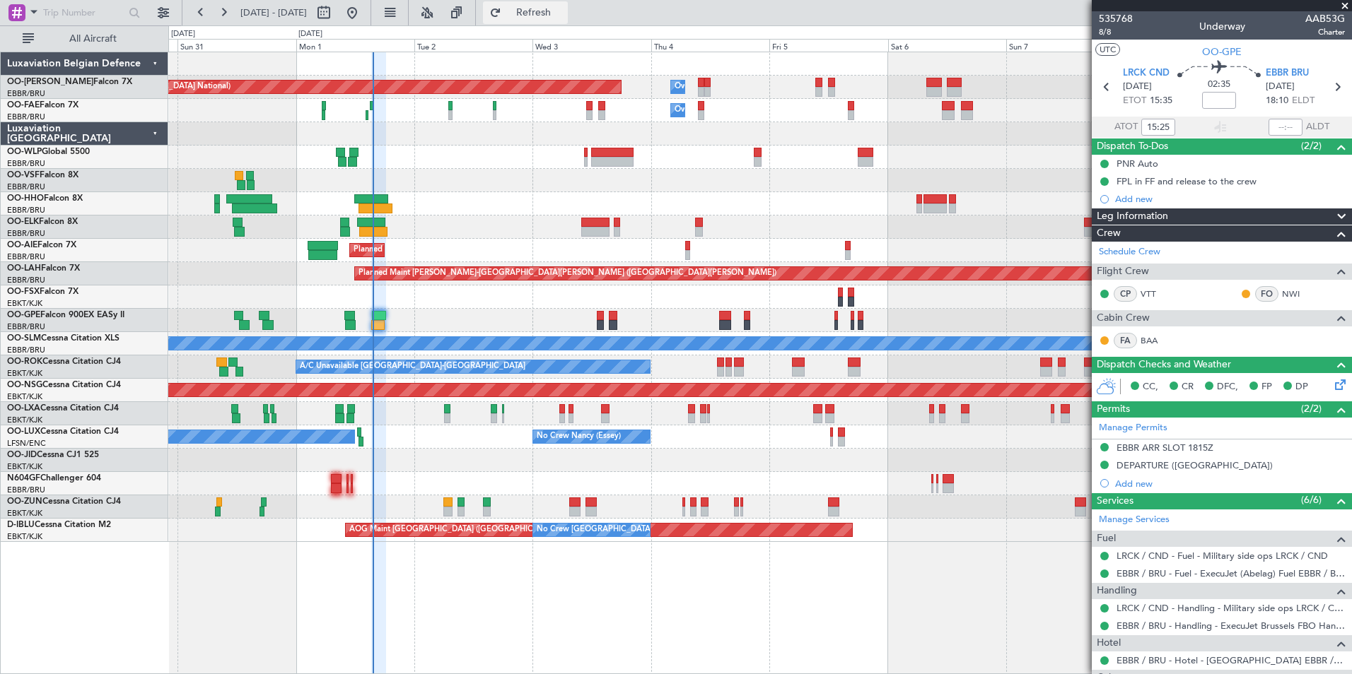
click at [563, 9] on span "Refresh" at bounding box center [533, 13] width 59 height 10
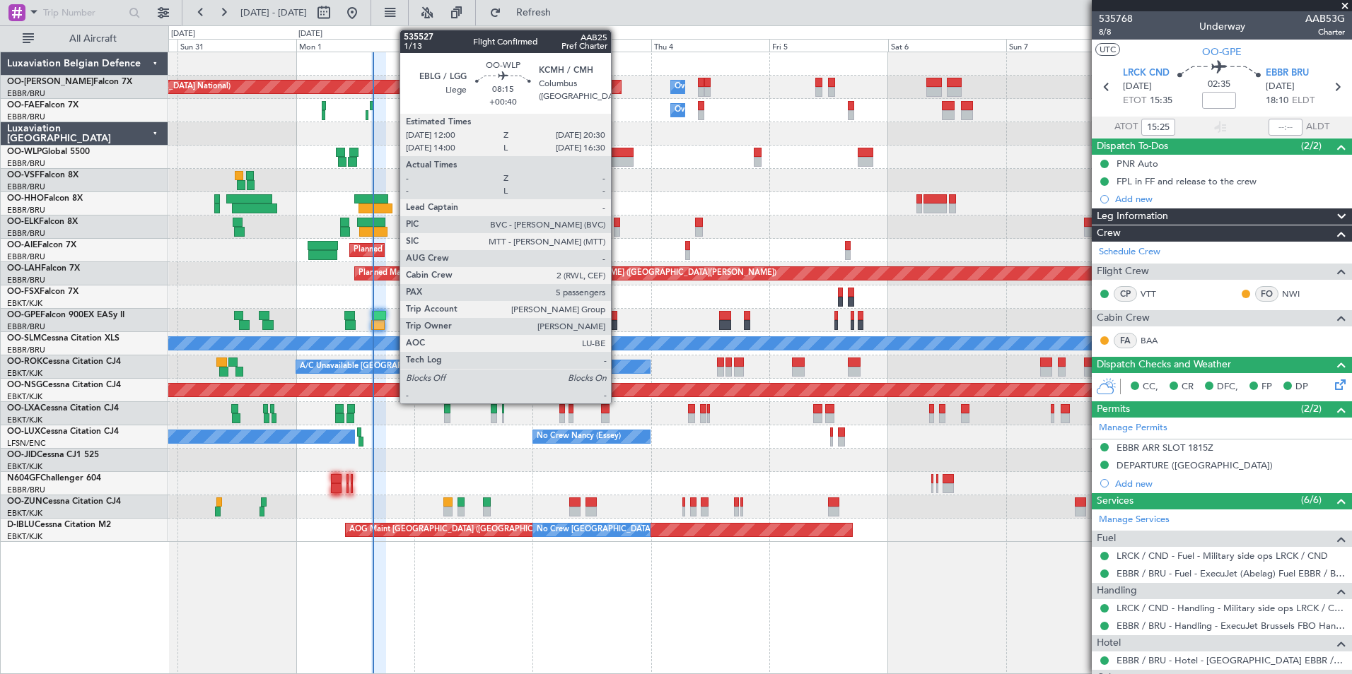
click at [617, 165] on div at bounding box center [612, 162] width 42 height 10
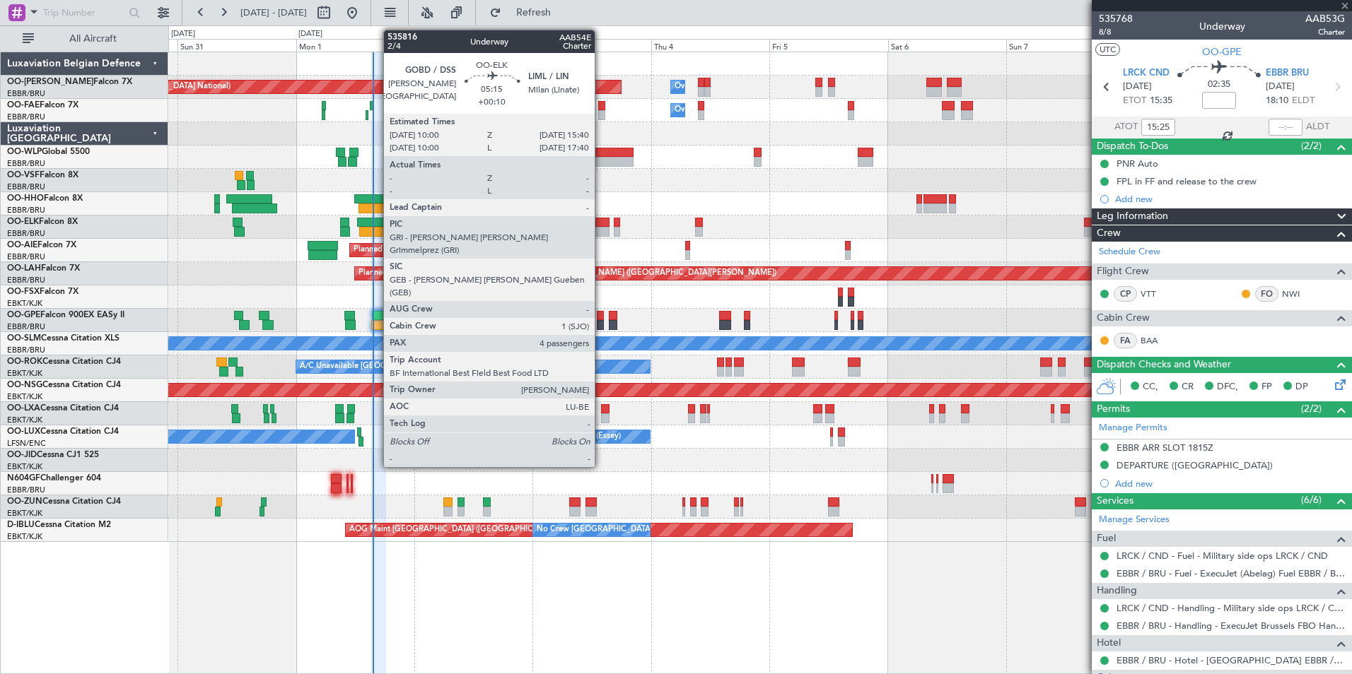
click at [601, 228] on div at bounding box center [595, 232] width 28 height 10
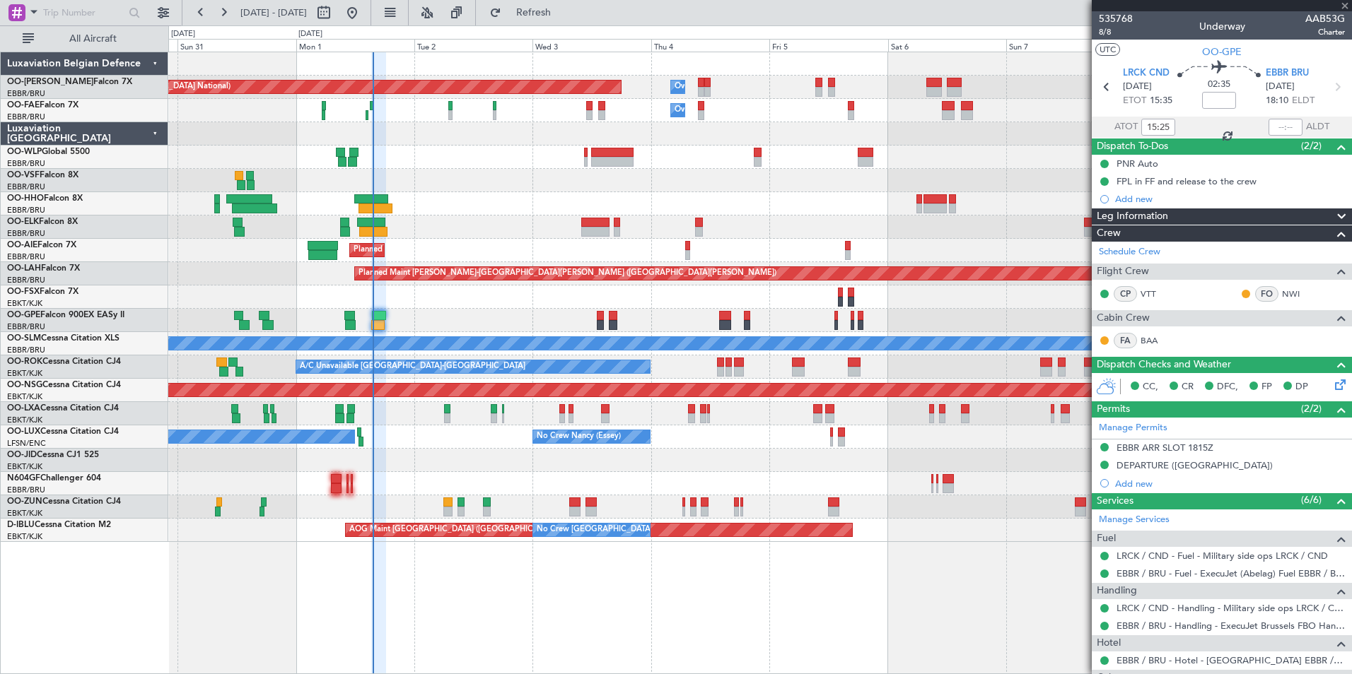
type input "+00:10"
type input "4"
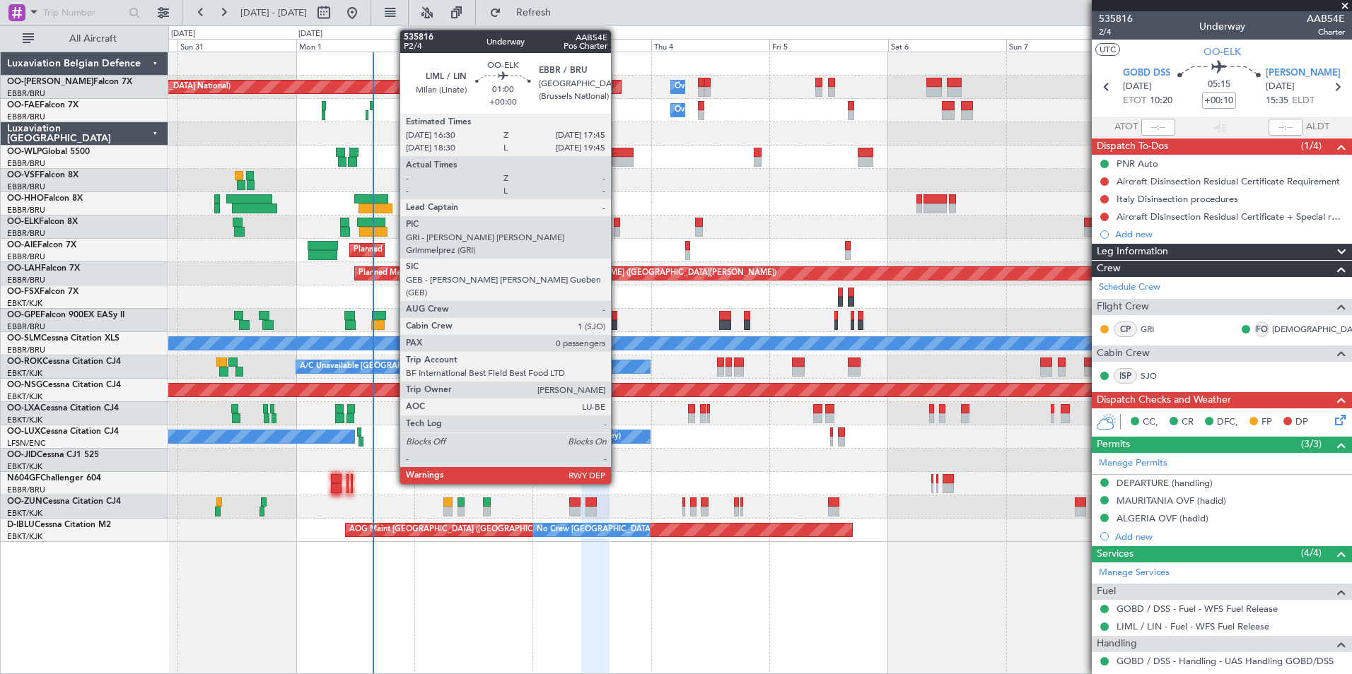
click at [617, 220] on div at bounding box center [617, 223] width 6 height 10
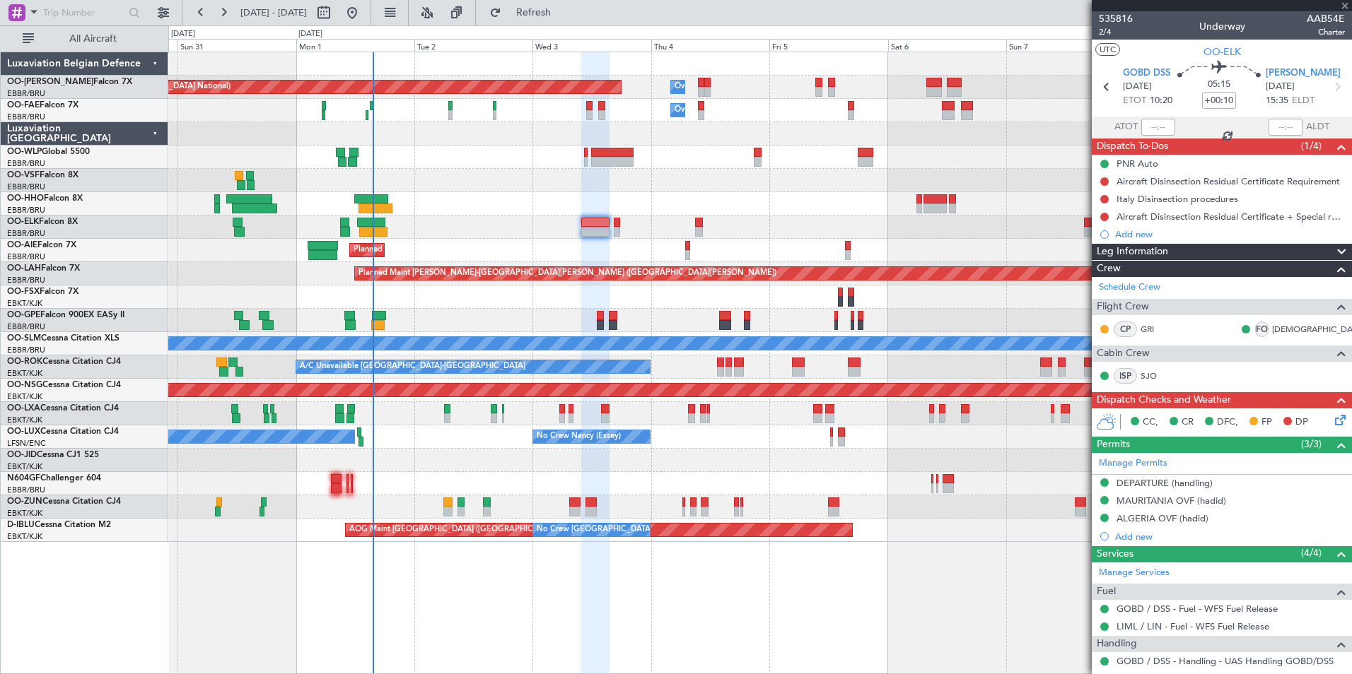
type input "0"
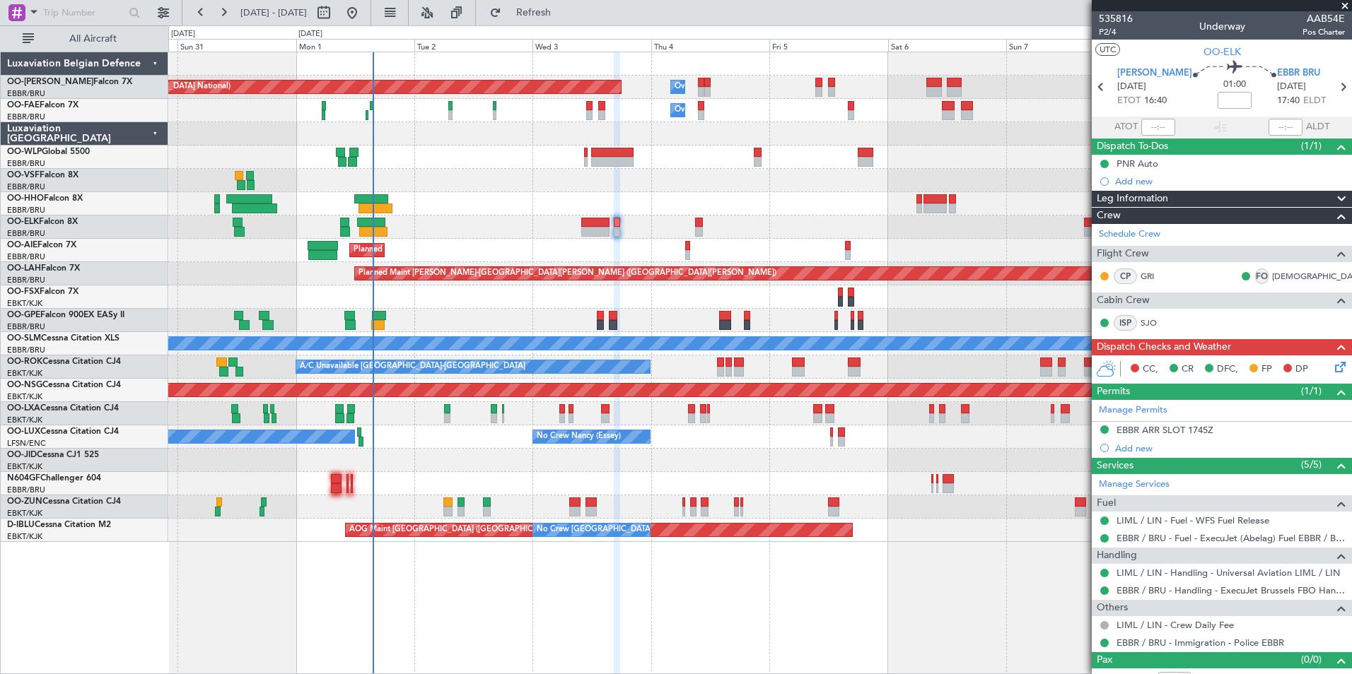
drag, startPoint x: 546, startPoint y: 18, endPoint x: 532, endPoint y: 57, distance: 41.1
click at [546, 18] on button "Refresh" at bounding box center [525, 12] width 85 height 23
click at [587, 25] on div "Planned Maint Brussels (Brussels National) Owner Melsbroek Air Base Owner Melsb…" at bounding box center [676, 349] width 1352 height 649
click at [563, 12] on span "Refresh" at bounding box center [533, 13] width 59 height 10
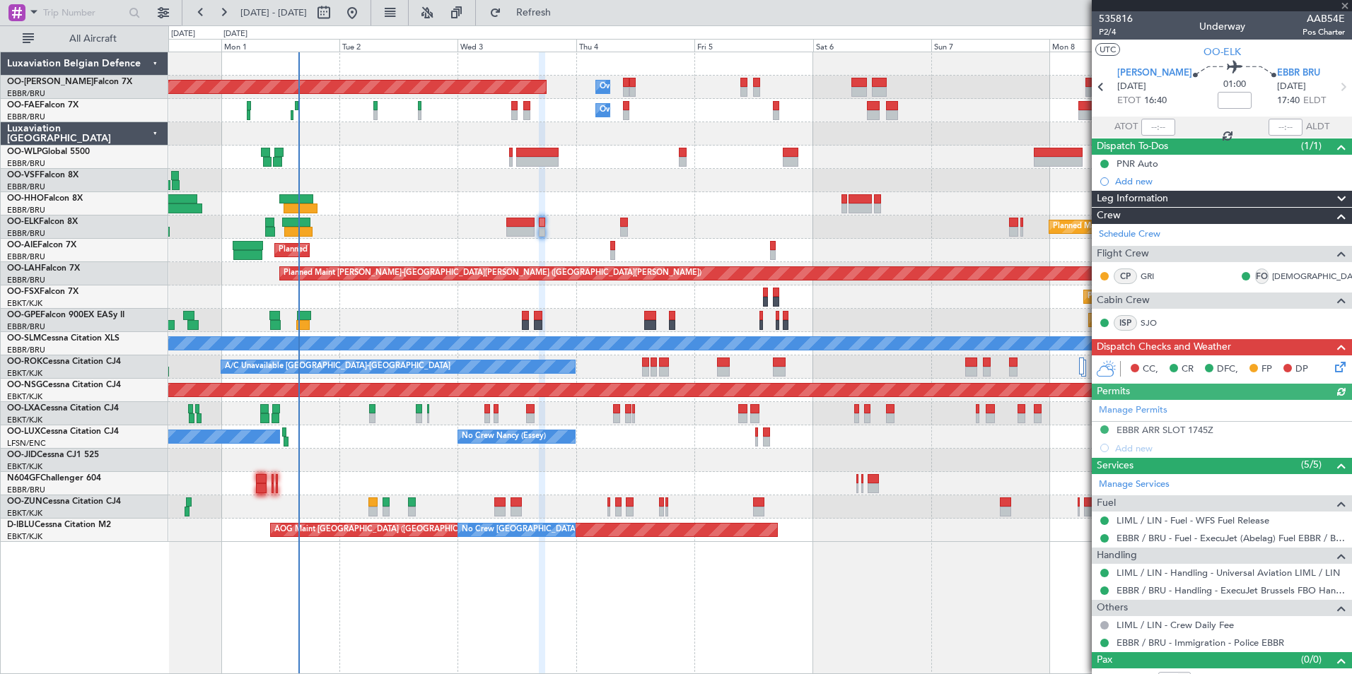
click at [573, 600] on div "Planned Maint Brussels (Brussels National) Owner Melsbroek Air Base Owner Melsb…" at bounding box center [759, 363] width 1183 height 623
click at [603, 592] on div "Planned Maint Brussels (Brussels National) Owner Melsbroek Air Base Owner Melsb…" at bounding box center [759, 363] width 1183 height 623
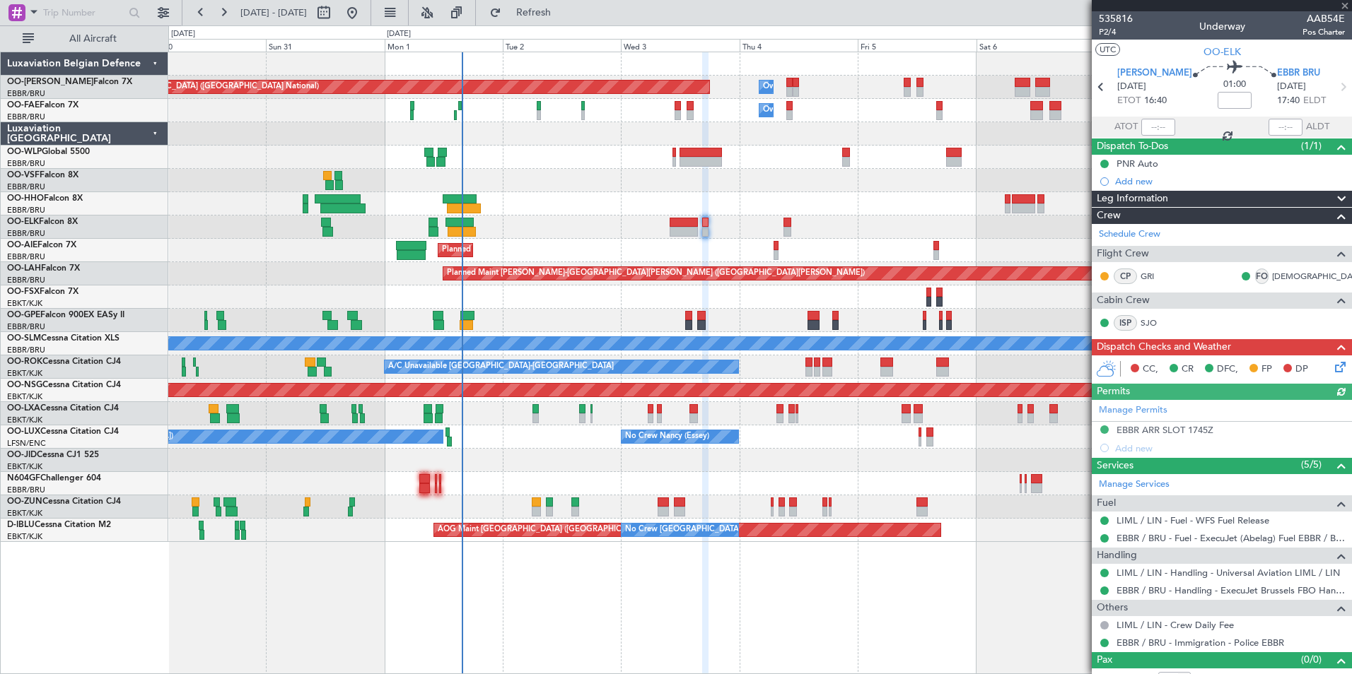
click at [1002, 592] on div "Planned Maint Brussels (Brussels National) Owner Melsbroek Air Base Owner Melsb…" at bounding box center [759, 363] width 1183 height 623
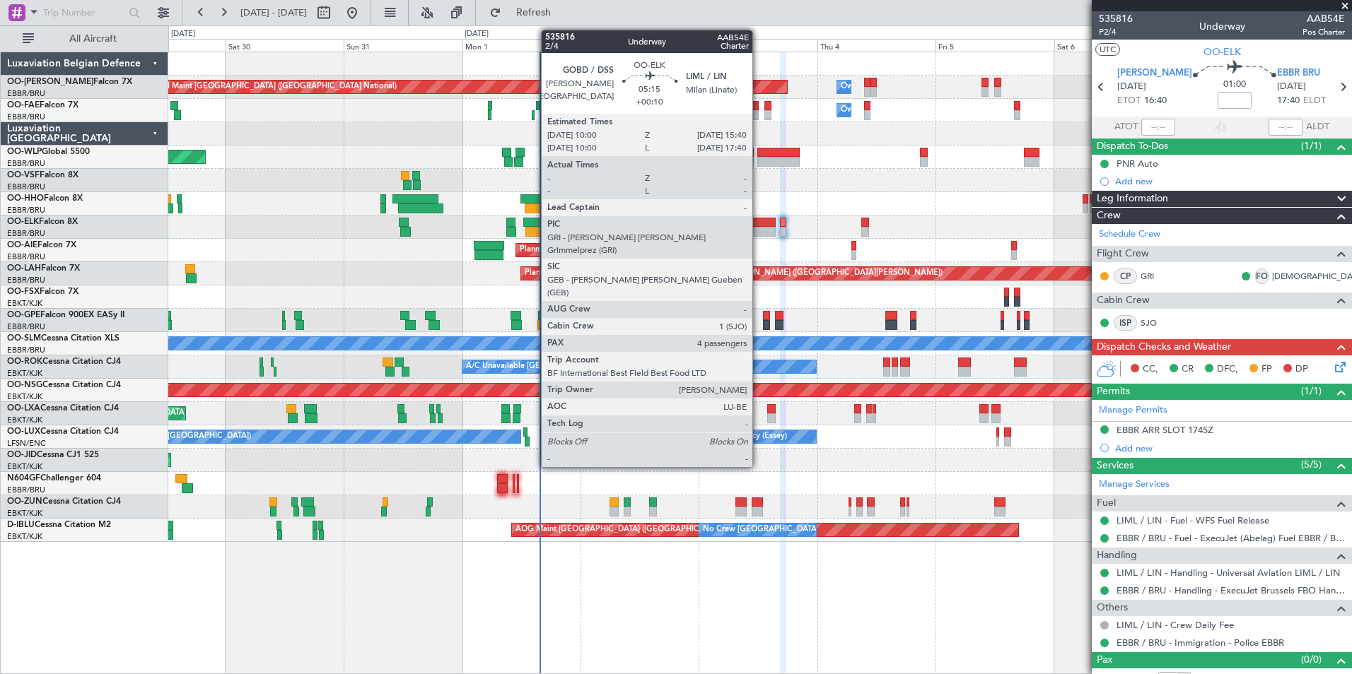
click at [758, 223] on div at bounding box center [761, 223] width 28 height 10
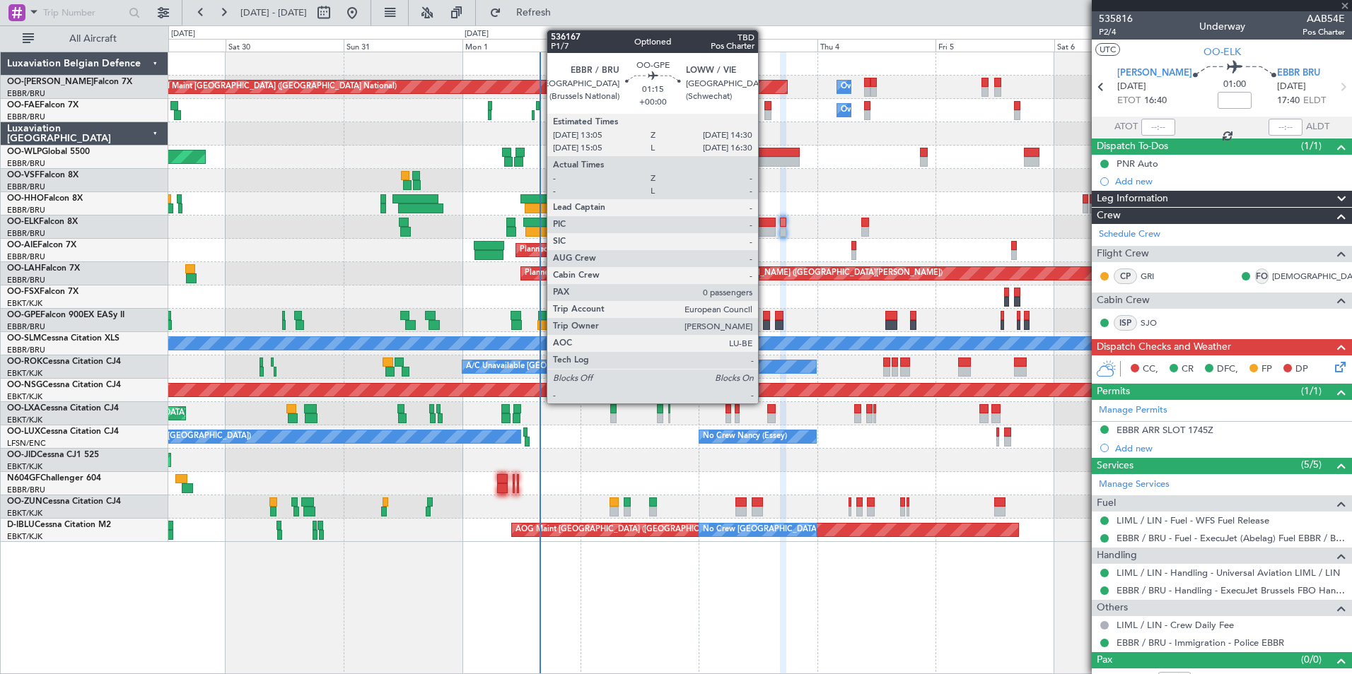
type input "+00:10"
type input "4"
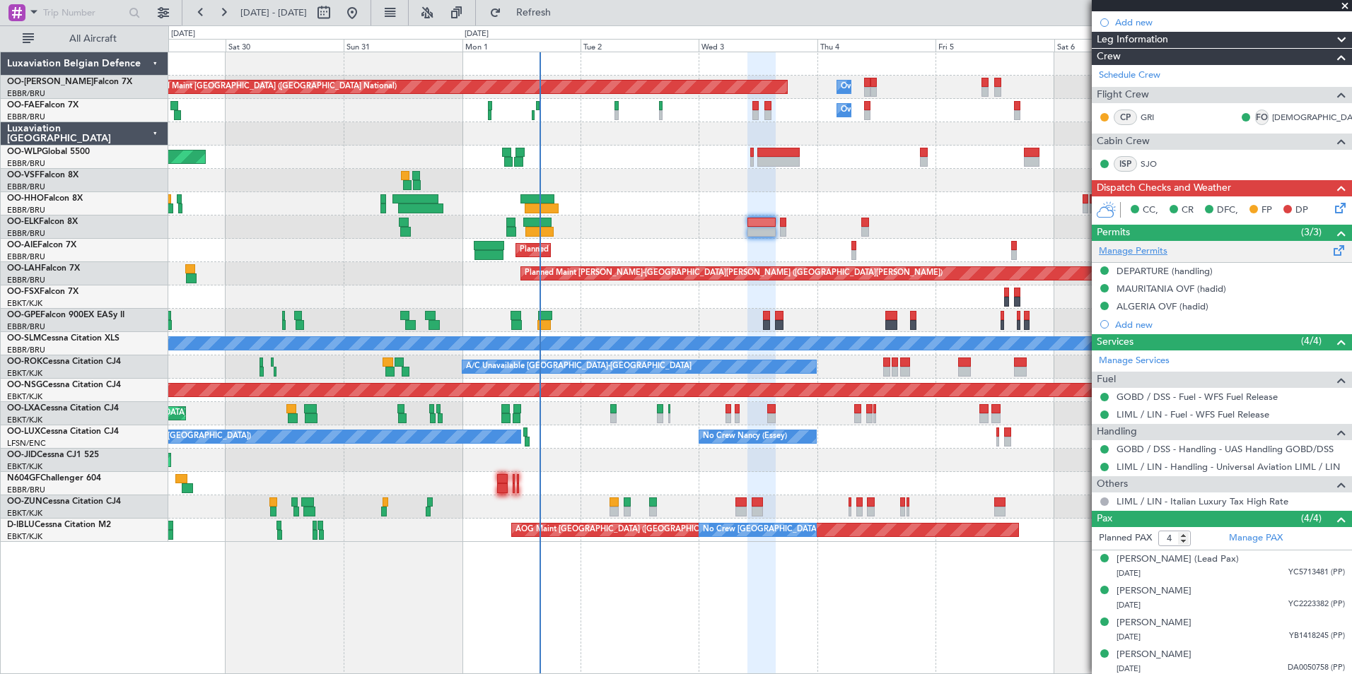
scroll to position [215, 0]
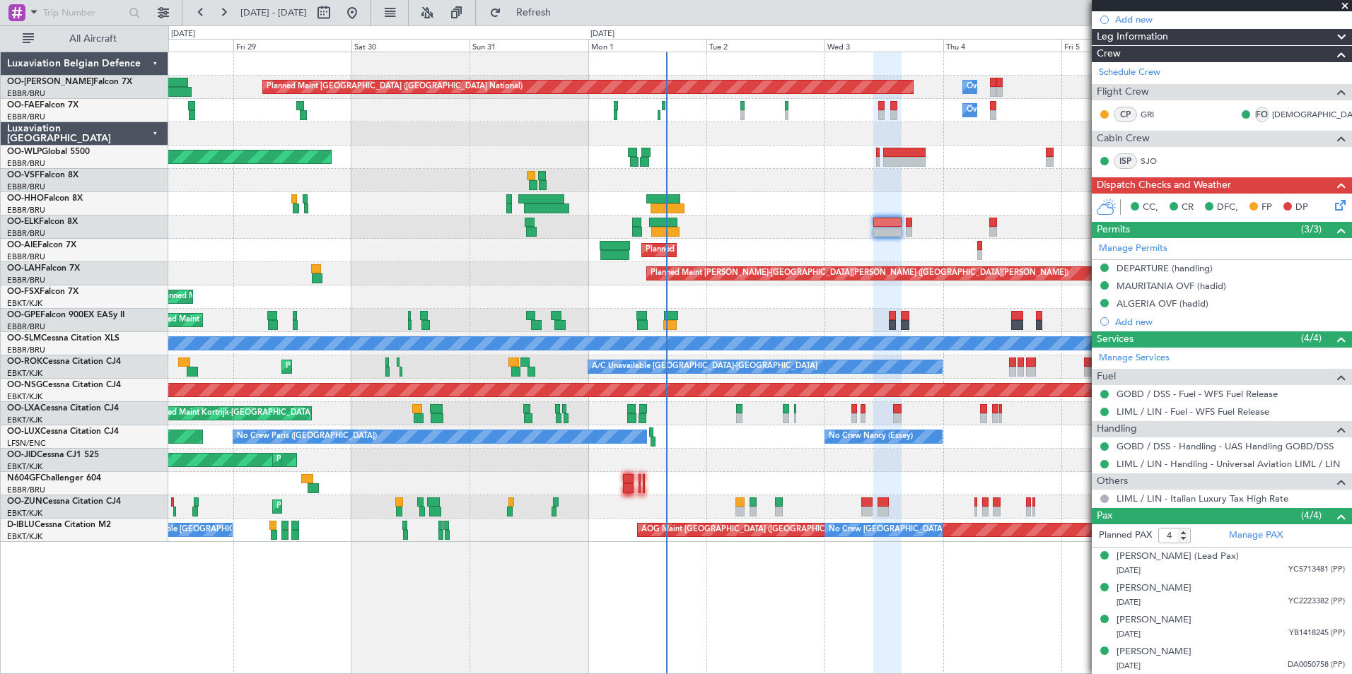
click at [587, 606] on div "Planned Maint Brussels (Brussels National) Owner Melsbroek Air Base Owner Melsb…" at bounding box center [759, 363] width 1183 height 623
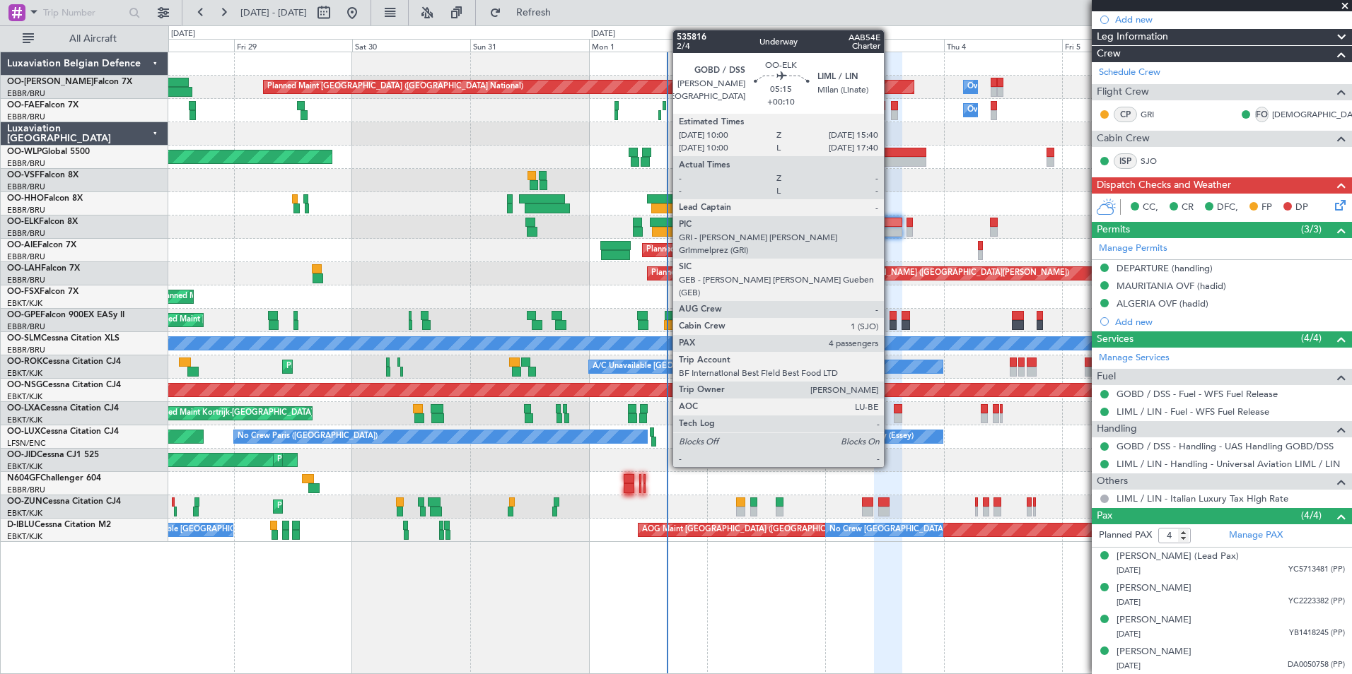
click at [890, 224] on div at bounding box center [888, 223] width 28 height 10
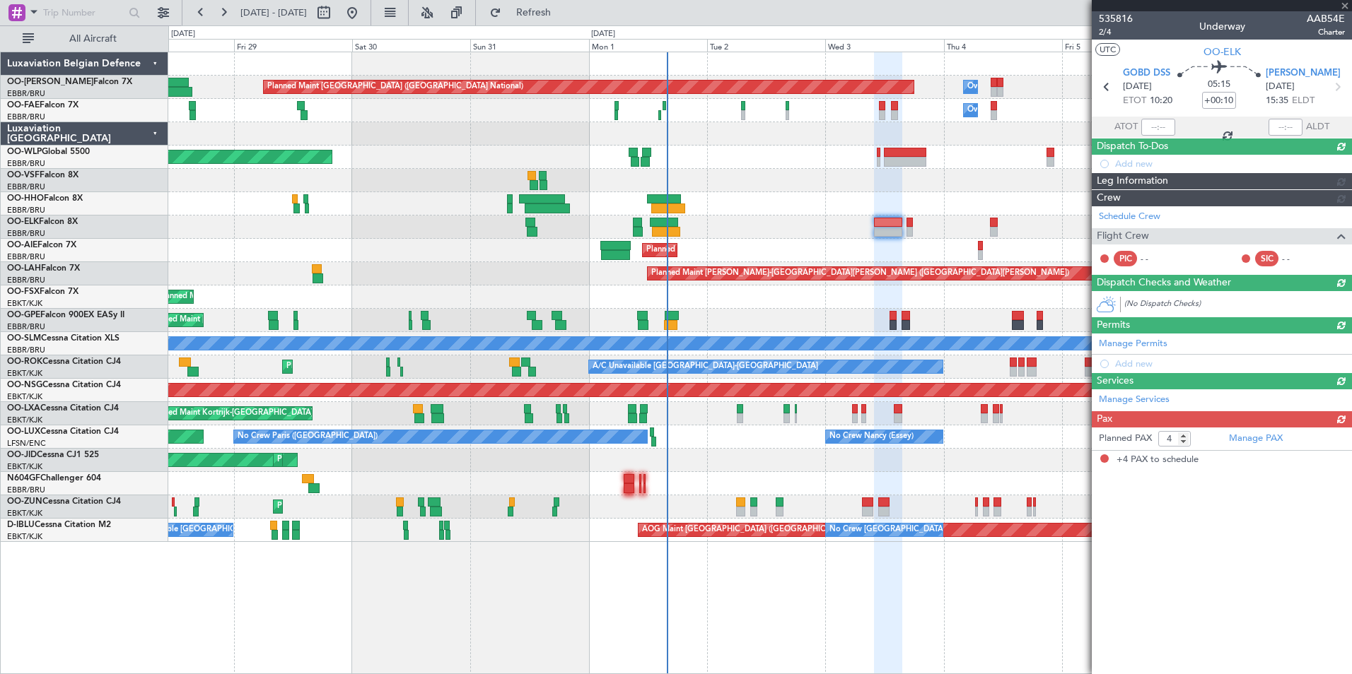
scroll to position [0, 0]
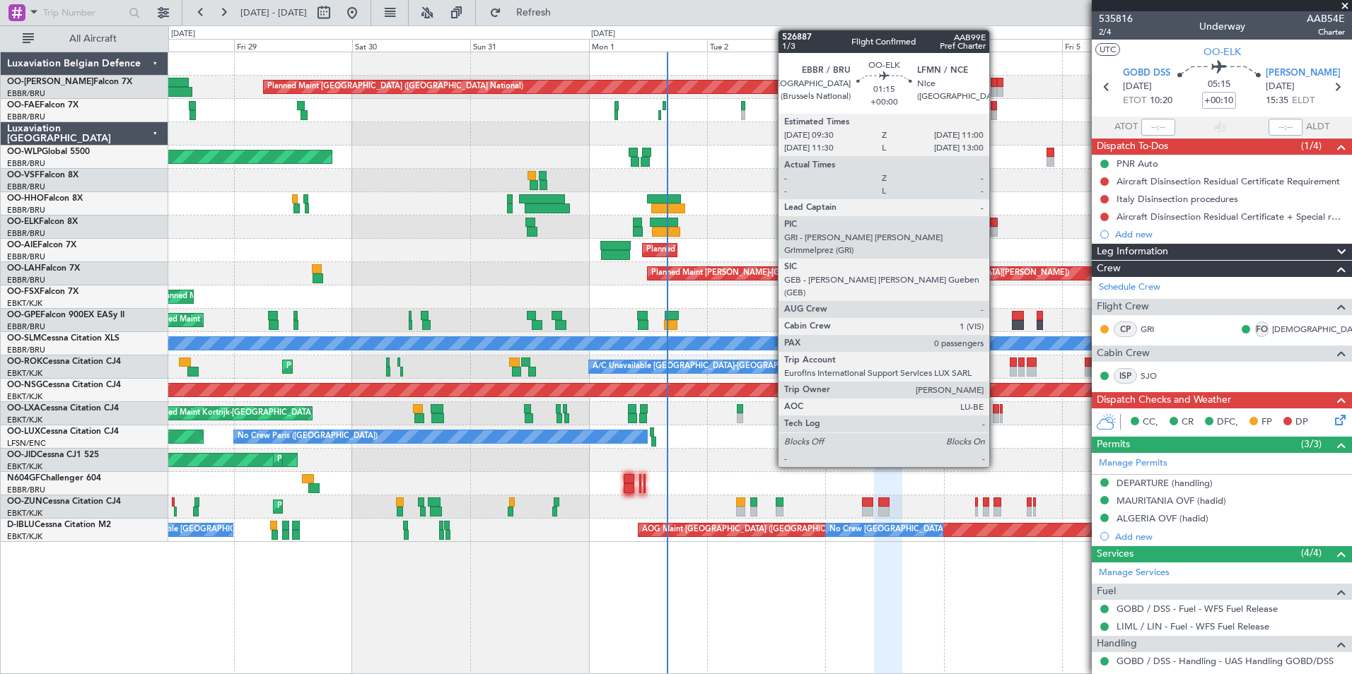
click at [995, 222] on div at bounding box center [994, 223] width 8 height 10
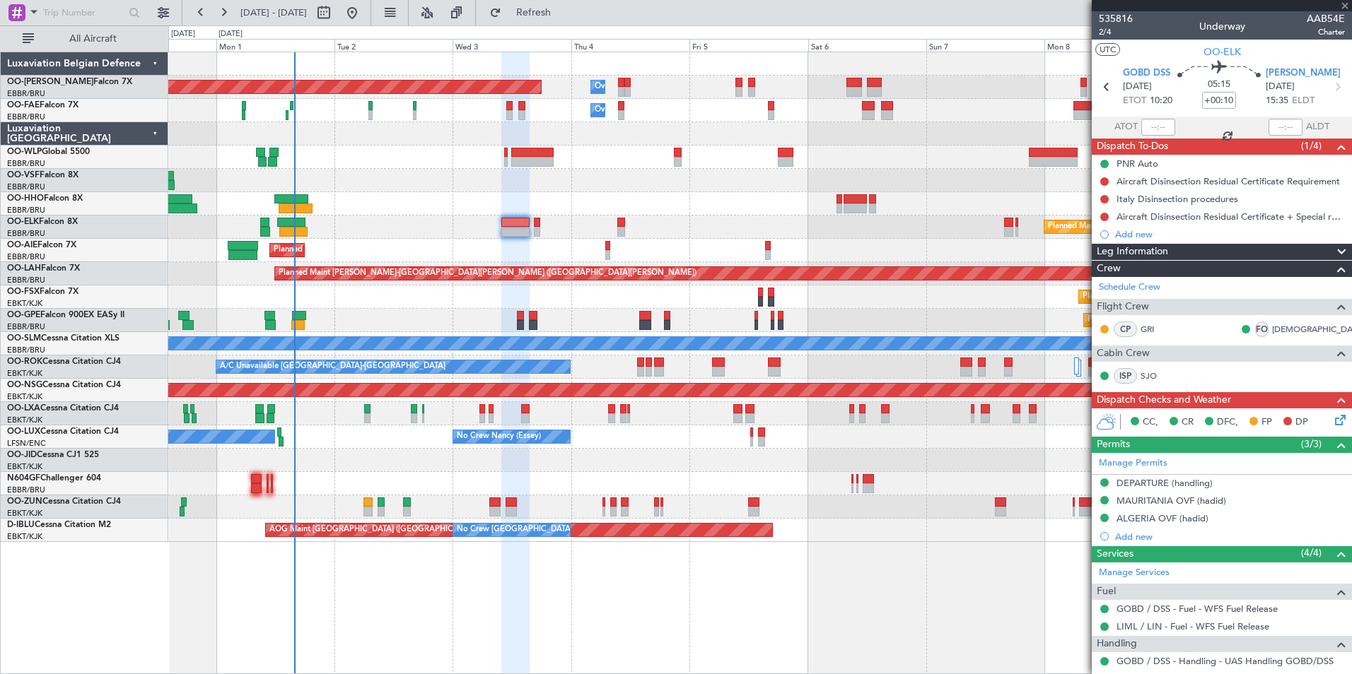
click at [587, 587] on div "Planned Maint Brussels (Brussels National) Owner Melsbroek Air Base Owner Melsb…" at bounding box center [759, 363] width 1183 height 623
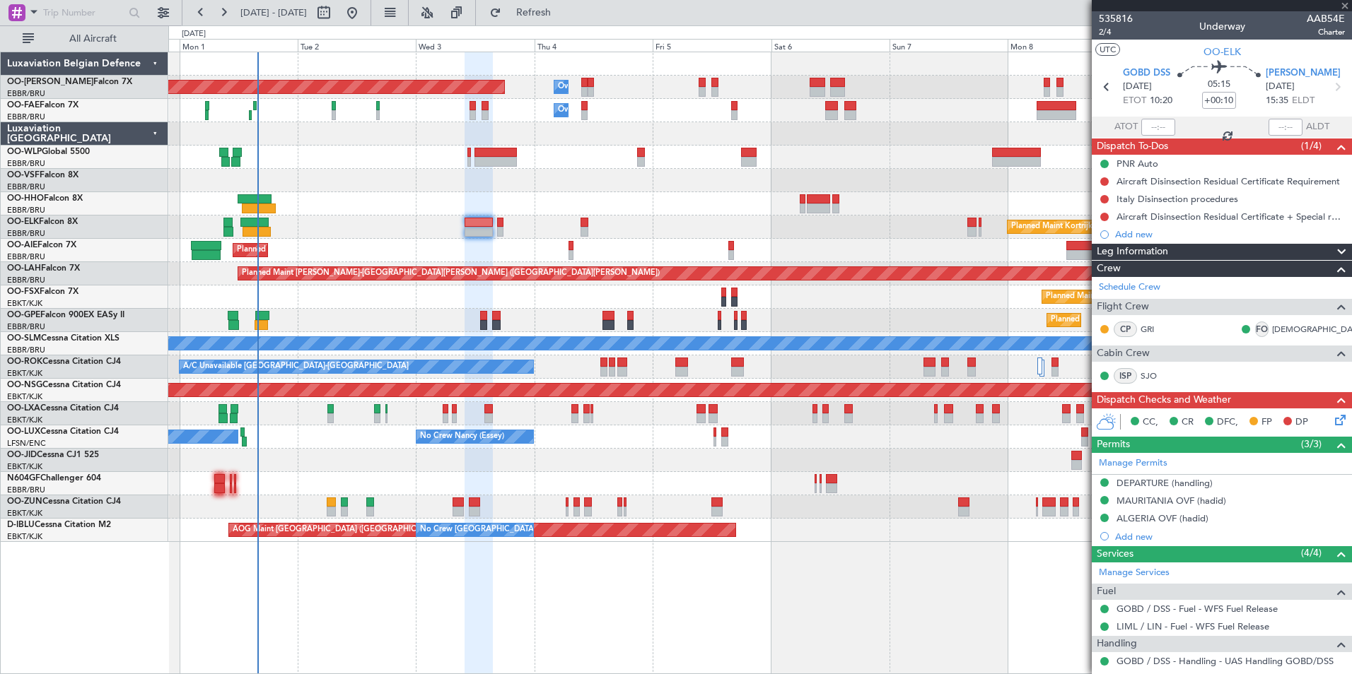
type input "0"
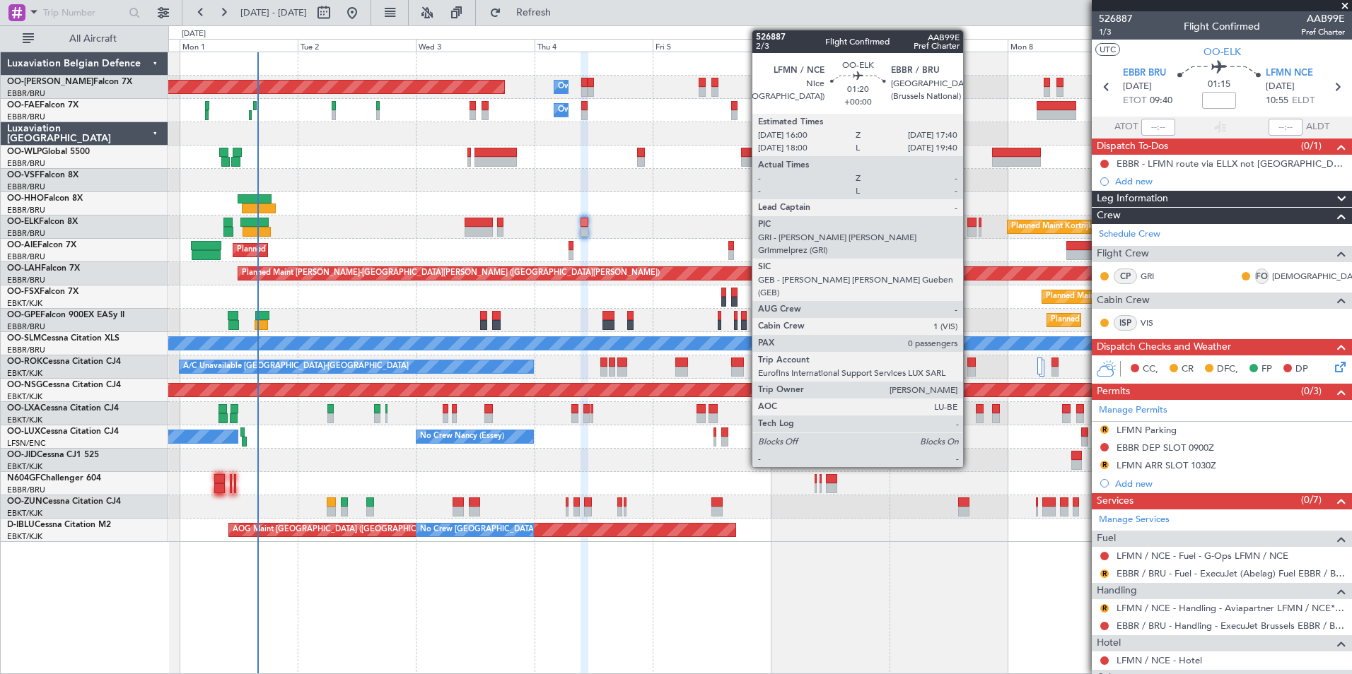
click at [969, 221] on div at bounding box center [971, 223] width 8 height 10
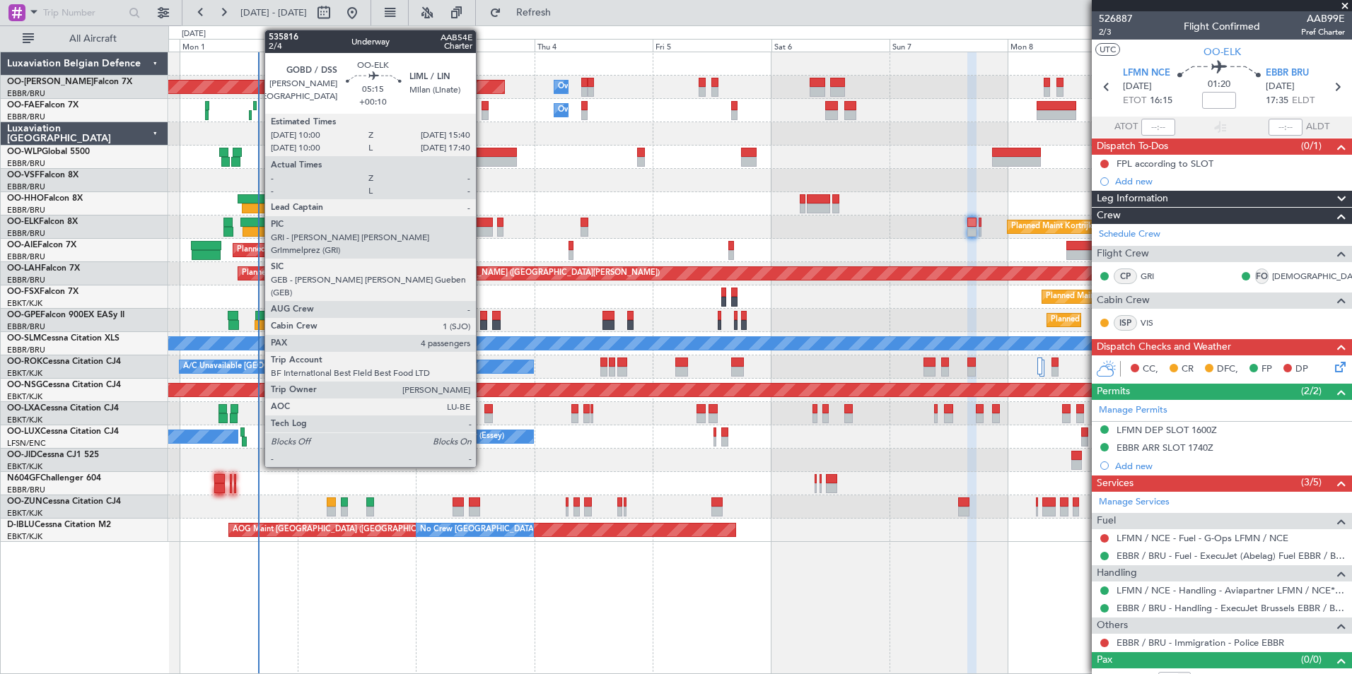
click at [480, 218] on div at bounding box center [478, 223] width 28 height 10
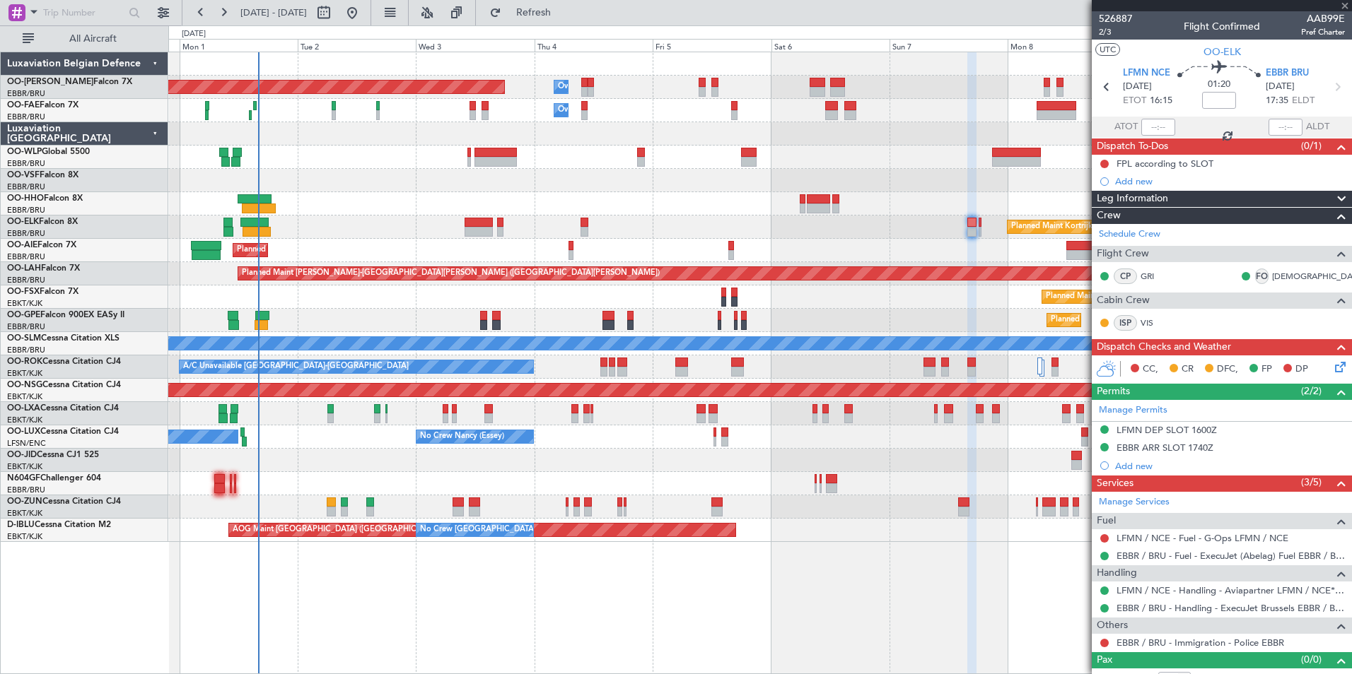
type input "+00:10"
type input "4"
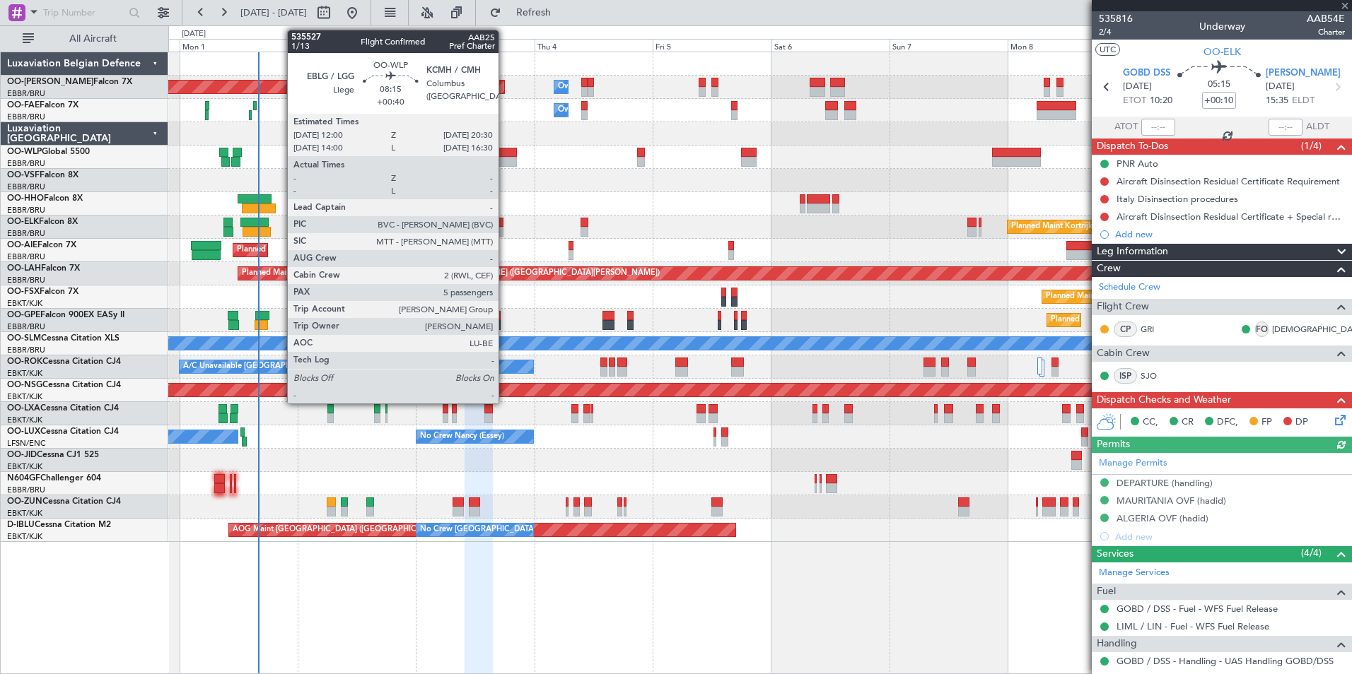
click at [505, 156] on div at bounding box center [495, 153] width 42 height 10
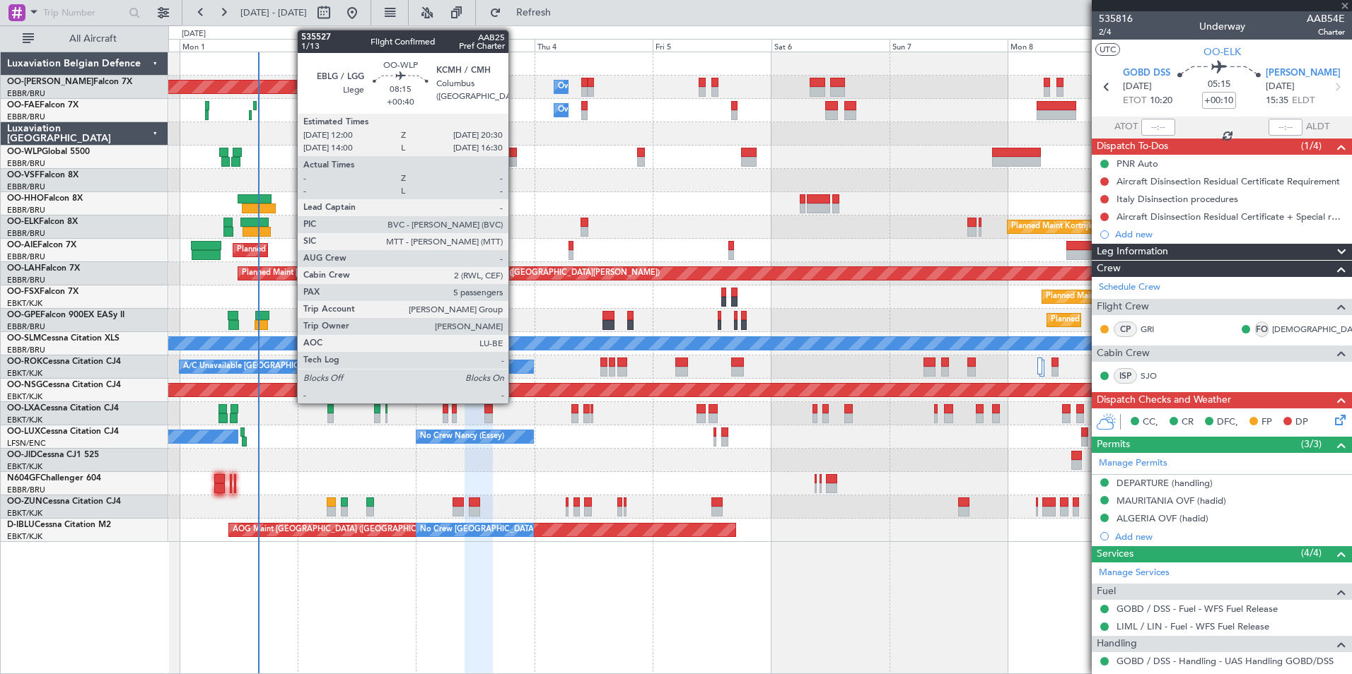
type input "+00:40"
type input "5"
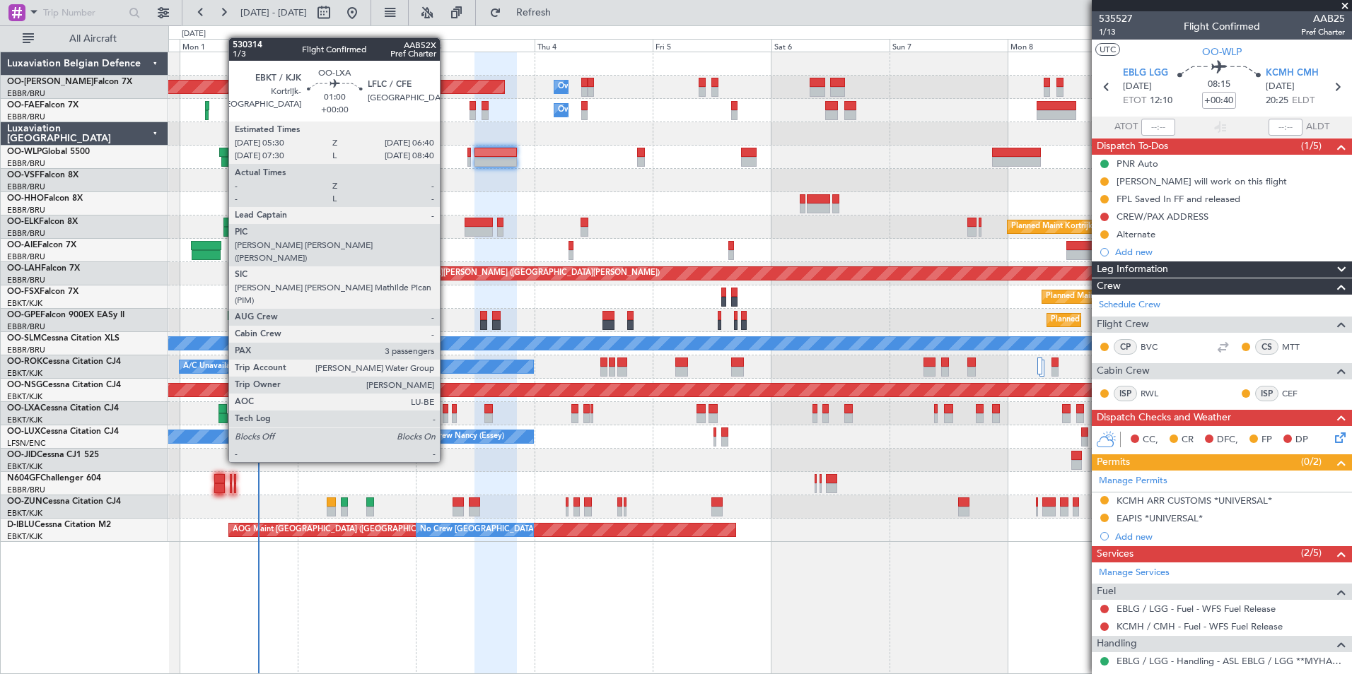
click at [446, 410] on div at bounding box center [445, 409] width 6 height 10
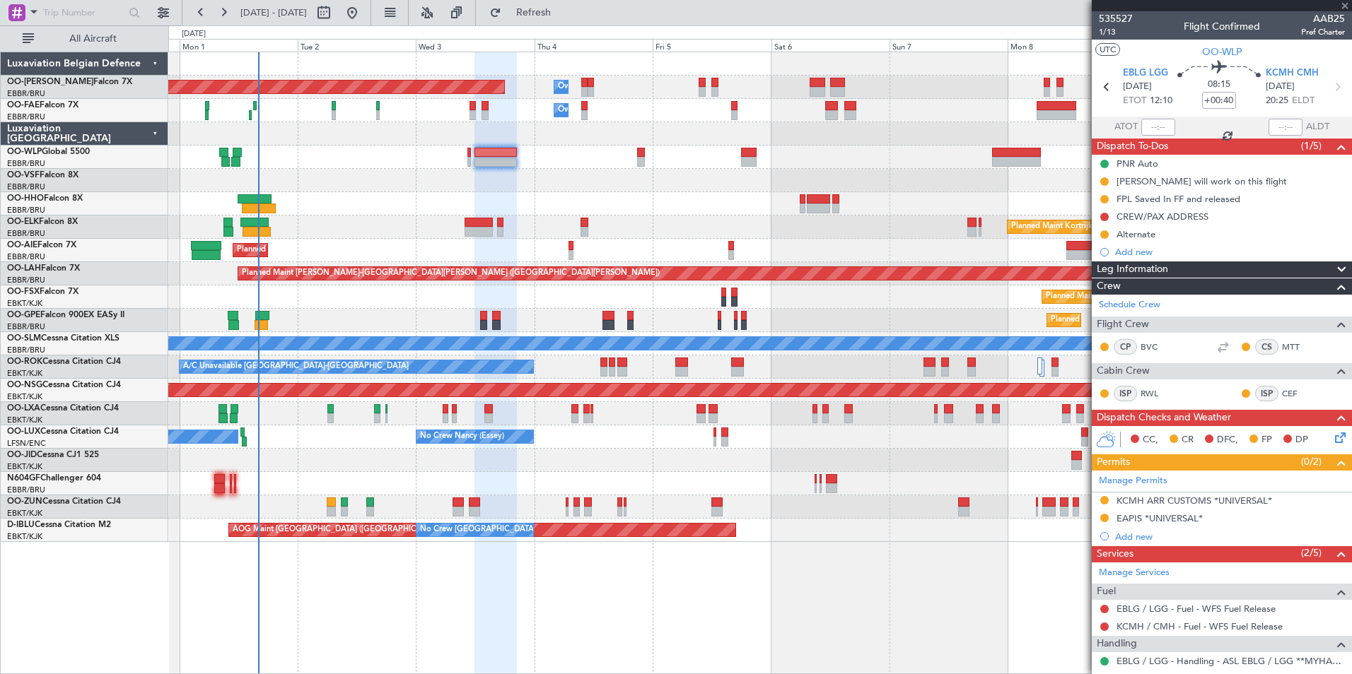
type input "3"
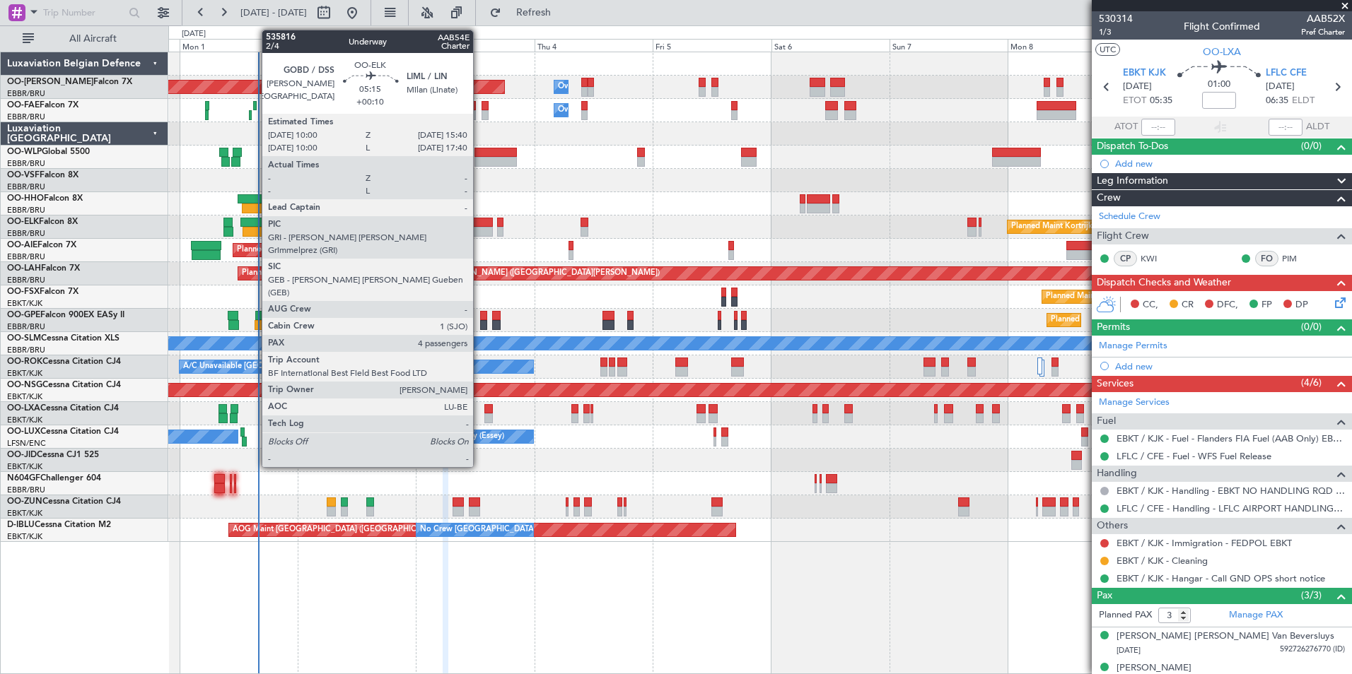
click at [477, 225] on div at bounding box center [478, 223] width 28 height 10
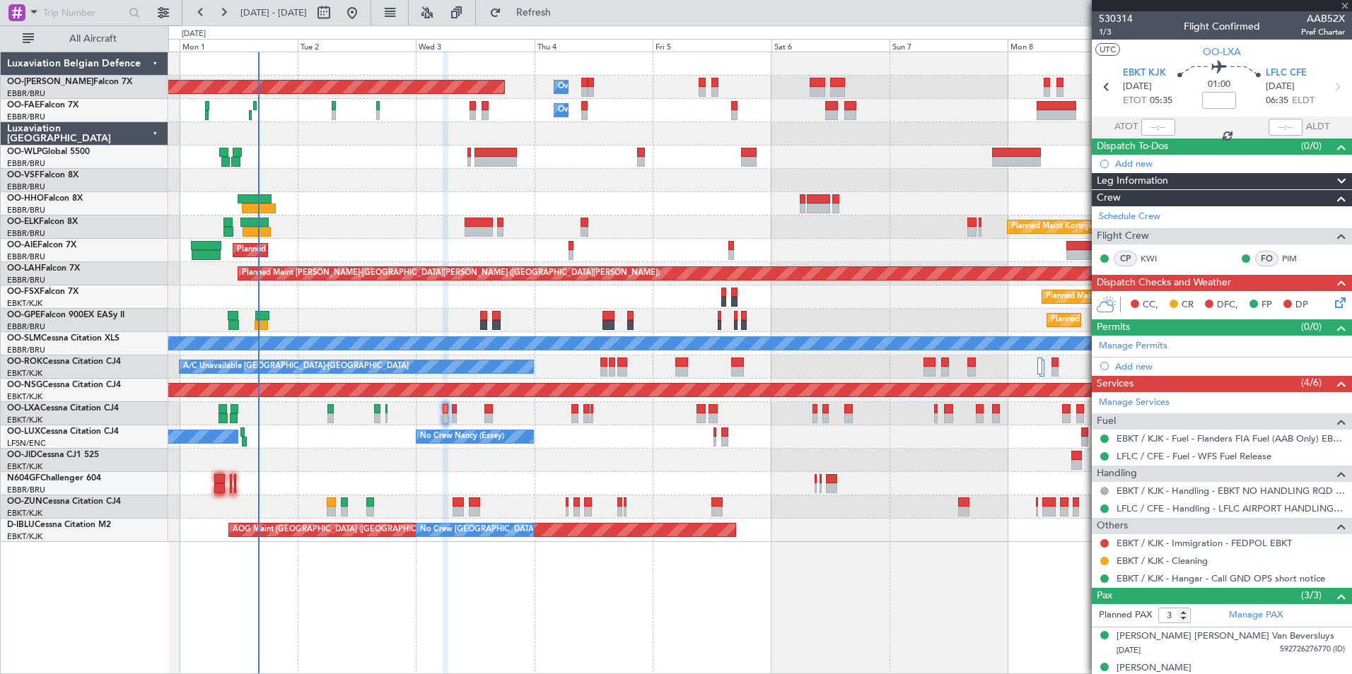
type input "+00:10"
type input "4"
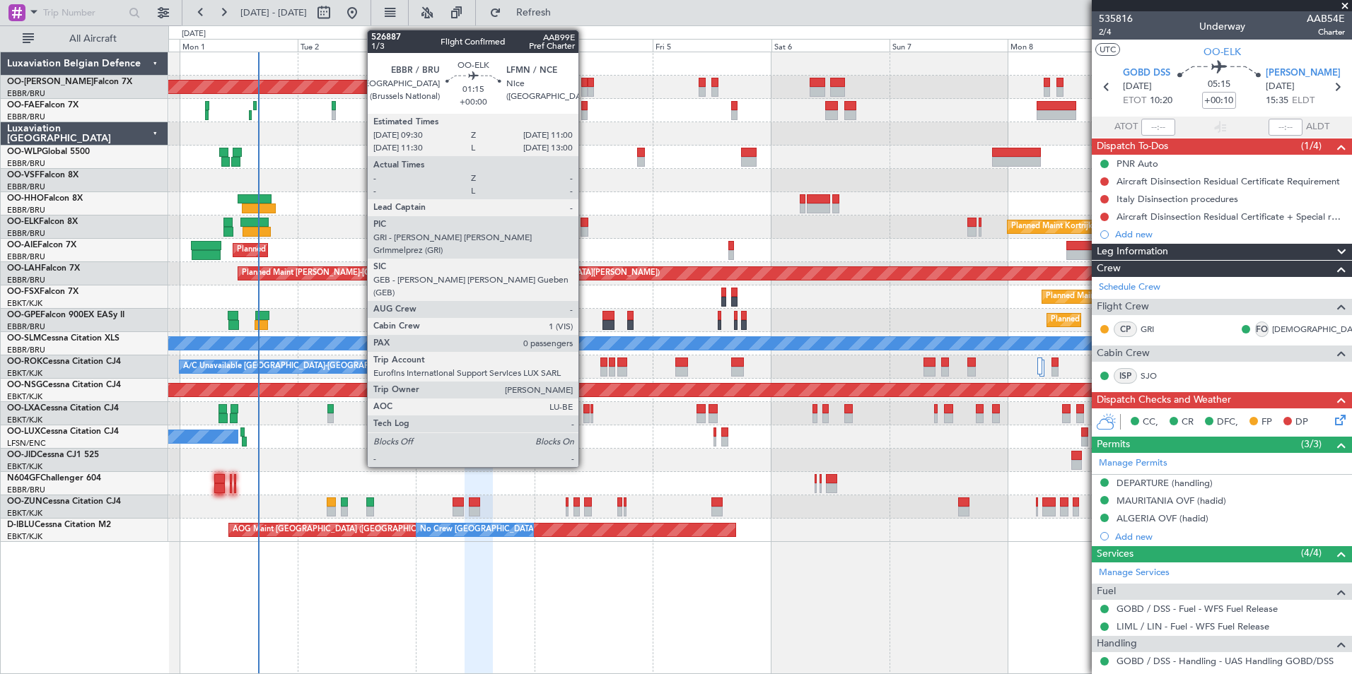
click at [585, 229] on div at bounding box center [584, 232] width 8 height 10
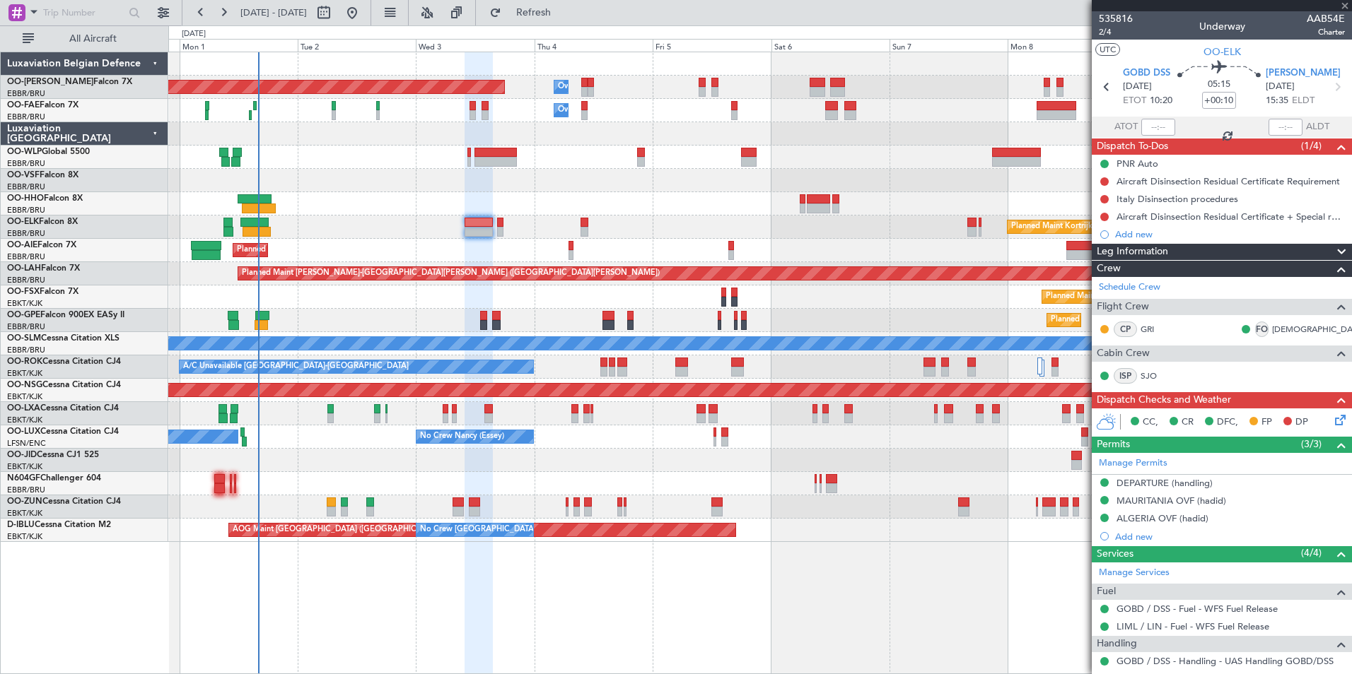
type input "0"
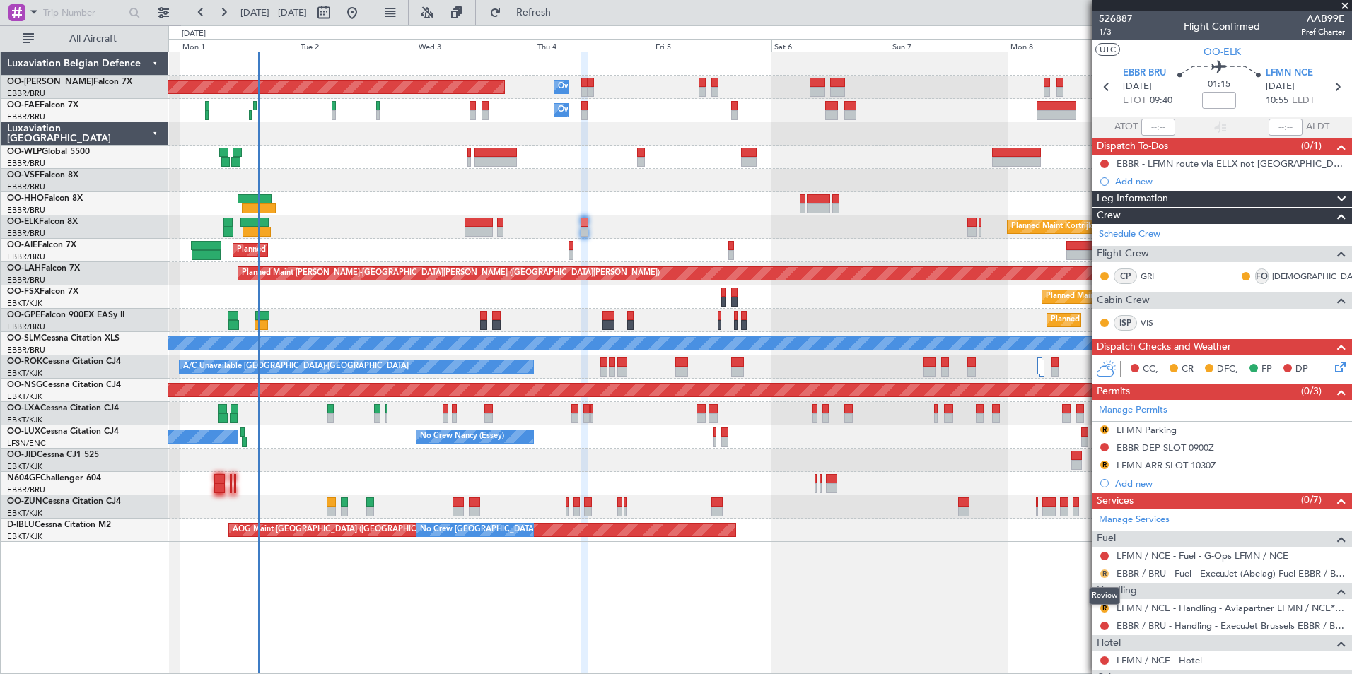
click at [1101, 575] on button "R" at bounding box center [1104, 574] width 8 height 8
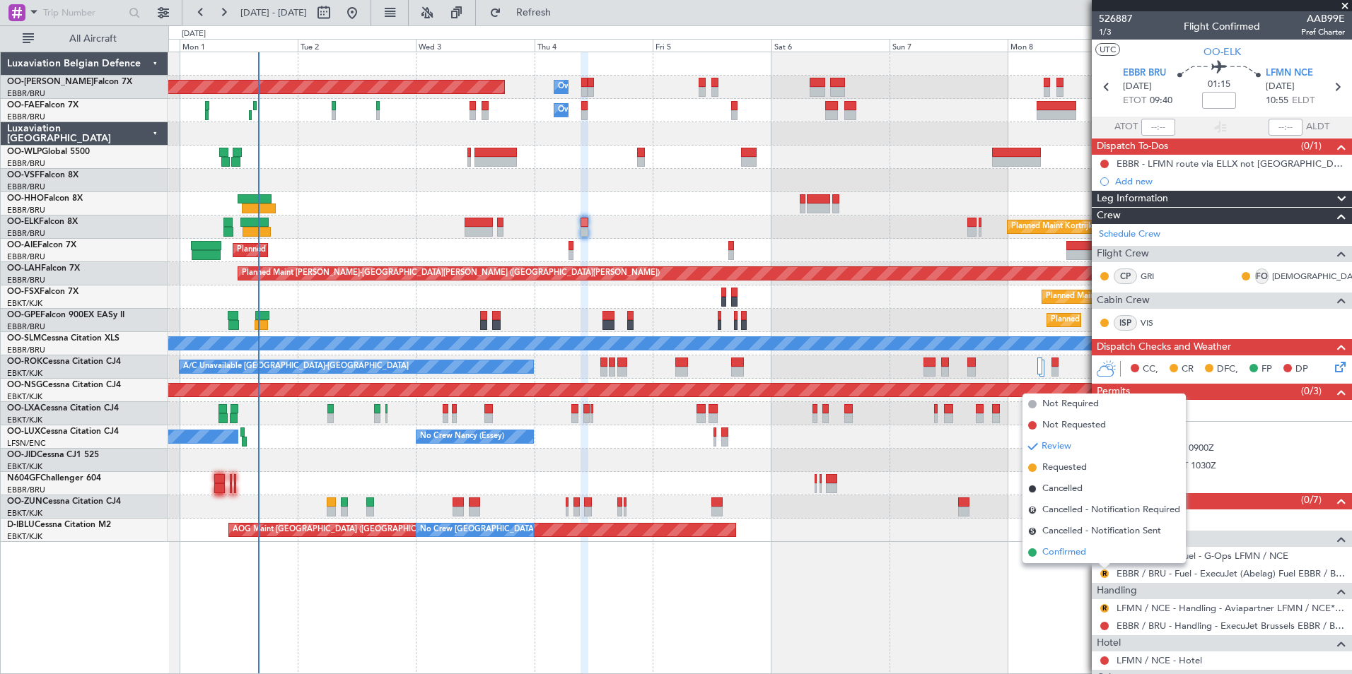
click at [1053, 556] on span "Confirmed" at bounding box center [1064, 553] width 44 height 14
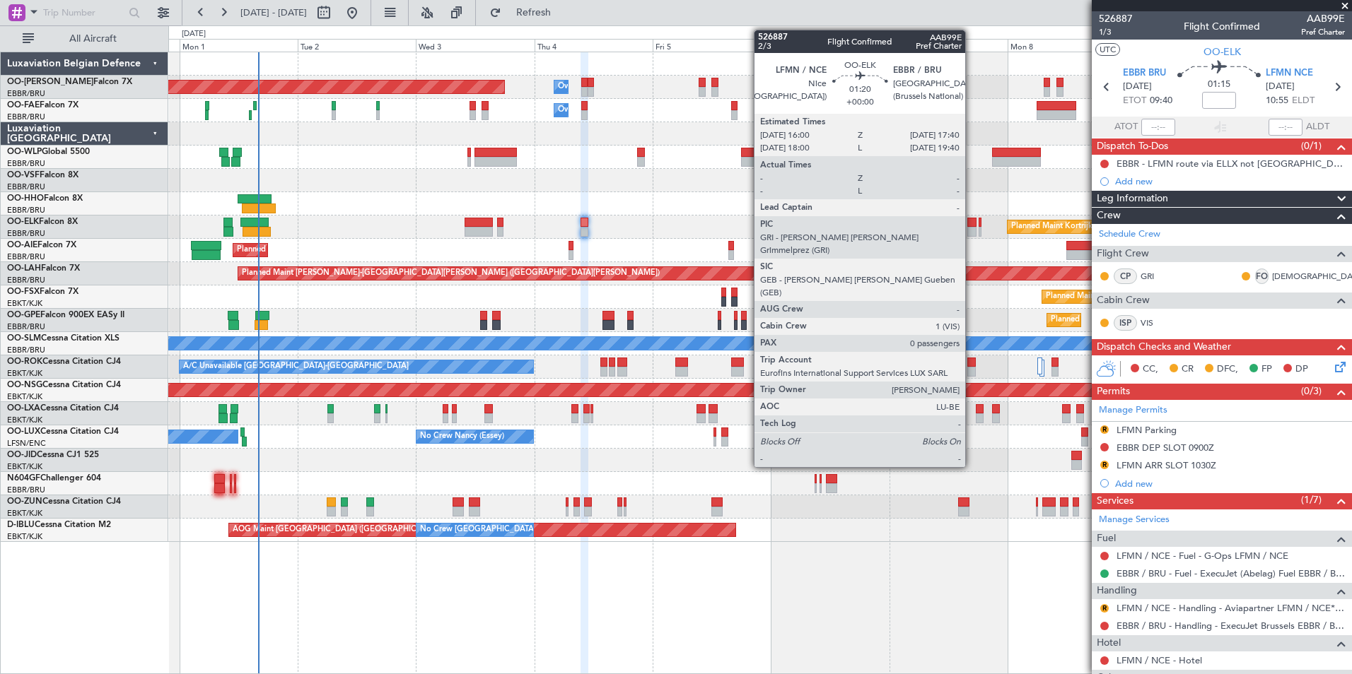
click at [971, 221] on div at bounding box center [971, 223] width 8 height 10
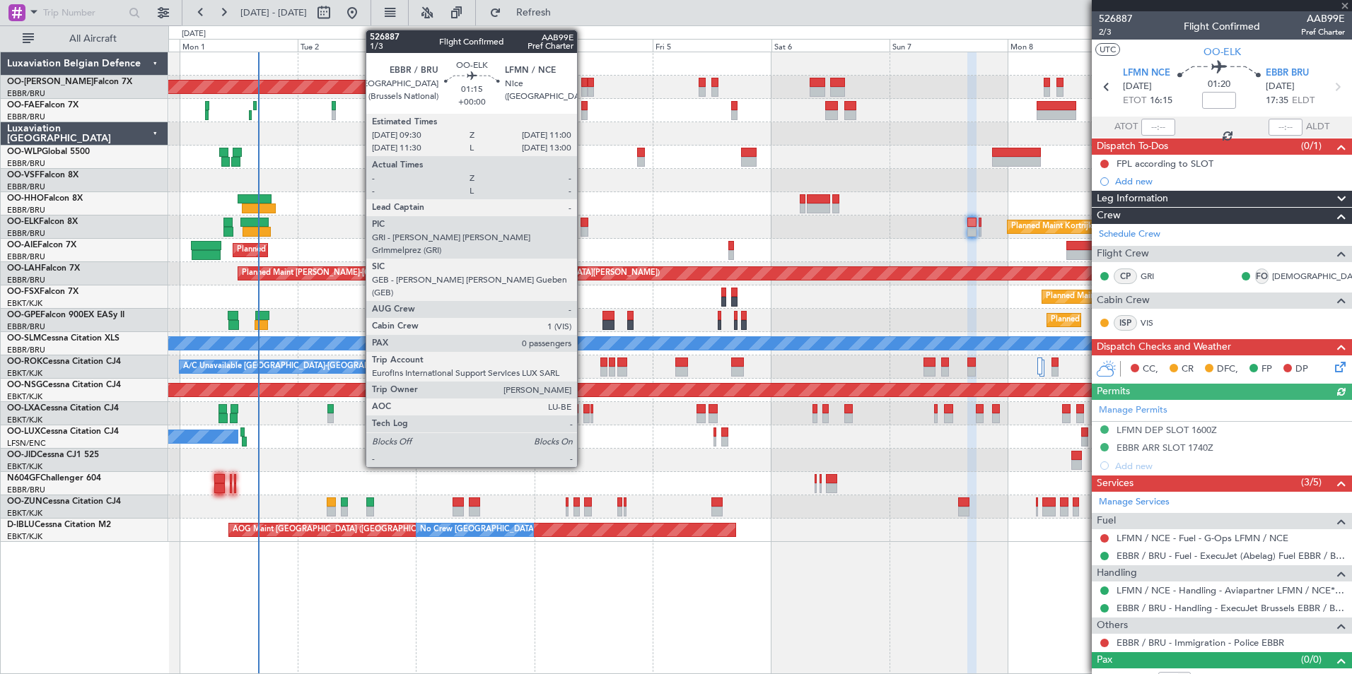
click at [583, 223] on div at bounding box center [584, 223] width 8 height 10
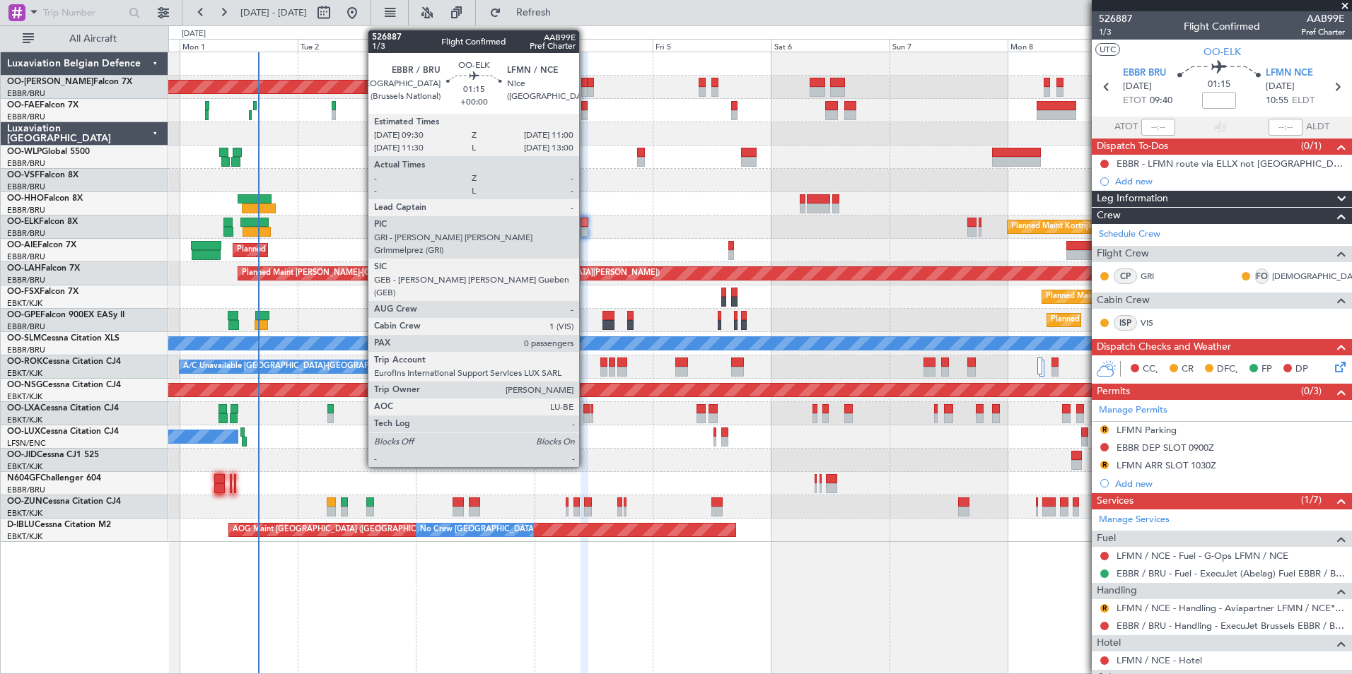
click at [585, 221] on div at bounding box center [584, 223] width 8 height 10
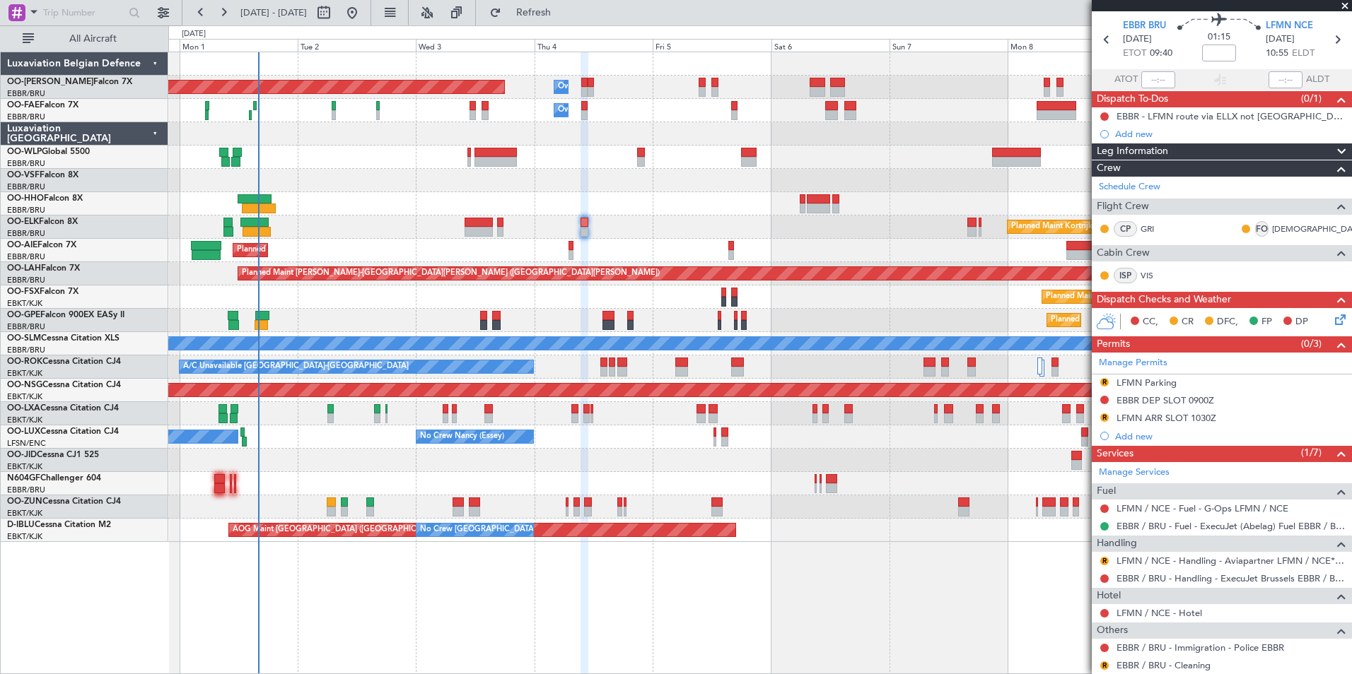
scroll to position [71, 0]
